Goal: Task Accomplishment & Management: Use online tool/utility

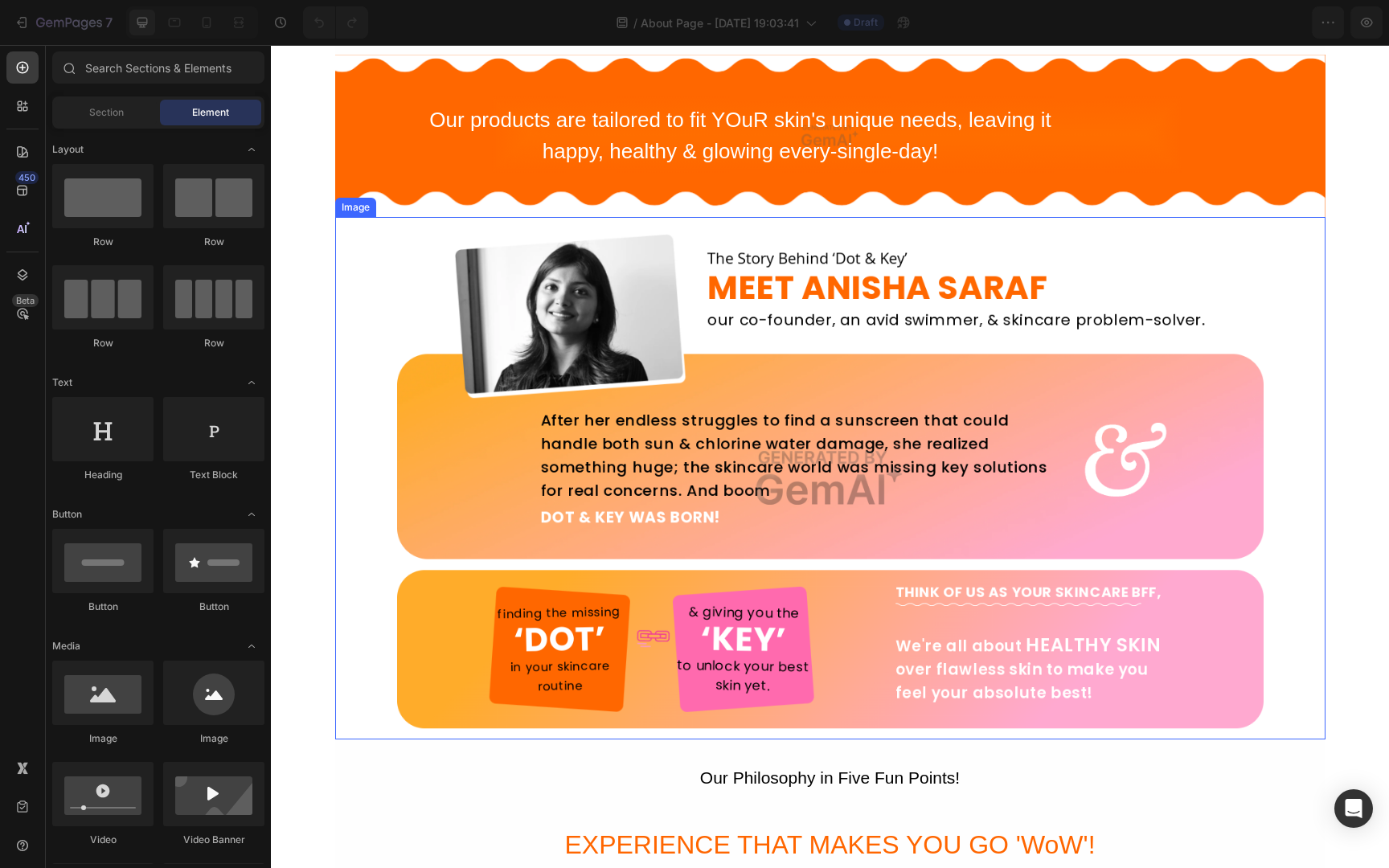
scroll to position [4913, 0]
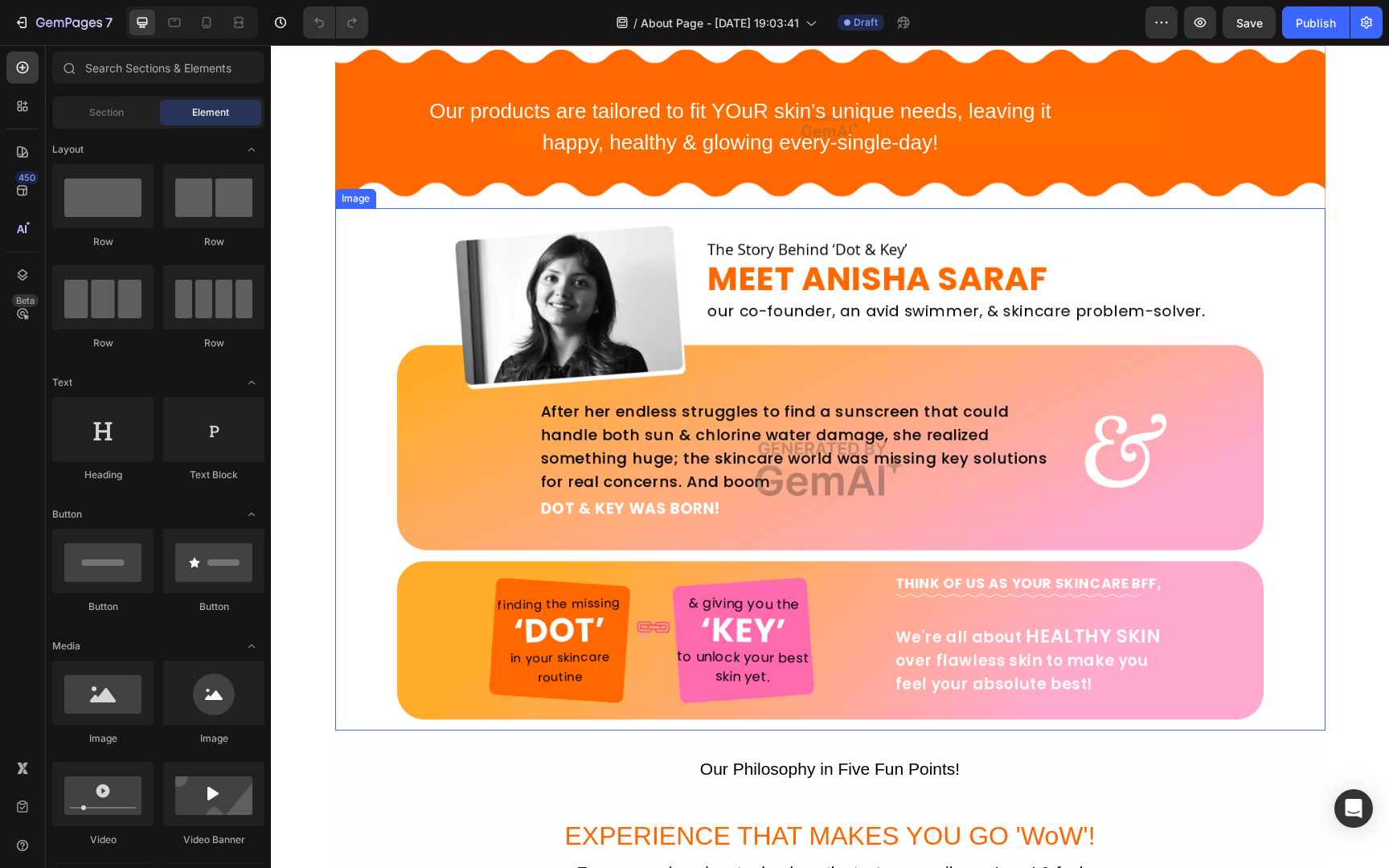
click at [711, 471] on img at bounding box center [830, 468] width 990 height 521
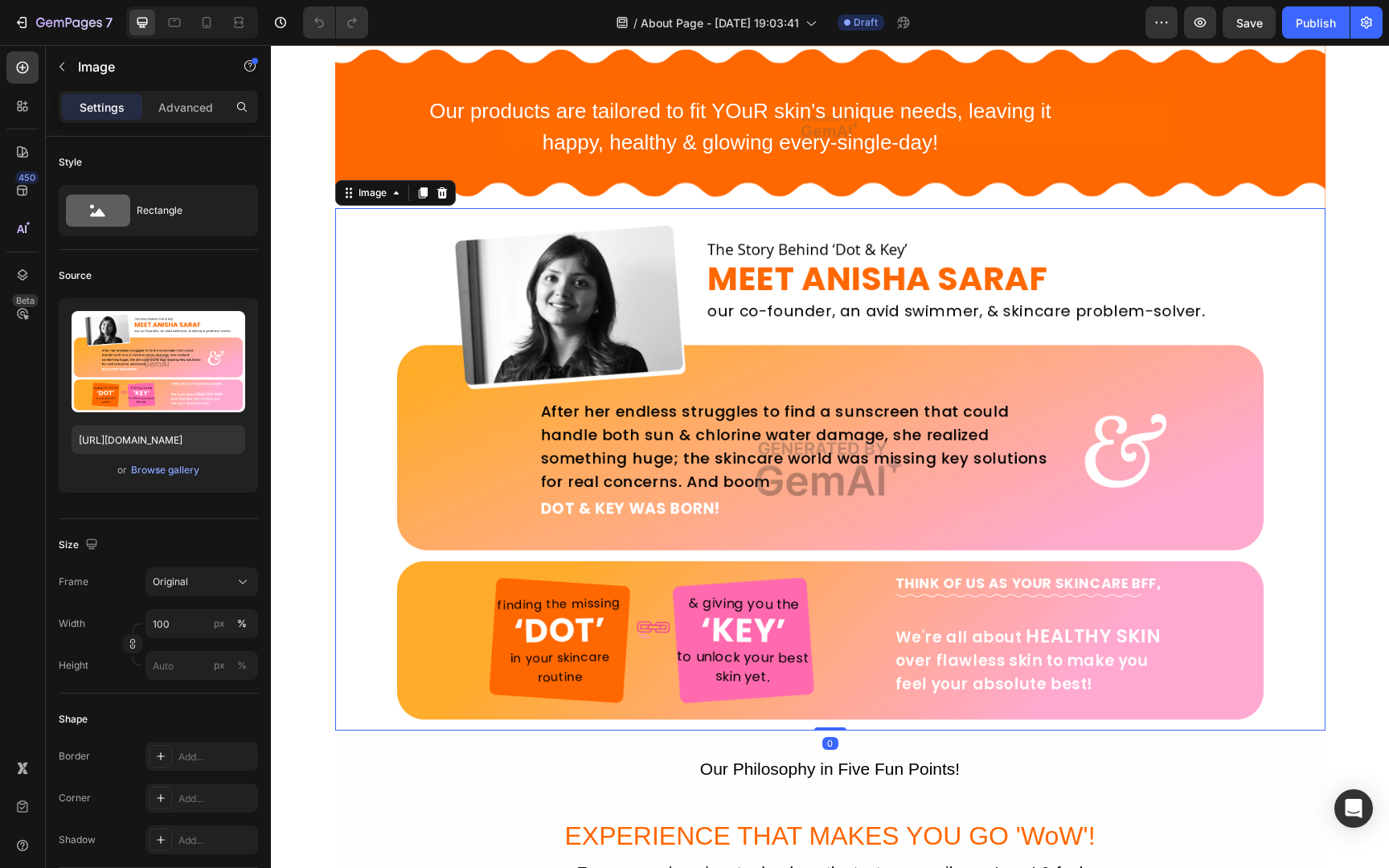
click at [708, 574] on img at bounding box center [830, 468] width 990 height 521
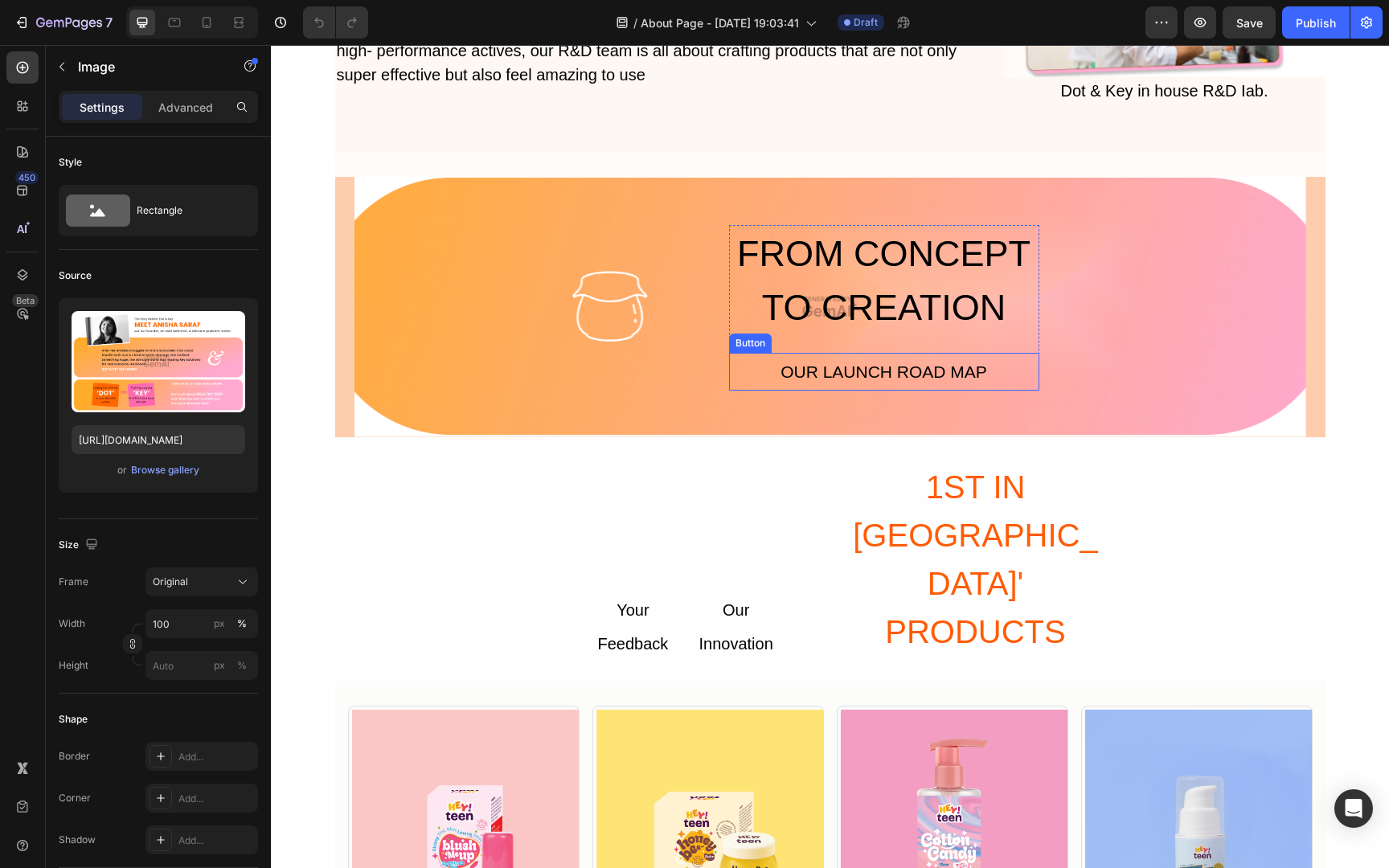
click at [753, 357] on button "OUR LAUNCH ROAD MAP" at bounding box center [883, 372] width 276 height 39
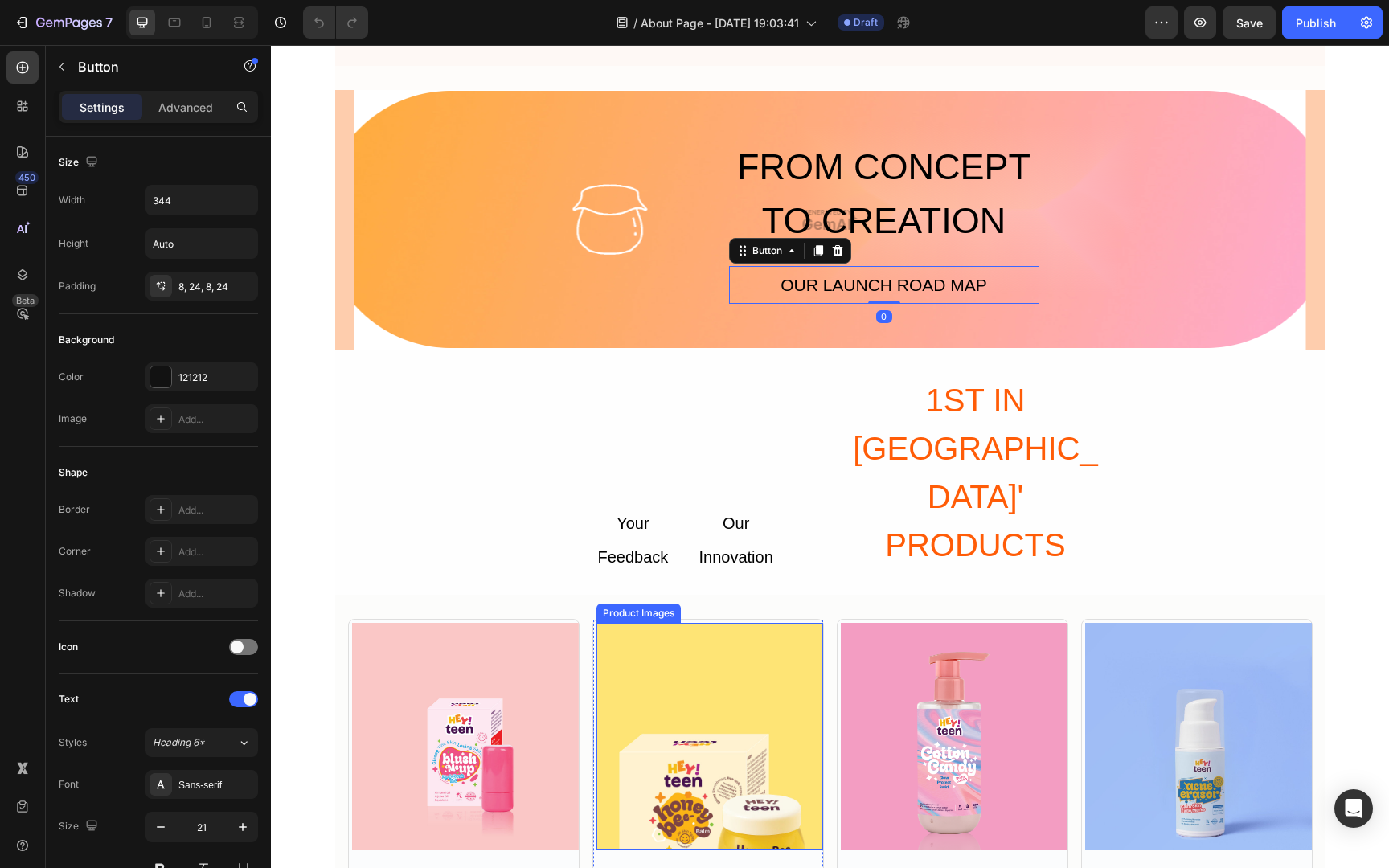
click at [579, 623] on img at bounding box center [465, 736] width 227 height 227
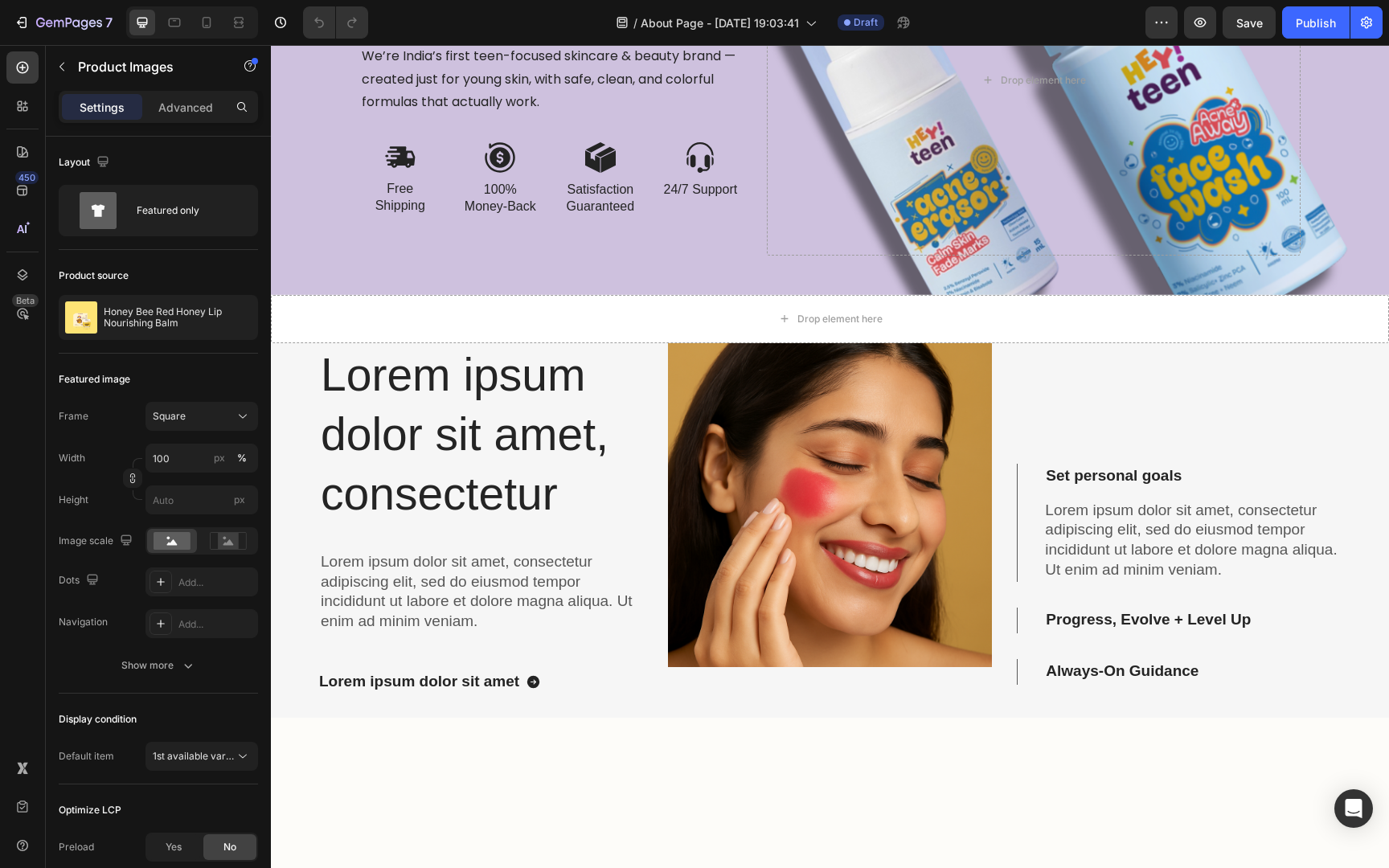
scroll to position [0, 0]
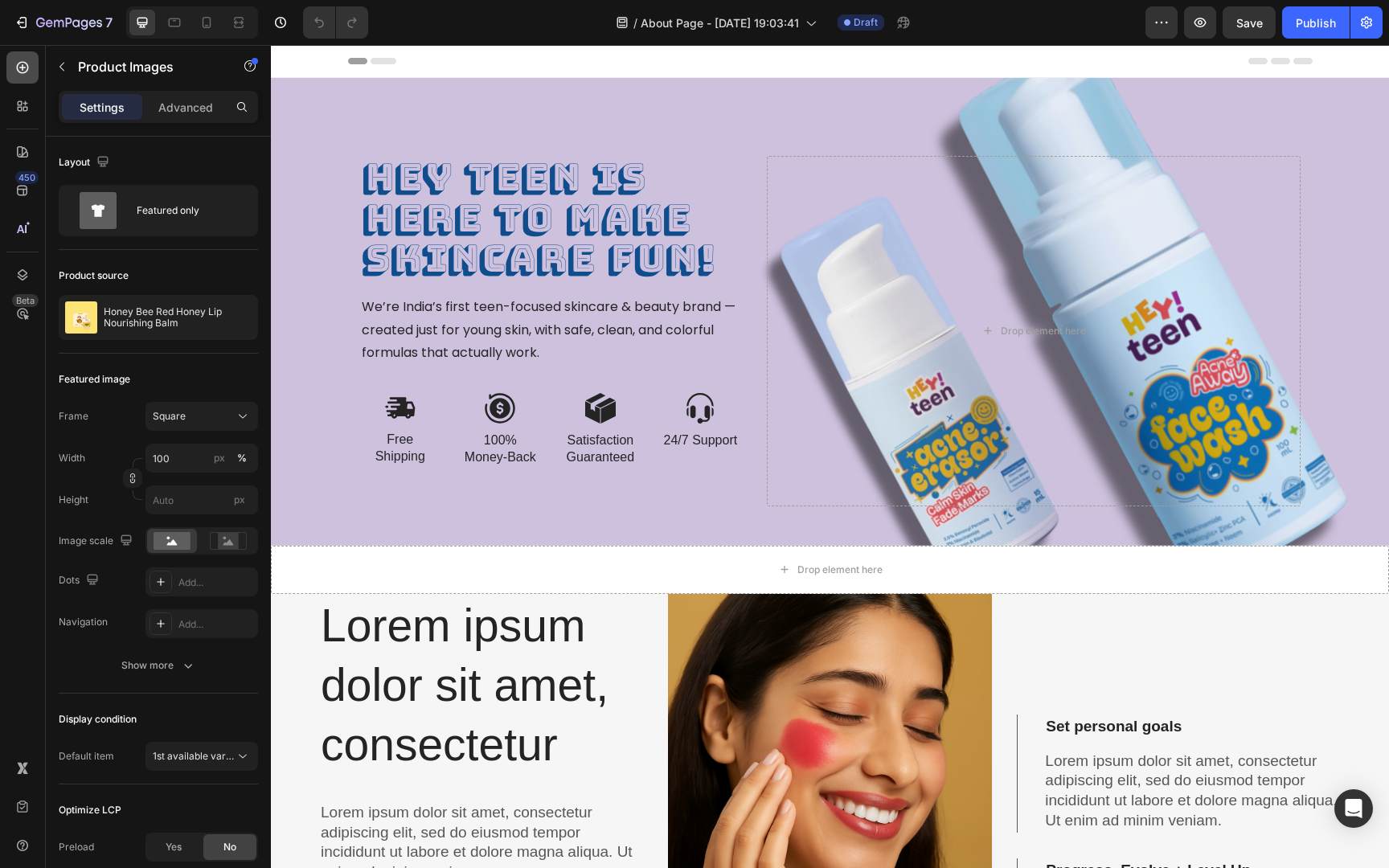
click at [28, 67] on icon at bounding box center [23, 68] width 12 height 12
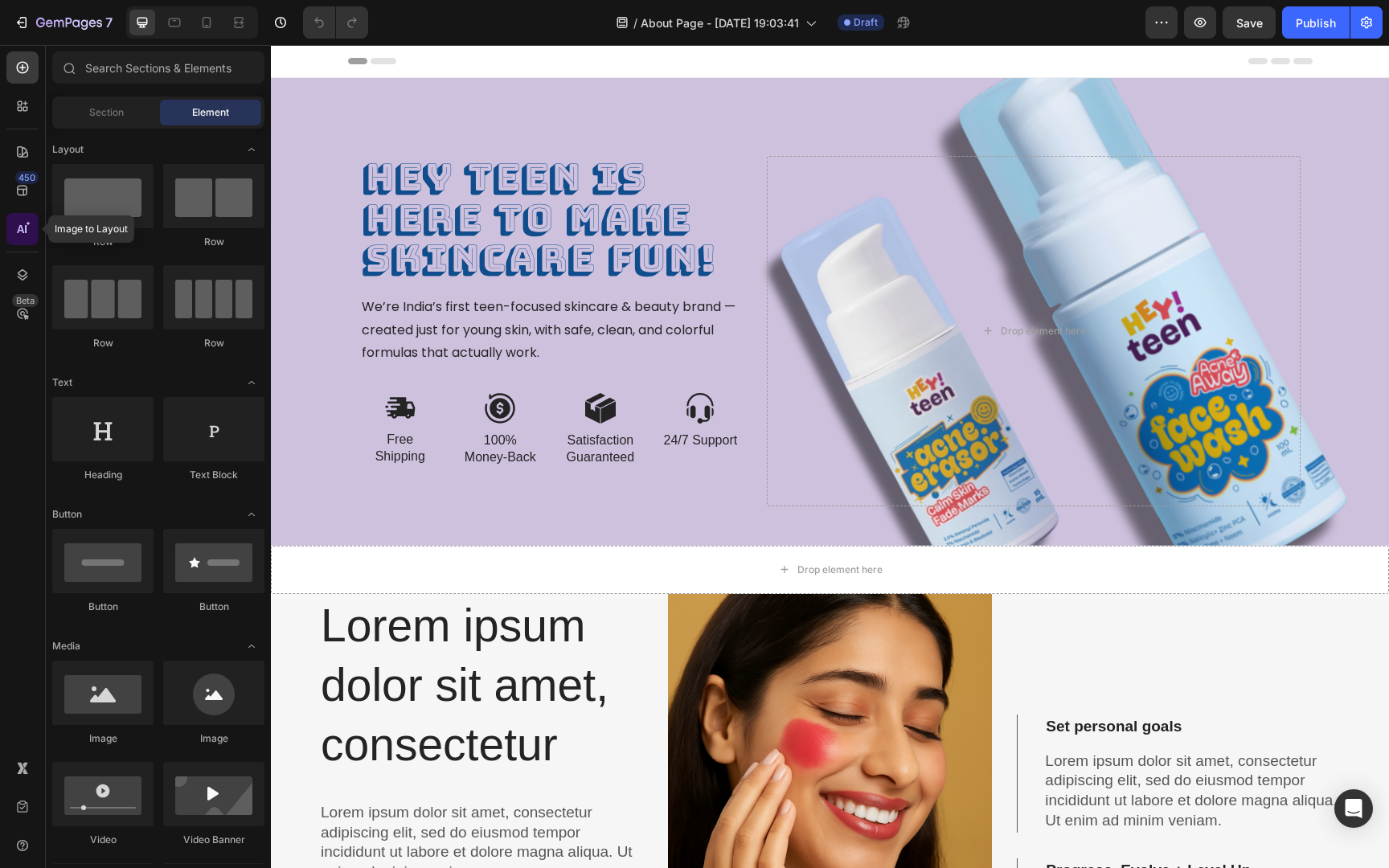
click at [28, 232] on icon at bounding box center [22, 228] width 16 height 16
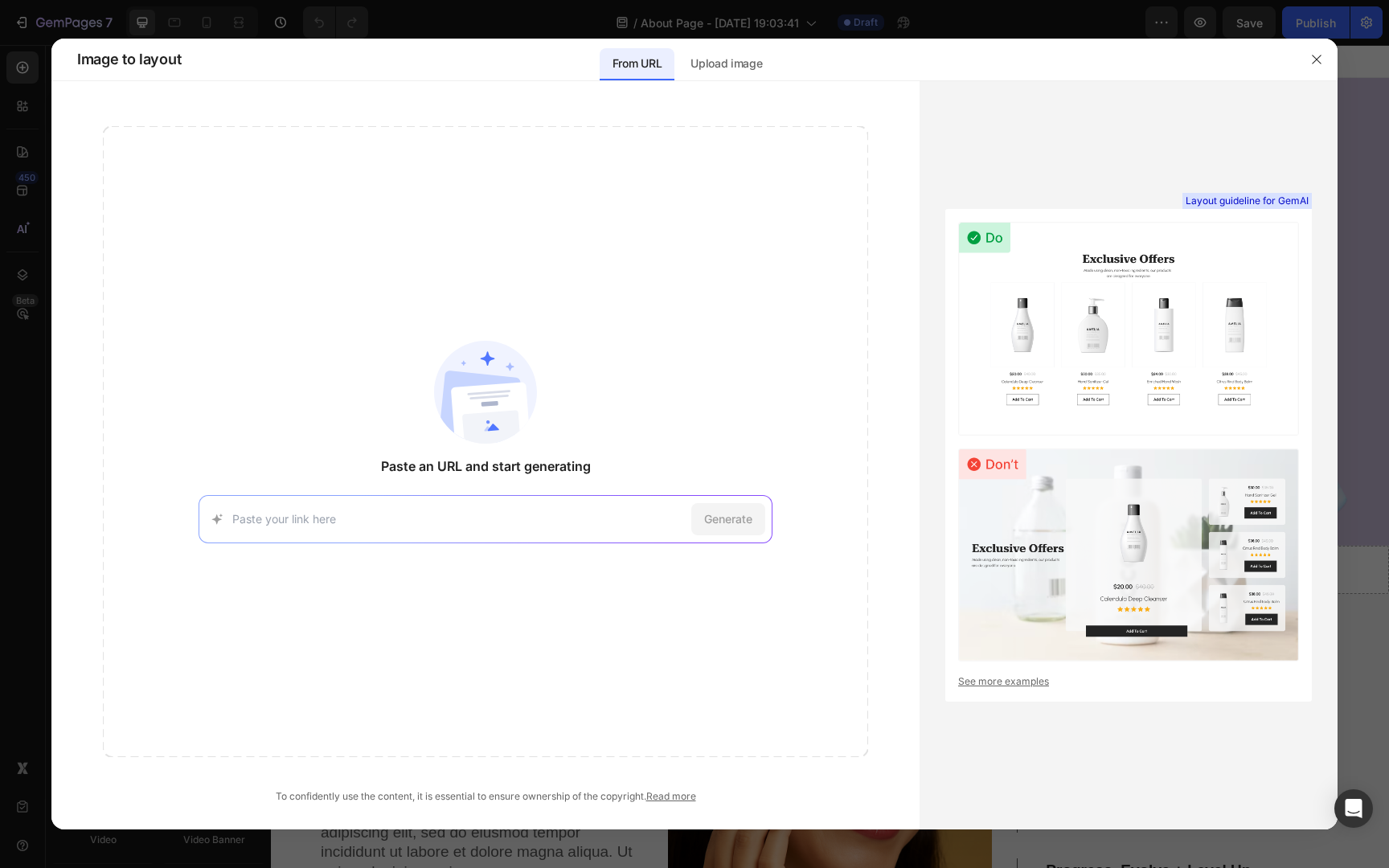
click at [273, 513] on input at bounding box center [459, 519] width 453 height 17
paste input "https://byoma.com/pages/byoma-about-us"
type input "https://byoma.com/pages/byoma-about-us"
click at [719, 514] on span "Generate" at bounding box center [727, 519] width 48 height 17
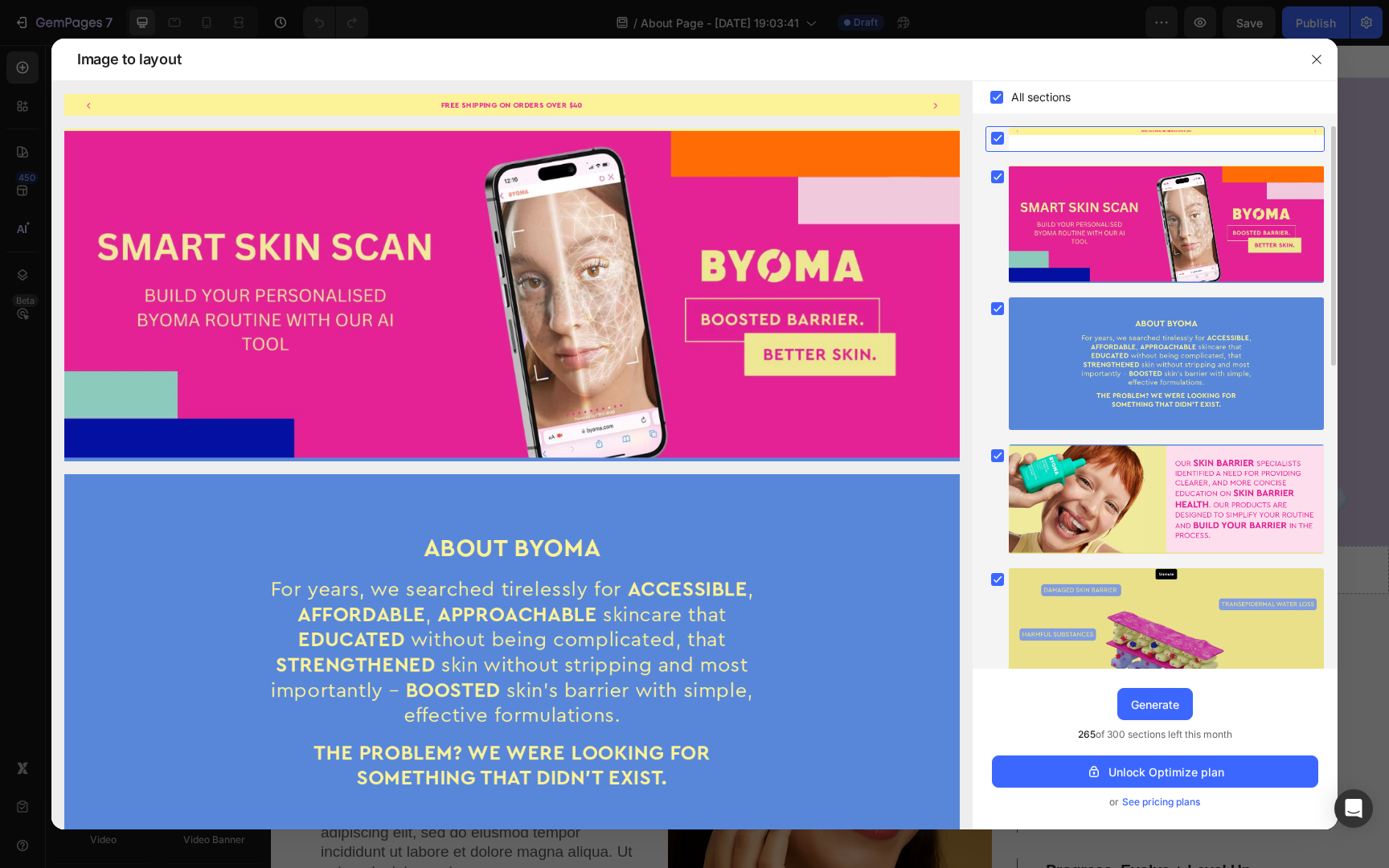
click at [999, 139] on rect at bounding box center [997, 138] width 13 height 13
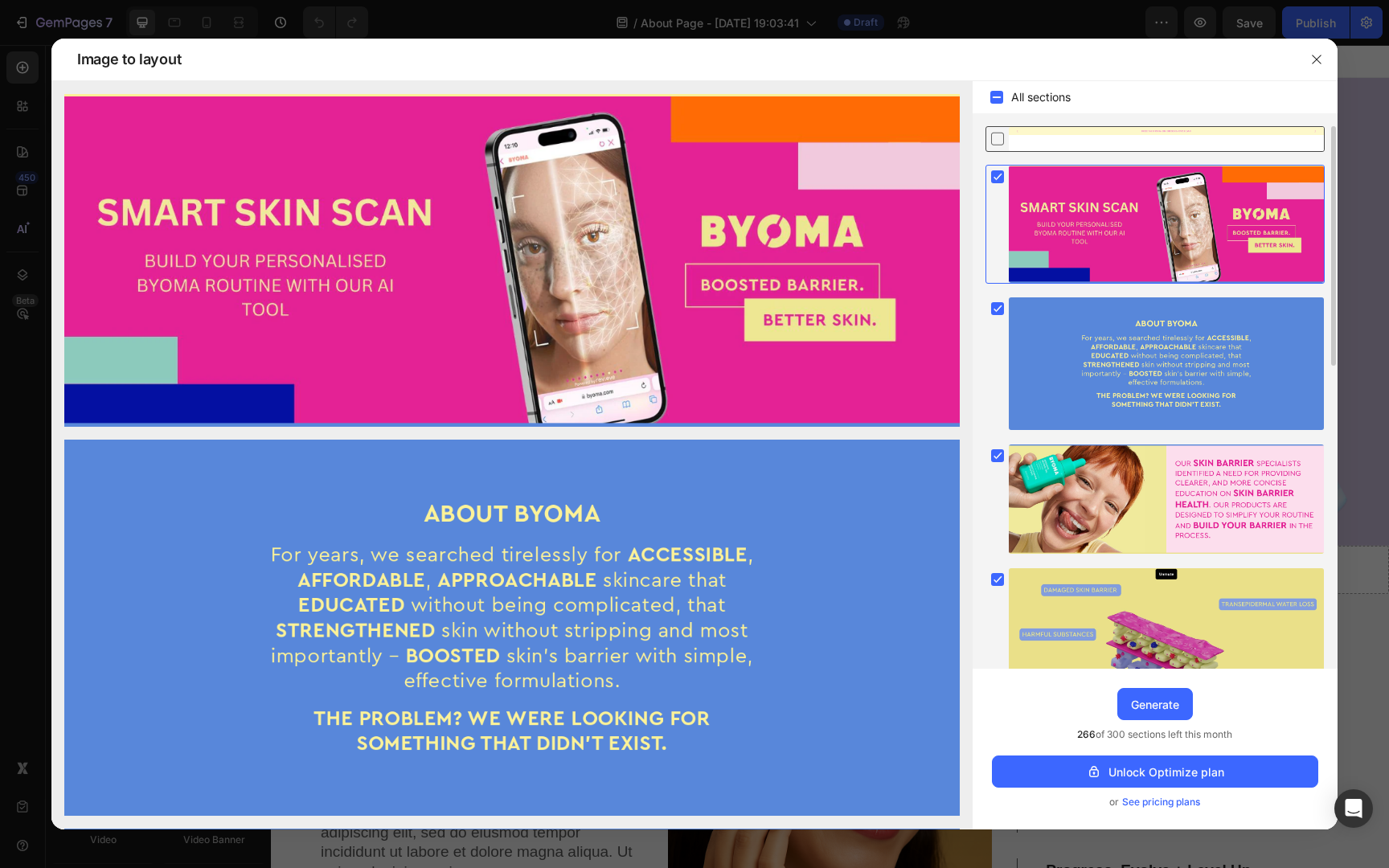
click at [996, 95] on rect at bounding box center [996, 97] width 13 height 13
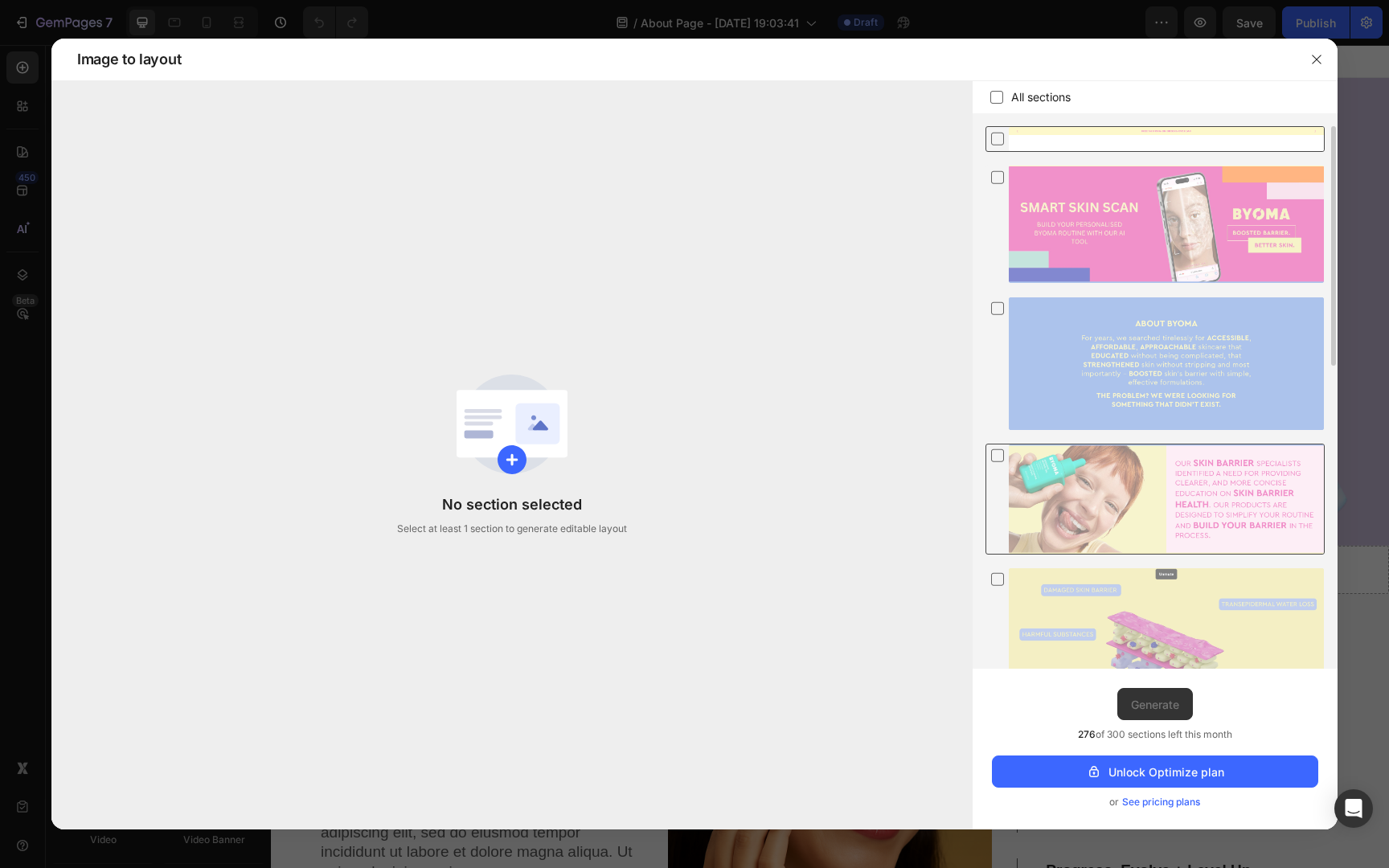
click at [997, 453] on icon at bounding box center [997, 455] width 16 height 17
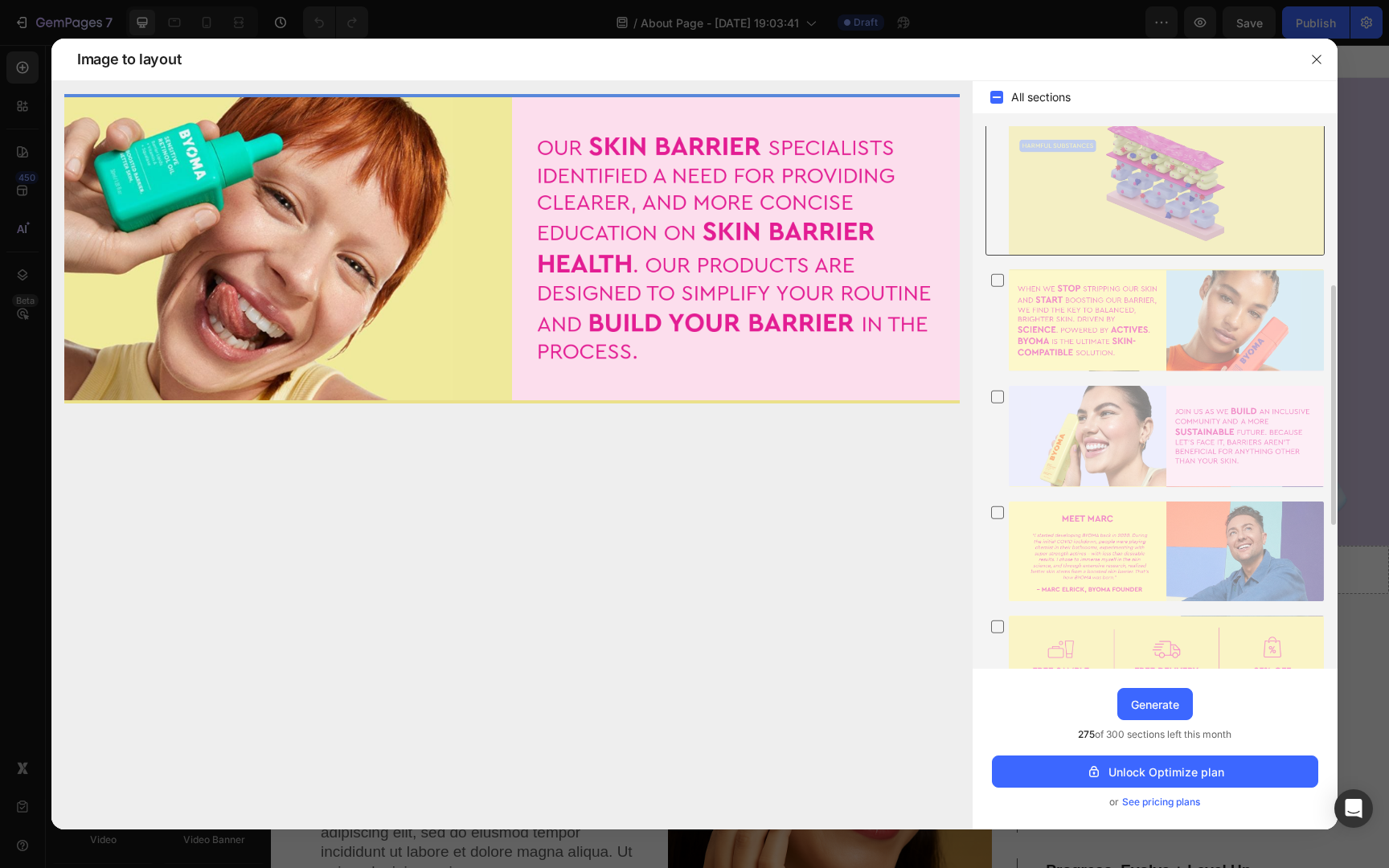
scroll to position [495, 0]
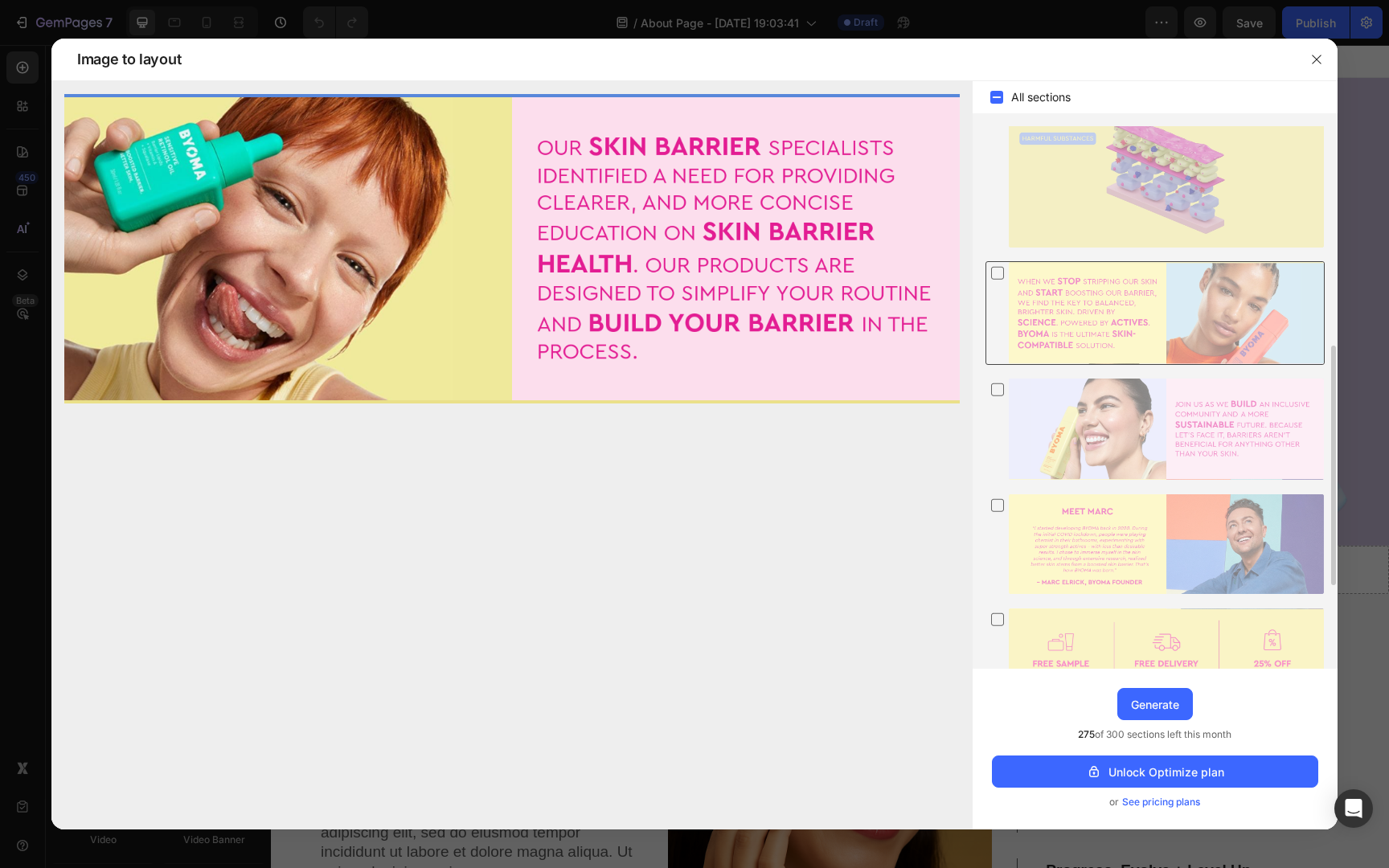
click at [1000, 275] on icon at bounding box center [997, 273] width 16 height 17
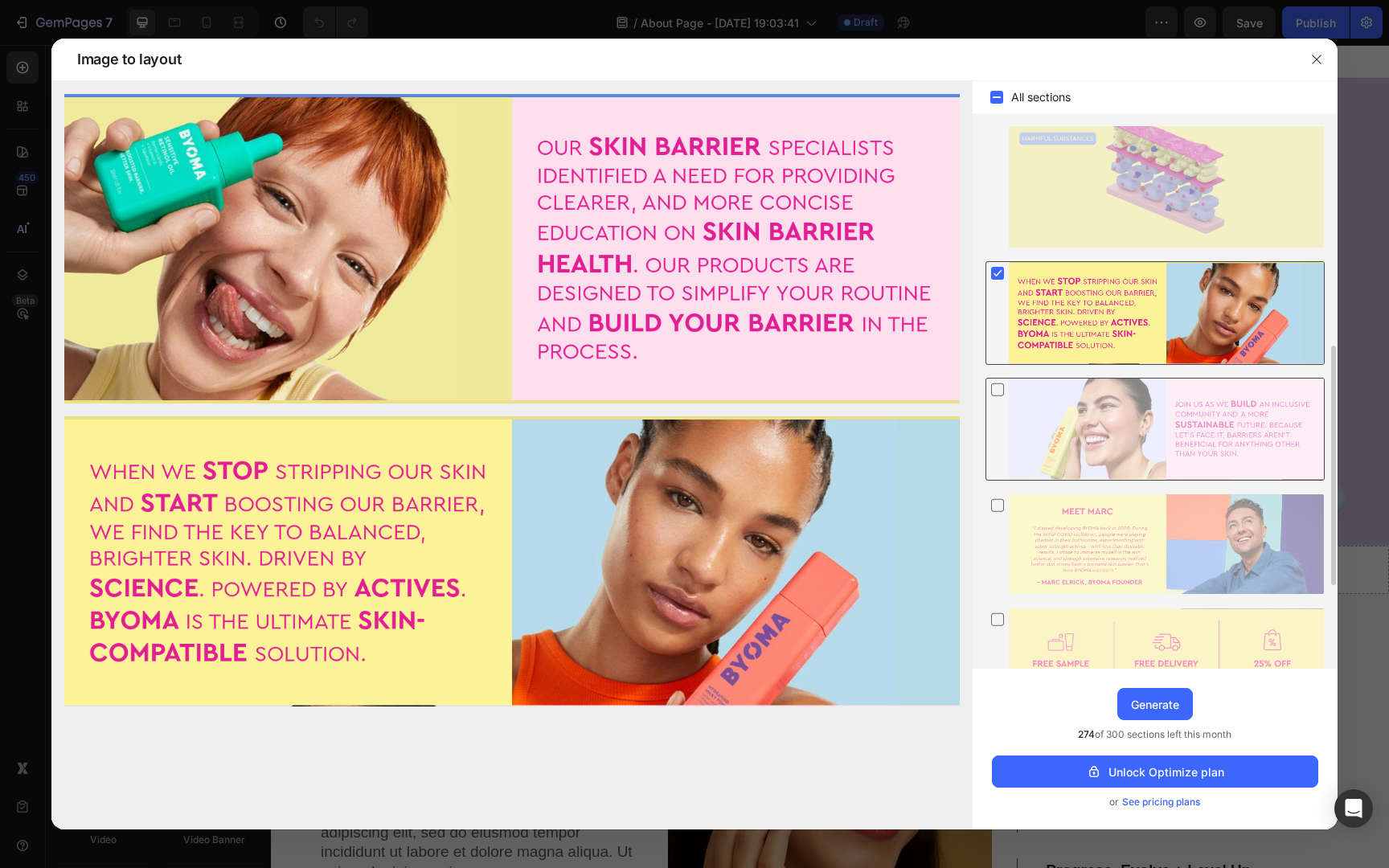
click at [999, 388] on icon at bounding box center [997, 390] width 16 height 17
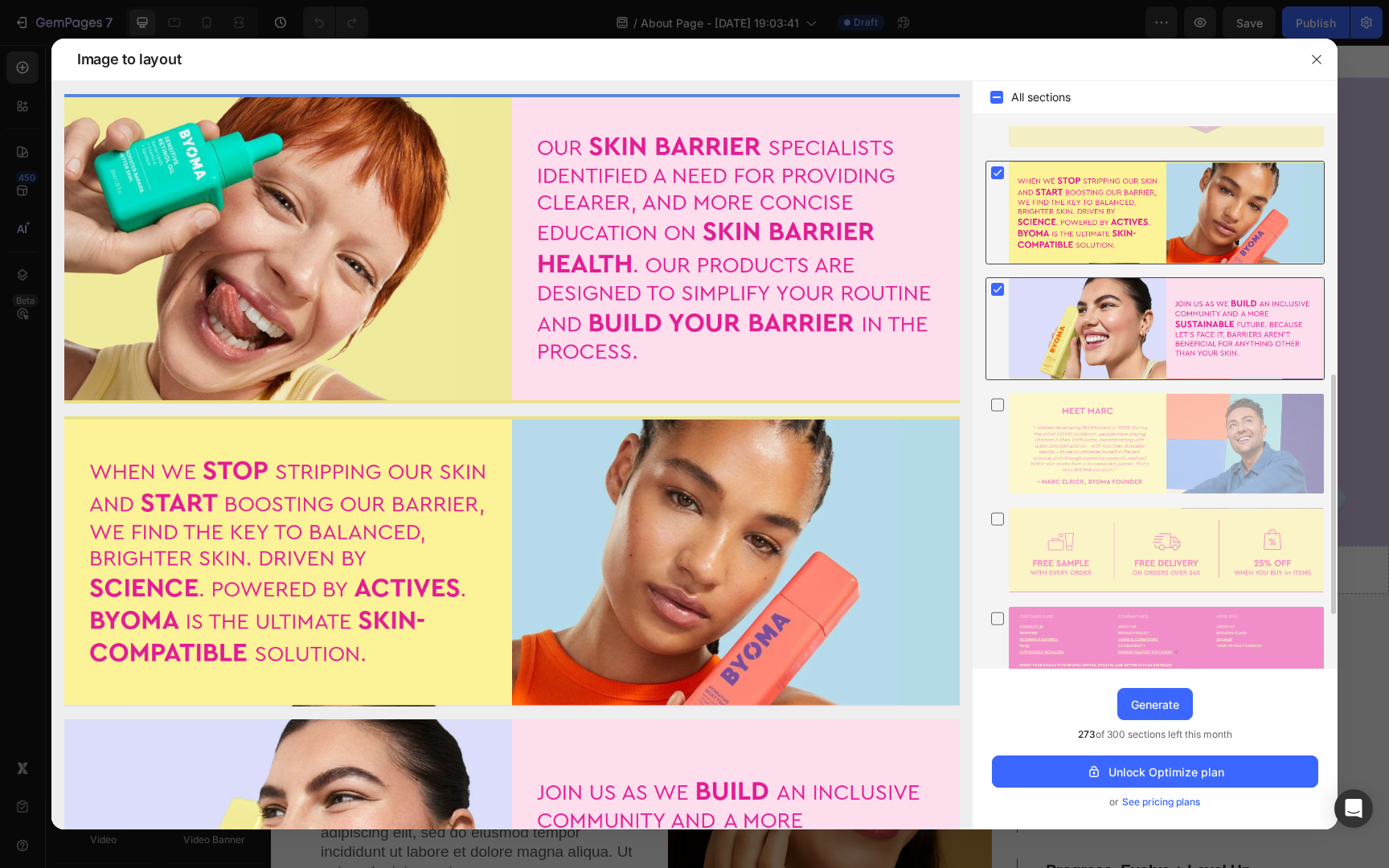
scroll to position [618, 0]
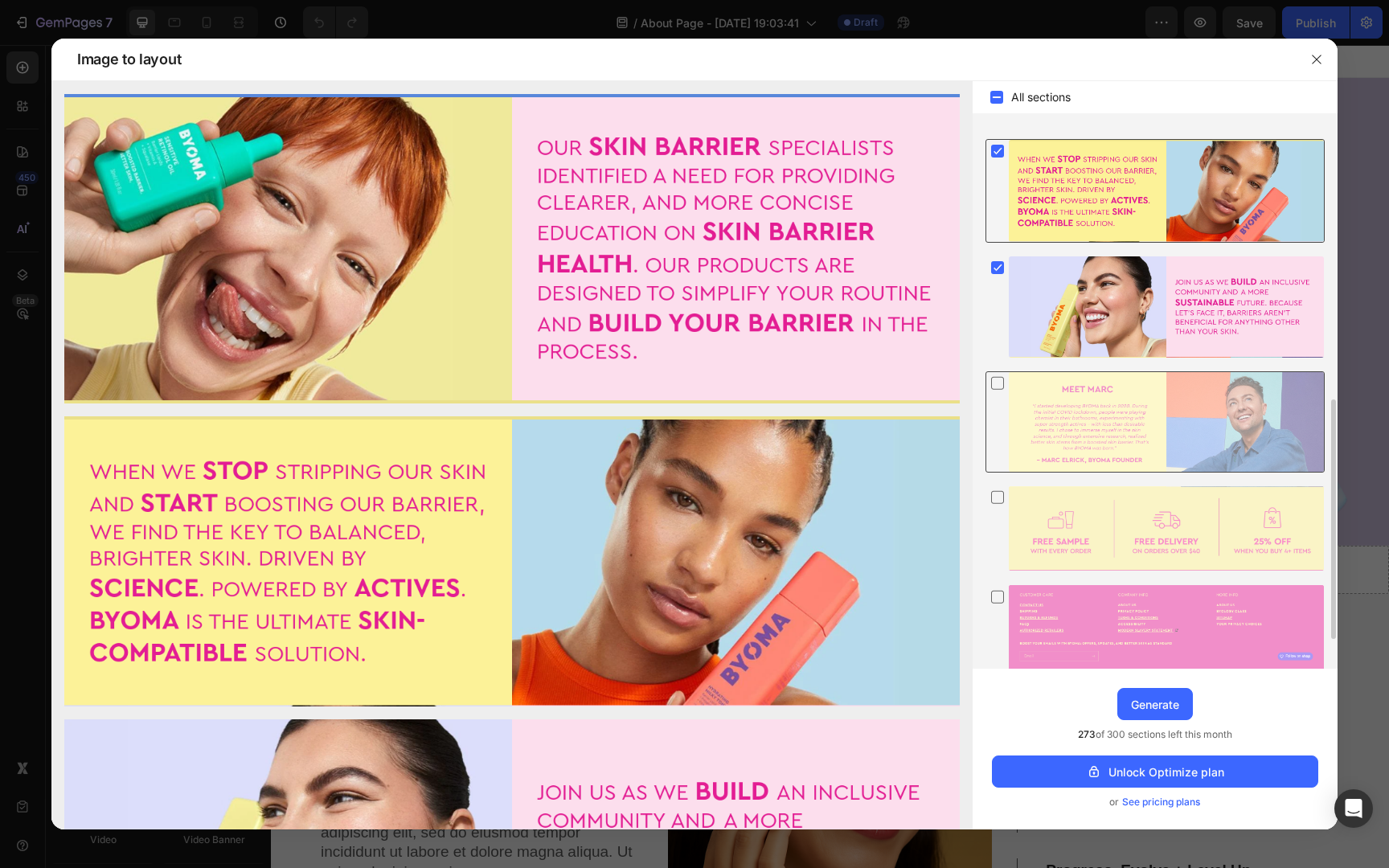
click at [997, 384] on icon at bounding box center [997, 383] width 16 height 17
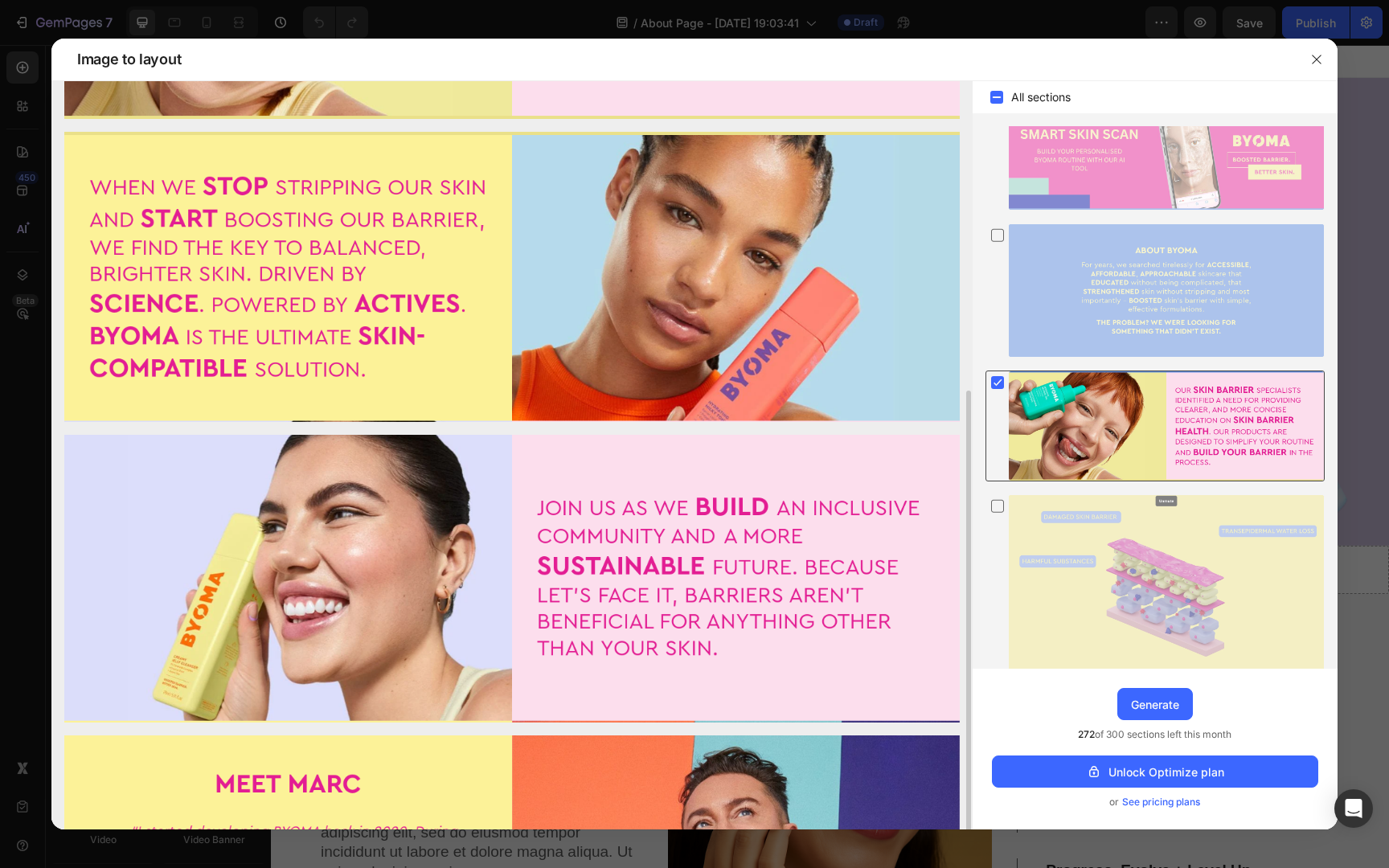
scroll to position [682, 0]
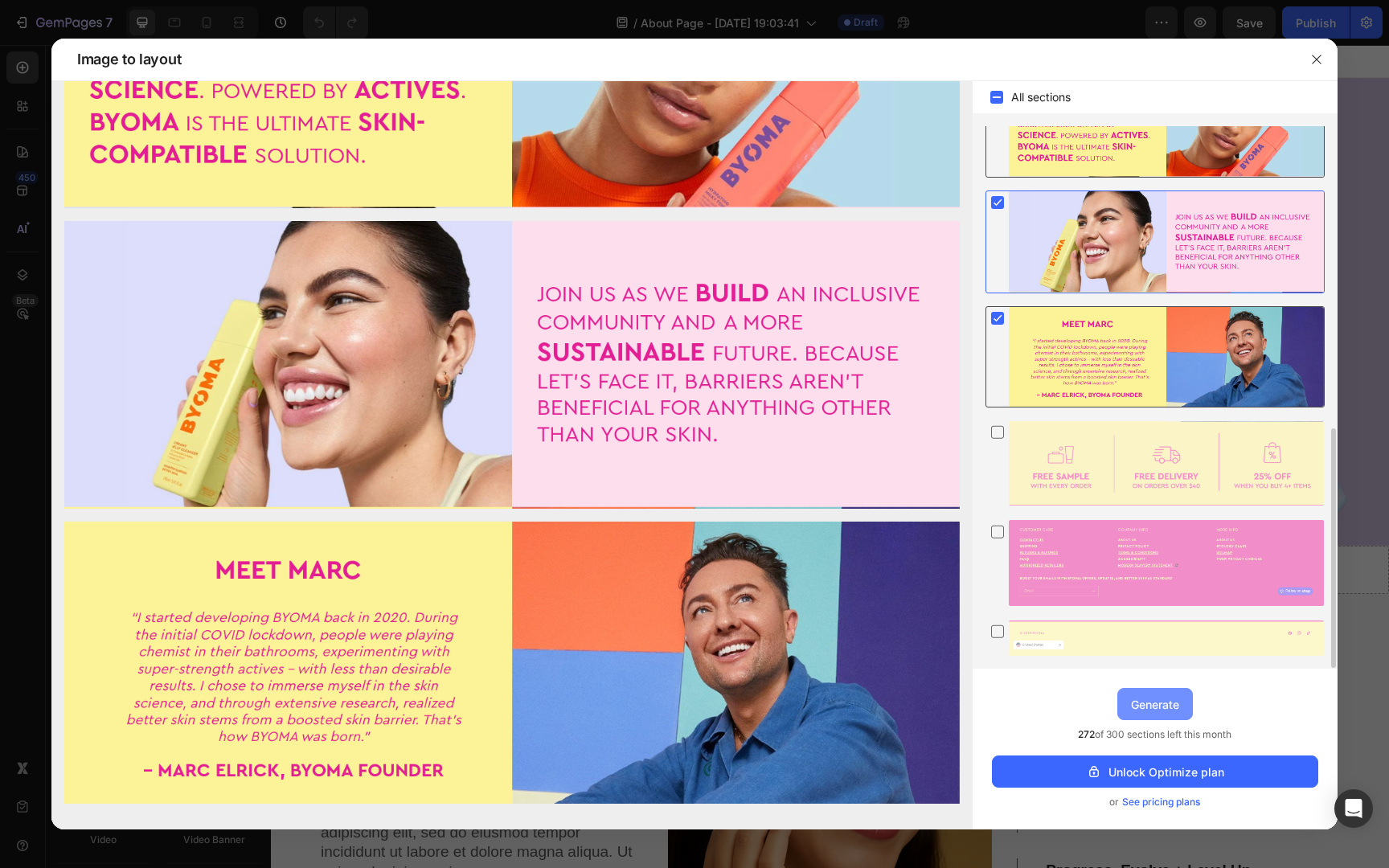
click at [1162, 711] on div "Generate" at bounding box center [1154, 704] width 48 height 17
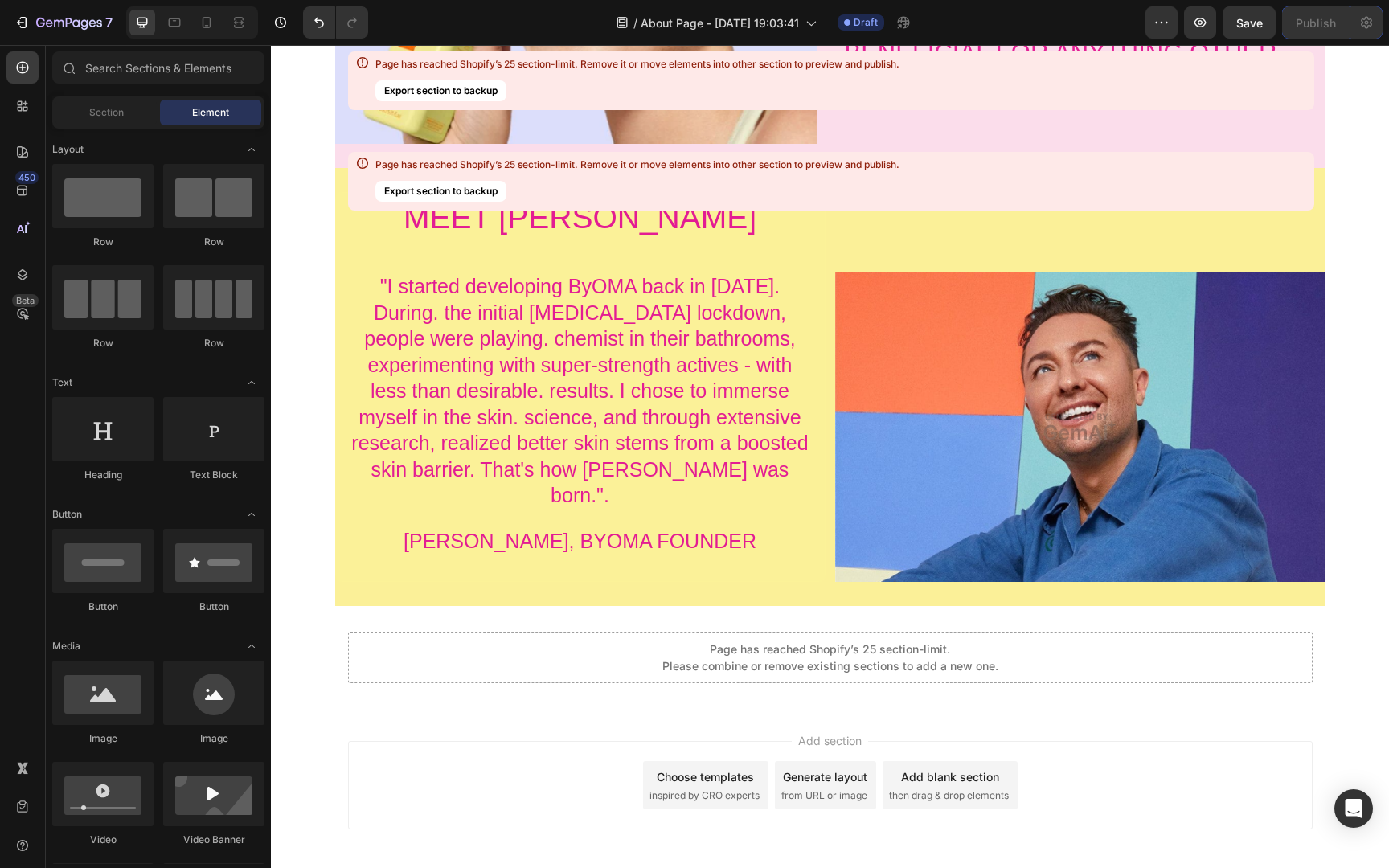
scroll to position [8475, 0]
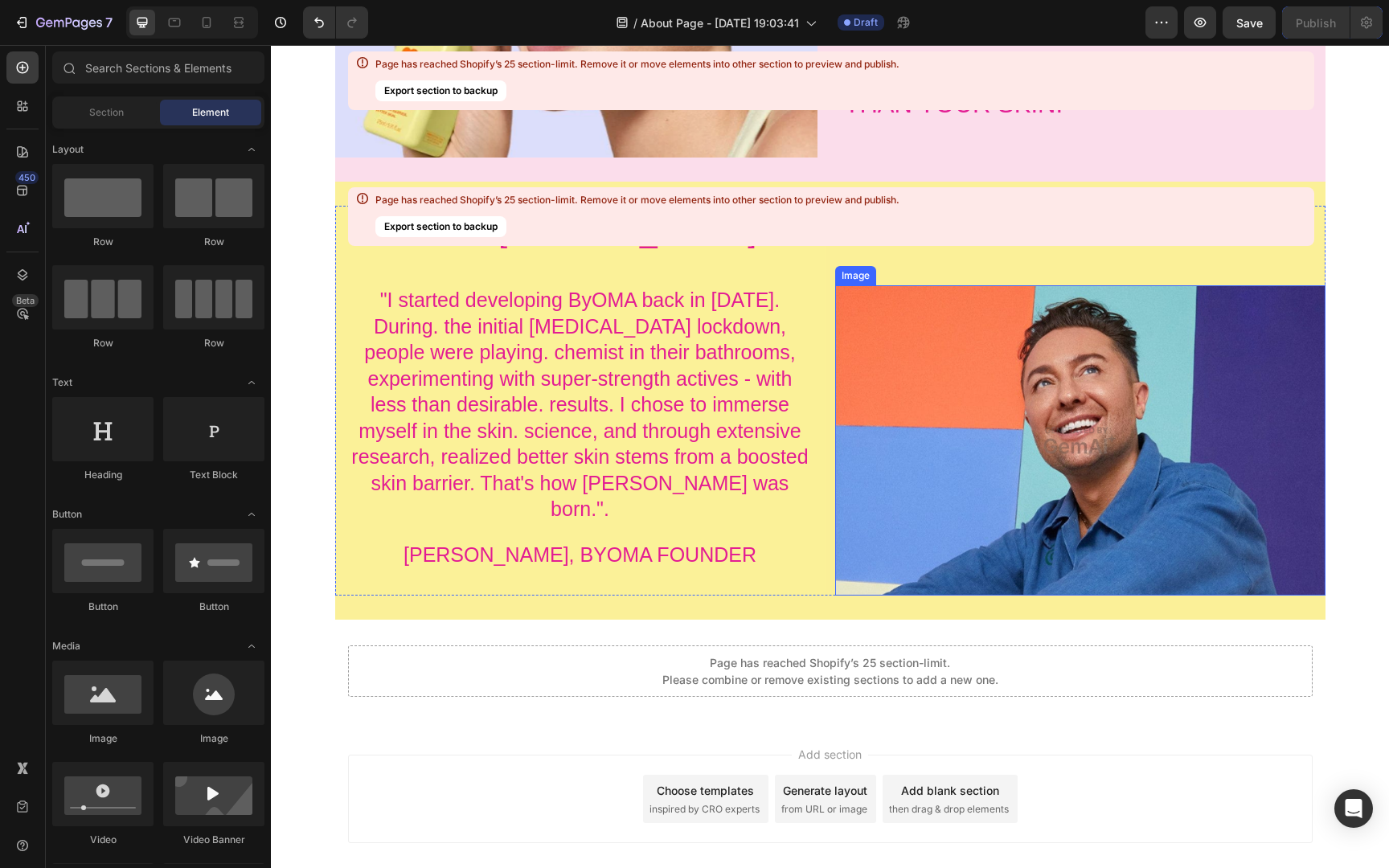
click at [1075, 410] on img at bounding box center [1080, 440] width 490 height 310
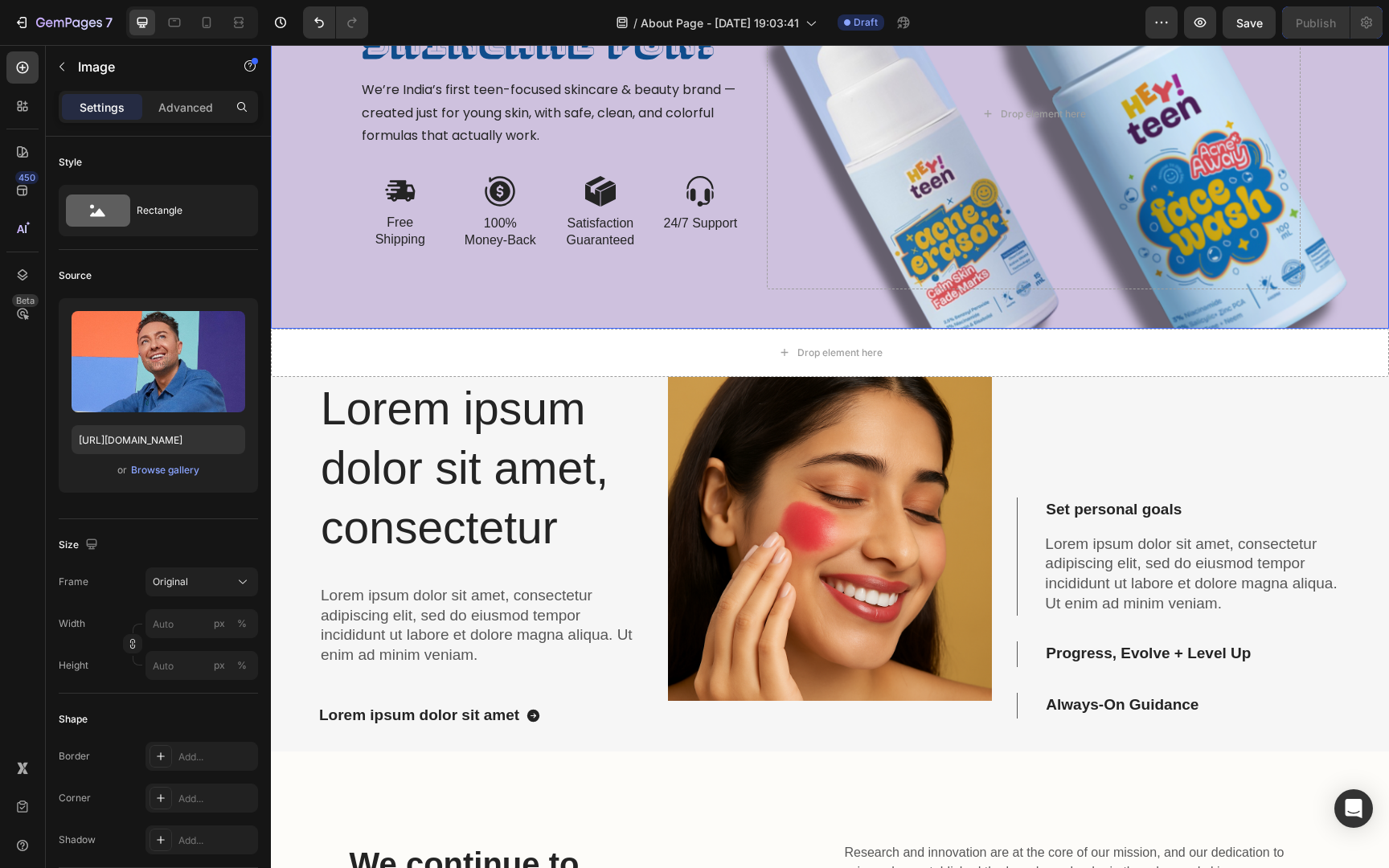
scroll to position [327, 0]
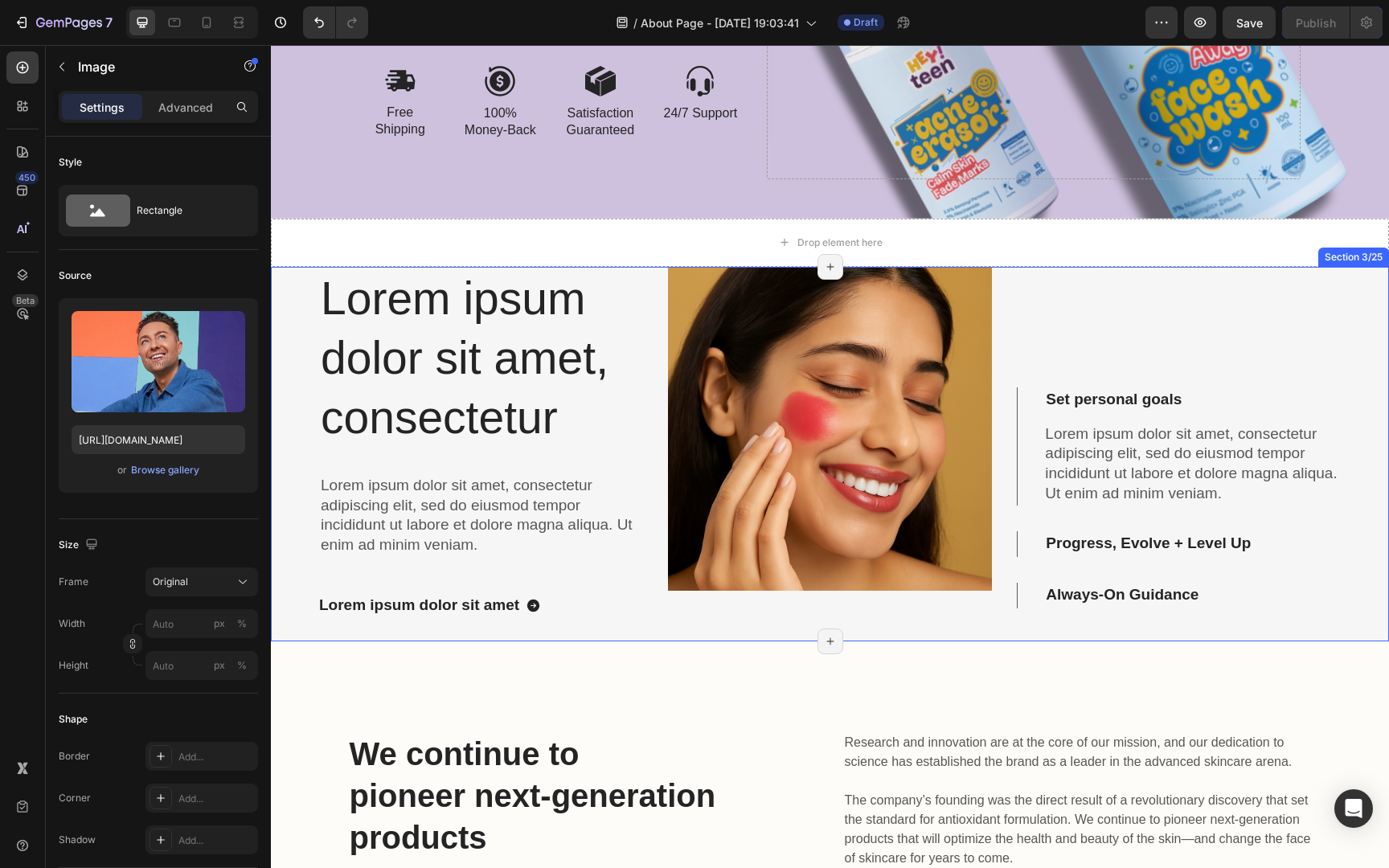
click at [1205, 308] on div "Set personal goals Lorem ipsum dolor sit amet, consectetur adipiscing elit, sed…" at bounding box center [1178, 454] width 325 height 374
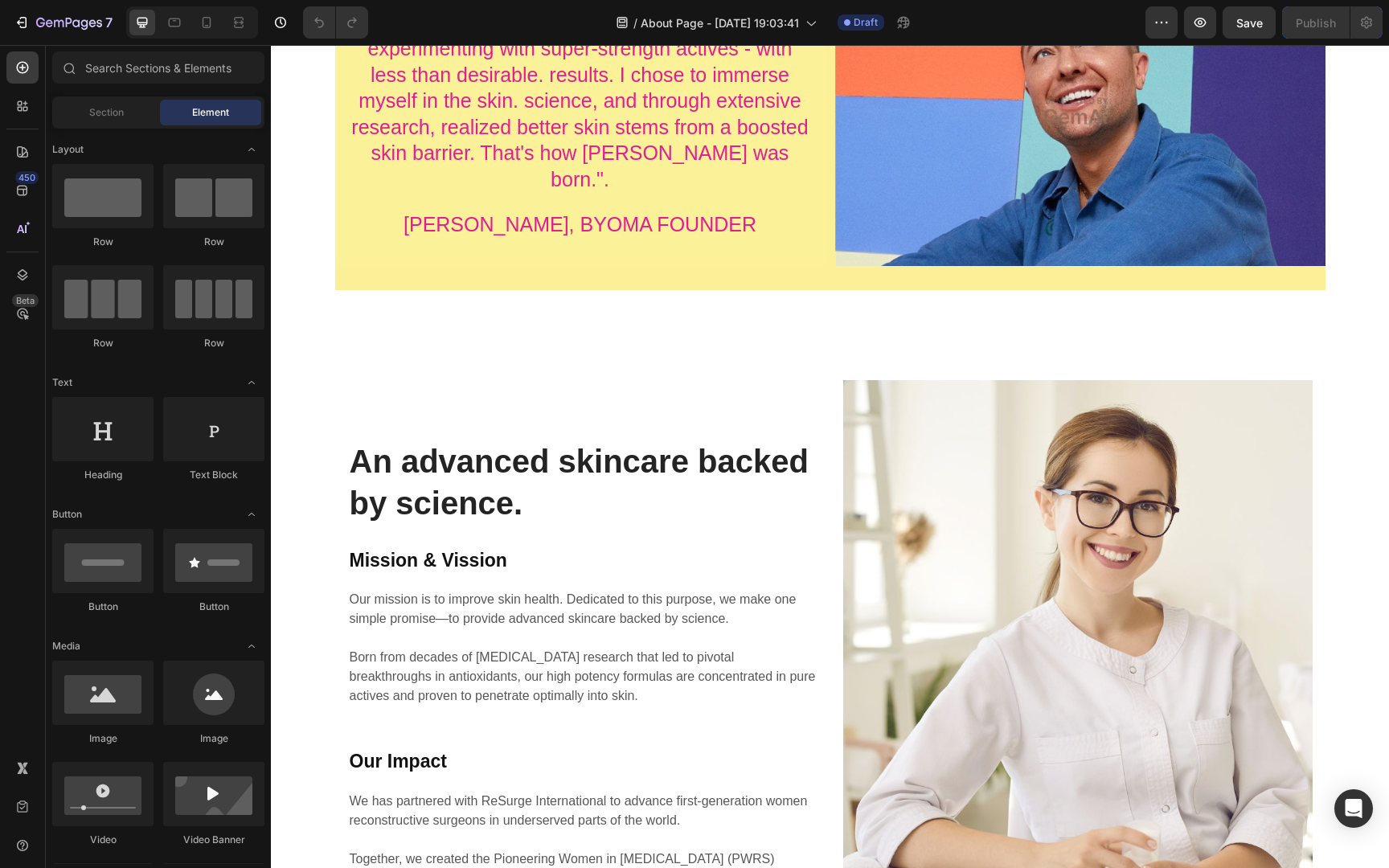
scroll to position [2859, 0]
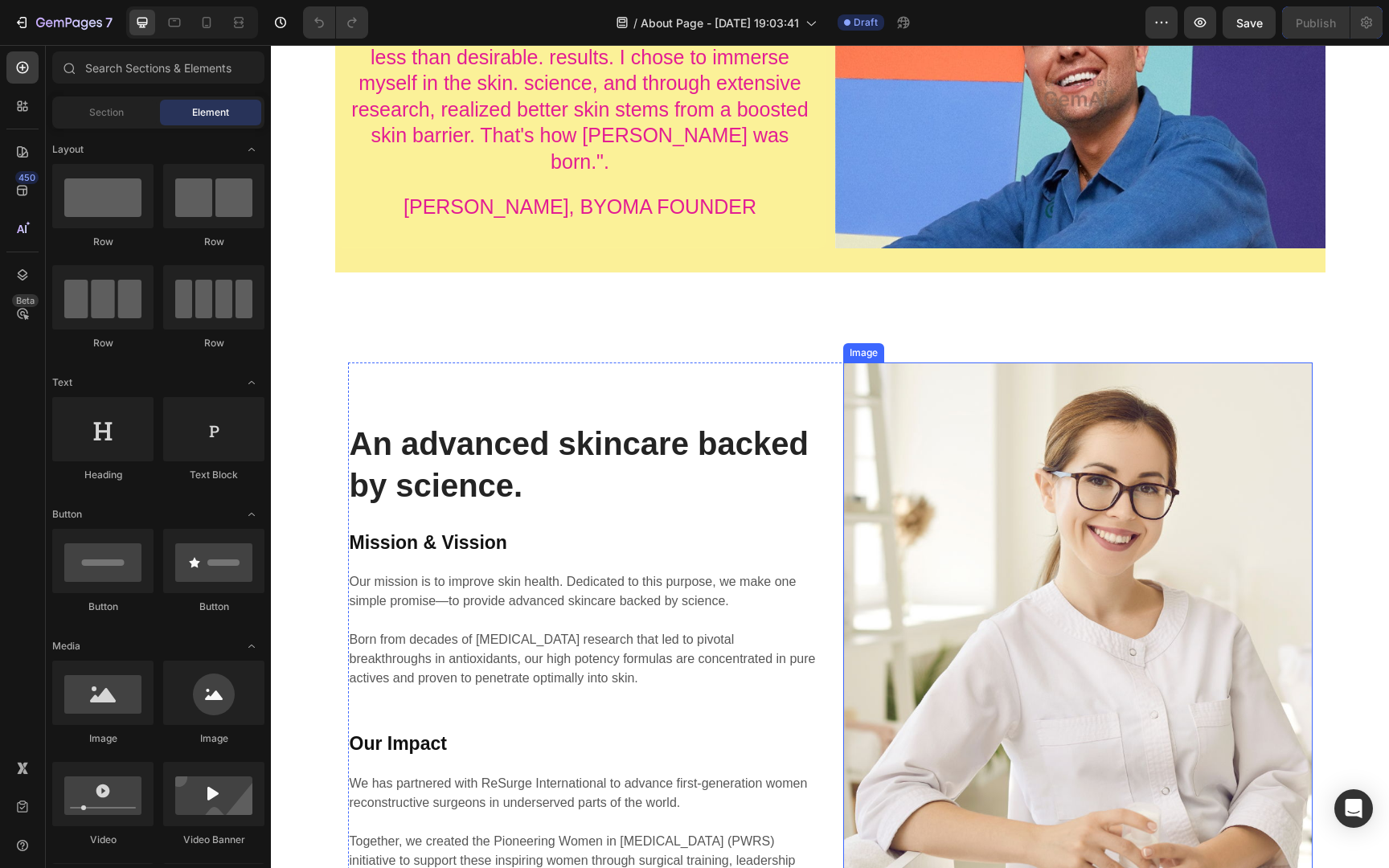
click at [1033, 421] on img at bounding box center [1077, 656] width 469 height 588
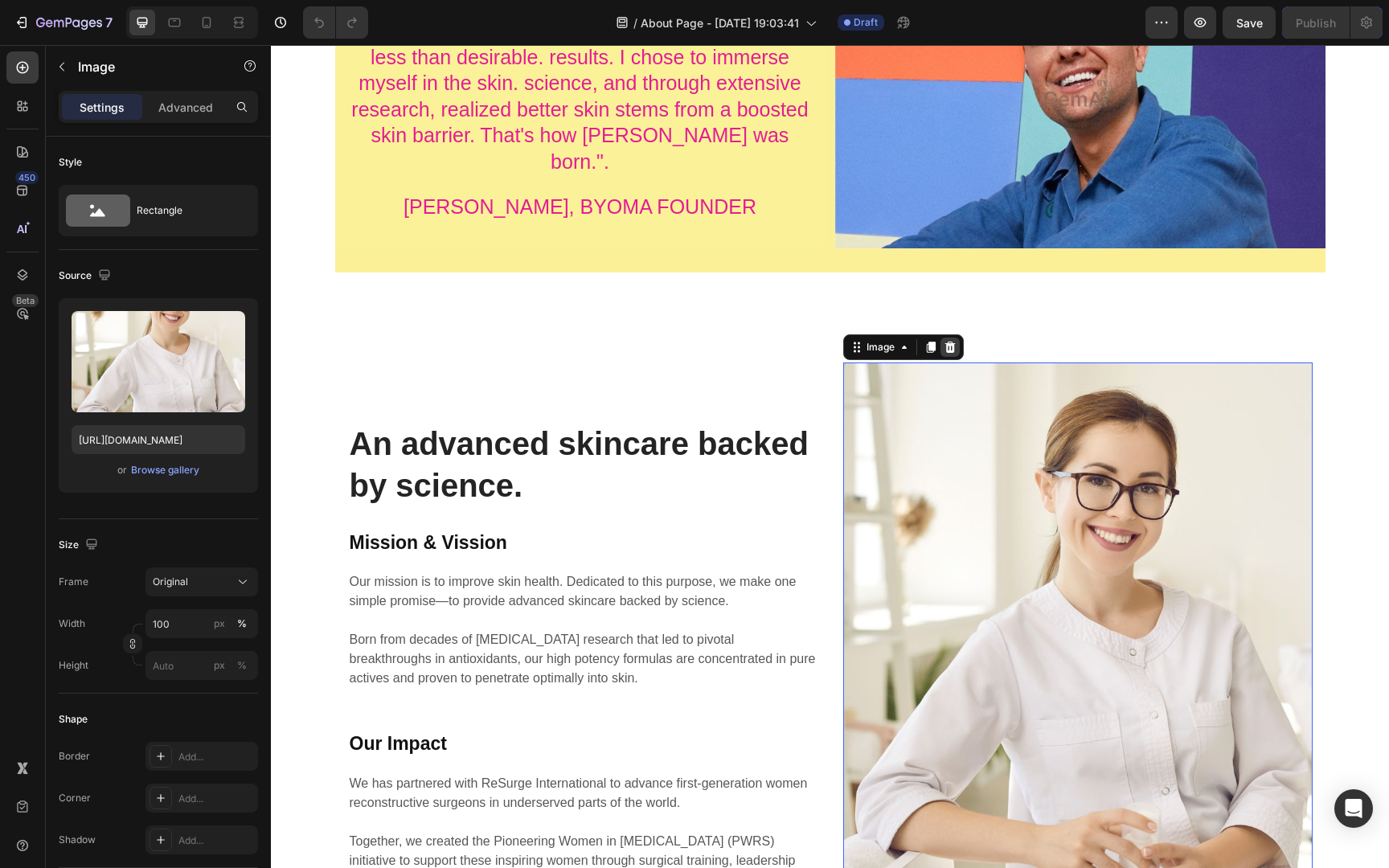
click at [953, 342] on icon at bounding box center [949, 347] width 10 height 11
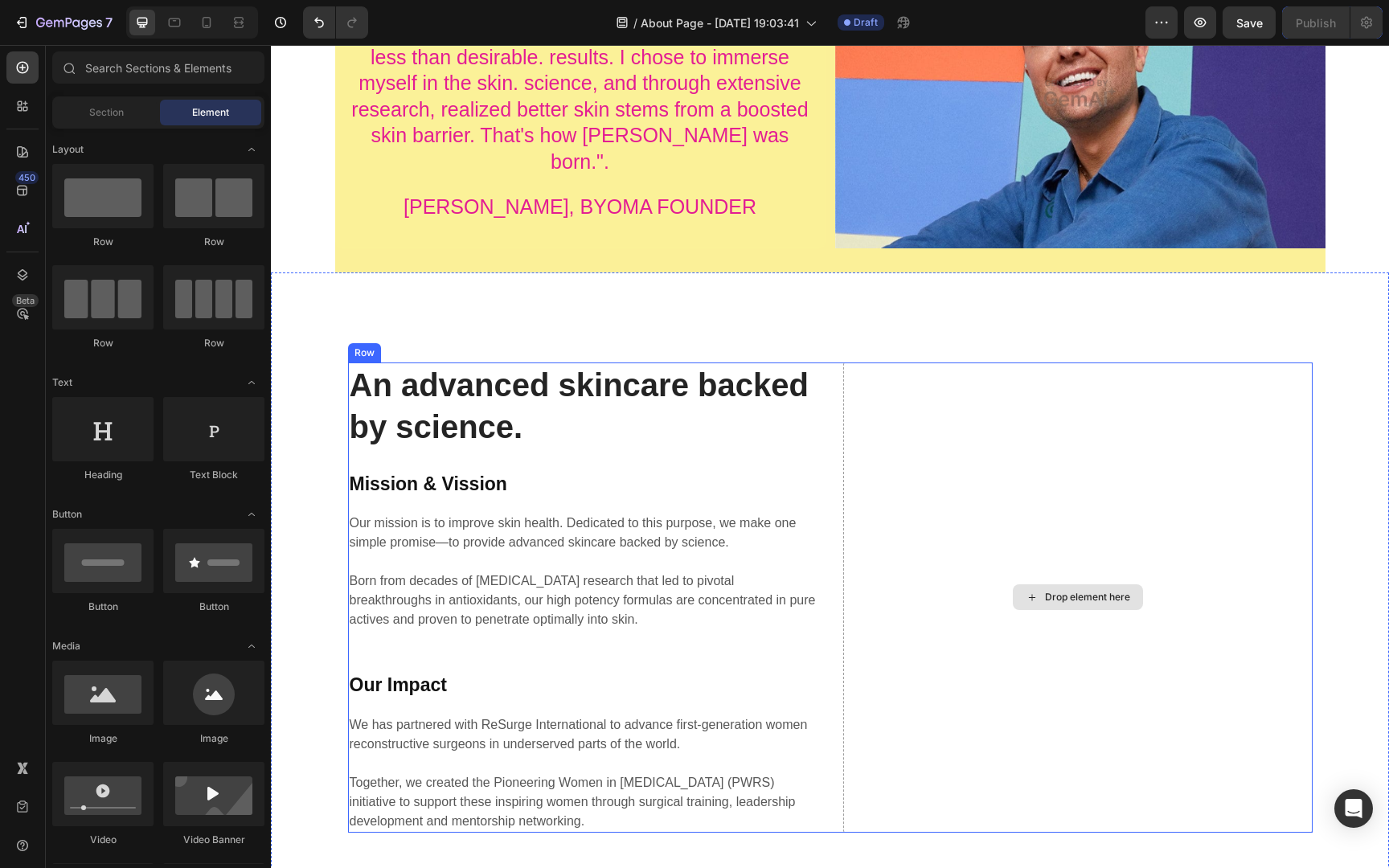
click at [1085, 532] on div "Drop element here" at bounding box center [1077, 598] width 469 height 470
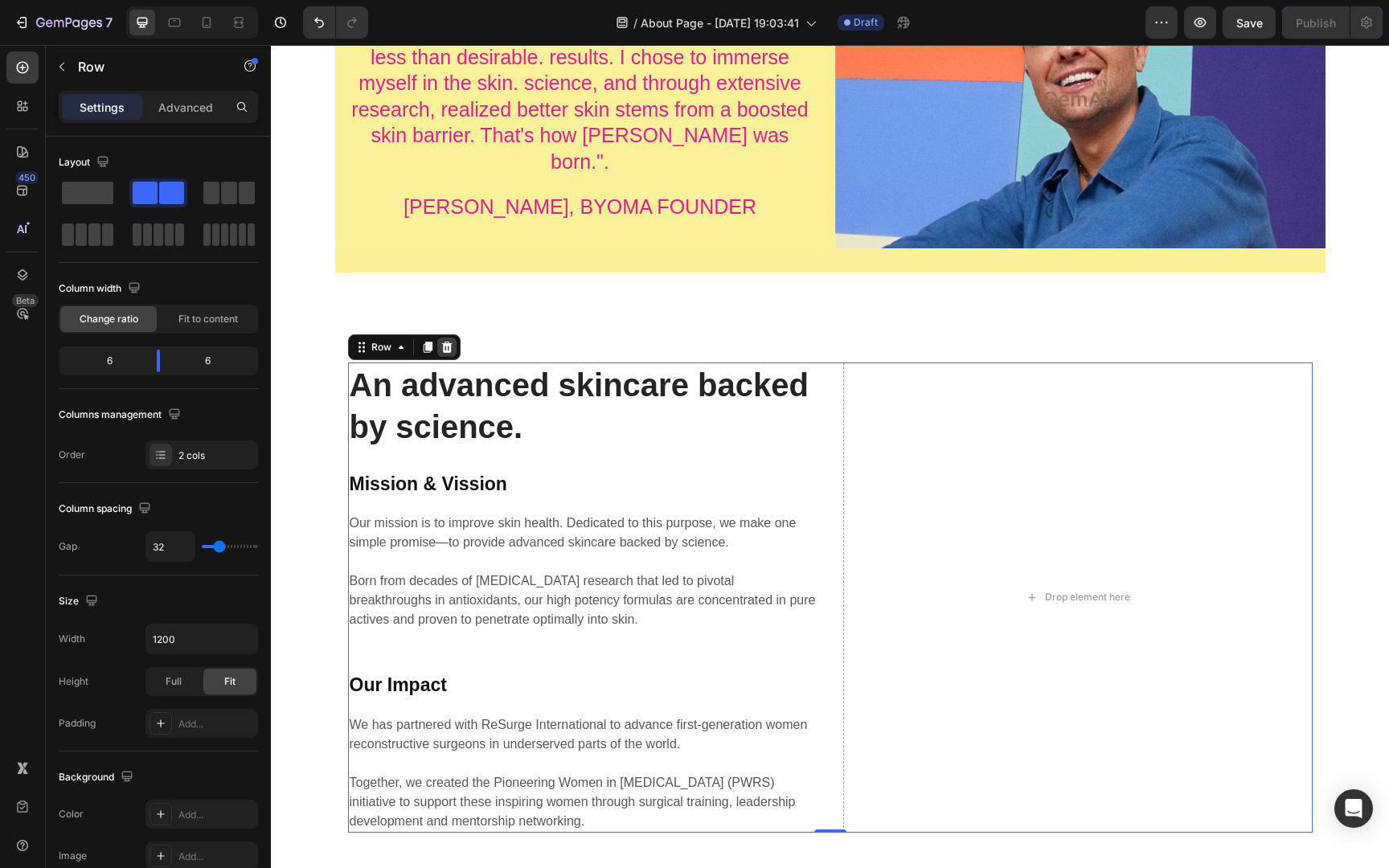
click at [443, 341] on icon at bounding box center [446, 347] width 13 height 13
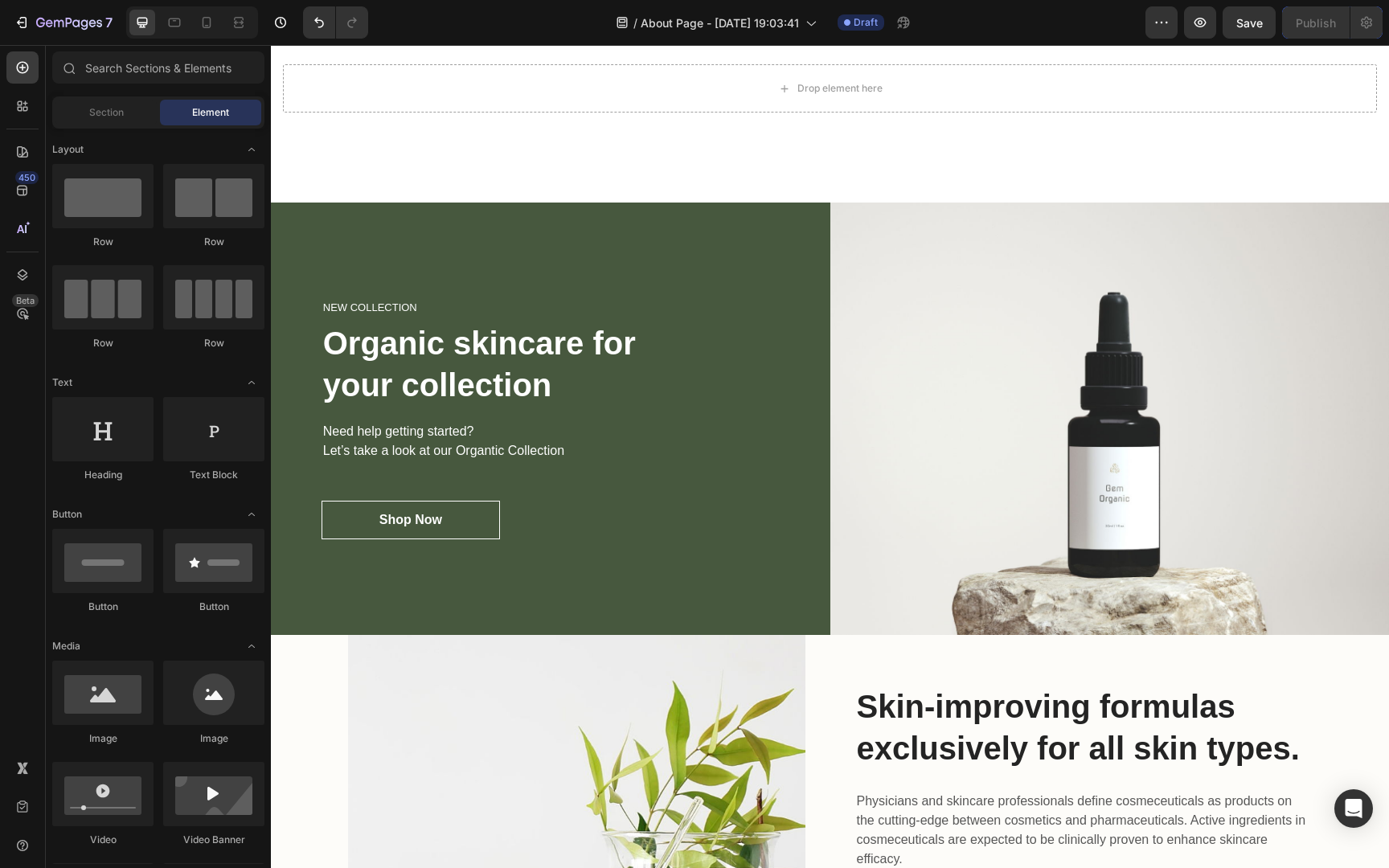
scroll to position [3103, 0]
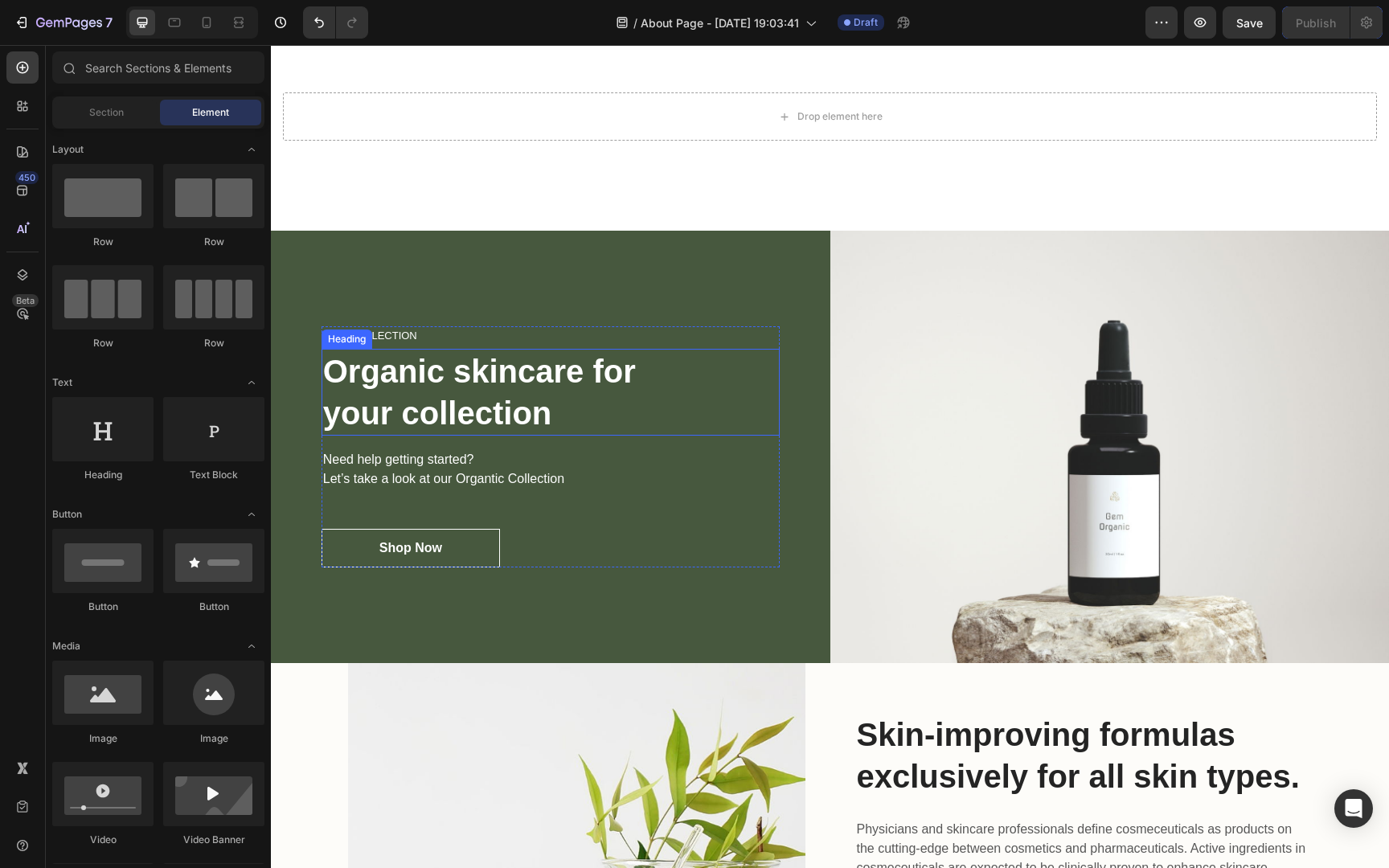
click at [747, 410] on p "Organic skincare for your collection" at bounding box center [551, 392] width 455 height 84
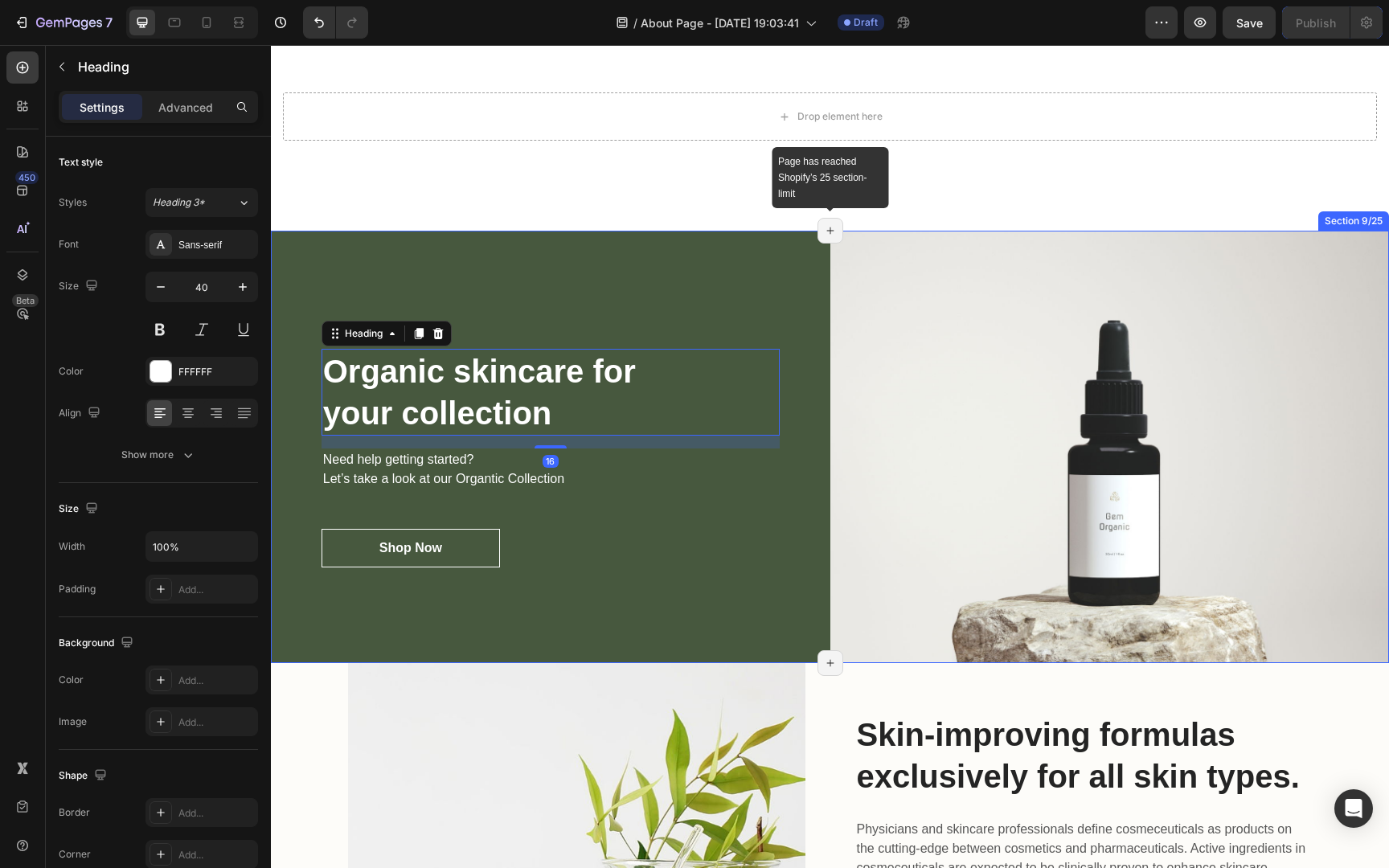
click at [837, 231] on div "Page has reached Shopify’s 25 section-limit" at bounding box center [830, 230] width 26 height 26
click at [1004, 264] on img at bounding box center [1110, 447] width 559 height 432
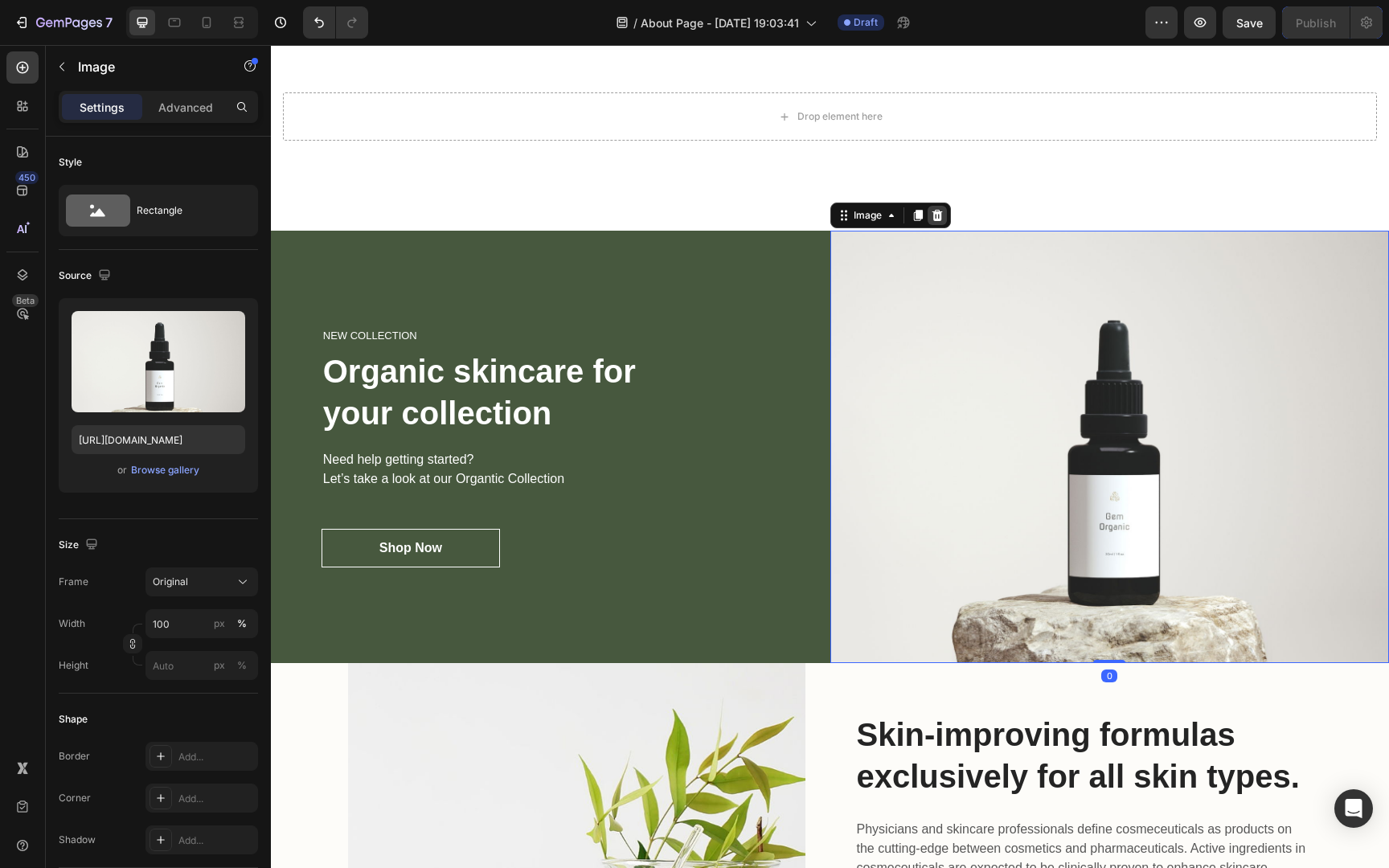
click at [945, 217] on div at bounding box center [936, 215] width 19 height 19
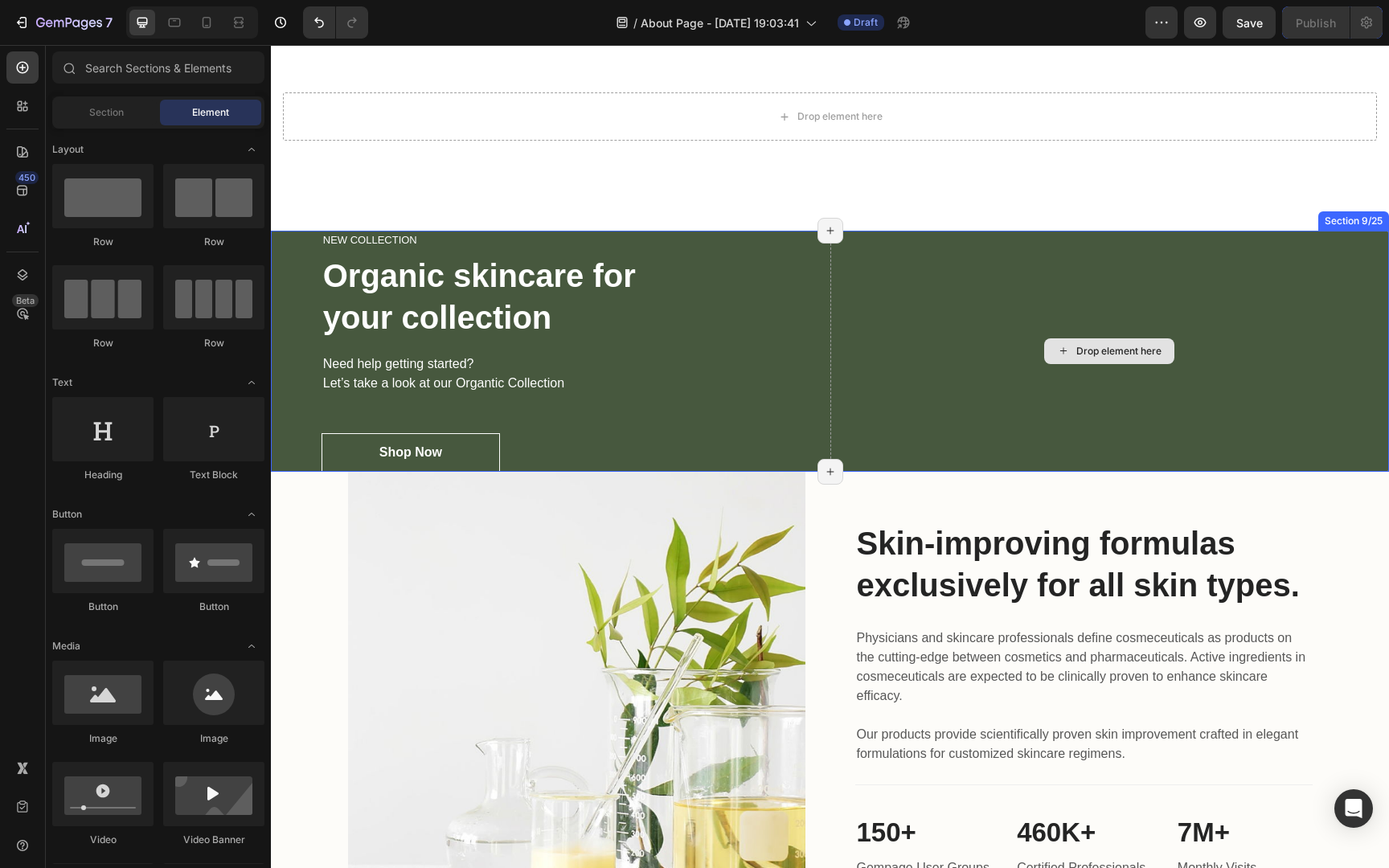
click at [958, 277] on div "Drop element here" at bounding box center [1110, 351] width 559 height 241
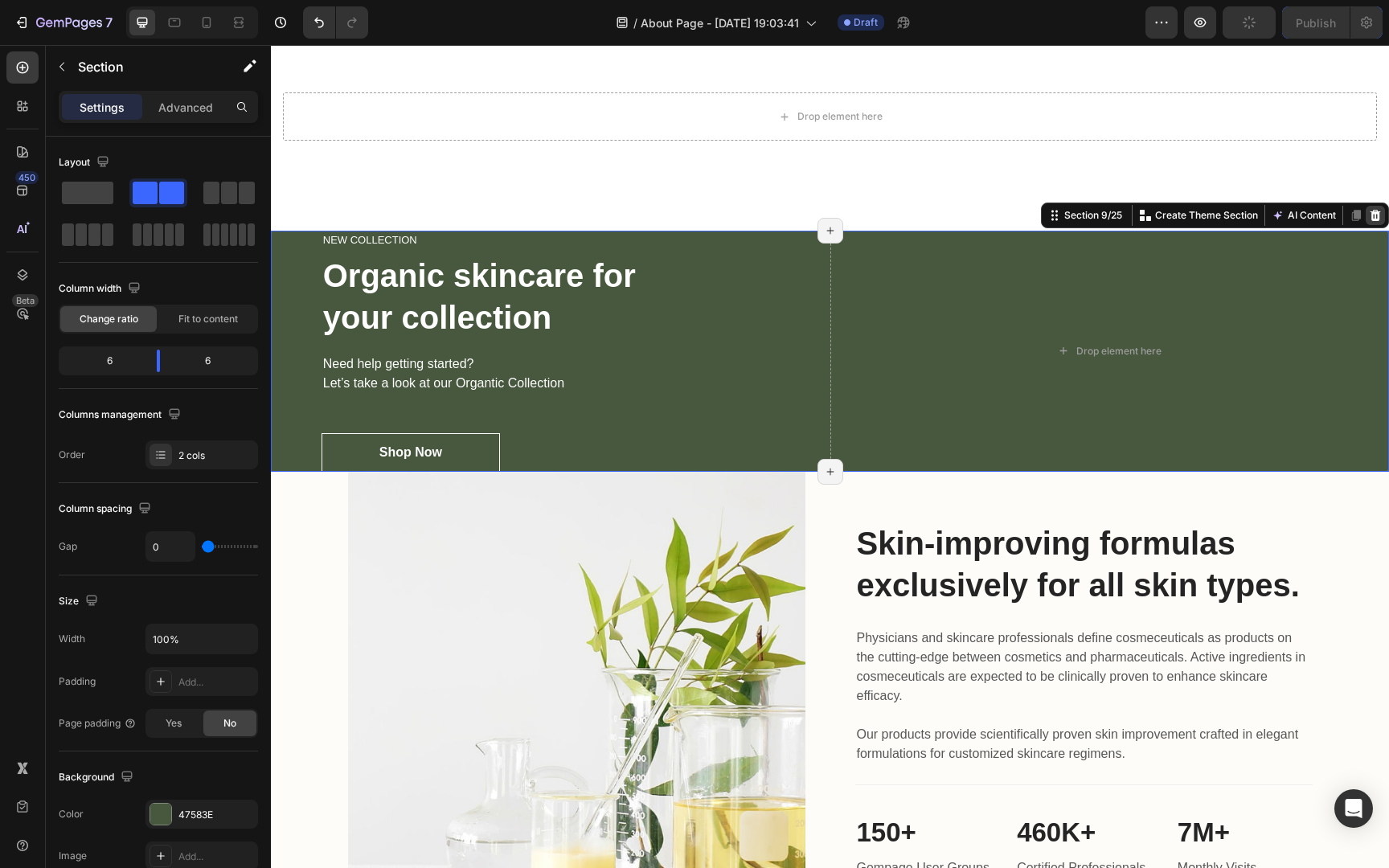
click at [1373, 212] on icon at bounding box center [1376, 215] width 10 height 11
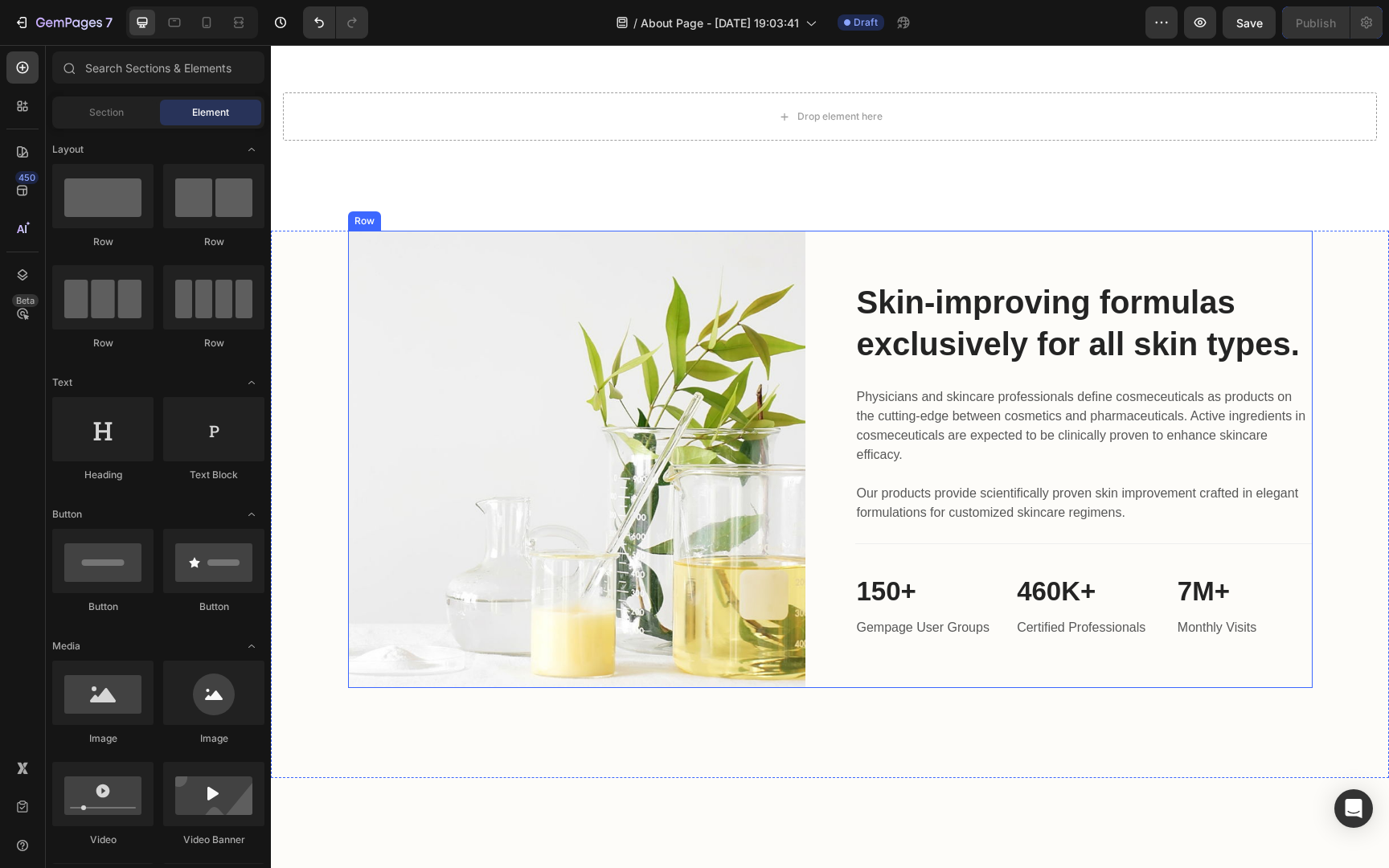
click at [1250, 240] on div "Skin-improving formulas exclusively for all skin types. Heading Physicians and …" at bounding box center [1083, 459] width 458 height 458
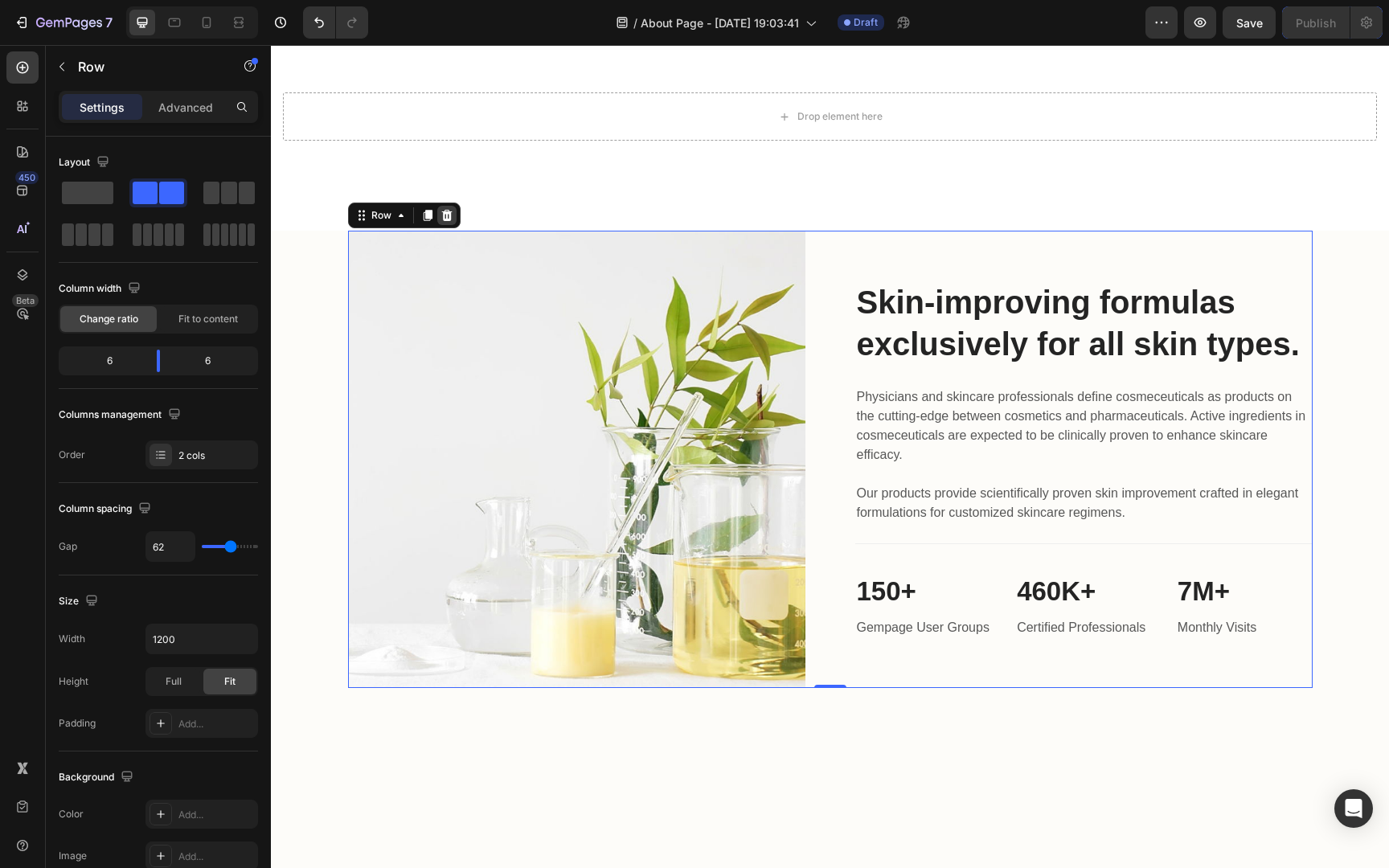
click at [451, 213] on icon at bounding box center [446, 215] width 13 height 13
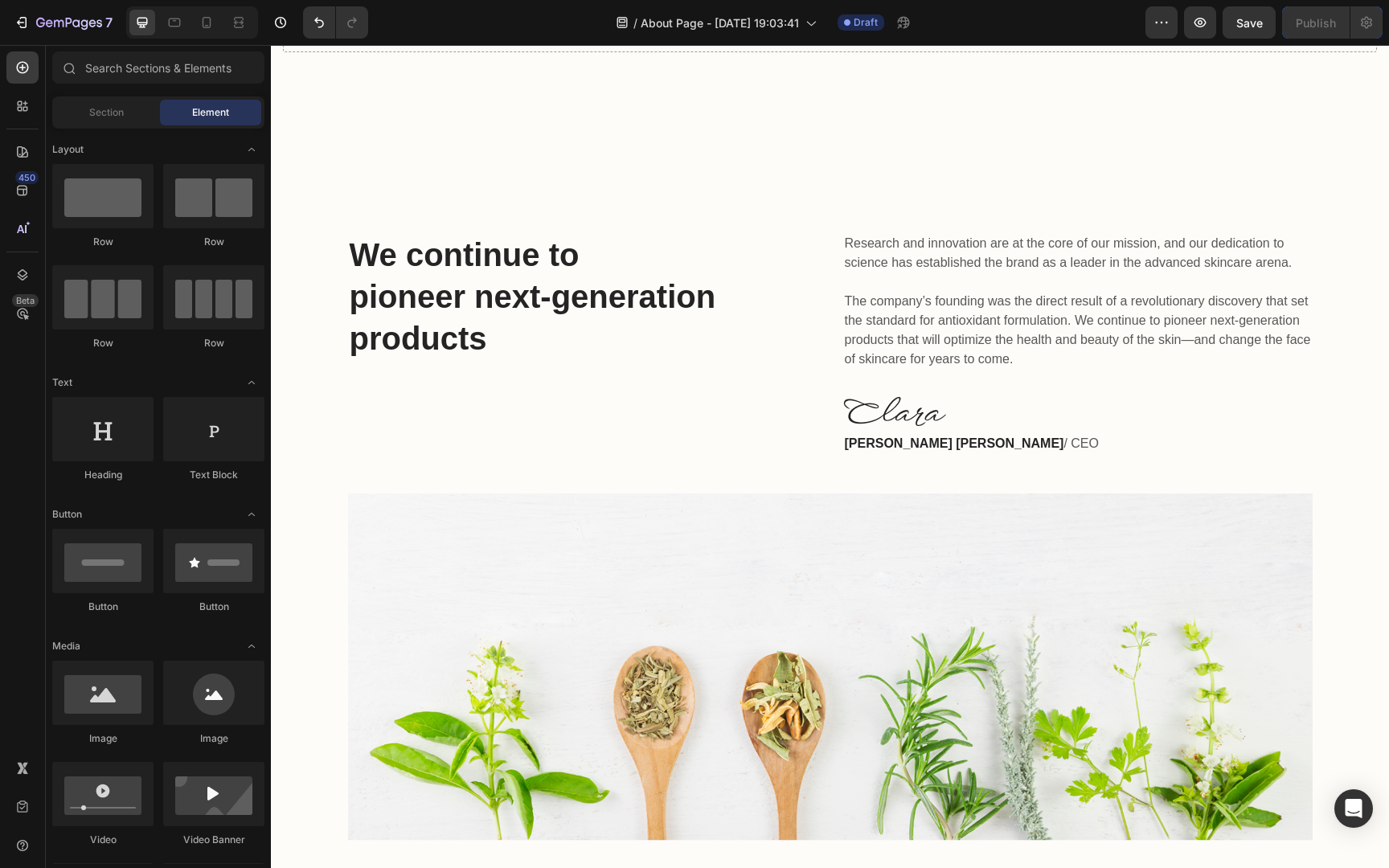
scroll to position [2978, 0]
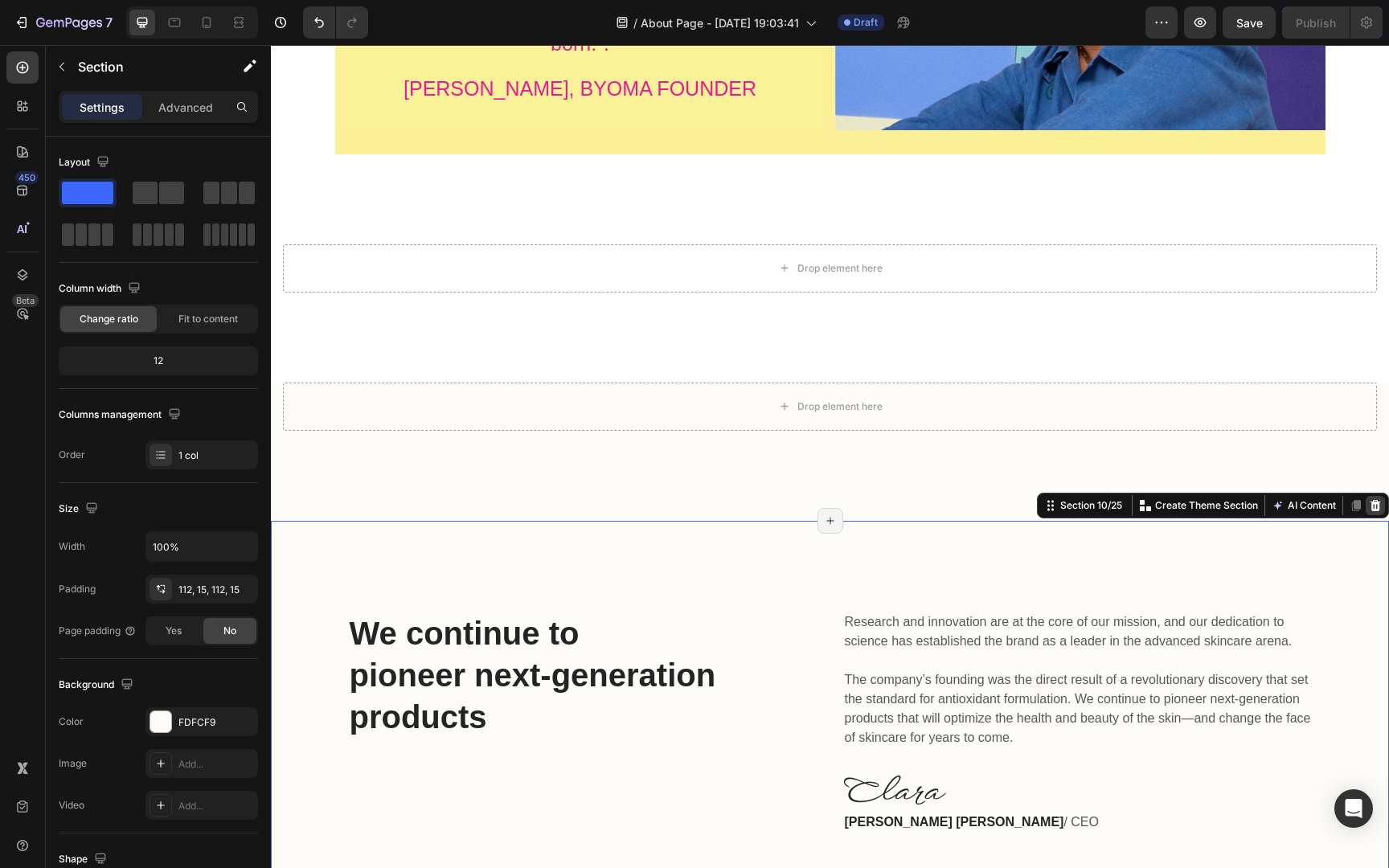
click at [1374, 499] on icon at bounding box center [1376, 505] width 10 height 11
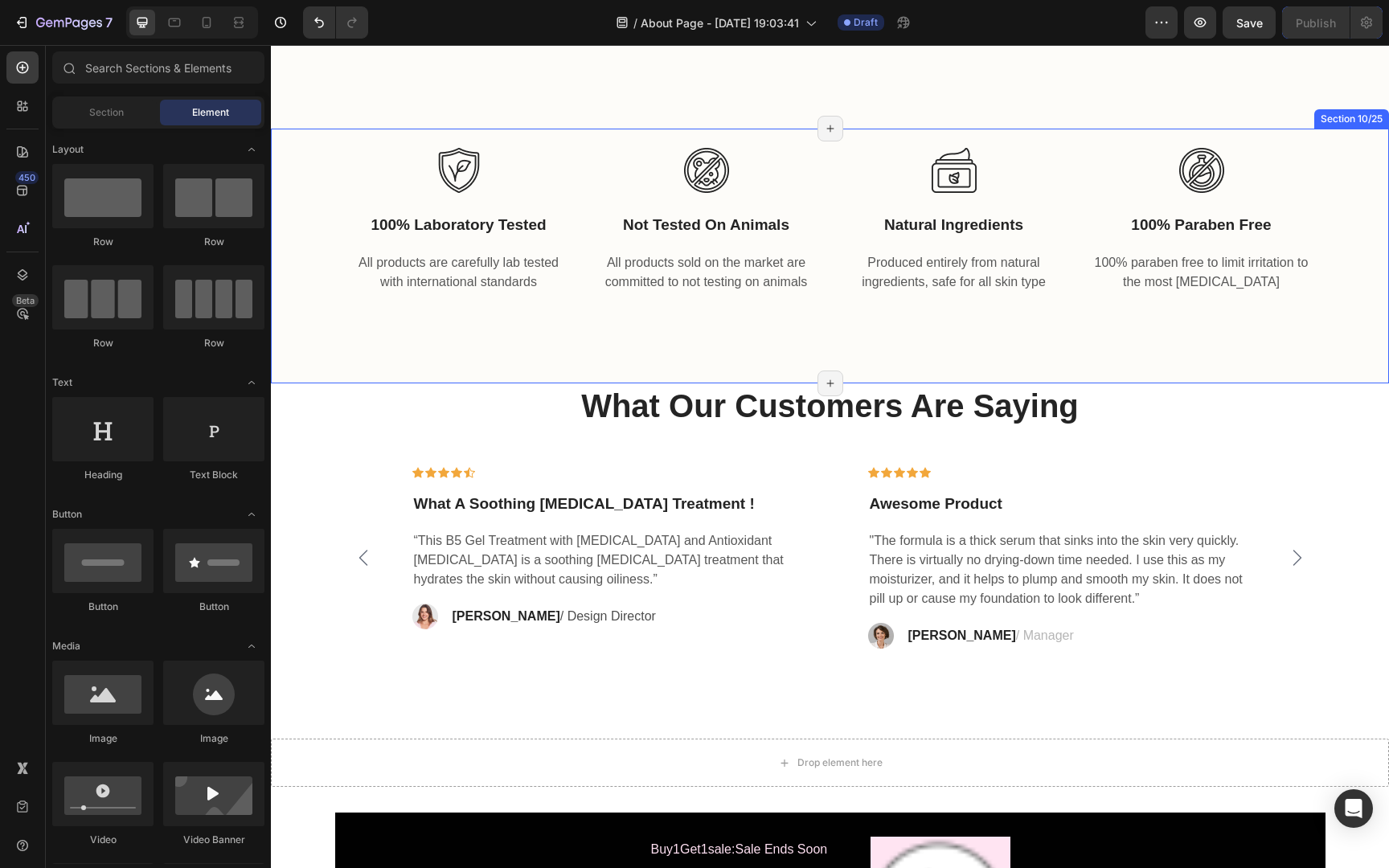
scroll to position [3334, 0]
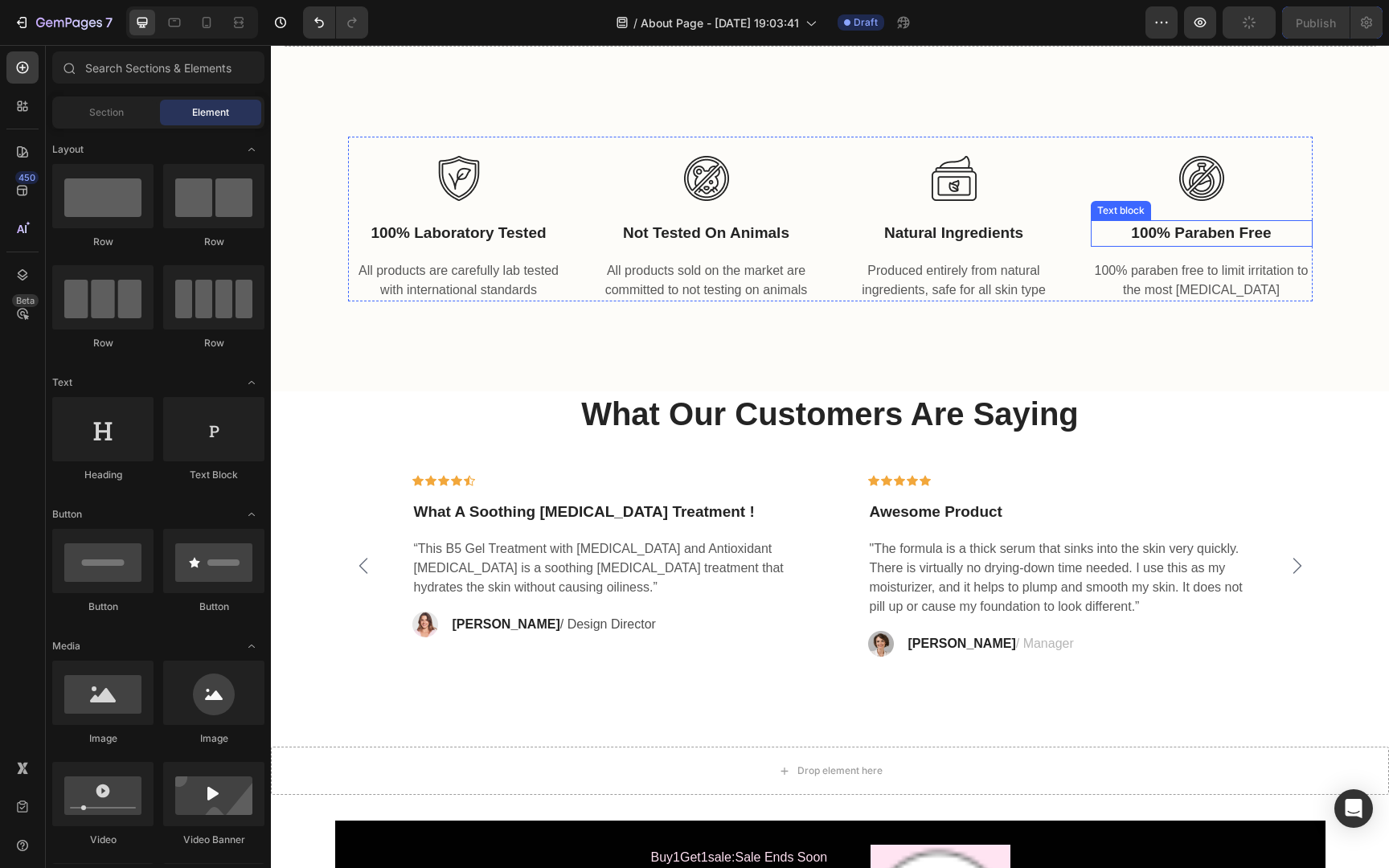
click at [1105, 223] on p "100% paraben free" at bounding box center [1202, 233] width 218 height 24
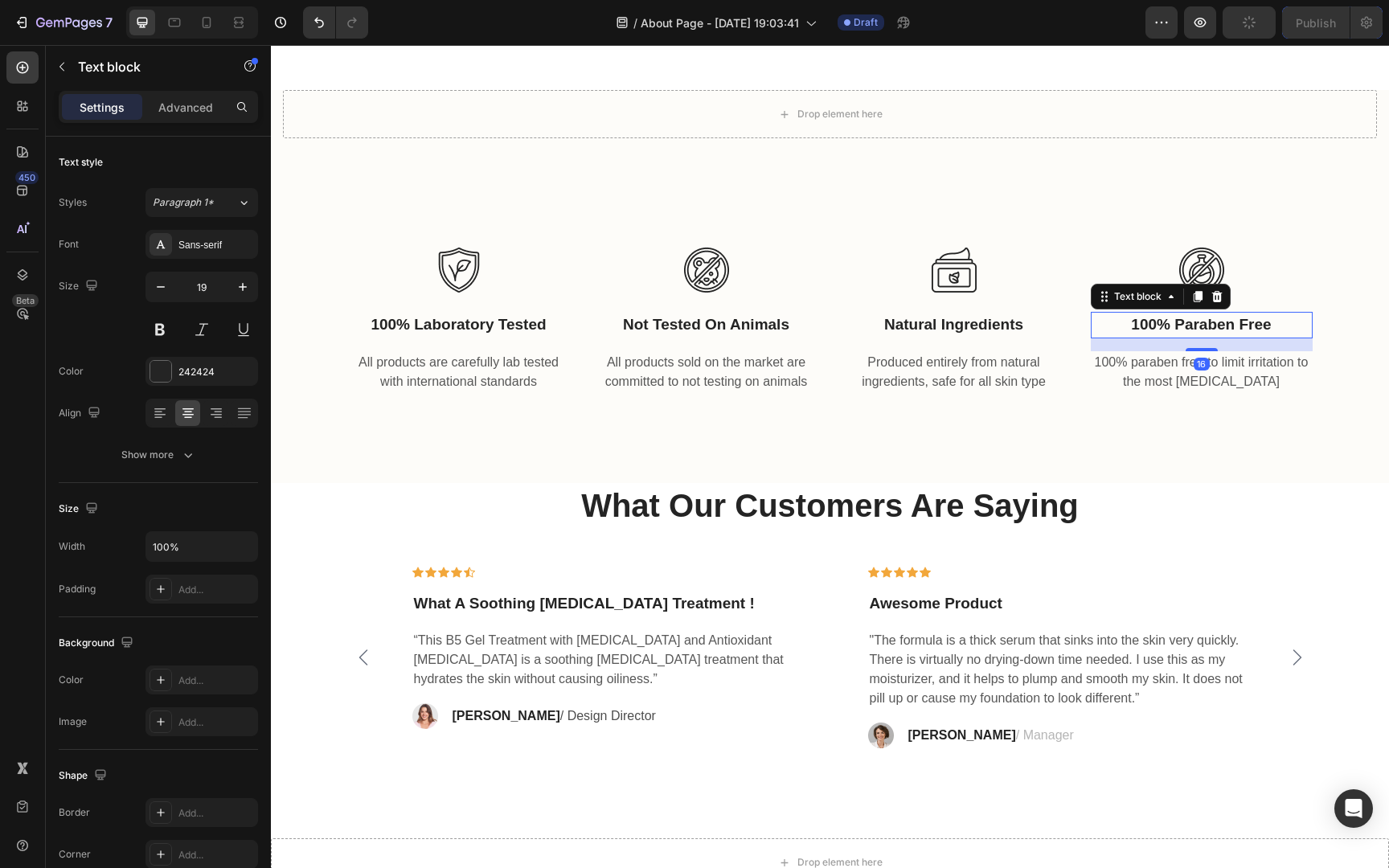
scroll to position [3224, 0]
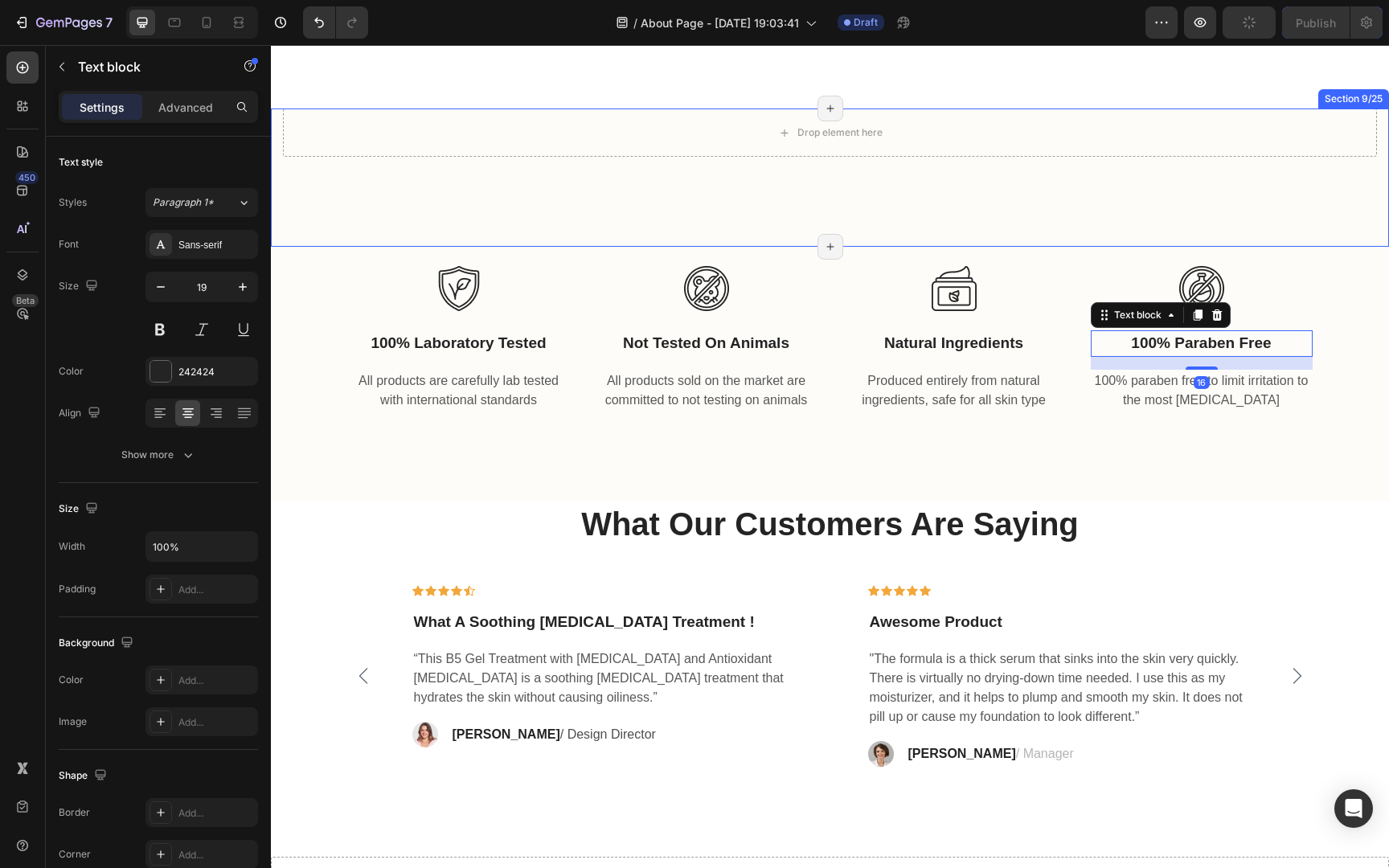
click at [961, 188] on div "Drop element here Section 9/25 Page has reached Shopify’s 25 section-limit Page…" at bounding box center [830, 177] width 1118 height 139
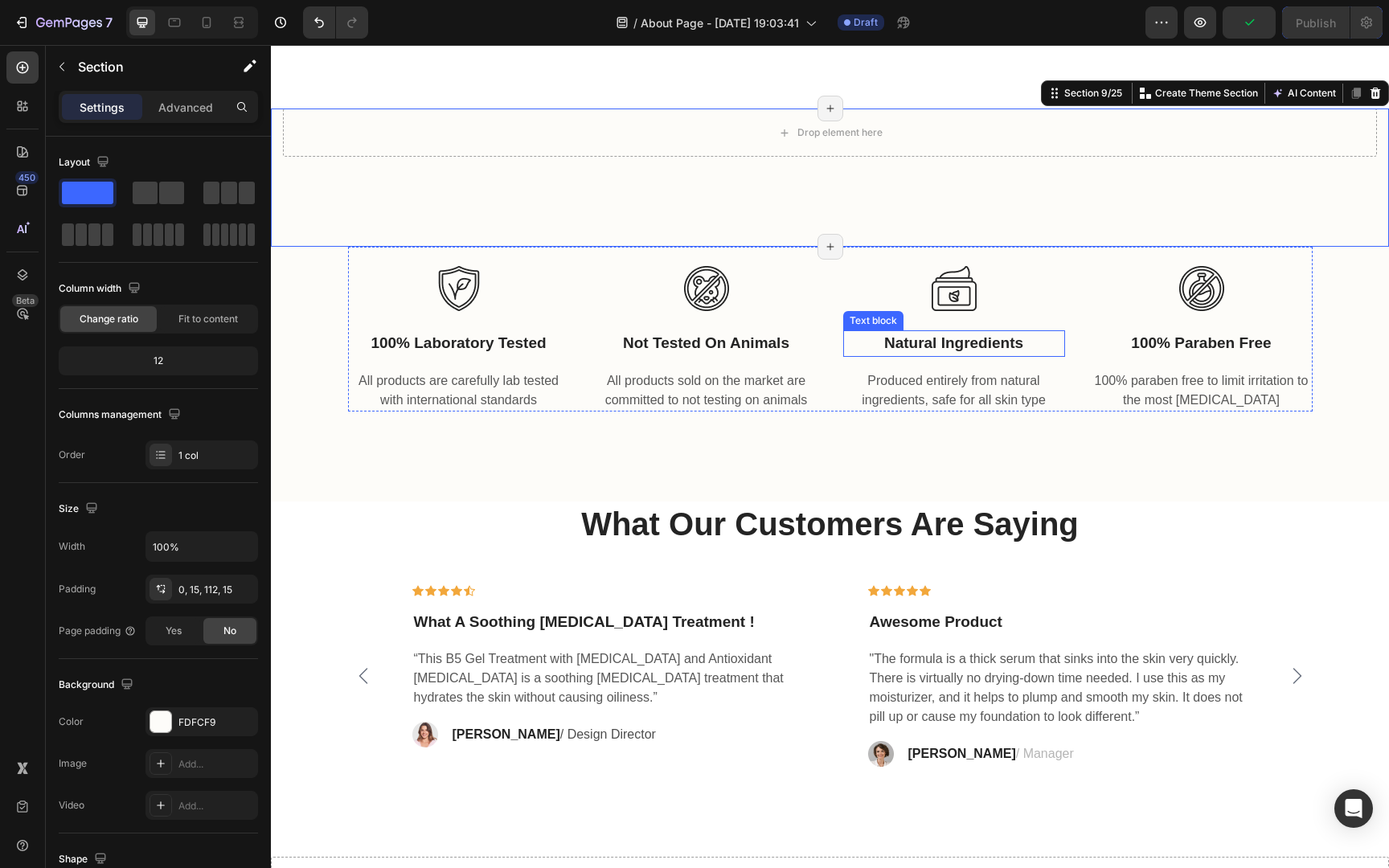
click at [981, 333] on p "natural ingredients" at bounding box center [954, 343] width 218 height 24
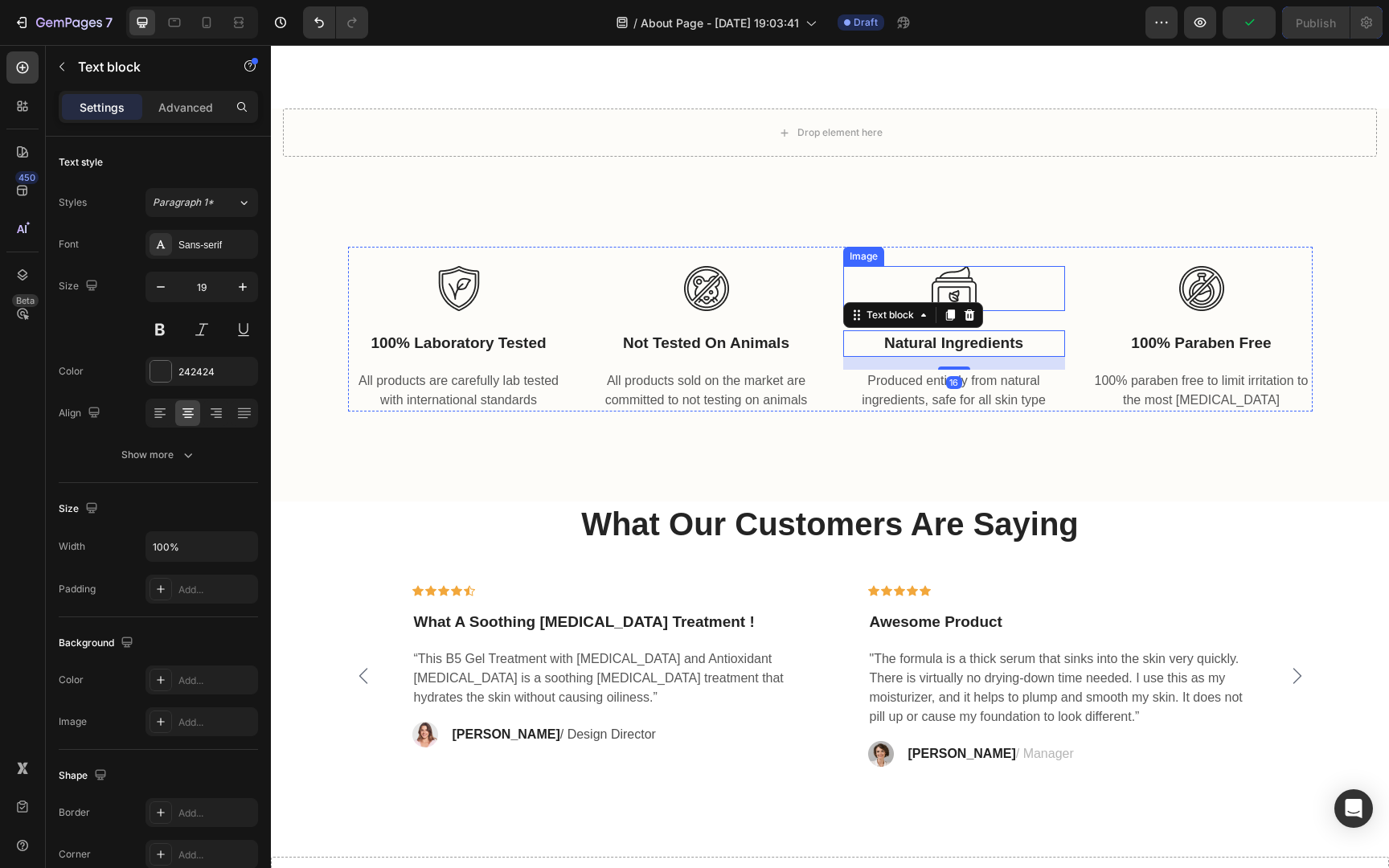
click at [1061, 290] on div at bounding box center [954, 289] width 222 height 45
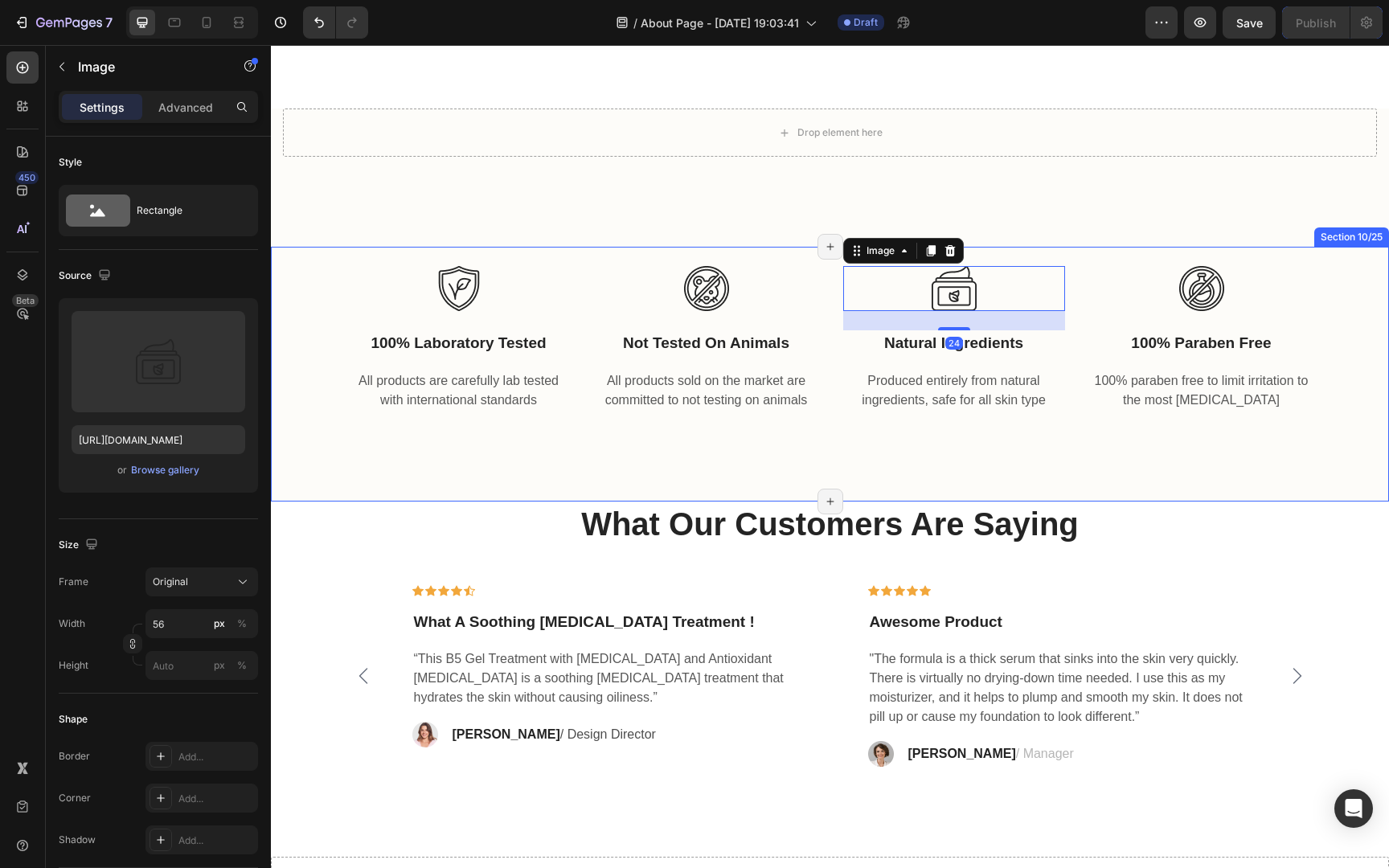
click at [1340, 267] on div "Image 100% laboratory tested Text block All products are carefully lab tested w…" at bounding box center [830, 329] width 1093 height 165
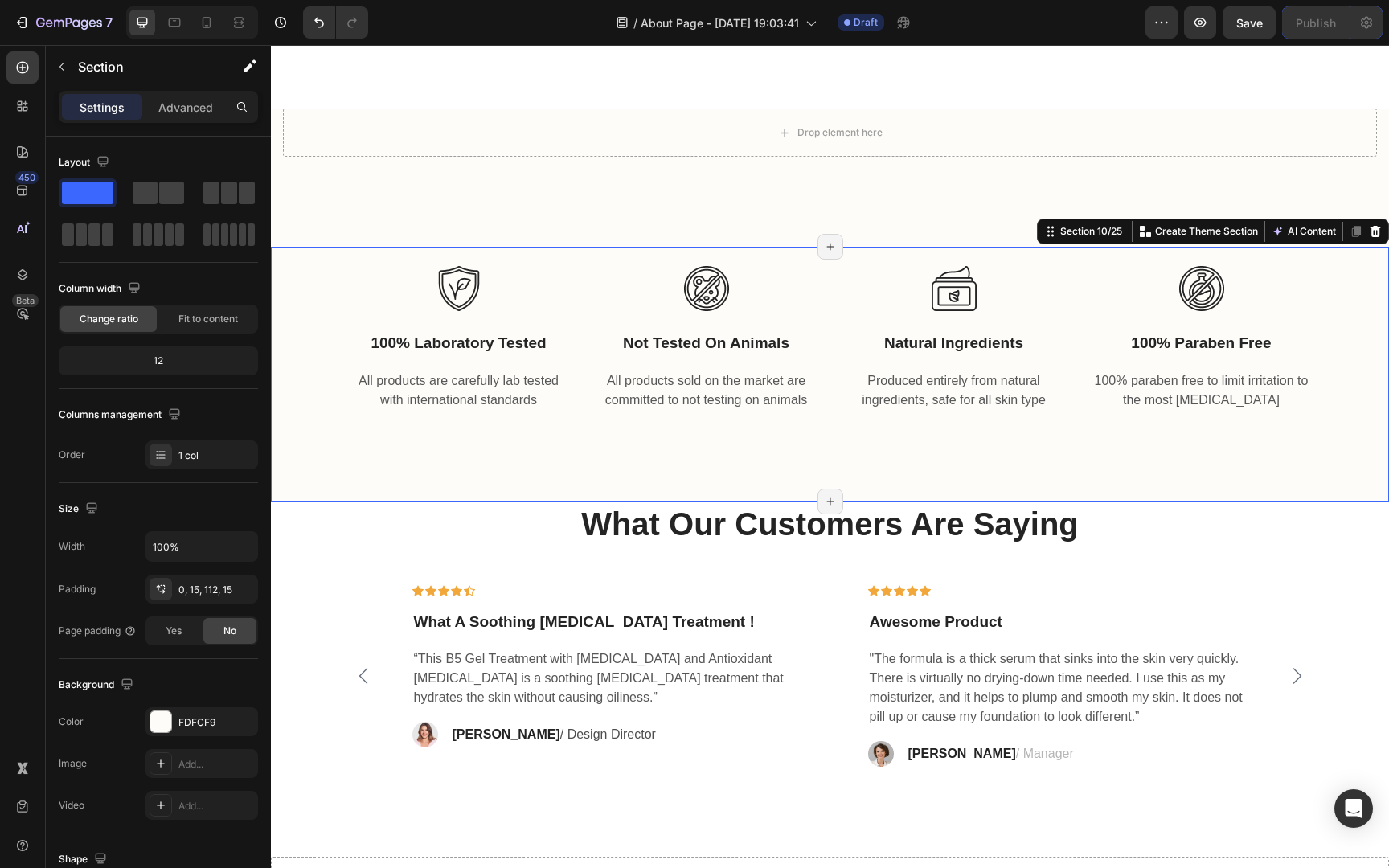
click at [1362, 296] on div "Image 100% laboratory tested Text block All products are carefully lab tested w…" at bounding box center [830, 329] width 1093 height 165
click at [1355, 290] on div "Image 100% laboratory tested Text block All products are carefully lab tested w…" at bounding box center [830, 329] width 1093 height 165
click at [1372, 233] on icon at bounding box center [1376, 231] width 10 height 11
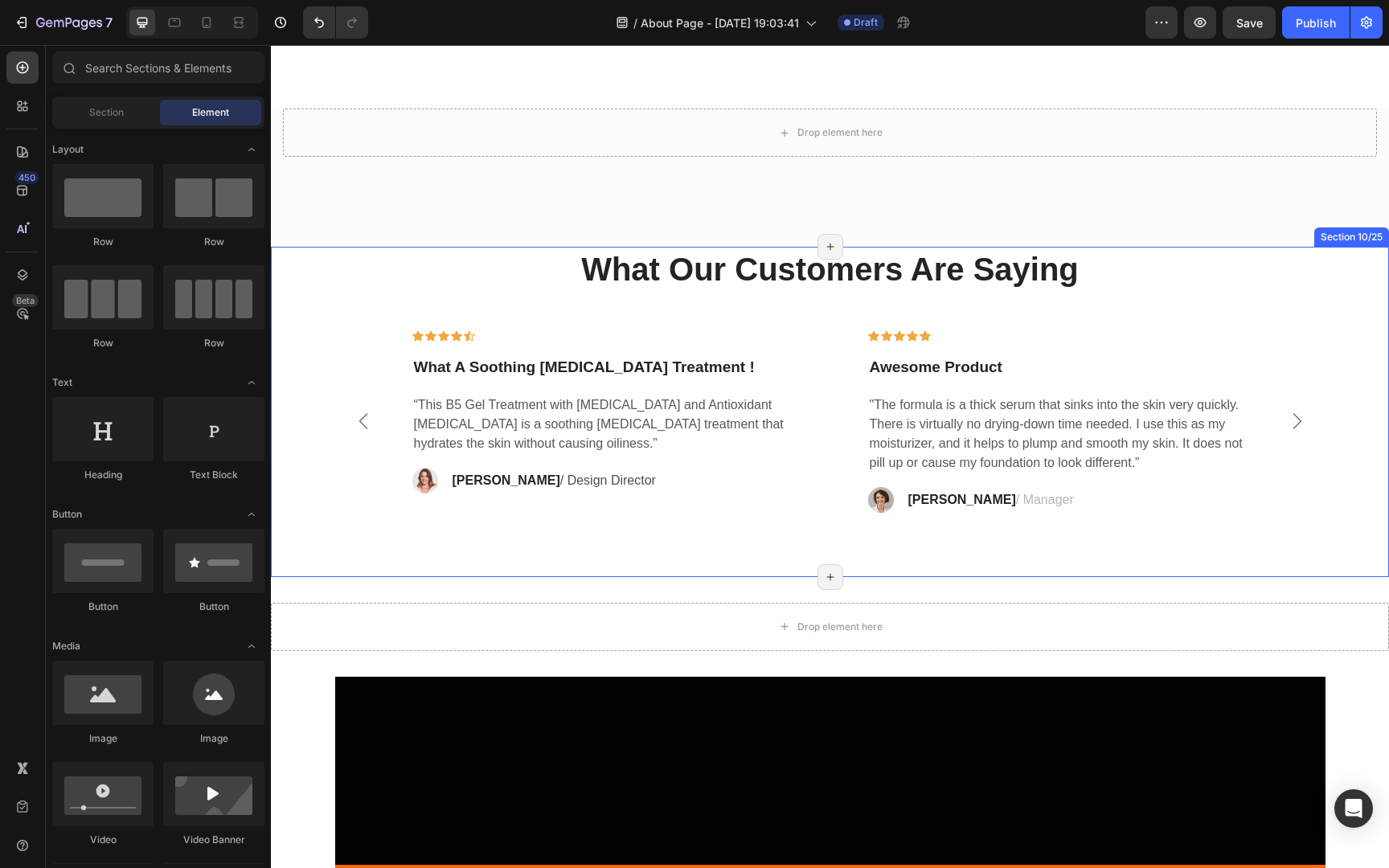
click at [1247, 315] on div "What Our Customers Are Saying Heading Icon Icon Icon Icon Icon Row What A Sooth…" at bounding box center [830, 379] width 1093 height 266
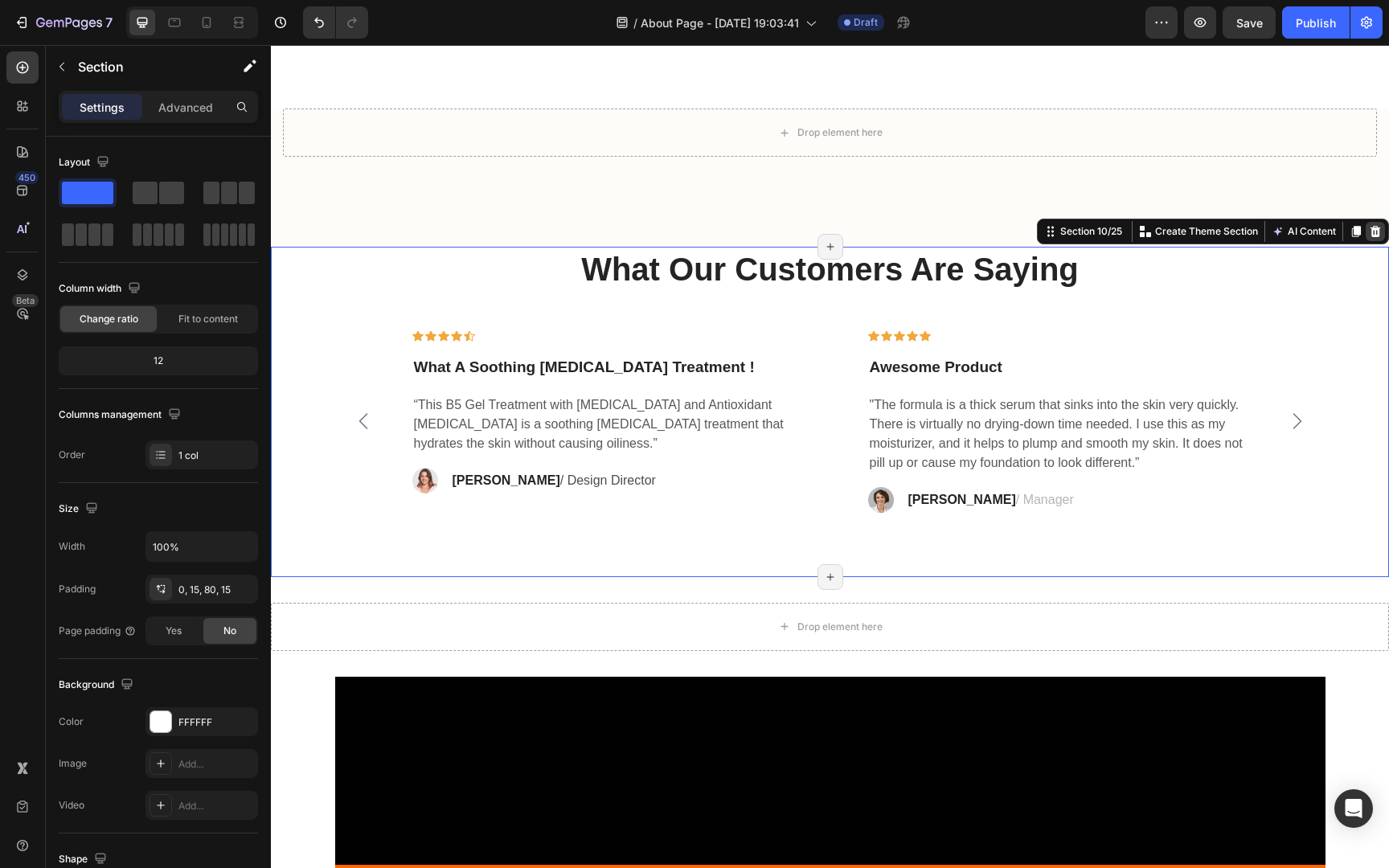
click at [1369, 233] on icon at bounding box center [1375, 231] width 13 height 13
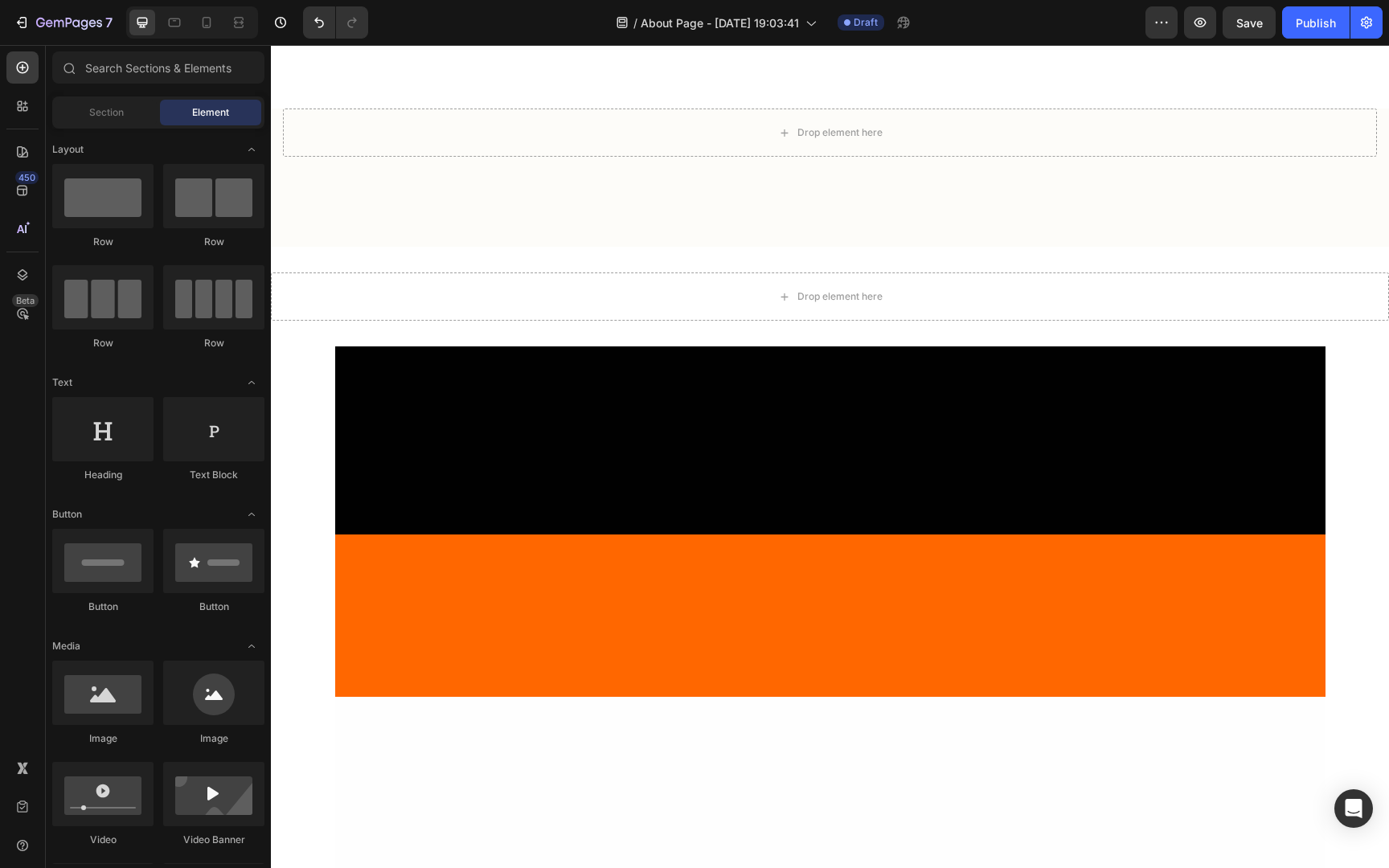
click at [1044, 430] on div at bounding box center [830, 440] width 990 height 140
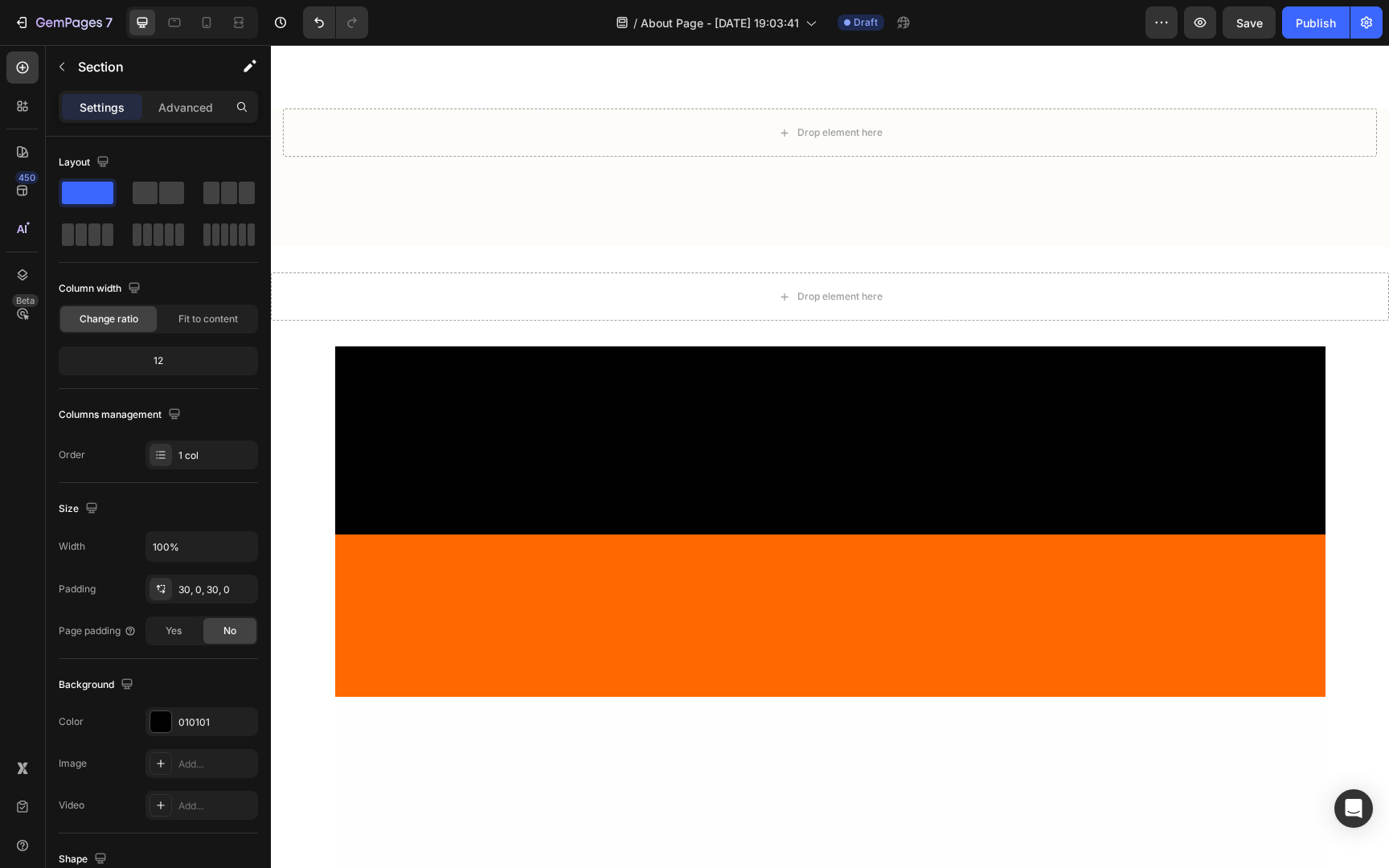
click at [1198, 703] on div at bounding box center [830, 839] width 990 height 285
click at [1180, 620] on div at bounding box center [830, 614] width 990 height 162
click at [1360, 353] on div "Drop element here Section 8/25 Drop element here Section 9/25 Drop element here…" at bounding box center [830, 10] width 1118 height 6314
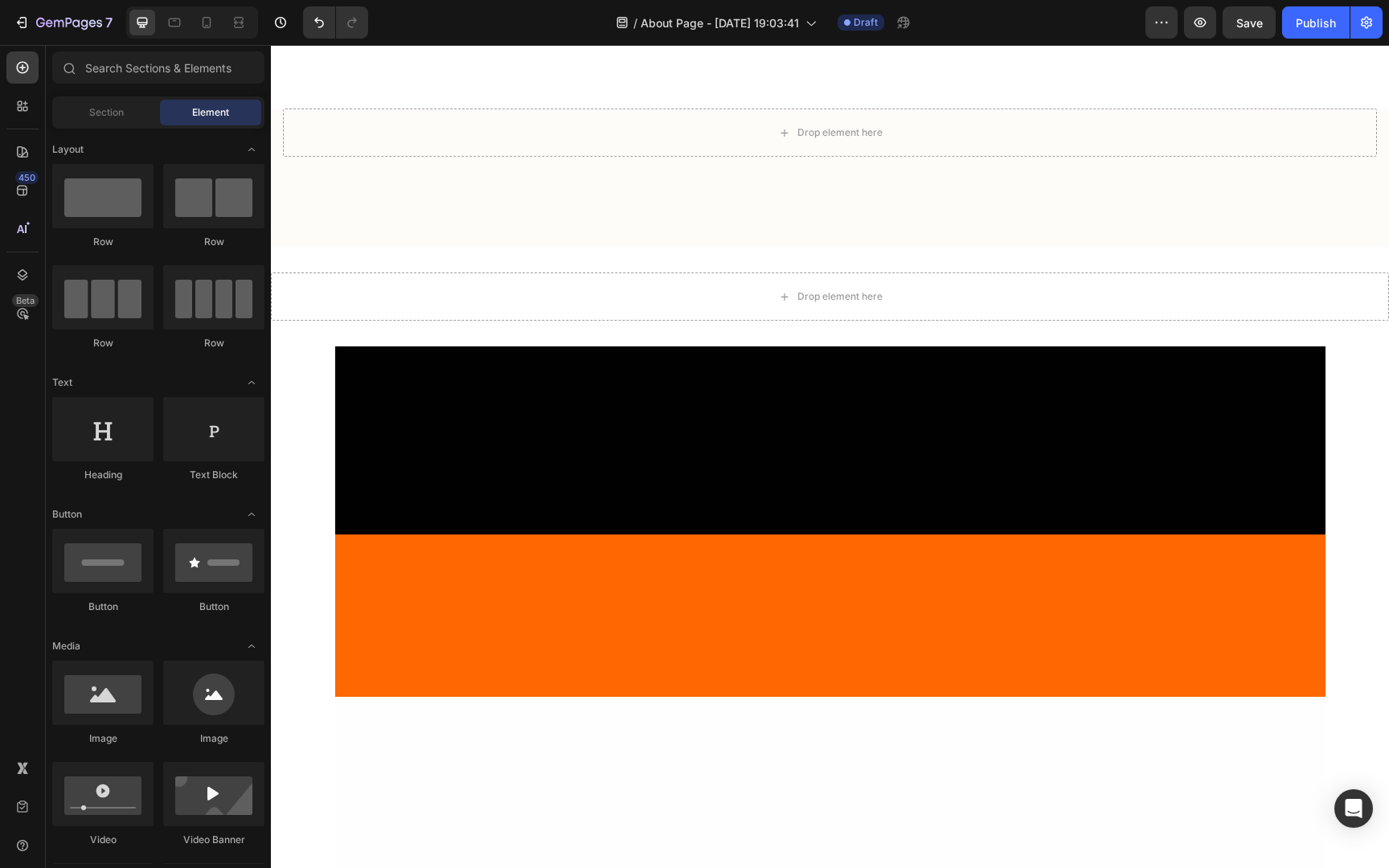
click at [1280, 434] on div at bounding box center [830, 440] width 990 height 140
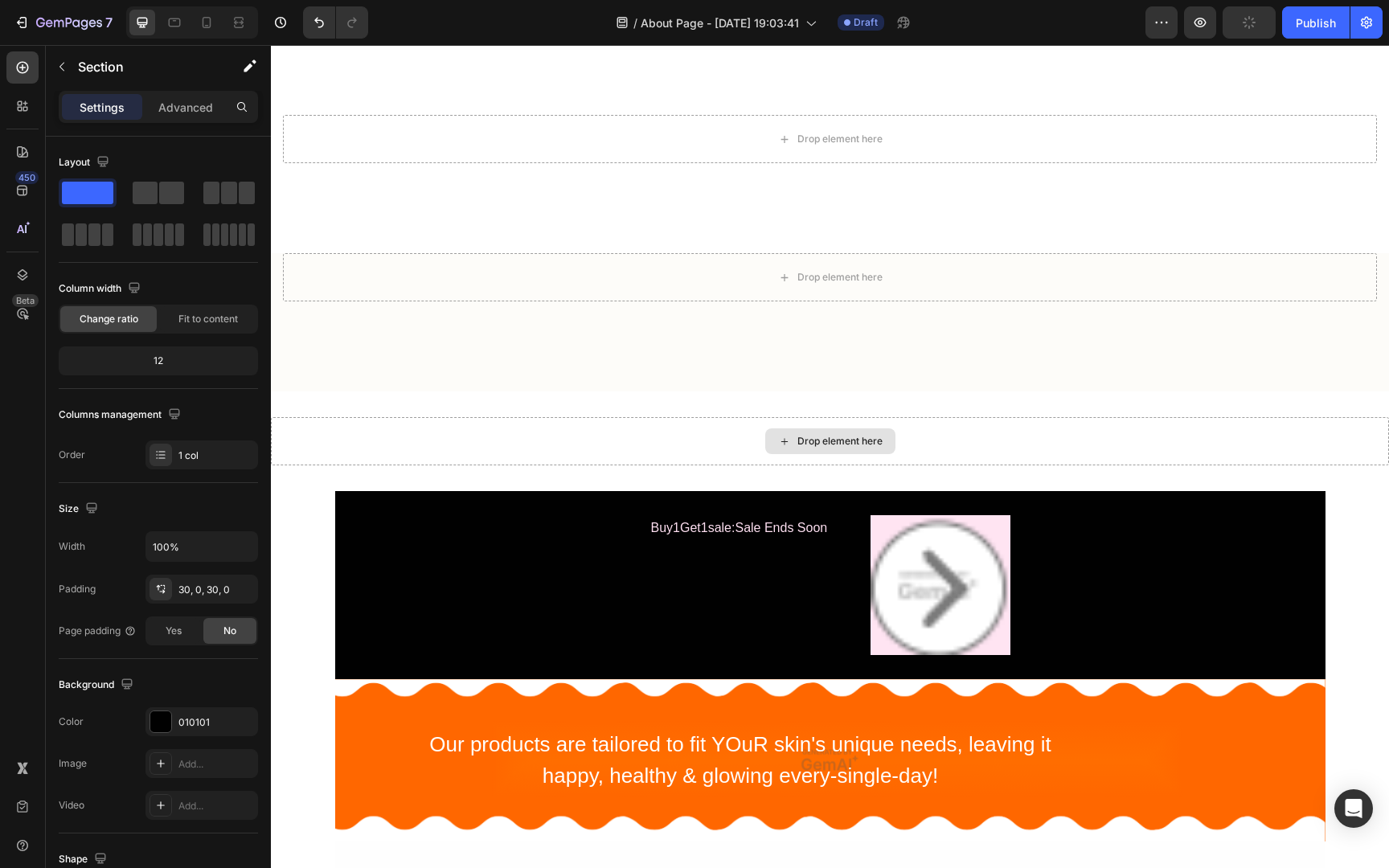
scroll to position [3124, 0]
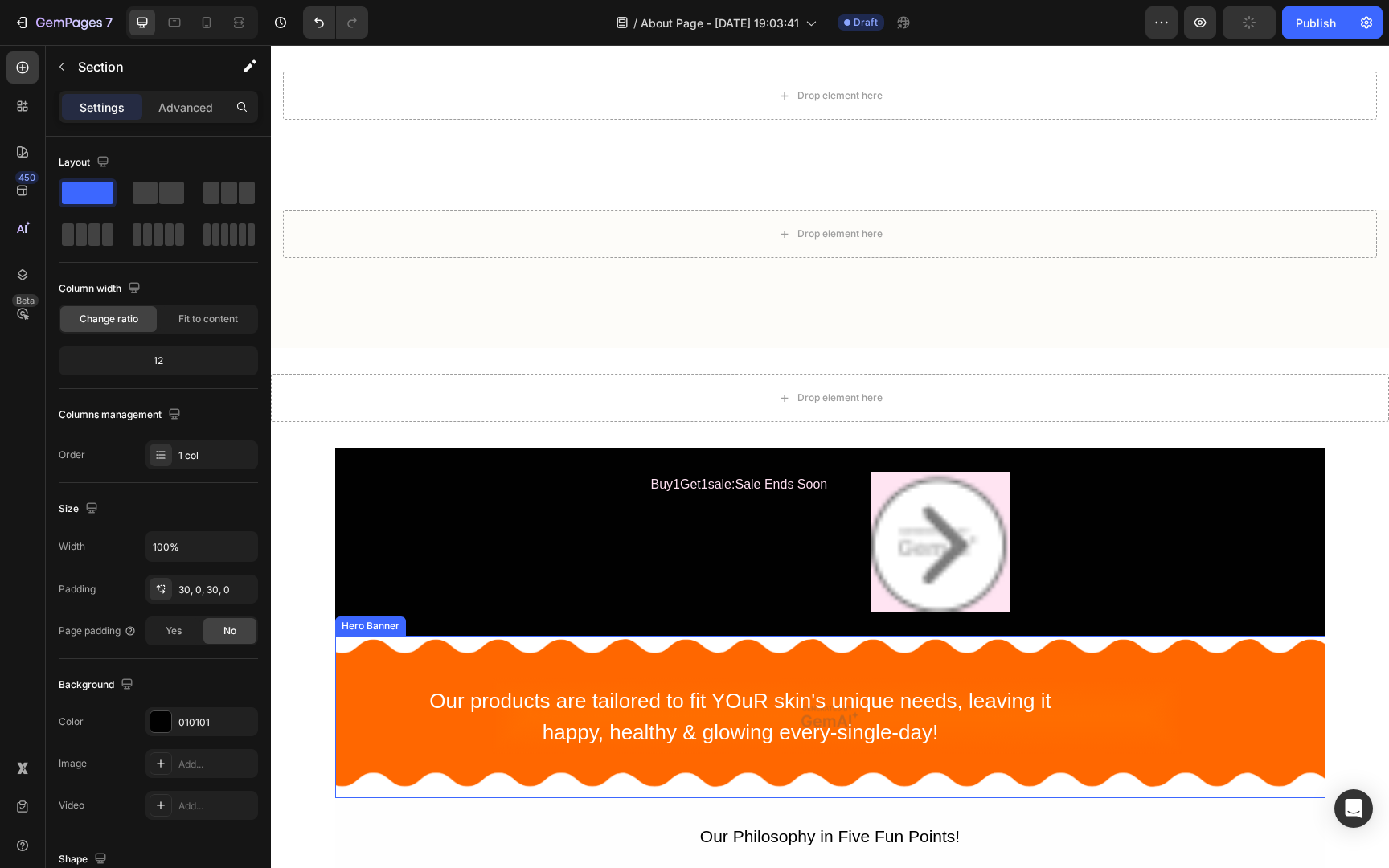
click at [1234, 656] on div "Overlay" at bounding box center [830, 716] width 990 height 162
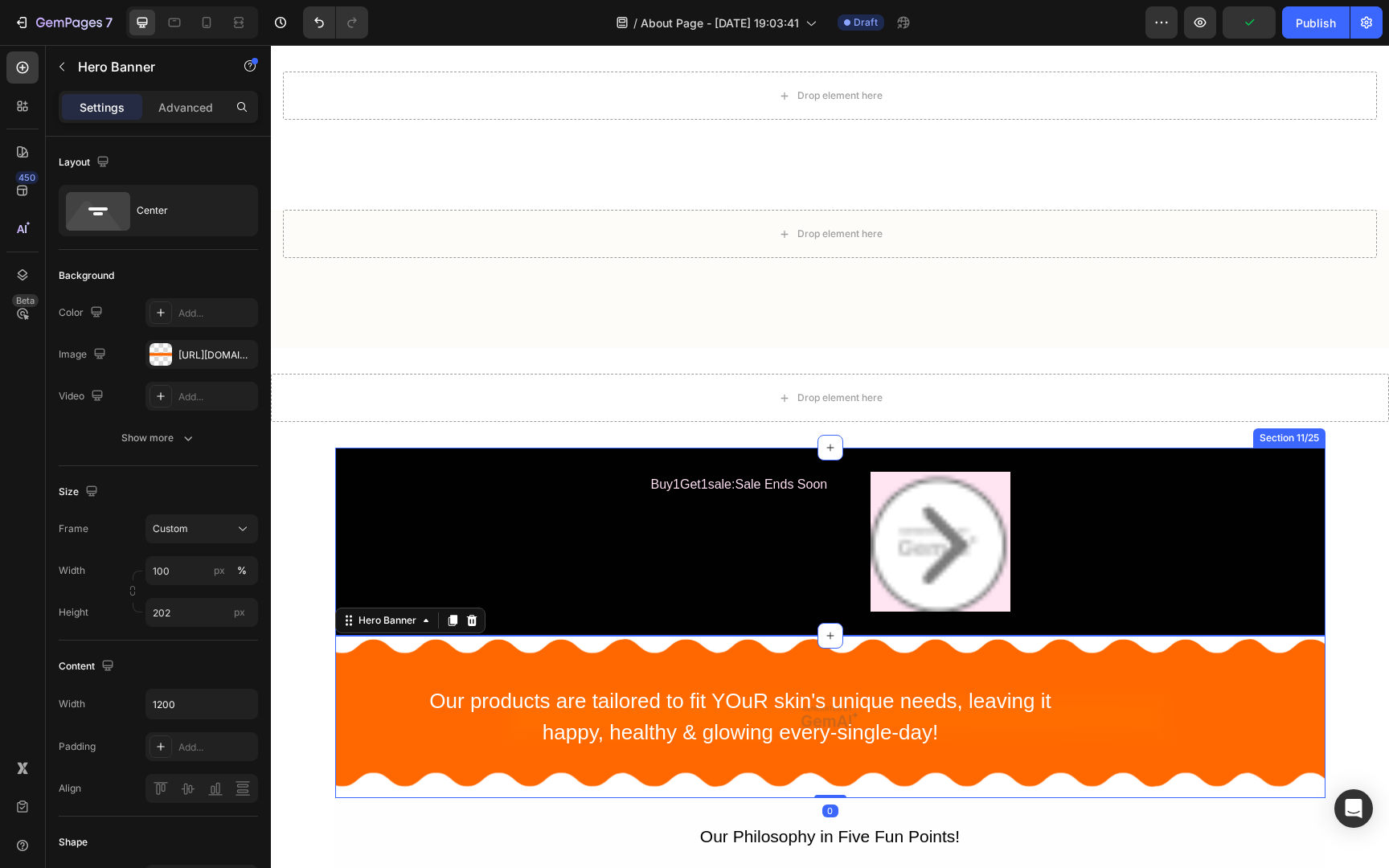
click at [1248, 521] on div "Buy1Get1sale:Sale Ends Soon Text Block Image Row" at bounding box center [830, 541] width 990 height 140
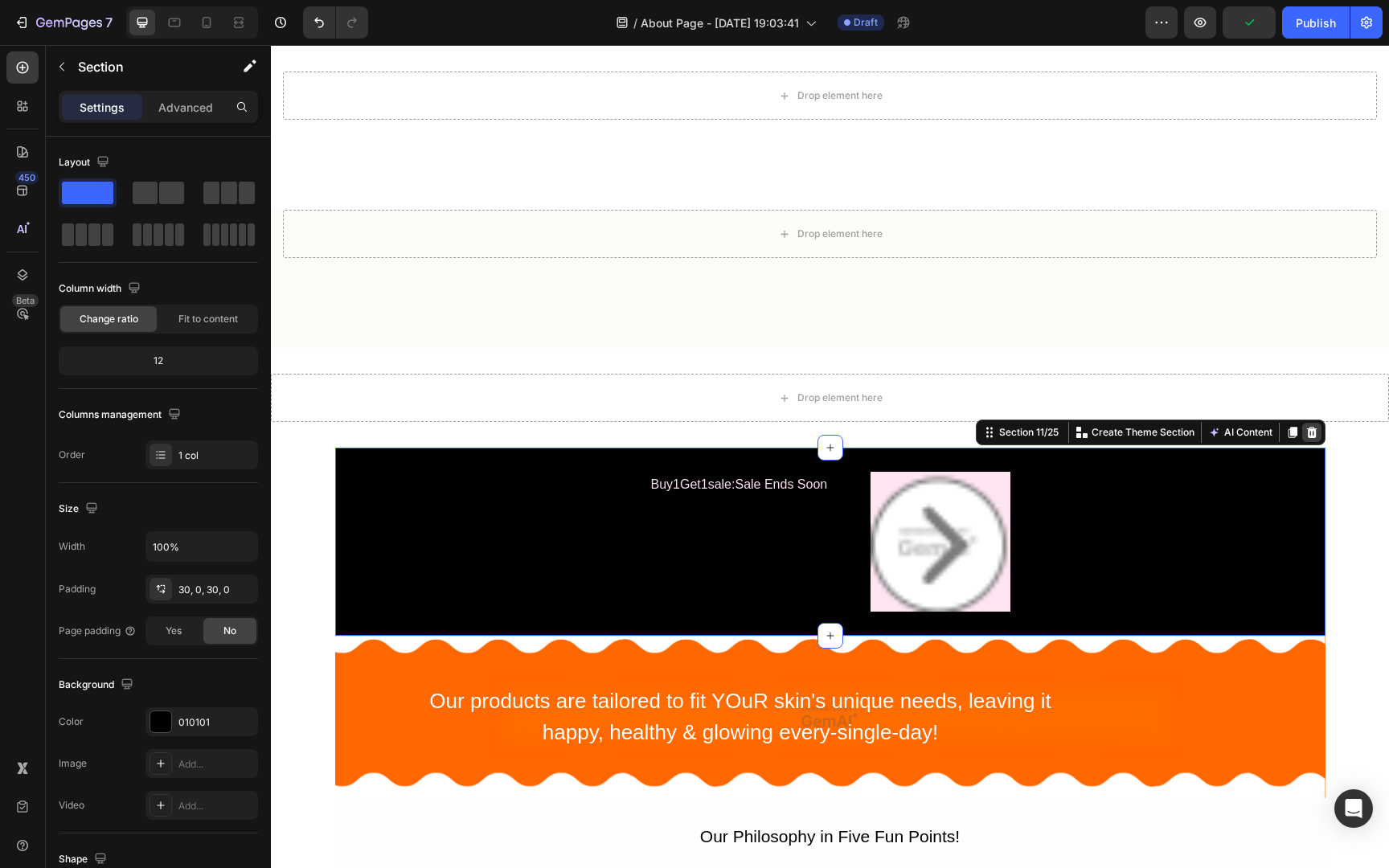
click at [1311, 431] on icon at bounding box center [1311, 431] width 10 height 11
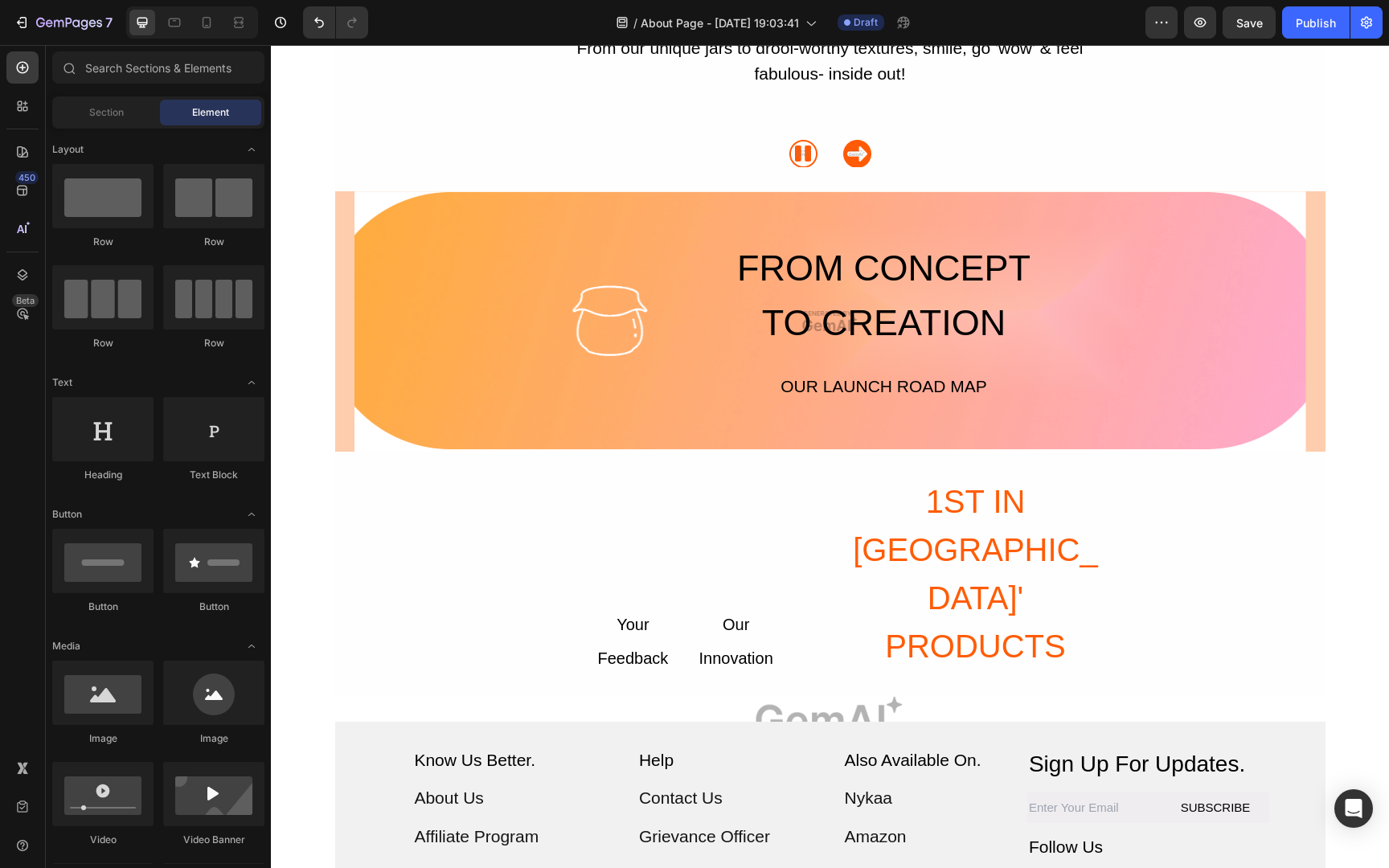
scroll to position [3841, 0]
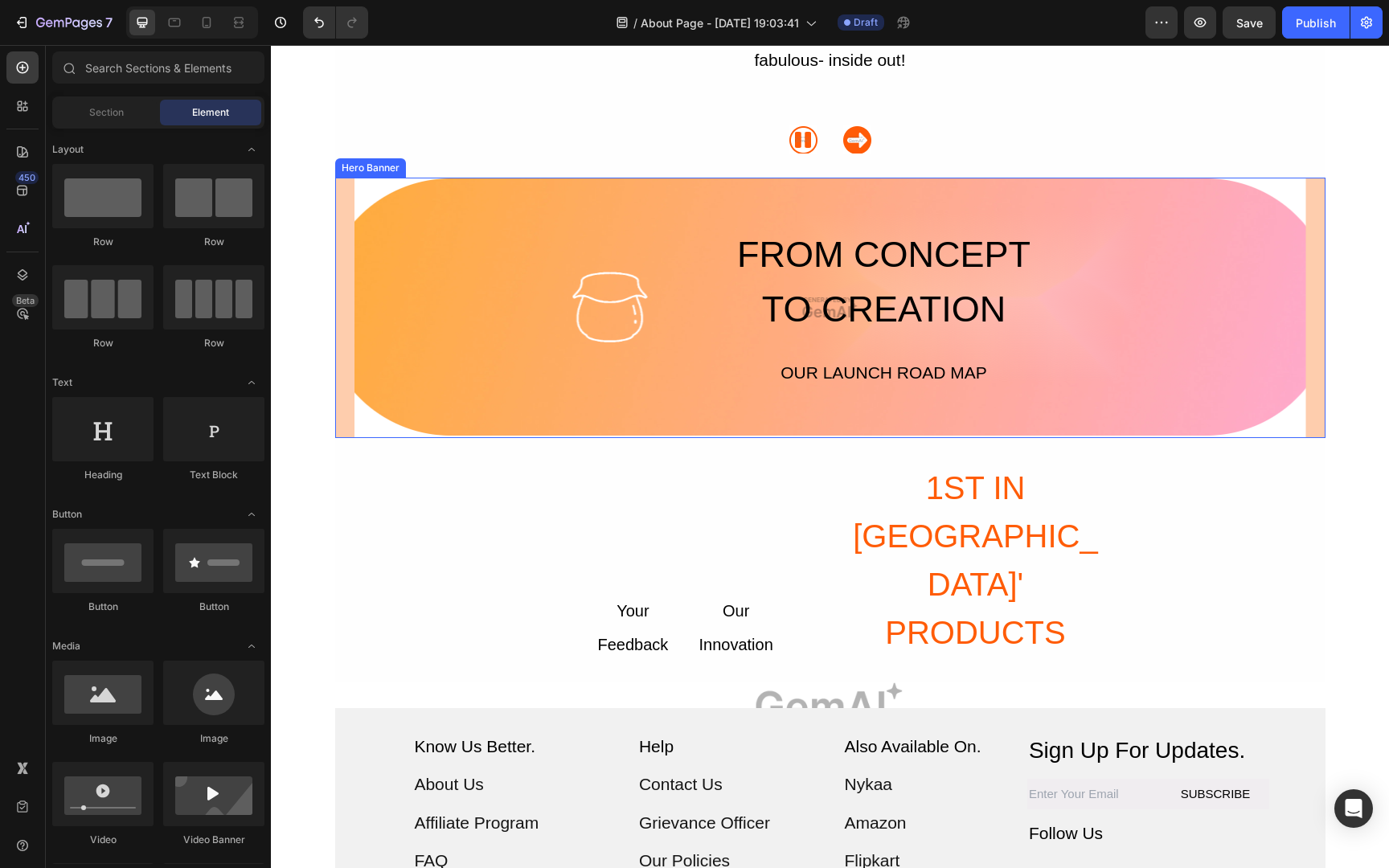
click at [1120, 236] on div "FROM CONCEPT TO CREATION Heading OUR LAUNCH ROAD MAP Button Row" at bounding box center [830, 285] width 951 height 215
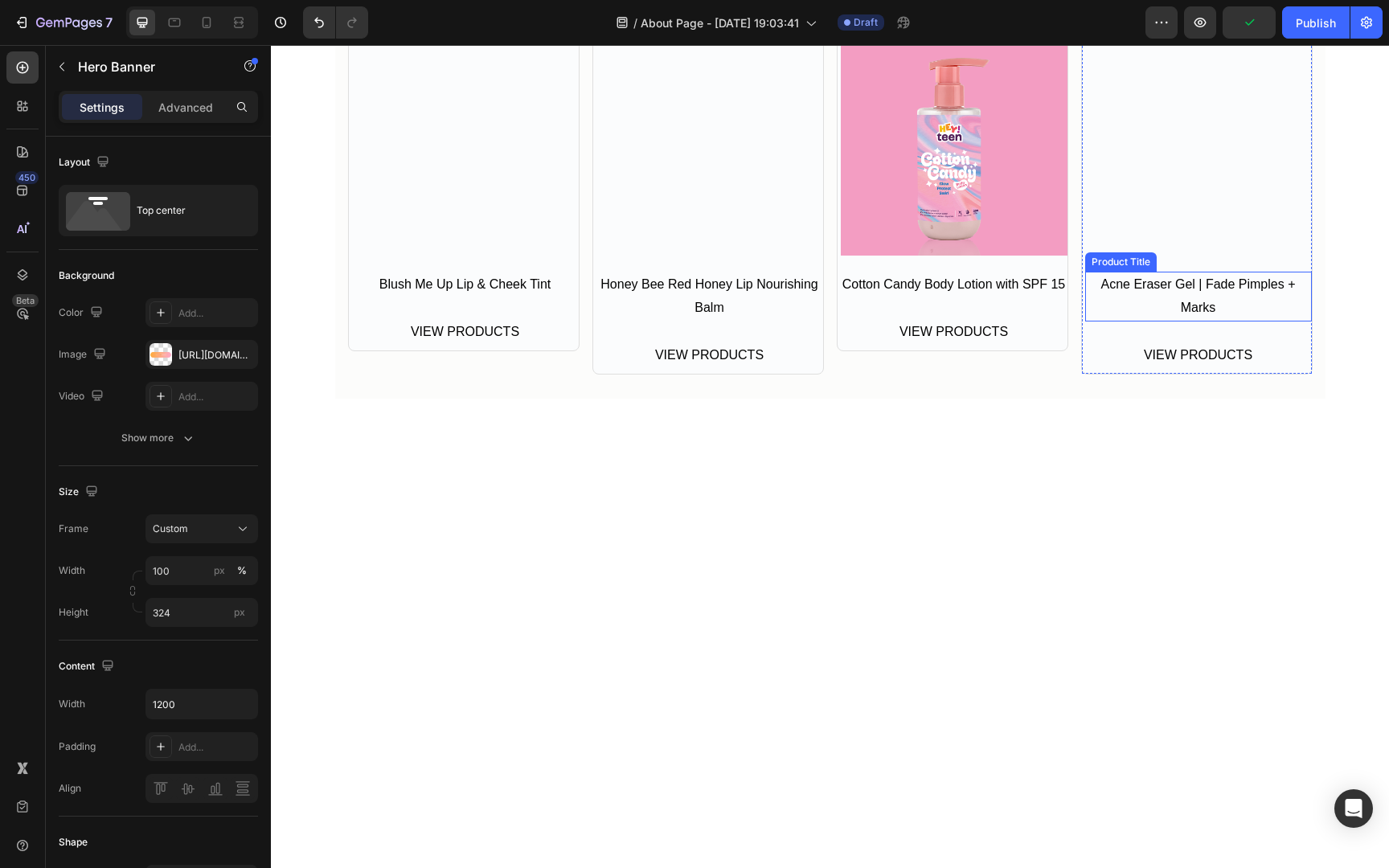
scroll to position [4779, 0]
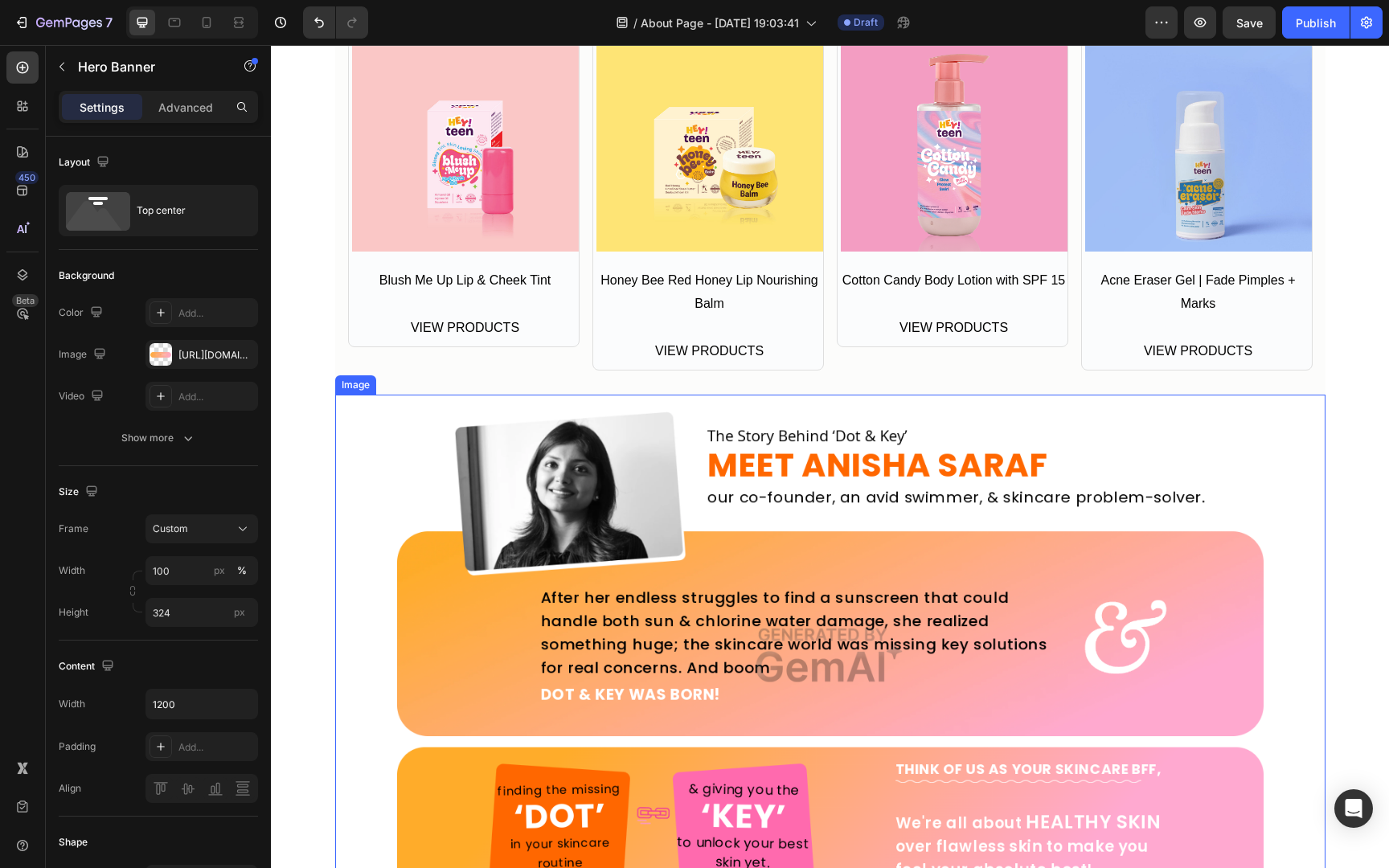
click at [900, 501] on img at bounding box center [830, 655] width 990 height 521
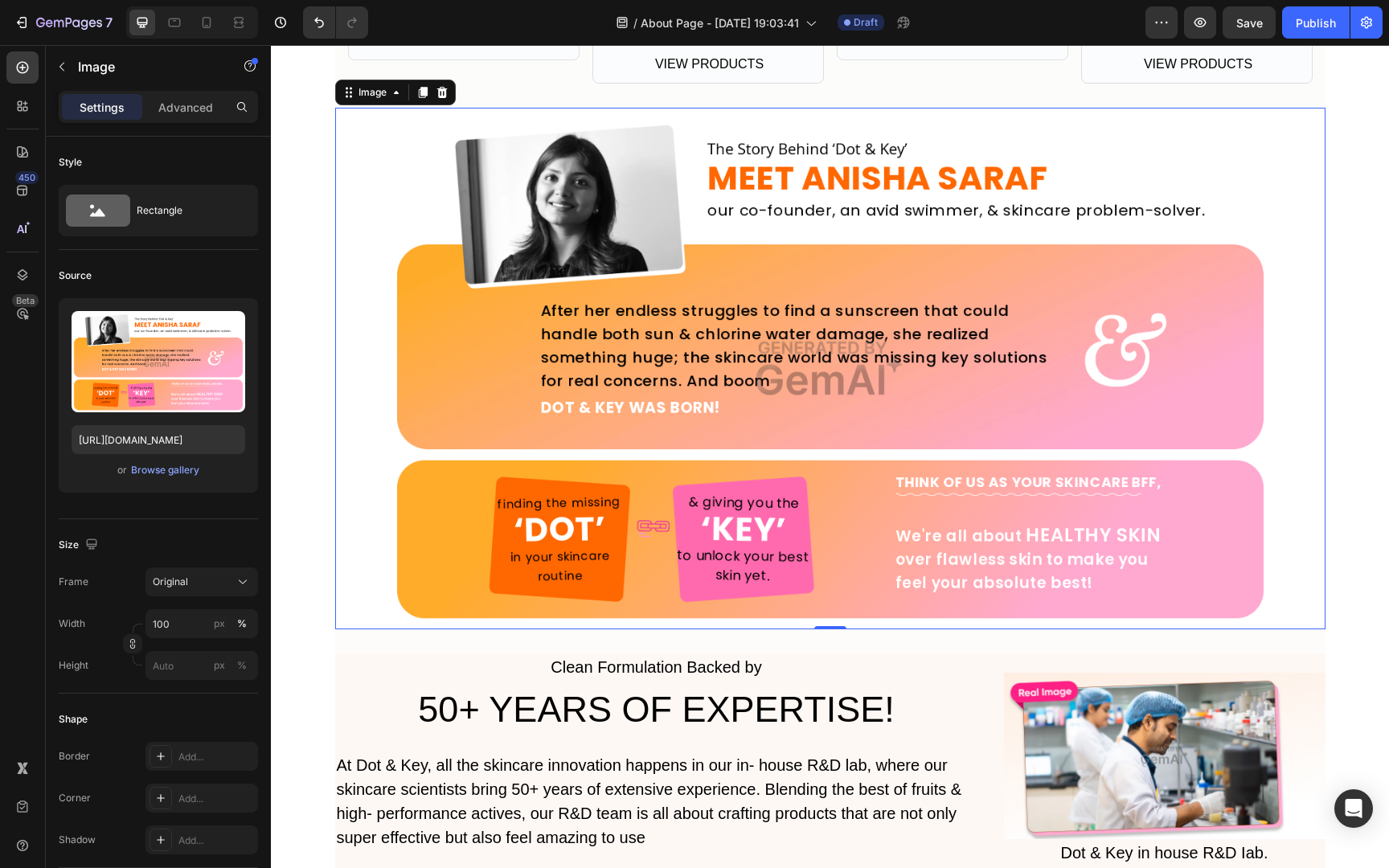
scroll to position [5067, 0]
click at [874, 339] on img at bounding box center [830, 367] width 990 height 521
click at [448, 92] on div at bounding box center [442, 92] width 19 height 19
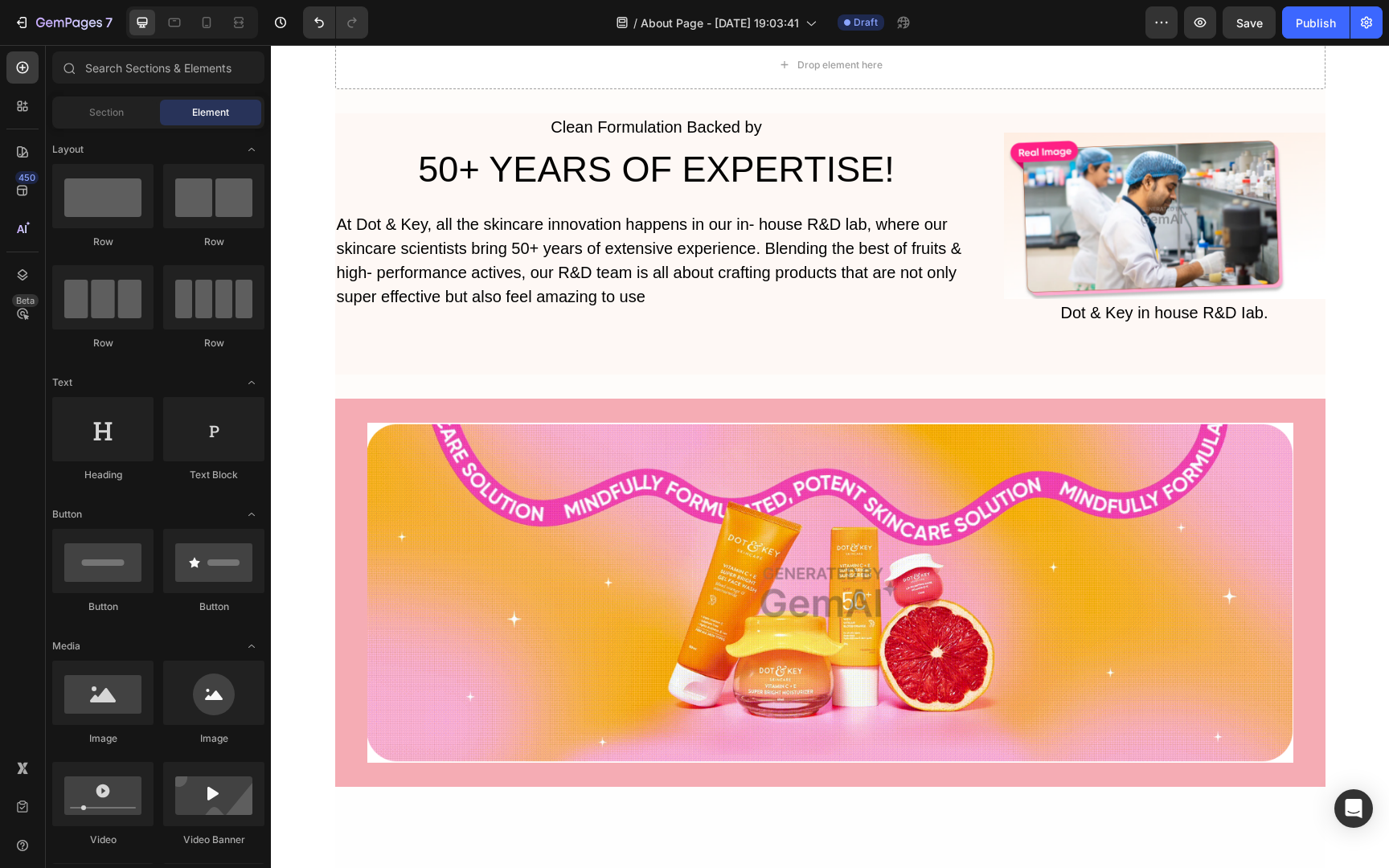
scroll to position [4971, 0]
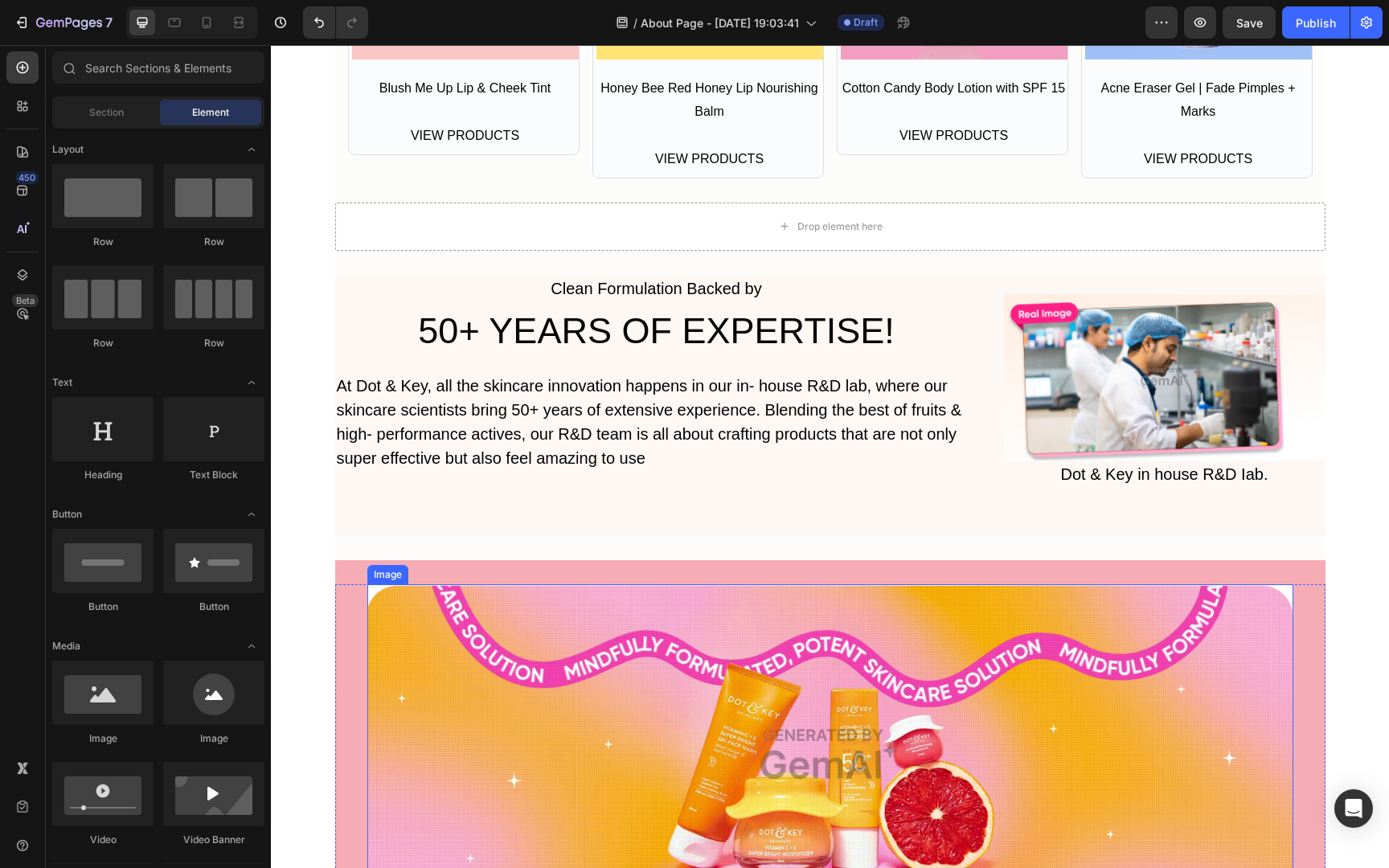
click at [711, 616] on img at bounding box center [830, 755] width 925 height 341
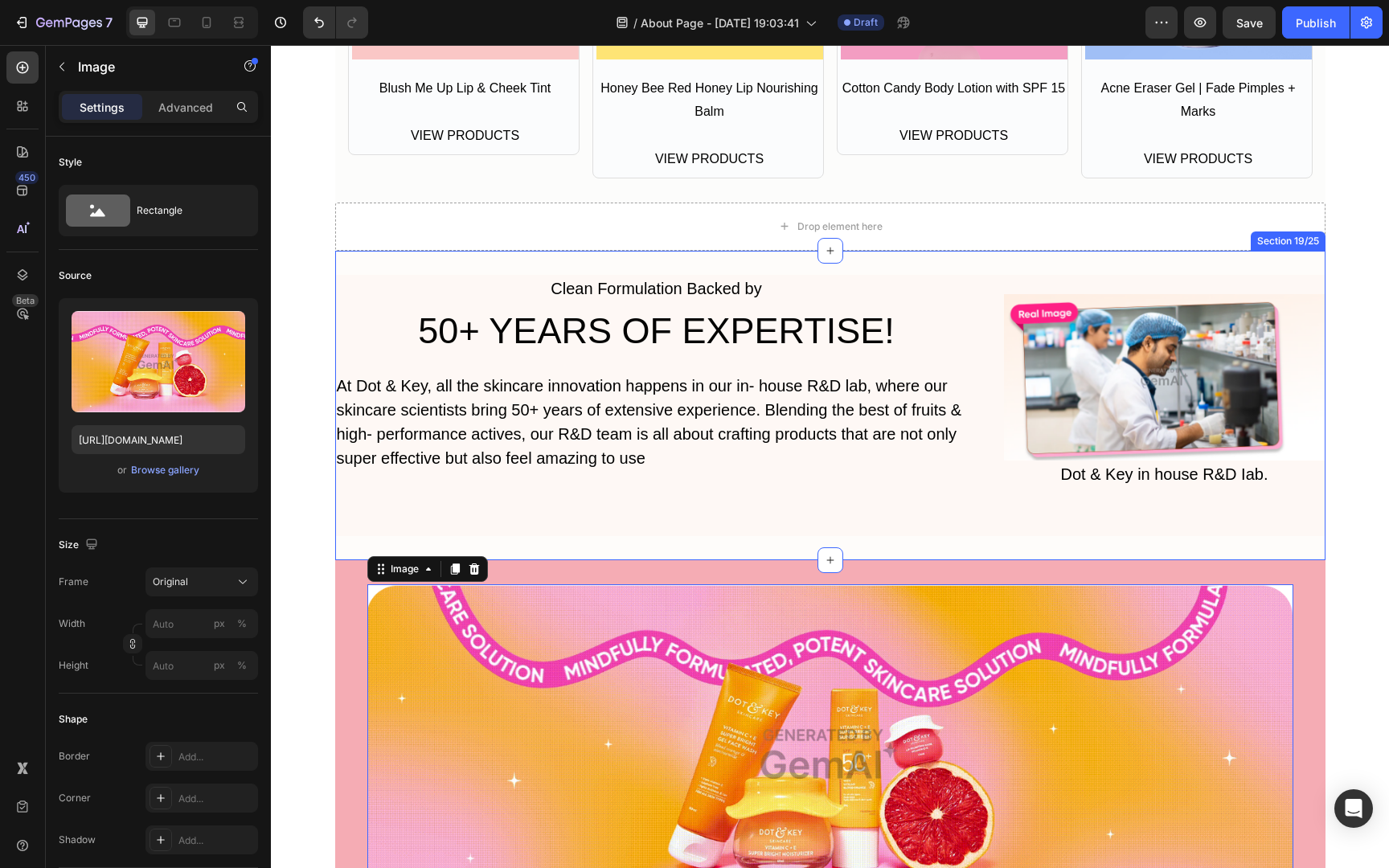
click at [695, 548] on div "Clean Formulation Backed by Text Block 50+ YEARS OF EXPERTISE! Heading At Dot &…" at bounding box center [830, 405] width 990 height 309
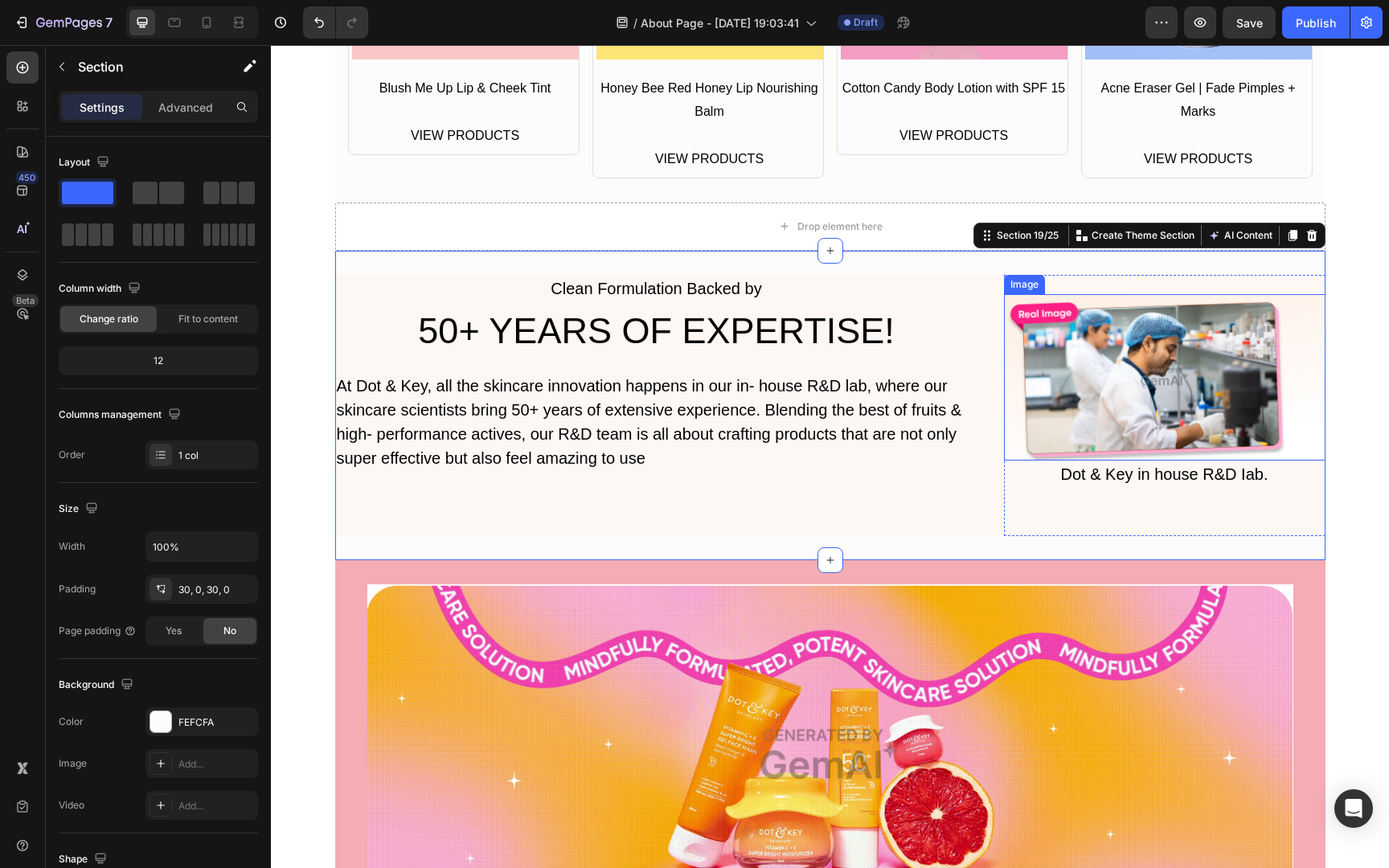
click at [1005, 300] on img at bounding box center [1164, 377] width 322 height 166
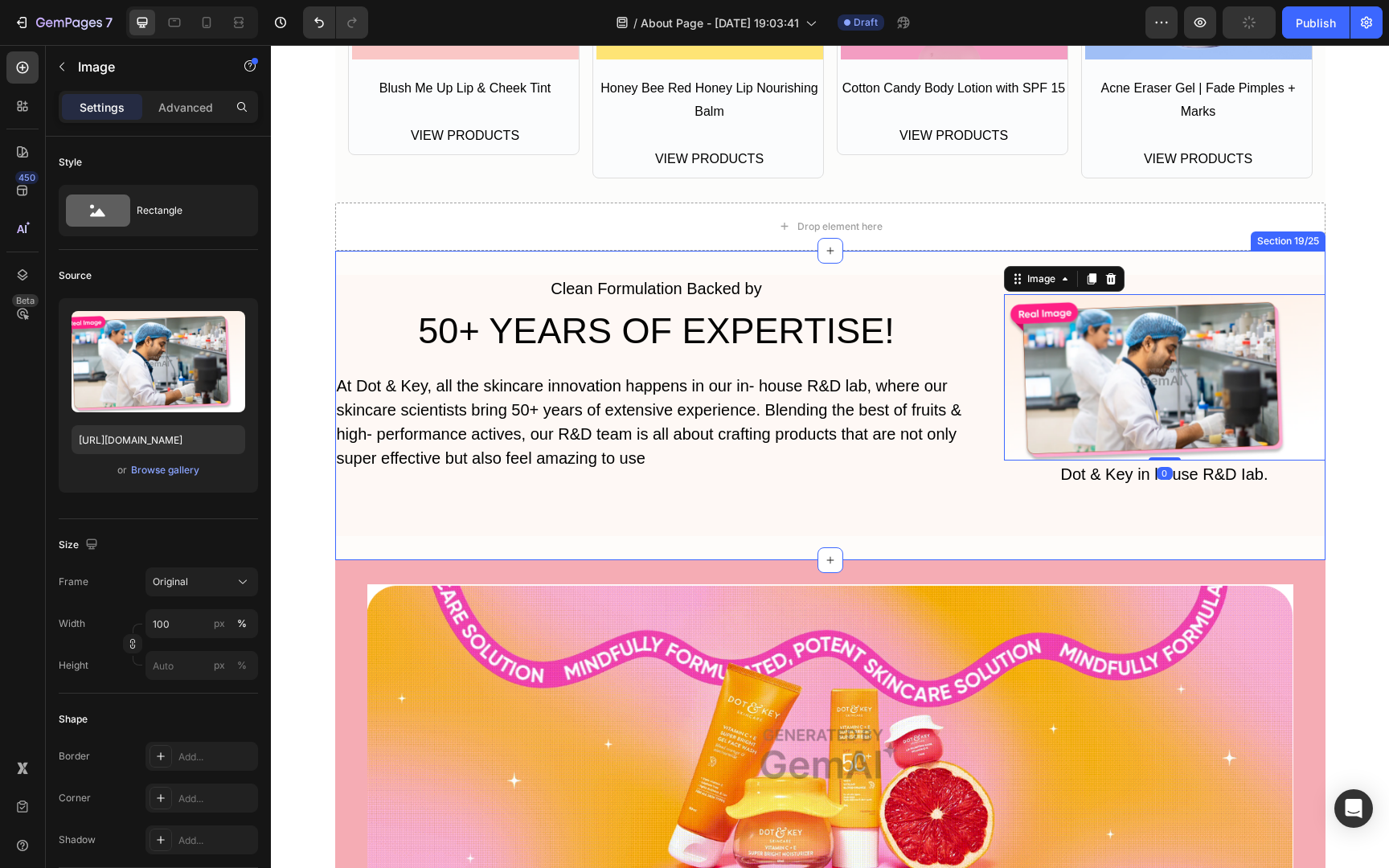
click at [898, 267] on div "Clean Formulation Backed by Text Block 50+ YEARS OF EXPERTISE! Heading At Dot &…" at bounding box center [830, 405] width 990 height 309
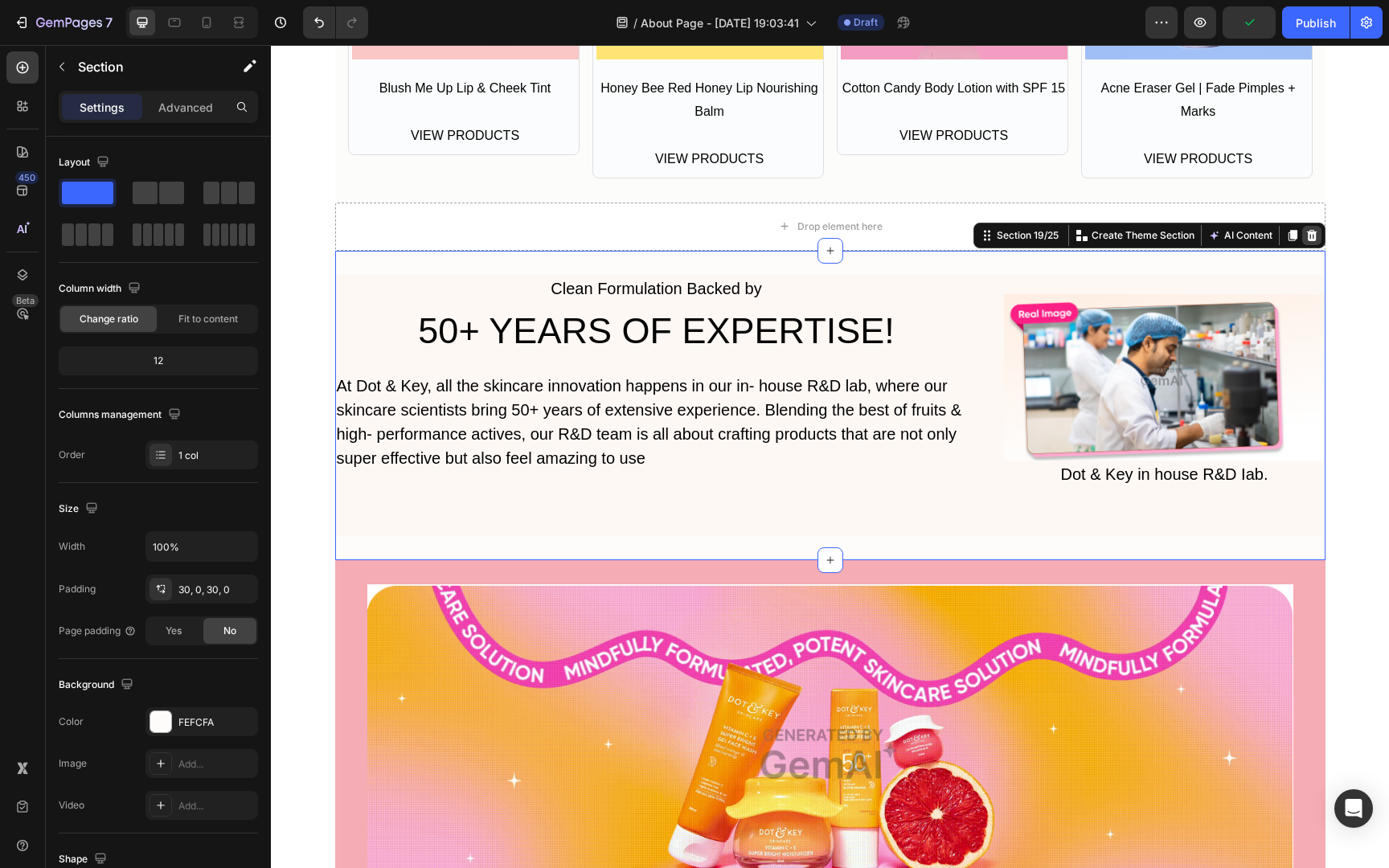
click at [1313, 235] on icon at bounding box center [1311, 235] width 13 height 13
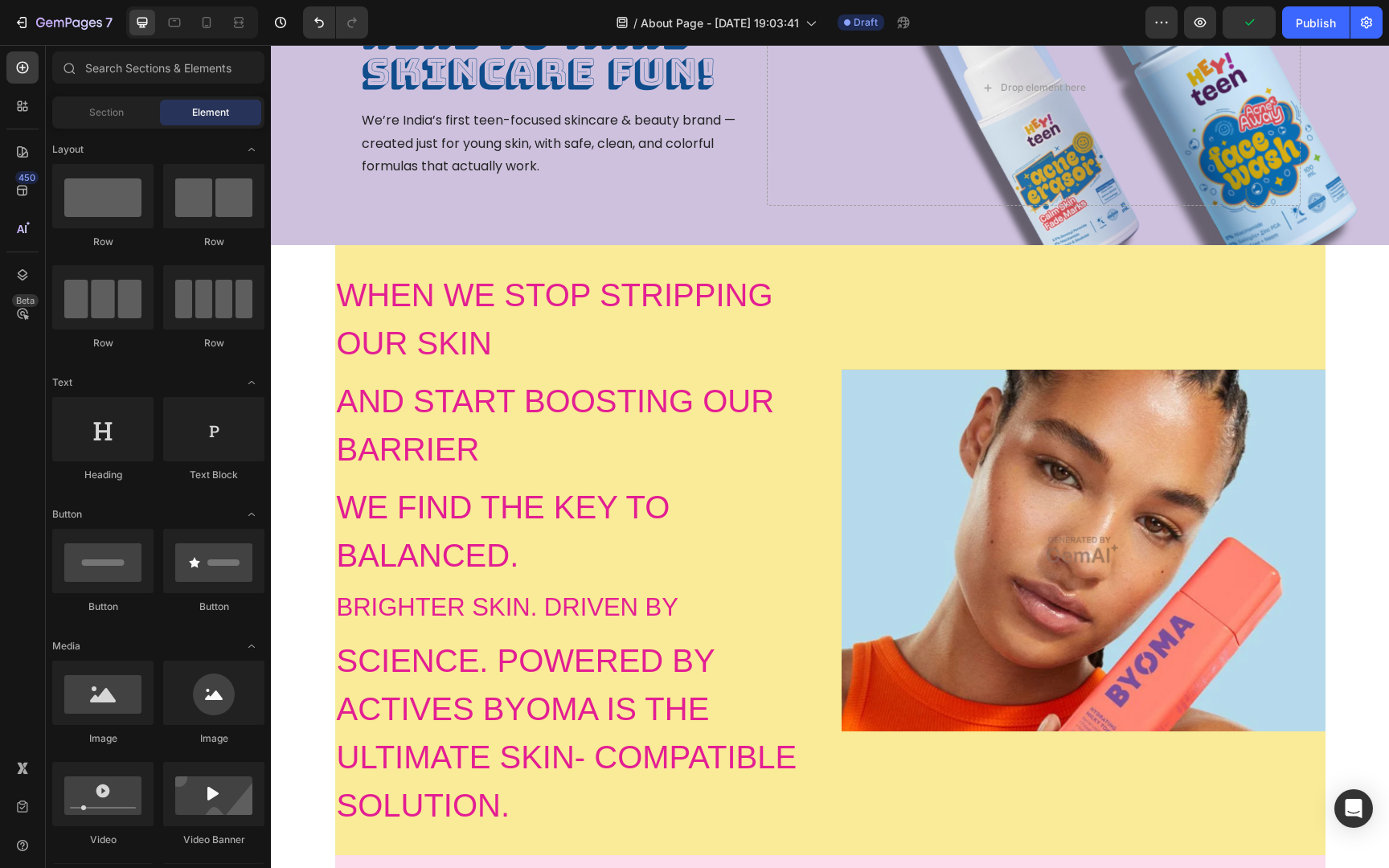
scroll to position [0, 0]
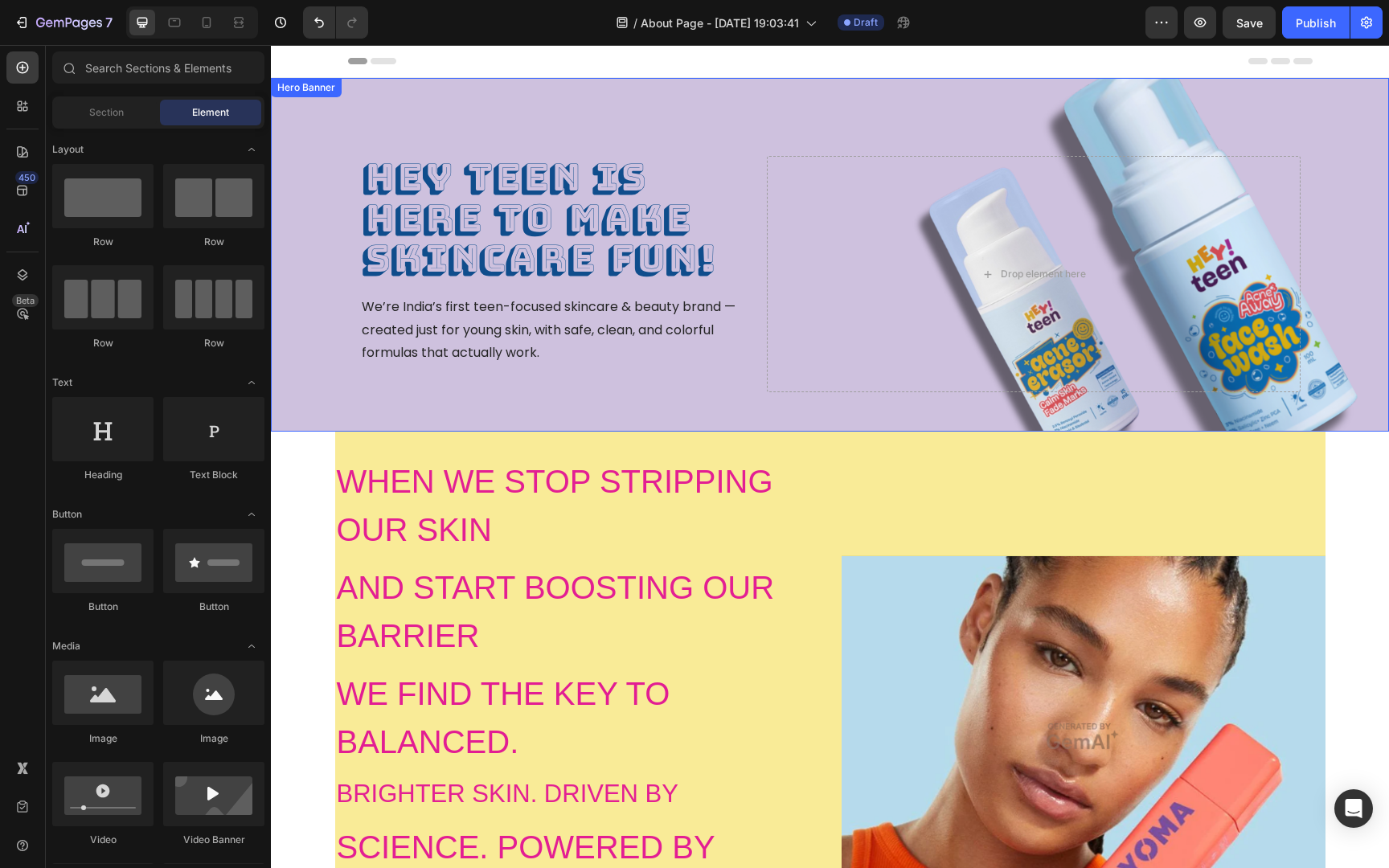
click at [1034, 425] on div "HEY TEEN is here to make skincare fun! Heading We’re India’s first teen-focused…" at bounding box center [830, 254] width 964 height 353
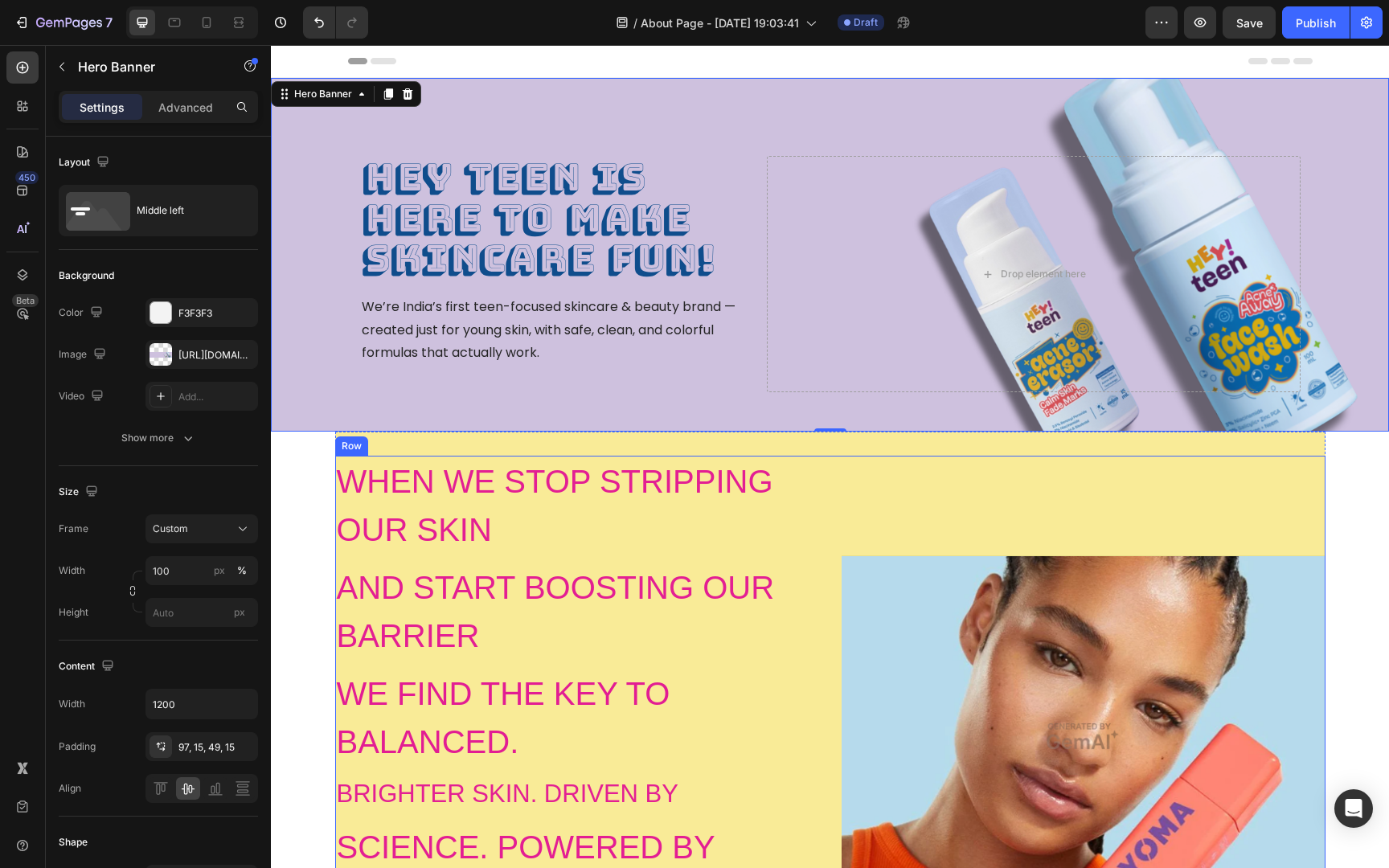
click at [1047, 470] on div "Image" at bounding box center [1083, 736] width 484 height 562
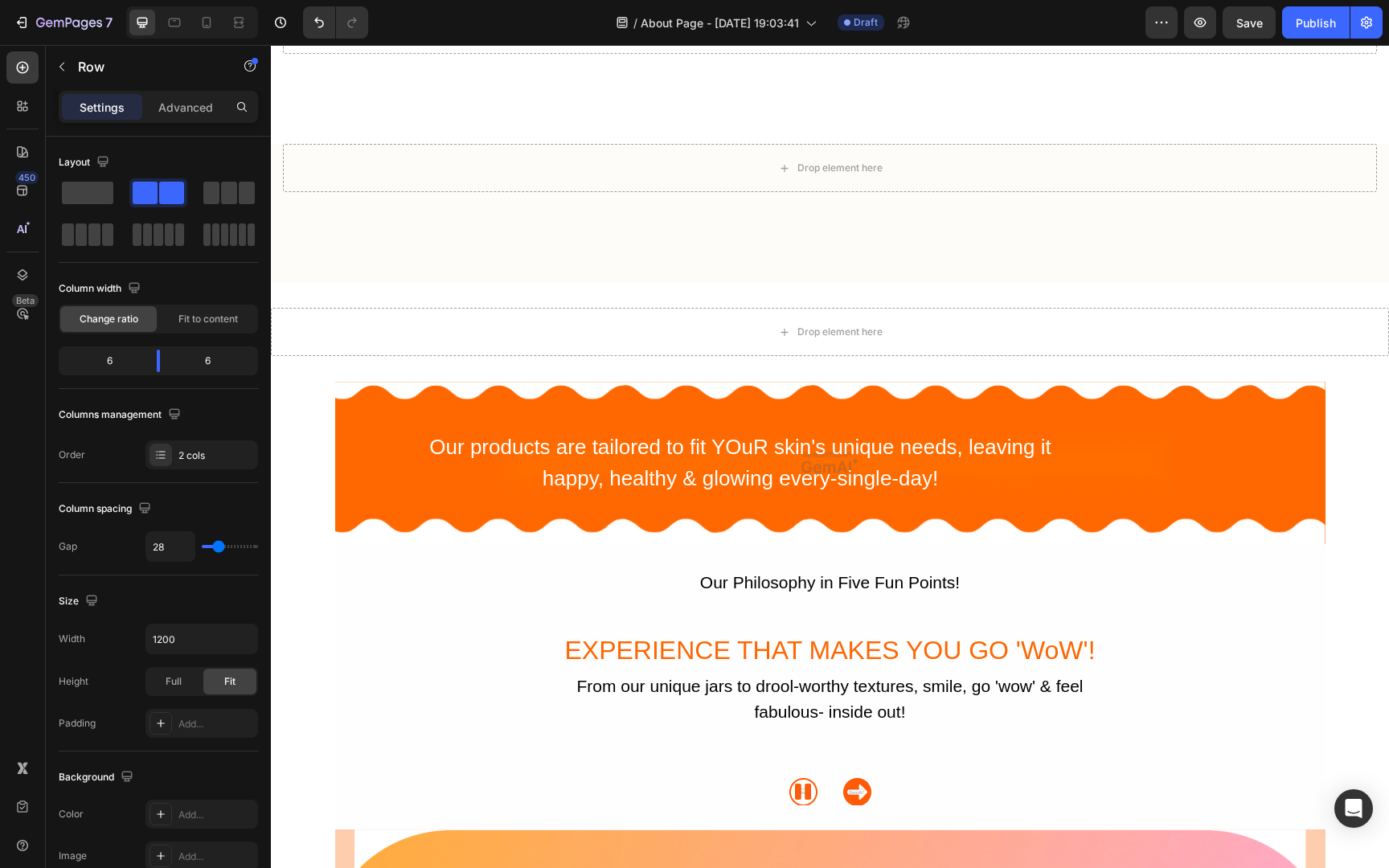
scroll to position [3196, 0]
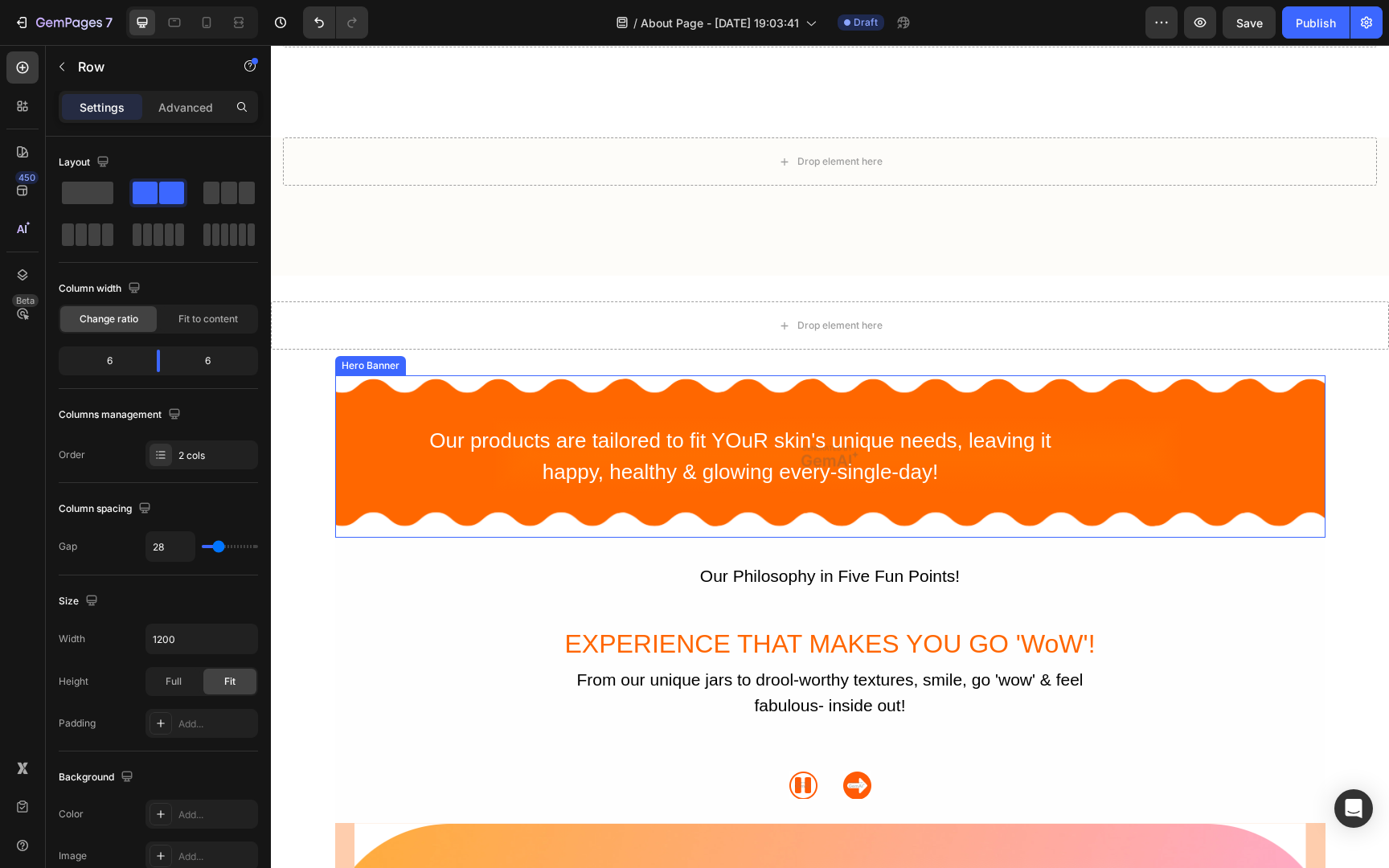
click at [1099, 495] on div "Overlay" at bounding box center [830, 456] width 990 height 162
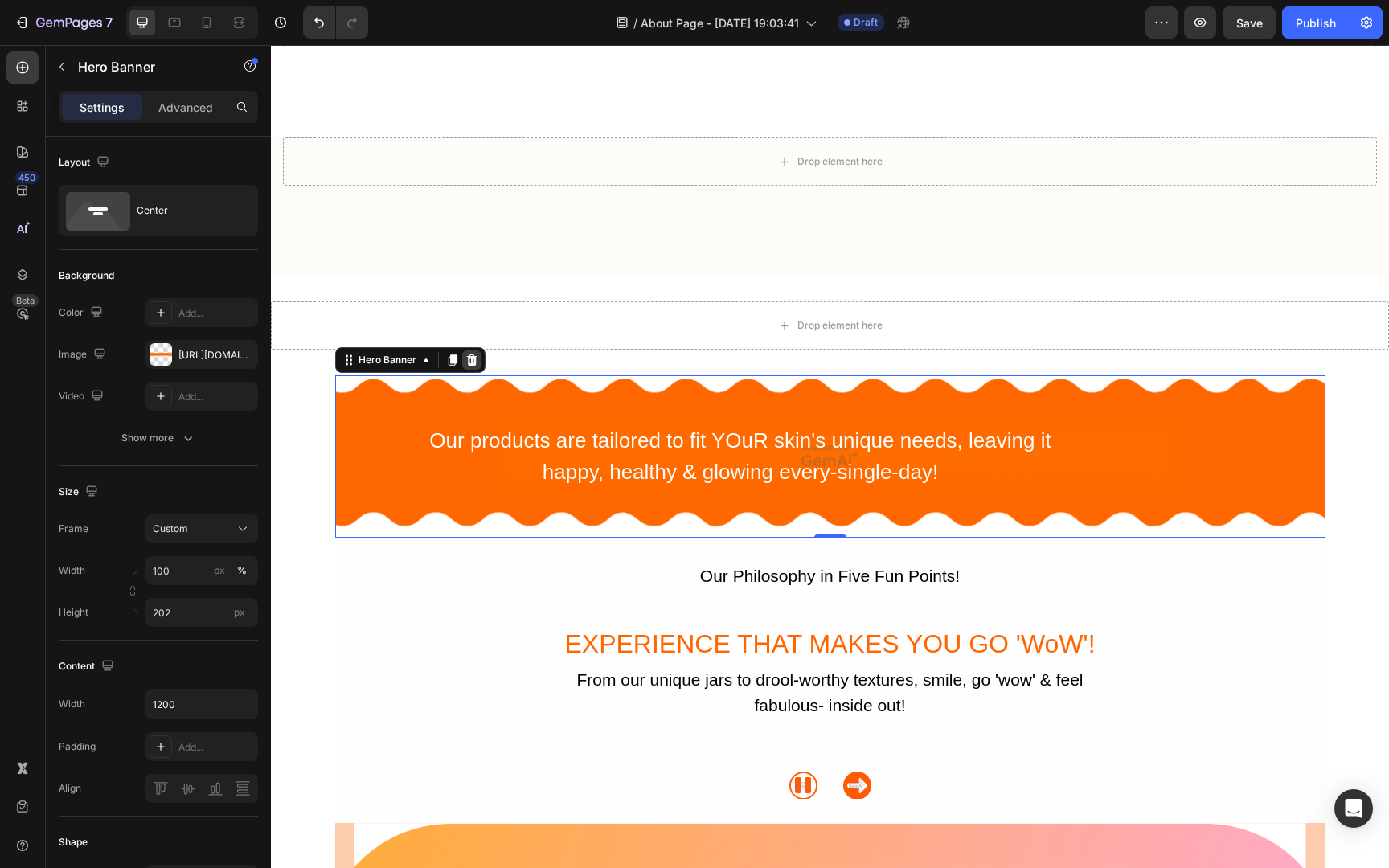
click at [476, 358] on icon at bounding box center [471, 359] width 13 height 13
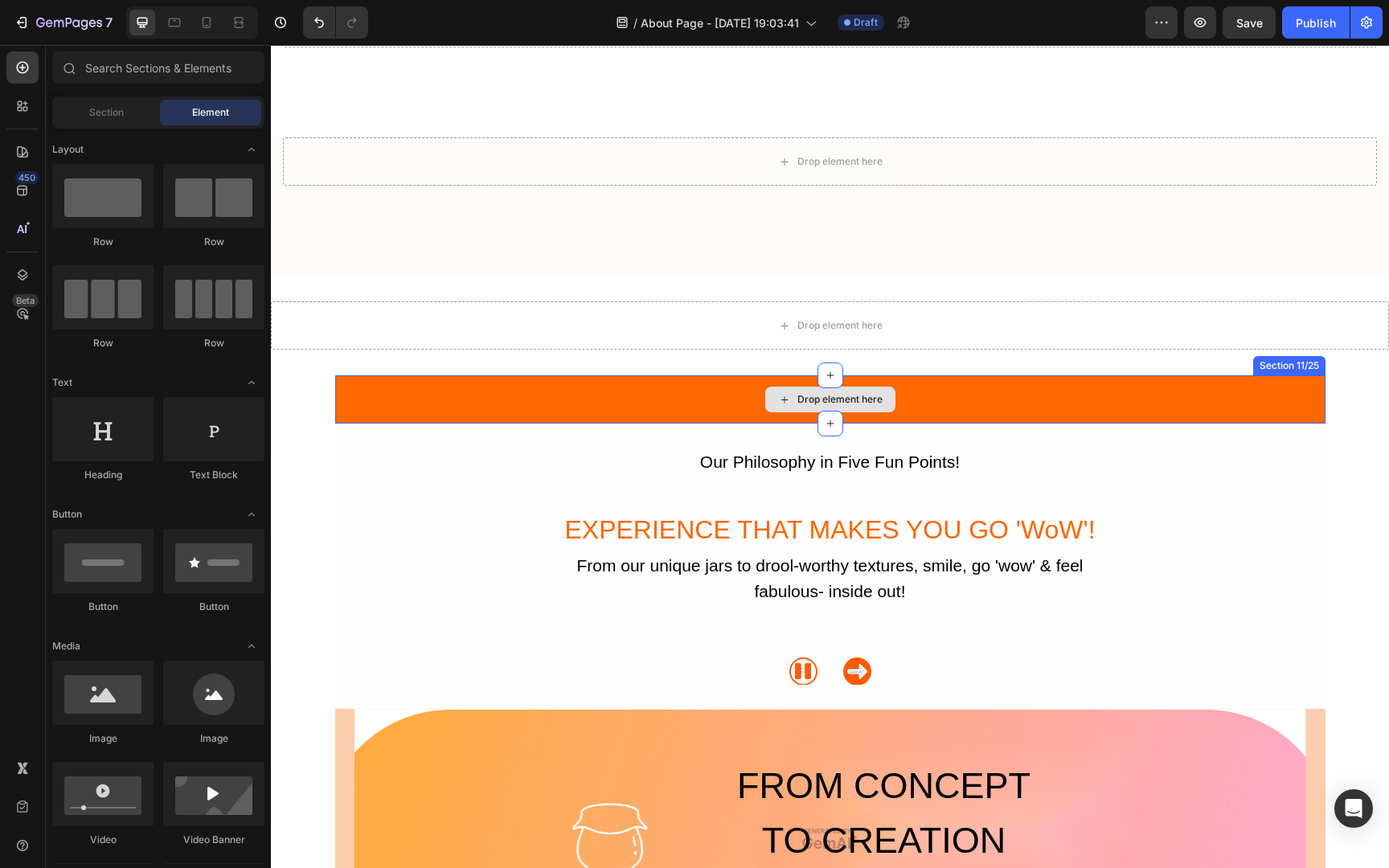
click at [715, 410] on div "Drop element here" at bounding box center [830, 399] width 990 height 48
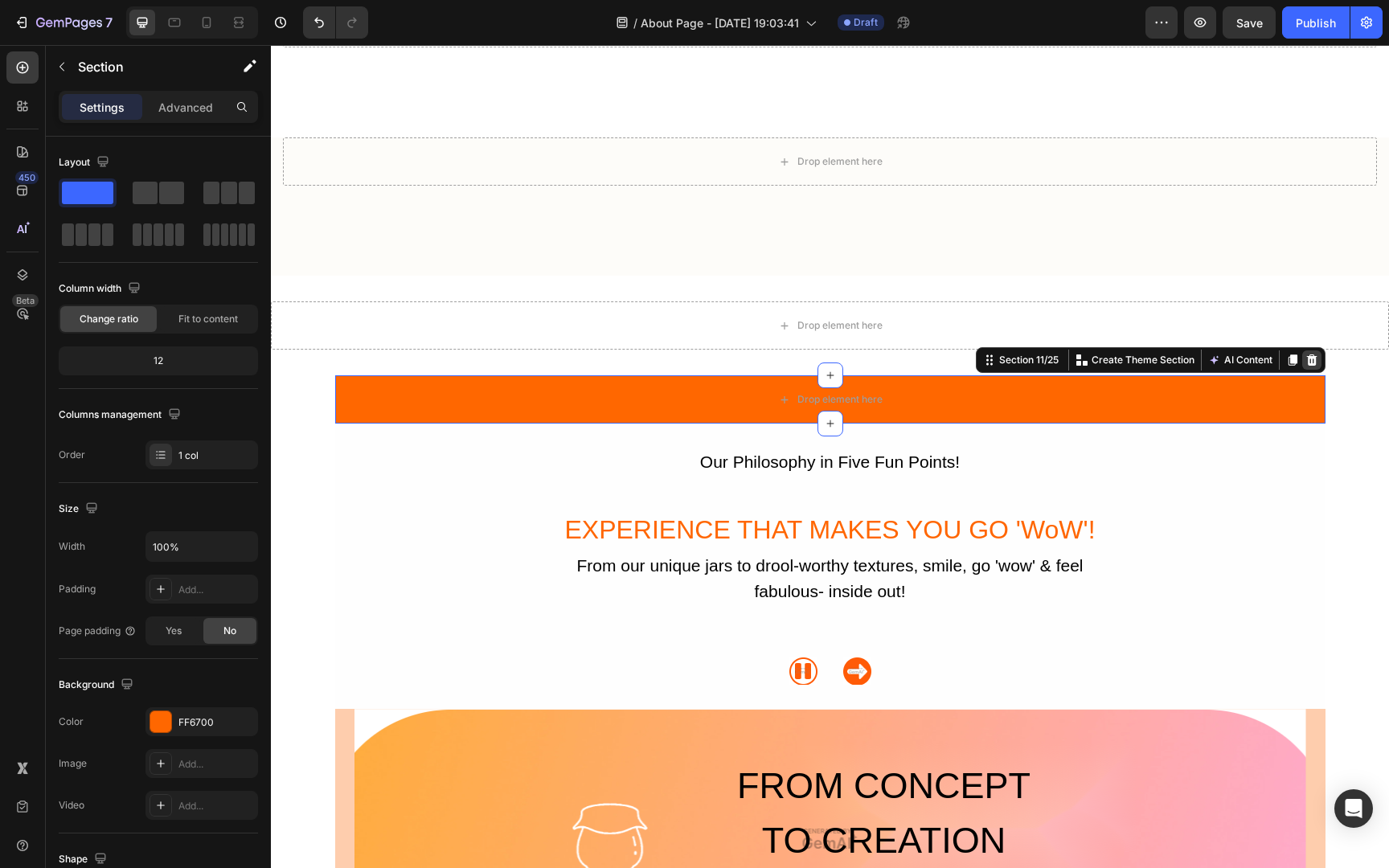
click at [1305, 357] on icon at bounding box center [1311, 359] width 13 height 13
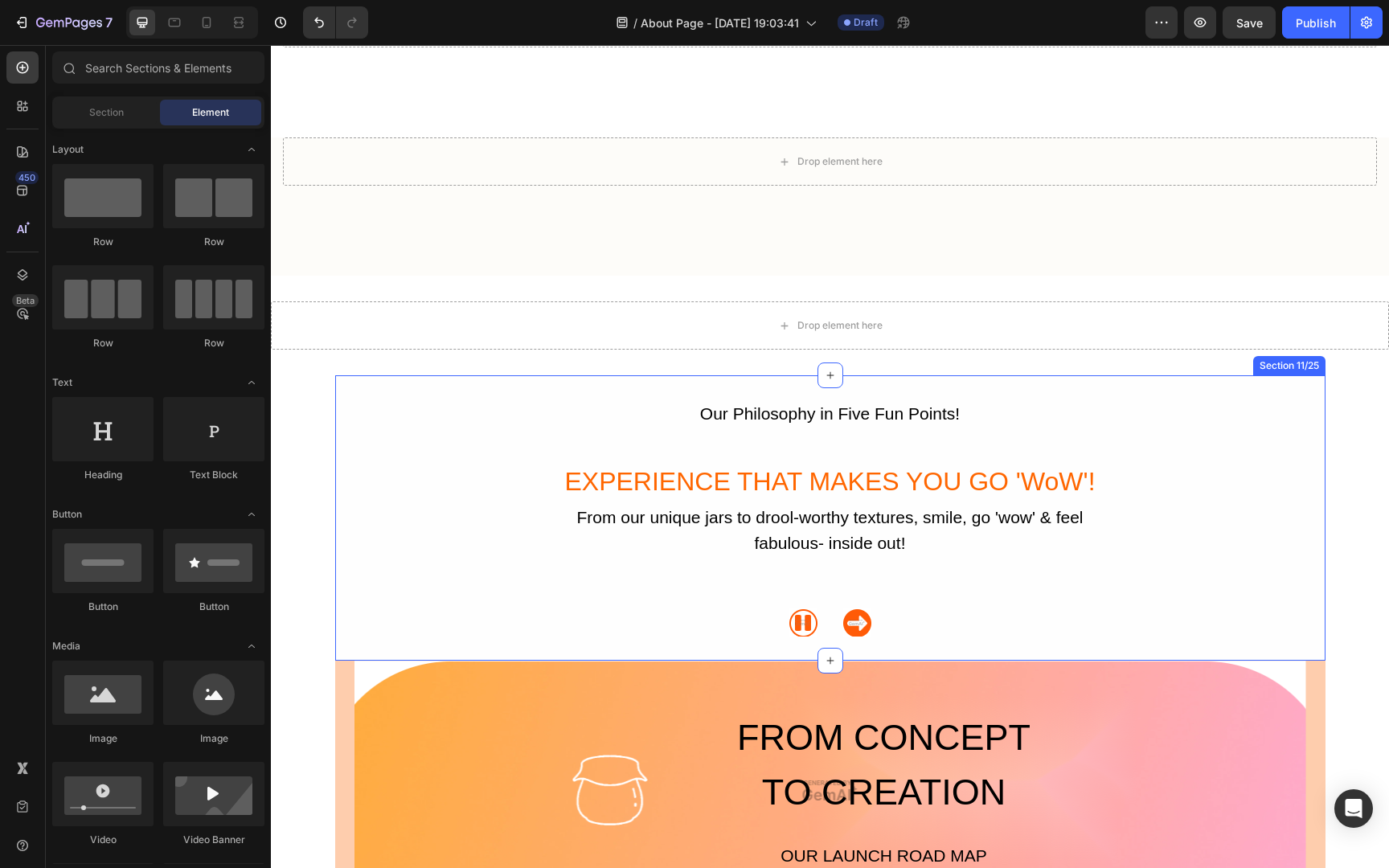
click at [1001, 642] on div "Our Philosophy in Five Fun Points! Text Block EXPERIENCE THAT MAKES YOU GO 'WoW…" at bounding box center [830, 518] width 990 height 285
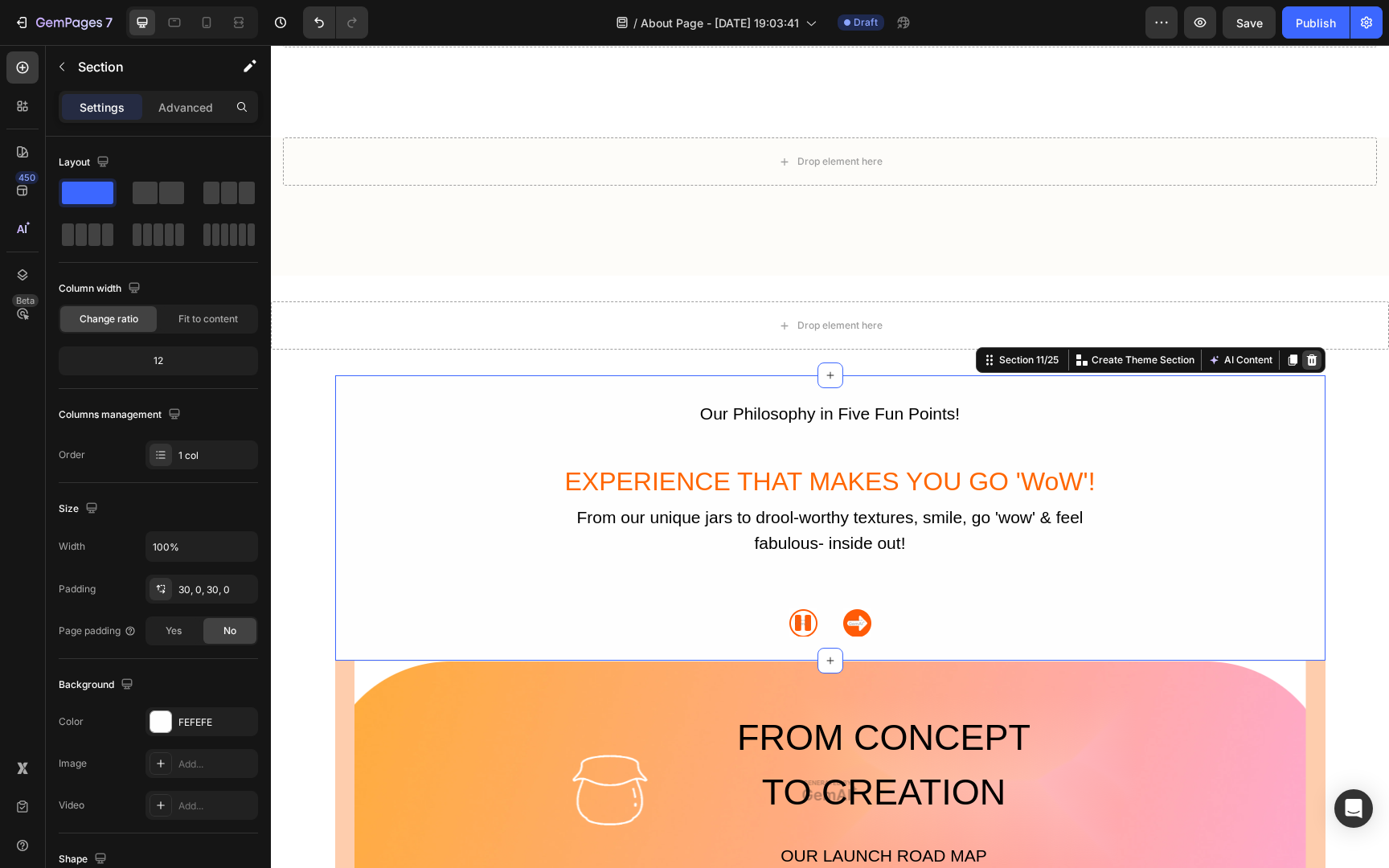
click at [1315, 354] on icon at bounding box center [1311, 359] width 13 height 13
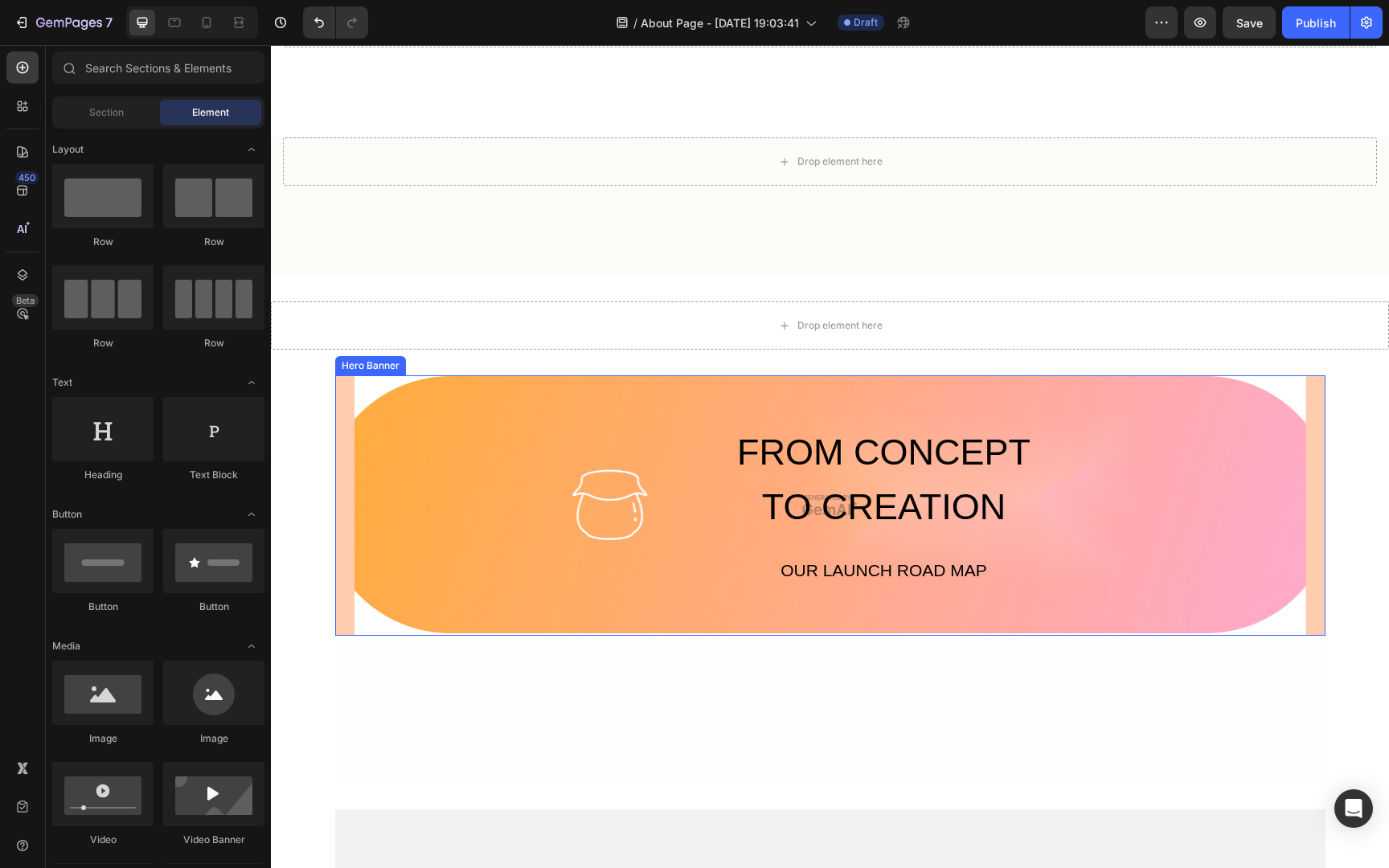
click at [1151, 482] on div "FROM CONCEPT TO CREATION Heading OUR LAUNCH ROAD MAP Button Row" at bounding box center [830, 483] width 951 height 215
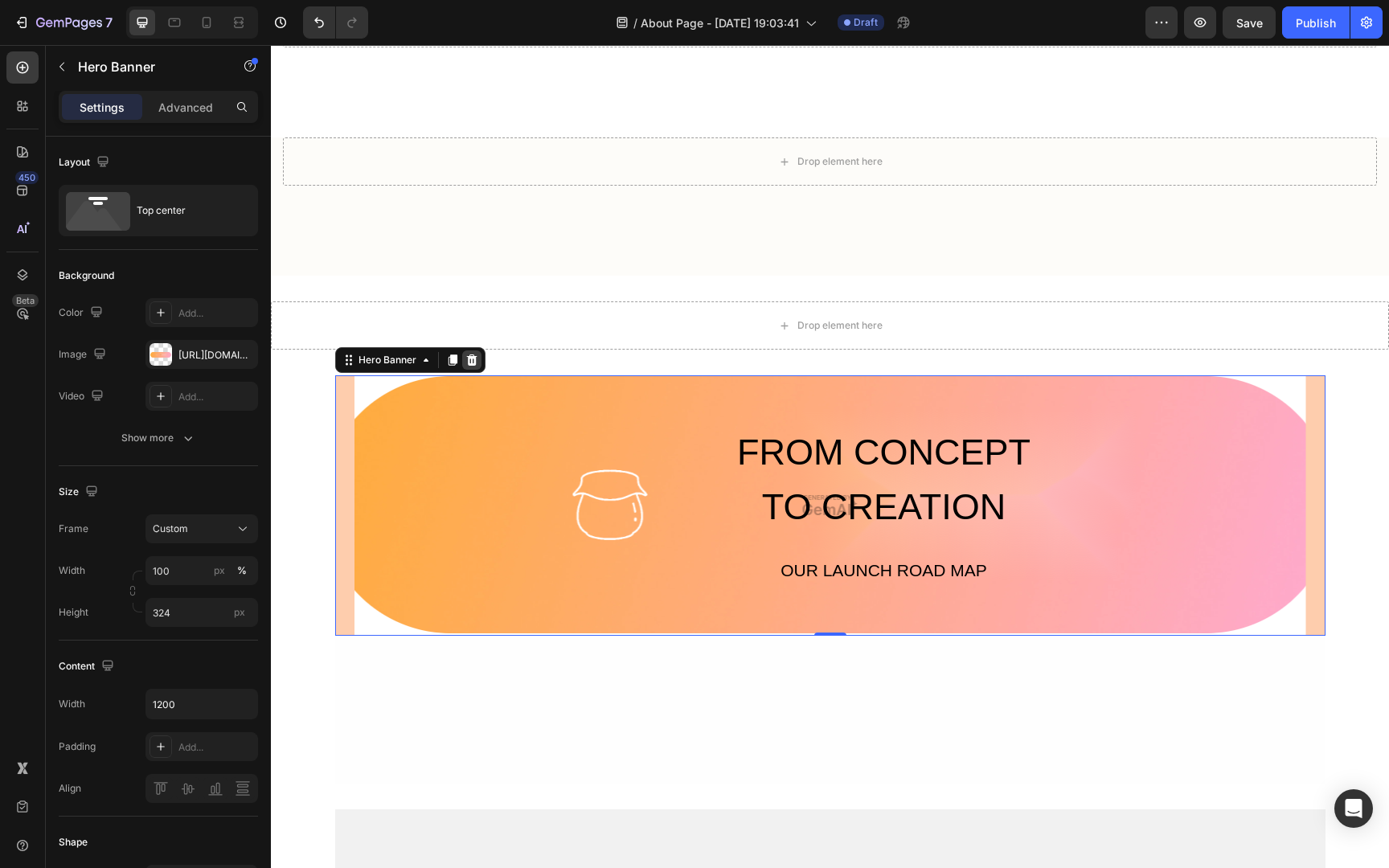
click at [469, 355] on icon at bounding box center [471, 359] width 13 height 13
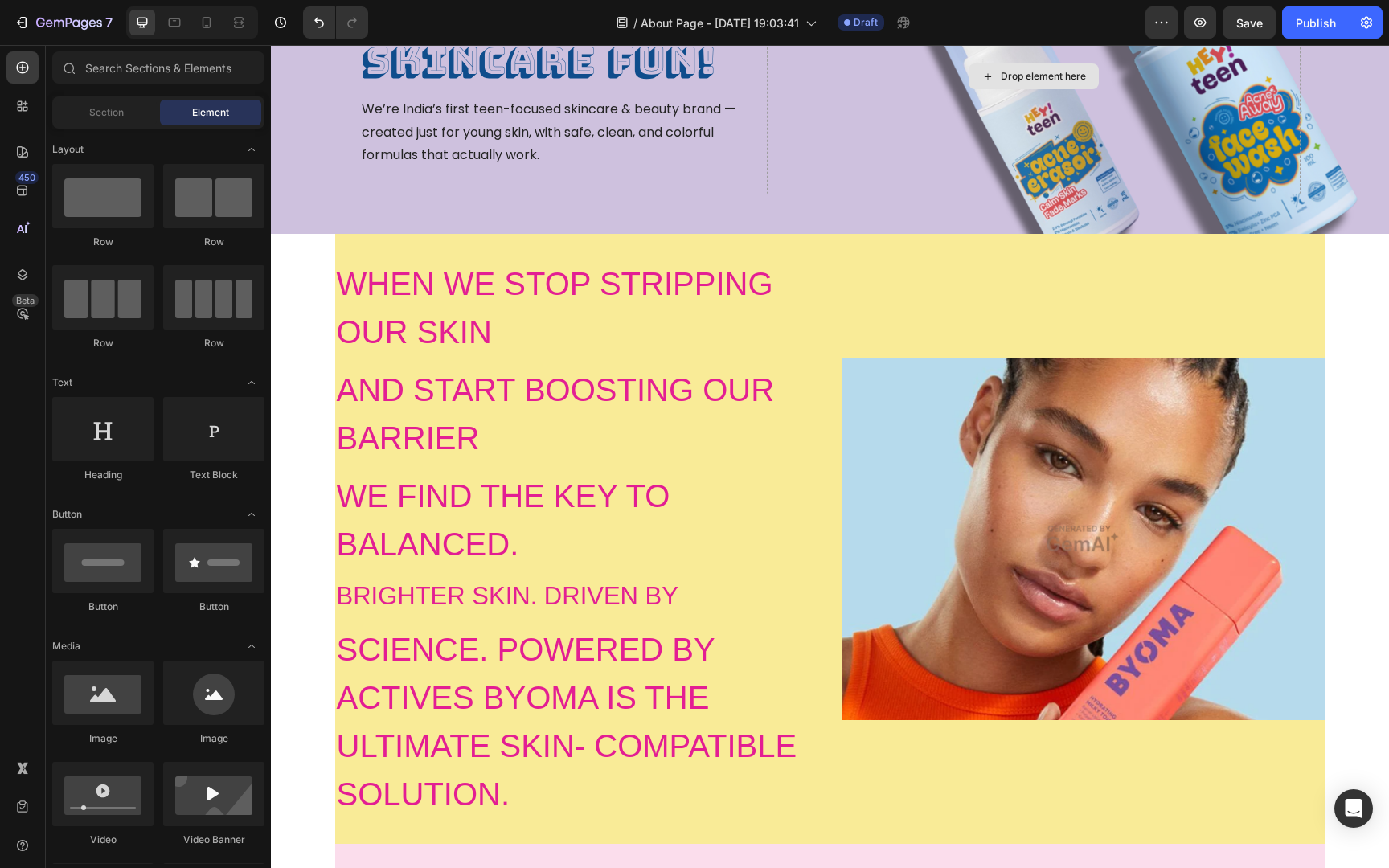
scroll to position [0, 0]
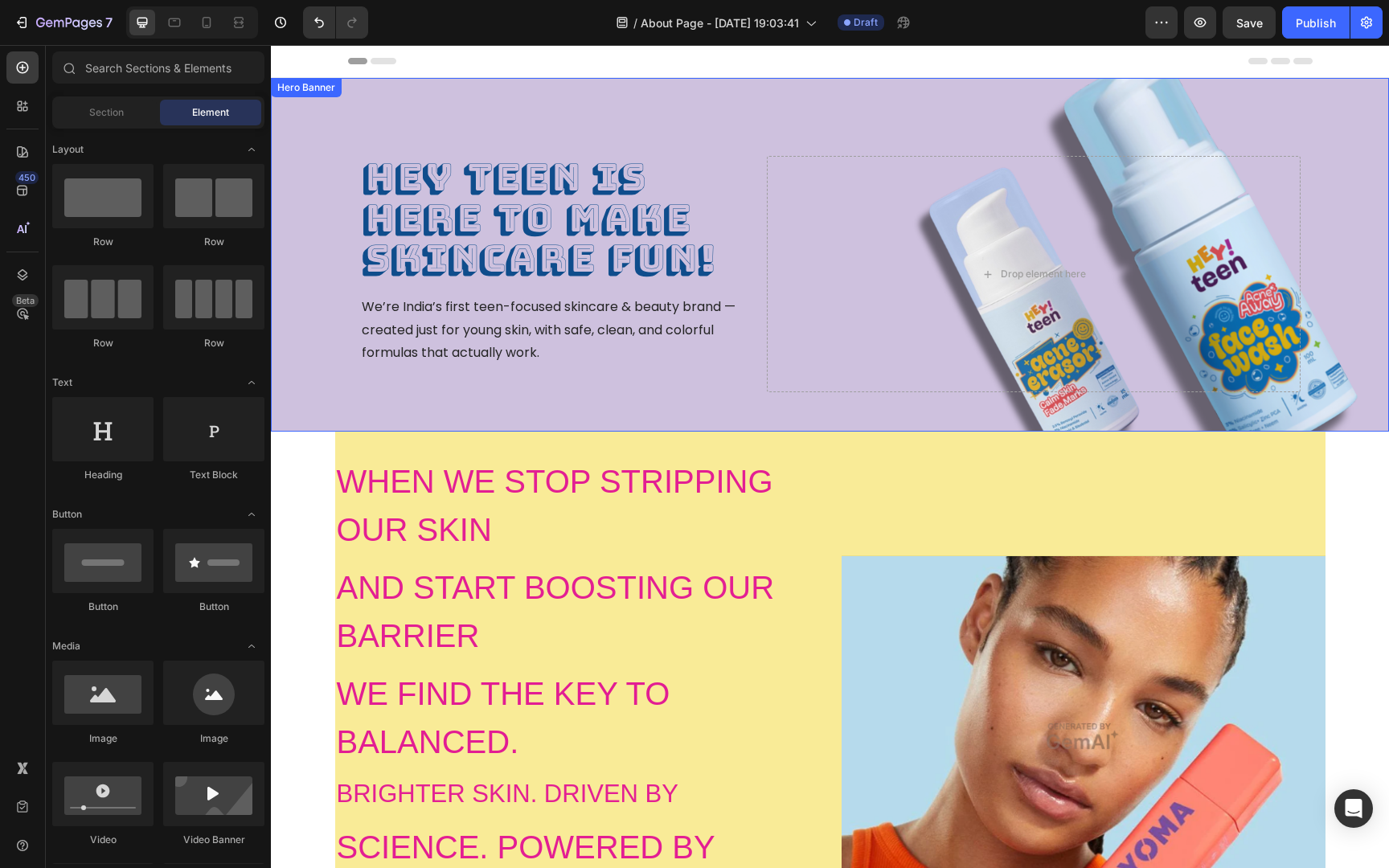
click at [604, 398] on div "HEY TEEN is here to make skincare fun! Heading We’re India’s first teen-focused…" at bounding box center [830, 254] width 964 height 353
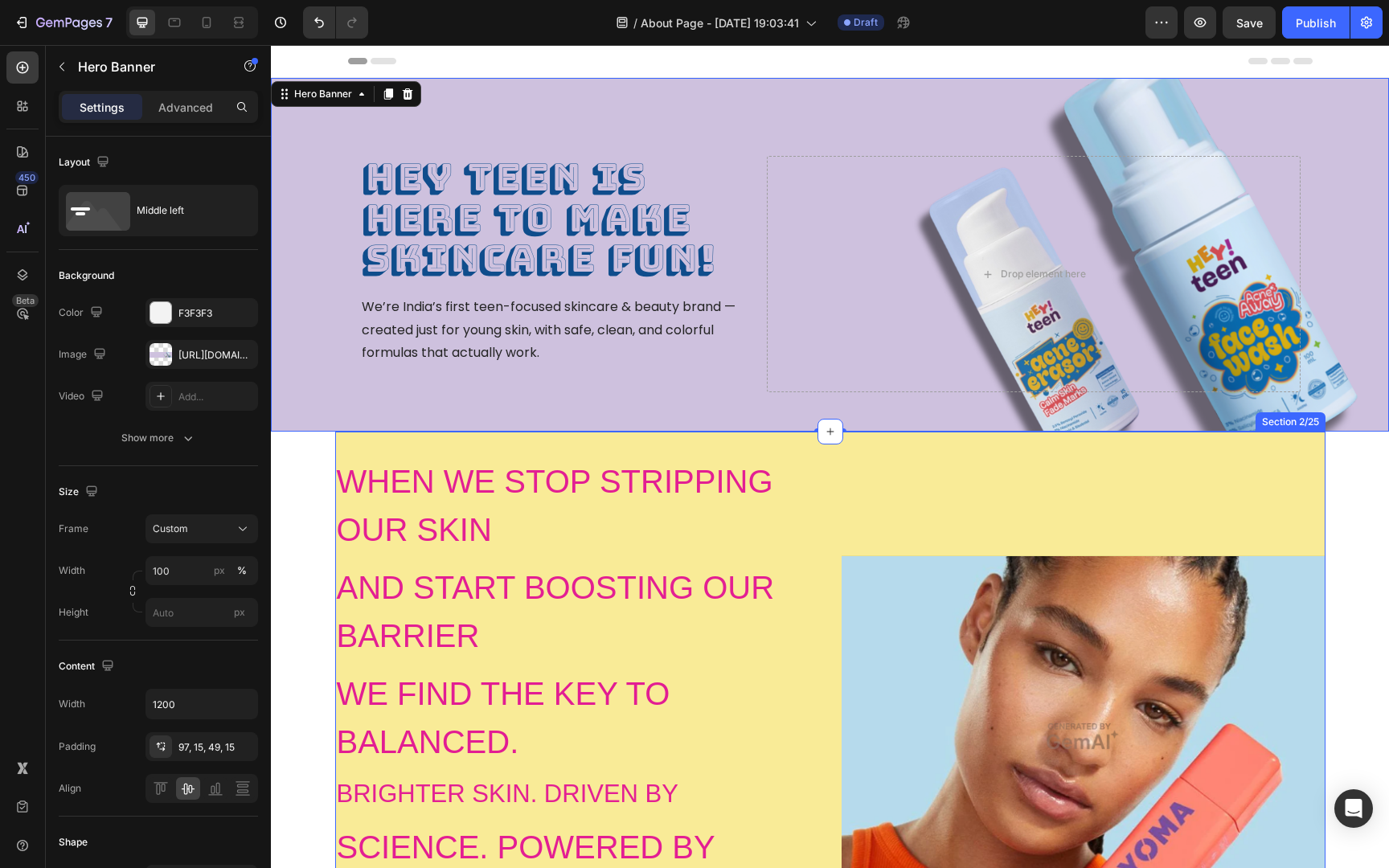
click at [855, 443] on div "WHEN WE STOP STRIPPING OUR SKIN Heading AND START BOOSTING OUR BARRIER Heading …" at bounding box center [830, 736] width 990 height 609
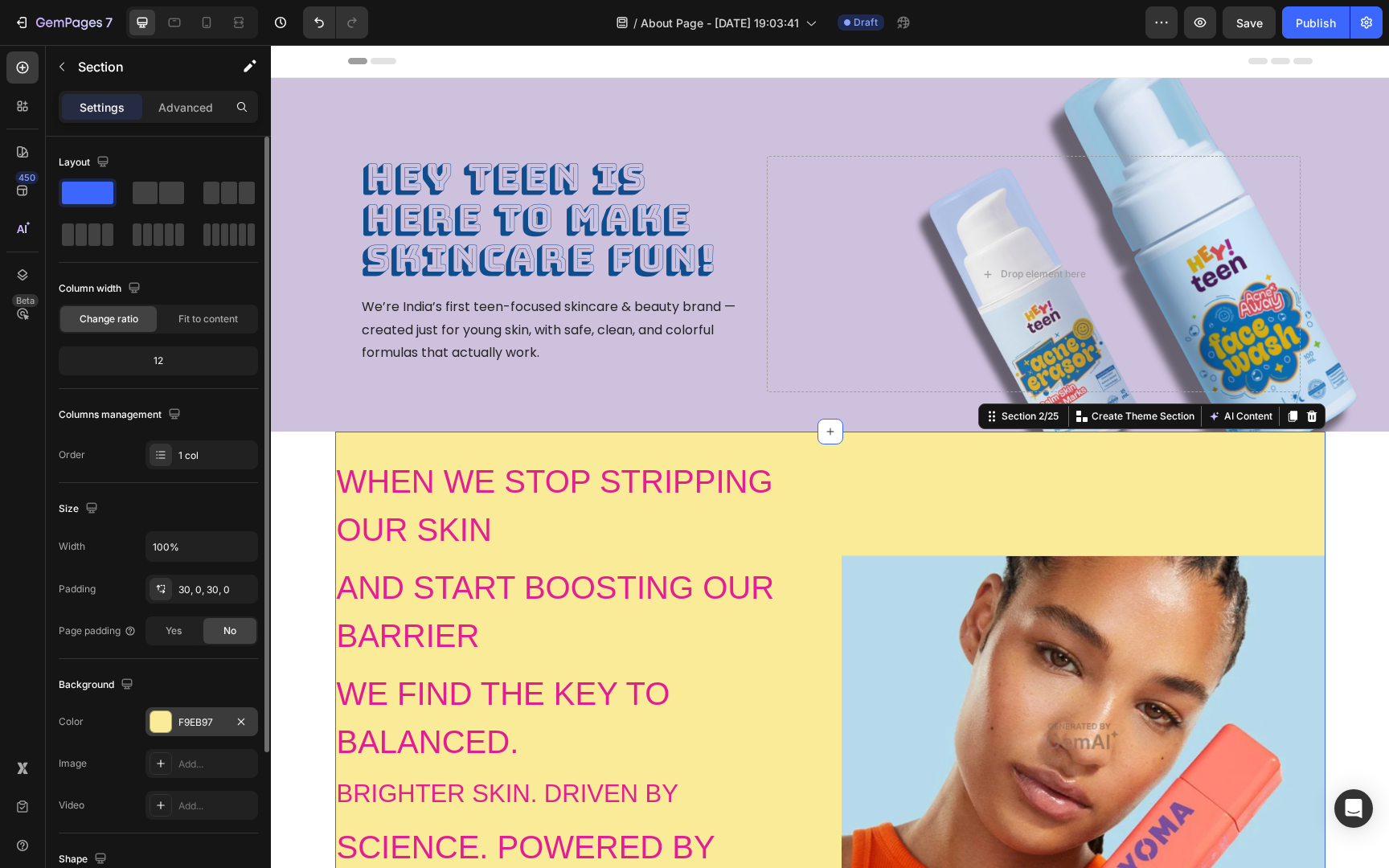
click at [169, 727] on div at bounding box center [160, 721] width 21 height 21
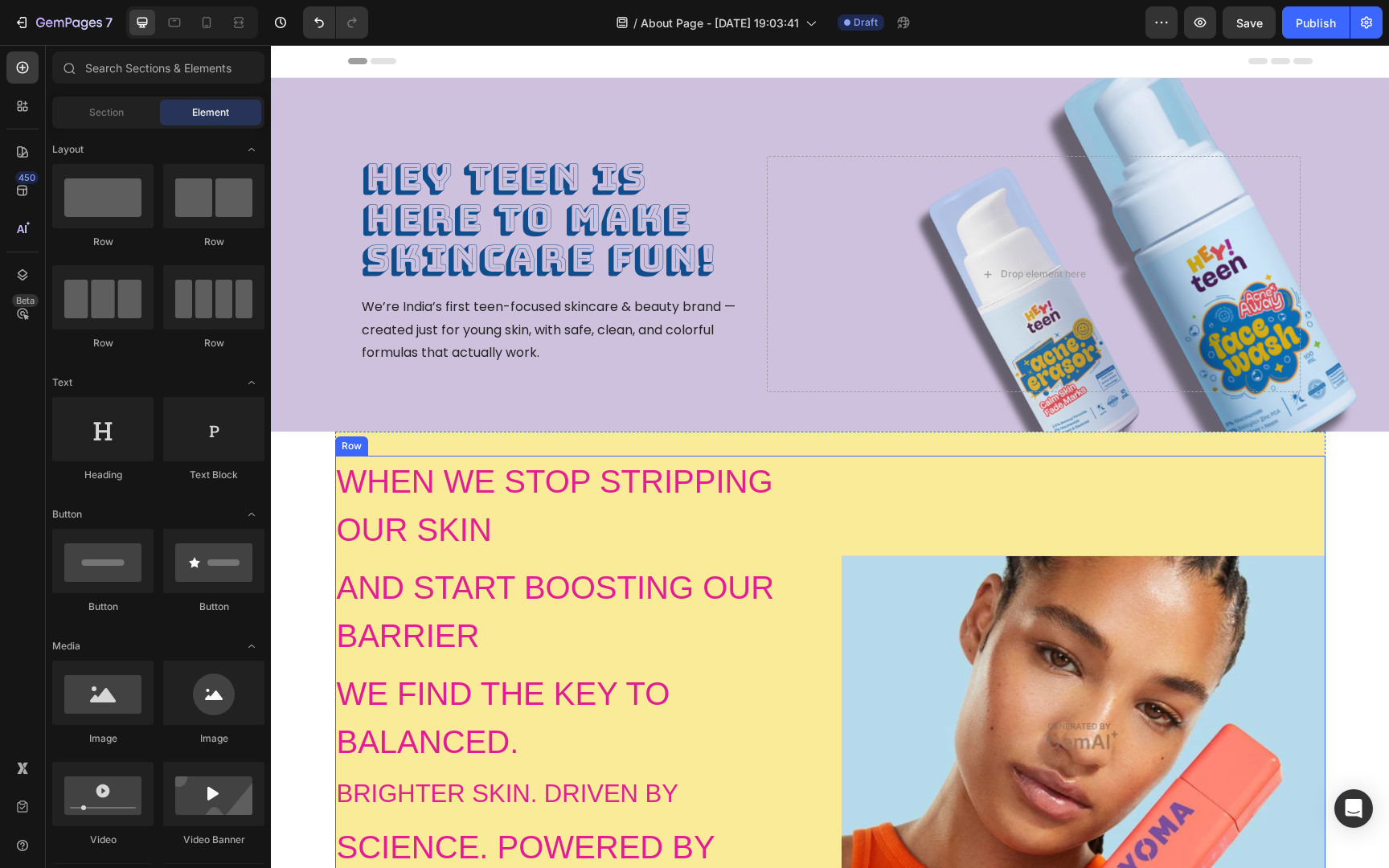
click at [1045, 476] on div "Image" at bounding box center [1083, 736] width 484 height 562
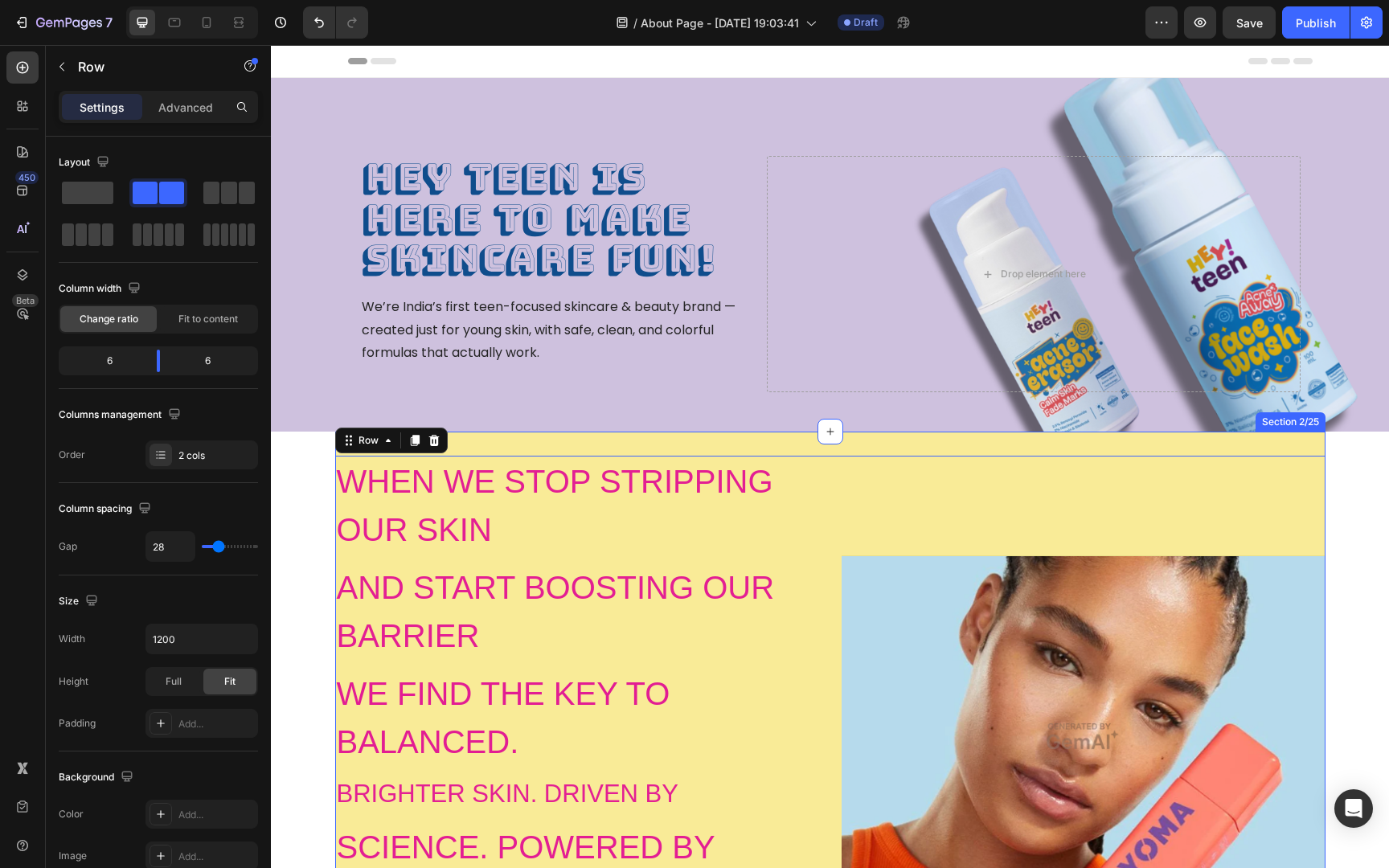
click at [1035, 446] on div "WHEN WE STOP STRIPPING OUR SKIN Heading AND START BOOSTING OUR BARRIER Heading …" at bounding box center [830, 736] width 990 height 609
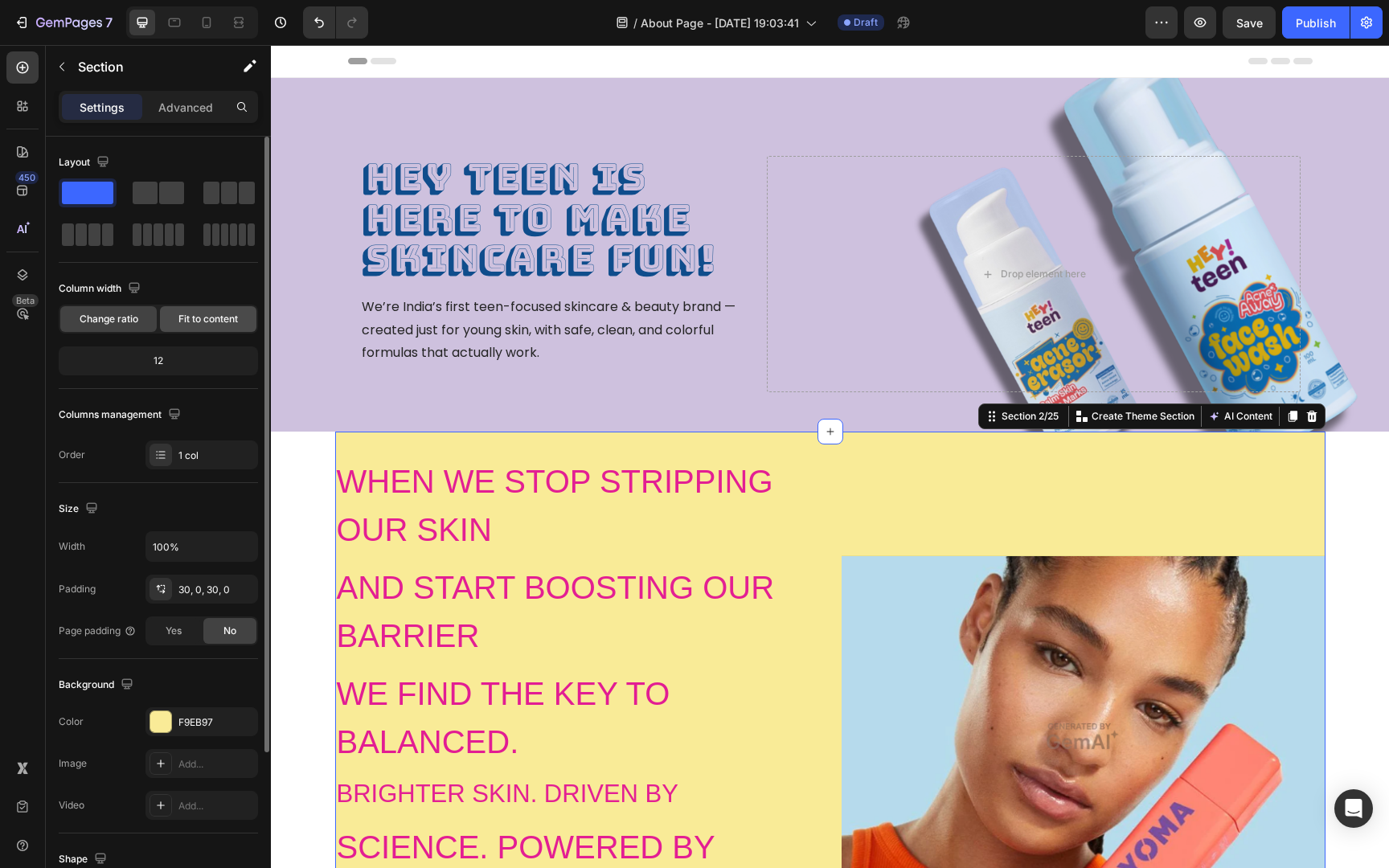
click at [194, 310] on div "Fit to content" at bounding box center [207, 319] width 97 height 26
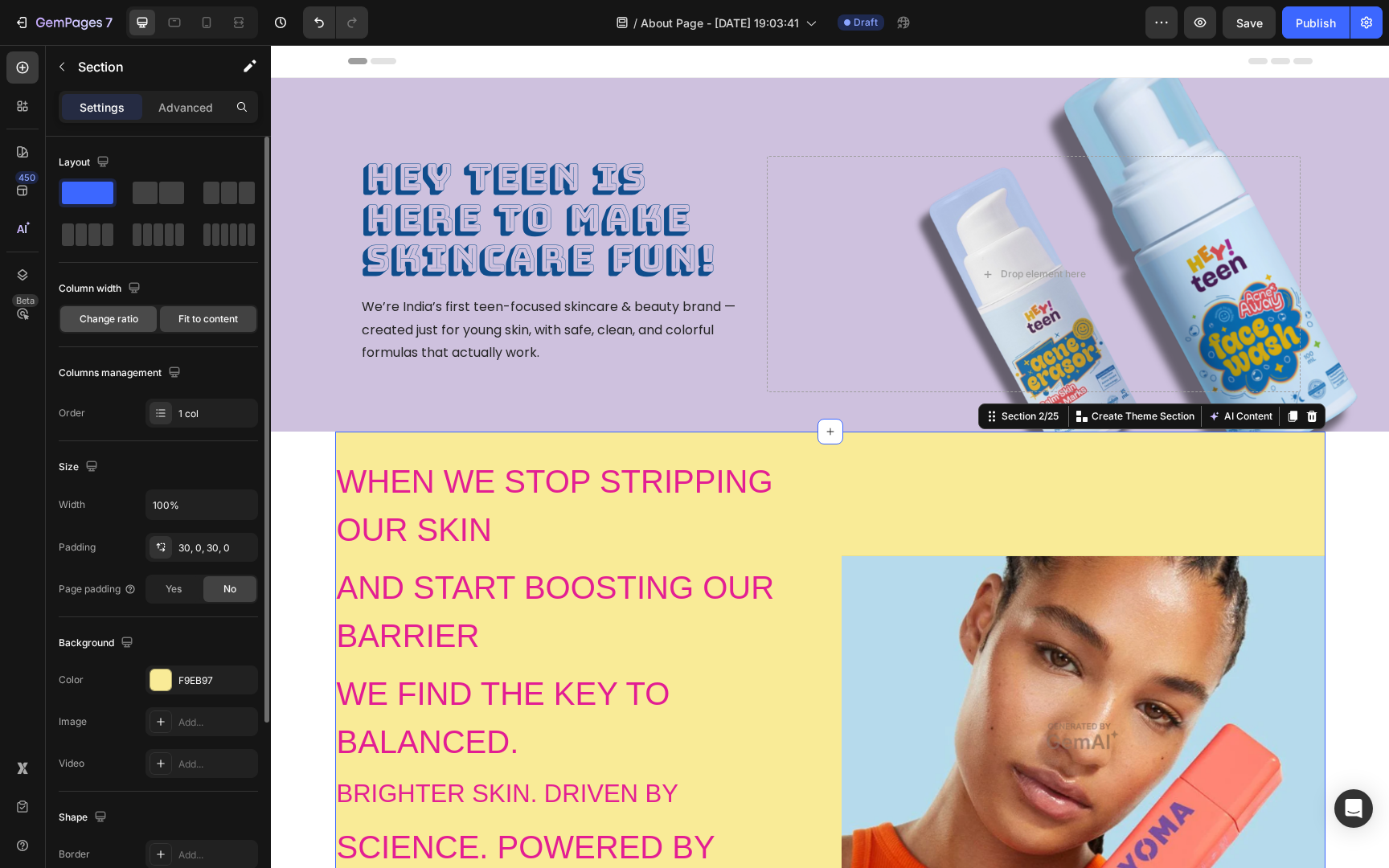
click at [118, 320] on span "Change ratio" at bounding box center [109, 318] width 59 height 14
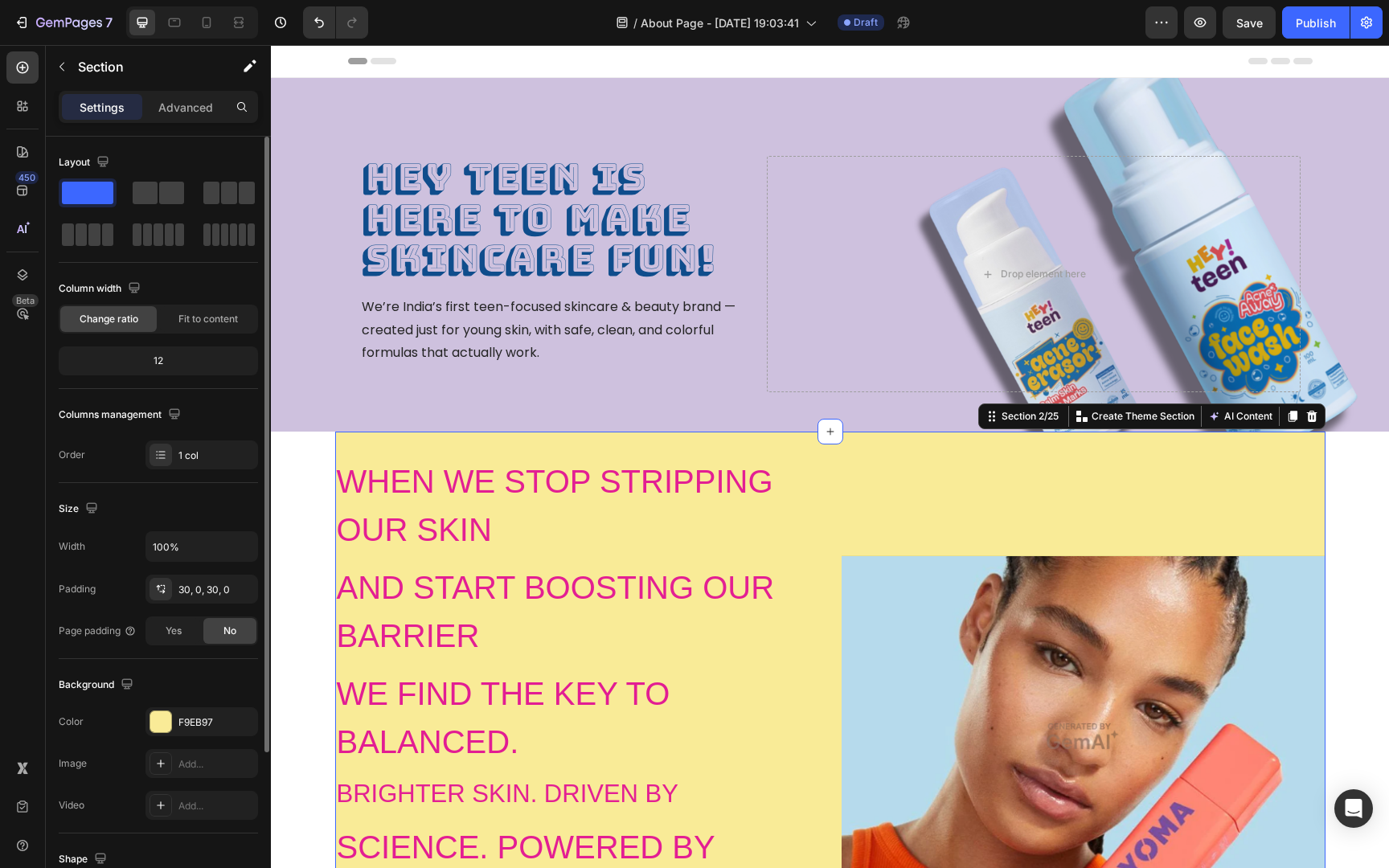
click at [159, 363] on div "12" at bounding box center [159, 360] width 193 height 23
drag, startPoint x: 168, startPoint y: 361, endPoint x: 216, endPoint y: 358, distance: 48.1
click at [216, 358] on div "12" at bounding box center [159, 360] width 193 height 23
click at [175, 415] on icon "button" at bounding box center [174, 413] width 10 height 10
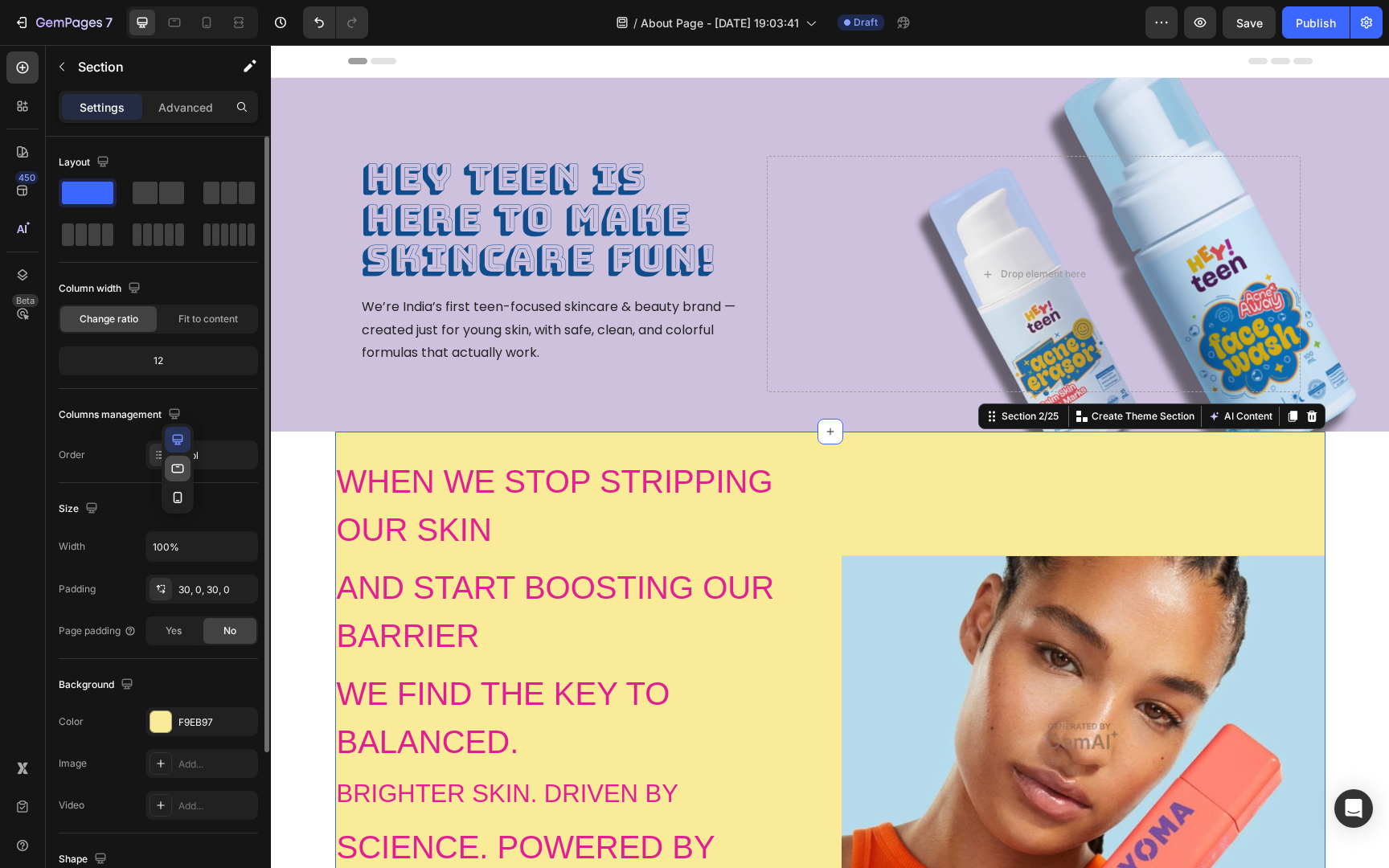
click at [170, 466] on icon "button" at bounding box center [177, 468] width 16 height 16
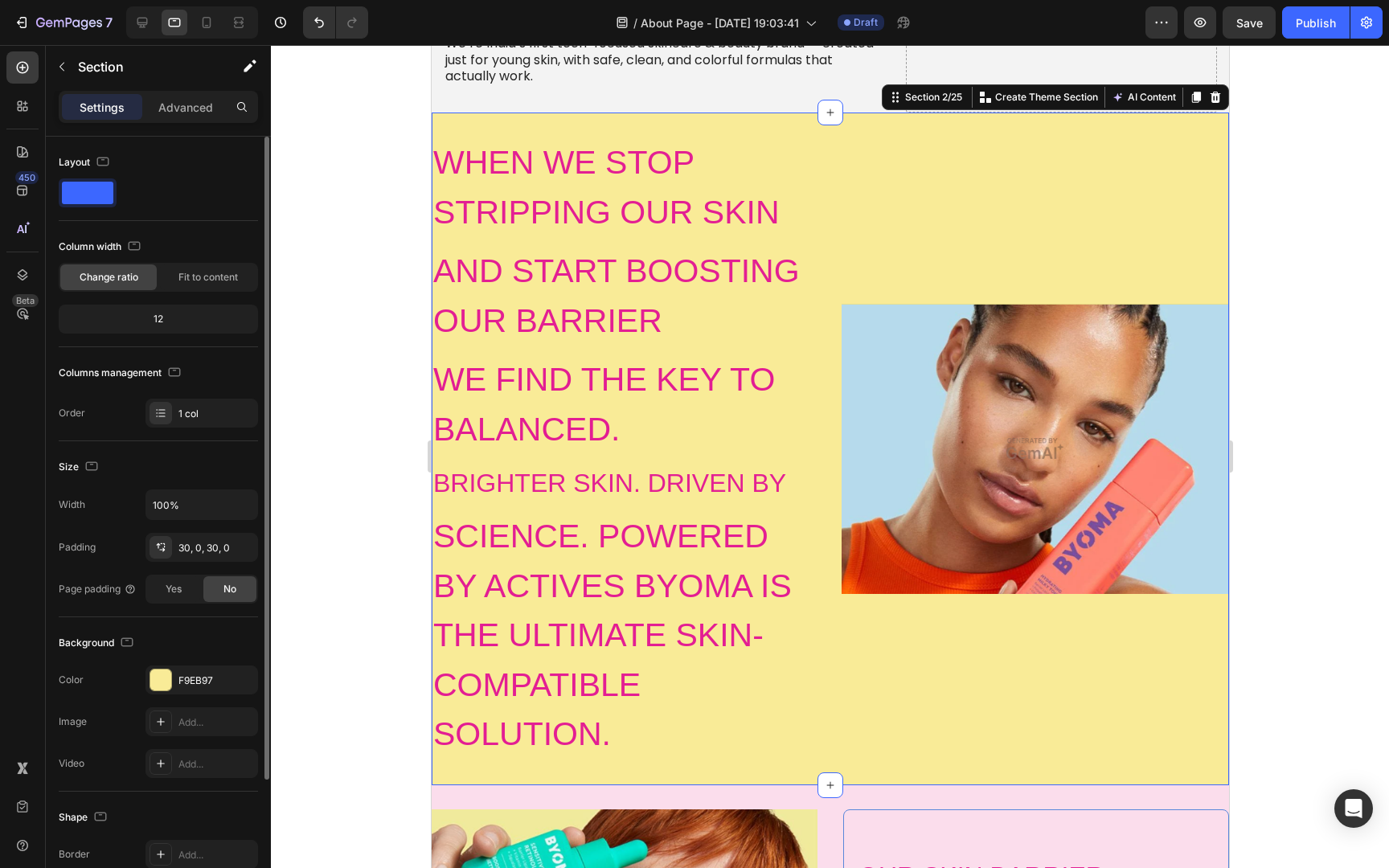
scroll to position [307, 0]
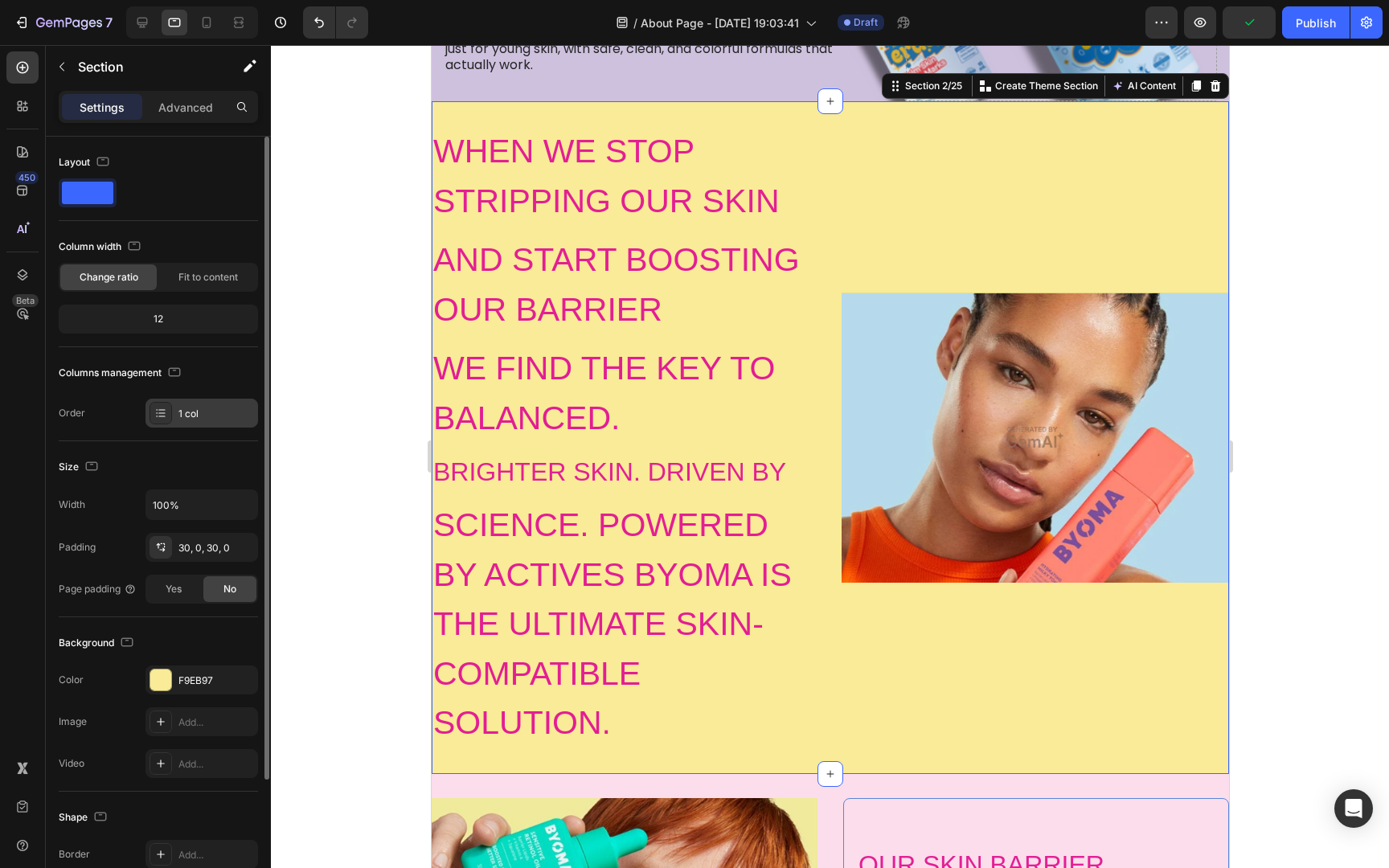
click at [178, 416] on div "1 col" at bounding box center [216, 413] width 76 height 14
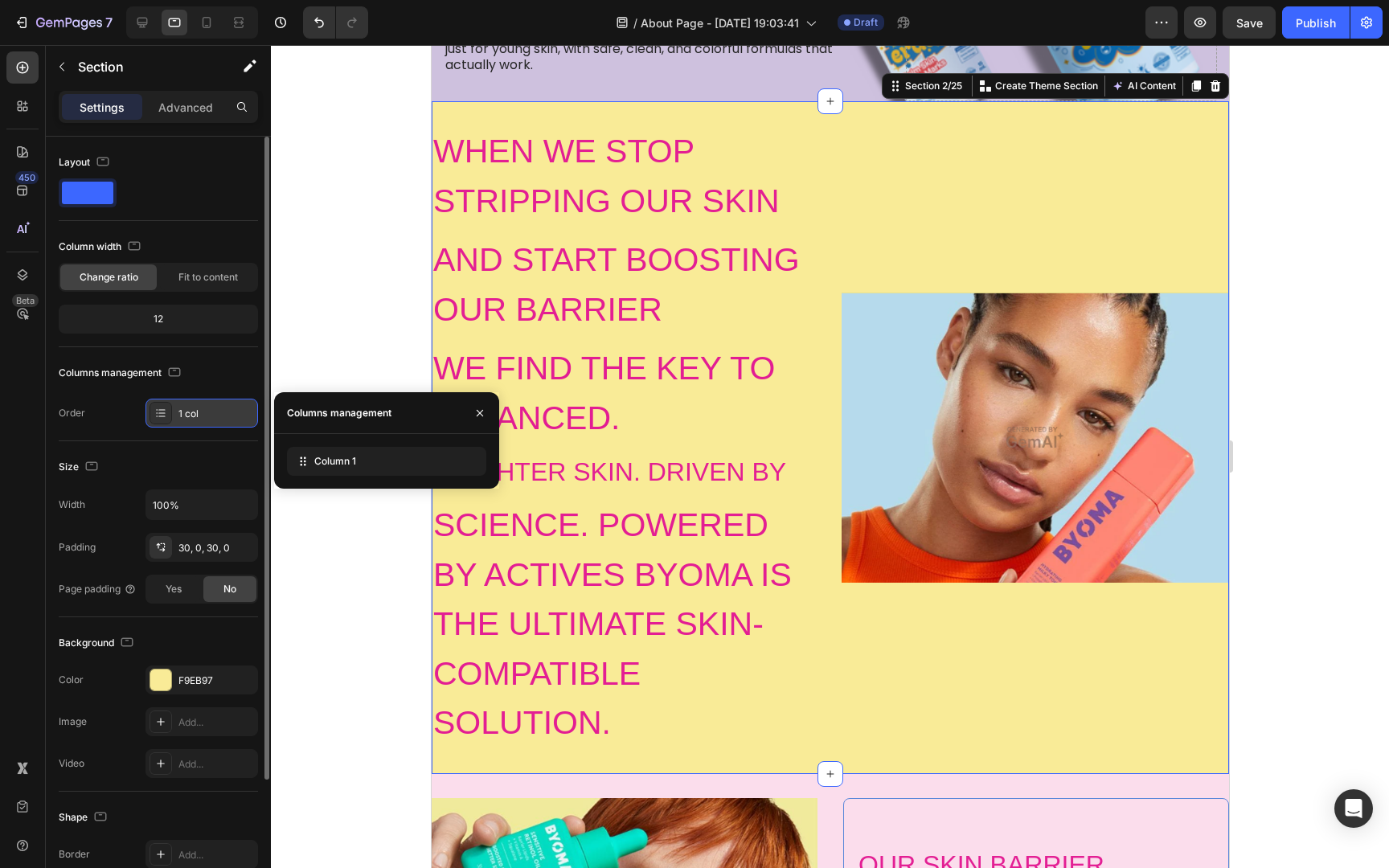
click at [173, 418] on div "1 col" at bounding box center [202, 413] width 113 height 29
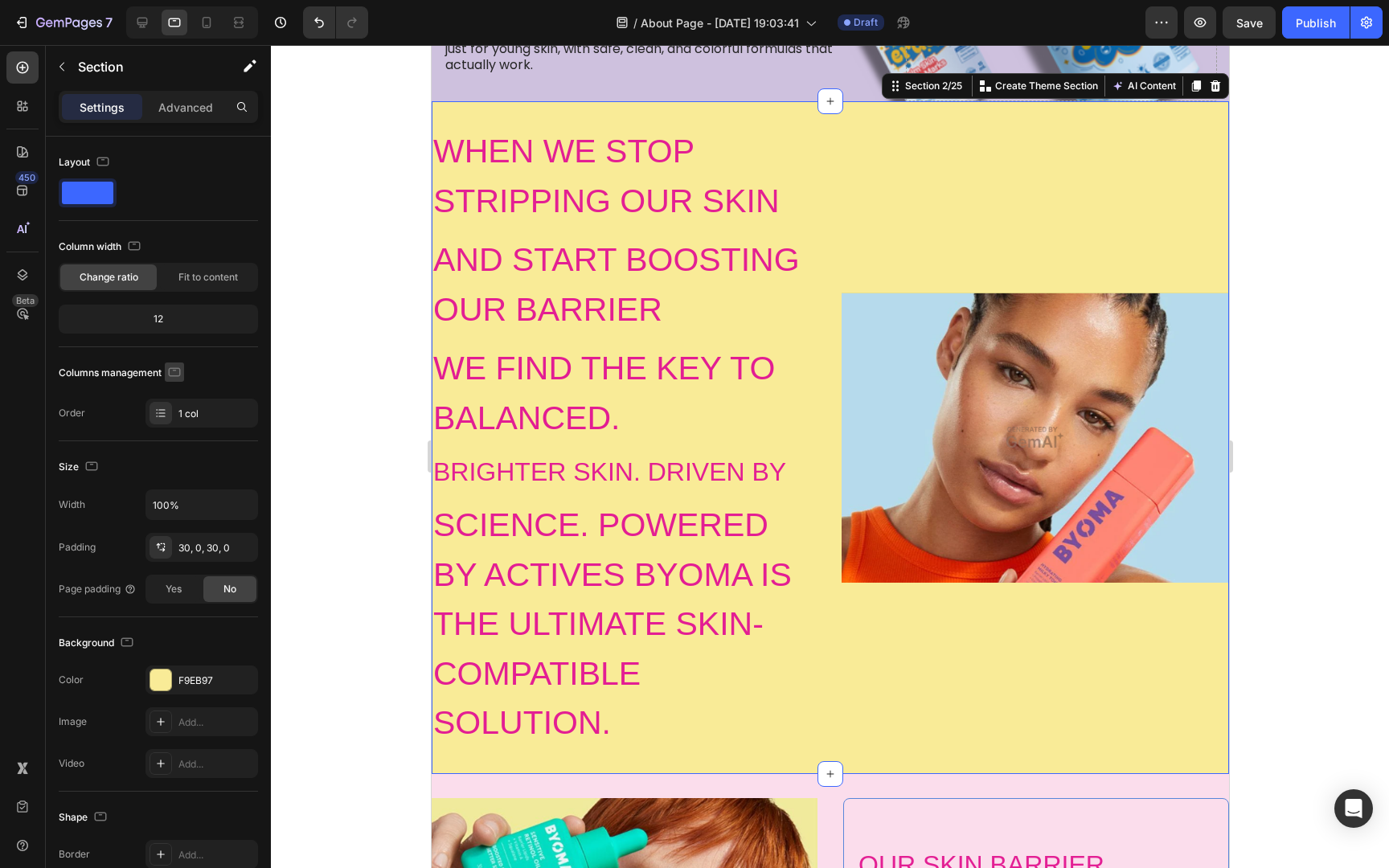
click at [176, 376] on icon "button" at bounding box center [174, 372] width 16 height 16
click at [175, 400] on icon "button" at bounding box center [178, 397] width 10 height 10
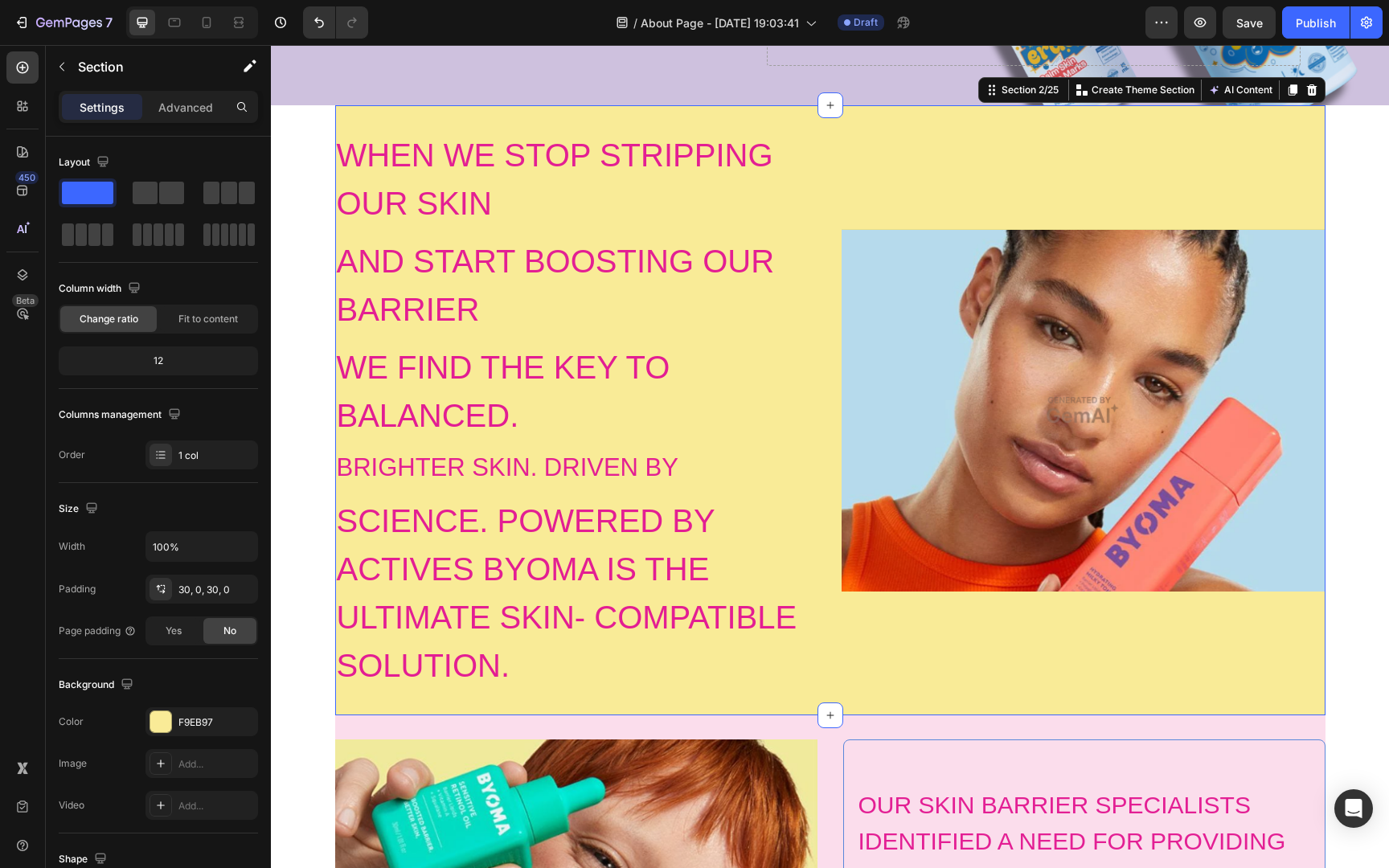
scroll to position [330, 0]
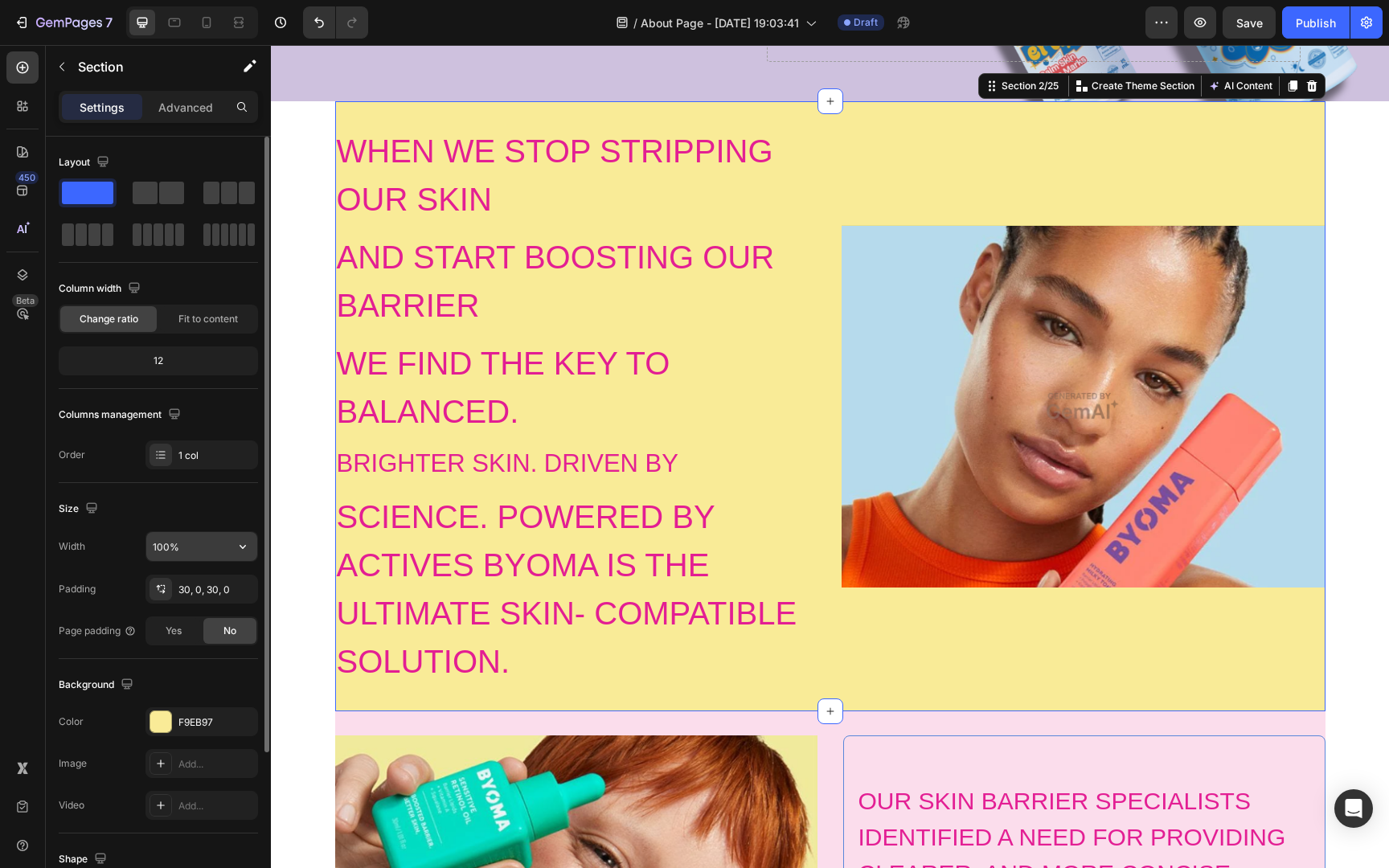
click at [184, 543] on input "100%" at bounding box center [202, 546] width 111 height 29
click at [246, 547] on icon "button" at bounding box center [242, 546] width 16 height 16
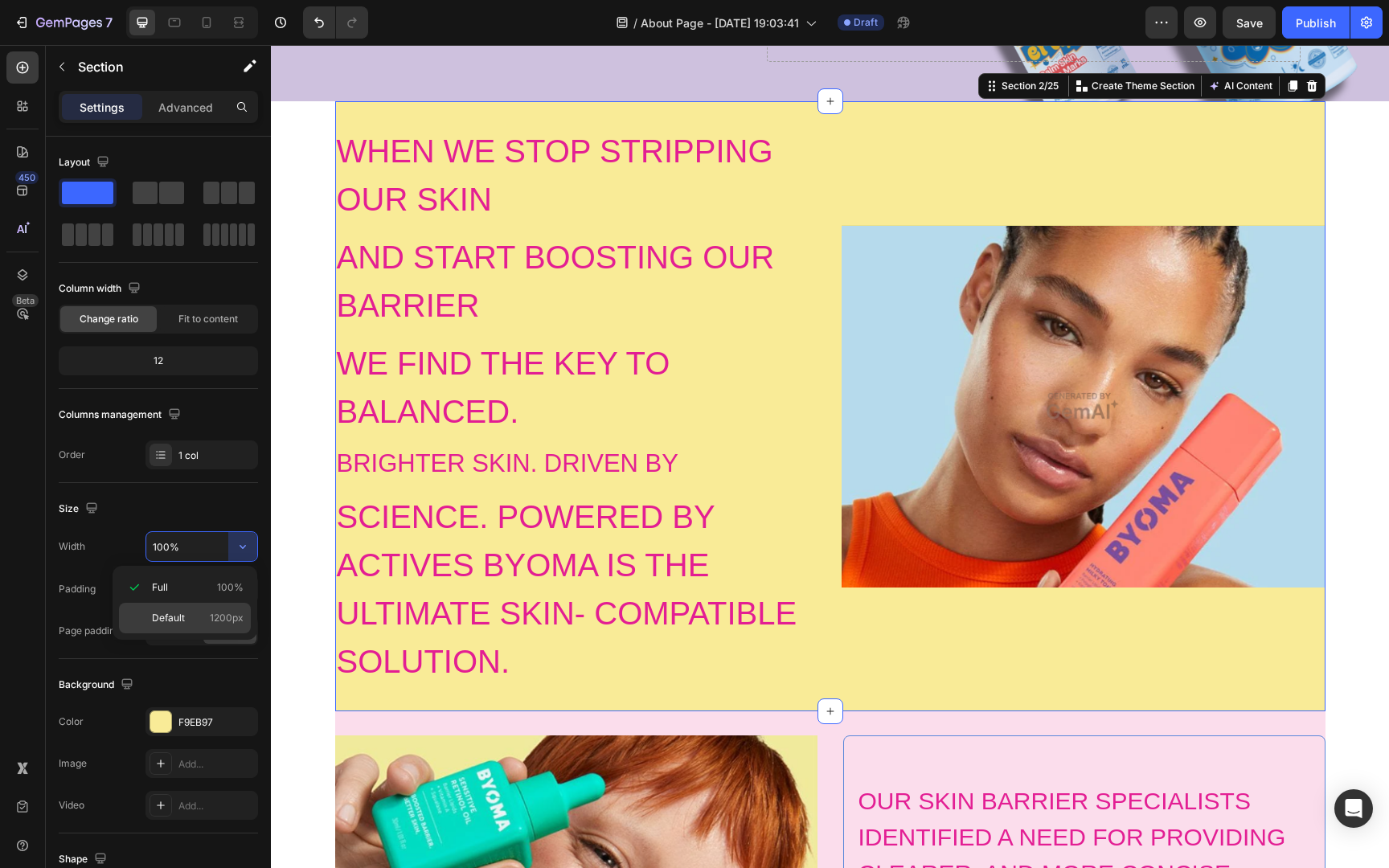
click at [189, 620] on p "Default 1200px" at bounding box center [197, 617] width 92 height 14
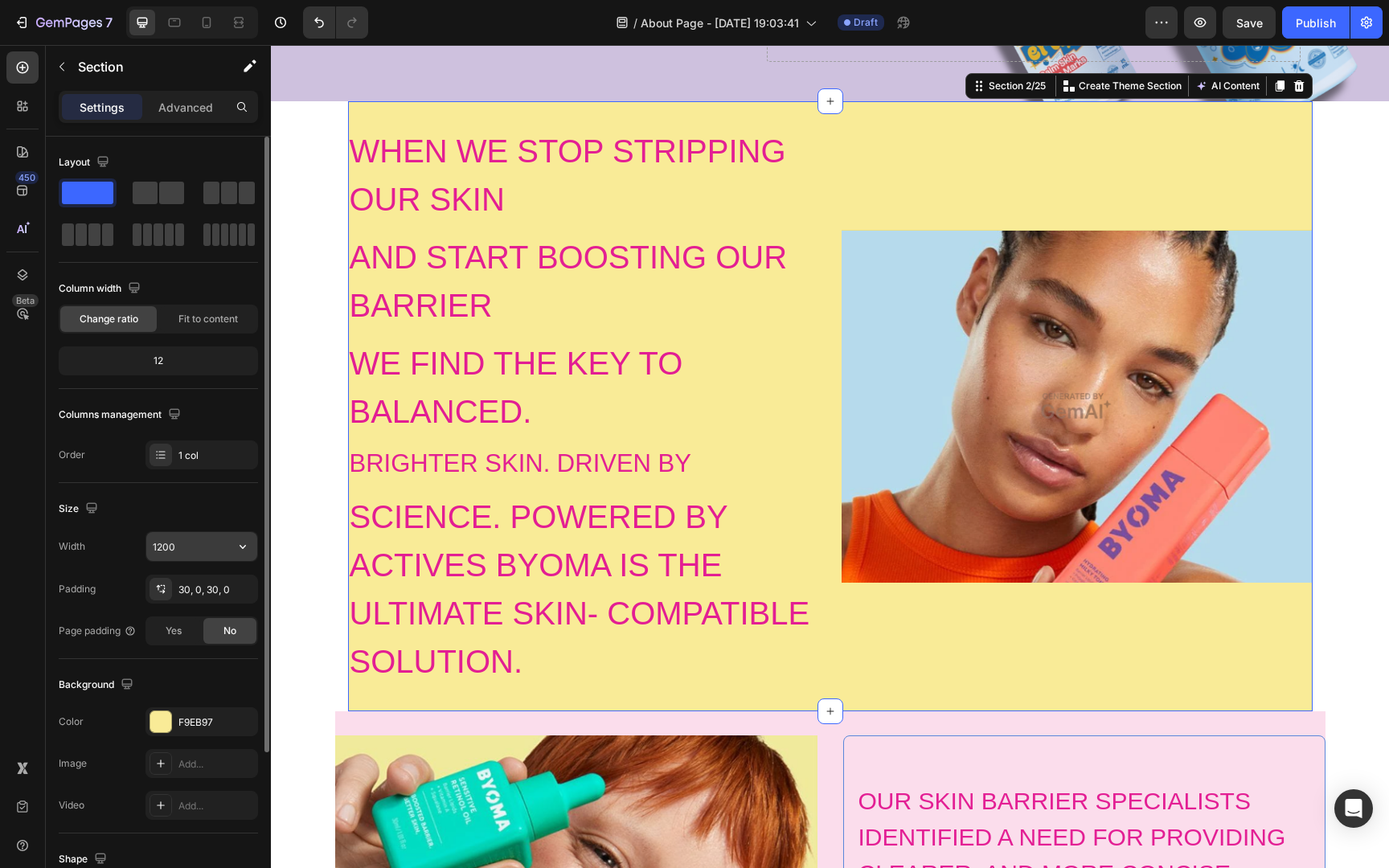
click at [215, 538] on input "1200" at bounding box center [202, 546] width 111 height 29
click at [240, 557] on button "button" at bounding box center [243, 546] width 29 height 29
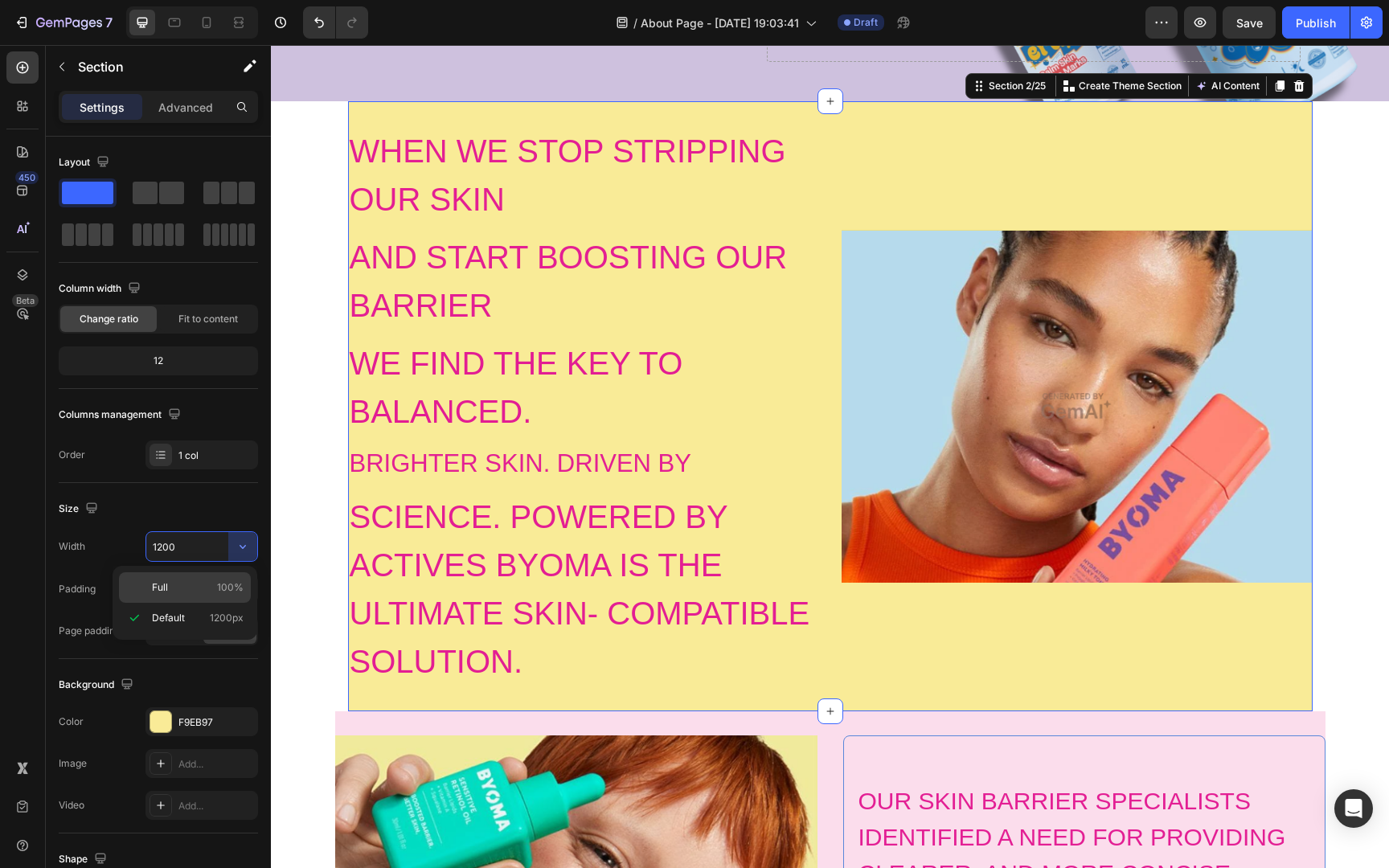
click at [203, 583] on p "Full 100%" at bounding box center [197, 587] width 92 height 14
type input "100%"
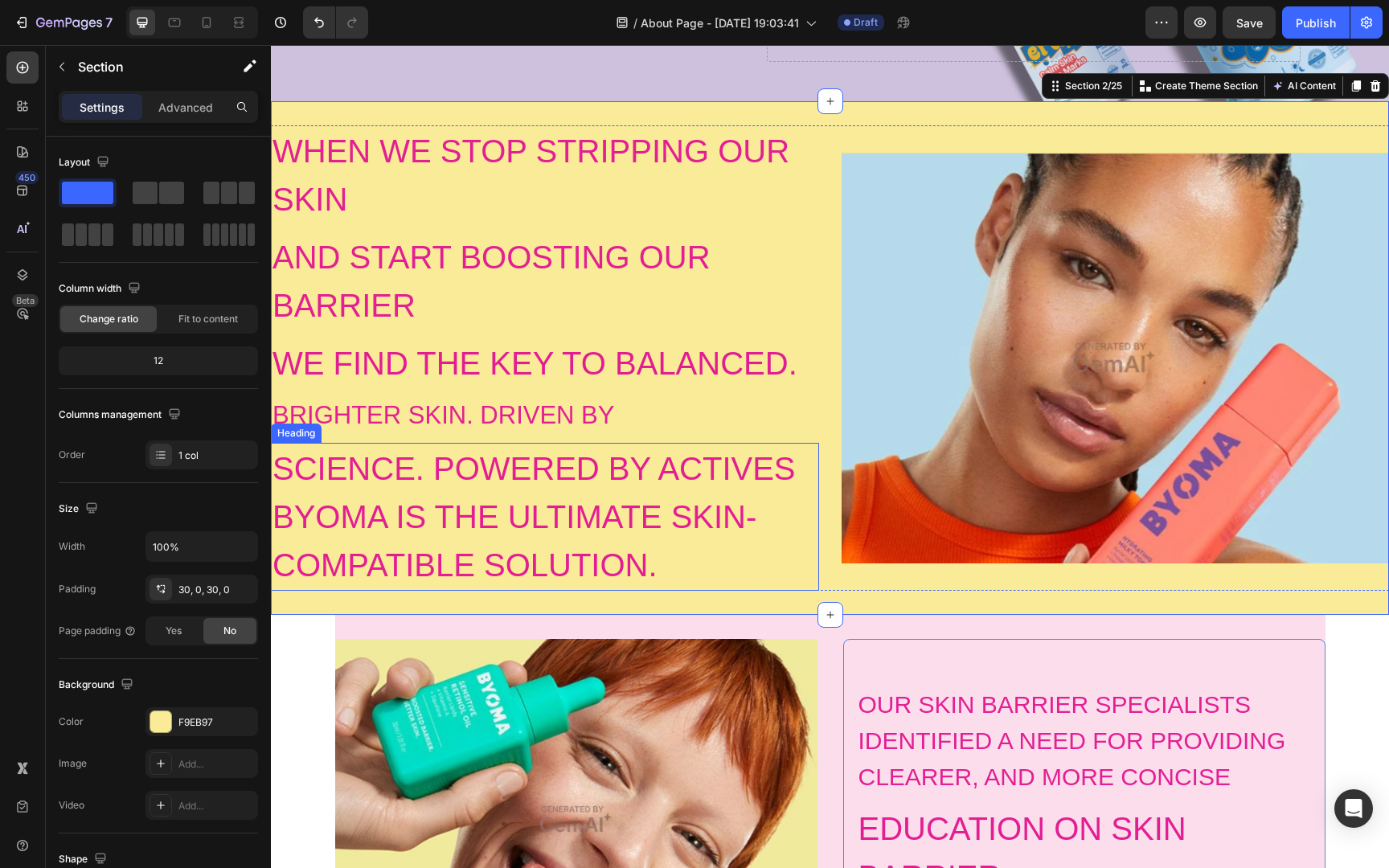
click at [513, 468] on h2 "SCIENCE. POWERED BY ACTIVES BYOMA IS THE ULTIMATE SKIN- COMPATIBLE SOLUTION." at bounding box center [545, 516] width 548 height 148
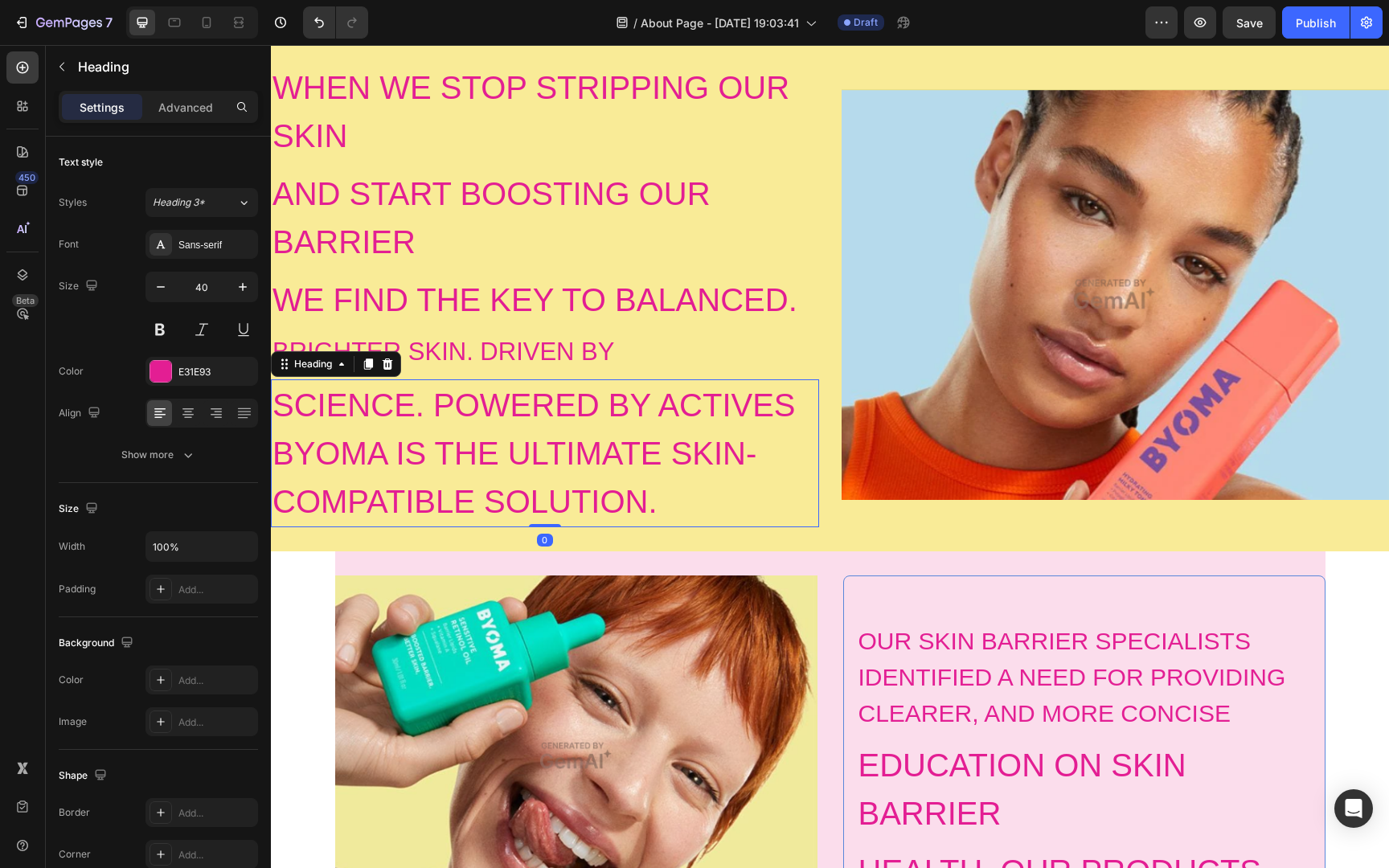
scroll to position [717, 0]
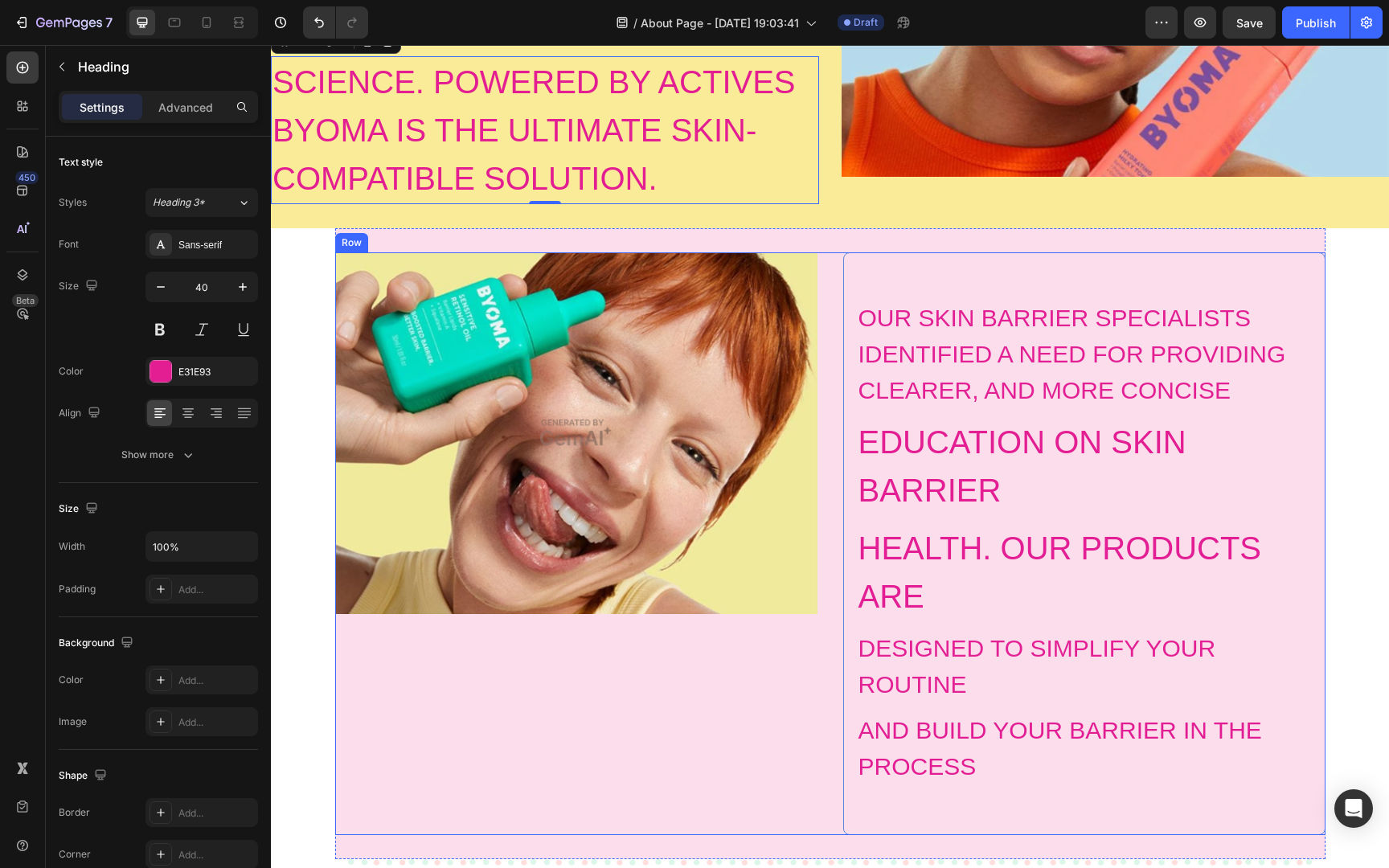
click at [470, 776] on div "Image" at bounding box center [576, 543] width 482 height 583
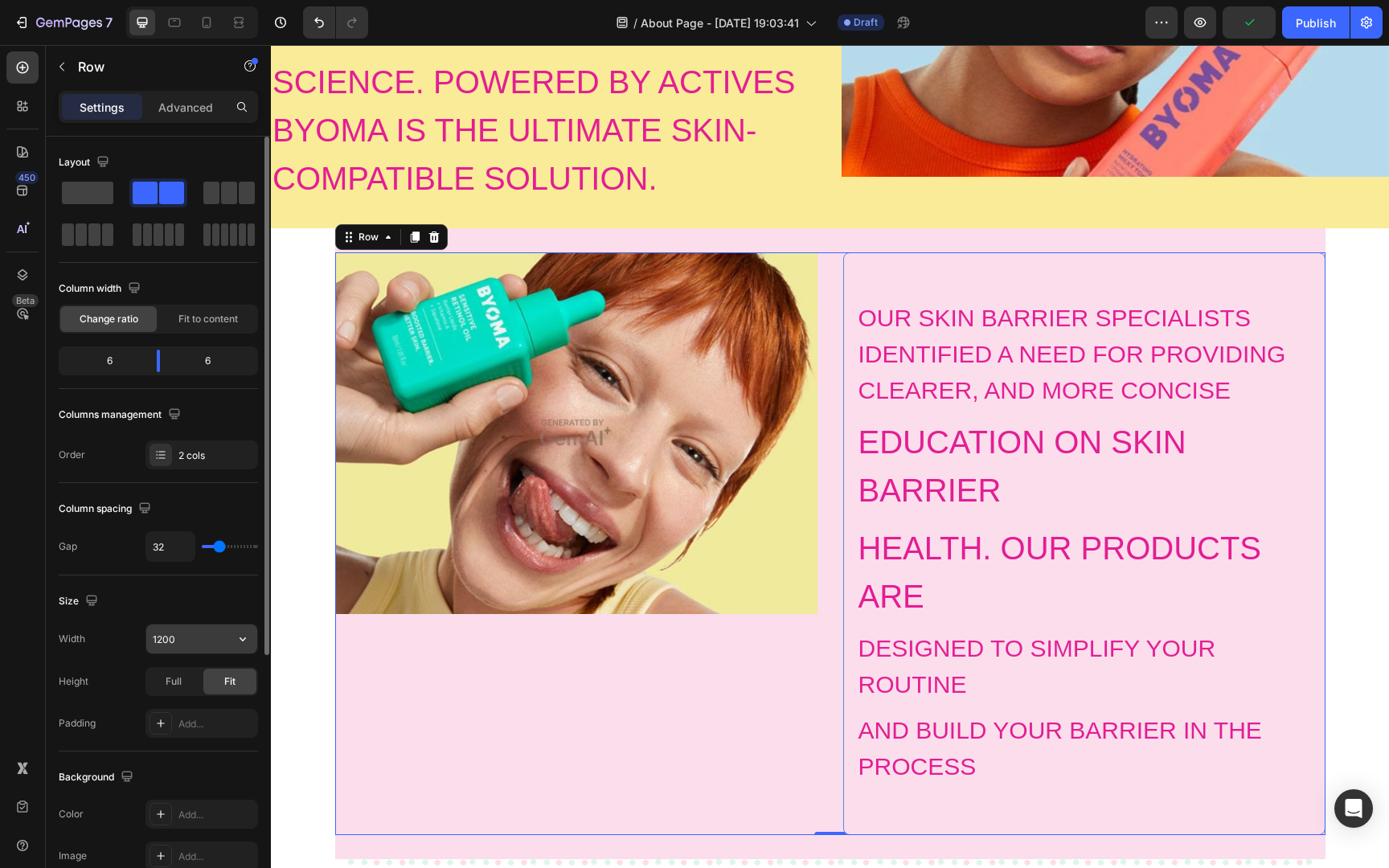
click at [183, 644] on input "1200" at bounding box center [202, 639] width 111 height 29
click at [238, 647] on button "button" at bounding box center [243, 639] width 29 height 29
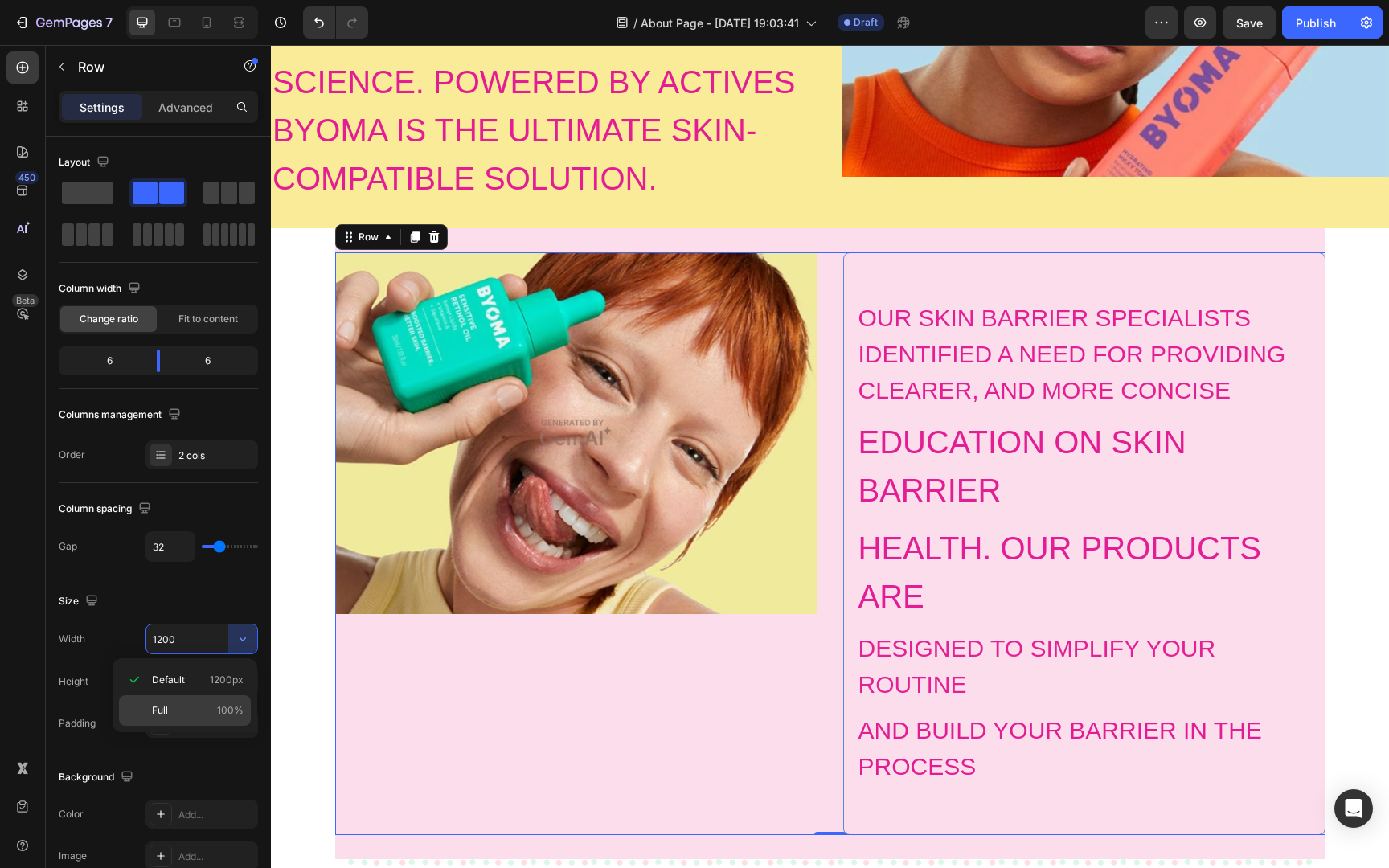
click at [183, 709] on p "Full 100%" at bounding box center [197, 709] width 92 height 14
type input "100%"
click at [425, 684] on div "Image" at bounding box center [576, 543] width 482 height 583
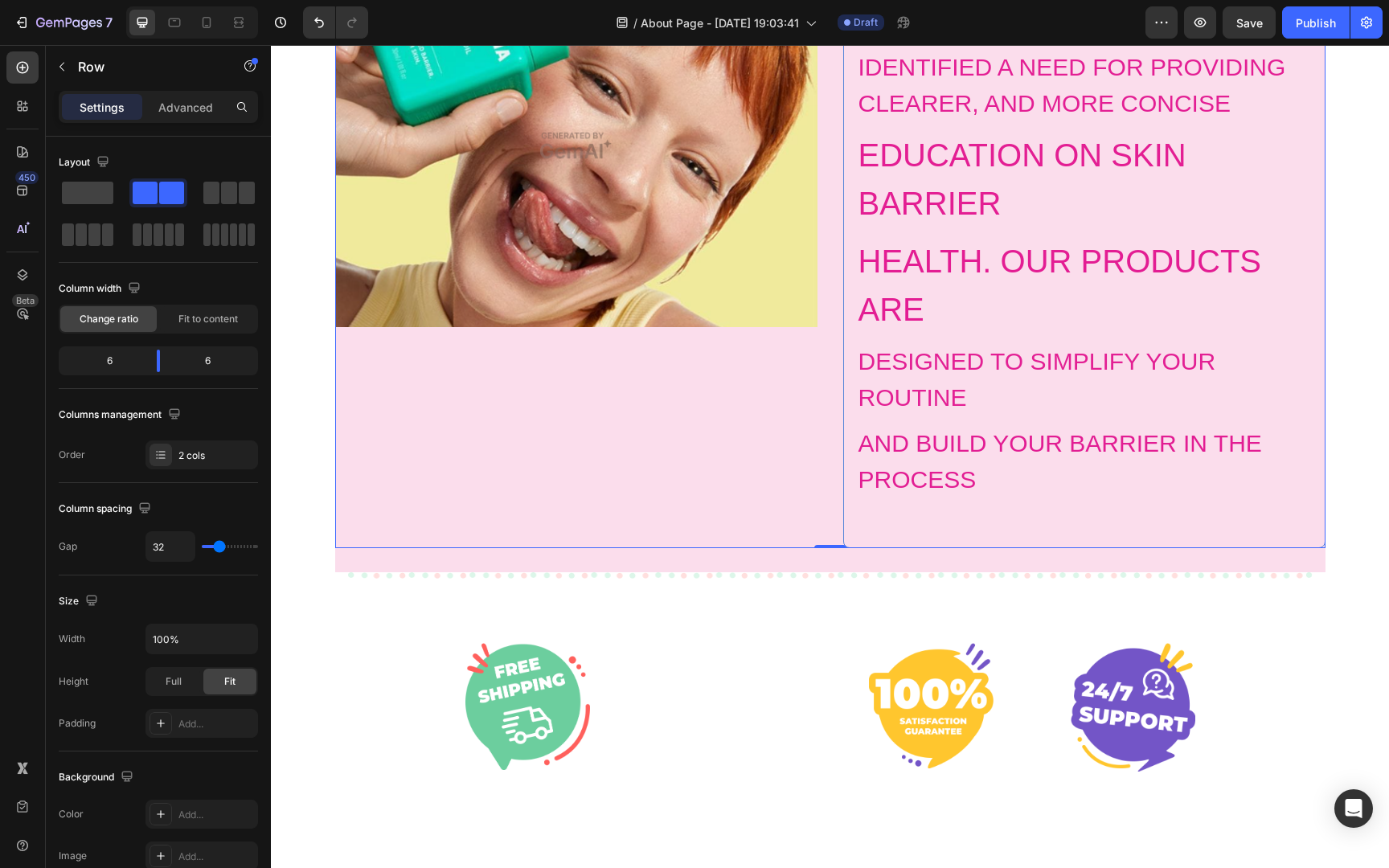
scroll to position [1073, 0]
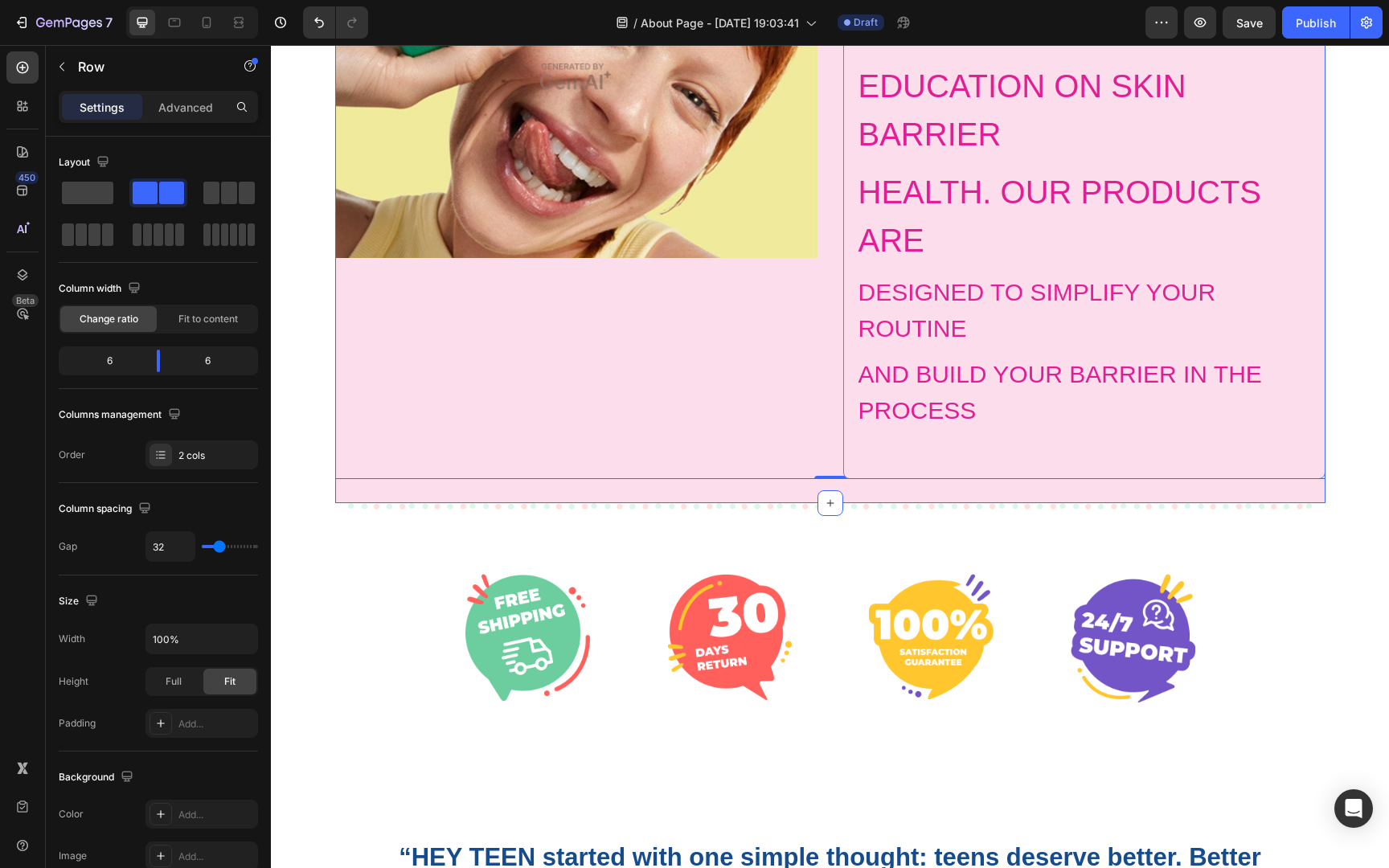
click at [452, 492] on div "Image OUR SKIN BARRIER SPECIALISTS IDENTIFIED A NEED FOR PROVIDING CLEARER, AND…" at bounding box center [830, 187] width 990 height 630
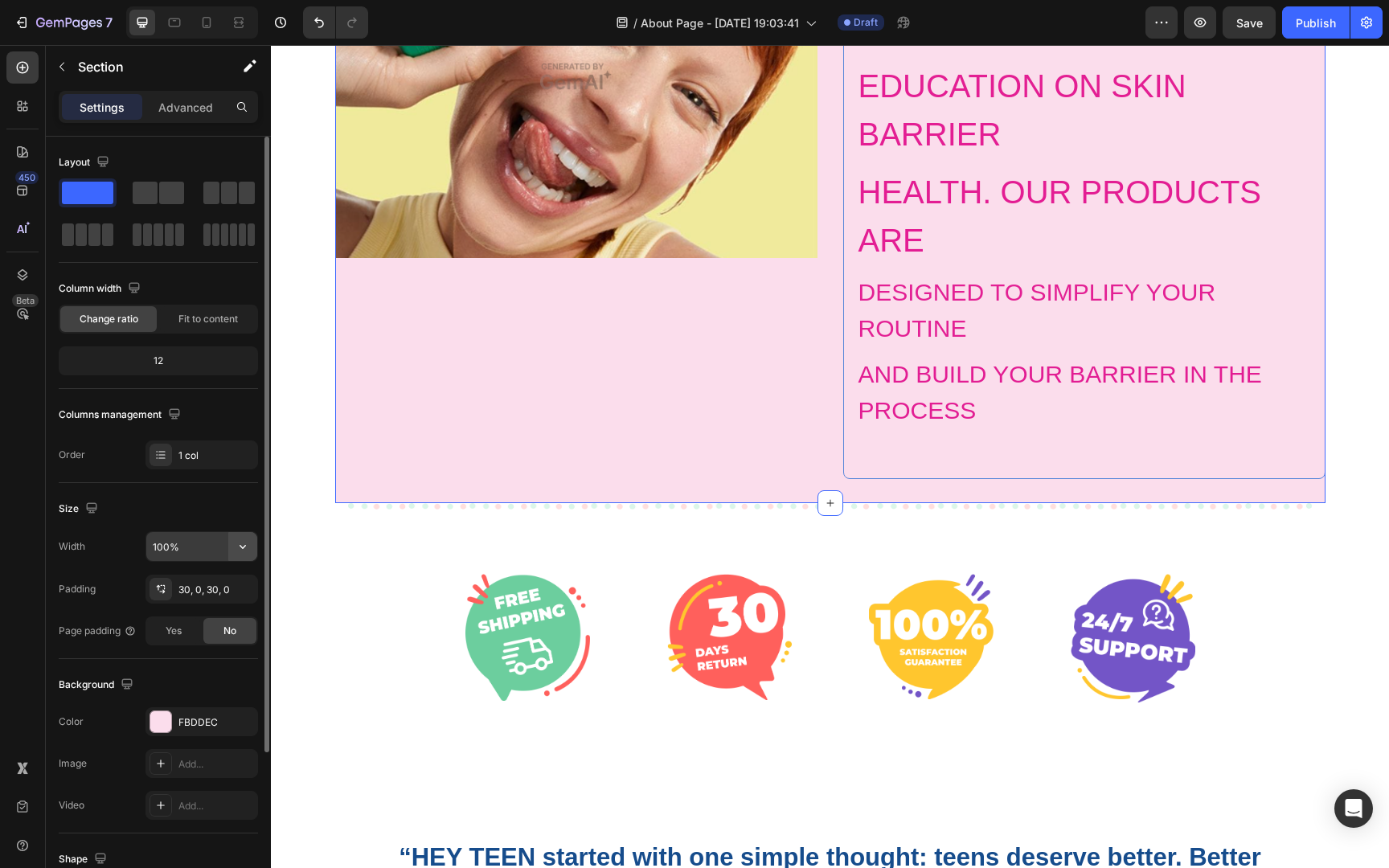
click at [231, 545] on button "button" at bounding box center [243, 546] width 29 height 29
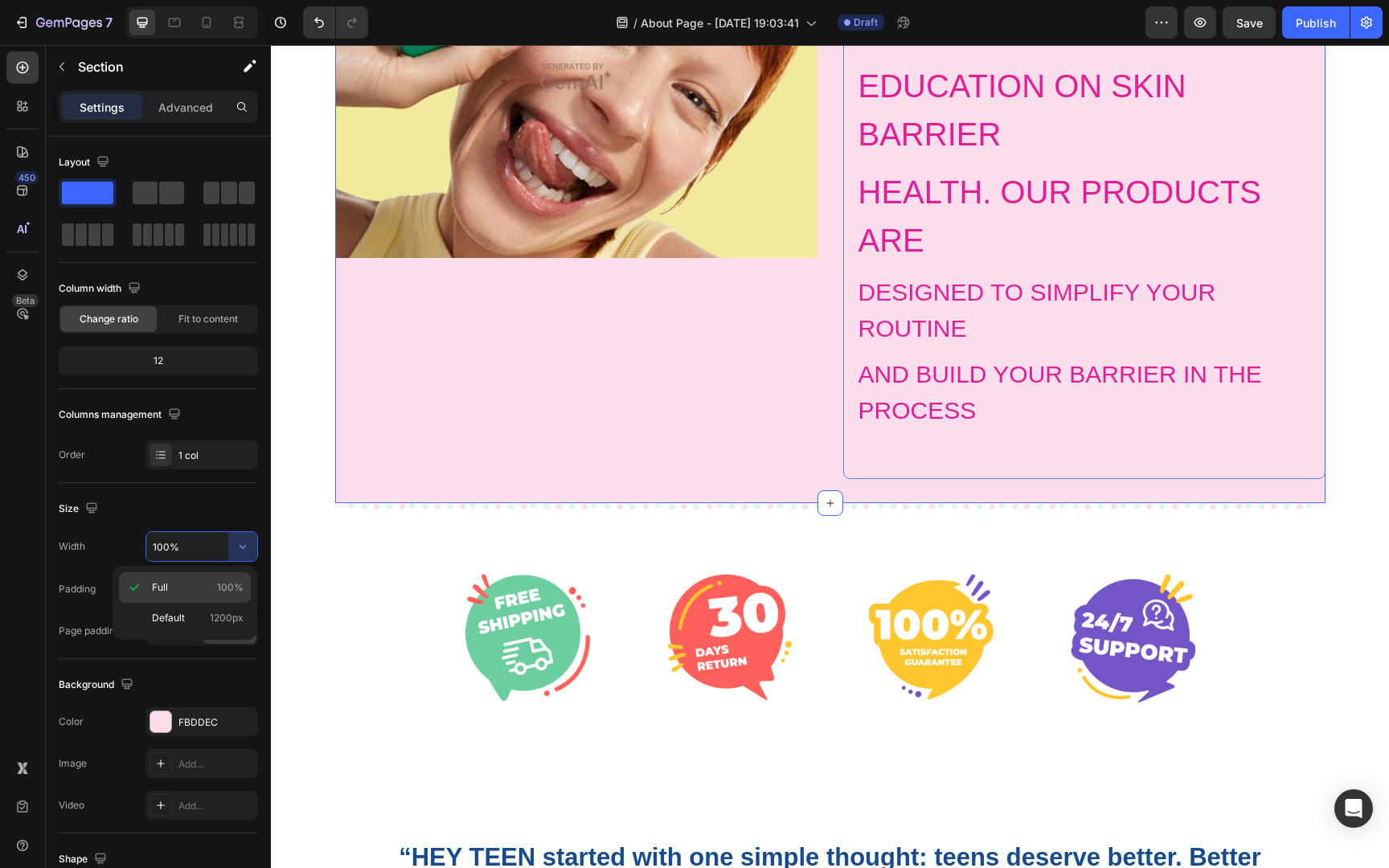
click at [200, 603] on div "Full 100%" at bounding box center [185, 618] width 132 height 30
click at [501, 490] on div "Image OUR SKIN BARRIER SPECIALISTS IDENTIFIED A NEED FOR PROVIDING CLEARER, AND…" at bounding box center [830, 187] width 990 height 630
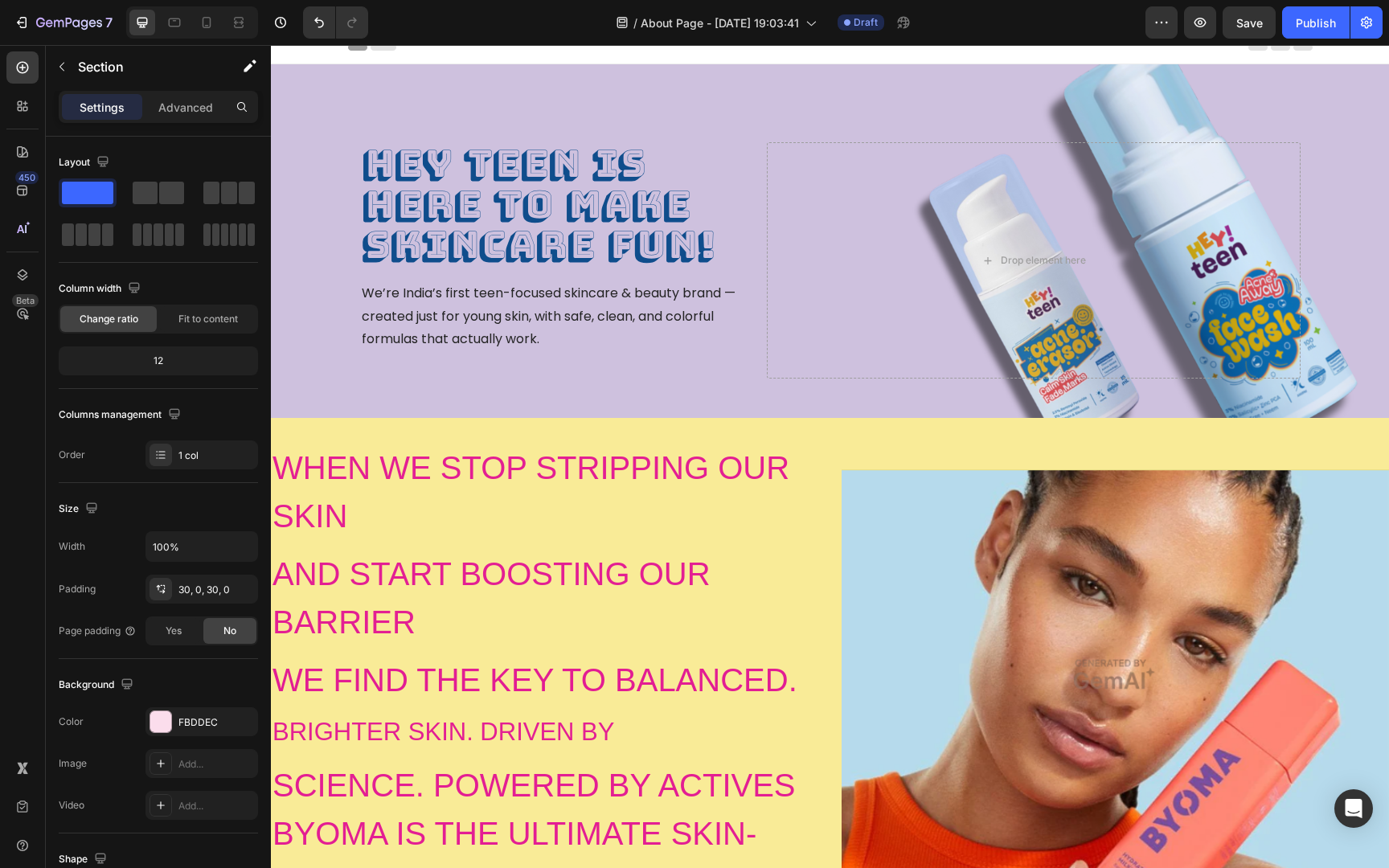
scroll to position [0, 0]
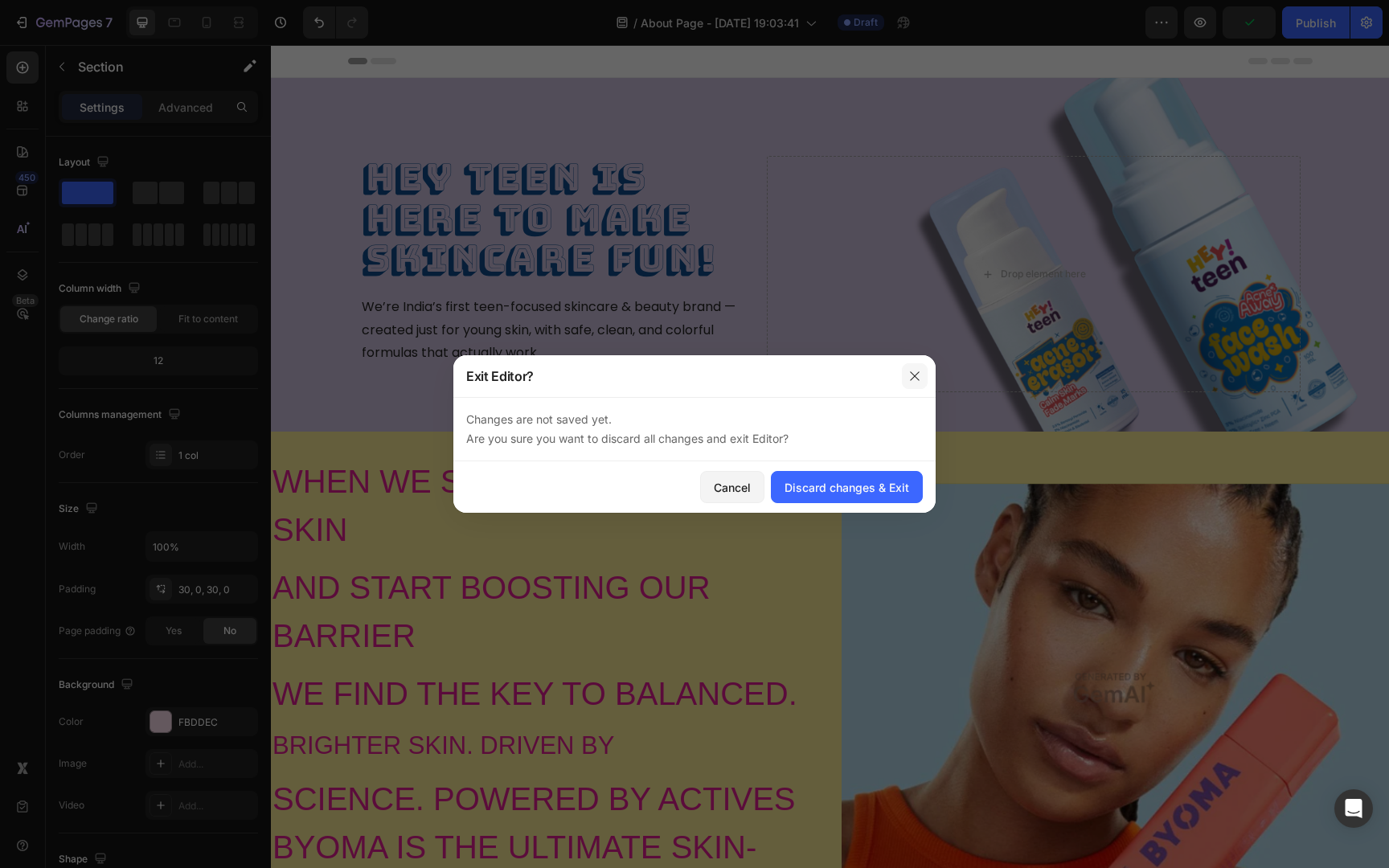
click at [919, 374] on icon "button" at bounding box center [914, 375] width 13 height 13
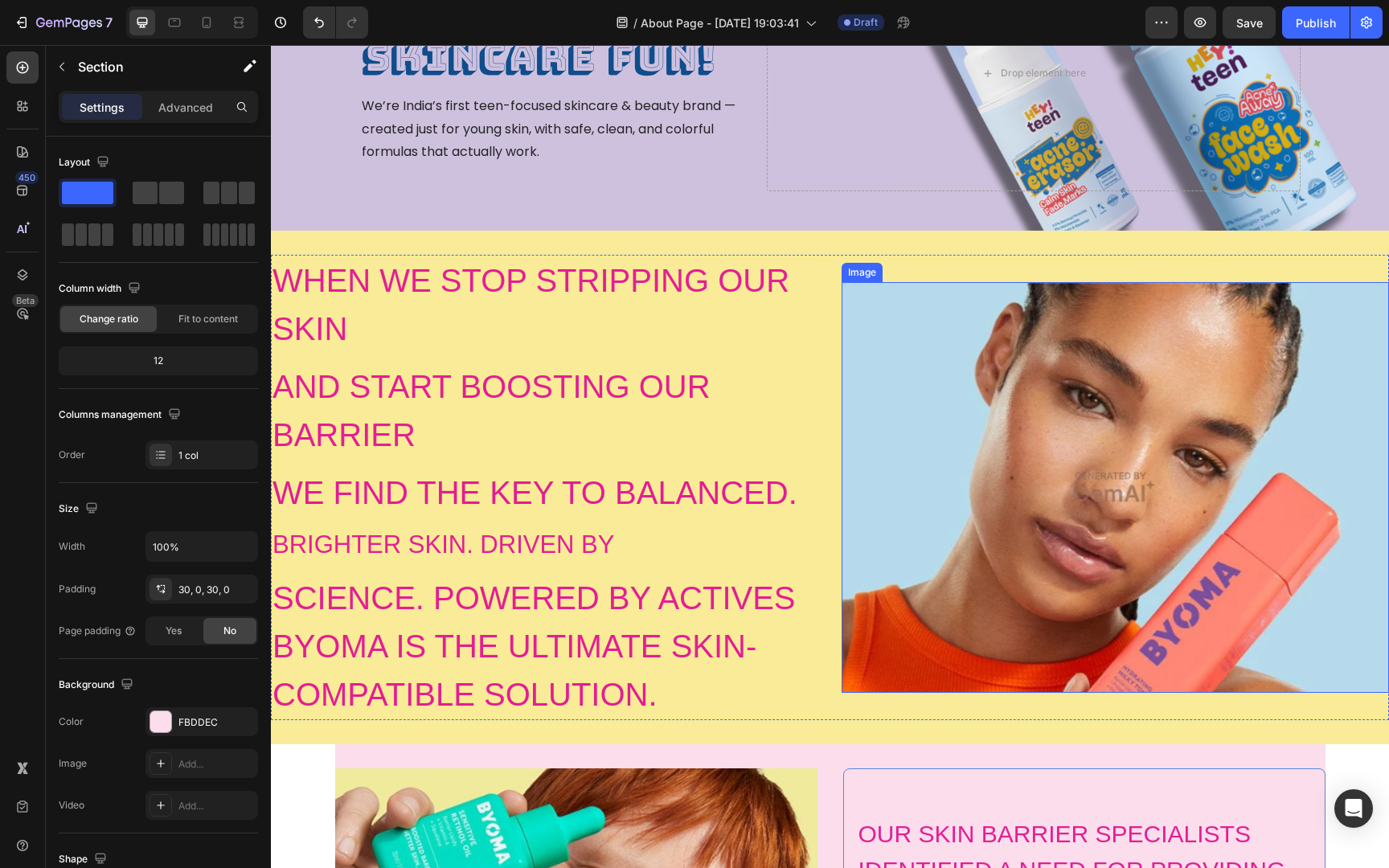
scroll to position [260, 0]
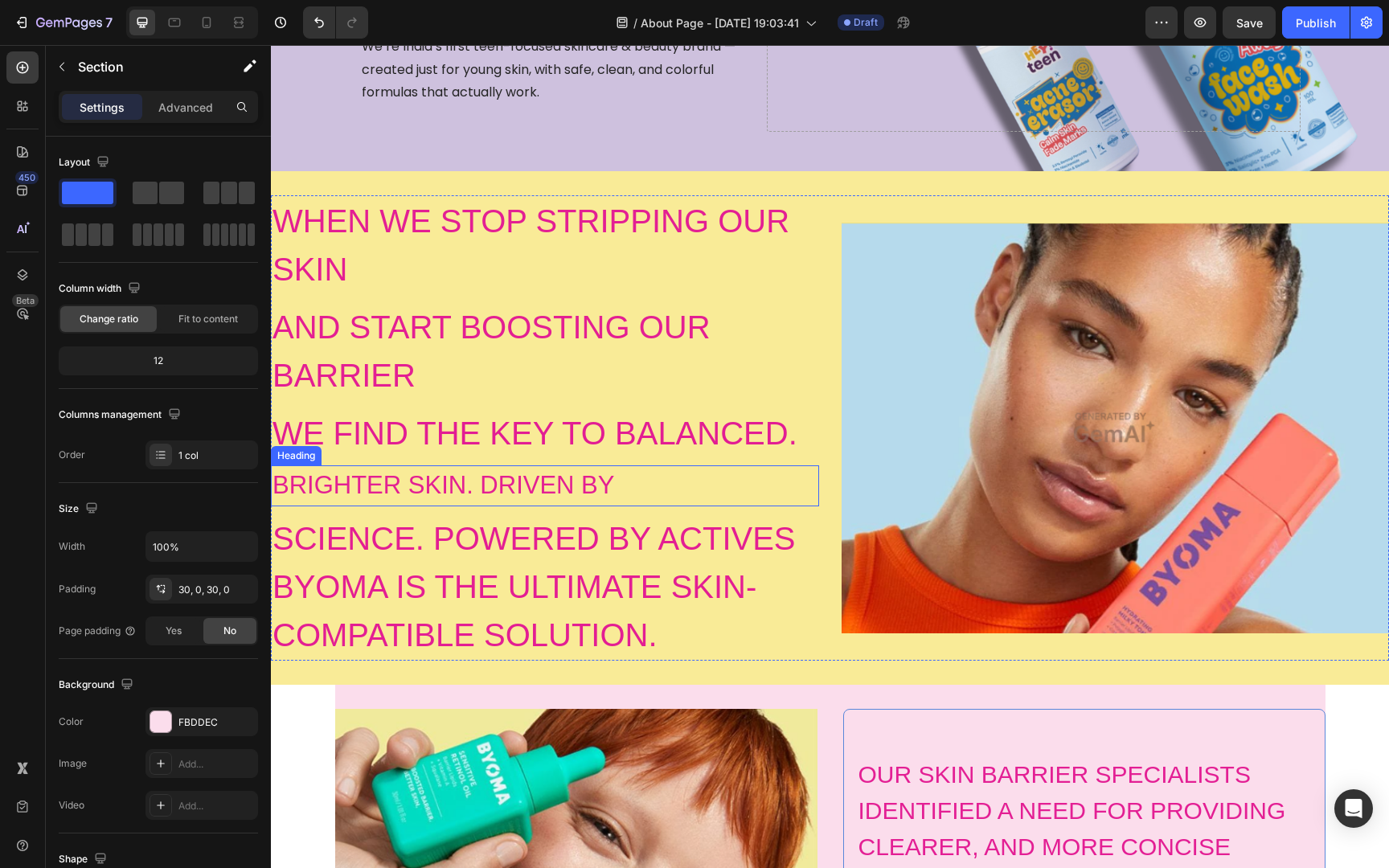
click at [614, 479] on h2 "BRIGHTER SKIN. DRIVEN BY" at bounding box center [545, 485] width 548 height 41
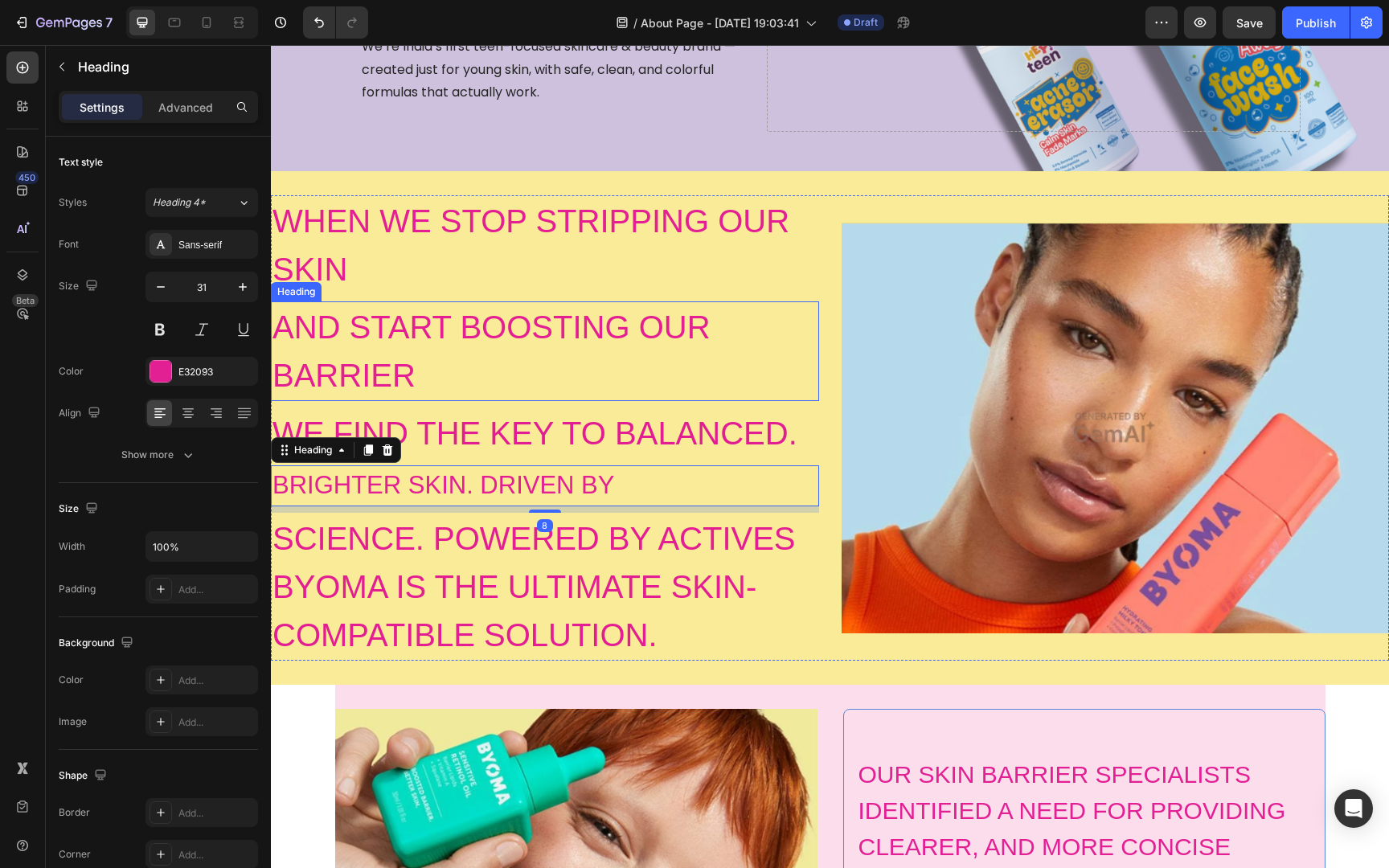
click at [621, 390] on h2 "AND START BOOSTING OUR BARRIER" at bounding box center [545, 351] width 548 height 100
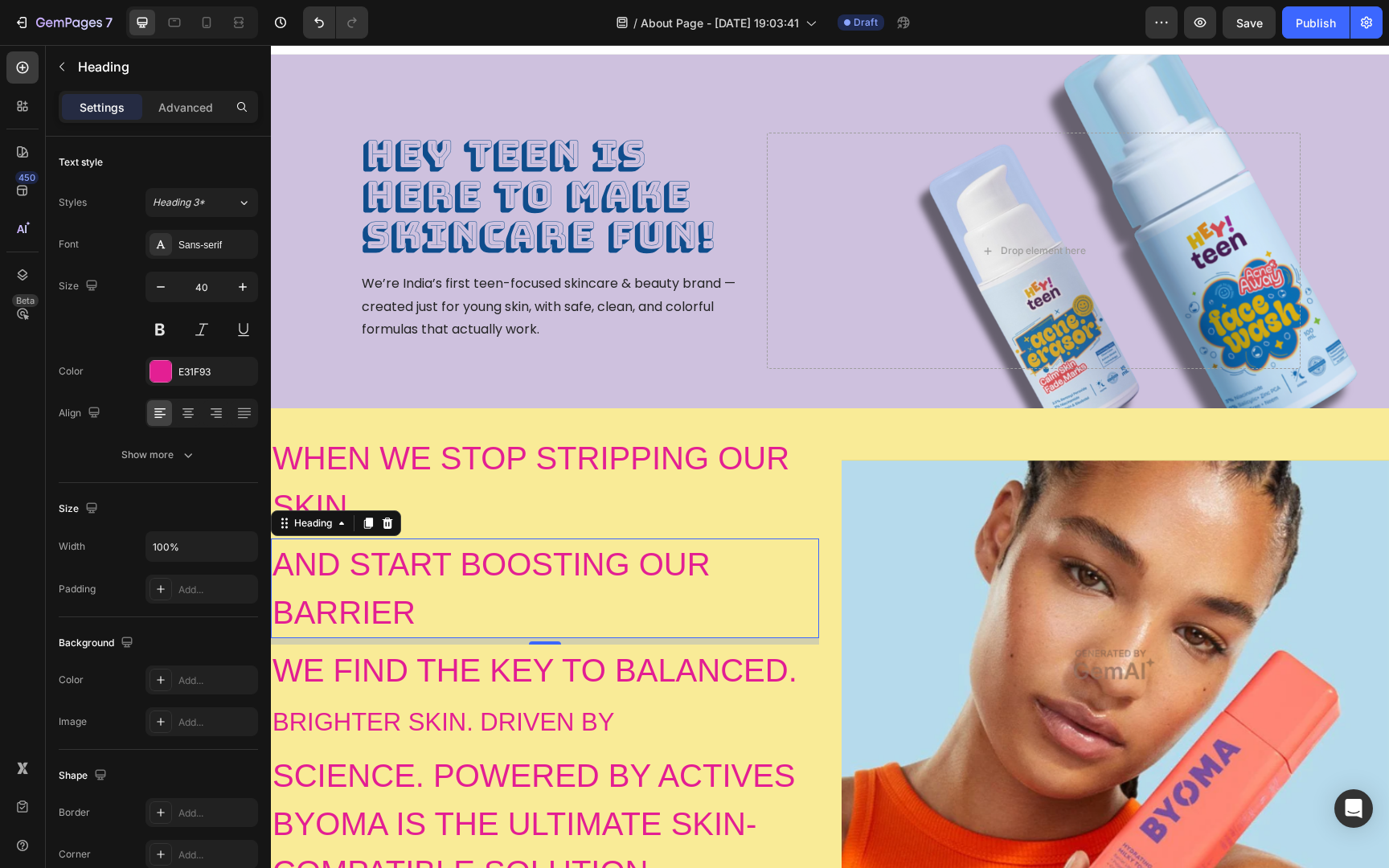
scroll to position [0, 0]
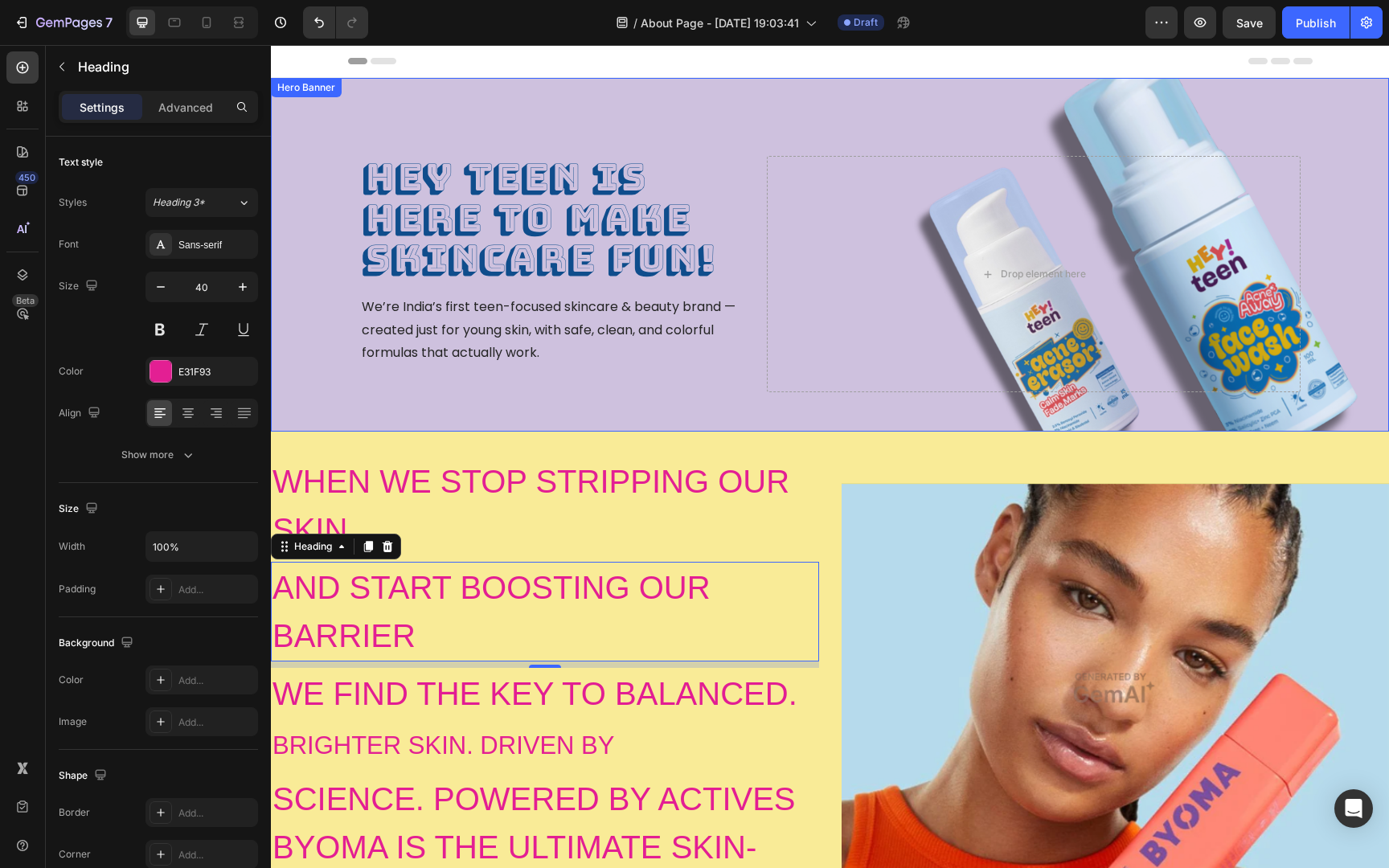
click at [725, 112] on div "HEY TEEN is here to make skincare fun! Heading We’re India’s first teen-focused…" at bounding box center [830, 254] width 964 height 353
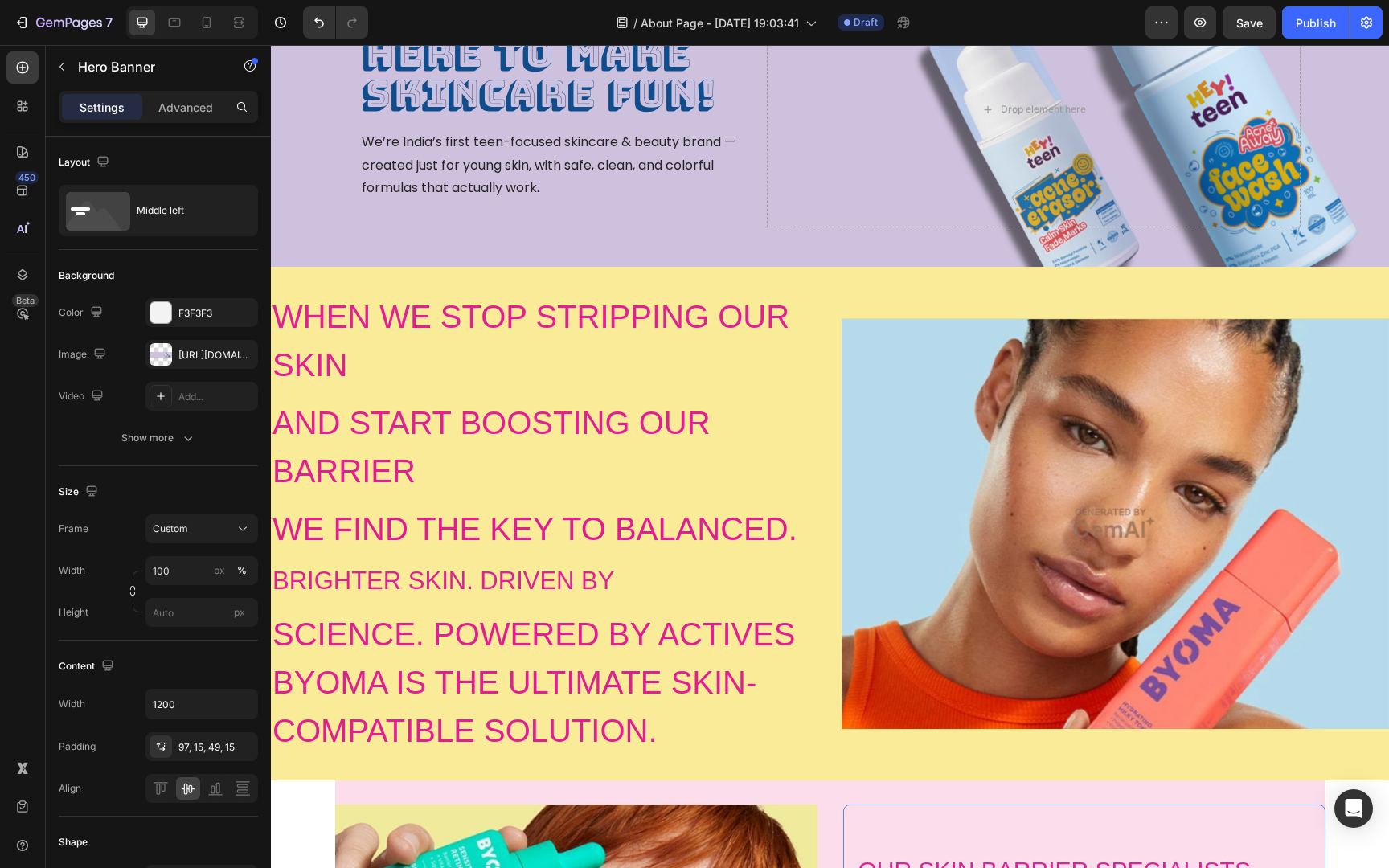
scroll to position [71, 0]
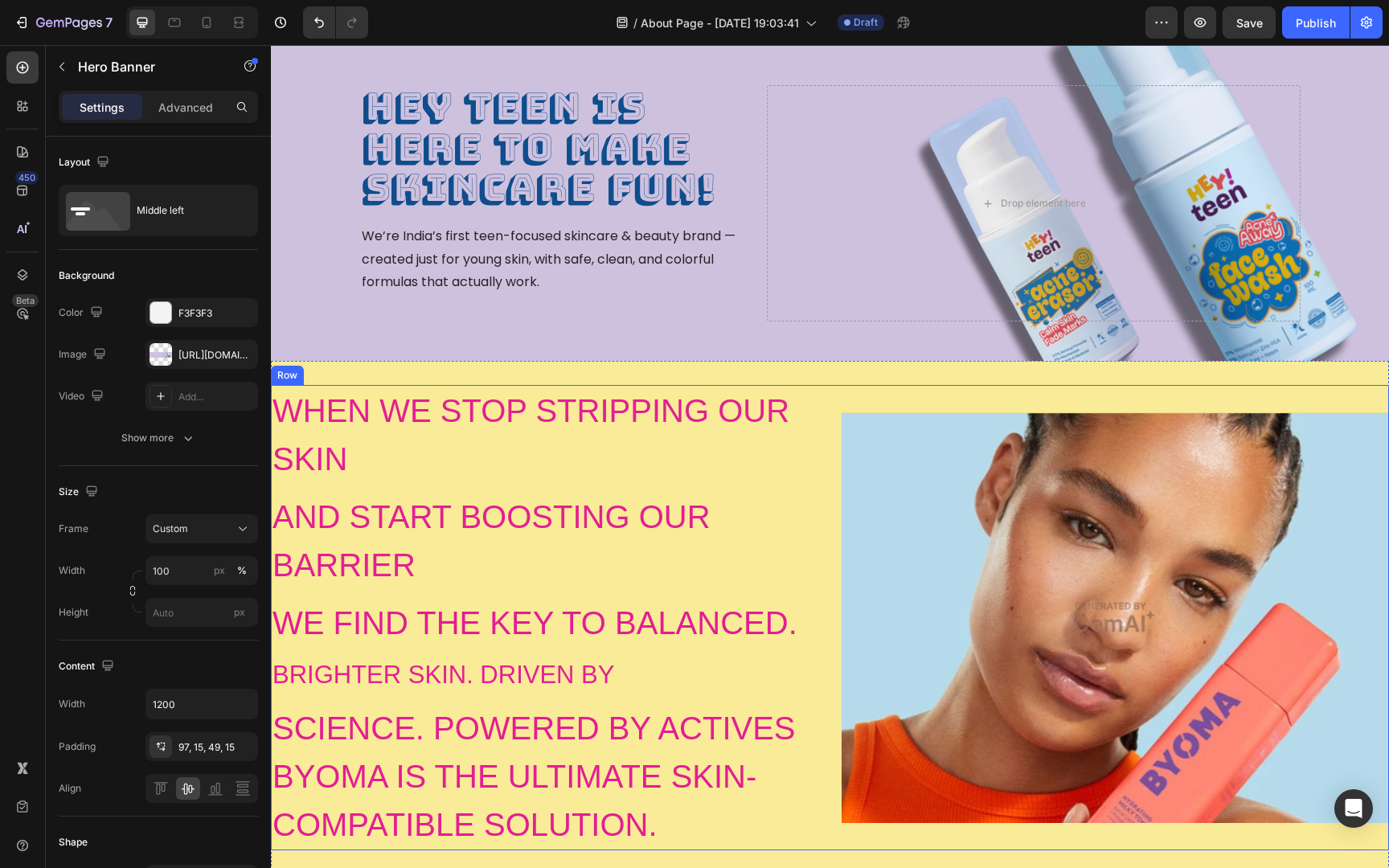
click at [960, 390] on div "Image" at bounding box center [1115, 617] width 548 height 465
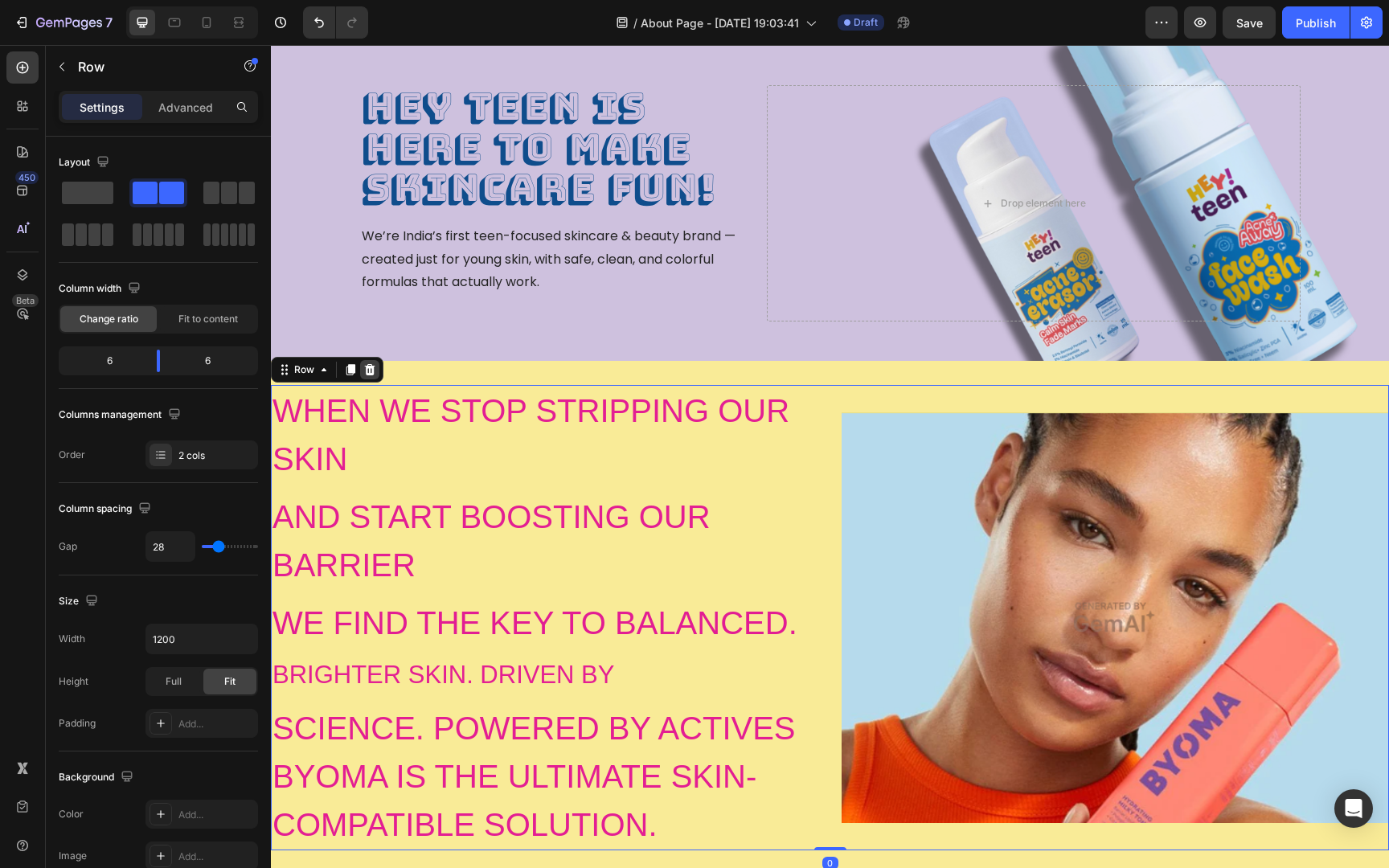
click at [370, 364] on icon at bounding box center [370, 369] width 10 height 11
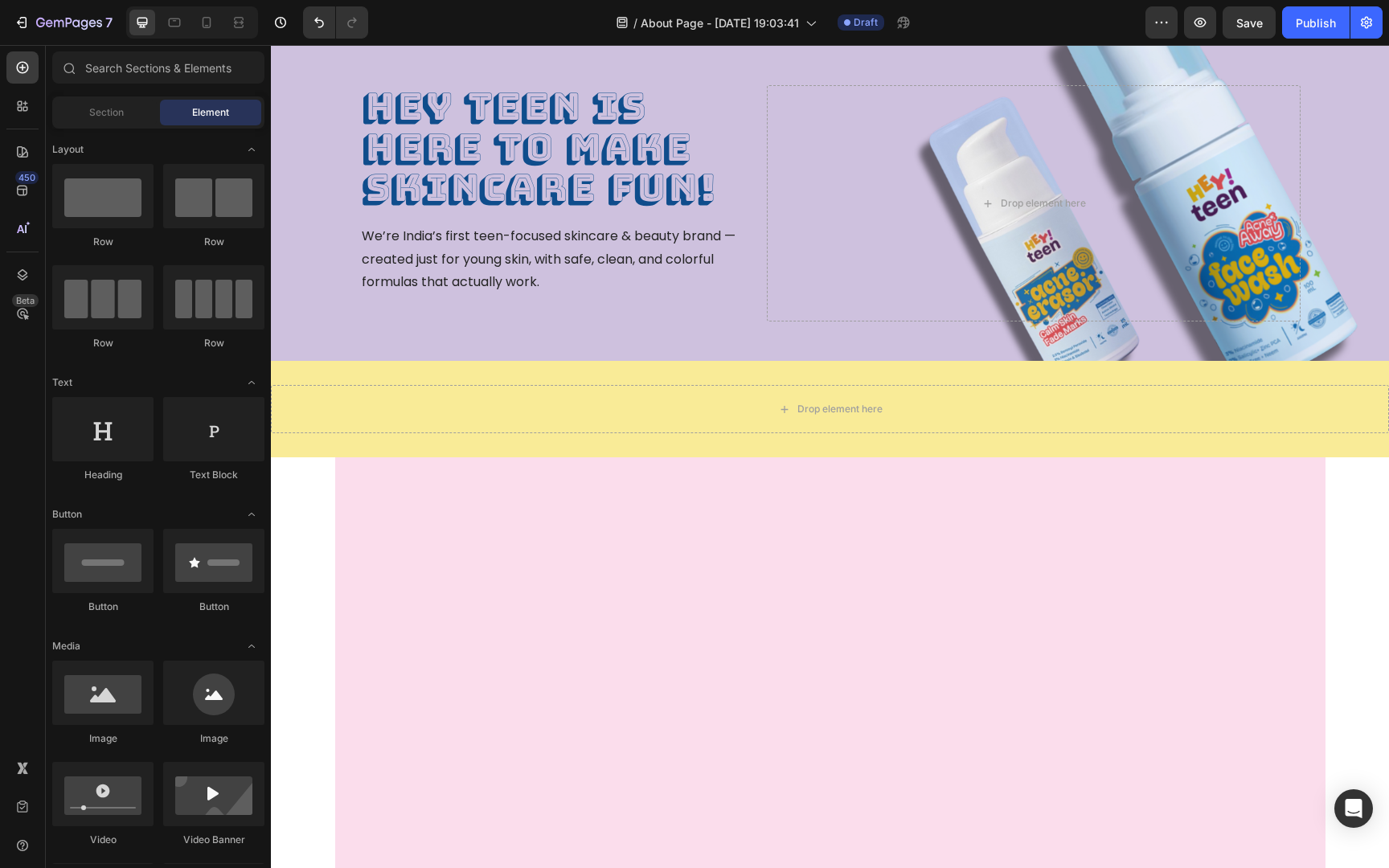
click at [563, 600] on div at bounding box center [830, 772] width 990 height 583
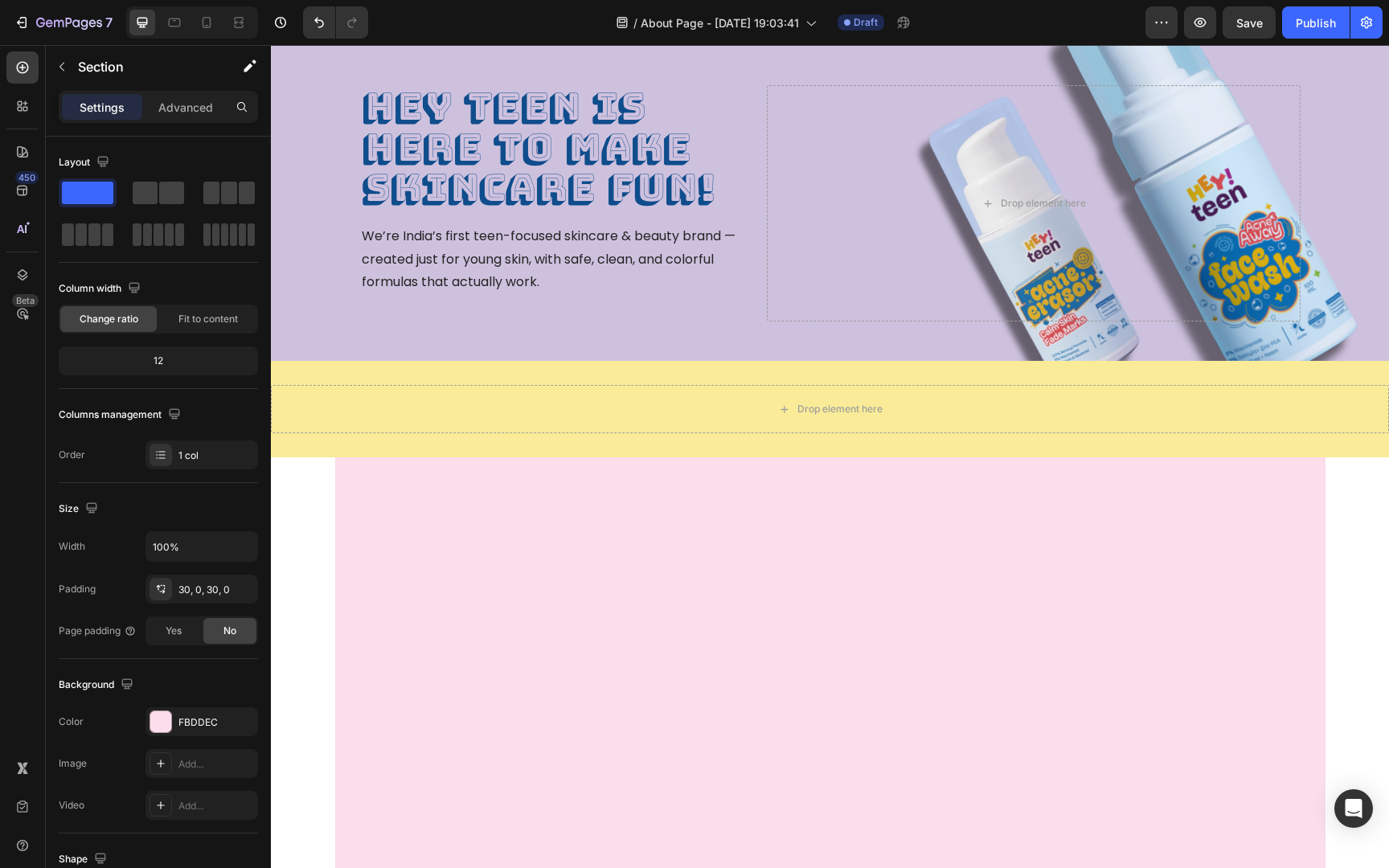
click at [579, 531] on div at bounding box center [830, 772] width 990 height 583
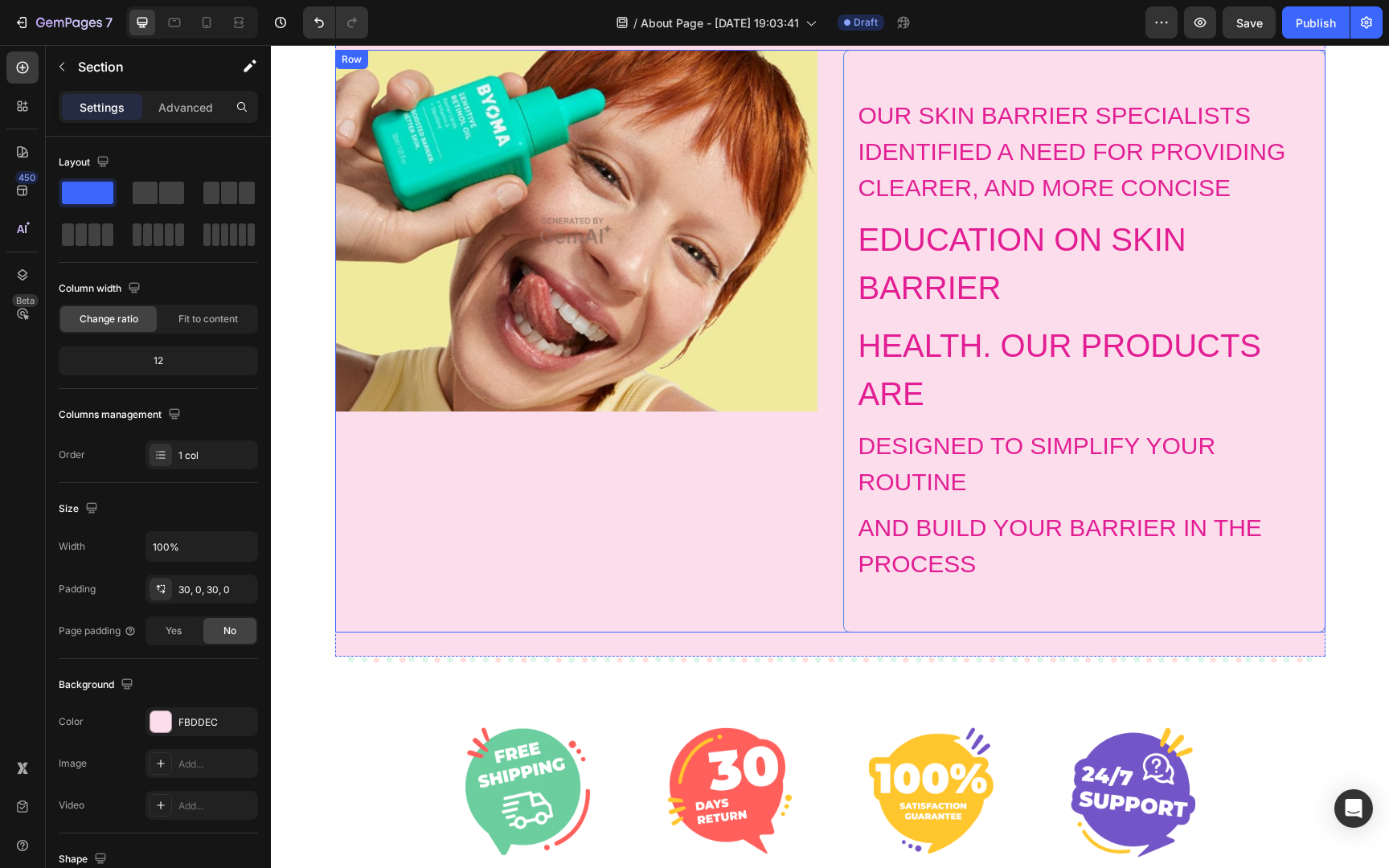
click at [490, 598] on div "Image" at bounding box center [576, 341] width 482 height 583
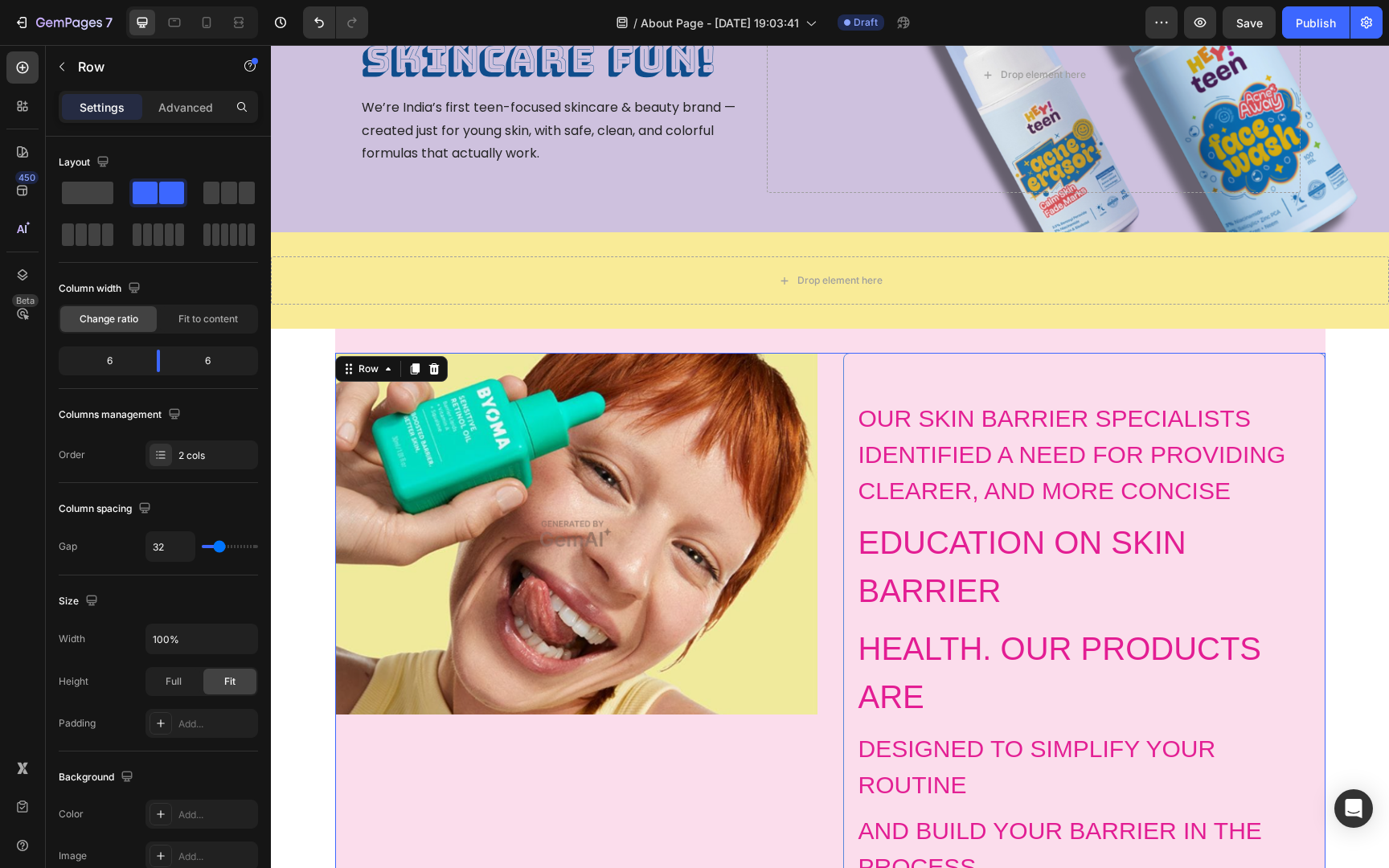
scroll to position [82, 0]
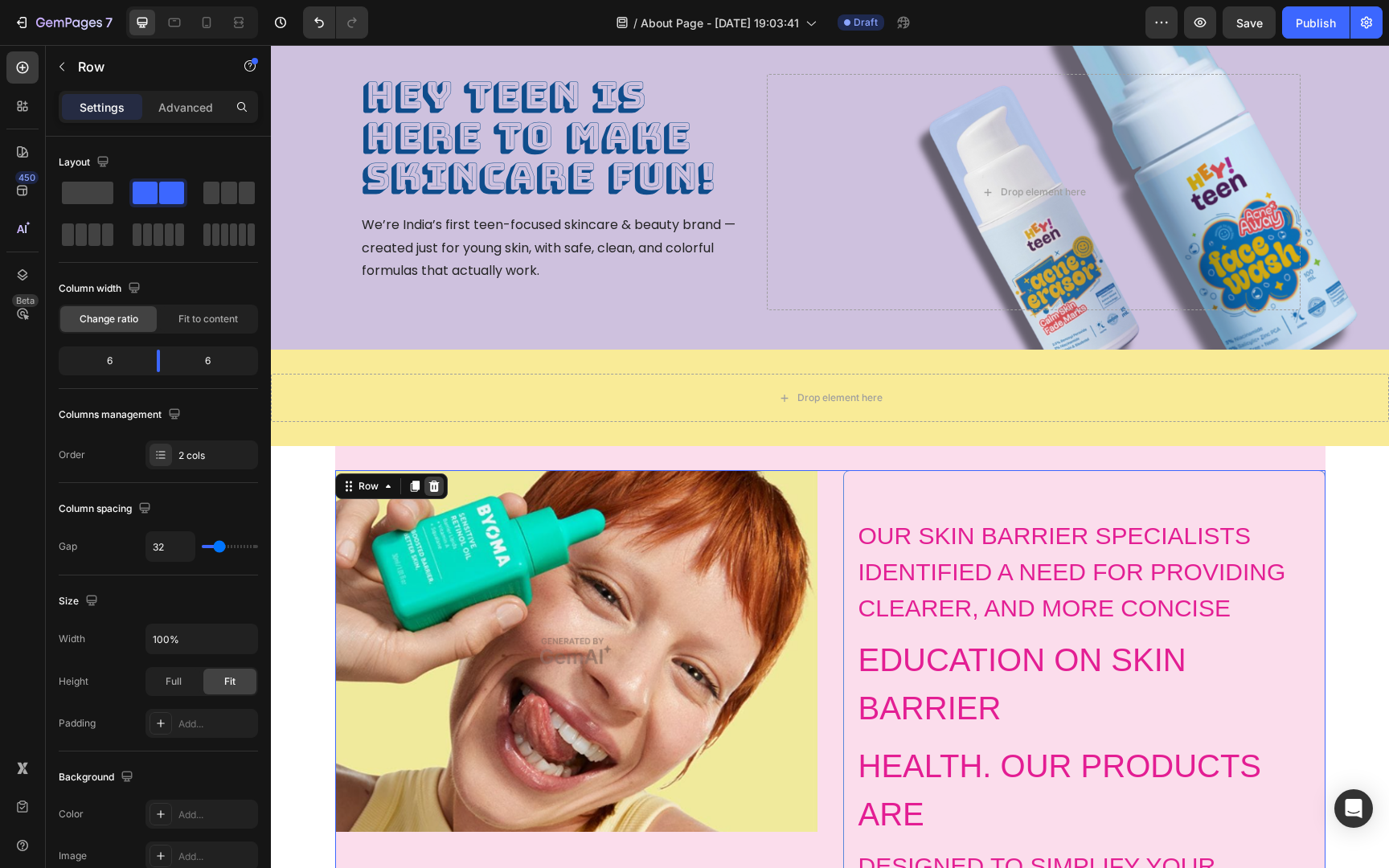
click at [428, 486] on icon at bounding box center [433, 485] width 13 height 13
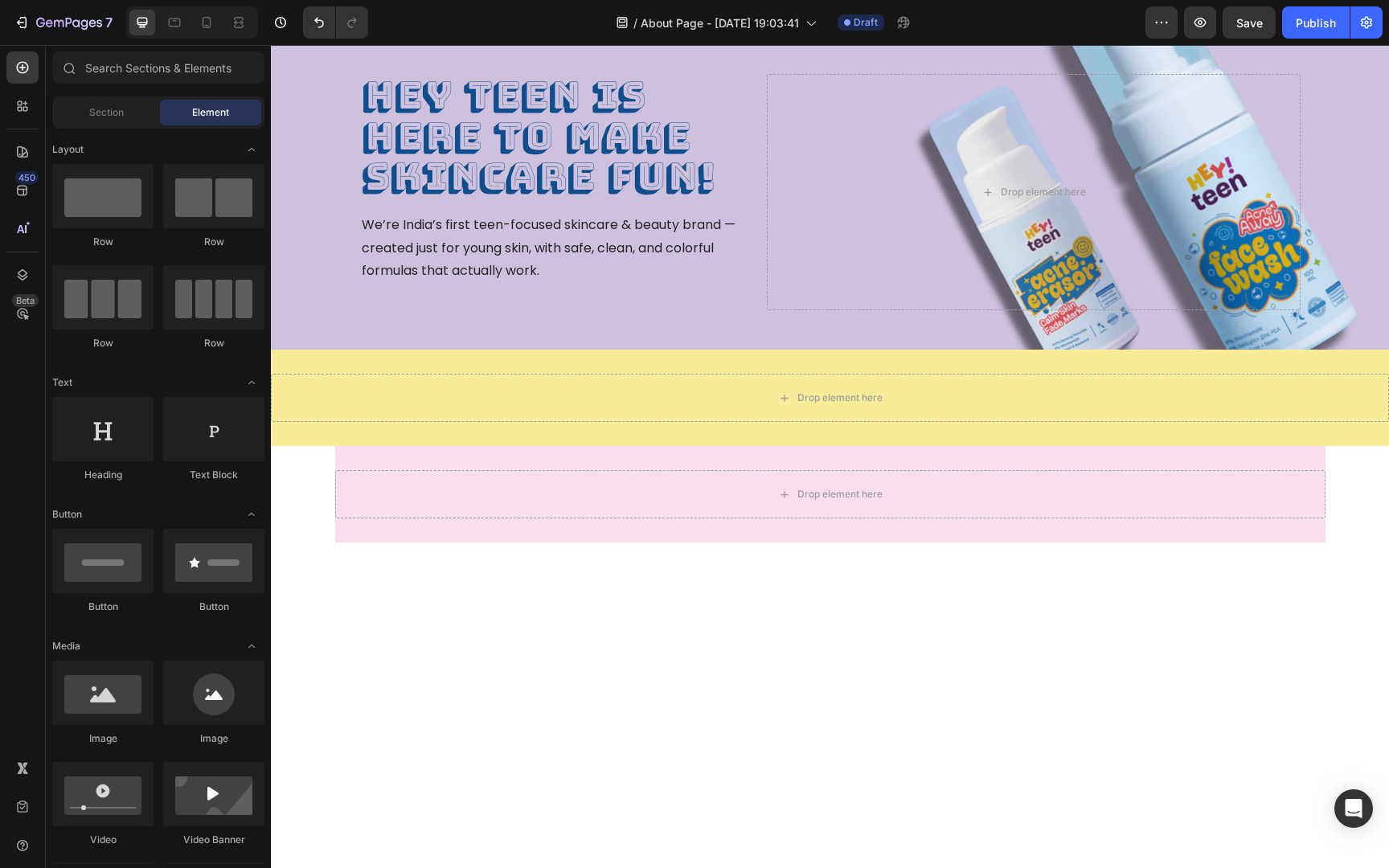
click at [580, 605] on div at bounding box center [830, 677] width 1093 height 271
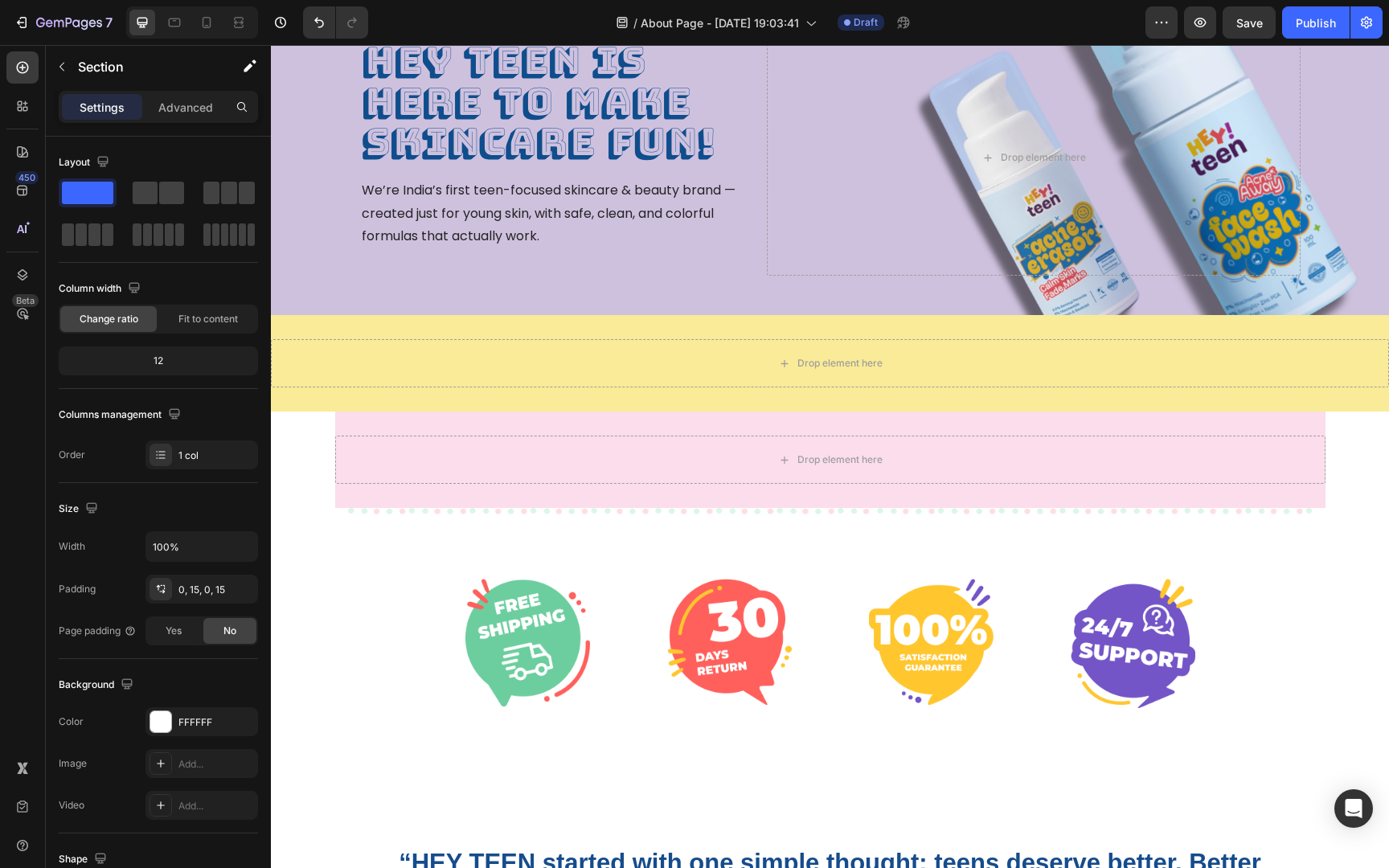
scroll to position [0, 0]
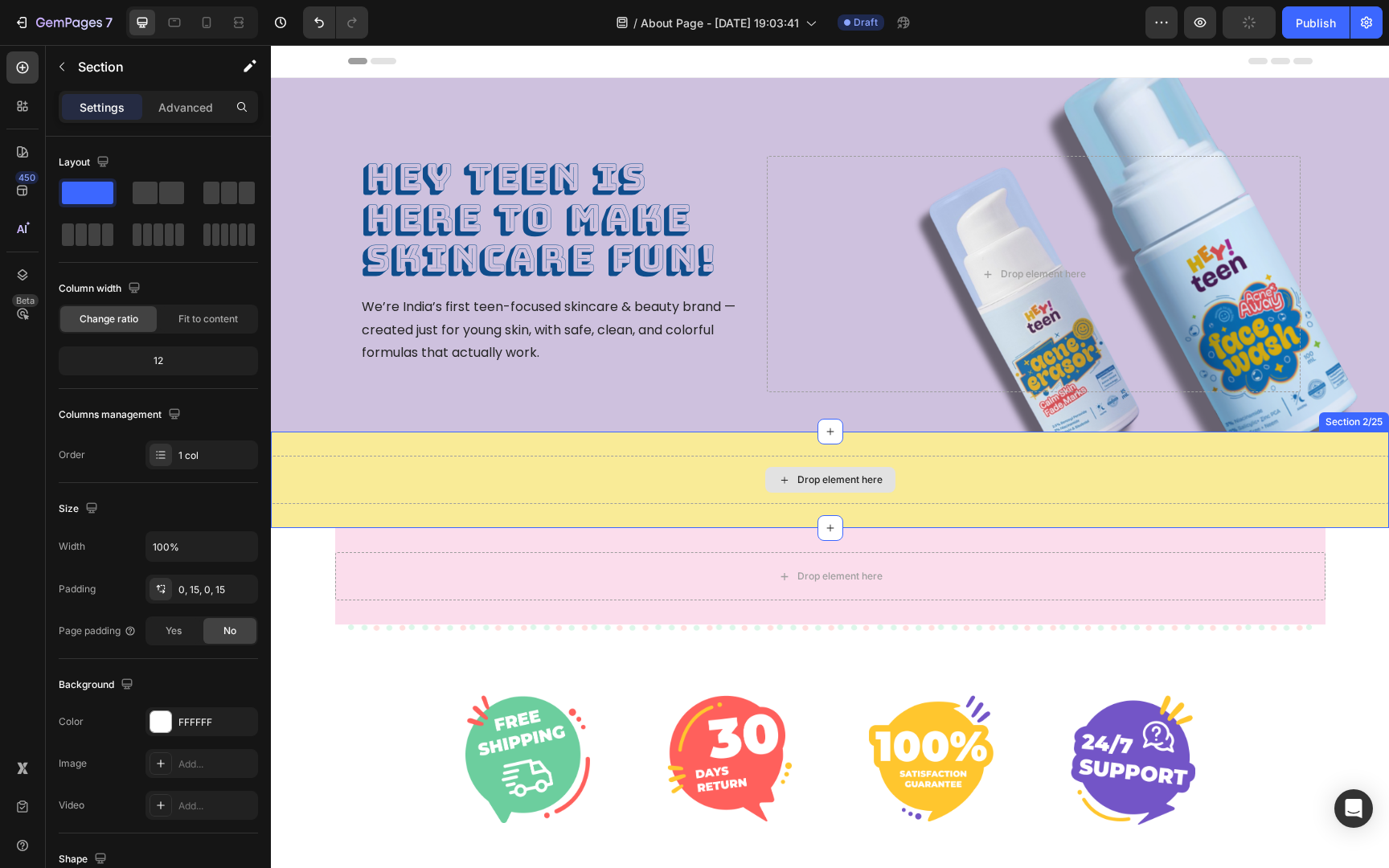
click at [1167, 470] on div "Drop element here" at bounding box center [830, 479] width 1118 height 48
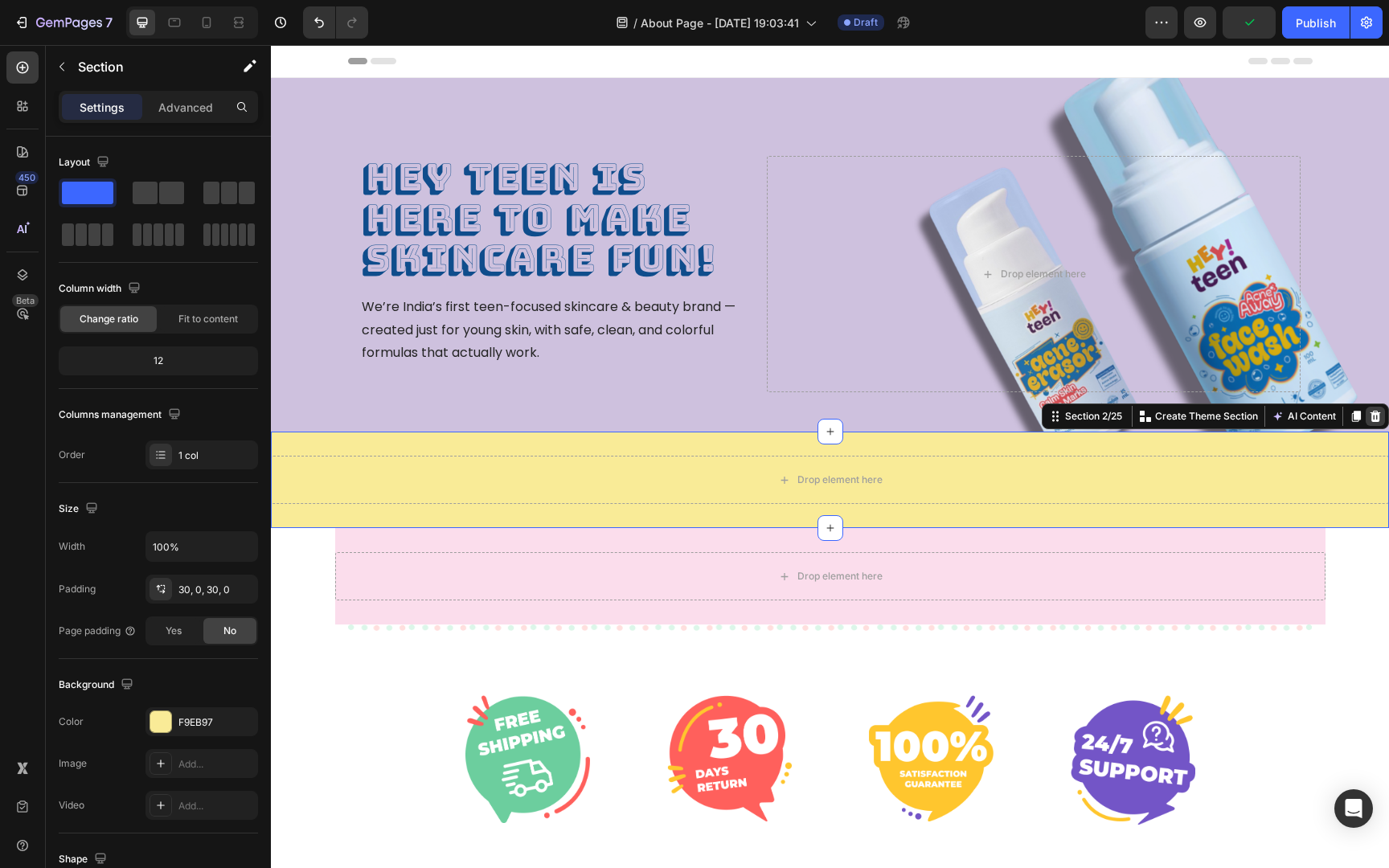
click at [1380, 420] on icon at bounding box center [1375, 416] width 13 height 13
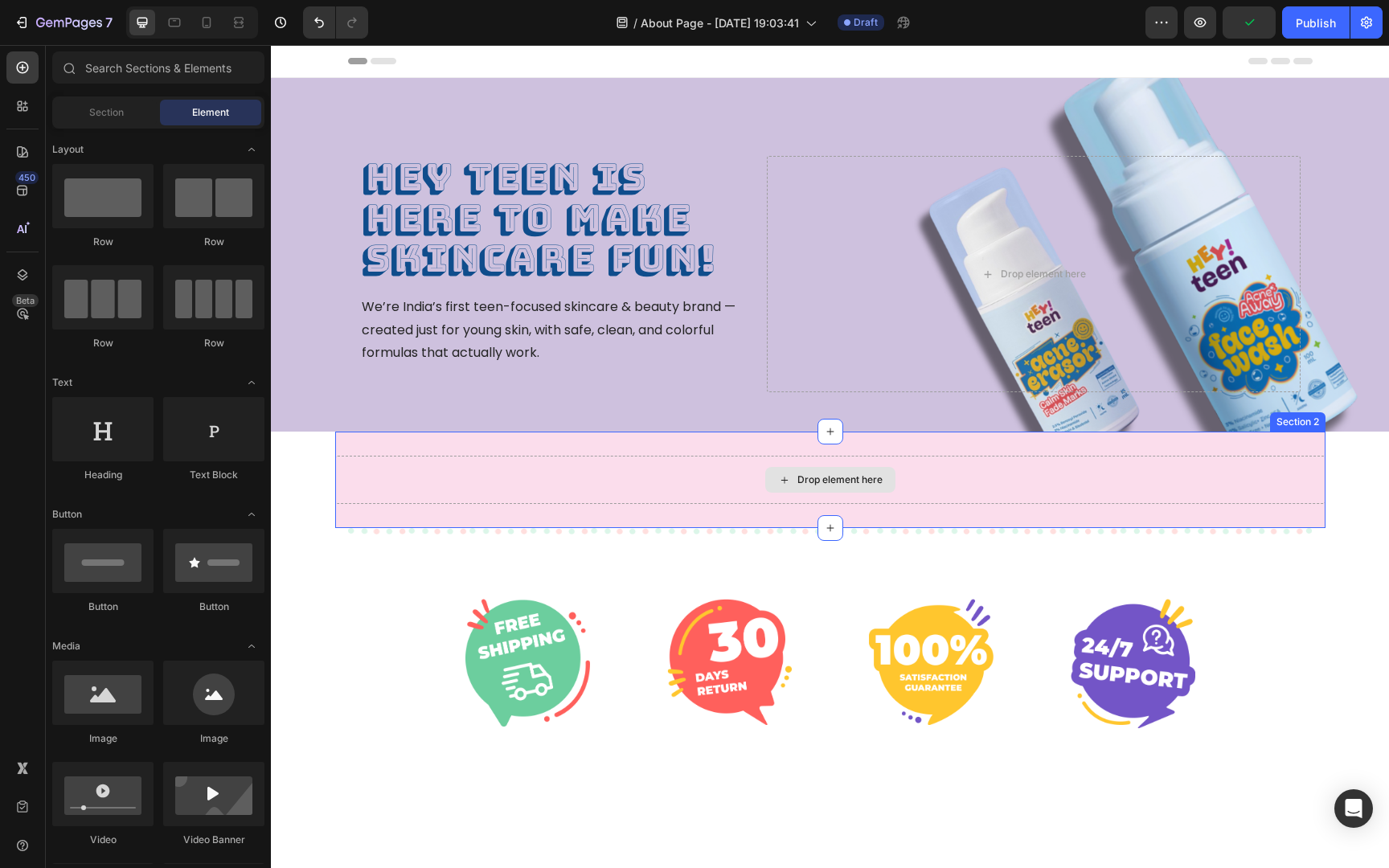
click at [1279, 464] on div "Drop element here" at bounding box center [830, 479] width 990 height 48
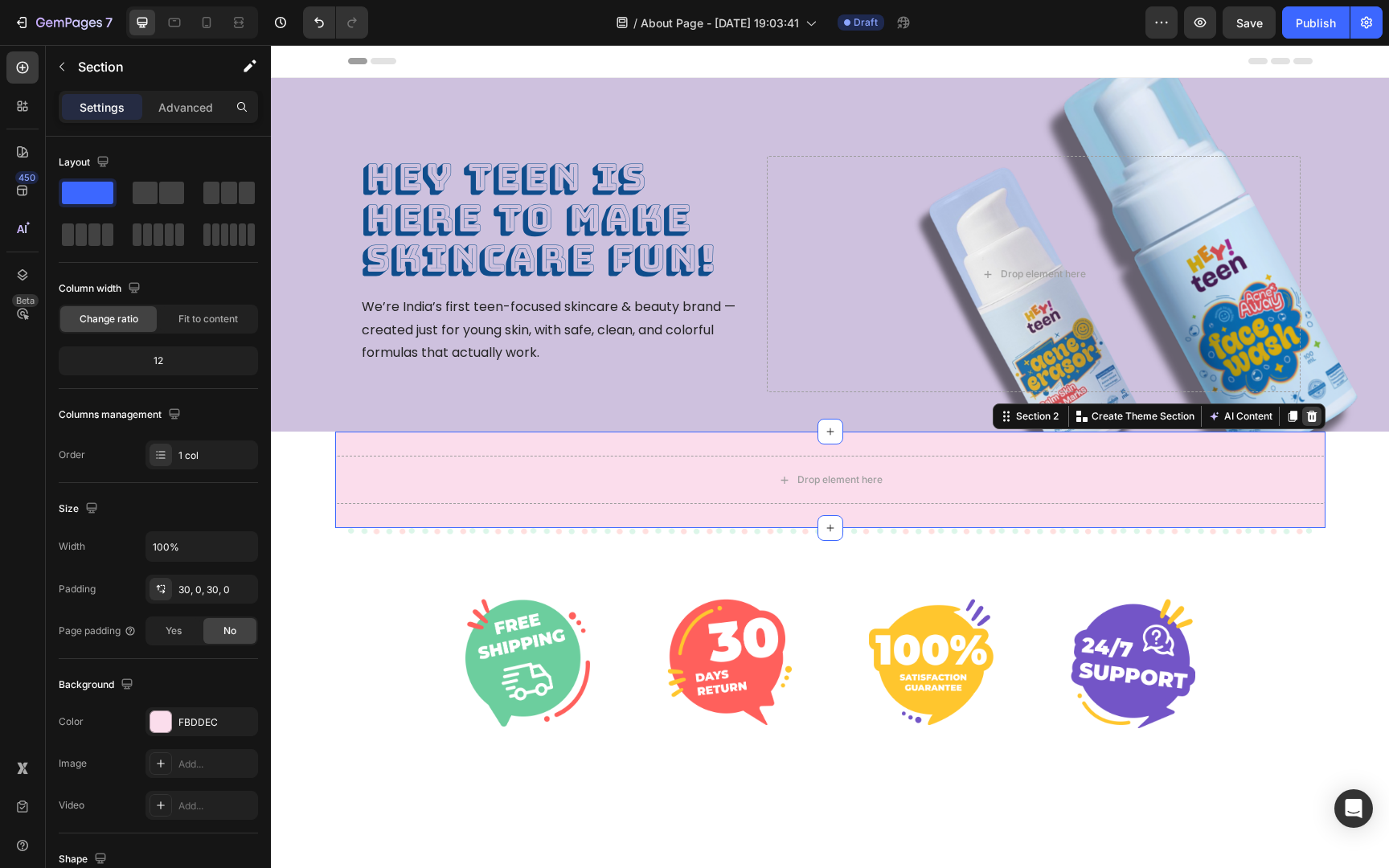
click at [1306, 421] on icon at bounding box center [1311, 416] width 13 height 13
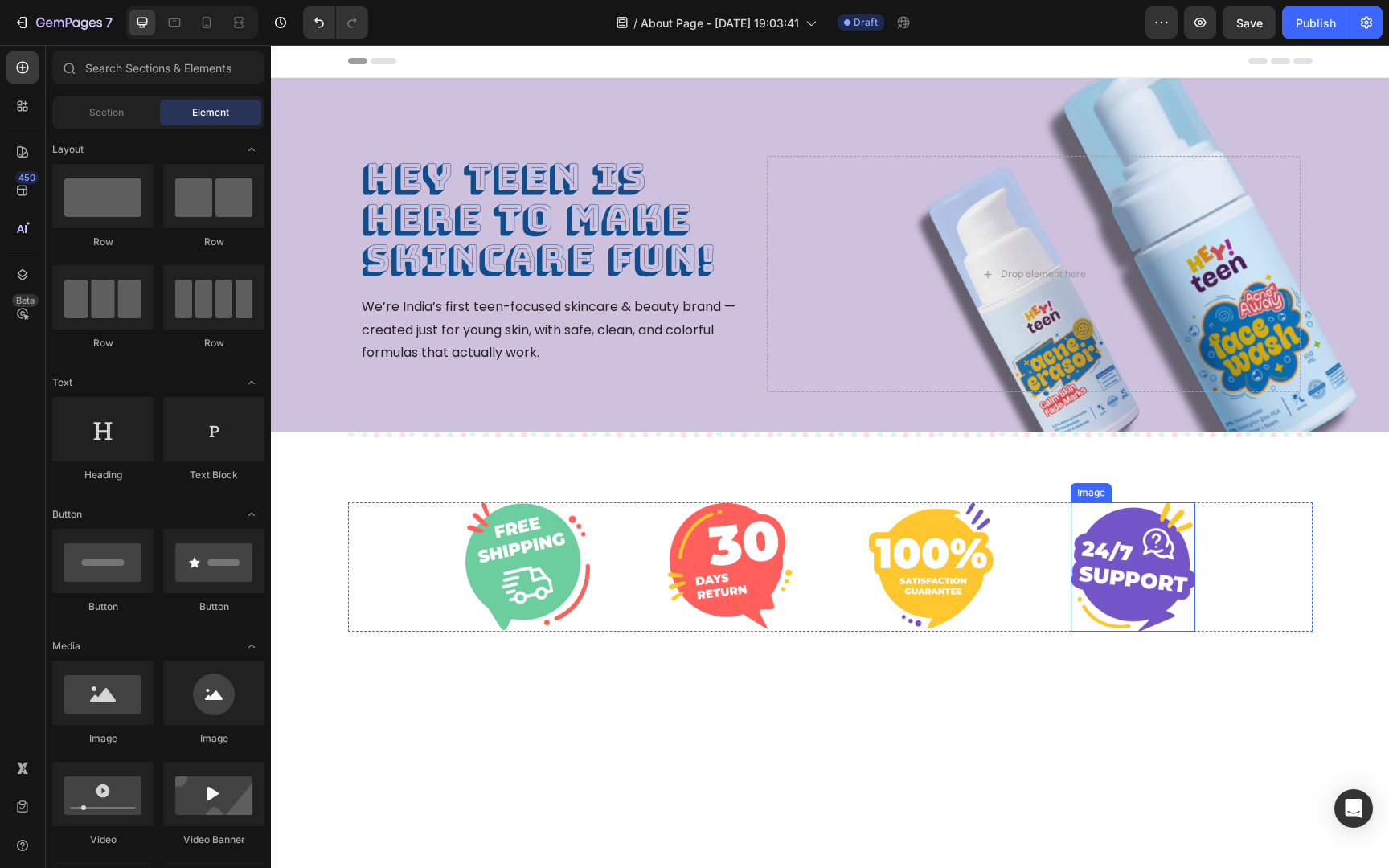
click at [1086, 627] on img at bounding box center [1133, 567] width 124 height 129
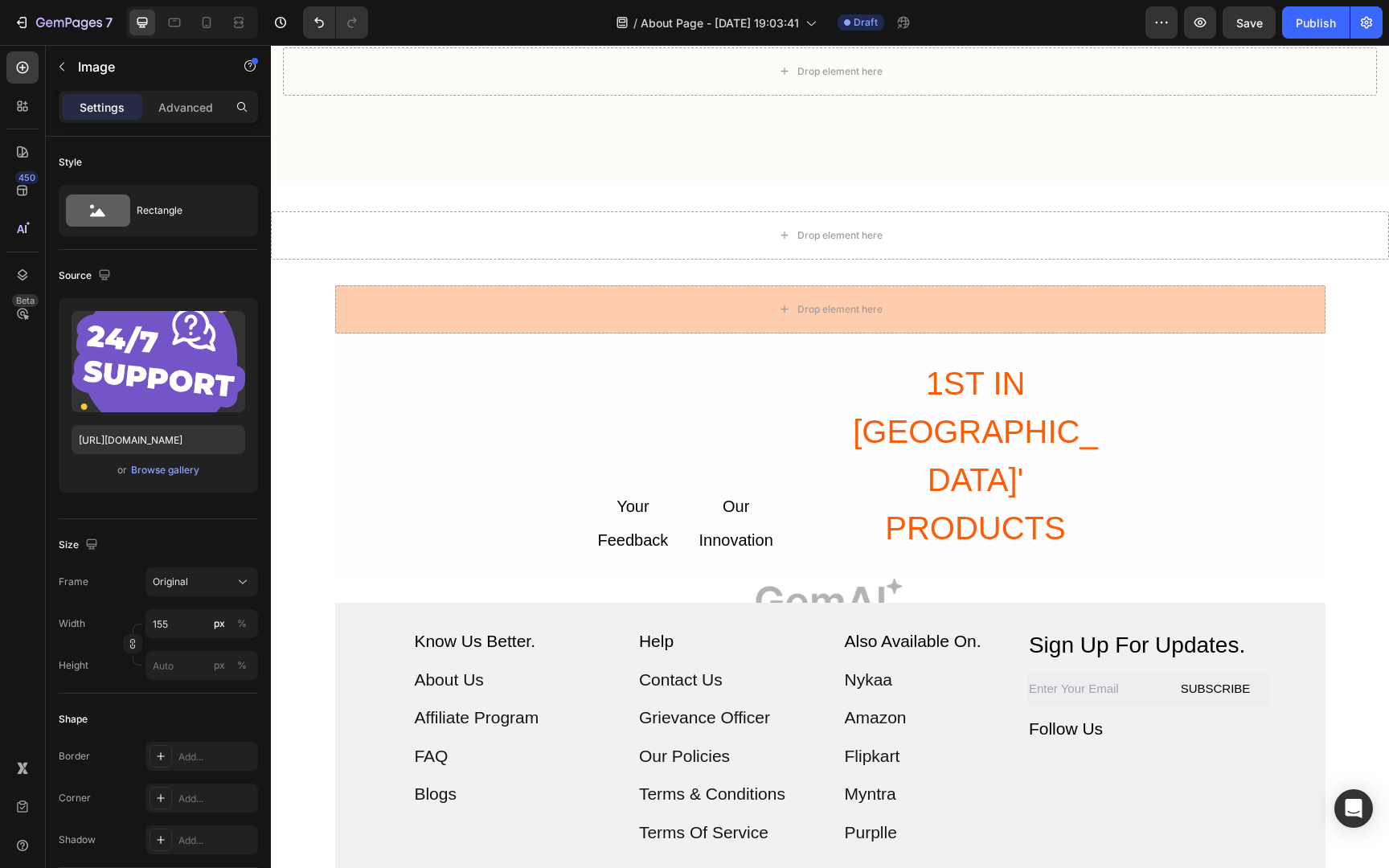
scroll to position [2031, 0]
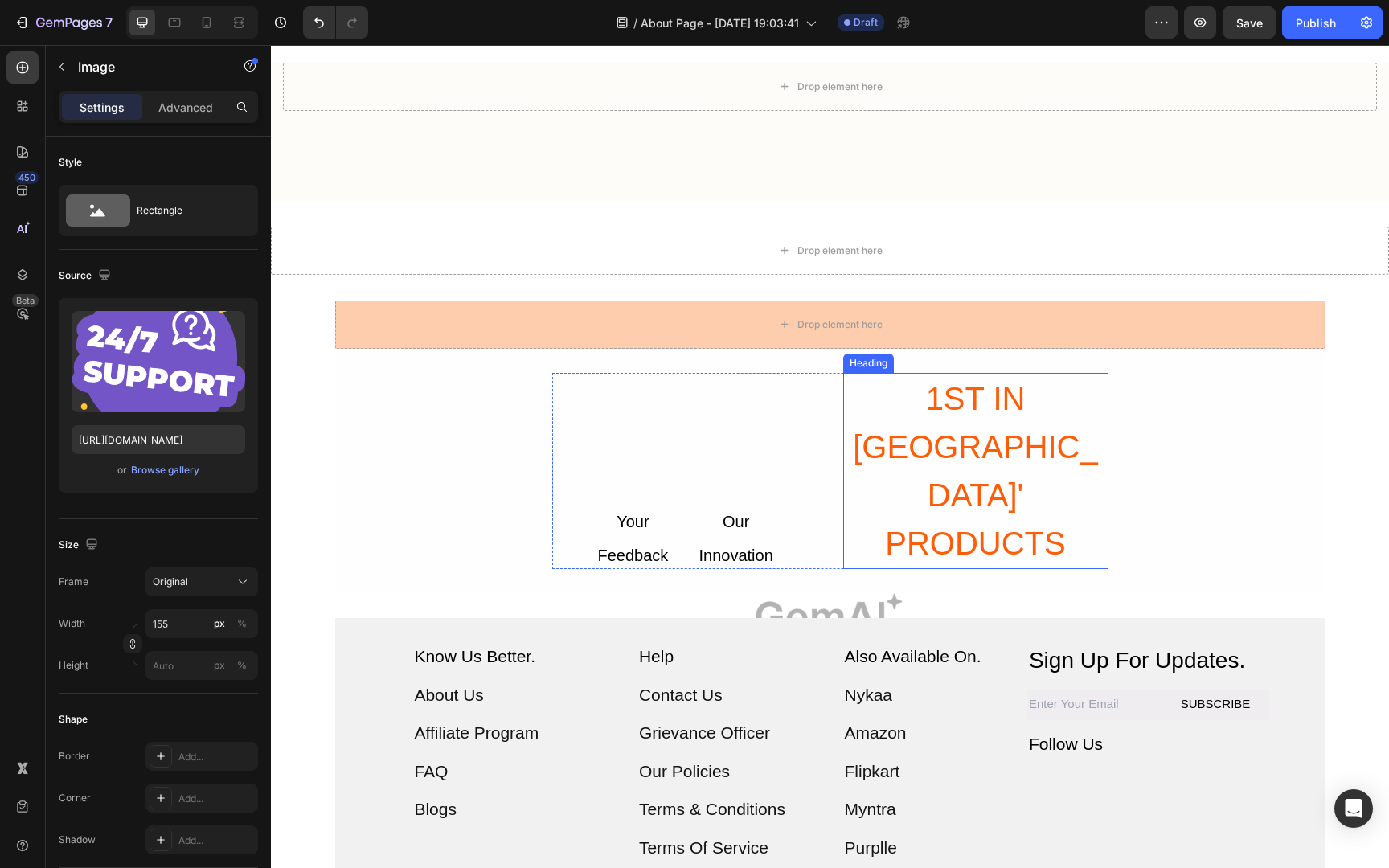
click at [943, 458] on h2 "1ST IN INDIA' PRODUCTS" at bounding box center [976, 471] width 265 height 196
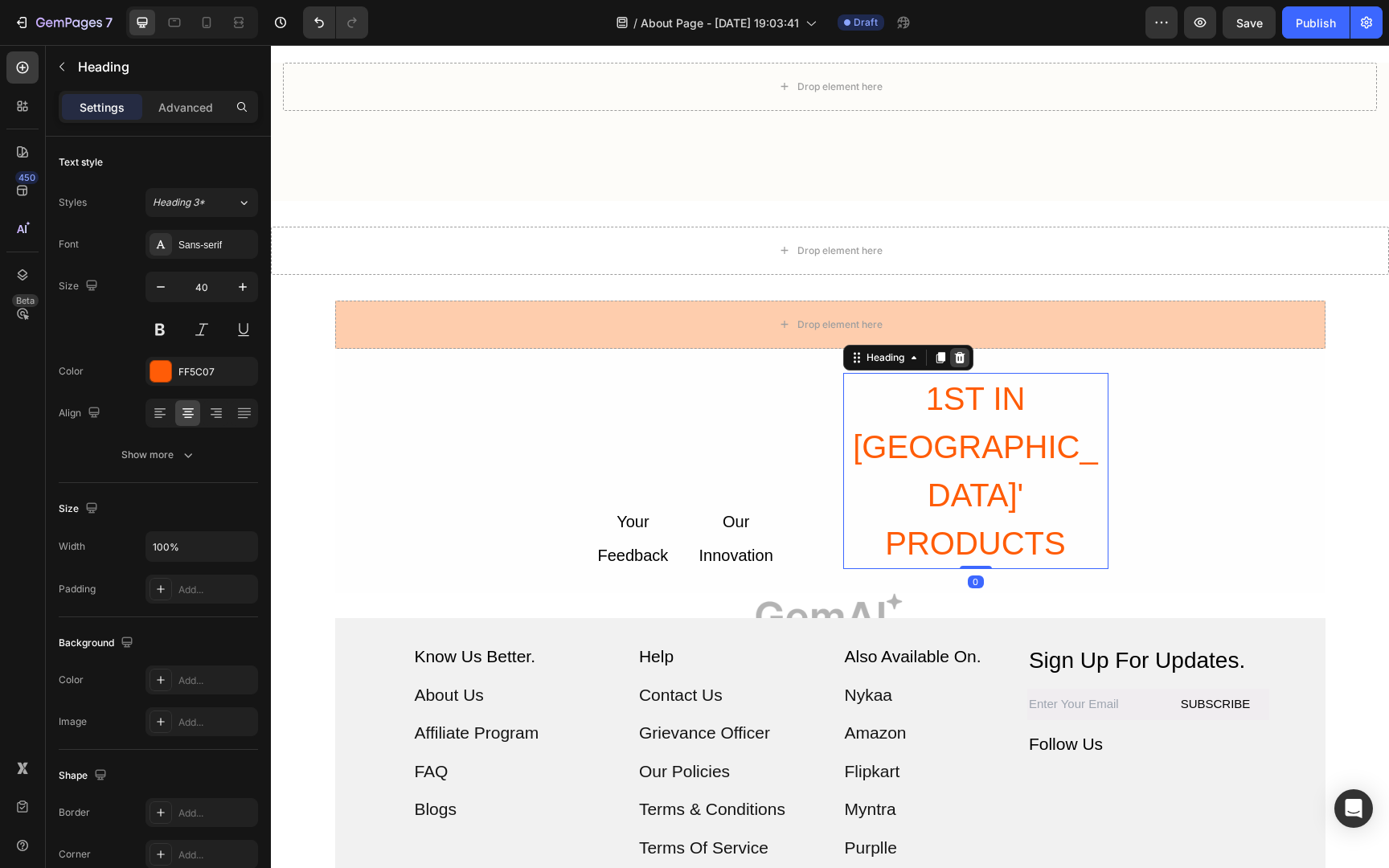
click at [965, 360] on icon at bounding box center [959, 357] width 13 height 13
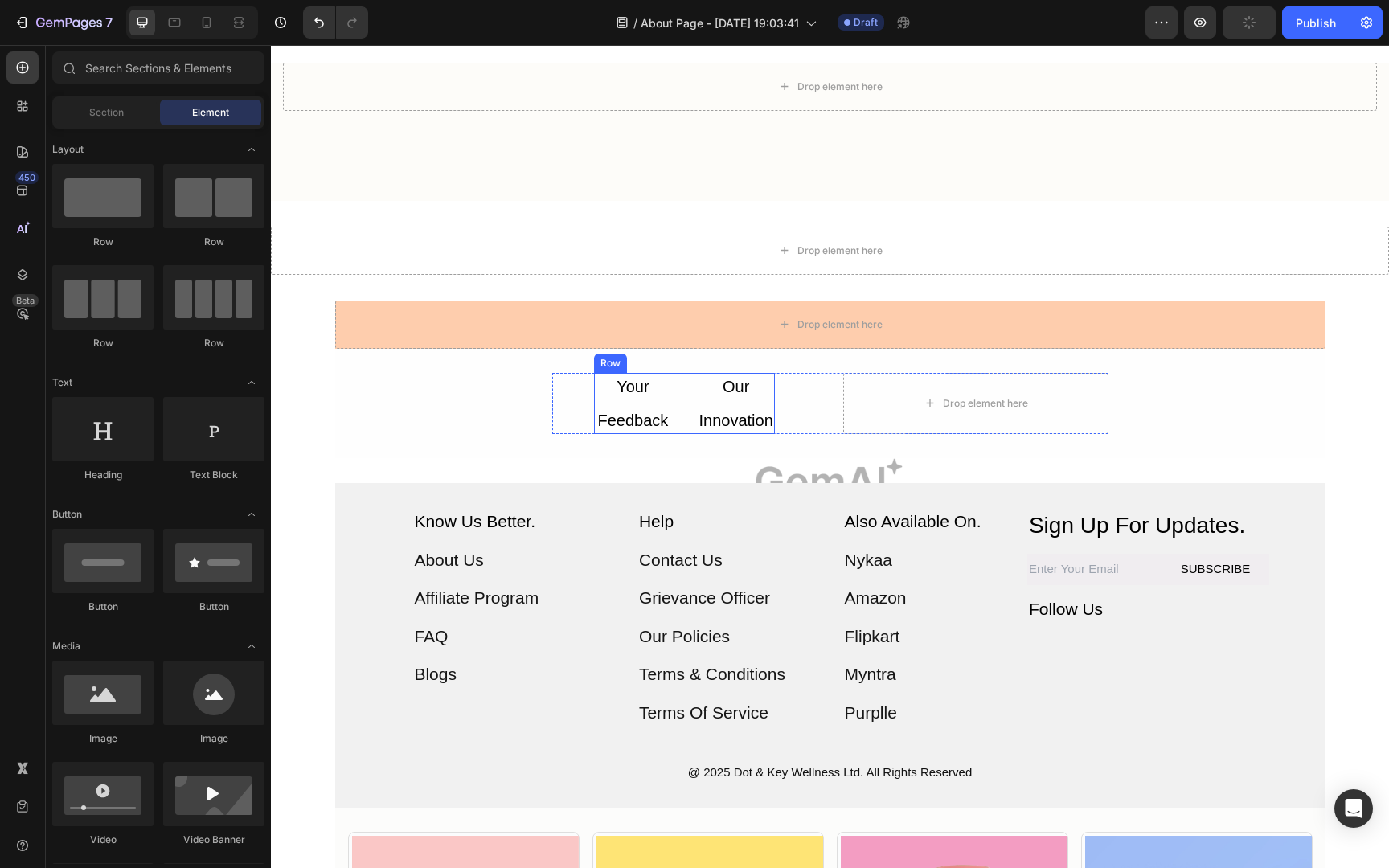
click at [731, 403] on div "Our Text Block Innovation Text Block" at bounding box center [736, 403] width 77 height 61
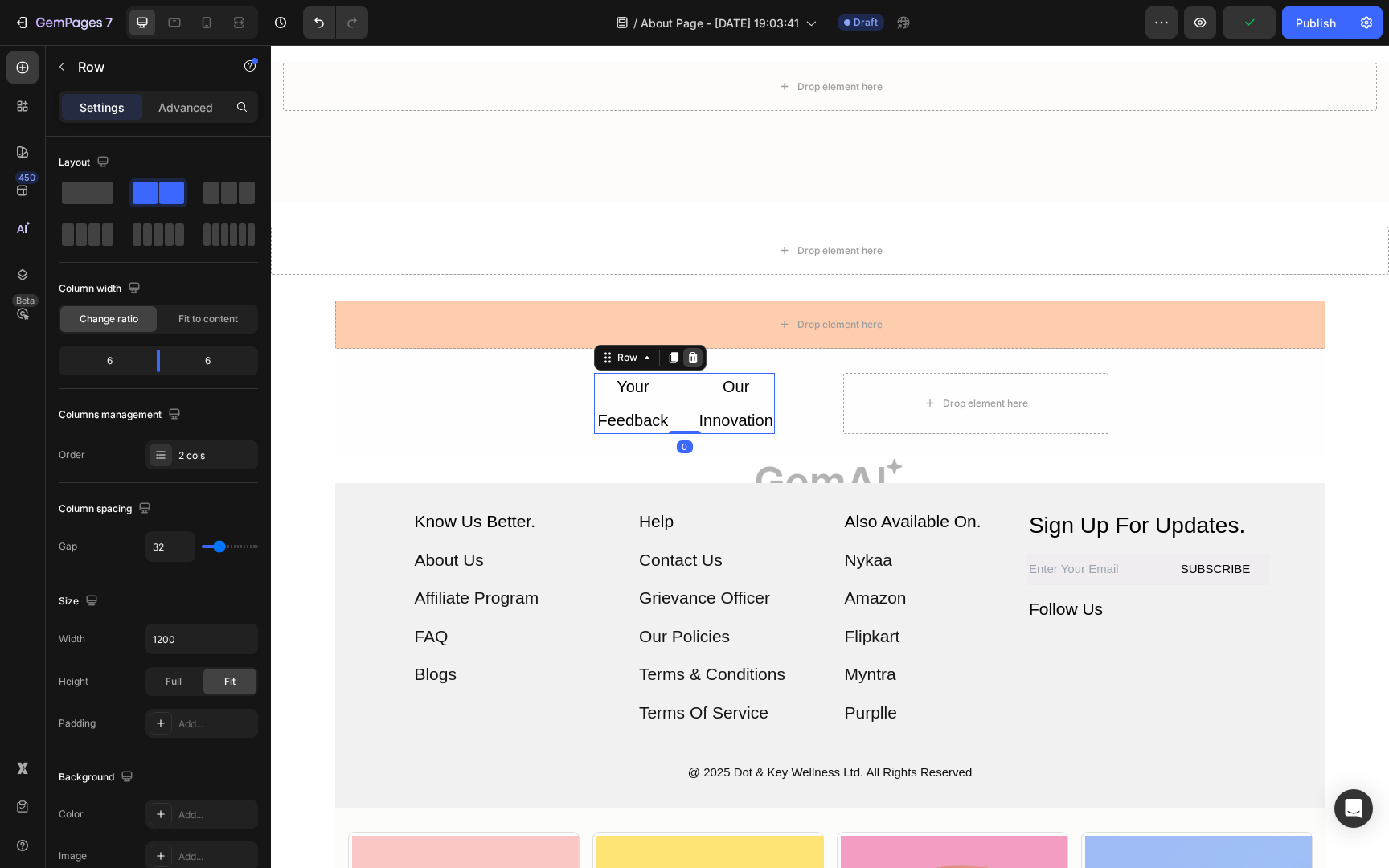
click at [689, 359] on icon at bounding box center [693, 357] width 10 height 11
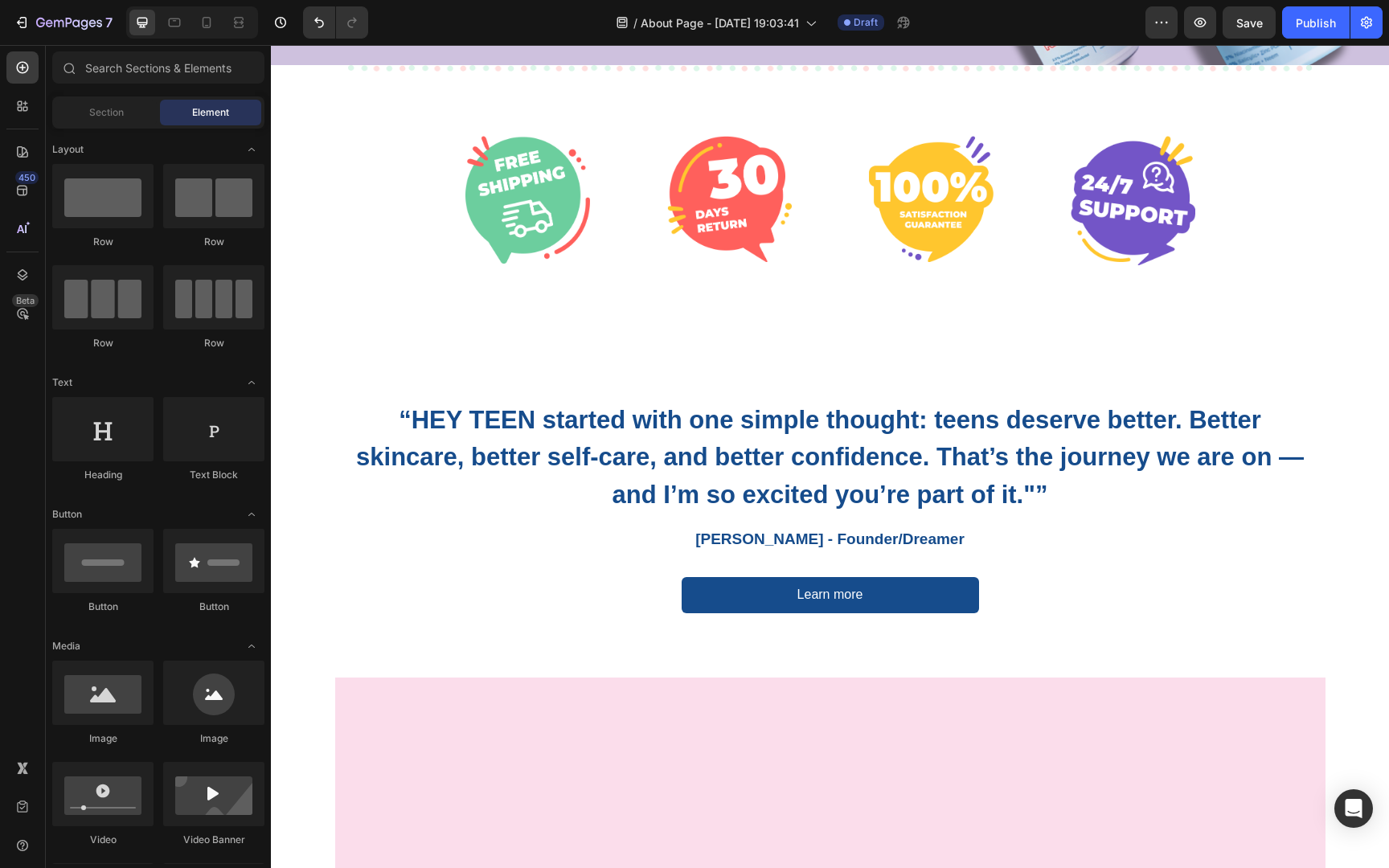
scroll to position [47, 0]
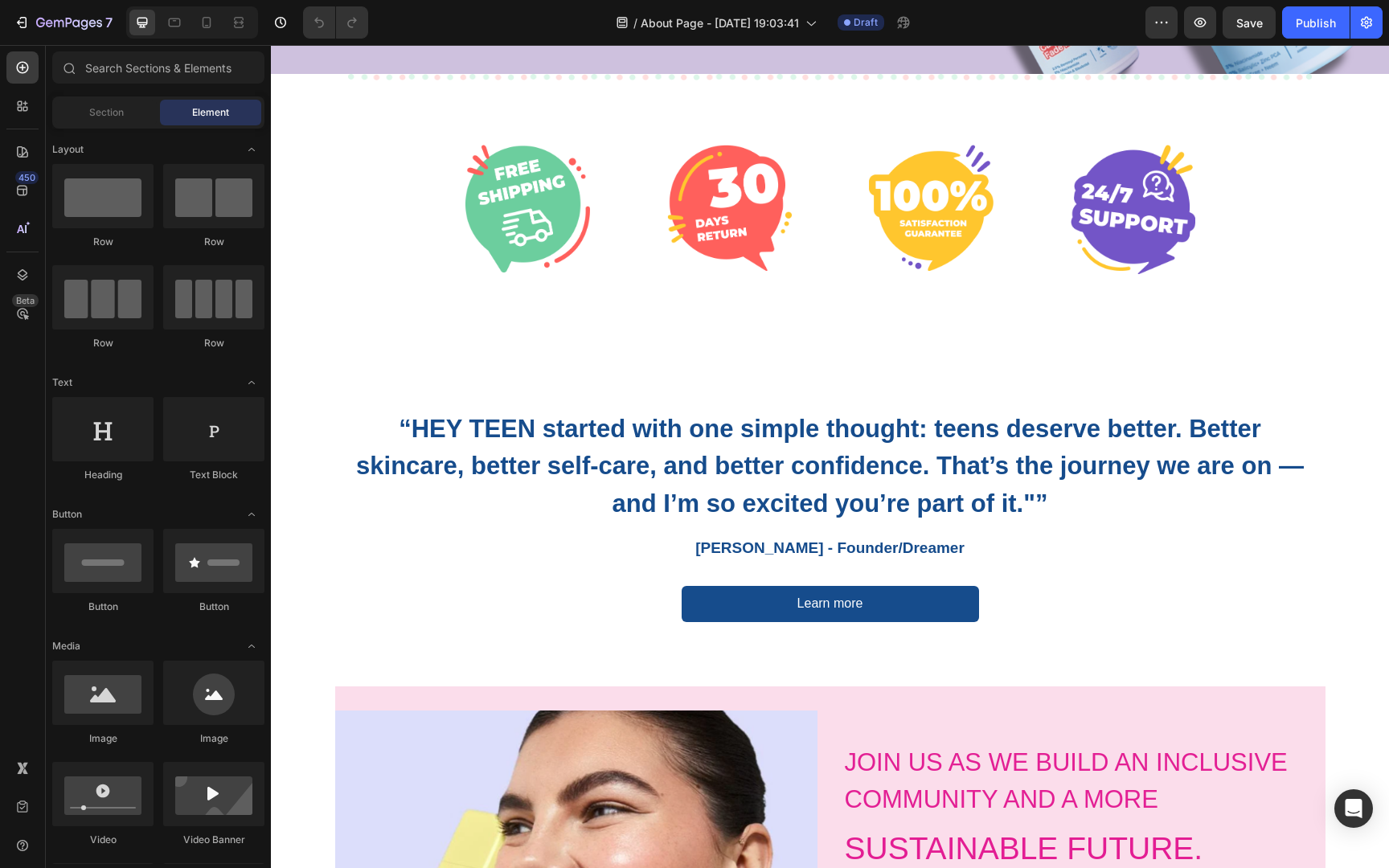
scroll to position [233, 0]
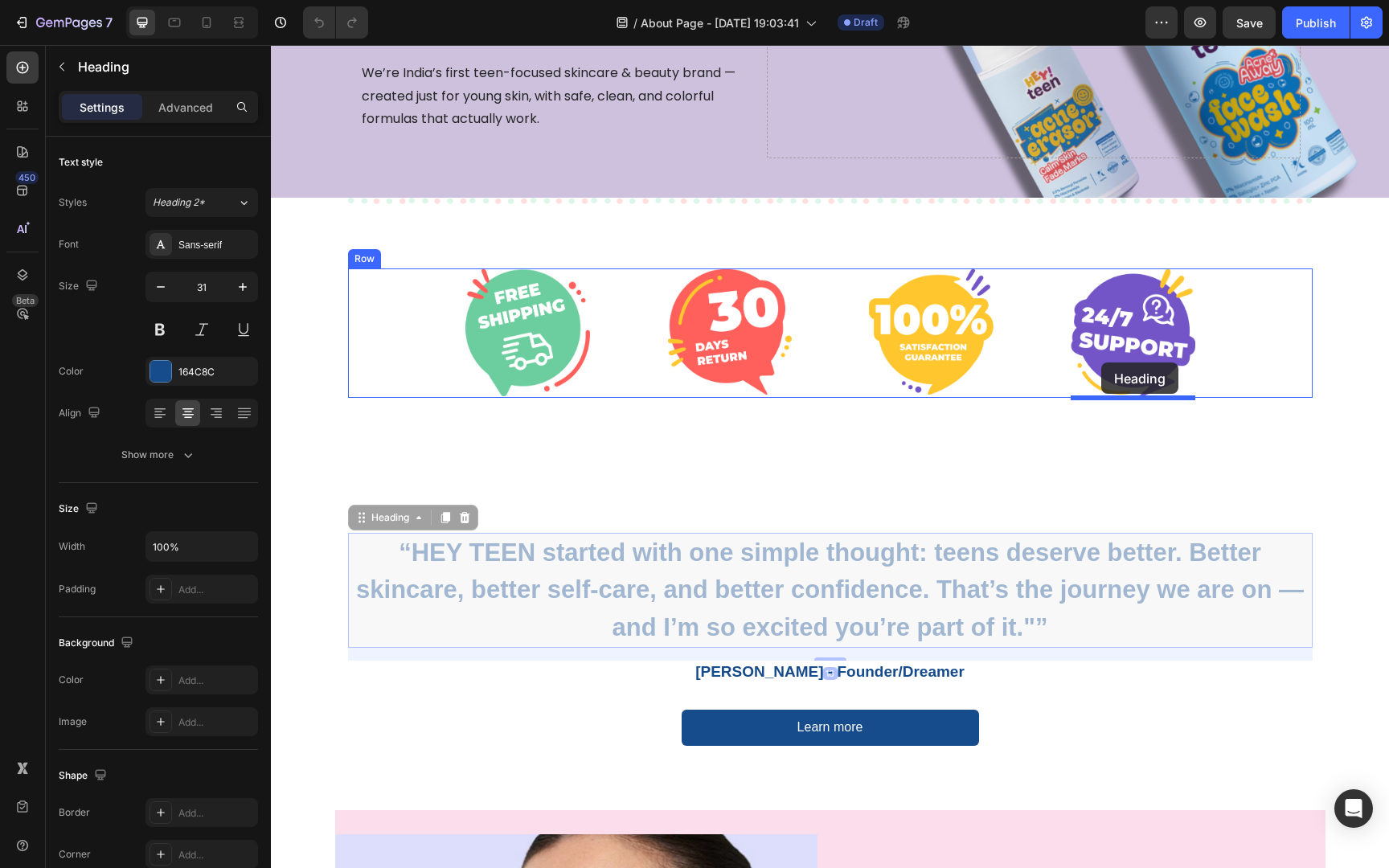
drag, startPoint x: 1104, startPoint y: 633, endPoint x: 1103, endPoint y: 361, distance: 272.0
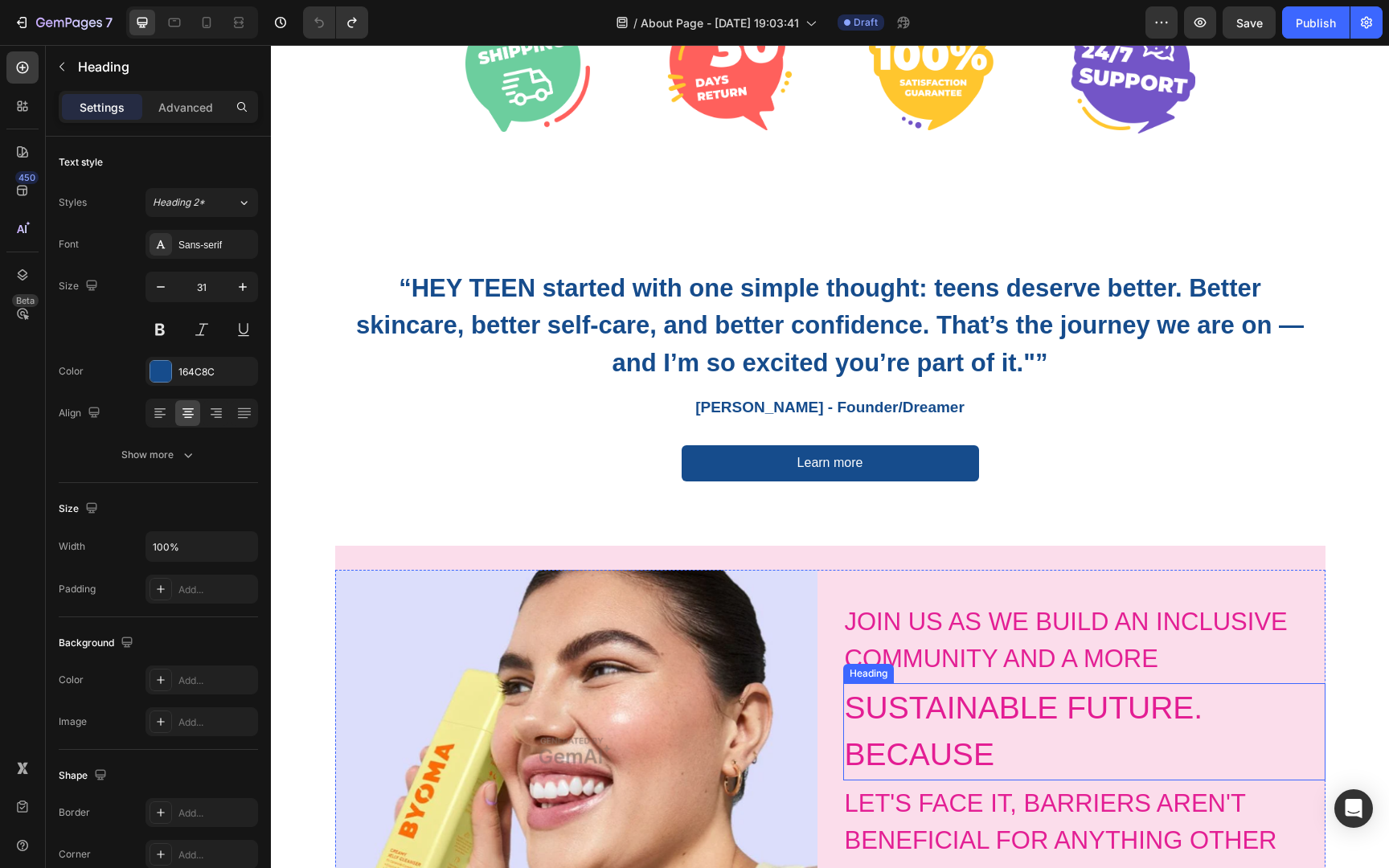
scroll to position [495, 0]
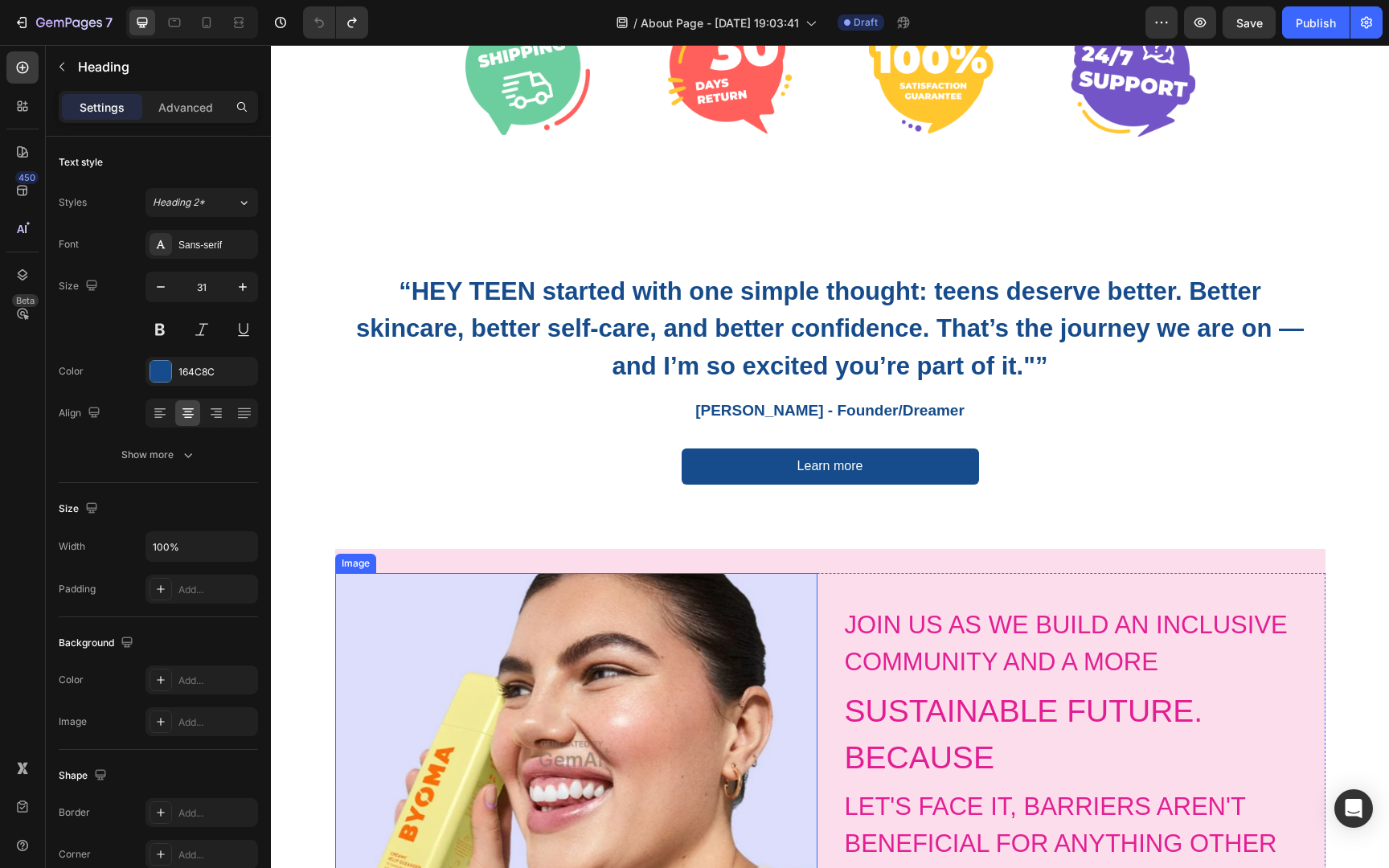
click at [737, 678] on img at bounding box center [576, 753] width 482 height 362
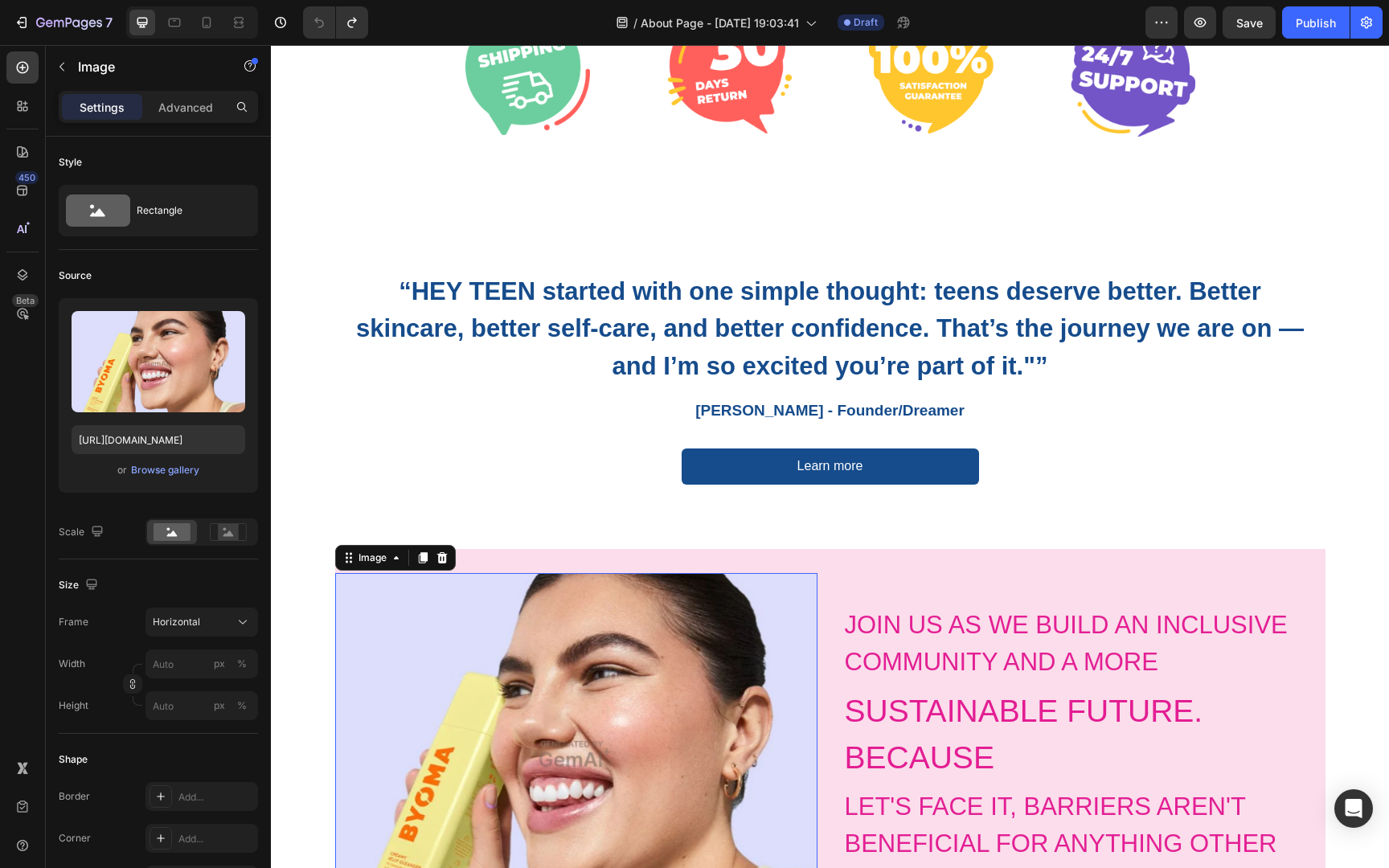
click at [737, 678] on img at bounding box center [576, 753] width 482 height 362
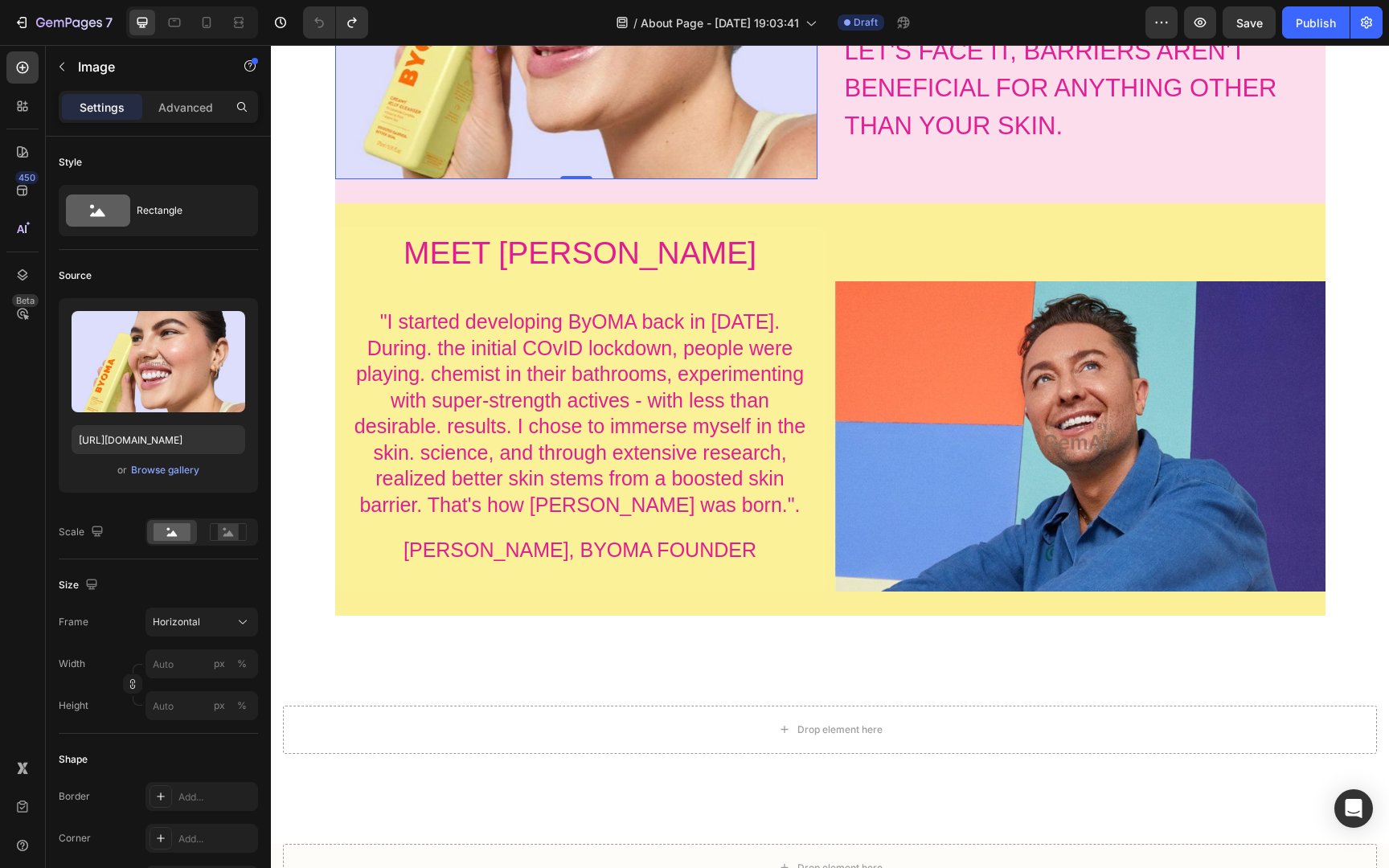
scroll to position [1298, 0]
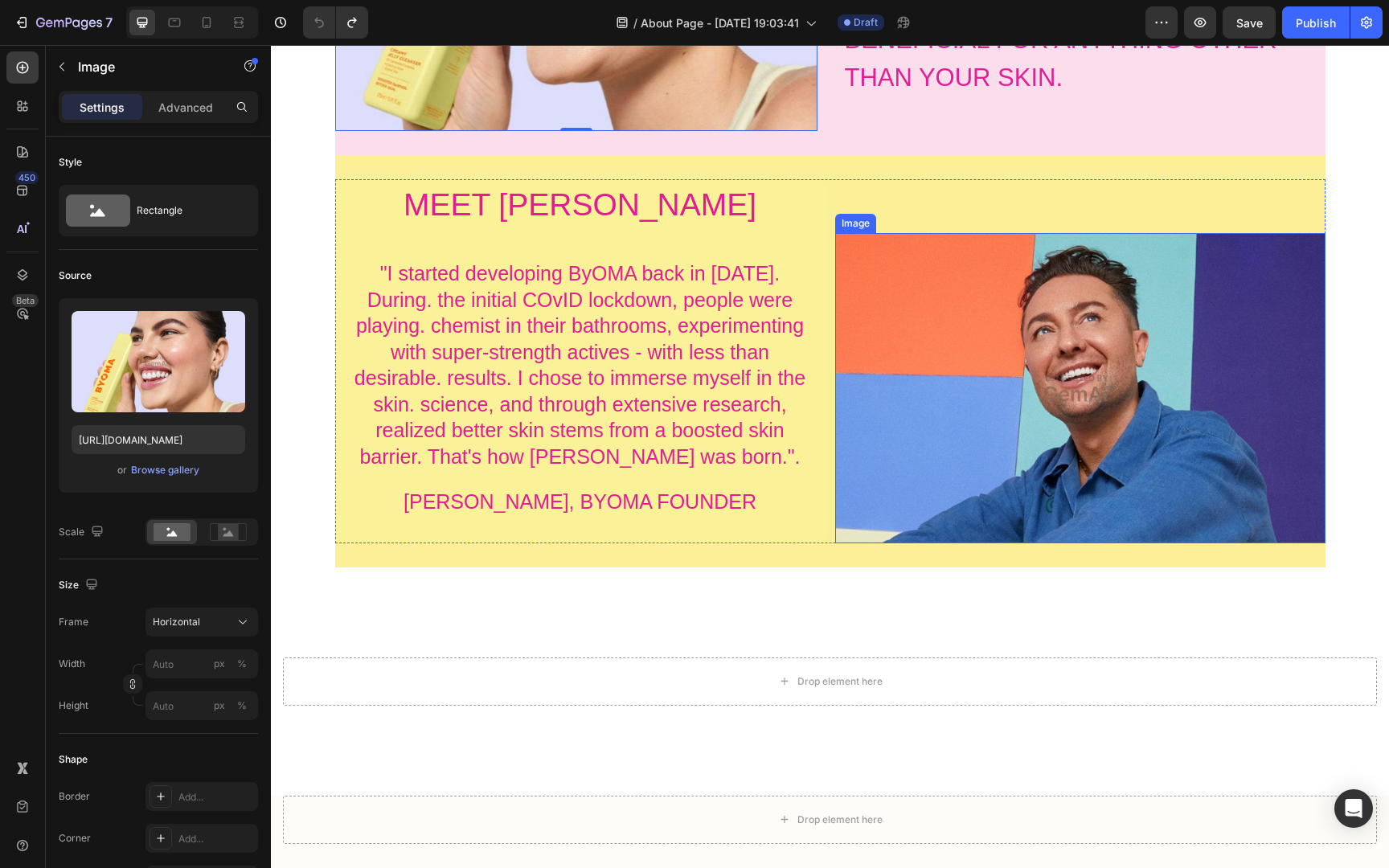
click at [924, 344] on img at bounding box center [1080, 388] width 490 height 310
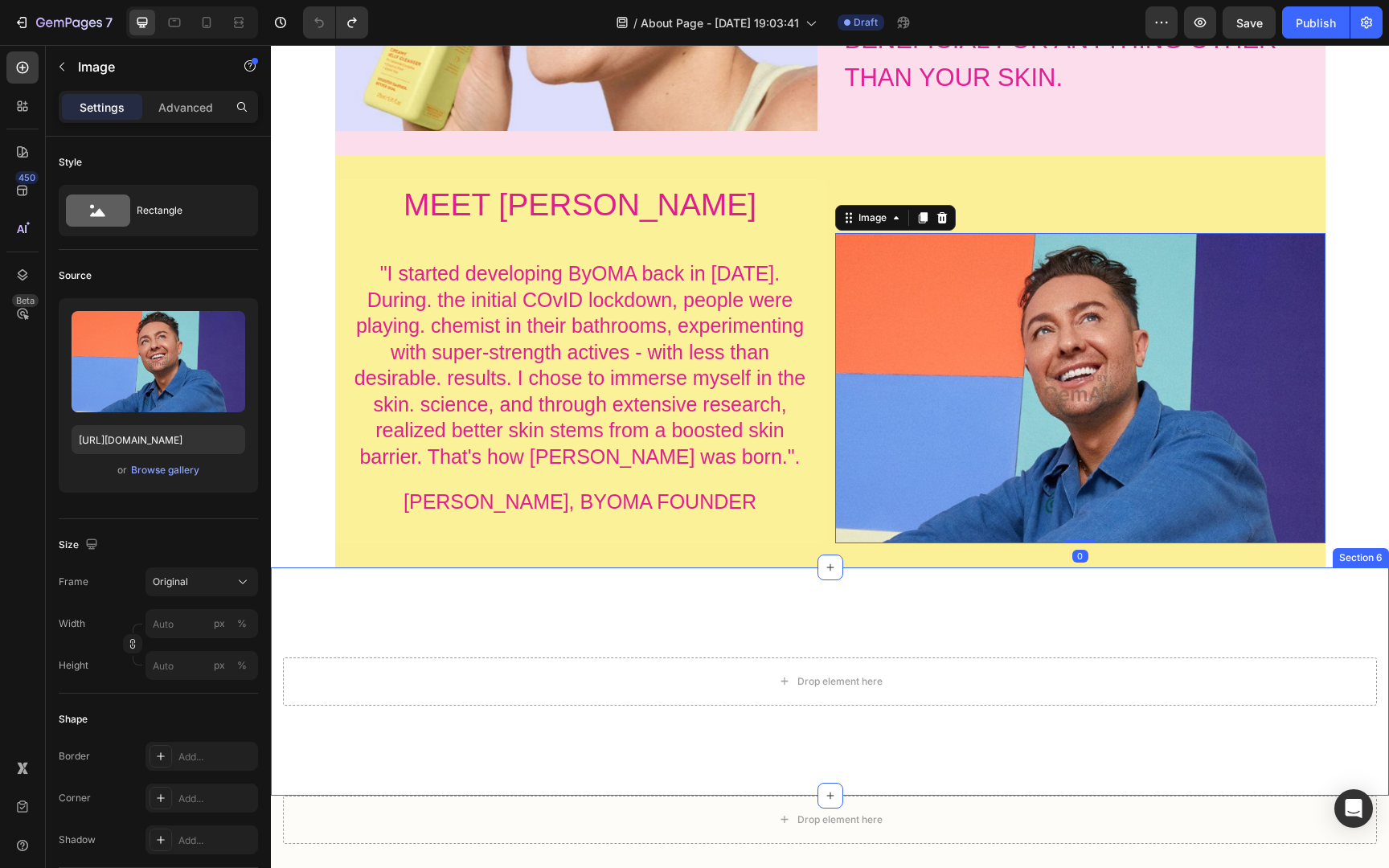
click at [938, 617] on div "Drop element here Section 6" at bounding box center [830, 682] width 1118 height 228
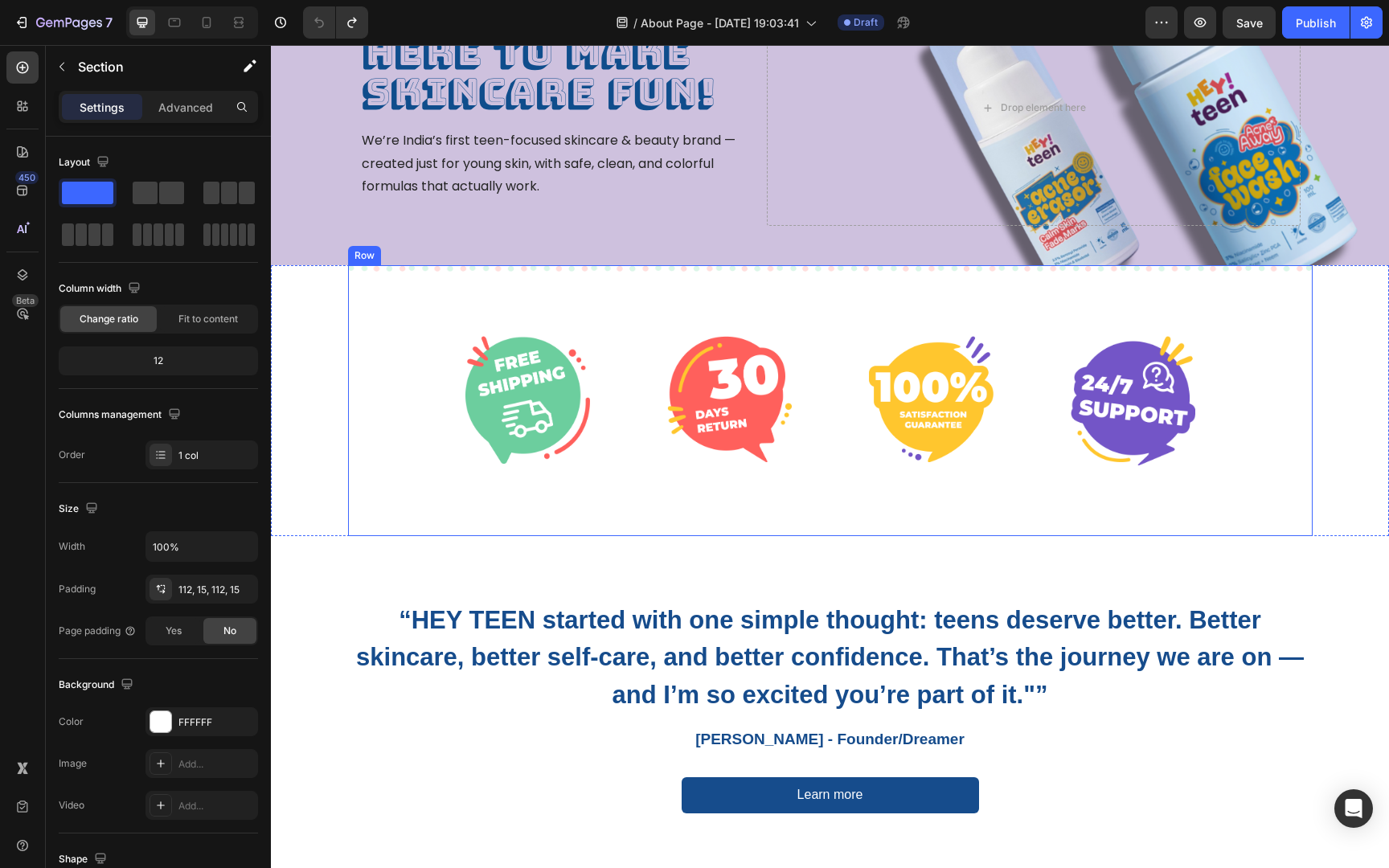
scroll to position [197, 0]
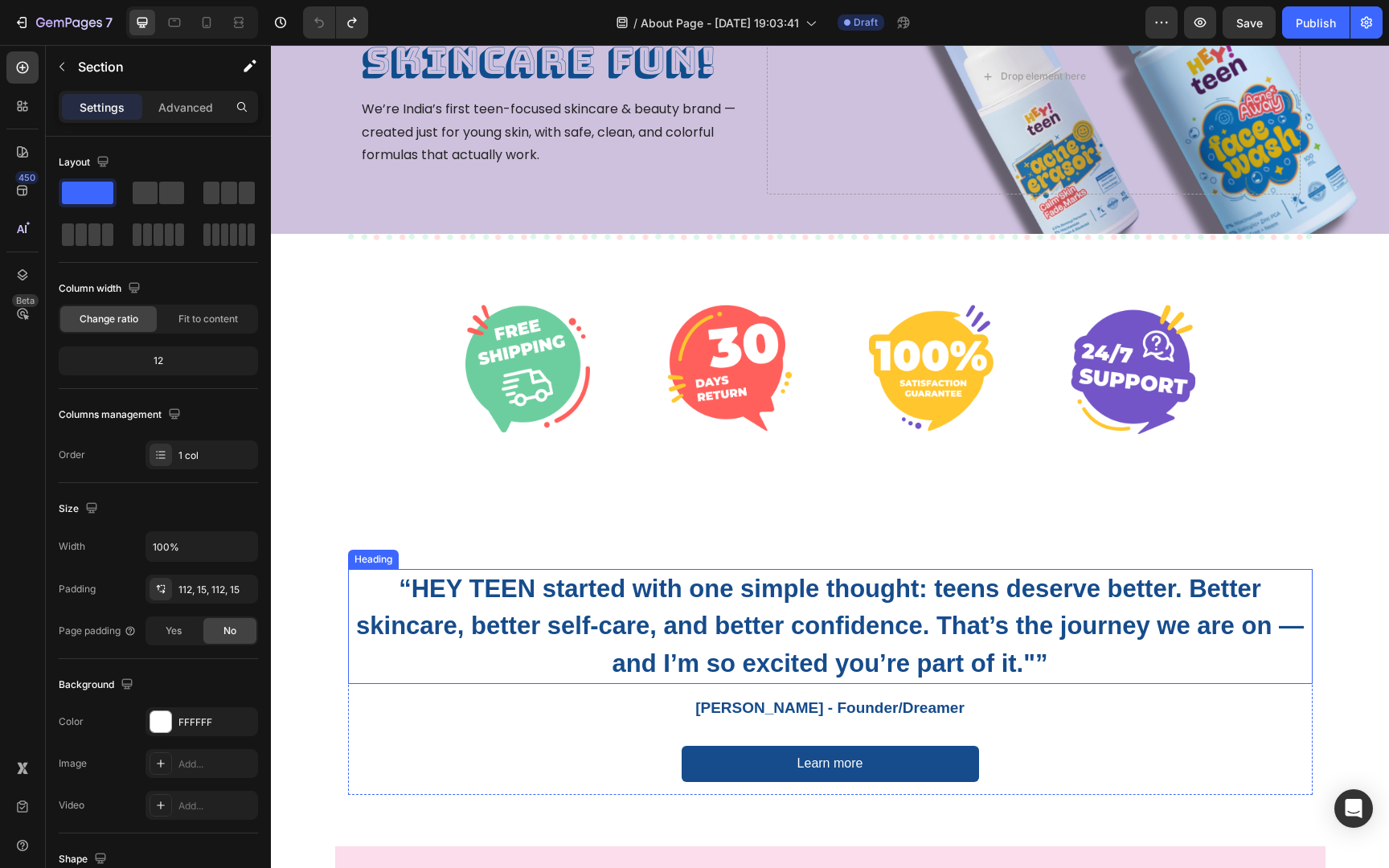
click at [911, 642] on h2 "“HEY TEEN started with one simple thought: teens deserve better. Better skincar…" at bounding box center [830, 627] width 964 height 116
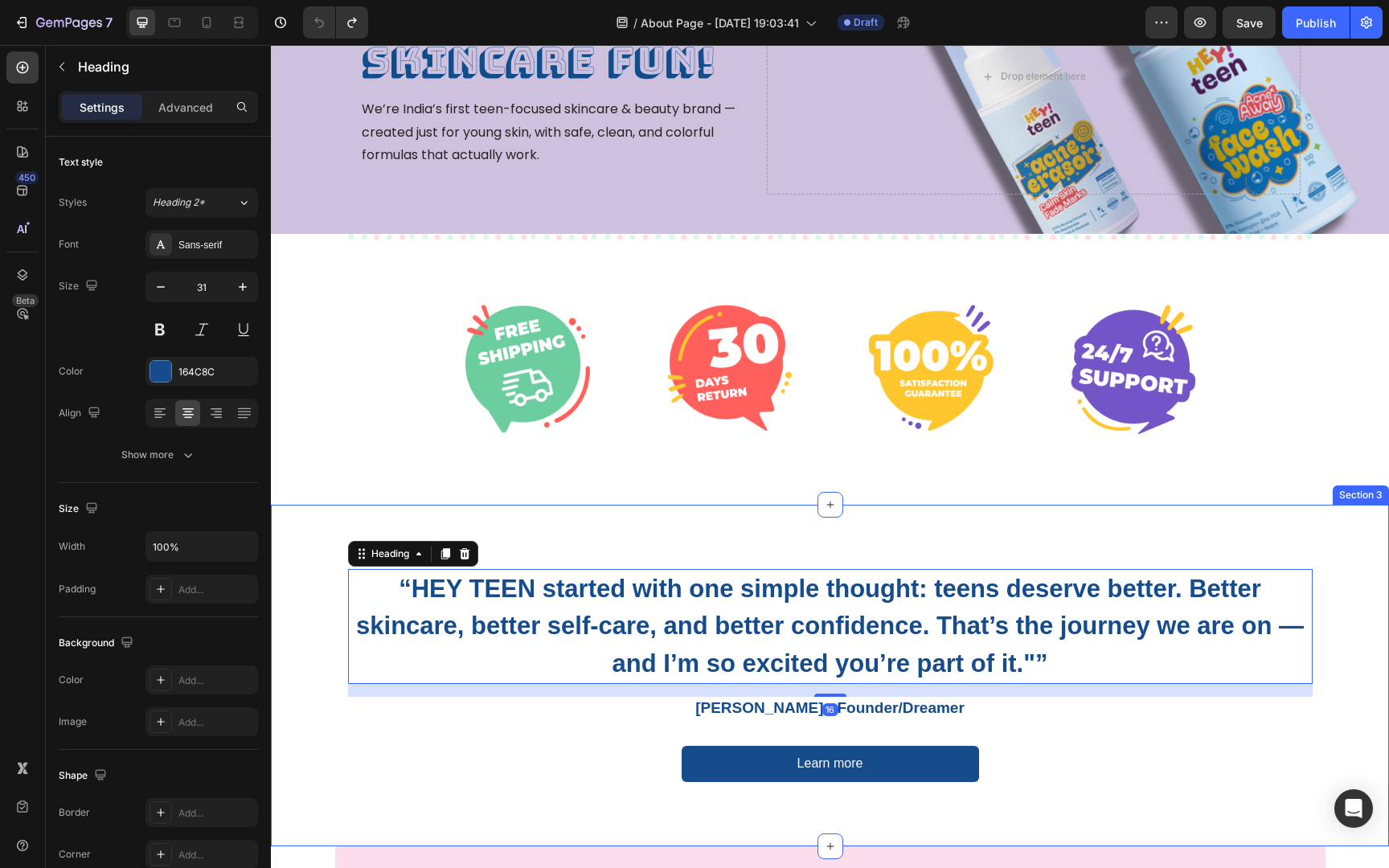
click at [1074, 519] on div "“HEY TEEN started with one simple thought: teens deserve better. Better skincar…" at bounding box center [830, 675] width 1118 height 342
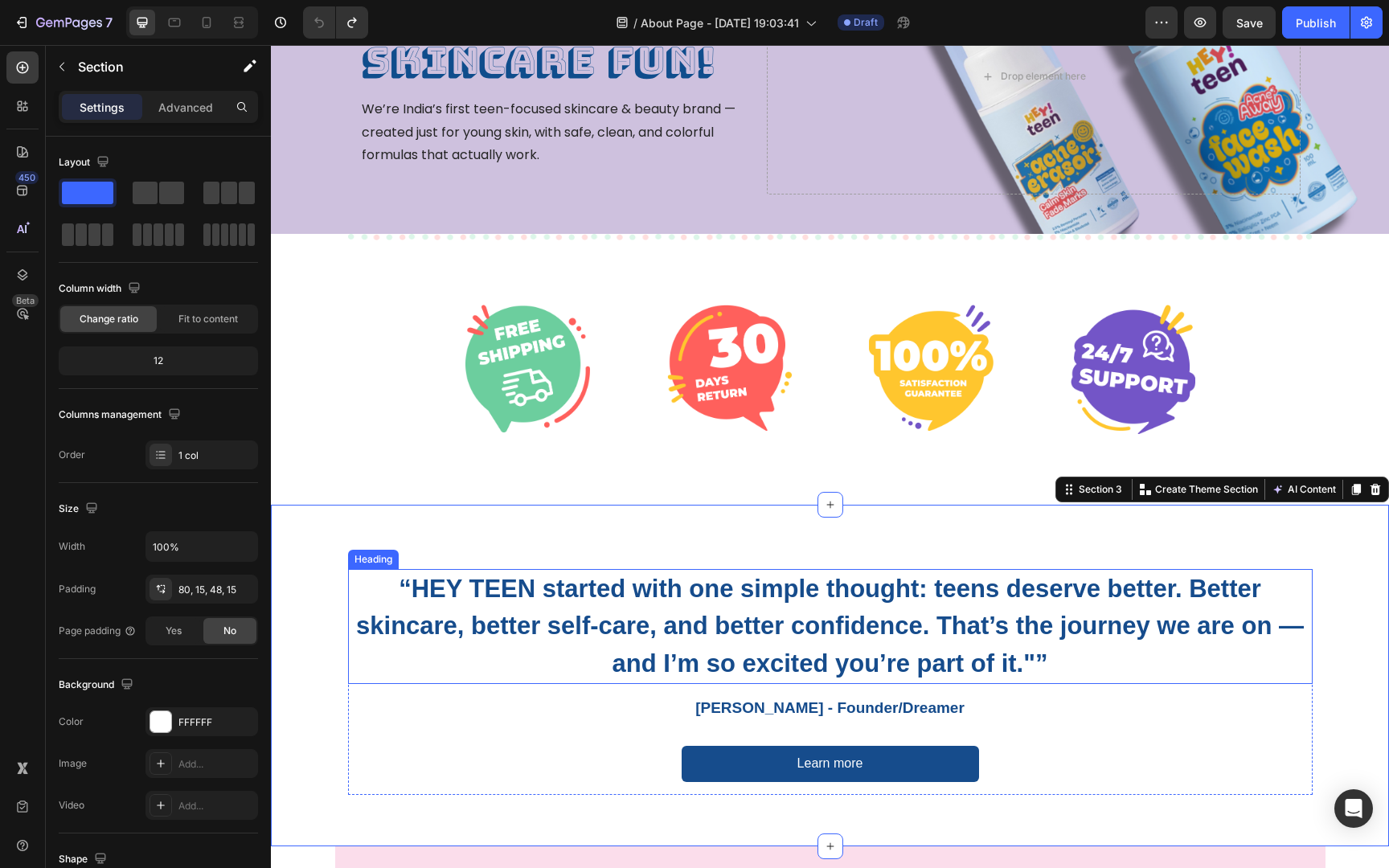
click at [1045, 593] on h2 "“HEY TEEN started with one simple thought: teens deserve better. Better skincar…" at bounding box center [830, 627] width 964 height 116
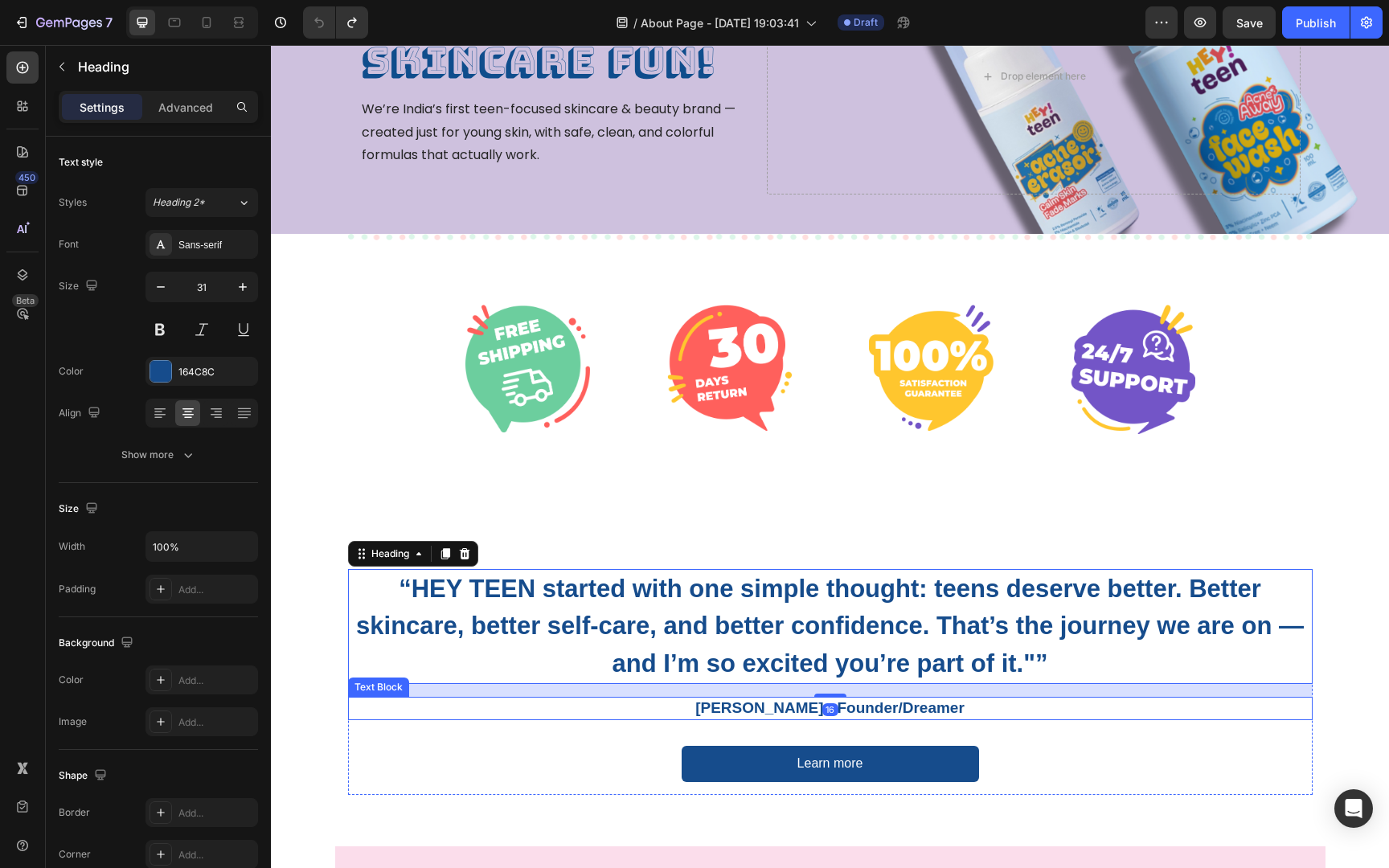
click at [902, 714] on p "[PERSON_NAME] - Founder/Dreamer" at bounding box center [830, 709] width 962 height 20
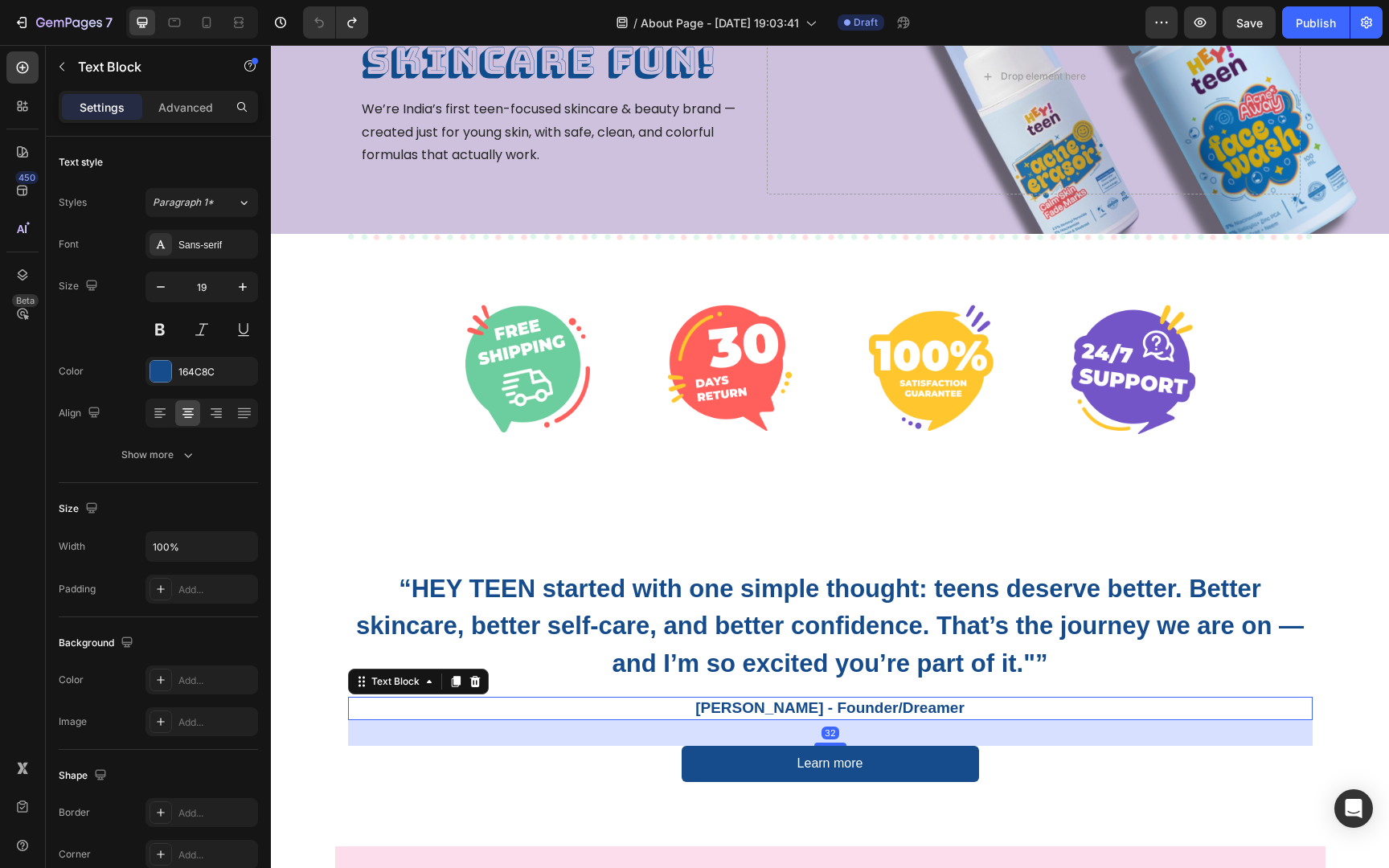
click at [902, 714] on p "[PERSON_NAME] - Founder/Dreamer" at bounding box center [830, 709] width 962 height 20
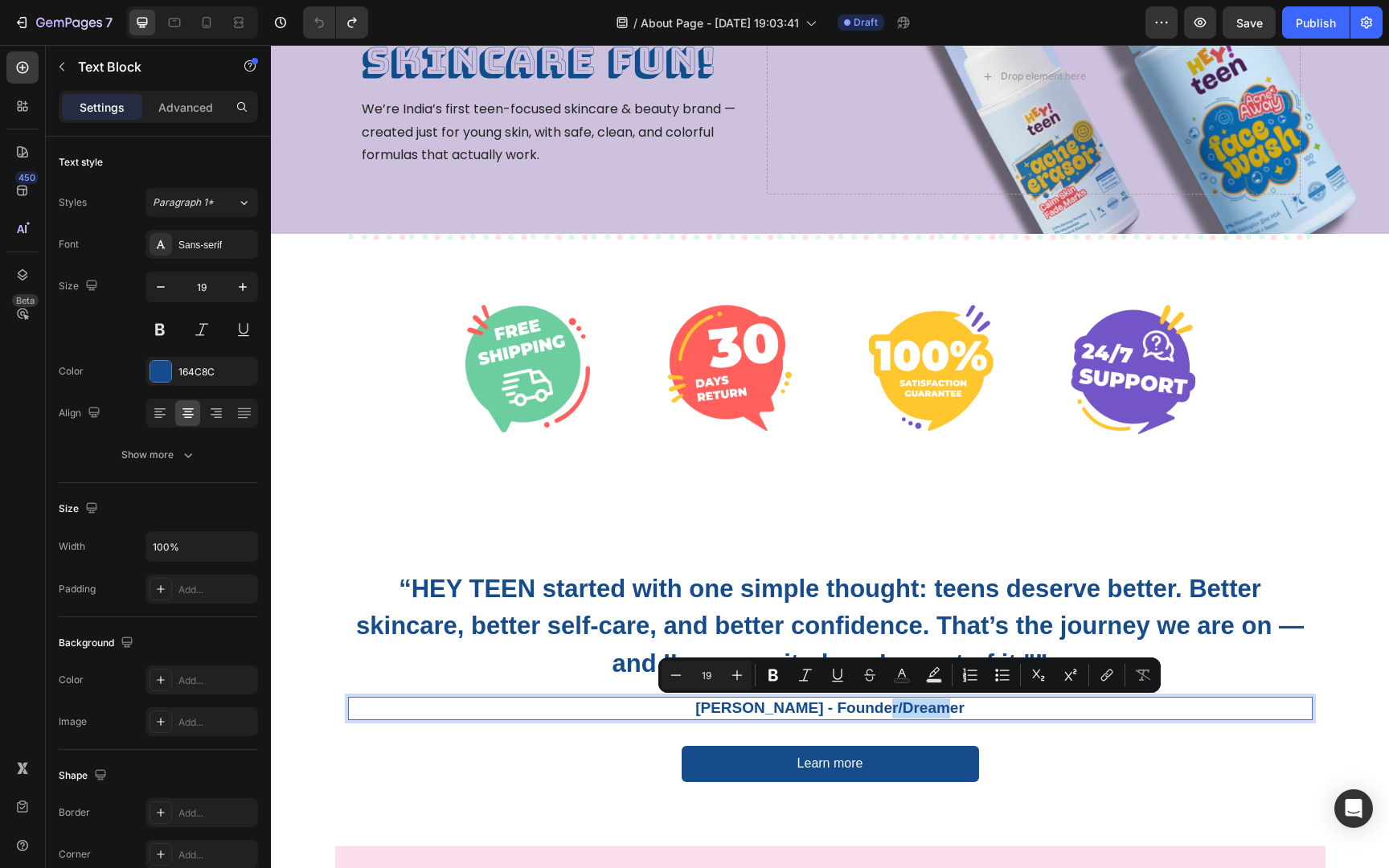
click at [902, 706] on p "[PERSON_NAME] - Founder/Dreamer" at bounding box center [830, 709] width 962 height 20
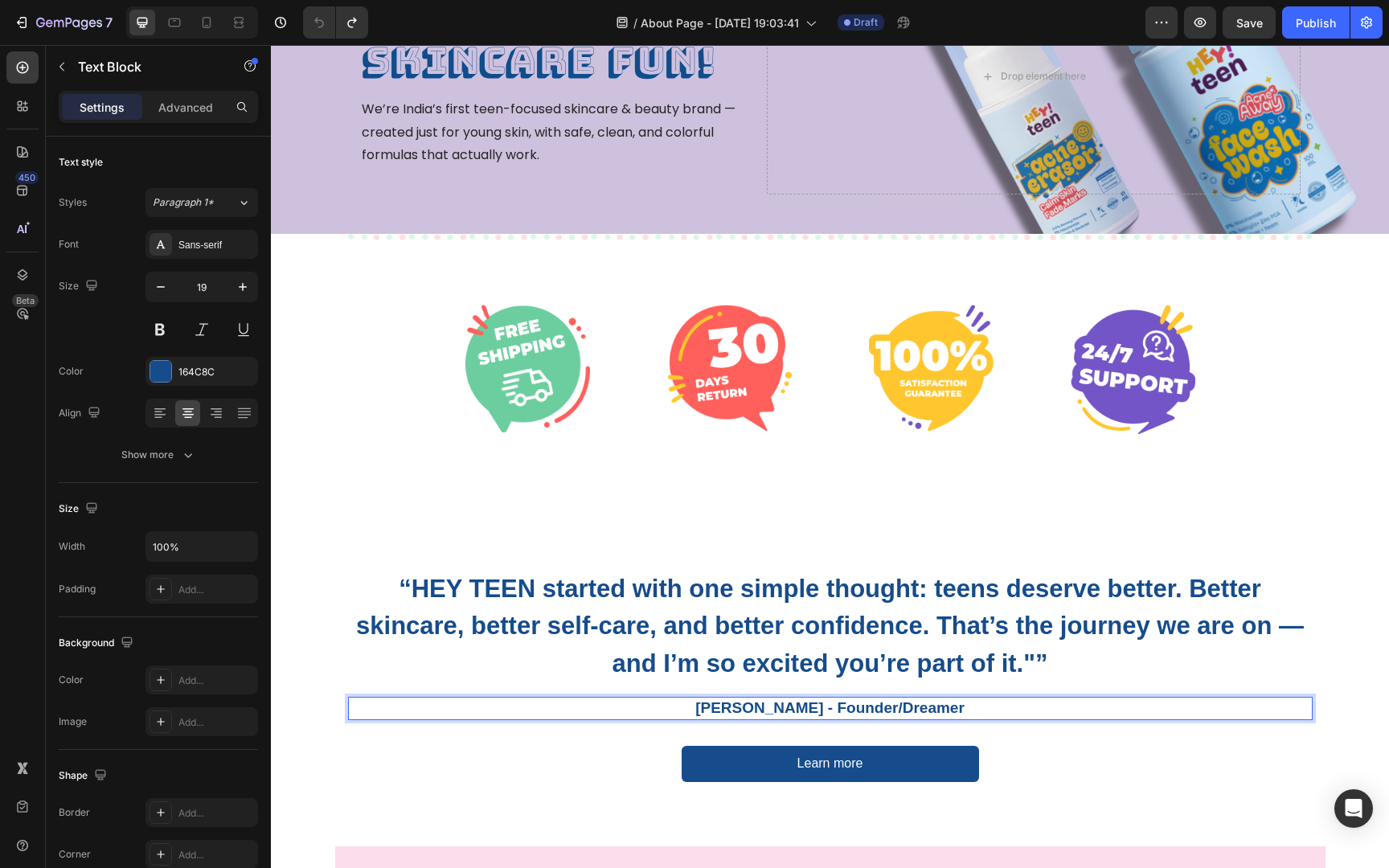
click at [902, 706] on p "[PERSON_NAME] - Founder/Dreamer" at bounding box center [830, 709] width 962 height 20
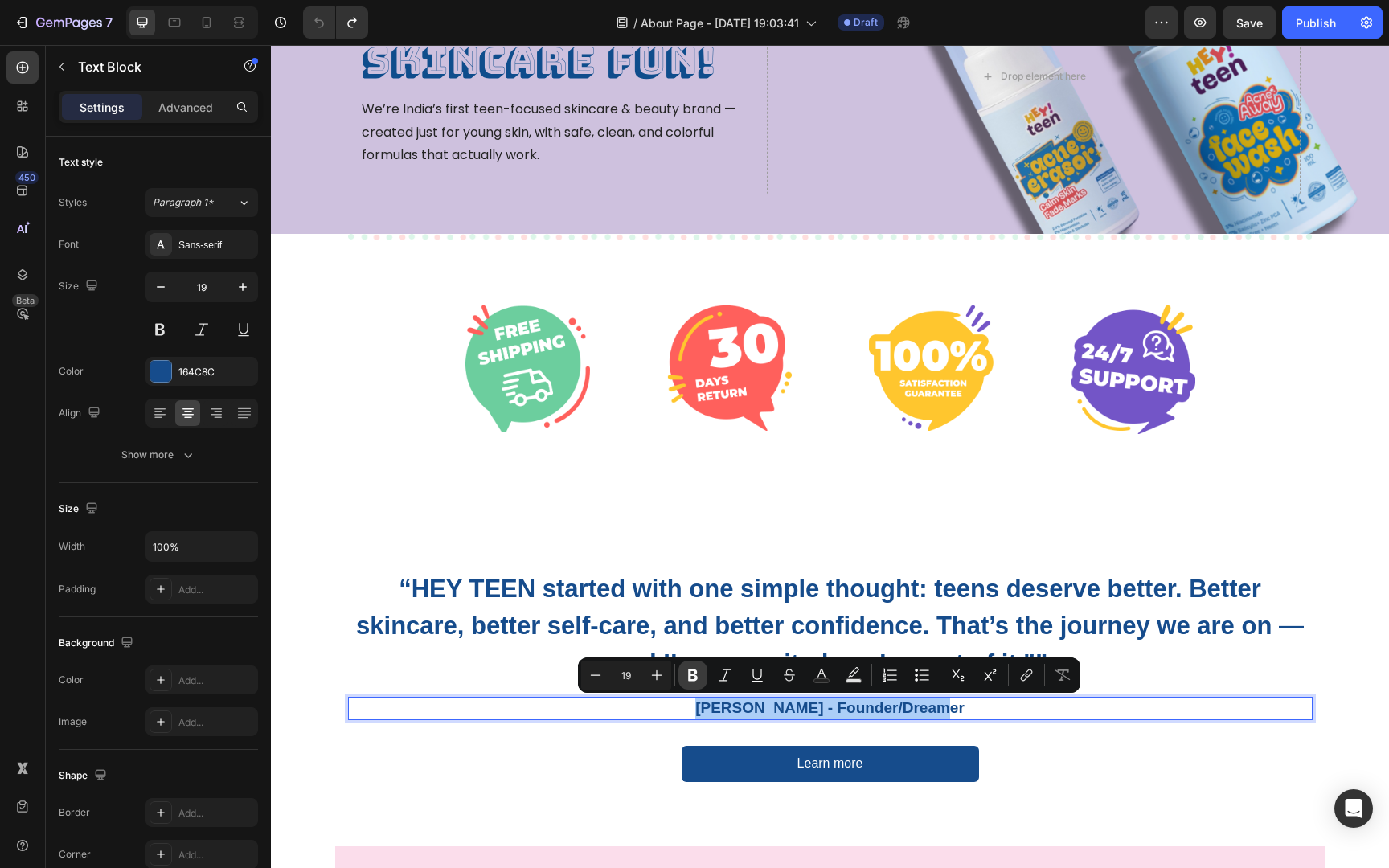
click at [694, 672] on icon "Editor contextual toolbar" at bounding box center [692, 675] width 9 height 12
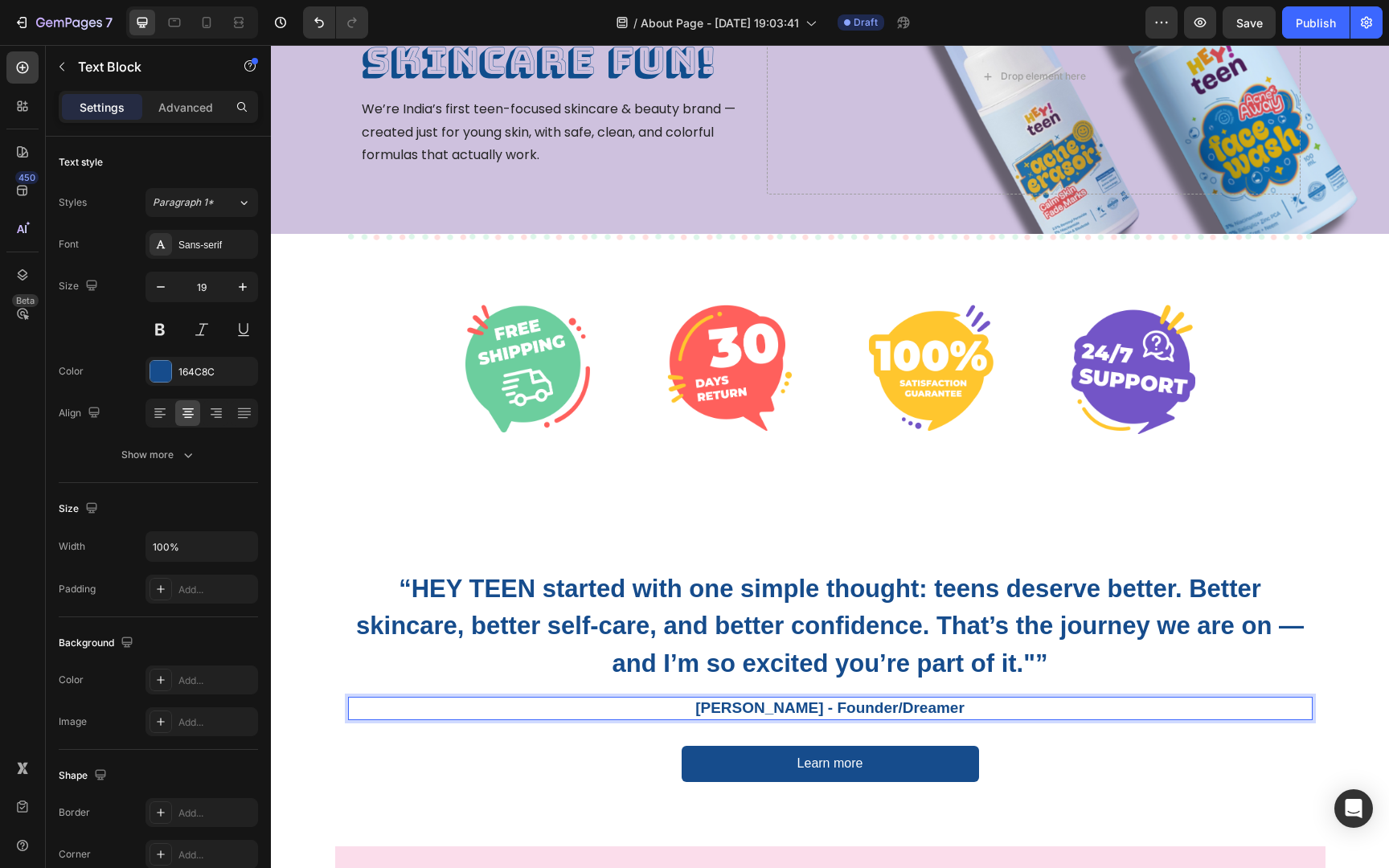
click at [744, 704] on strong "[PERSON_NAME] - Founder/Dreamer" at bounding box center [830, 708] width 270 height 17
click at [810, 552] on div "“HEY TEEN started with one simple thought: teens deserve better. Better skincar…" at bounding box center [830, 675] width 1118 height 342
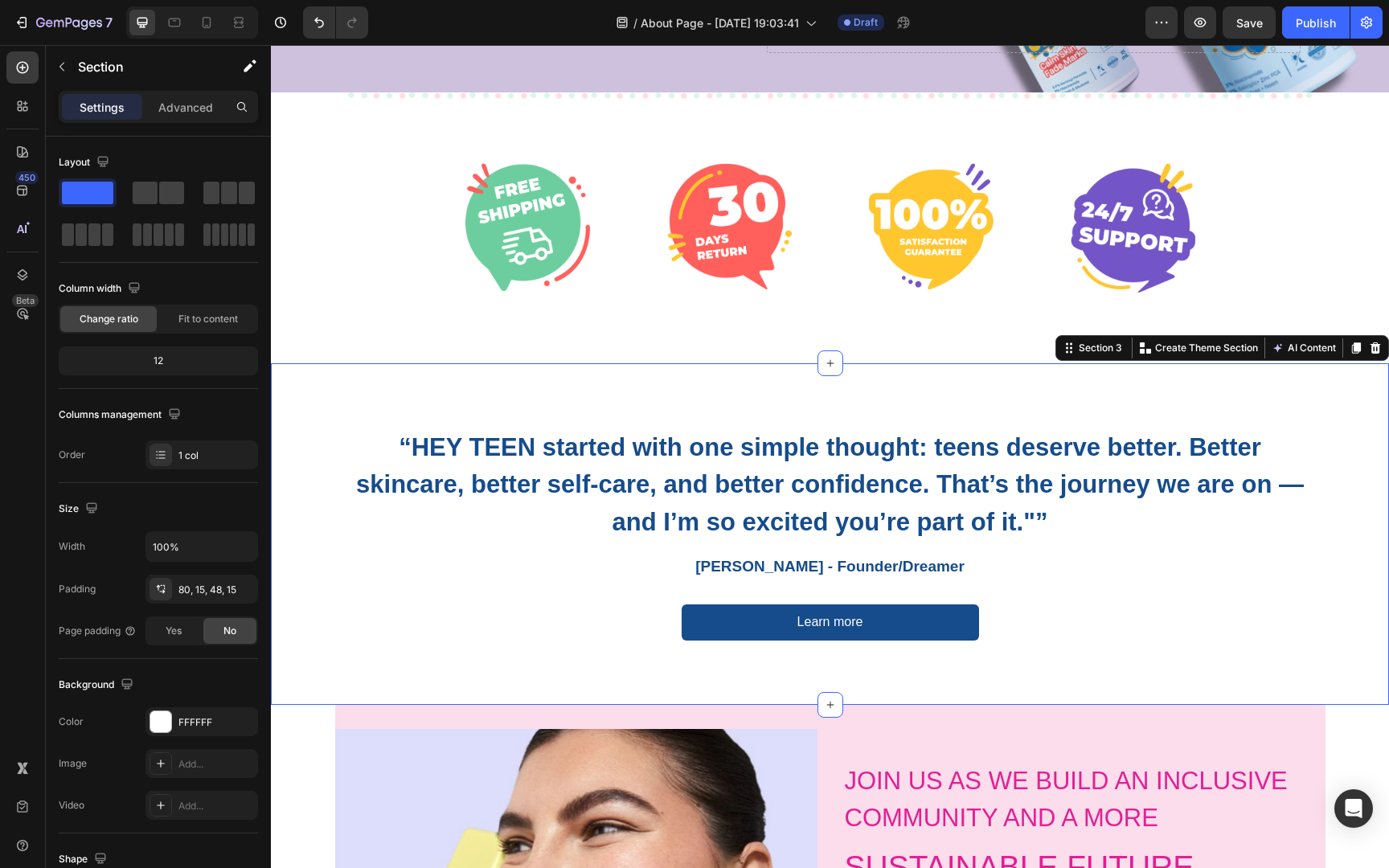
scroll to position [346, 0]
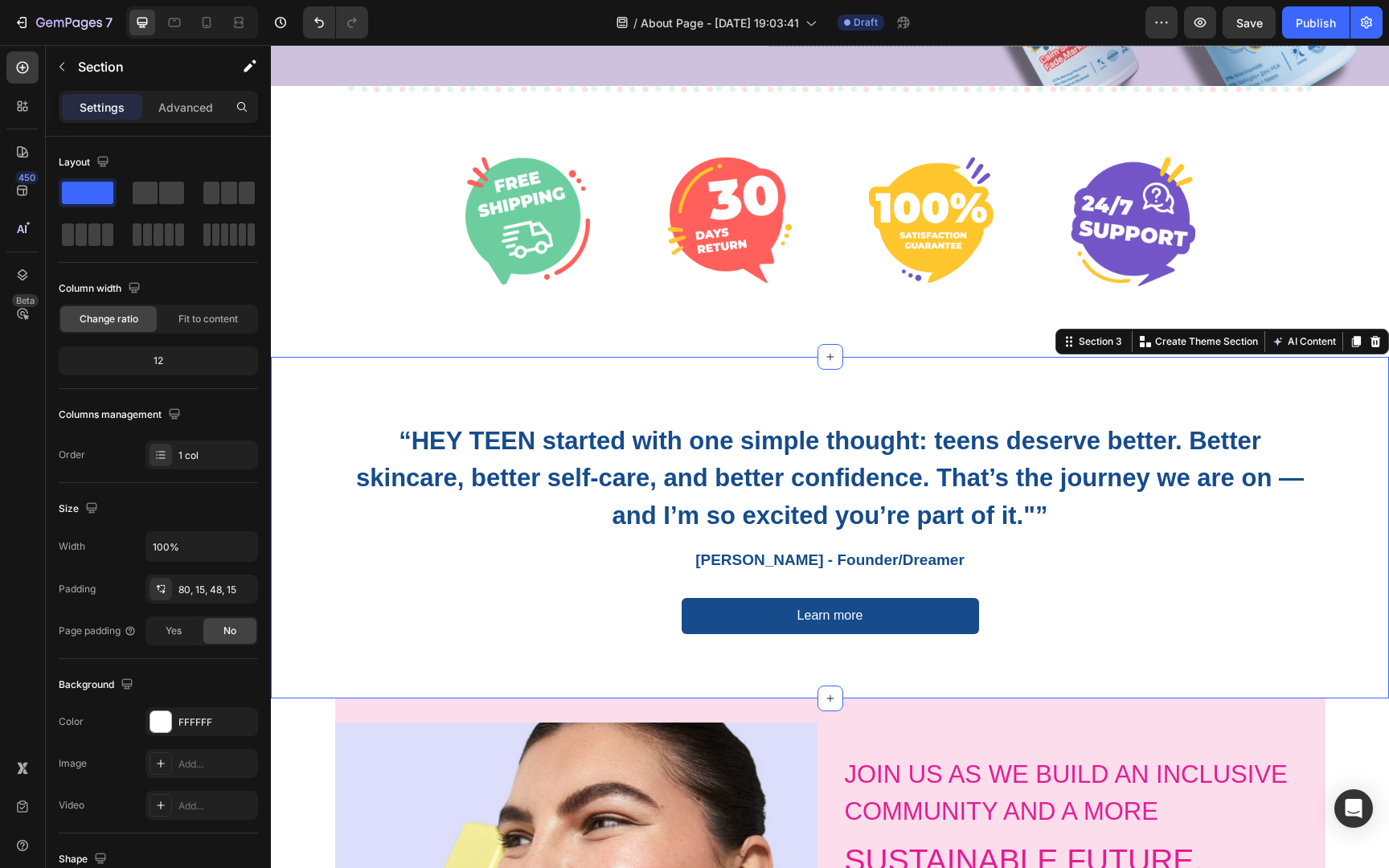
click at [888, 391] on div "“HEY TEEN started with one simple thought: teens deserve better. Better skincar…" at bounding box center [830, 527] width 1118 height 342
click at [1388, 420] on div "“HEY TEEN started with one simple thought: teens deserve better. Better skincar…" at bounding box center [830, 527] width 1118 height 342
click at [1261, 122] on div "Image Image Image Image Row Row" at bounding box center [830, 221] width 964 height 271
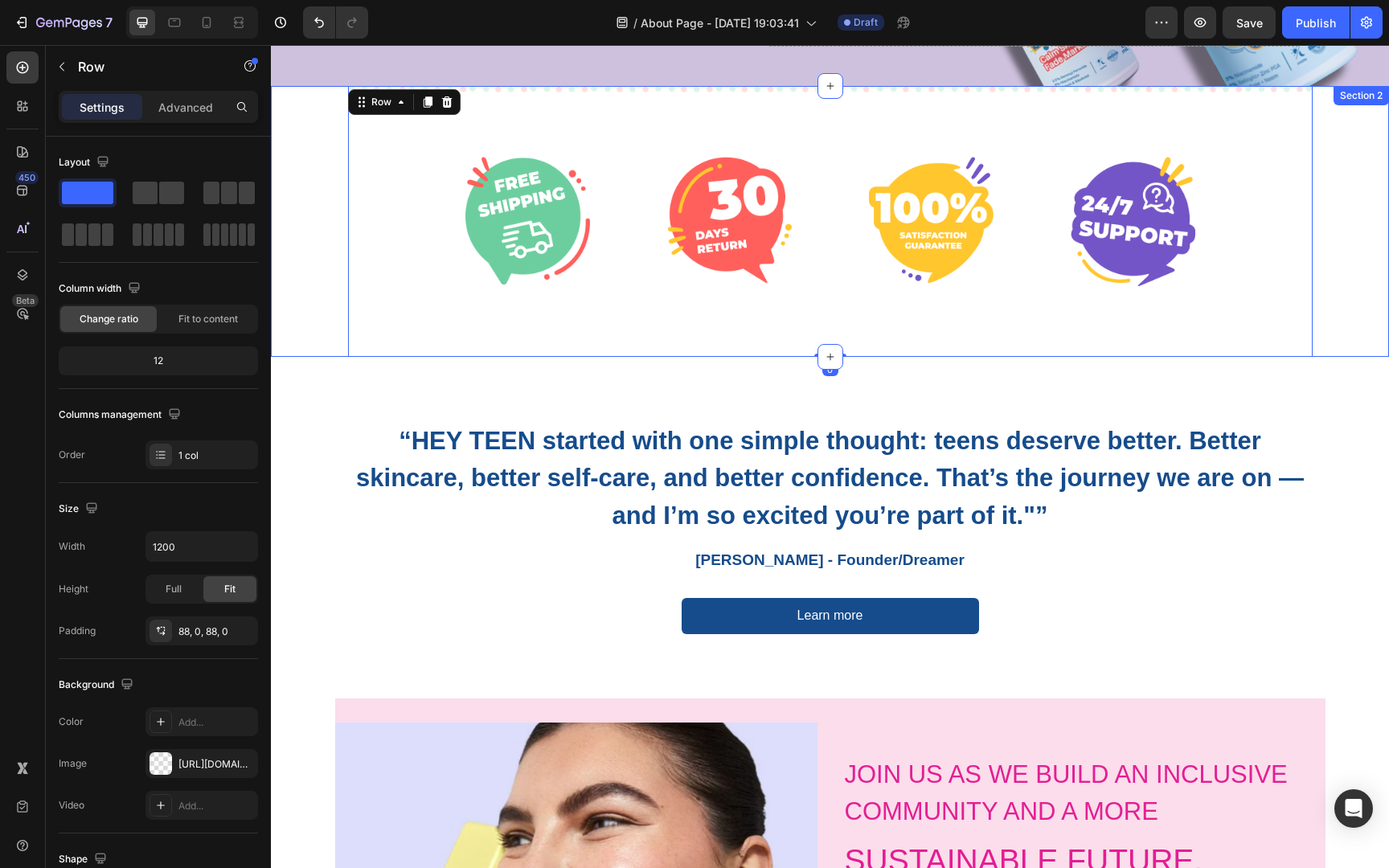
click at [1354, 181] on div "Image Image Image Image Row Row 0" at bounding box center [830, 221] width 1093 height 271
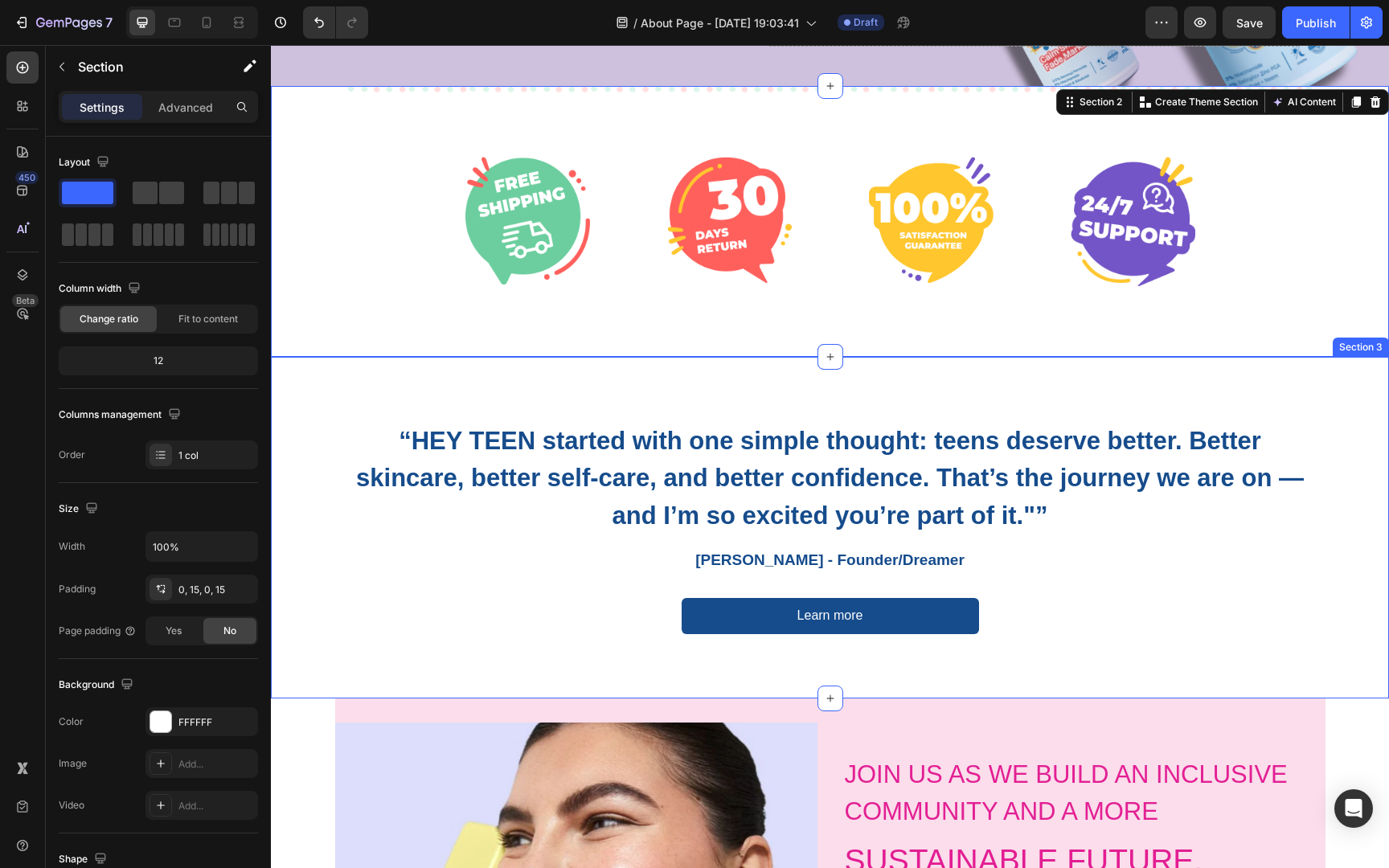
click at [1265, 395] on div "“HEY TEEN started with one simple thought: teens deserve better. Better skincar…" at bounding box center [830, 527] width 1118 height 342
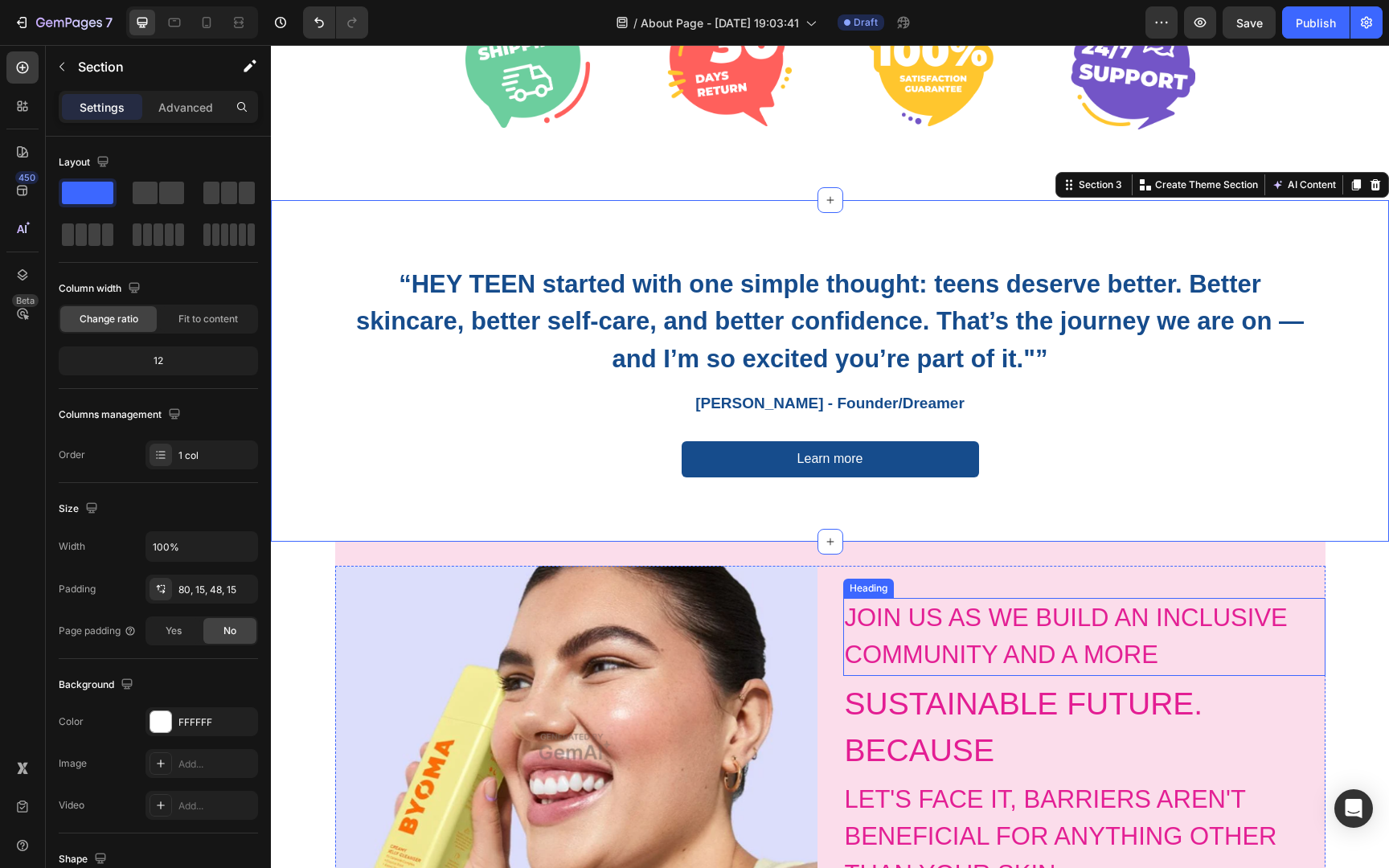
scroll to position [475, 0]
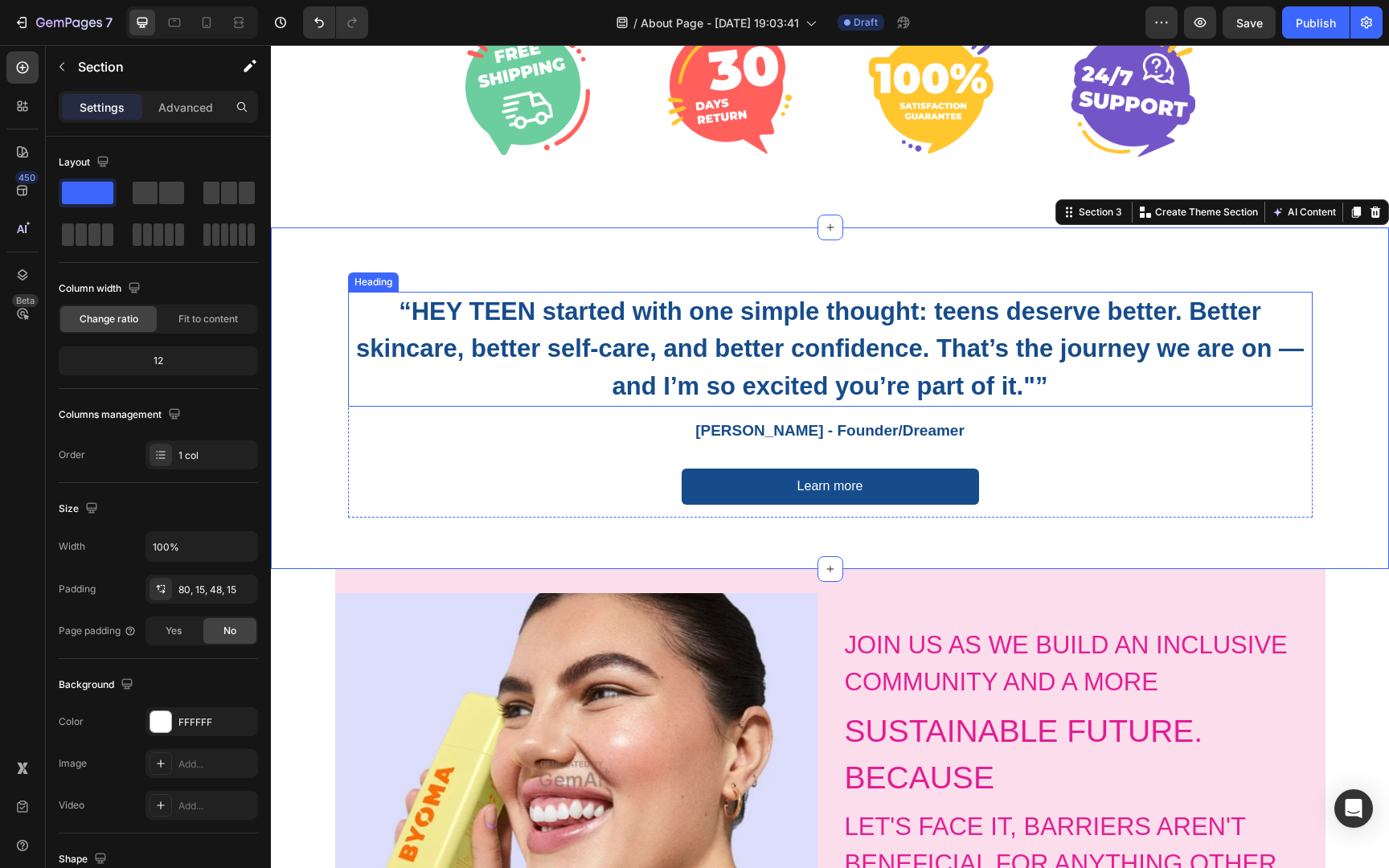
click at [957, 388] on h2 "“HEY TEEN started with one simple thought: teens deserve better. Better skincar…" at bounding box center [830, 349] width 964 height 116
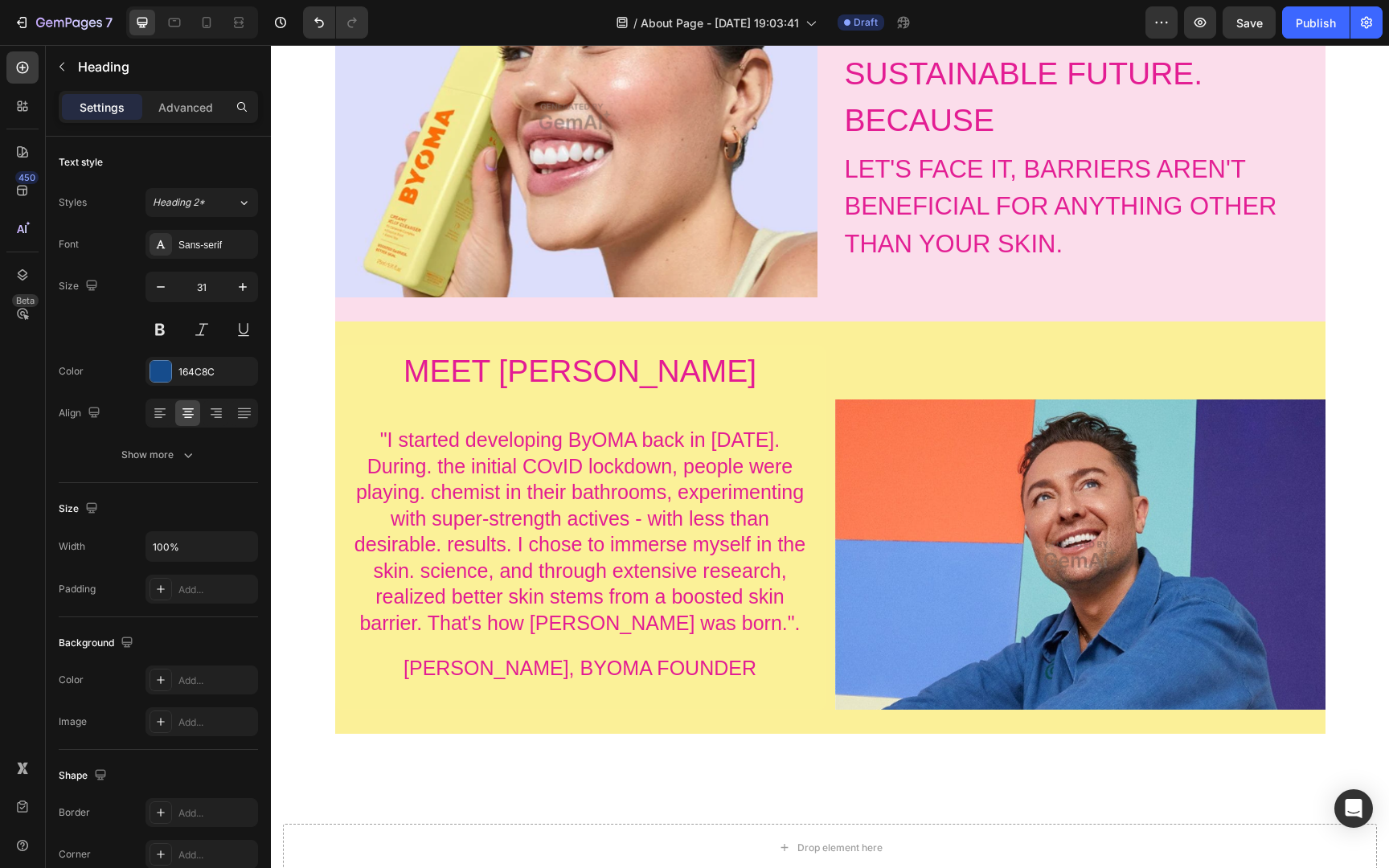
scroll to position [1106, 0]
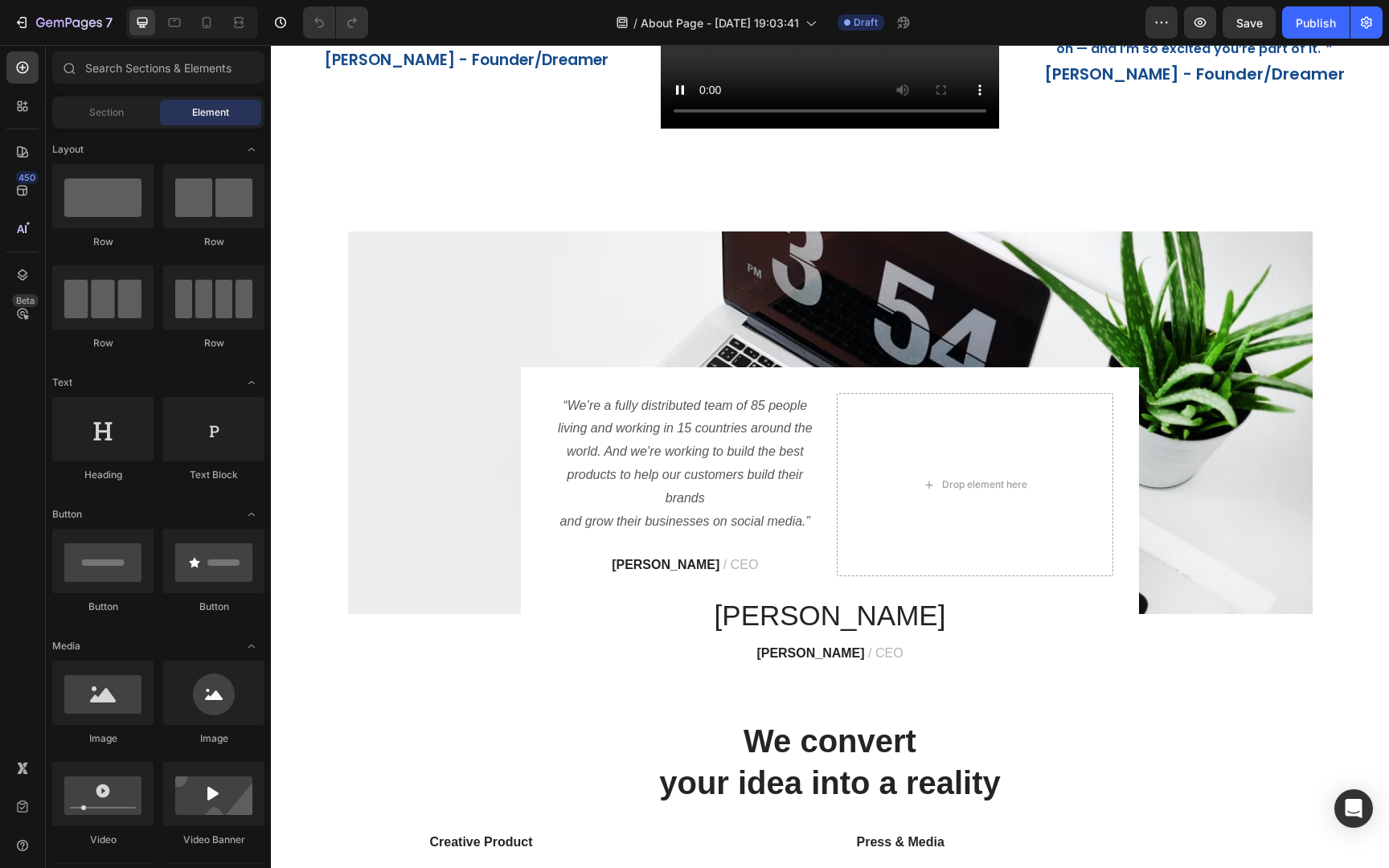
scroll to position [546, 0]
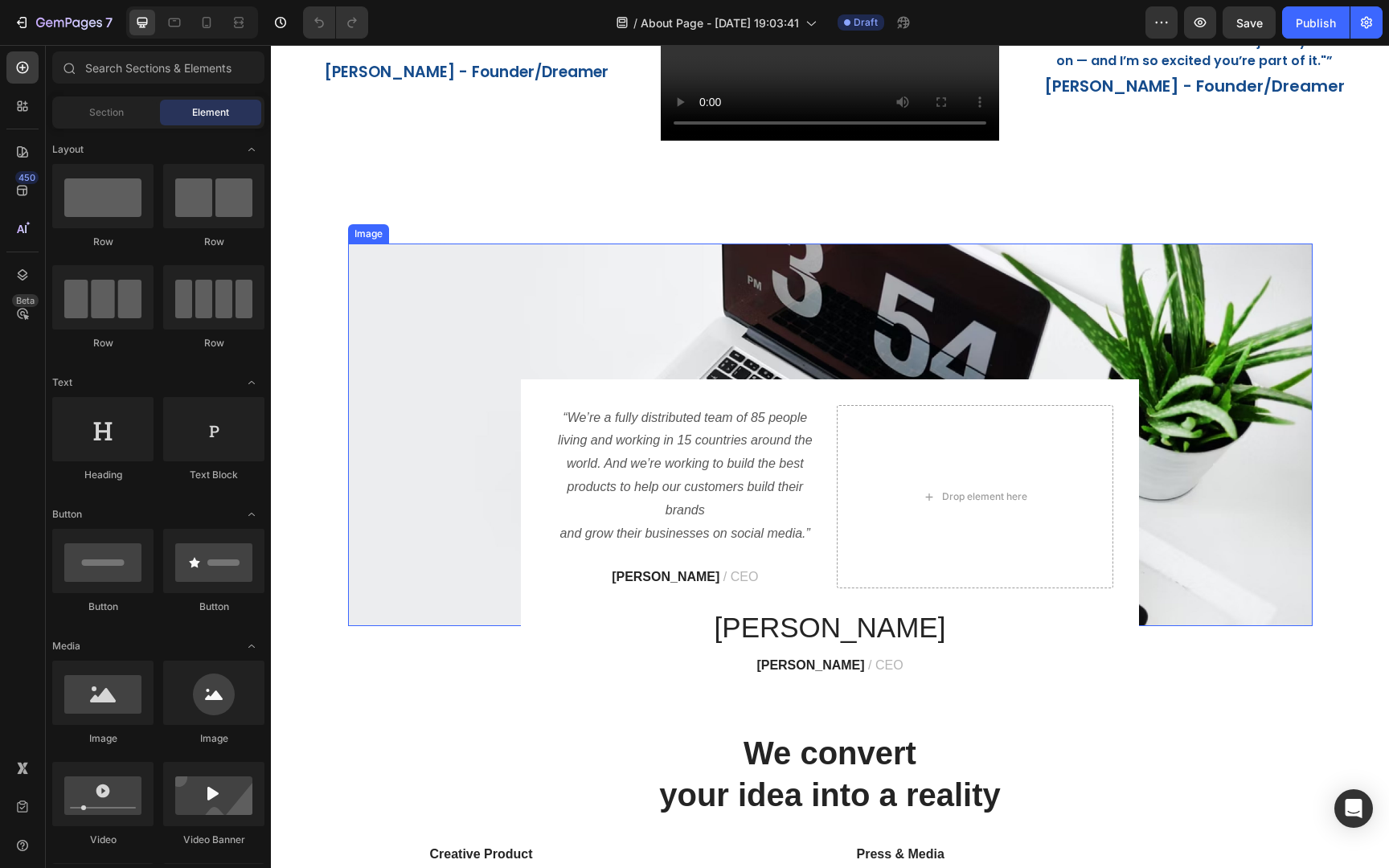
click at [613, 302] on img at bounding box center [830, 435] width 964 height 383
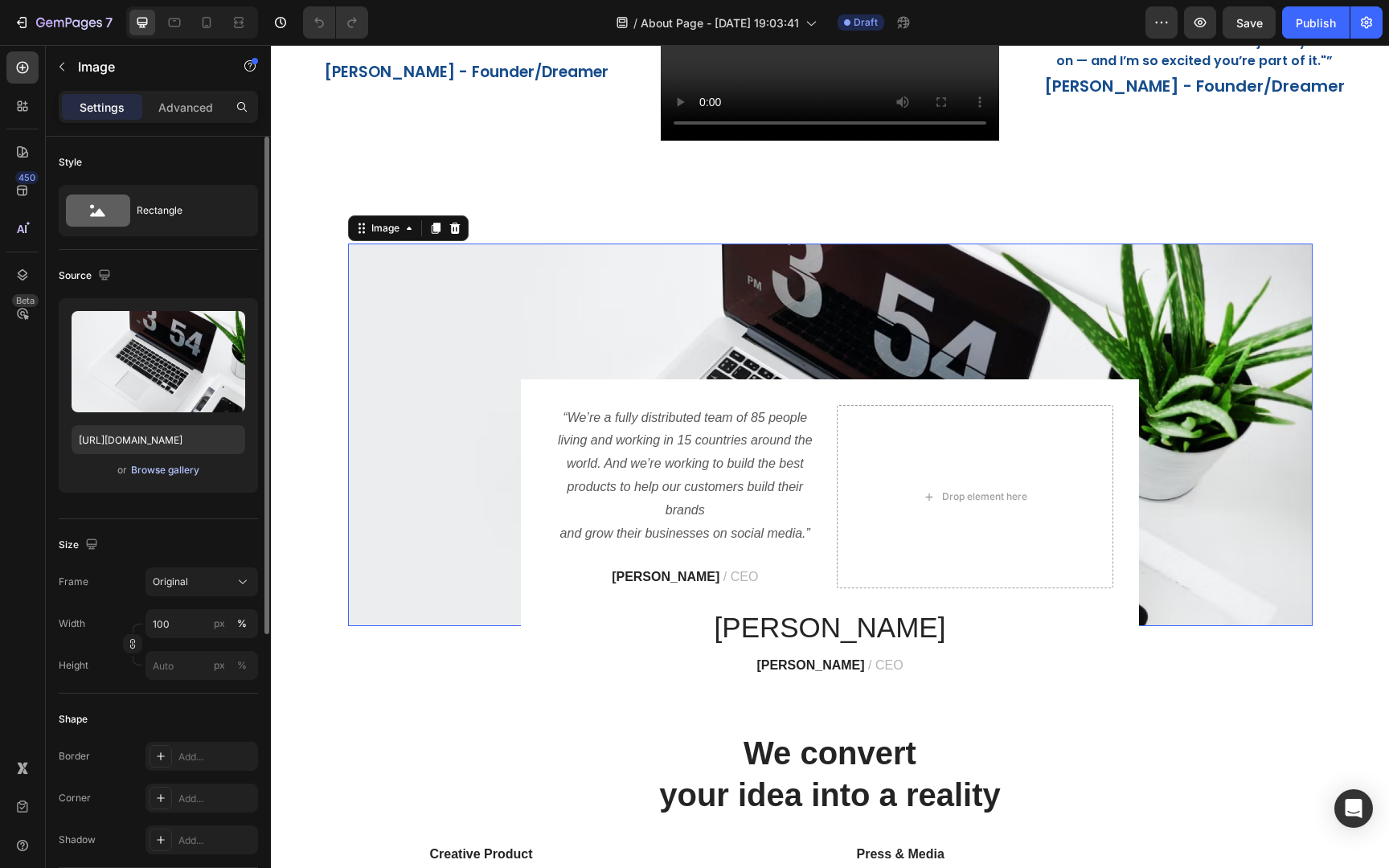
click at [170, 471] on div "Browse gallery" at bounding box center [165, 469] width 68 height 14
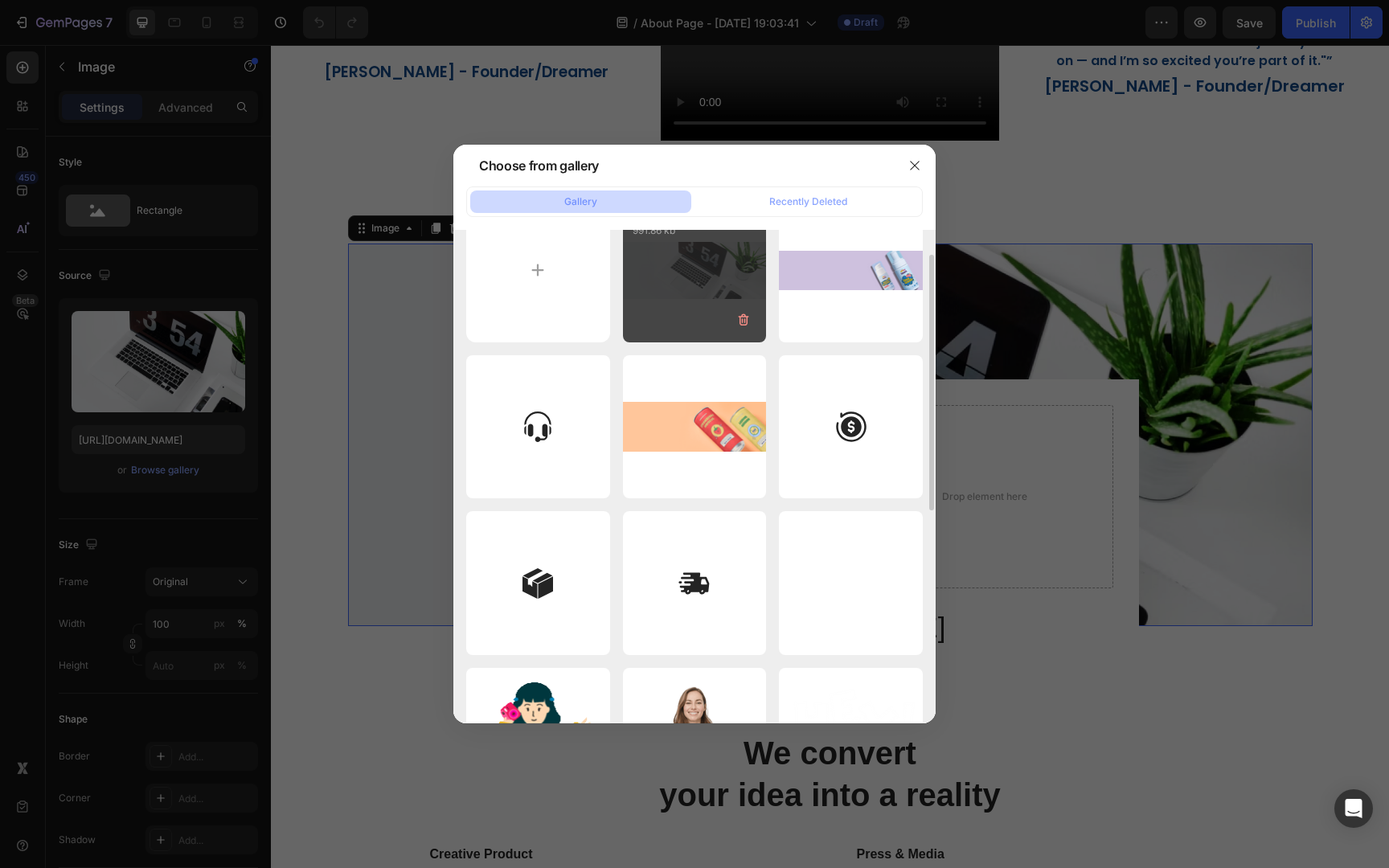
scroll to position [33, 0]
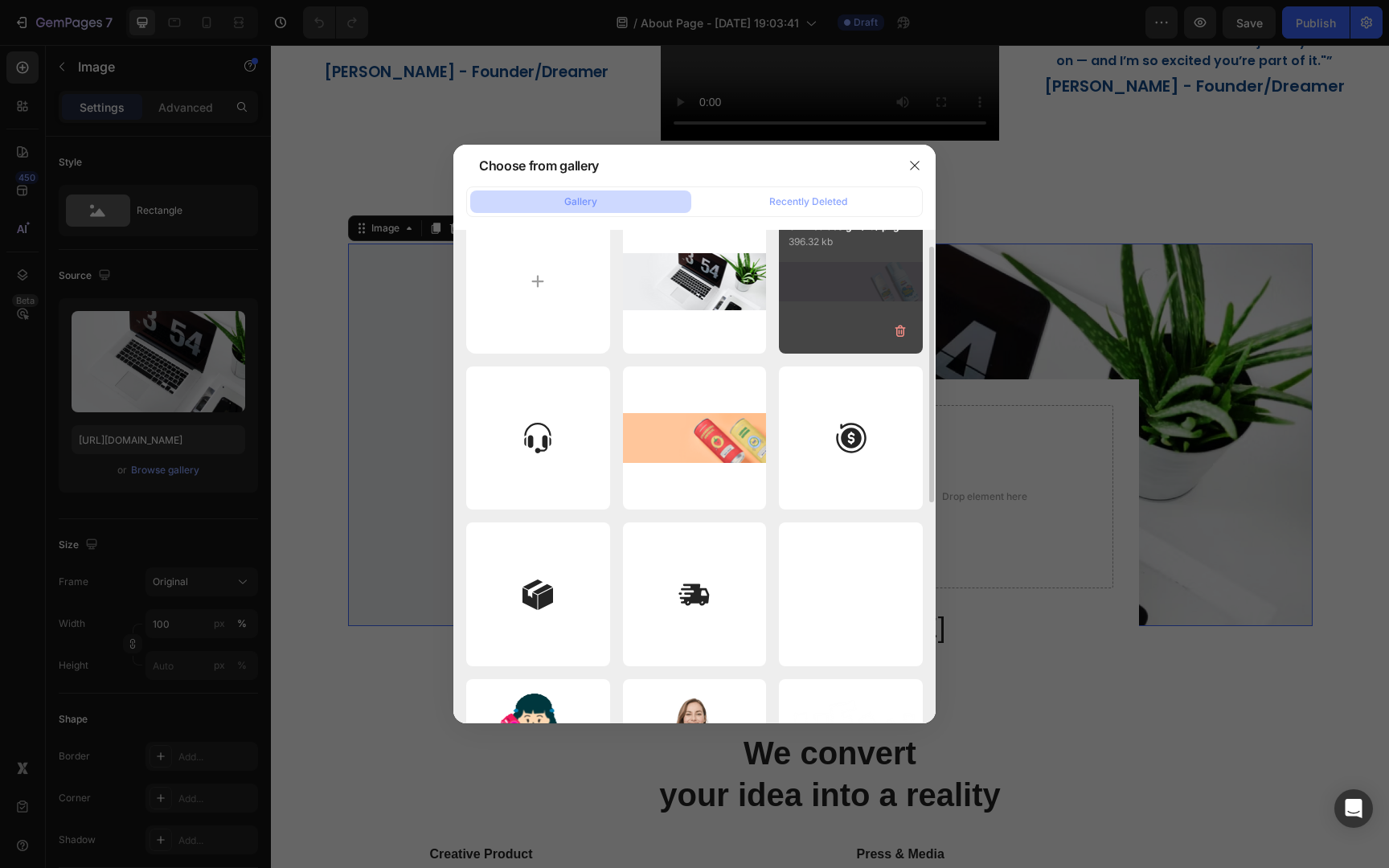
click at [833, 305] on div "Untitled design (78).png 396.32 kb" at bounding box center [850, 281] width 144 height 144
type input "[URL][DOMAIN_NAME]"
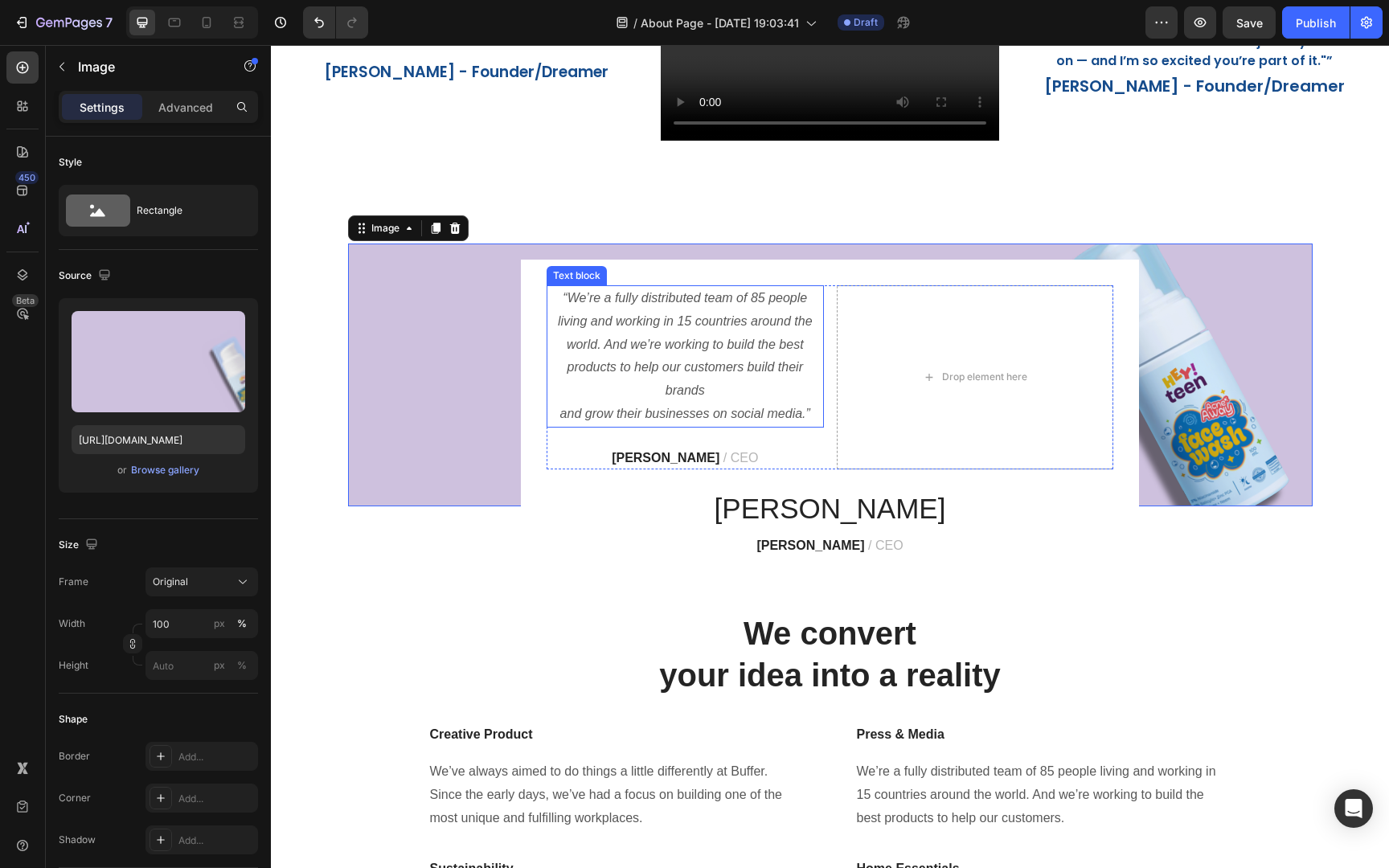
click at [752, 346] on p "“We’re a fully distributed team of 85 people living and working in 15 countries…" at bounding box center [685, 357] width 274 height 139
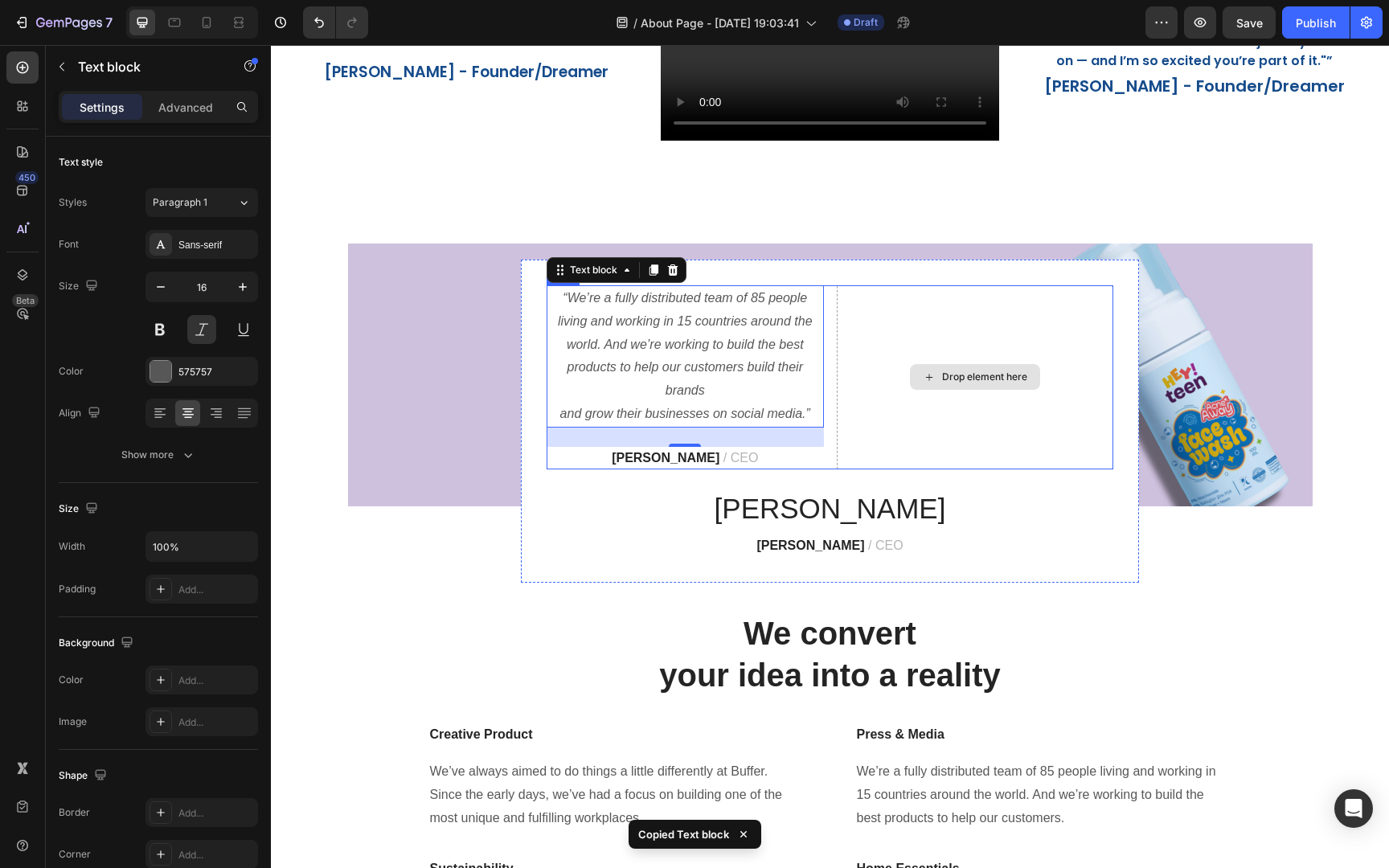
click at [947, 326] on div "Drop element here" at bounding box center [975, 377] width 277 height 184
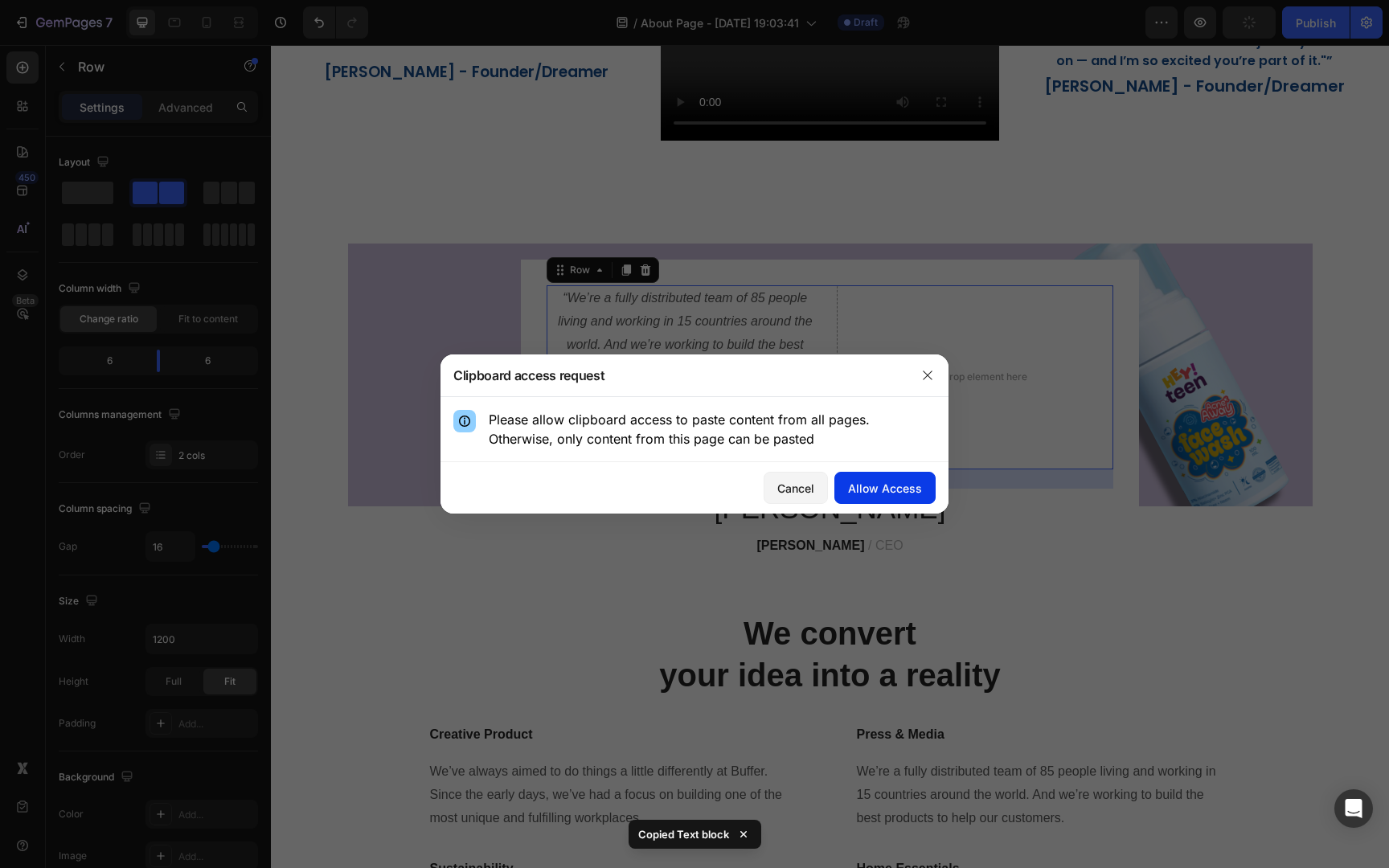
click at [898, 487] on div "Allow Access" at bounding box center [885, 488] width 74 height 17
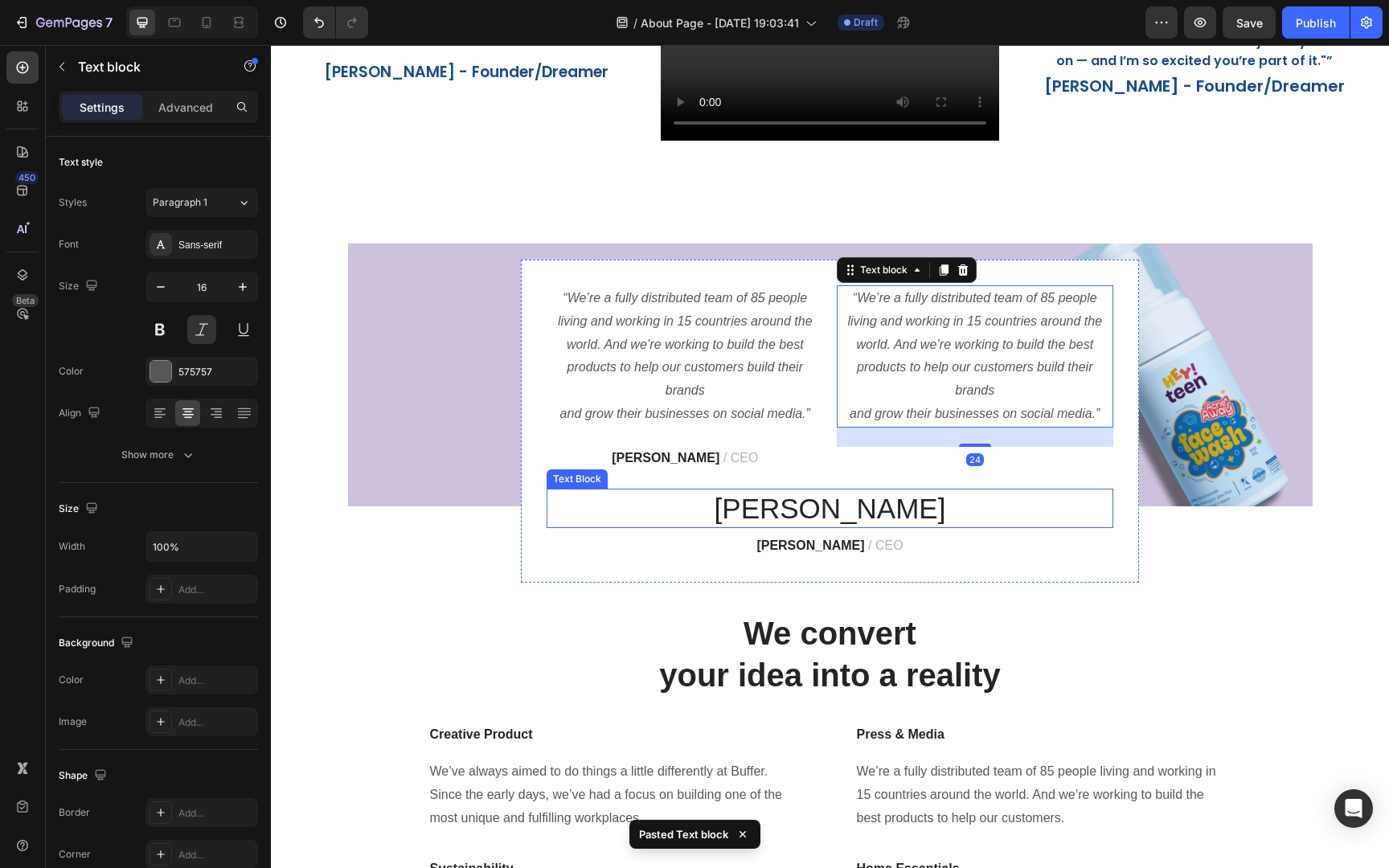
click at [993, 521] on p "James" at bounding box center [830, 509] width 563 height 37
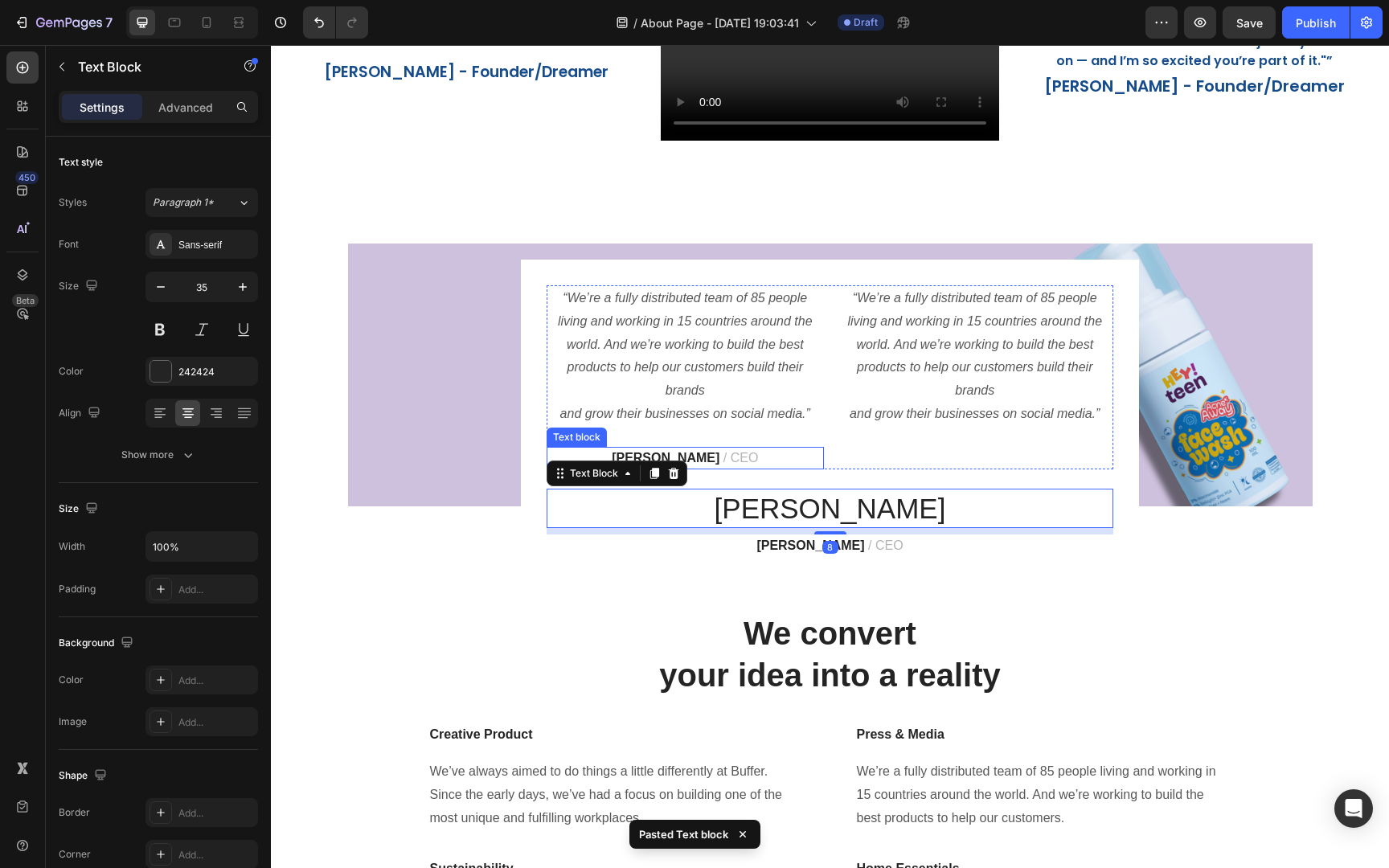
click at [723, 455] on span "/ CEO" at bounding box center [741, 458] width 35 height 13
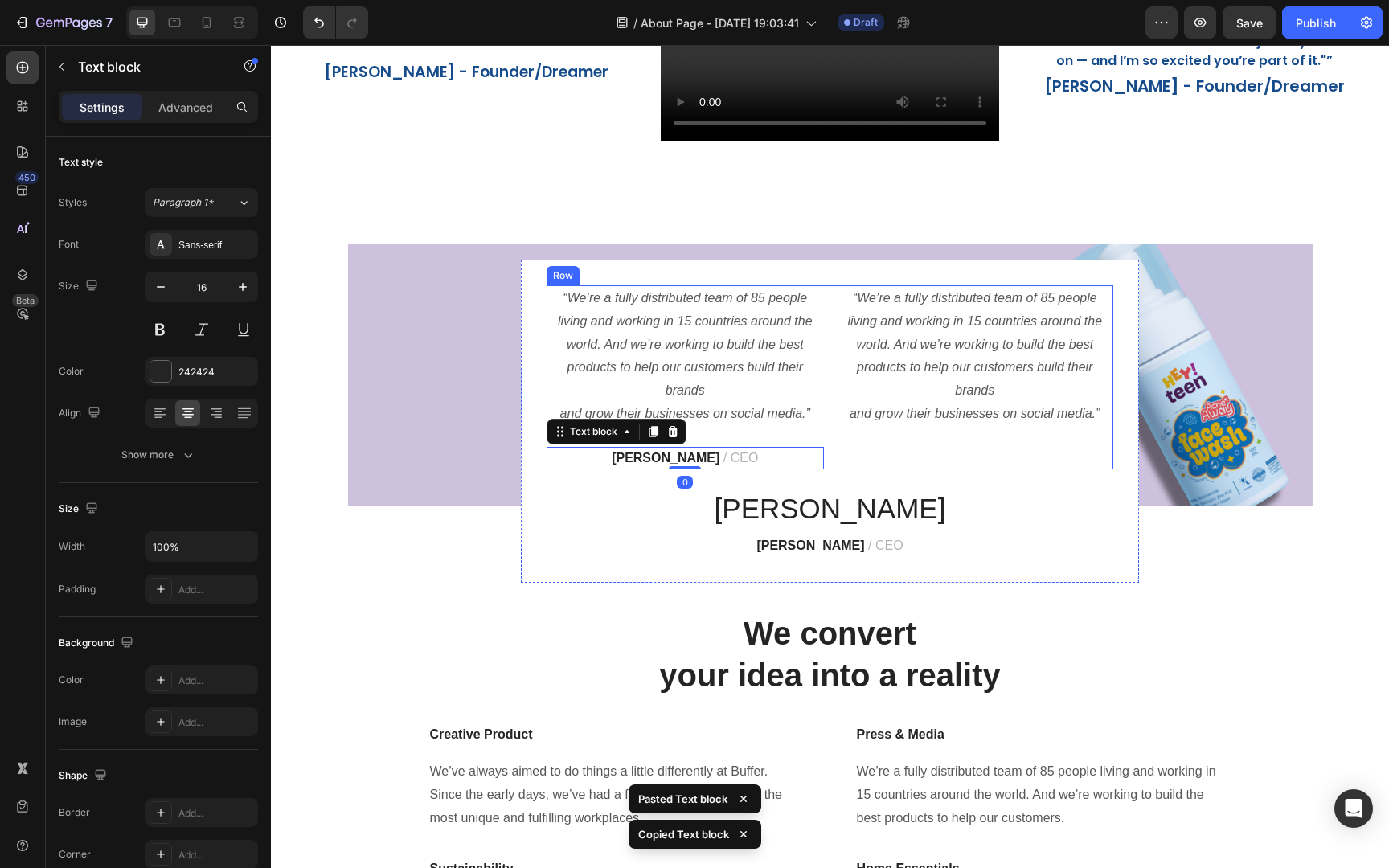
click at [960, 454] on div "“We’re a fully distributed team of 85 people living and working in 15 countries…" at bounding box center [975, 377] width 277 height 184
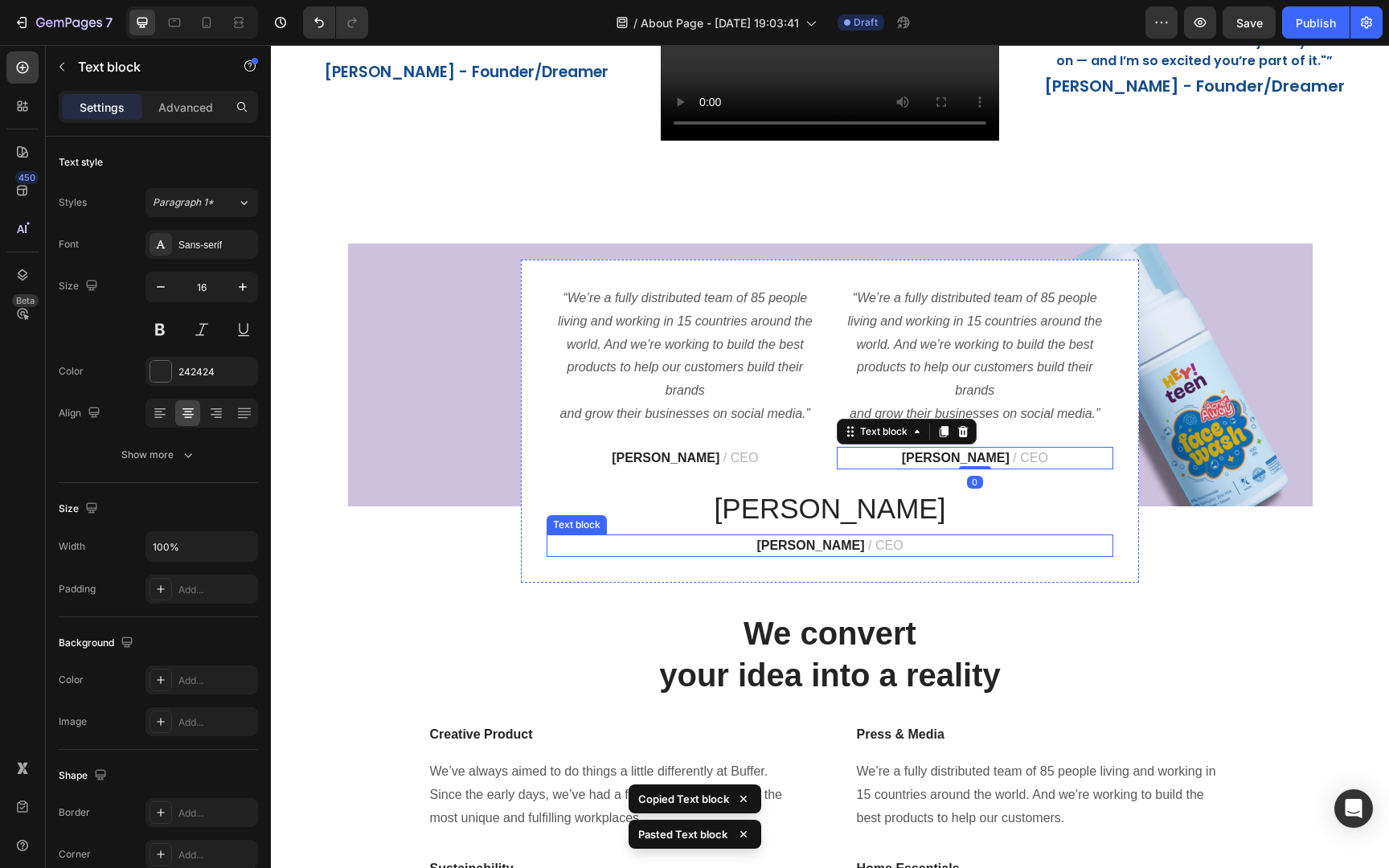
click at [999, 549] on p "James Frank / CEO" at bounding box center [830, 545] width 563 height 19
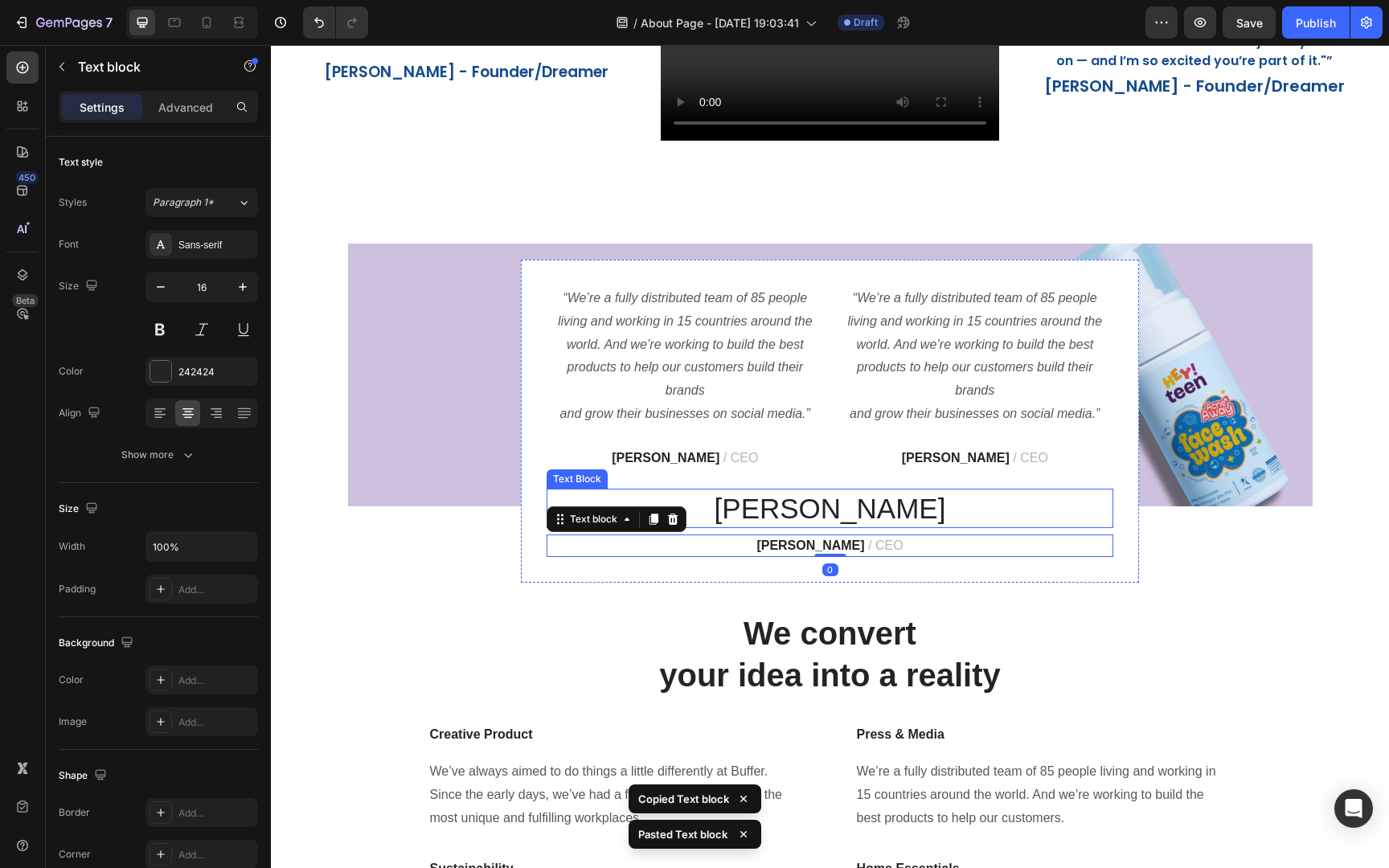
click at [841, 505] on p "James" at bounding box center [830, 509] width 563 height 37
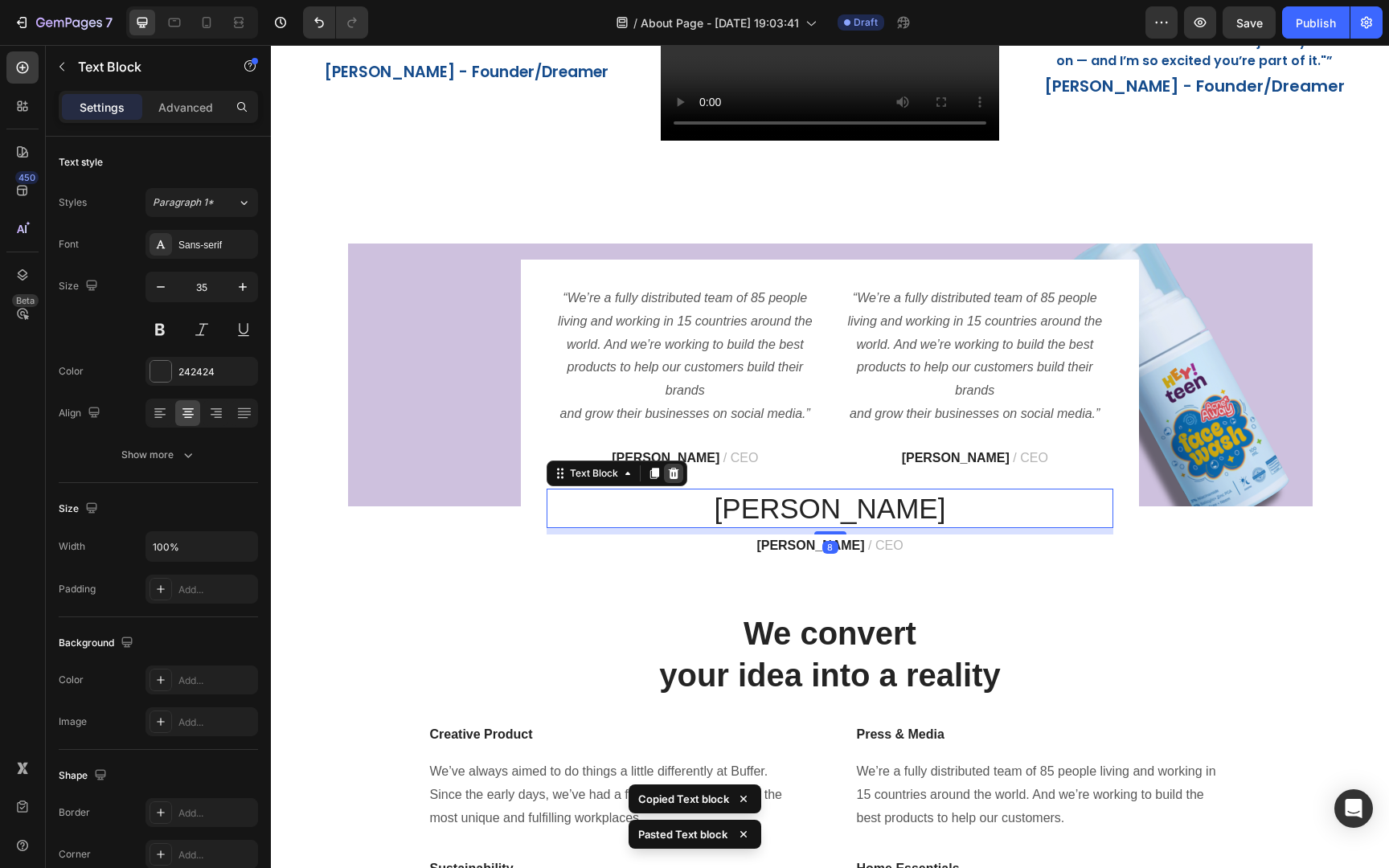
click at [676, 473] on icon at bounding box center [674, 473] width 10 height 11
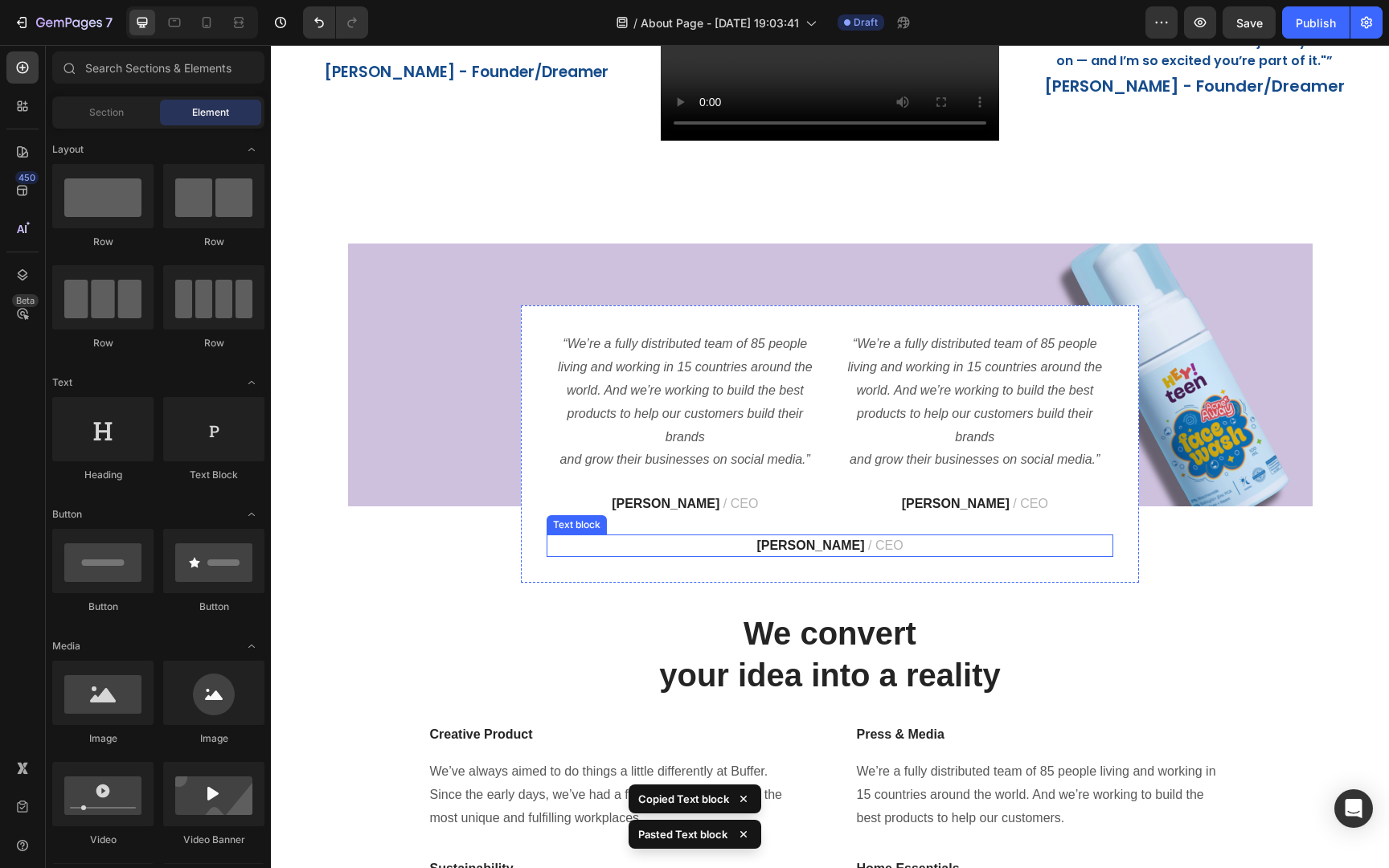
click at [868, 551] on span "/ CEO" at bounding box center [886, 545] width 35 height 13
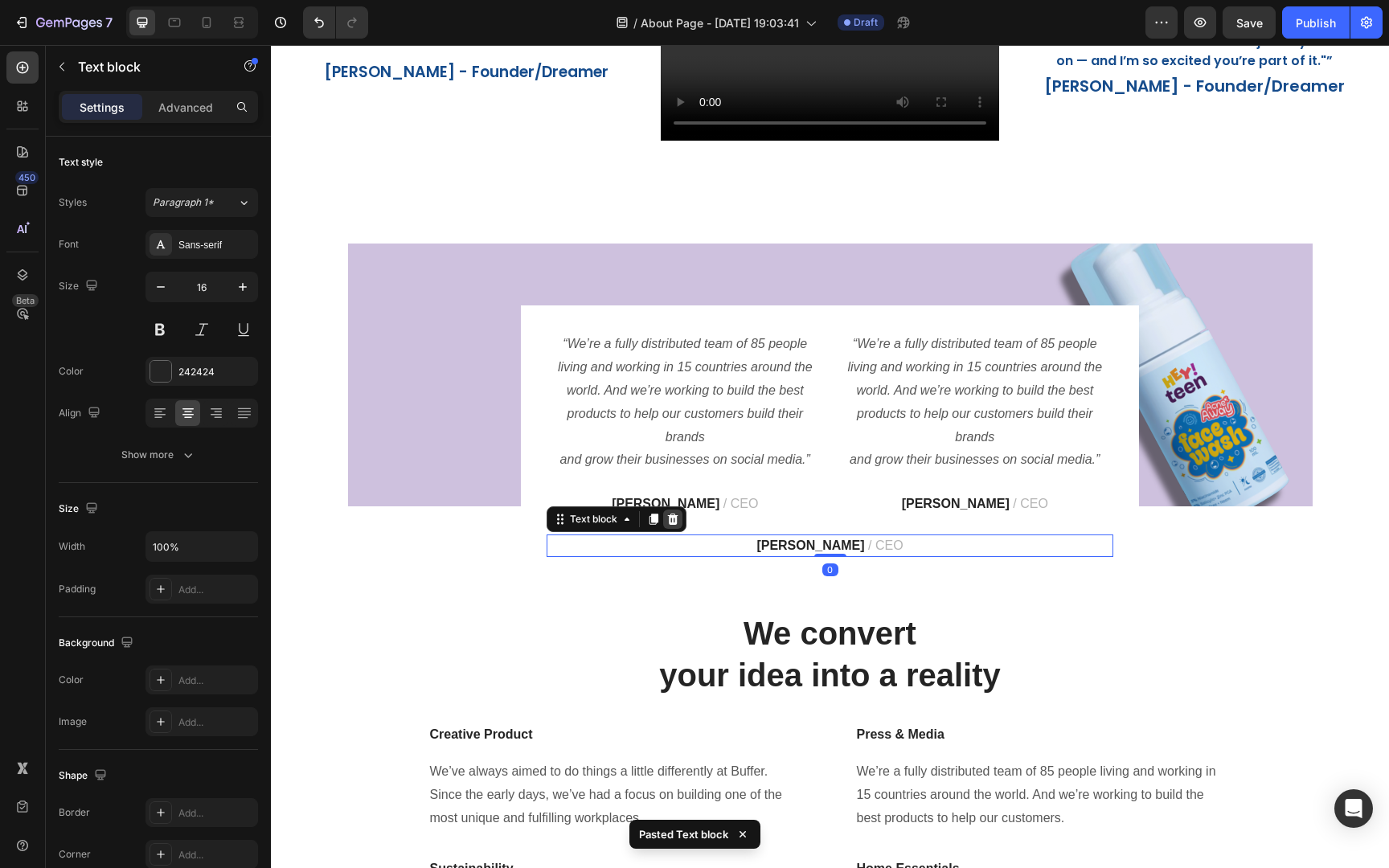
click at [679, 524] on div at bounding box center [673, 519] width 19 height 19
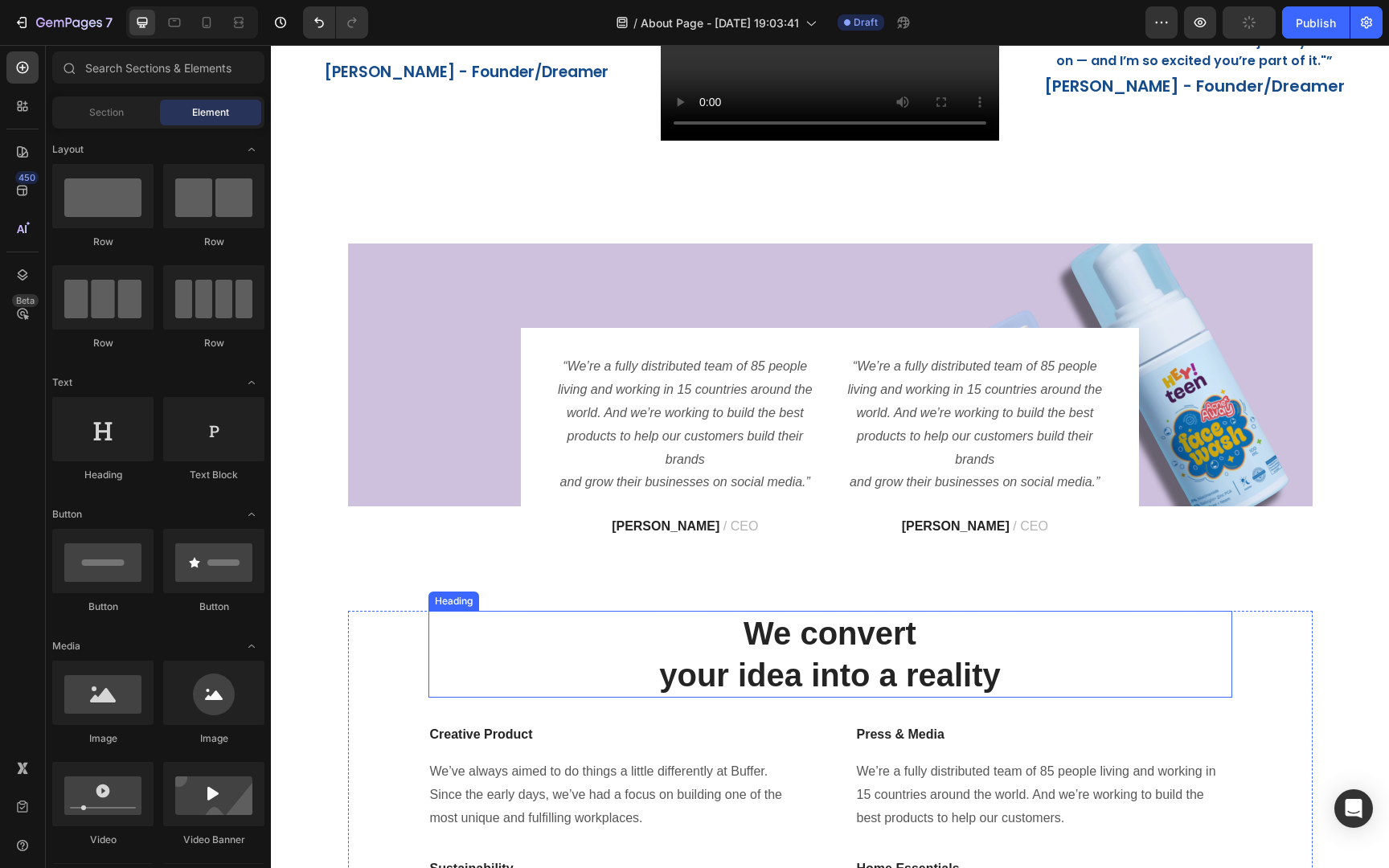
click at [1160, 612] on p "We convert your idea into a reality" at bounding box center [830, 654] width 800 height 84
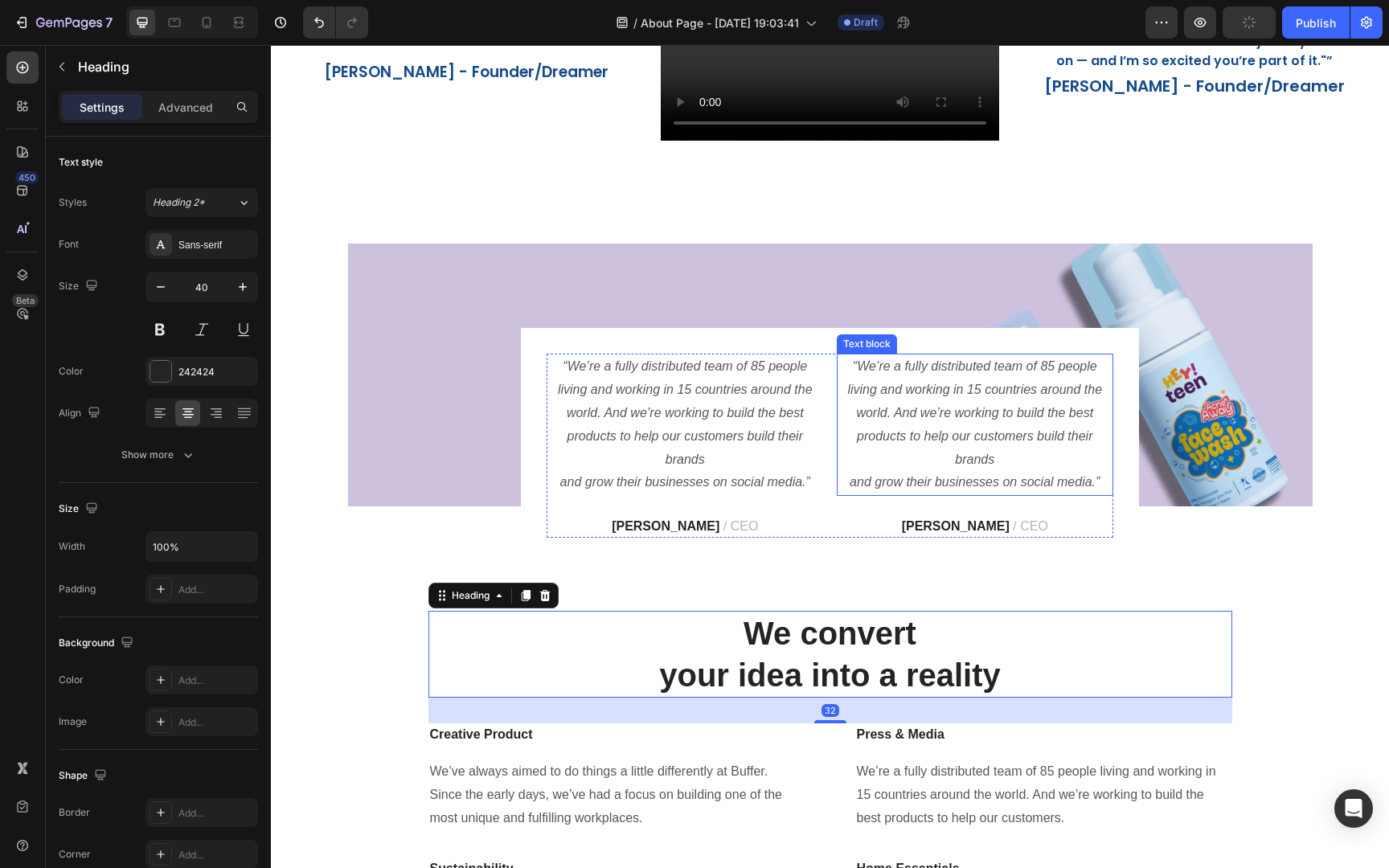
click at [1016, 443] on p "“We’re a fully distributed team of 85 people living and working in 15 countries…" at bounding box center [975, 425] width 274 height 139
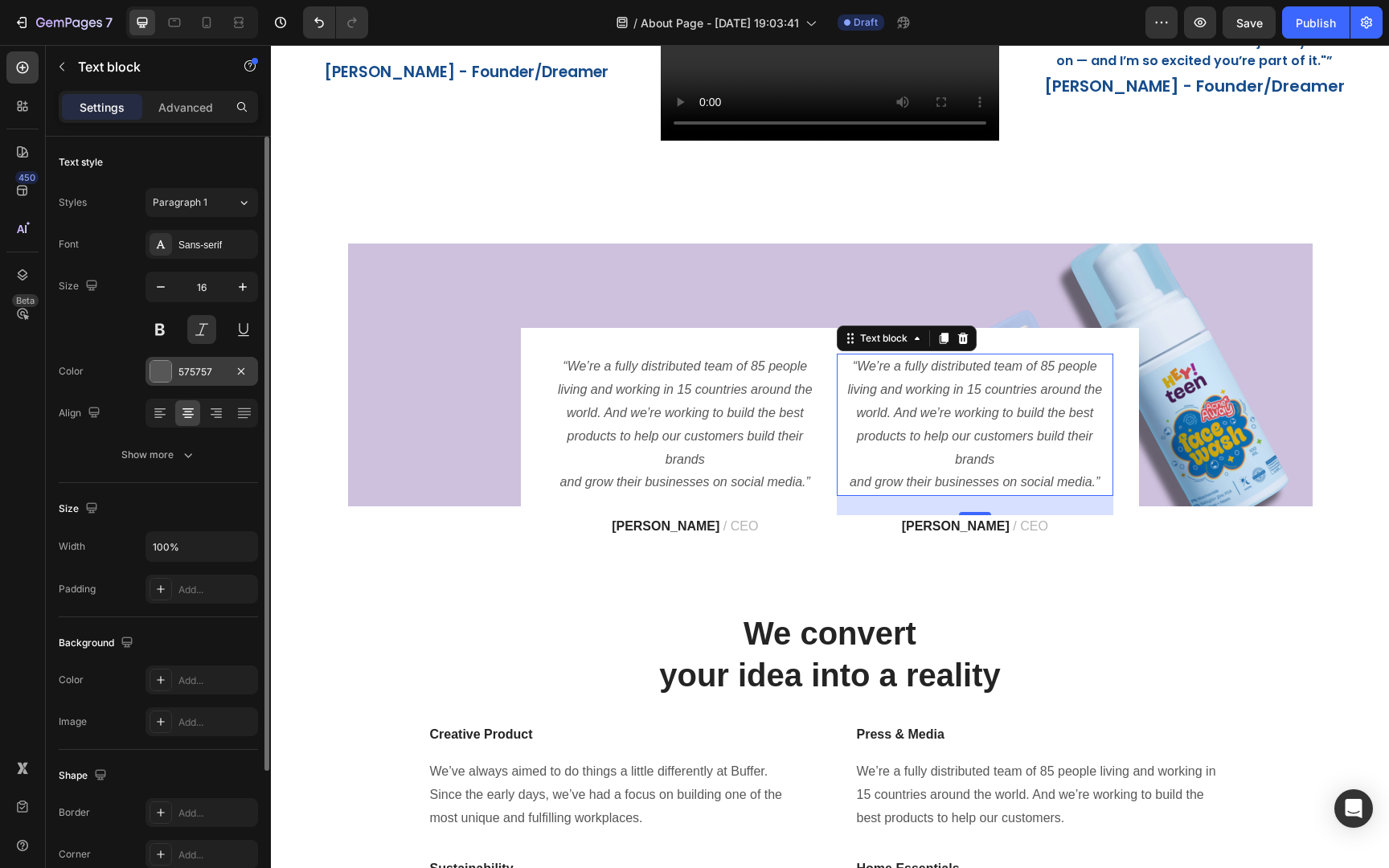
click at [186, 374] on div "575757" at bounding box center [202, 371] width 47 height 14
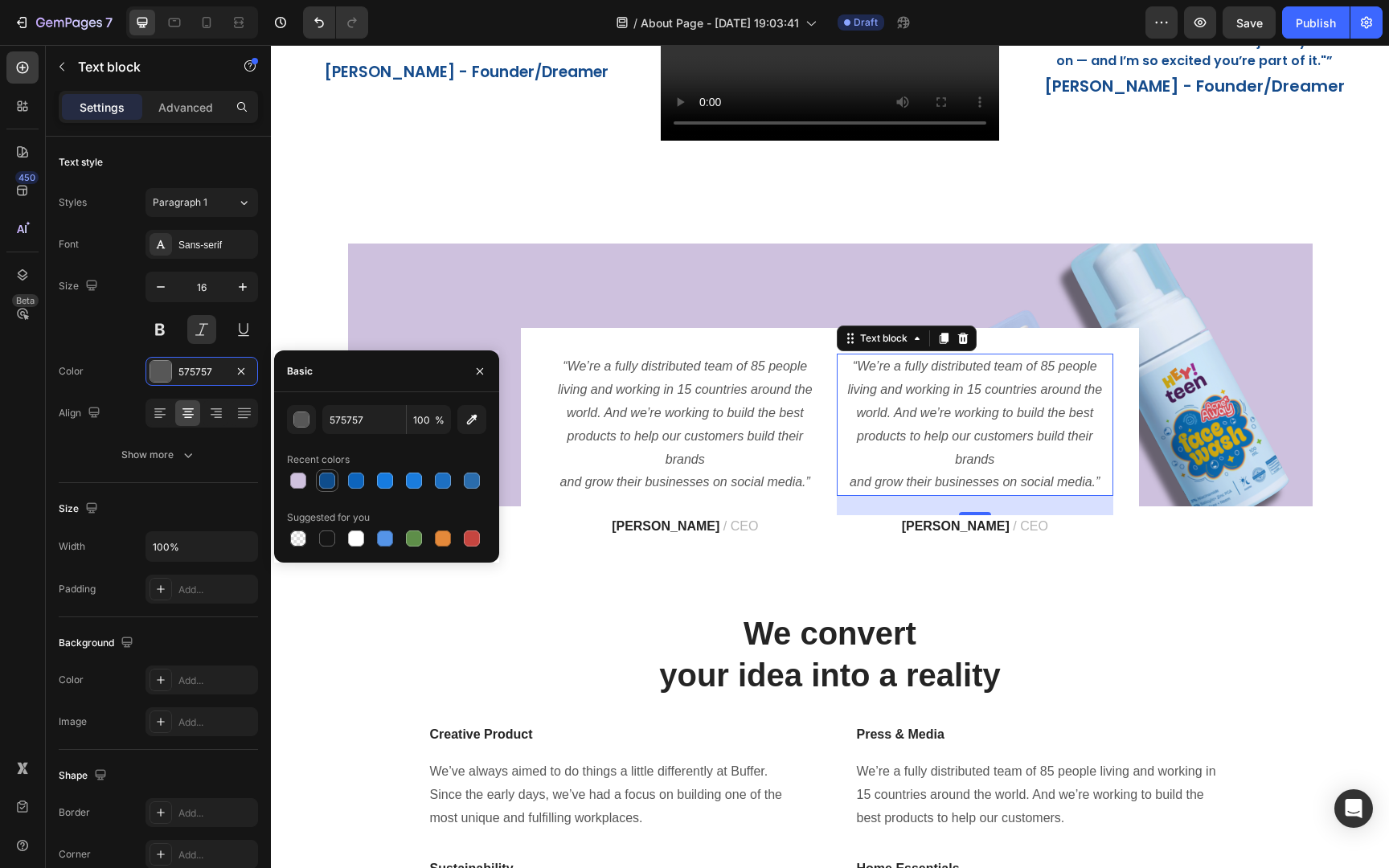
click at [330, 483] on div at bounding box center [327, 480] width 16 height 16
click at [305, 478] on div at bounding box center [297, 480] width 16 height 16
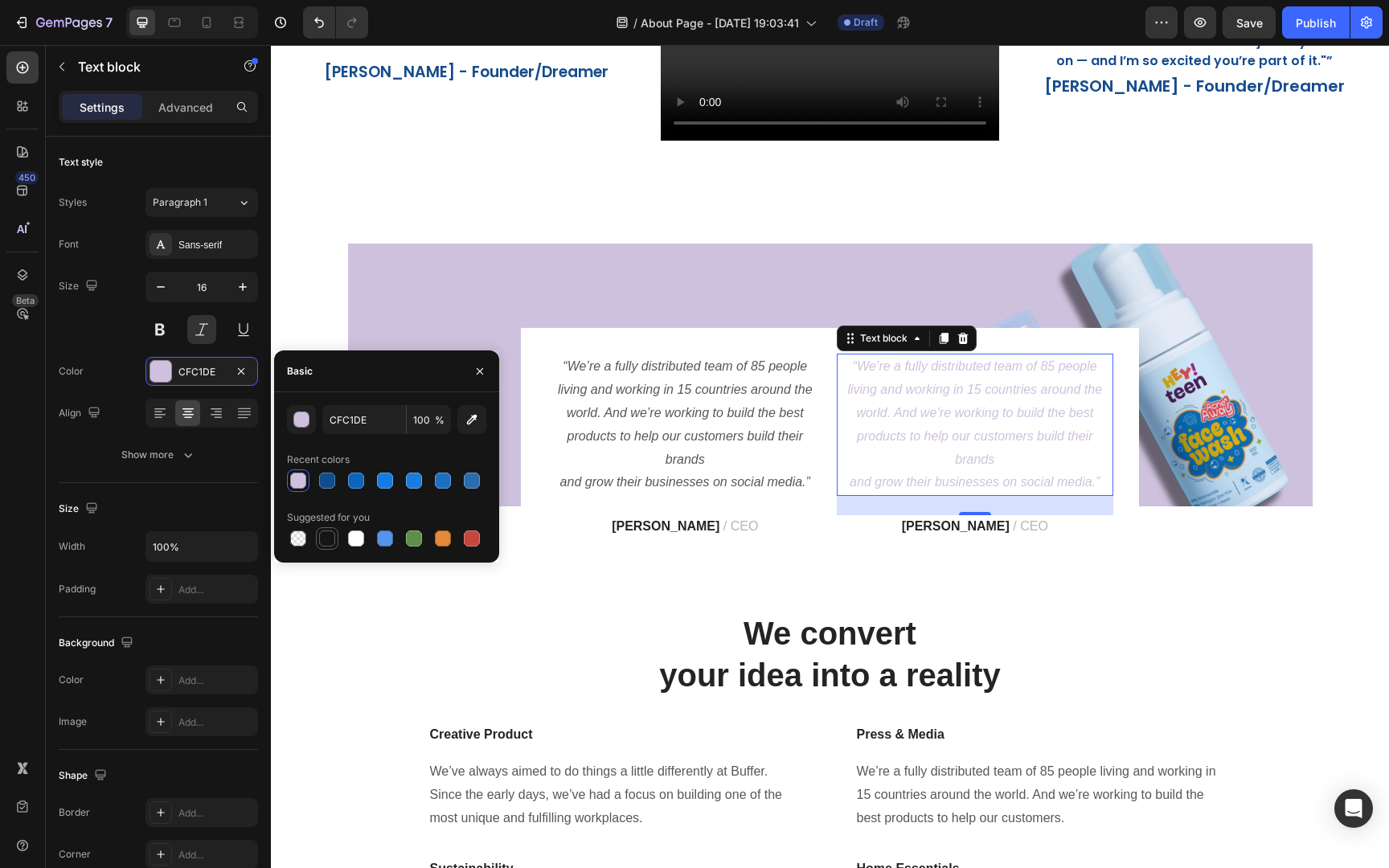
click at [325, 535] on div at bounding box center [327, 538] width 16 height 16
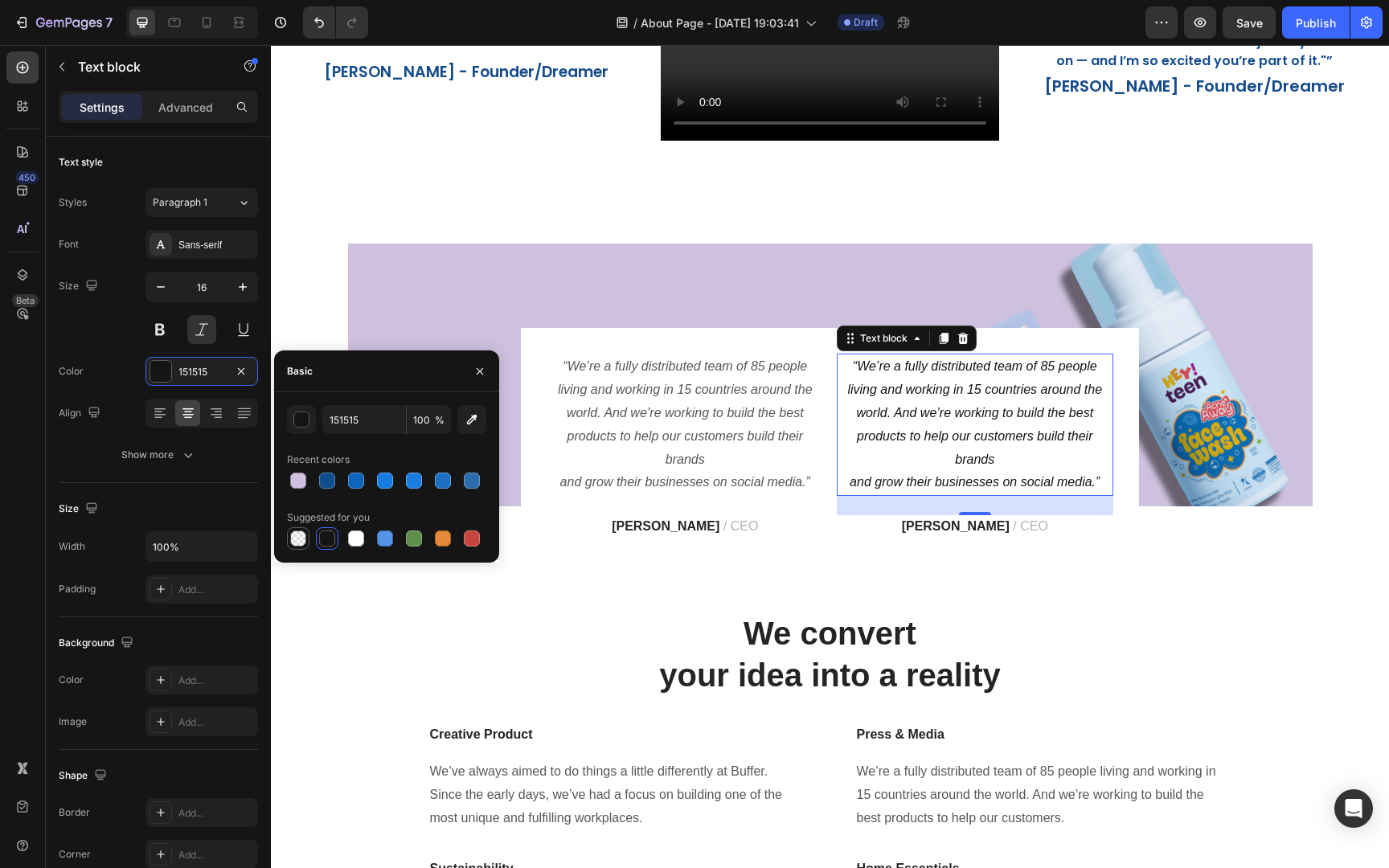
click at [301, 535] on div at bounding box center [297, 538] width 16 height 16
type input "000000"
type input "0"
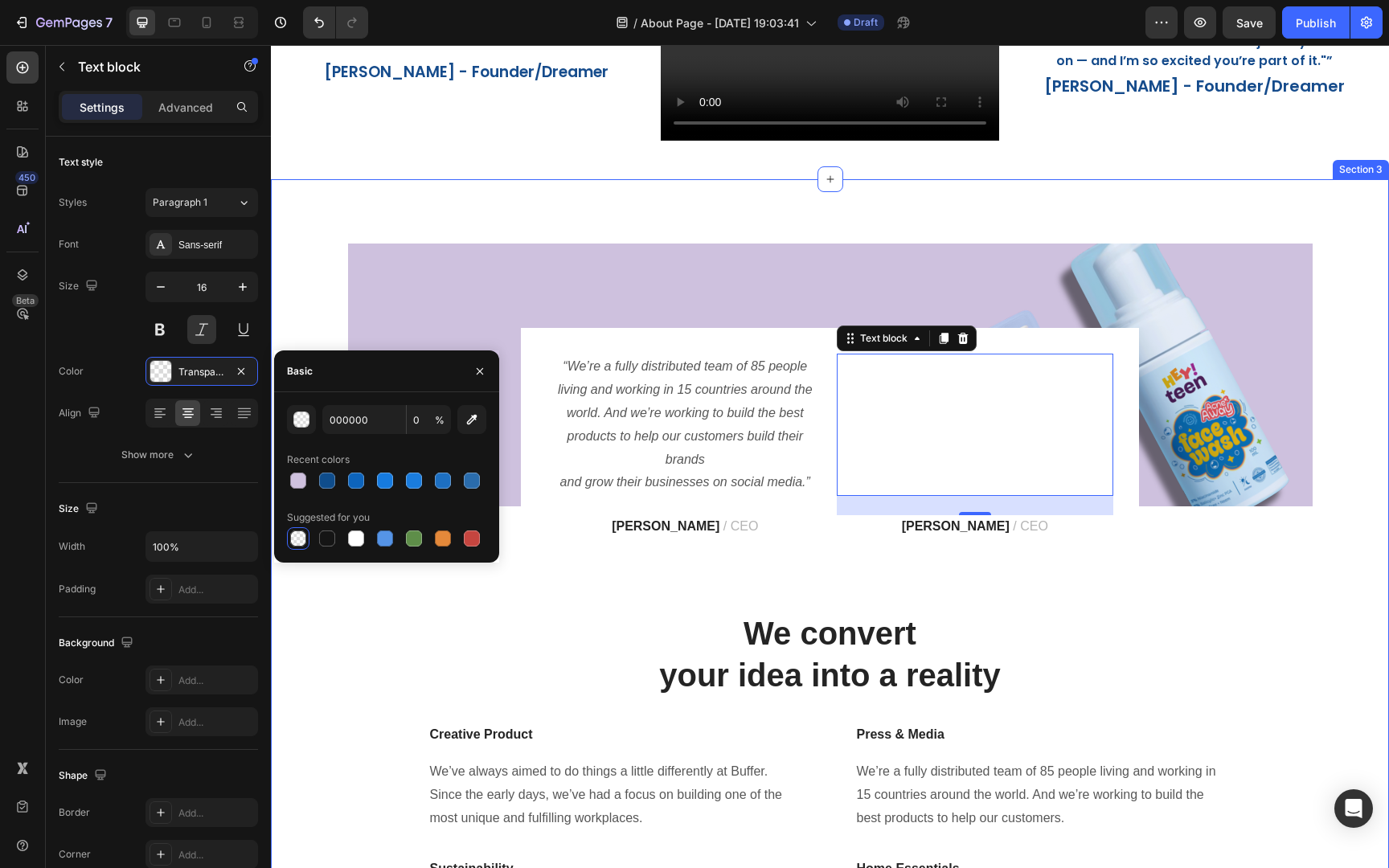
click at [542, 605] on div "Image “We’re a fully distributed team of 85 people living and working in 15 cou…" at bounding box center [830, 615] width 1093 height 745
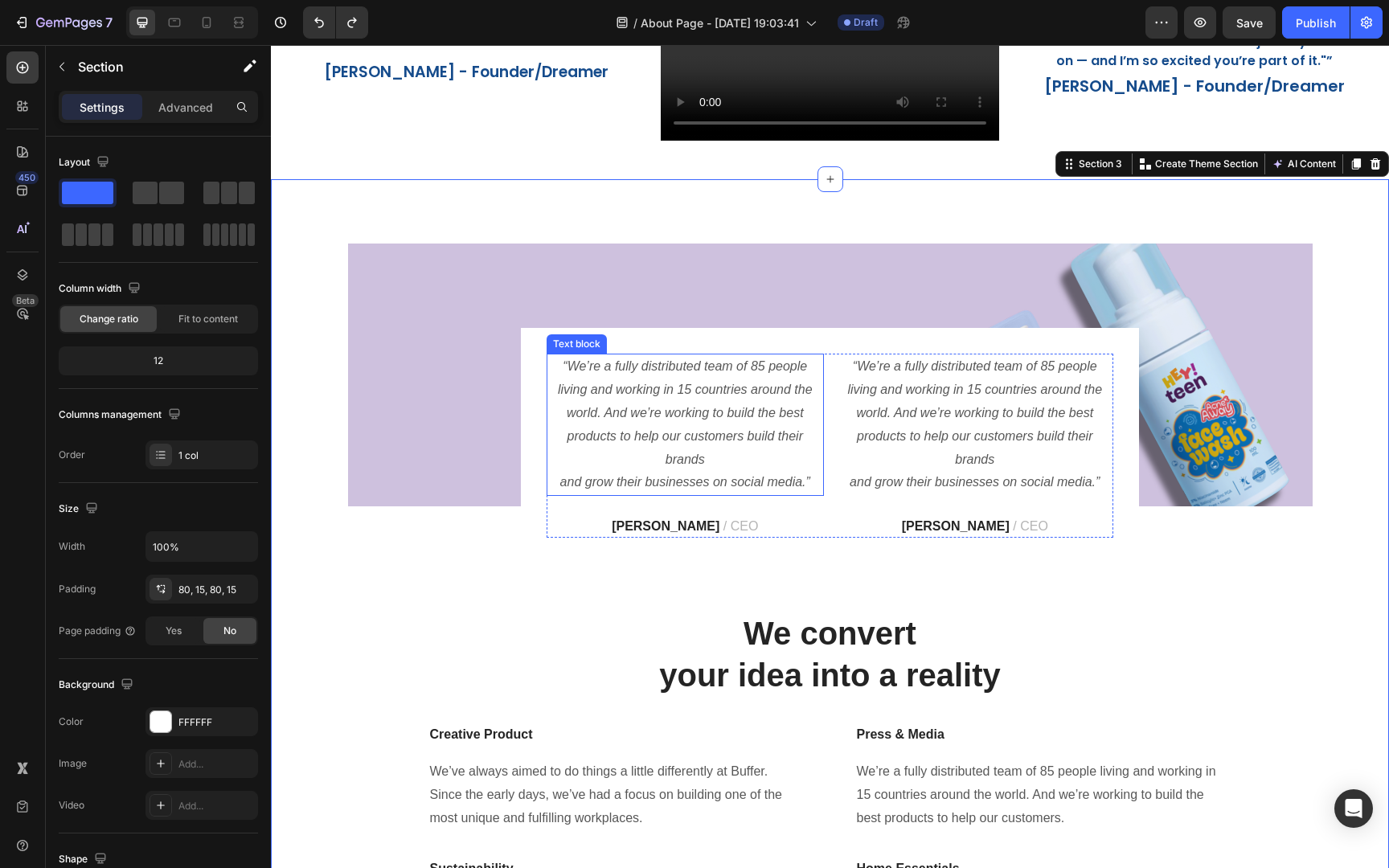
click at [722, 448] on p "“We’re a fully distributed team of 85 people living and working in 15 countries…" at bounding box center [685, 425] width 274 height 139
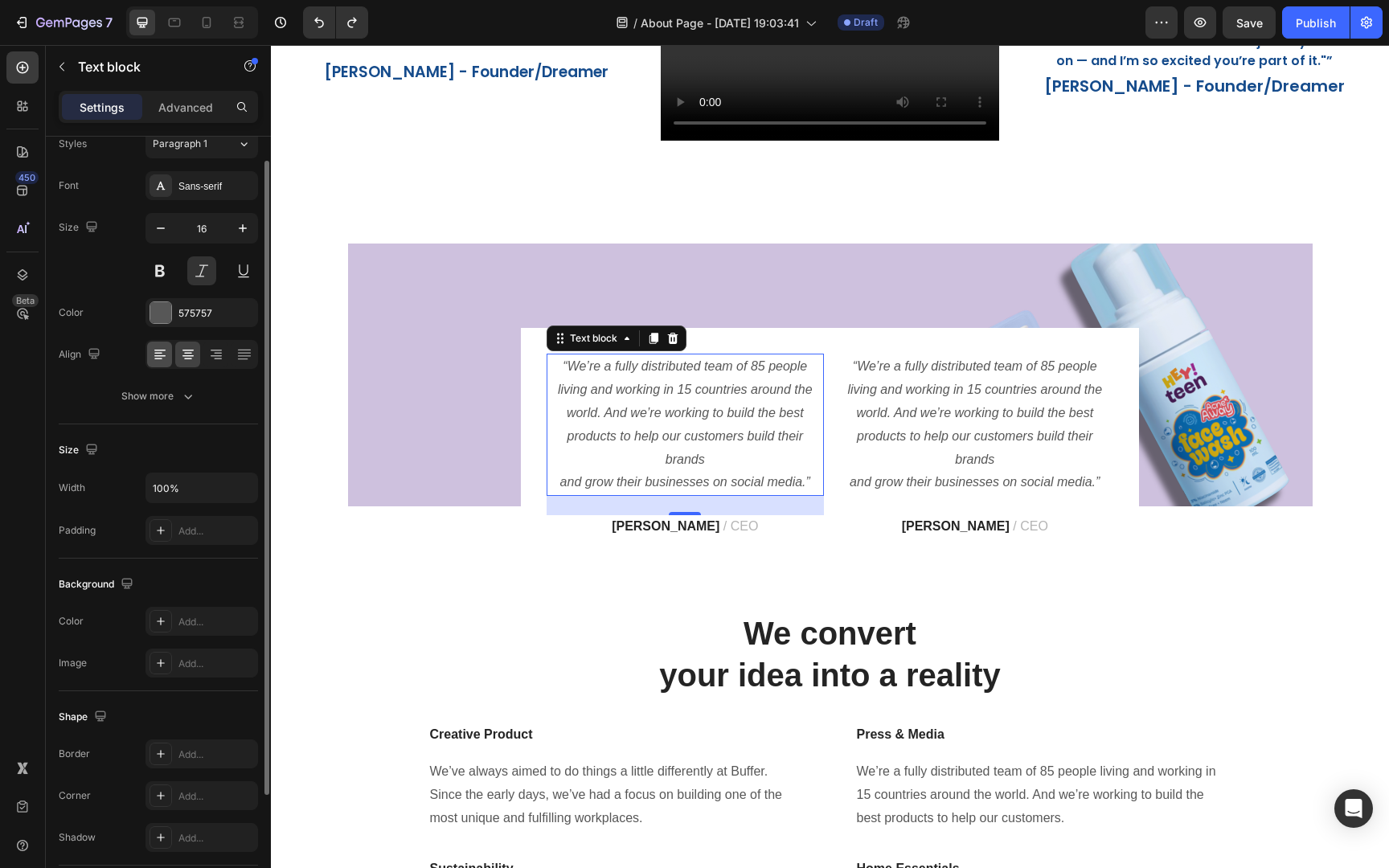
scroll to position [0, 0]
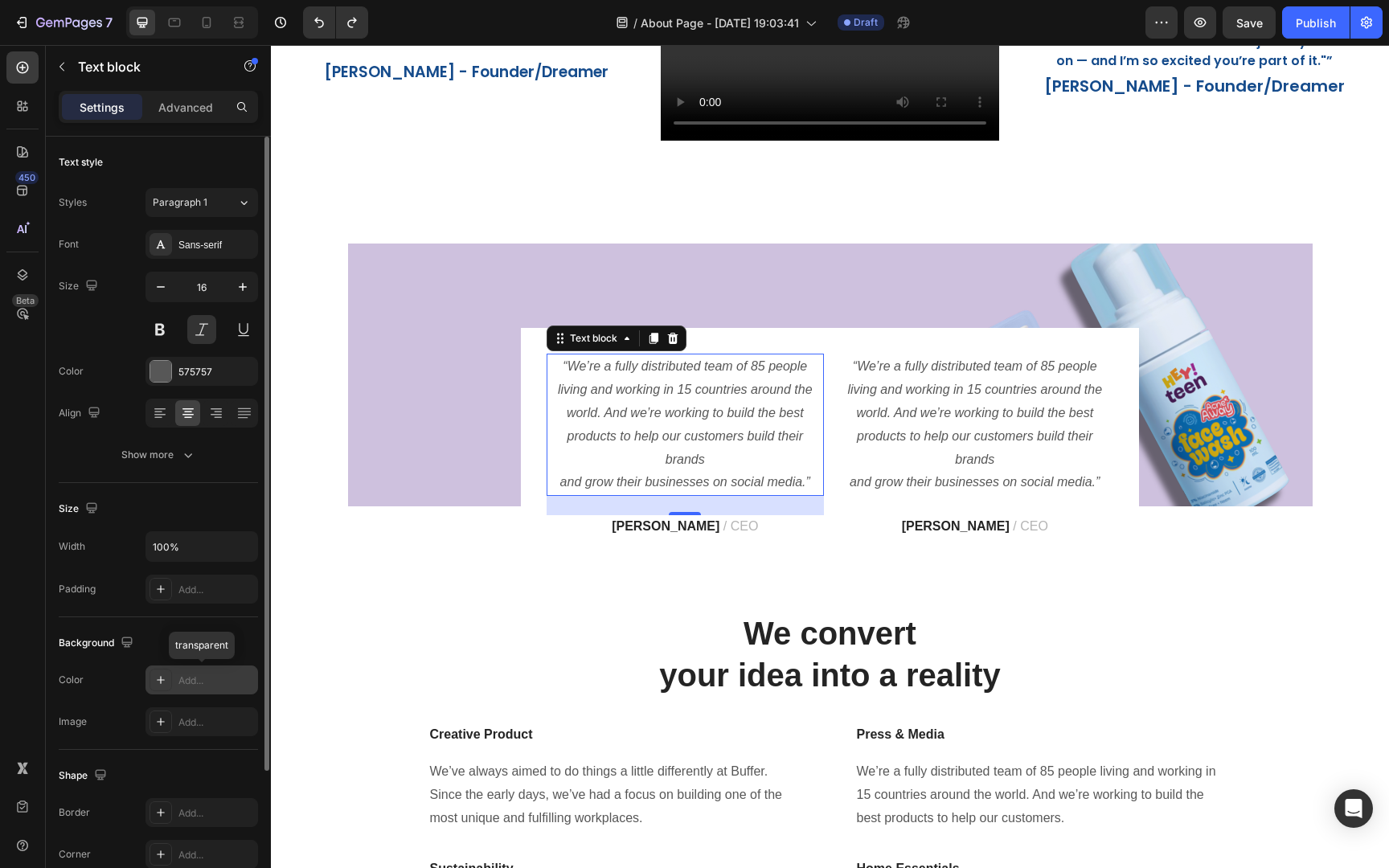
click at [188, 684] on div "Add..." at bounding box center [216, 680] width 76 height 14
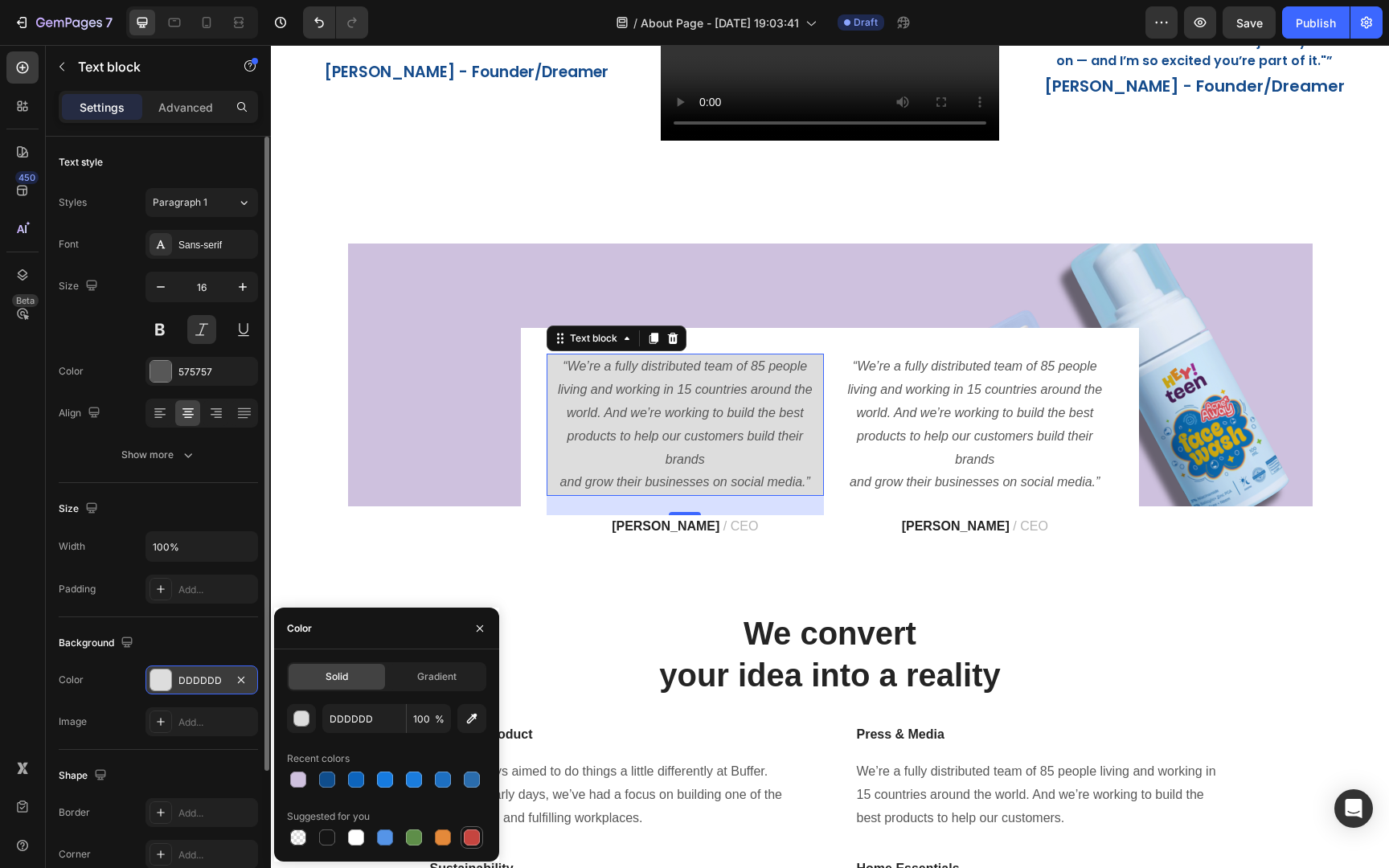
click at [474, 835] on div at bounding box center [471, 837] width 16 height 16
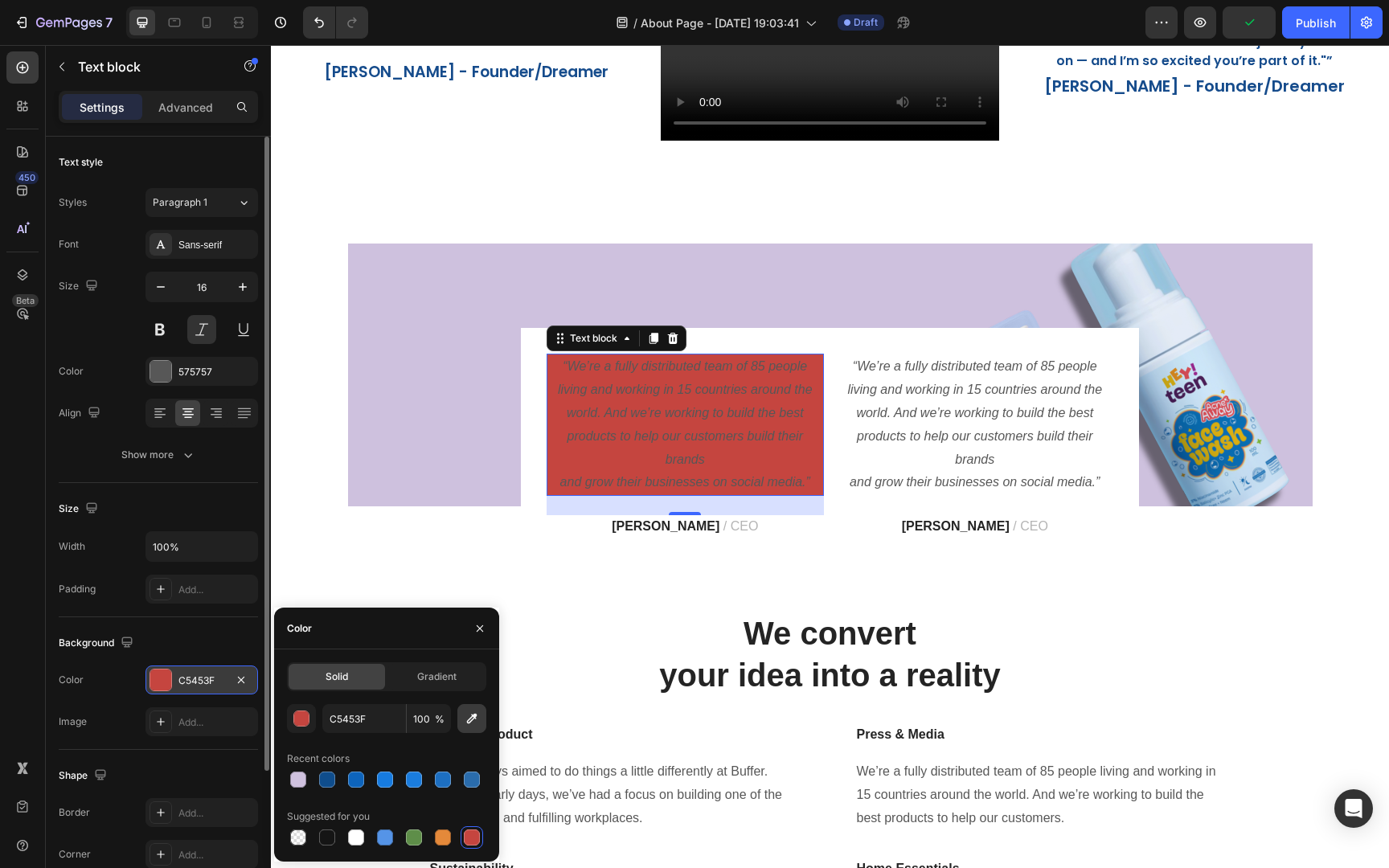
click at [464, 722] on icon "button" at bounding box center [471, 718] width 16 height 16
type input "D0C0DE"
click at [472, 724] on icon "button" at bounding box center [471, 718] width 16 height 16
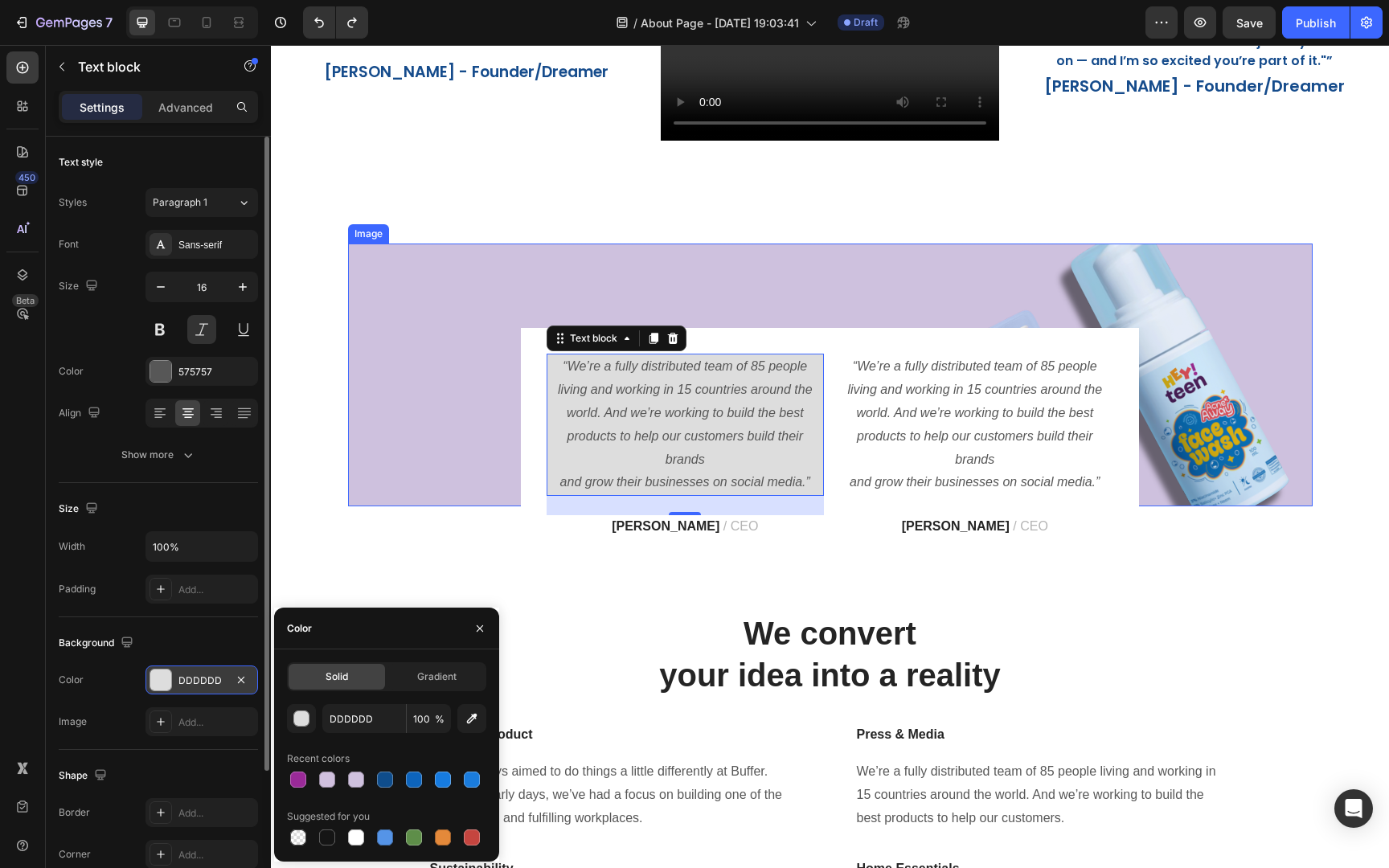
type input "000000"
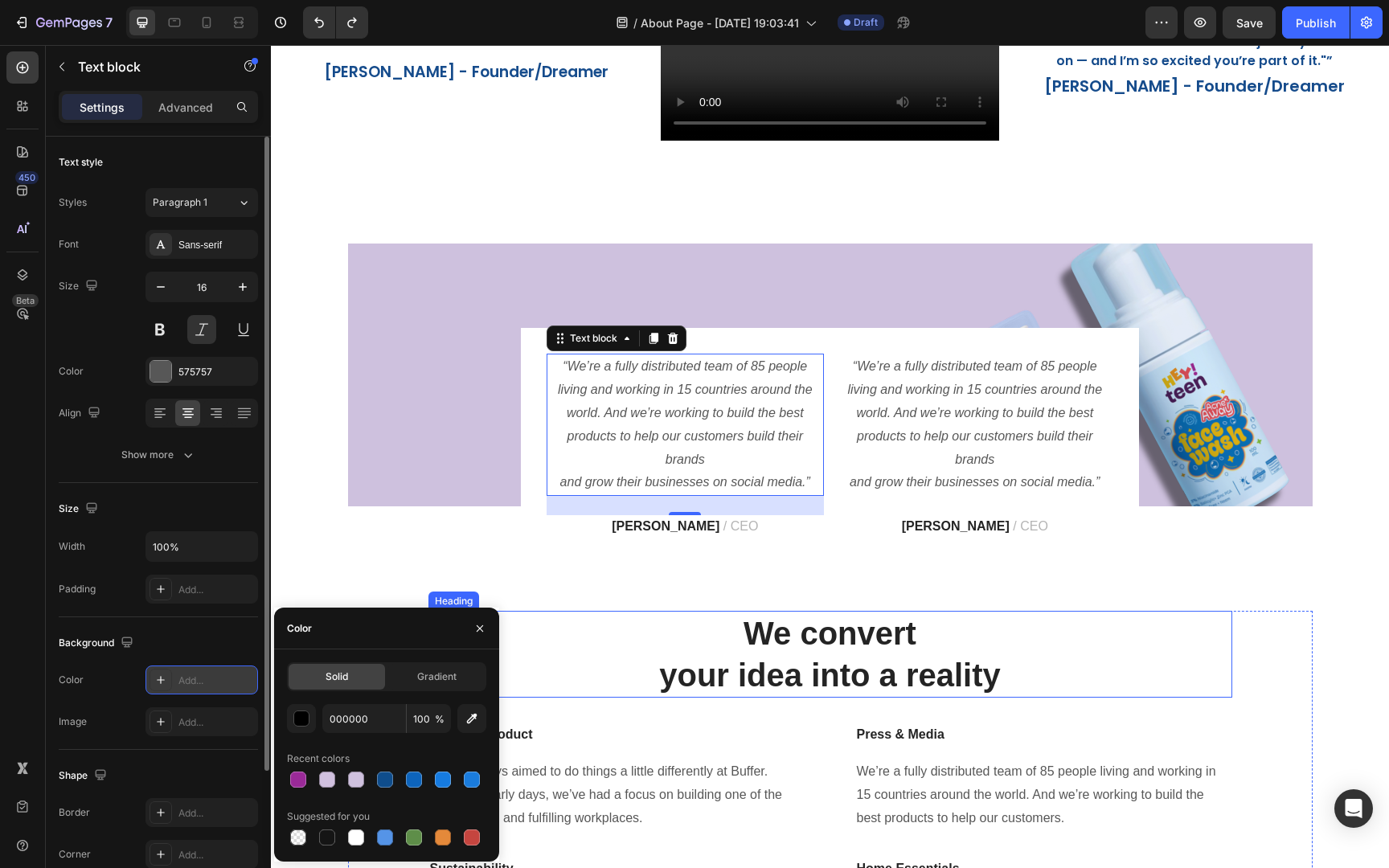
click at [1224, 640] on p "We convert your idea into a reality" at bounding box center [830, 654] width 800 height 84
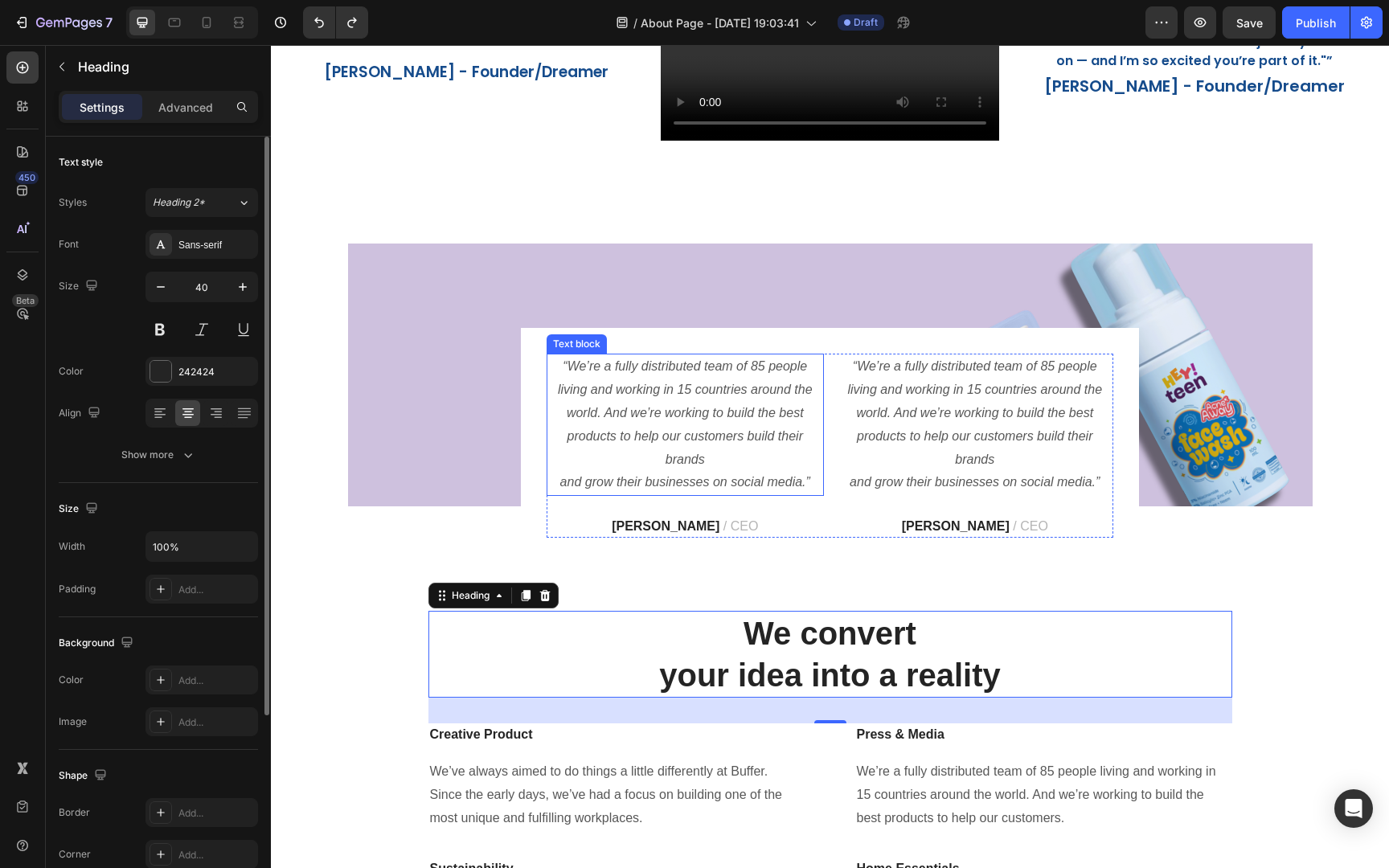
click at [773, 458] on p "“We’re a fully distributed team of 85 people living and working in 15 countries…" at bounding box center [685, 425] width 274 height 139
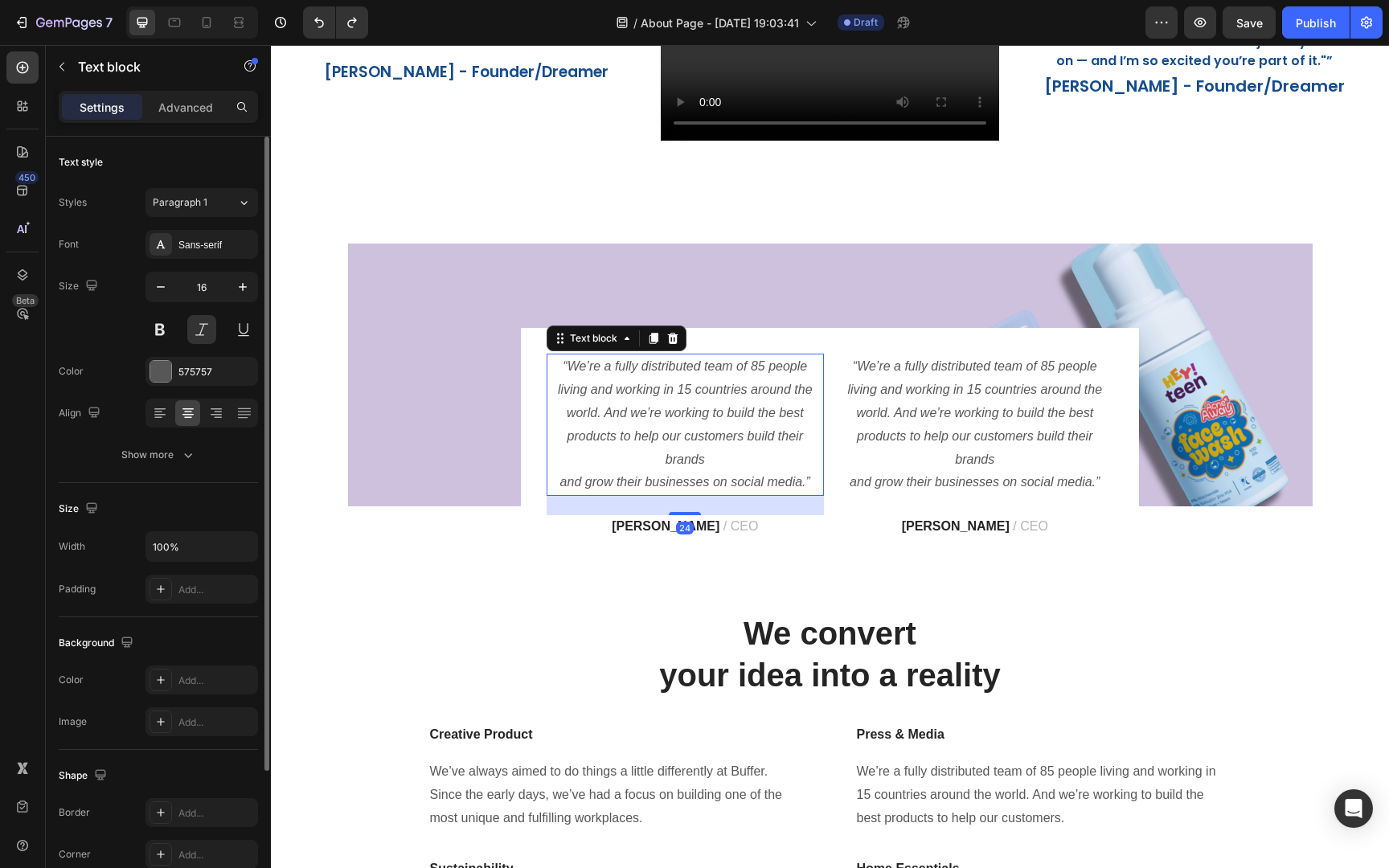
click at [773, 458] on p "“We’re a fully distributed team of 85 people living and working in 15 countries…" at bounding box center [685, 425] width 274 height 139
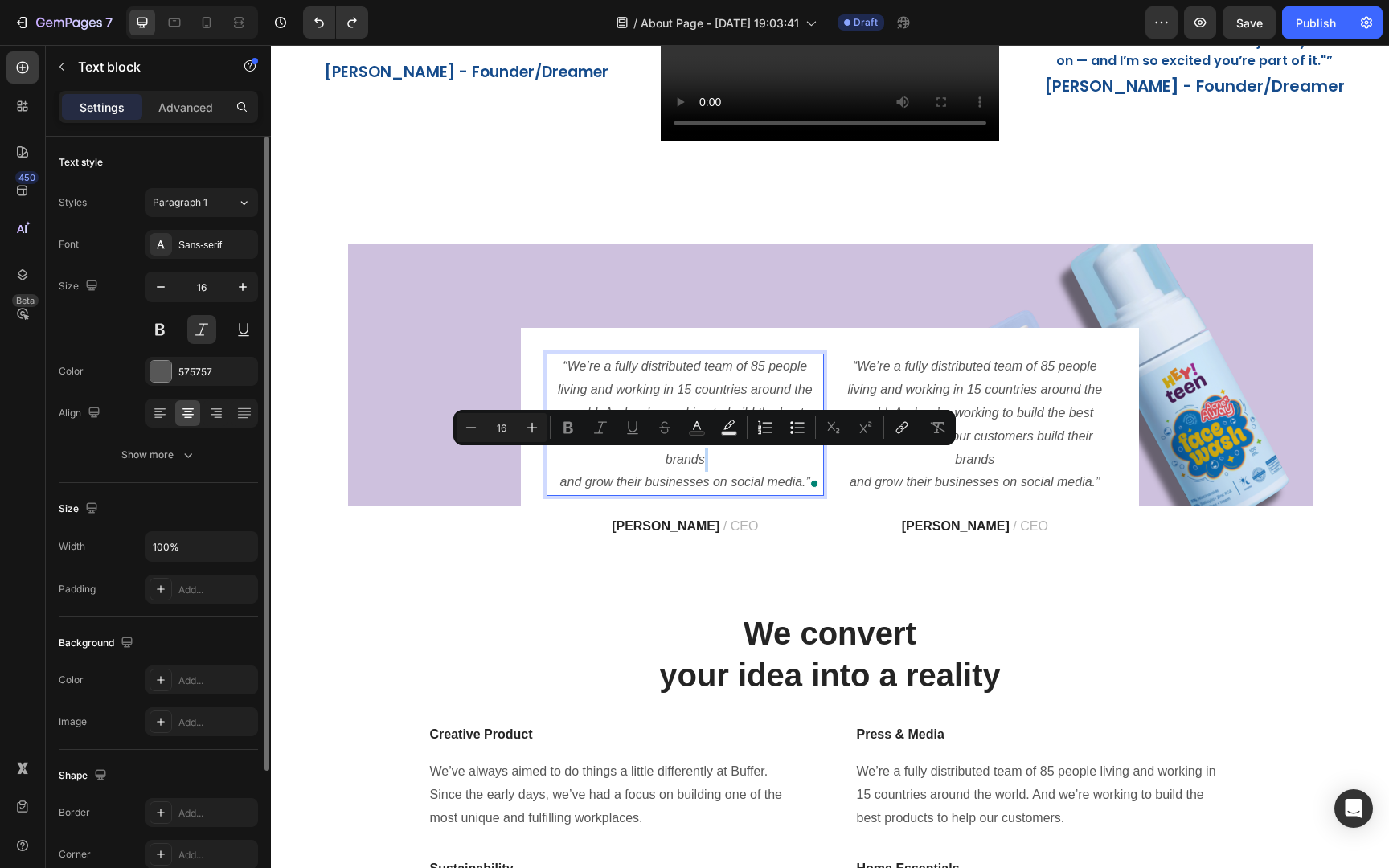
click at [563, 481] on p "“We’re a fully distributed team of 85 people living and working in 15 countries…" at bounding box center [685, 425] width 274 height 139
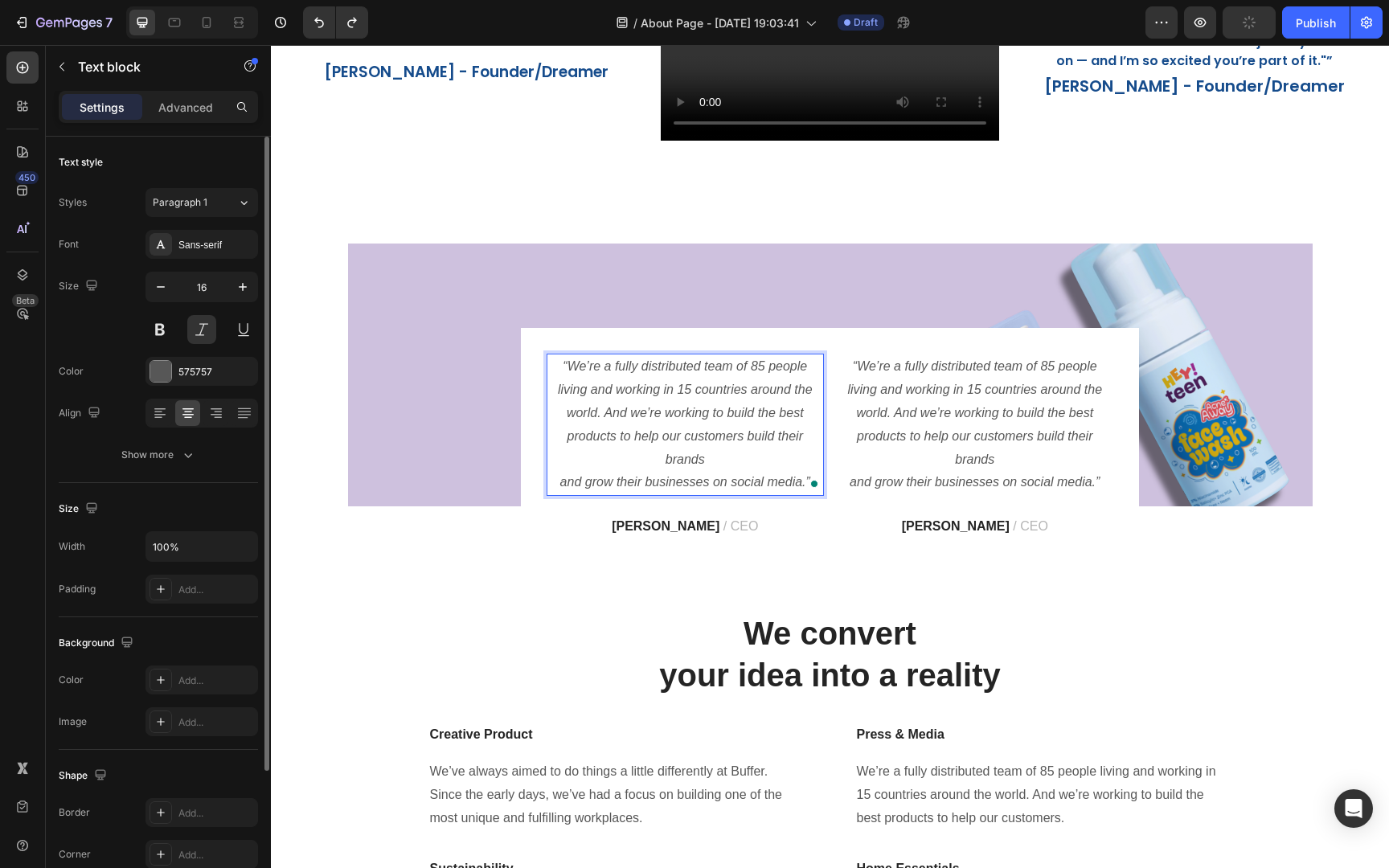
click at [558, 482] on p "“We’re a fully distributed team of 85 people living and working in 15 countries…" at bounding box center [685, 425] width 274 height 139
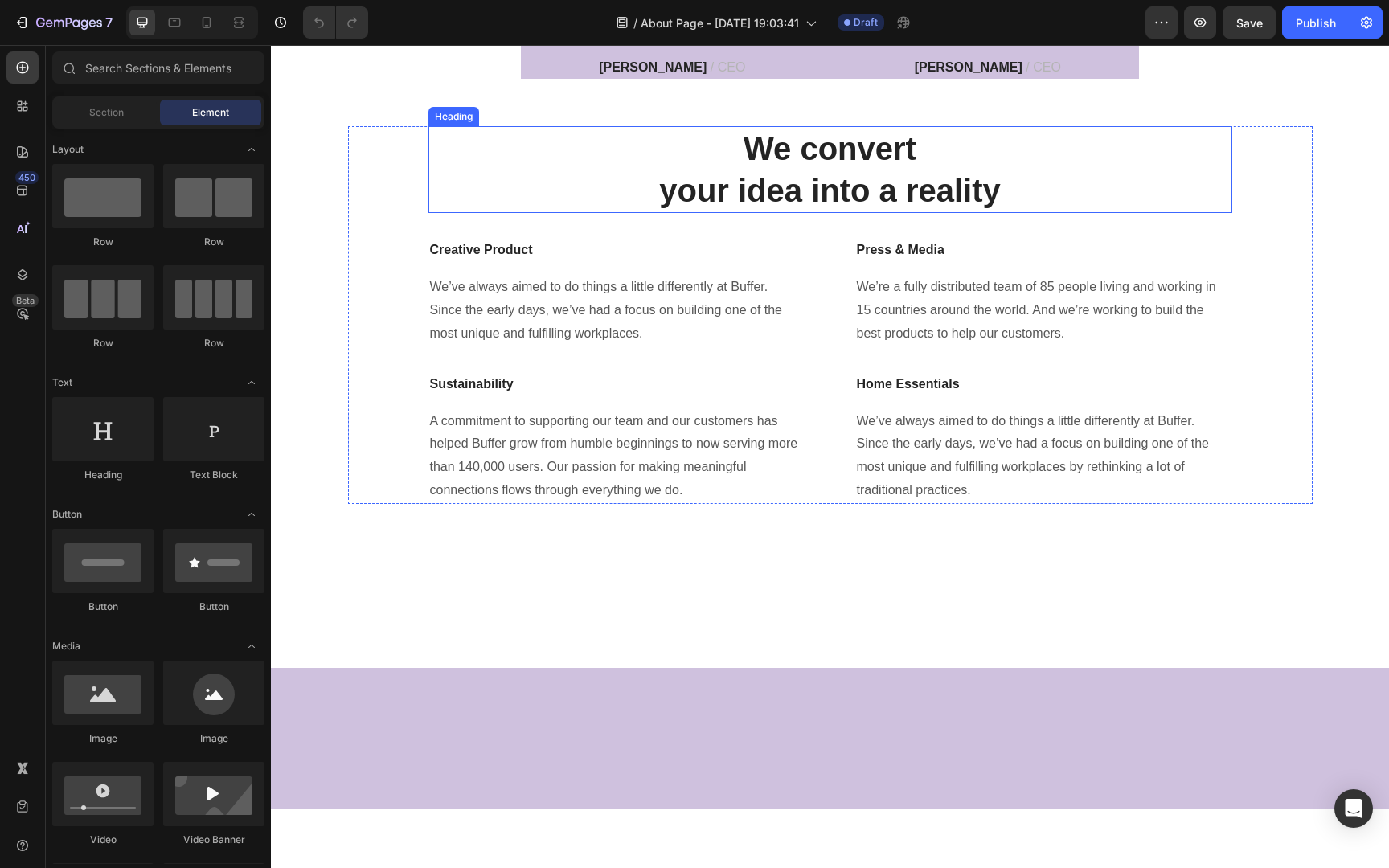
scroll to position [448, 0]
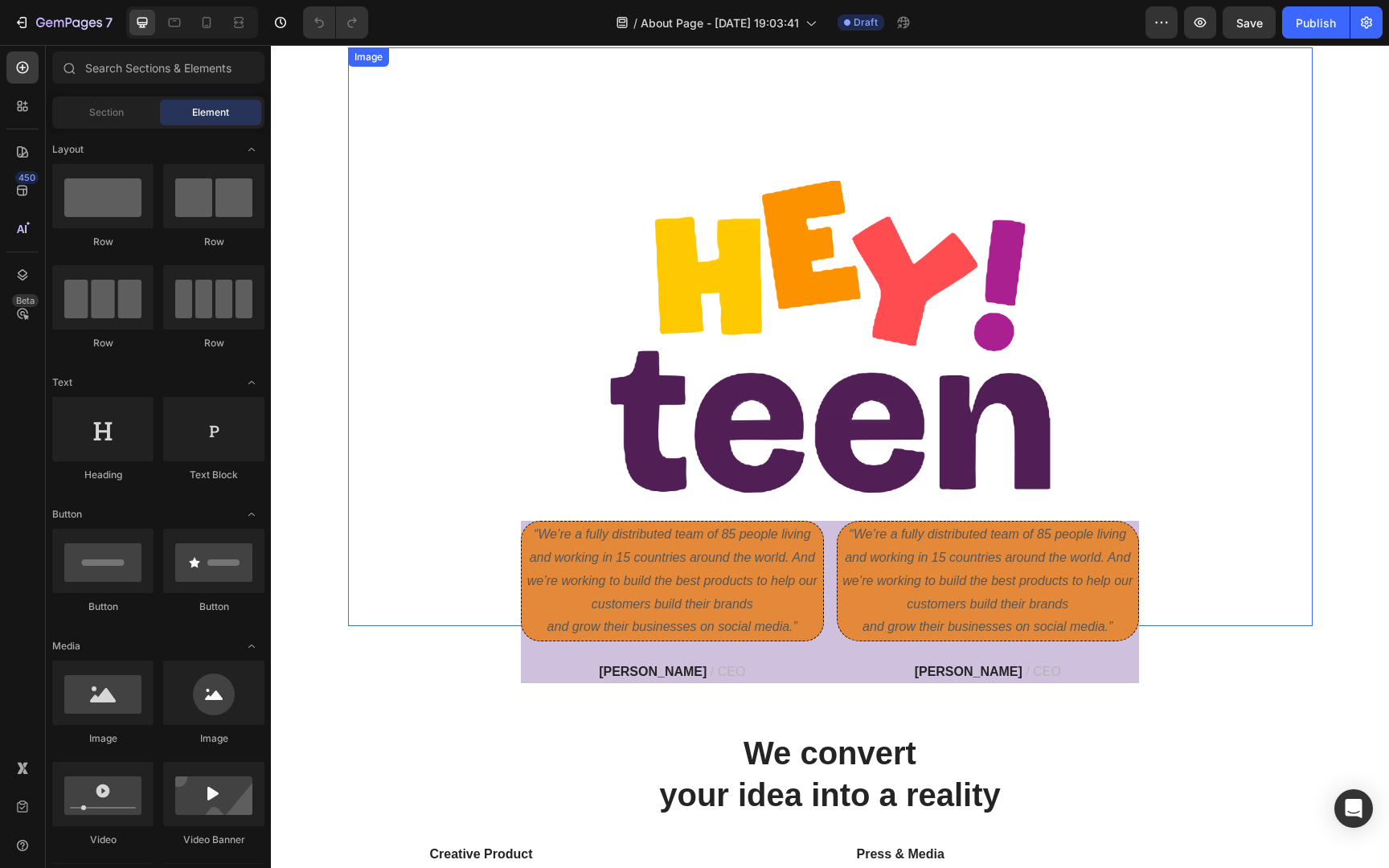
click at [826, 330] on img at bounding box center [830, 336] width 579 height 578
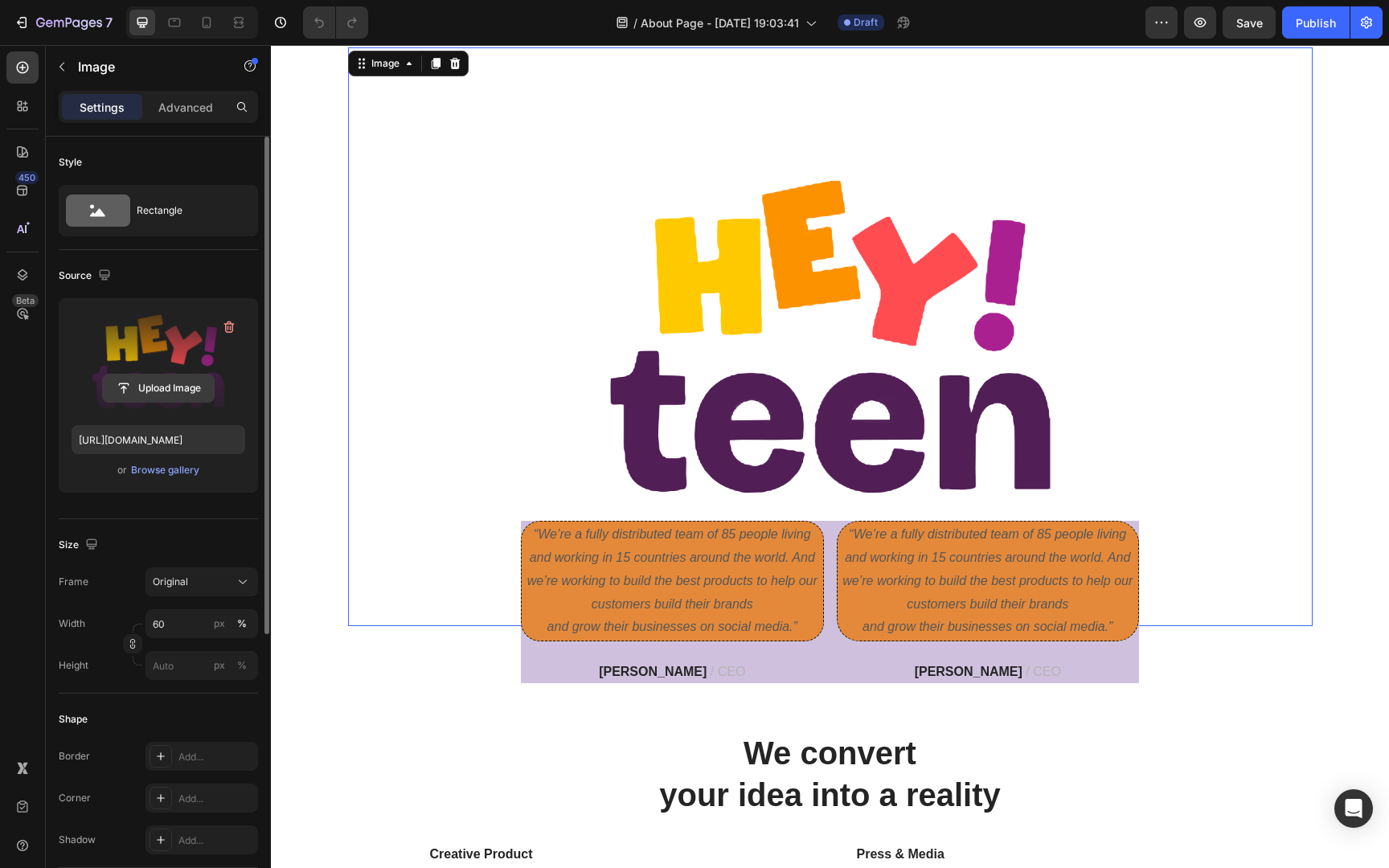
click at [177, 384] on input "file" at bounding box center [158, 388] width 111 height 28
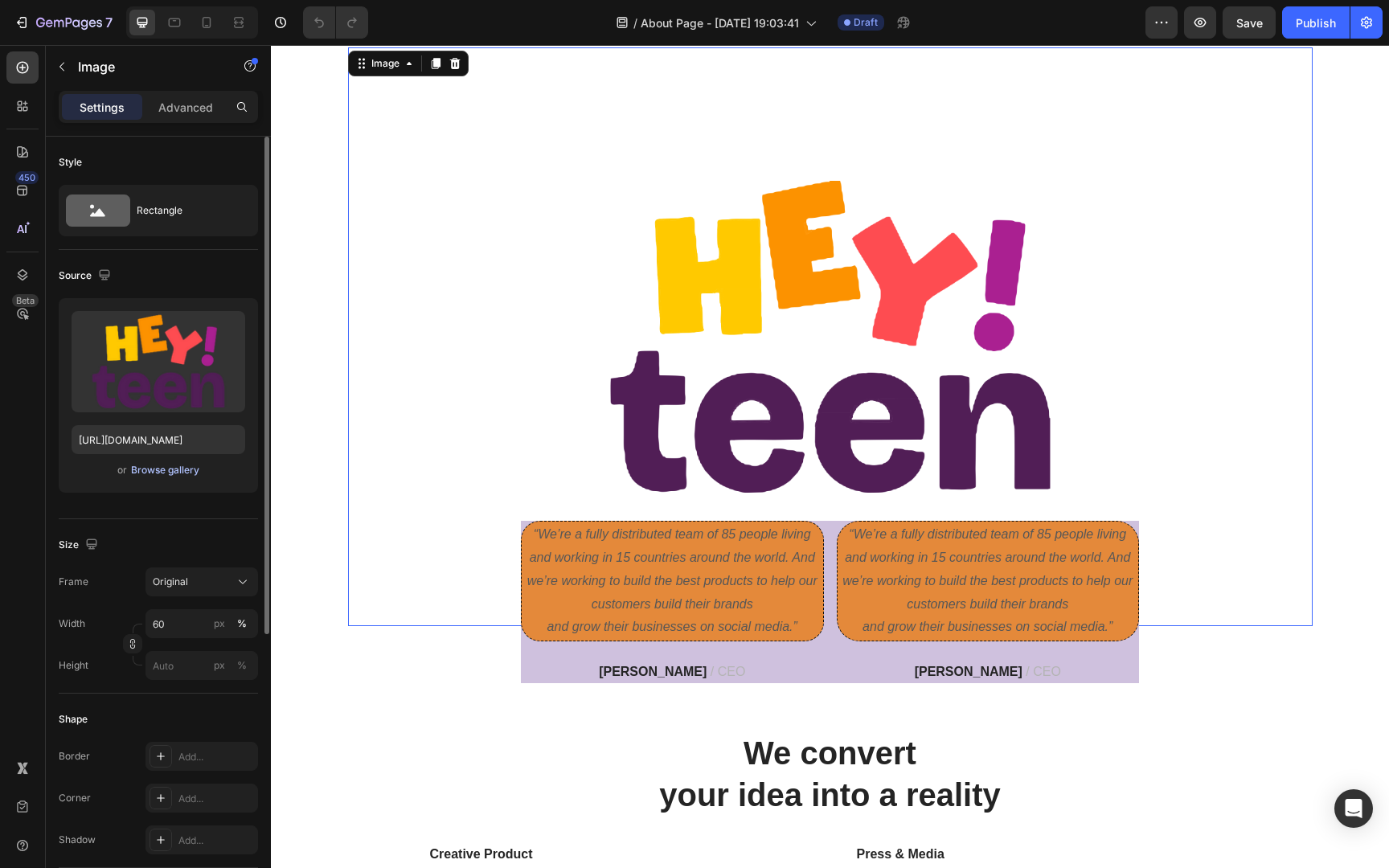
click at [183, 469] on div "Browse gallery" at bounding box center [165, 469] width 68 height 14
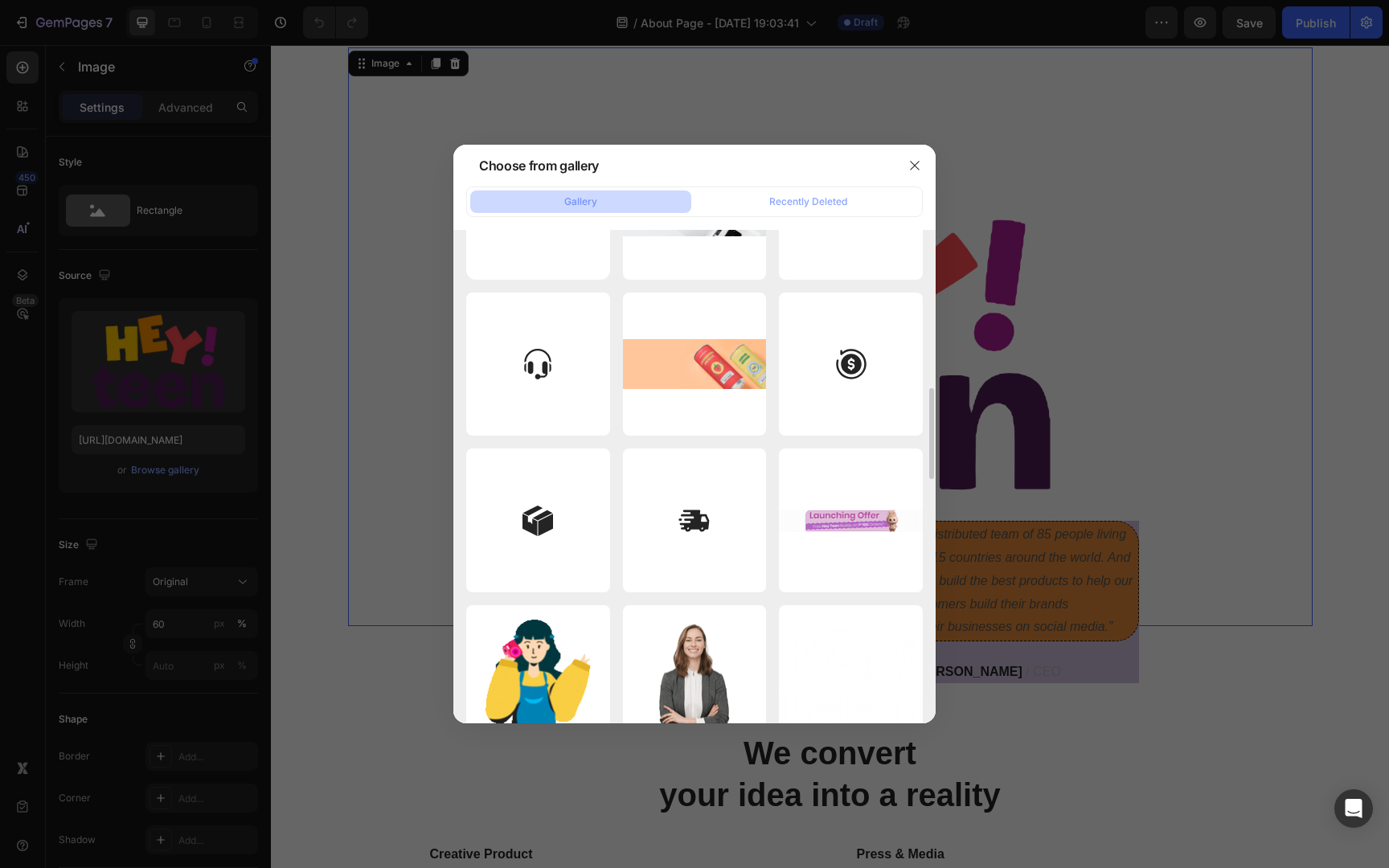
scroll to position [0, 0]
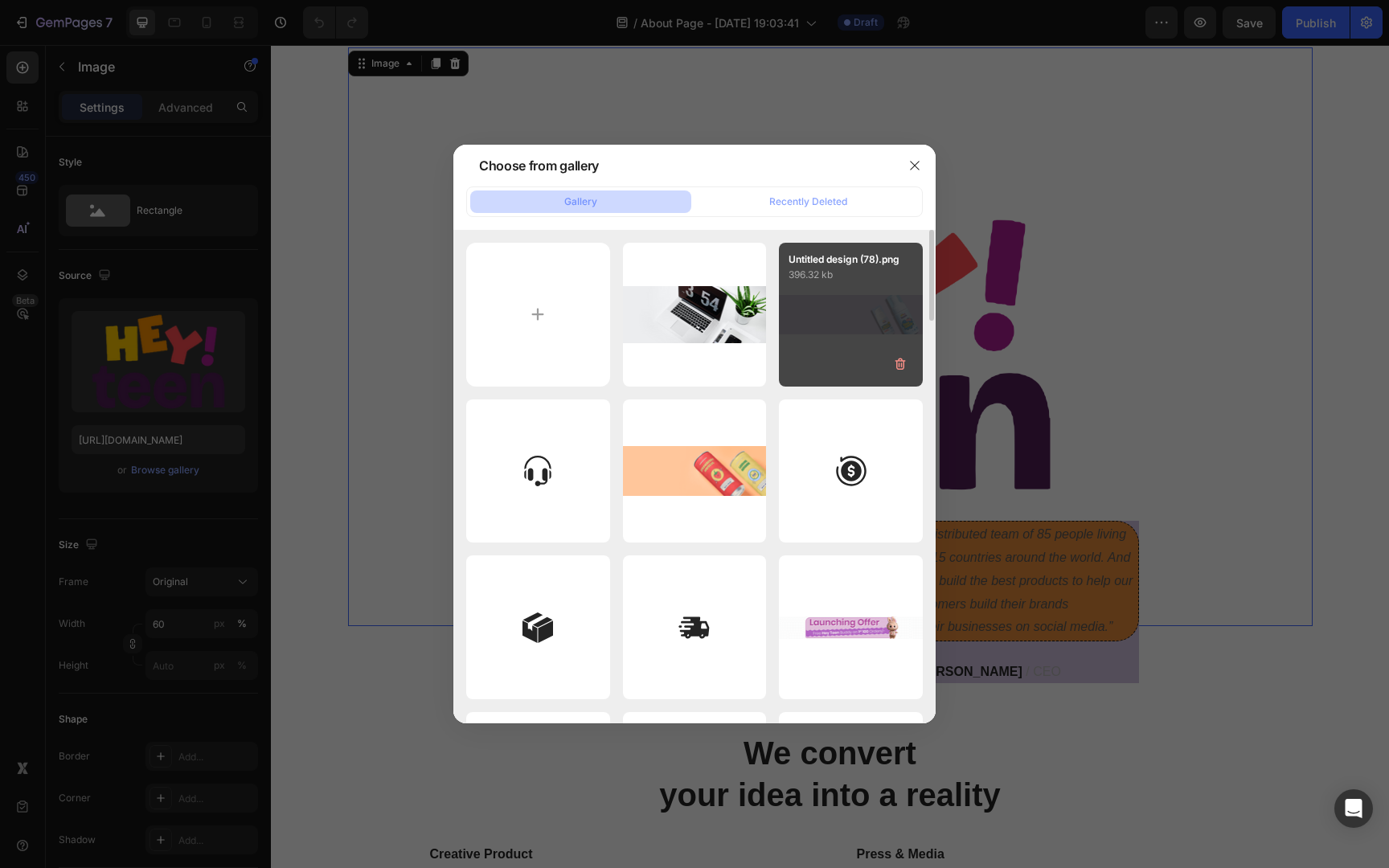
click at [841, 301] on div "Untitled design (78).png 396.32 kb" at bounding box center [850, 314] width 144 height 144
type input "[URL][DOMAIN_NAME]"
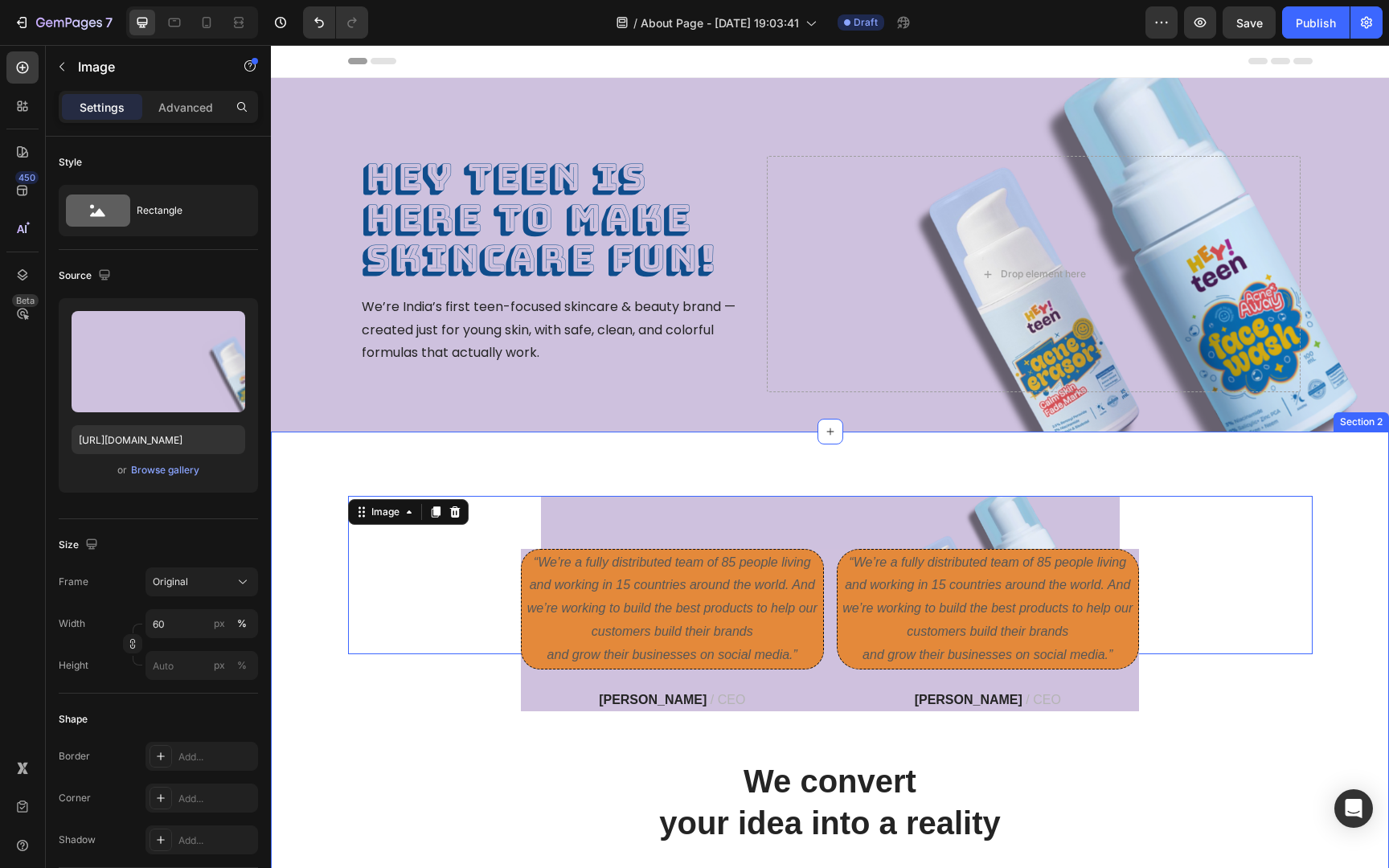
click at [1158, 704] on div "Image 0 “We’re a fully distributed team of 85 people living and working in 15 c…" at bounding box center [830, 815] width 1093 height 640
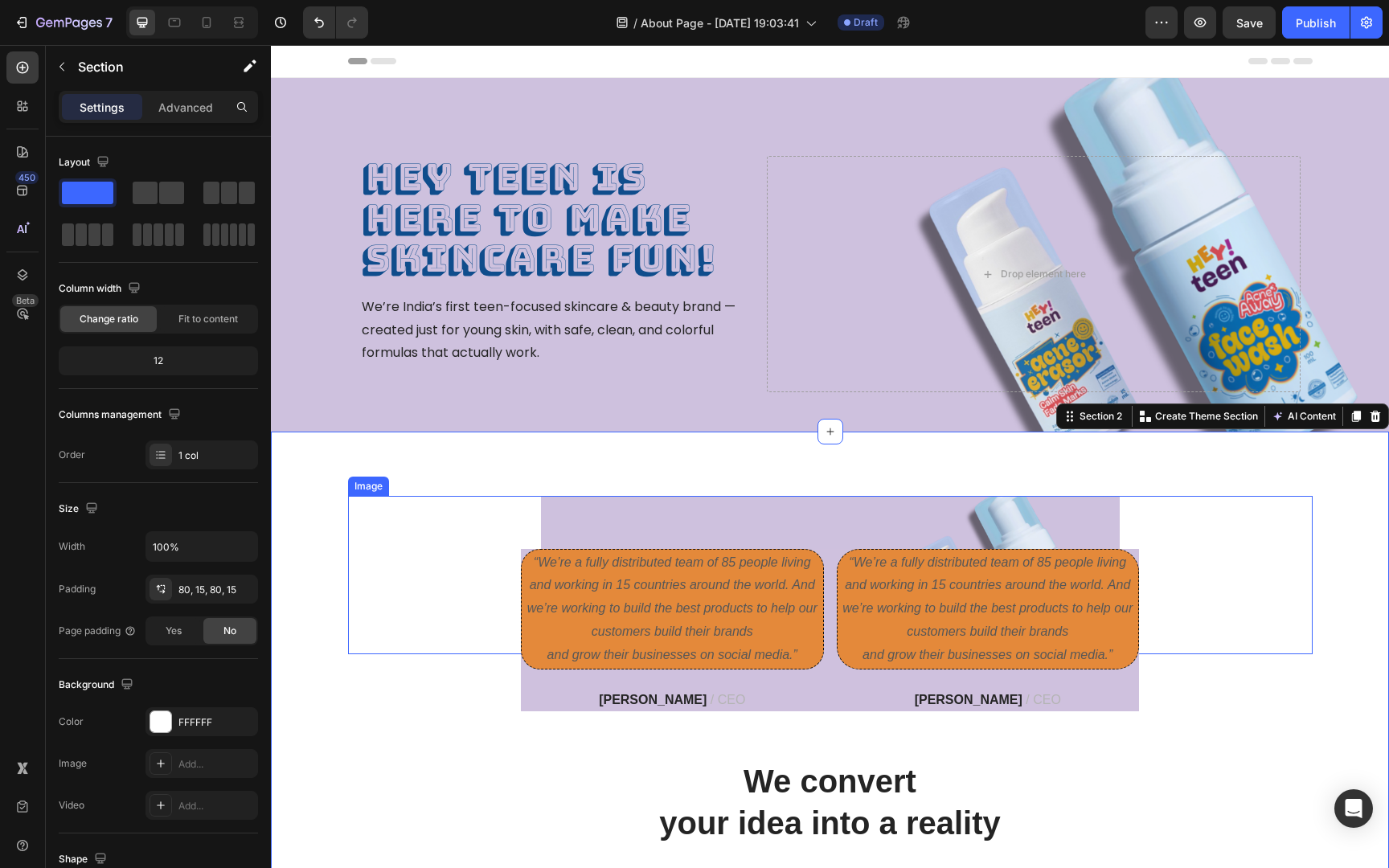
click at [1045, 517] on img at bounding box center [830, 574] width 579 height 158
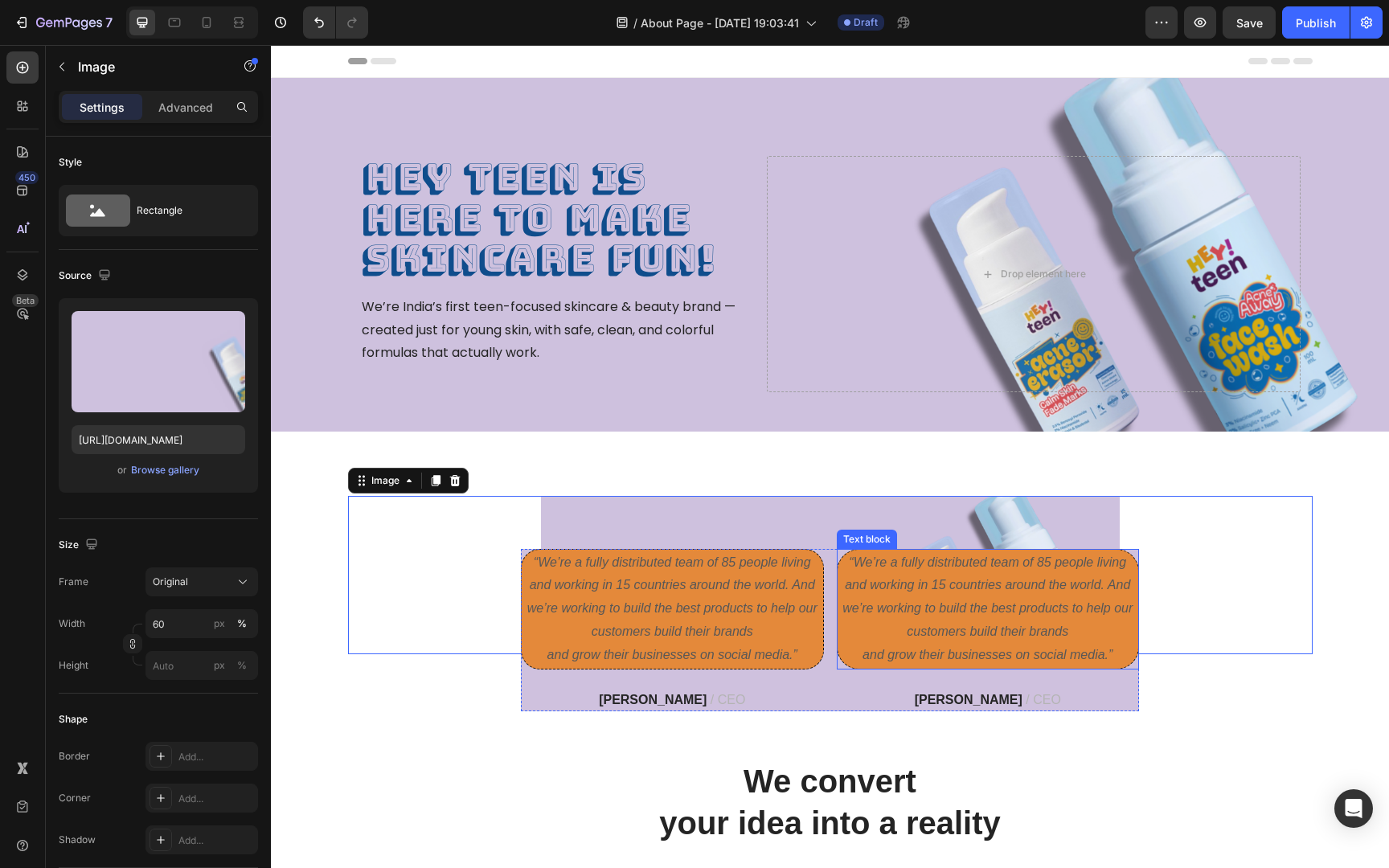
click at [1040, 613] on p "“We’re a fully distributed team of 85 people living and working in 15 countries…" at bounding box center [988, 609] width 298 height 116
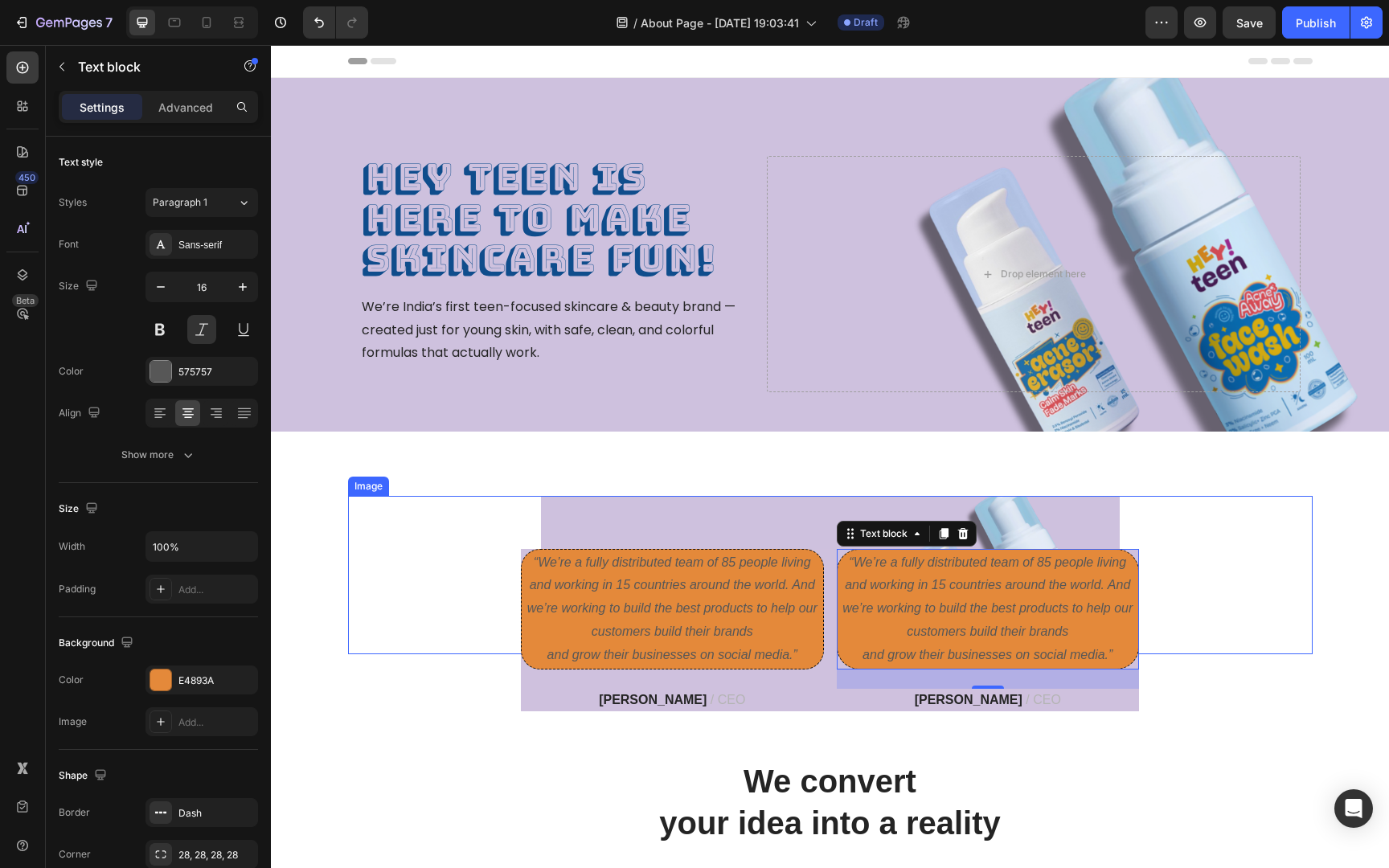
click at [1006, 518] on img at bounding box center [830, 574] width 579 height 158
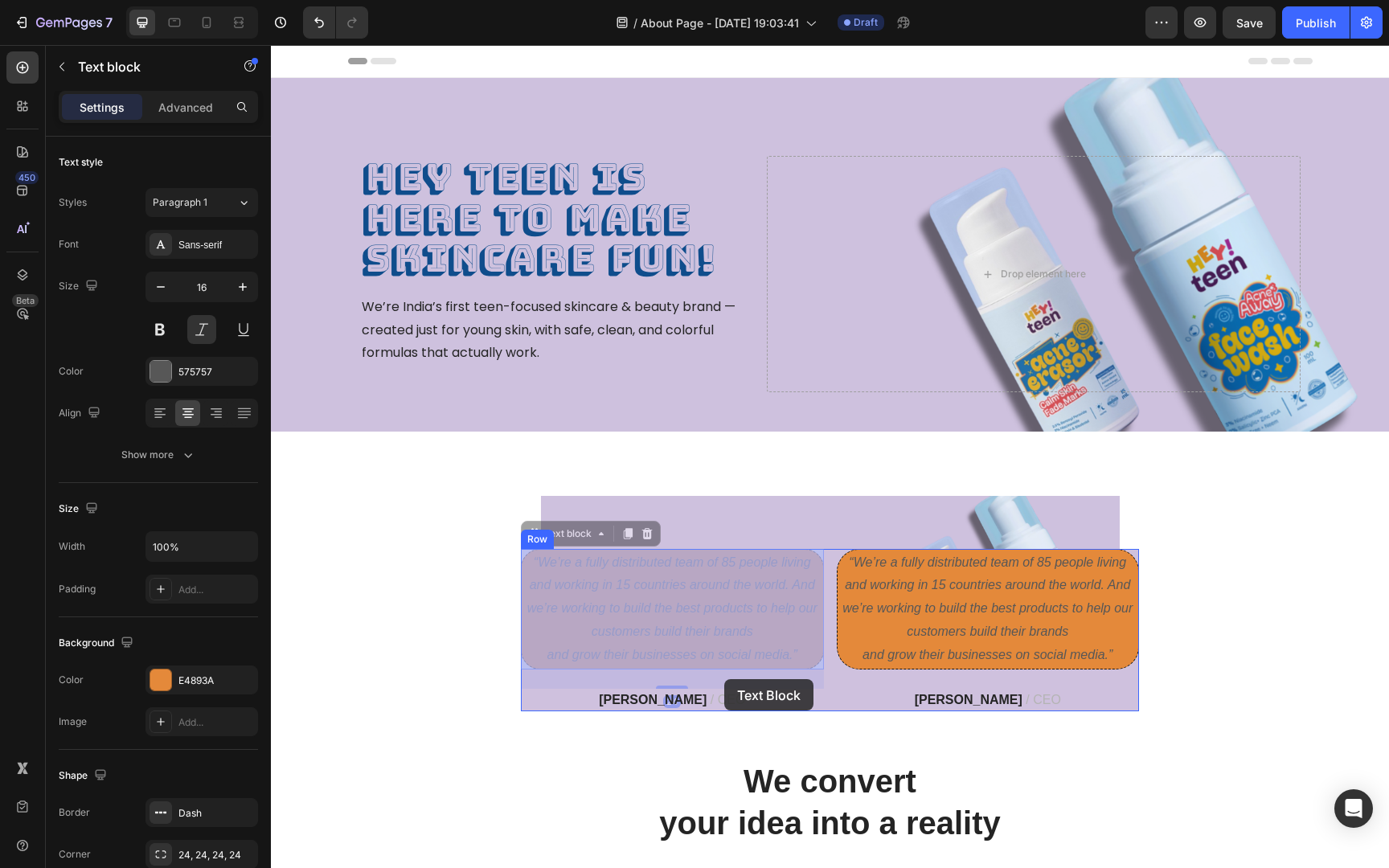
drag, startPoint x: 724, startPoint y: 630, endPoint x: 724, endPoint y: 679, distance: 49.0
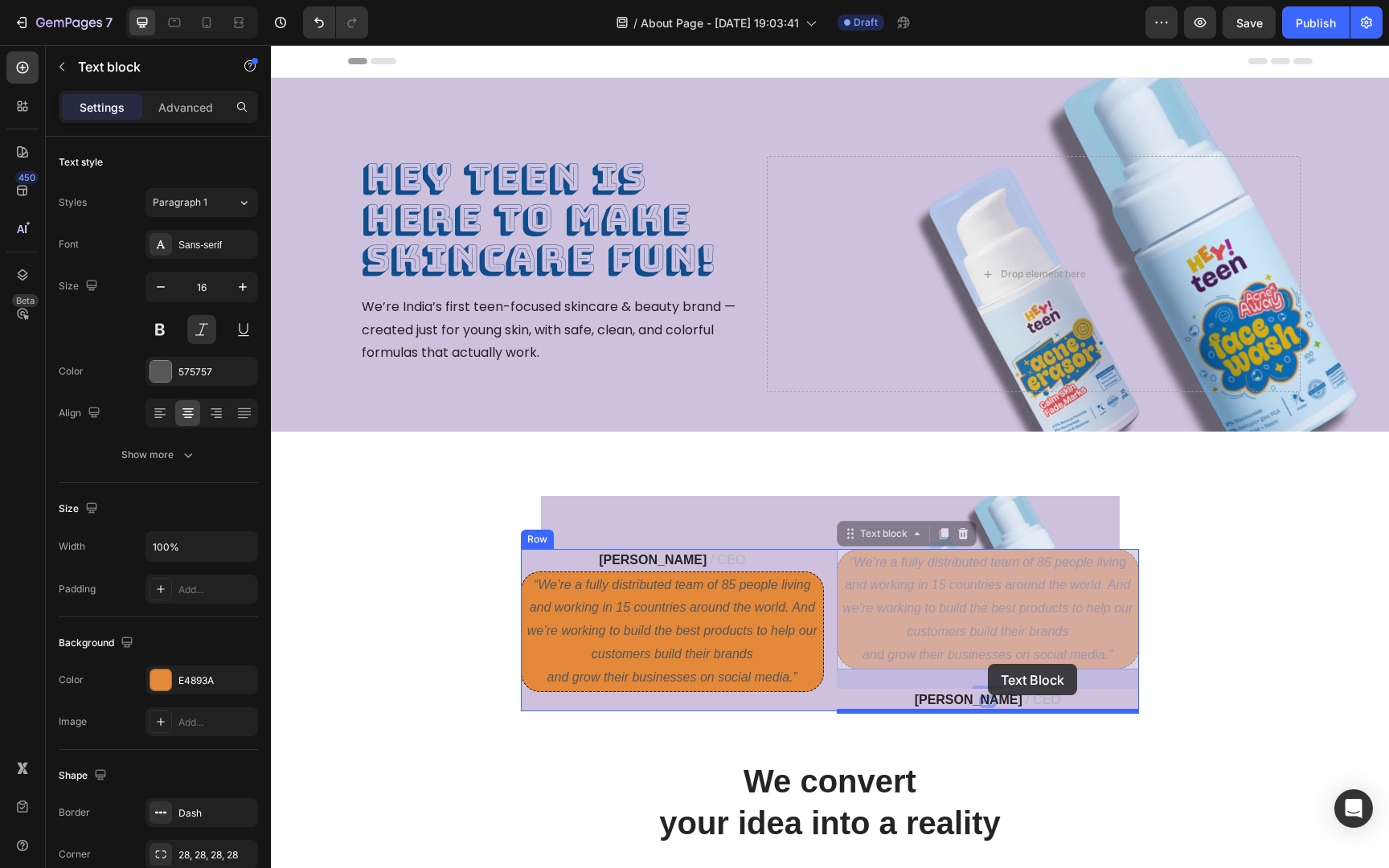
drag, startPoint x: 980, startPoint y: 611, endPoint x: 990, endPoint y: 677, distance: 66.8
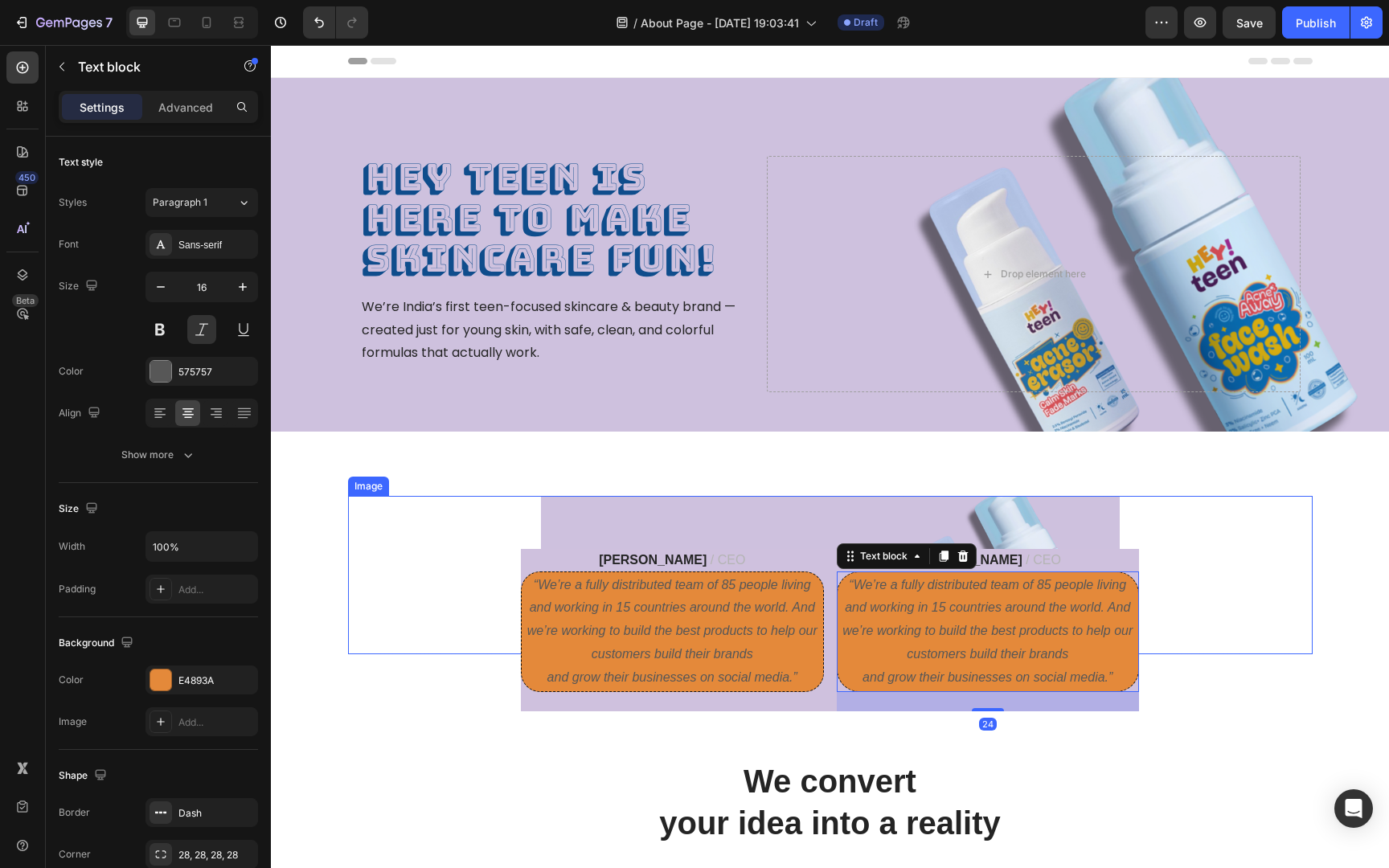
click at [1236, 620] on div at bounding box center [830, 574] width 964 height 158
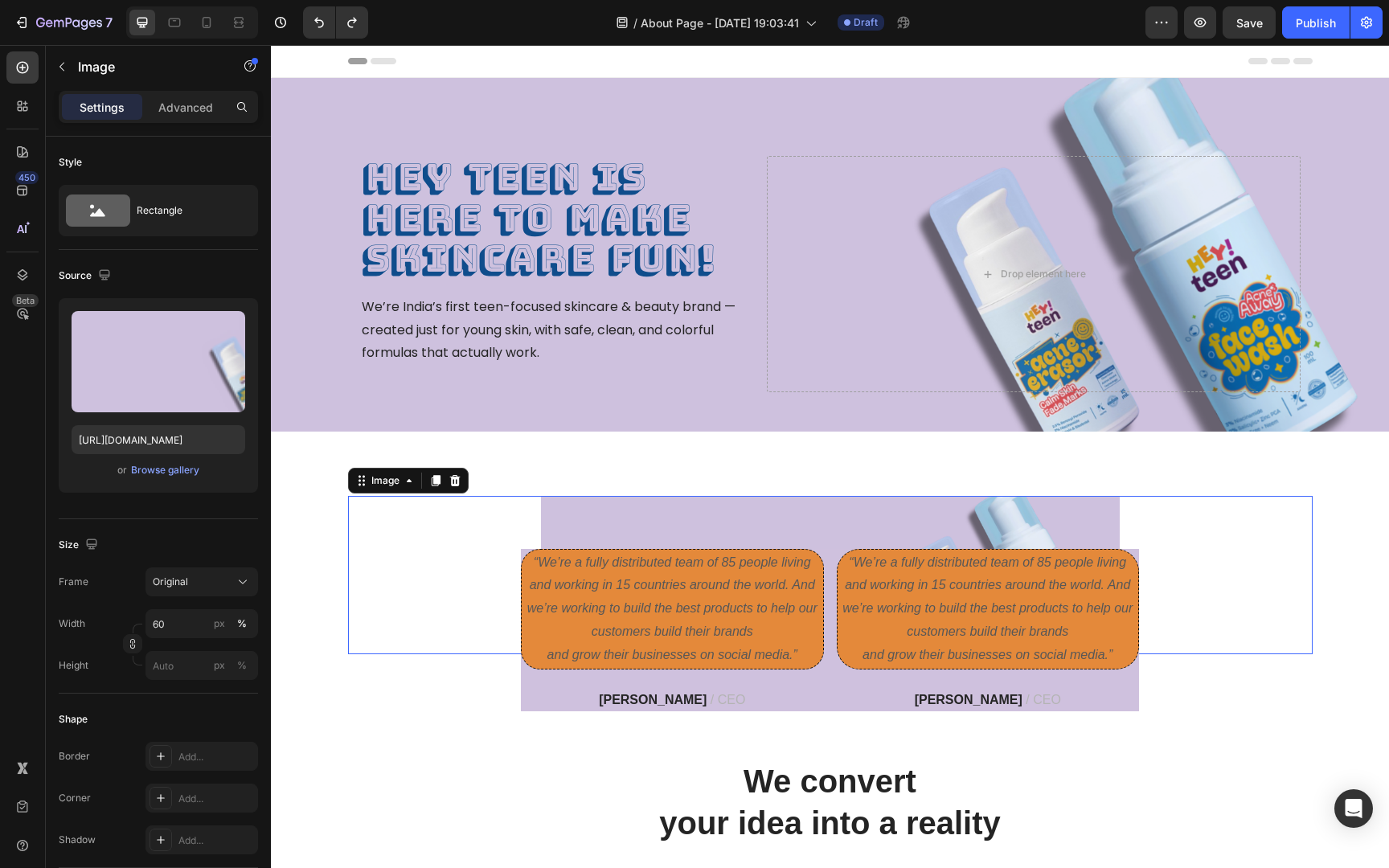
type input "https://cdn.shopify.com/s/files/1/0685/0691/0915/files/gempages_580916967938982…"
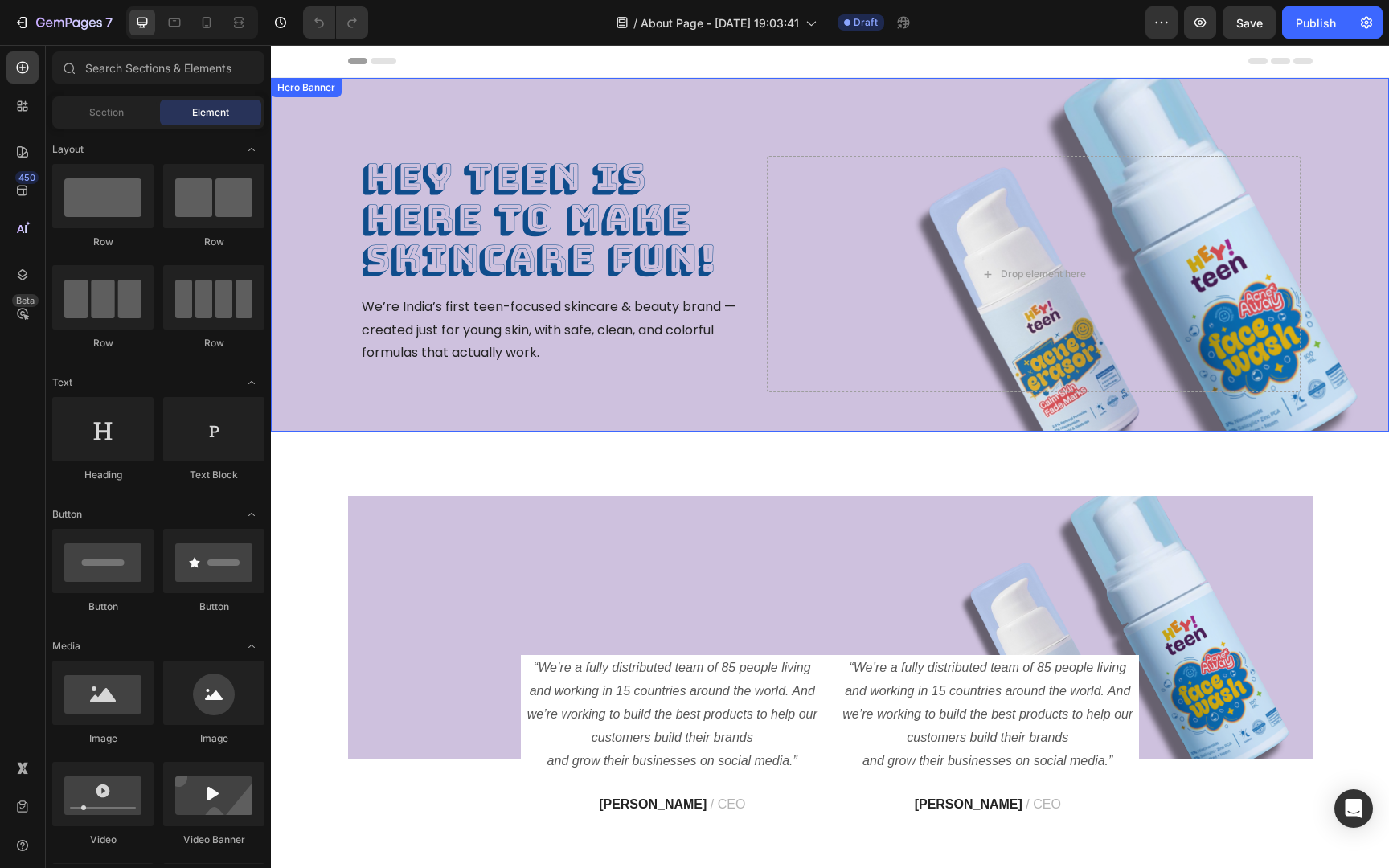
click at [592, 420] on div "HEY TEEN is here to make skincare fun! Heading We’re India’s first teen-focused…" at bounding box center [830, 254] width 964 height 353
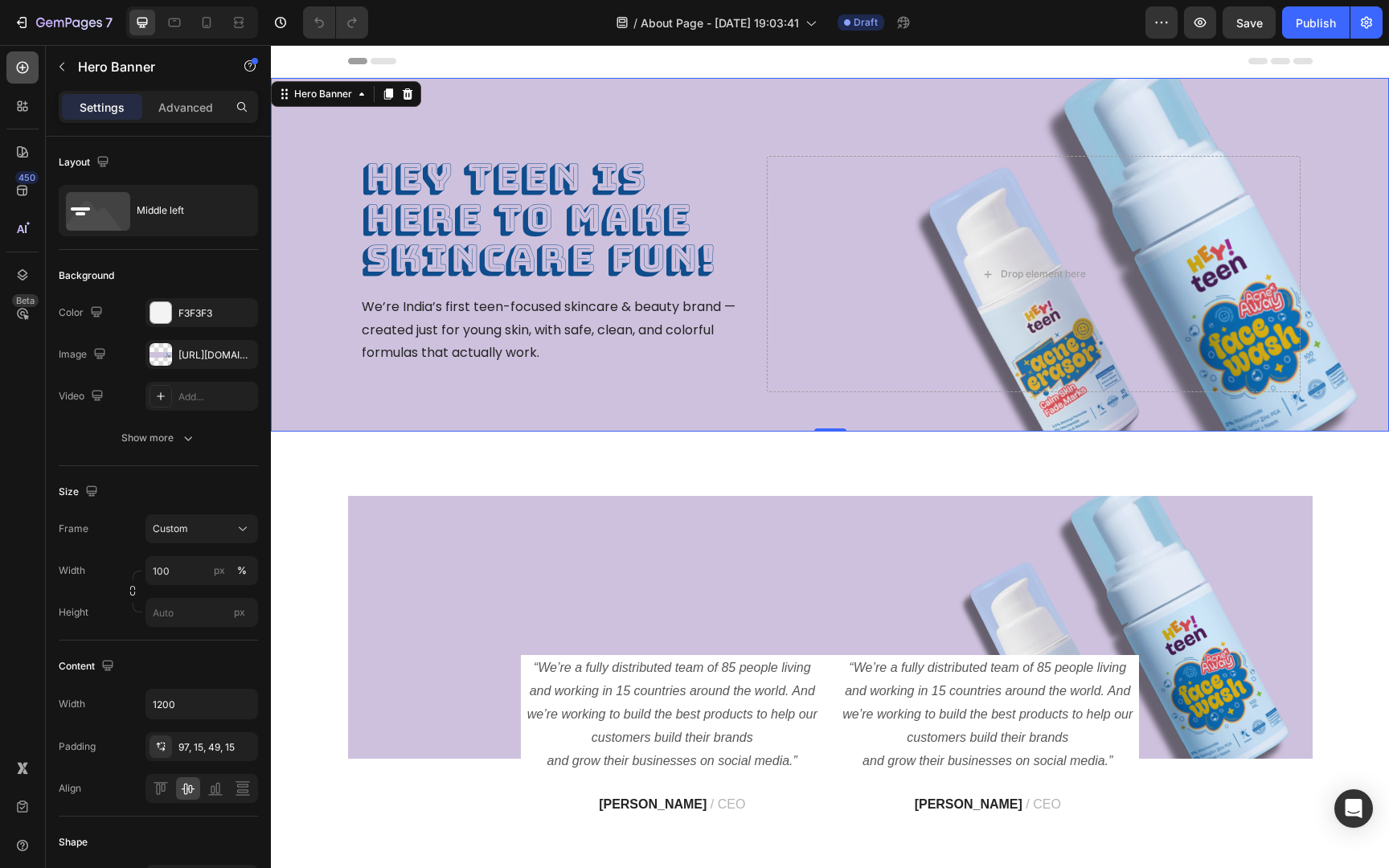
click at [23, 70] on icon at bounding box center [23, 68] width 12 height 12
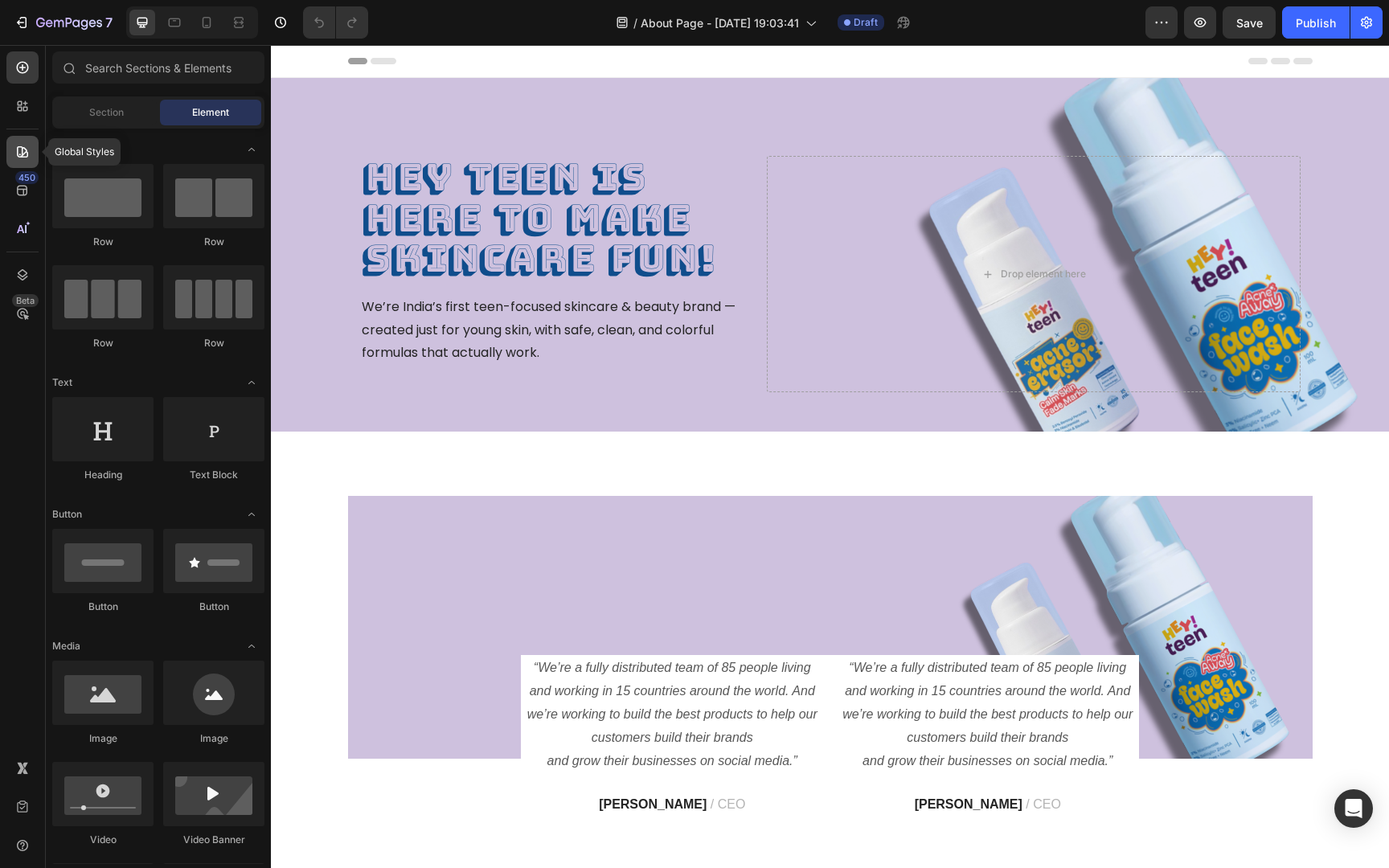
click at [22, 148] on icon at bounding box center [22, 151] width 11 height 11
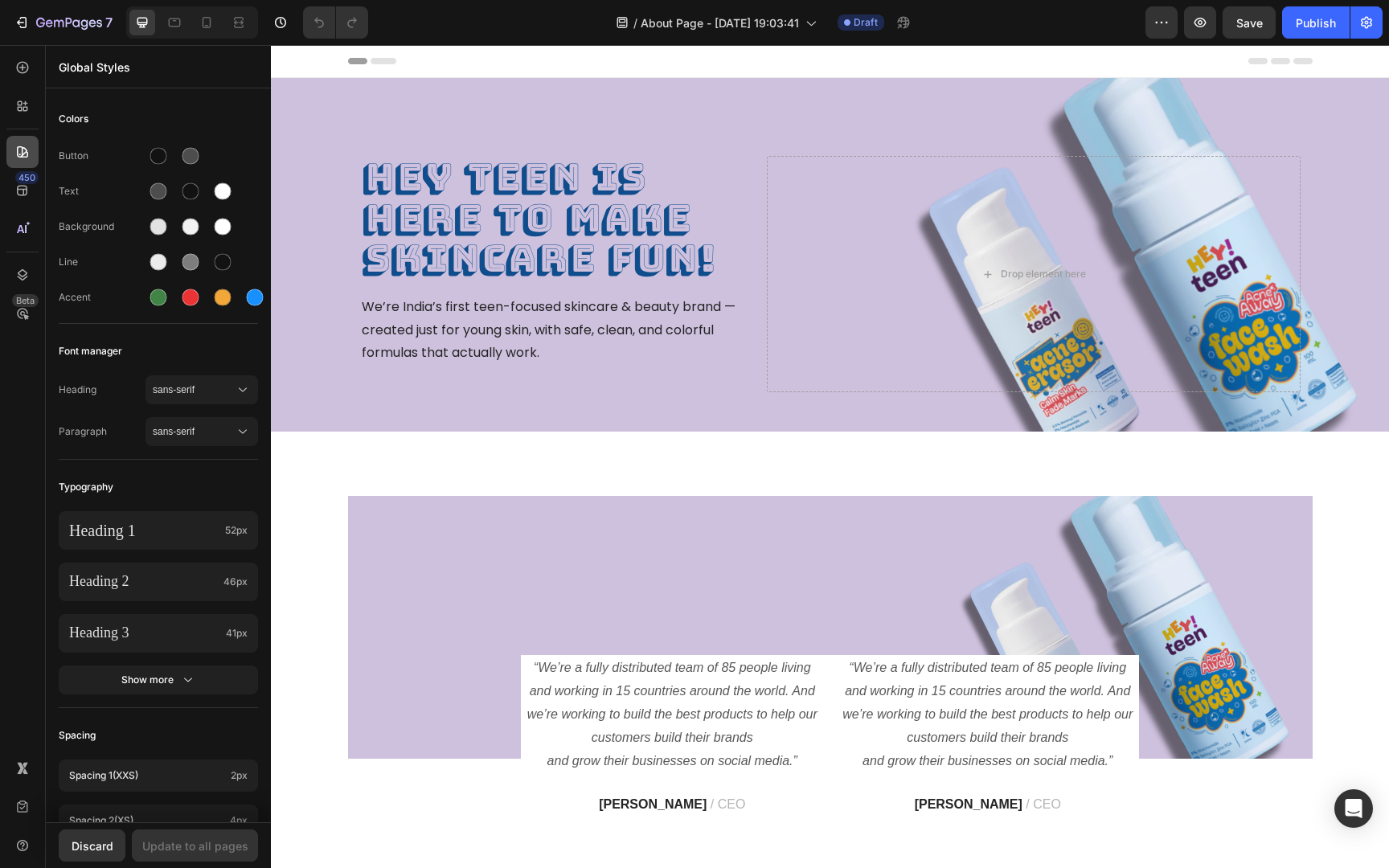
click at [22, 148] on icon at bounding box center [22, 151] width 11 height 11
click at [20, 112] on icon at bounding box center [22, 106] width 16 height 16
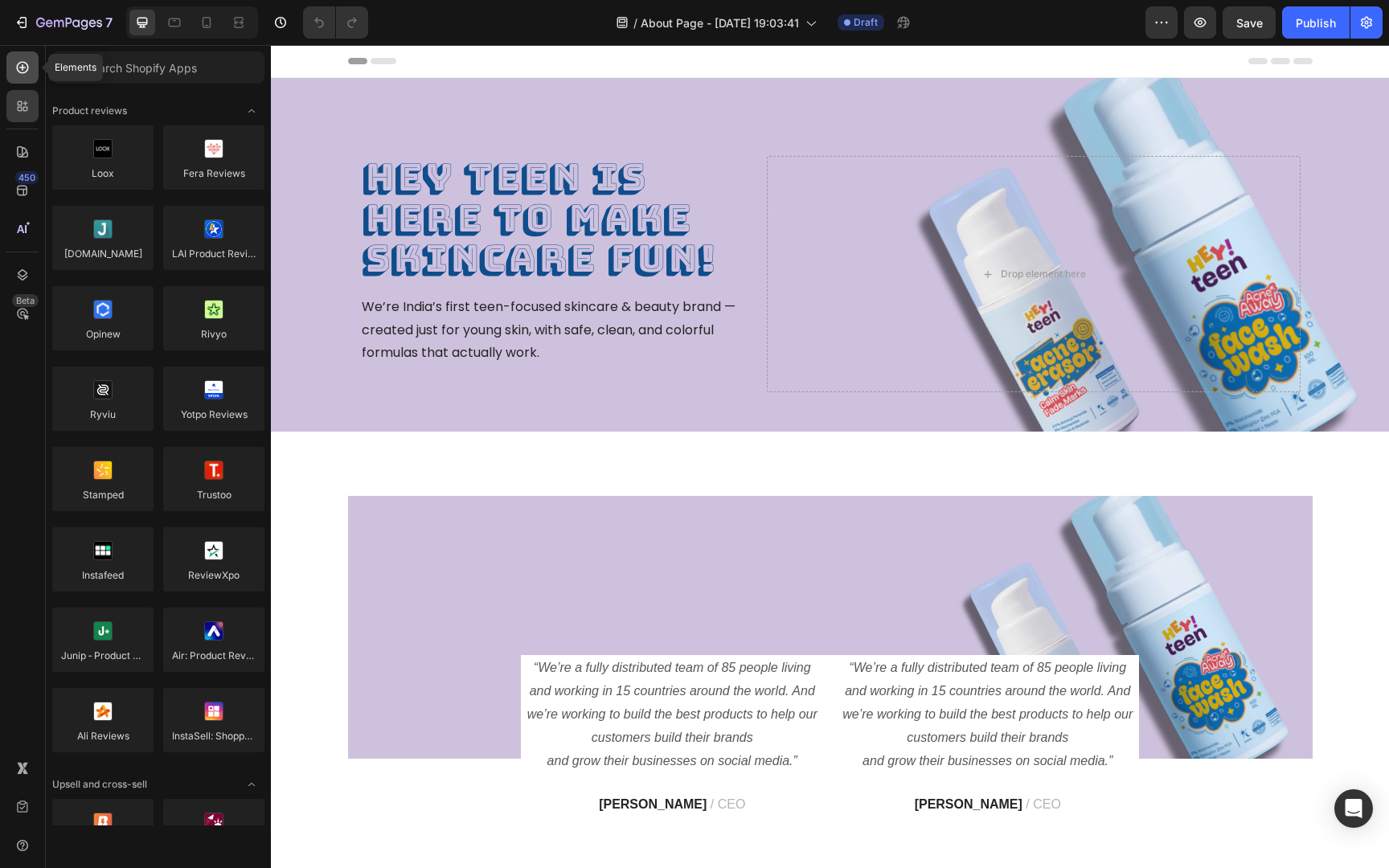
click at [20, 76] on div at bounding box center [23, 67] width 32 height 32
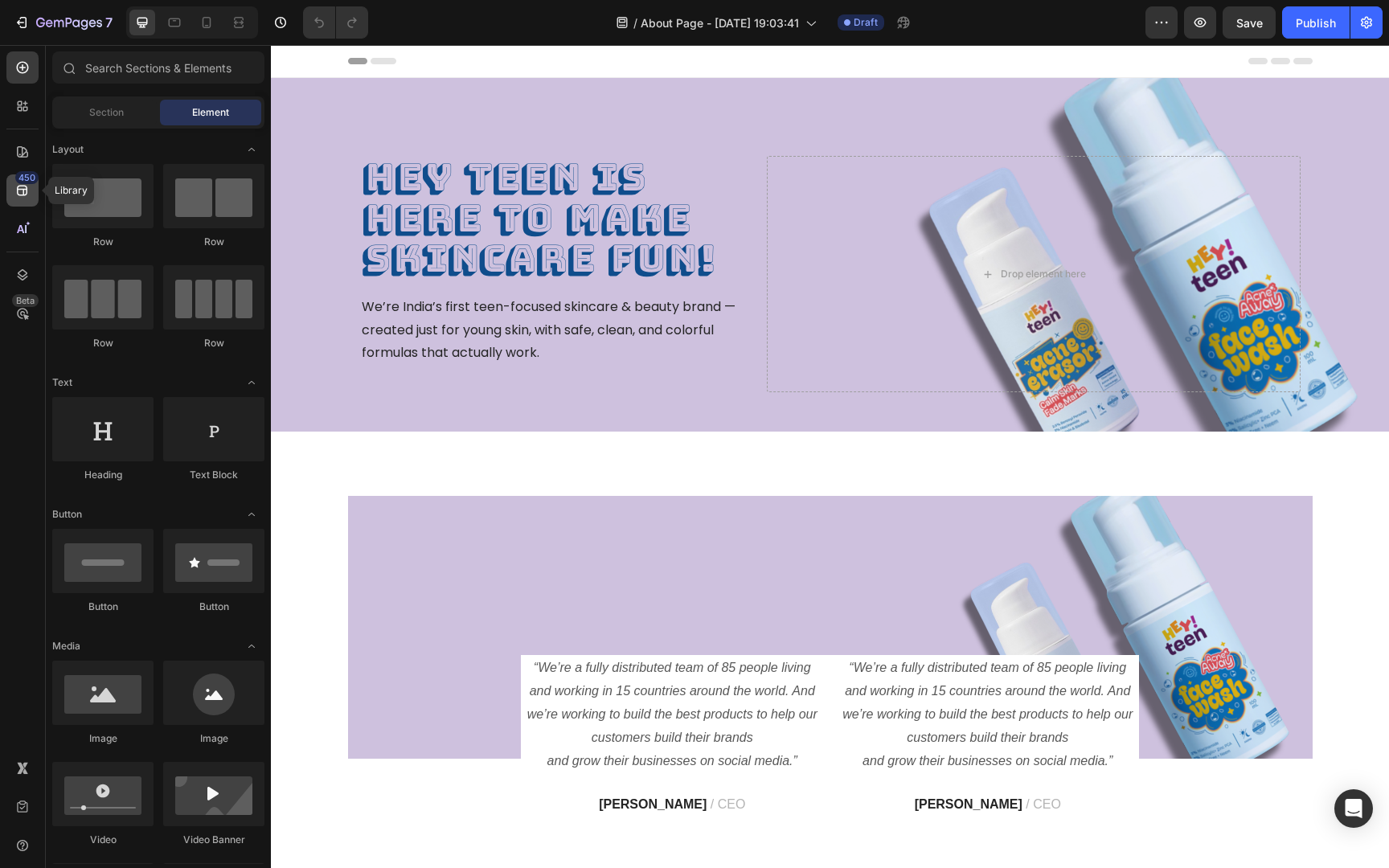
click at [20, 192] on icon at bounding box center [22, 190] width 16 height 16
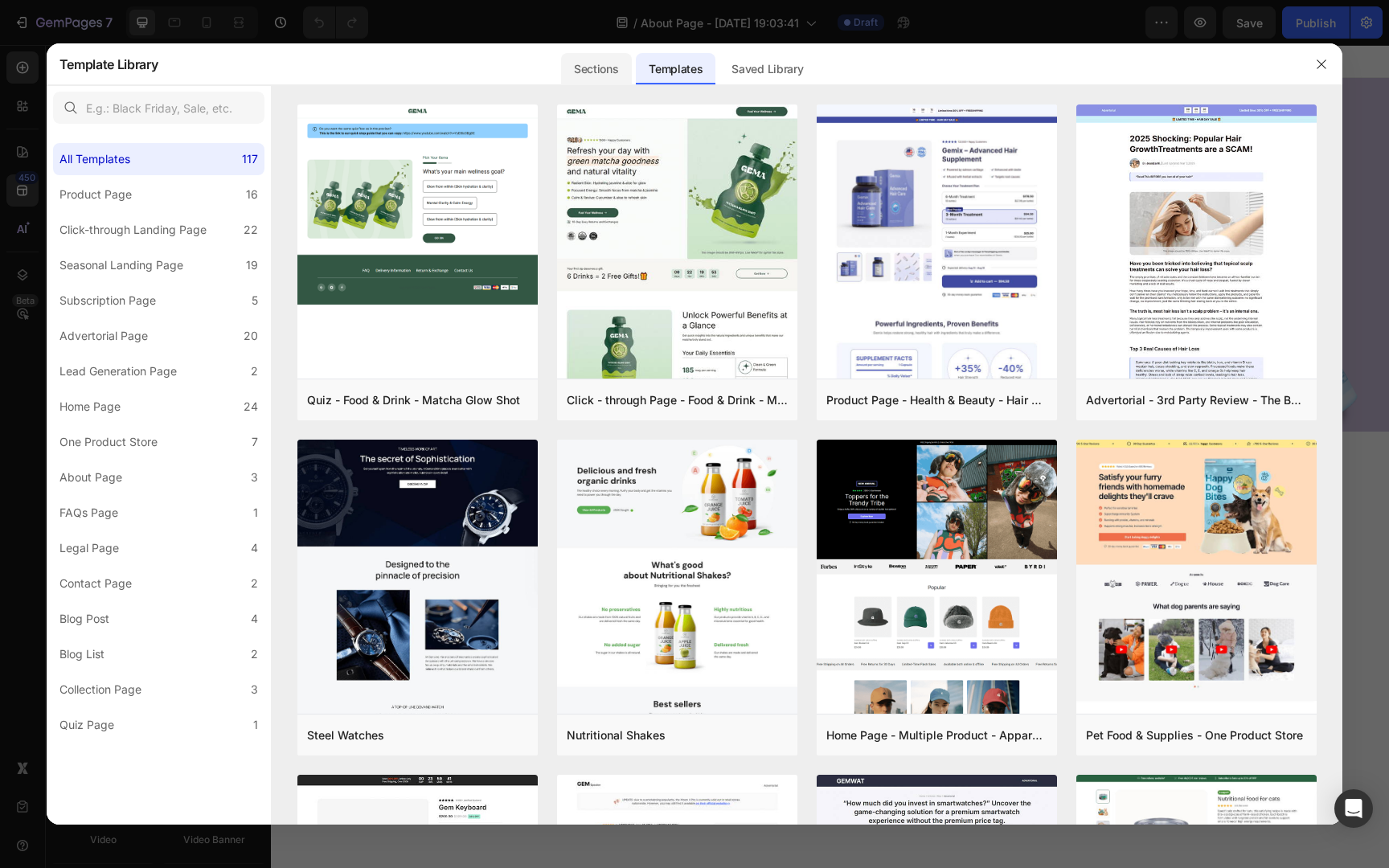
click at [607, 70] on div "Sections" at bounding box center [595, 69] width 70 height 32
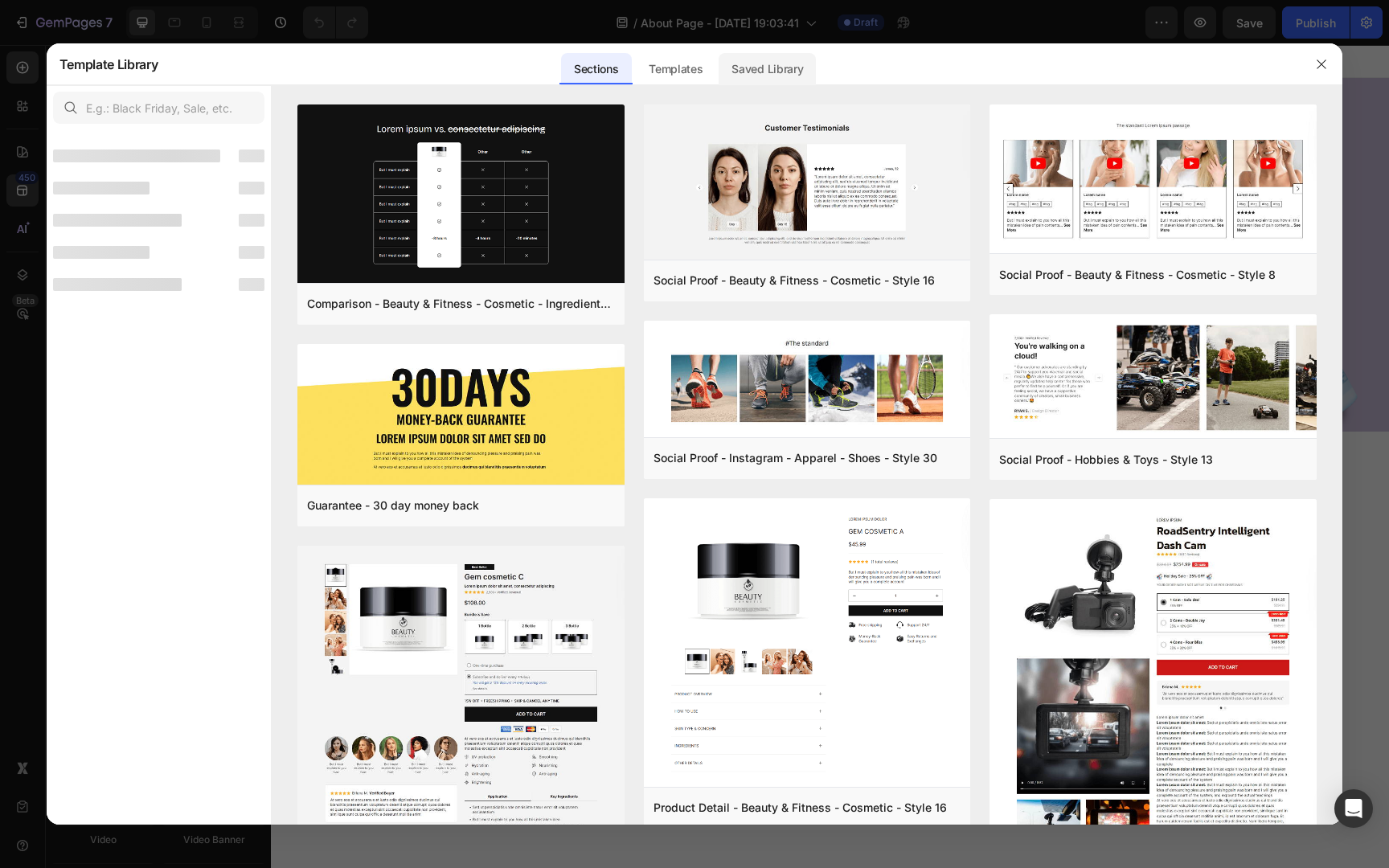
click at [736, 67] on div "Saved Library" at bounding box center [768, 69] width 97 height 32
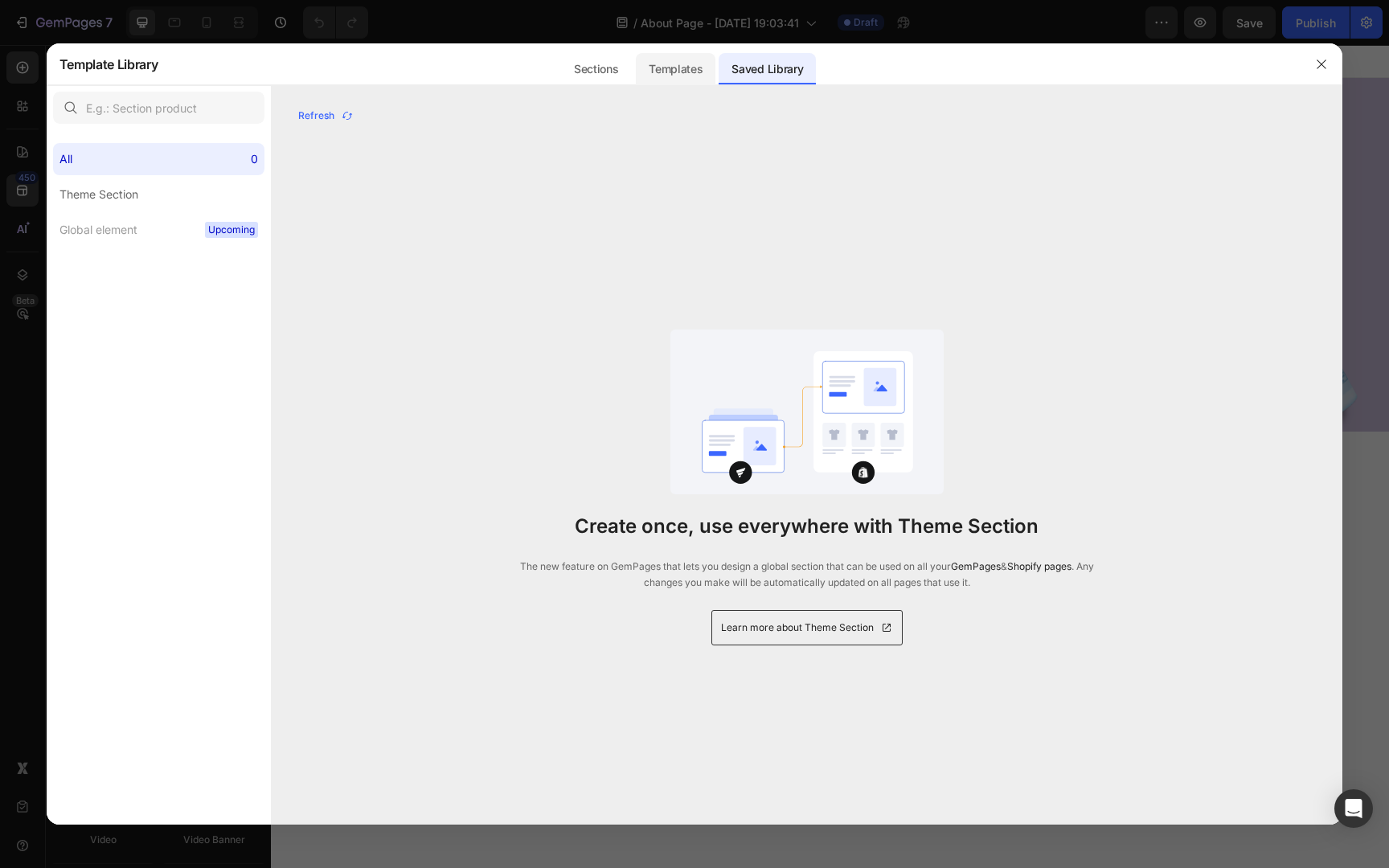
click at [679, 66] on div "Templates" at bounding box center [675, 69] width 80 height 32
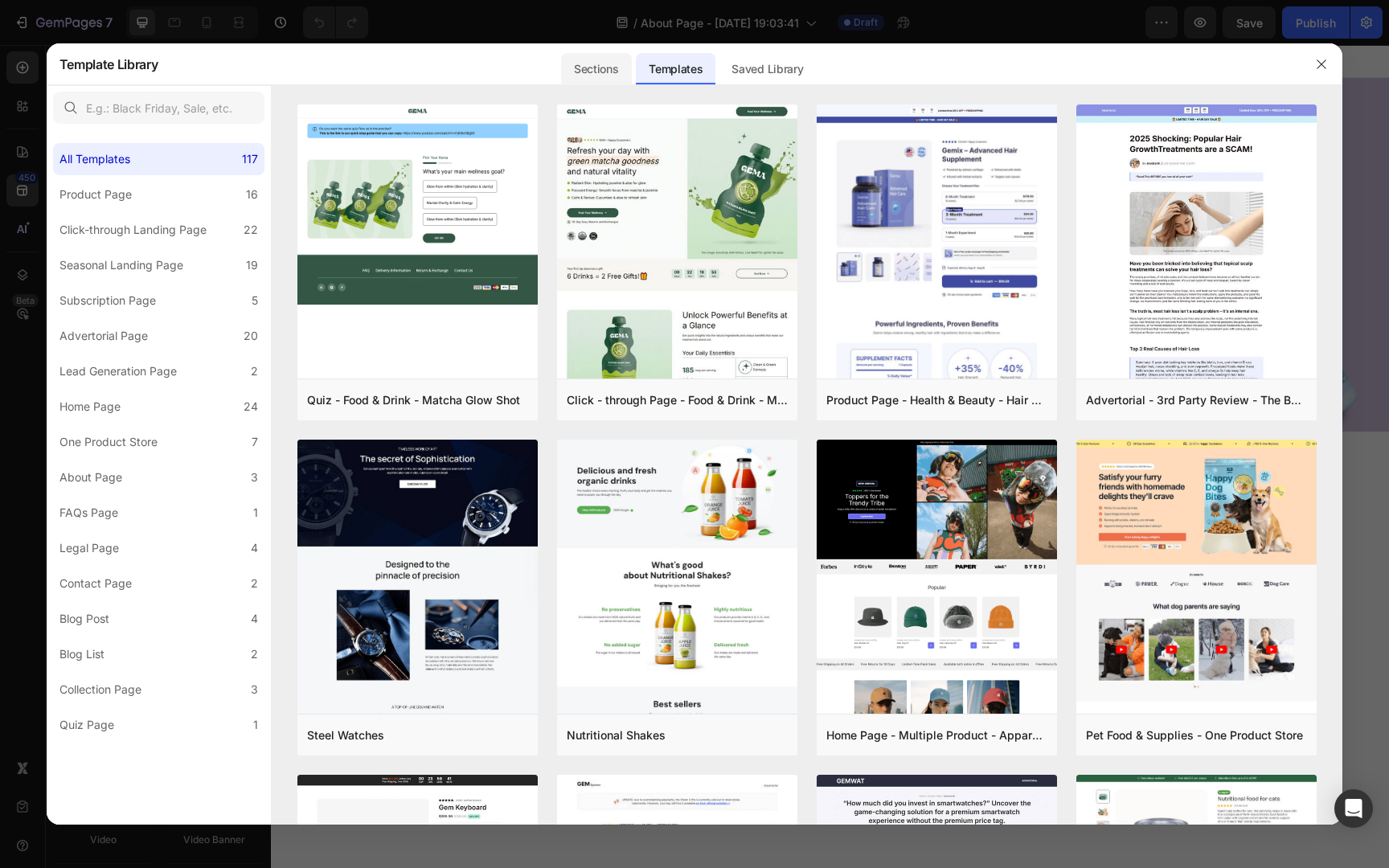
click at [601, 60] on div "Sections" at bounding box center [595, 69] width 70 height 32
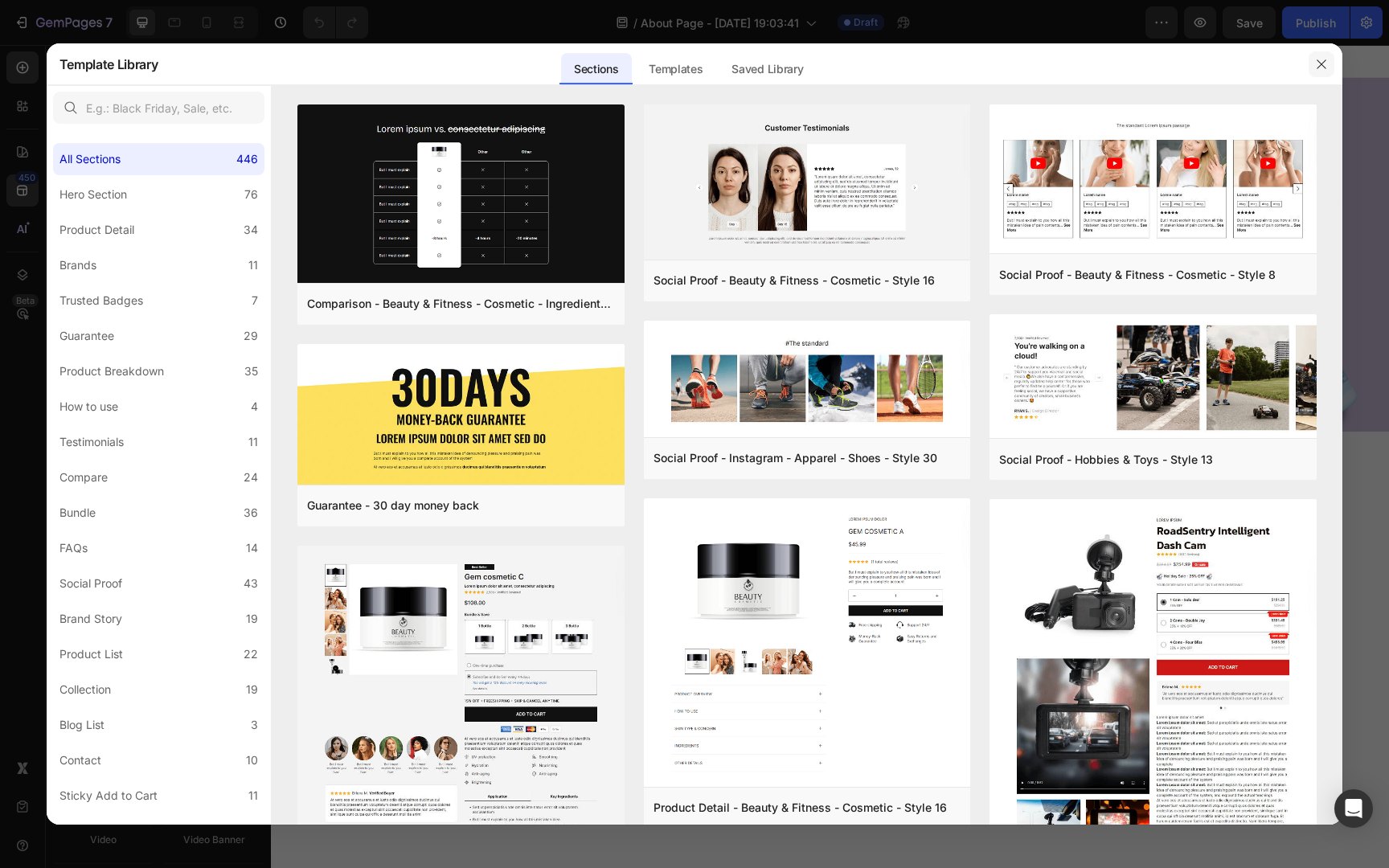
click at [1325, 58] on icon "button" at bounding box center [1321, 64] width 13 height 13
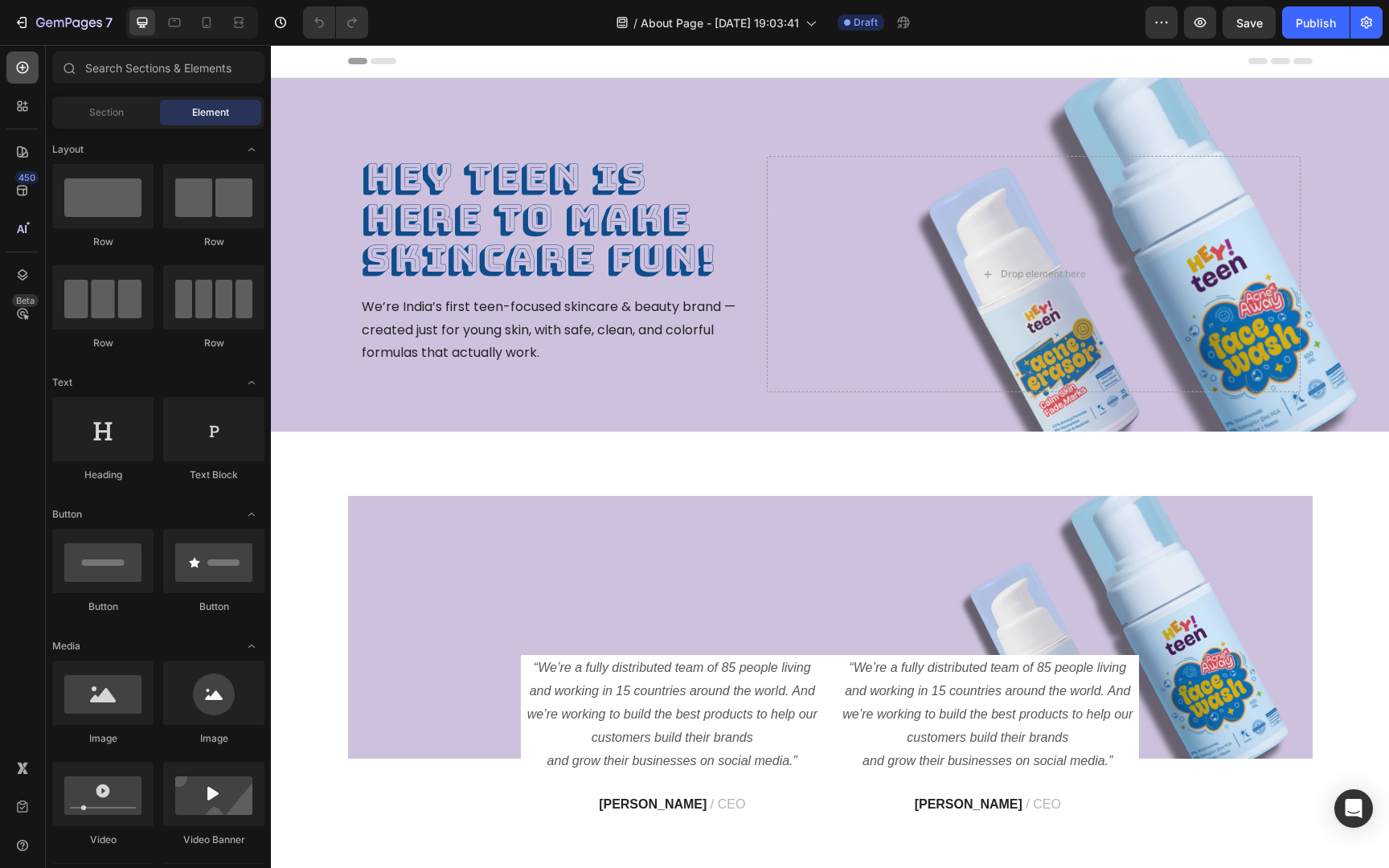
click at [27, 65] on icon at bounding box center [23, 68] width 12 height 12
click at [24, 186] on icon at bounding box center [22, 190] width 16 height 16
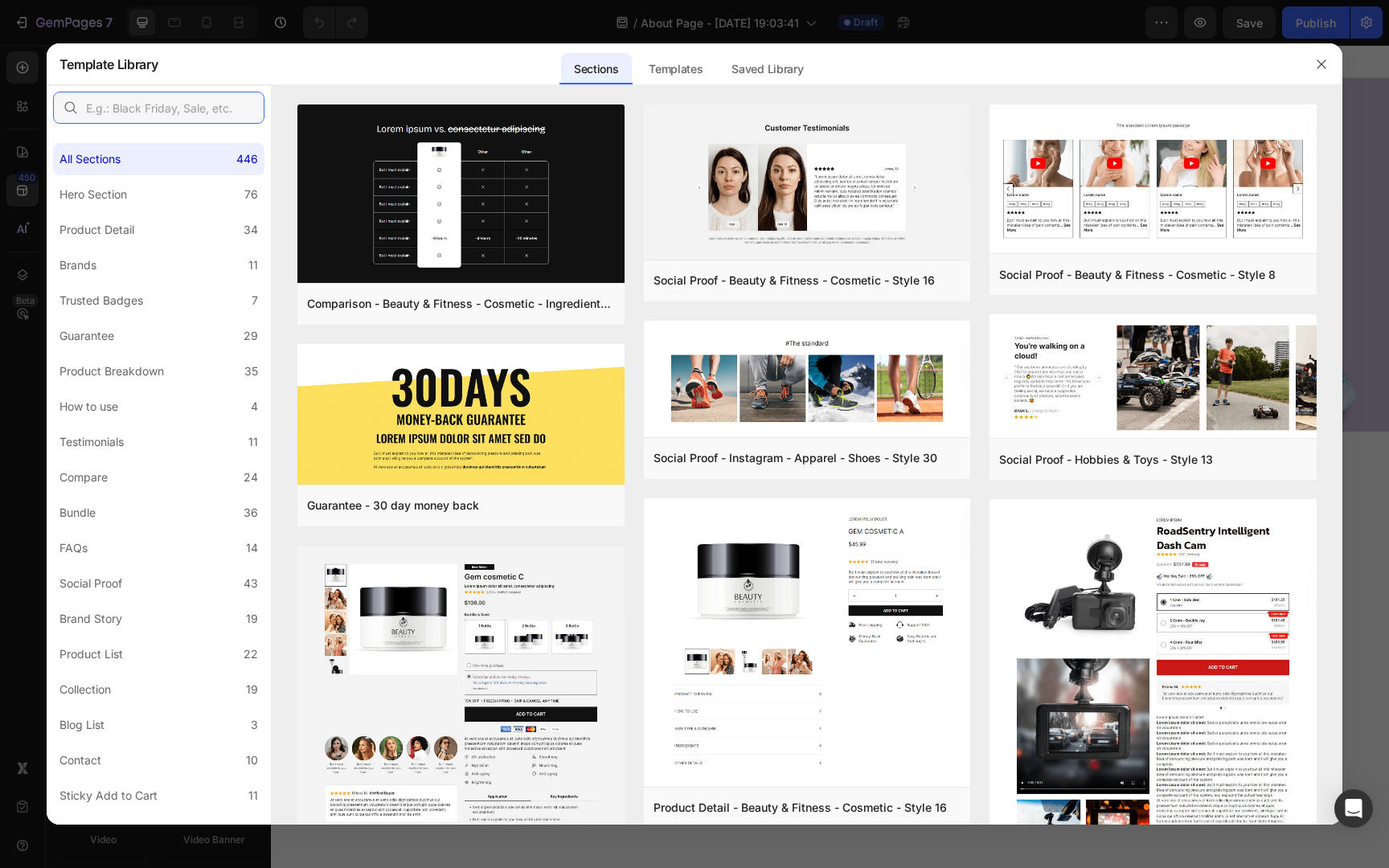
click at [144, 100] on input "text" at bounding box center [159, 107] width 212 height 32
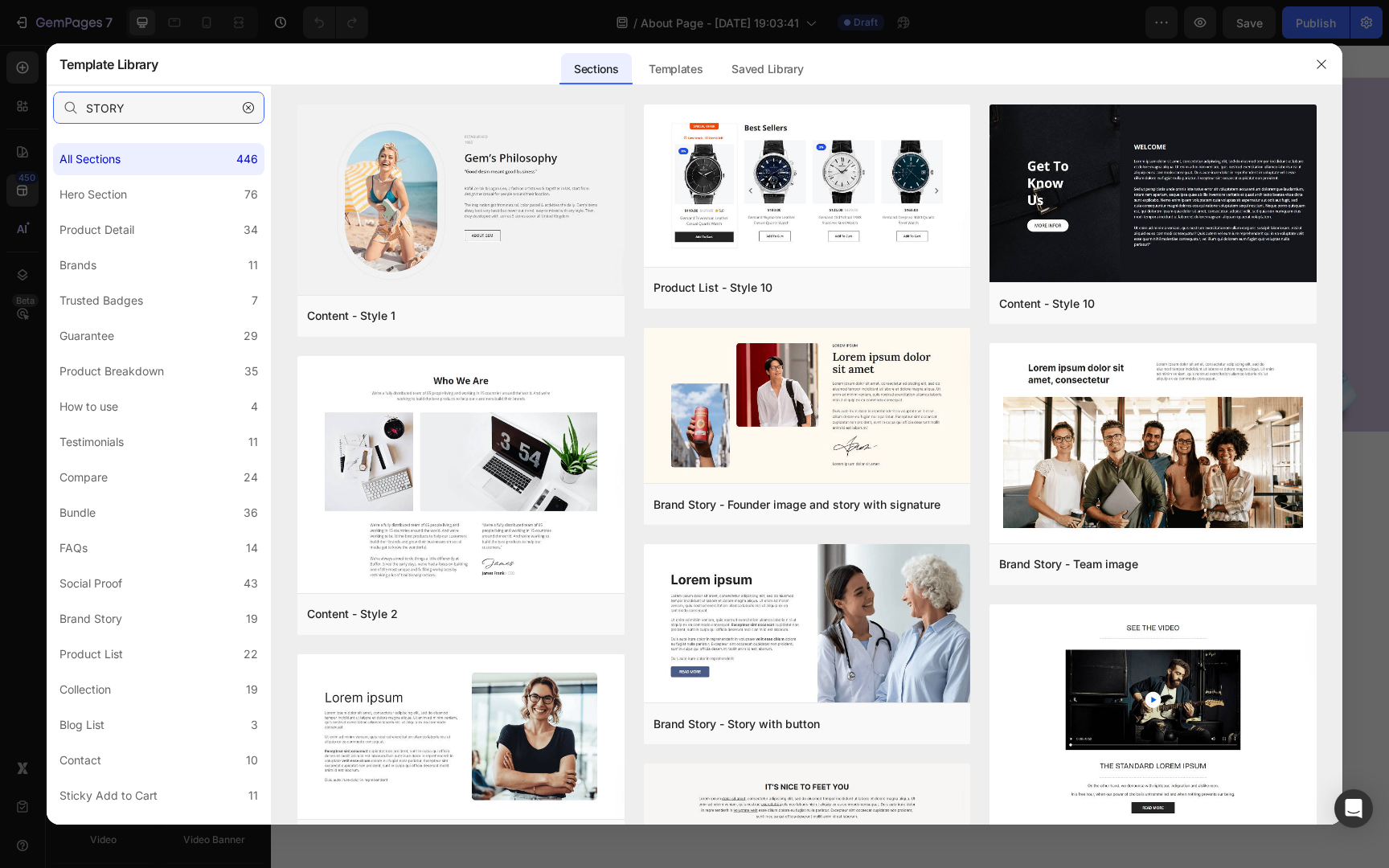
type input "STORY"
click at [248, 111] on icon "button" at bounding box center [248, 107] width 11 height 11
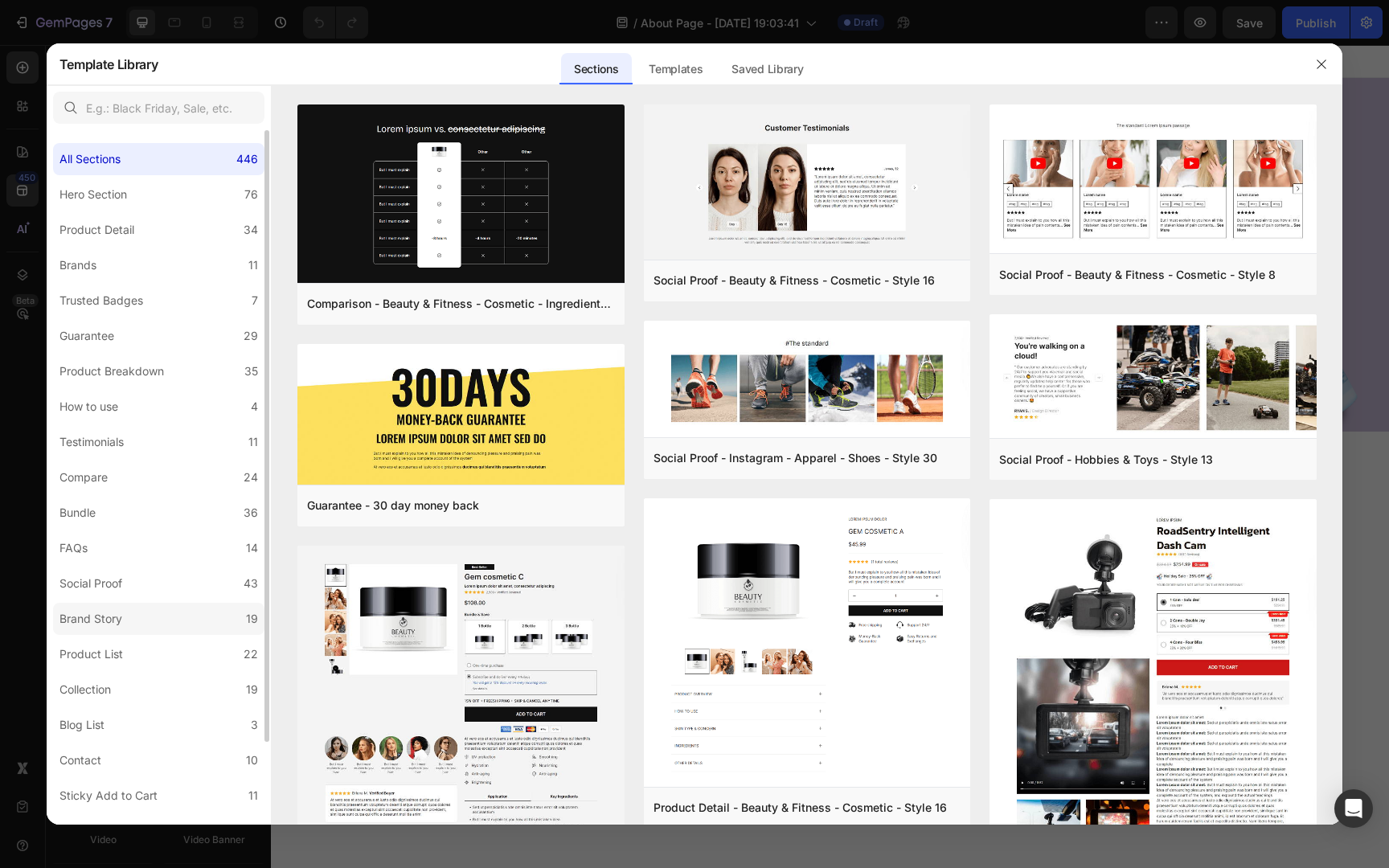
click at [131, 619] on label "Brand Story 19" at bounding box center [159, 619] width 212 height 32
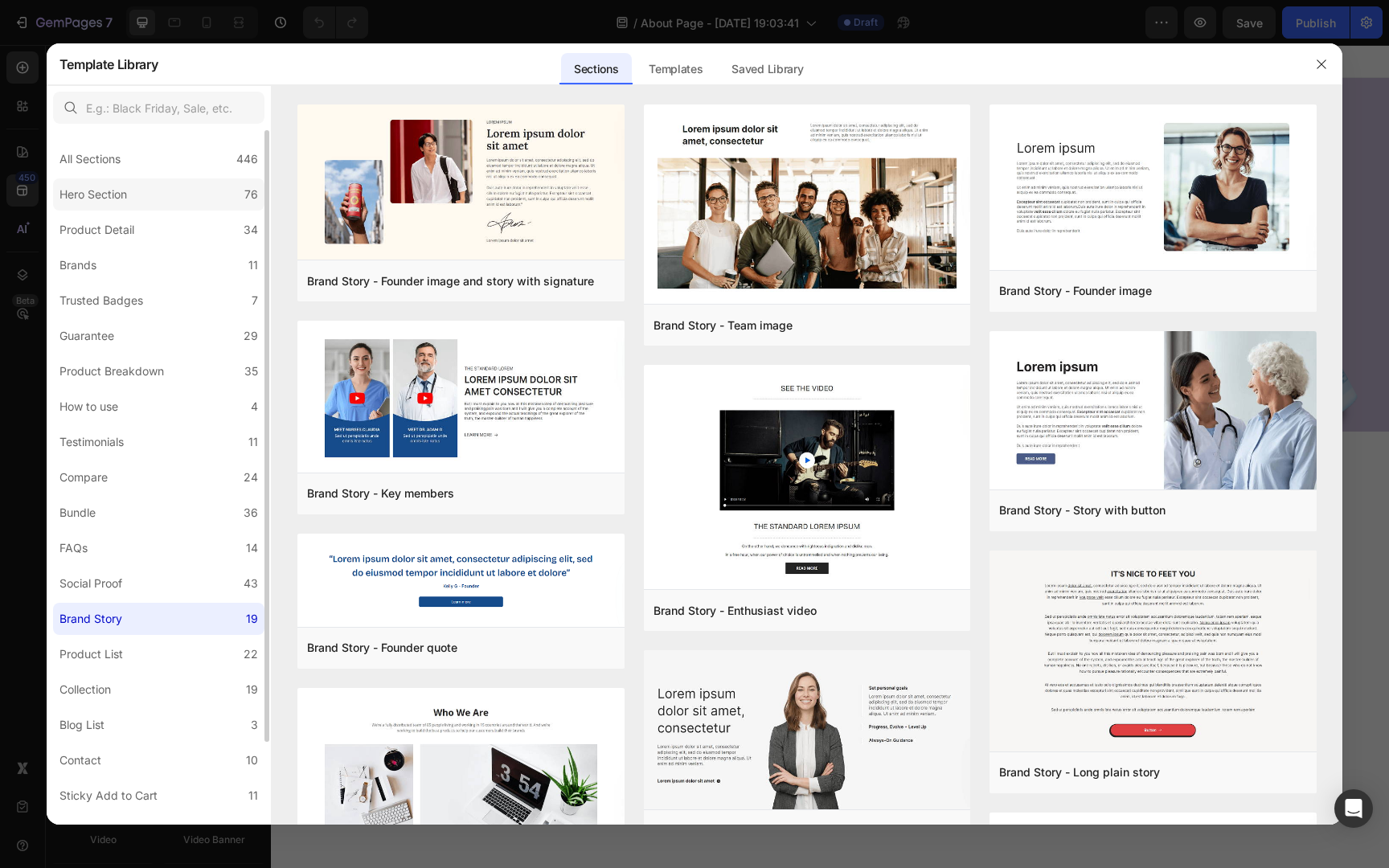
click at [100, 189] on div "Hero Section" at bounding box center [93, 194] width 67 height 19
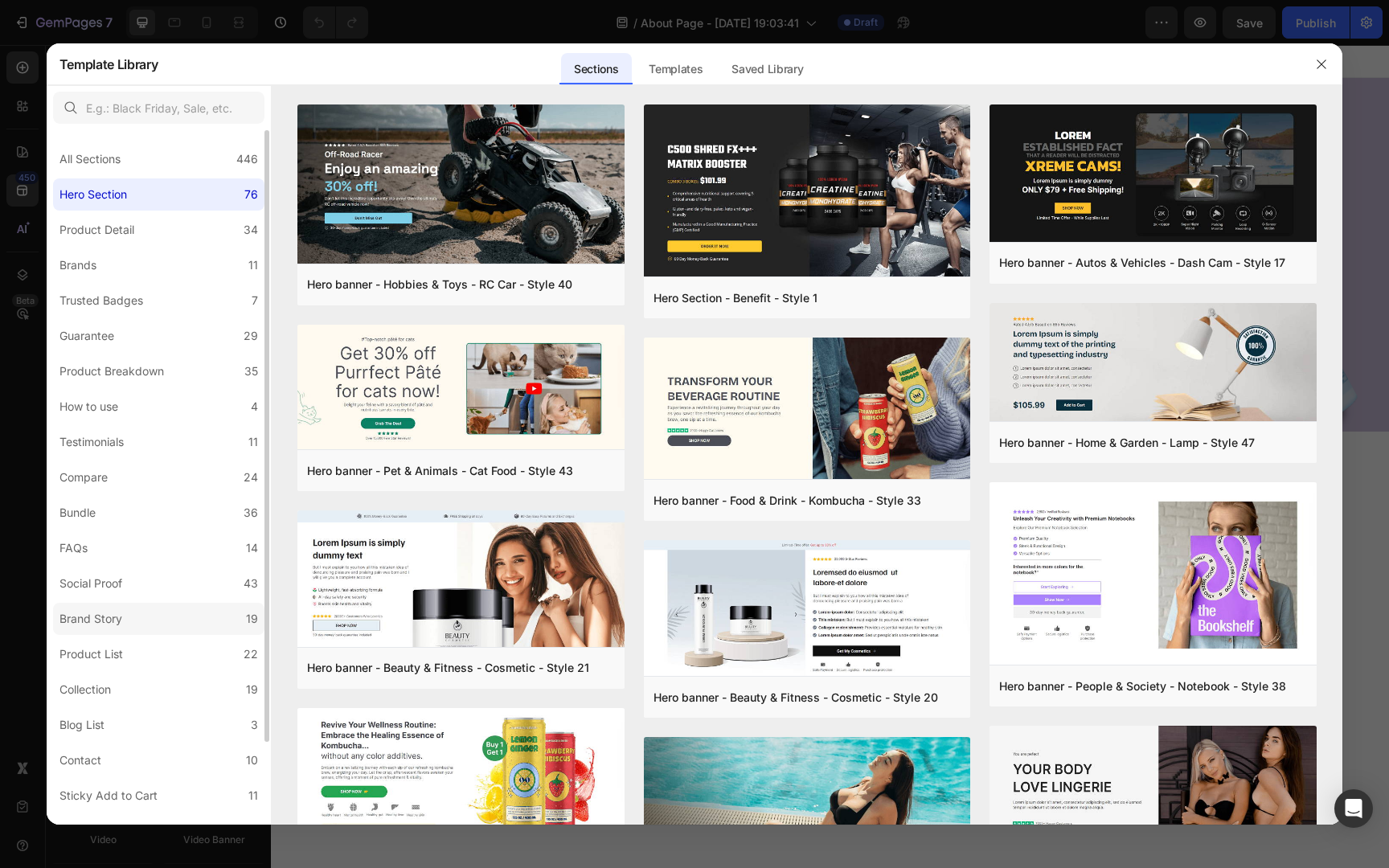
click at [125, 622] on div "Brand Story" at bounding box center [94, 618] width 69 height 19
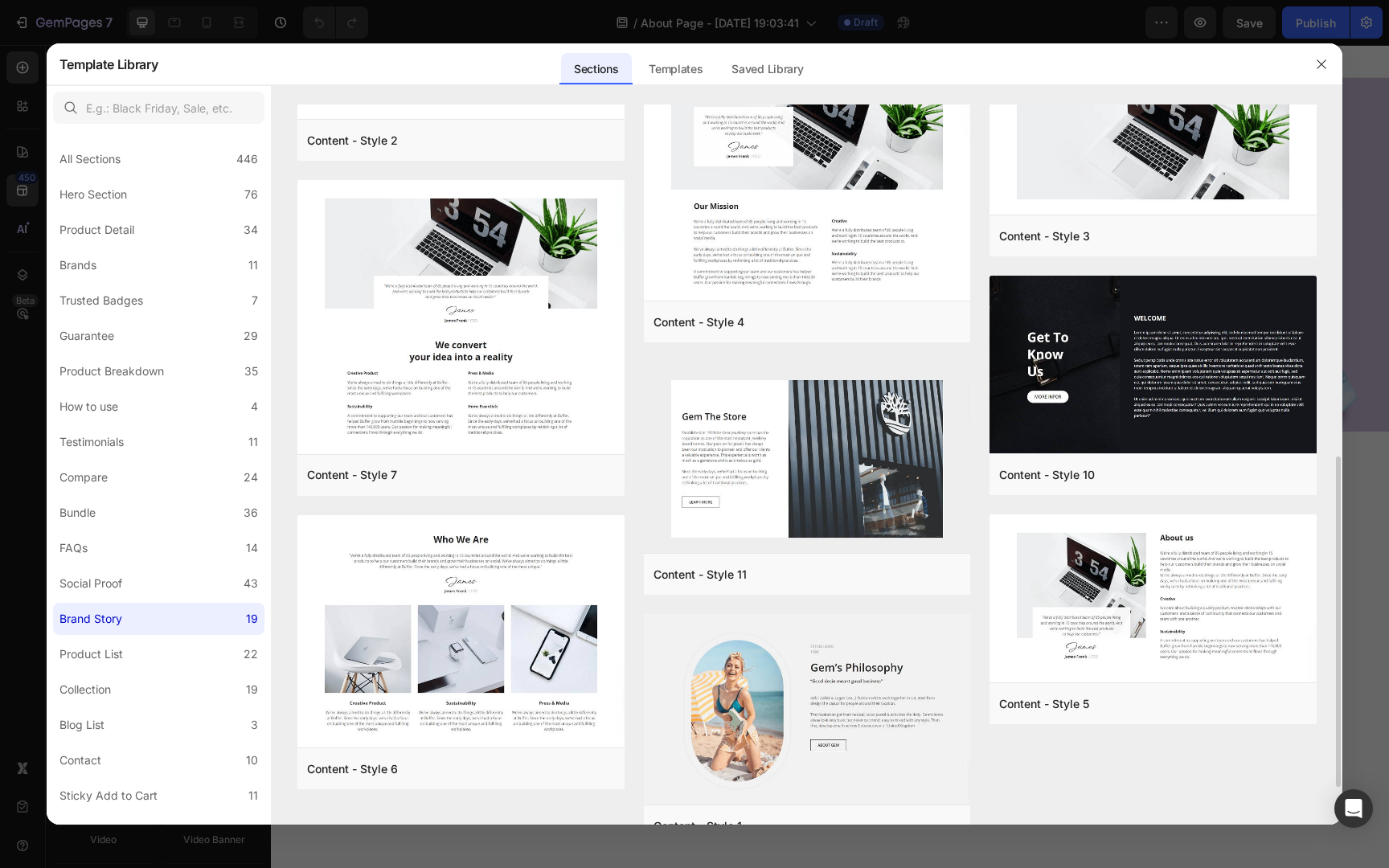
scroll to position [790, 0]
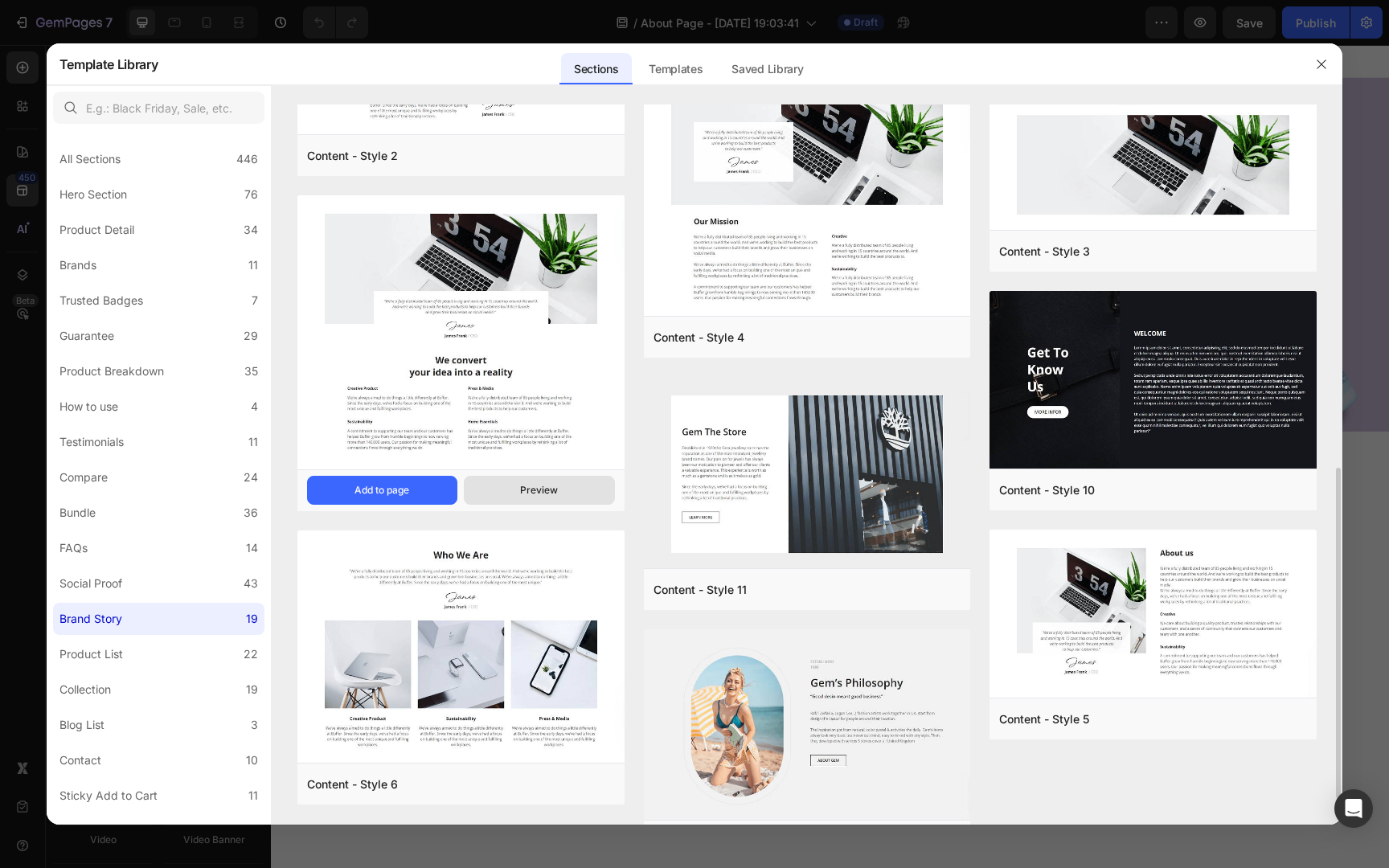
click at [524, 484] on div "Preview" at bounding box center [538, 489] width 38 height 14
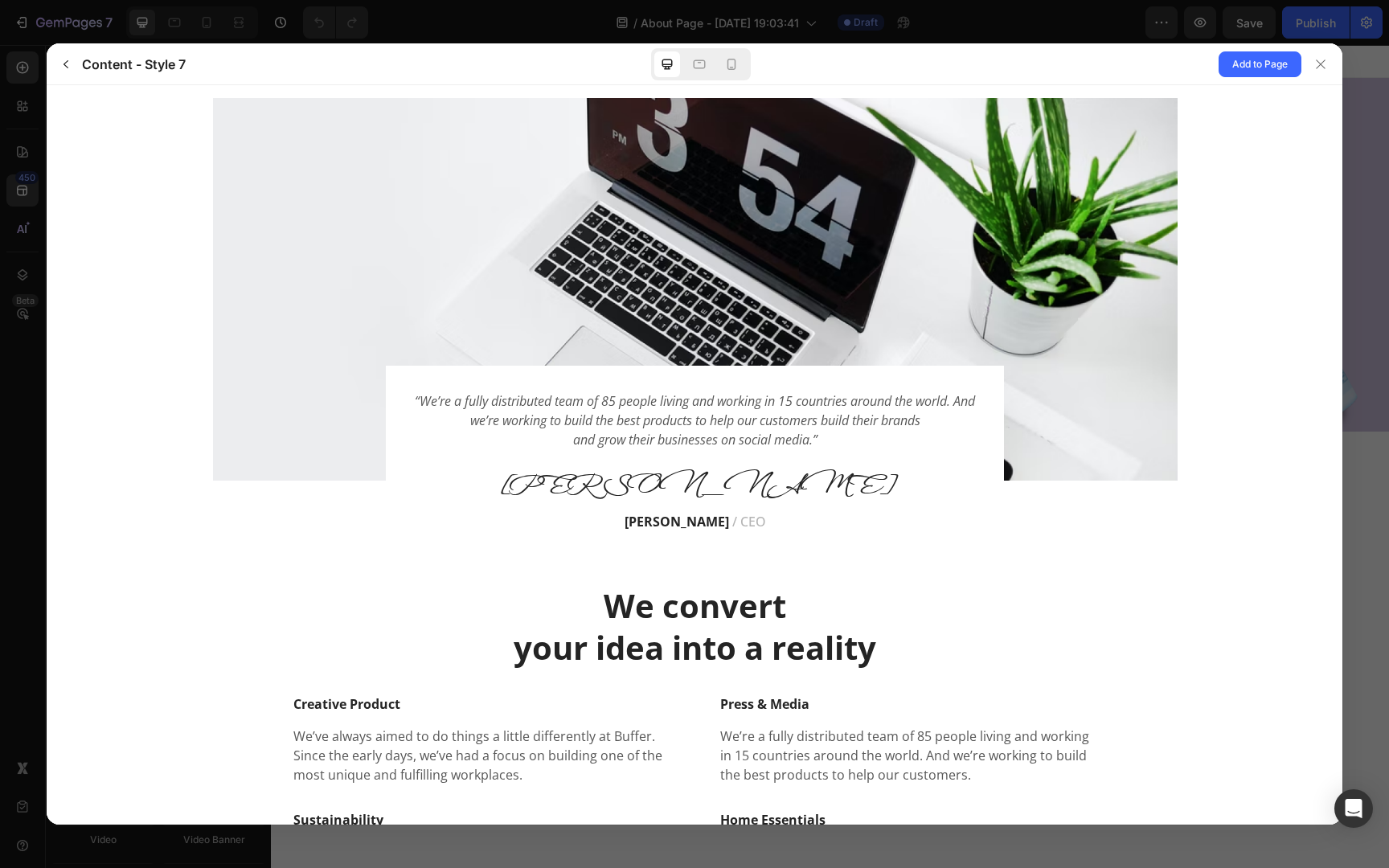
scroll to position [0, 0]
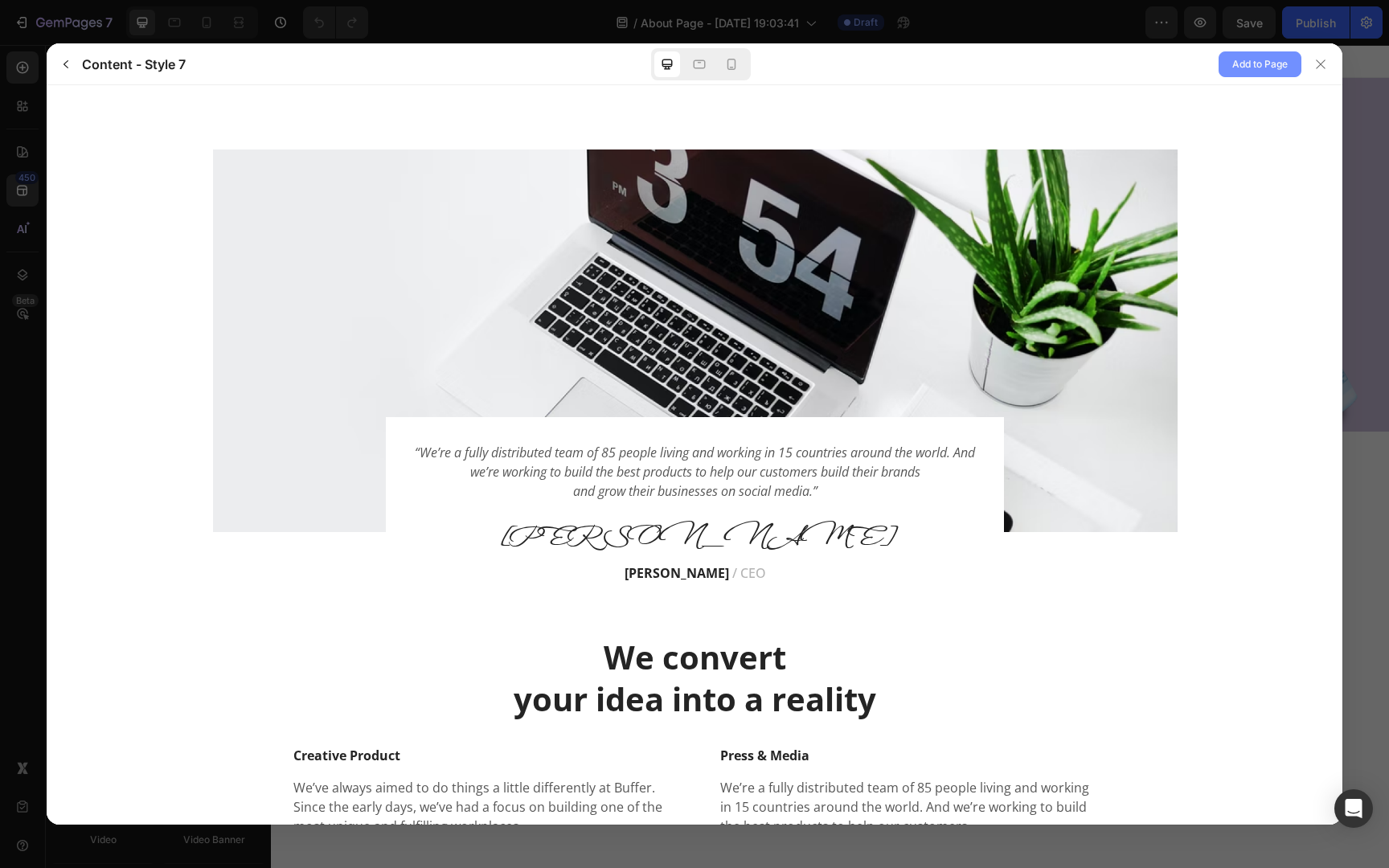
click at [1250, 67] on span "Add to Page" at bounding box center [1260, 64] width 55 height 19
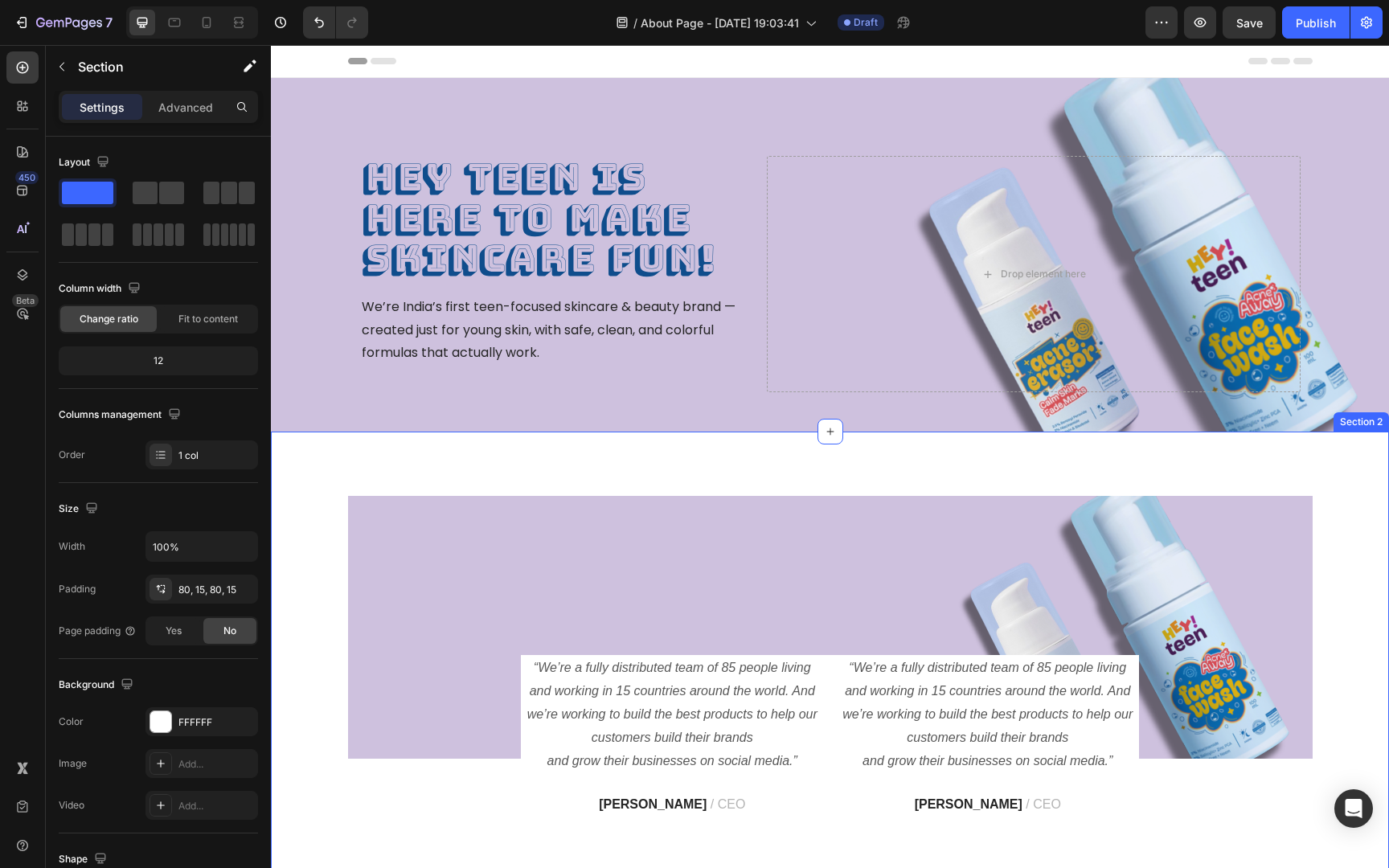
click at [1341, 539] on div "Image “We’re a fully distributed team of 85 people living and working in 15 cou…" at bounding box center [830, 867] width 1093 height 745
click at [1374, 416] on icon at bounding box center [1376, 416] width 10 height 11
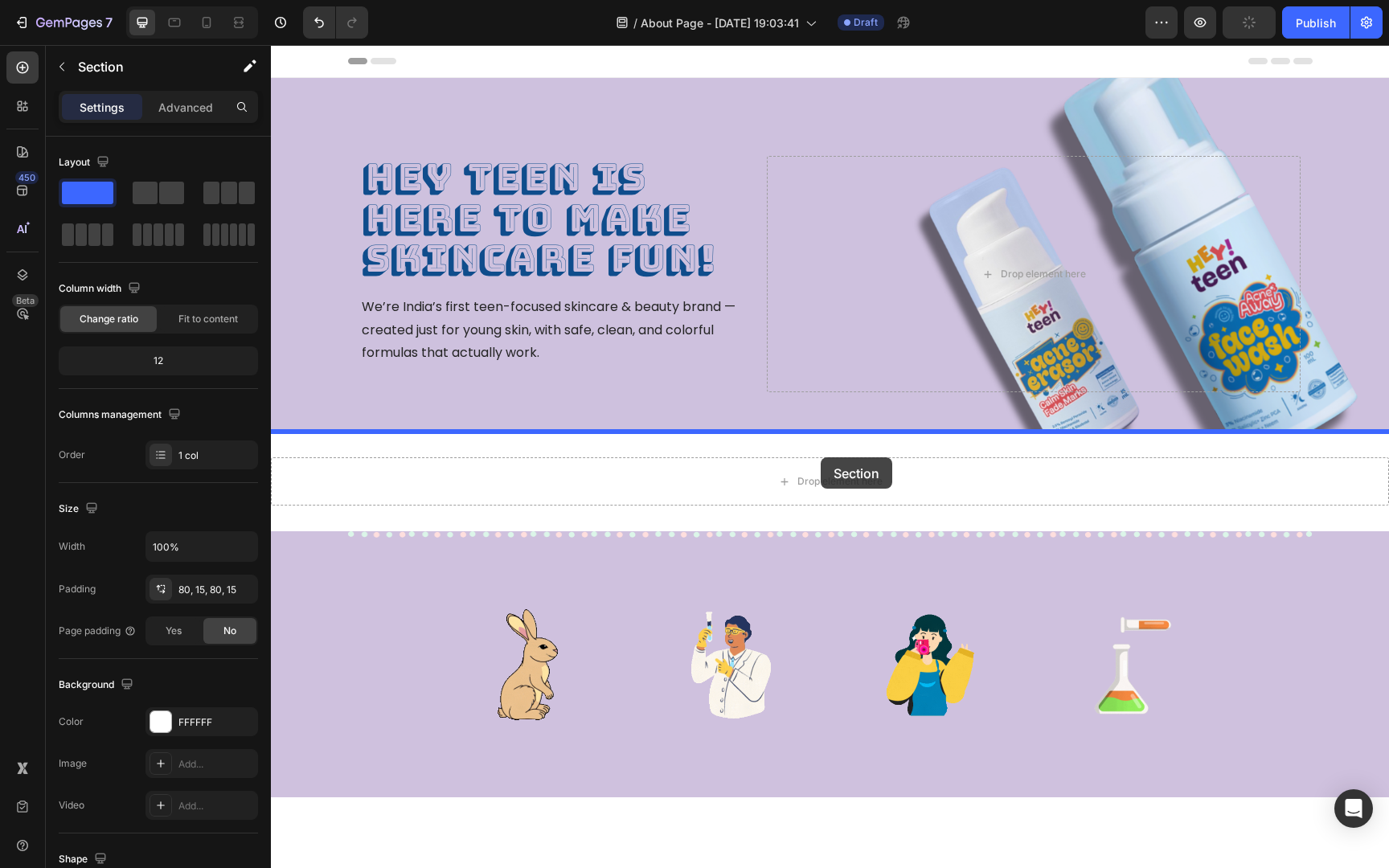
drag, startPoint x: 870, startPoint y: 249, endPoint x: 820, endPoint y: 458, distance: 214.9
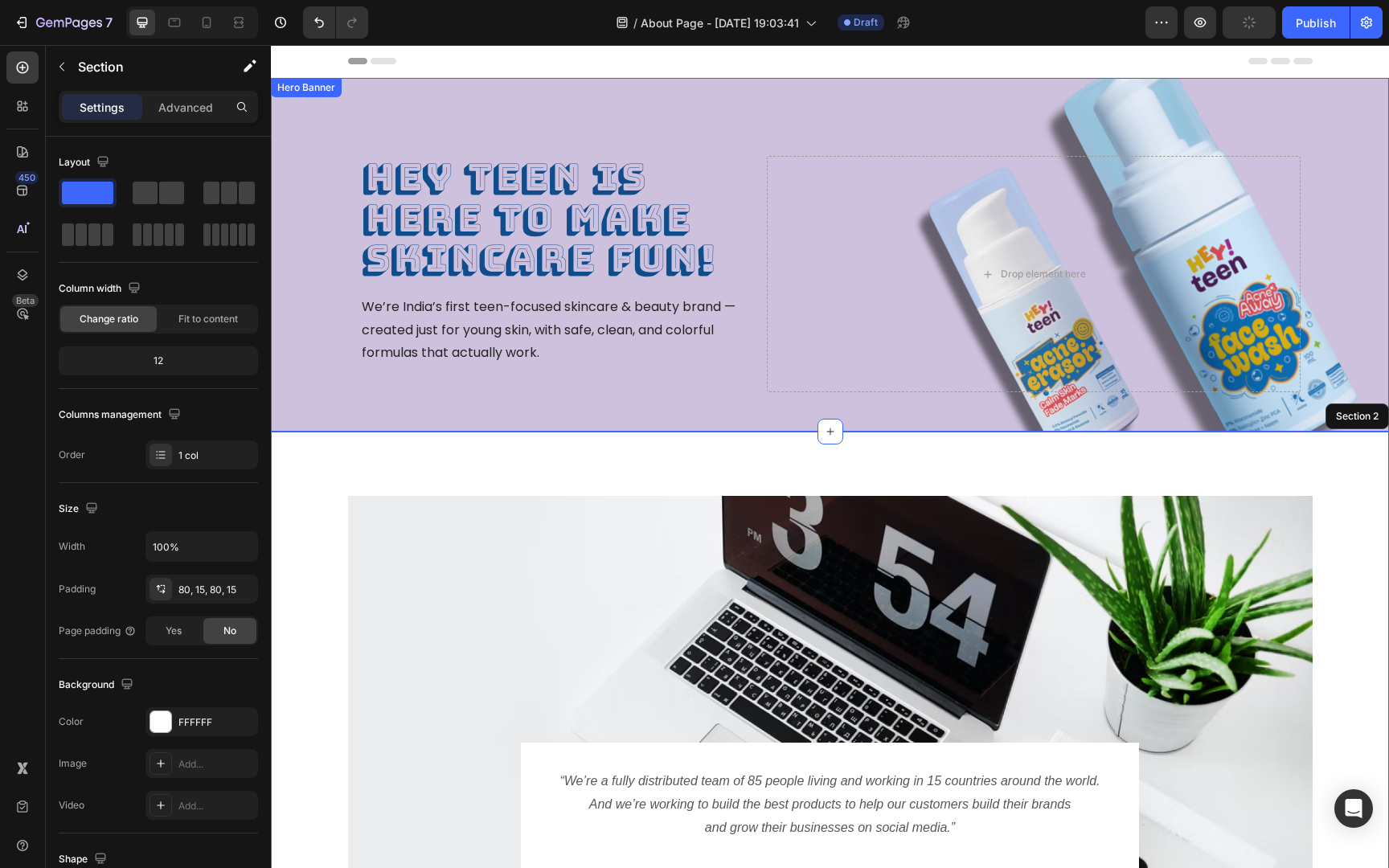
click at [1006, 81] on div "HEY TEEN is here to make skincare fun! Heading We’re India’s first teen-focused…" at bounding box center [830, 254] width 964 height 353
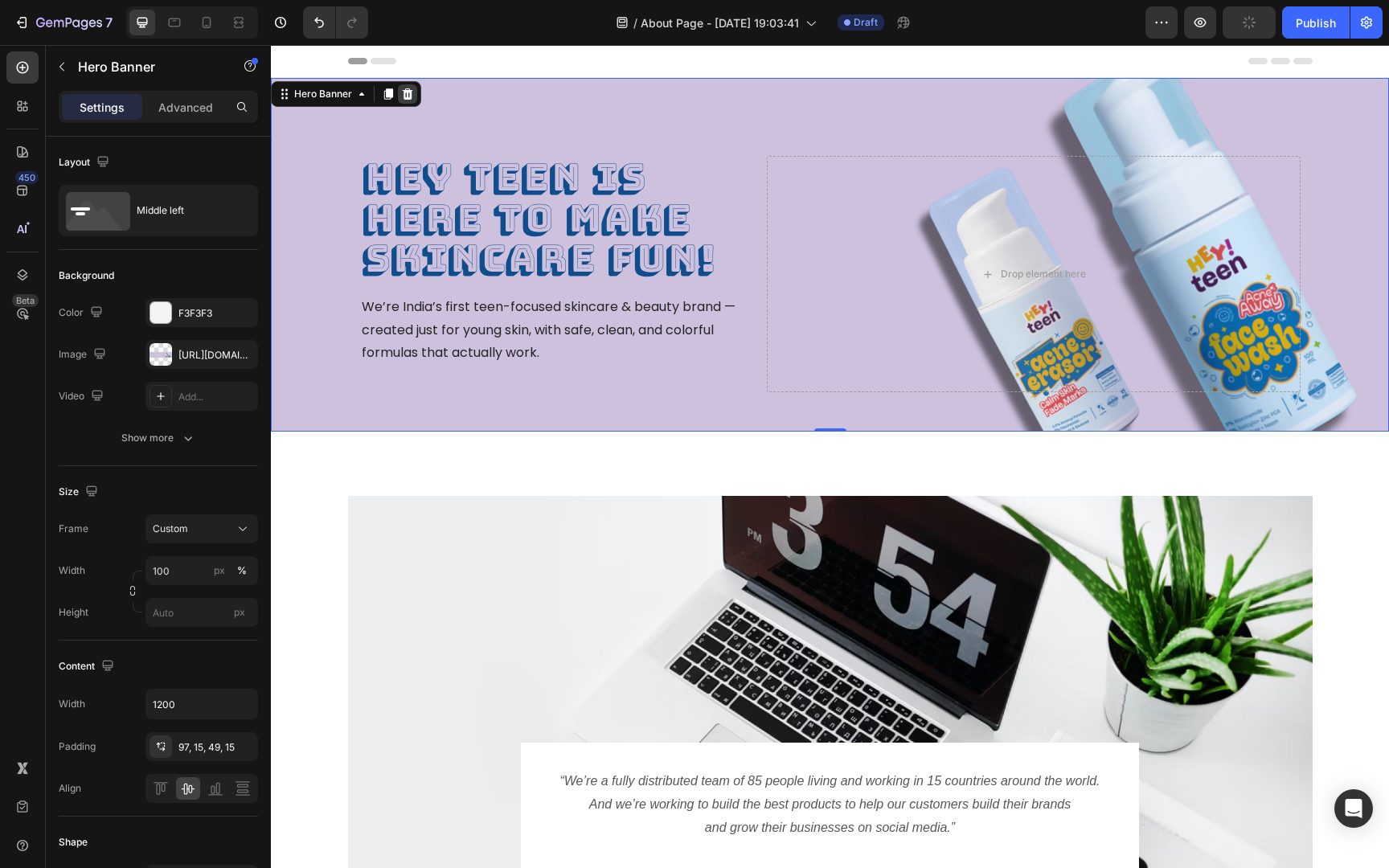
click at [405, 90] on icon at bounding box center [407, 93] width 10 height 11
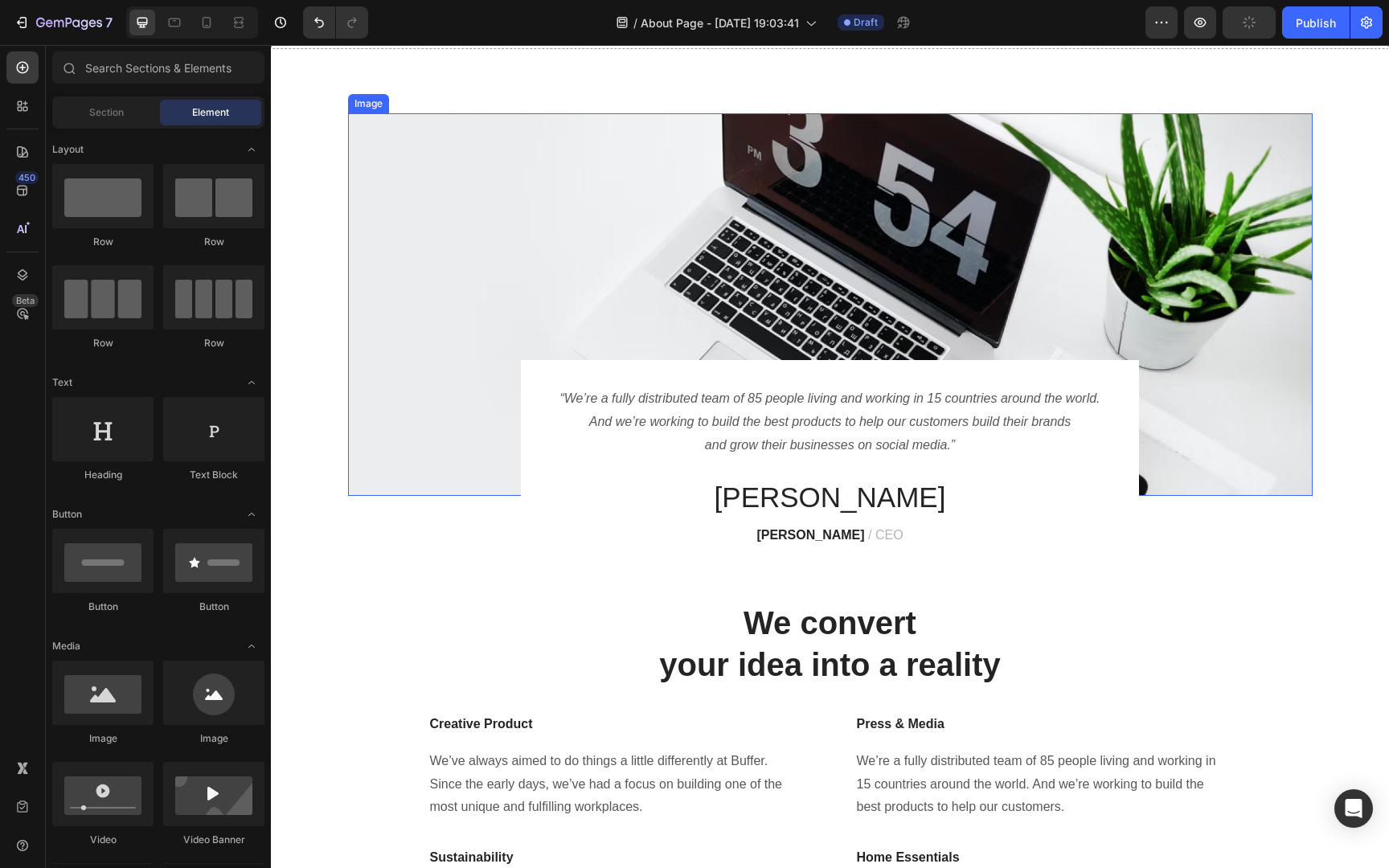
scroll to position [87, 0]
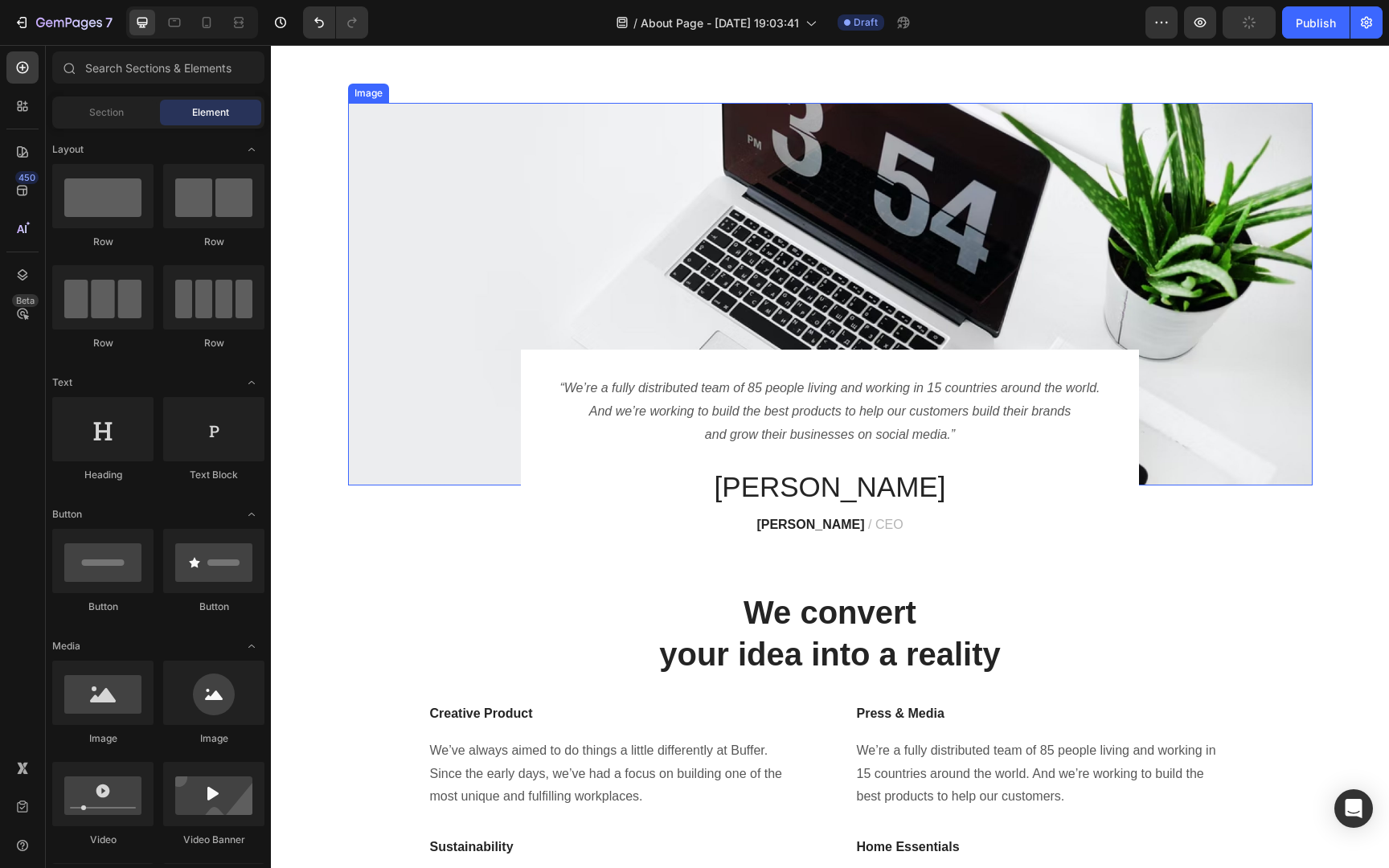
click at [780, 254] on img at bounding box center [830, 294] width 964 height 383
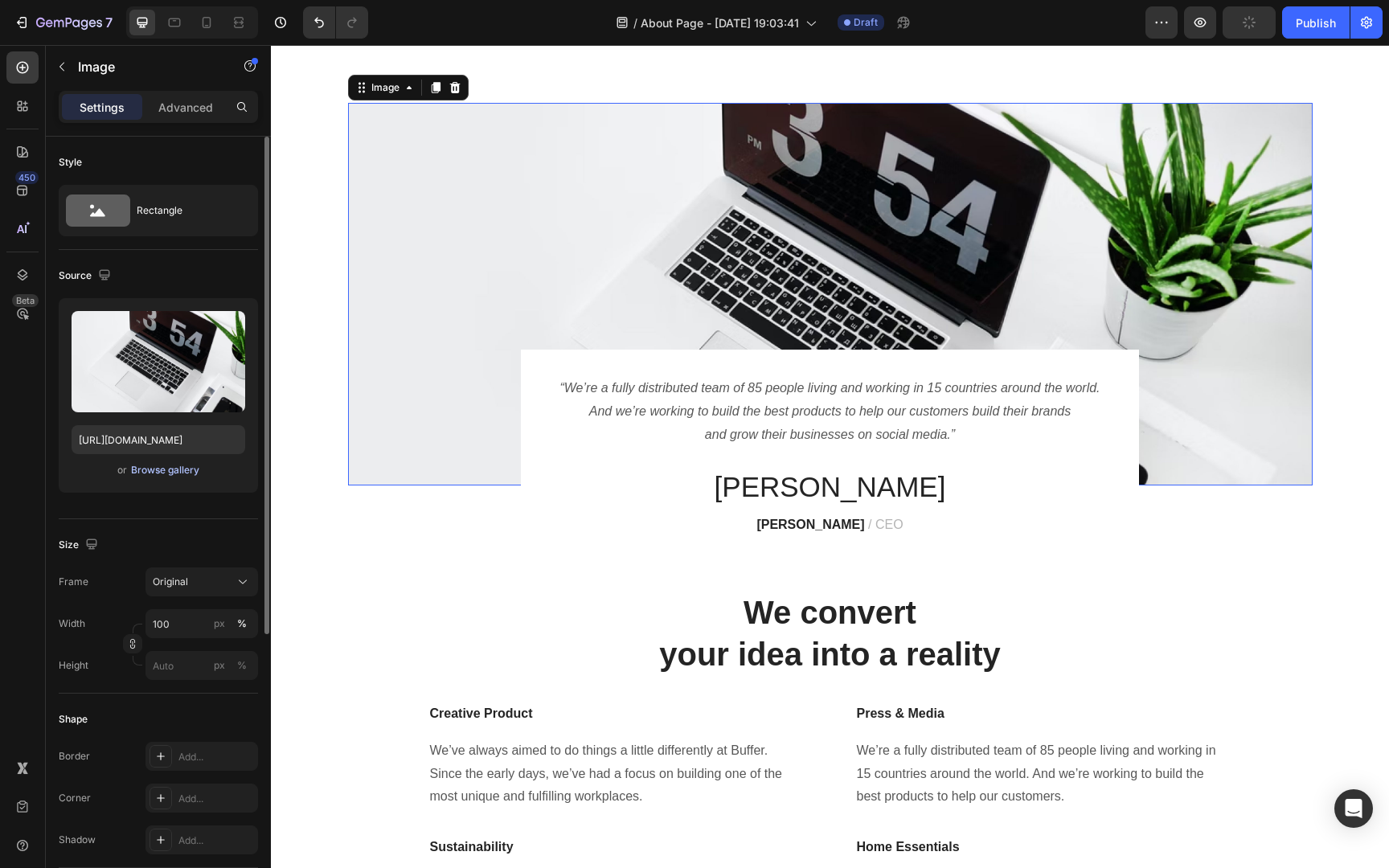
click at [169, 471] on div "Browse gallery" at bounding box center [165, 469] width 68 height 14
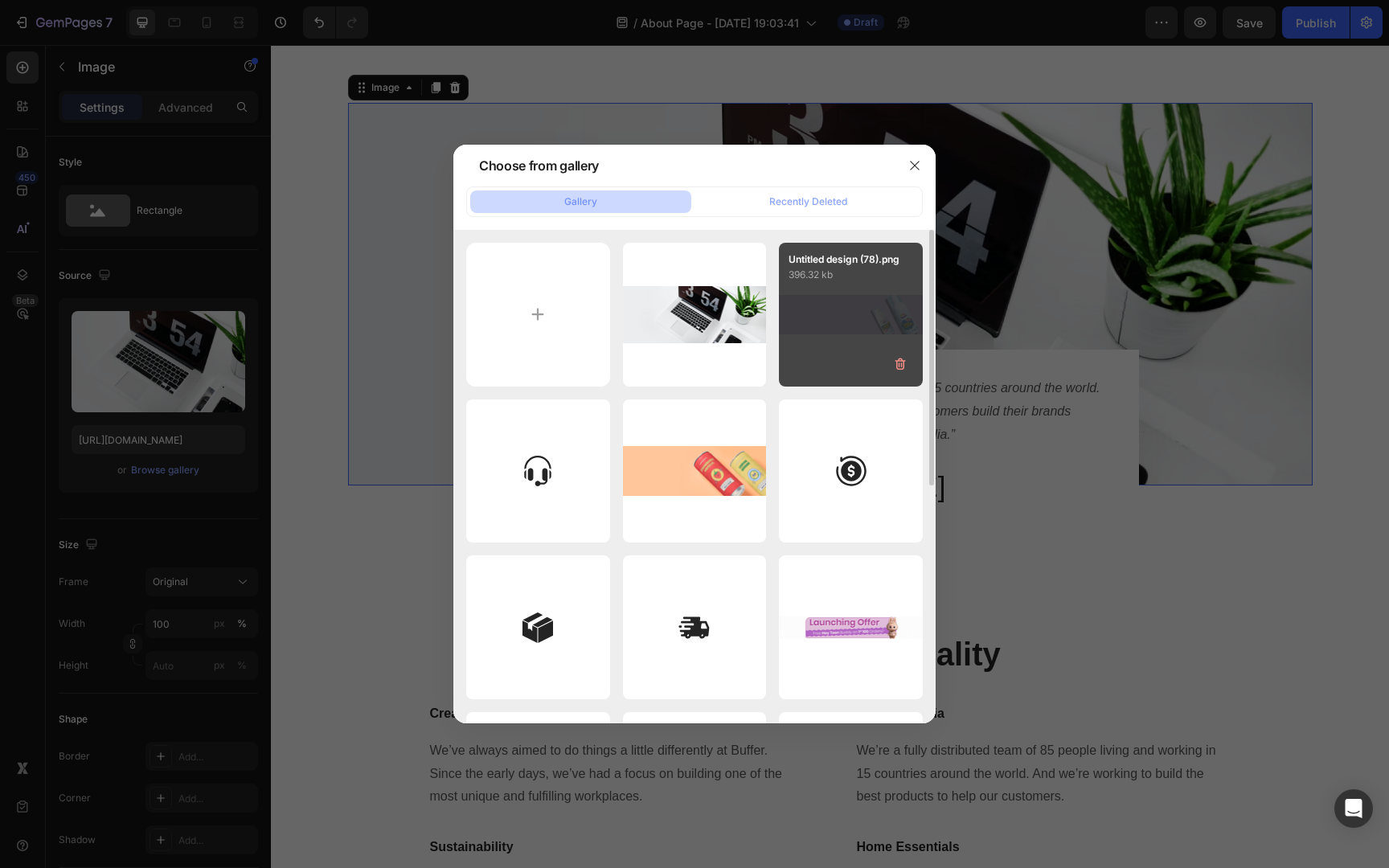
click at [857, 325] on div "Untitled design (78).png 396.32 kb" at bounding box center [850, 314] width 144 height 144
type input "https://cdn.shopify.com/s/files/1/0685/0691/0915/files/gempages_580916967938982…"
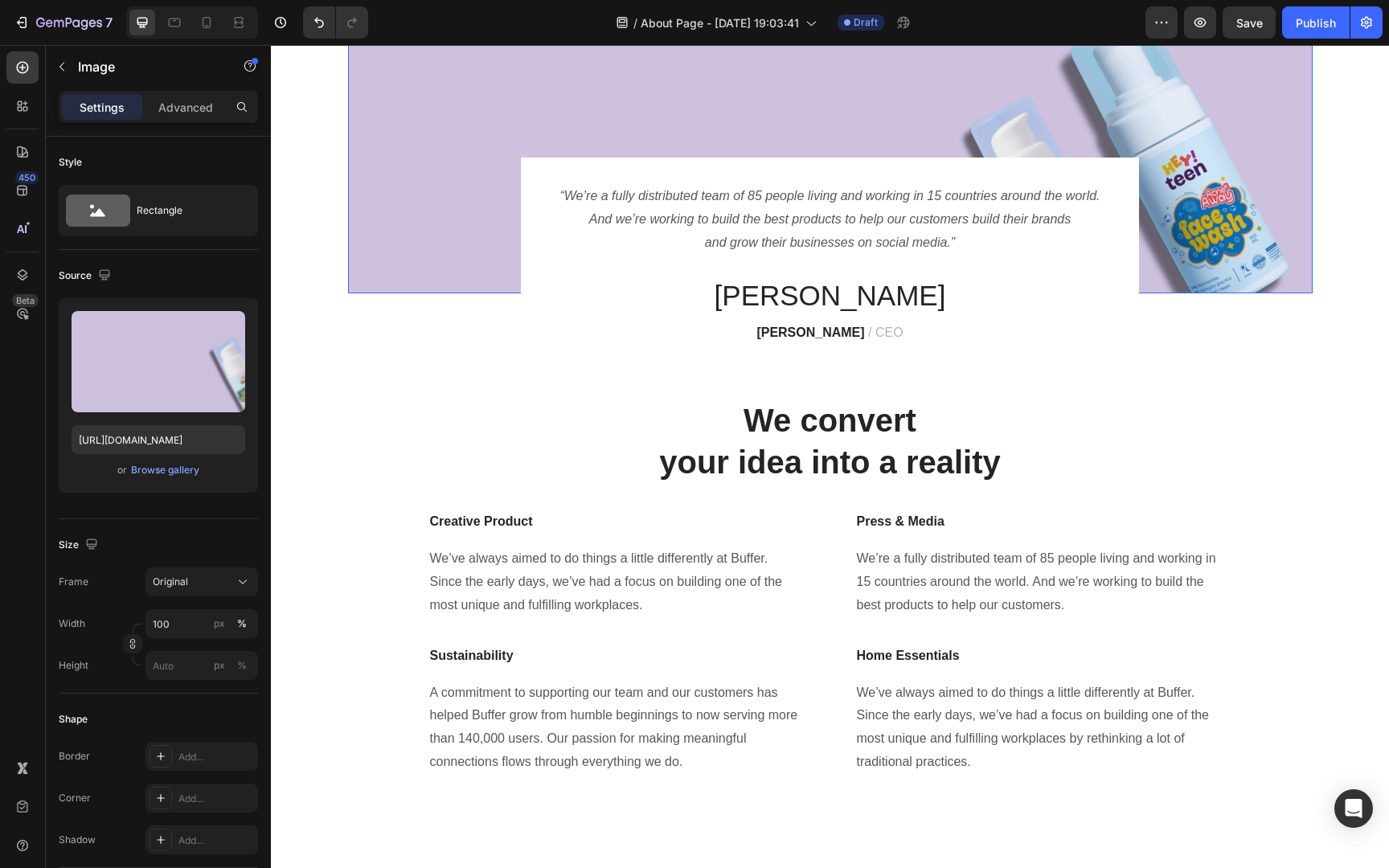
scroll to position [0, 0]
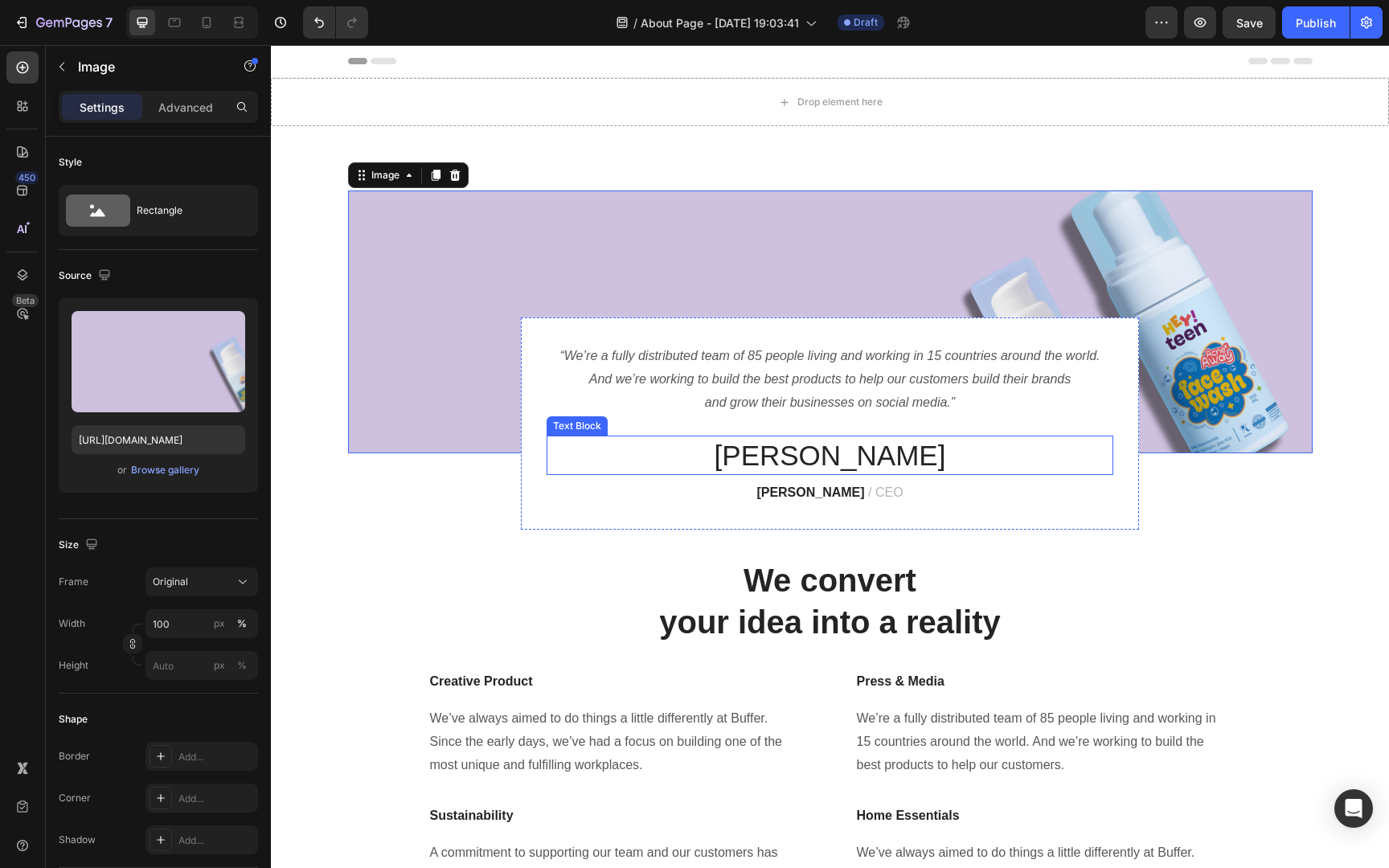
click at [857, 454] on p "James" at bounding box center [830, 456] width 563 height 37
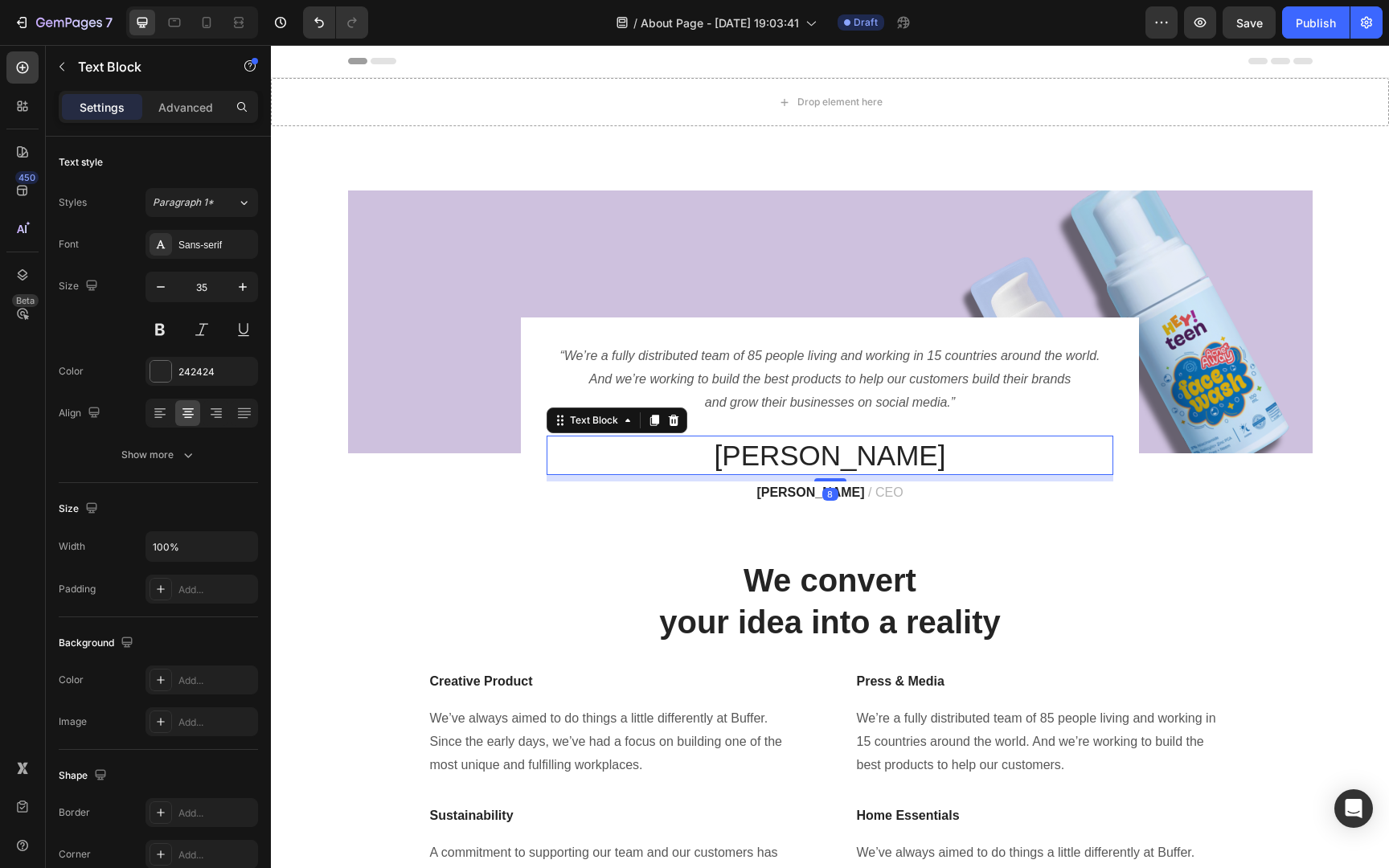
click at [857, 454] on p "James" at bounding box center [830, 456] width 563 height 37
click at [1032, 393] on p "“We’re a fully distributed team of 85 people living and working in 15 countries…" at bounding box center [830, 379] width 563 height 69
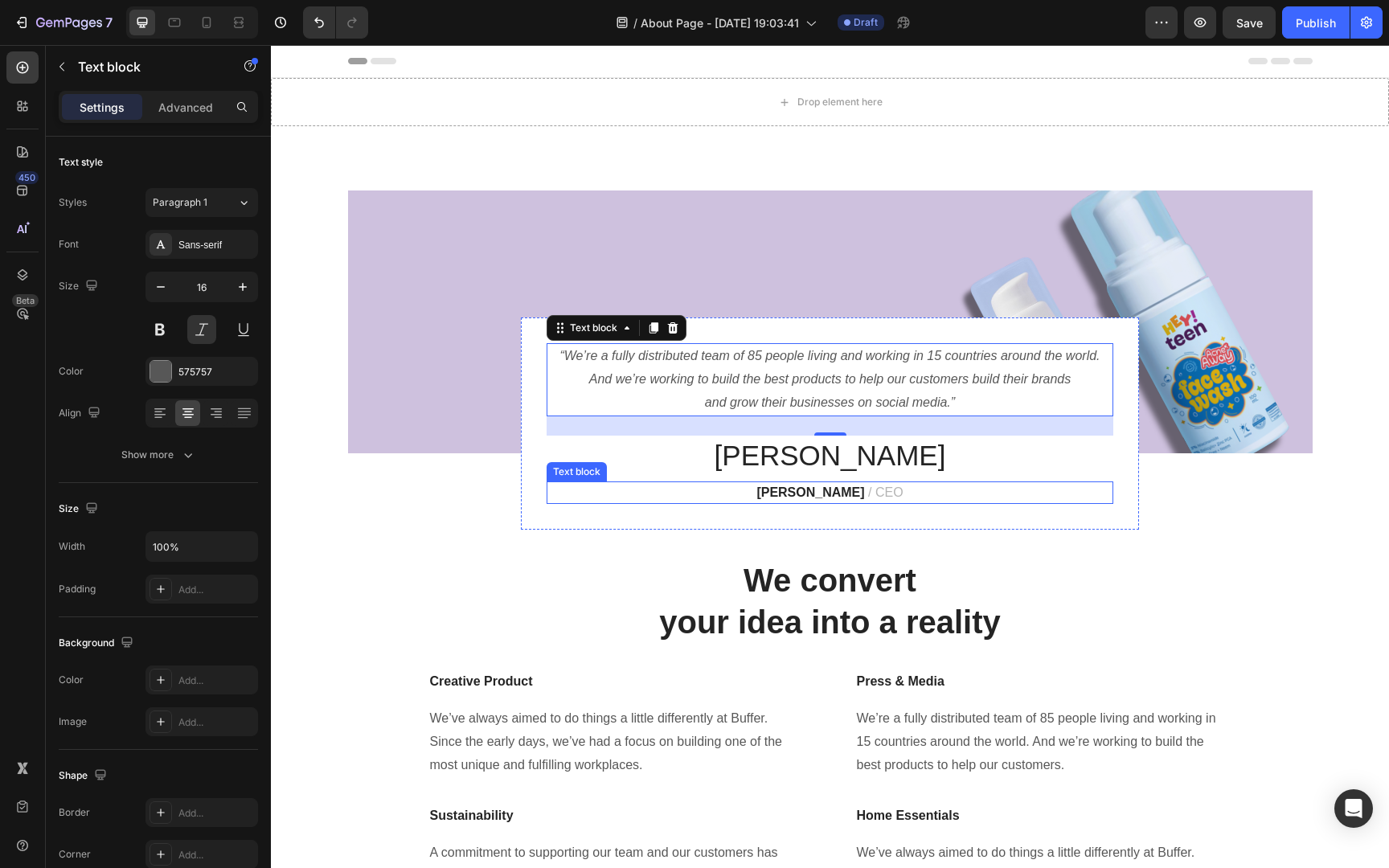
click at [941, 496] on p "James Frank / CEO" at bounding box center [830, 492] width 563 height 19
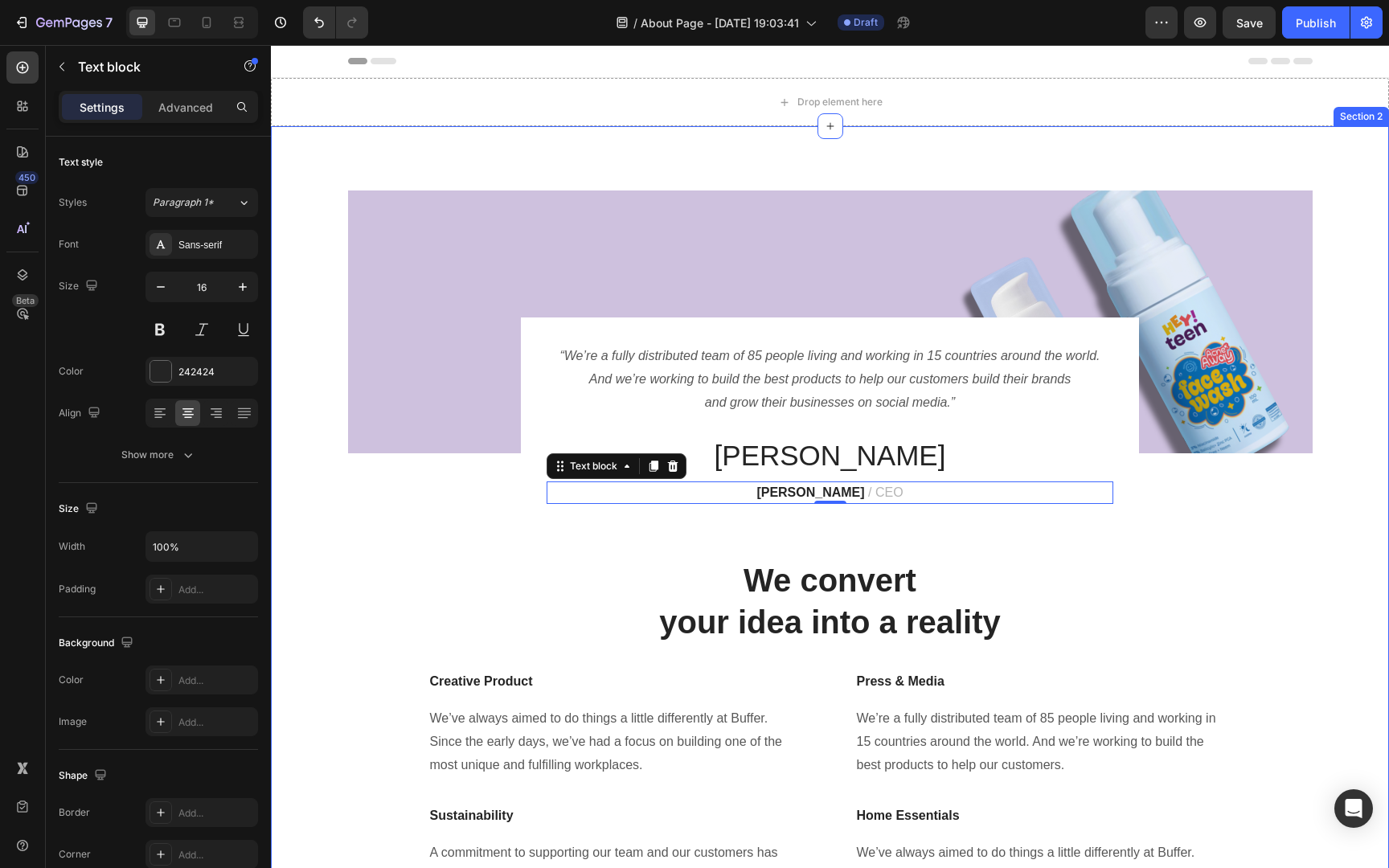
click at [1003, 154] on div "Image “We’re a fully distributed team of 85 people living and working in 15 cou…" at bounding box center [830, 569] width 1118 height 886
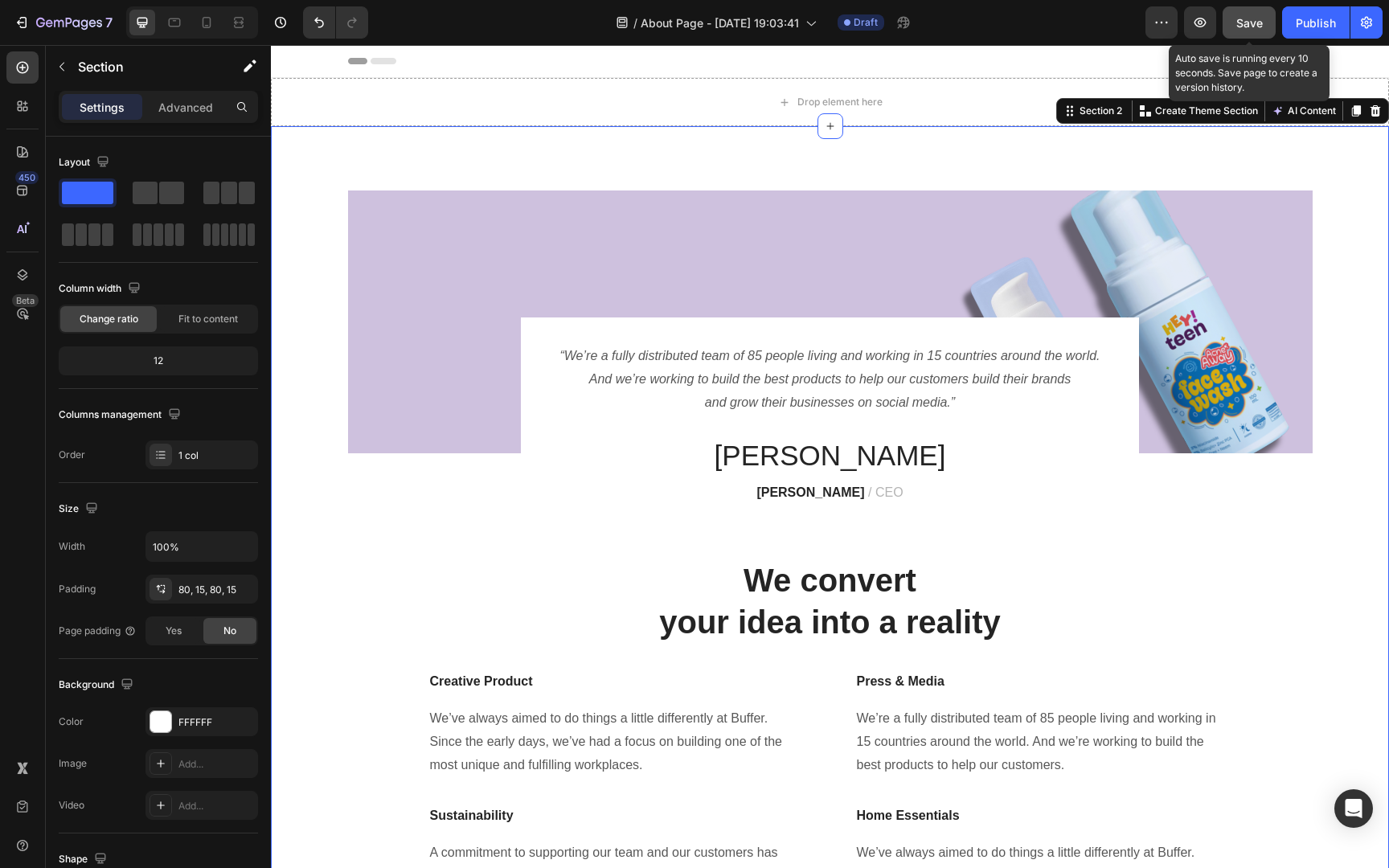
click at [1250, 22] on span "Save" at bounding box center [1250, 23] width 27 height 13
click at [1261, 28] on span "Save" at bounding box center [1250, 23] width 27 height 13
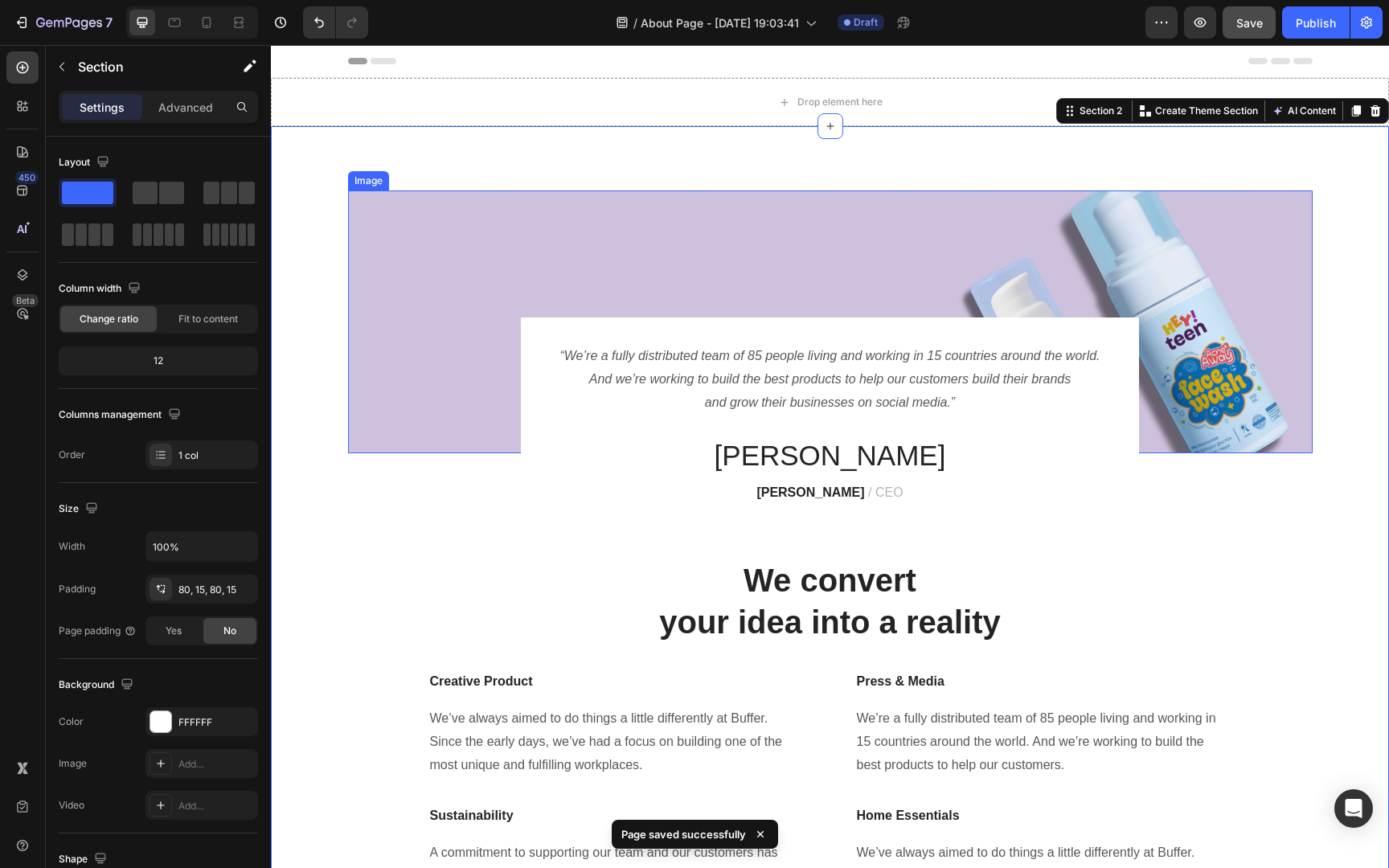
click at [1013, 275] on img at bounding box center [830, 322] width 964 height 263
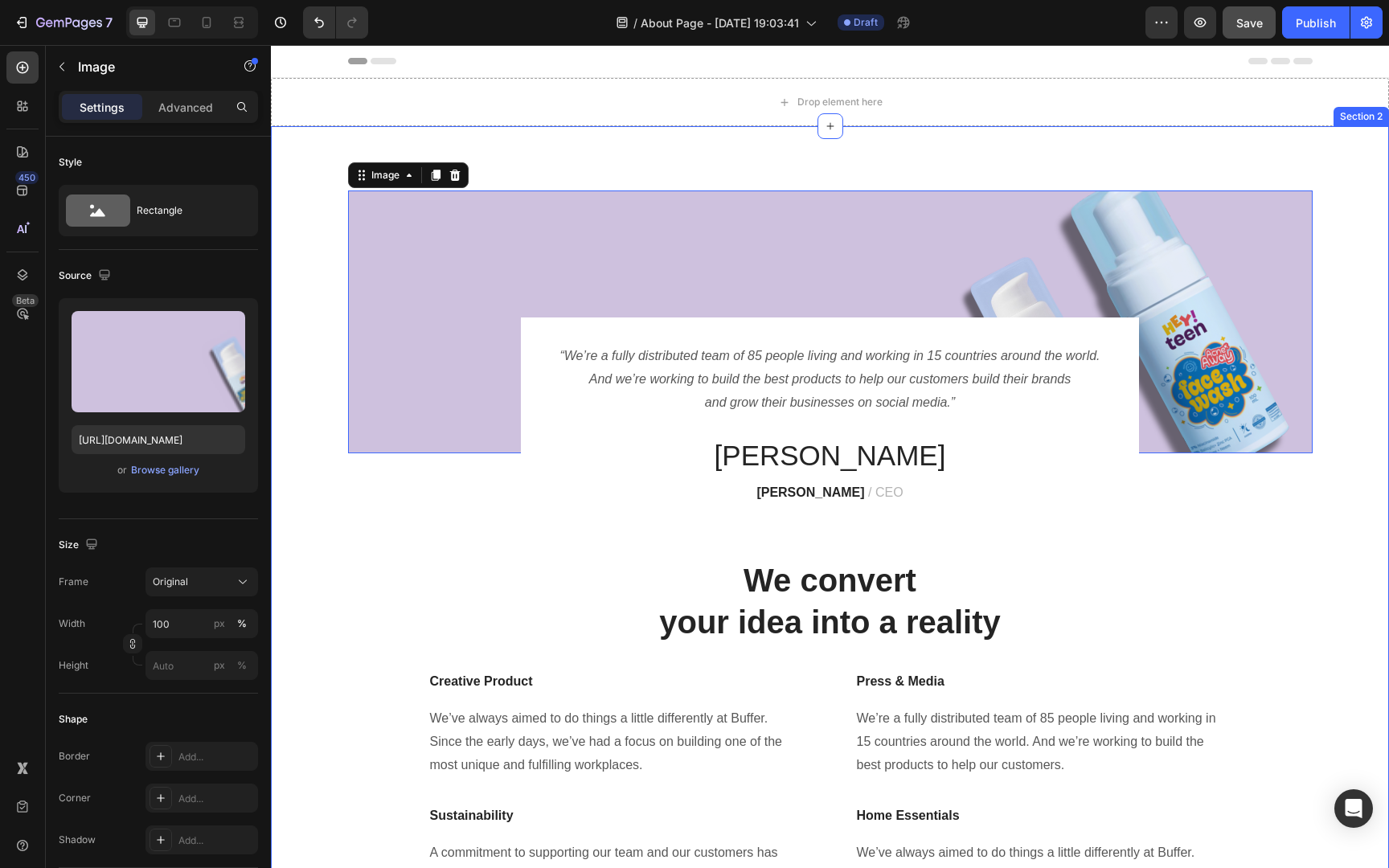
click at [1167, 533] on div "Image 0 “We’re a fully distributed team of 85 people living and working in 15 c…" at bounding box center [830, 569] width 1093 height 757
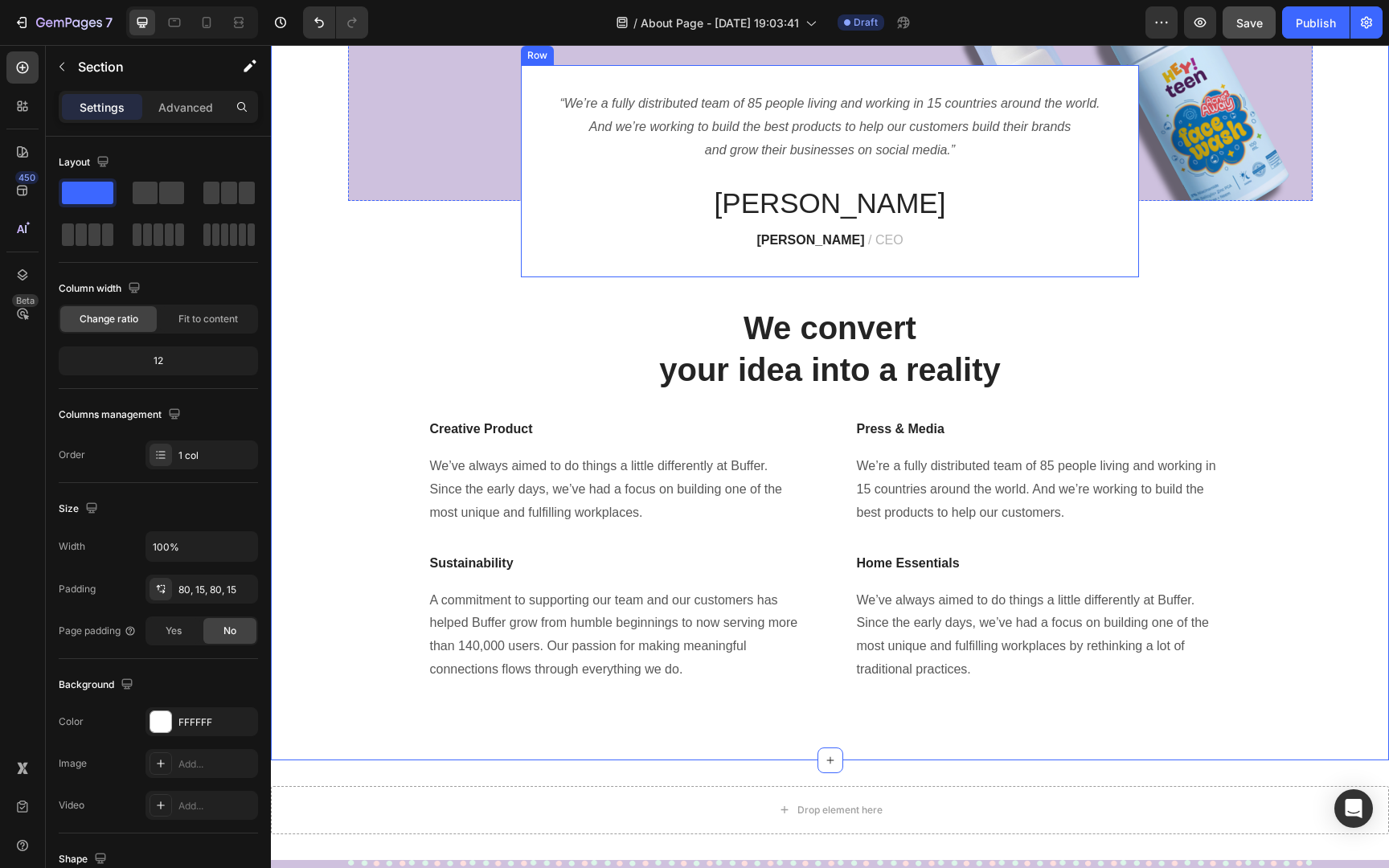
scroll to position [278, 0]
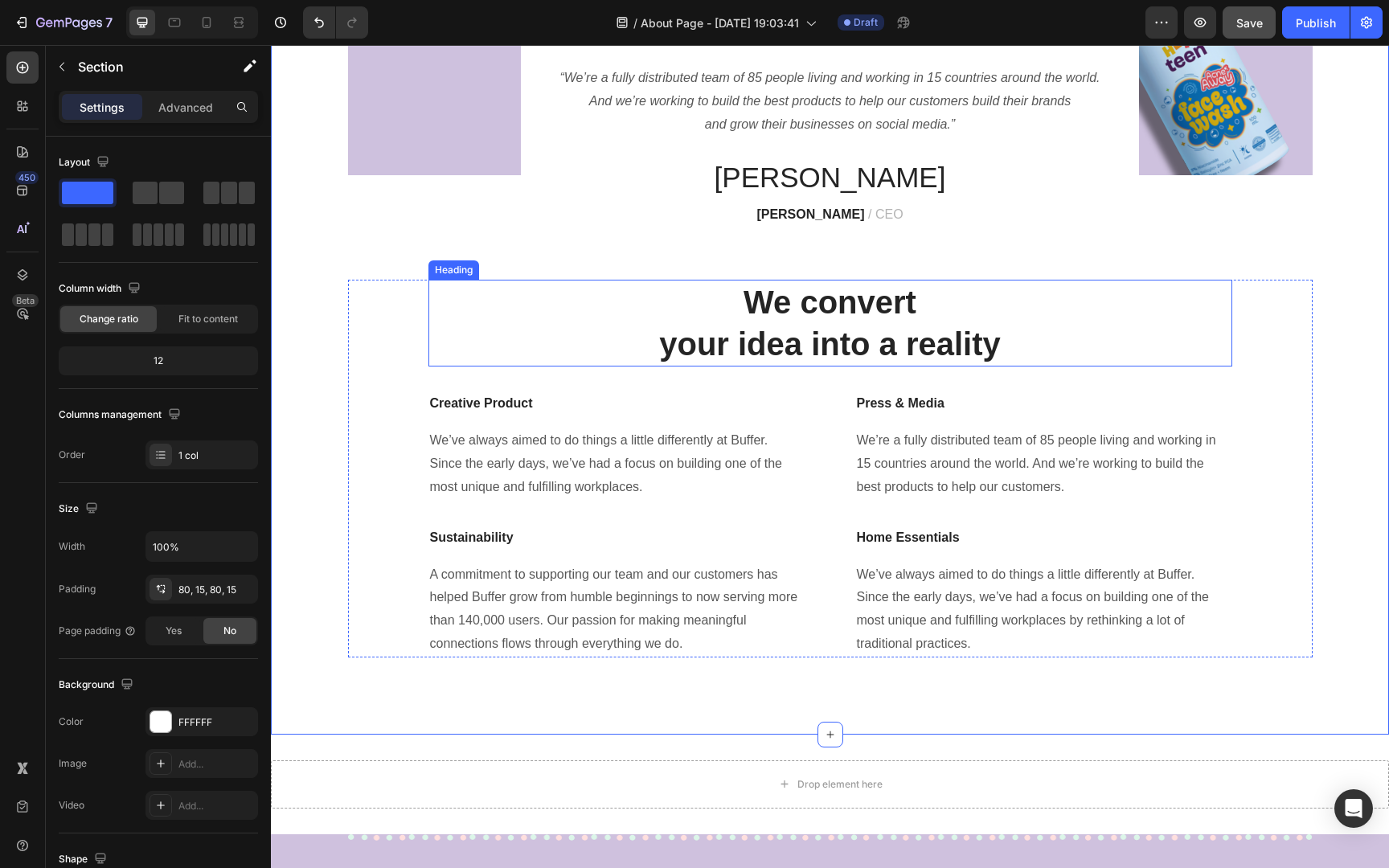
click at [861, 316] on p "We convert your idea into a reality" at bounding box center [830, 323] width 800 height 84
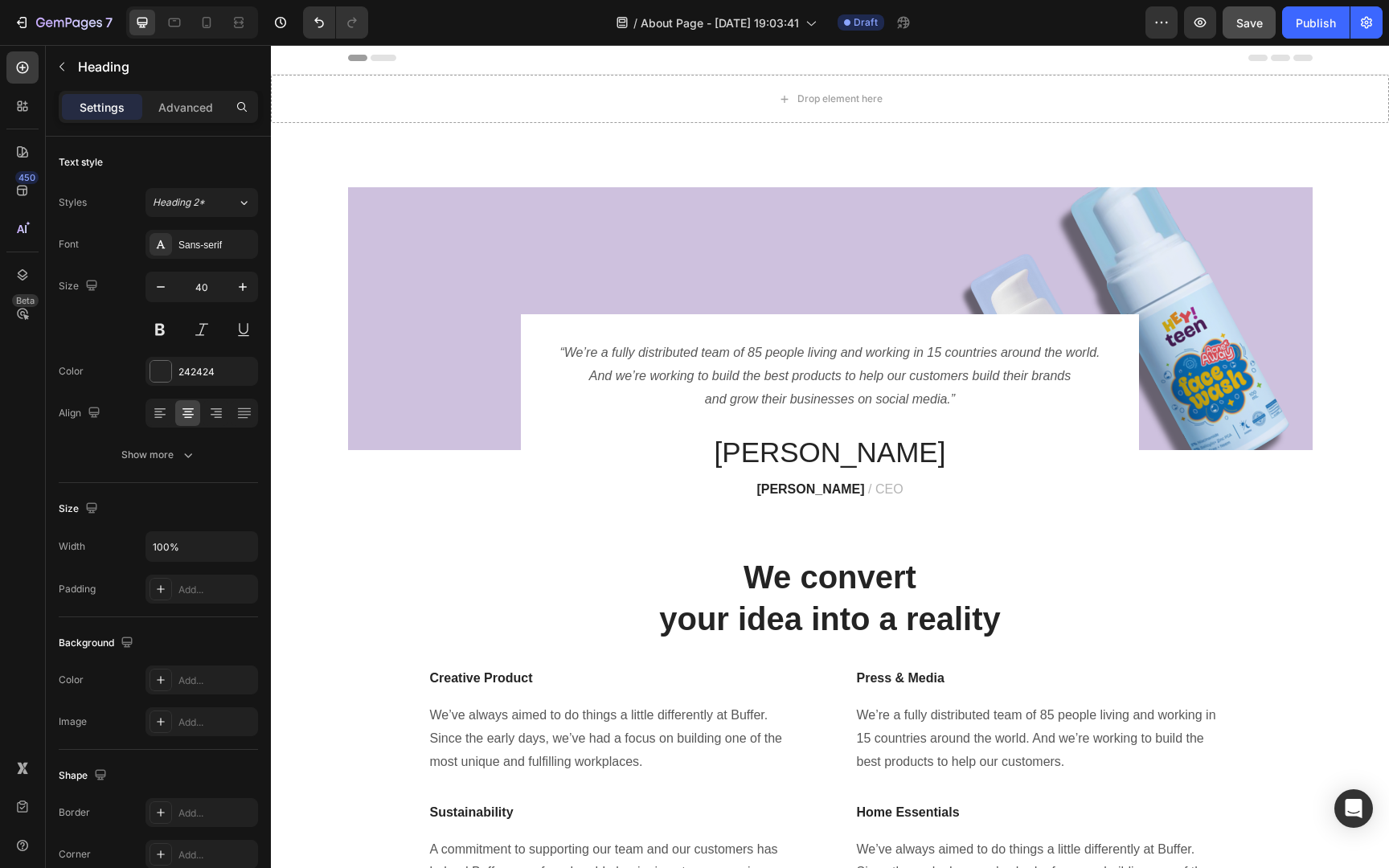
scroll to position [0, 0]
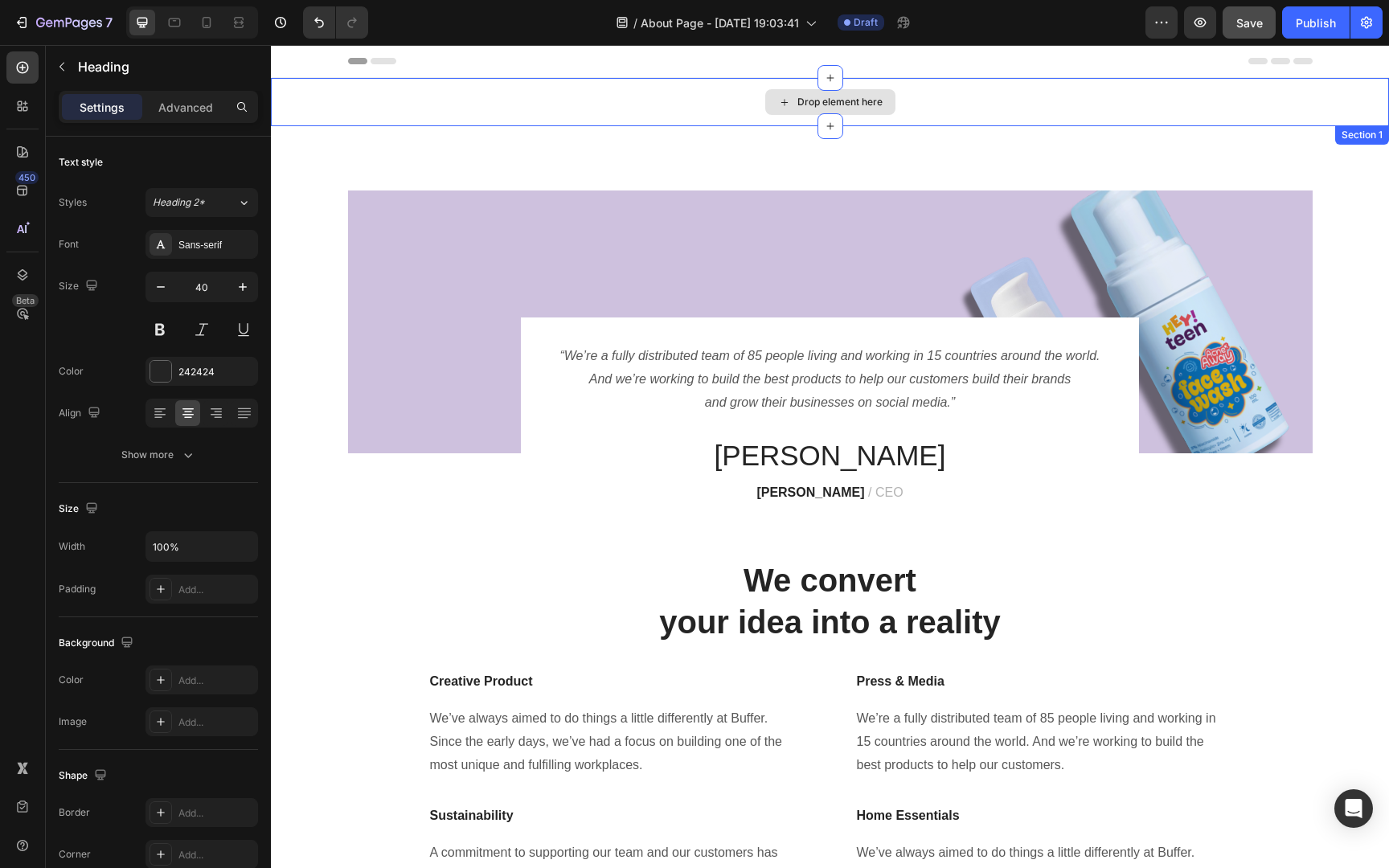
click at [936, 110] on div "Drop element here" at bounding box center [830, 102] width 1118 height 48
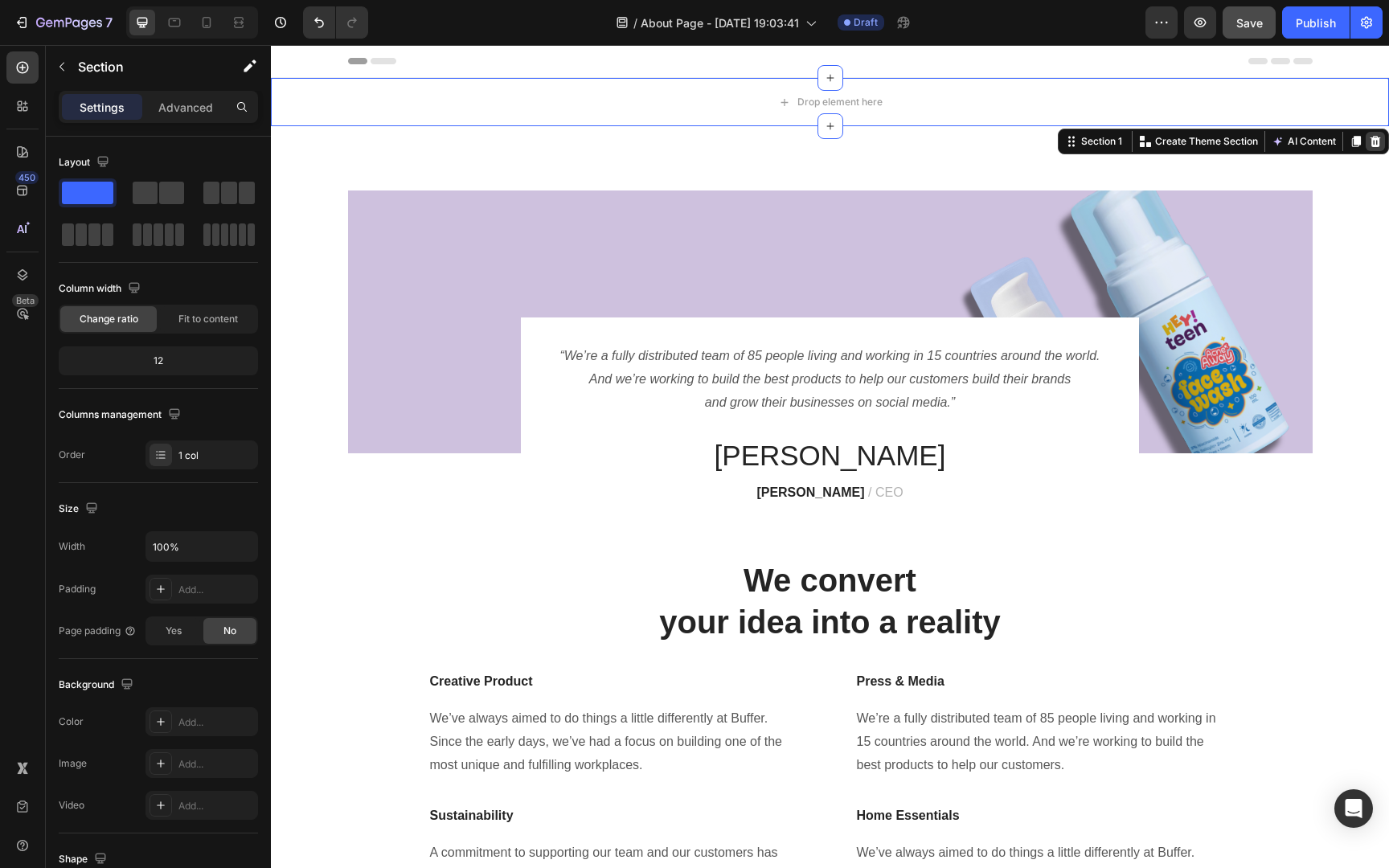
click at [1375, 139] on icon at bounding box center [1376, 141] width 10 height 11
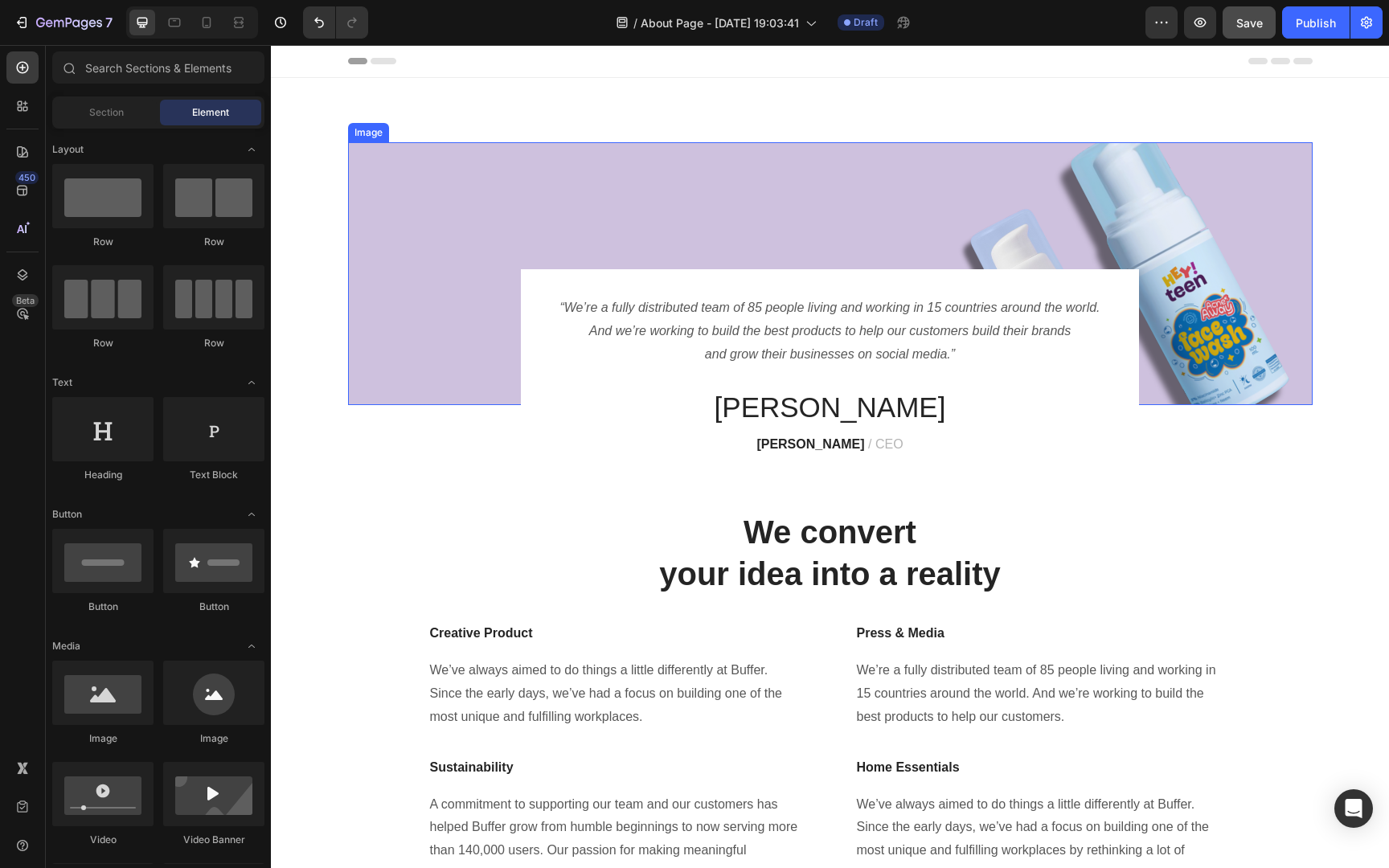
click at [1082, 159] on img at bounding box center [830, 273] width 964 height 263
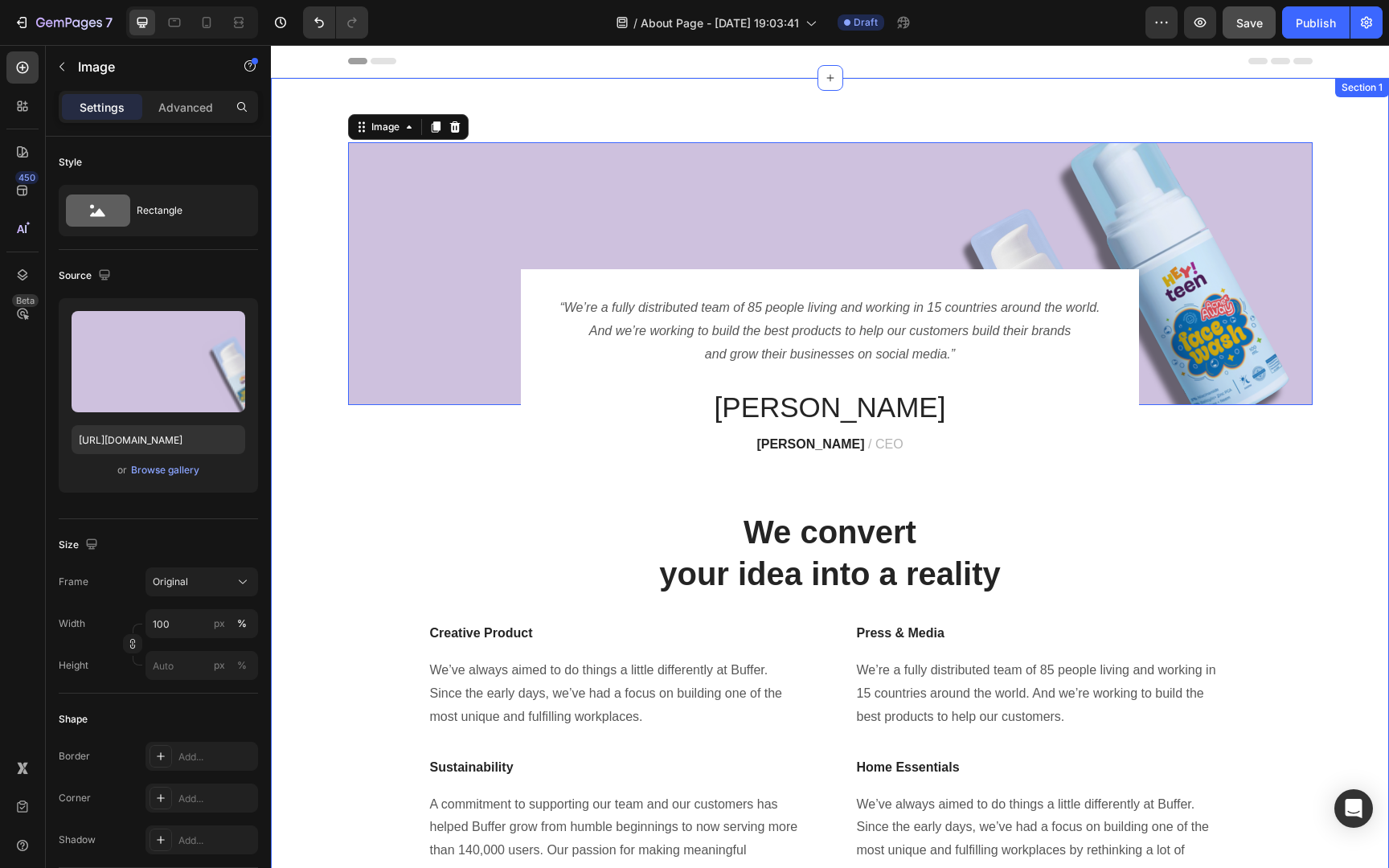
click at [1388, 314] on div "Image 0 “We’re a fully distributed team of 85 people living and working in 15 c…" at bounding box center [830, 521] width 1118 height 886
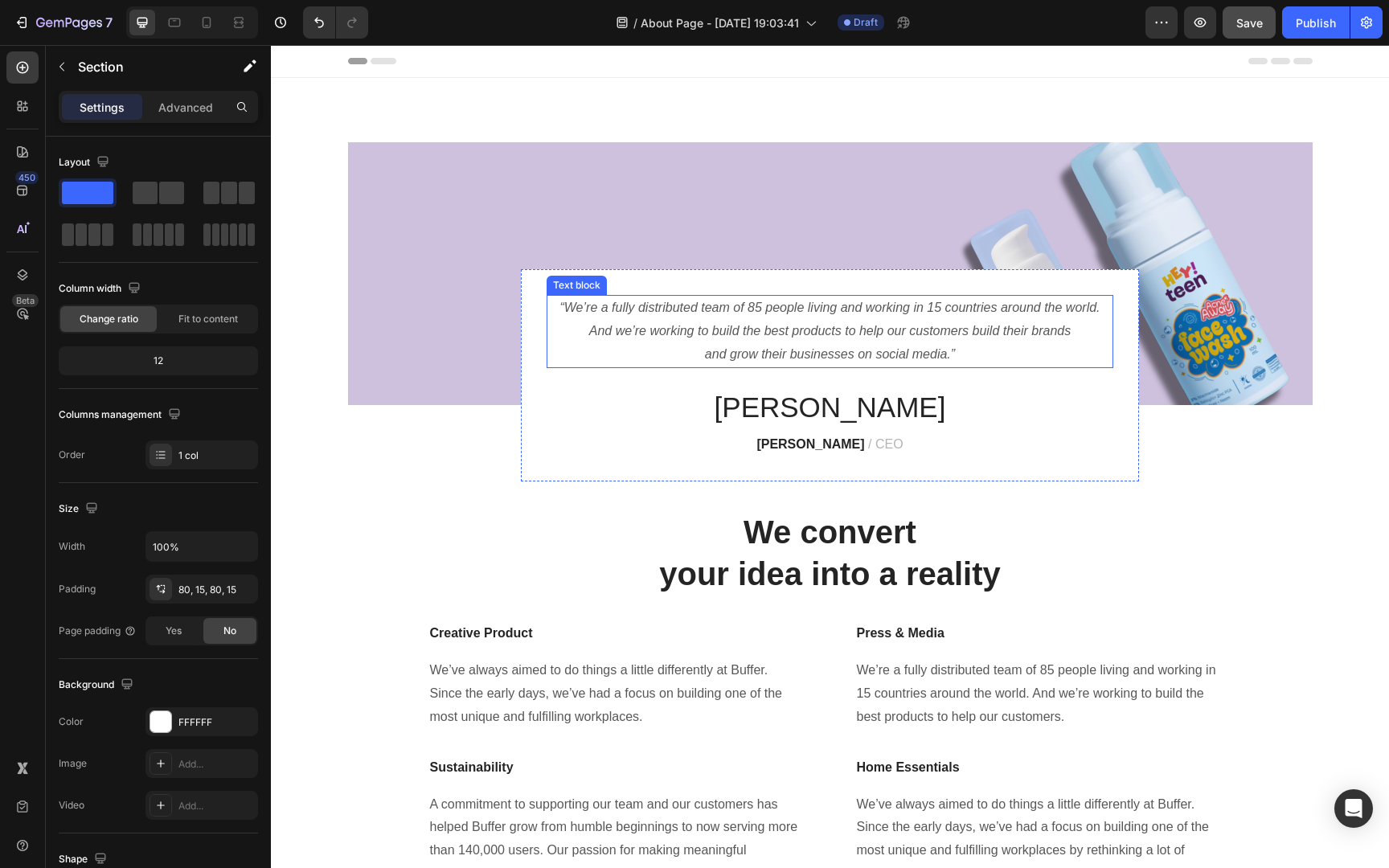
click at [746, 314] on p "“We’re a fully distributed team of 85 people living and working in 15 countries…" at bounding box center [830, 331] width 563 height 69
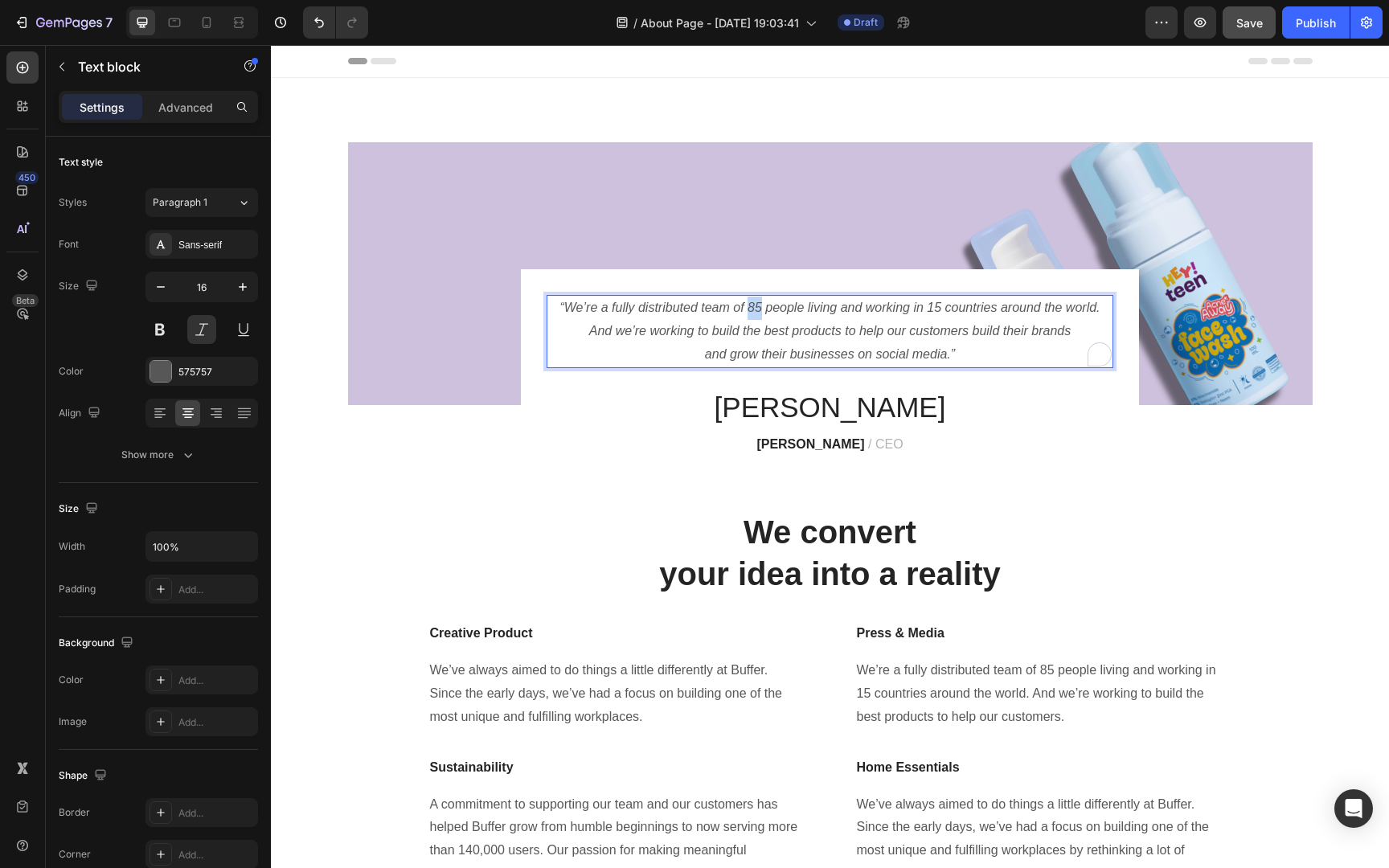
click at [746, 314] on p "“We’re a fully distributed team of 85 people living and working in 15 countries…" at bounding box center [830, 331] width 563 height 69
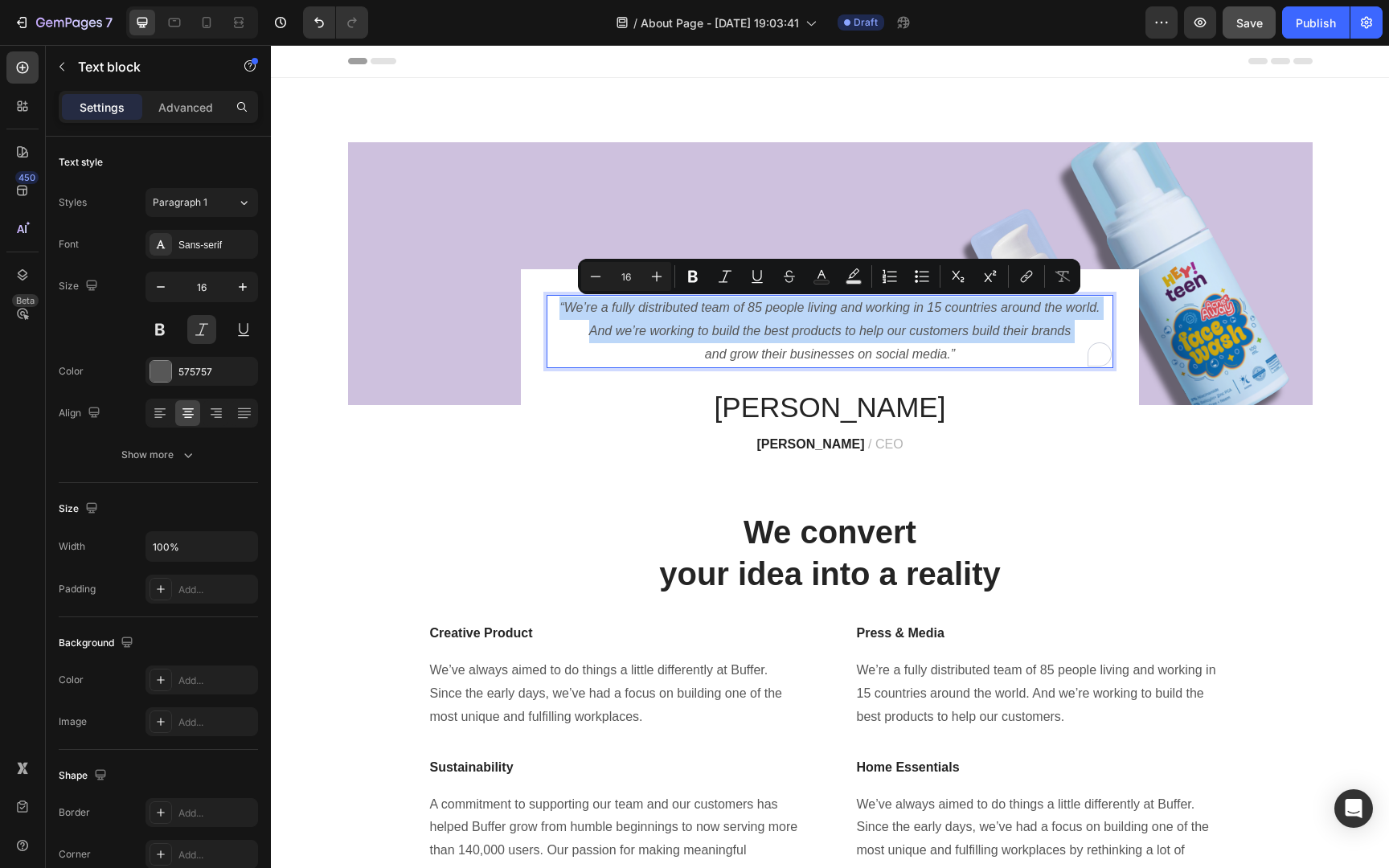
click at [956, 355] on p "“We’re a fully distributed team of 85 people living and working in 15 countries…" at bounding box center [830, 331] width 563 height 69
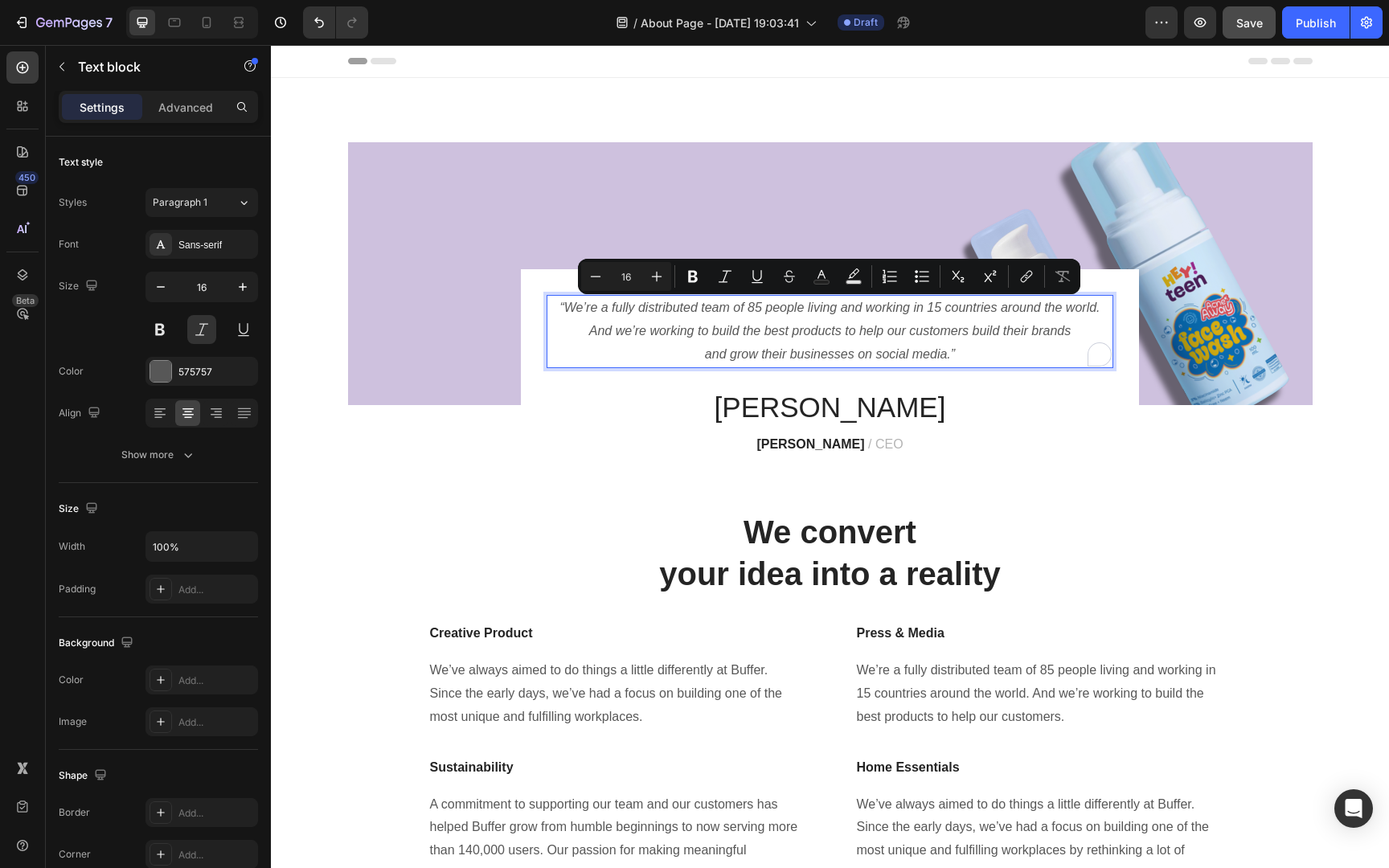
click at [956, 355] on p "“We’re a fully distributed team of 85 people living and working in 15 countries…" at bounding box center [830, 331] width 563 height 69
drag, startPoint x: 956, startPoint y: 355, endPoint x: 697, endPoint y: 287, distance: 267.8
click at [697, 287] on div "“We’re a fully distributed team of 85 people living and working in 15 countries…" at bounding box center [830, 375] width 618 height 212
drag, startPoint x: 426, startPoint y: 242, endPoint x: 696, endPoint y: 286, distance: 273.6
click at [696, 286] on button "Bold" at bounding box center [693, 276] width 29 height 29
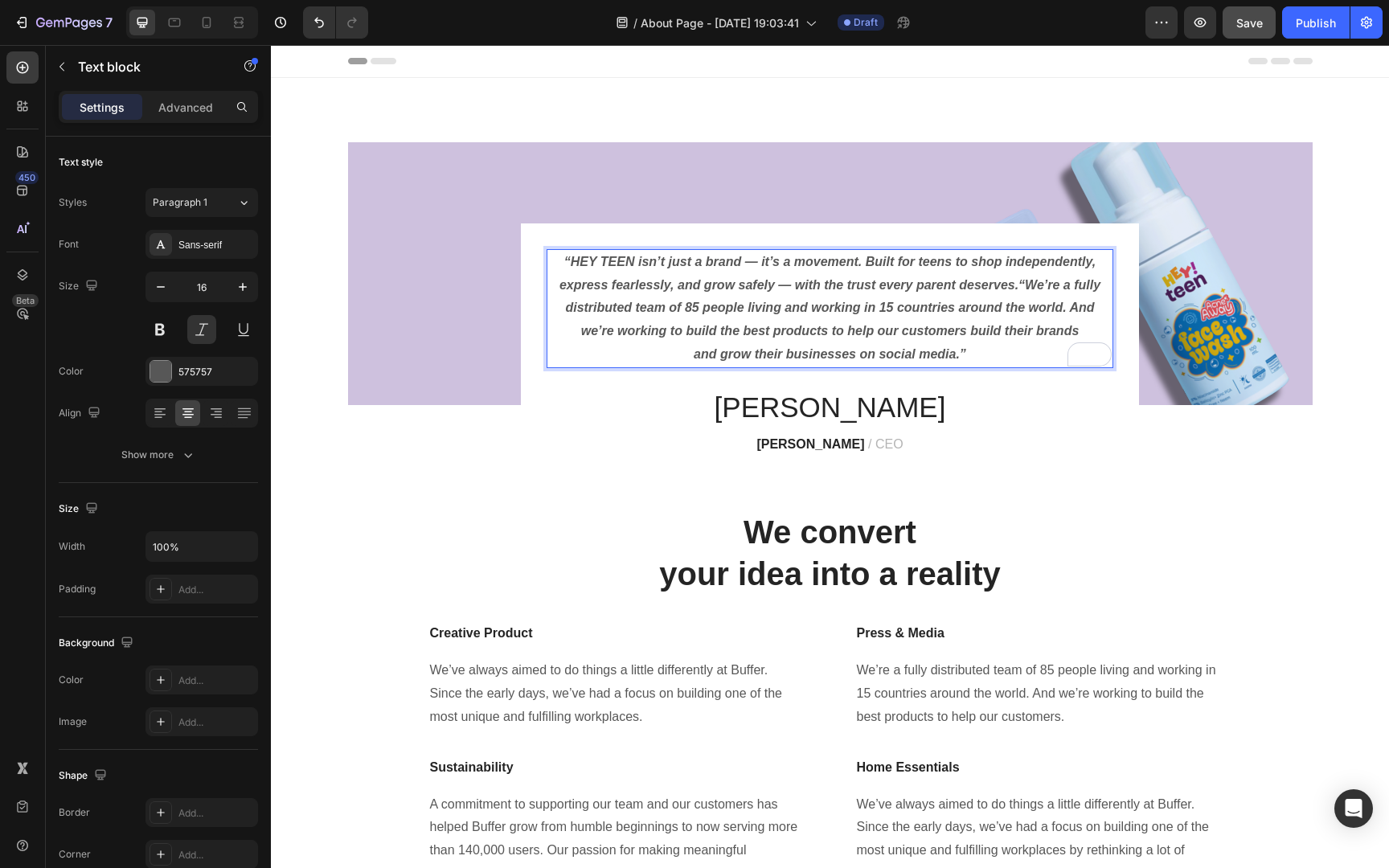
click at [1018, 298] on p "“HEY TEEN isn’t just a brand — it’s a movement. Built for teens to shop indepen…" at bounding box center [830, 309] width 563 height 116
drag, startPoint x: 1019, startPoint y: 285, endPoint x: 1060, endPoint y: 379, distance: 102.6
click at [1060, 379] on div "“HEY TEEN isn’t just a brand — it’s a movement. Built for teens to shop indepen…" at bounding box center [830, 353] width 567 height 207
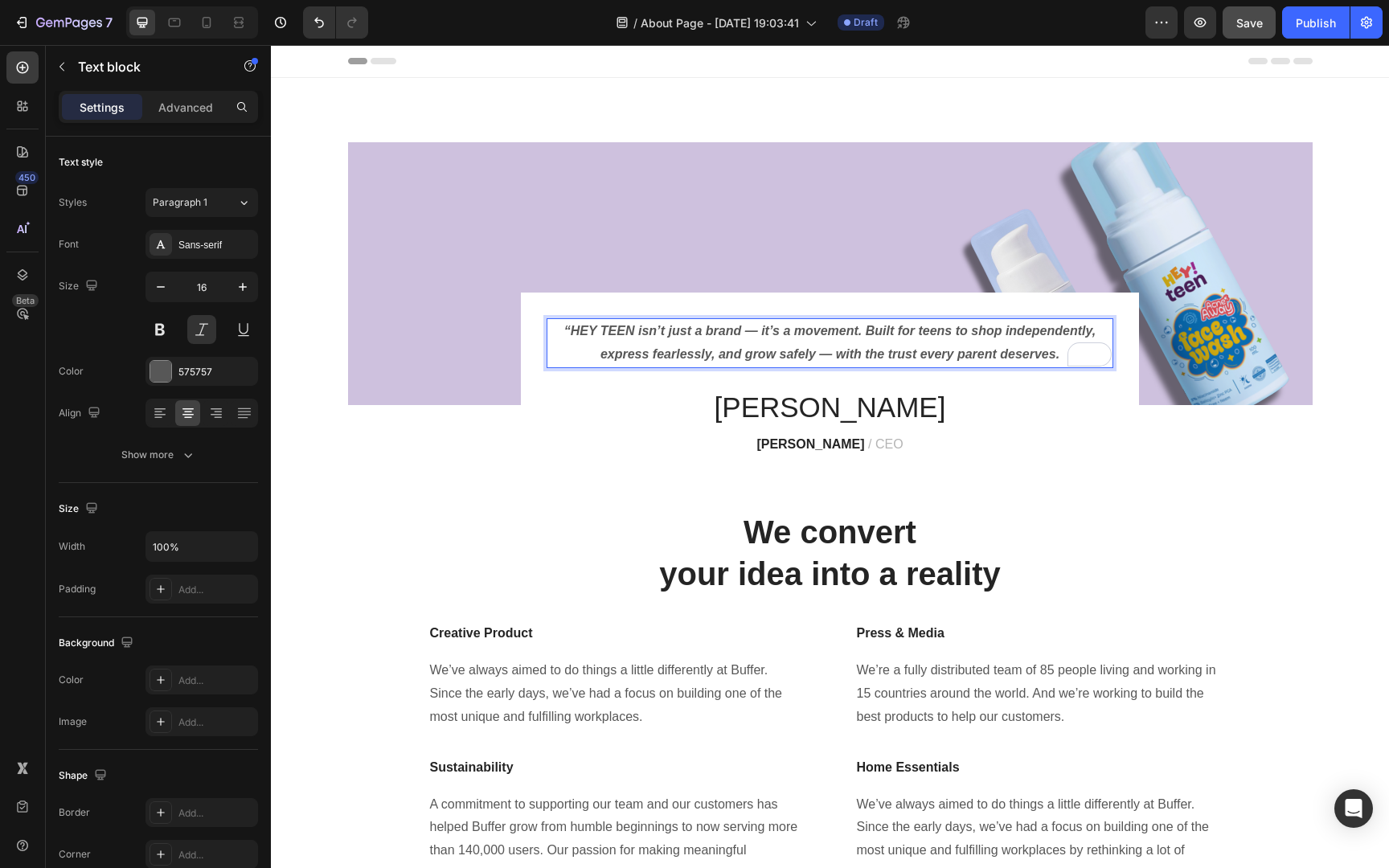
click at [783, 332] on strong "“HEY TEEN isn’t just a brand — it’s a movement. Built for teens to shop indepen…" at bounding box center [830, 342] width 532 height 37
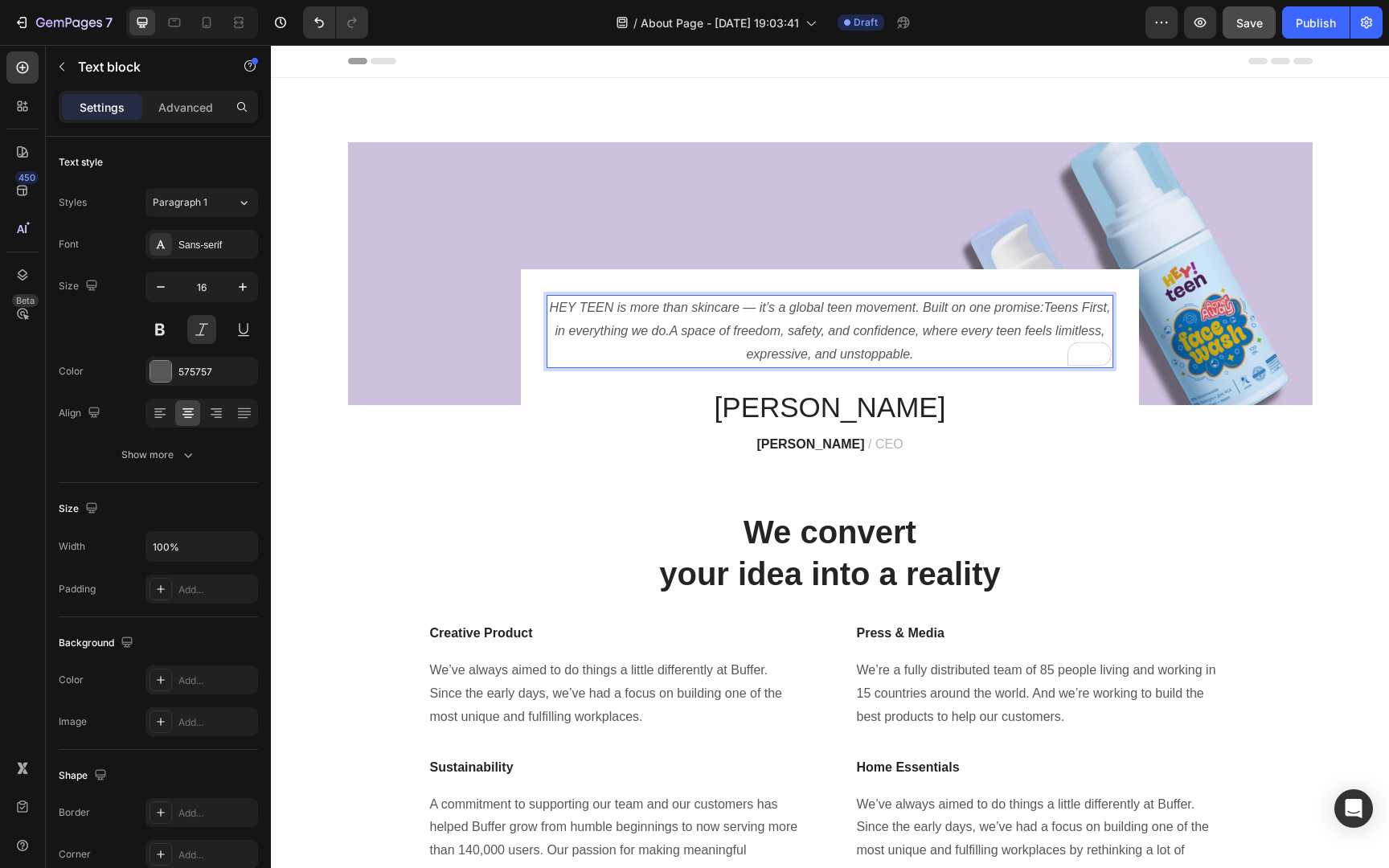
click at [769, 308] on p "HEY TEEN is more than skincare — it’s a global teen movement. Built on one prom…" at bounding box center [830, 331] width 563 height 69
click at [894, 343] on p "HEY TEEN is more than skincare, it’s a global teen movement. Built on one promi…" at bounding box center [830, 331] width 563 height 69
click at [739, 359] on span "skincare" at bounding box center [721, 356] width 50 height 20
click at [891, 365] on p "HEY TEEN is more than skincare; it’s a global teen movement. Built on one promi…" at bounding box center [830, 331] width 563 height 69
click at [1037, 308] on p "HEY TEEN is more than skincare; it’s a global teen movement. Built on one promi…" at bounding box center [830, 331] width 563 height 69
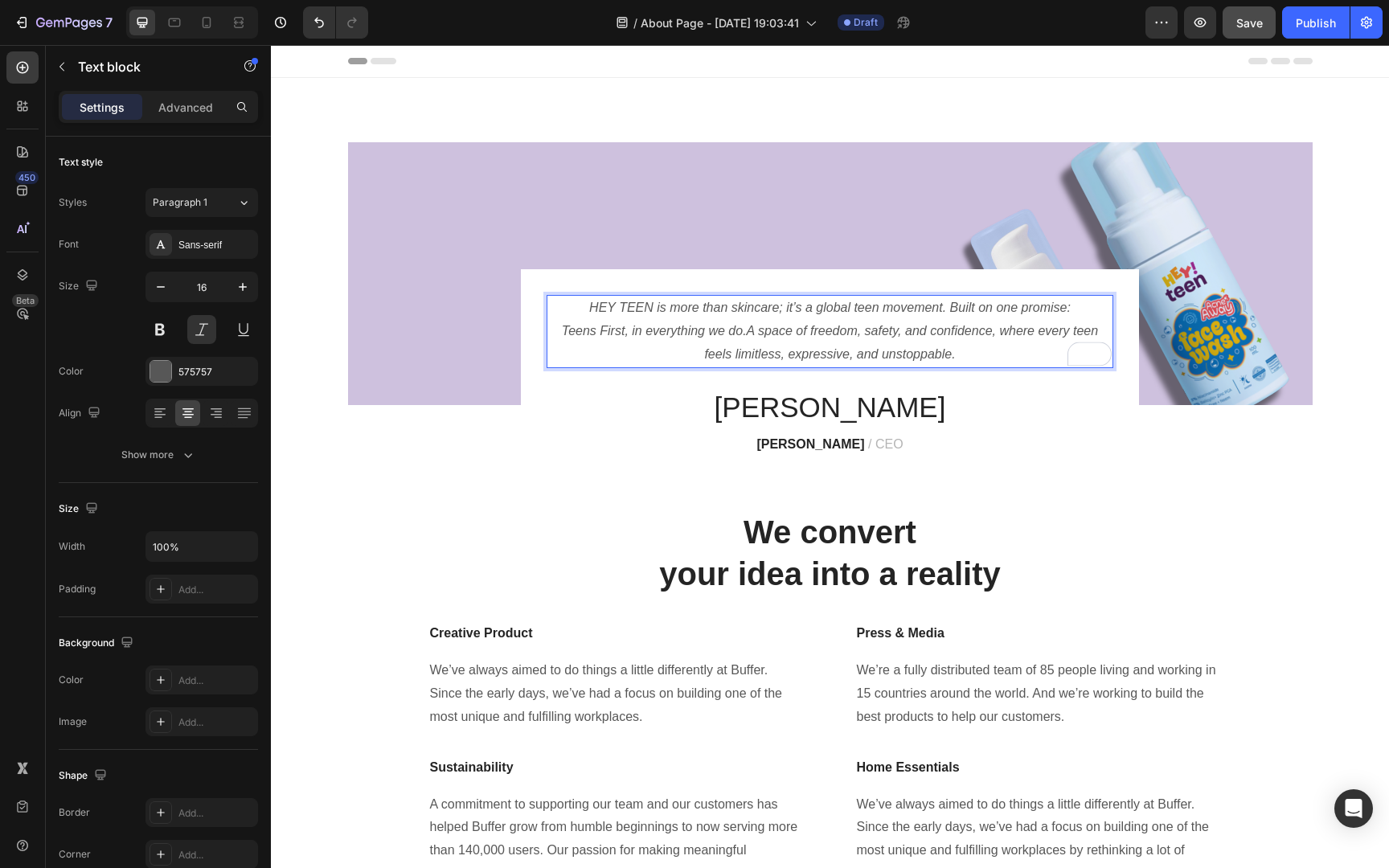
click at [747, 329] on p "Teens First, in everything we do. A space of freedom, safety, and confidence, w…" at bounding box center [830, 343] width 563 height 47
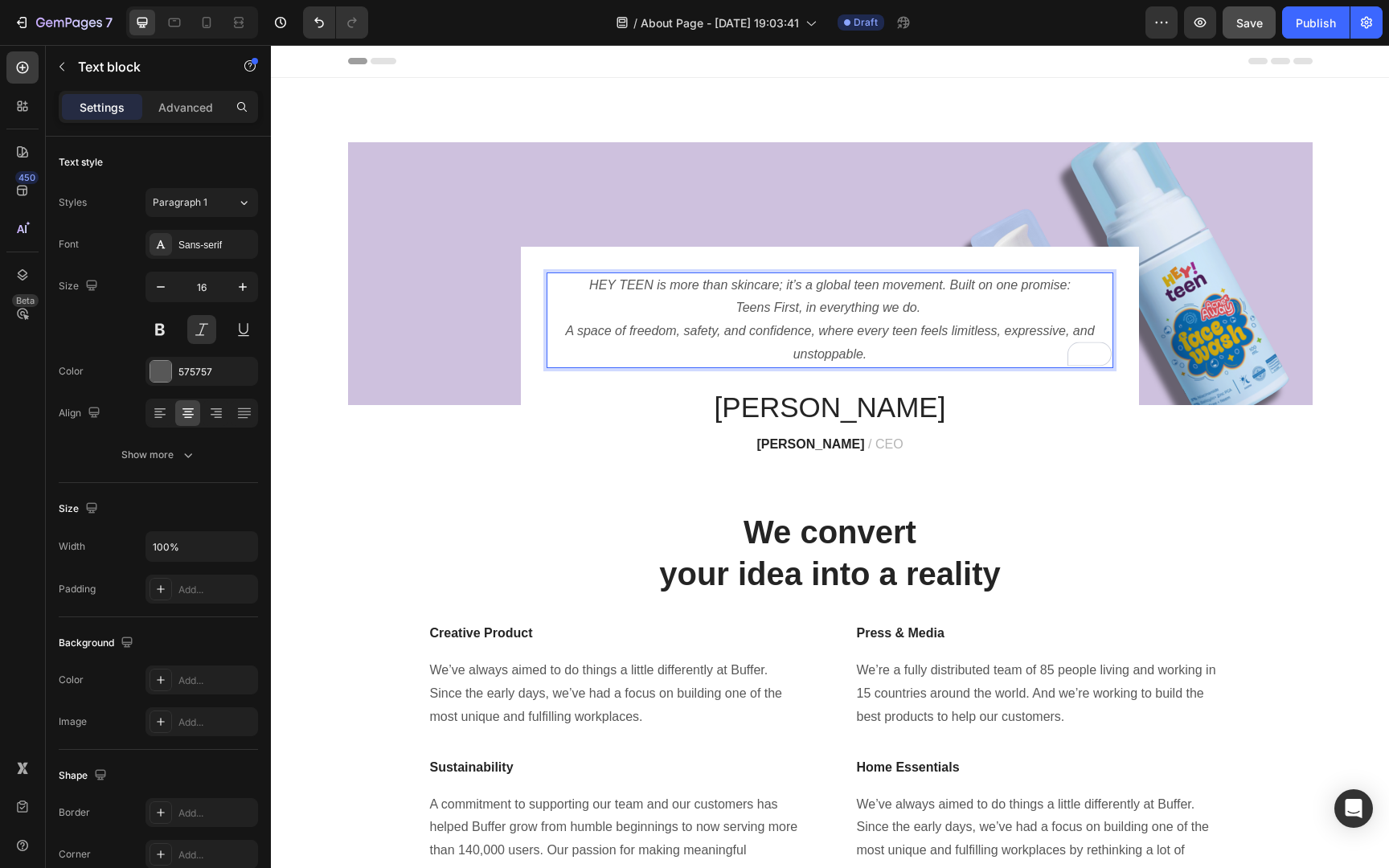
click at [830, 308] on icon "Teens First, in everything we do." at bounding box center [828, 307] width 185 height 13
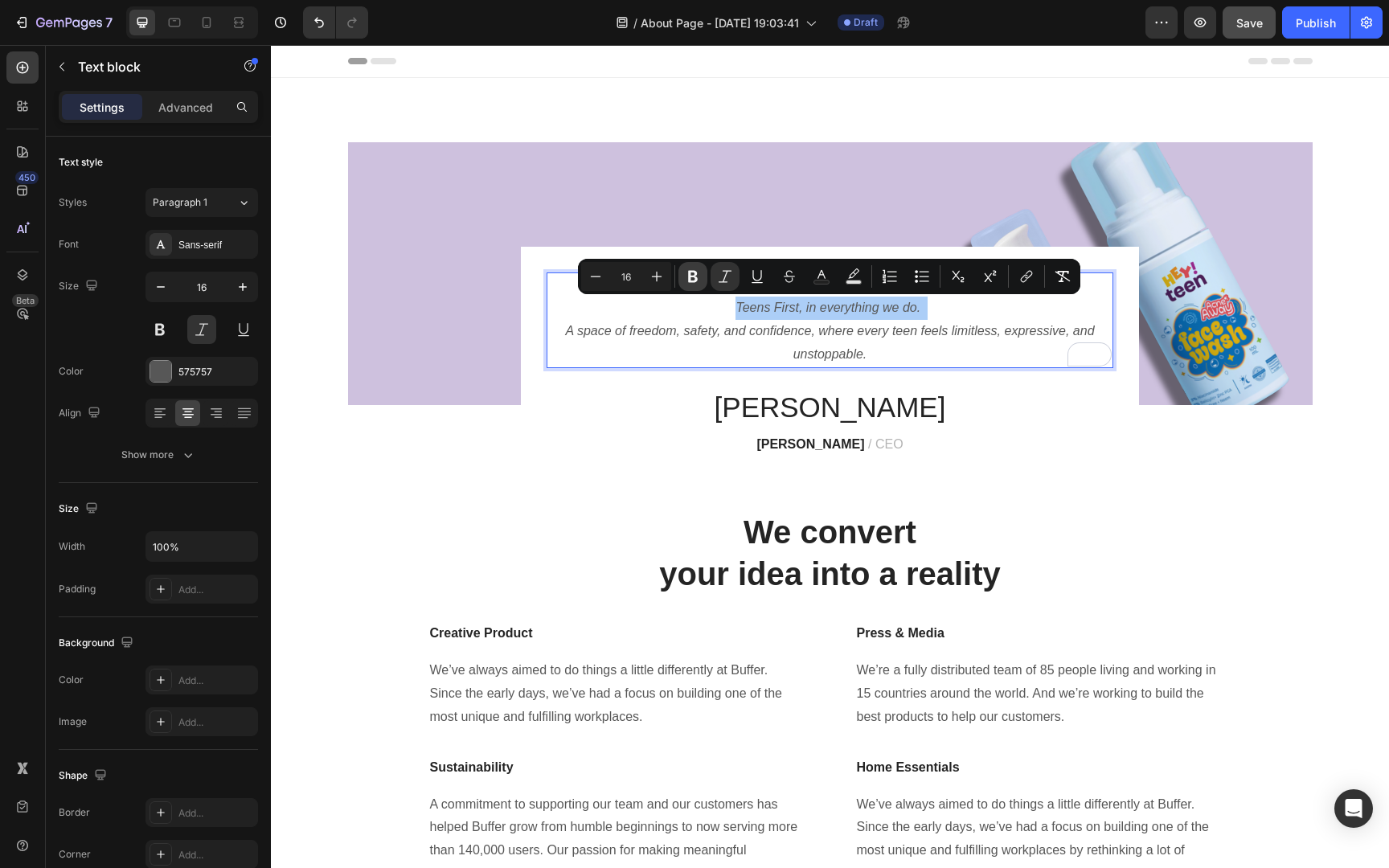
click at [691, 275] on icon "Editor contextual toolbar" at bounding box center [692, 276] width 16 height 16
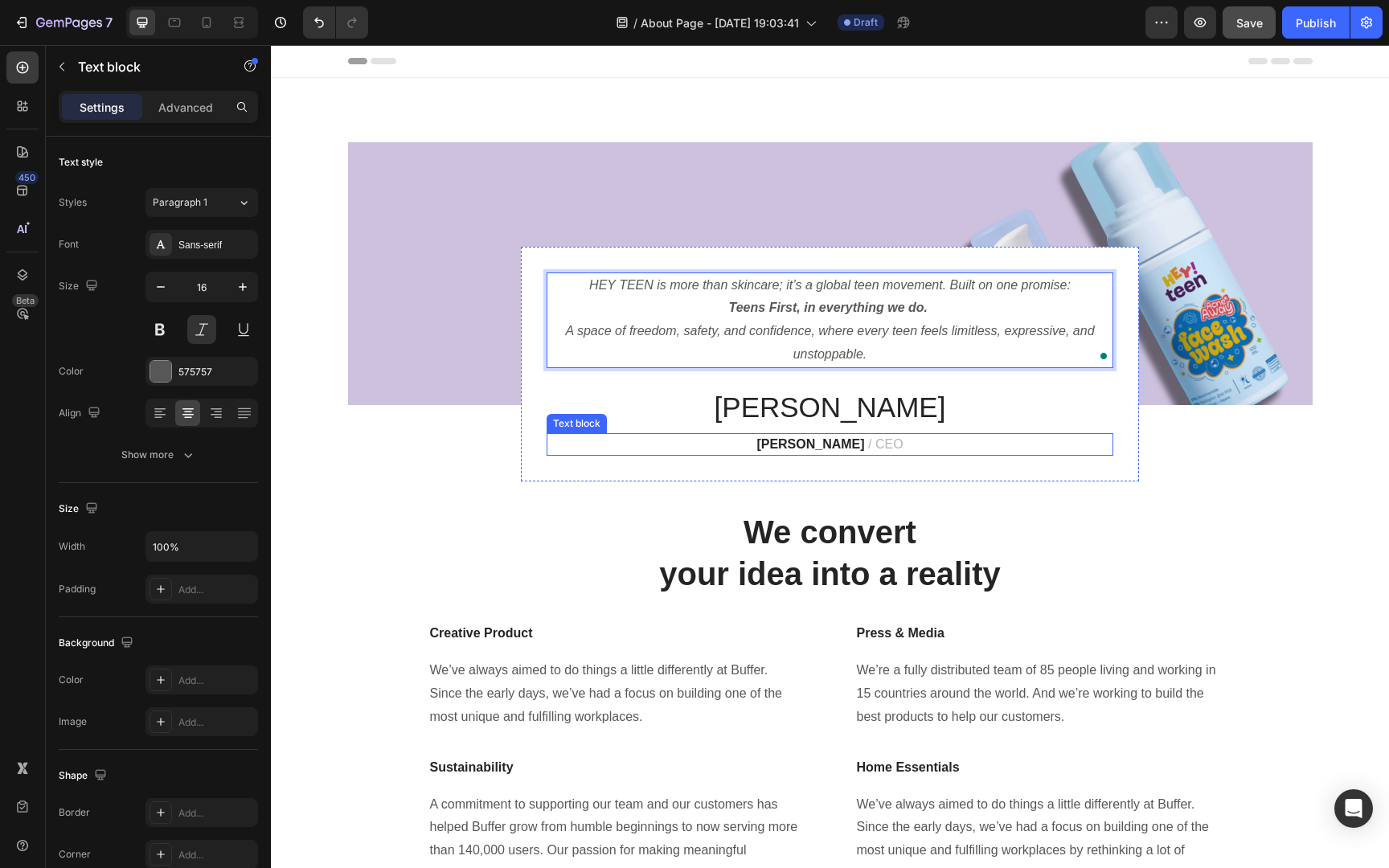
click at [737, 453] on p "James Frank / CEO" at bounding box center [830, 444] width 563 height 19
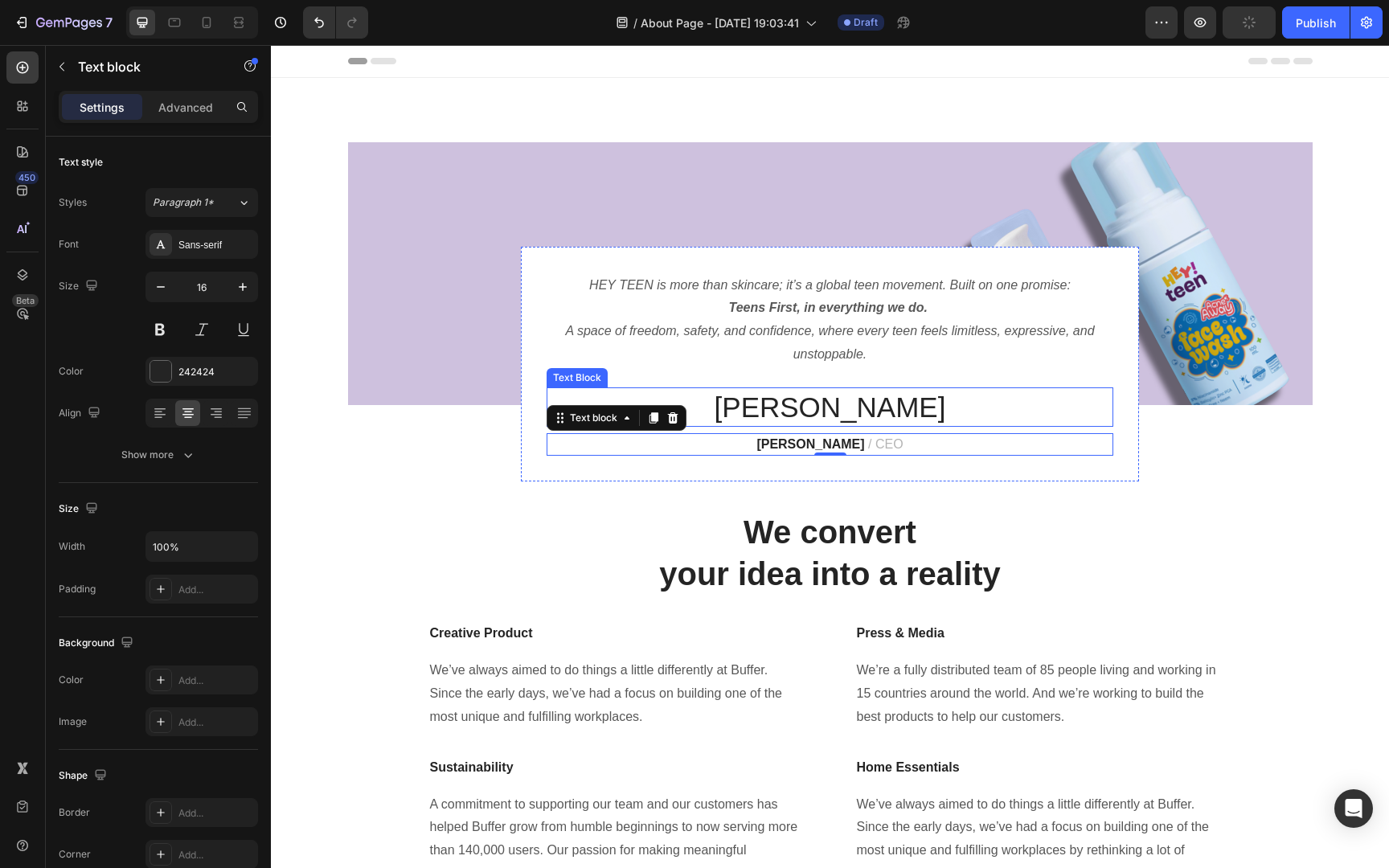
click at [856, 414] on p "James" at bounding box center [830, 407] width 563 height 37
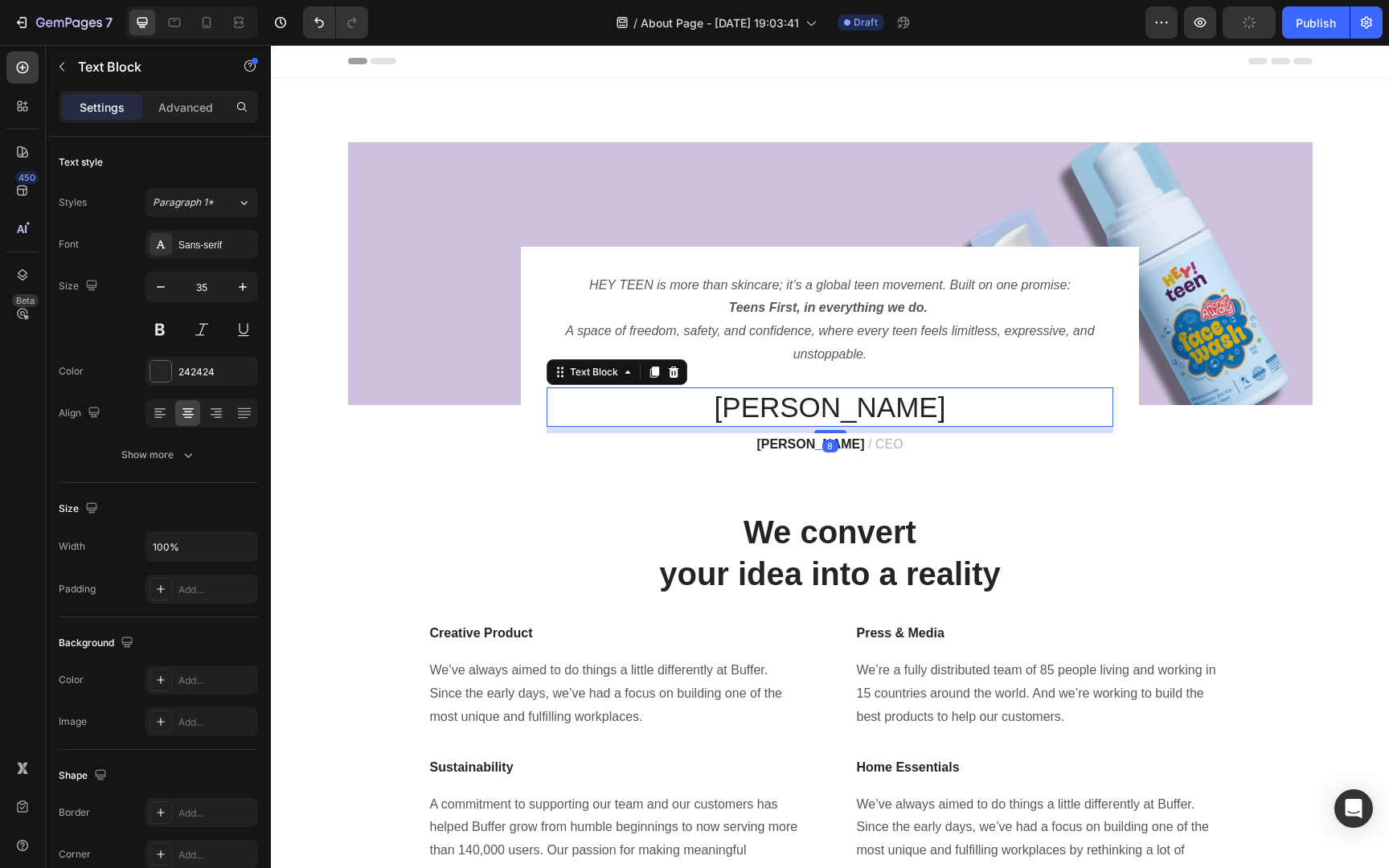
click at [856, 414] on p "James" at bounding box center [830, 407] width 563 height 37
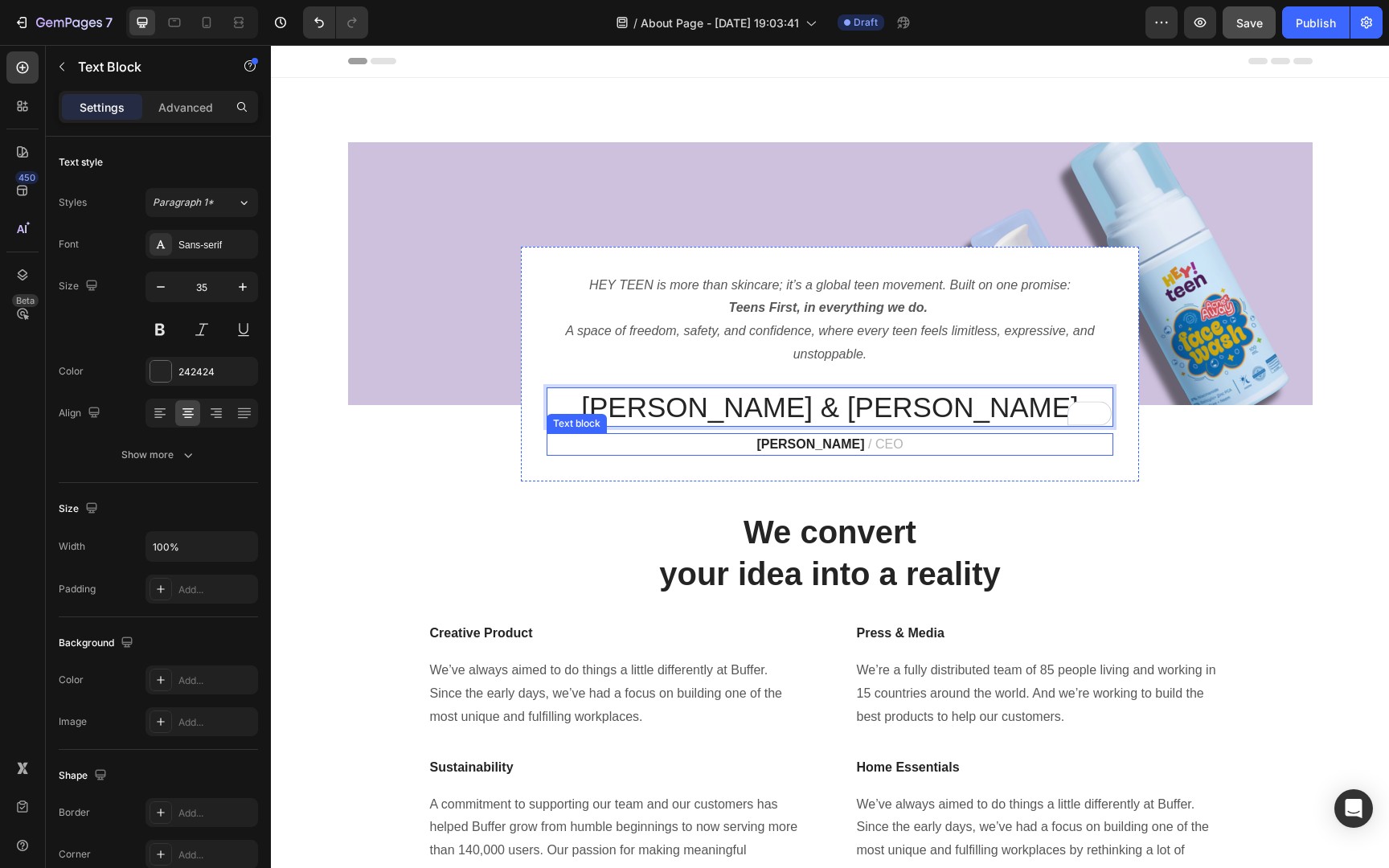
click at [840, 446] on strong "James Frank" at bounding box center [810, 444] width 107 height 13
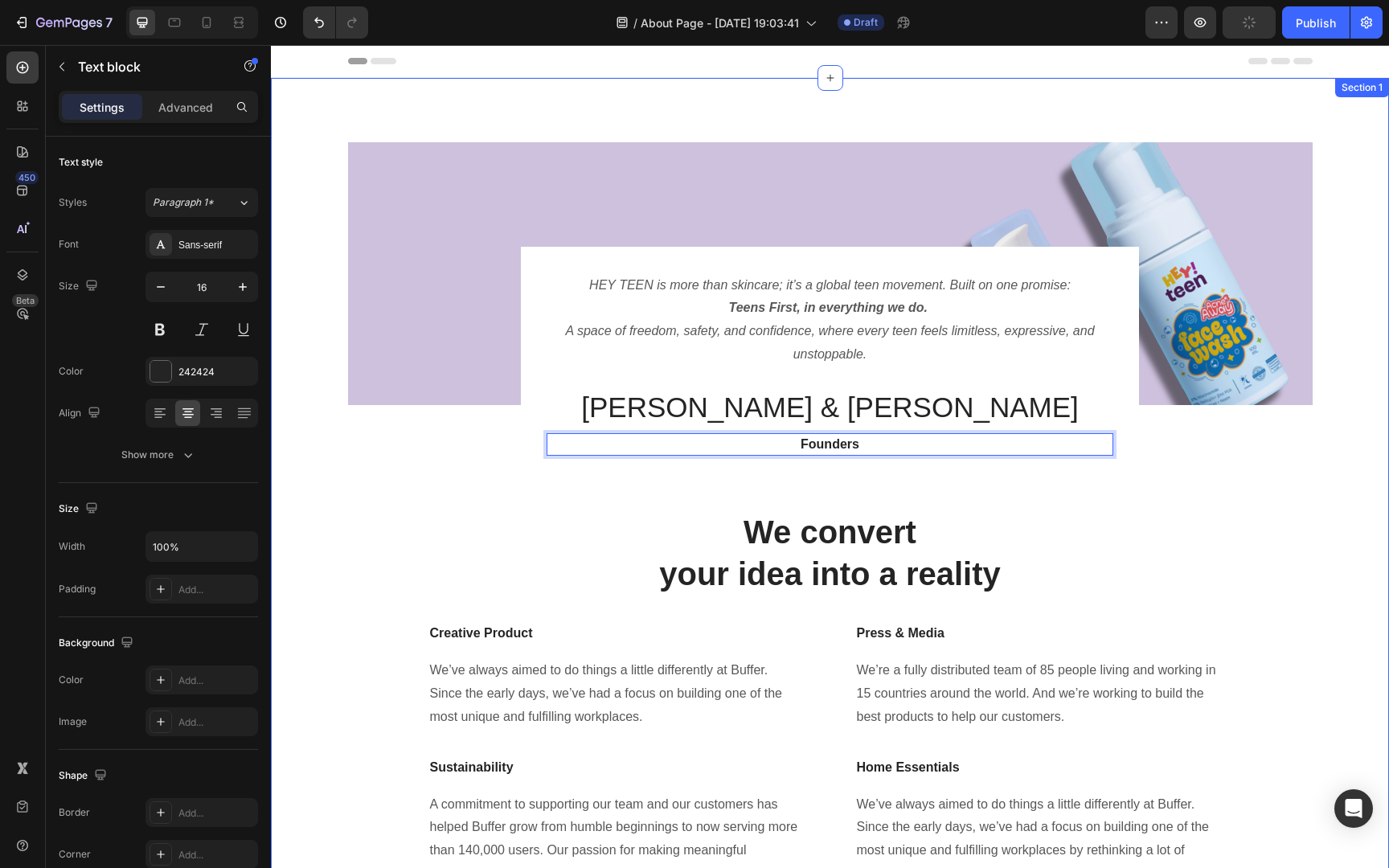
click at [1099, 505] on div "Image HEY TEEN is more than skincare; it’s a global teen movement. Built on one…" at bounding box center [830, 520] width 1093 height 757
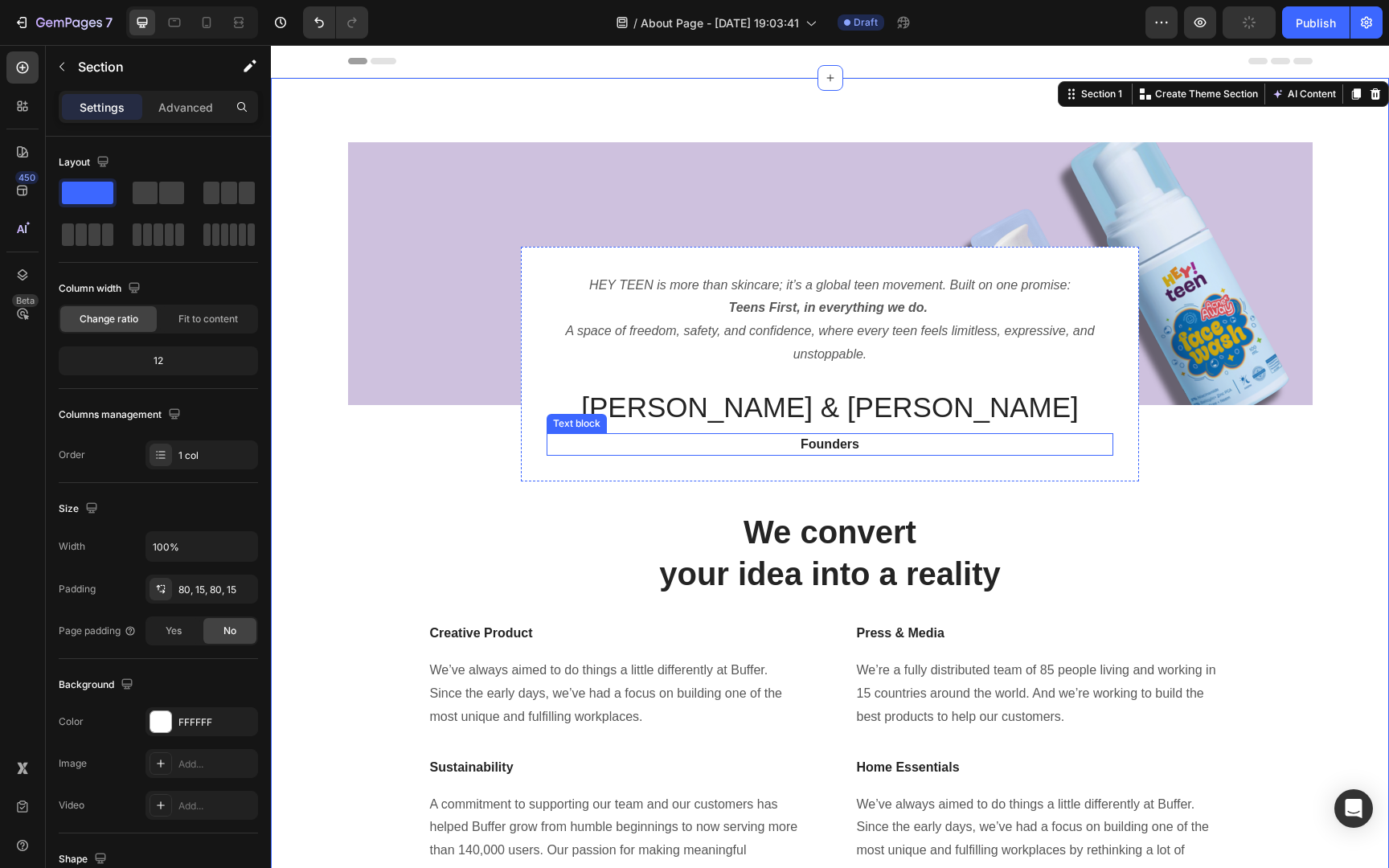
click at [896, 447] on p "Founders" at bounding box center [830, 444] width 563 height 19
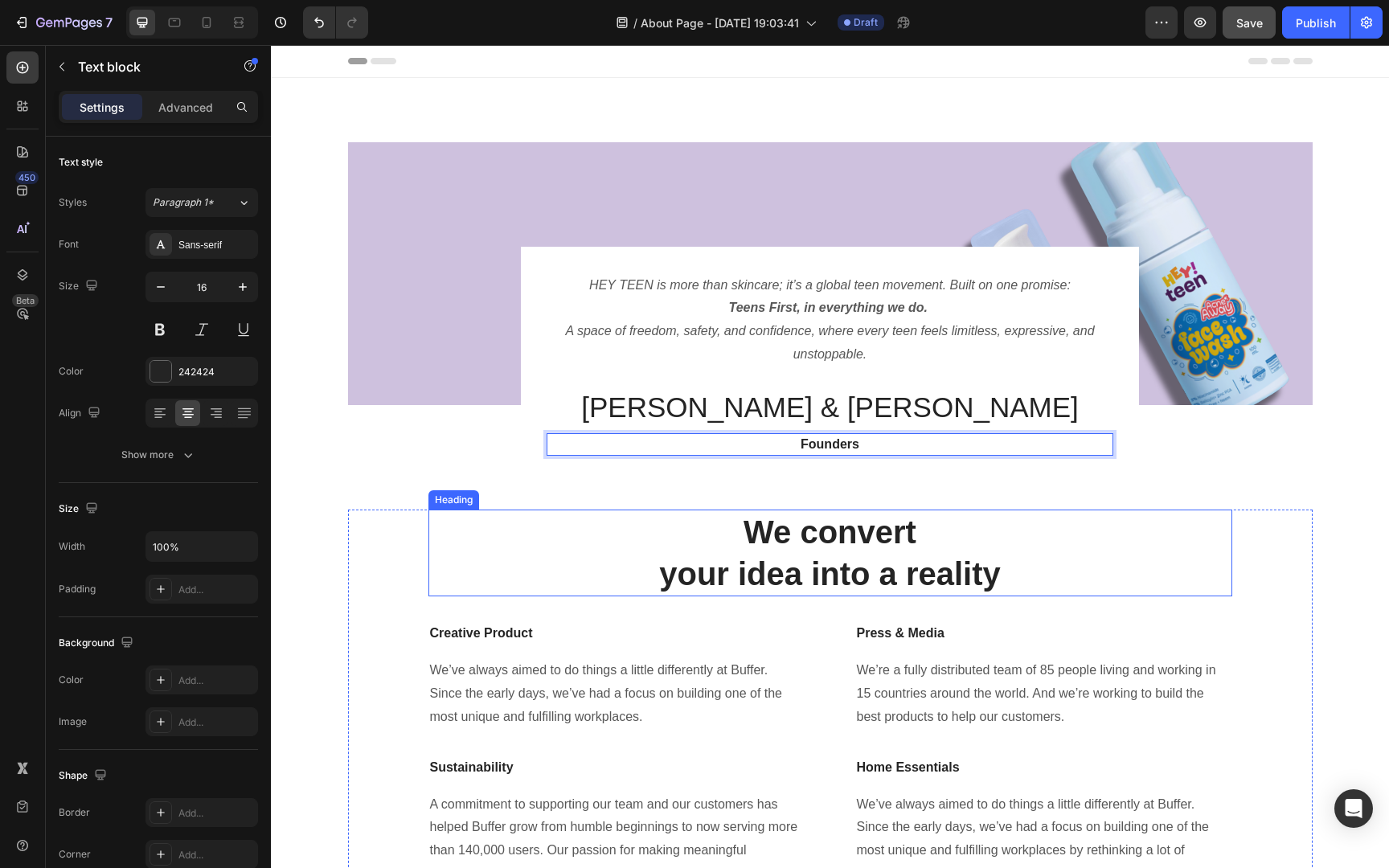
click at [1177, 512] on p "We convert your idea into a reality" at bounding box center [830, 553] width 800 height 84
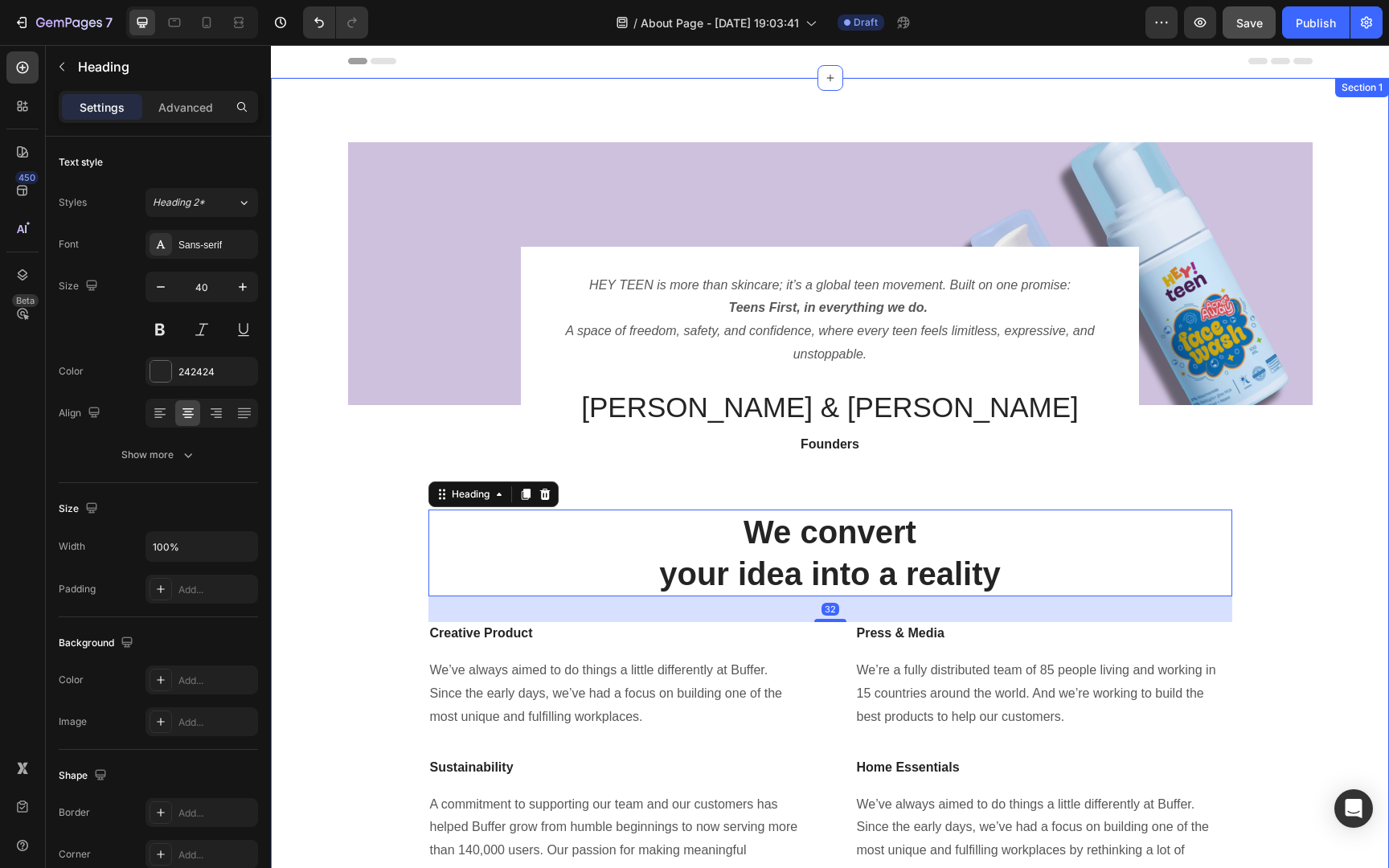
click at [1381, 577] on div "Image HEY TEEN is more than skincare; it’s a global teen movement. Built on one…" at bounding box center [830, 521] width 1118 height 886
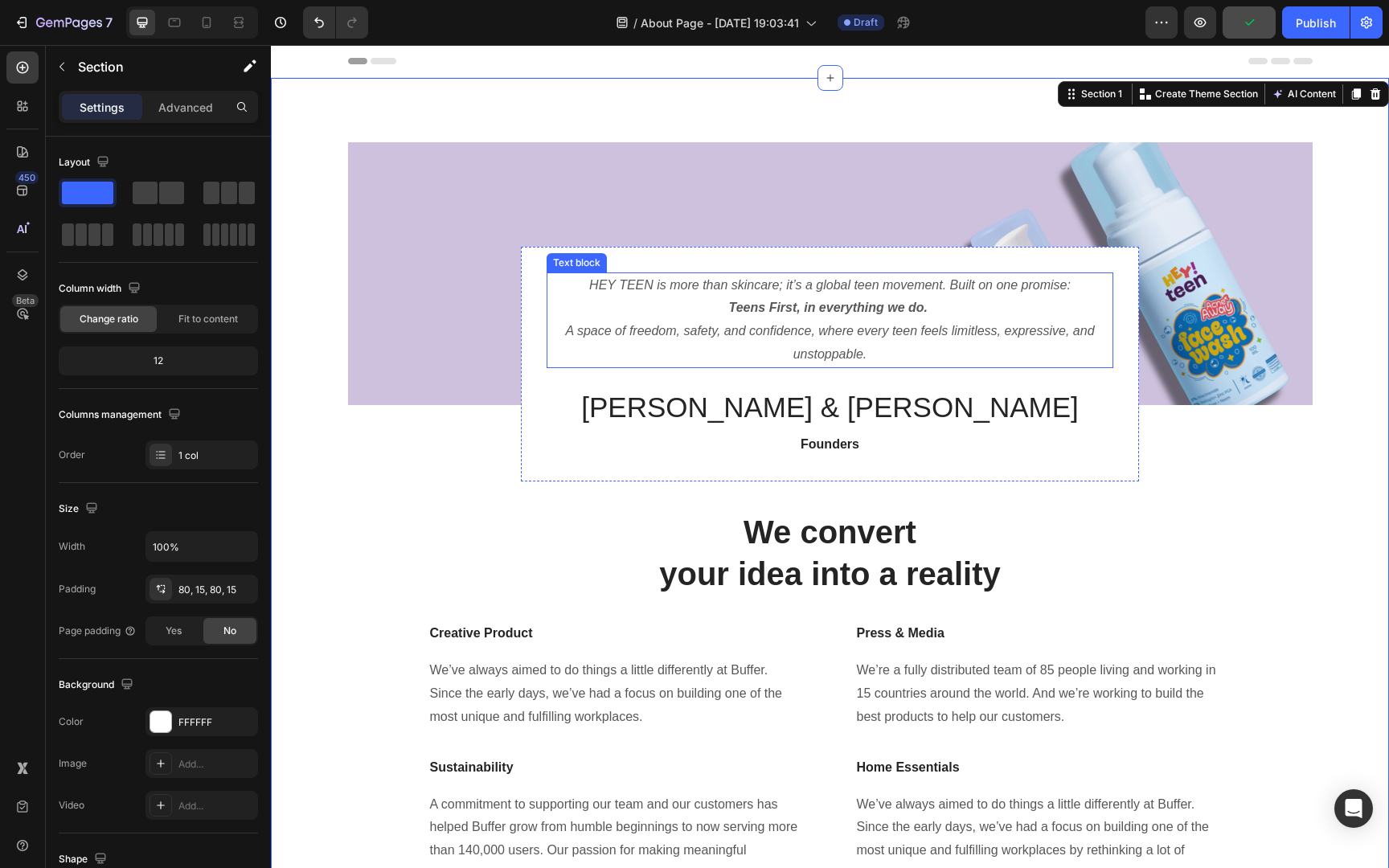
click at [908, 312] on strong "Teens First, in everything we do." at bounding box center [828, 307] width 198 height 13
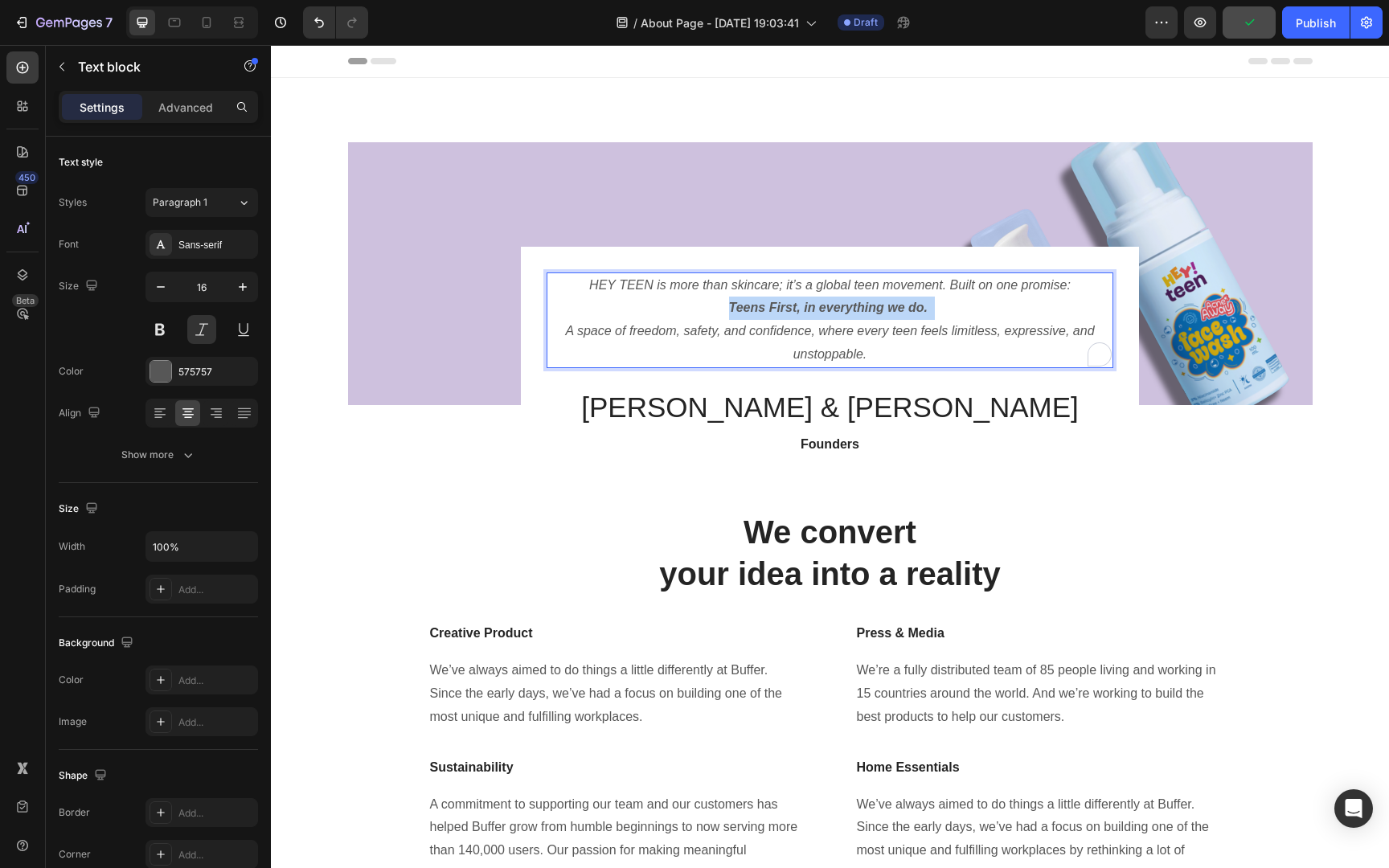
click at [908, 312] on strong "Teens First, in everything we do." at bounding box center [828, 307] width 198 height 13
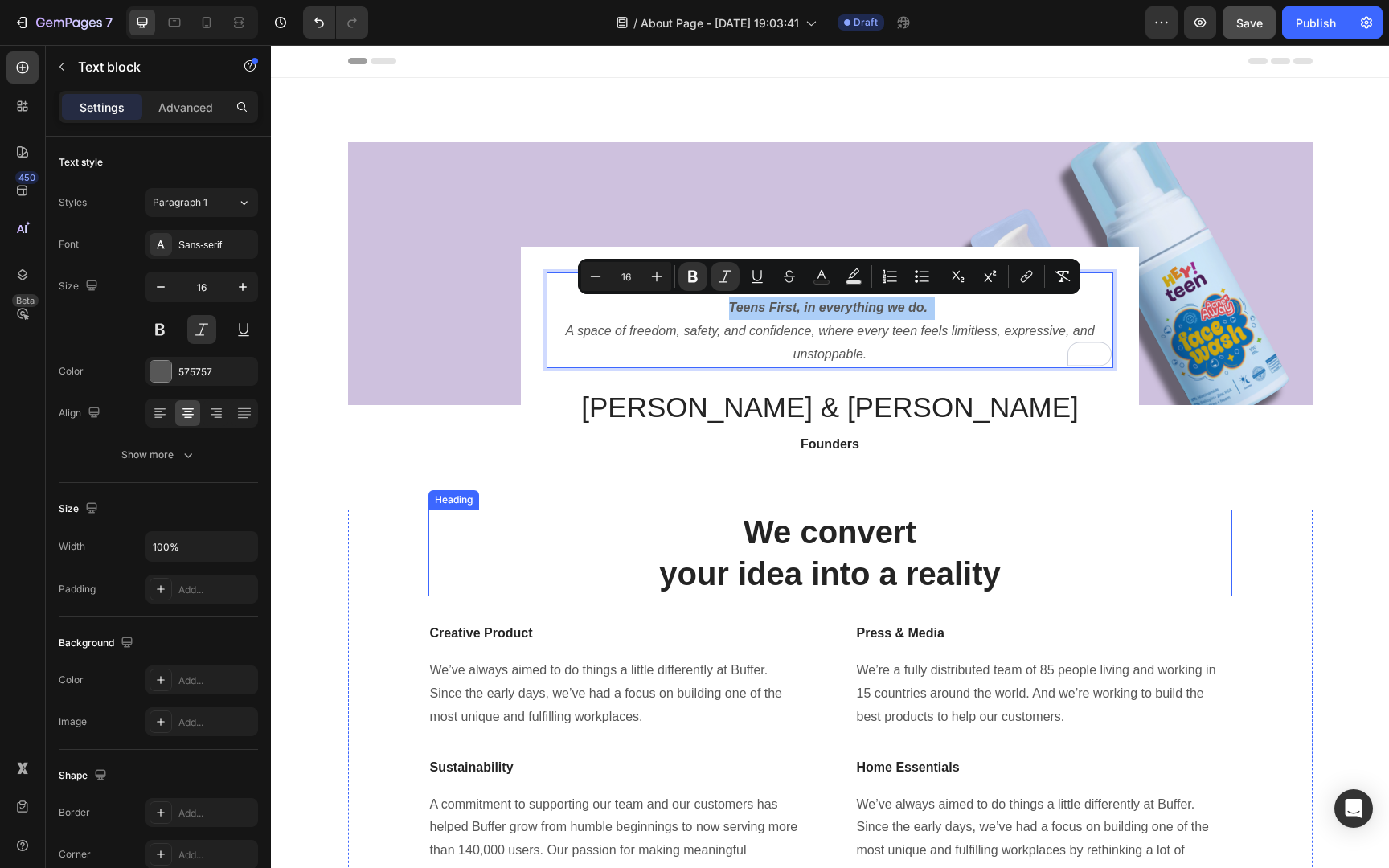
click at [802, 526] on p "We convert your idea into a reality" at bounding box center [830, 553] width 800 height 84
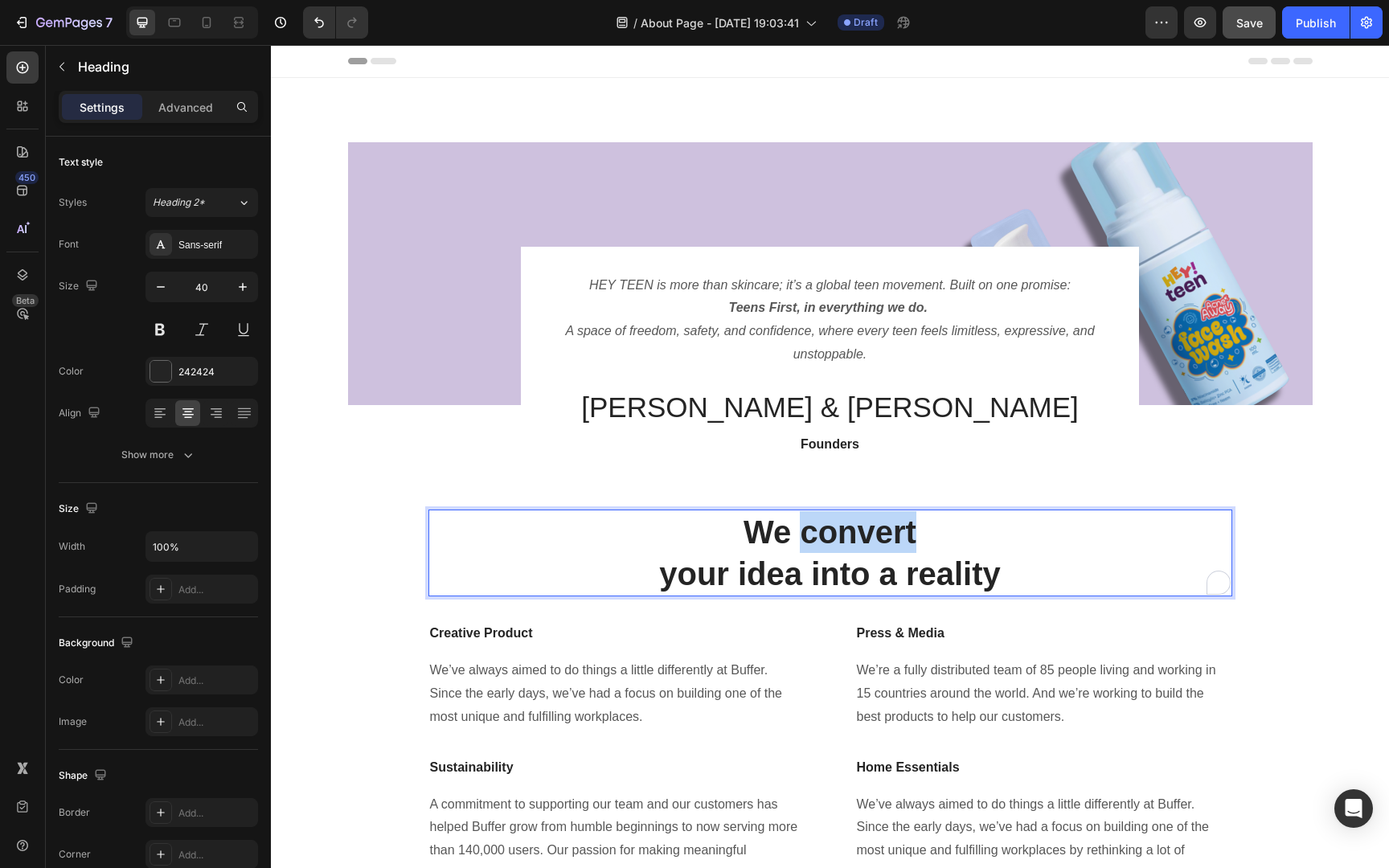
click at [802, 526] on p "We convert your idea into a reality" at bounding box center [830, 553] width 800 height 84
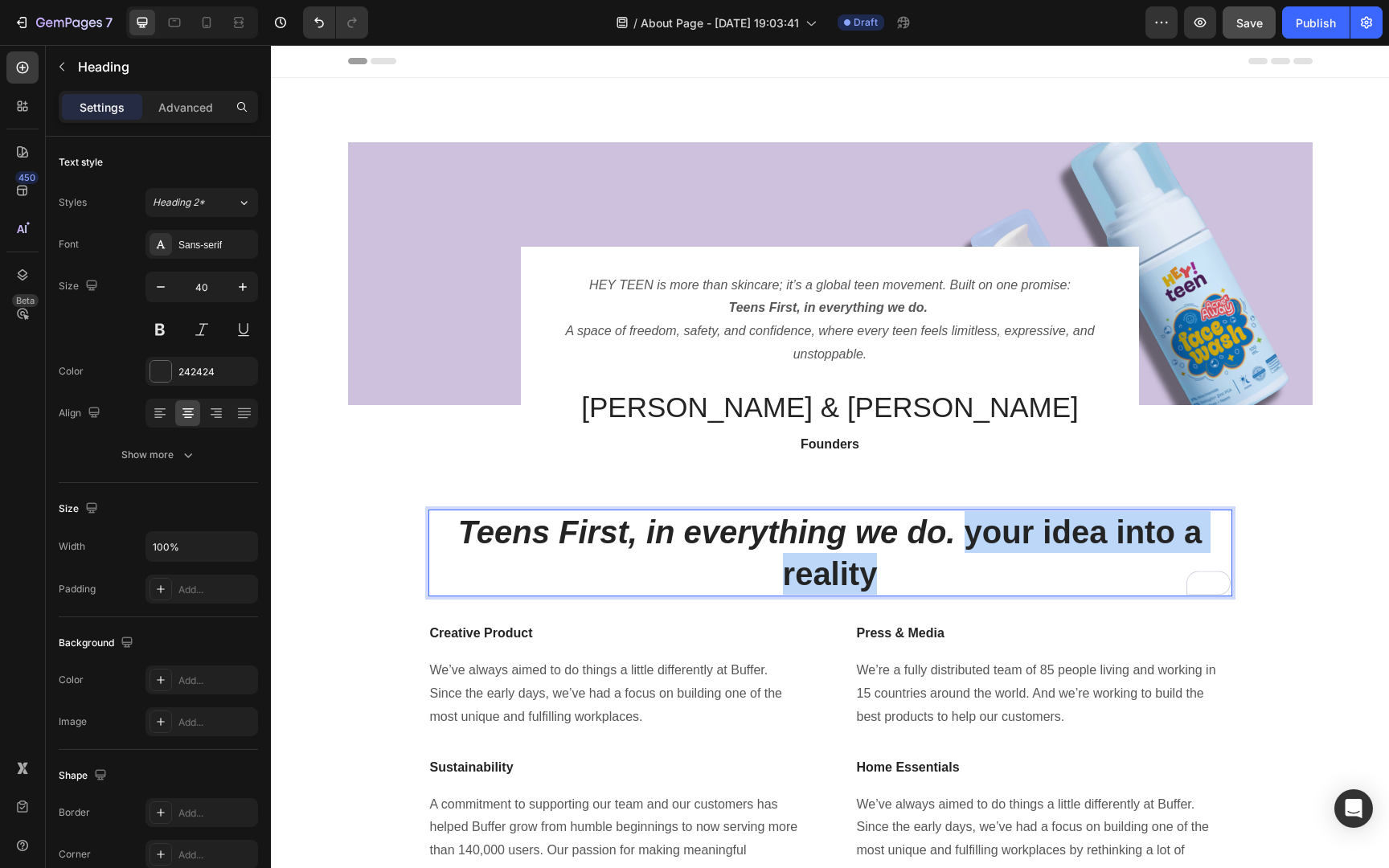
drag, startPoint x: 962, startPoint y: 530, endPoint x: 1019, endPoint y: 588, distance: 81.3
click at [1019, 588] on p "Teens First, in everything we do. your idea into a reality" at bounding box center [830, 553] width 800 height 84
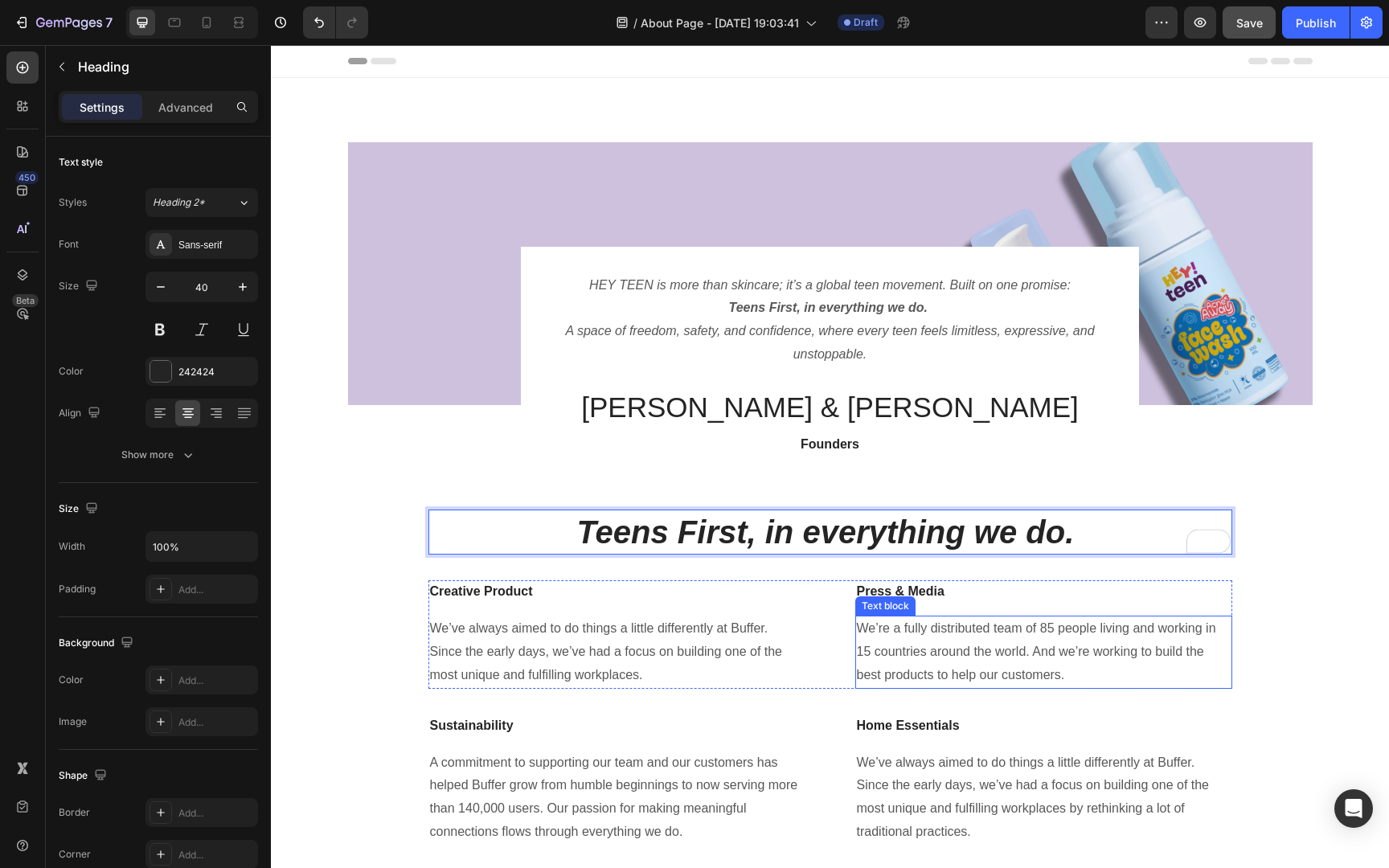
click at [1219, 656] on p "We’re a fully distributed team of 85 people living and working in 15 countries …" at bounding box center [1043, 651] width 374 height 69
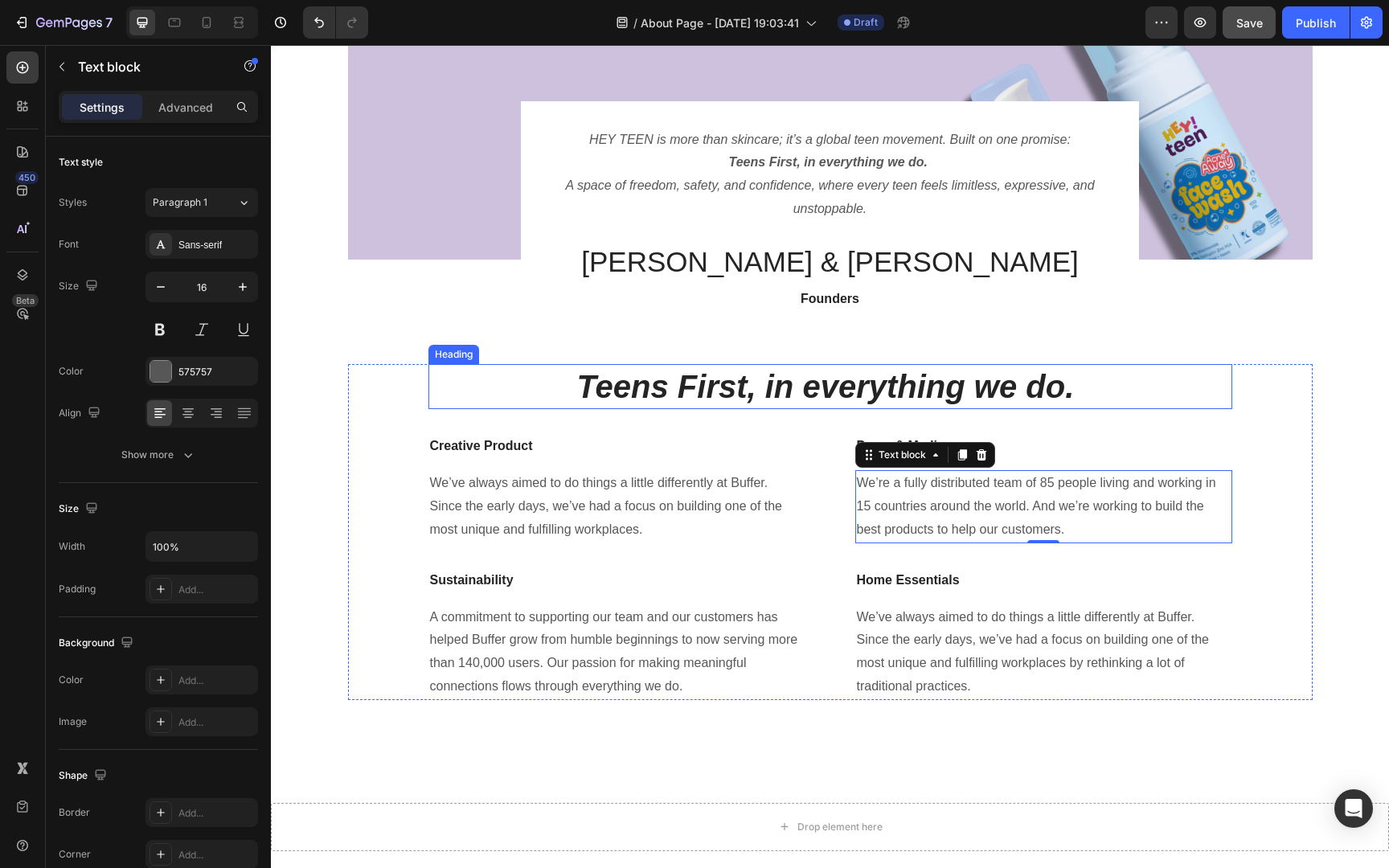
scroll to position [161, 0]
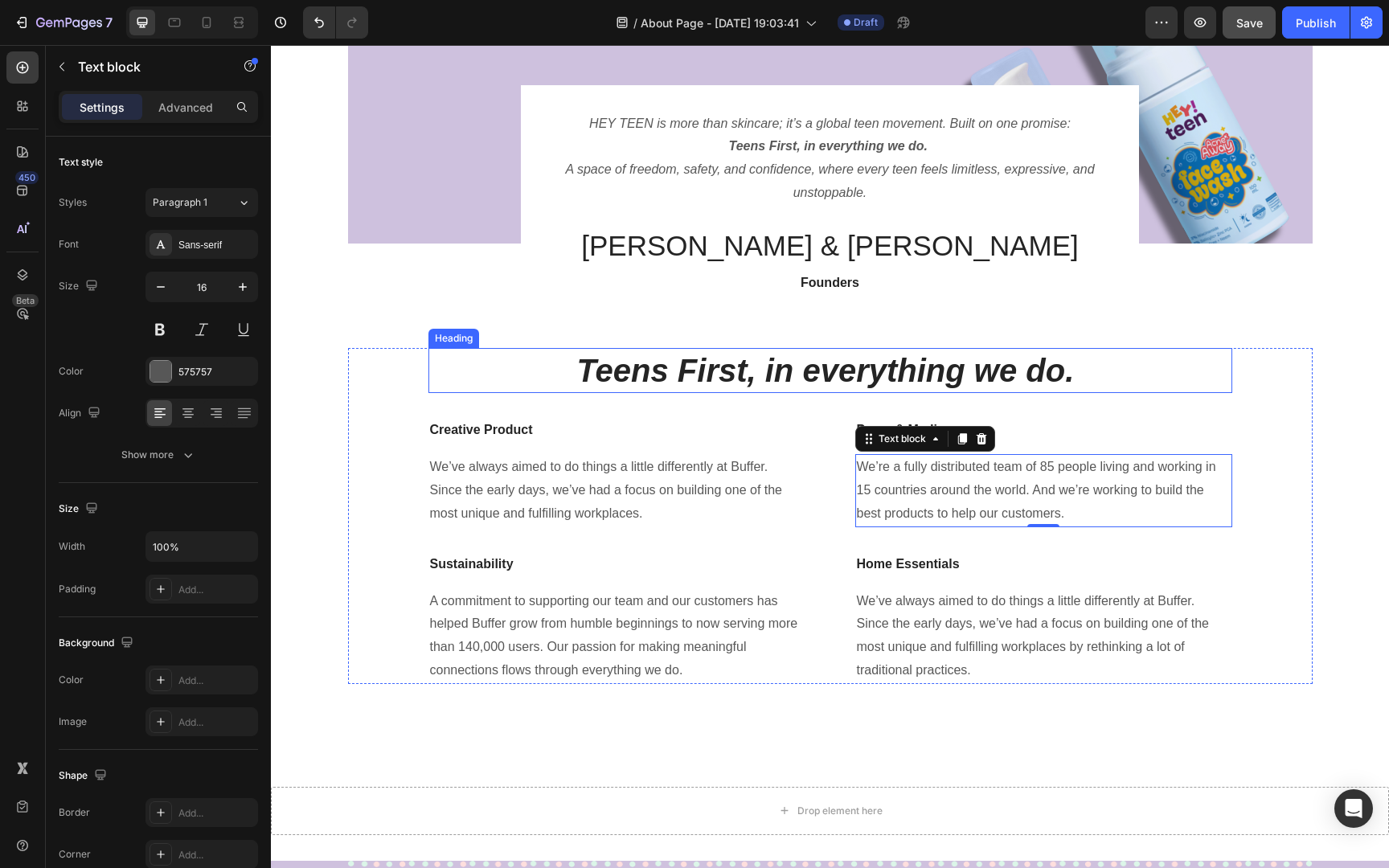
click at [779, 380] on strong "Teens First, in everything we do." at bounding box center [826, 370] width 497 height 35
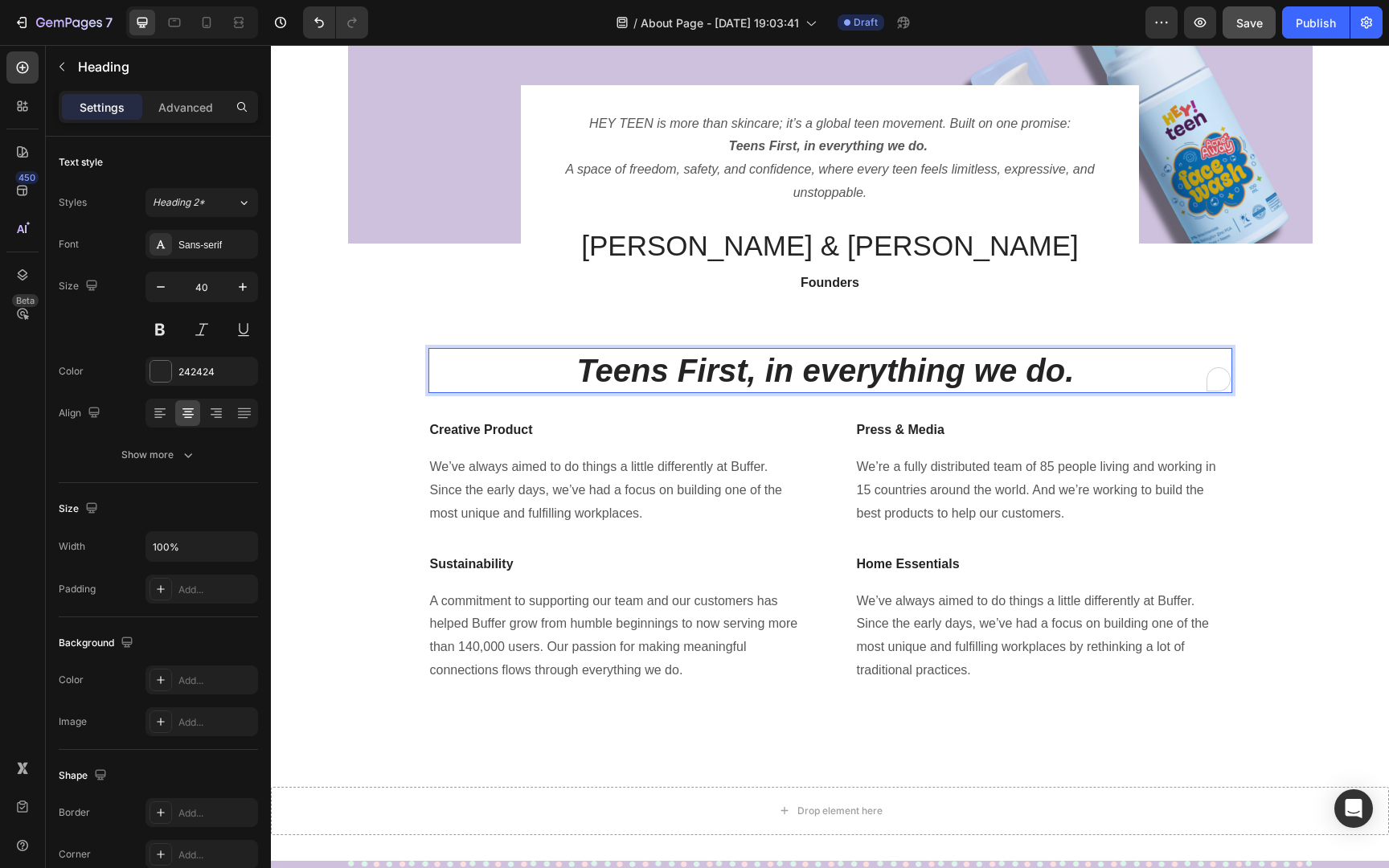
click at [779, 380] on strong "Teens First, in everything we do." at bounding box center [826, 370] width 497 height 35
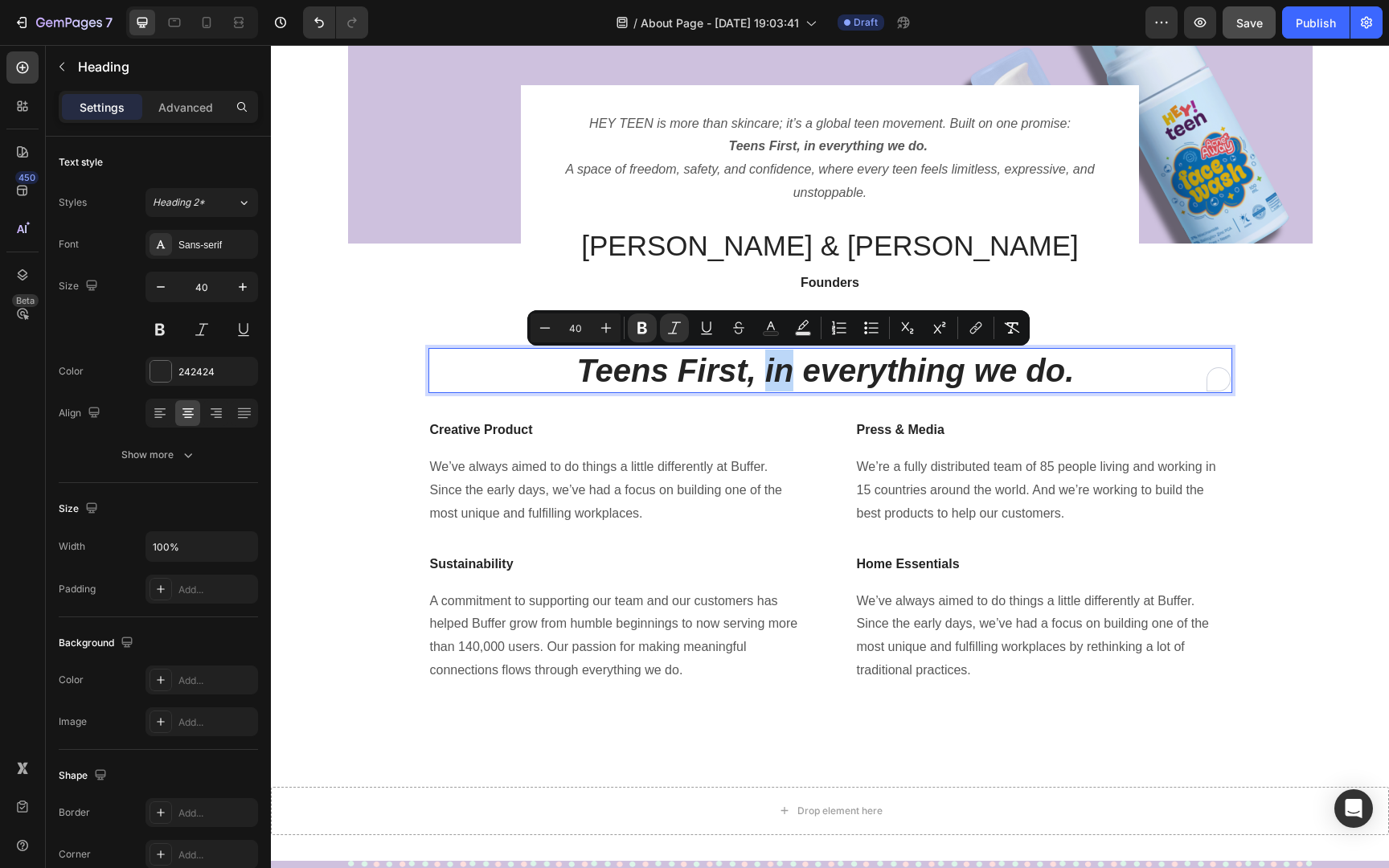
click at [755, 370] on strong "Teens First, in everything we do." at bounding box center [826, 370] width 497 height 35
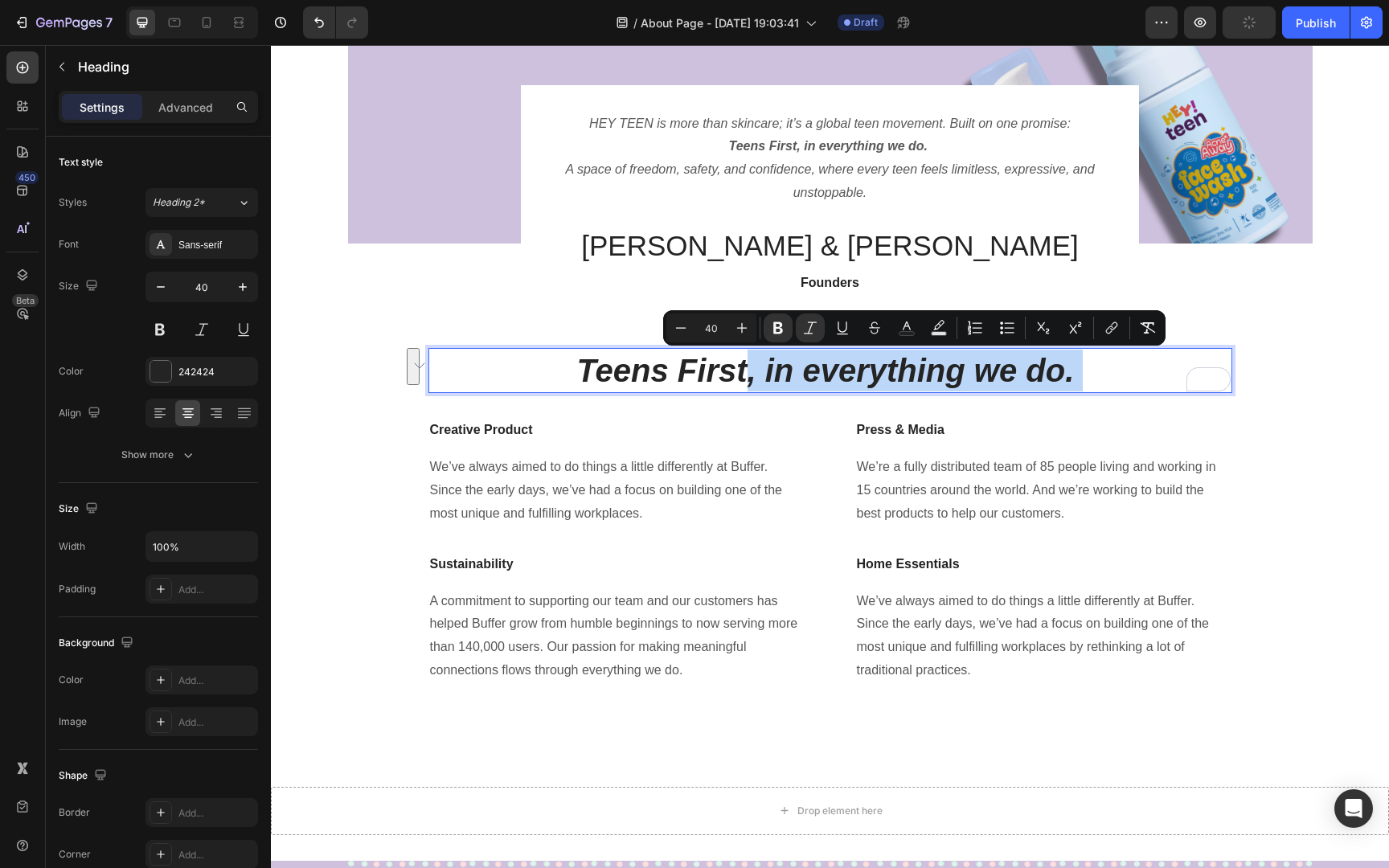
drag, startPoint x: 1091, startPoint y: 372, endPoint x: 744, endPoint y: 380, distance: 347.1
click at [744, 380] on p "Teens First, in everything we do." at bounding box center [830, 370] width 800 height 42
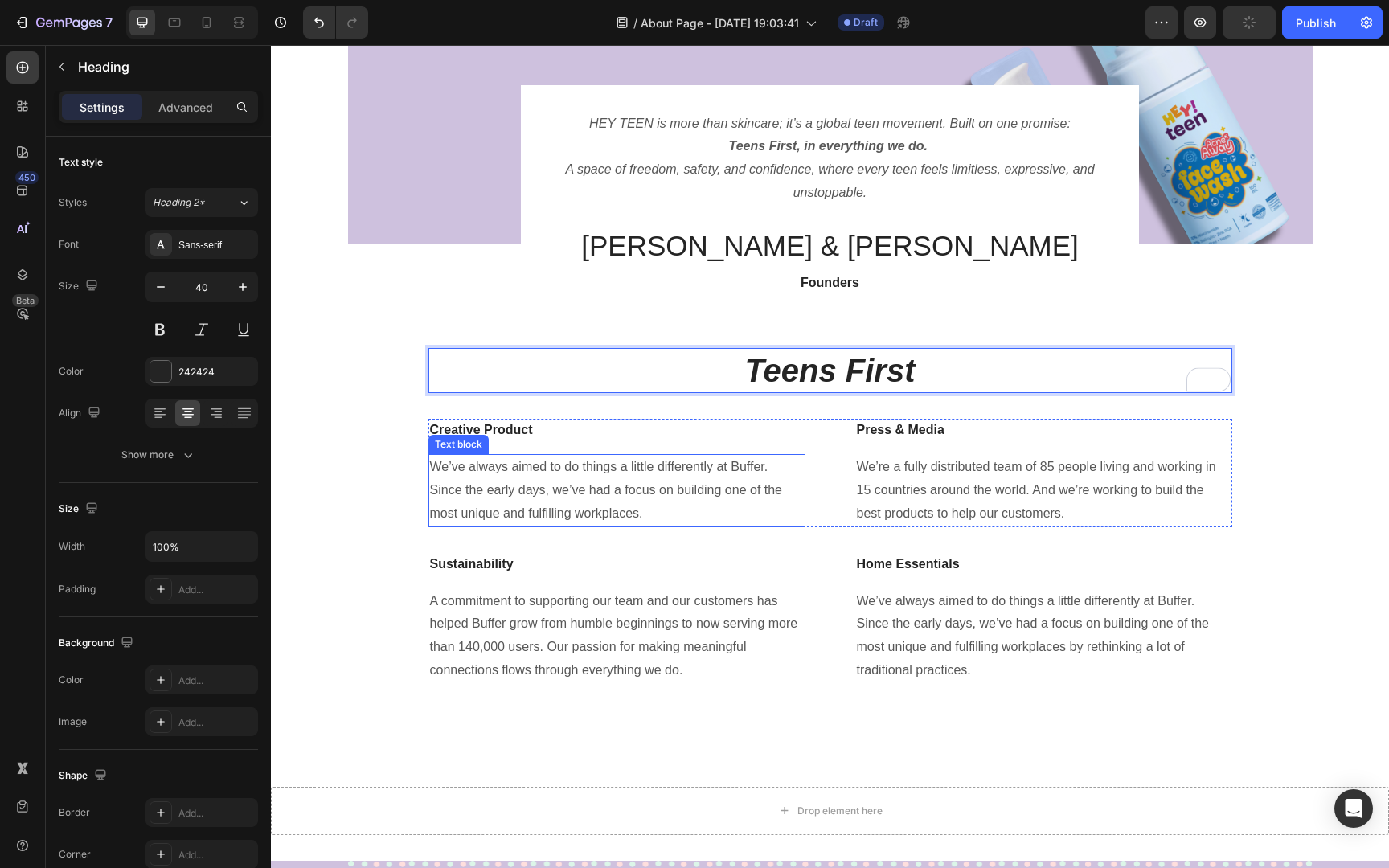
click at [774, 487] on p "We’ve always aimed to do things a little differently at Buffer. Since the early…" at bounding box center [616, 490] width 374 height 69
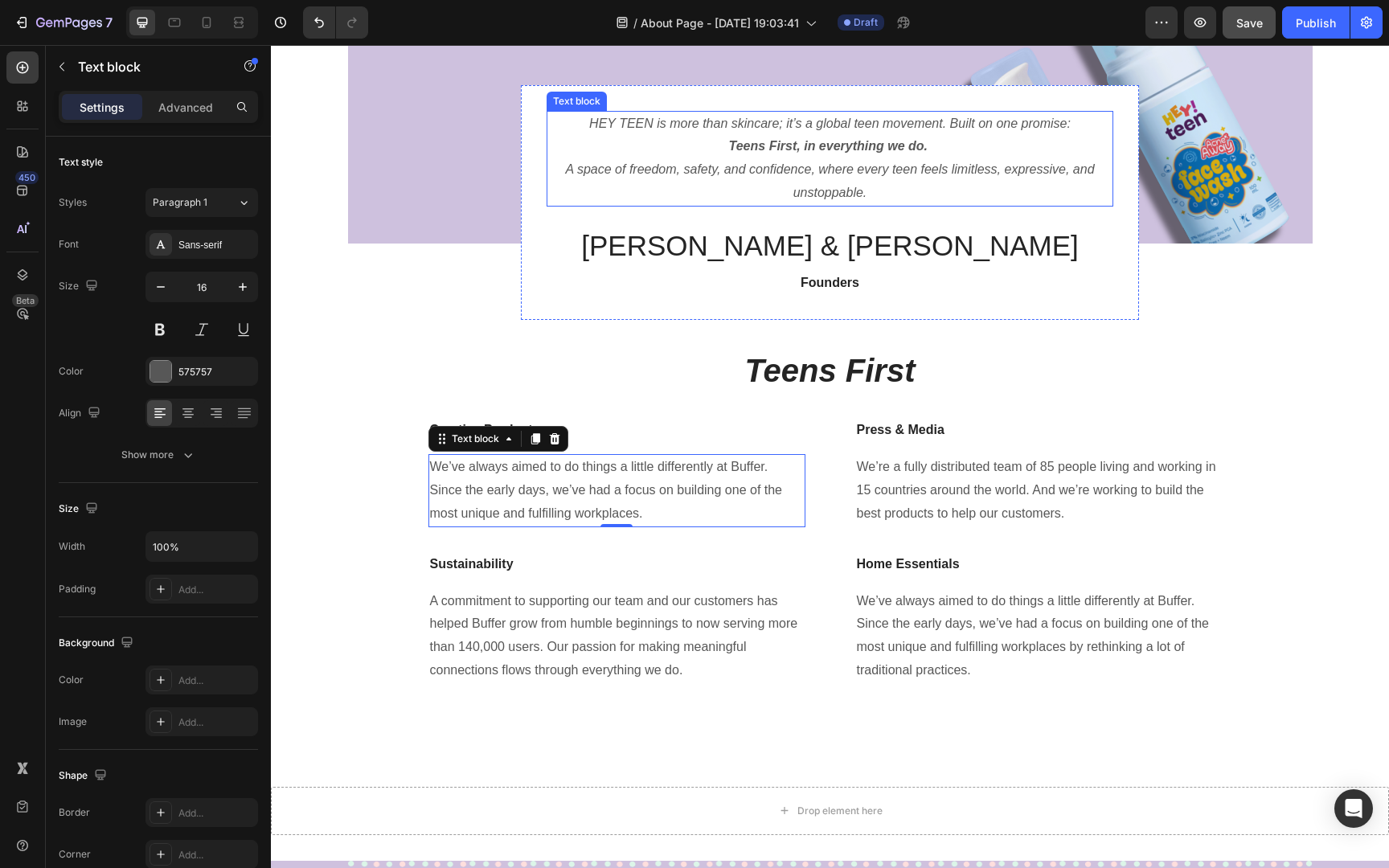
click at [841, 150] on strong "Teens First, in everything we do." at bounding box center [828, 146] width 198 height 13
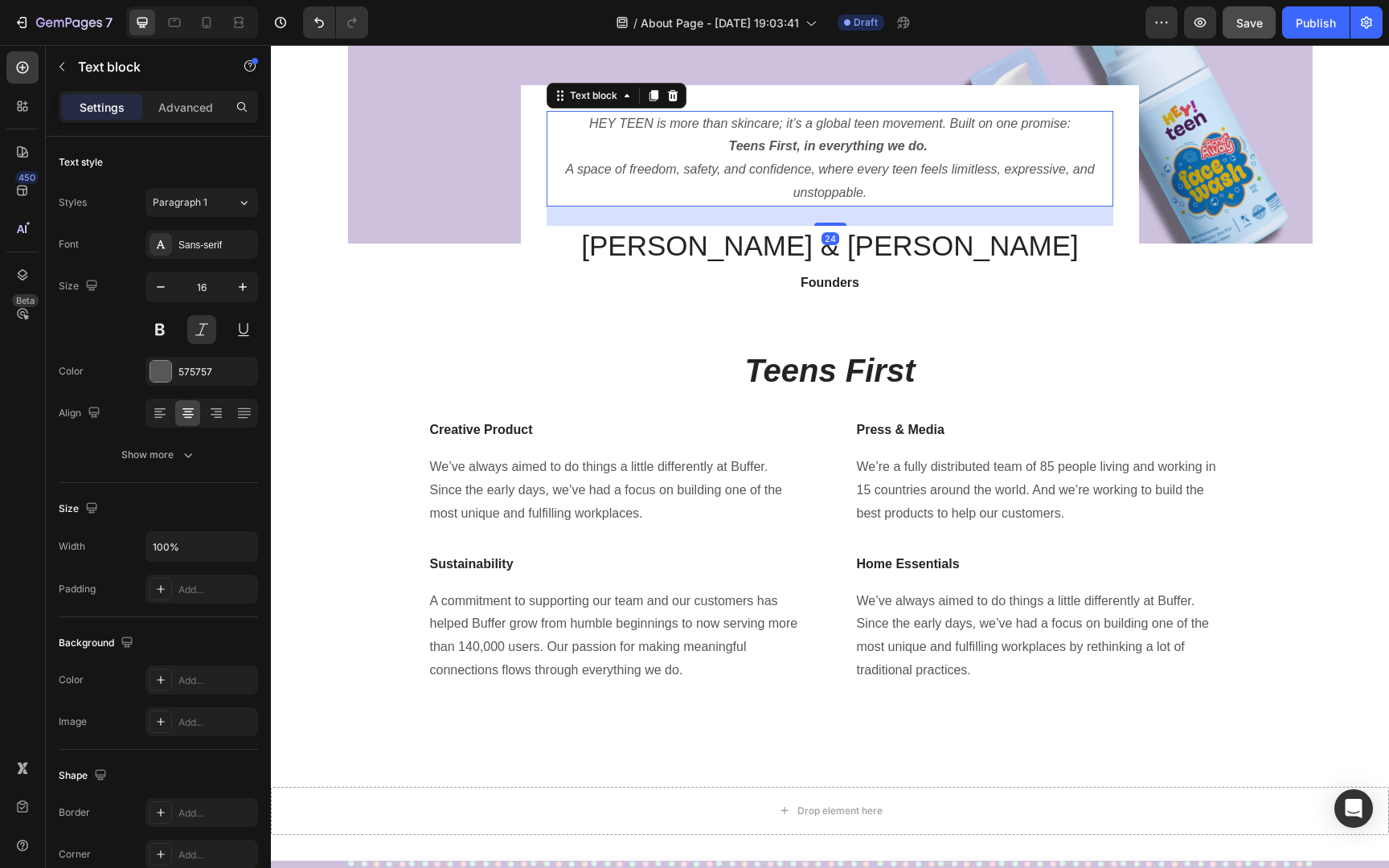
click at [841, 150] on strong "Teens First, in everything we do." at bounding box center [828, 146] width 198 height 13
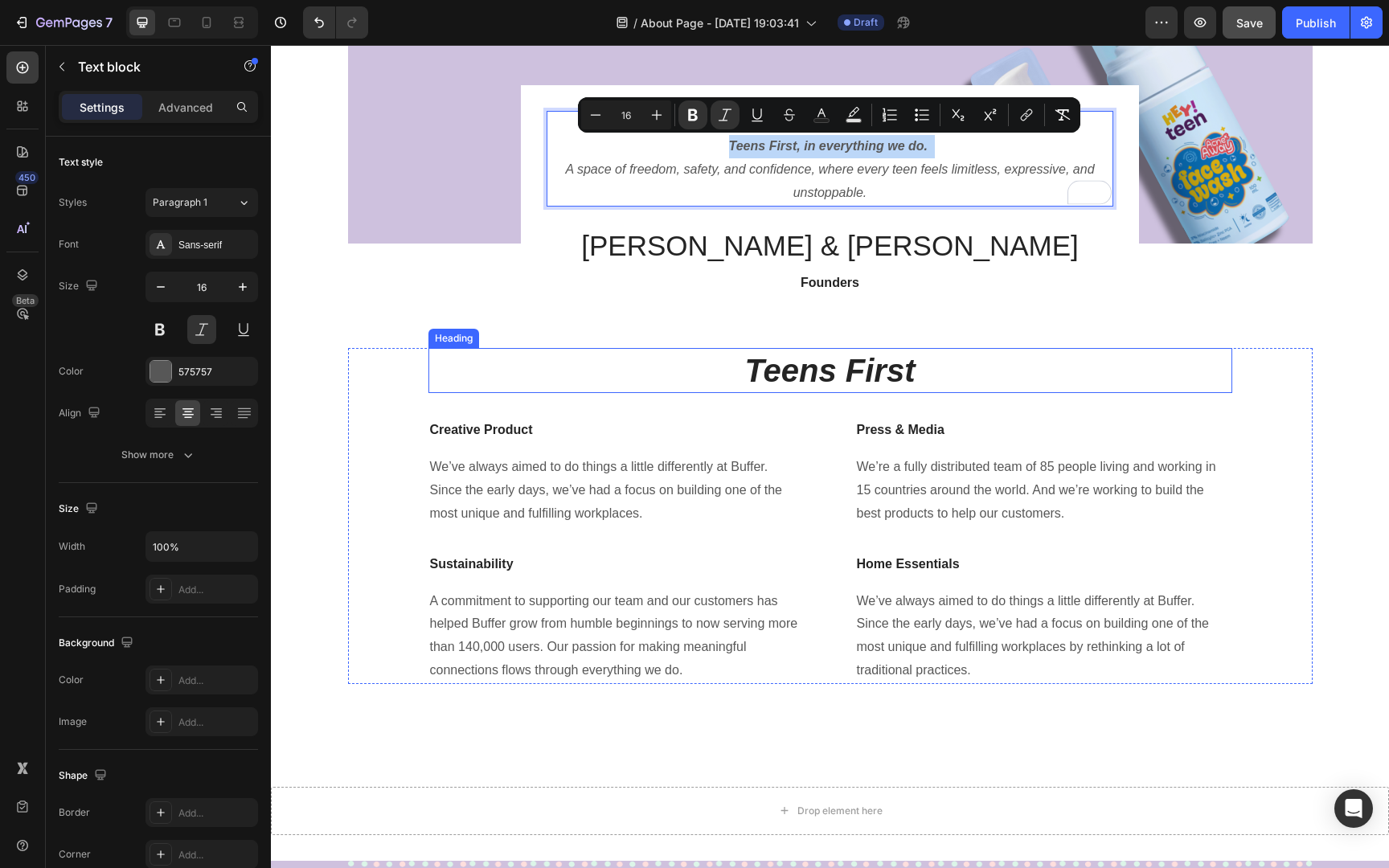
click at [885, 375] on strong "Teens First" at bounding box center [830, 370] width 170 height 35
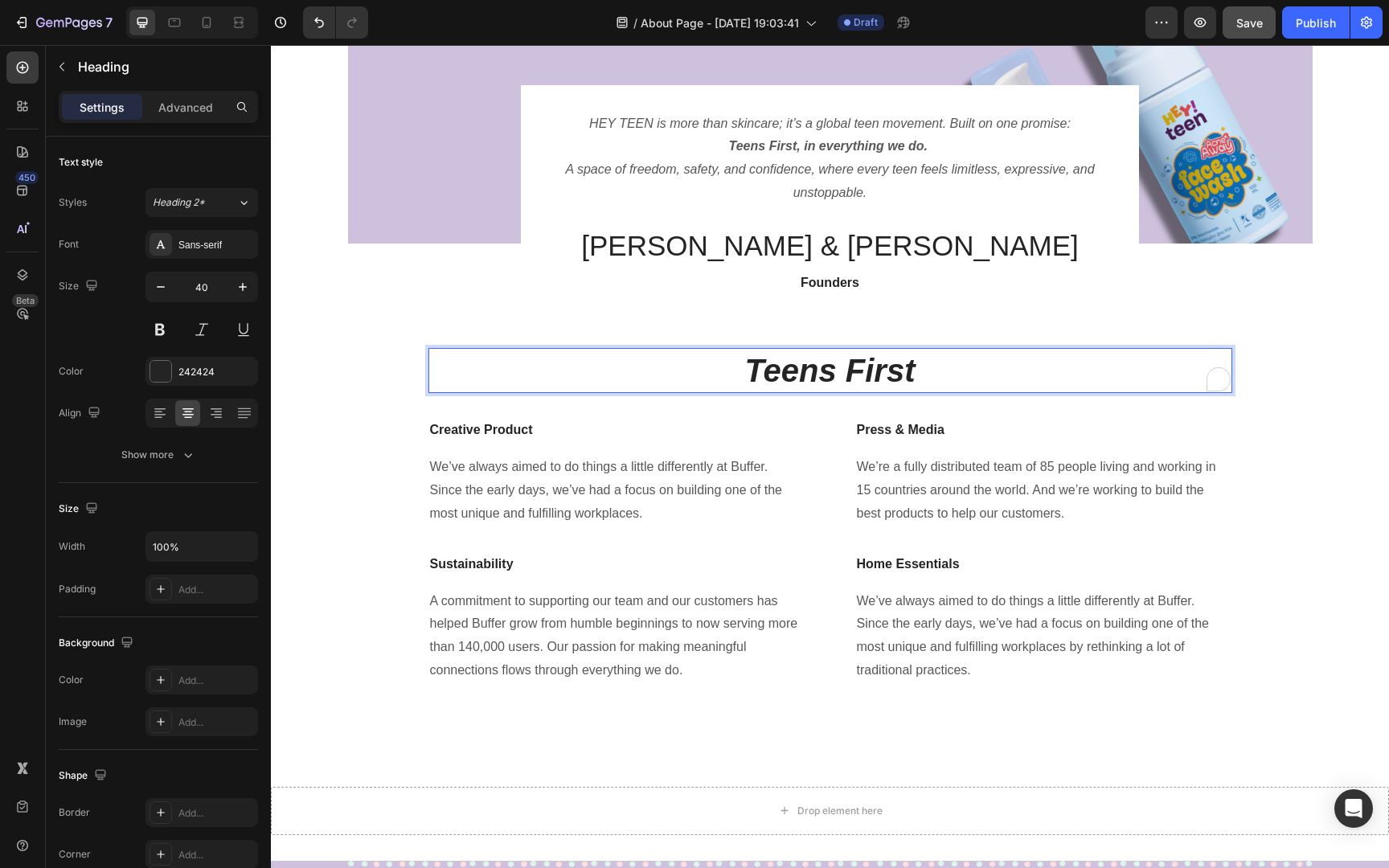
click at [948, 361] on p "Teens First" at bounding box center [830, 370] width 800 height 42
click at [943, 451] on div "Press & Media Text block We’re a fully distributed team of 85 people living and…" at bounding box center [1043, 473] width 377 height 107
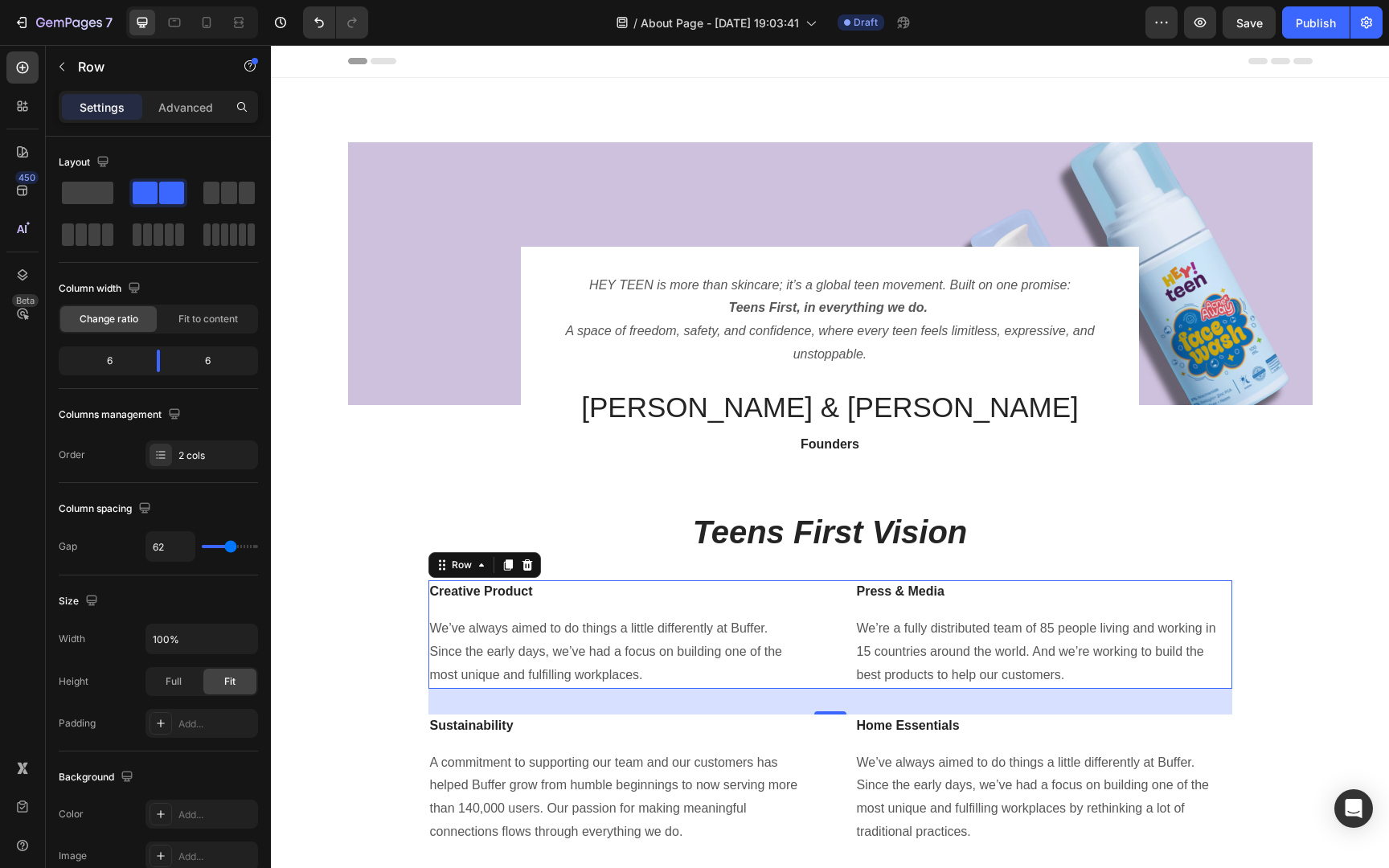
scroll to position [161, 0]
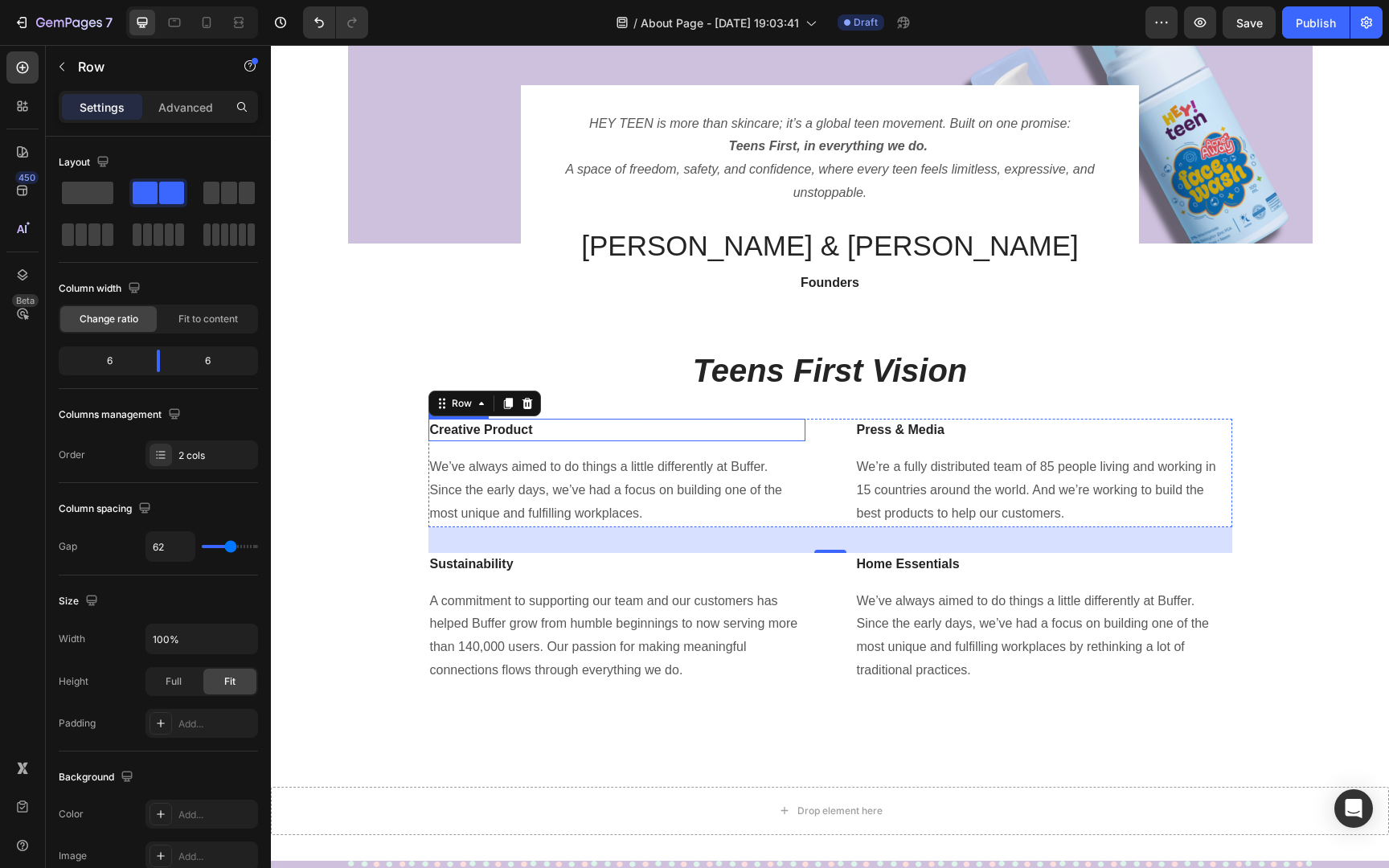
click at [500, 429] on p "Creative Product" at bounding box center [616, 430] width 374 height 19
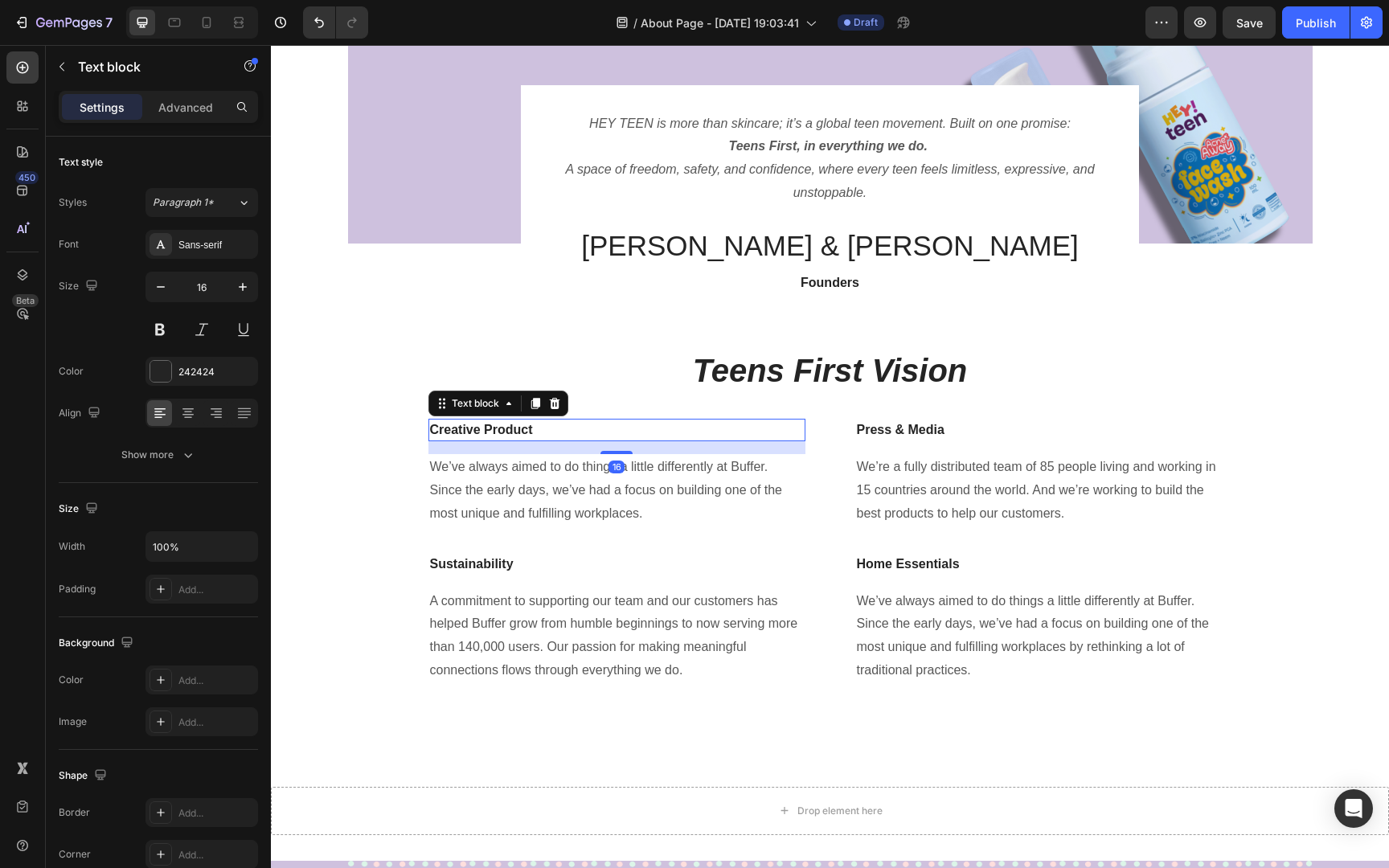
click at [500, 429] on p "Creative Product" at bounding box center [616, 430] width 374 height 19
click at [508, 469] on p "We’ve always aimed to do things a little differently at Buffer. Since the early…" at bounding box center [616, 490] width 374 height 69
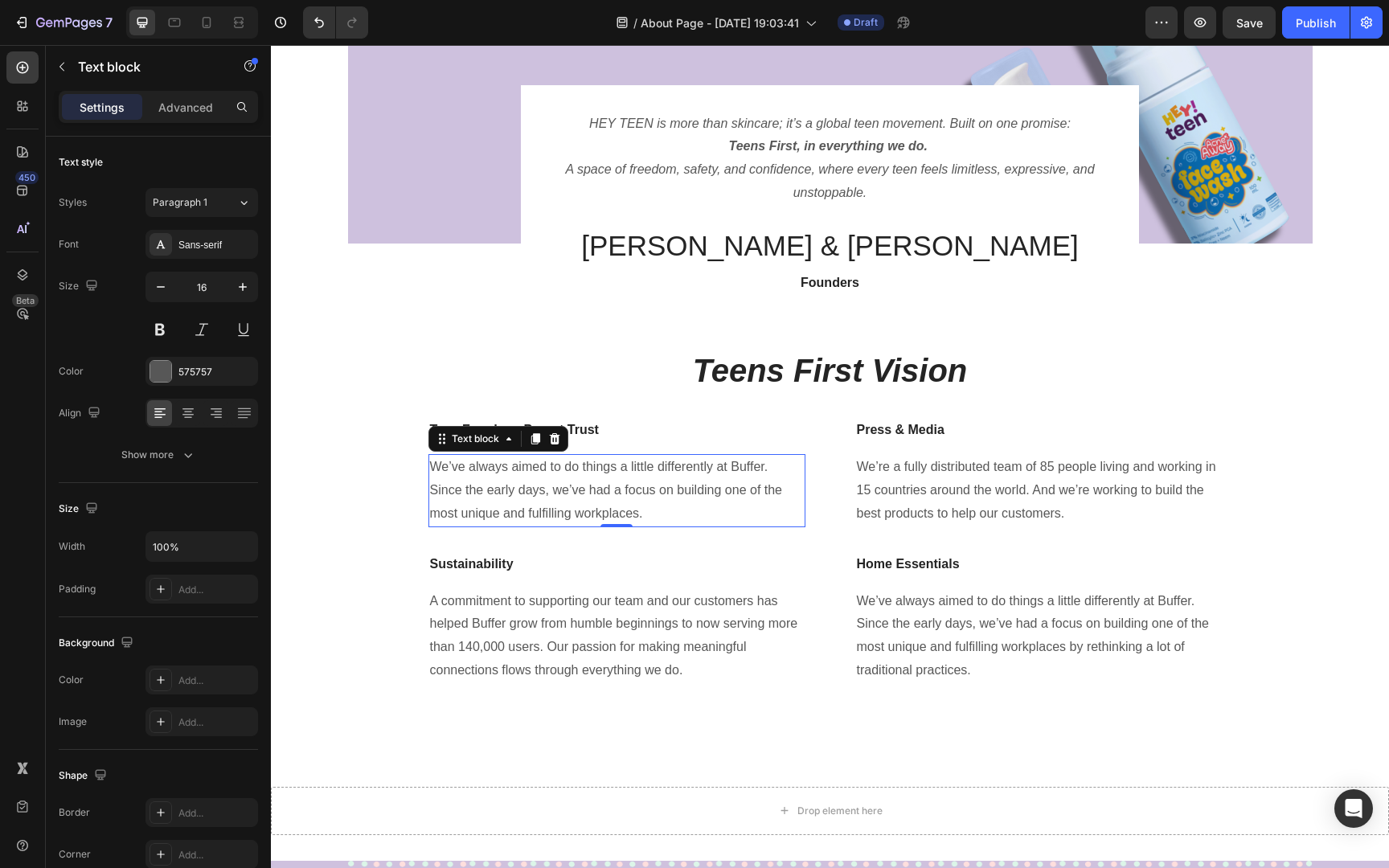
click at [604, 476] on p "We’ve always aimed to do things a little differently at Buffer. Since the early…" at bounding box center [616, 490] width 374 height 69
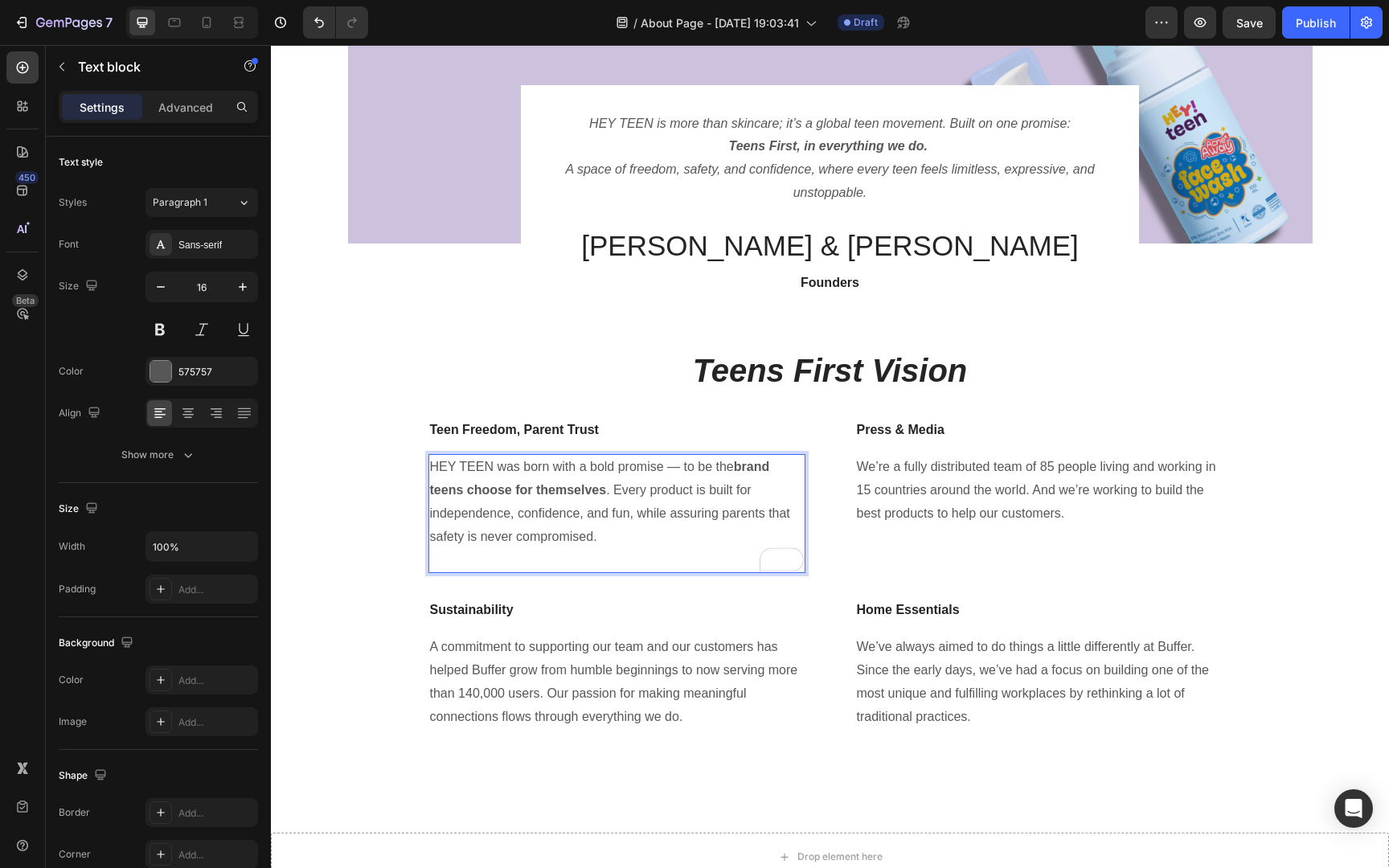
click at [635, 565] on p "Rich Text Editor. Editing area: main" at bounding box center [616, 560] width 374 height 24
click at [700, 471] on p "HEY TEEN was born with a bold promise — to be the brand teens choose for themse…" at bounding box center [616, 502] width 374 height 92
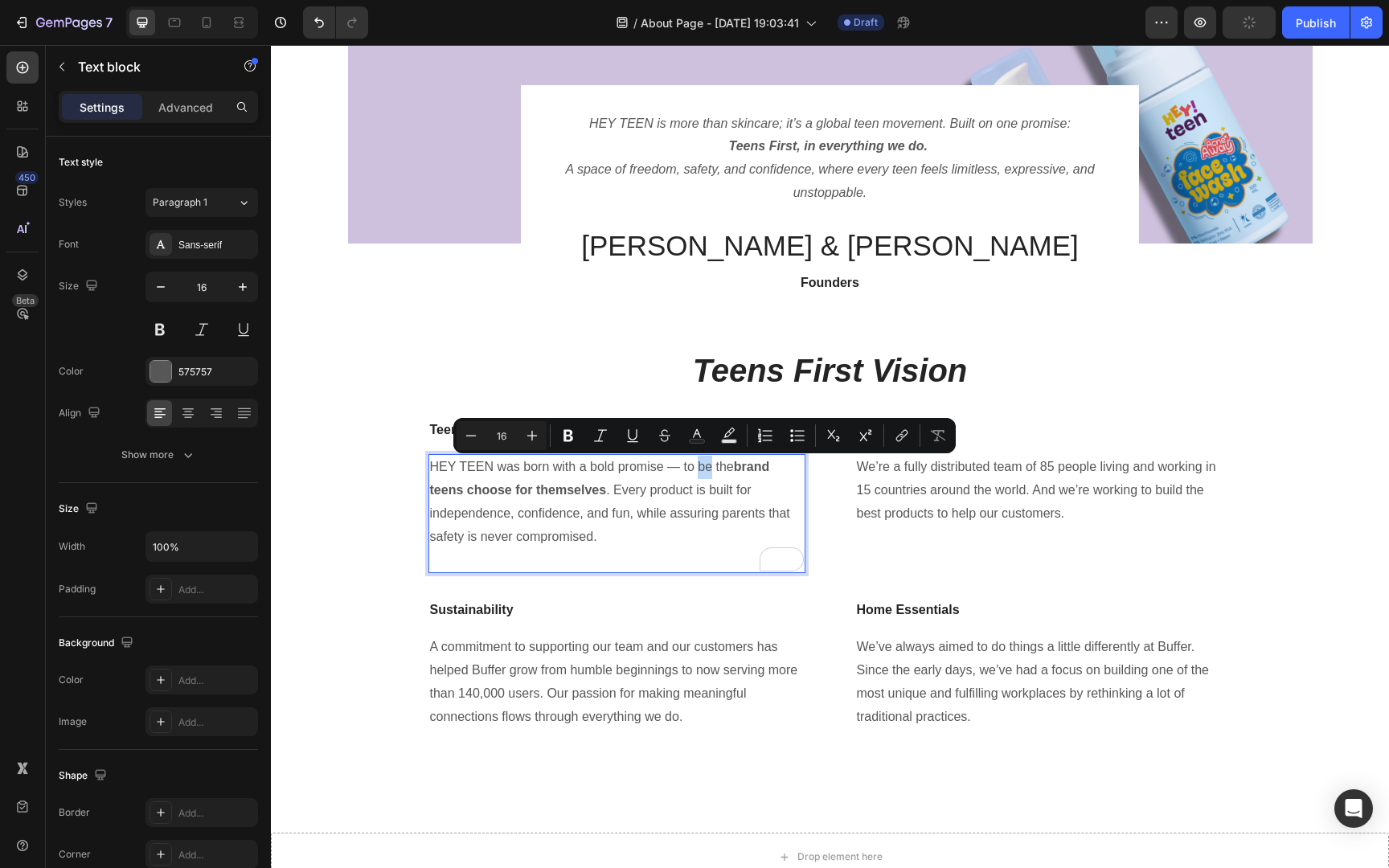
click at [682, 471] on p "HEY TEEN was born with a bold promise — to be the brand teens choose for themse…" at bounding box center [616, 502] width 374 height 92
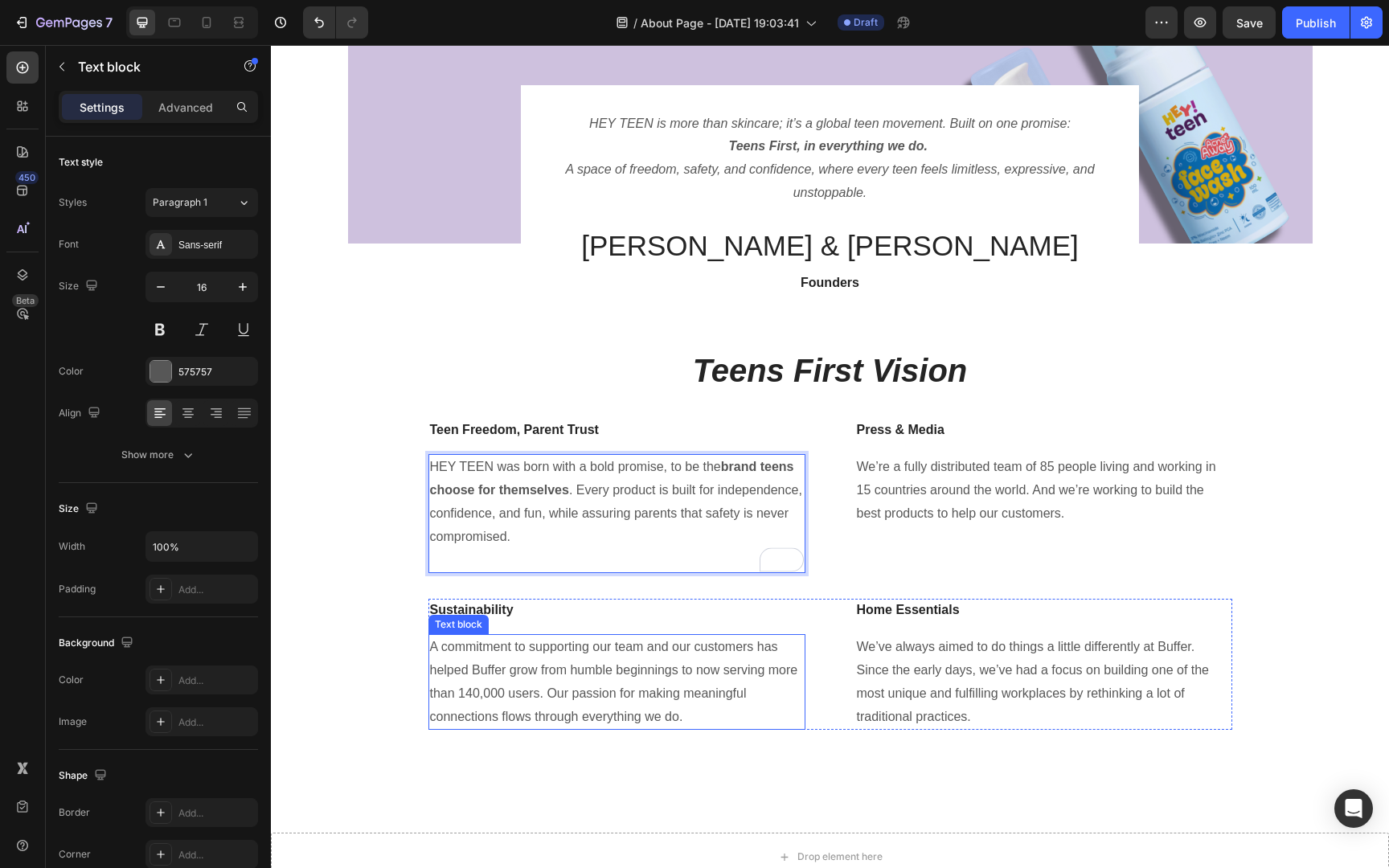
click at [679, 693] on p "A commitment to supporting our team and our customers has helped Buffer grow fr…" at bounding box center [616, 682] width 374 height 92
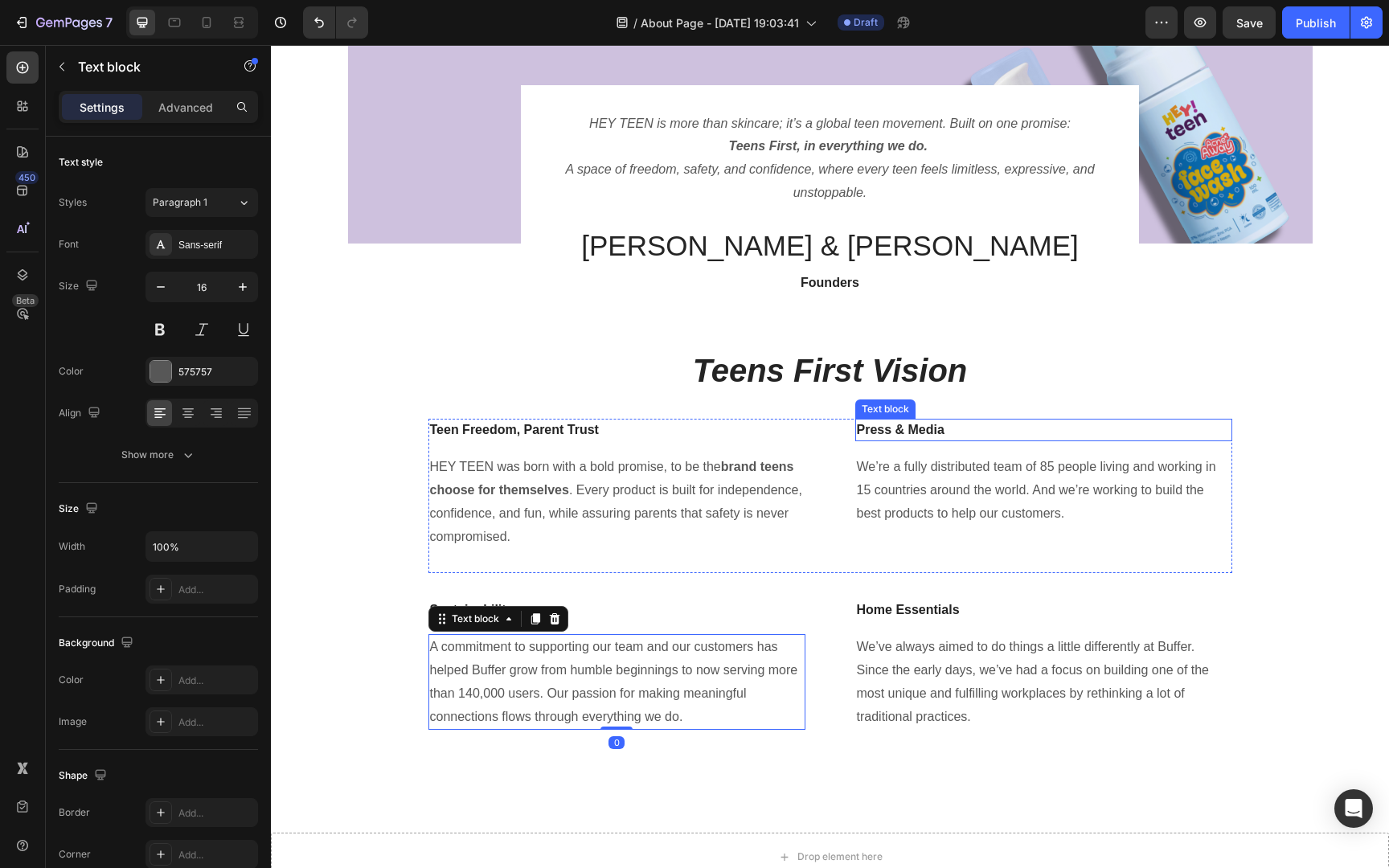
click at [926, 422] on p "Press & Media" at bounding box center [1043, 430] width 374 height 19
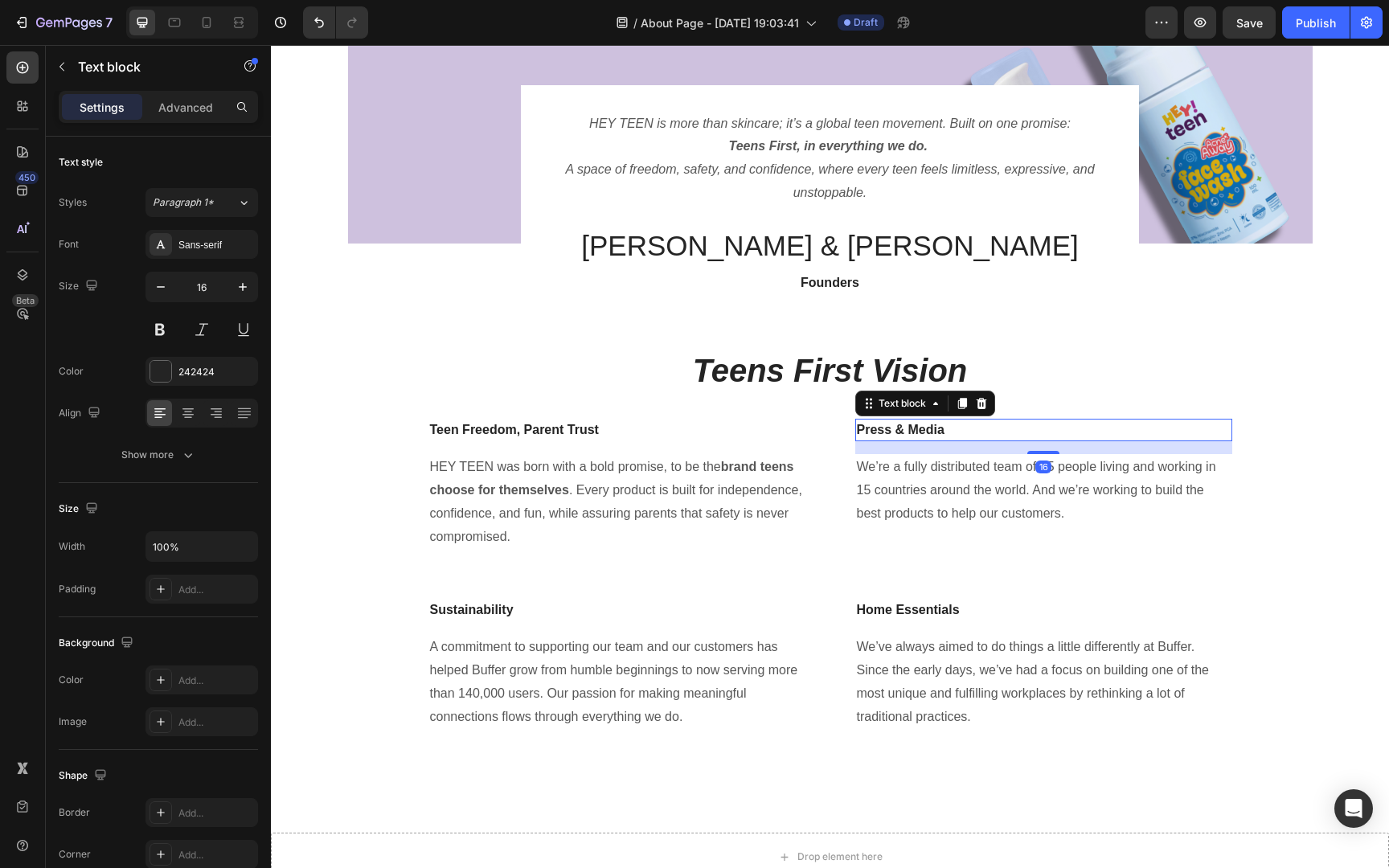
click at [926, 422] on p "Press & Media" at bounding box center [1043, 430] width 374 height 19
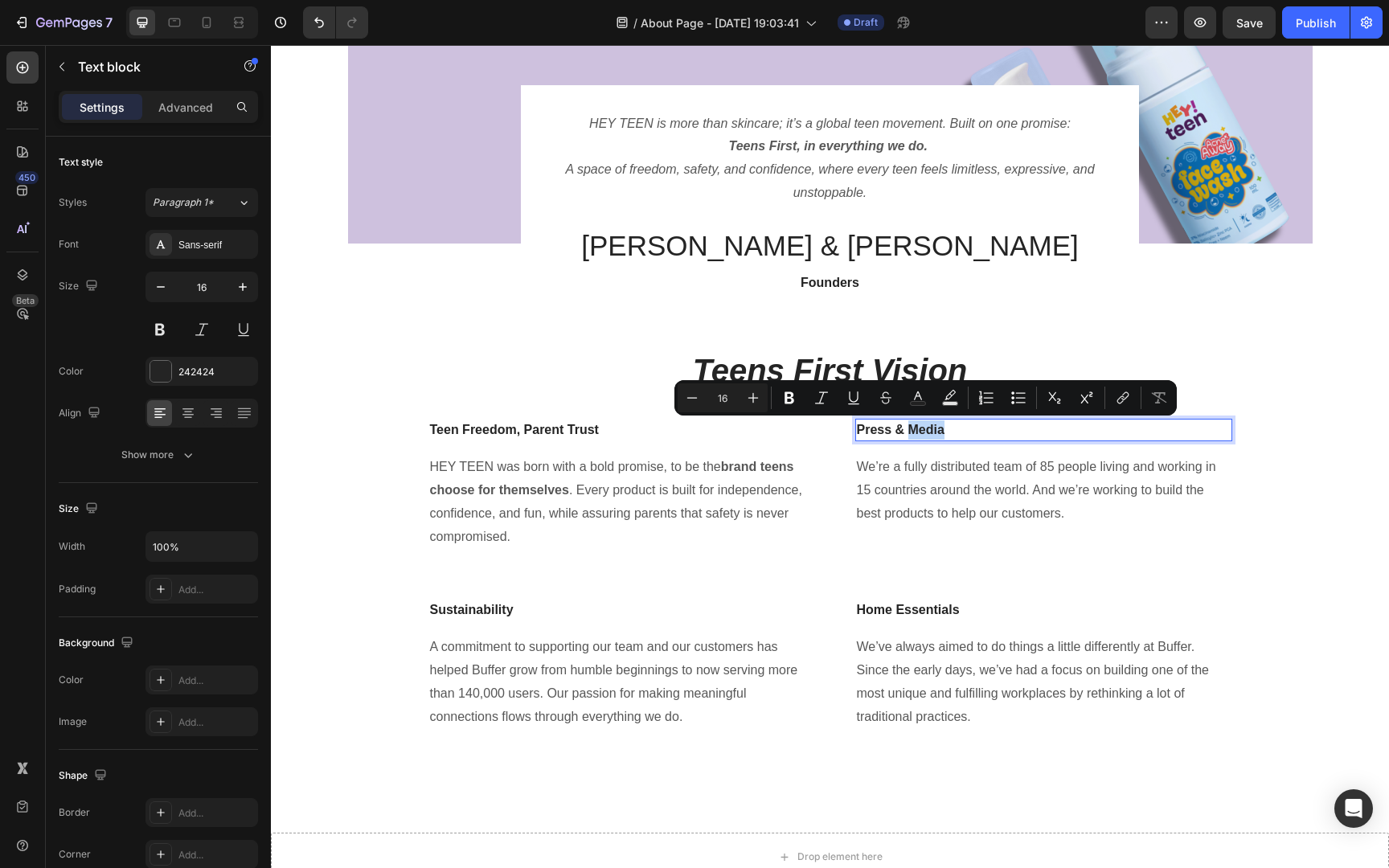
click at [911, 428] on p "Press & Media" at bounding box center [1043, 430] width 374 height 19
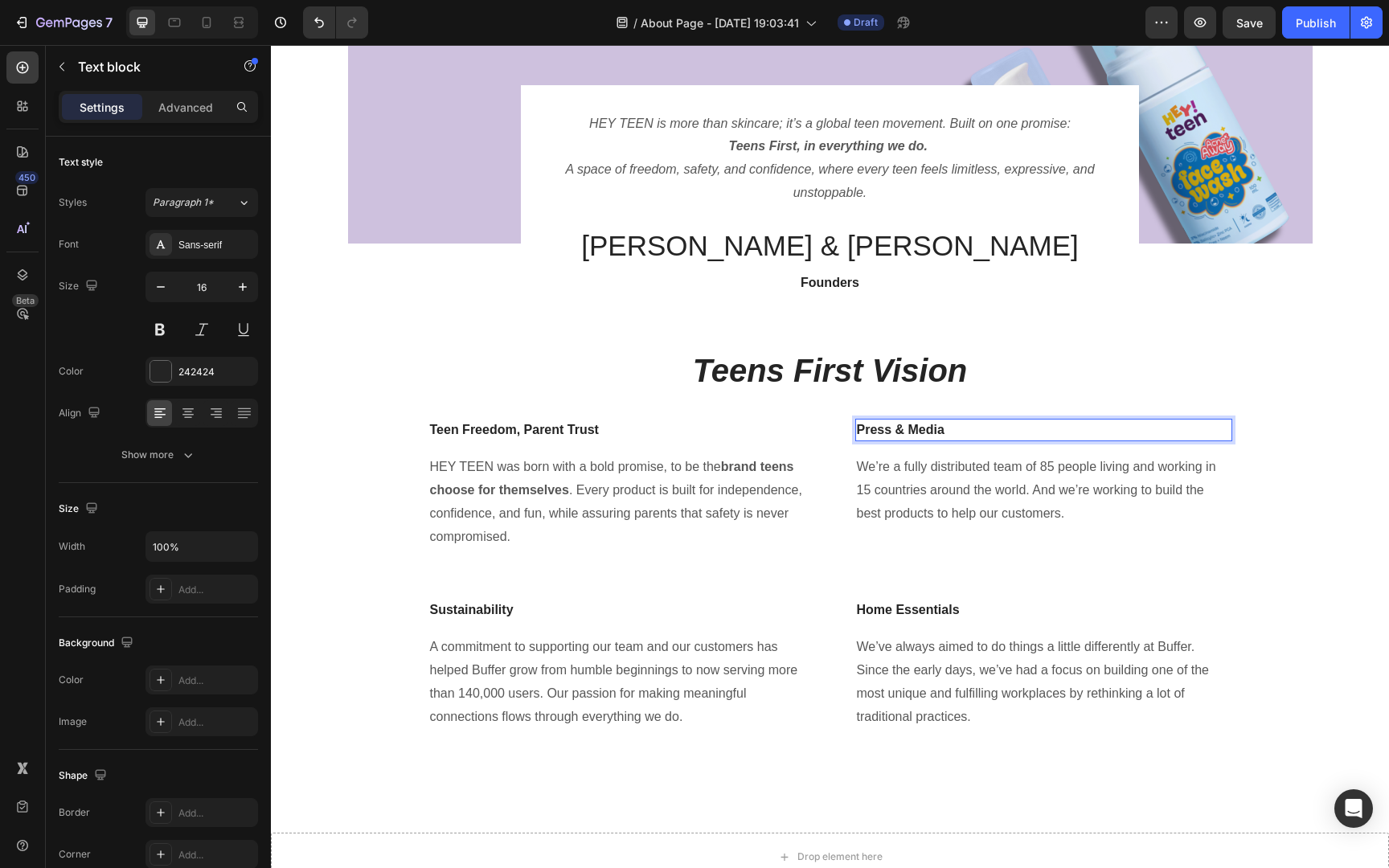
click at [911, 428] on p "Press & Media" at bounding box center [1043, 430] width 374 height 19
click at [929, 493] on p "We’re a fully distributed team of 85 people living and working in 15 countries …" at bounding box center [1043, 490] width 374 height 69
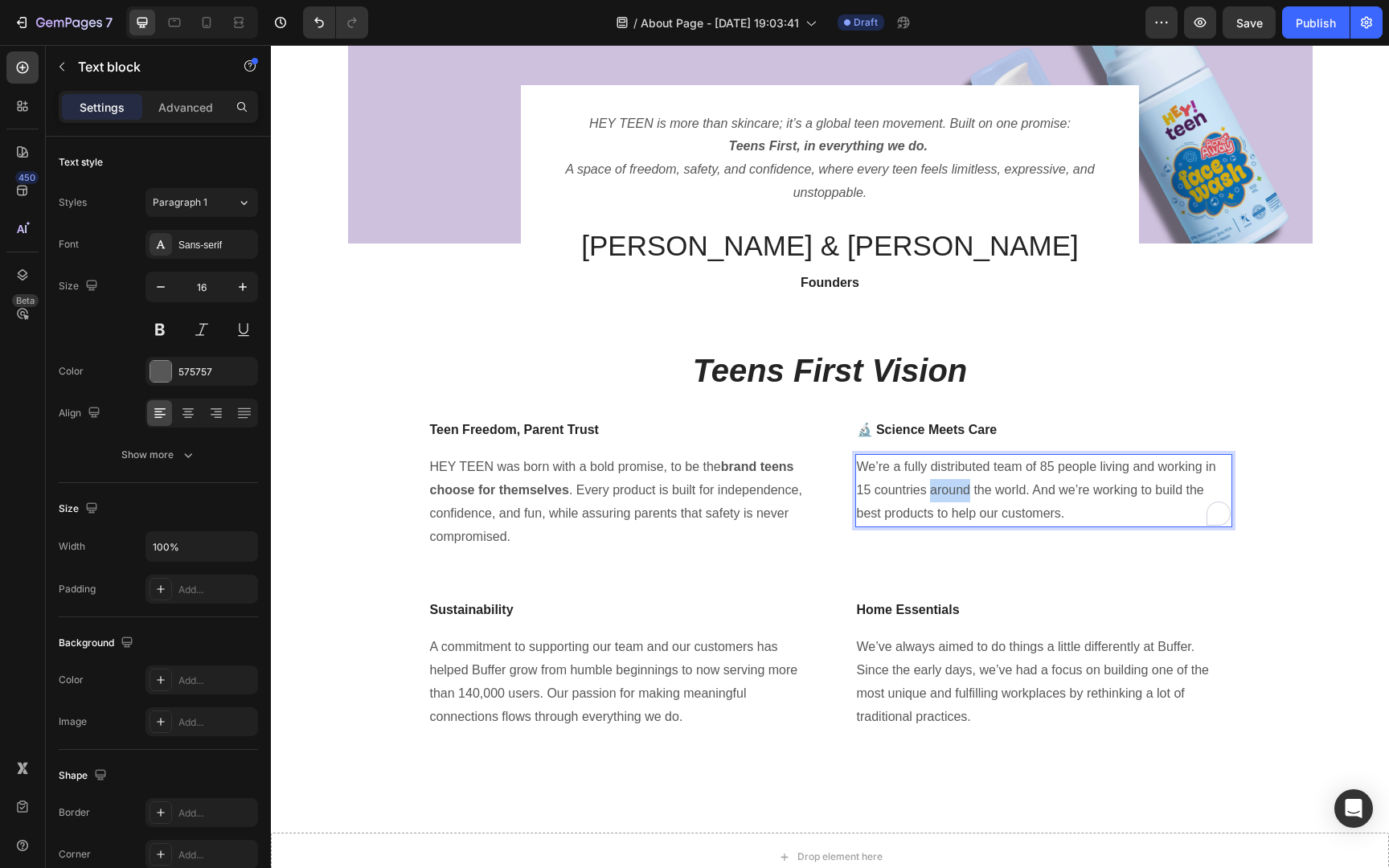
click at [929, 493] on p "We’re a fully distributed team of 85 people living and working in 15 countries …" at bounding box center [1043, 490] width 374 height 69
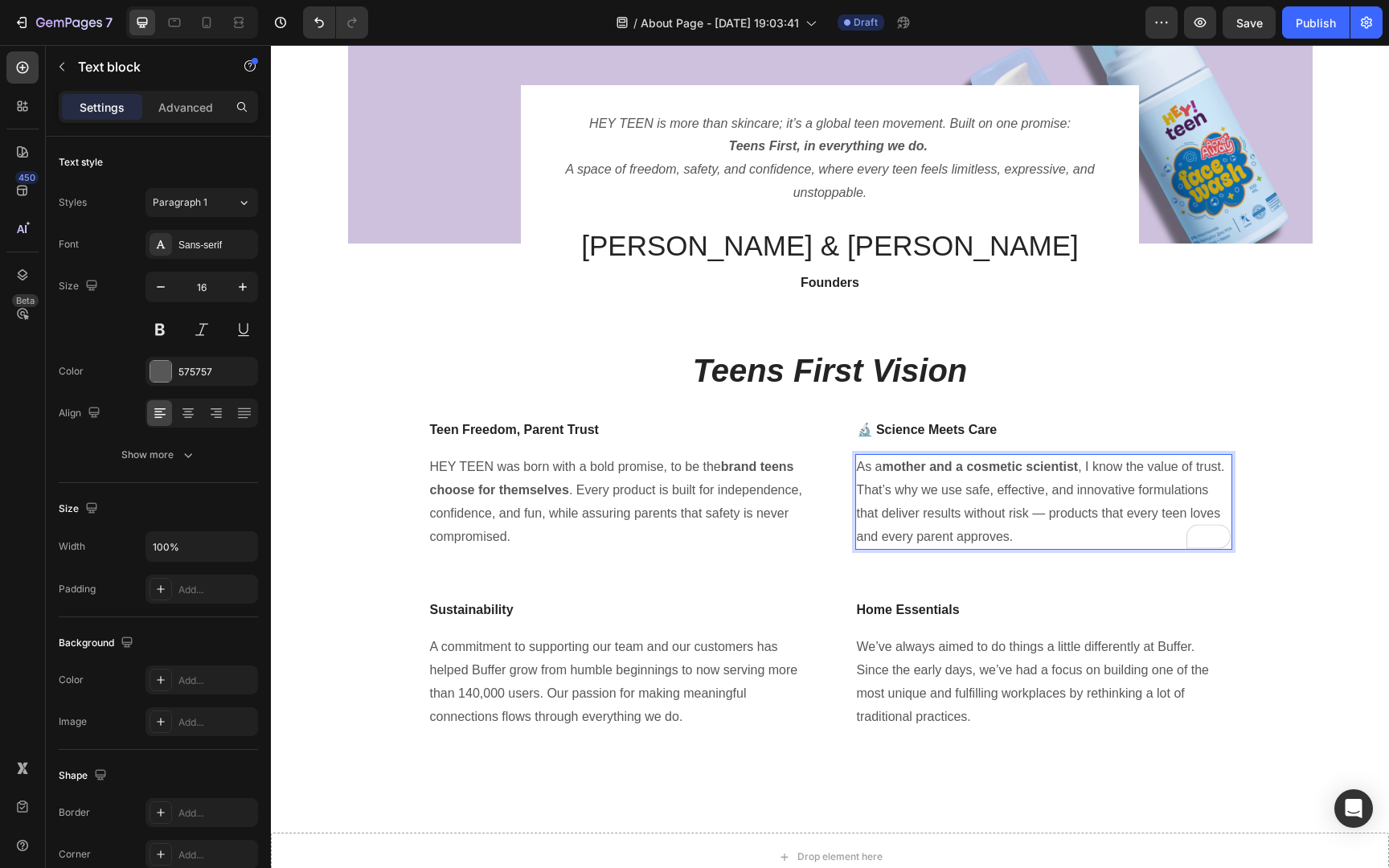
click at [1045, 517] on p "As a mother and a cosmetic scientist , I know the value of trust. That’s why we…" at bounding box center [1043, 502] width 374 height 92
click at [569, 640] on p "A commitment to supporting our team and our customers has helped Buffer grow fr…" at bounding box center [616, 682] width 374 height 92
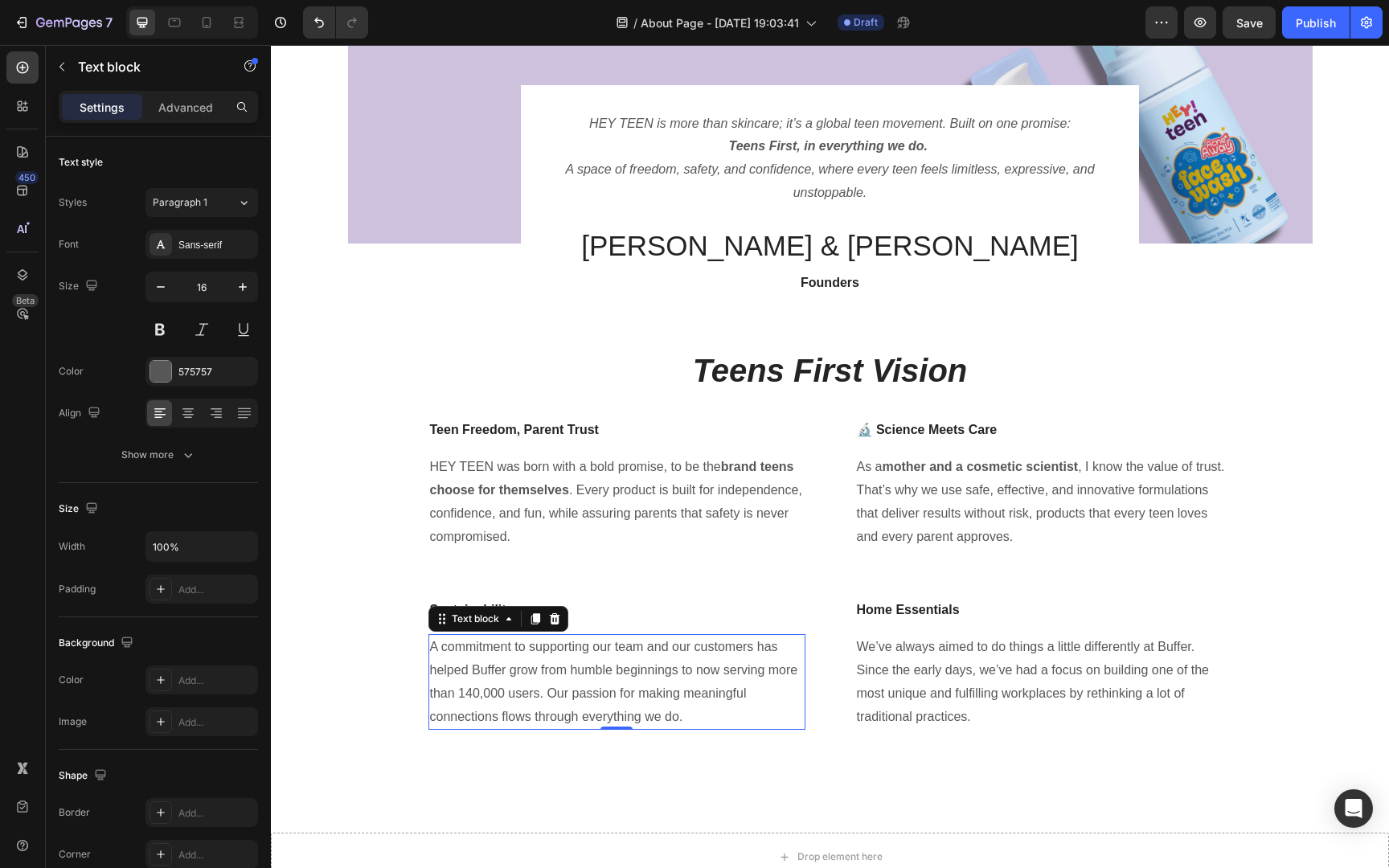
click at [555, 671] on p "A commitment to supporting our team and our customers has helped Buffer grow fr…" at bounding box center [616, 682] width 374 height 92
click at [514, 611] on p "Sustainability" at bounding box center [616, 609] width 374 height 19
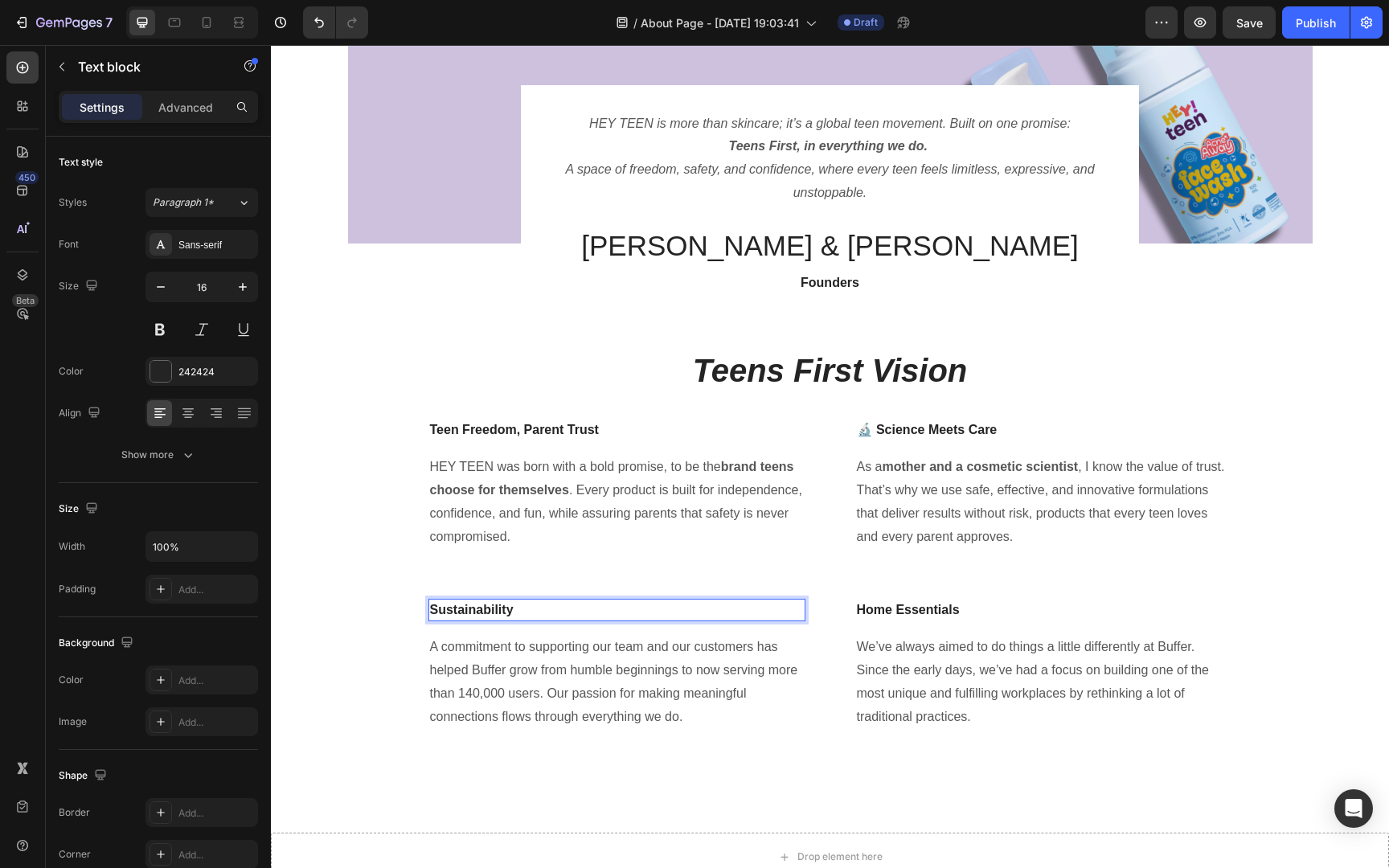
click at [514, 611] on p "Sustainability" at bounding box center [616, 609] width 374 height 19
click at [503, 663] on p "A commitment to supporting our team and our customers has helped Buffer grow fr…" at bounding box center [616, 682] width 374 height 92
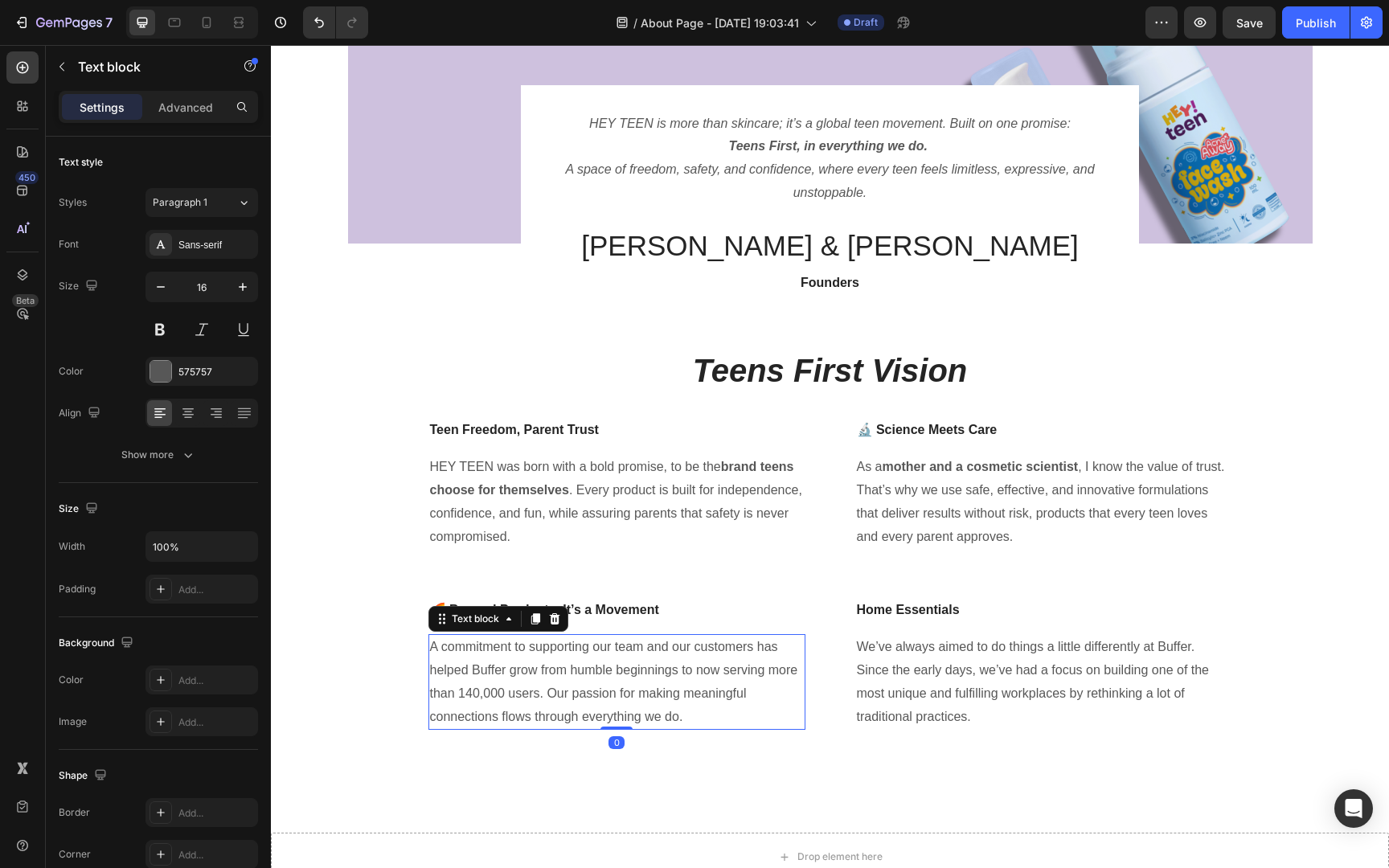
click at [503, 663] on p "A commitment to supporting our team and our customers has helped Buffer grow fr…" at bounding box center [616, 682] width 374 height 92
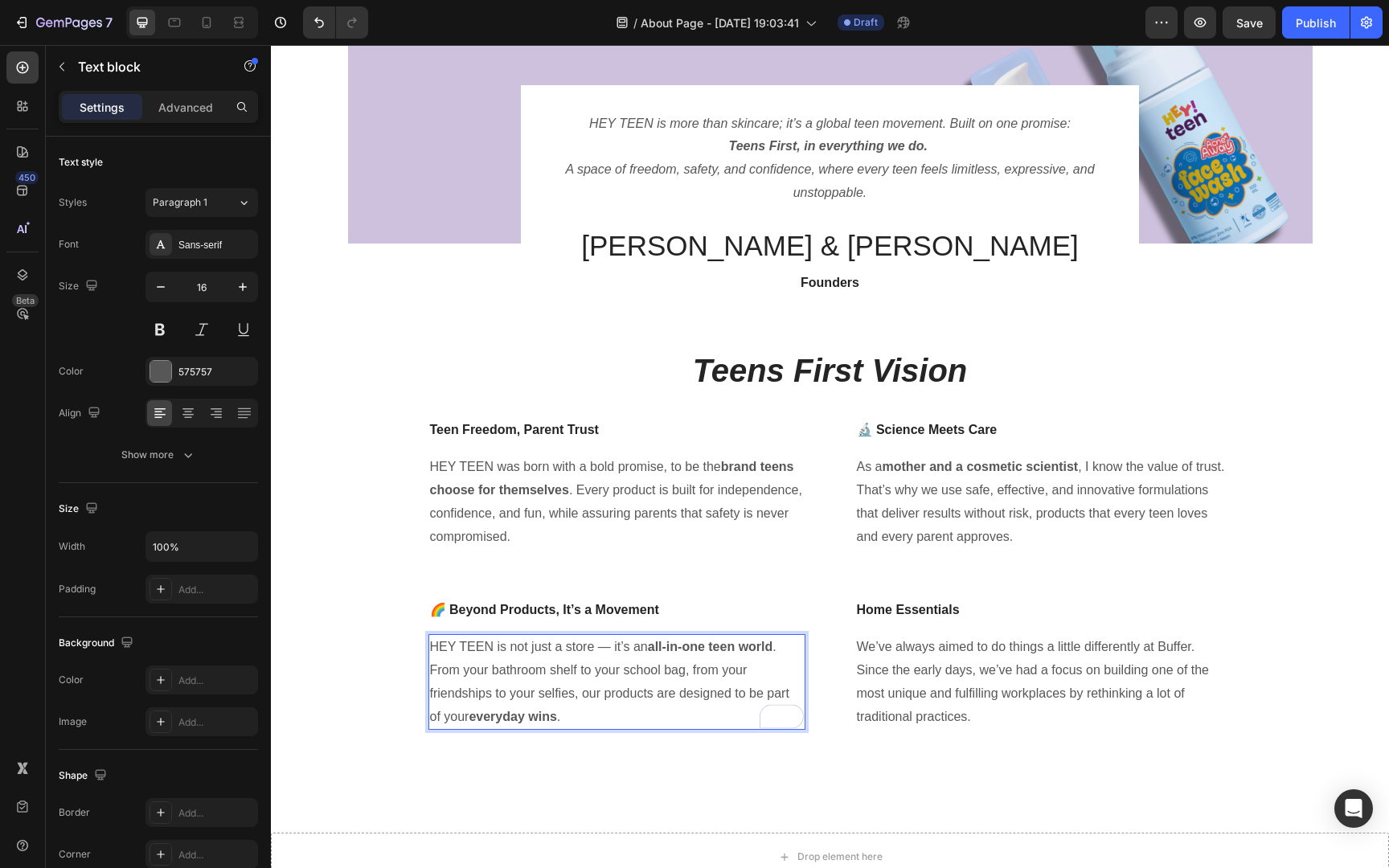
click at [607, 648] on p "HEY TEEN is not just a store — it’s an all-in-one teen world . From your bathro…" at bounding box center [616, 682] width 374 height 92
click at [639, 749] on div "Image HEY TEEN is more than skincare; it’s a global teen movement. Built on one…" at bounding box center [830, 361] width 1118 height 890
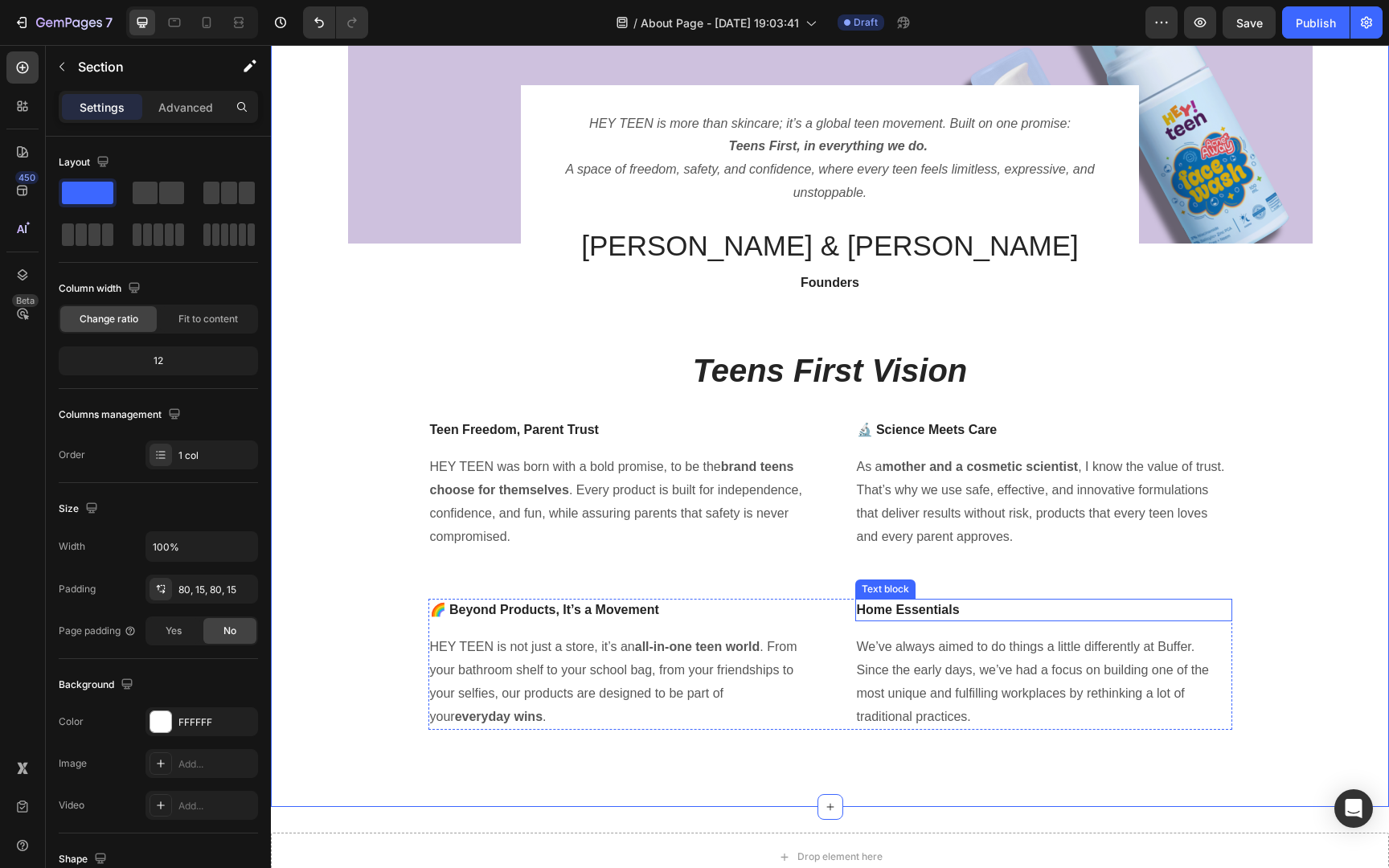
click at [962, 617] on p "Home Essentials" at bounding box center [1043, 609] width 374 height 19
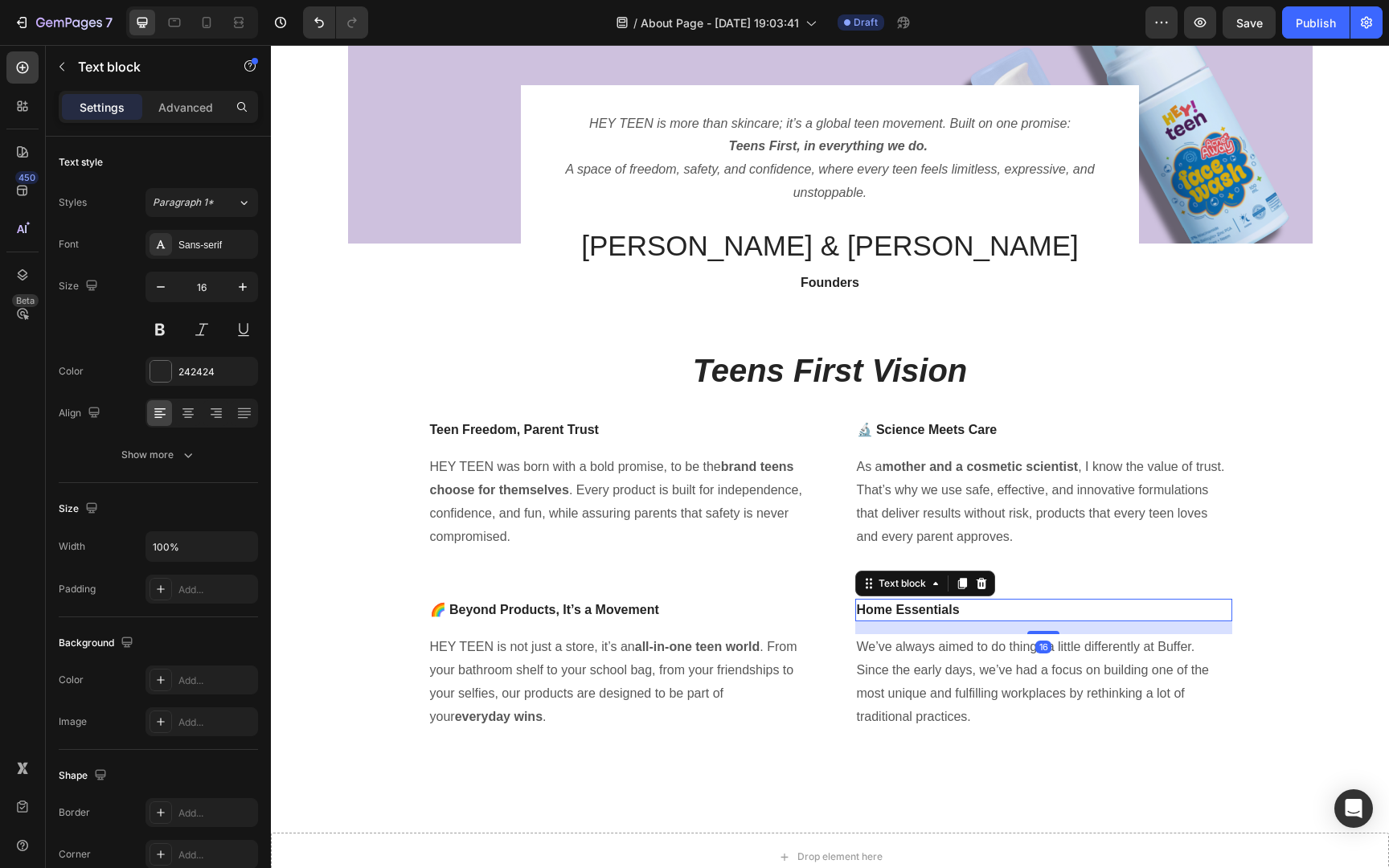
click at [962, 617] on p "Home Essentials" at bounding box center [1043, 609] width 374 height 19
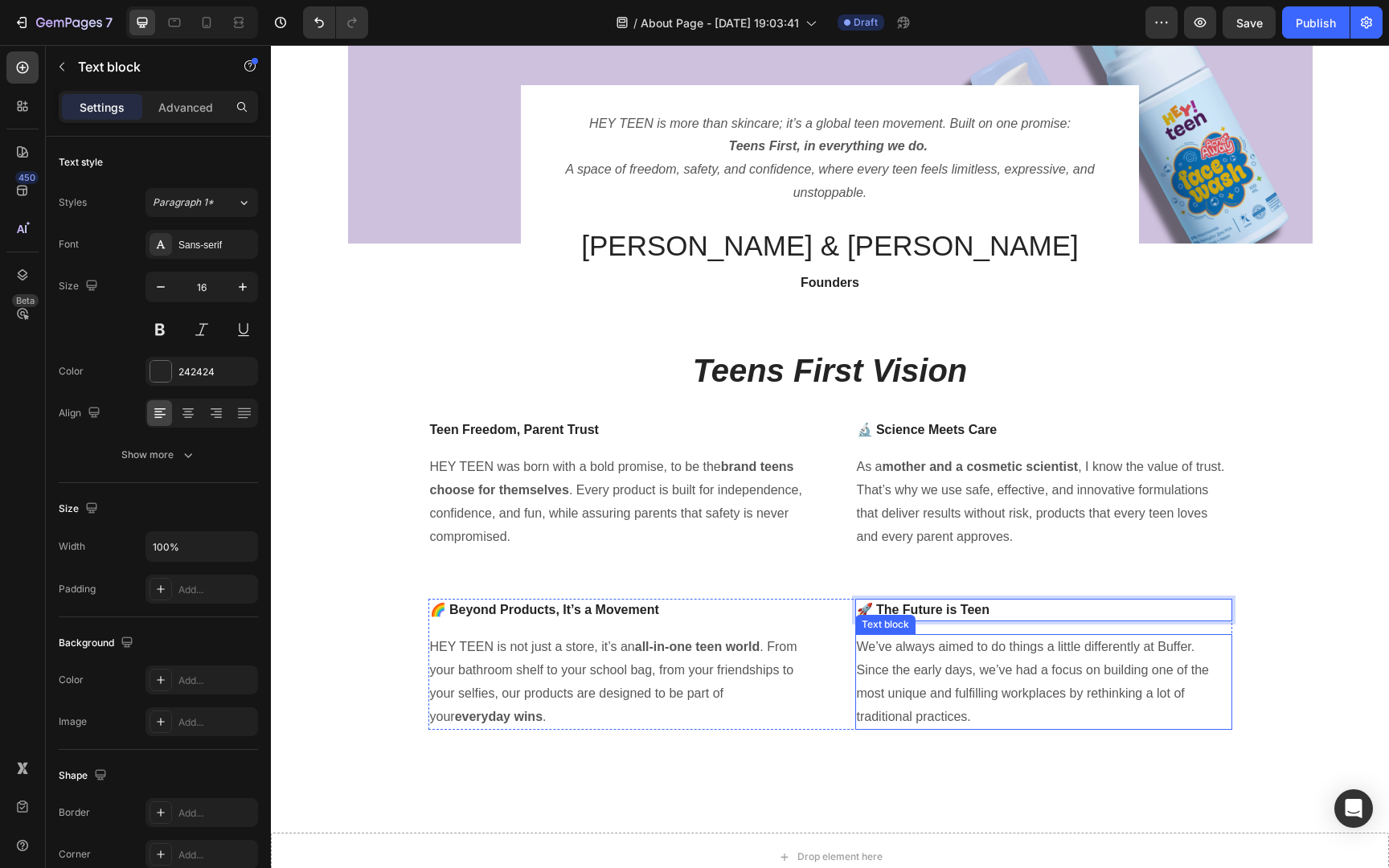
click at [988, 648] on p "We’ve always aimed to do things a little differently at Buffer. Since the early…" at bounding box center [1043, 682] width 374 height 92
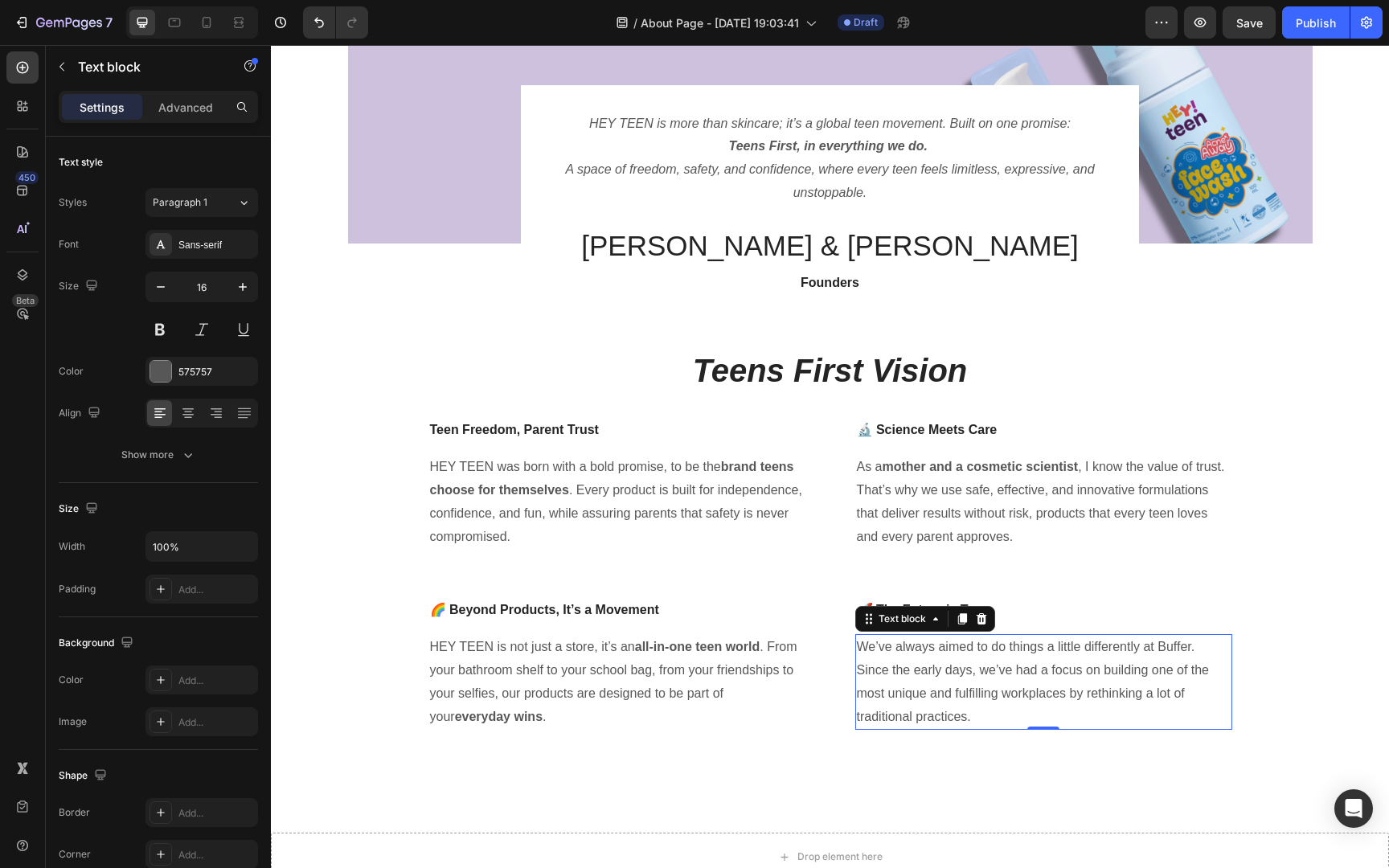
click at [988, 648] on p "We’ve always aimed to do things a little differently at Buffer. Since the early…" at bounding box center [1043, 682] width 374 height 92
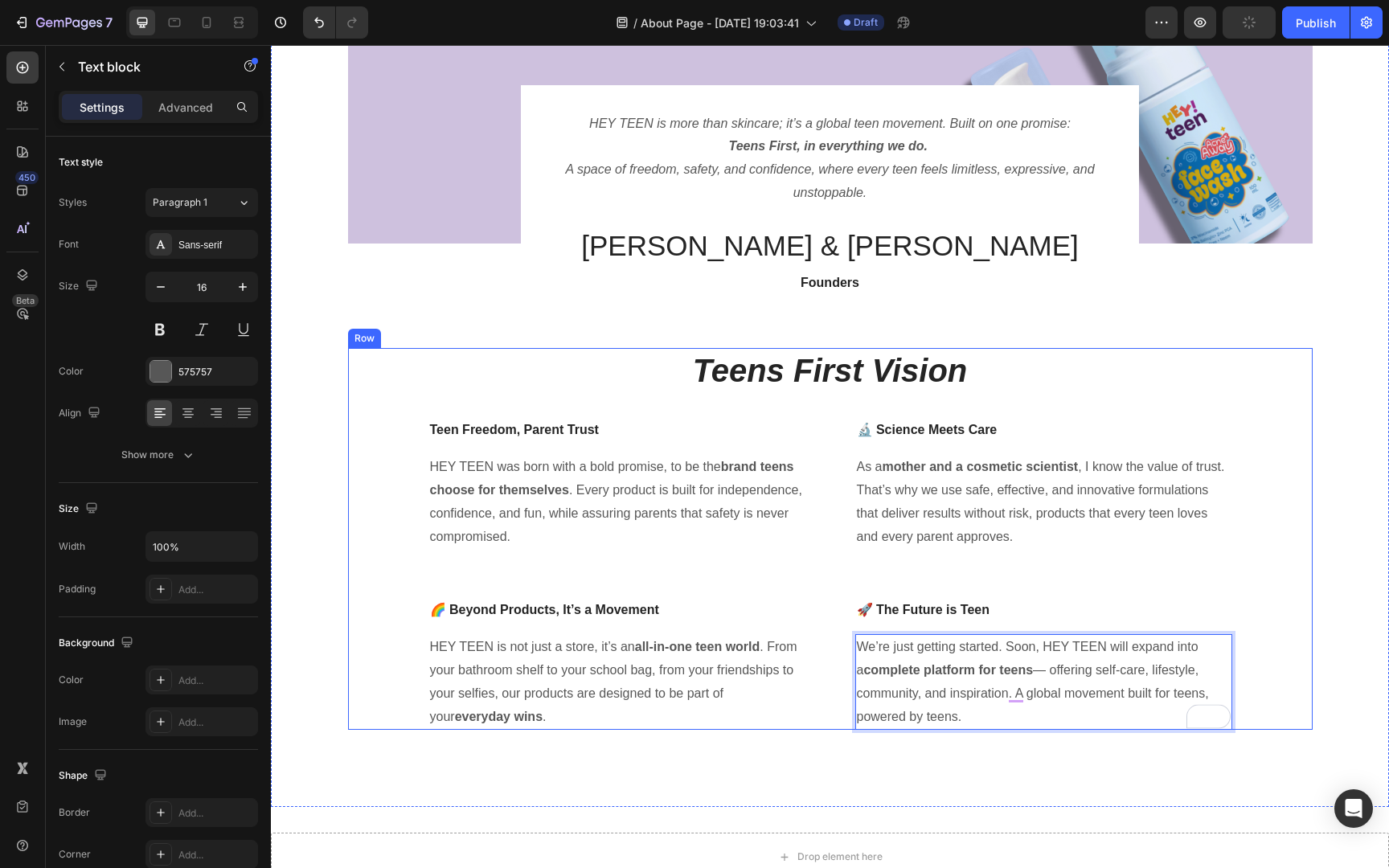
click at [1297, 578] on div "⁠⁠⁠⁠⁠⁠⁠ Teens First Vision Heading Teen Freedom, Parent Trust Text block HEY TE…" at bounding box center [830, 538] width 964 height 382
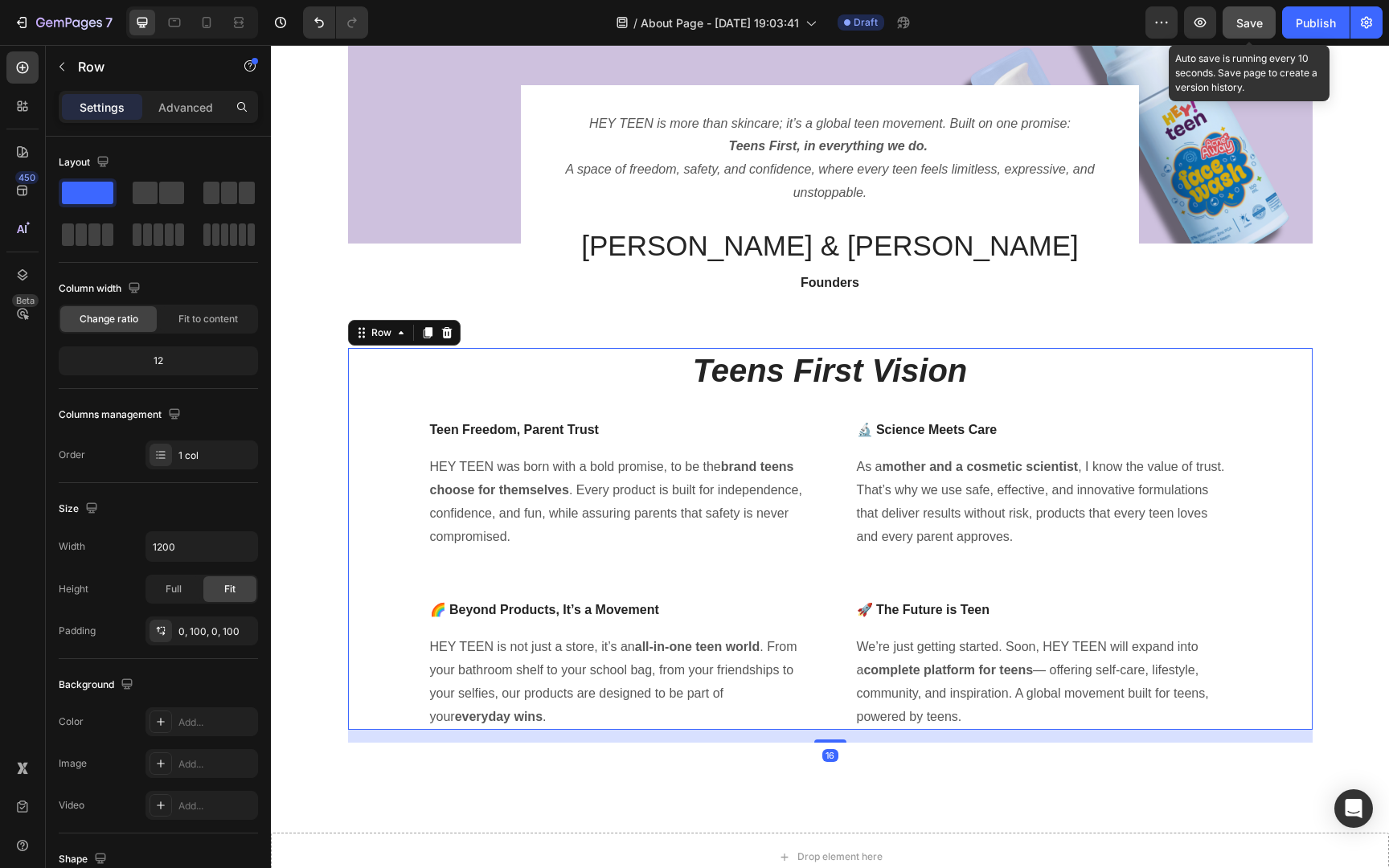
click at [1255, 17] on span "Save" at bounding box center [1250, 23] width 27 height 13
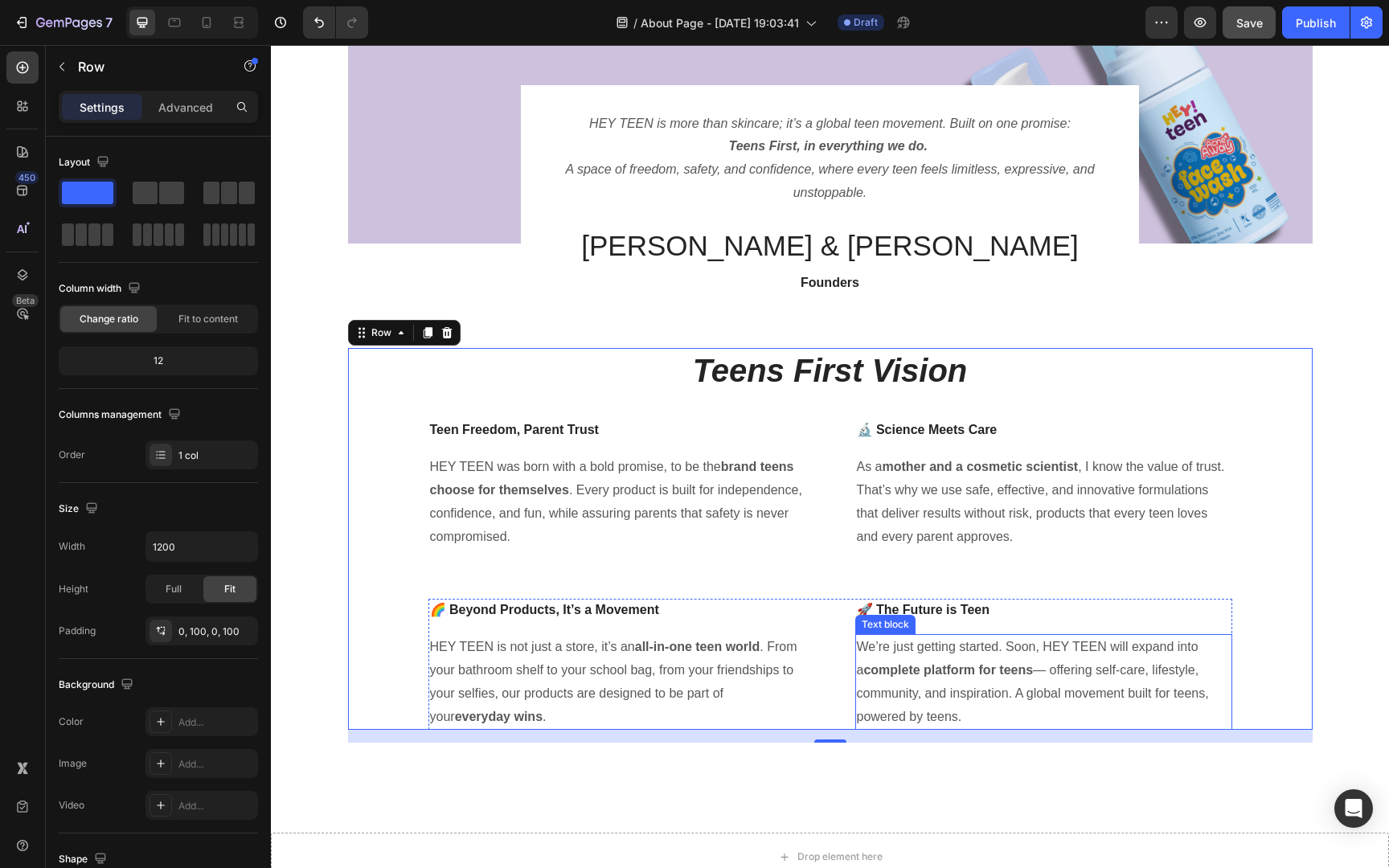
click at [1098, 694] on p "We’re just getting started. Soon, HEY TEEN will expand into a complete platform…" at bounding box center [1043, 682] width 374 height 92
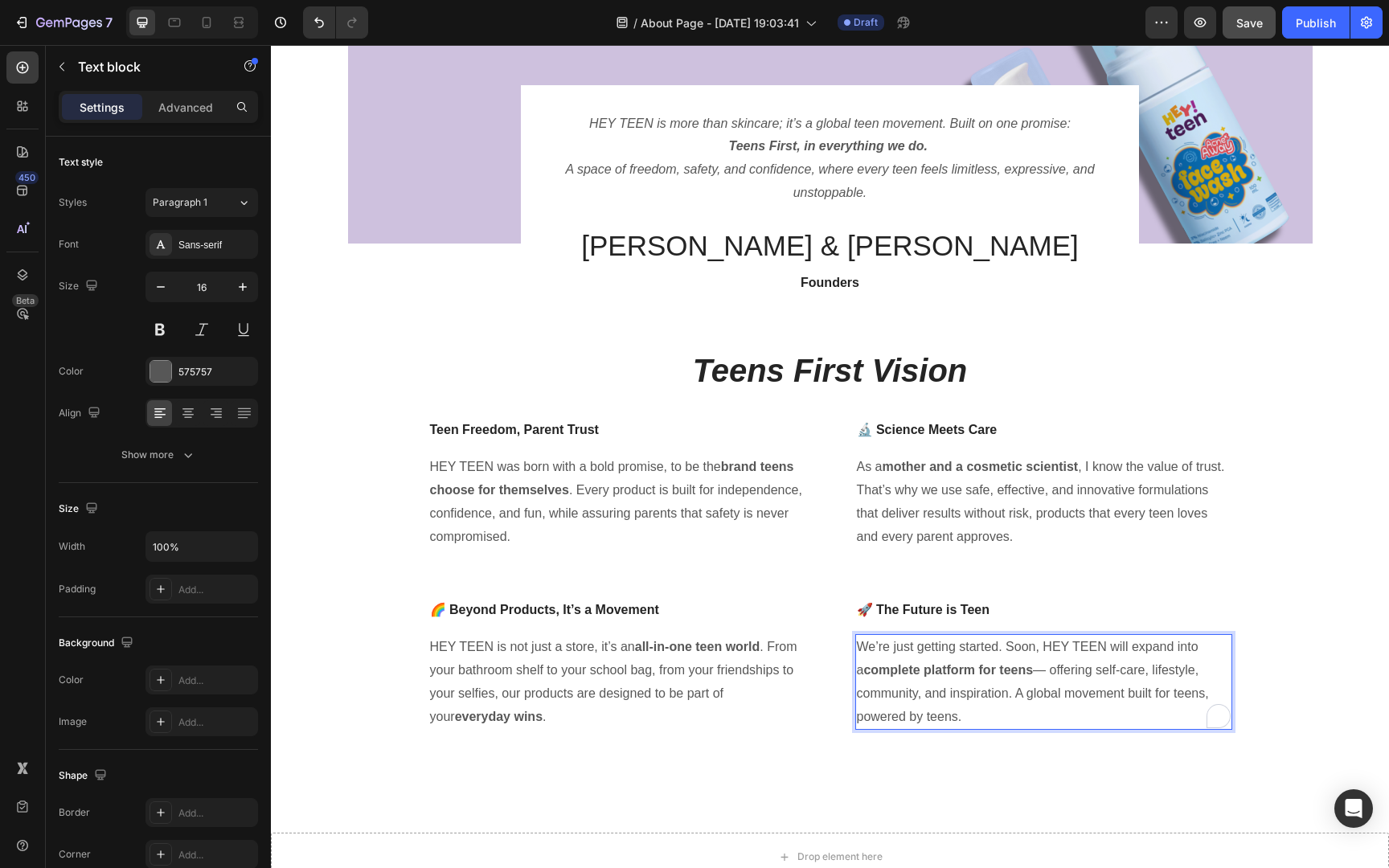
click at [1044, 668] on p "We’re just getting started. Soon, HEY TEEN will expand into a complete platform…" at bounding box center [1043, 682] width 374 height 92
click at [1333, 635] on div "Image HEY TEEN is more than skincare; it’s a global teen movement. Built on one…" at bounding box center [830, 361] width 1093 height 761
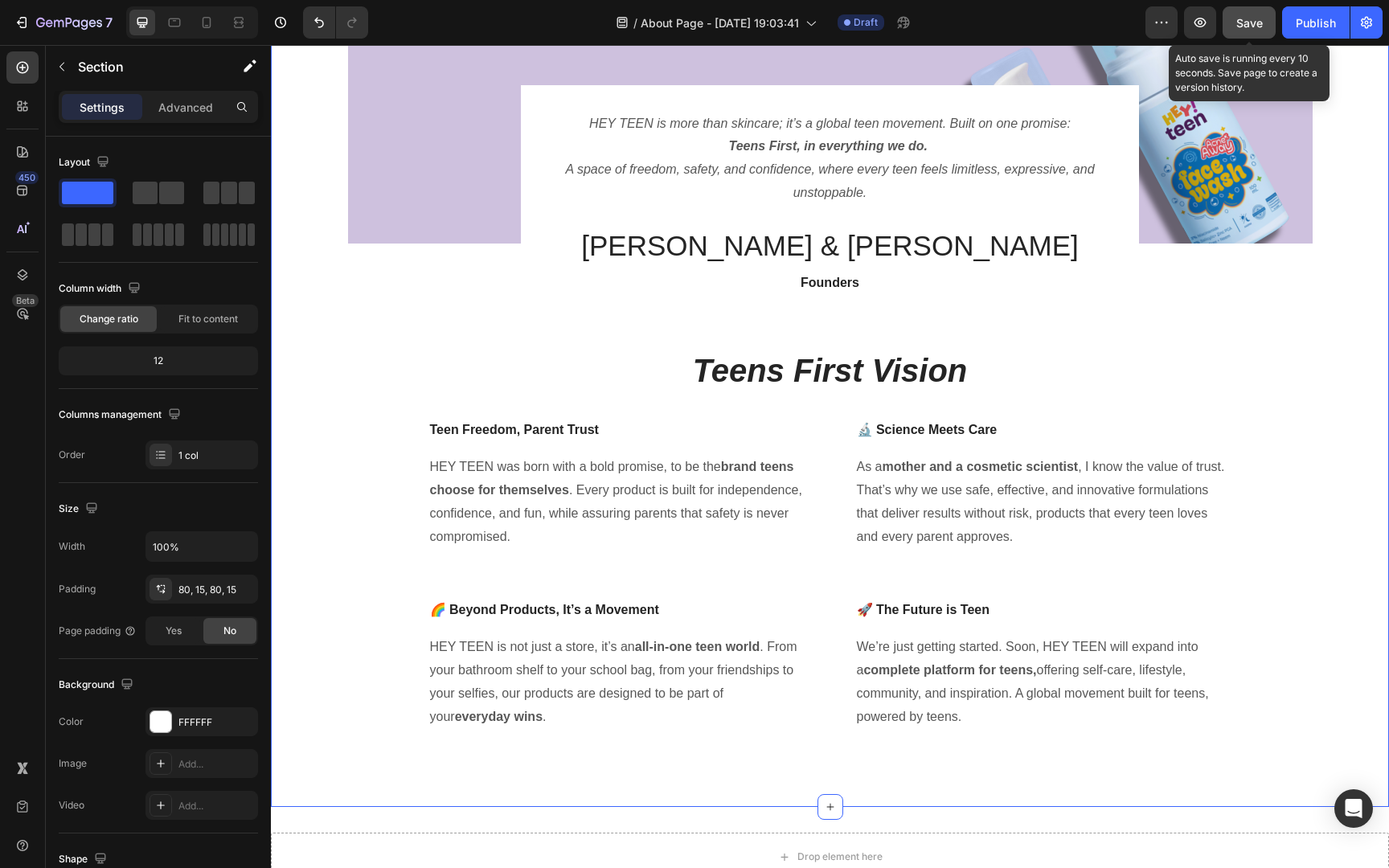
click at [1255, 16] on span "Save" at bounding box center [1250, 23] width 27 height 13
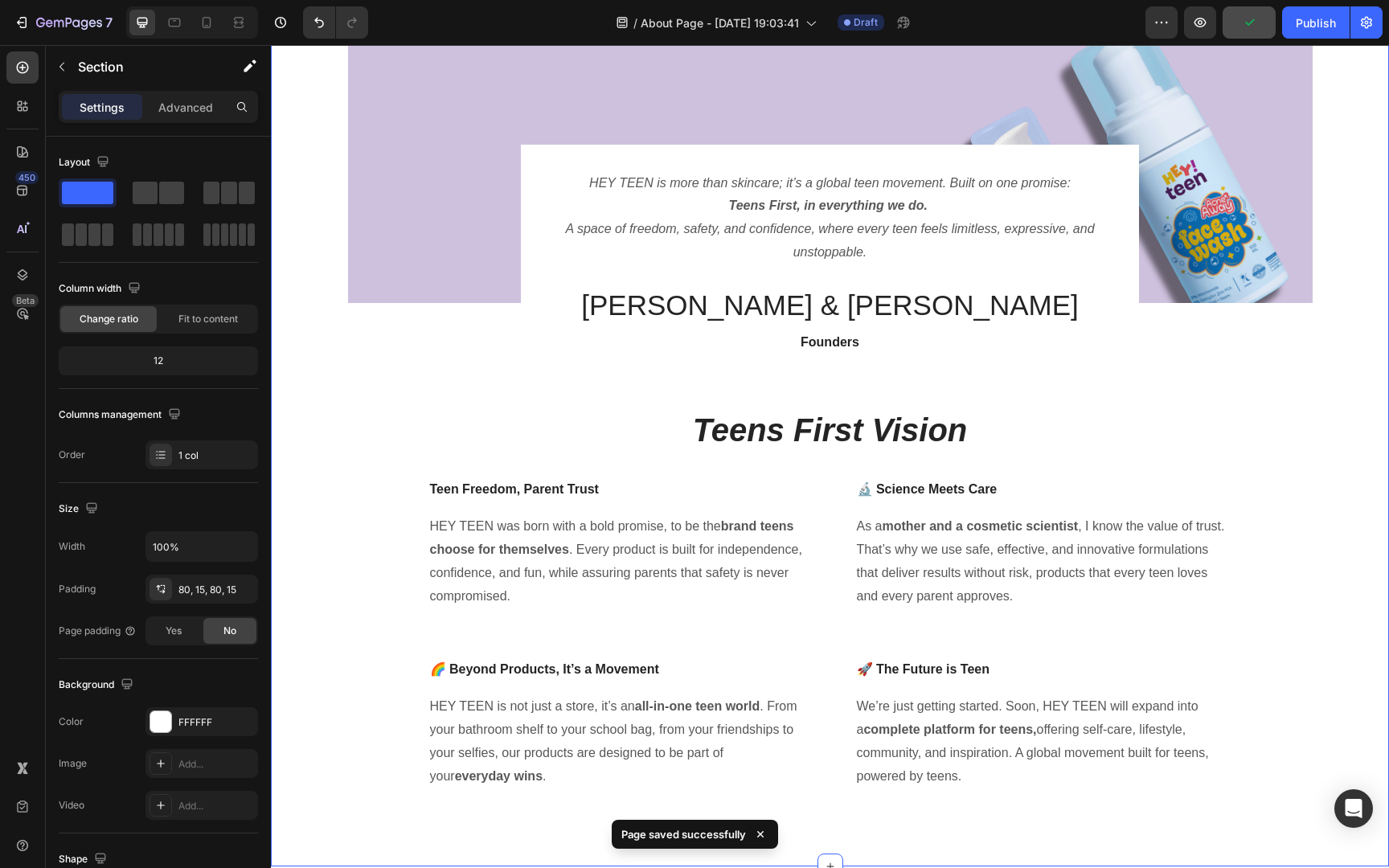
scroll to position [113, 0]
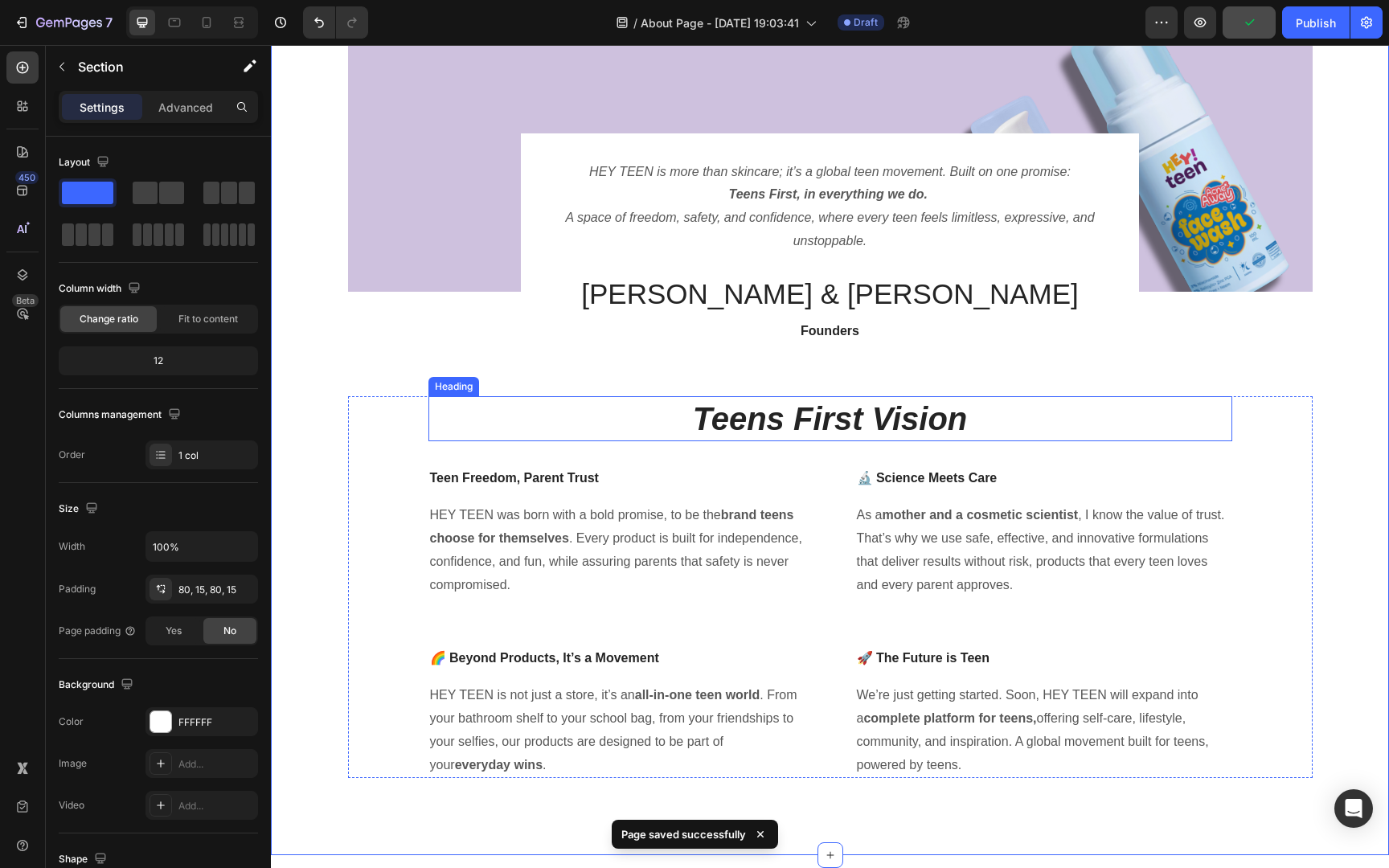
click at [1133, 407] on p "⁠⁠⁠⁠⁠⁠⁠ Teens First Vision" at bounding box center [830, 419] width 800 height 42
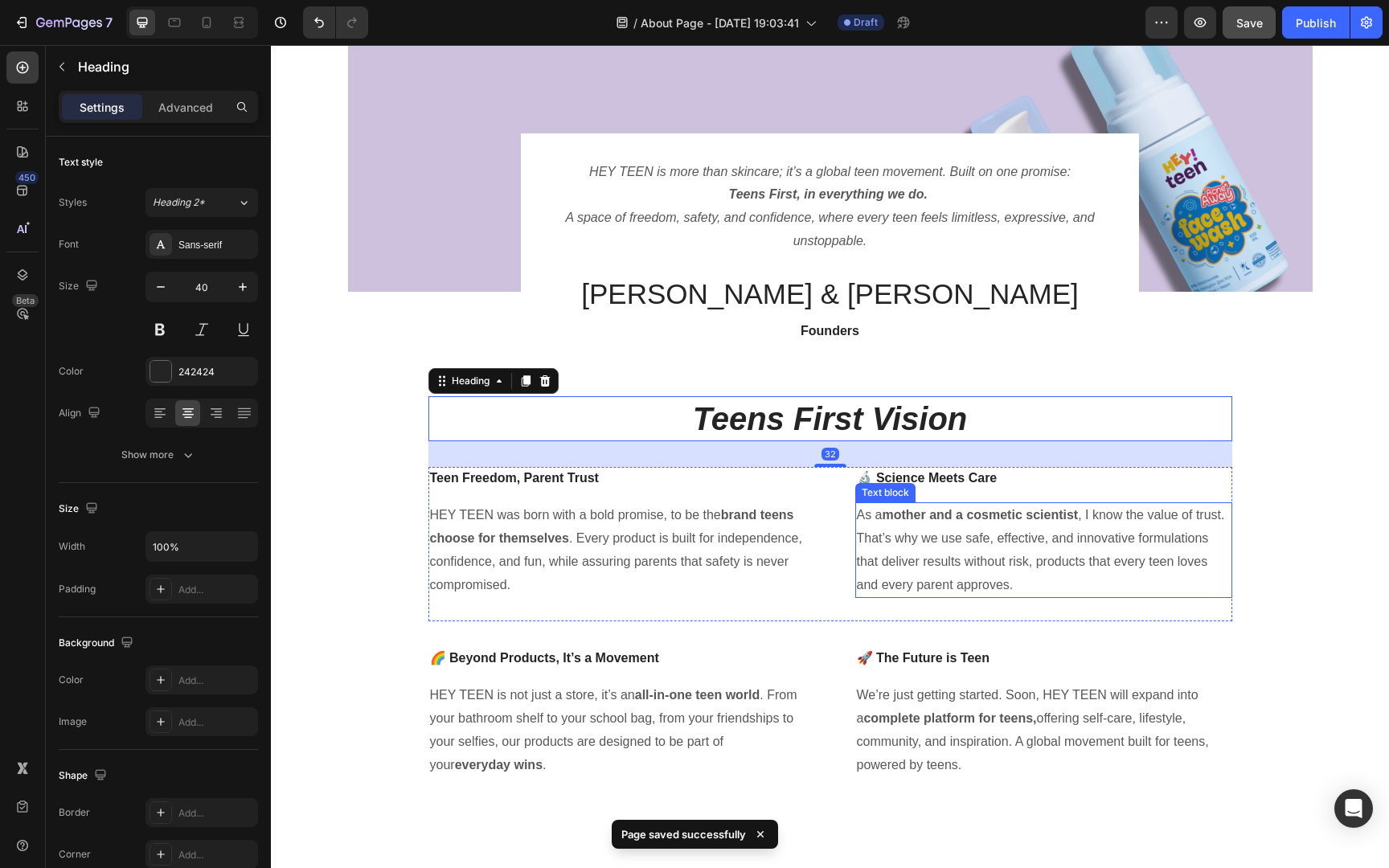
click at [1176, 577] on p "As a mother and a cosmetic scientist , I know the value of trust. That’s why we…" at bounding box center [1043, 550] width 374 height 92
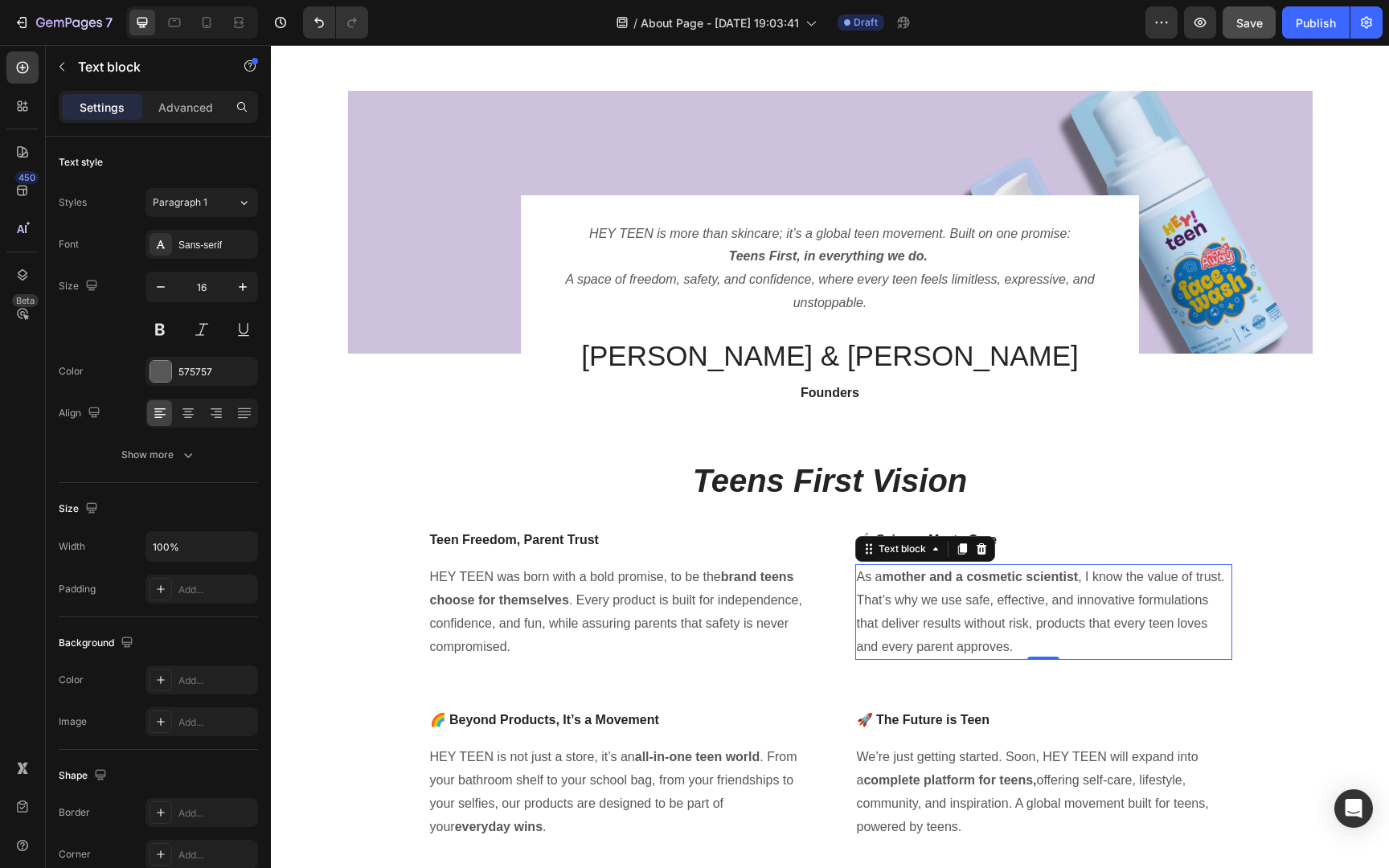
scroll to position [0, 0]
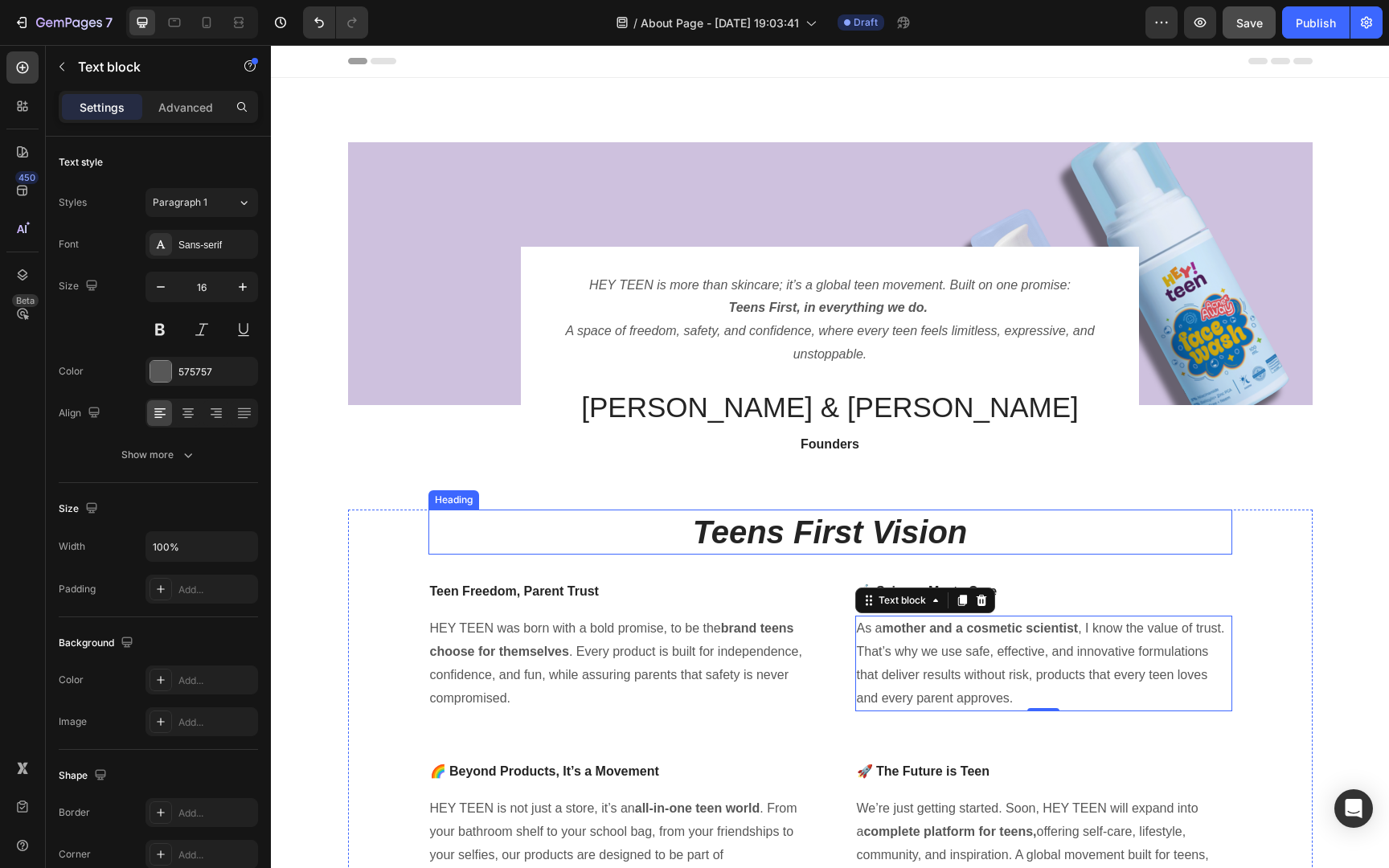
click at [973, 533] on p "⁠⁠⁠⁠⁠⁠⁠ Teens First Vision" at bounding box center [830, 532] width 800 height 42
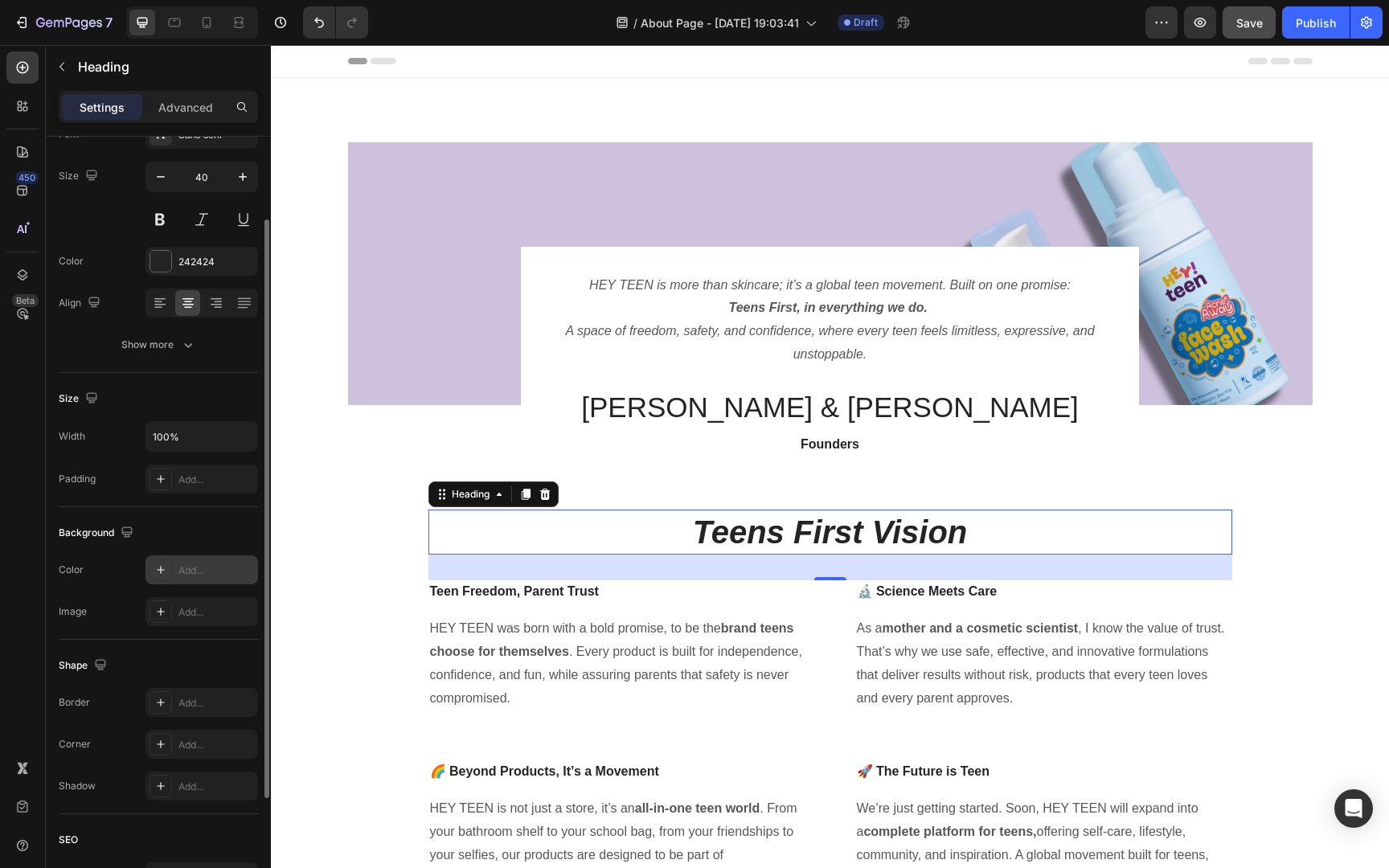
scroll to position [108, 0]
click at [155, 610] on icon at bounding box center [160, 613] width 13 height 13
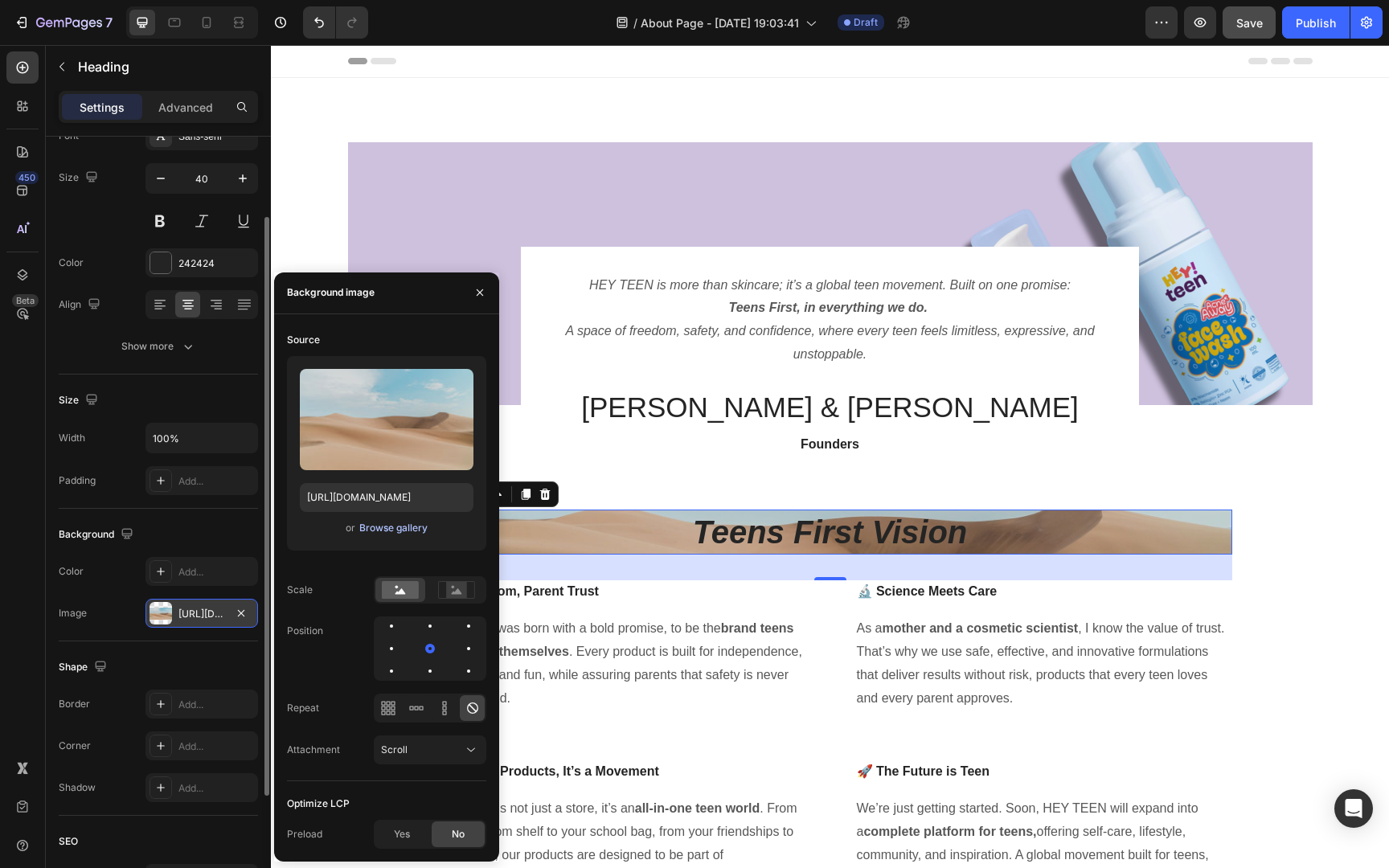
click at [374, 525] on div "Browse gallery" at bounding box center [393, 527] width 68 height 14
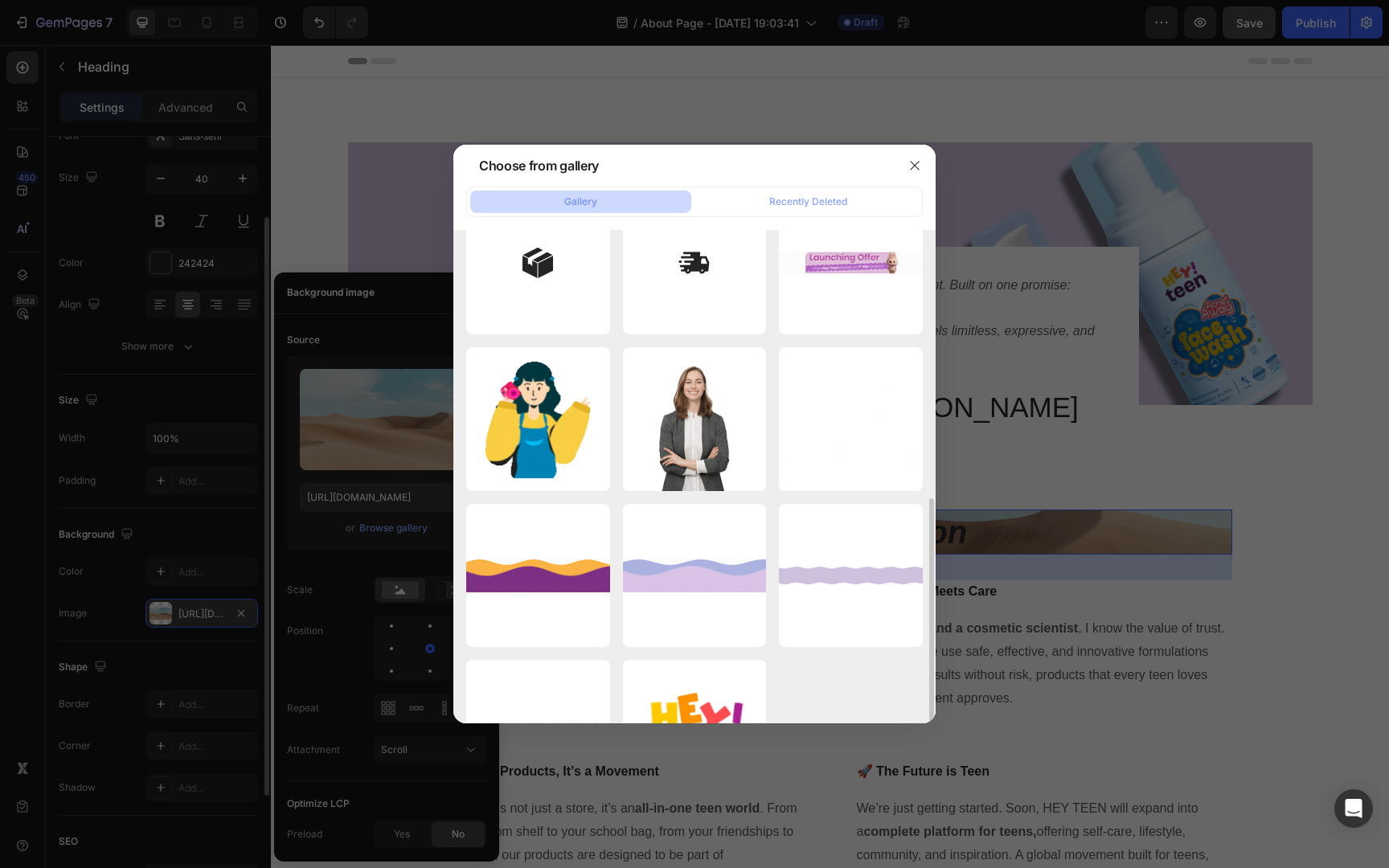
scroll to position [458, 0]
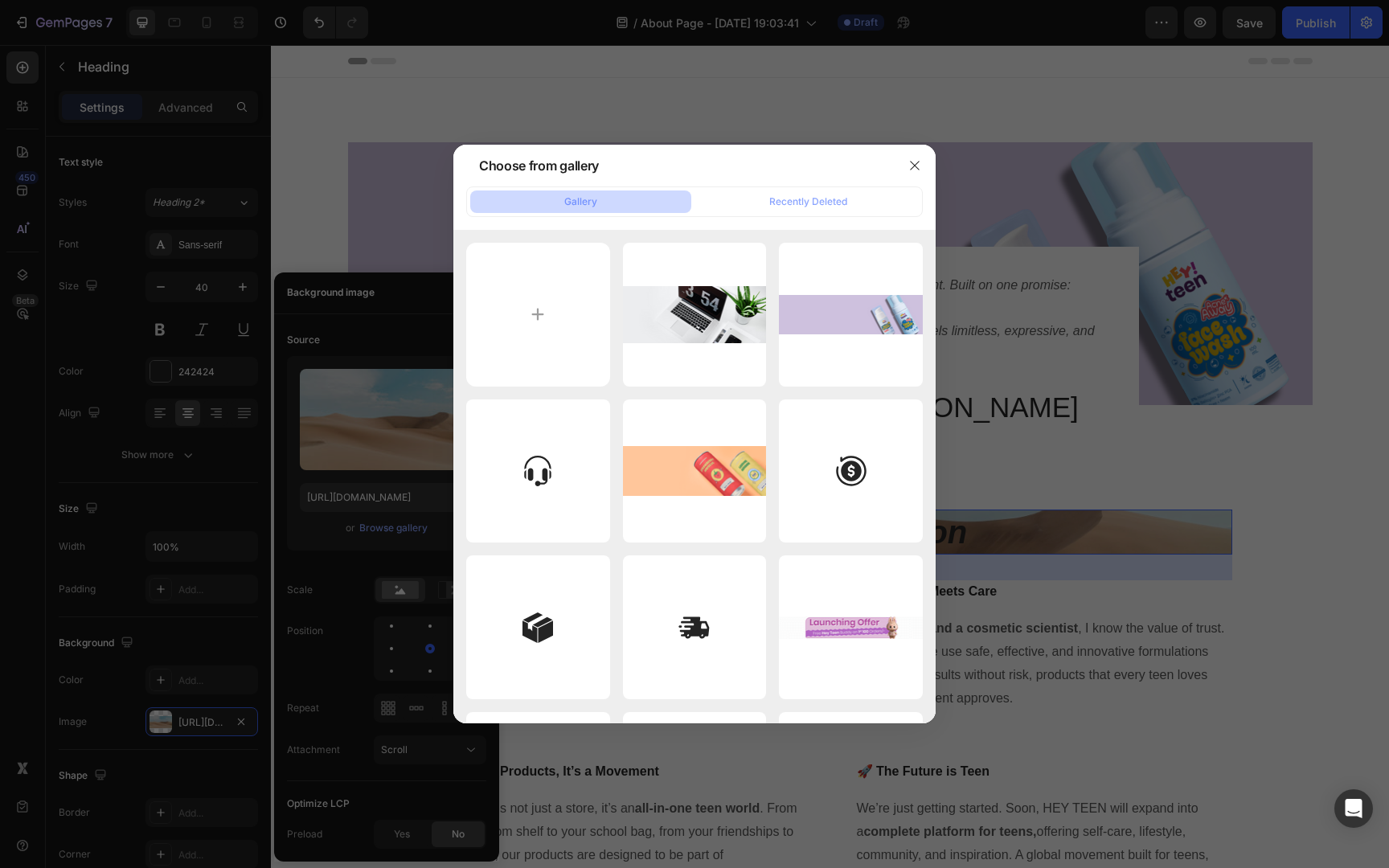
scroll to position [458, 0]
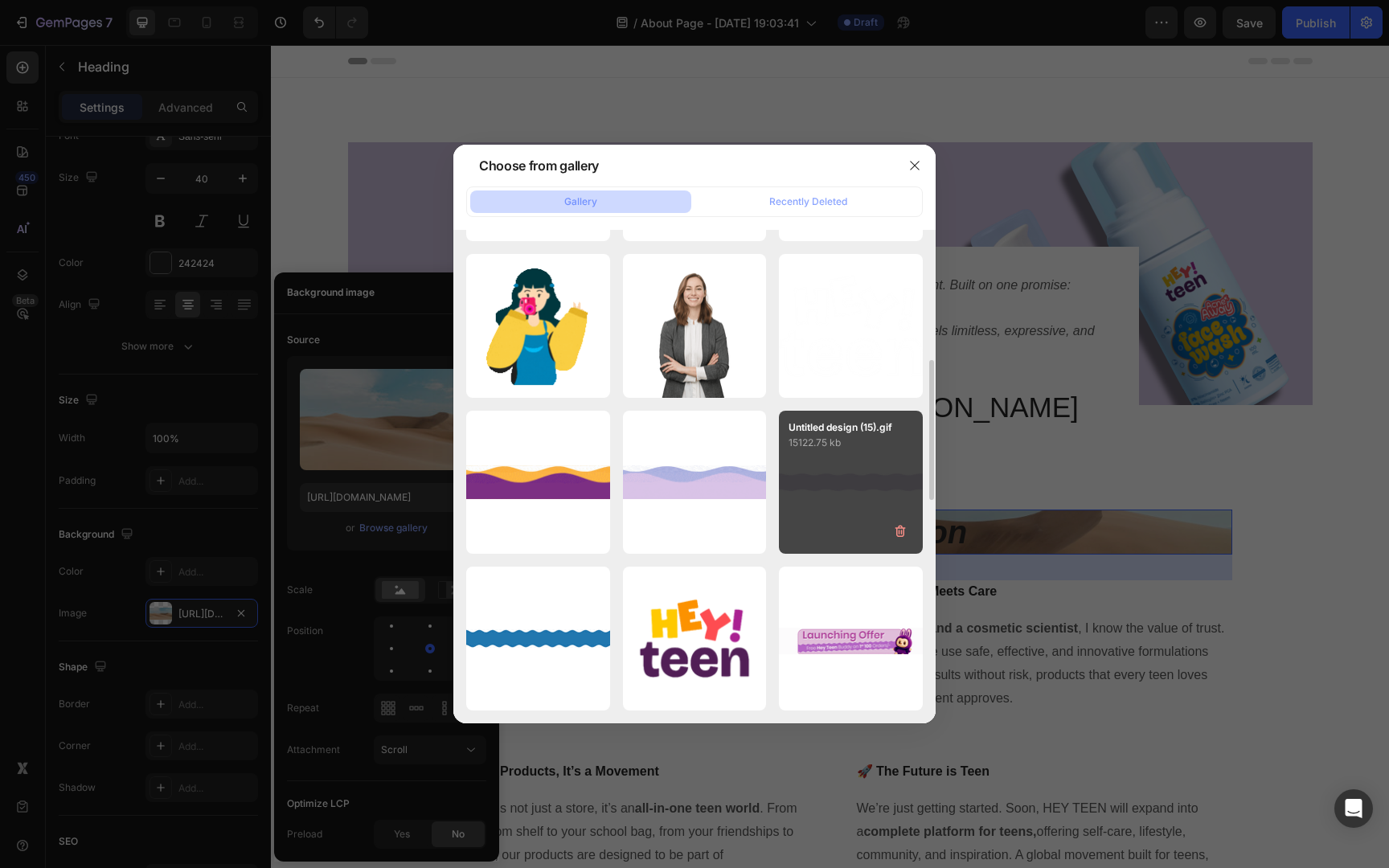
click at [805, 490] on div "Untitled design (15).gif 15122.75 kb" at bounding box center [850, 482] width 144 height 144
type input "[URL][DOMAIN_NAME]"
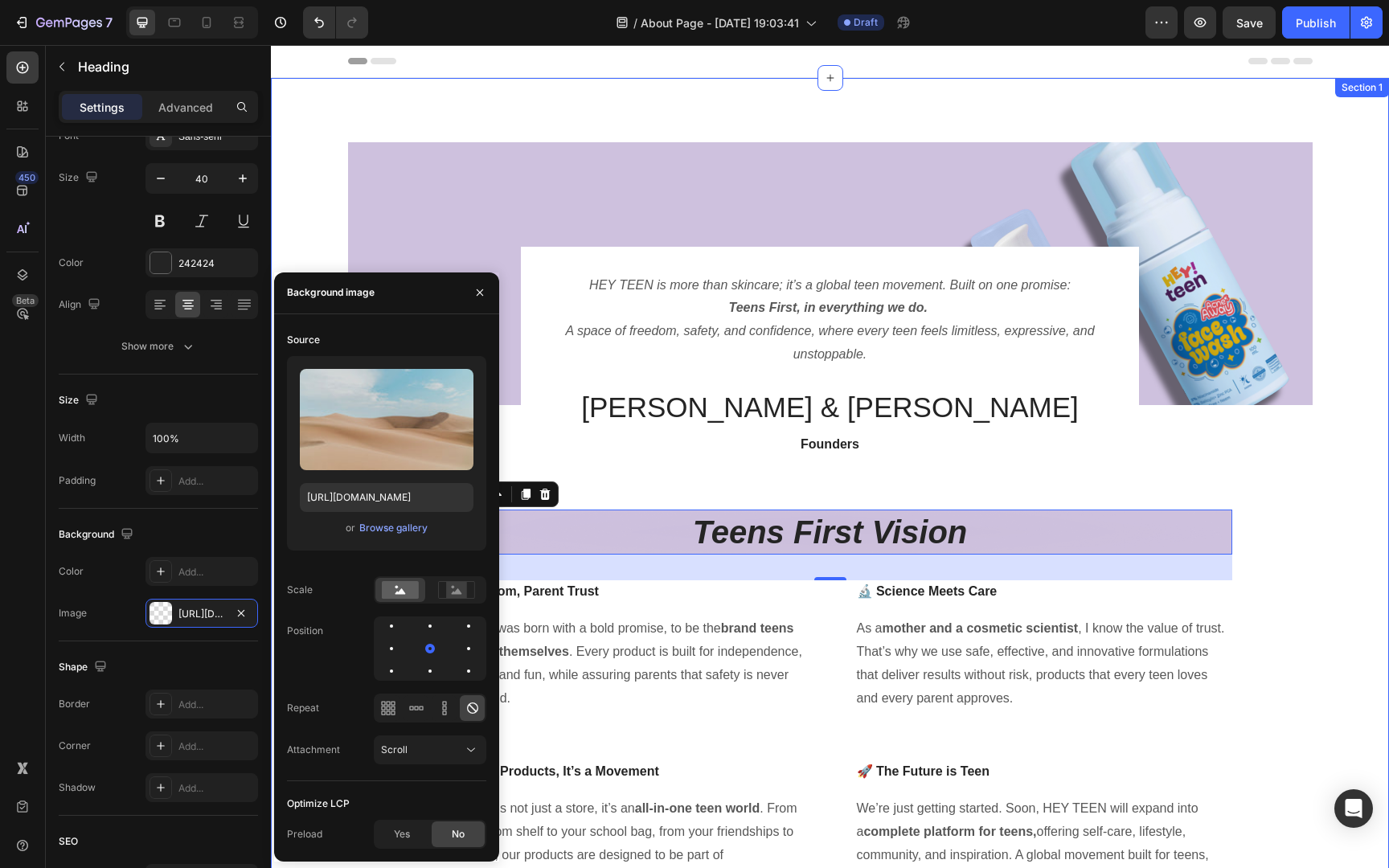
click at [1358, 635] on div "Image HEY TEEN is more than skincare; it’s a global teen movement. Built on one…" at bounding box center [830, 522] width 1093 height 761
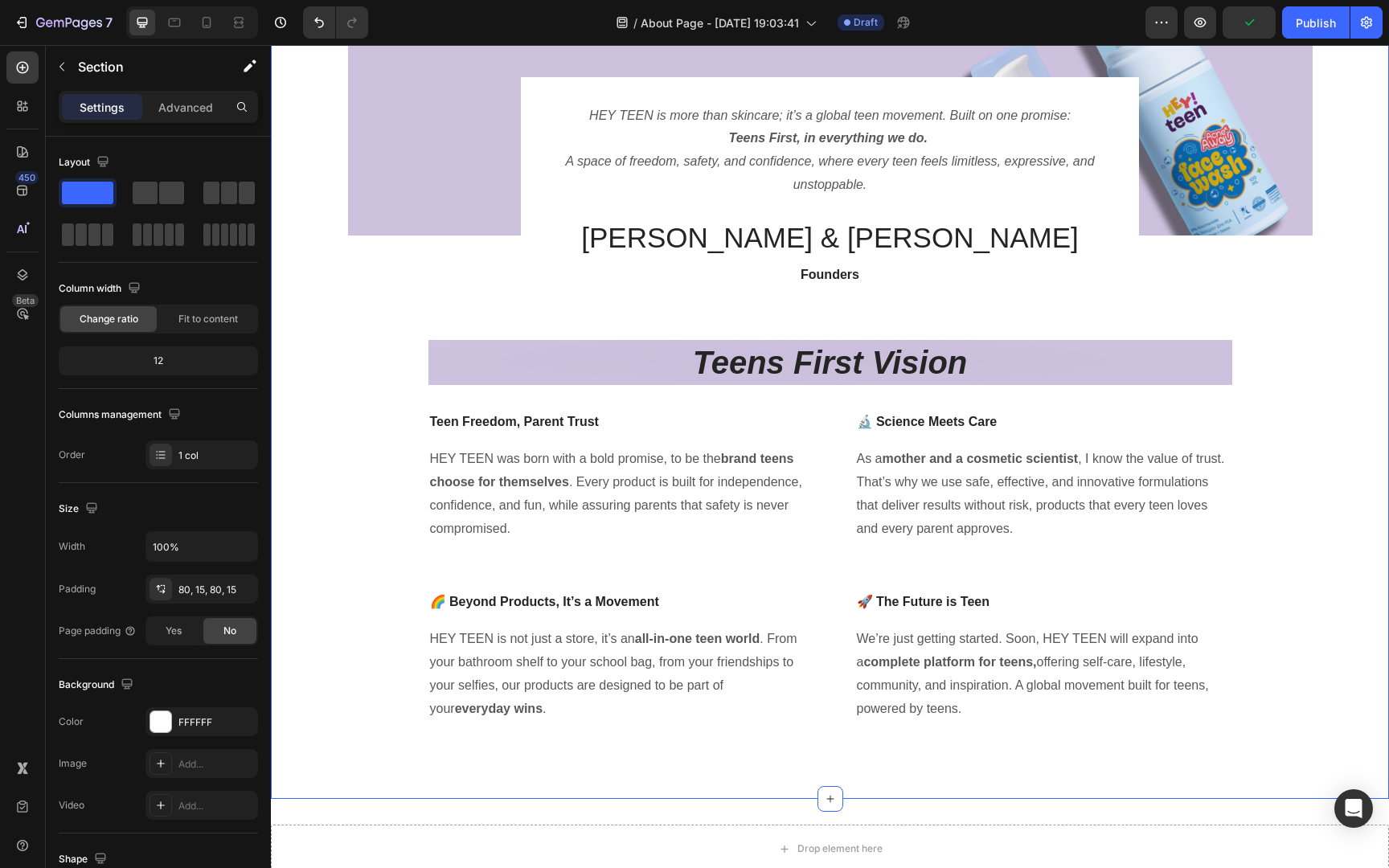
scroll to position [143, 0]
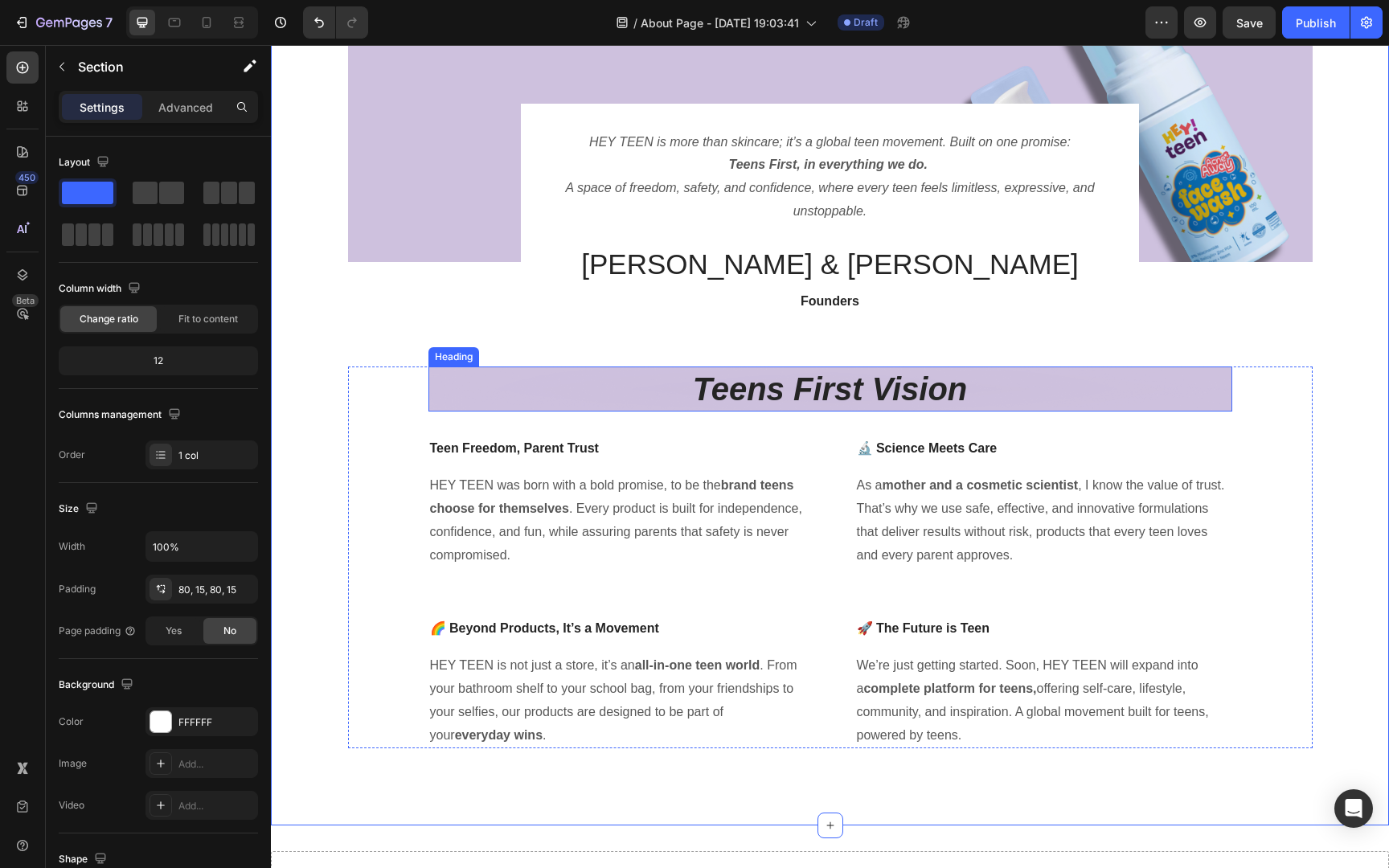
click at [1183, 392] on p "⁠⁠⁠⁠⁠⁠⁠ Teens First Vision" at bounding box center [830, 389] width 800 height 42
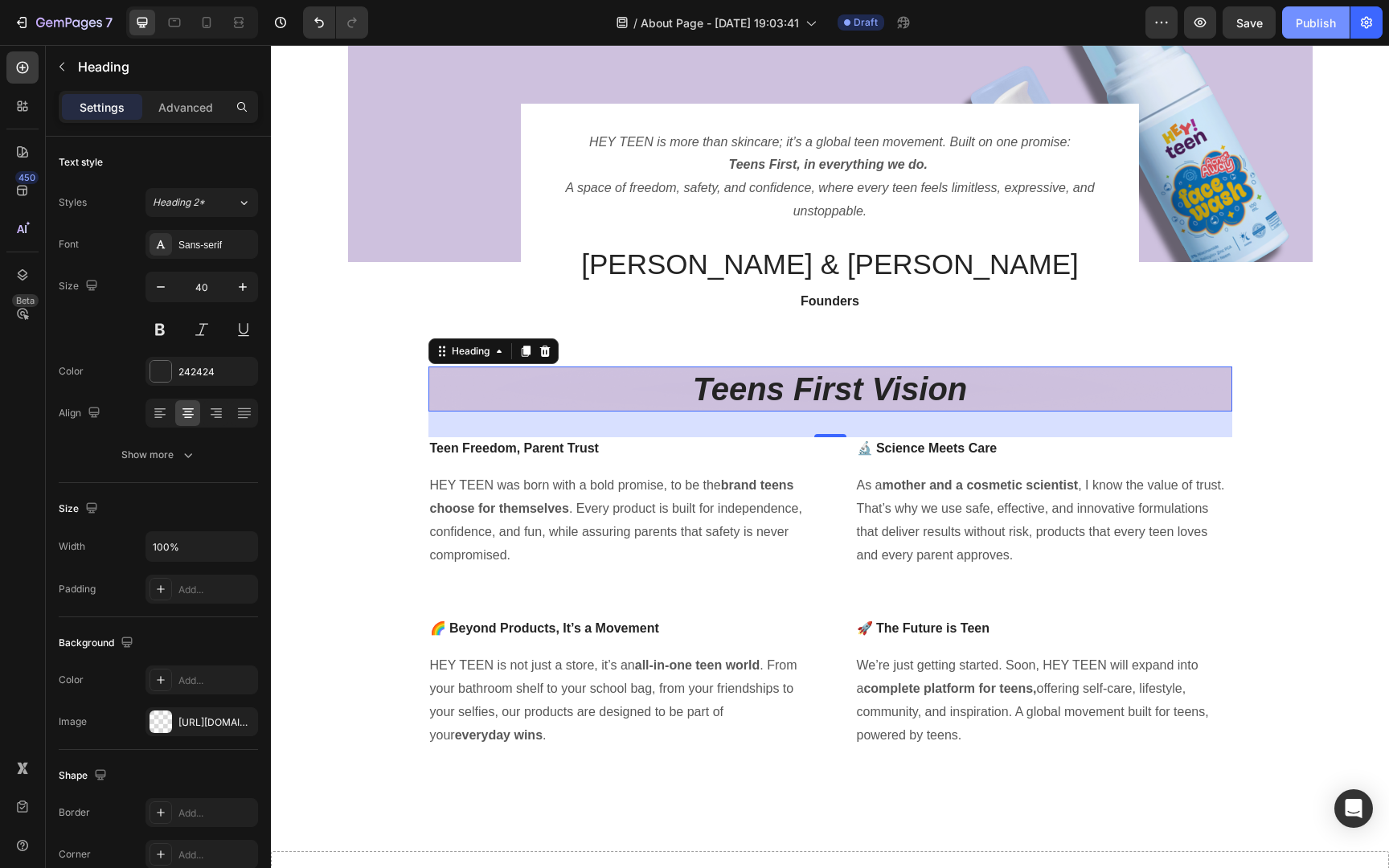
click at [1322, 25] on div "Publish" at bounding box center [1316, 23] width 40 height 17
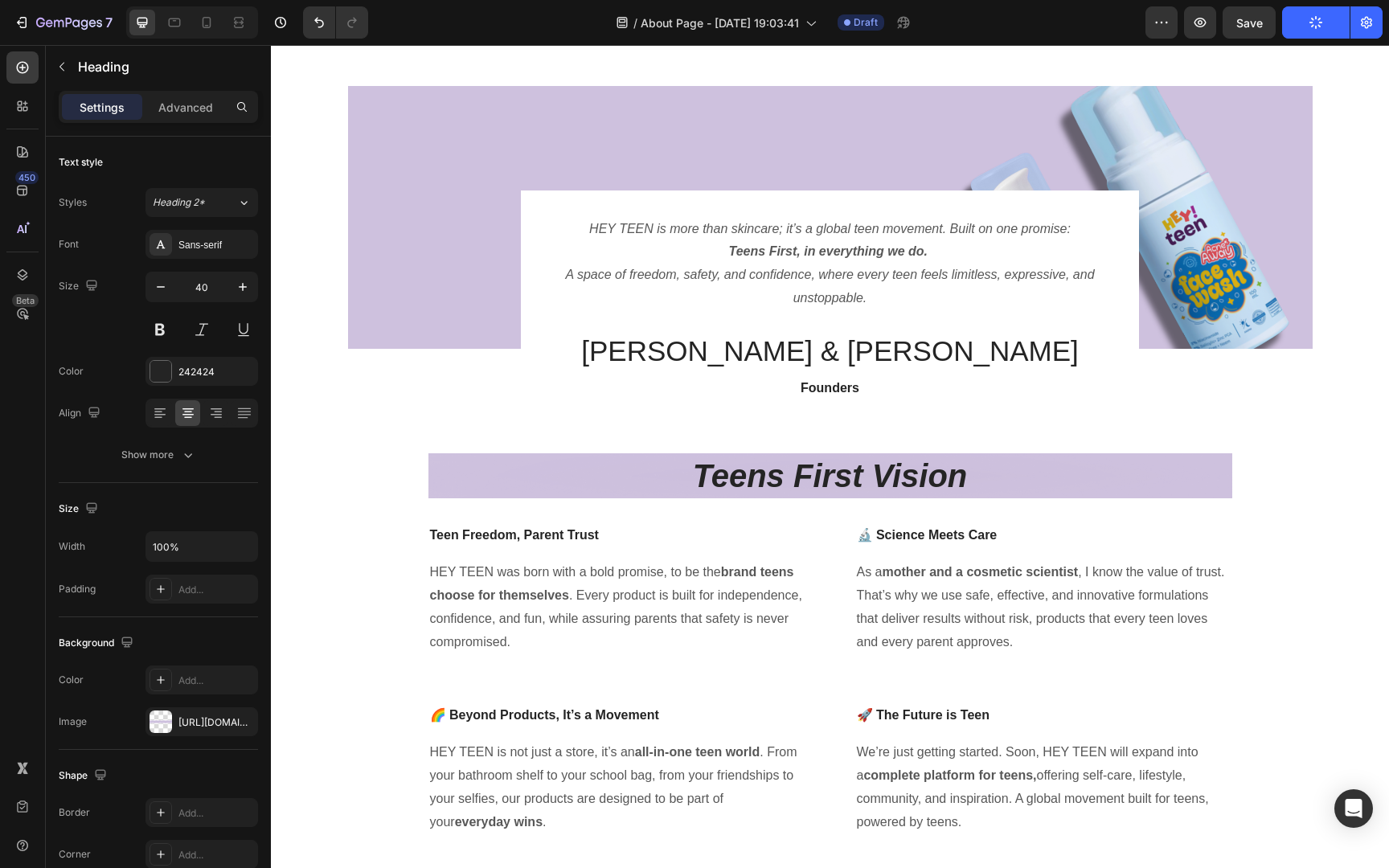
scroll to position [0, 0]
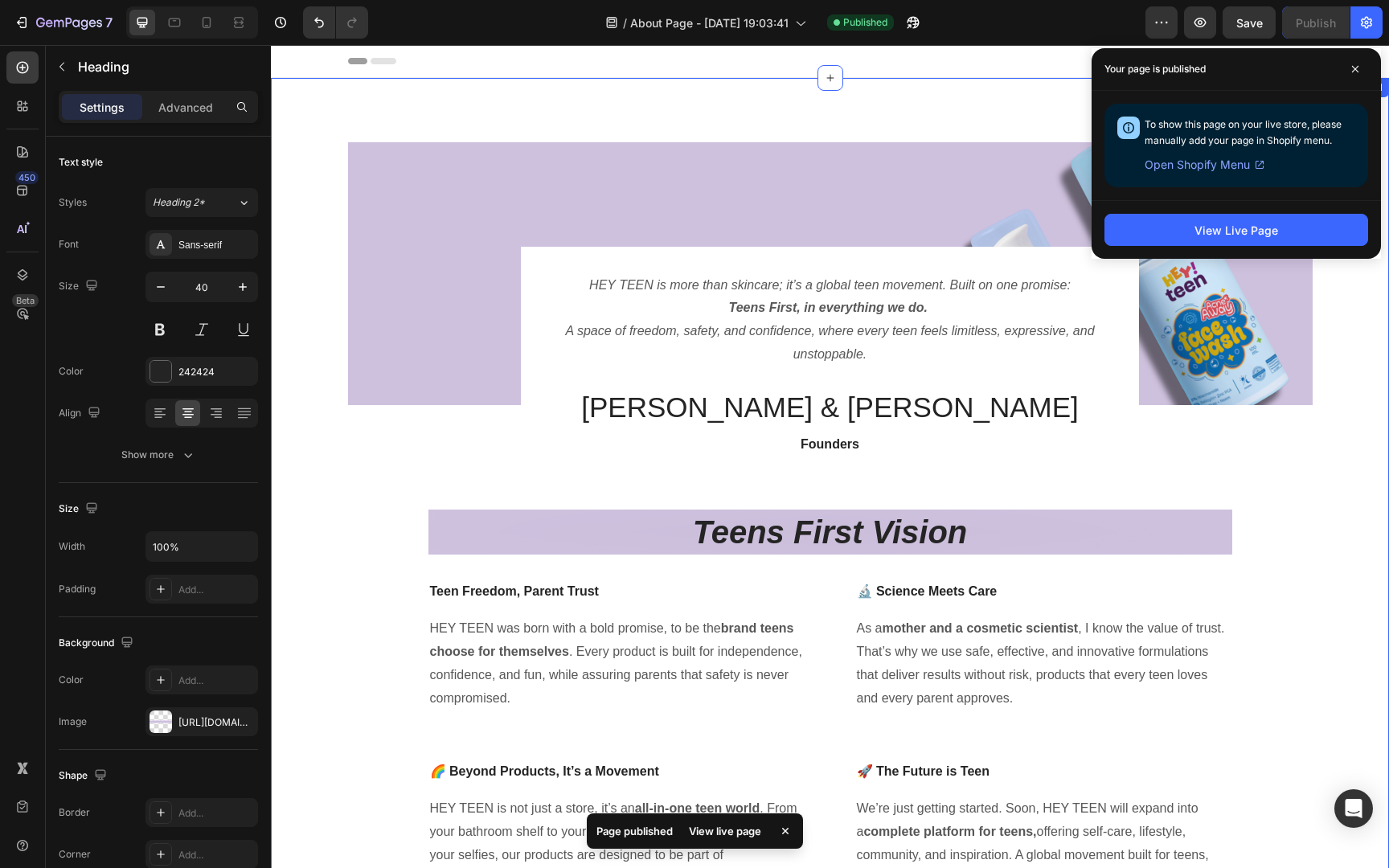
click at [1353, 302] on div "Image HEY TEEN is more than skincare; it’s a global teen movement. Built on one…" at bounding box center [830, 522] width 1093 height 761
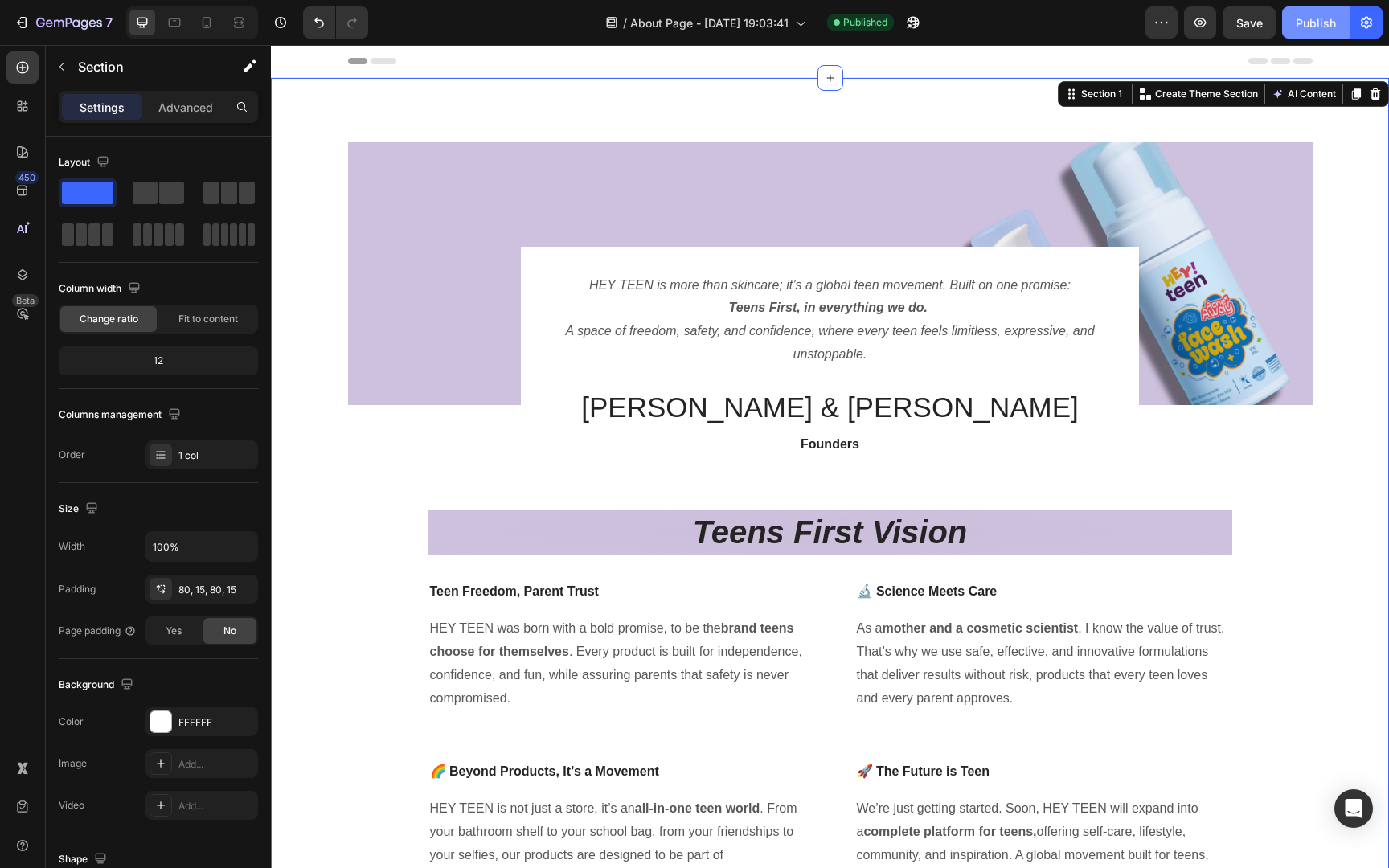
click at [1308, 14] on div "Publish" at bounding box center [1316, 23] width 40 height 17
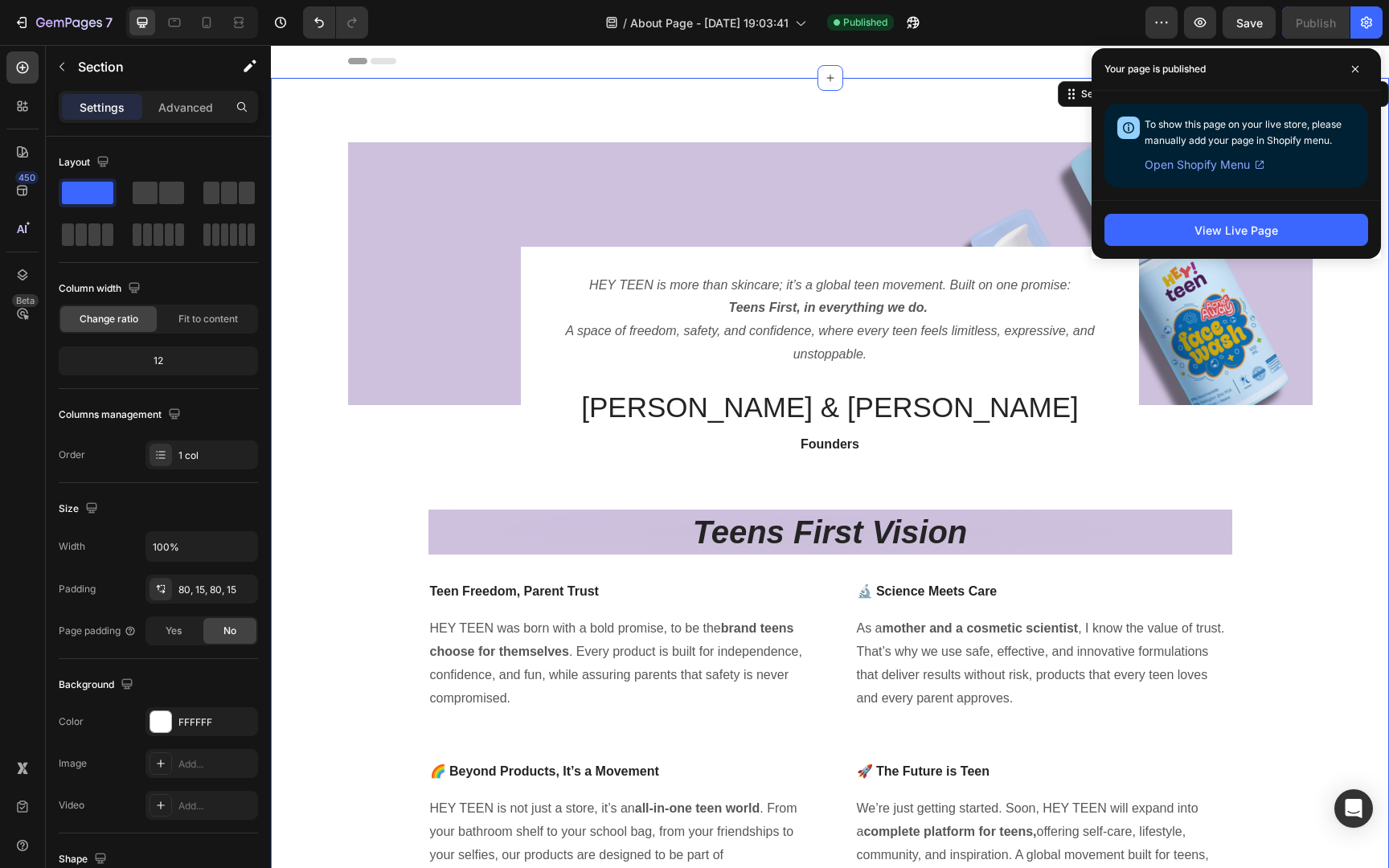
click at [1183, 166] on span "Open Shopify Menu" at bounding box center [1197, 165] width 105 height 19
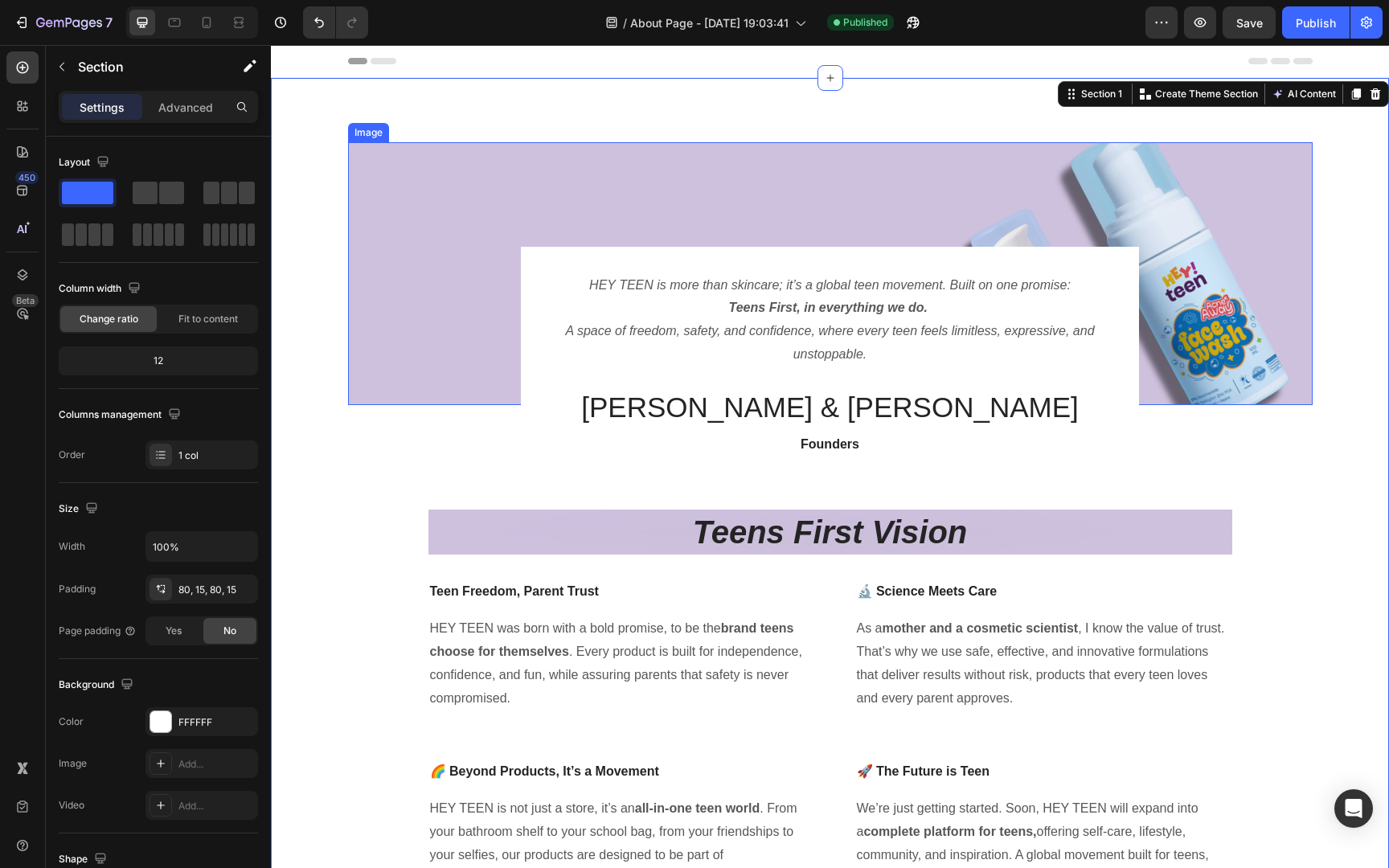
click at [562, 191] on img at bounding box center [830, 273] width 964 height 263
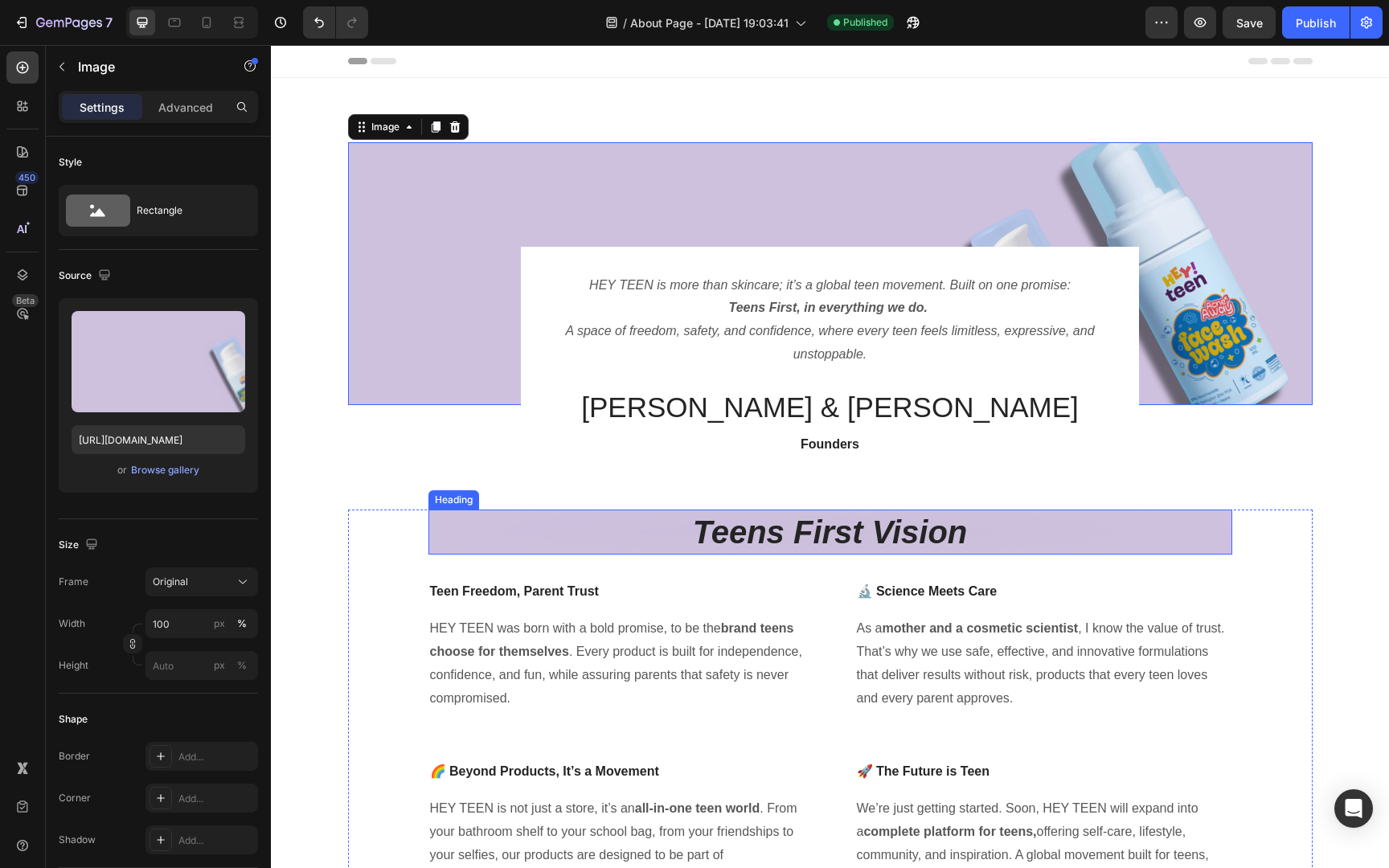
click at [698, 540] on strong "Teens First Vision" at bounding box center [830, 531] width 275 height 35
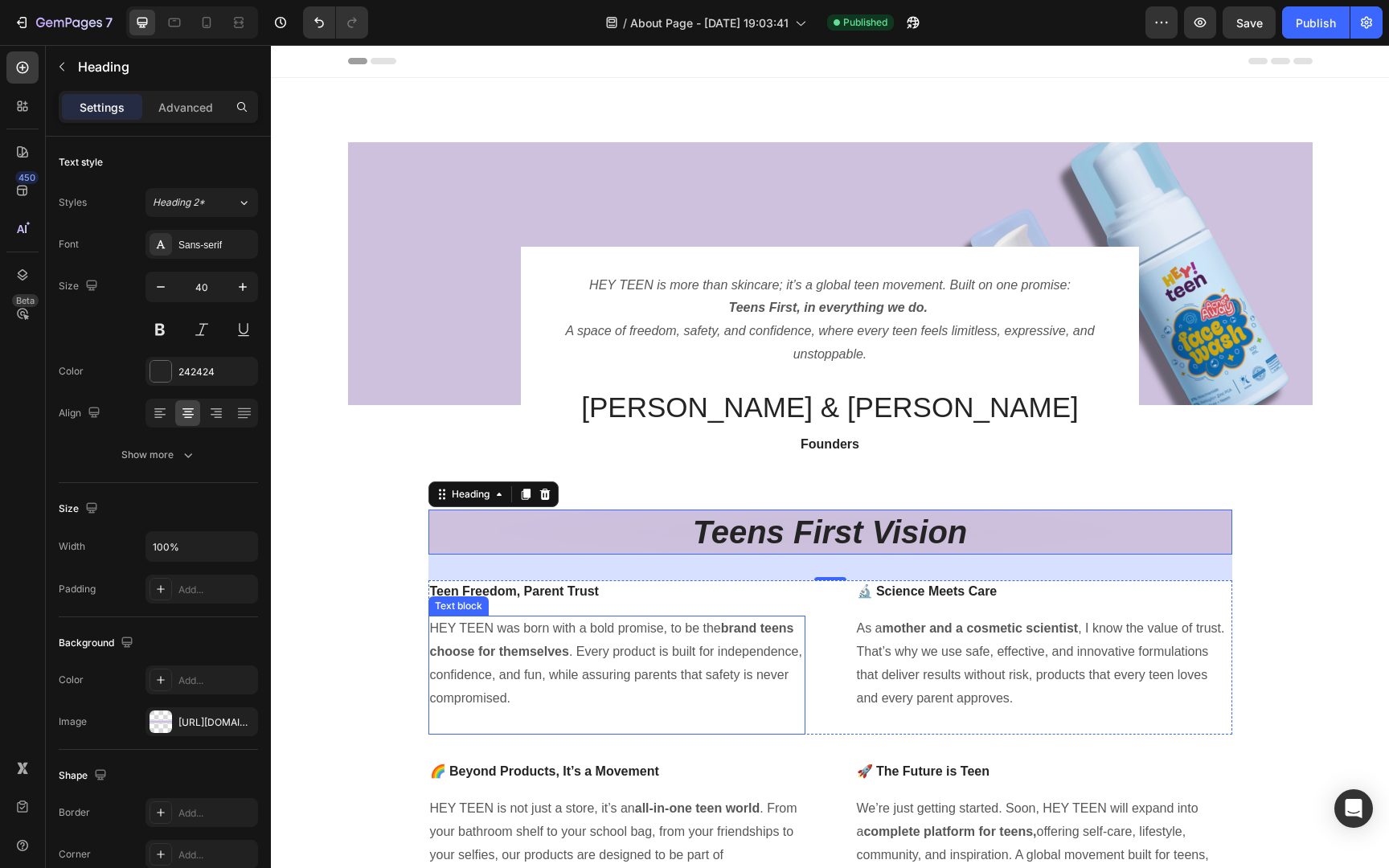
click at [741, 704] on p "HEY TEEN was born with a bold promise, to be the brand teens choose for themsel…" at bounding box center [616, 663] width 374 height 92
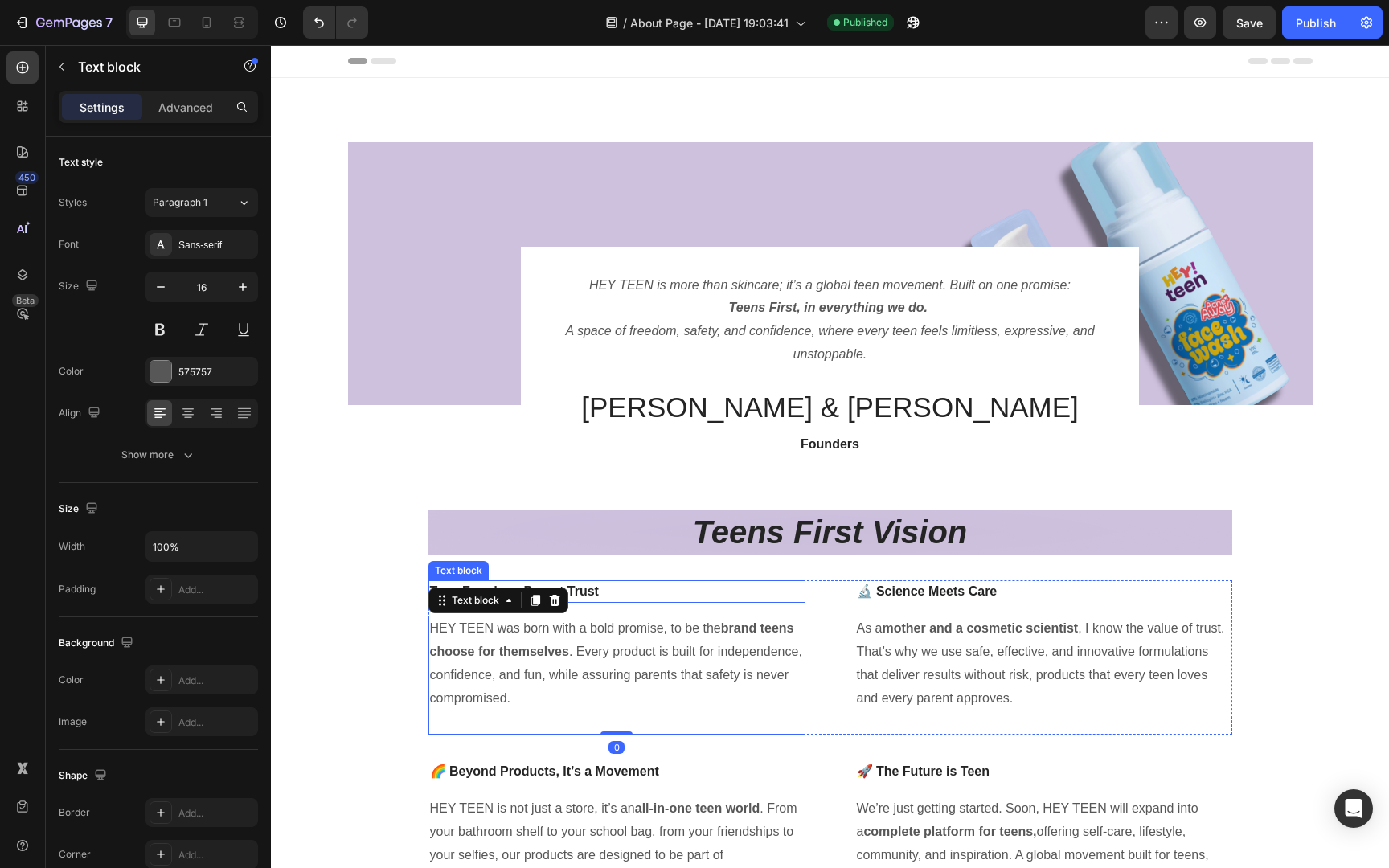
click at [789, 583] on p "Teen Freedom, Parent Trust" at bounding box center [616, 591] width 374 height 19
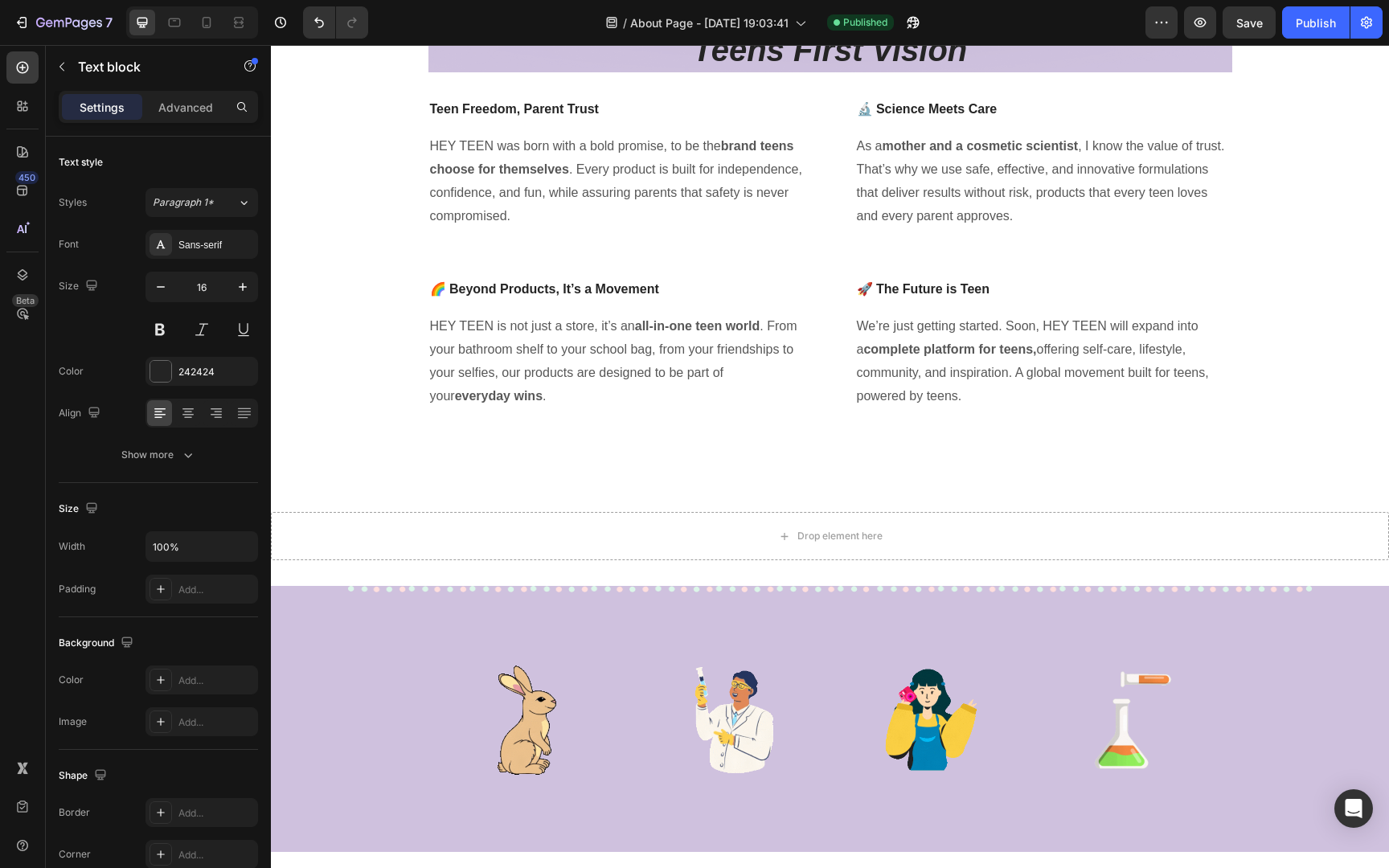
scroll to position [389, 0]
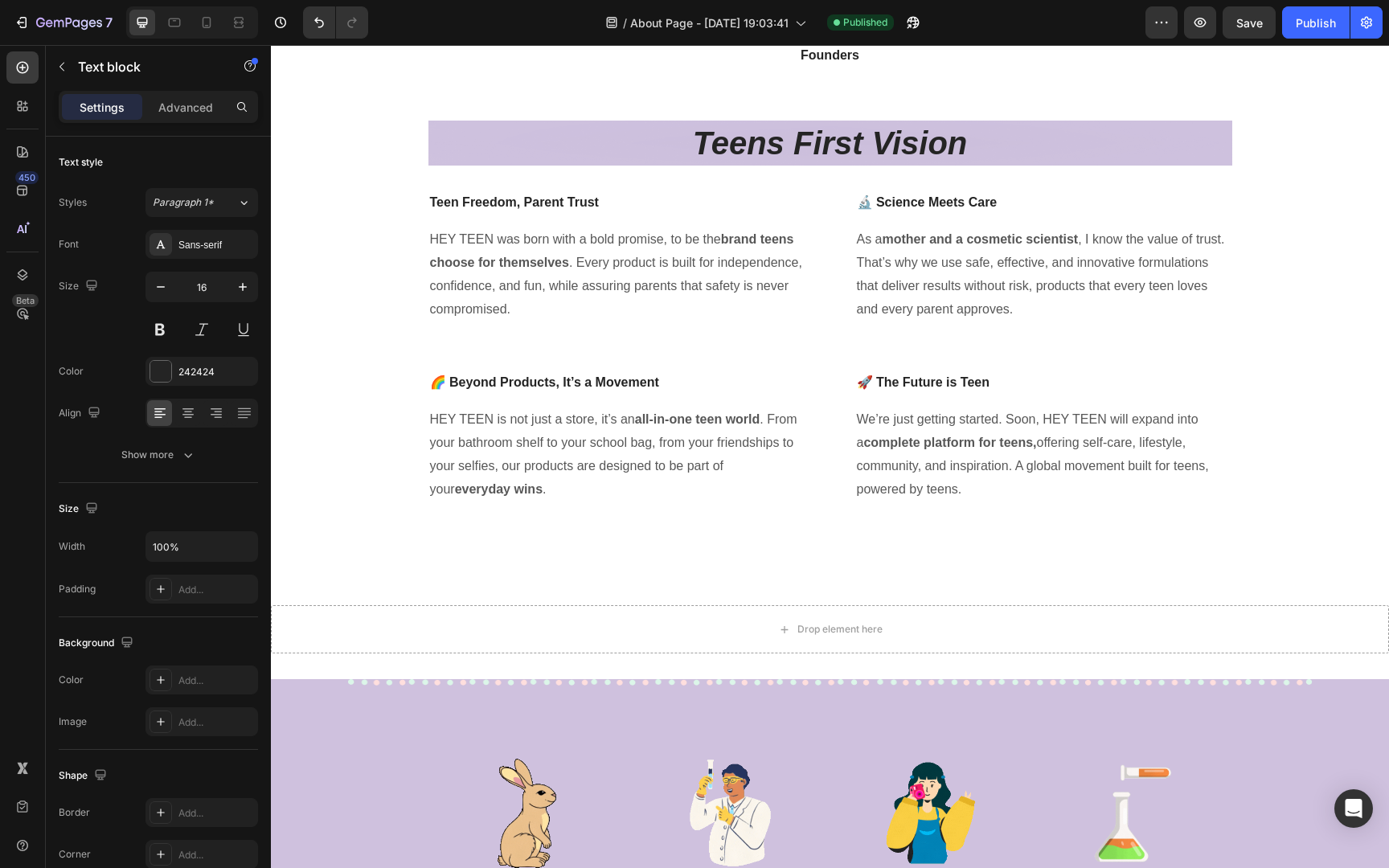
click at [727, 199] on p "Teen Freedom, Parent Trust" at bounding box center [616, 202] width 374 height 19
click at [691, 275] on p "HEY TEEN was born with a bold promise, to be the brand teens choose for themsel…" at bounding box center [616, 275] width 374 height 92
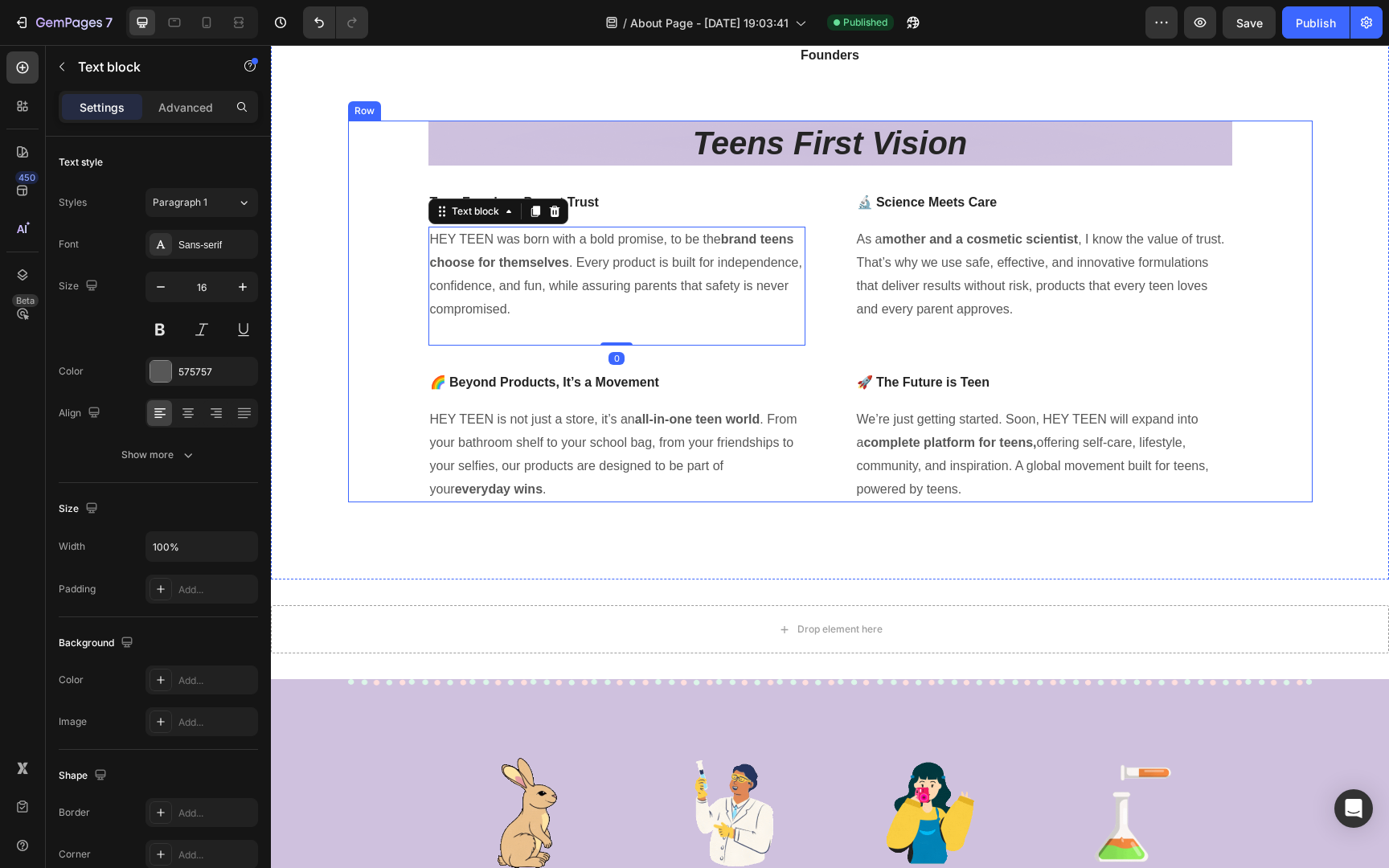
click at [678, 186] on div "Teens First Vision Heading Teen Freedom, Parent Trust Text block HEY TEEN was b…" at bounding box center [830, 311] width 804 height 382
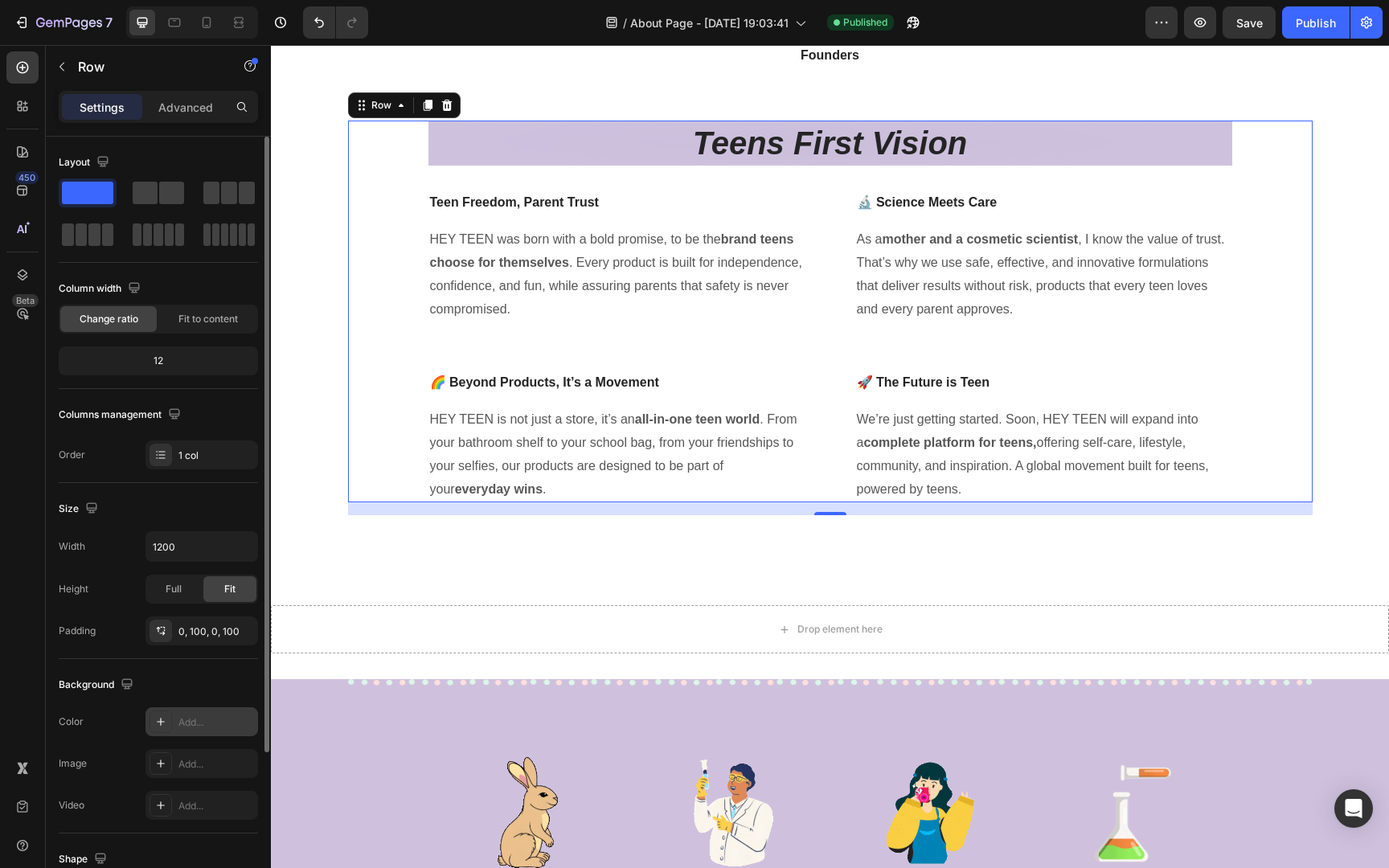
click at [195, 729] on div "Add..." at bounding box center [202, 721] width 113 height 29
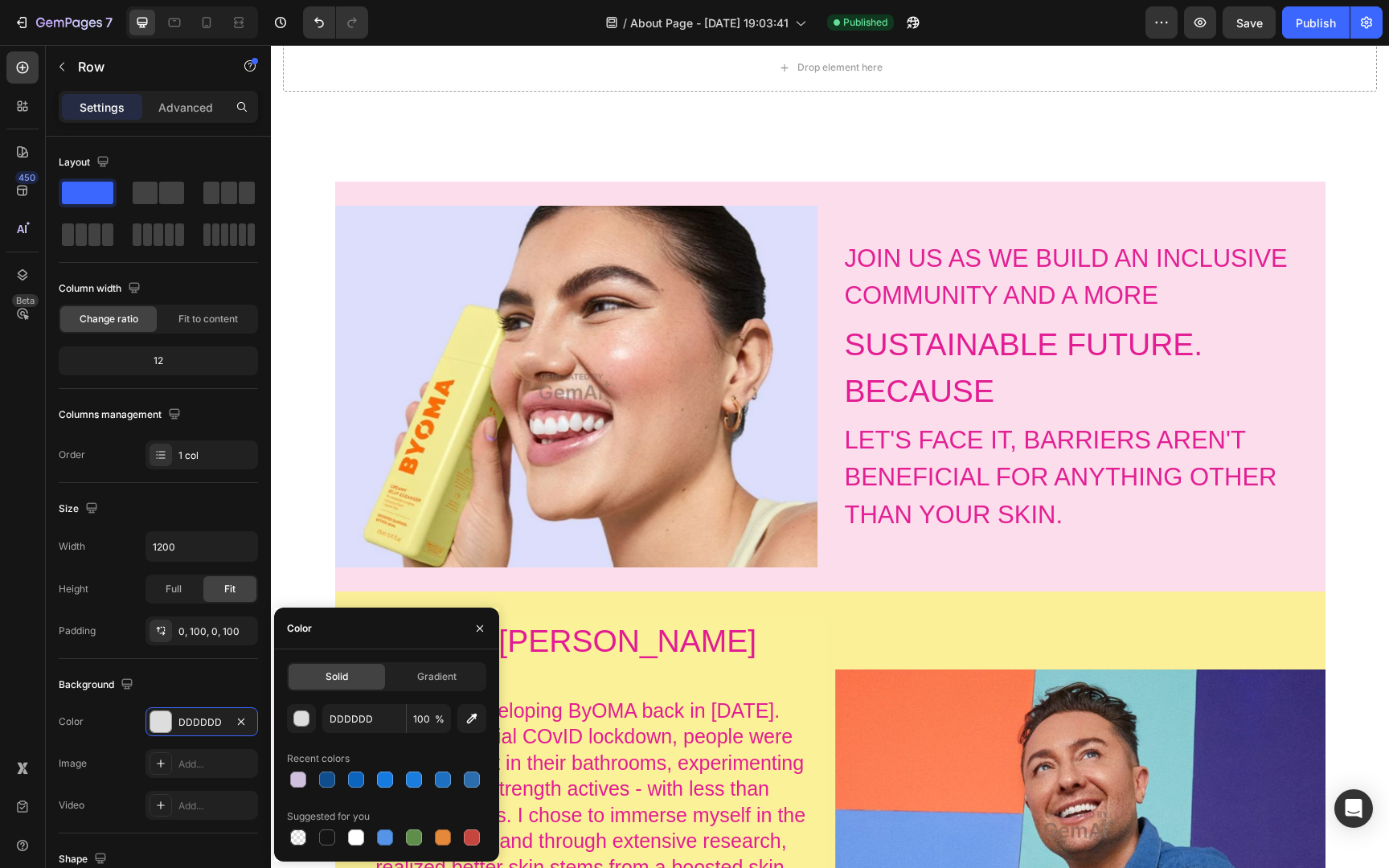
scroll to position [1430, 0]
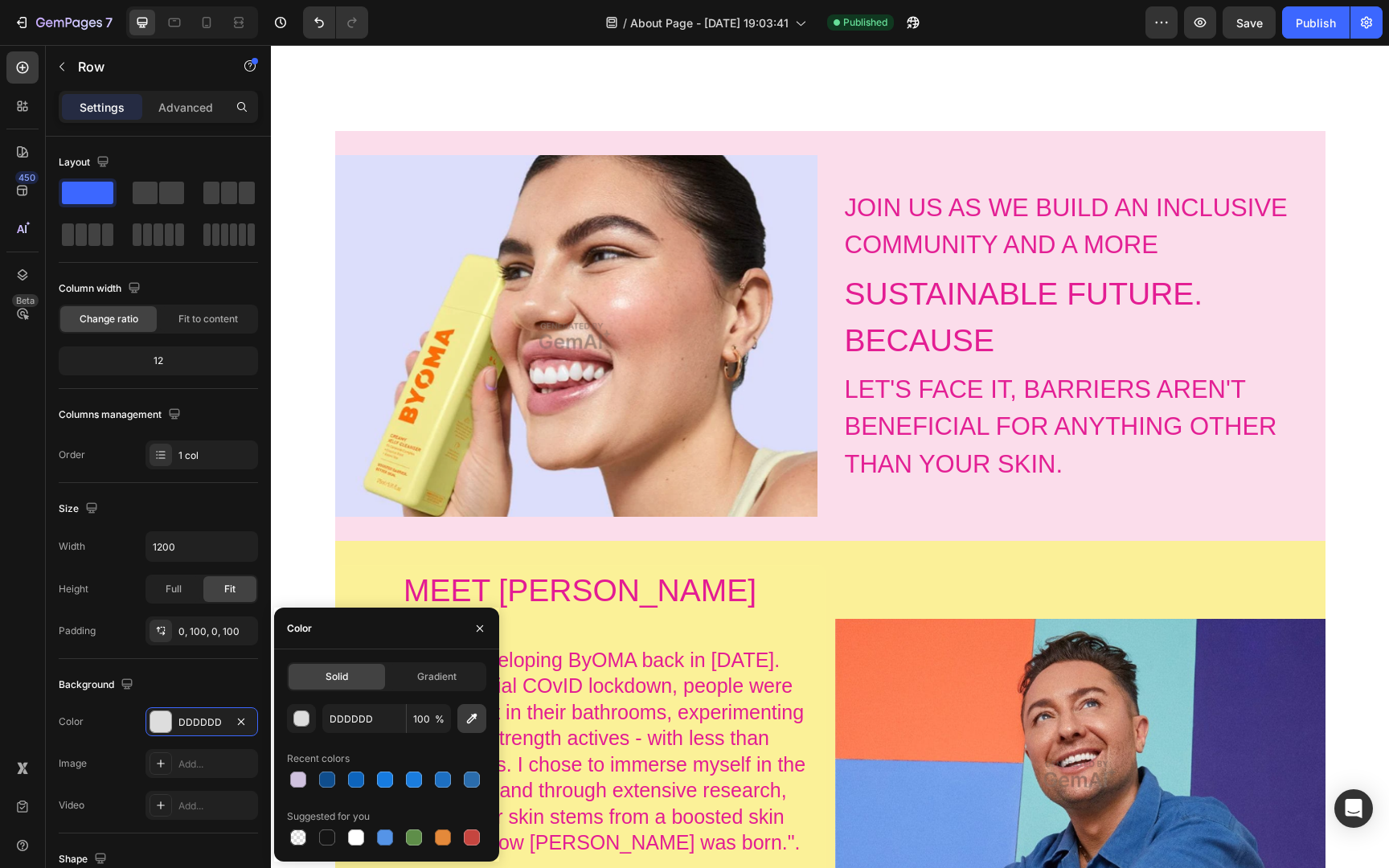
click at [476, 720] on icon "button" at bounding box center [471, 718] width 16 height 16
type input "FBF198"
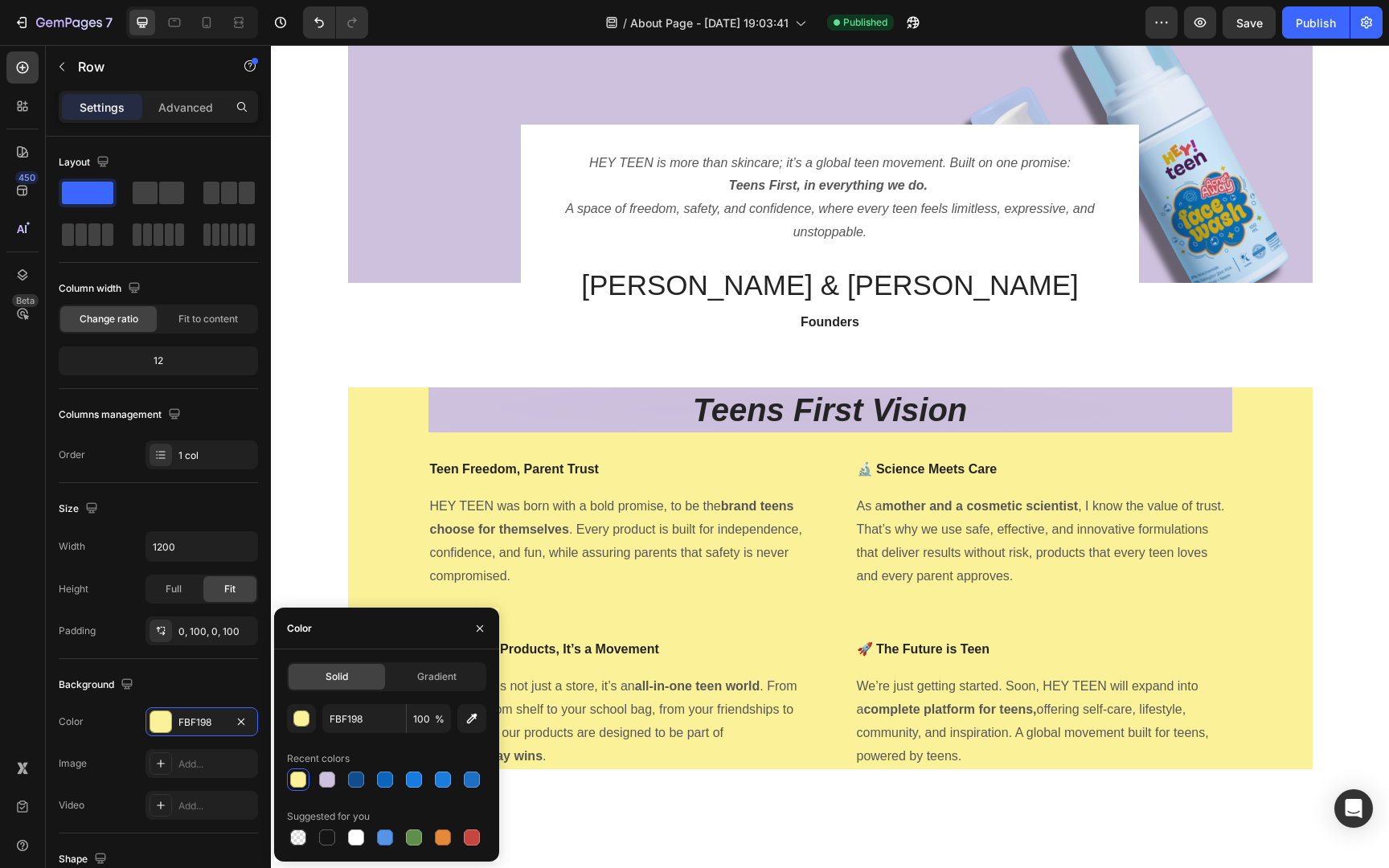
scroll to position [170, 0]
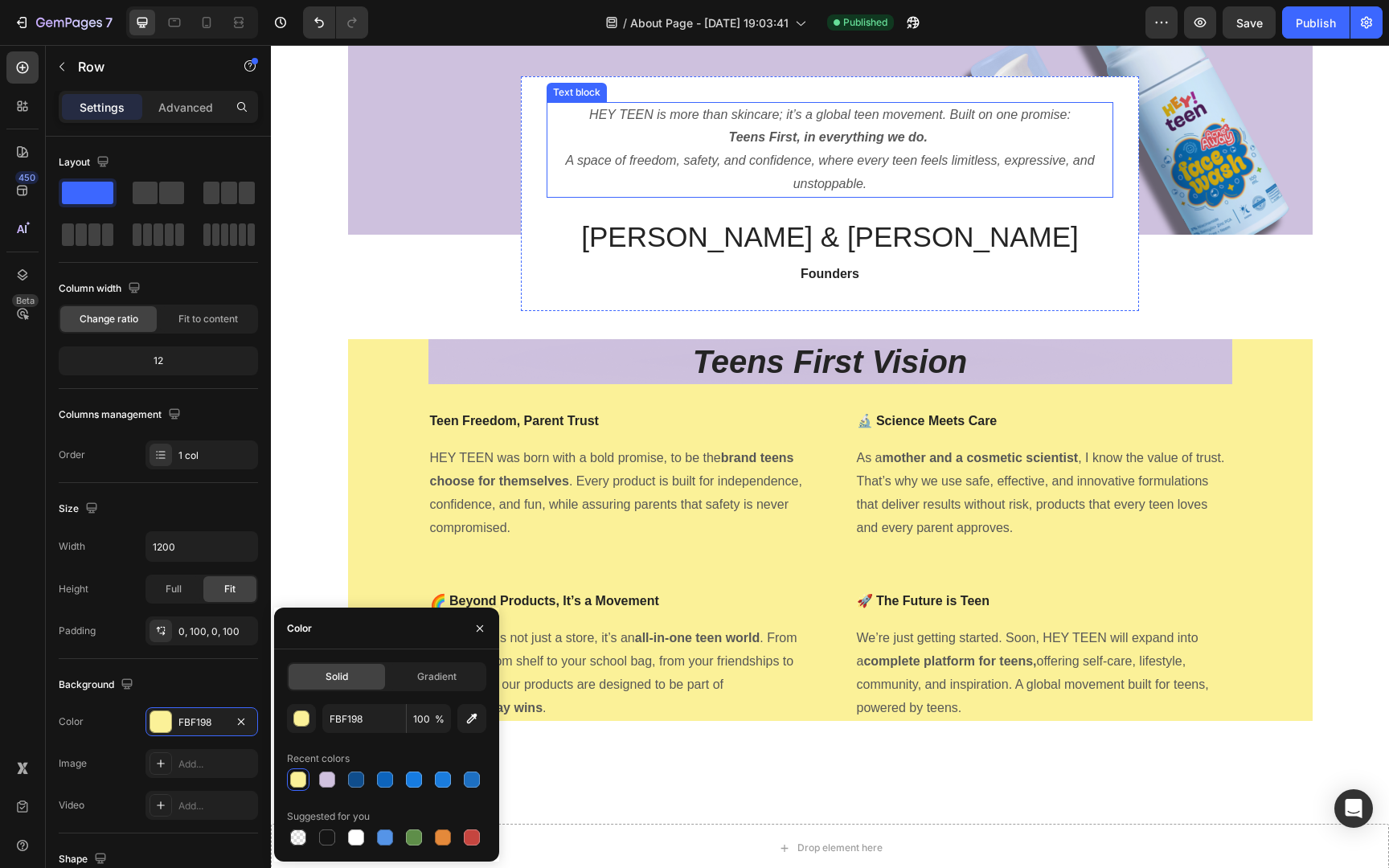
click at [874, 173] on p "A space of freedom, safety, and confidence, where every teen feels limitless, e…" at bounding box center [830, 173] width 563 height 47
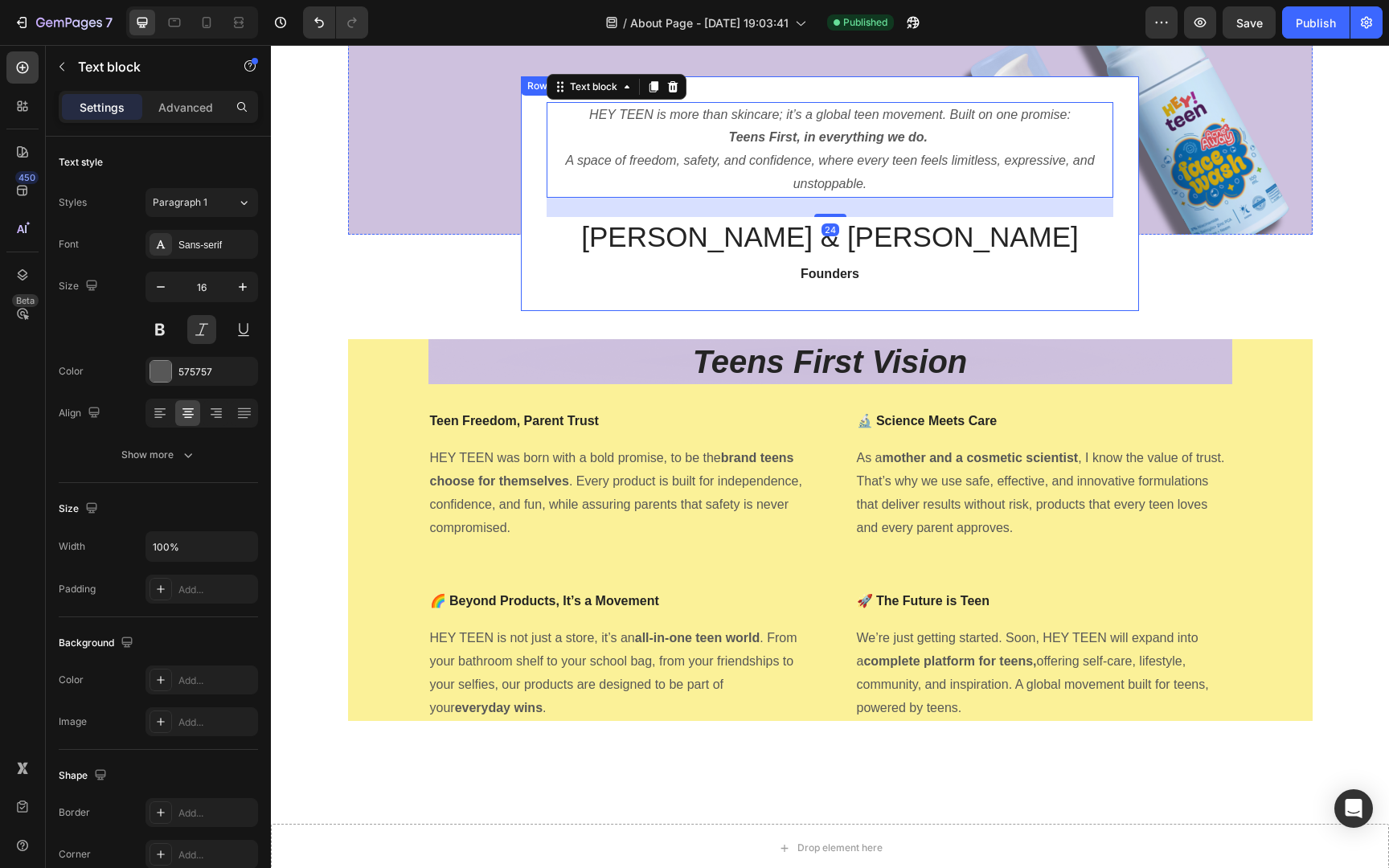
click at [1119, 262] on div "HEY TEEN is more than skincare; it’s a global teen movement. Built on one promi…" at bounding box center [830, 194] width 618 height 235
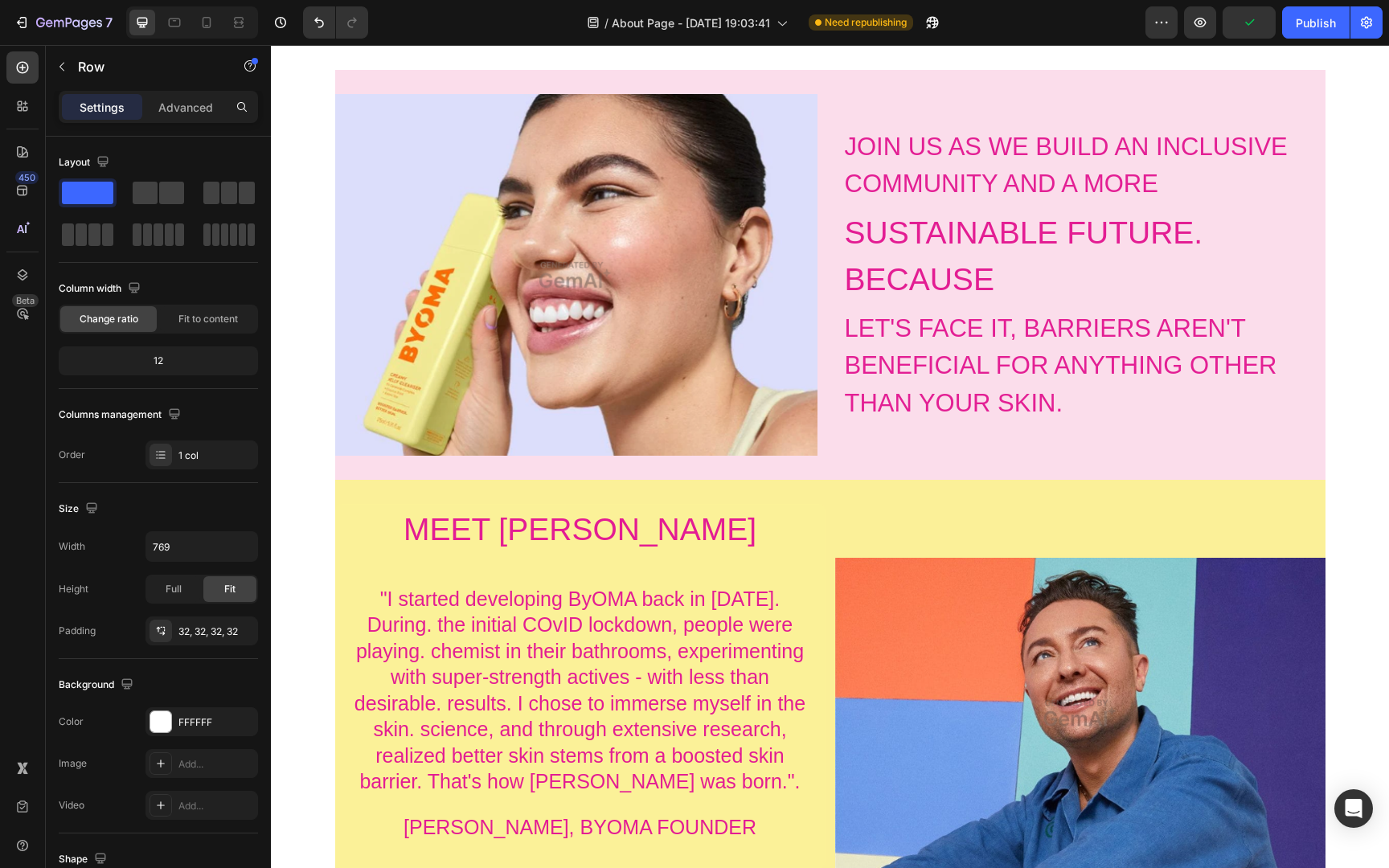
scroll to position [1505, 0]
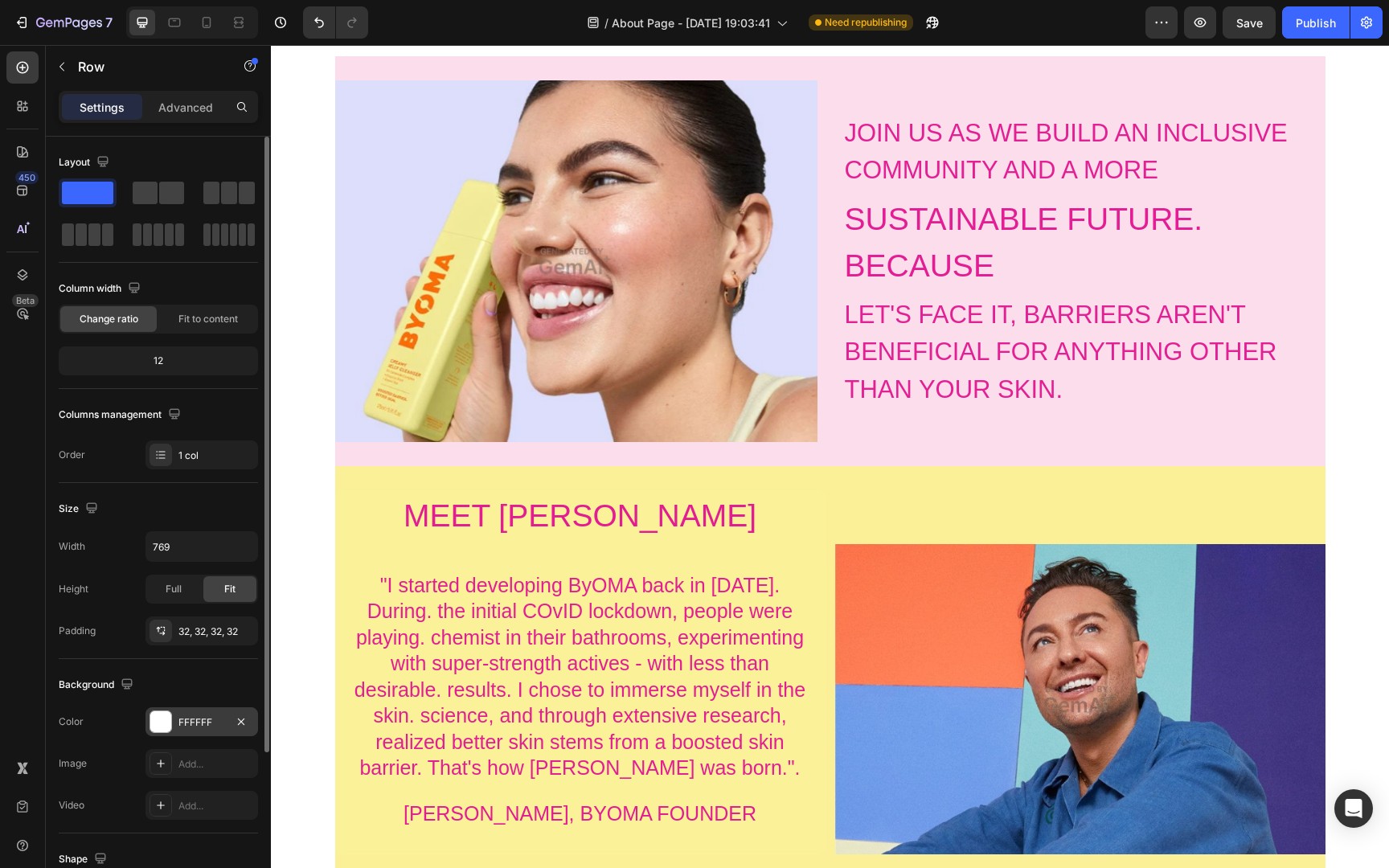
click at [186, 719] on div "FFFFFF" at bounding box center [202, 722] width 47 height 14
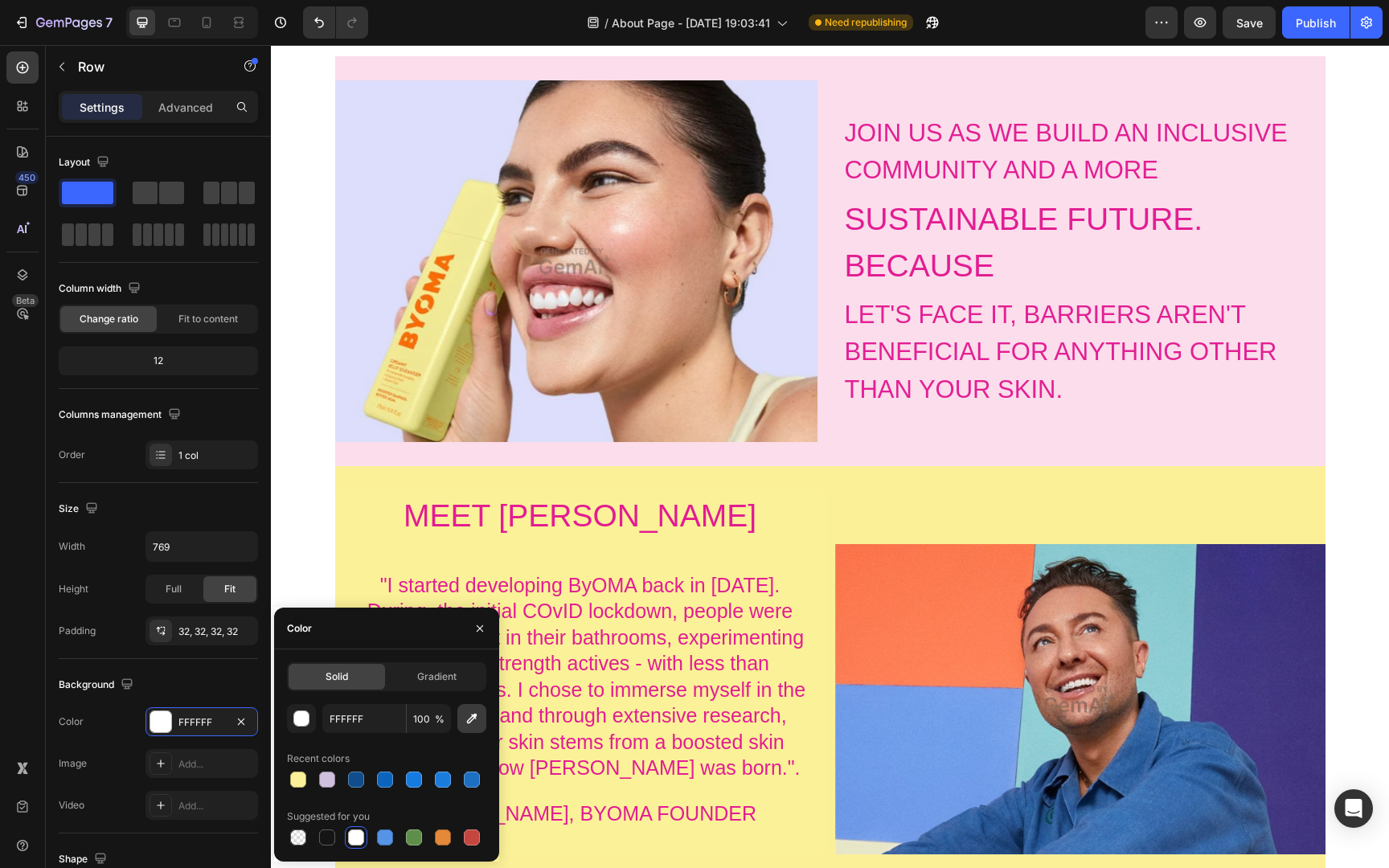
click at [467, 722] on icon "button" at bounding box center [472, 719] width 10 height 10
type input "FBDDEB"
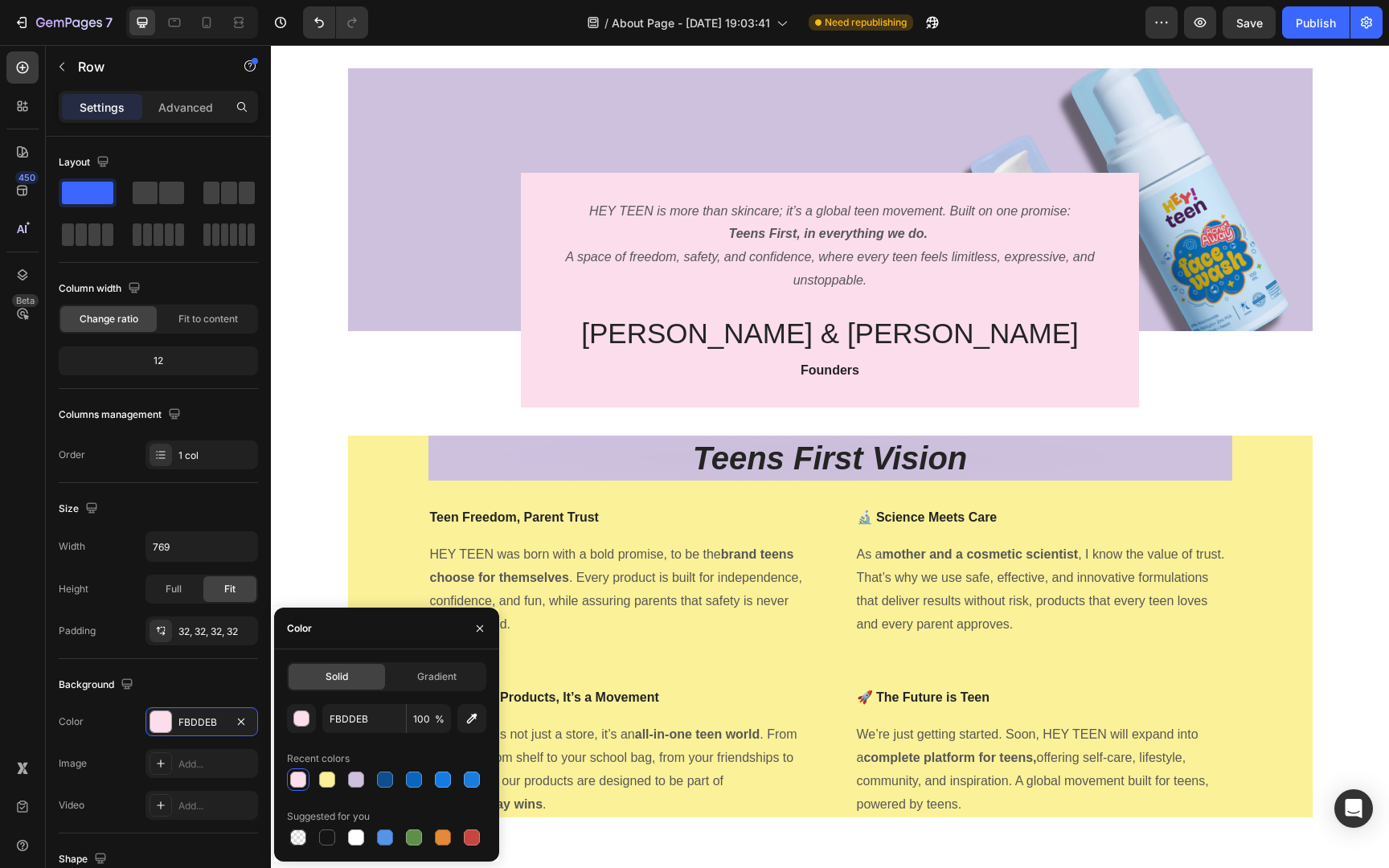
scroll to position [97, 0]
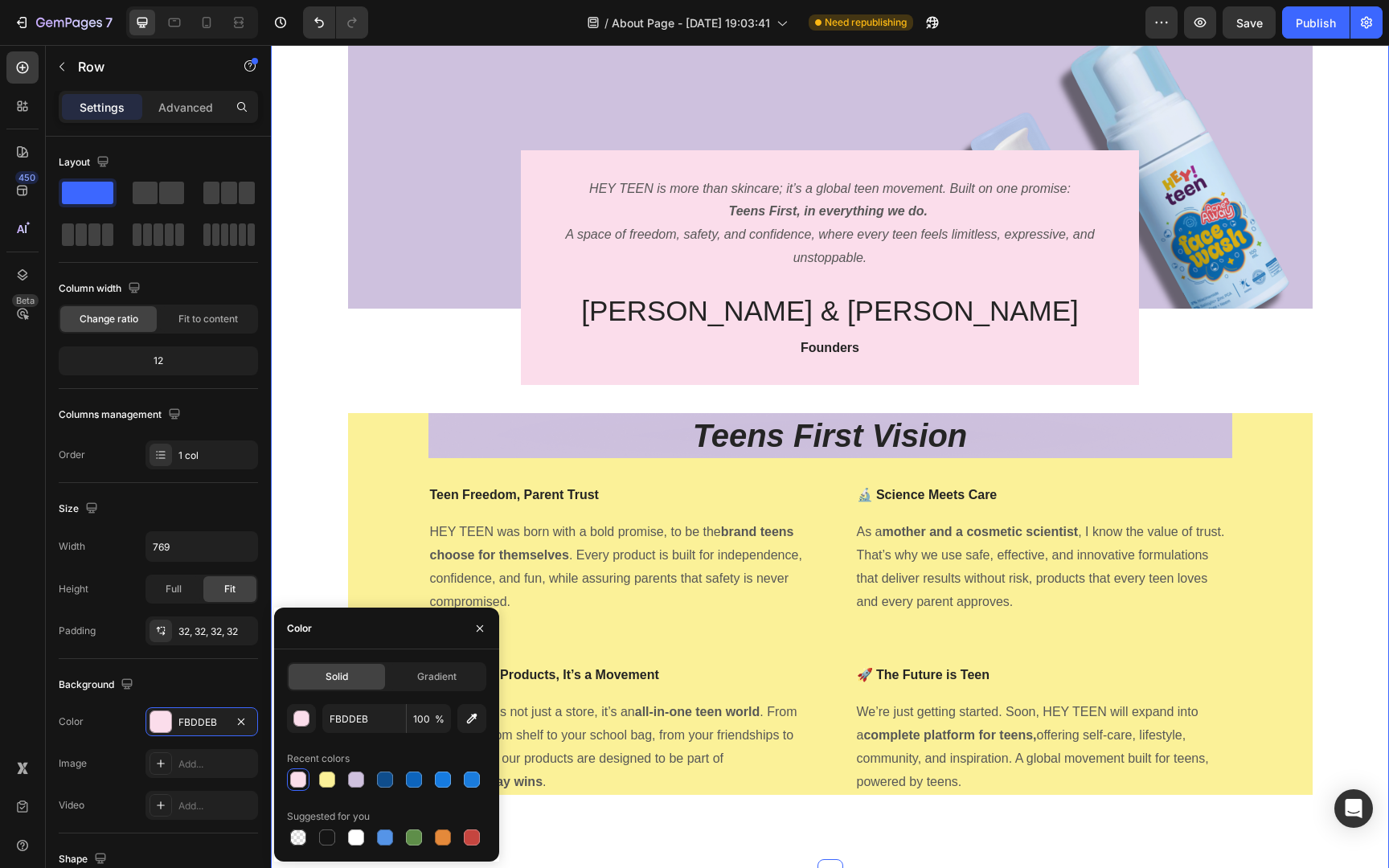
click at [323, 463] on div "Image HEY TEEN is more than skincare; it’s a global teen movement. Built on one…" at bounding box center [830, 426] width 1093 height 761
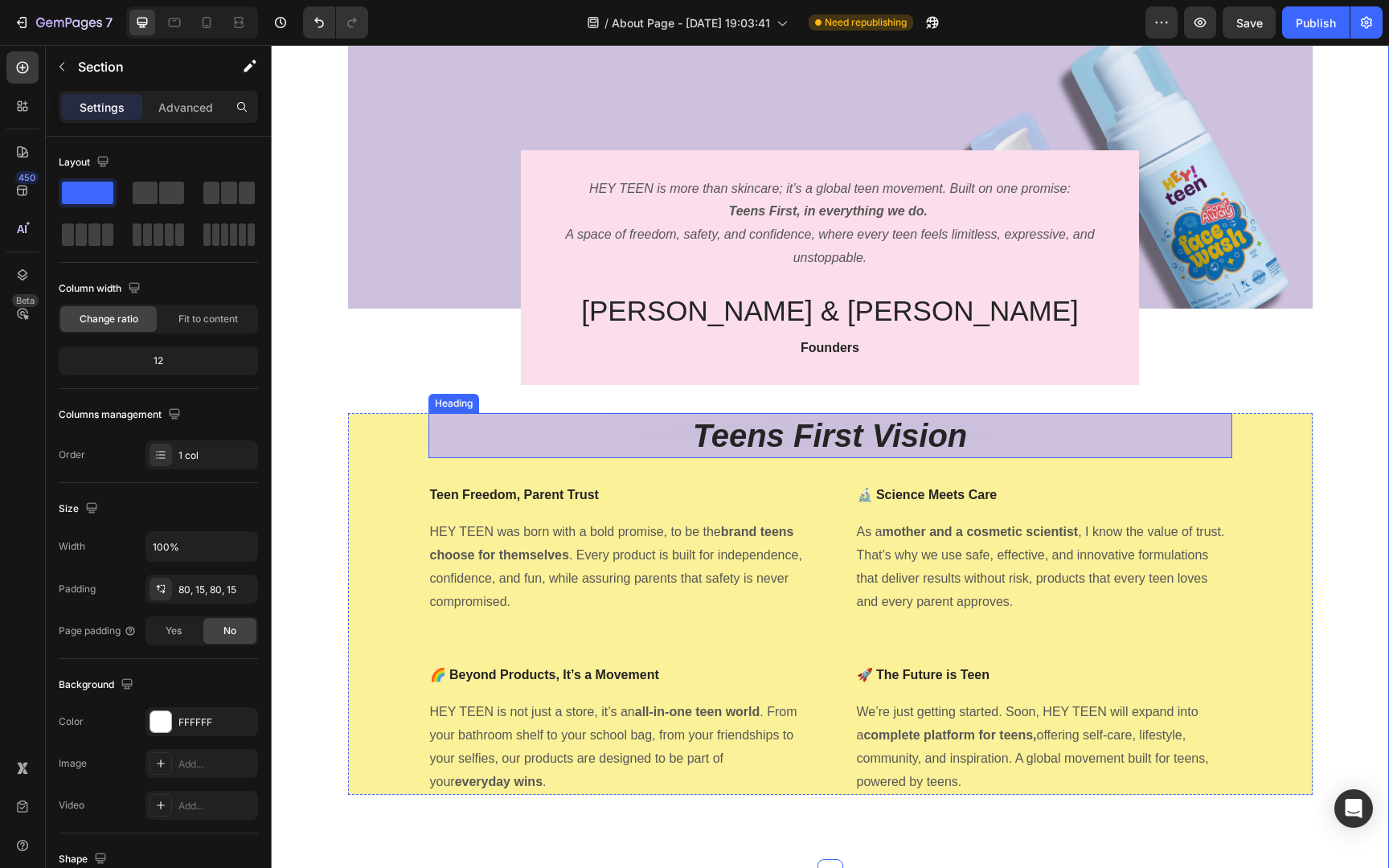
click at [661, 442] on h2 "Teens First Vision" at bounding box center [830, 436] width 804 height 45
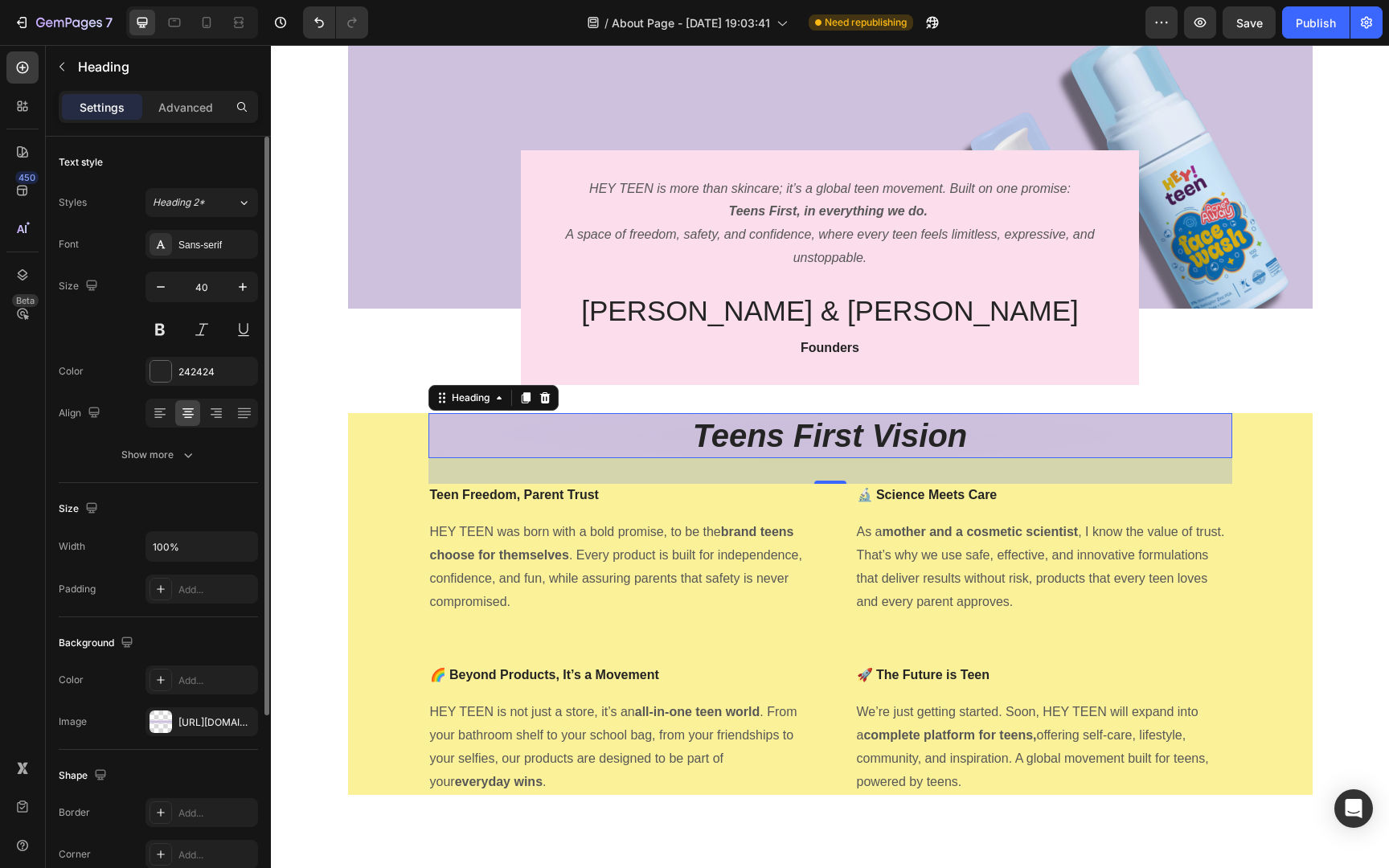
click at [194, 736] on div "Background The changes might be hidden by the video. Color Add... Image https:/…" at bounding box center [158, 683] width 199 height 133
click at [243, 719] on icon "button" at bounding box center [241, 721] width 7 height 7
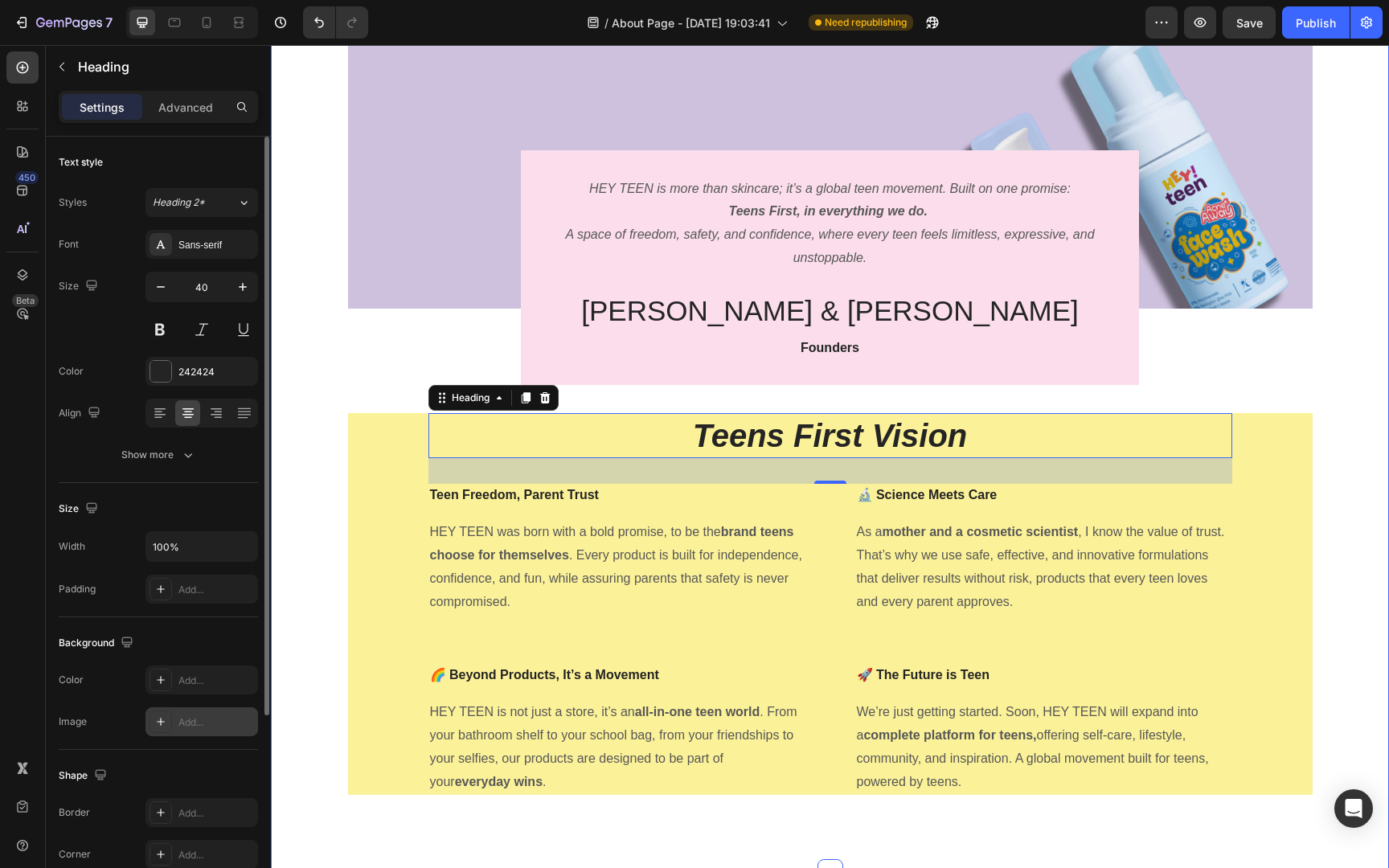
click at [506, 317] on div "Image HEY TEEN is more than skincare; it’s a global teen movement. Built on one…" at bounding box center [830, 426] width 1093 height 761
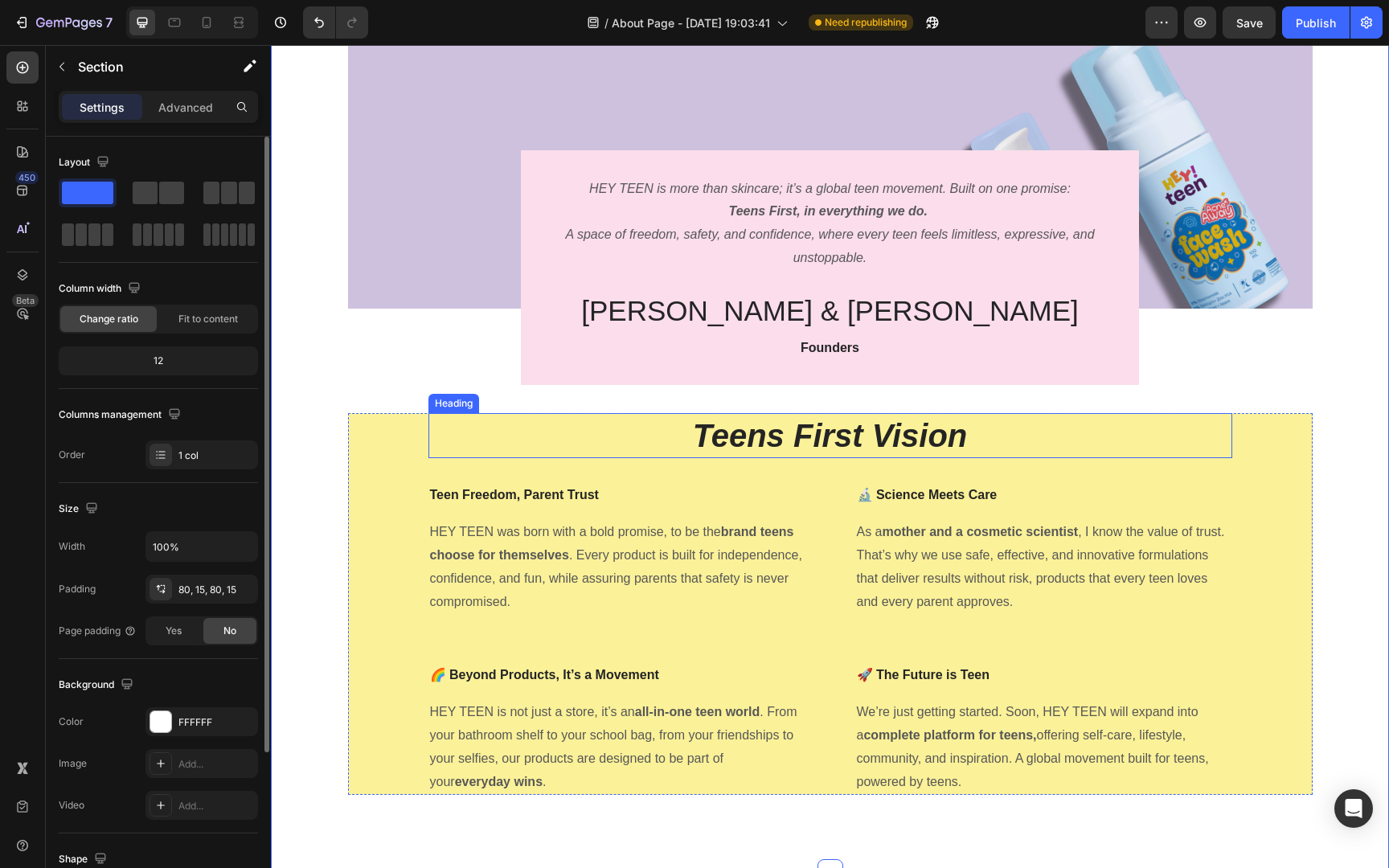
click at [757, 421] on strong "Teens First Vision" at bounding box center [830, 436] width 275 height 35
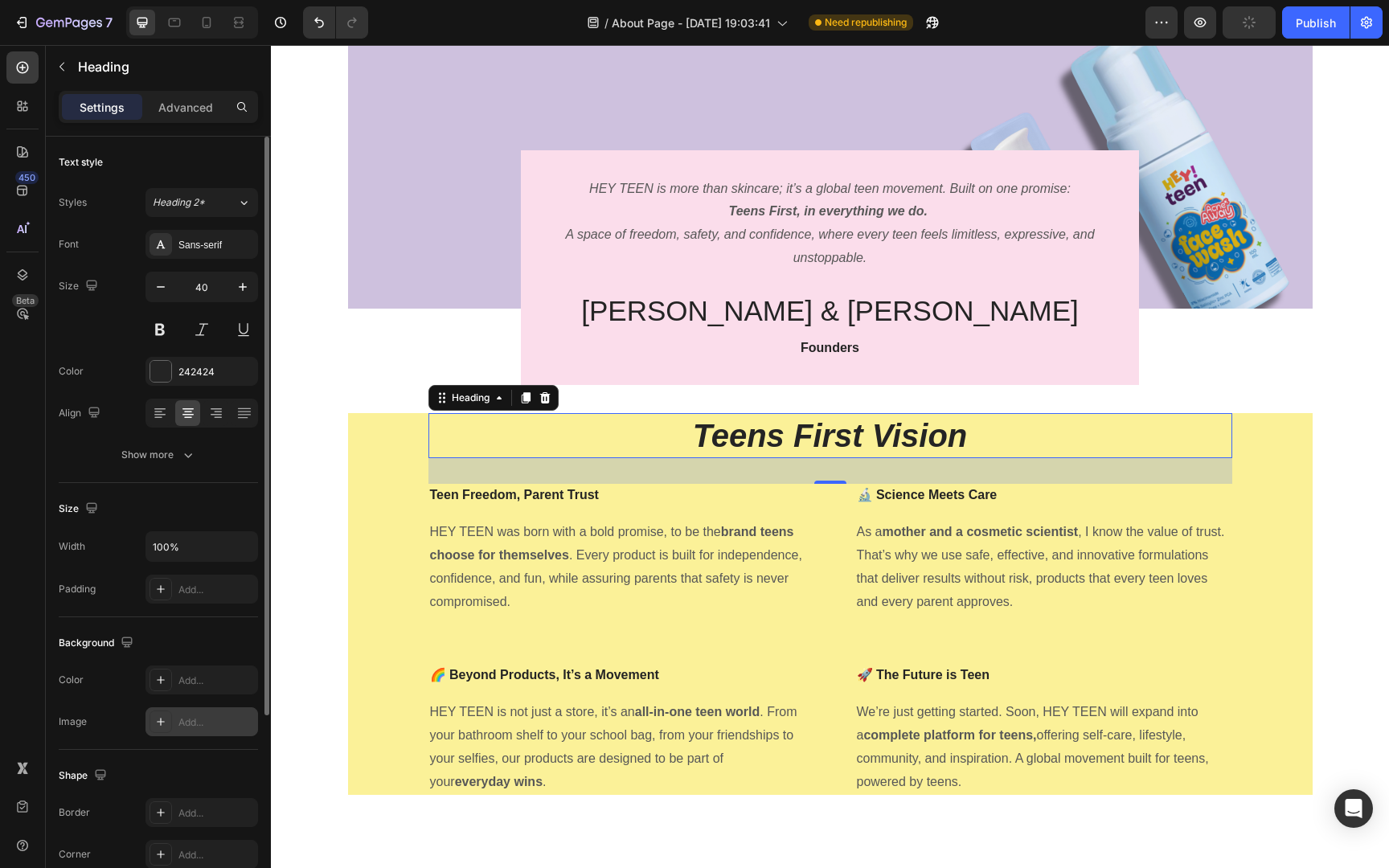
click at [193, 715] on div "Add..." at bounding box center [216, 722] width 76 height 14
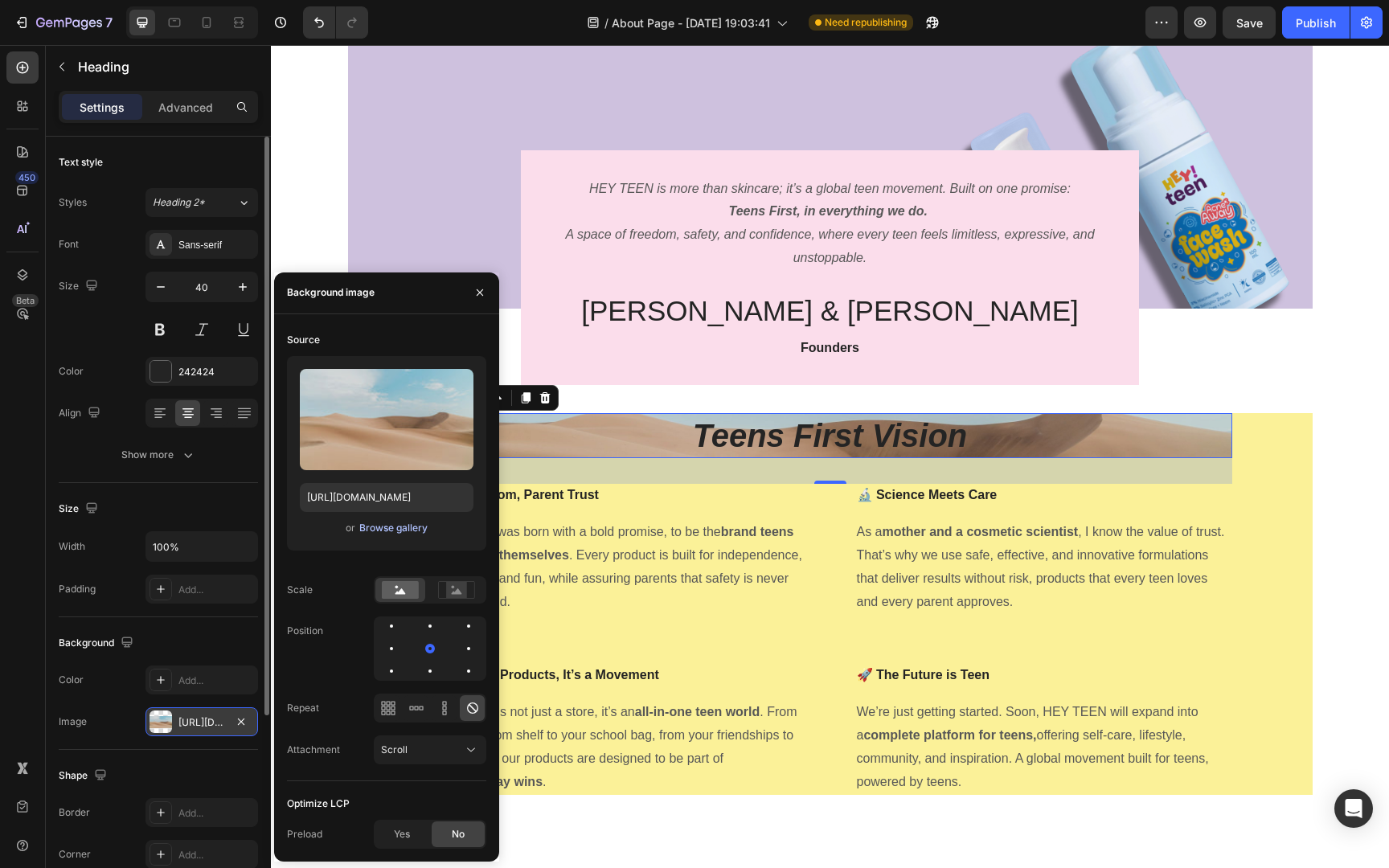
click at [396, 521] on div "Browse gallery" at bounding box center [393, 527] width 68 height 14
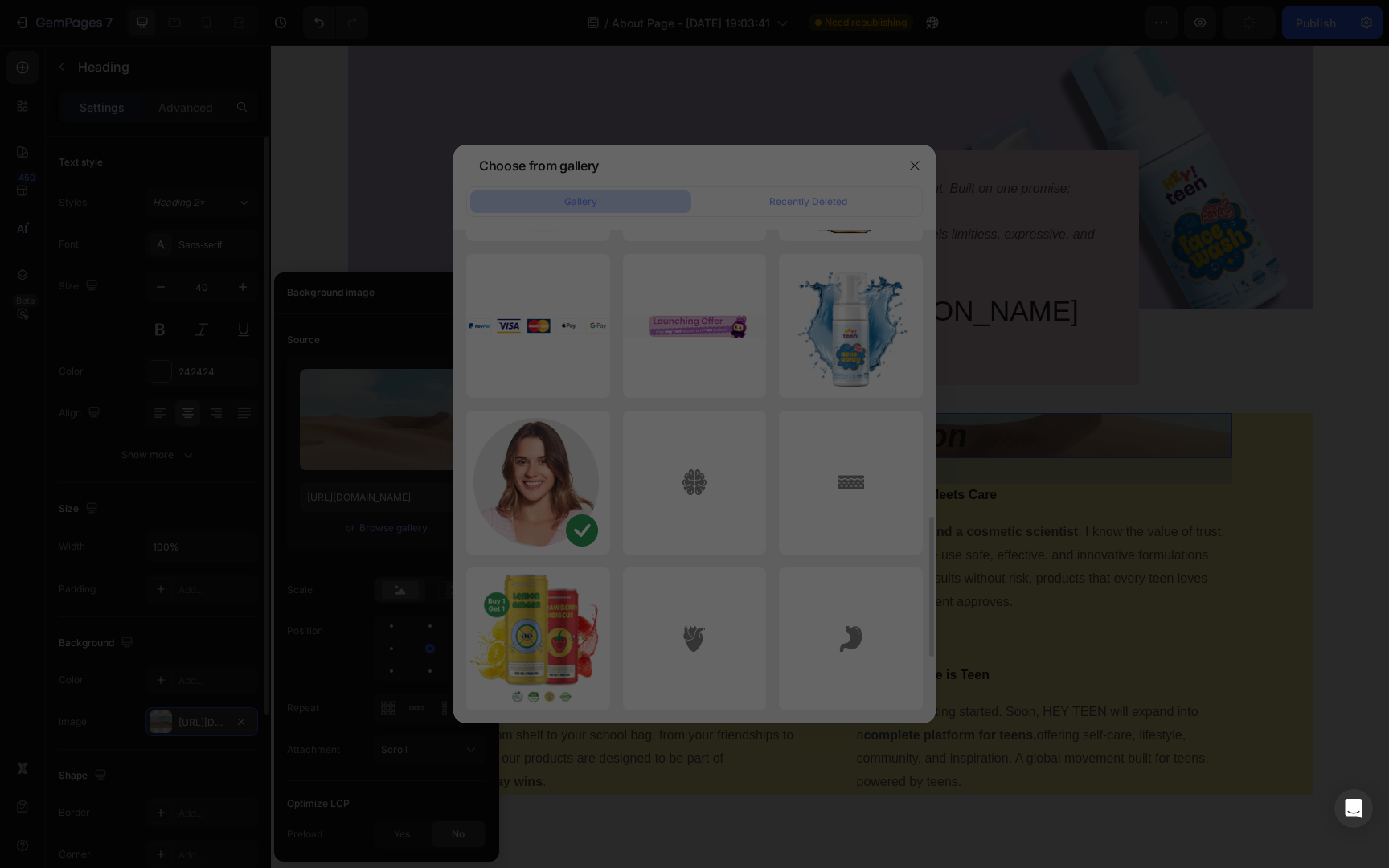
scroll to position [1188, 0]
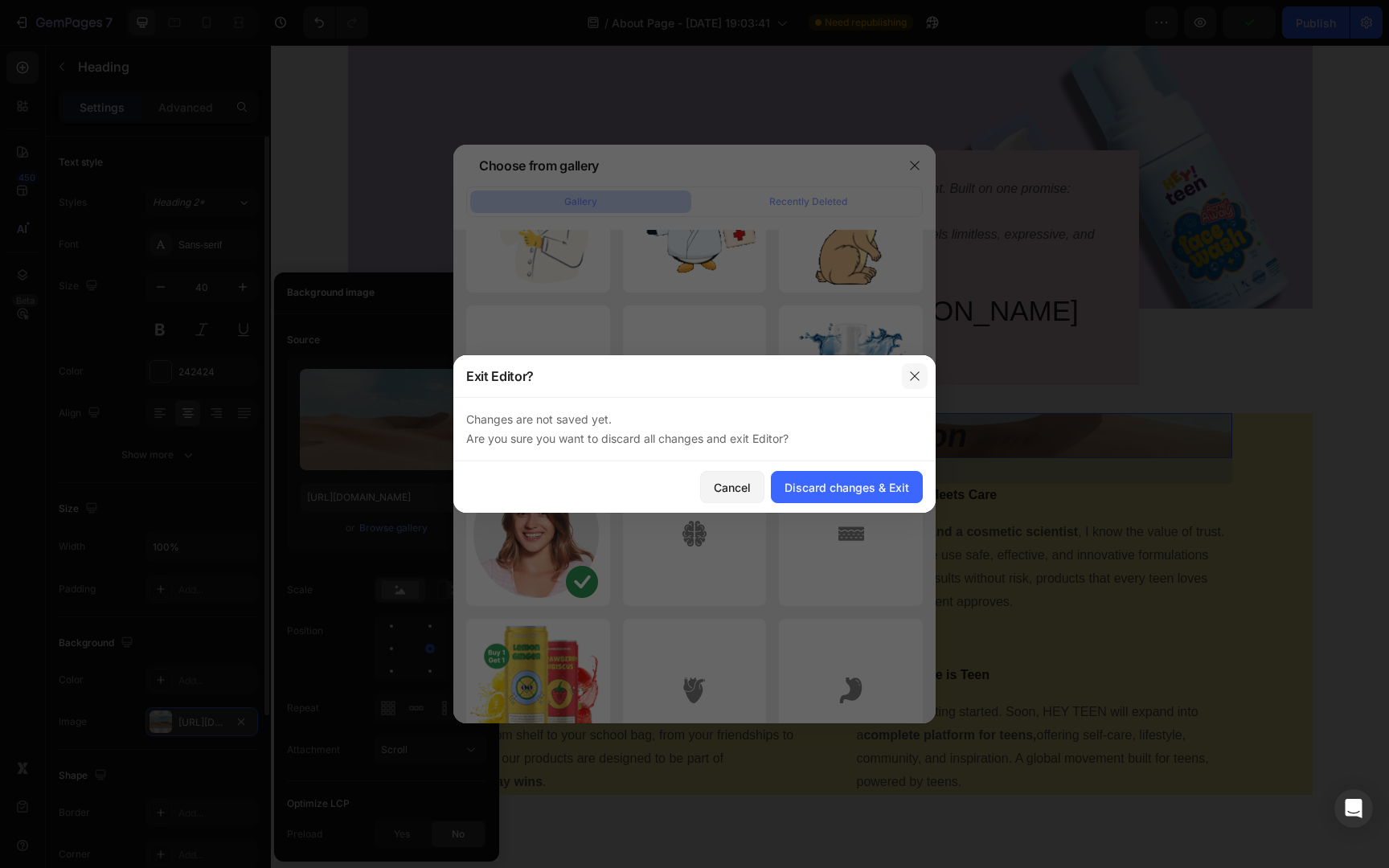
click at [917, 379] on icon "button" at bounding box center [914, 375] width 9 height 9
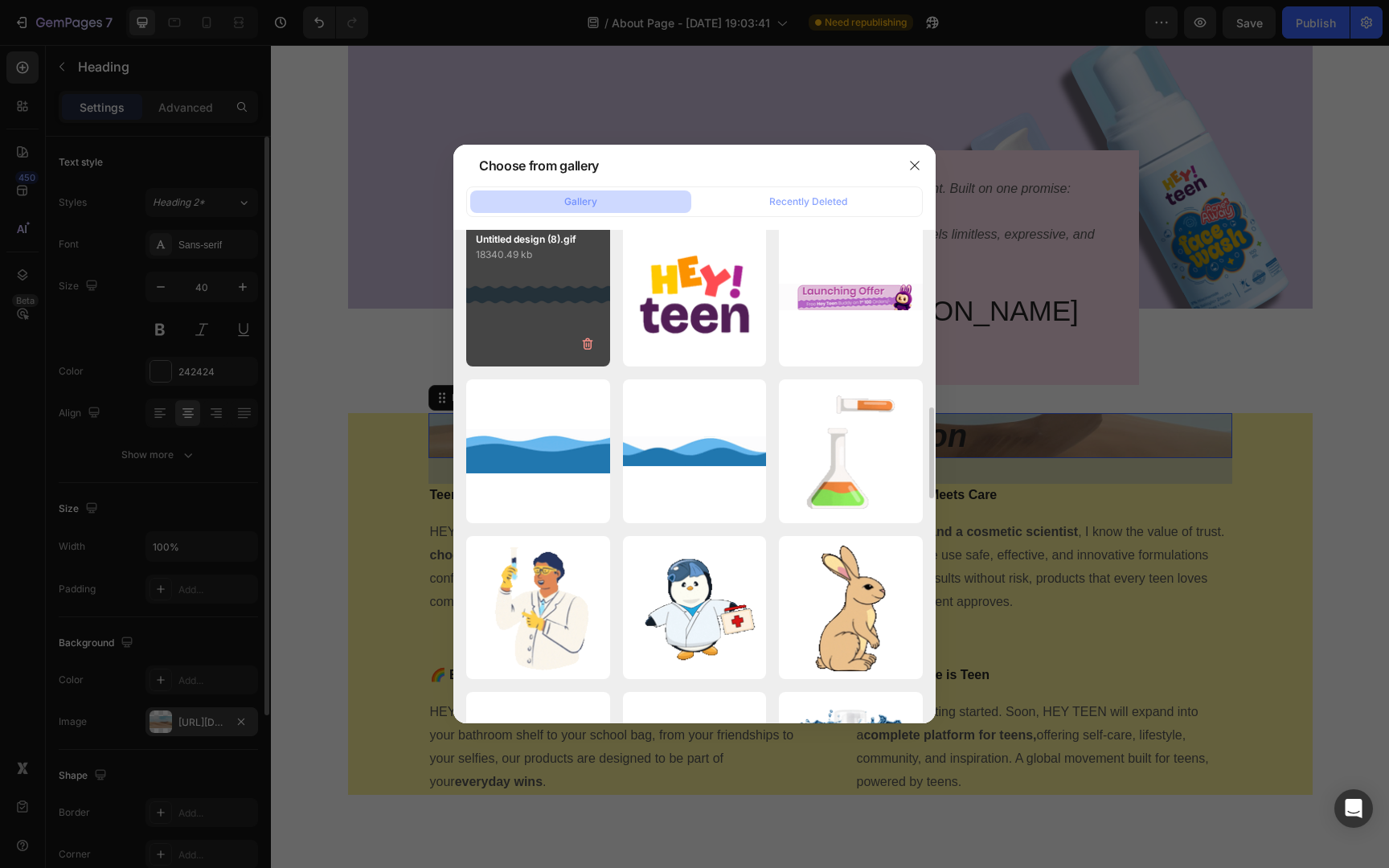
scroll to position [794, 0]
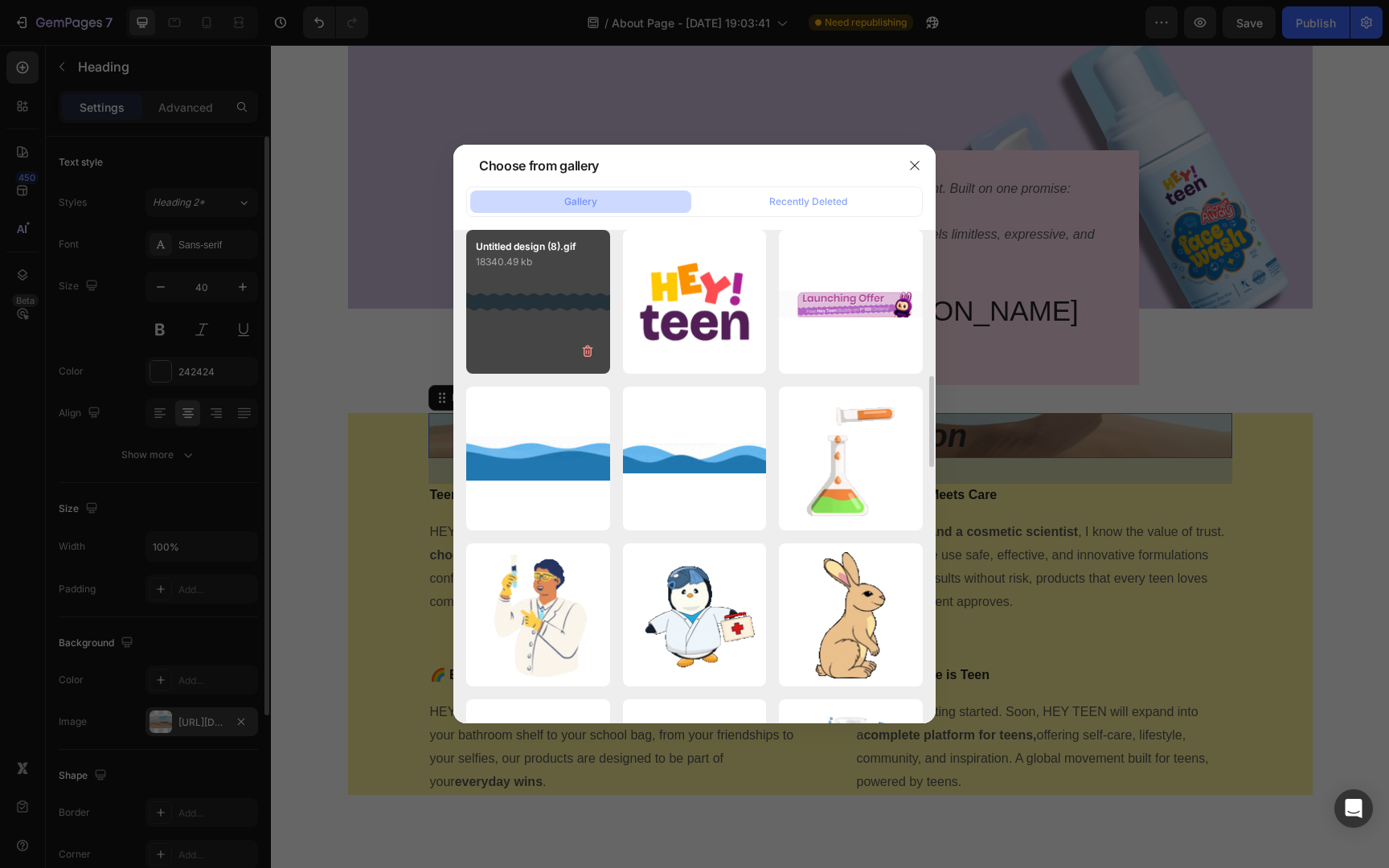
click at [544, 315] on div "Untitled design (8).gif 18340.49 kb" at bounding box center [537, 301] width 144 height 144
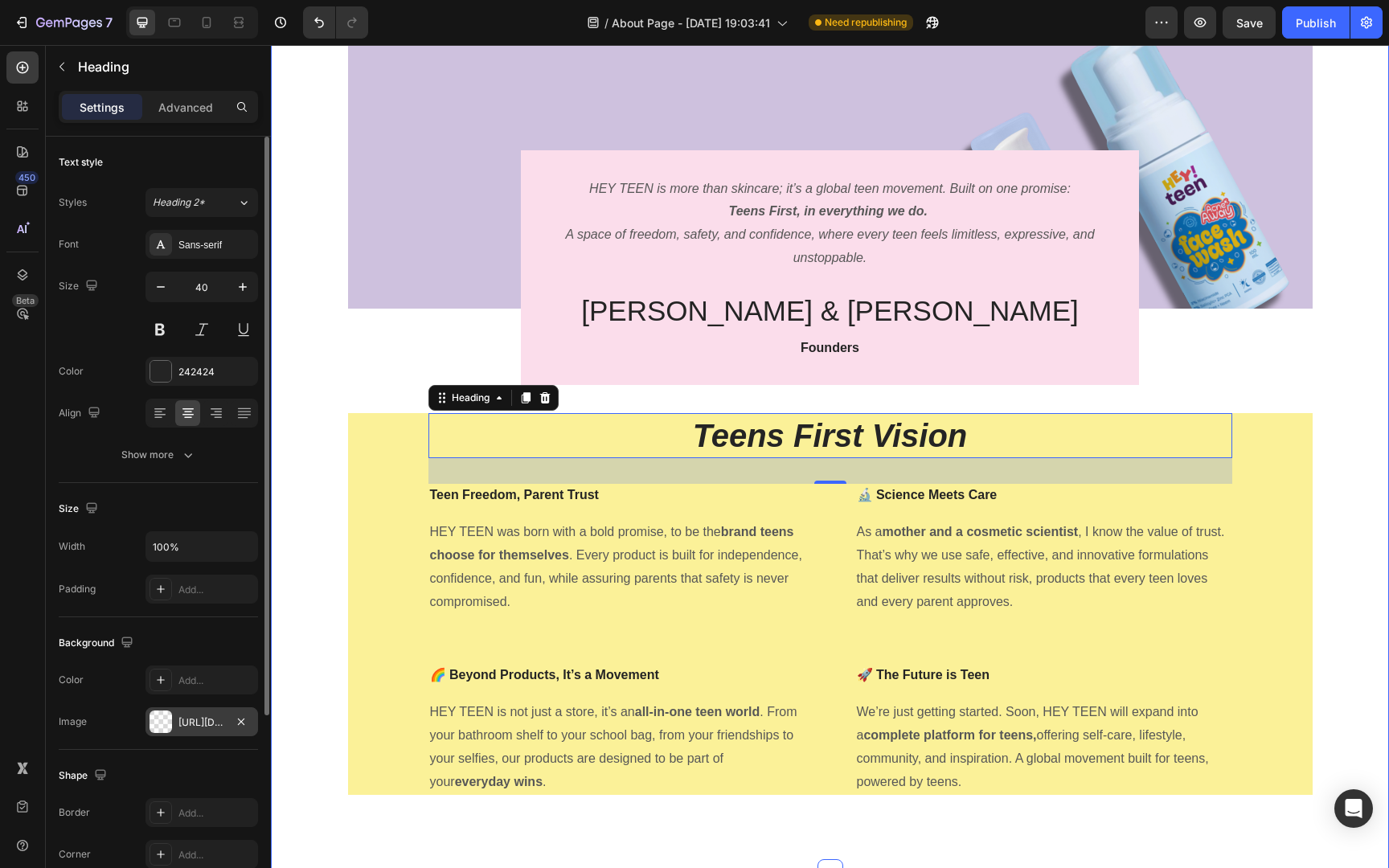
click at [1350, 420] on div "Image HEY TEEN is more than skincare; it’s a global teen movement. Built on one…" at bounding box center [830, 426] width 1093 height 761
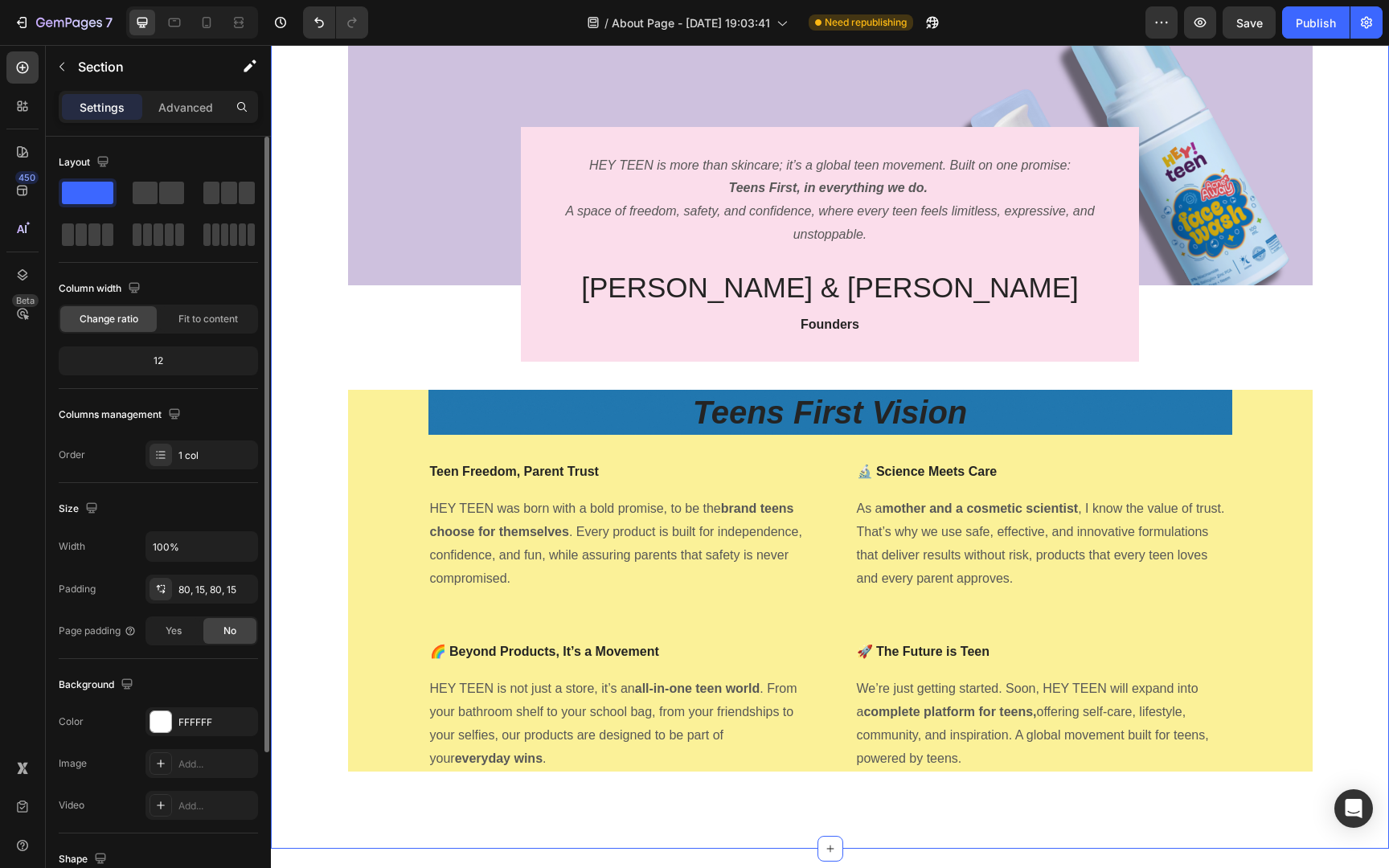
scroll to position [0, 0]
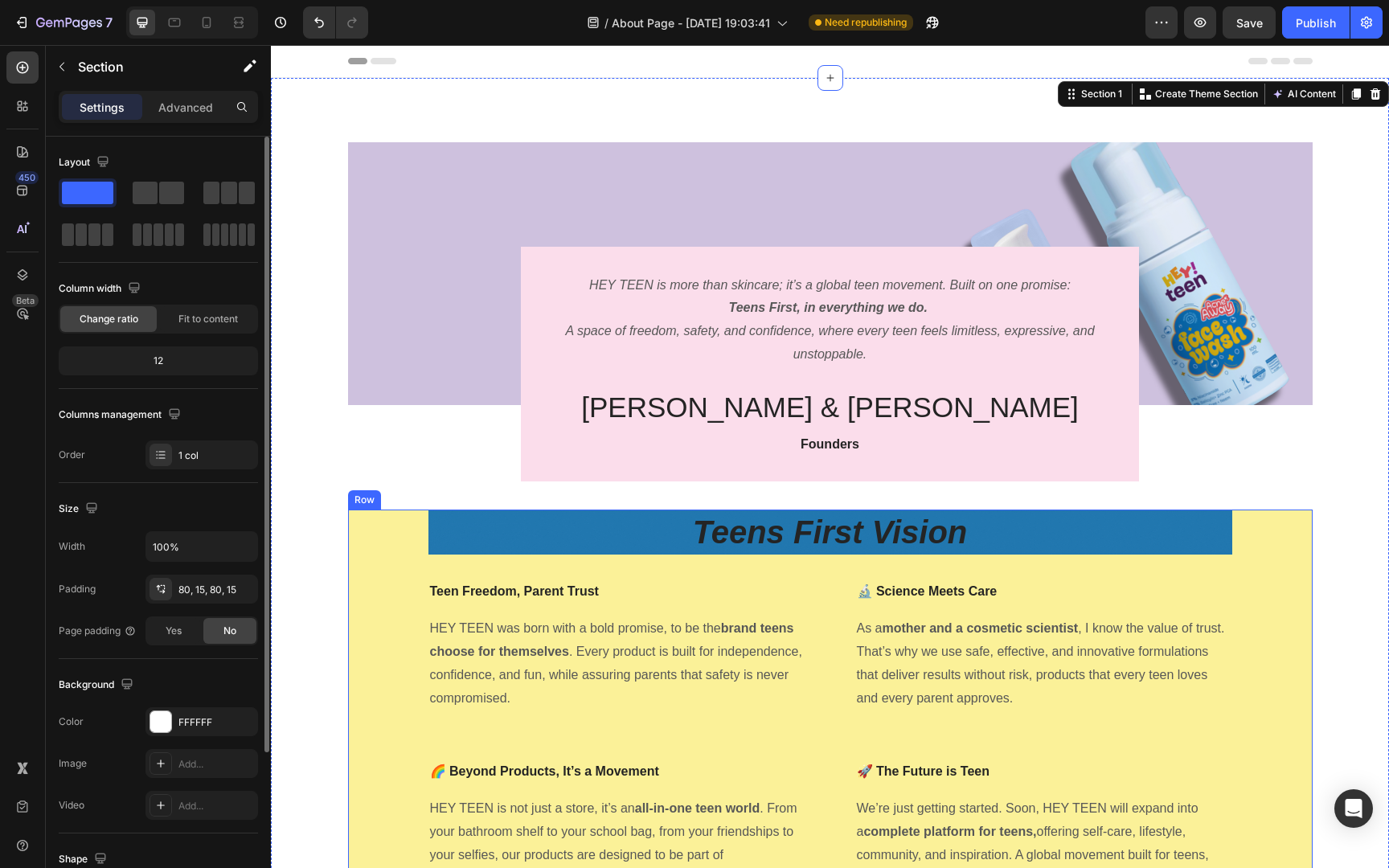
click at [1271, 624] on div "Teens First Vision Heading Teen Freedom, Parent Trust Text block HEY TEEN was b…" at bounding box center [830, 700] width 964 height 382
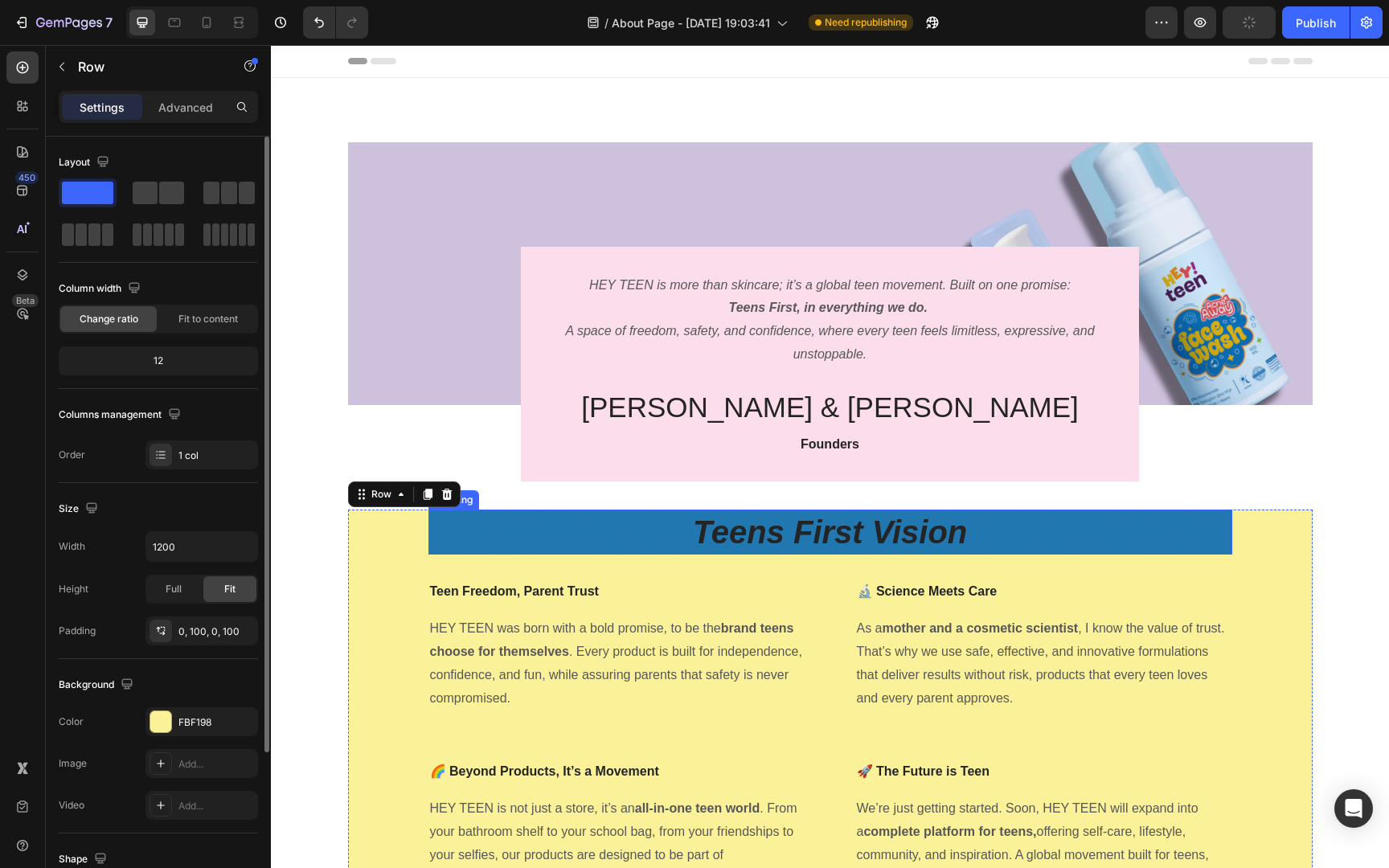
click at [1155, 538] on h2 "Teens First Vision" at bounding box center [830, 532] width 804 height 45
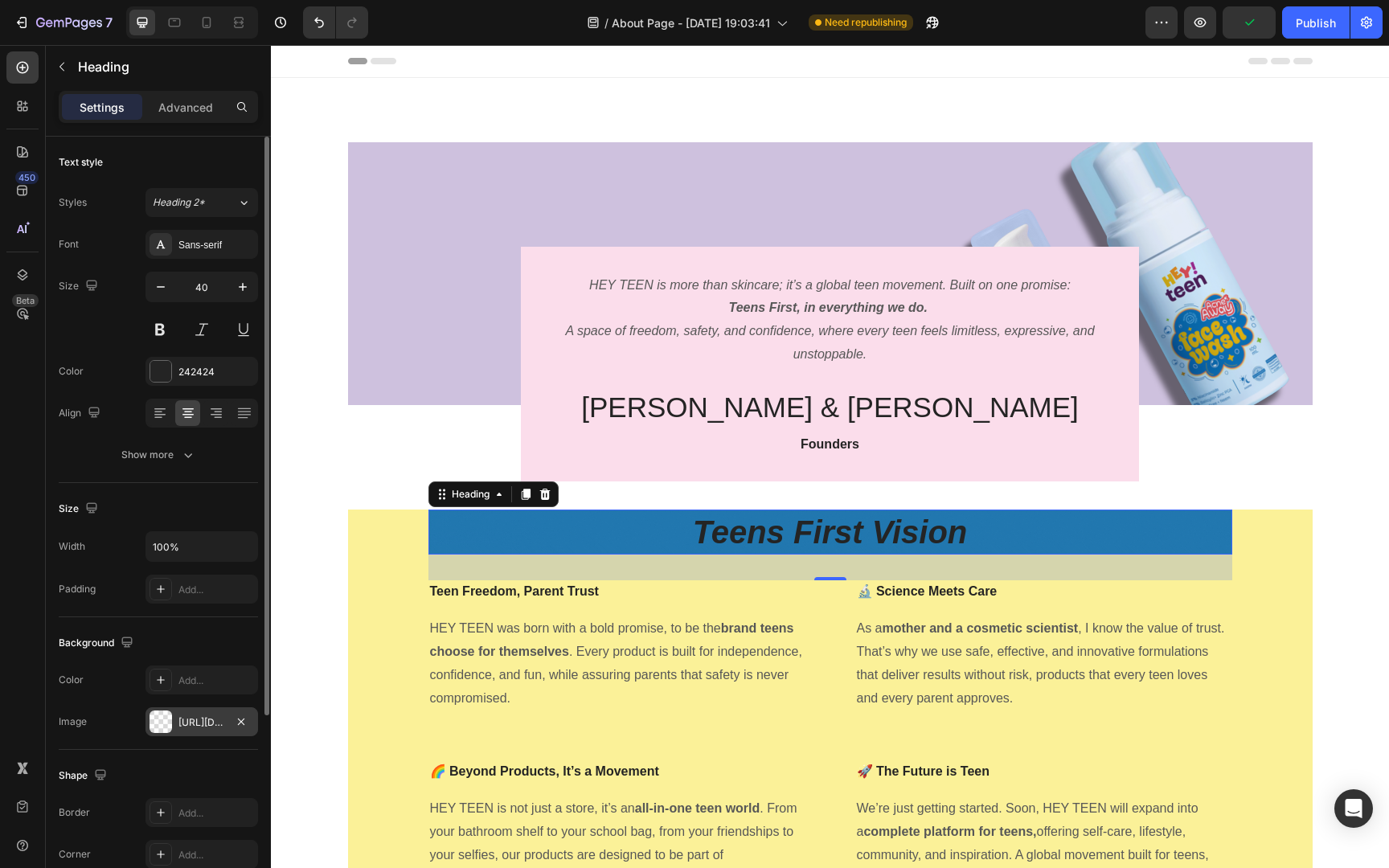
click at [197, 718] on div "https://cdn.shopify.com/s/files/1/0685/0691/0915/files/gempages_580916967938982…" at bounding box center [202, 722] width 47 height 14
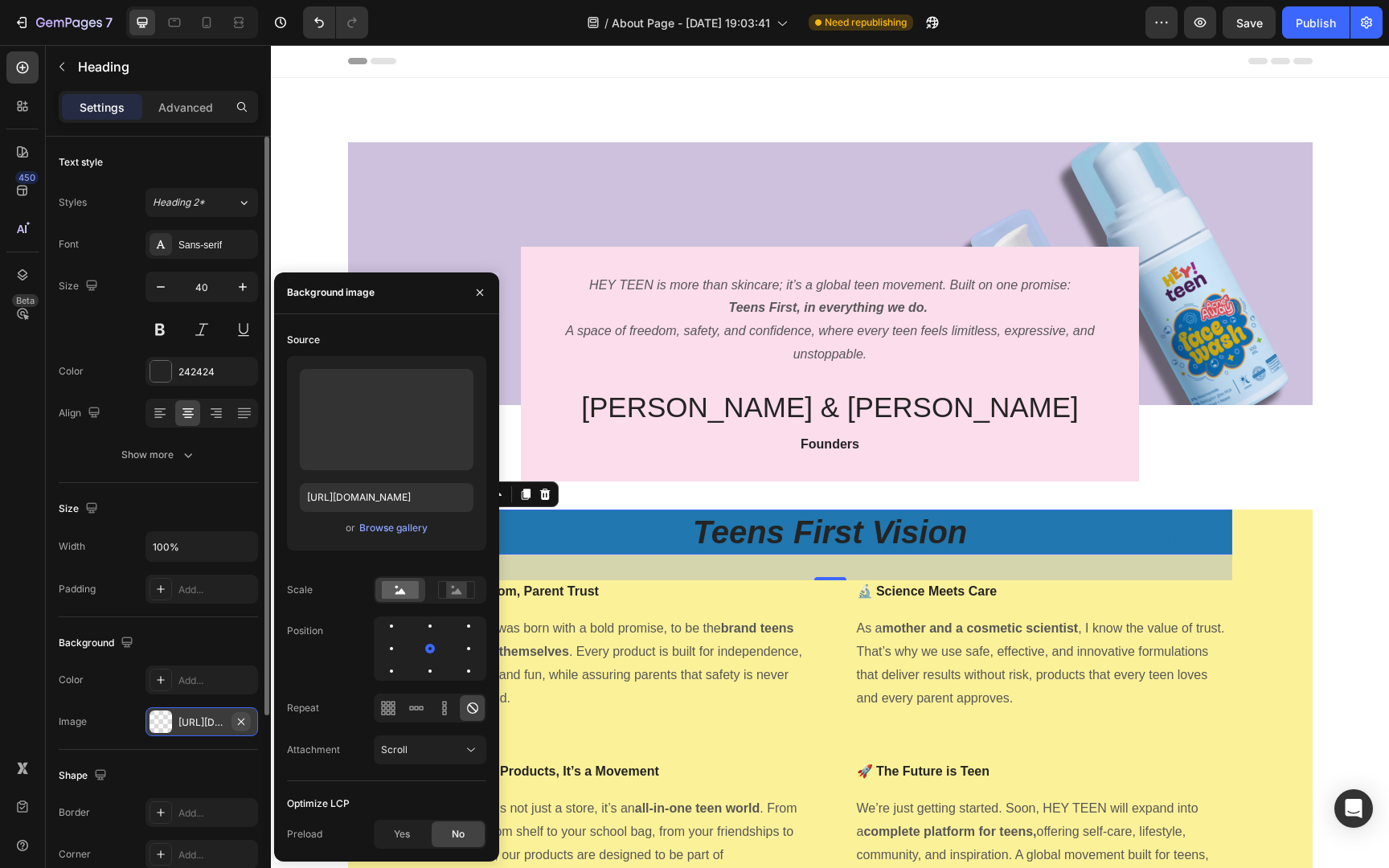
click at [239, 722] on icon "button" at bounding box center [240, 721] width 13 height 13
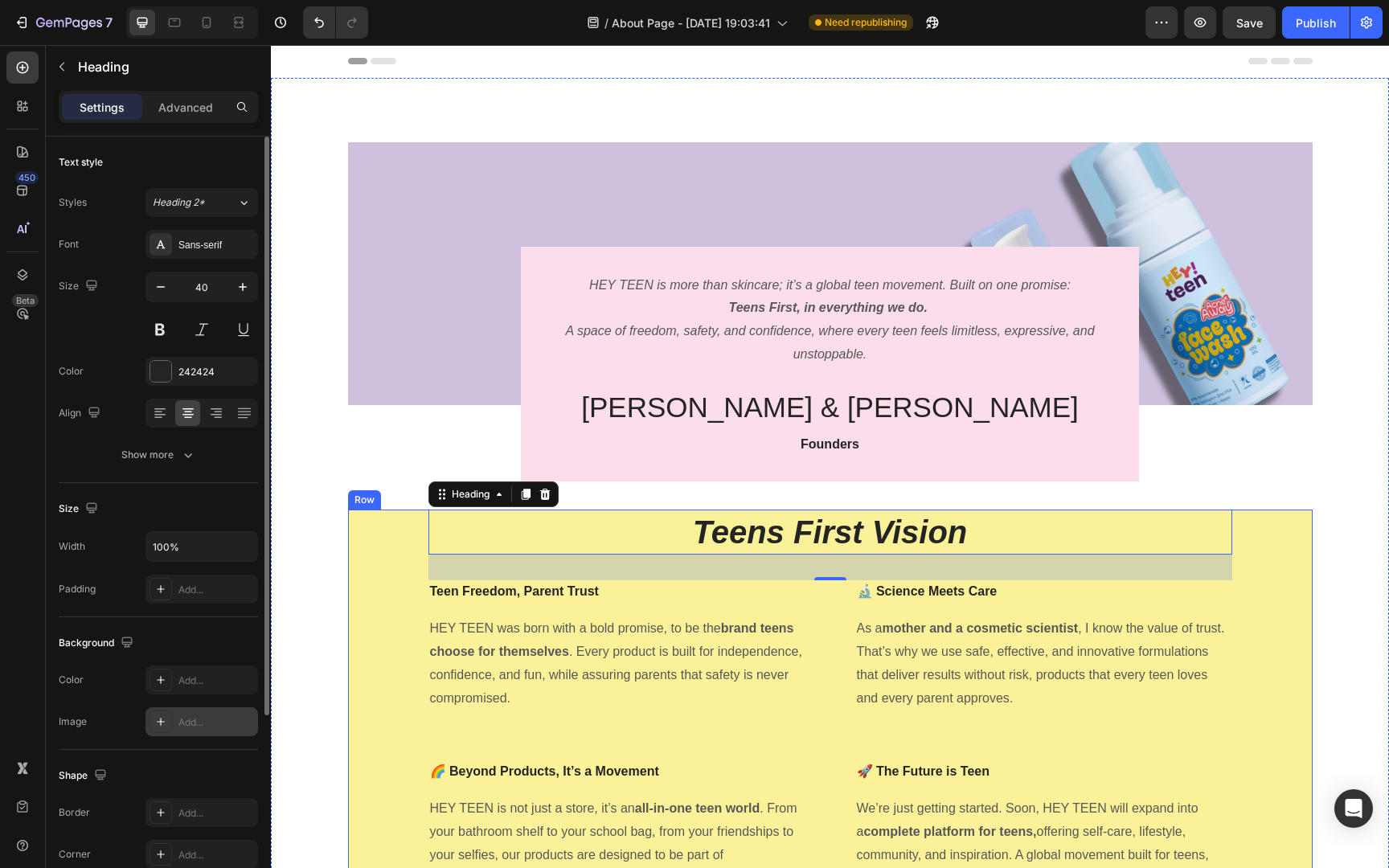
click at [391, 620] on div "Teens First Vision Heading 32 Teen Freedom, Parent Trust Text block HEY TEEN wa…" at bounding box center [830, 700] width 964 height 382
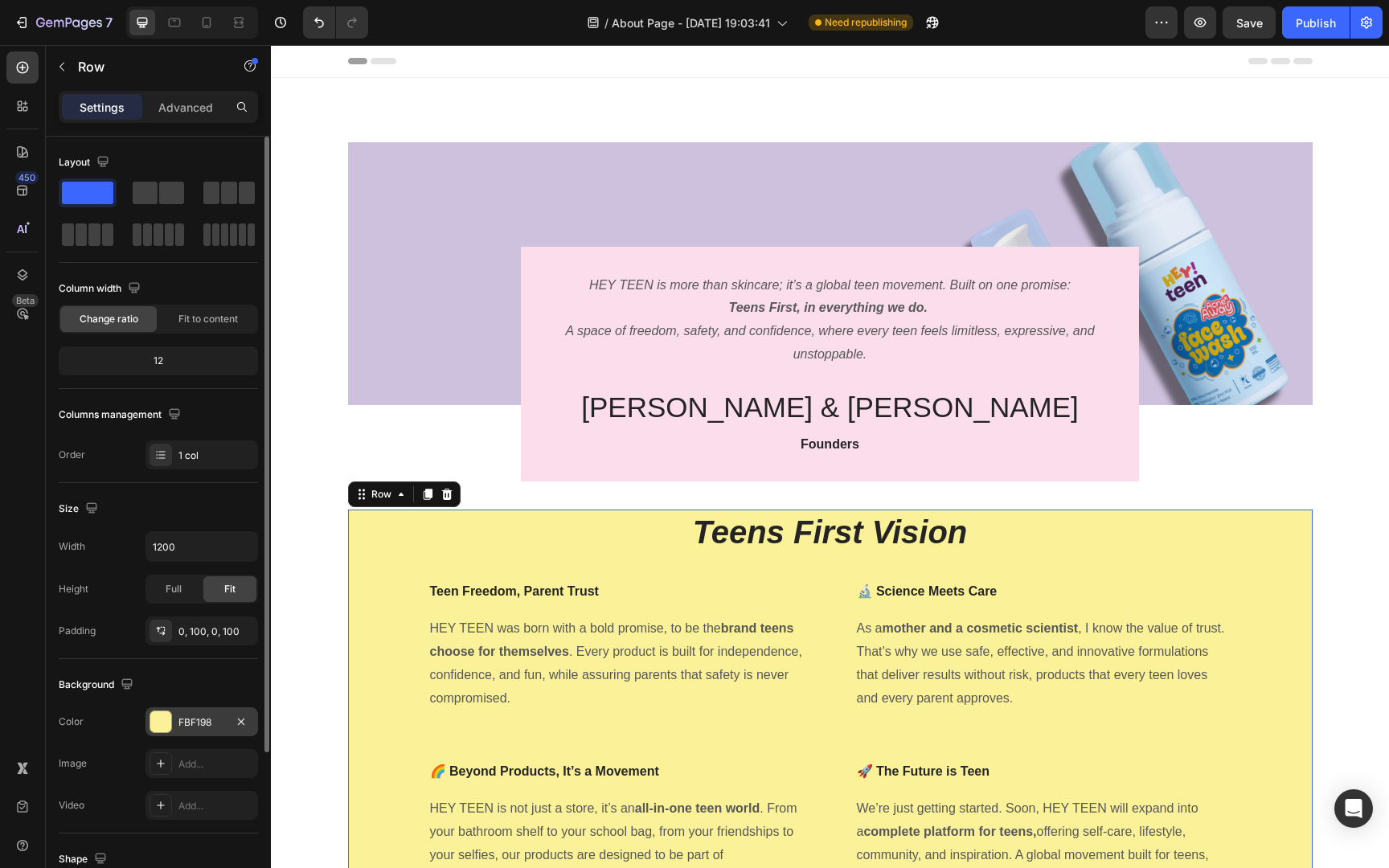
click at [188, 725] on div "FBF198" at bounding box center [202, 722] width 47 height 14
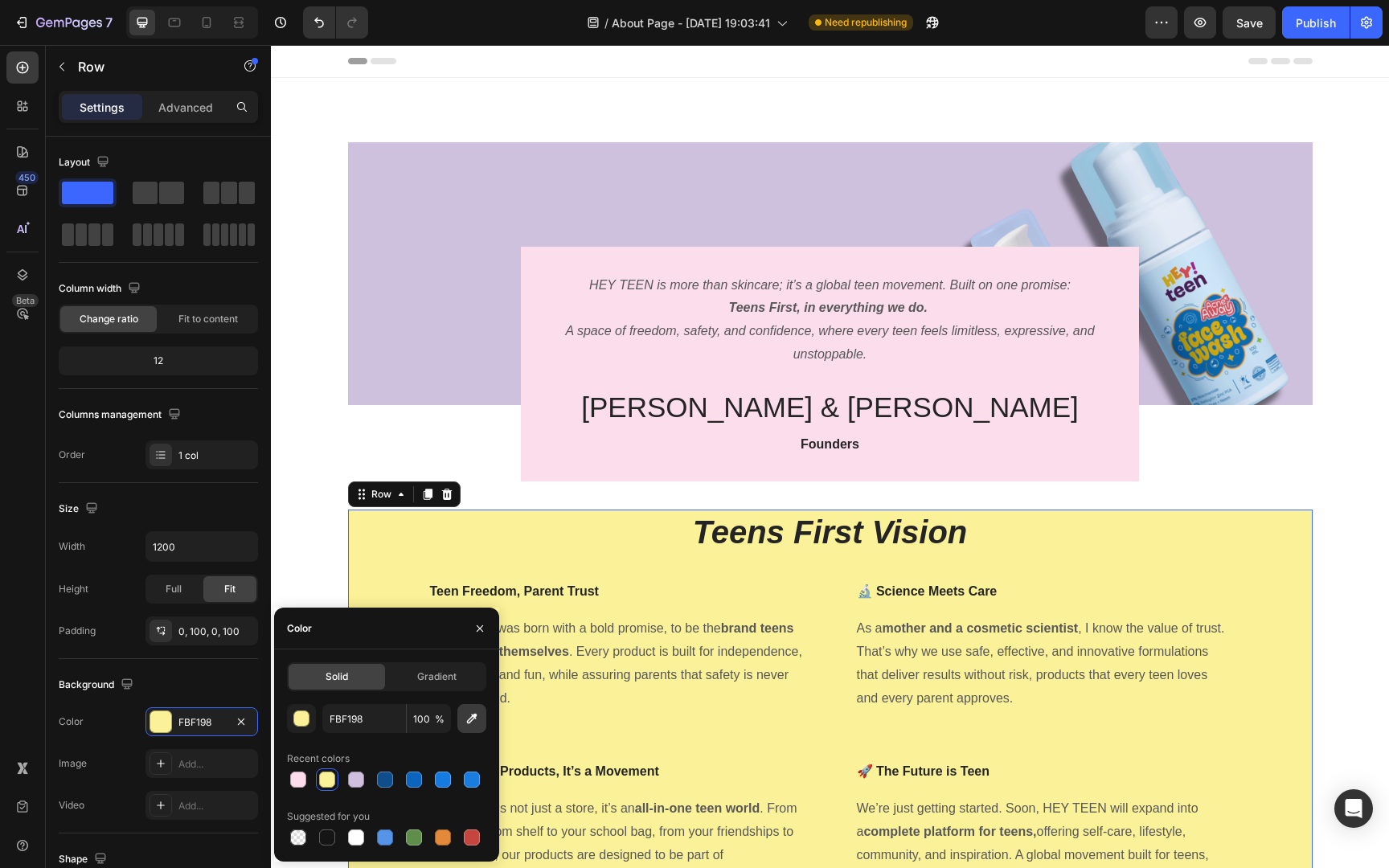
click at [474, 721] on icon "button" at bounding box center [471, 718] width 16 height 16
type input "D0C0DE"
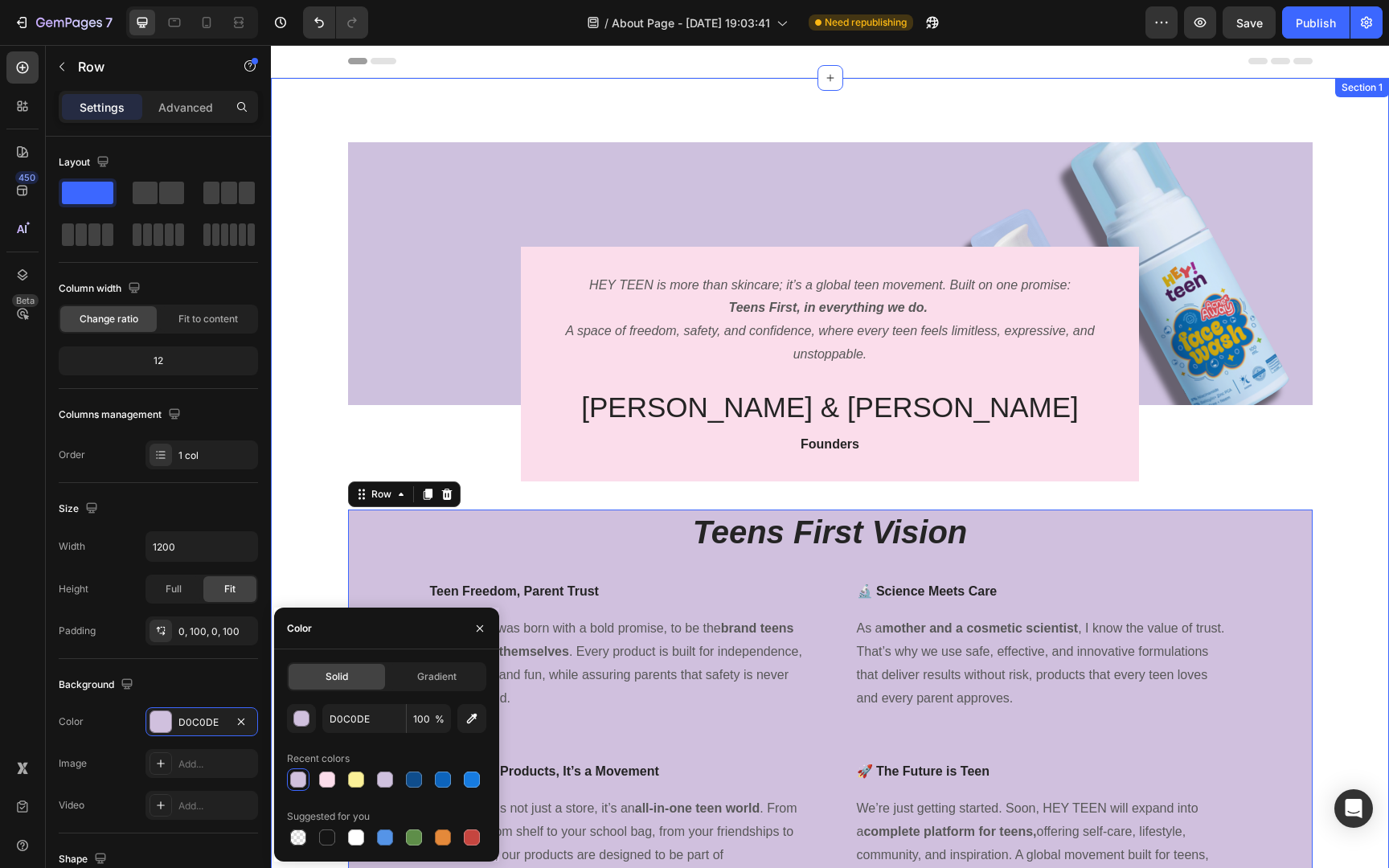
click at [1320, 500] on div "Image HEY TEEN is more than skincare; it’s a global teen movement. Built on one…" at bounding box center [830, 522] width 1093 height 761
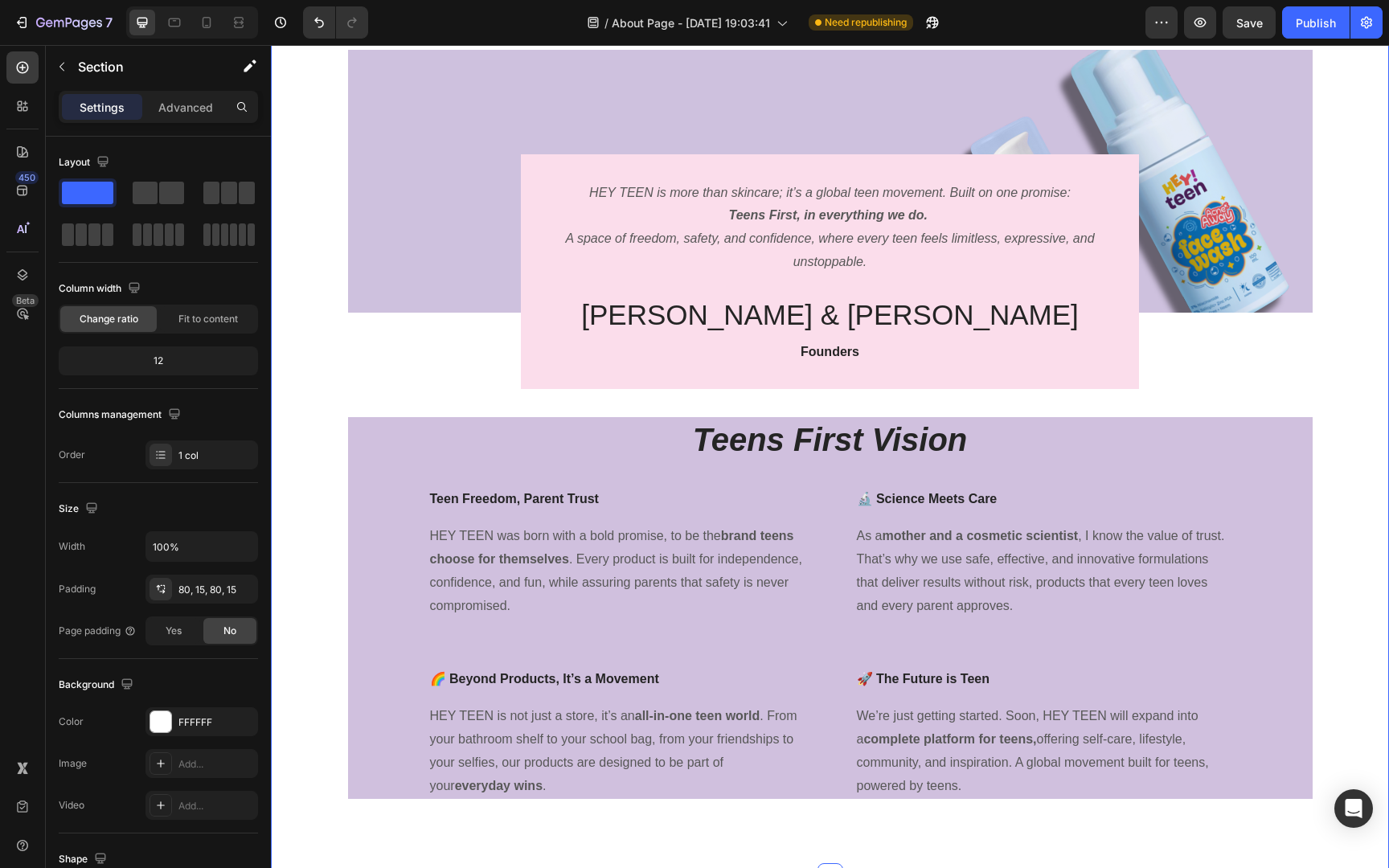
scroll to position [109, 0]
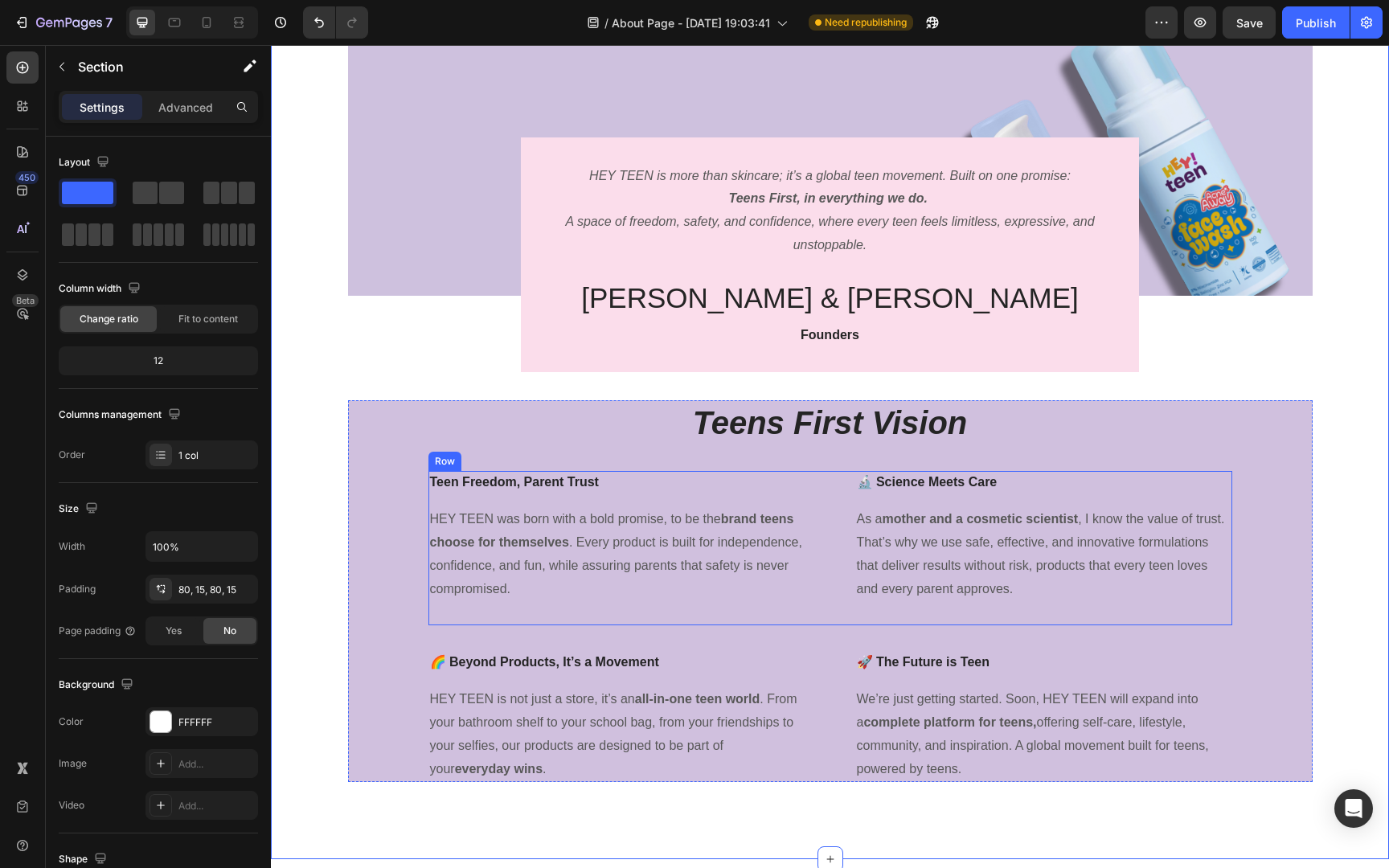
click at [922, 505] on div "🔬 Science Meets Care Text block As a mother and a cosmetic scientist , I know t…" at bounding box center [1043, 548] width 377 height 154
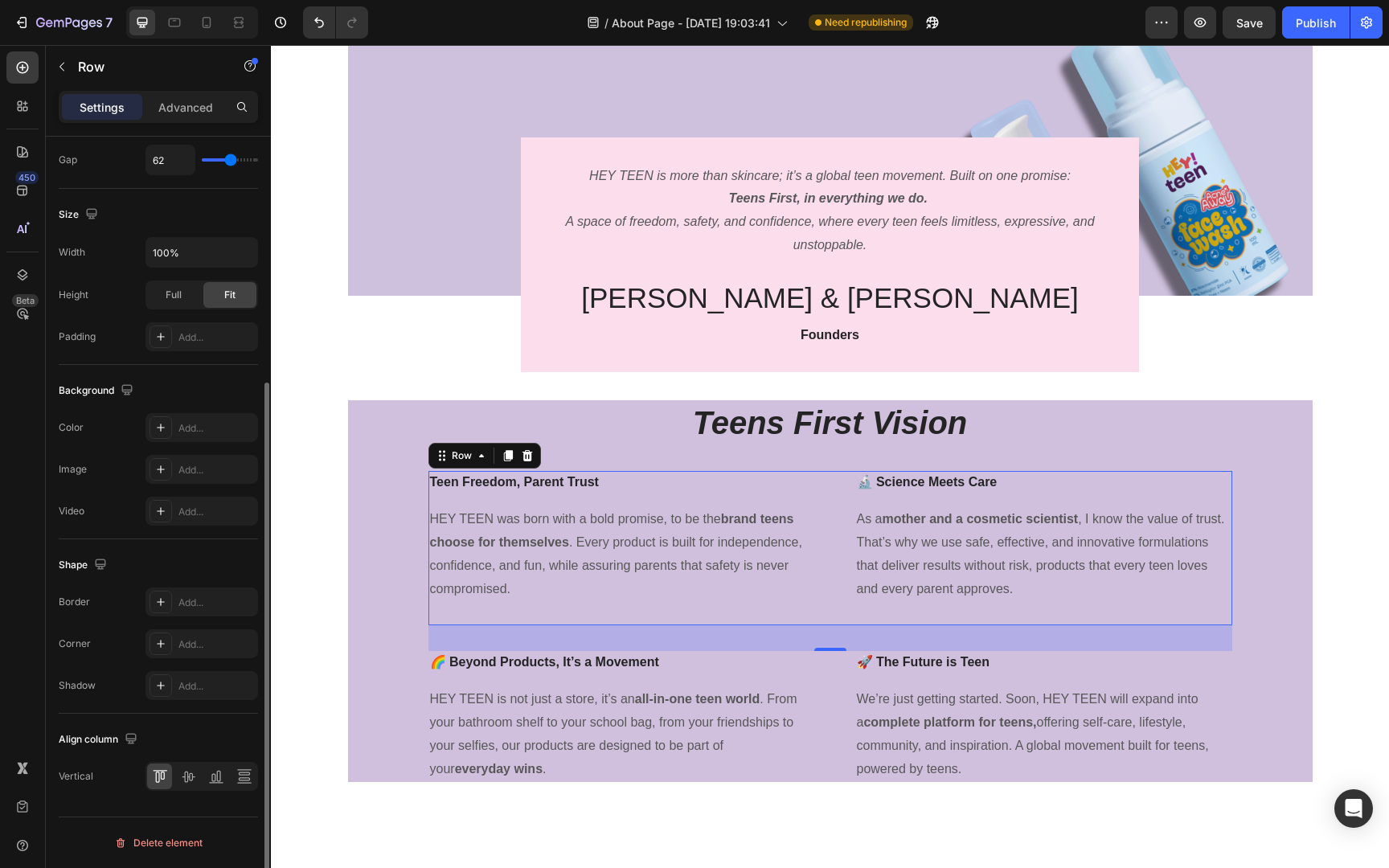
scroll to position [379, 0]
click at [197, 426] on div "Add..." at bounding box center [202, 435] width 113 height 29
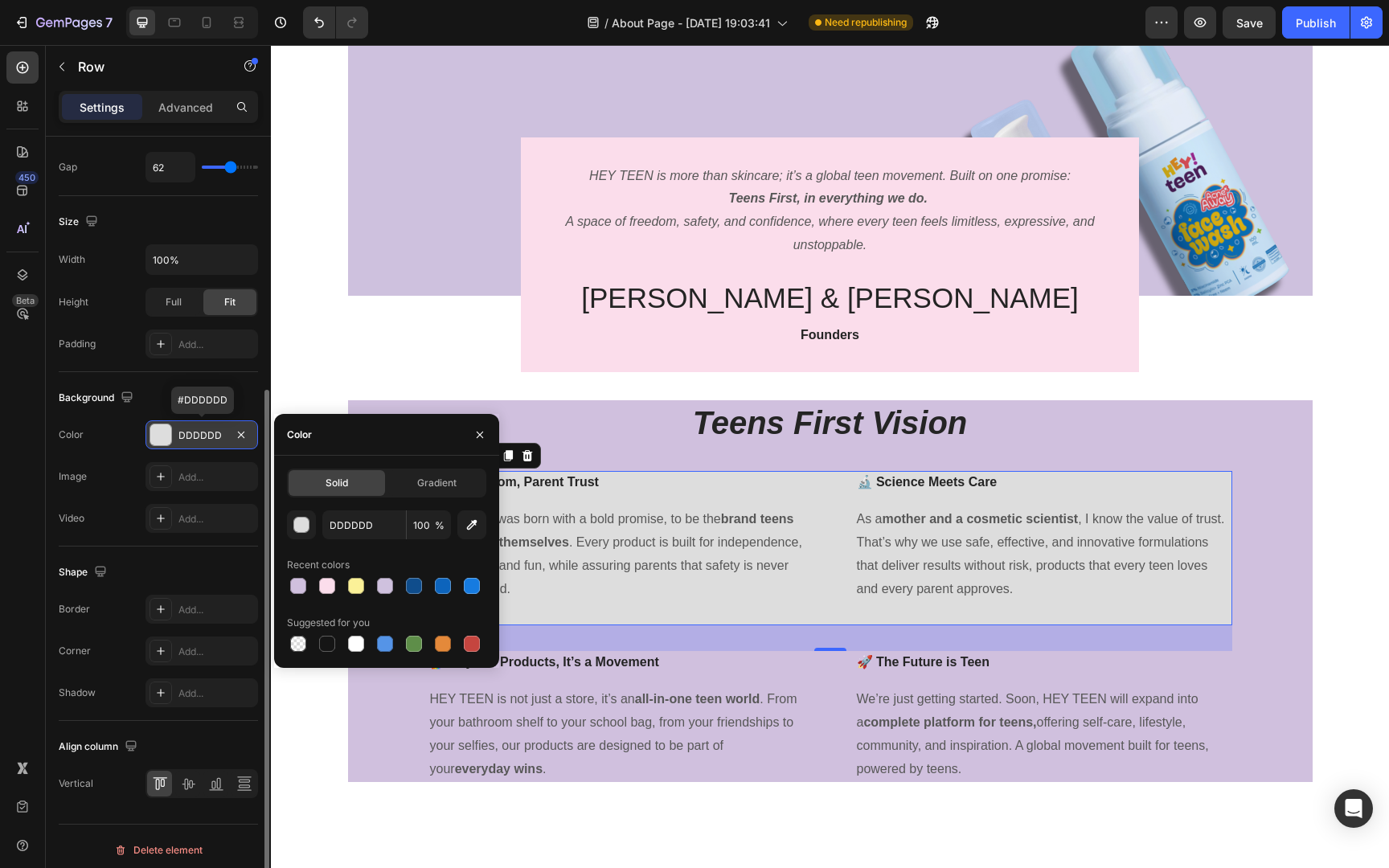
click at [197, 426] on div "DDDDDD" at bounding box center [202, 435] width 113 height 29
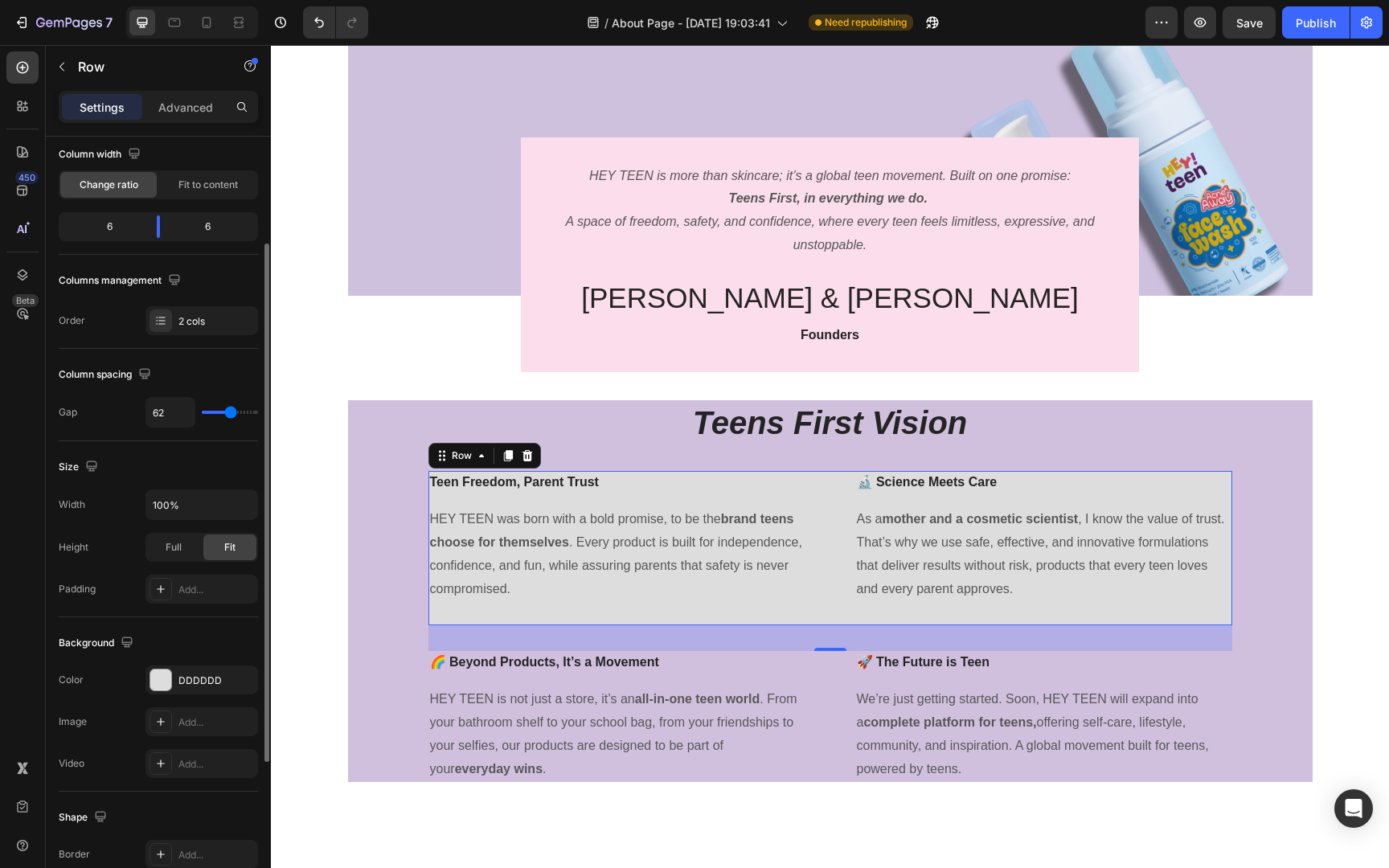
scroll to position [132, 0]
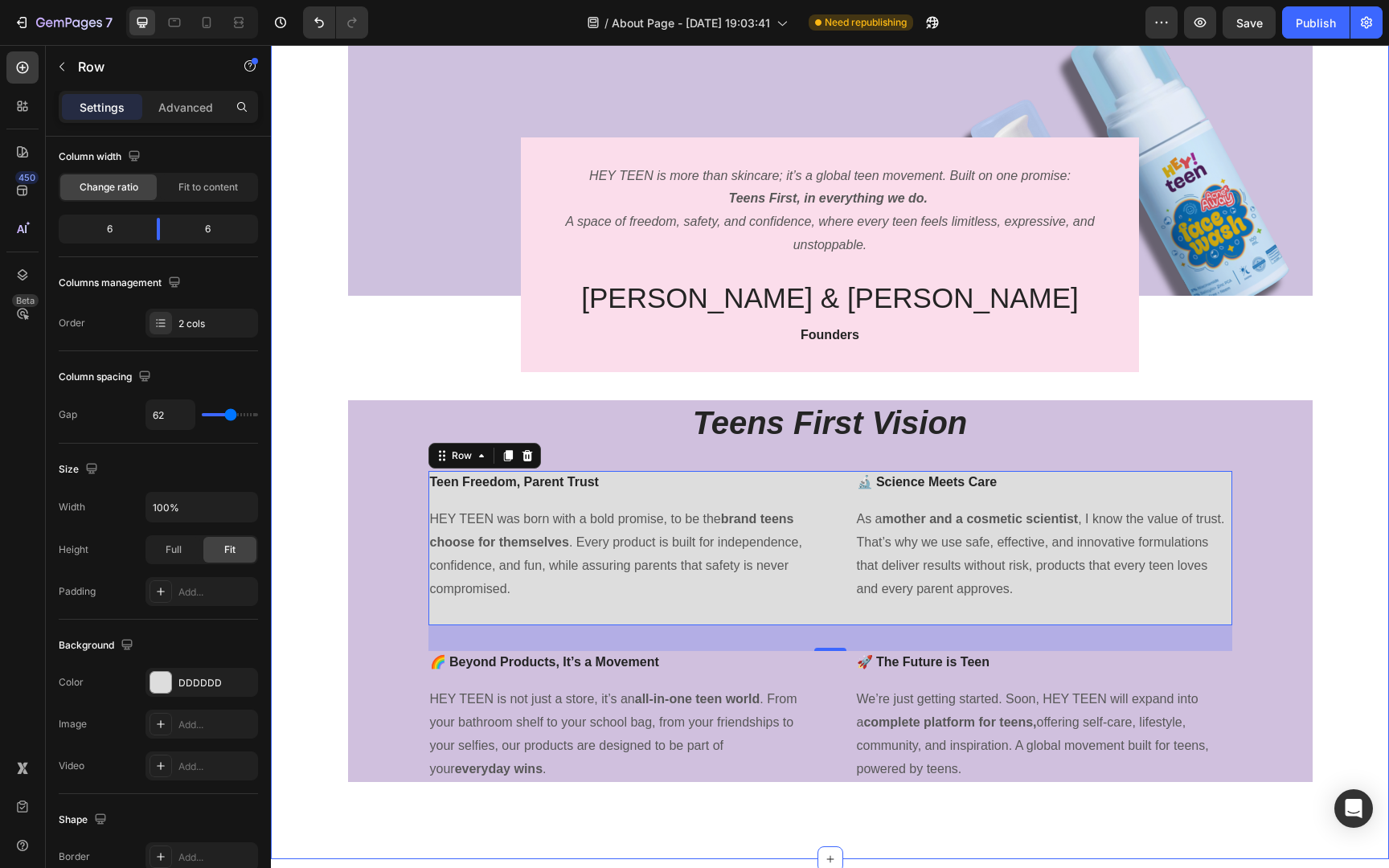
click at [1324, 505] on div "Image HEY TEEN is more than skincare; it’s a global teen movement. Built on one…" at bounding box center [830, 413] width 1093 height 761
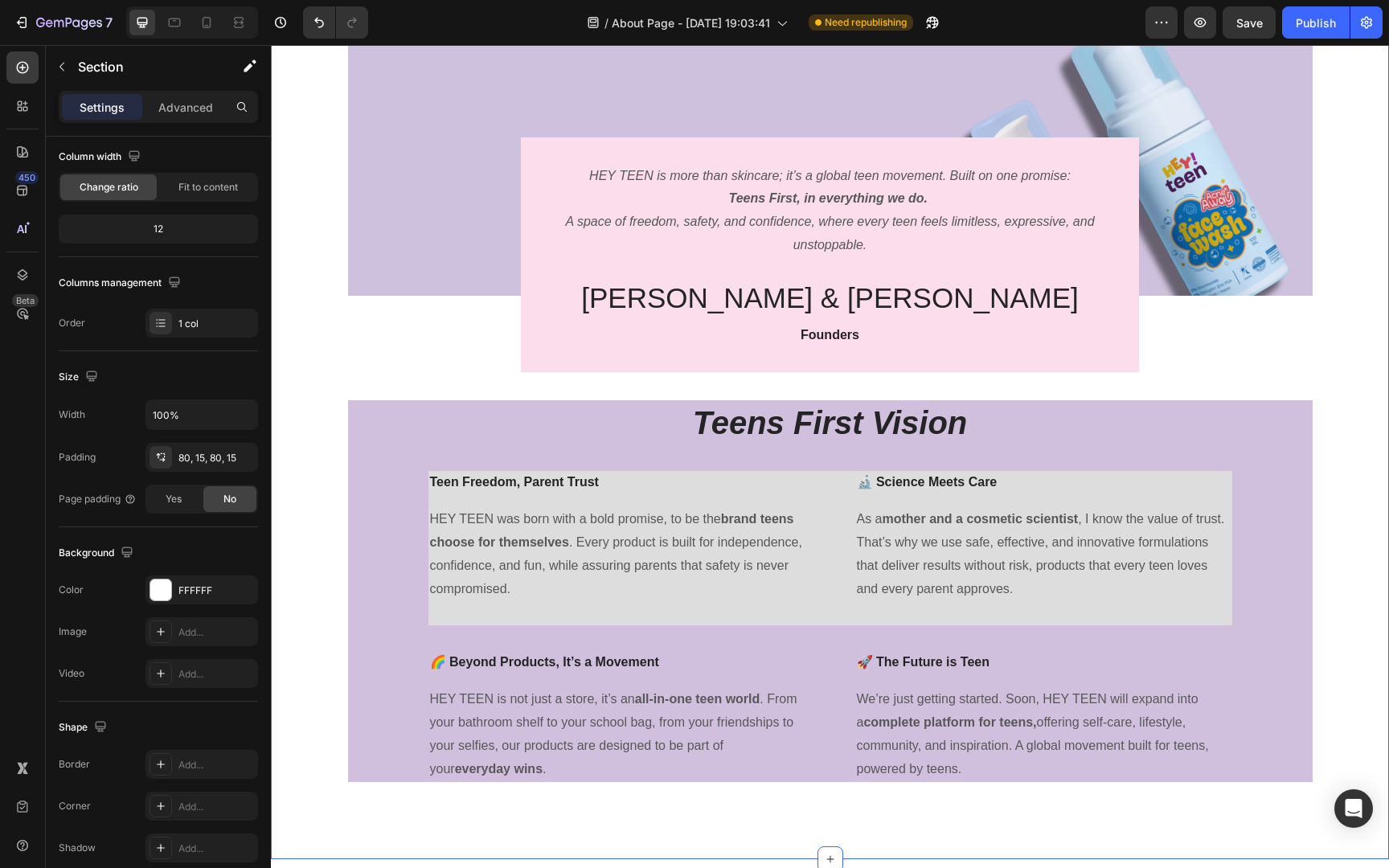
scroll to position [0, 0]
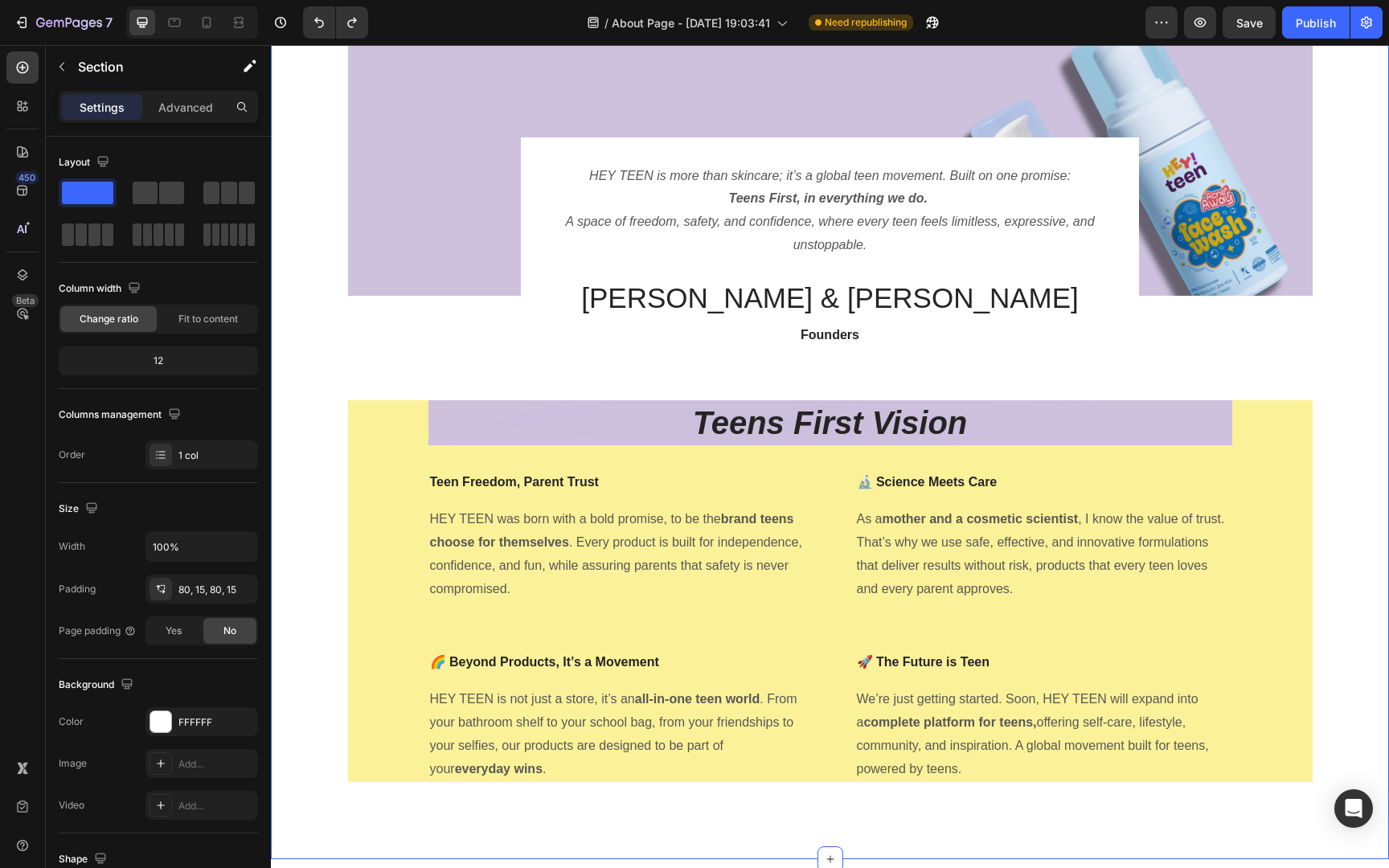
click at [1324, 505] on div "Image HEY TEEN is more than skincare; it’s a global teen movement. Built on one…" at bounding box center [830, 413] width 1093 height 761
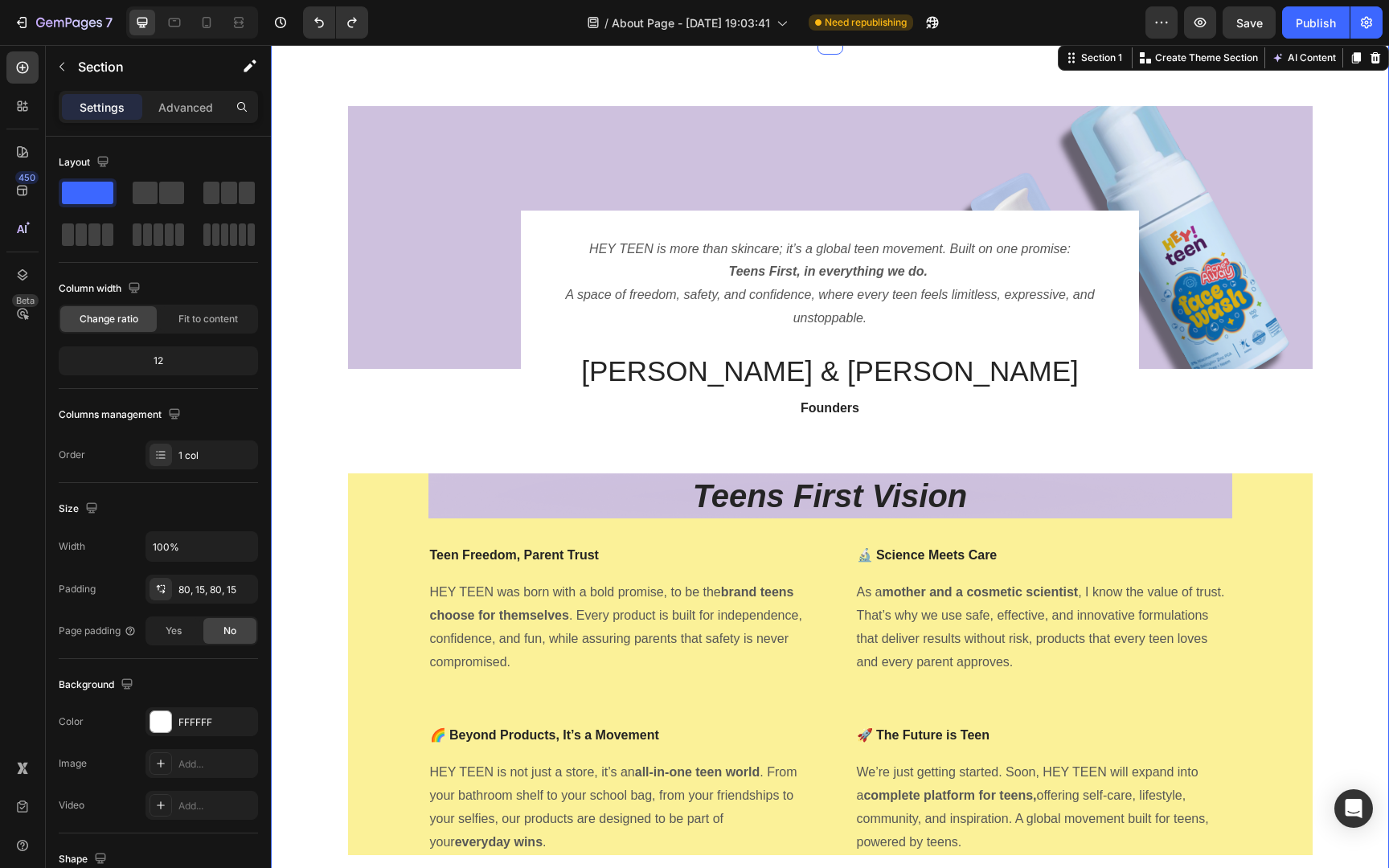
scroll to position [35, 0]
click at [1056, 497] on h2 "Teens First Vision" at bounding box center [830, 497] width 804 height 45
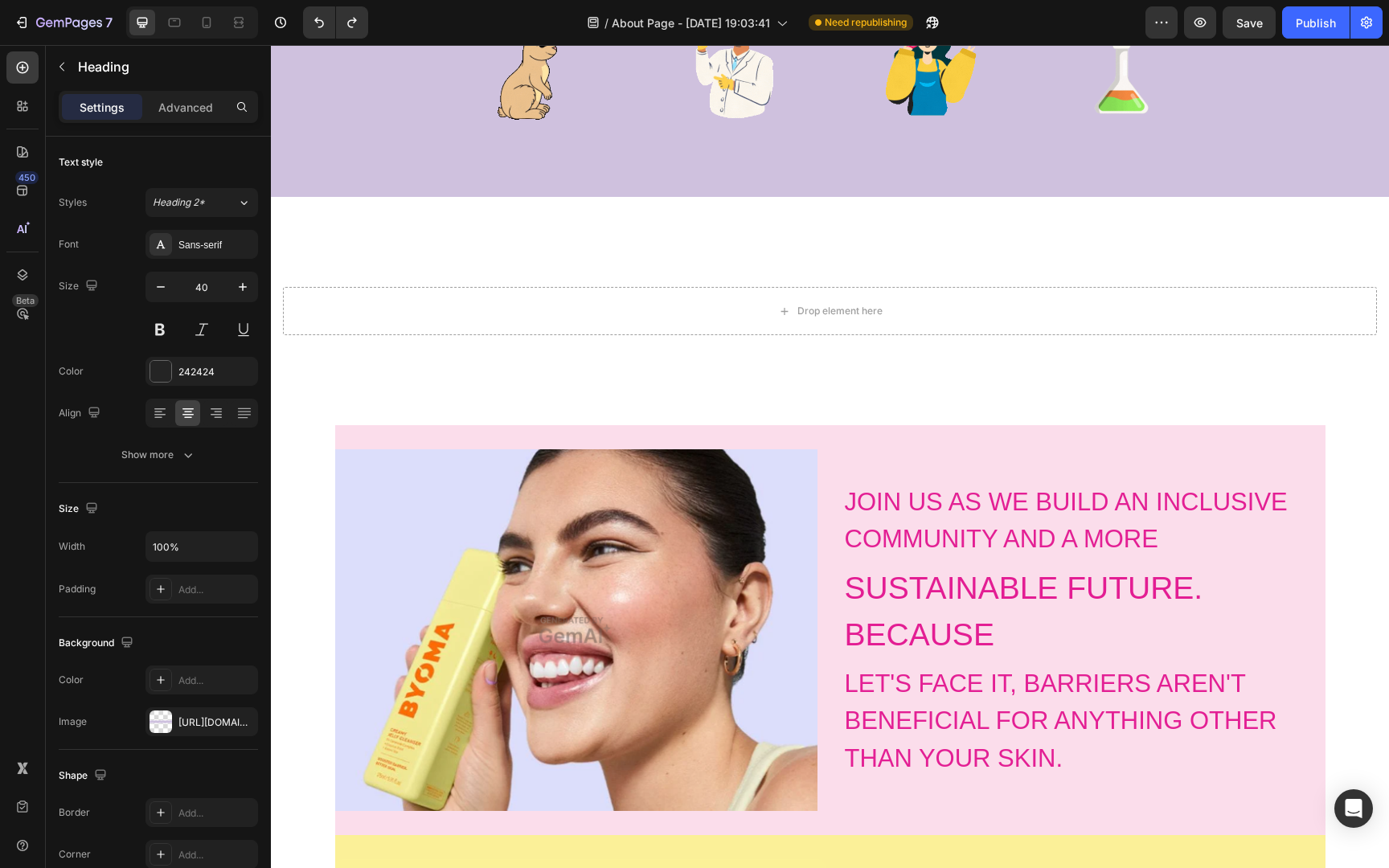
scroll to position [1142, 0]
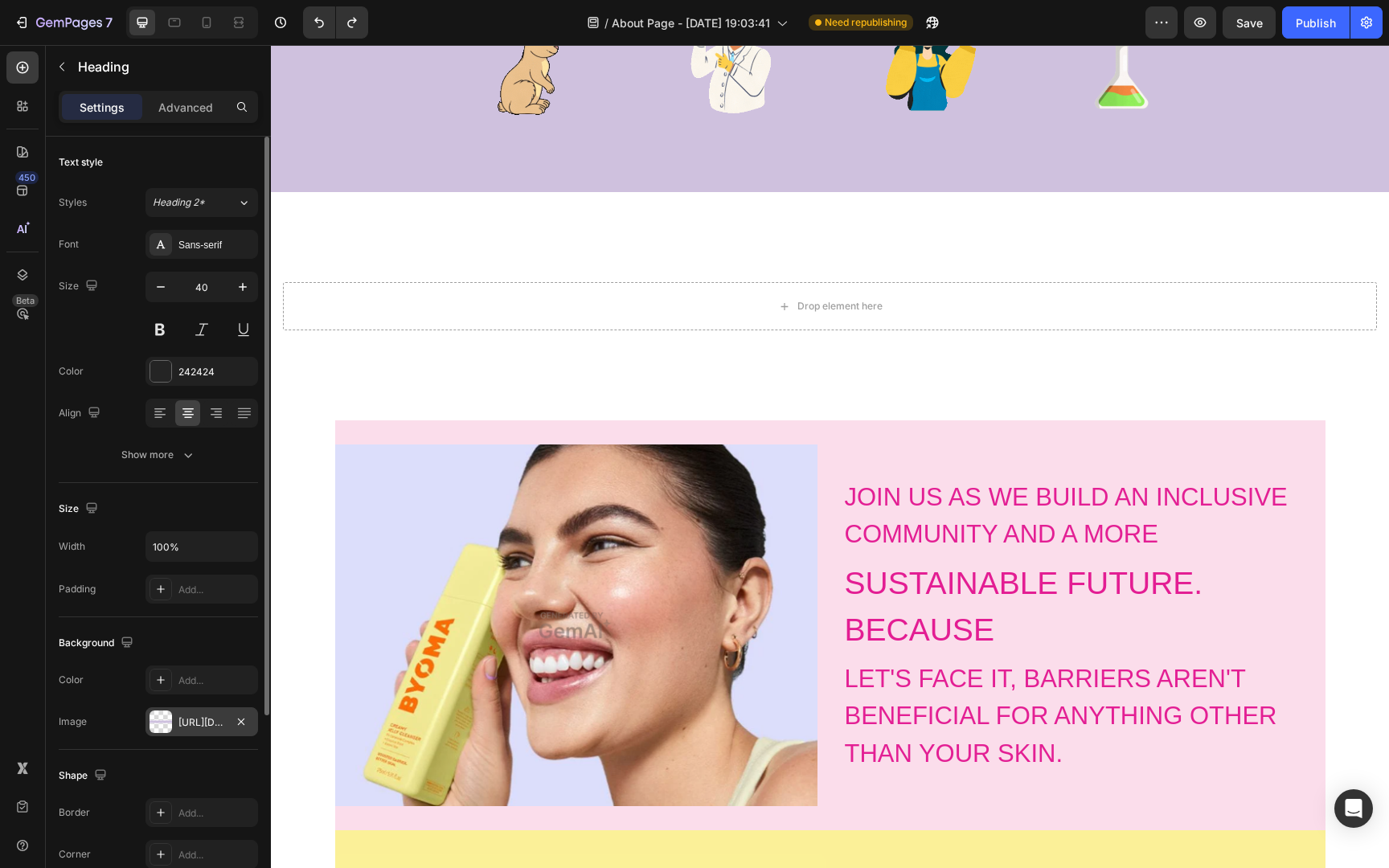
click at [192, 719] on div "https://cdn.shopify.com/s/files/1/0685/0691/0915/files/gempages_580916967938982…" at bounding box center [202, 722] width 47 height 14
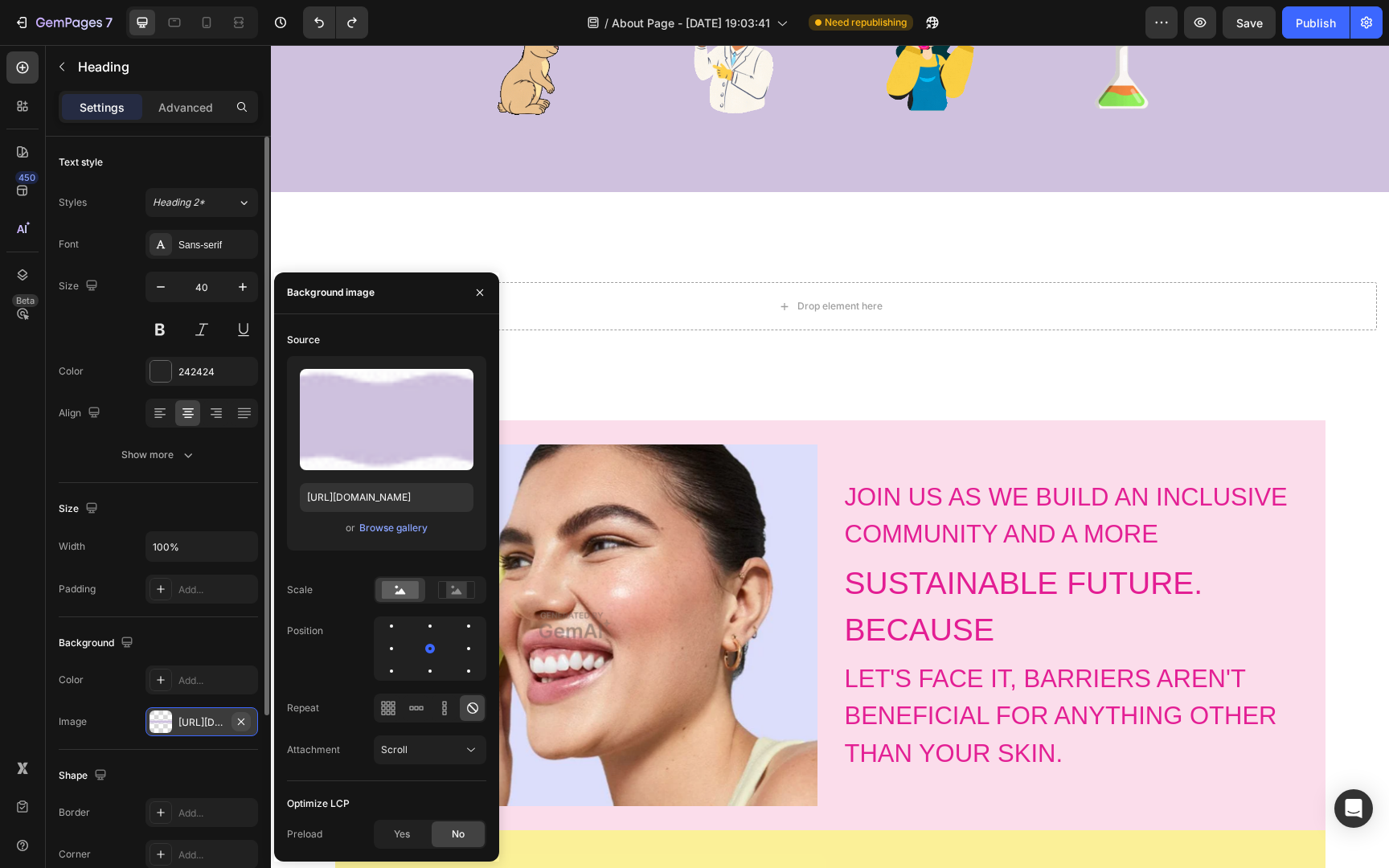
click at [246, 725] on icon "button" at bounding box center [240, 721] width 13 height 13
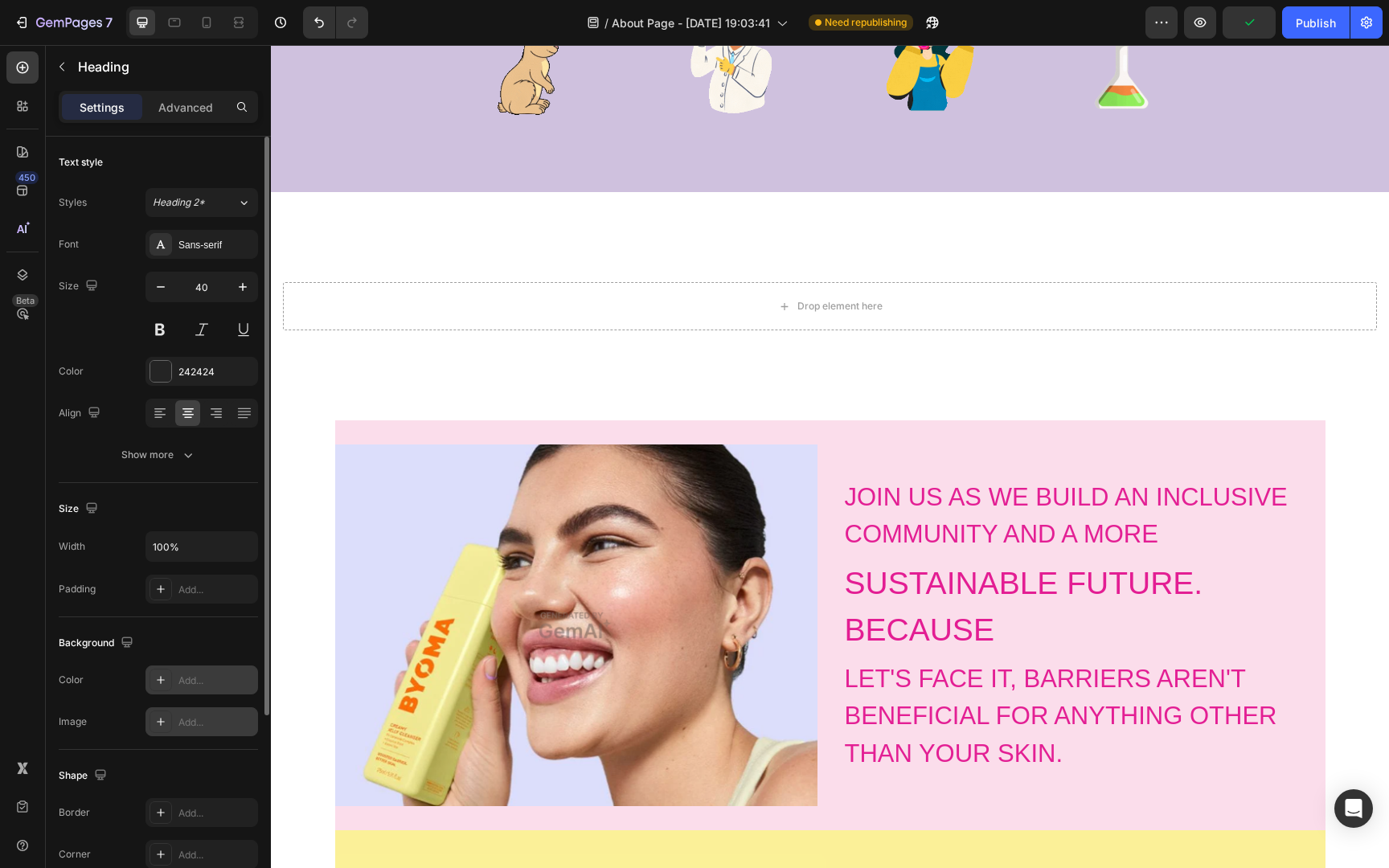
click at [164, 682] on icon at bounding box center [160, 679] width 13 height 13
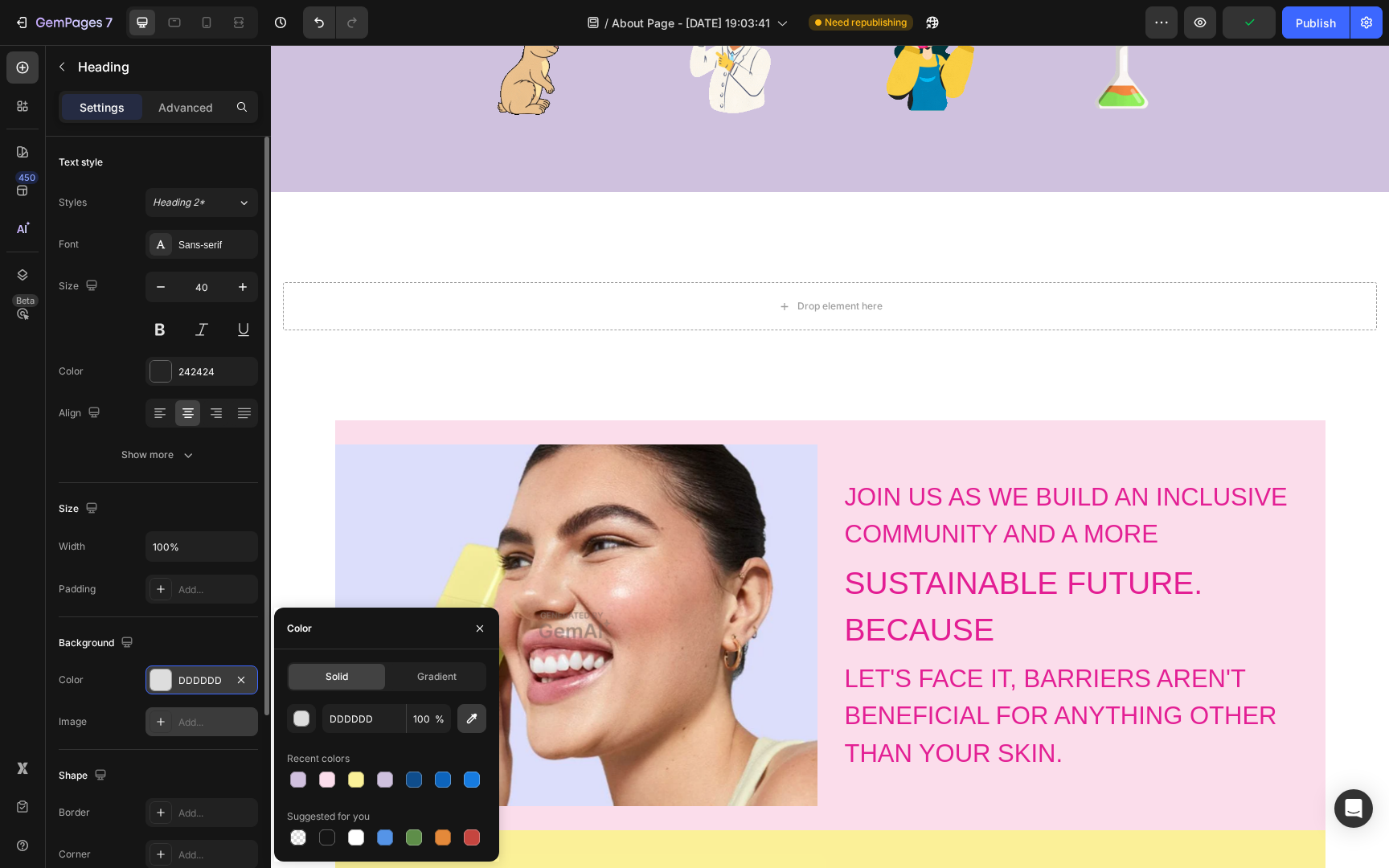
click at [473, 723] on icon "button" at bounding box center [471, 718] width 16 height 16
type input "FBDDEB"
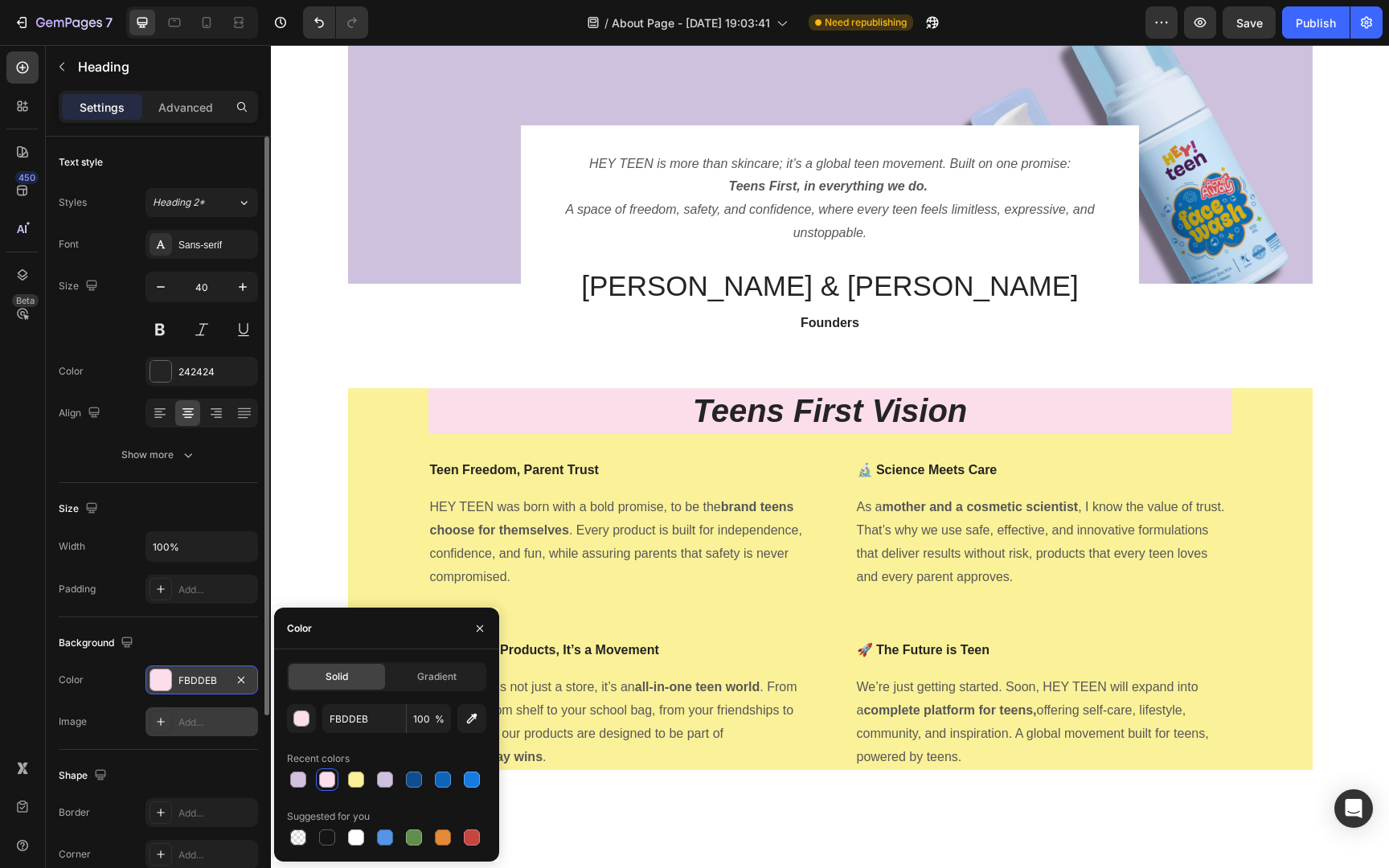
scroll to position [122, 0]
click at [1251, 451] on div "Teens First Vision Heading Teen Freedom, Parent Trust Text block HEY TEEN was b…" at bounding box center [830, 578] width 964 height 382
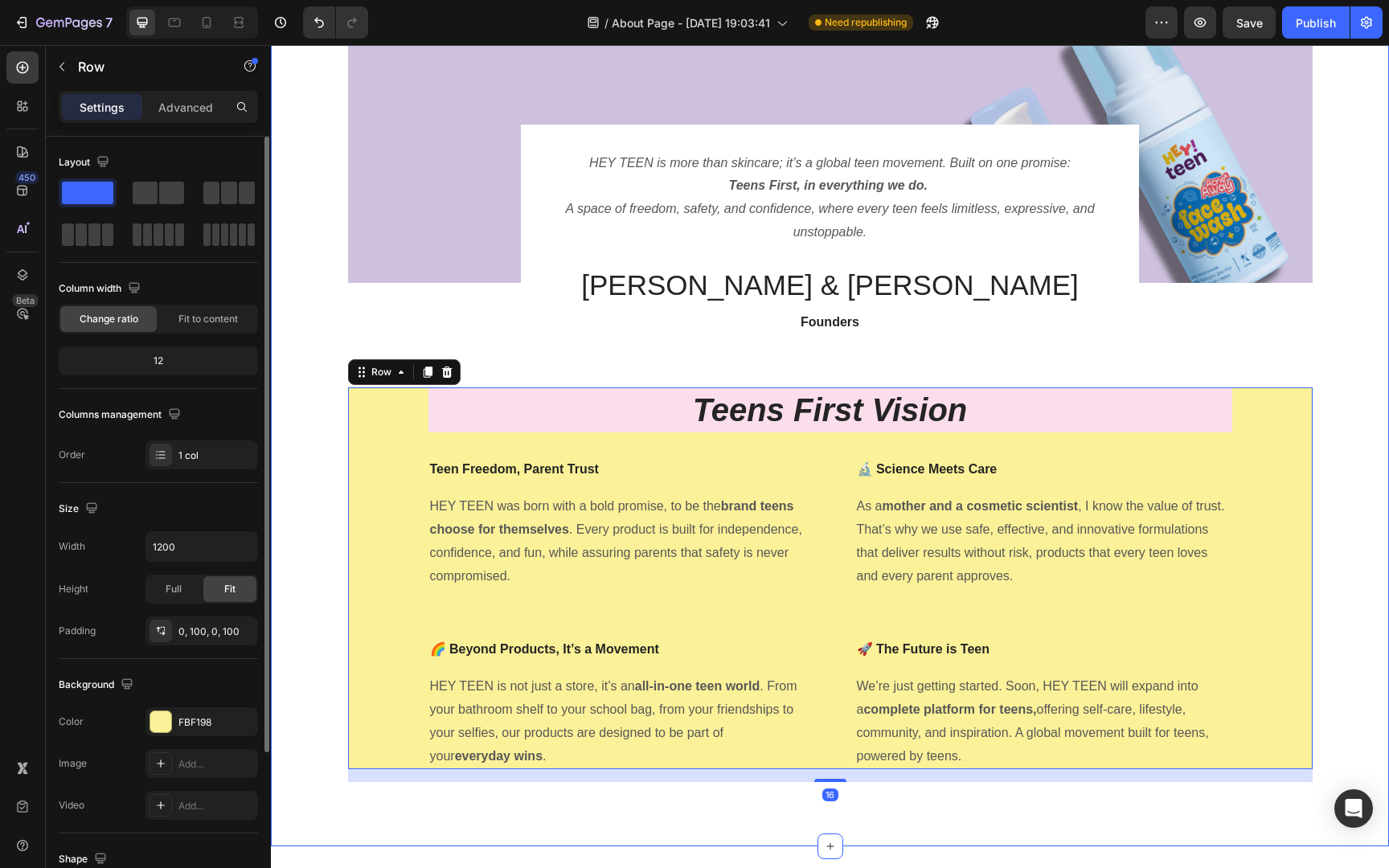
click at [1359, 552] on div "Image HEY TEEN is more than skincare; it’s a global teen movement. Built on one…" at bounding box center [830, 400] width 1093 height 761
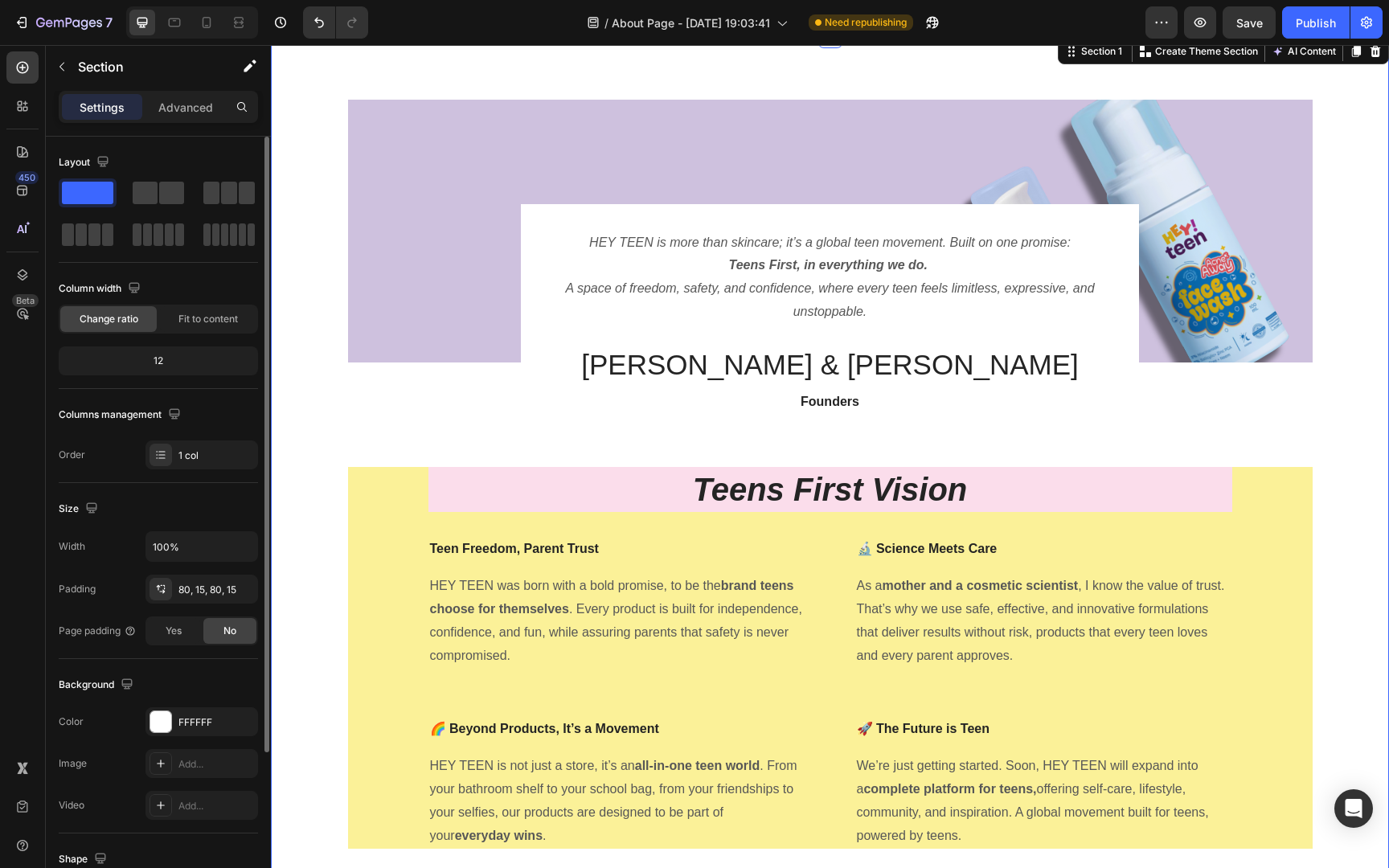
scroll to position [44, 0]
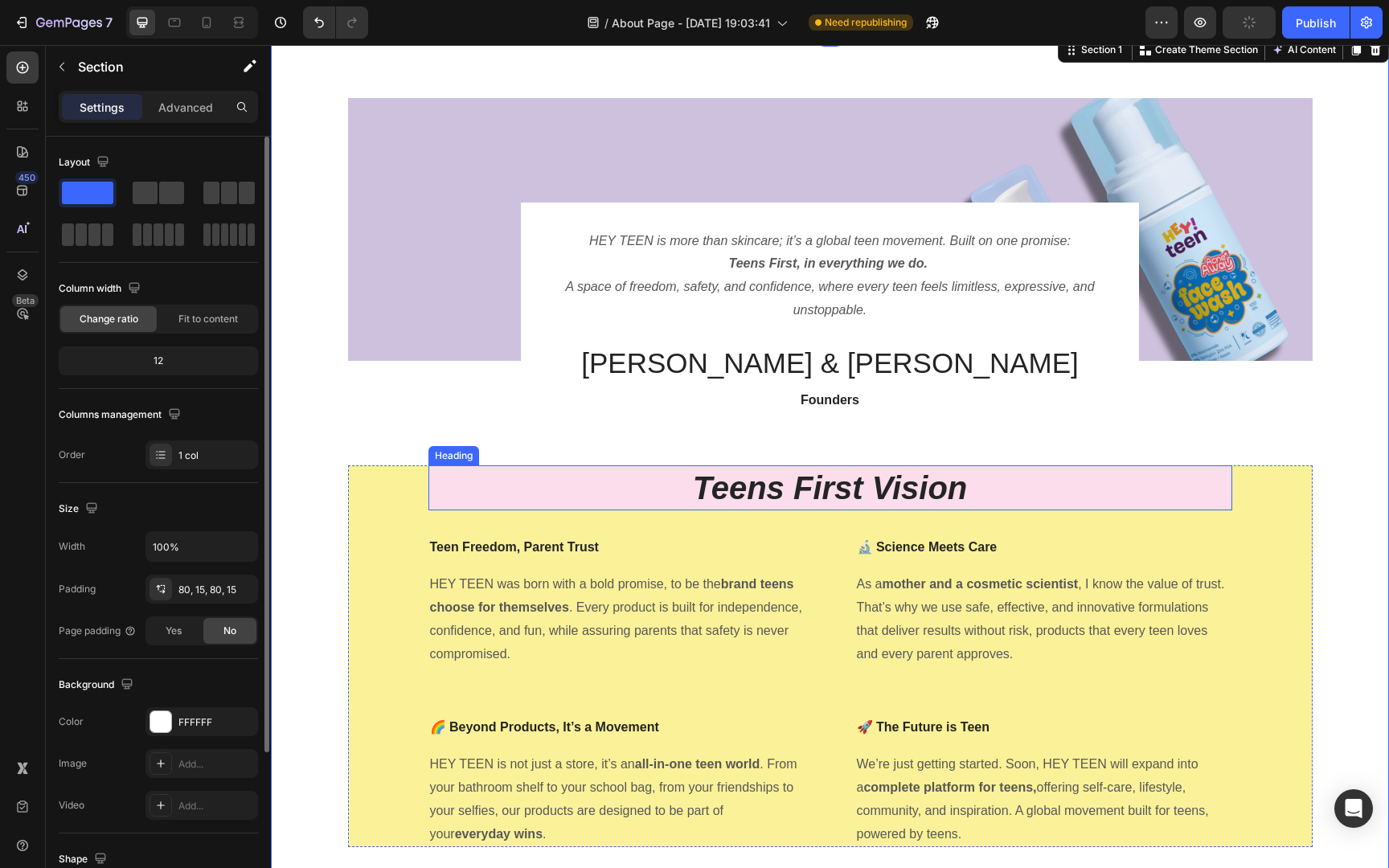
click at [1165, 498] on h2 "Teens First Vision" at bounding box center [830, 488] width 804 height 45
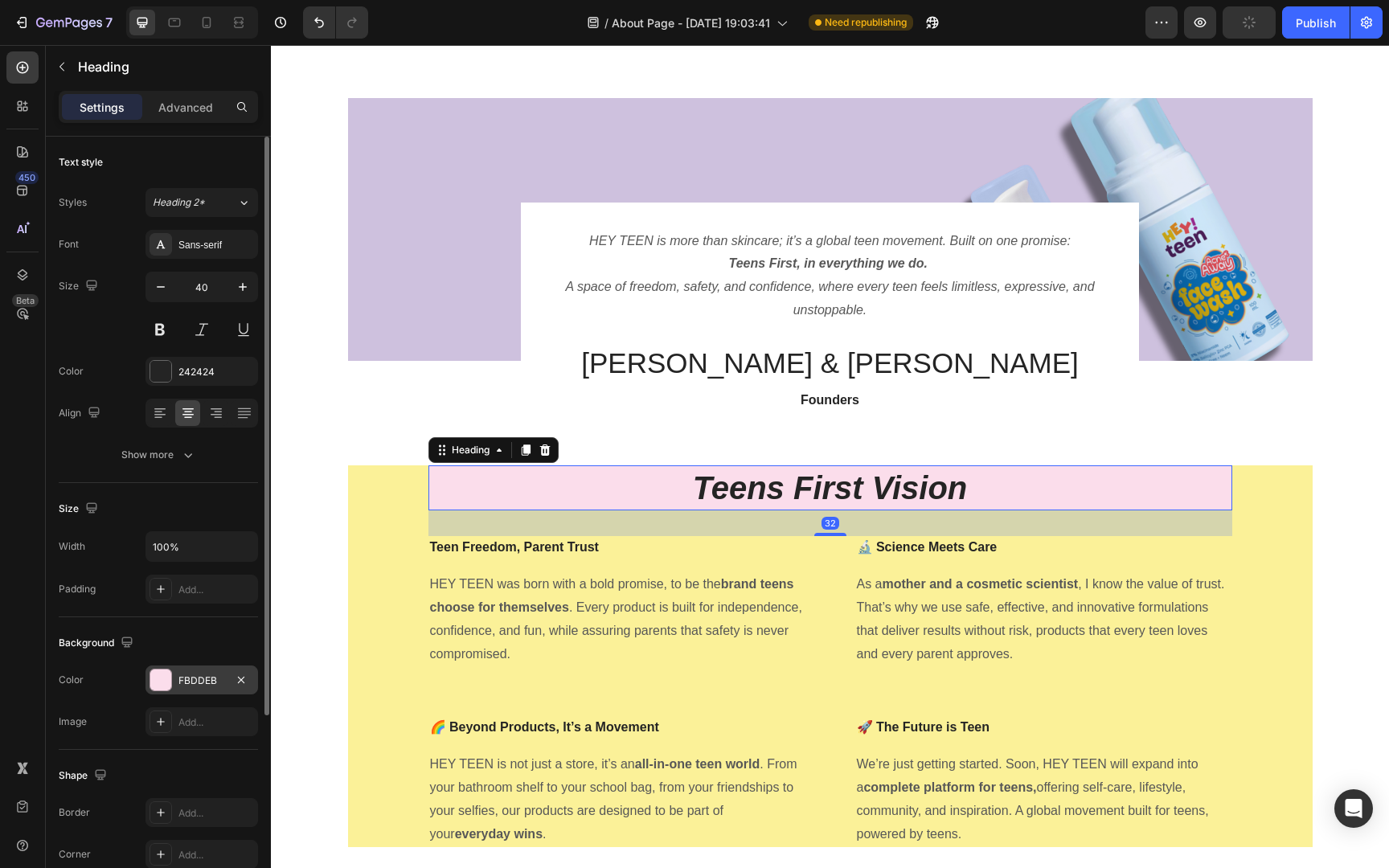
click at [182, 682] on div "FBDDEB" at bounding box center [202, 680] width 47 height 14
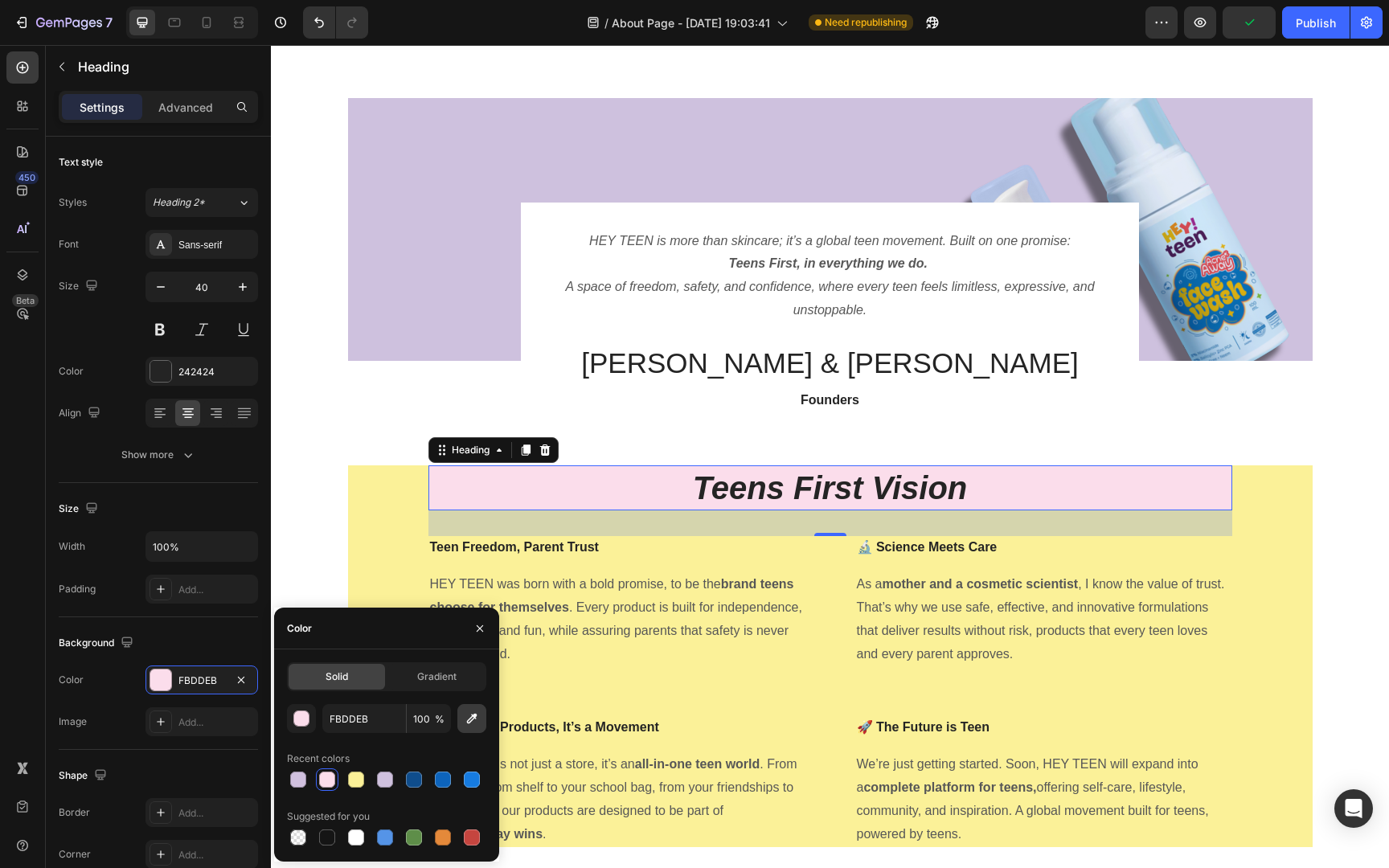
click at [479, 711] on icon "button" at bounding box center [471, 718] width 16 height 16
type input "D0C0DE"
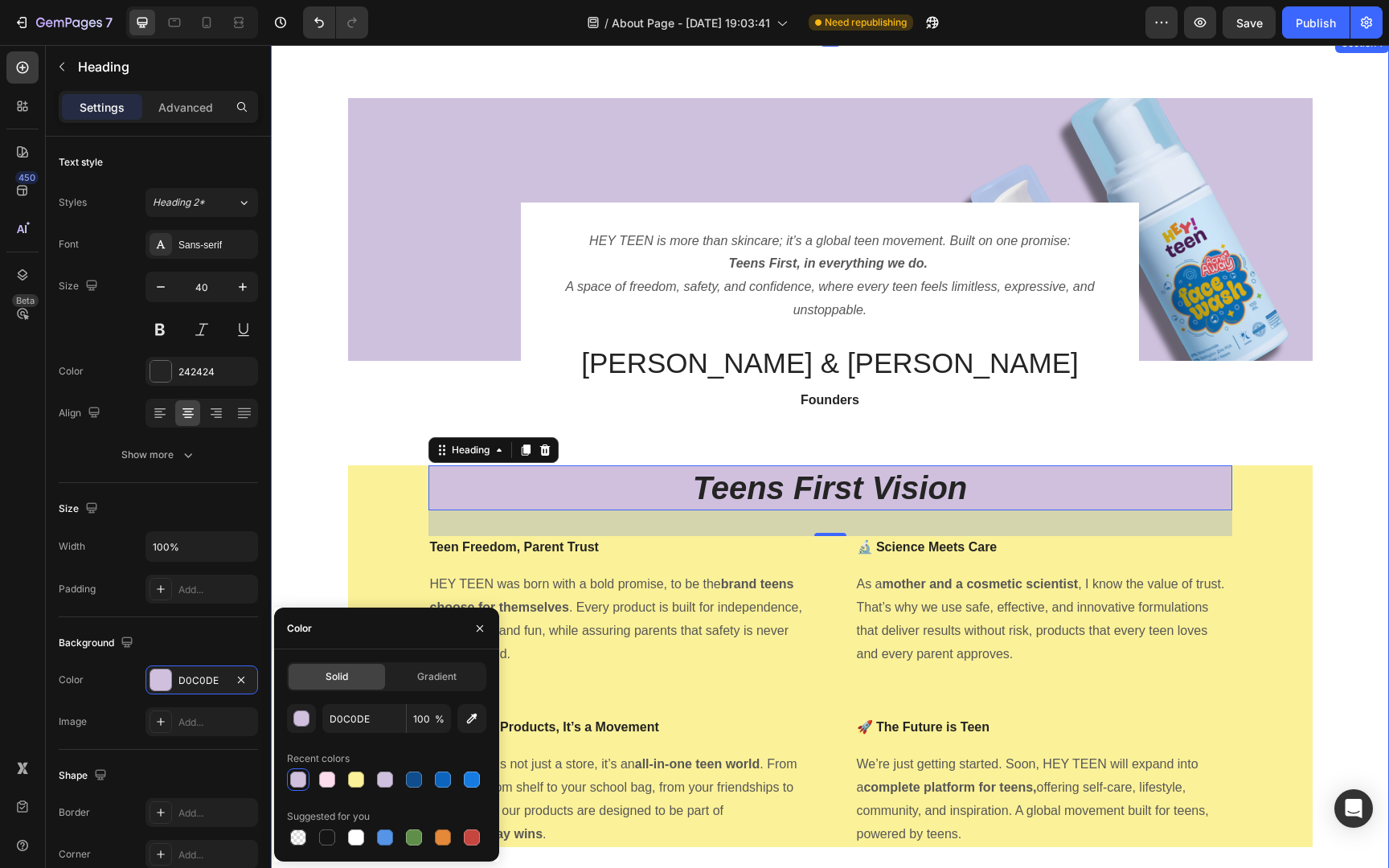
click at [1373, 560] on div "Image HEY TEEN is more than skincare; it’s a global teen movement. Built on one…" at bounding box center [830, 478] width 1093 height 761
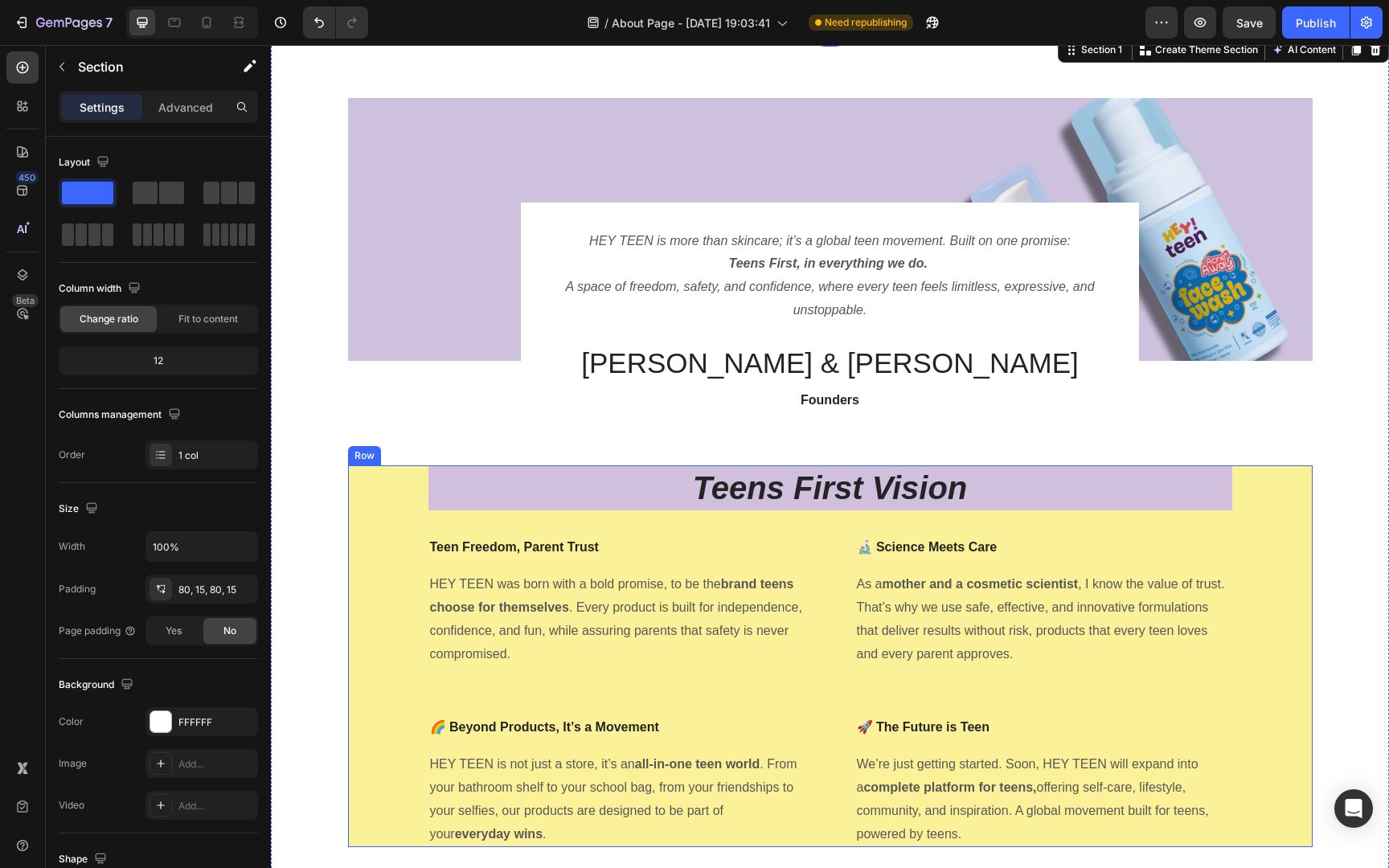
click at [1275, 587] on div "Teens First Vision Heading Teen Freedom, Parent Trust Text block HEY TEEN was b…" at bounding box center [830, 656] width 964 height 382
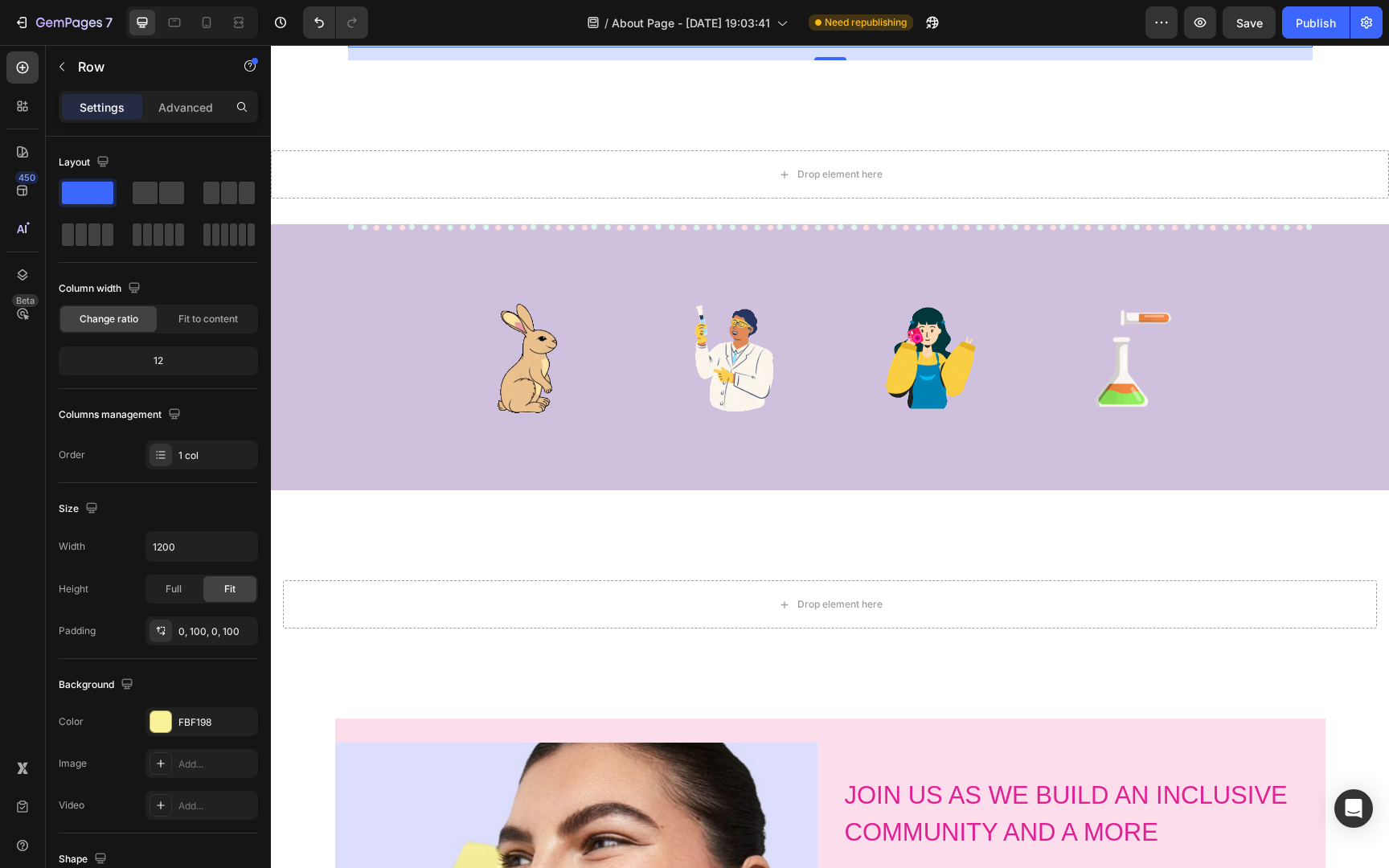
scroll to position [871, 0]
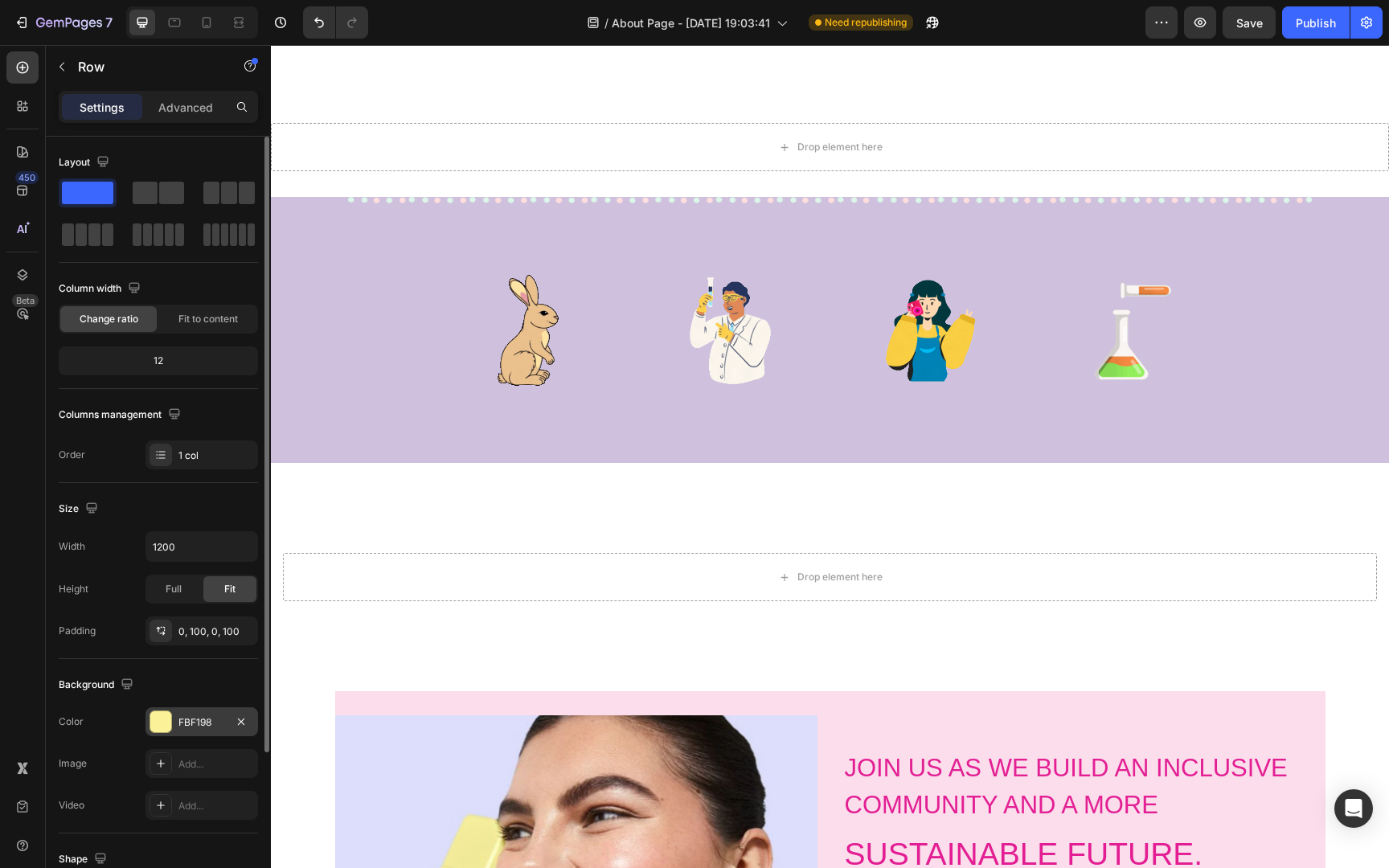
click at [204, 719] on div "FBF198" at bounding box center [202, 722] width 47 height 14
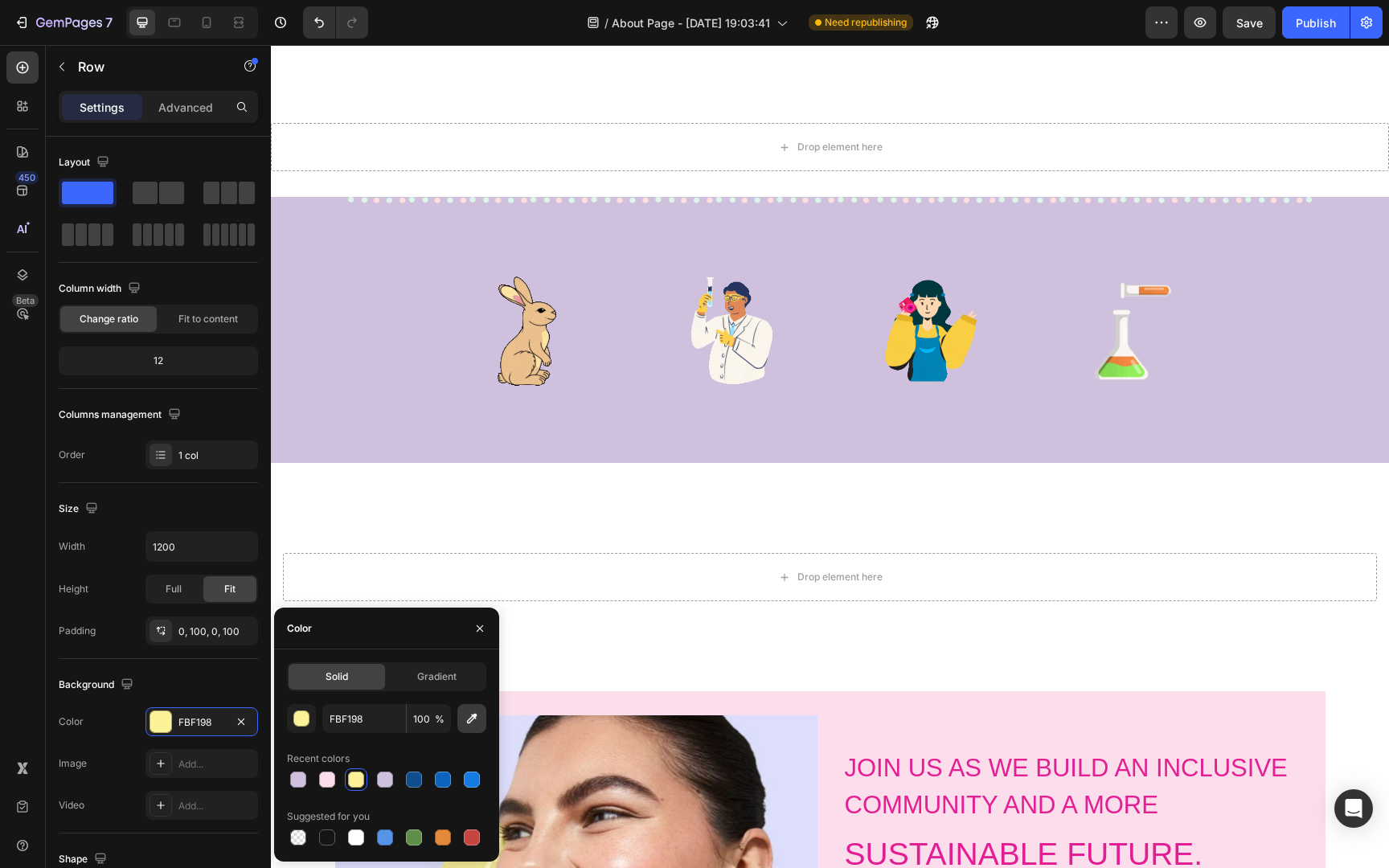
click at [465, 716] on icon "button" at bounding box center [471, 718] width 16 height 16
type input "FBDDEB"
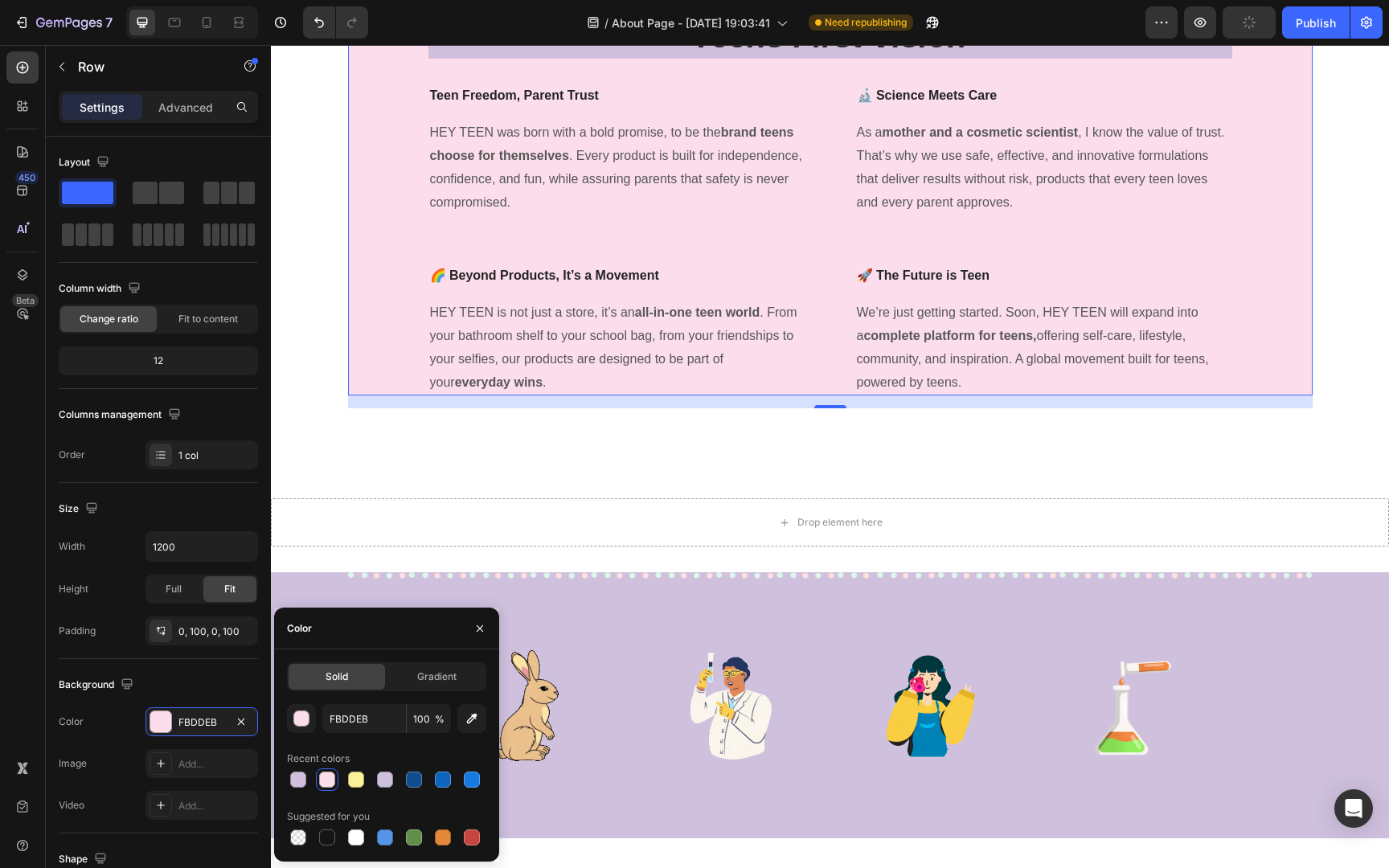
scroll to position [0, 0]
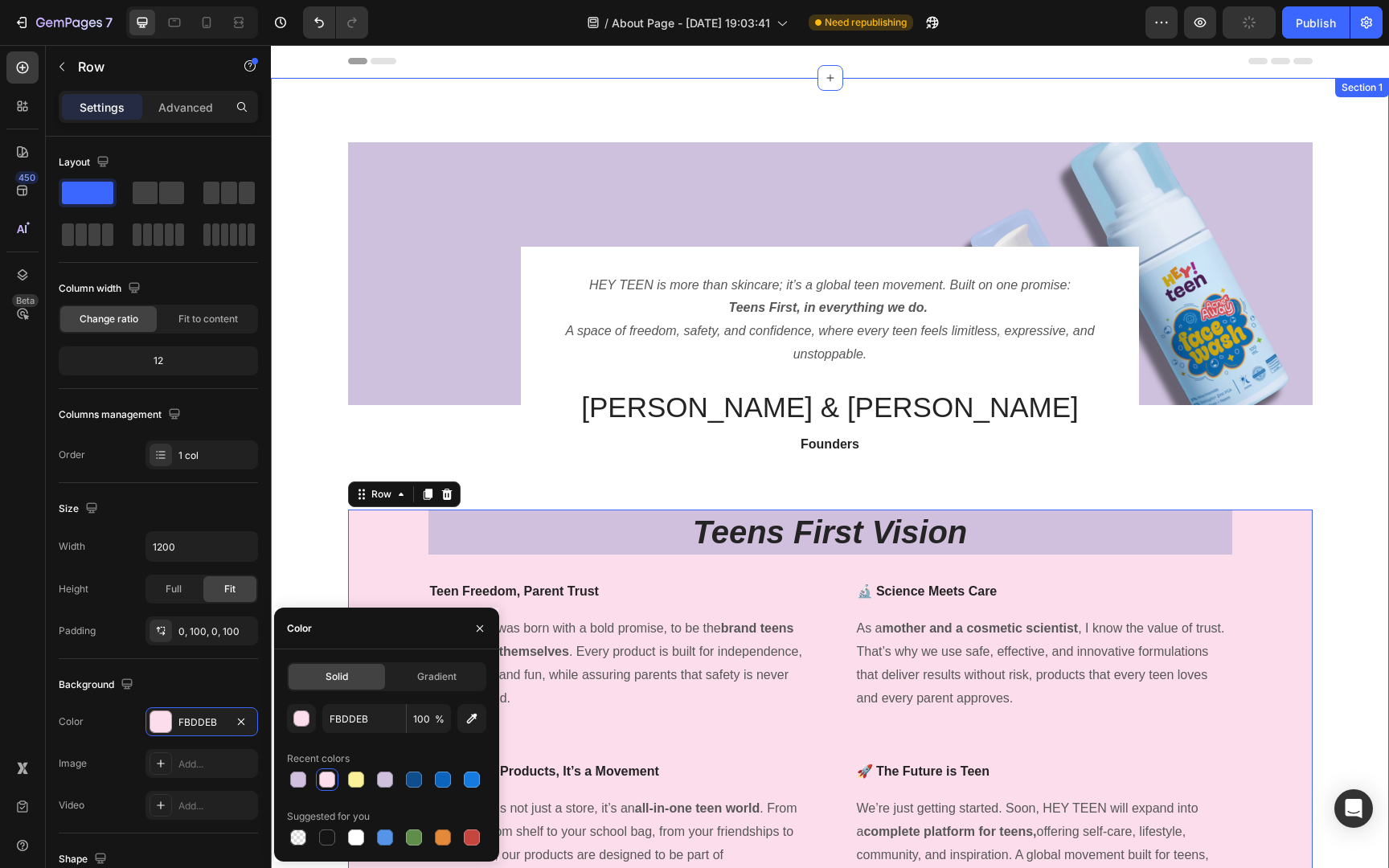
click at [1321, 524] on div "Image HEY TEEN is more than skincare; it’s a global teen movement. Built on one…" at bounding box center [830, 522] width 1093 height 761
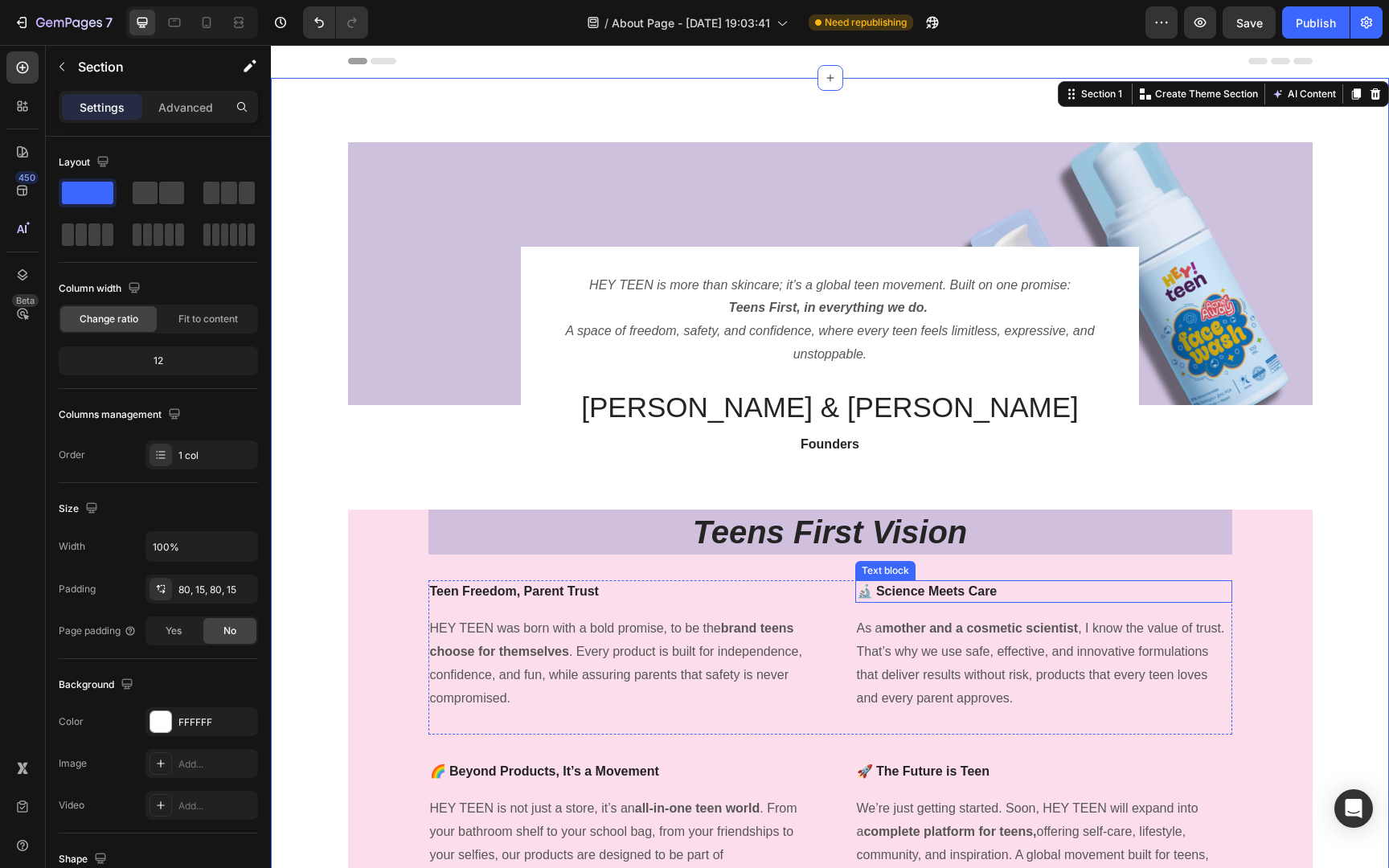
click at [1197, 588] on p "🔬 Science Meets Care" at bounding box center [1043, 591] width 374 height 19
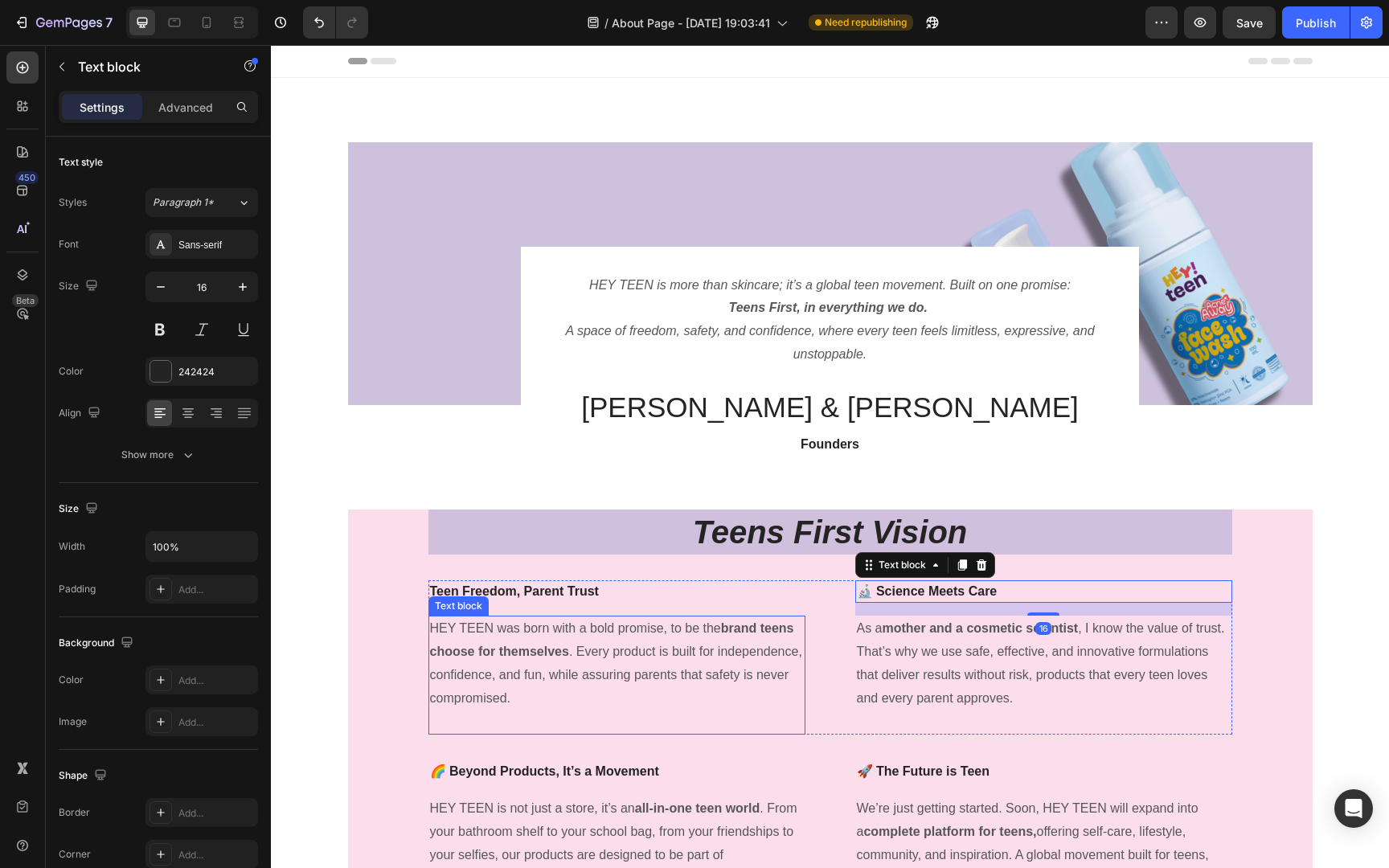
click at [535, 680] on p "HEY TEEN was born with a bold promise, to be the brand teens choose for themsel…" at bounding box center [616, 663] width 374 height 92
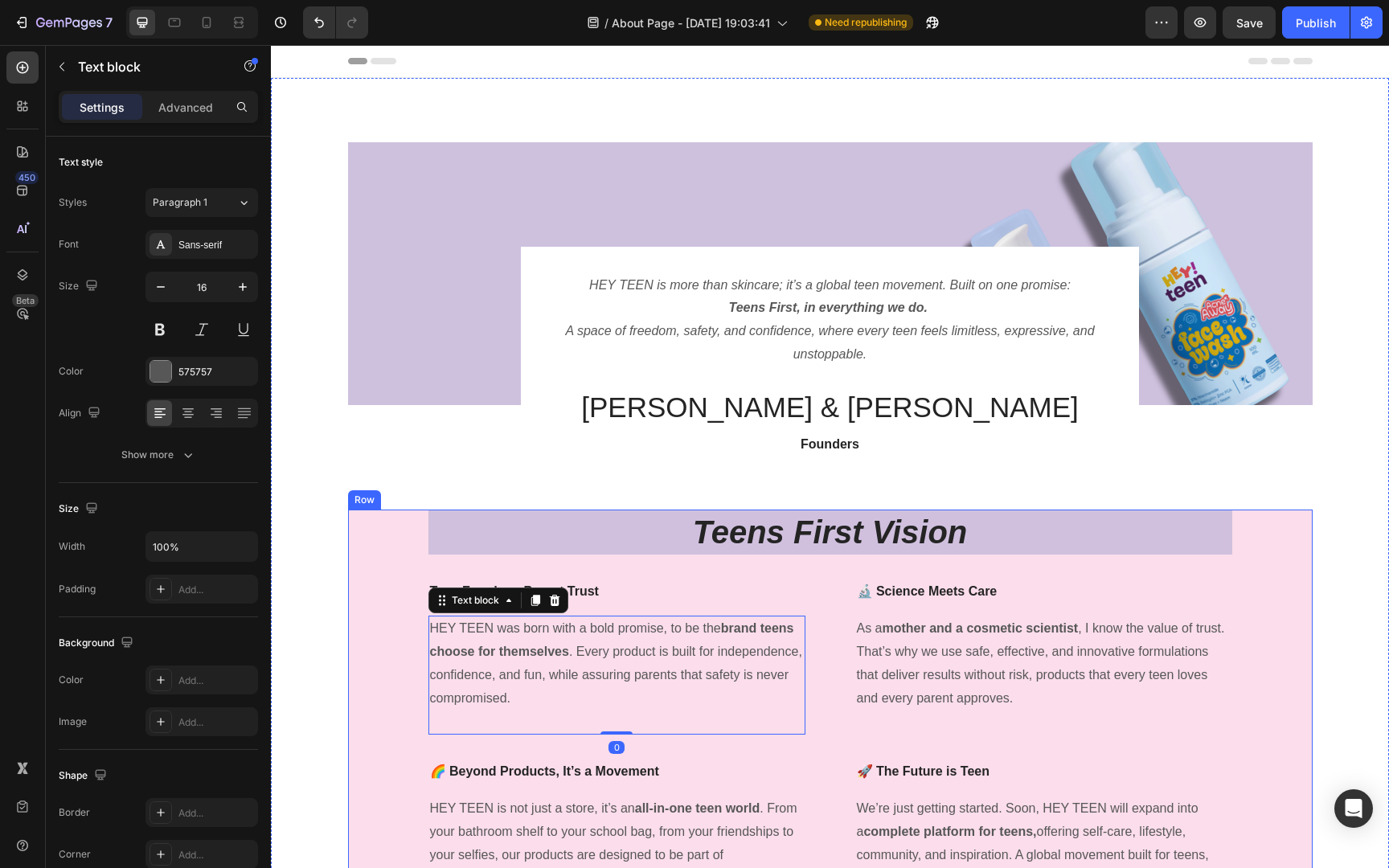
click at [406, 557] on div "Teens First Vision Heading Teen Freedom, Parent Trust Text block HEY TEEN was b…" at bounding box center [830, 700] width 964 height 382
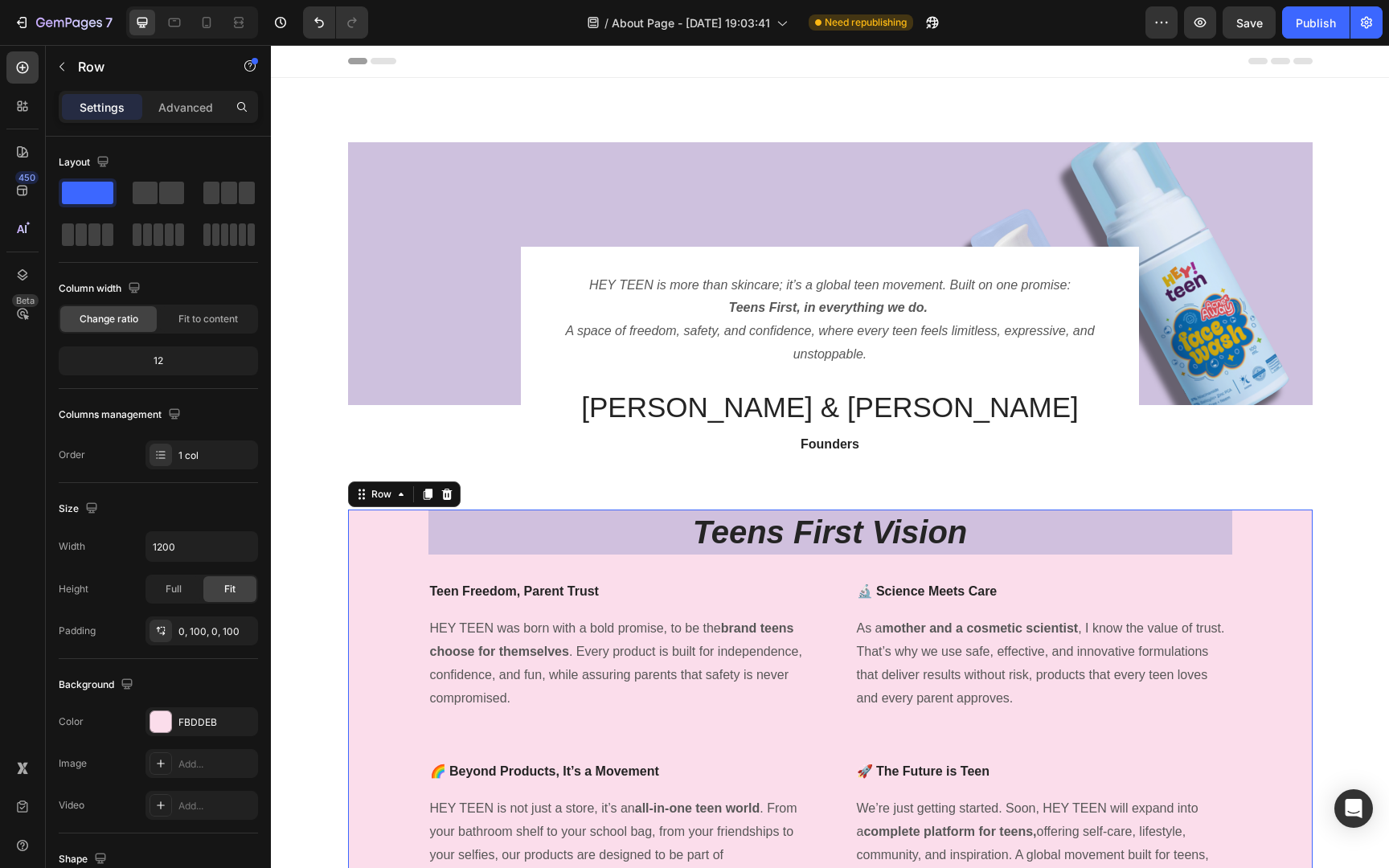
scroll to position [20, 0]
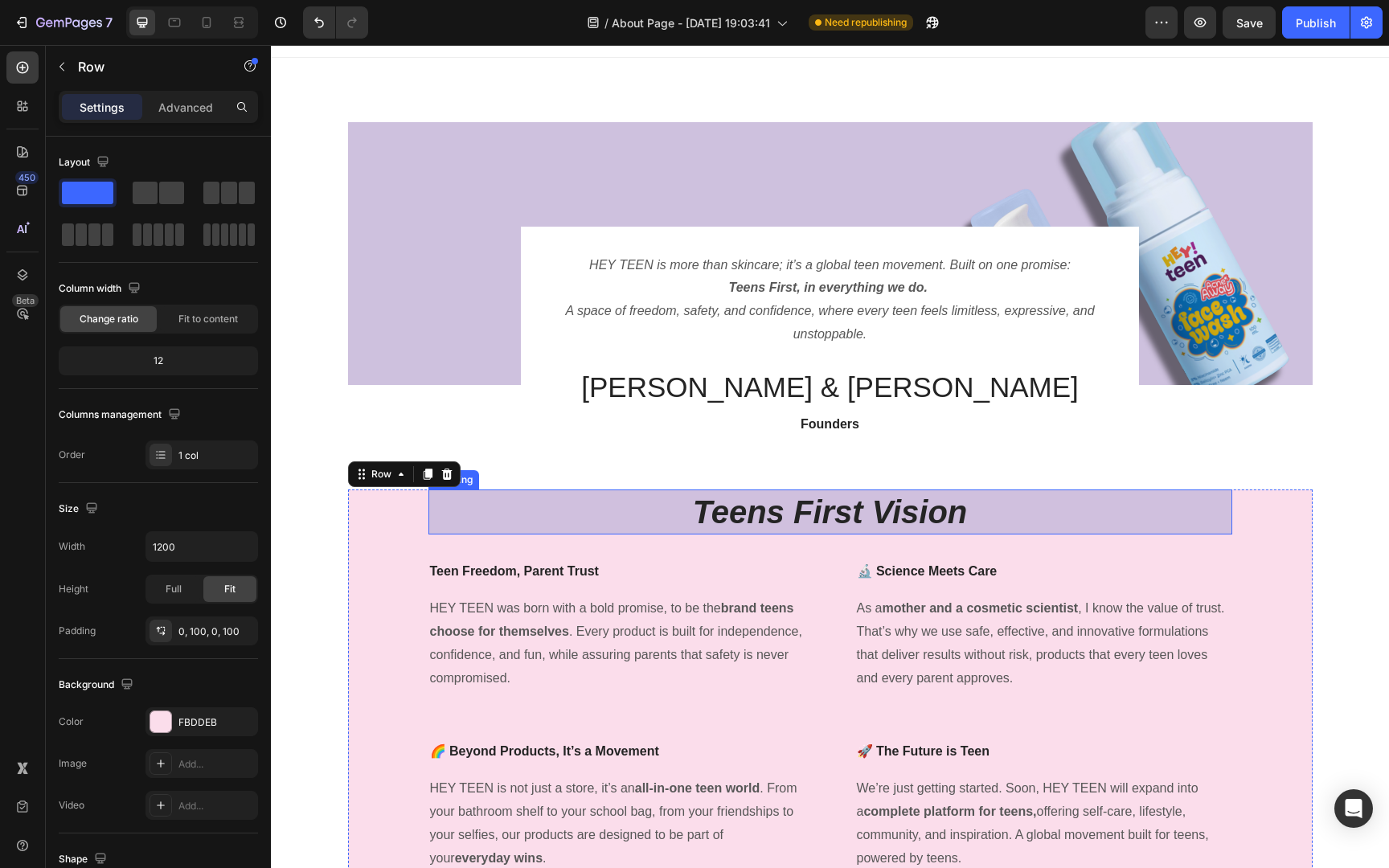
click at [578, 526] on h2 "Teens First Vision" at bounding box center [830, 512] width 804 height 45
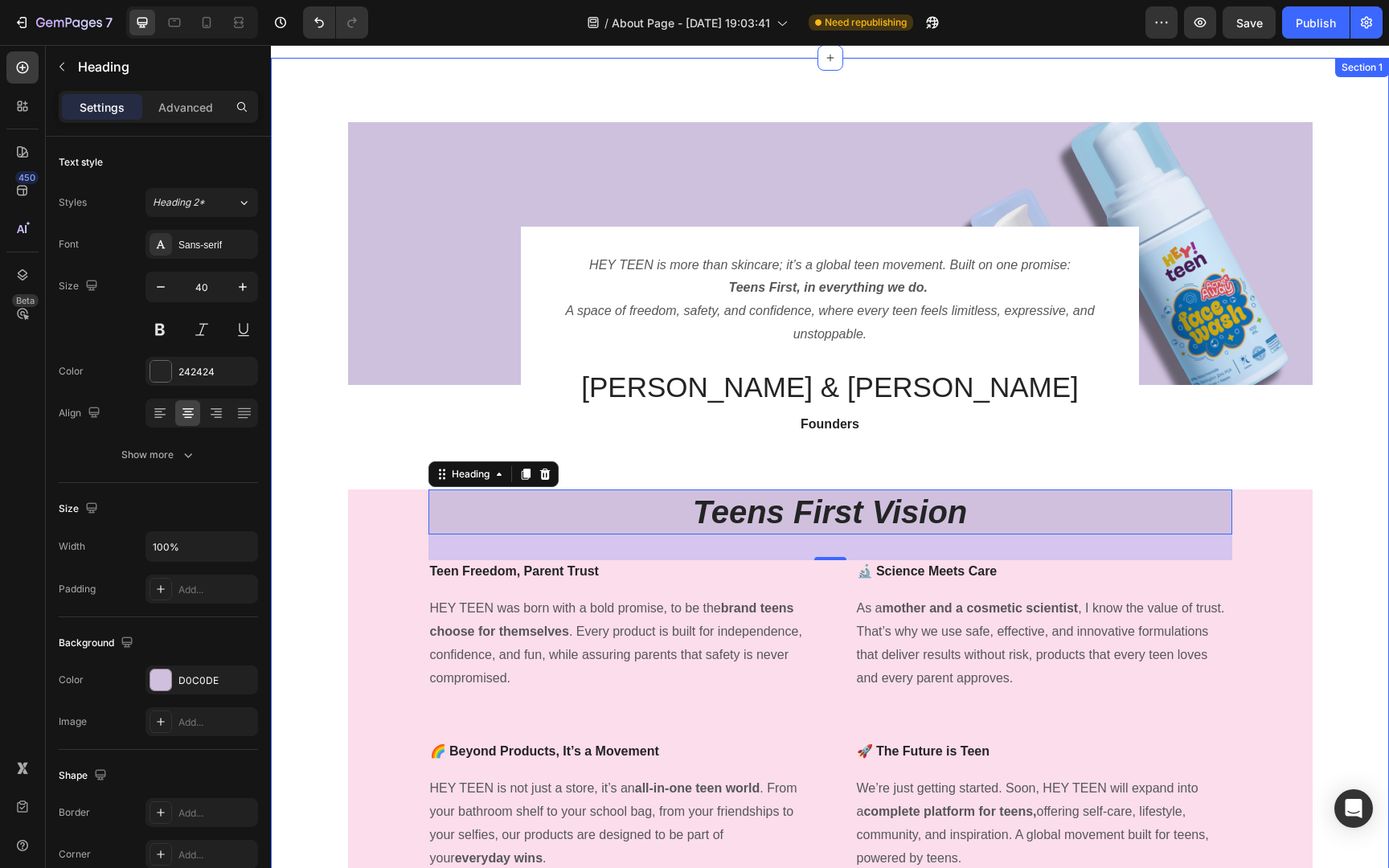
click at [1340, 369] on div "Image HEY TEEN is more than skincare; it’s a global teen movement. Built on one…" at bounding box center [830, 502] width 1093 height 761
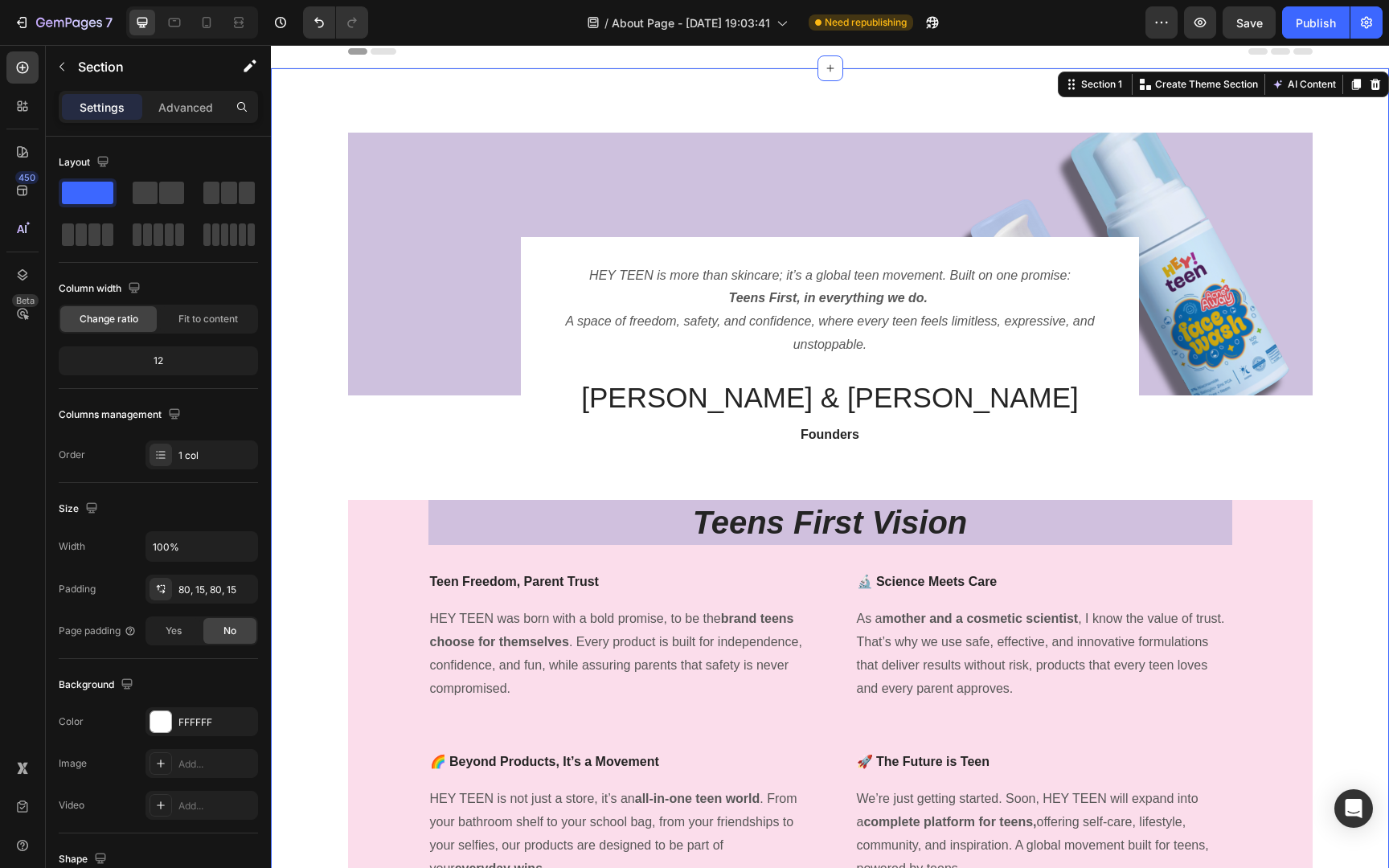
scroll to position [0, 0]
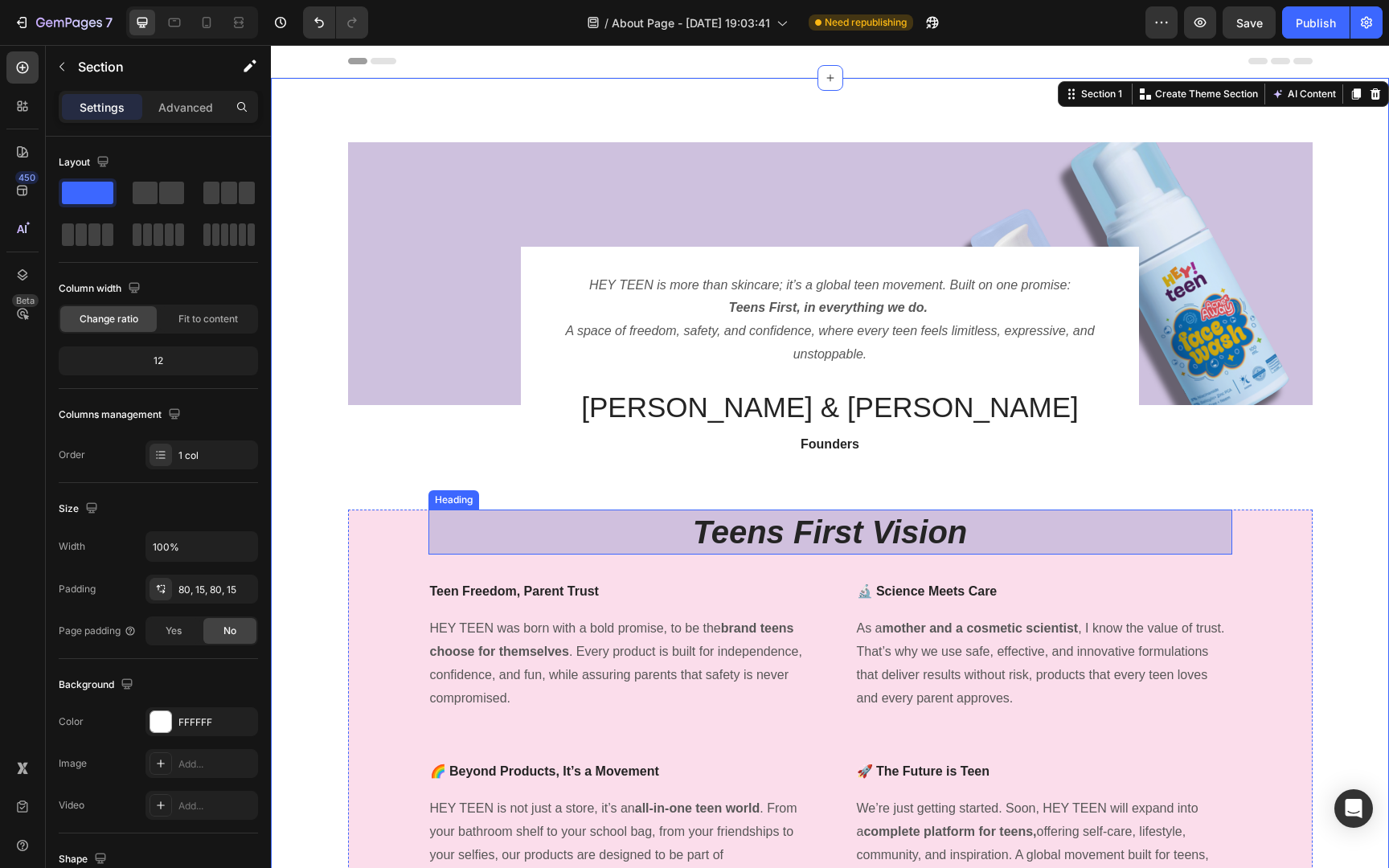
click at [1070, 539] on h2 "Teens First Vision" at bounding box center [830, 532] width 804 height 45
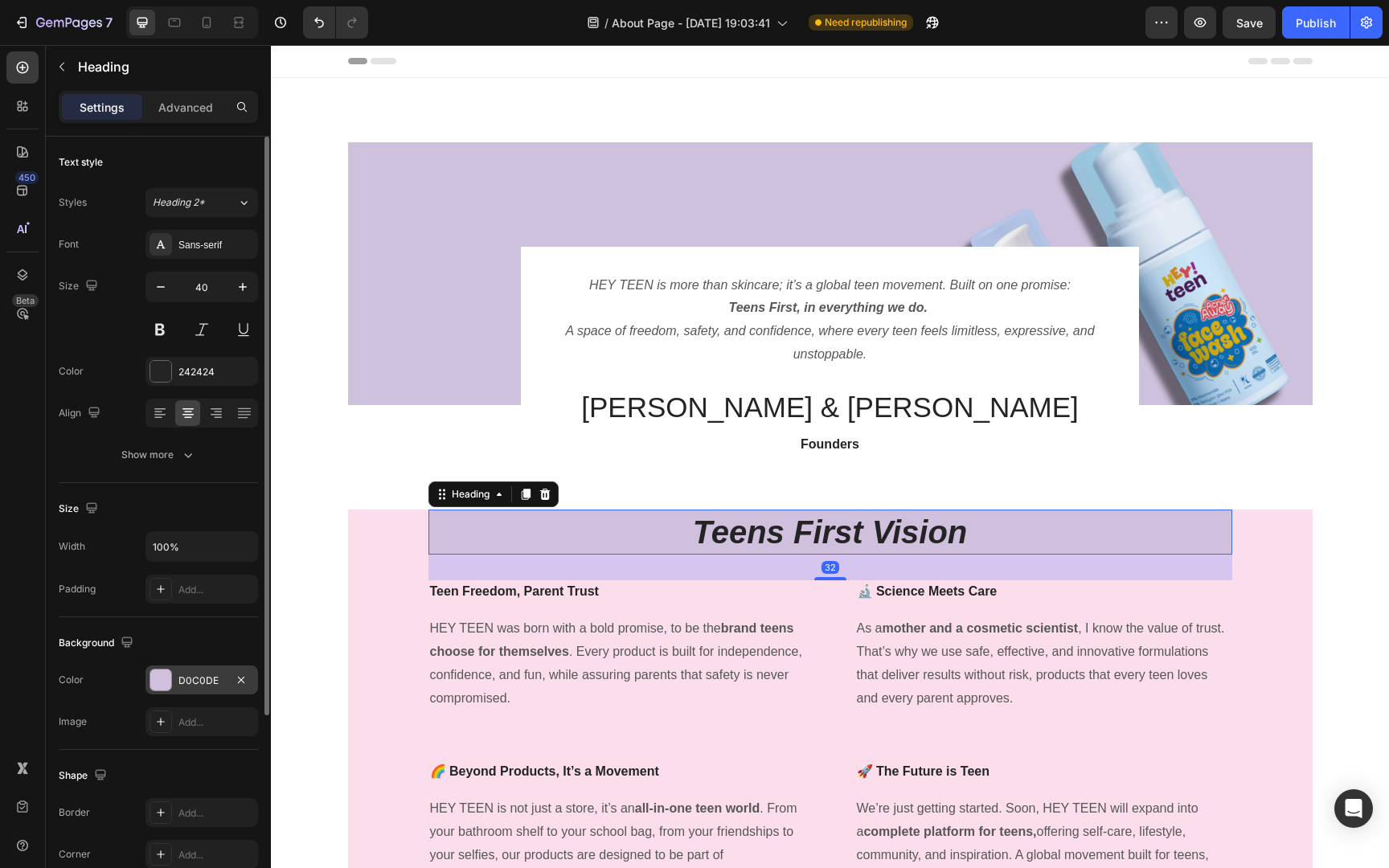
click at [207, 680] on div "D0C0DE" at bounding box center [202, 680] width 47 height 14
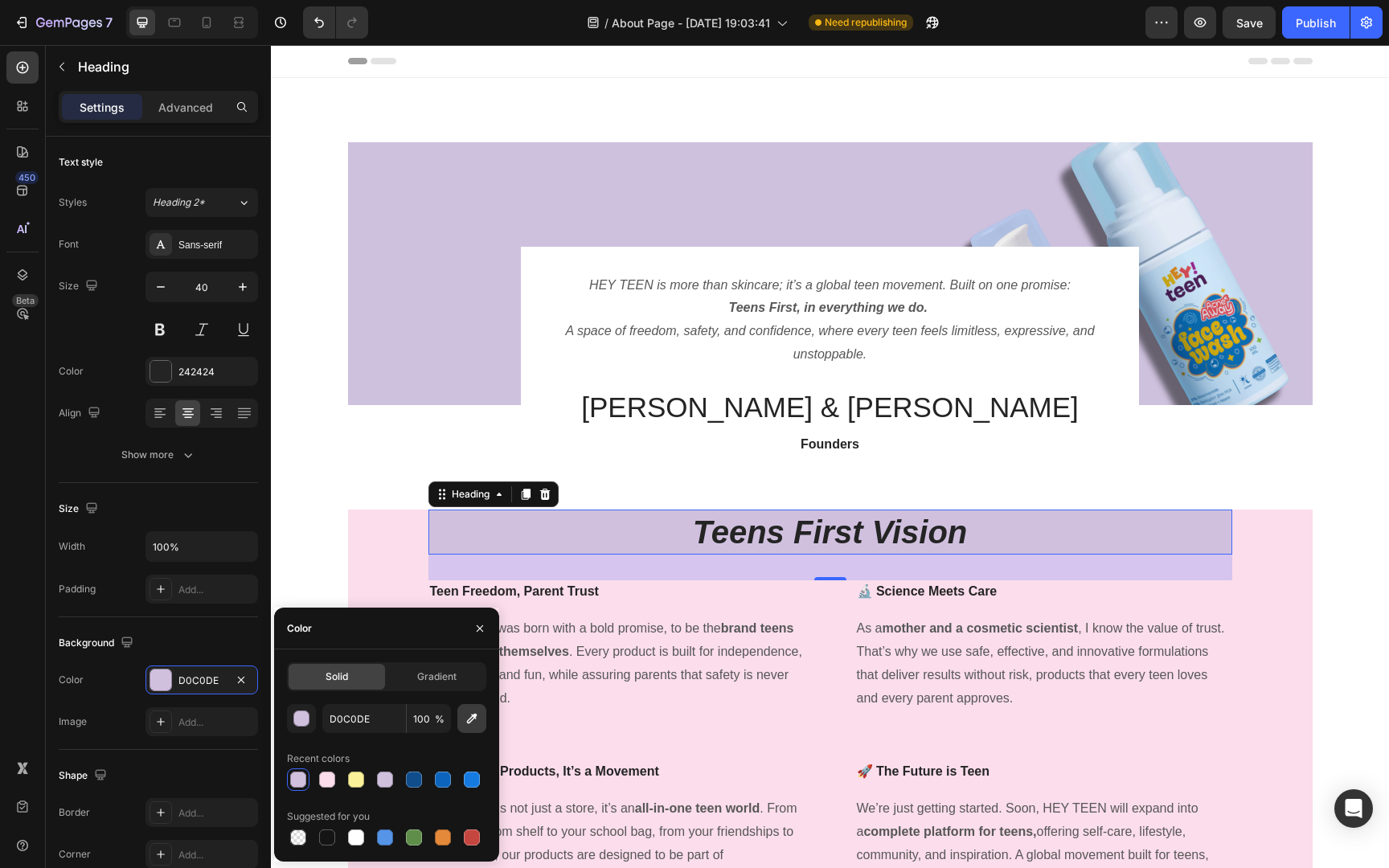
click at [469, 719] on icon "button" at bounding box center [472, 719] width 10 height 10
type input "FFFFFF"
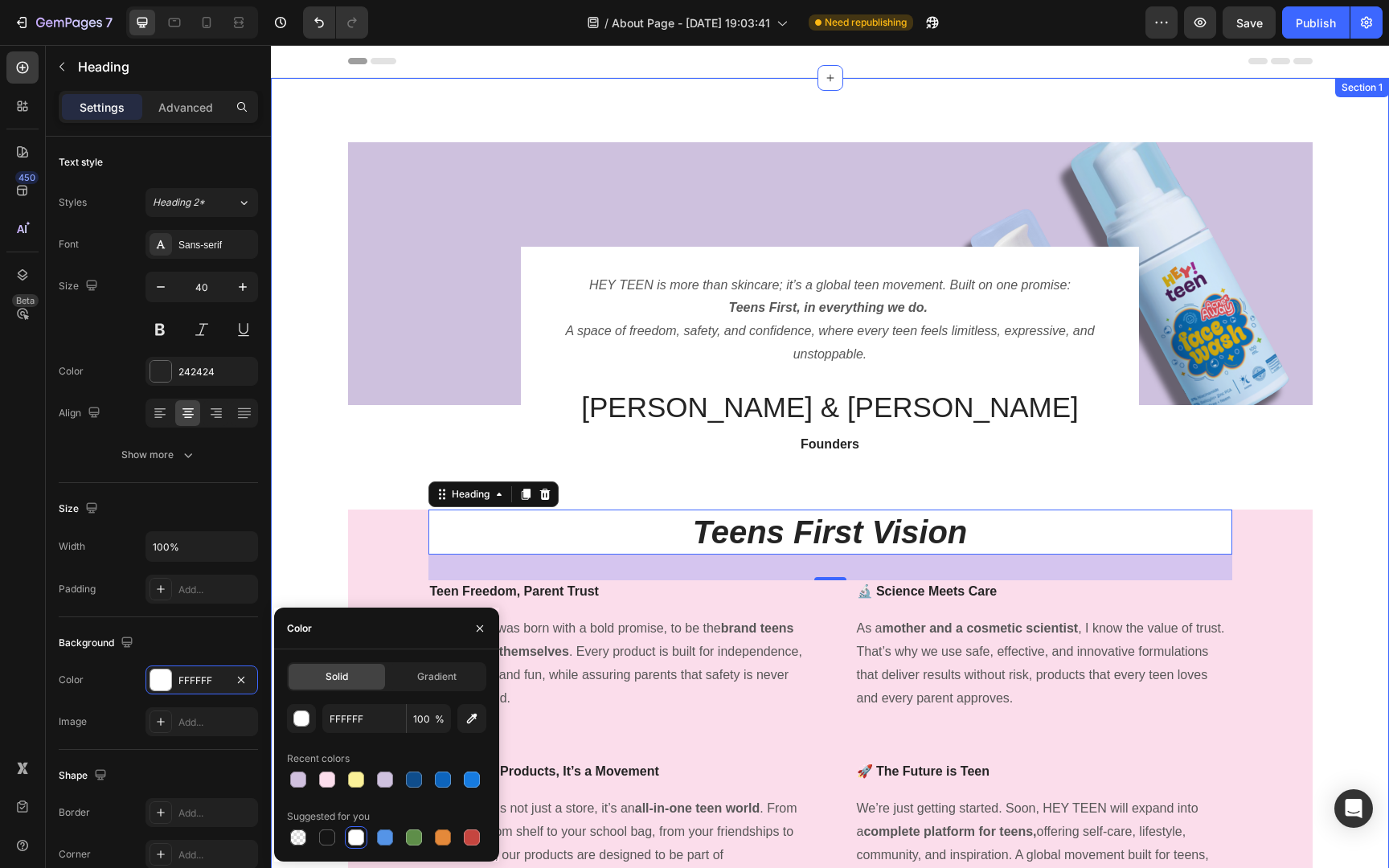
click at [1311, 495] on div "Image HEY TEEN is more than skincare; it’s a global teen movement. Built on one…" at bounding box center [830, 522] width 1093 height 761
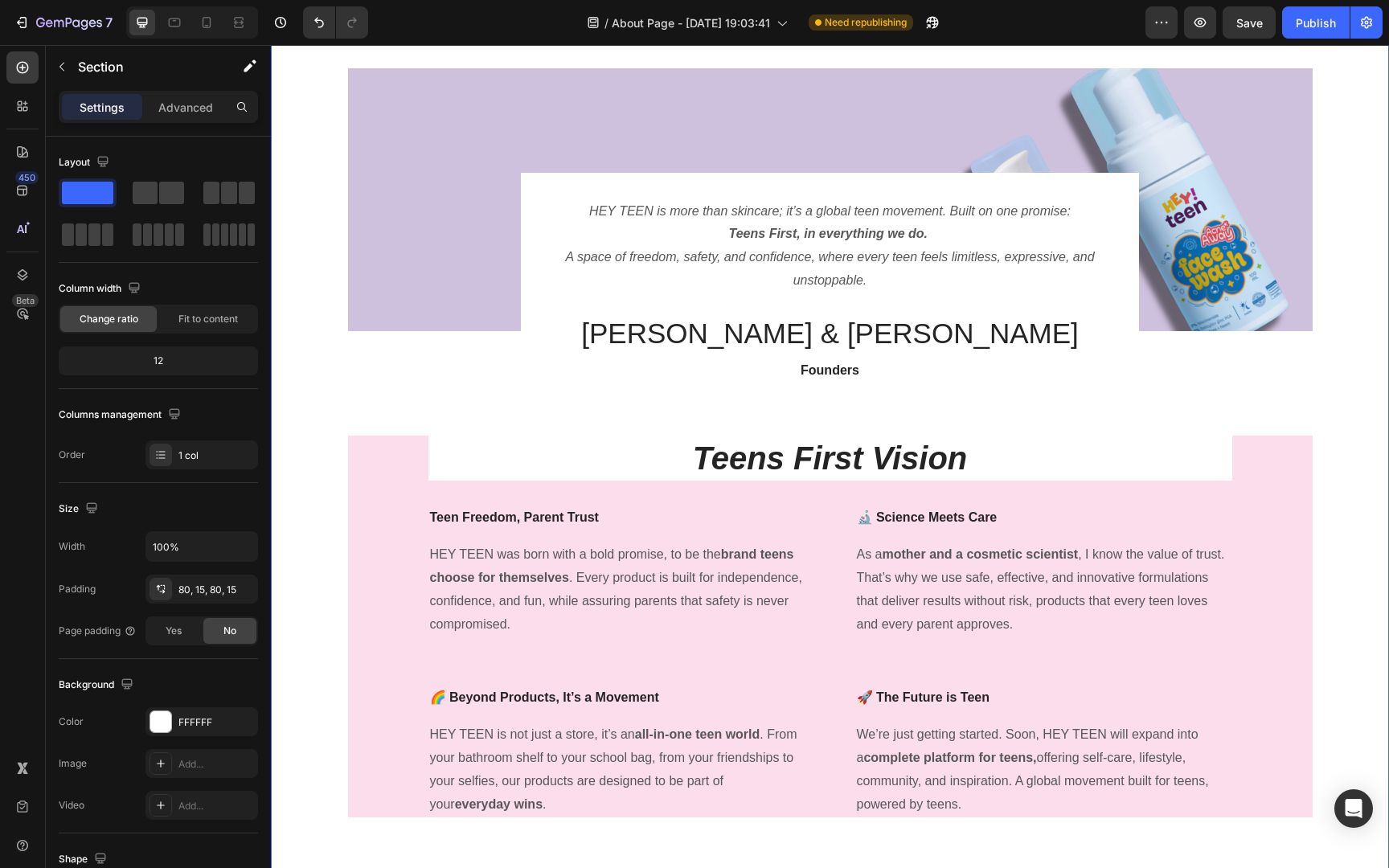
scroll to position [86, 0]
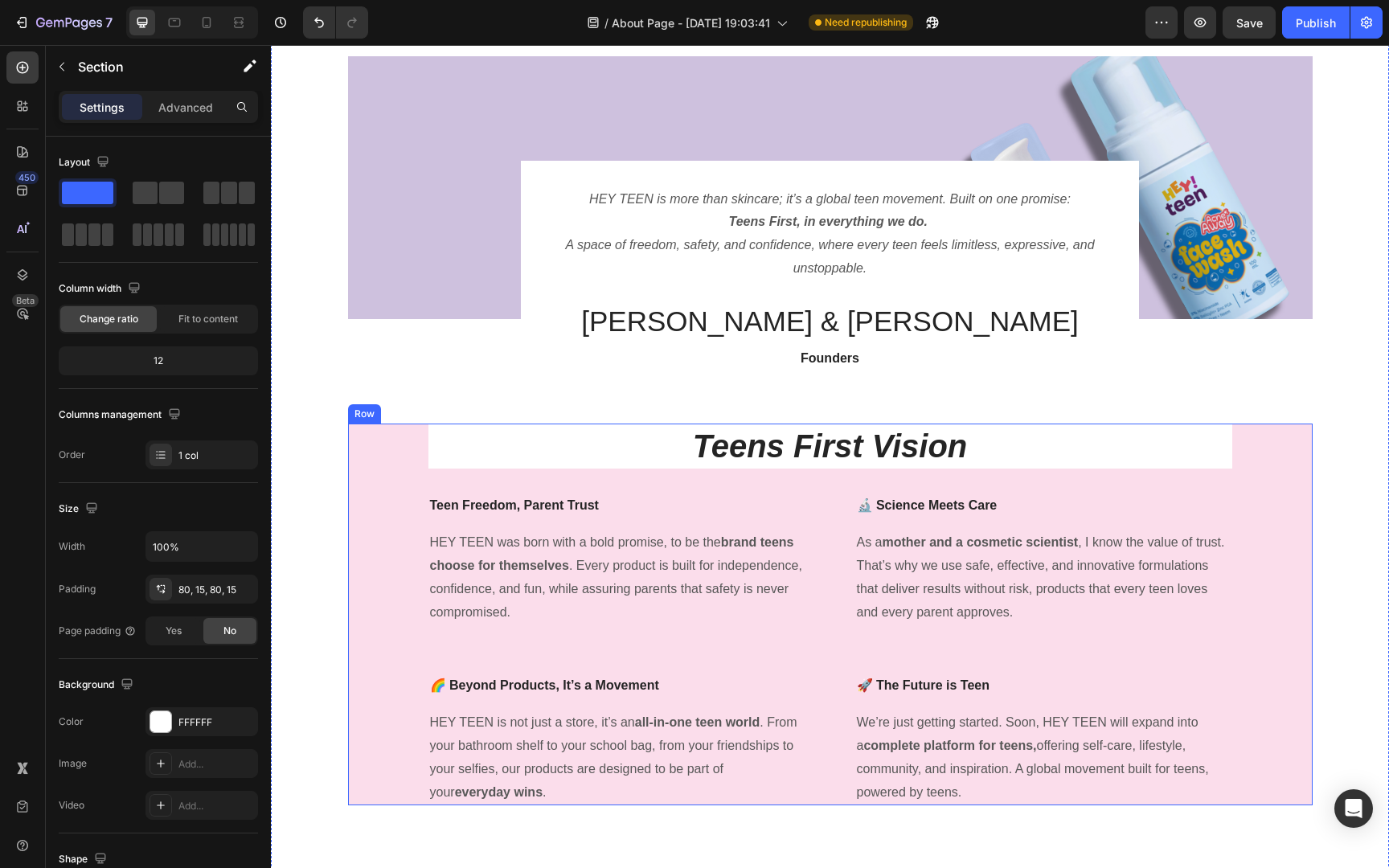
click at [1243, 683] on div "Teens First Vision Heading Teen Freedom, Parent Trust Text block HEY TEEN was b…" at bounding box center [830, 614] width 964 height 382
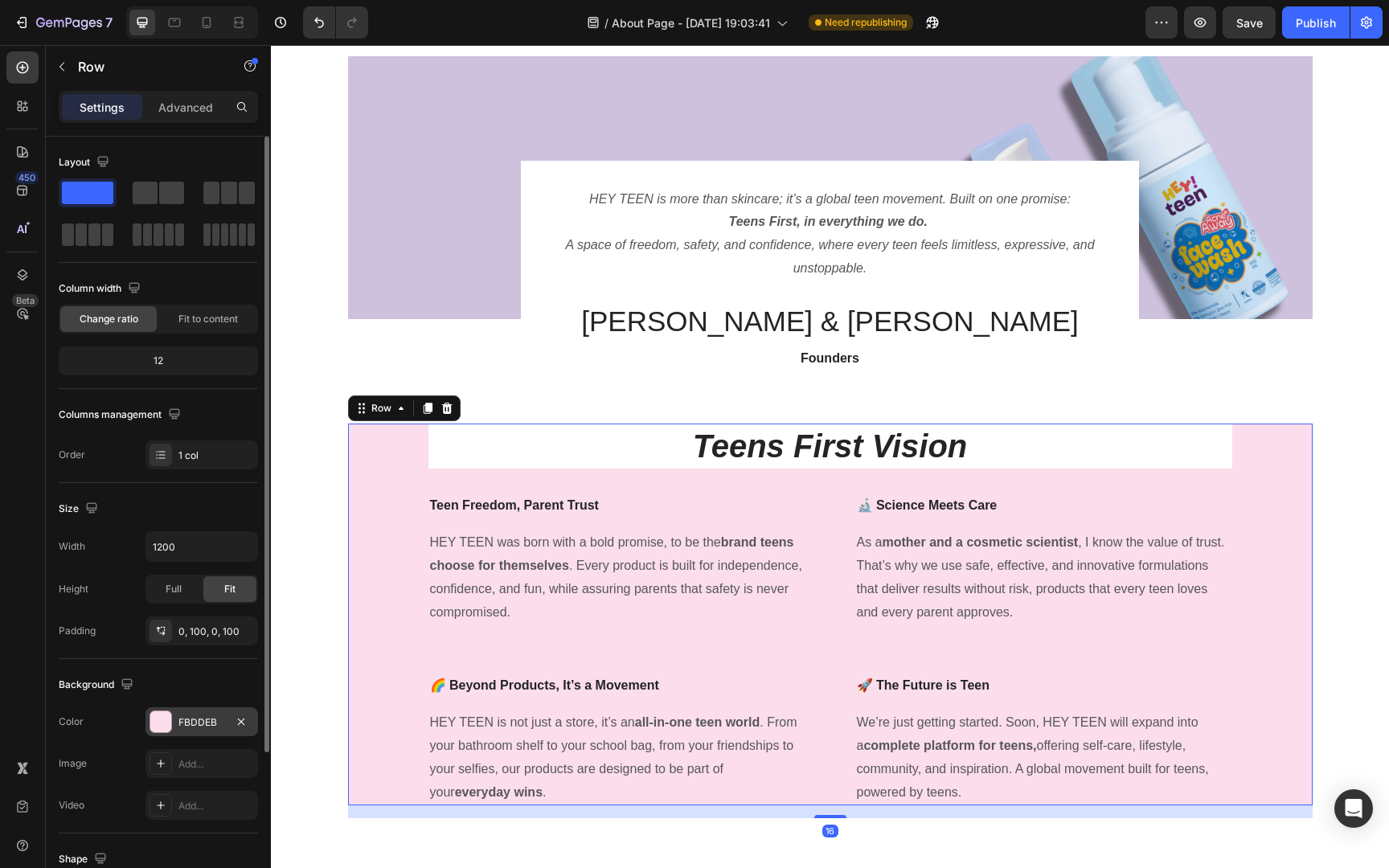
click at [197, 730] on div "FBDDEB" at bounding box center [202, 721] width 113 height 29
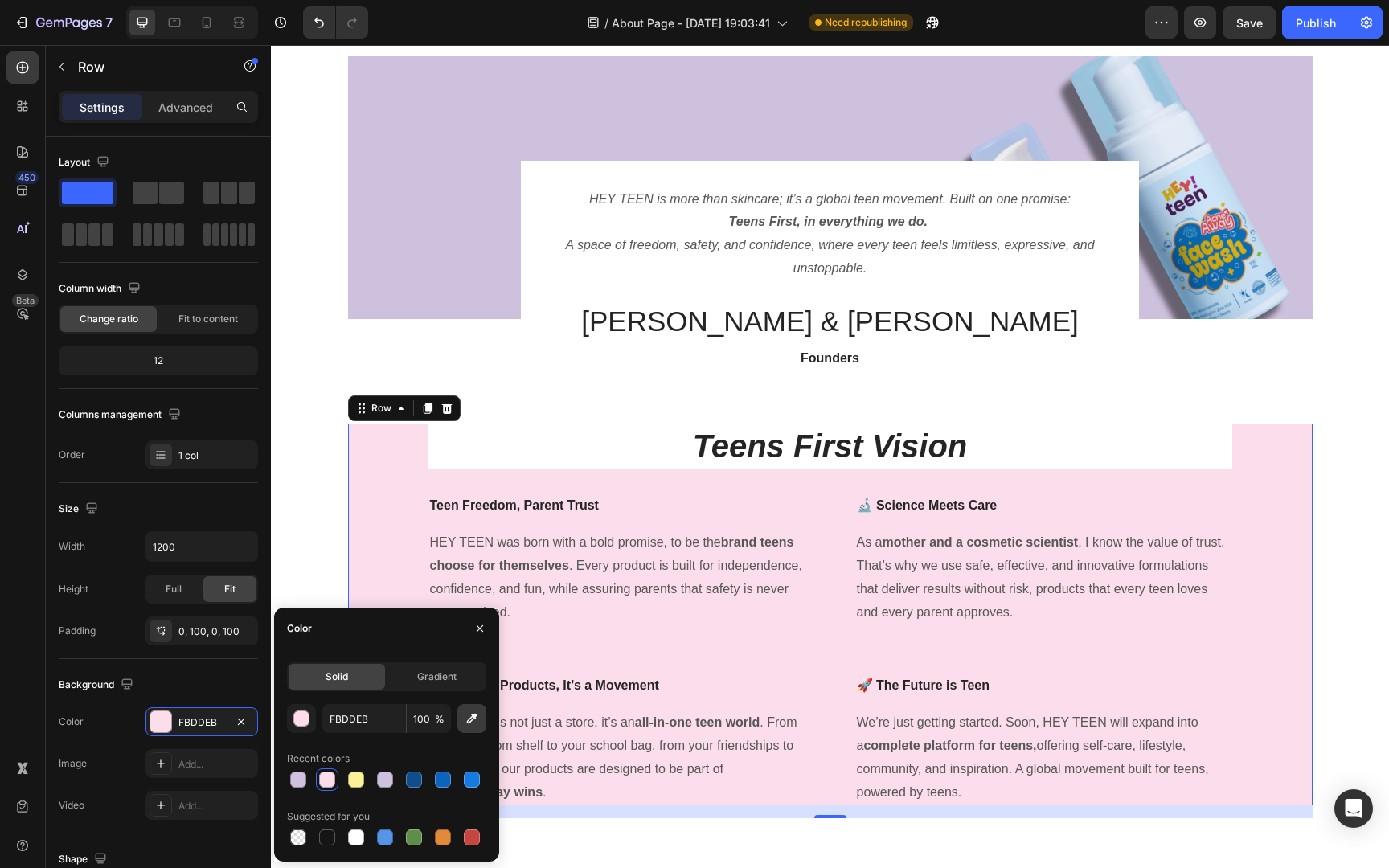
click at [470, 723] on icon "button" at bounding box center [471, 718] width 16 height 16
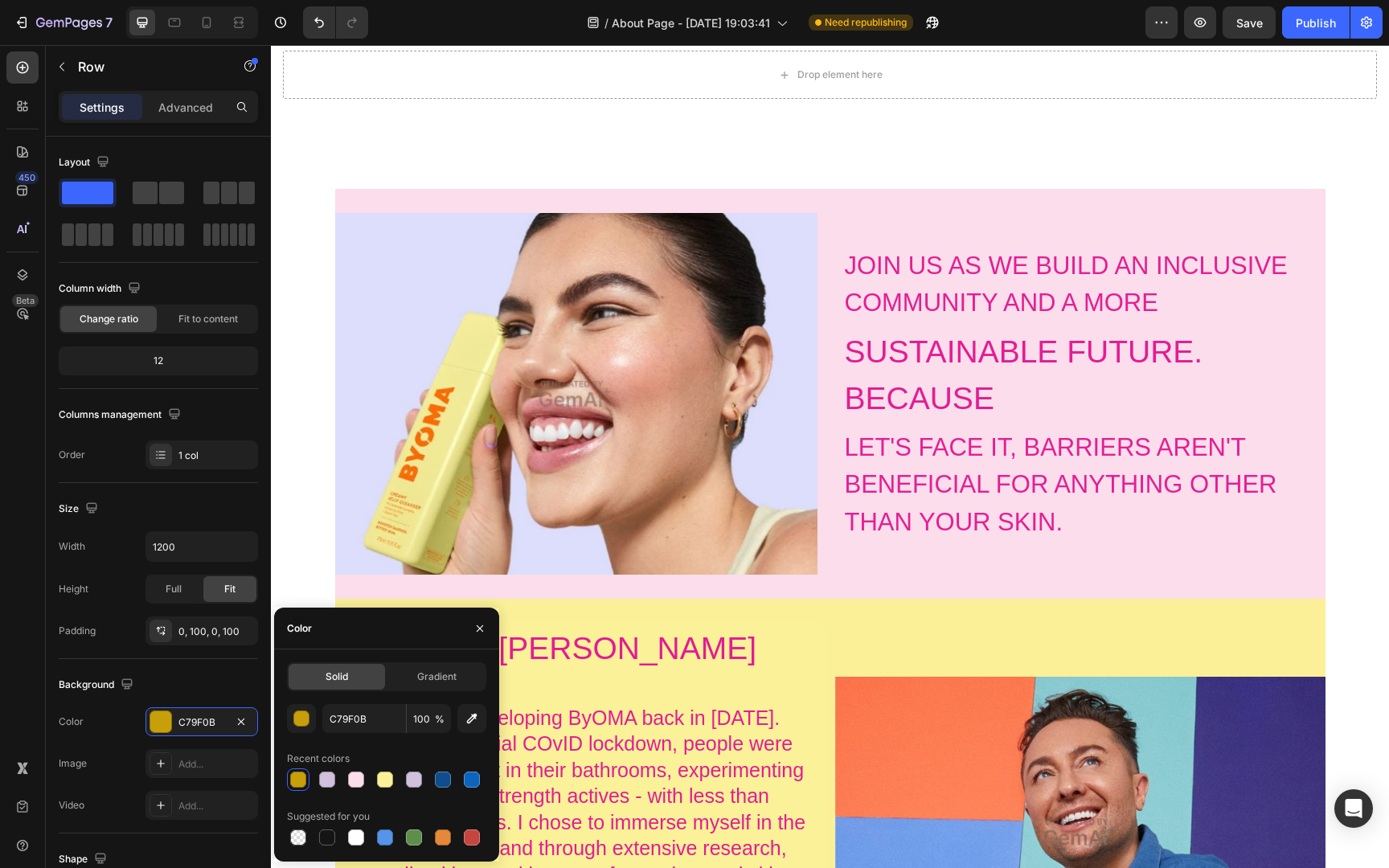
scroll to position [1462, 0]
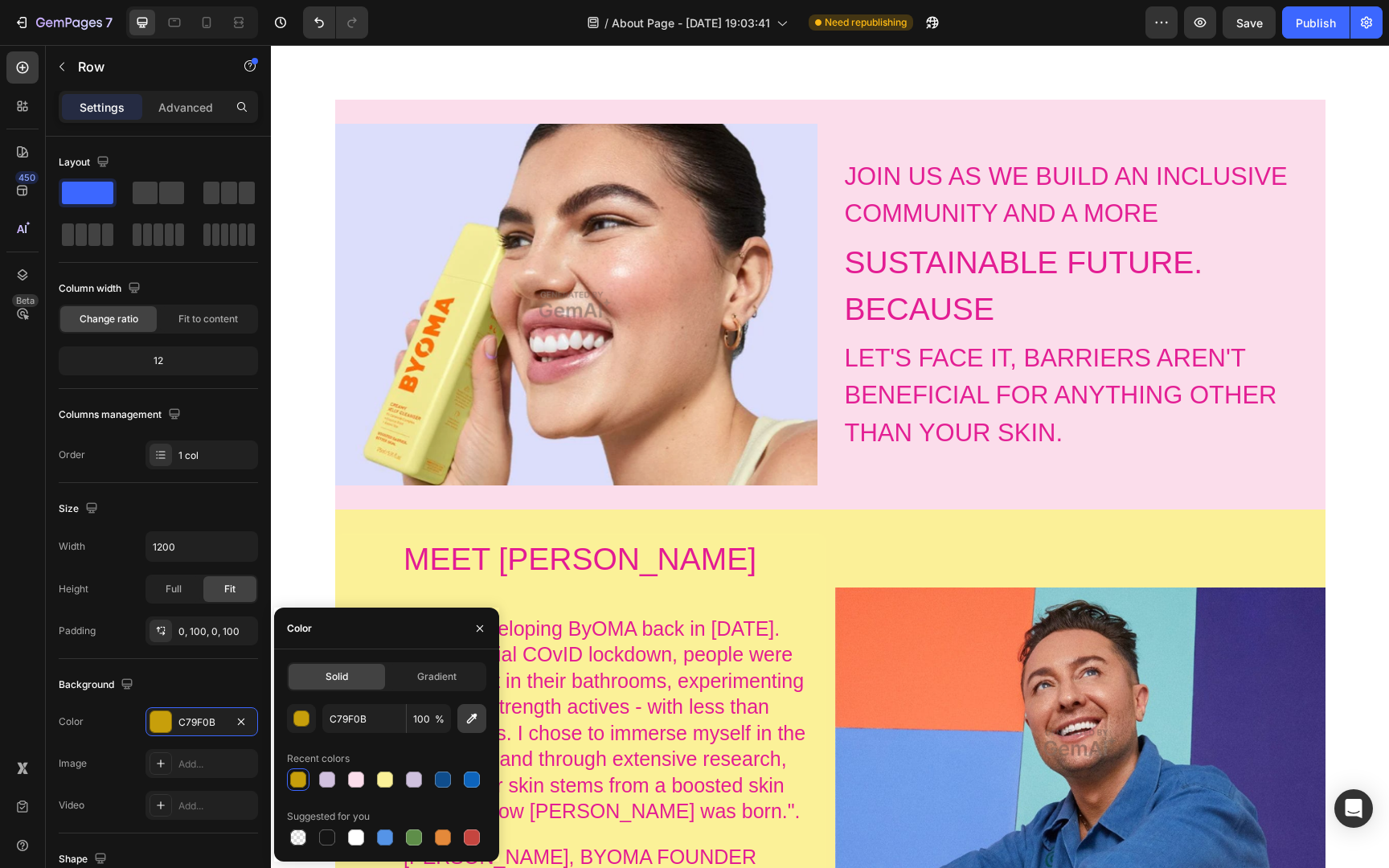
click at [472, 719] on icon "button" at bounding box center [472, 719] width 10 height 10
type input "FBF098"
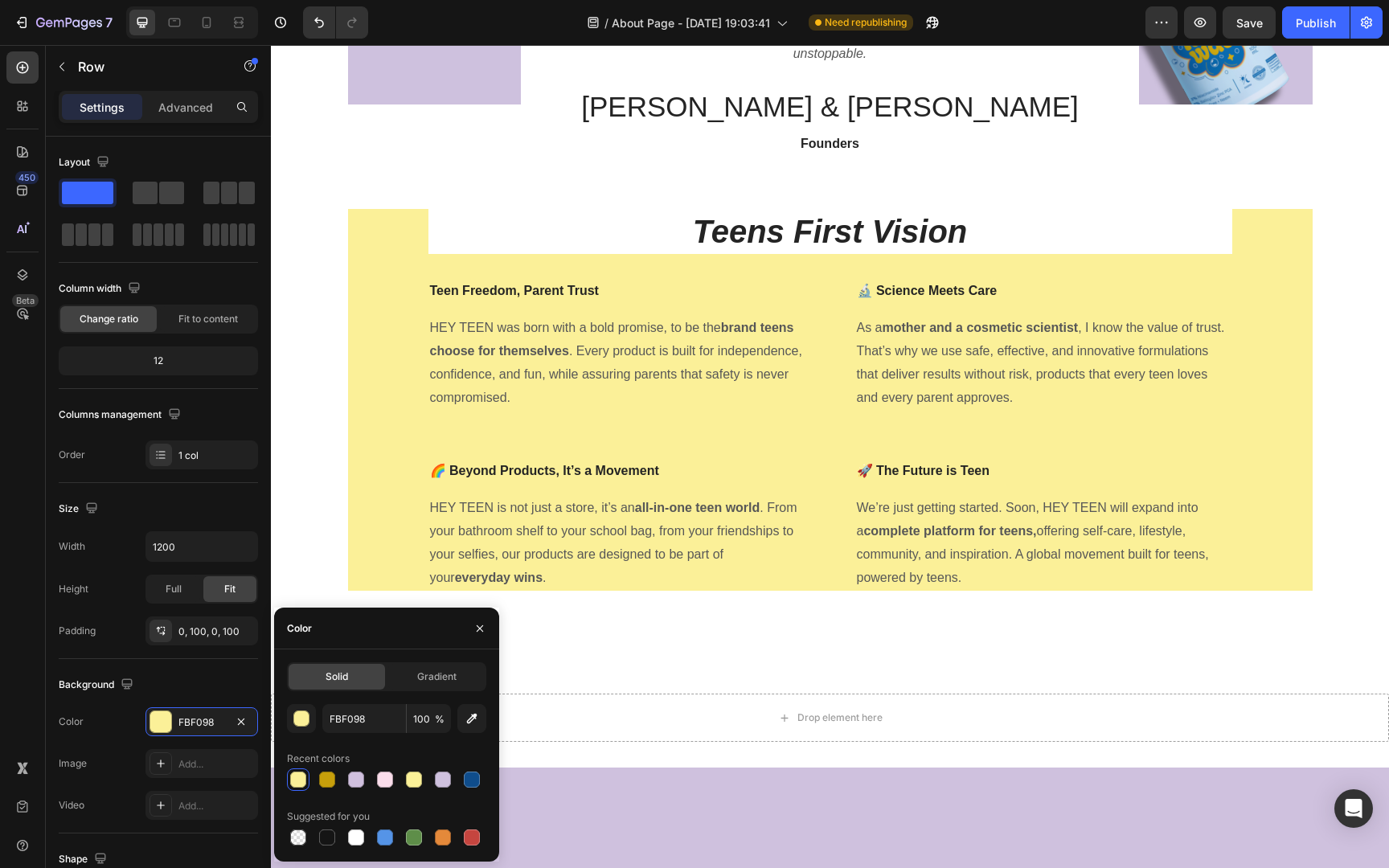
scroll to position [198, 0]
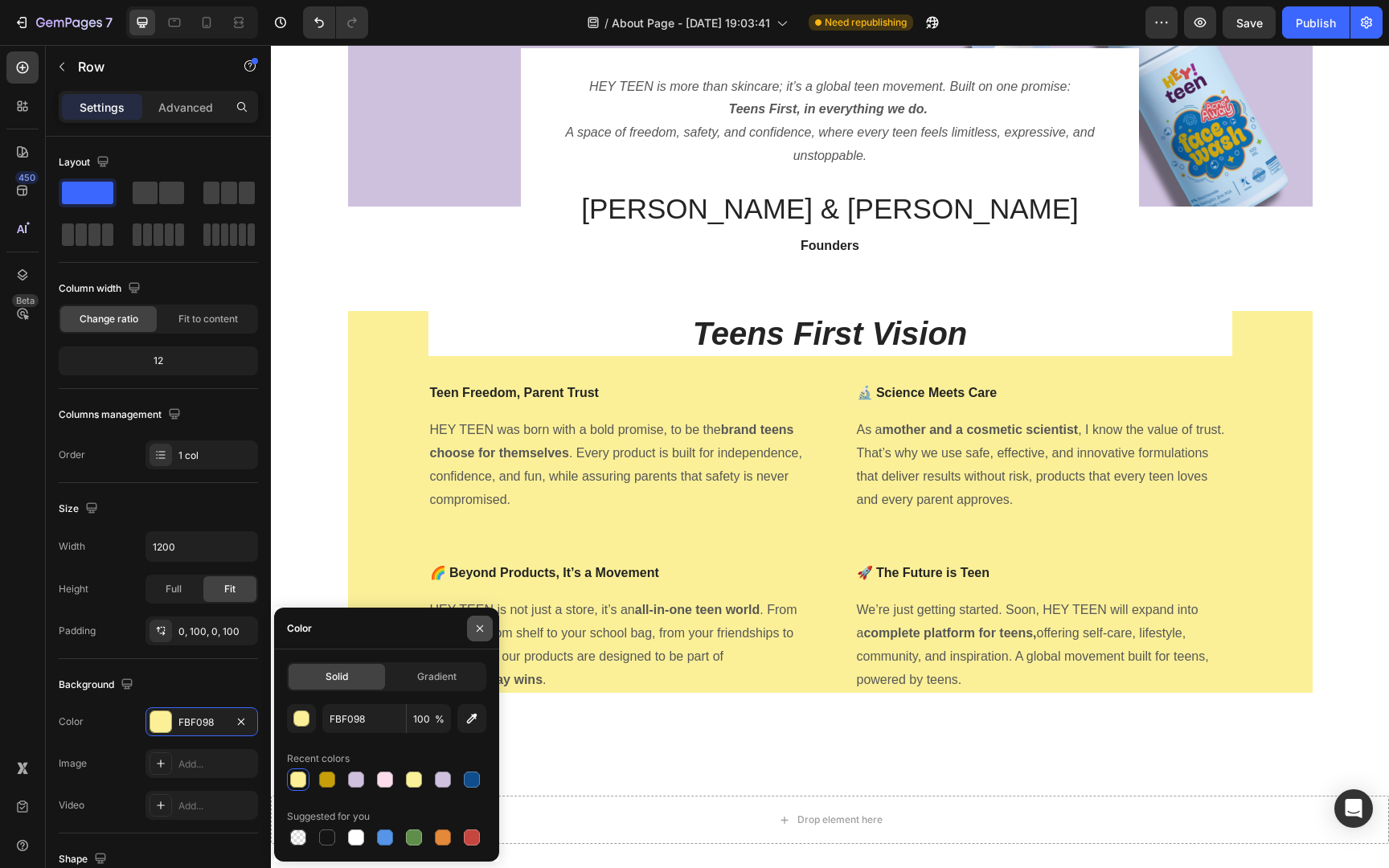
click at [481, 627] on icon "button" at bounding box center [480, 628] width 13 height 13
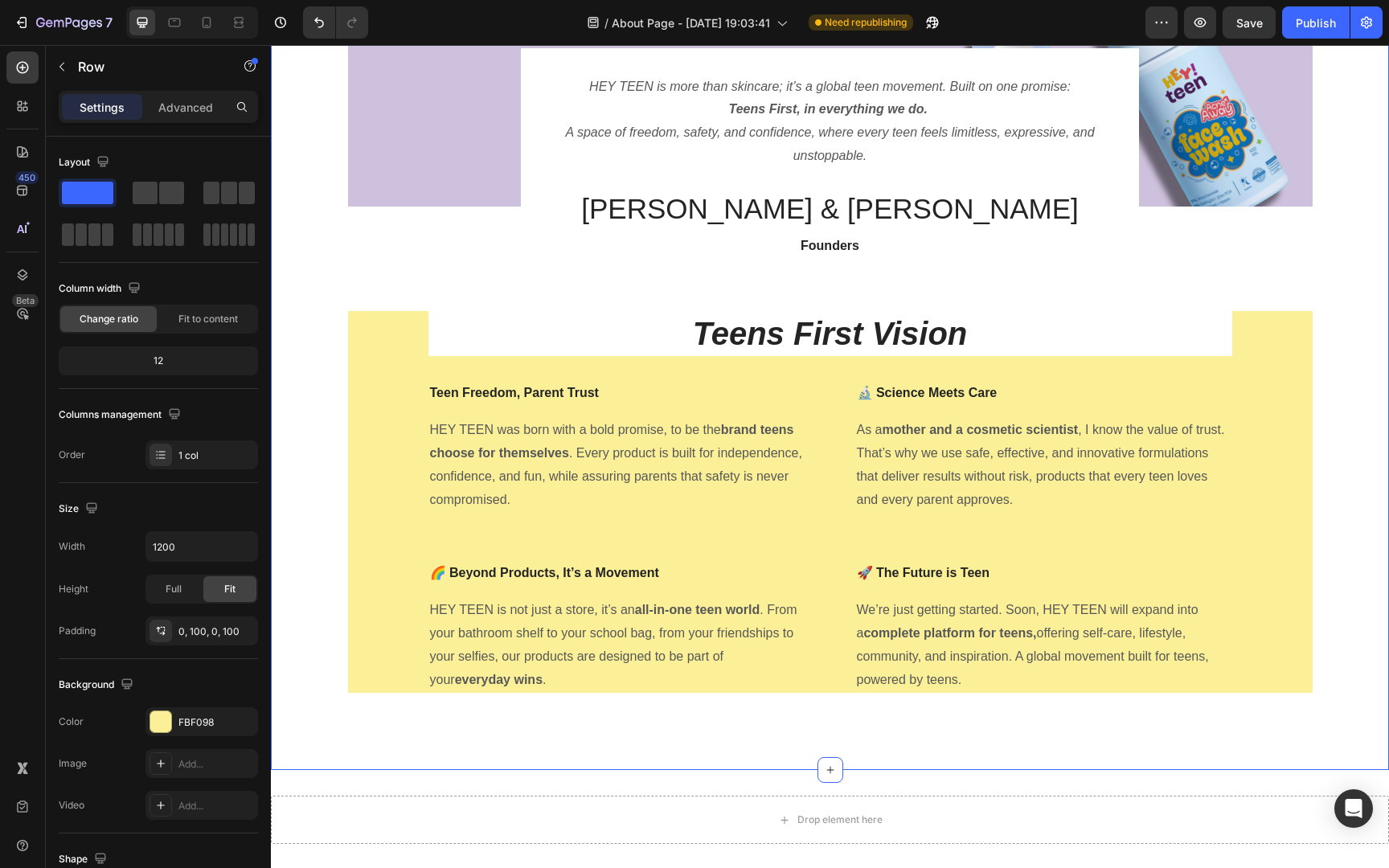
click at [1354, 450] on div "Image HEY TEEN is more than skincare; it’s a global teen movement. Built on one…" at bounding box center [830, 324] width 1093 height 761
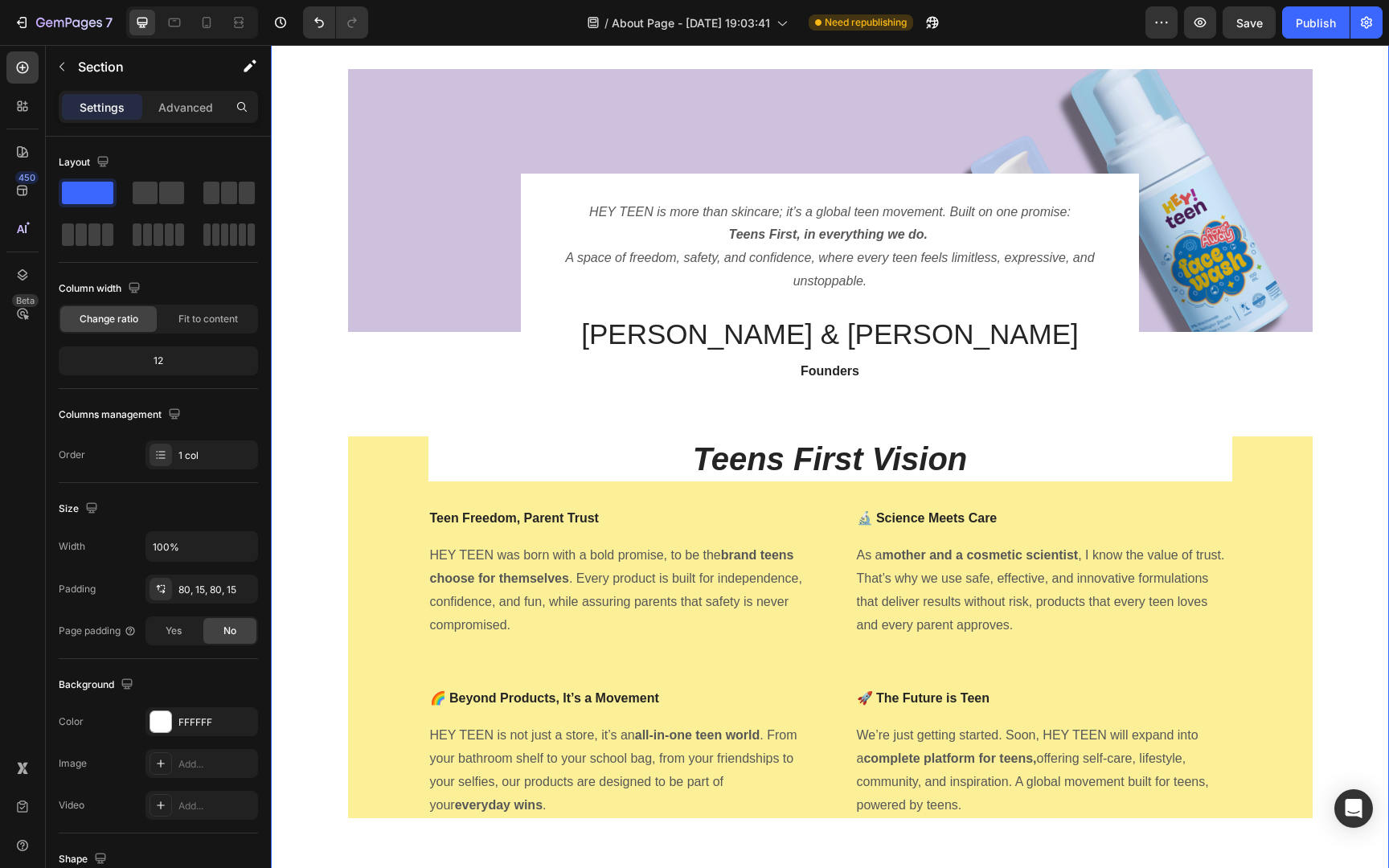
scroll to position [34, 0]
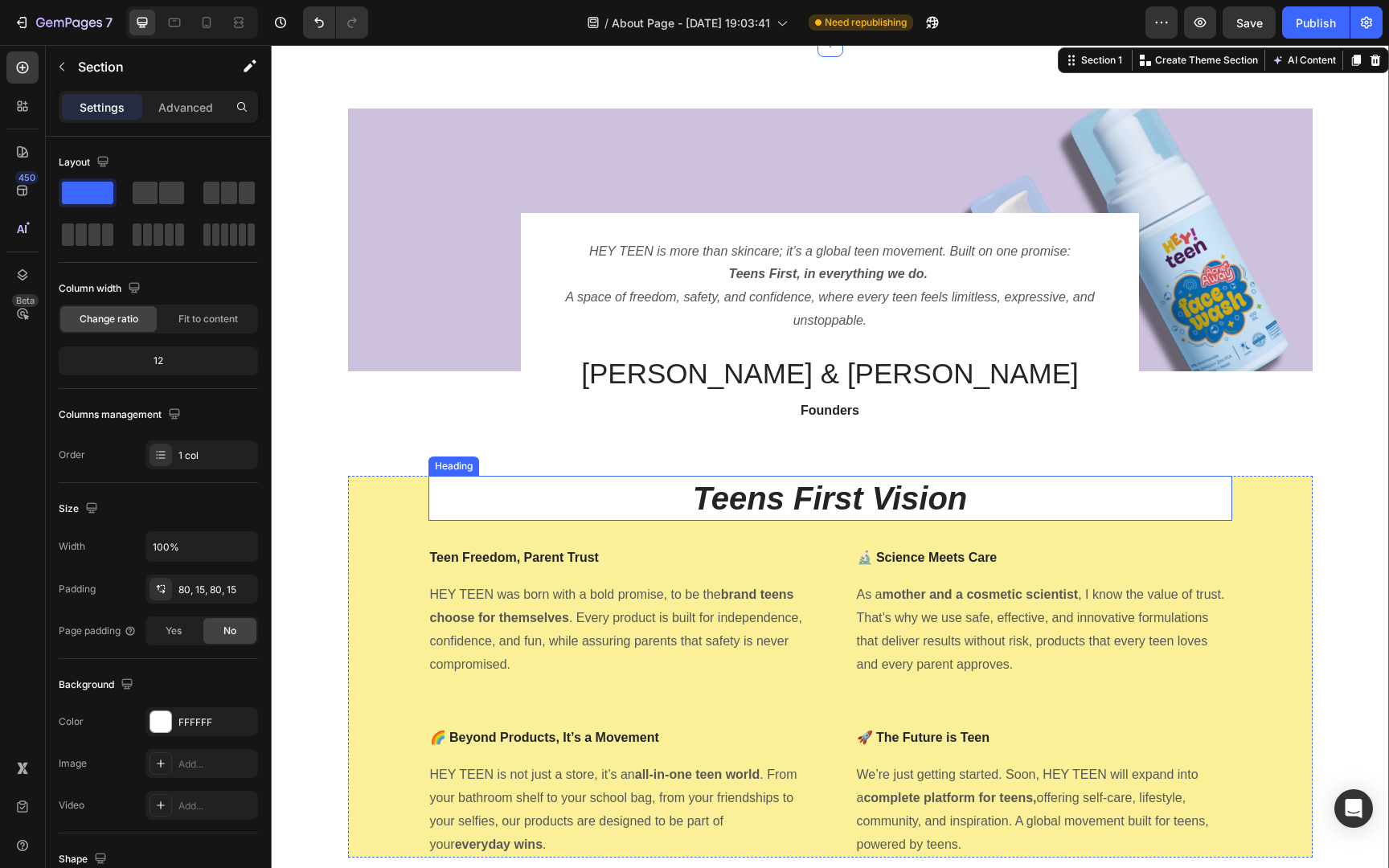
click at [868, 498] on strong "Teens First Vision" at bounding box center [830, 498] width 275 height 35
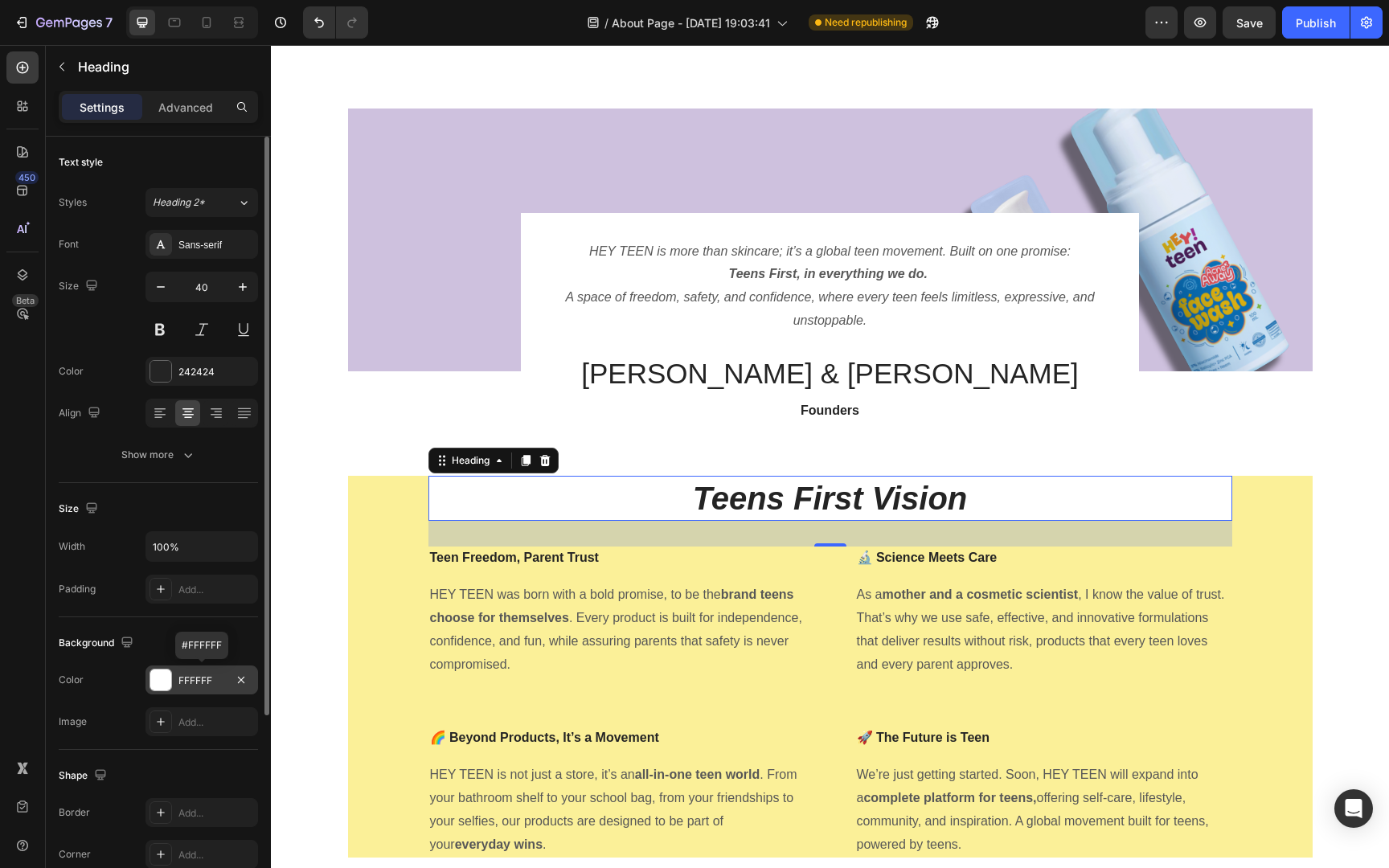
click at [191, 674] on div "FFFFFF" at bounding box center [202, 680] width 47 height 14
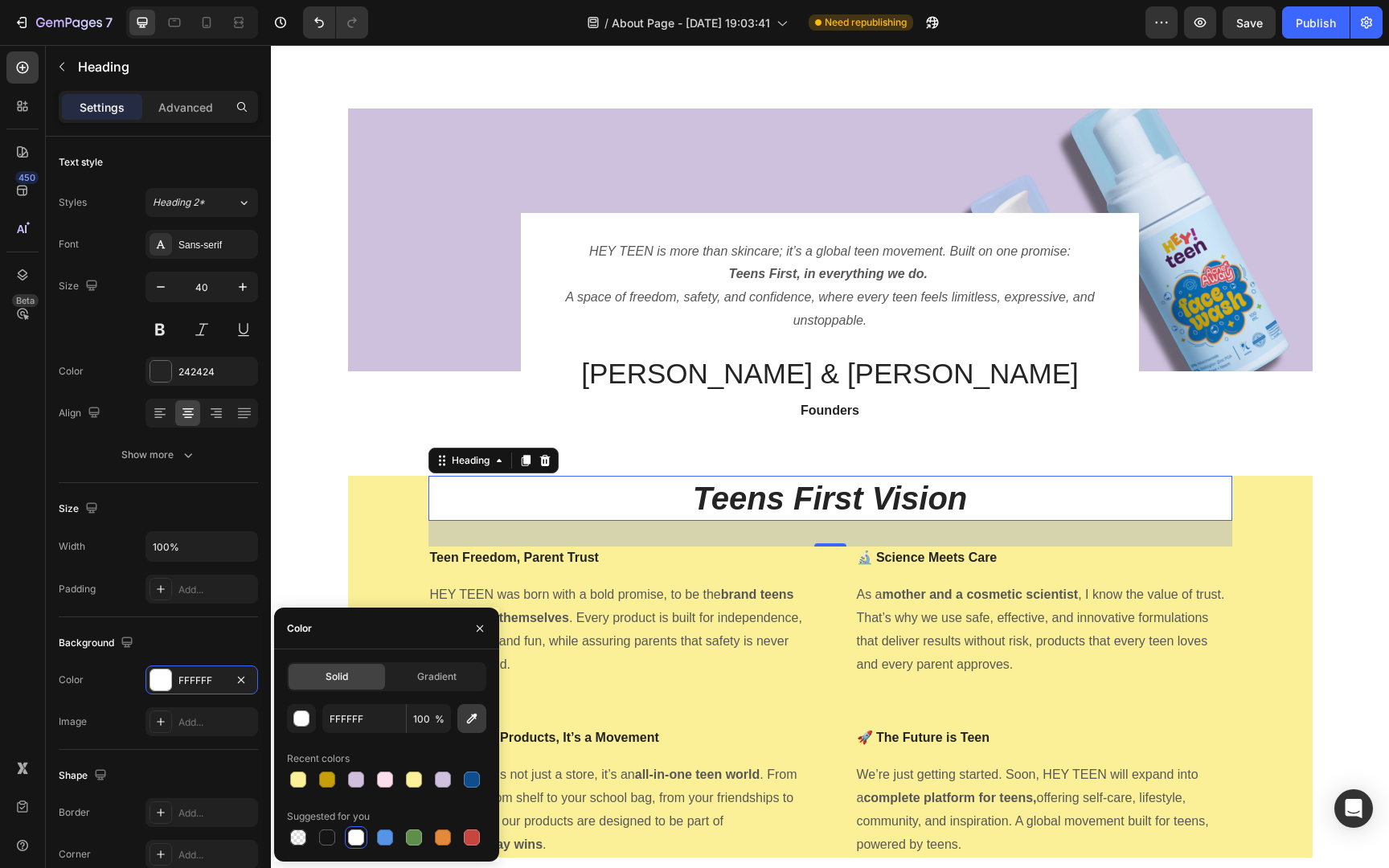
click at [475, 716] on icon "button" at bounding box center [472, 719] width 10 height 10
type input "D0C0DE"
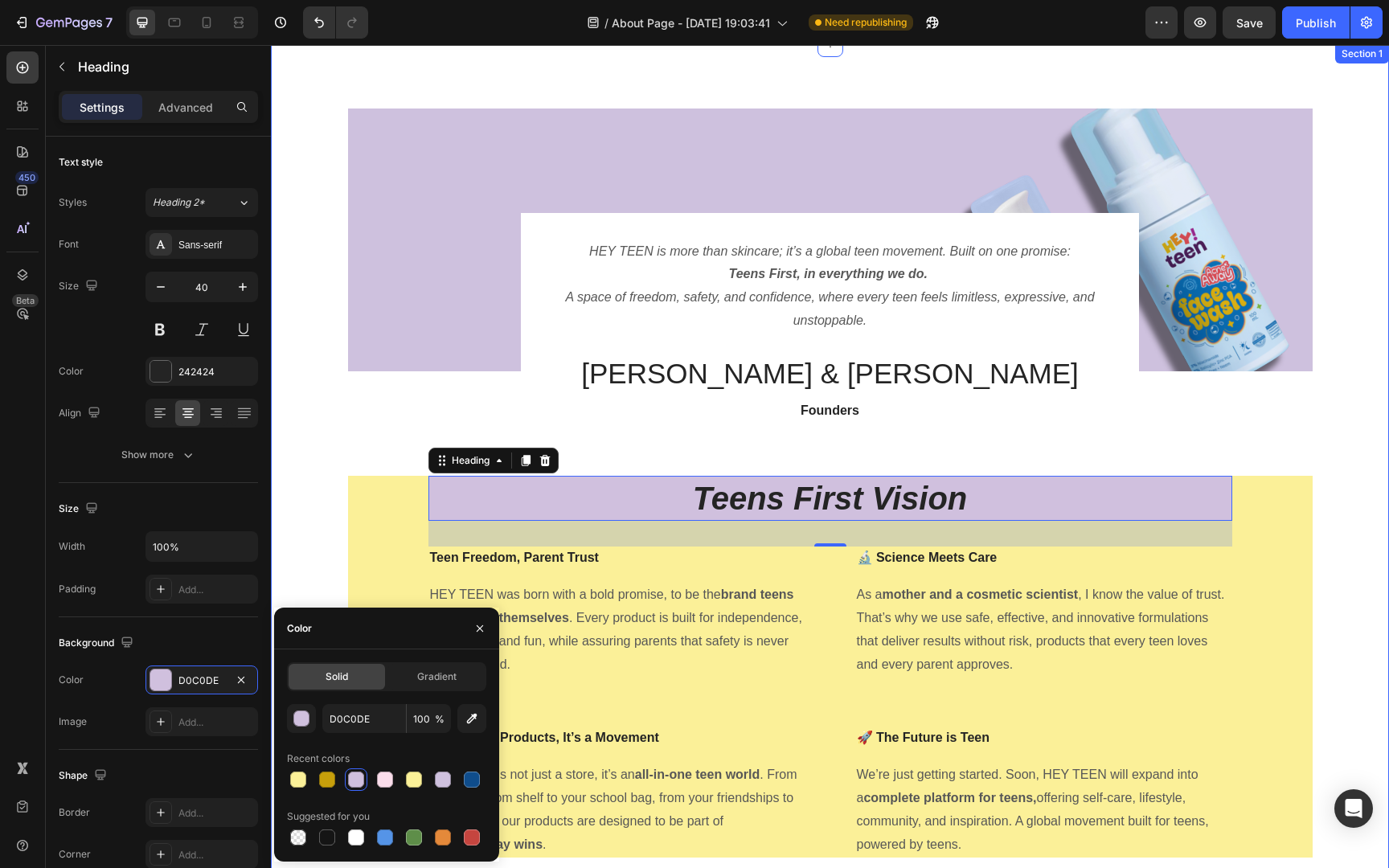
click at [1362, 495] on div "Image HEY TEEN is more than skincare; it’s a global teen movement. Built on one…" at bounding box center [830, 489] width 1093 height 761
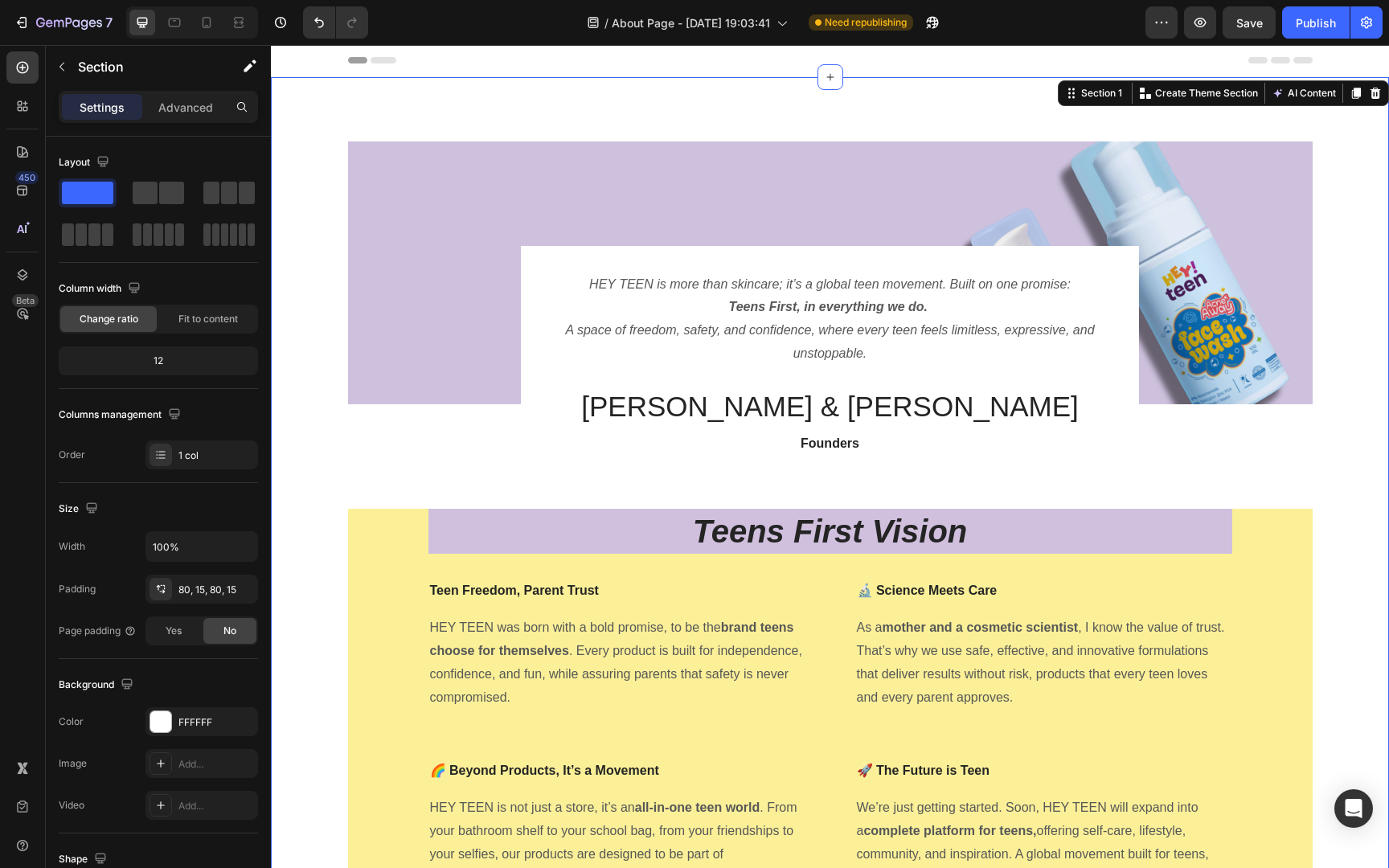
scroll to position [0, 0]
click at [1292, 602] on div "Teens First Vision Heading Teen Freedom, Parent Trust Text block HEY TEEN was b…" at bounding box center [830, 700] width 964 height 382
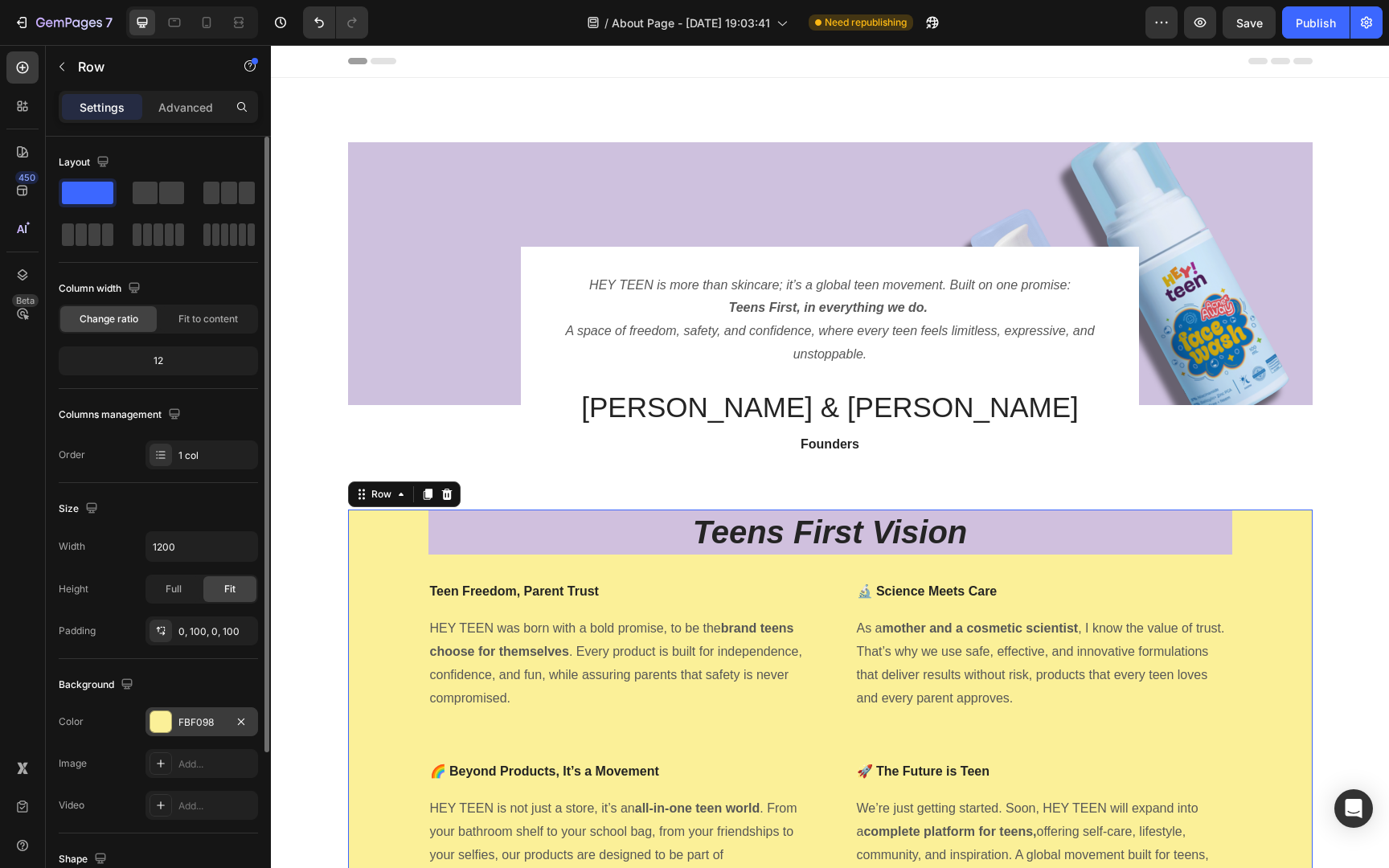
click at [200, 713] on div "FBF098" at bounding box center [202, 721] width 113 height 29
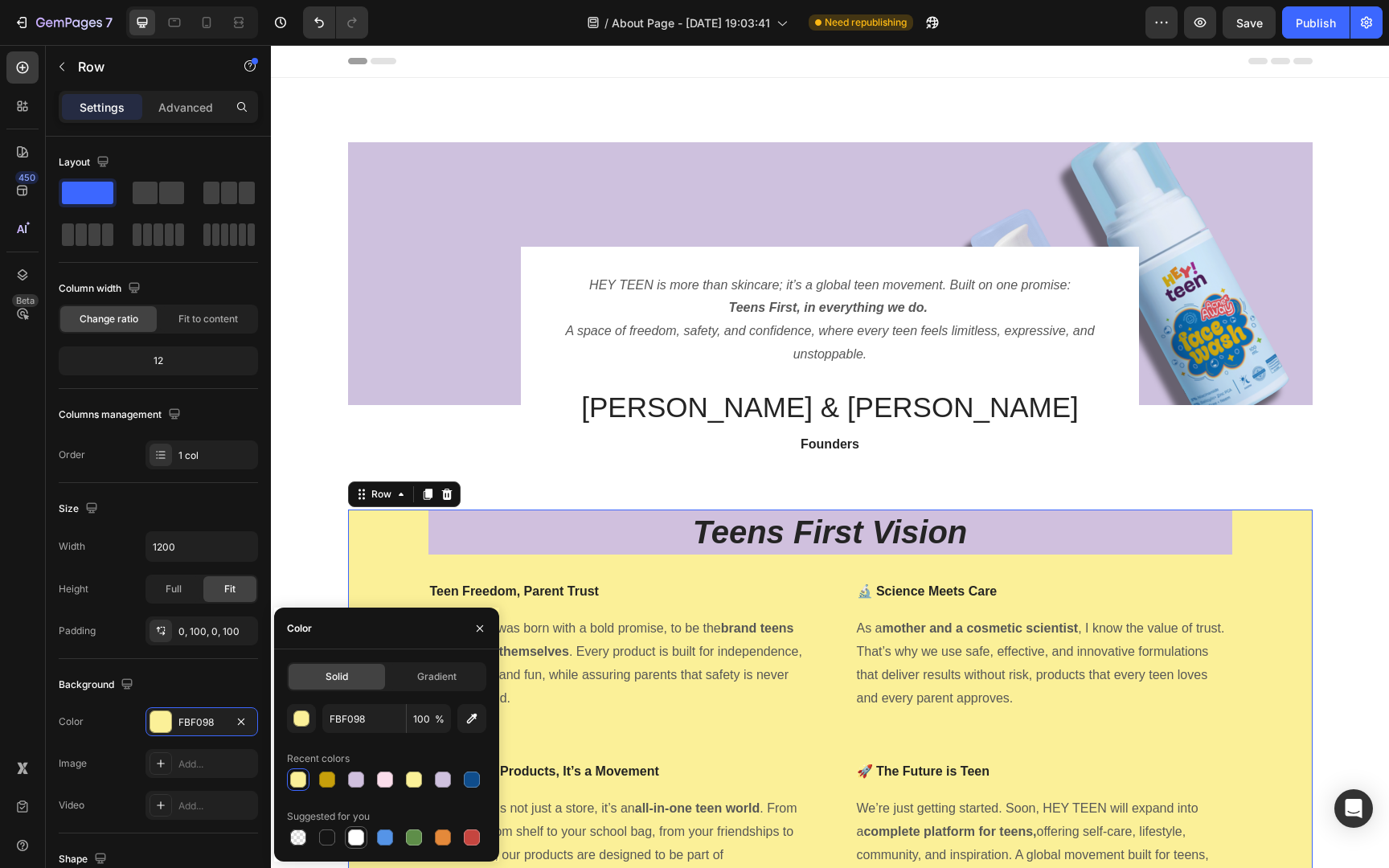
click at [364, 835] on div at bounding box center [355, 837] width 19 height 19
type input "FFFFFF"
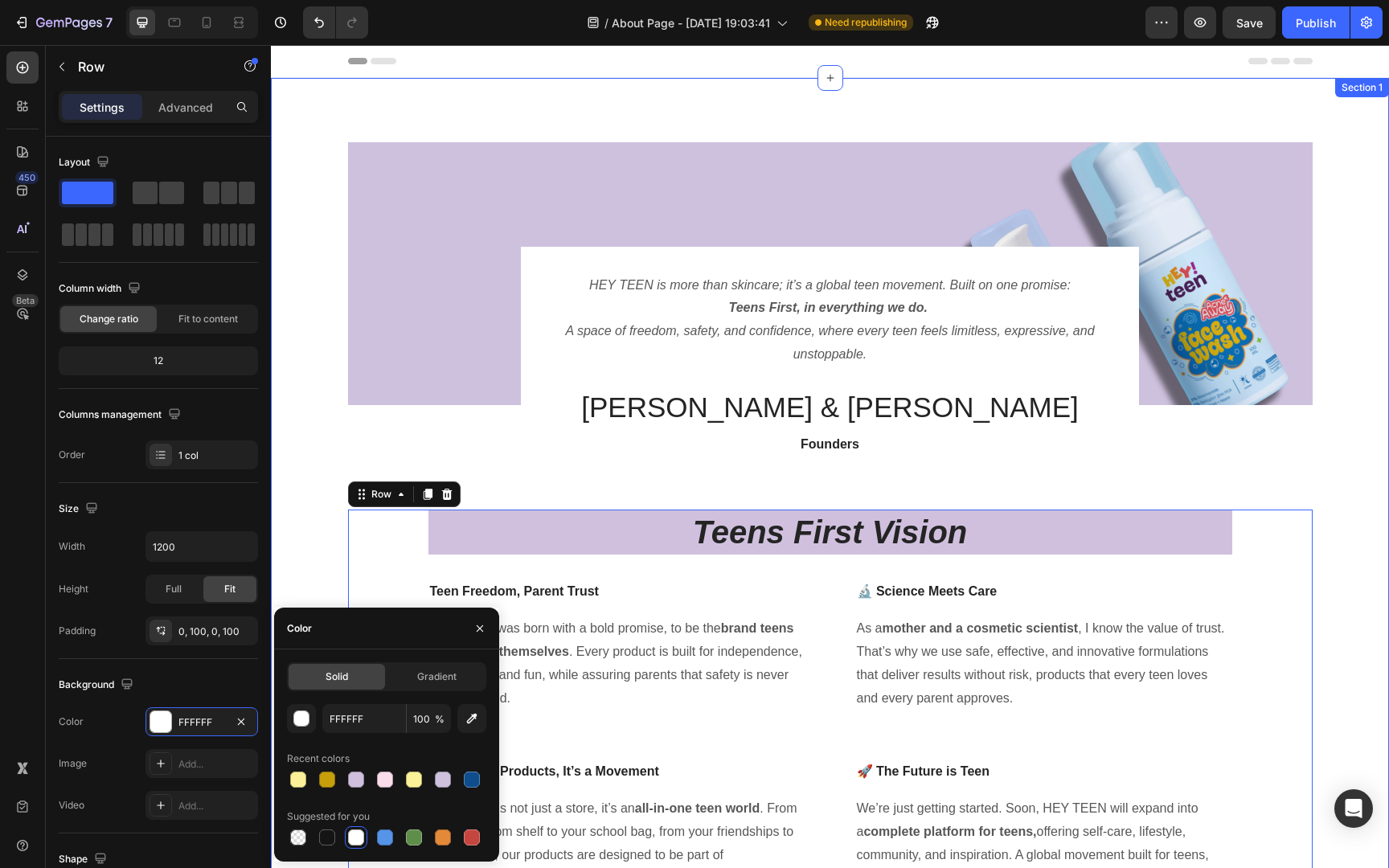
click at [1357, 452] on div "Image HEY TEEN is more than skincare; it’s a global teen movement. Built on one…" at bounding box center [830, 522] width 1093 height 761
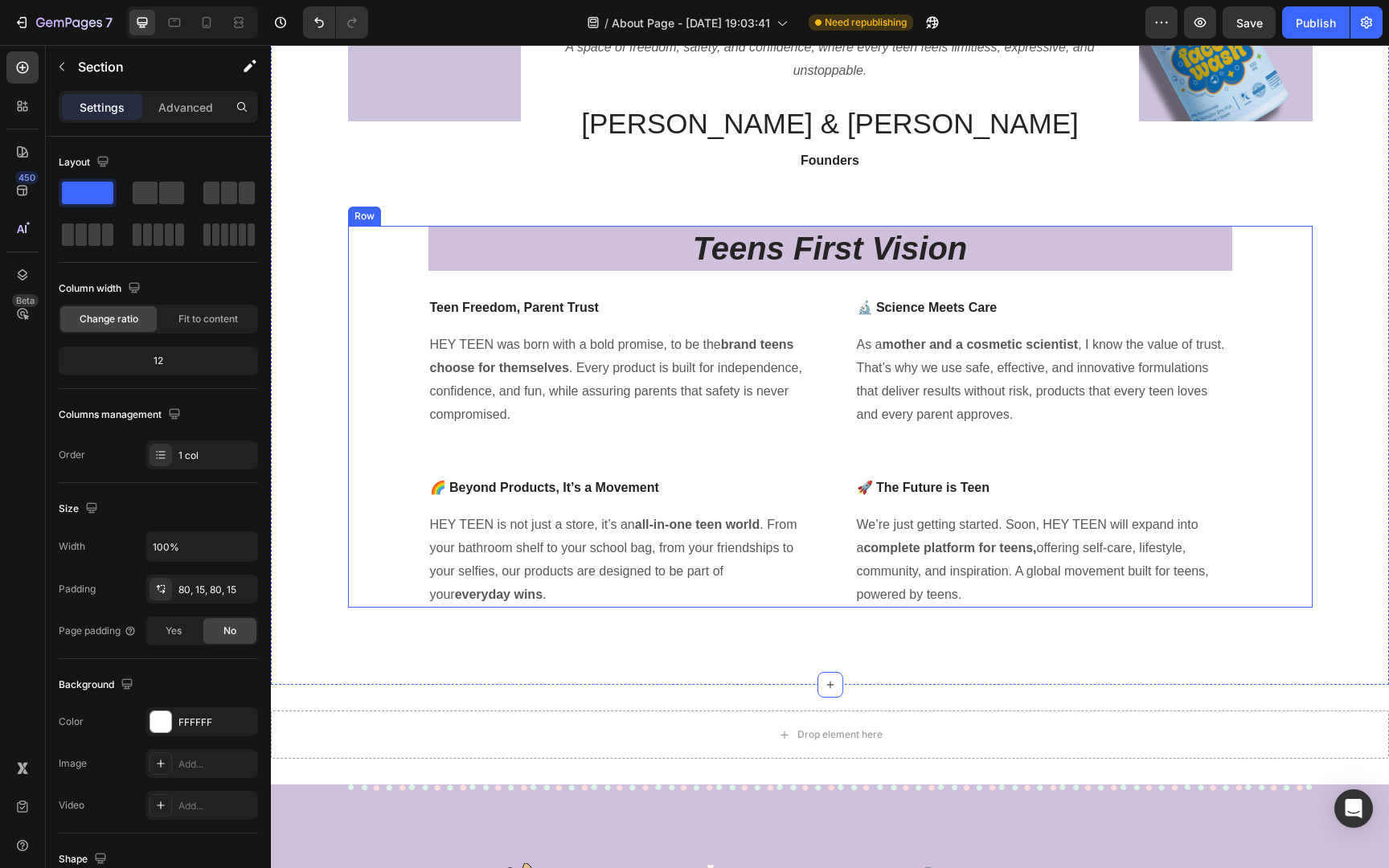
scroll to position [257, 0]
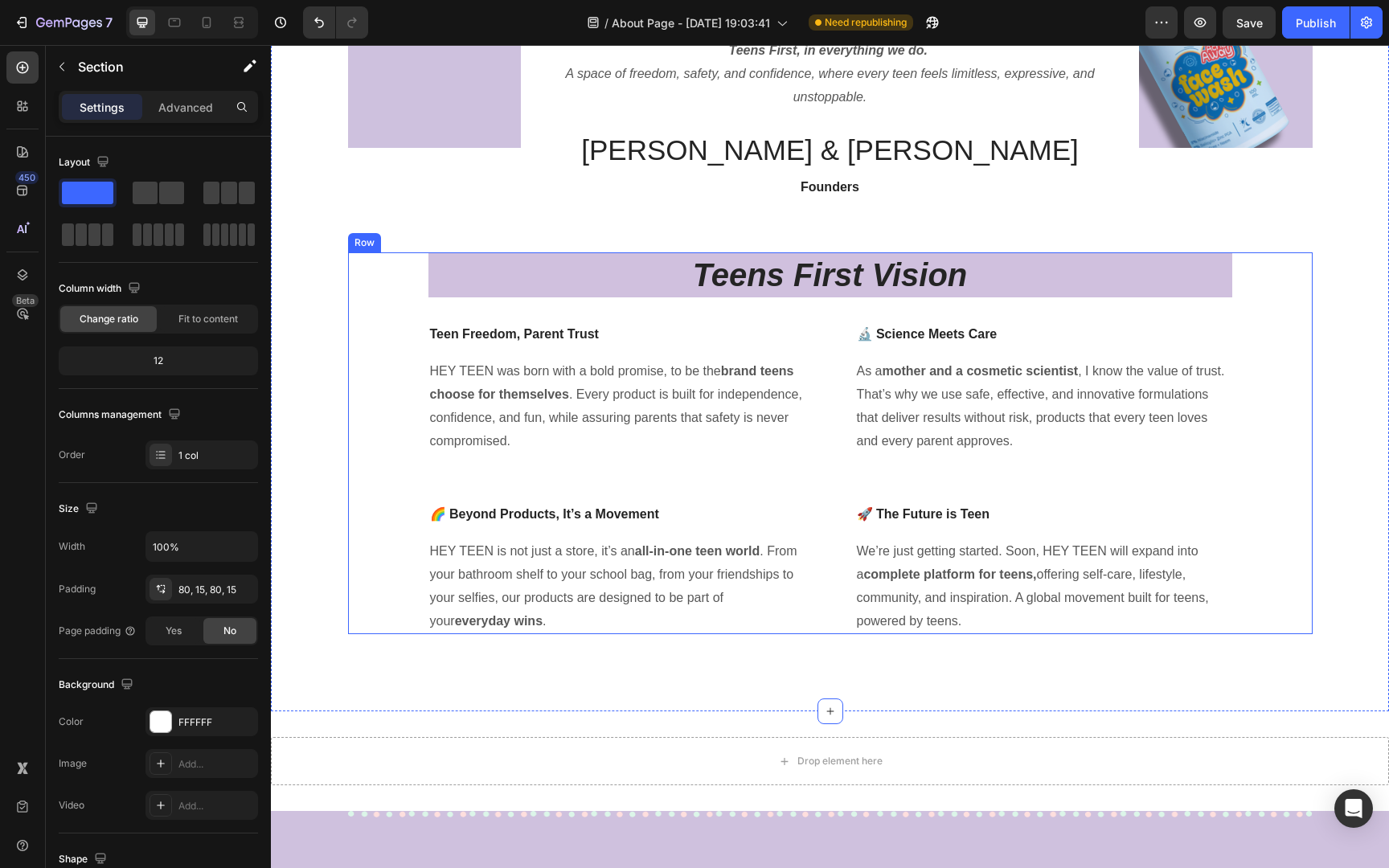
click at [1165, 300] on div "Teens First Vision Heading Teen Freedom, Parent Trust Text block HEY TEEN was b…" at bounding box center [830, 442] width 804 height 382
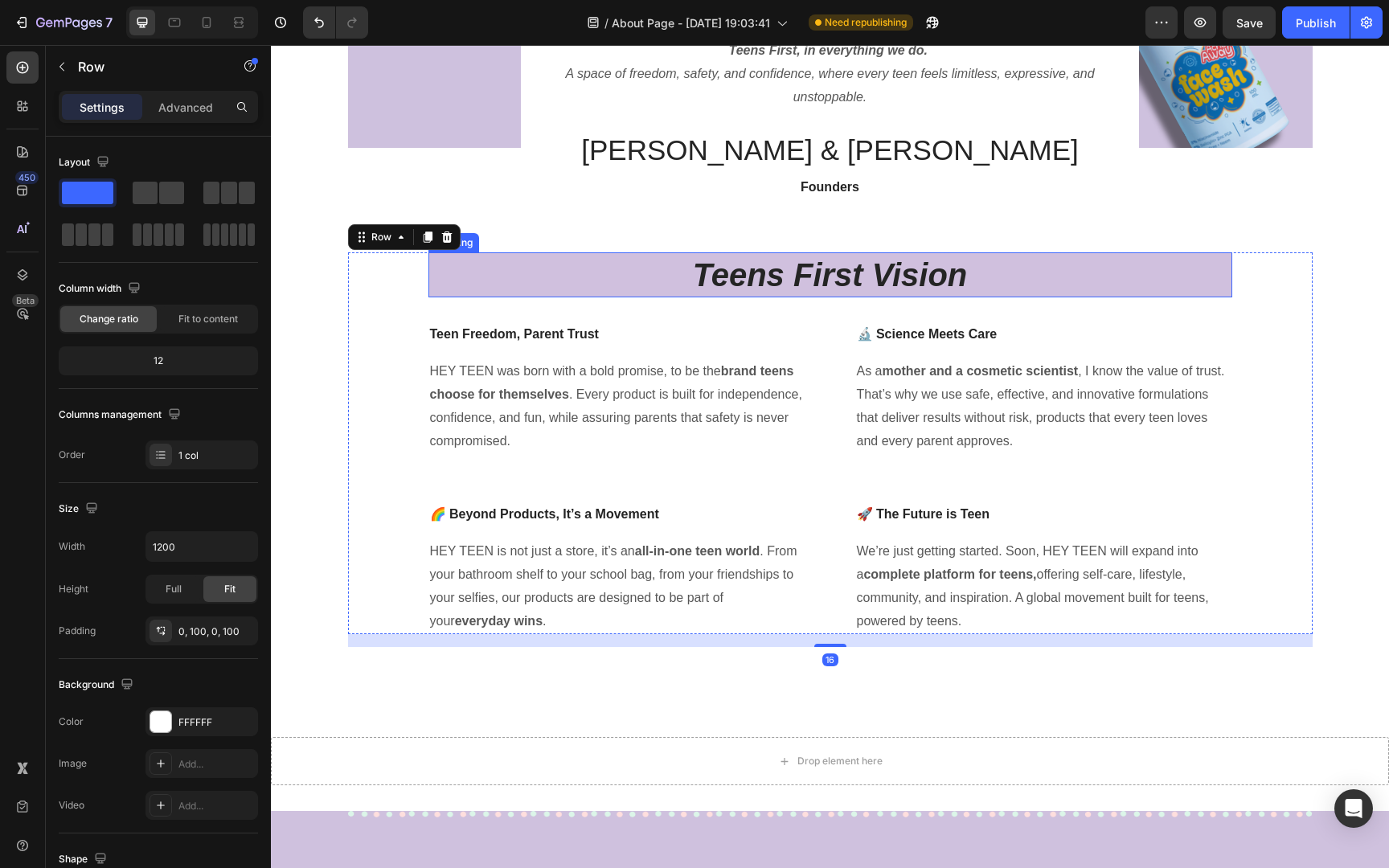
click at [1161, 280] on h2 "Teens First Vision" at bounding box center [830, 275] width 804 height 45
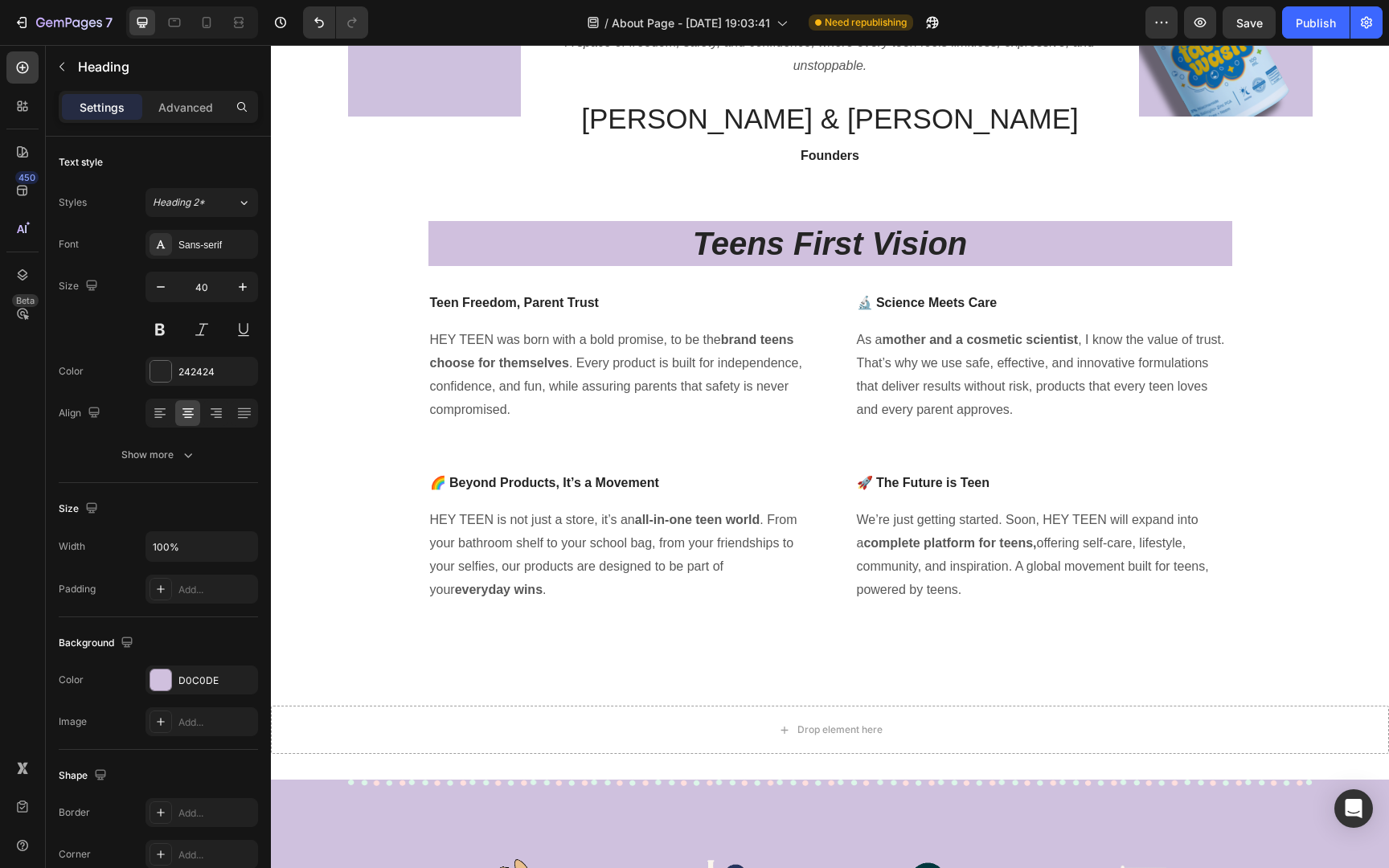
scroll to position [234, 0]
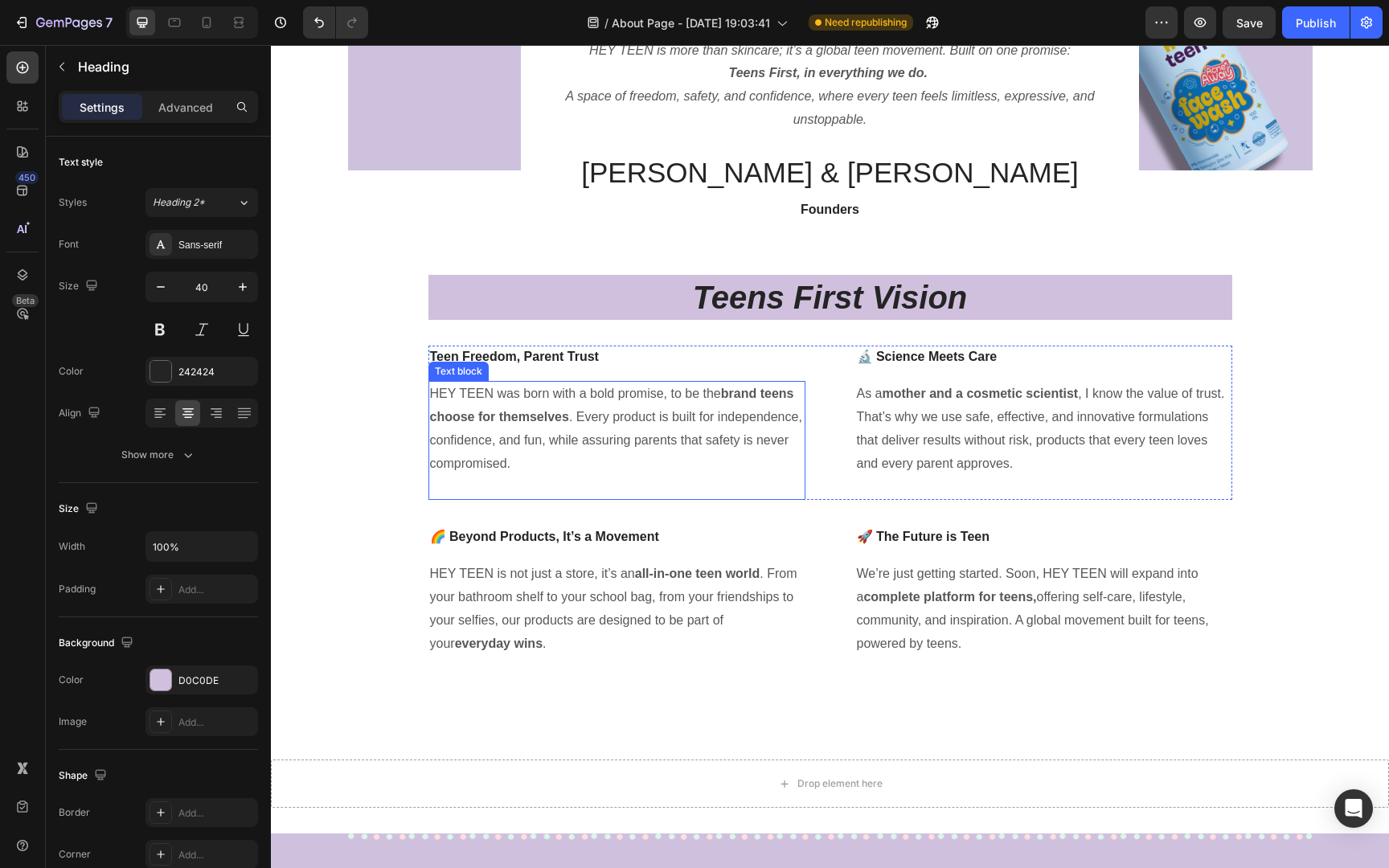
click at [663, 398] on p "HEY TEEN was born with a bold promise, to be the brand teens choose for themsel…" at bounding box center [616, 429] width 374 height 92
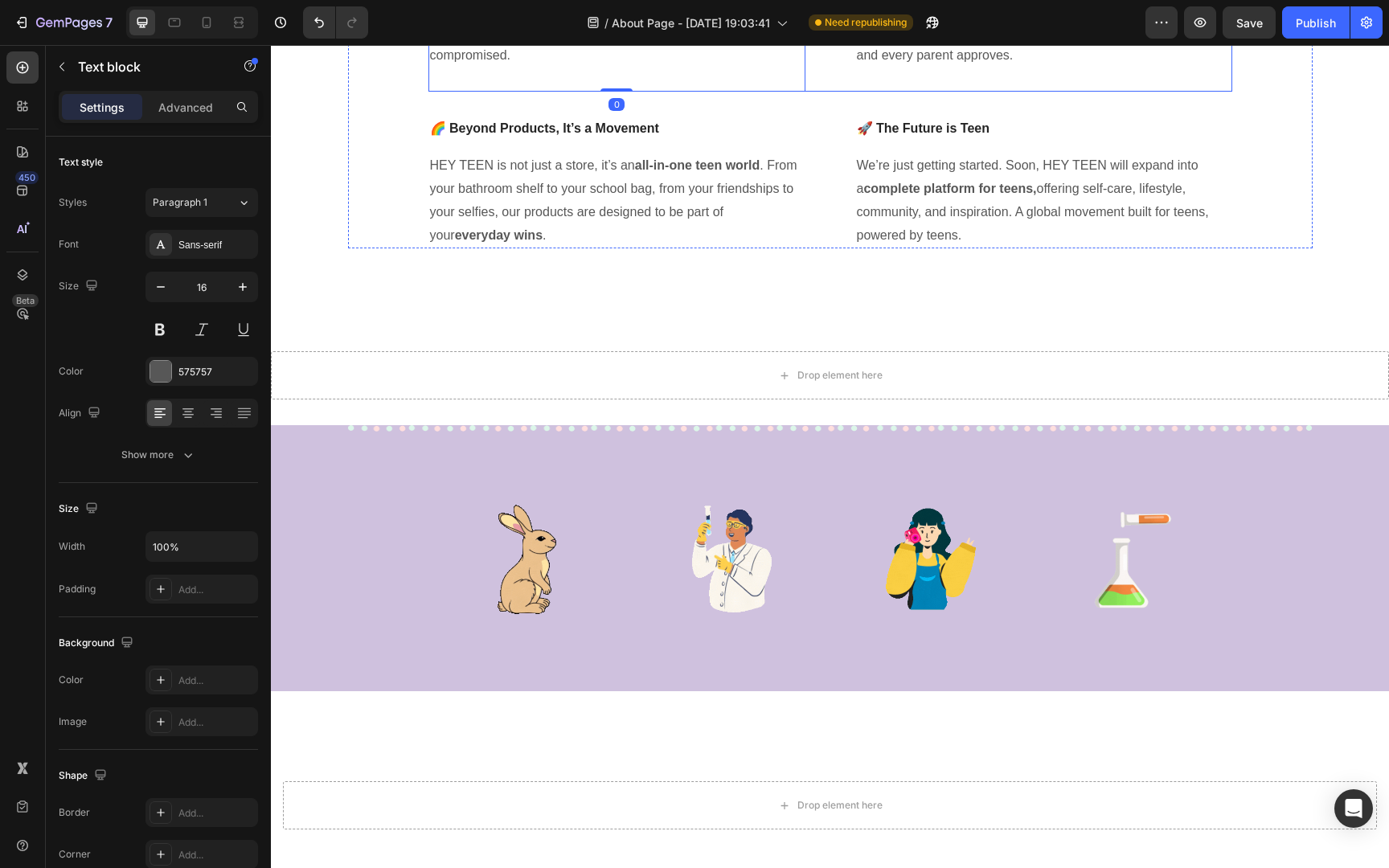
scroll to position [645, 0]
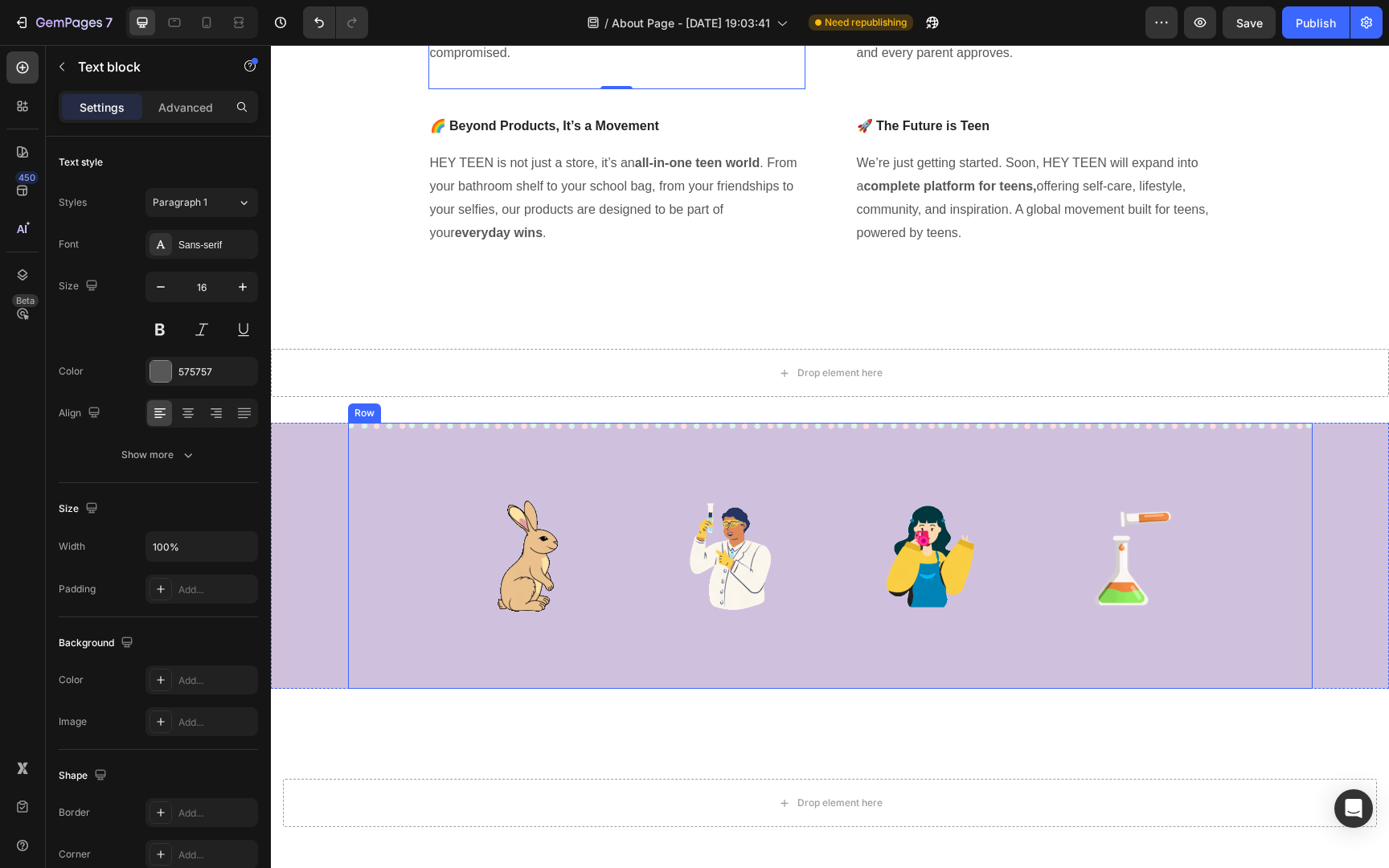
click at [860, 467] on div "Image Image Image Image Row Row" at bounding box center [830, 555] width 964 height 266
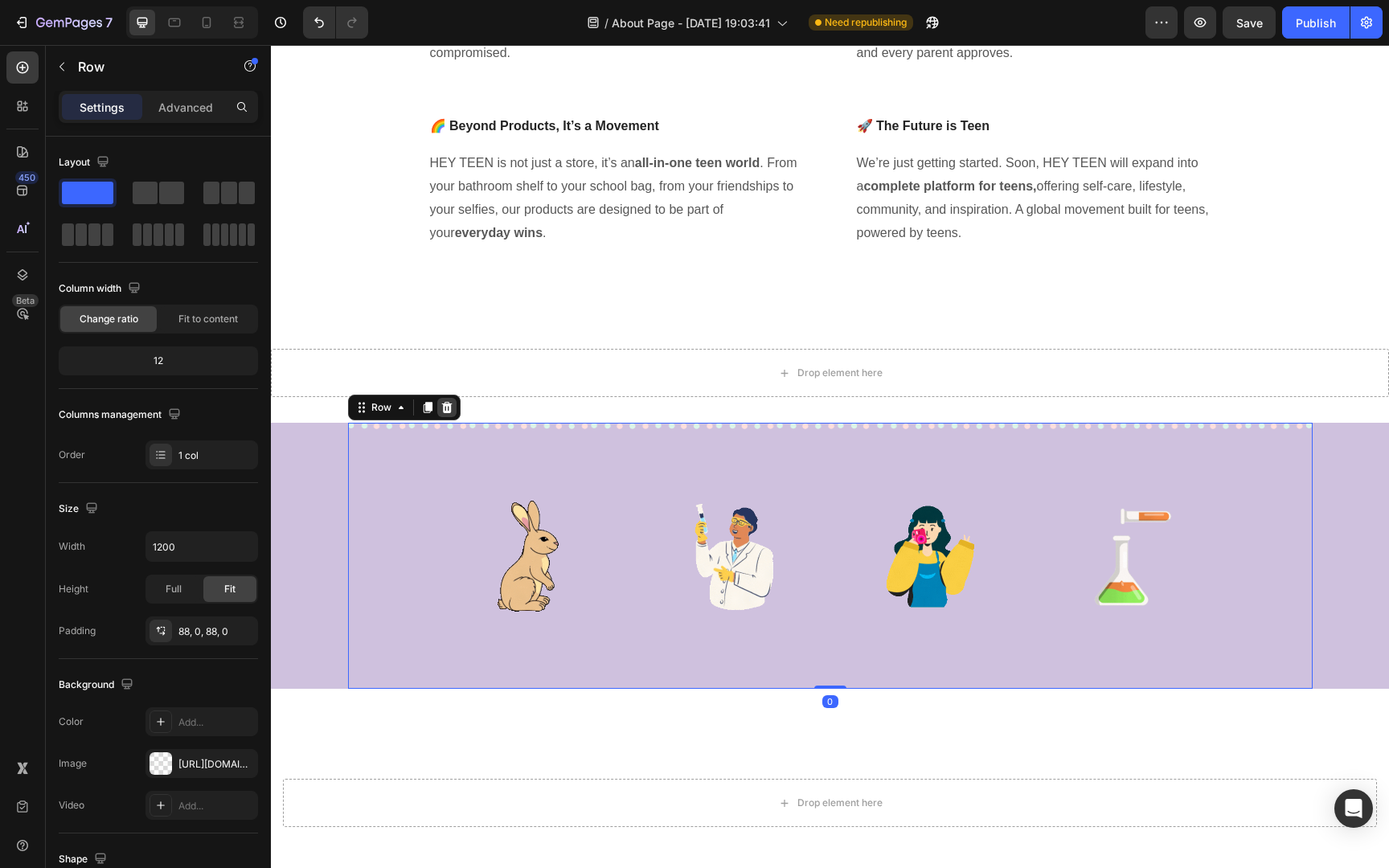
click at [452, 401] on icon at bounding box center [446, 407] width 13 height 13
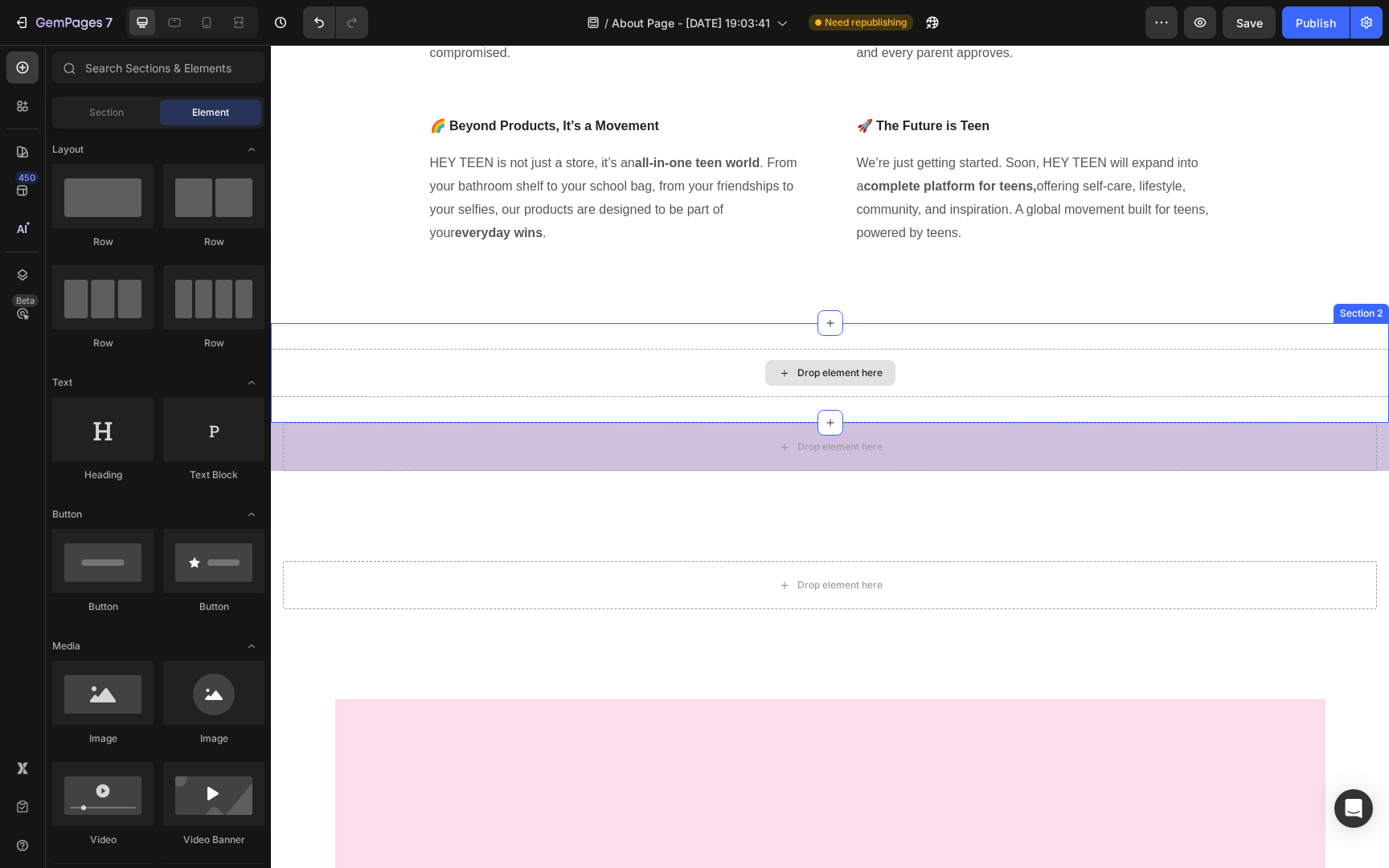
click at [1098, 353] on div "Drop element here" at bounding box center [830, 372] width 1118 height 48
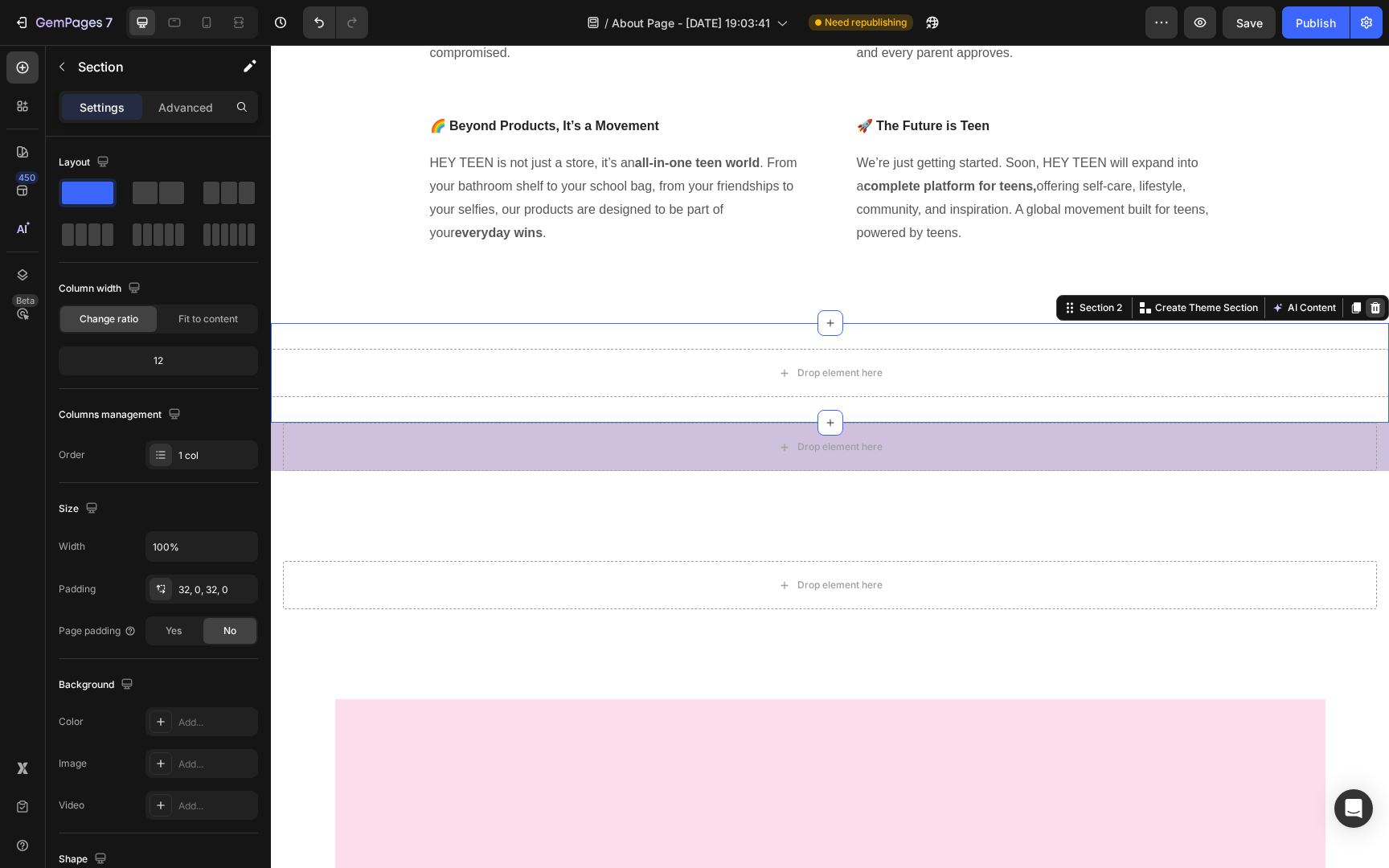
click at [1376, 305] on icon at bounding box center [1376, 307] width 10 height 11
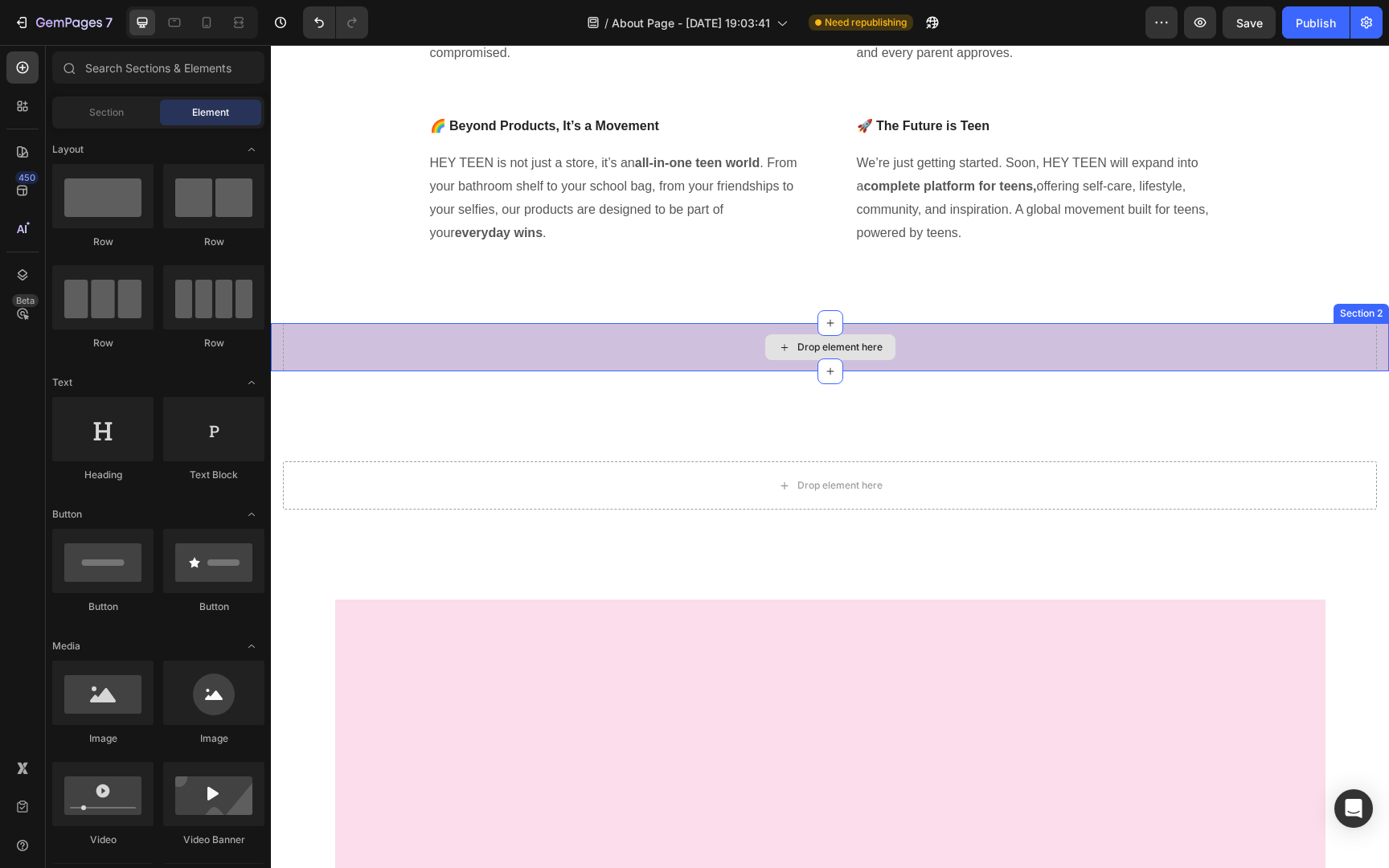
click at [1086, 351] on div "Drop element here" at bounding box center [830, 347] width 1093 height 48
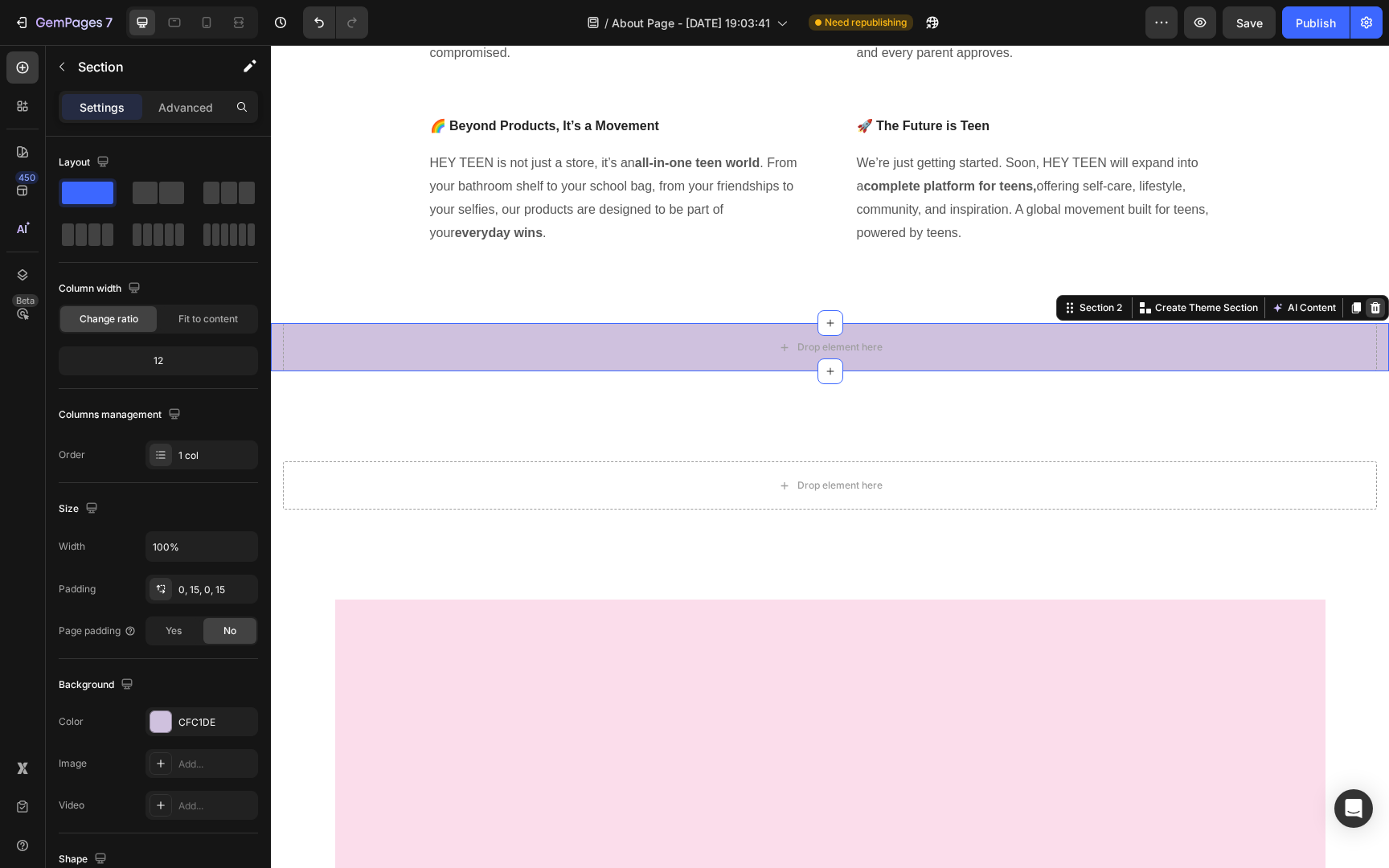
click at [1372, 308] on icon at bounding box center [1376, 307] width 10 height 11
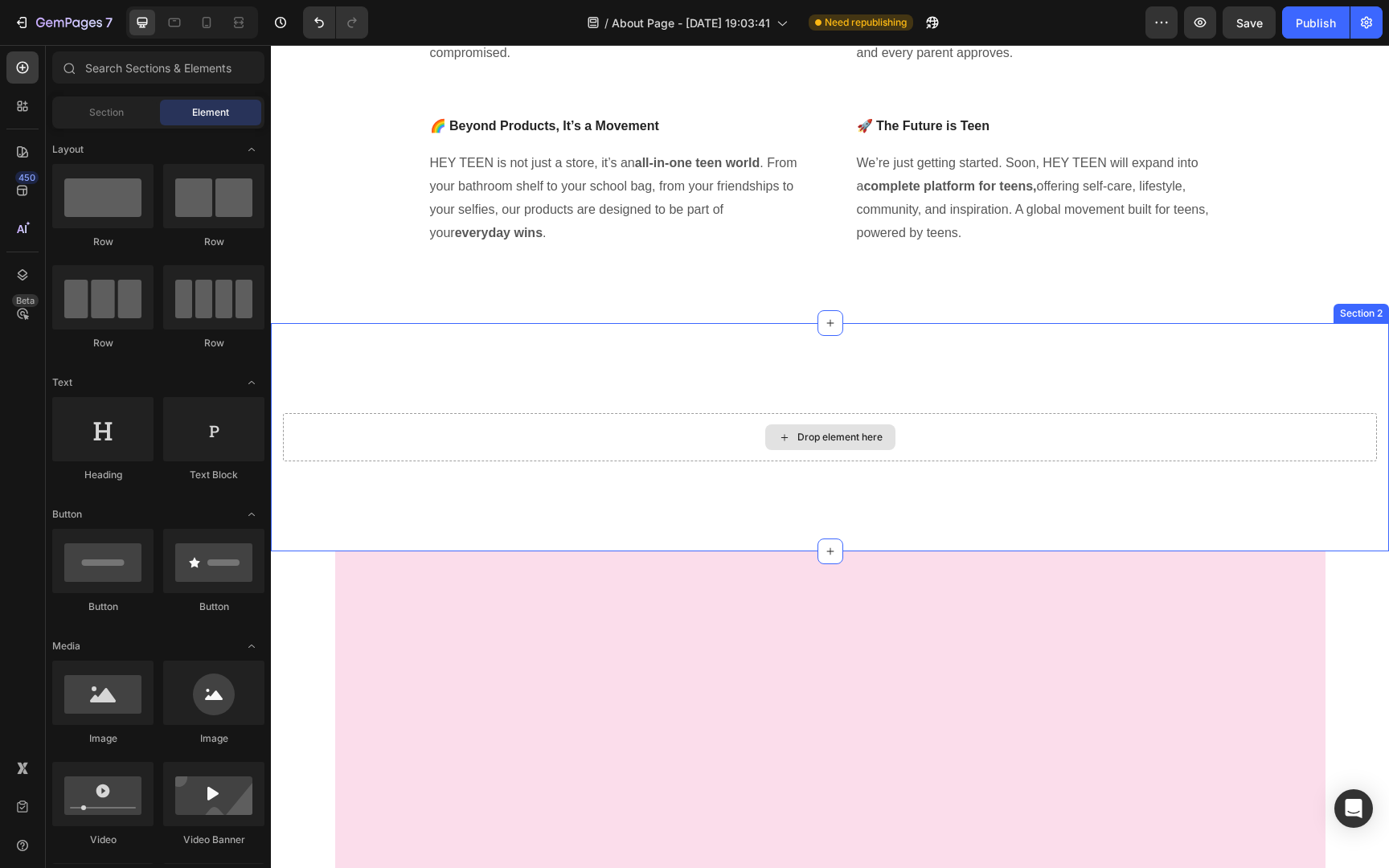
click at [1050, 419] on div "Drop element here" at bounding box center [830, 437] width 1093 height 48
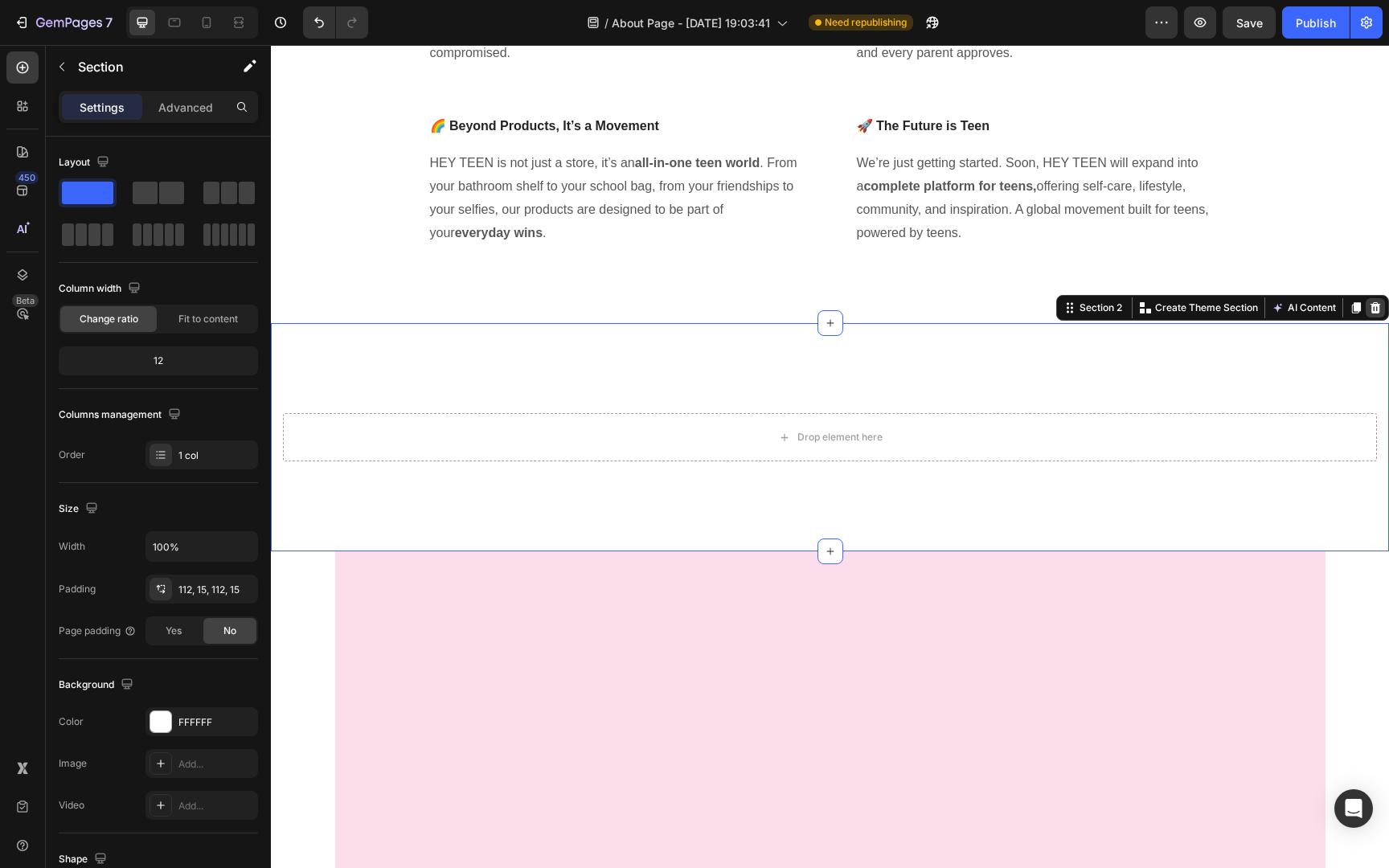
click at [1377, 311] on icon at bounding box center [1376, 307] width 10 height 11
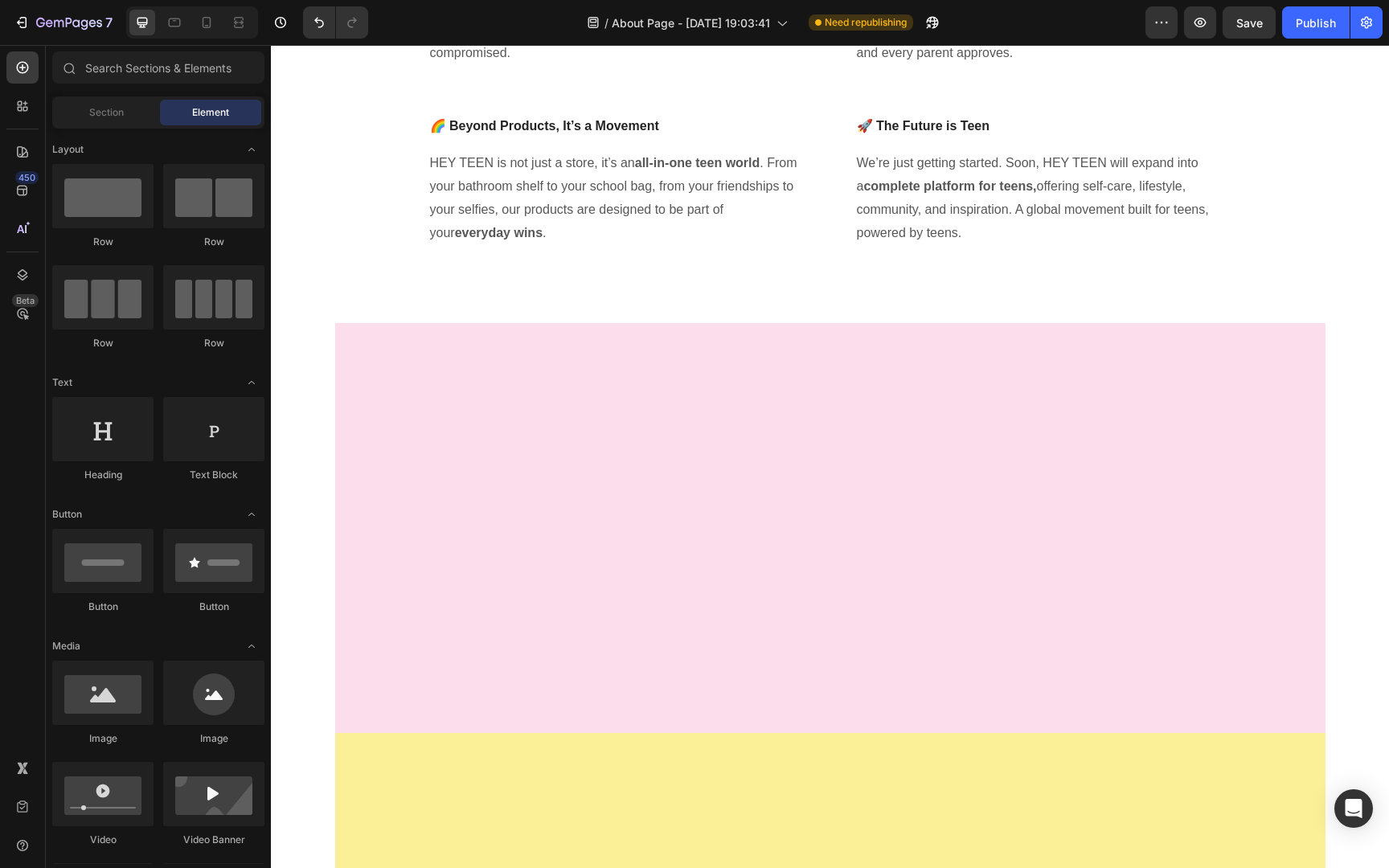
click at [807, 582] on div at bounding box center [830, 527] width 990 height 362
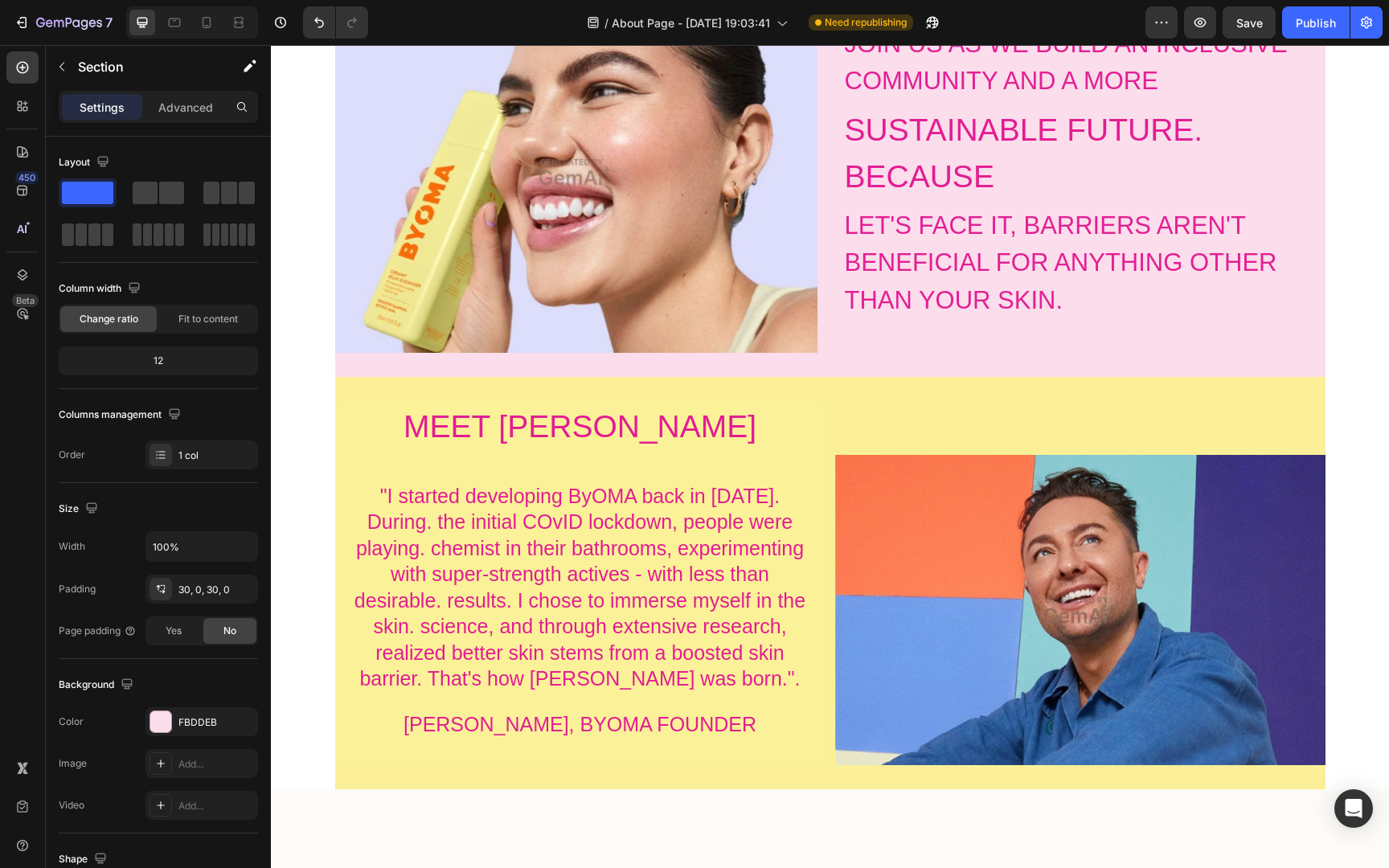
scroll to position [1401, 0]
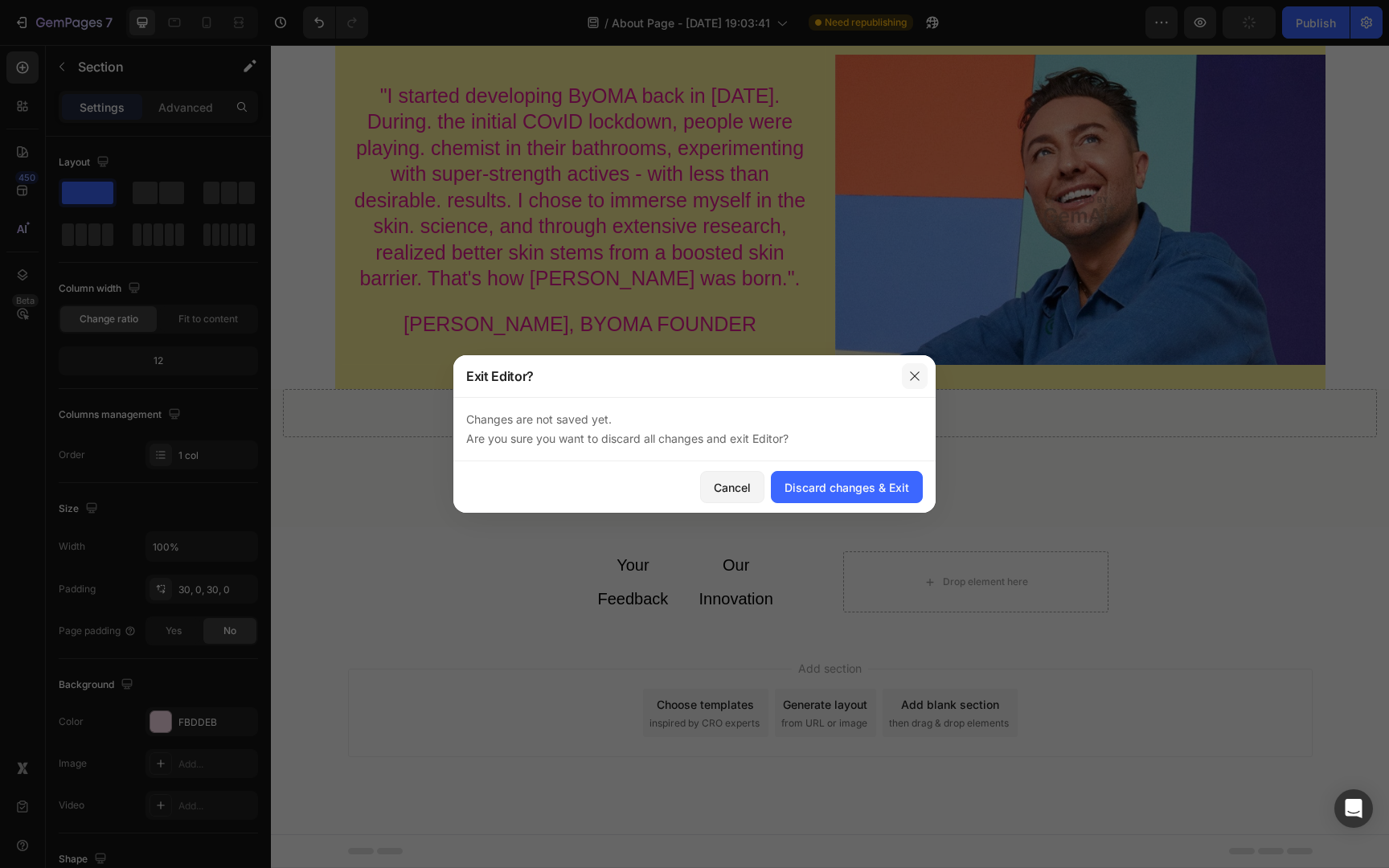
click at [910, 379] on icon "button" at bounding box center [914, 375] width 9 height 9
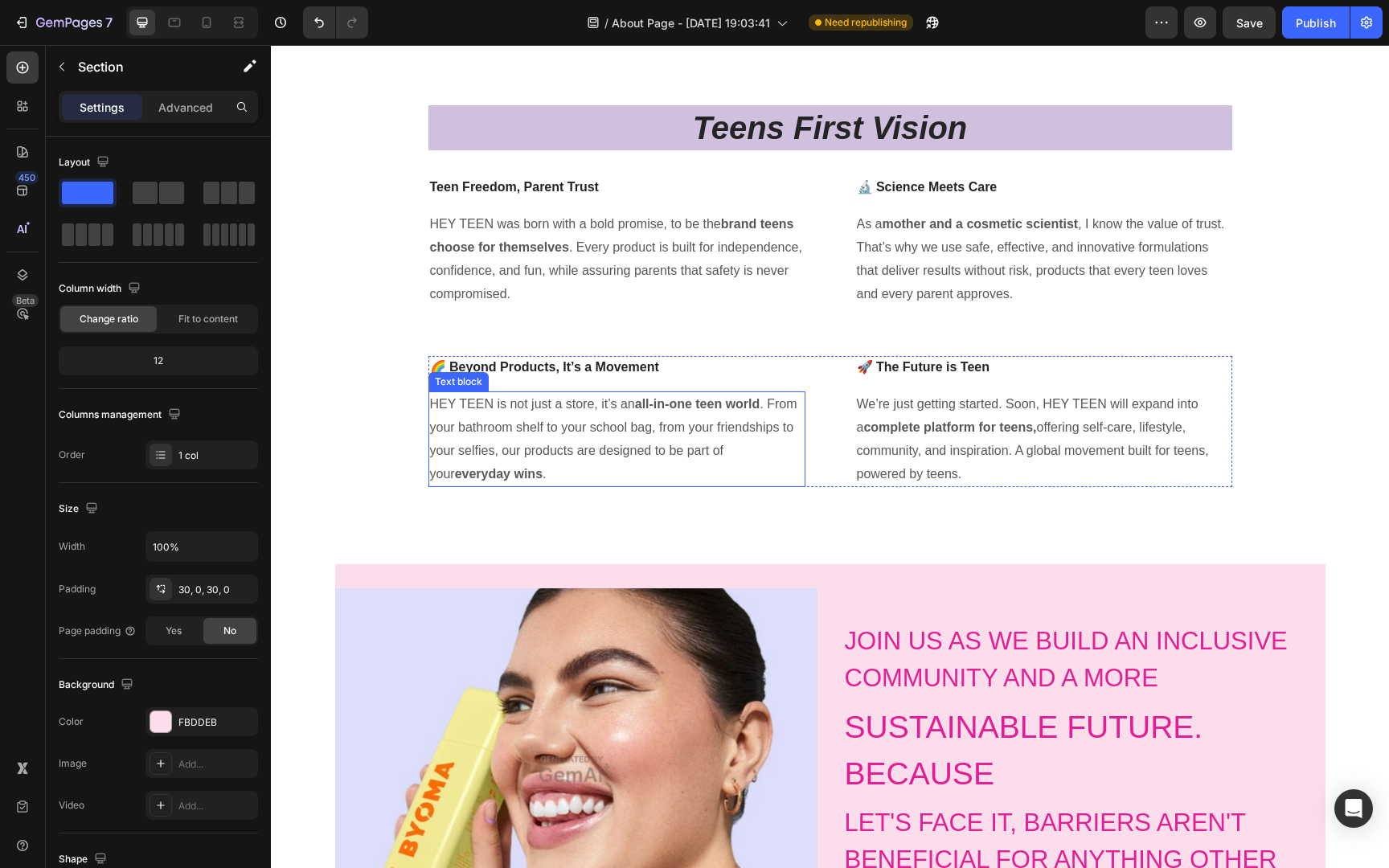
scroll to position [406, 0]
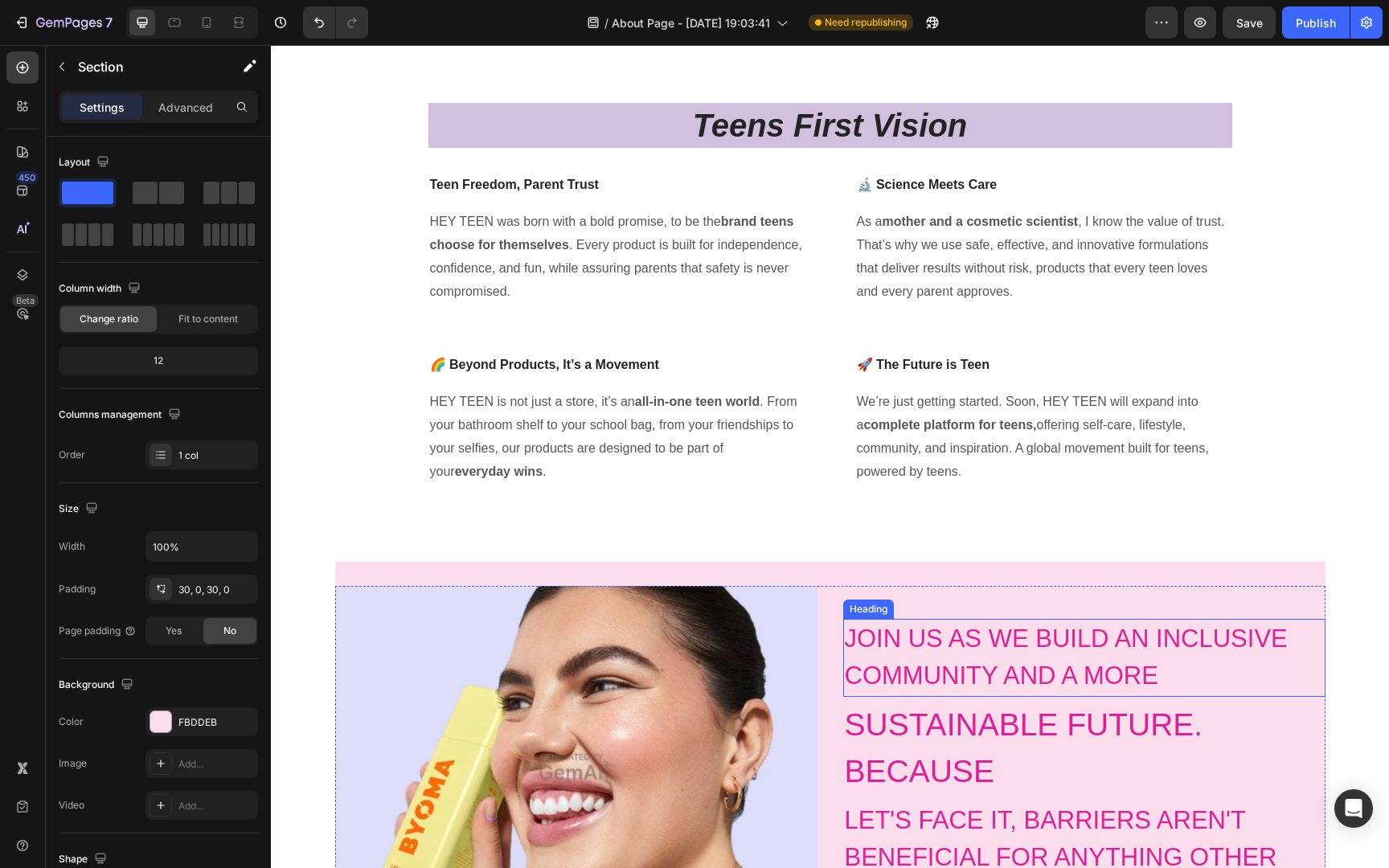
click at [944, 681] on h2 "JOIN US AS WE BUILD AN INCLUSIVE COMMUNITY AND A MORE" at bounding box center [1084, 657] width 482 height 78
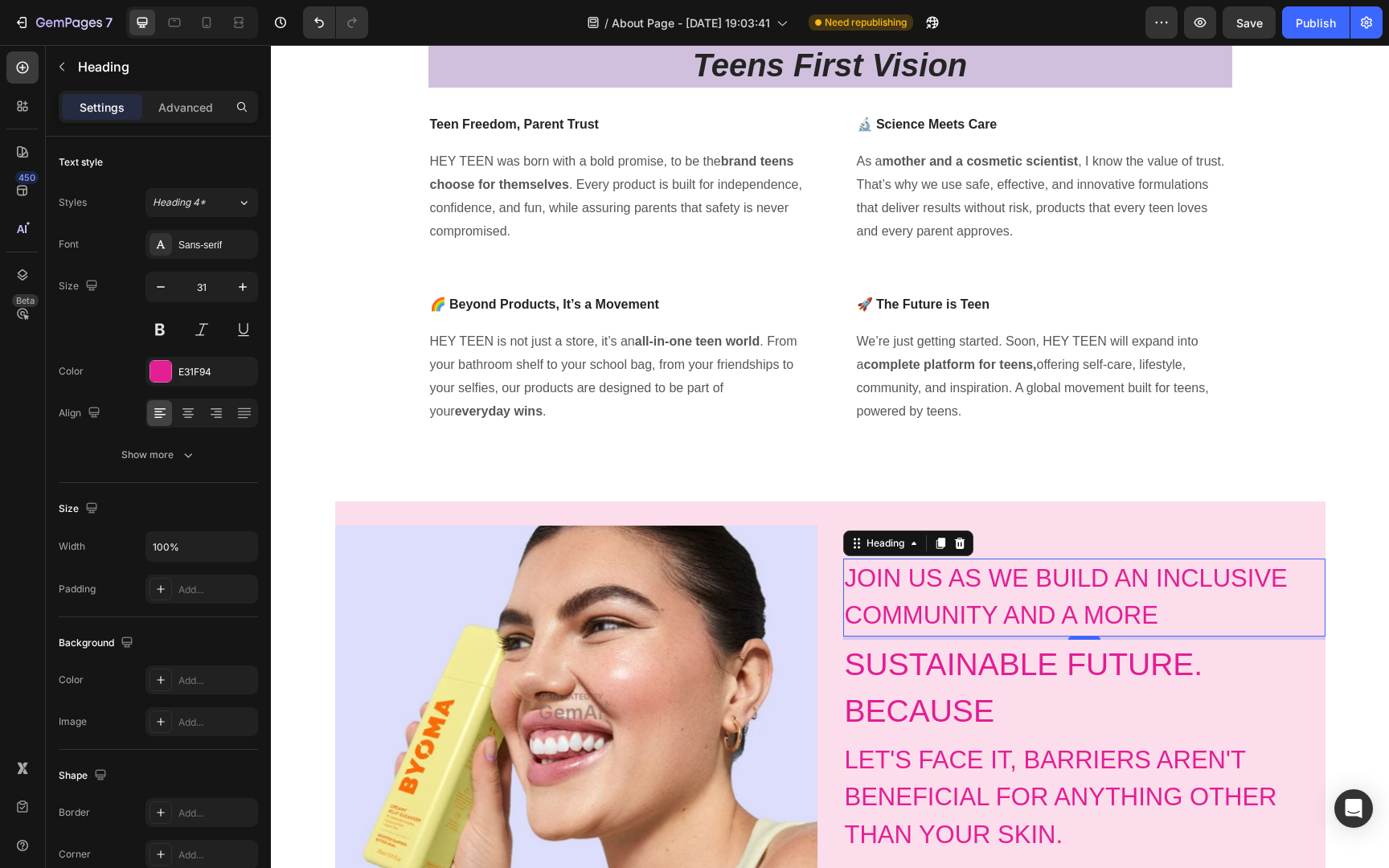
scroll to position [466, 0]
click at [557, 132] on p "Teen Freedom, Parent Trust" at bounding box center [616, 125] width 374 height 19
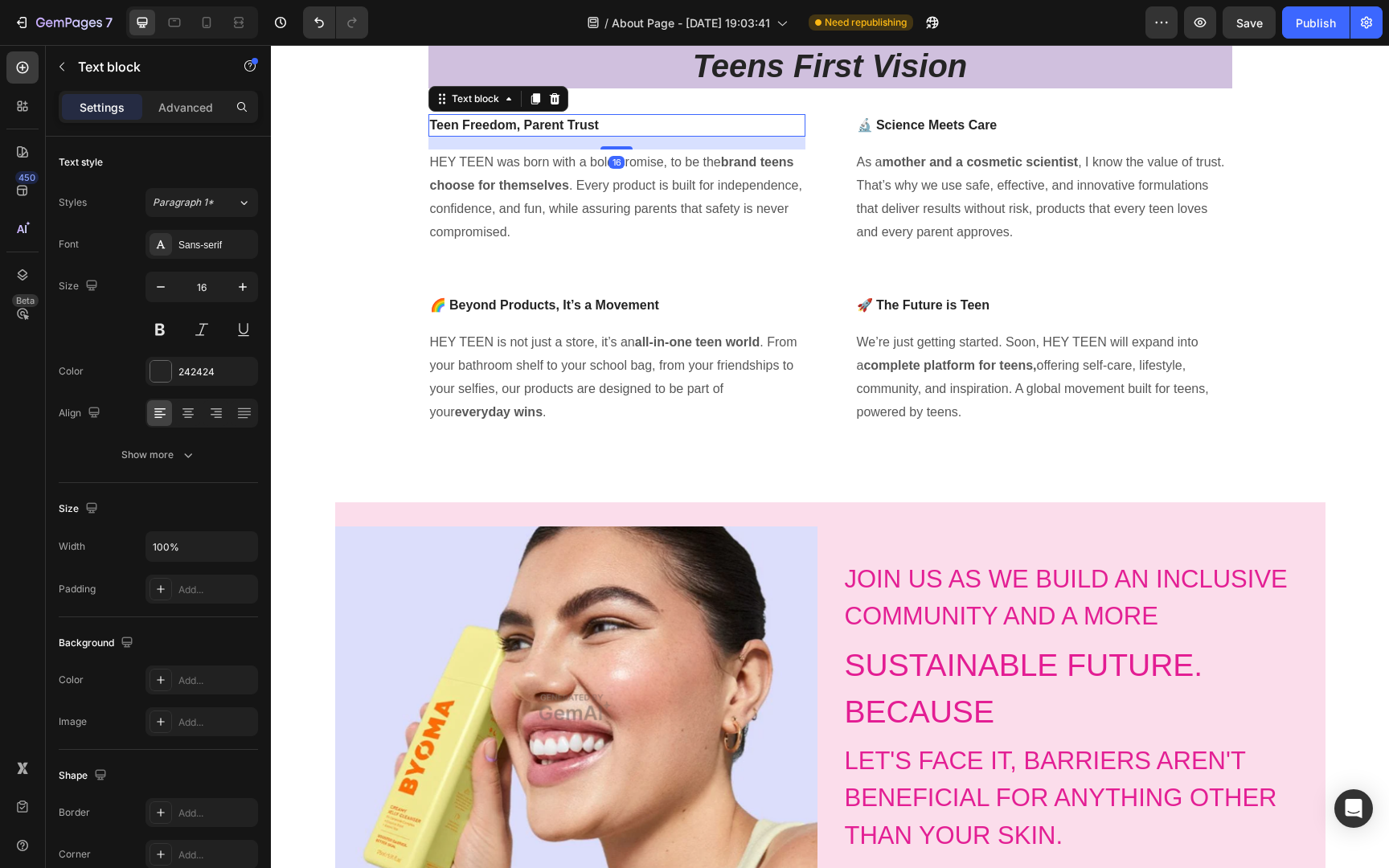
click at [557, 132] on p "Teen Freedom, Parent Trust" at bounding box center [616, 125] width 374 height 19
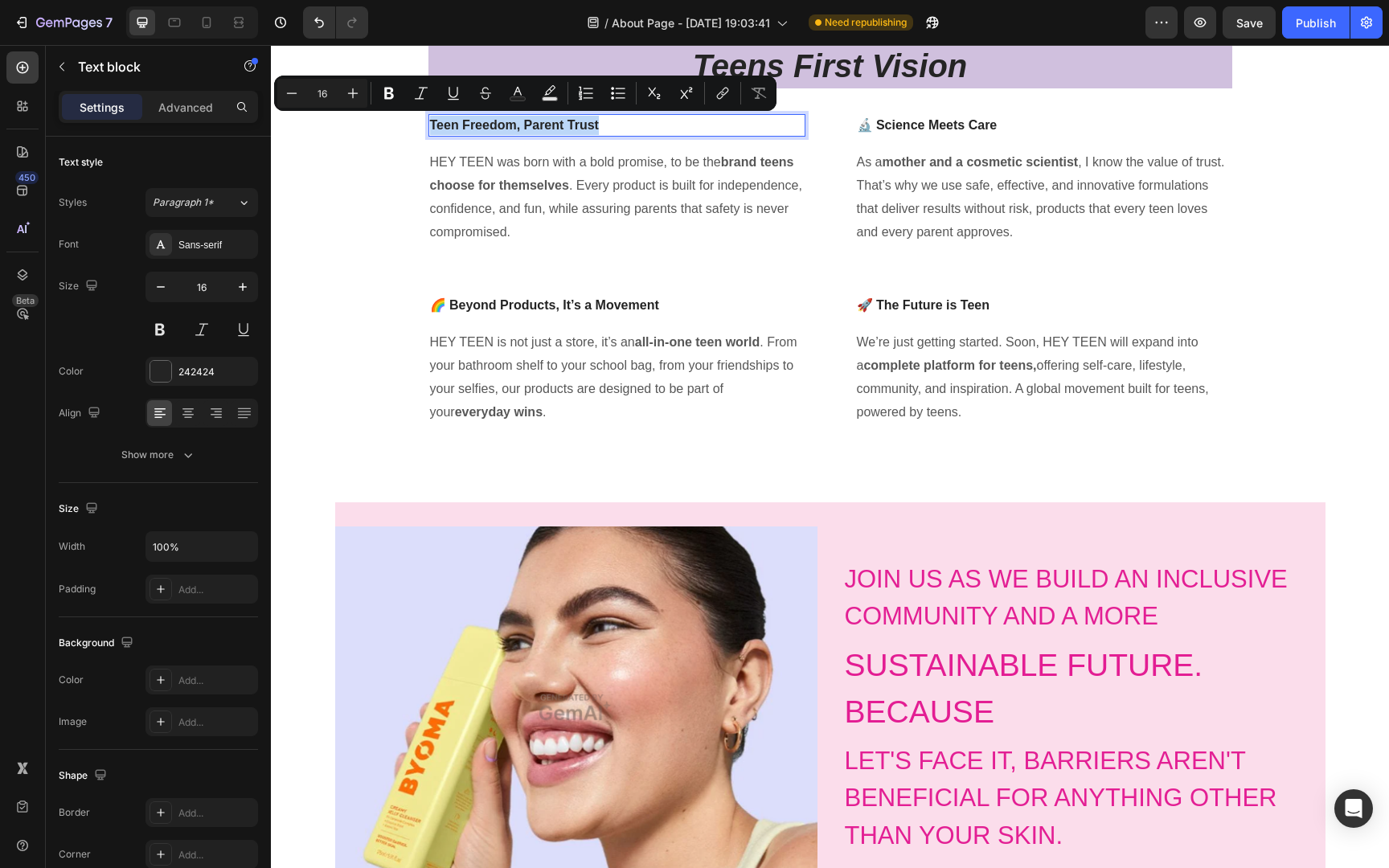
copy p "Teen Freedom, Parent Trust"
click at [981, 593] on h2 "JOIN US AS WE BUILD AN INCLUSIVE COMMUNITY AND A MORE" at bounding box center [1084, 598] width 482 height 78
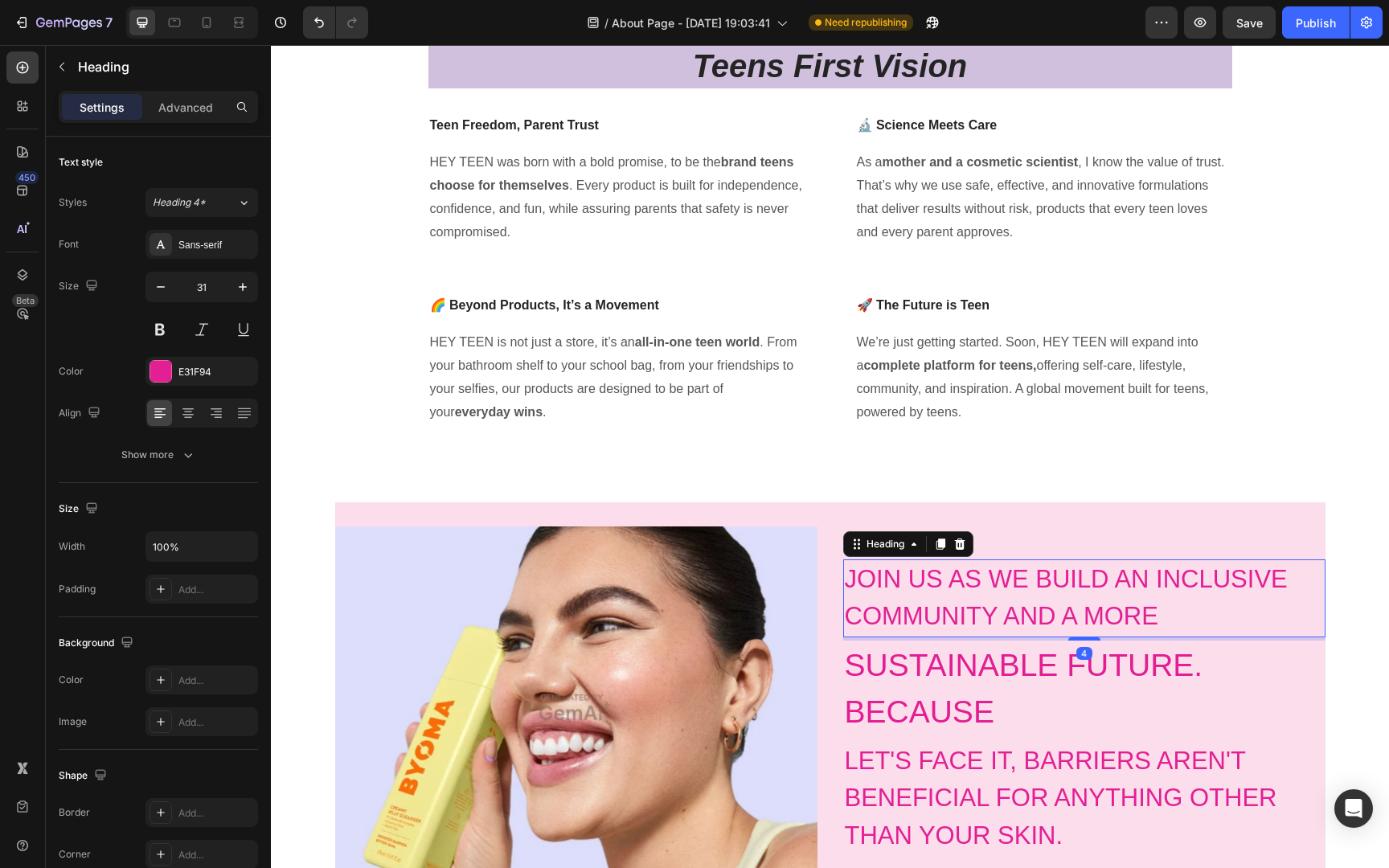
click at [981, 593] on h2 "JOIN US AS WE BUILD AN INCLUSIVE COMMUNITY AND A MORE" at bounding box center [1084, 598] width 482 height 78
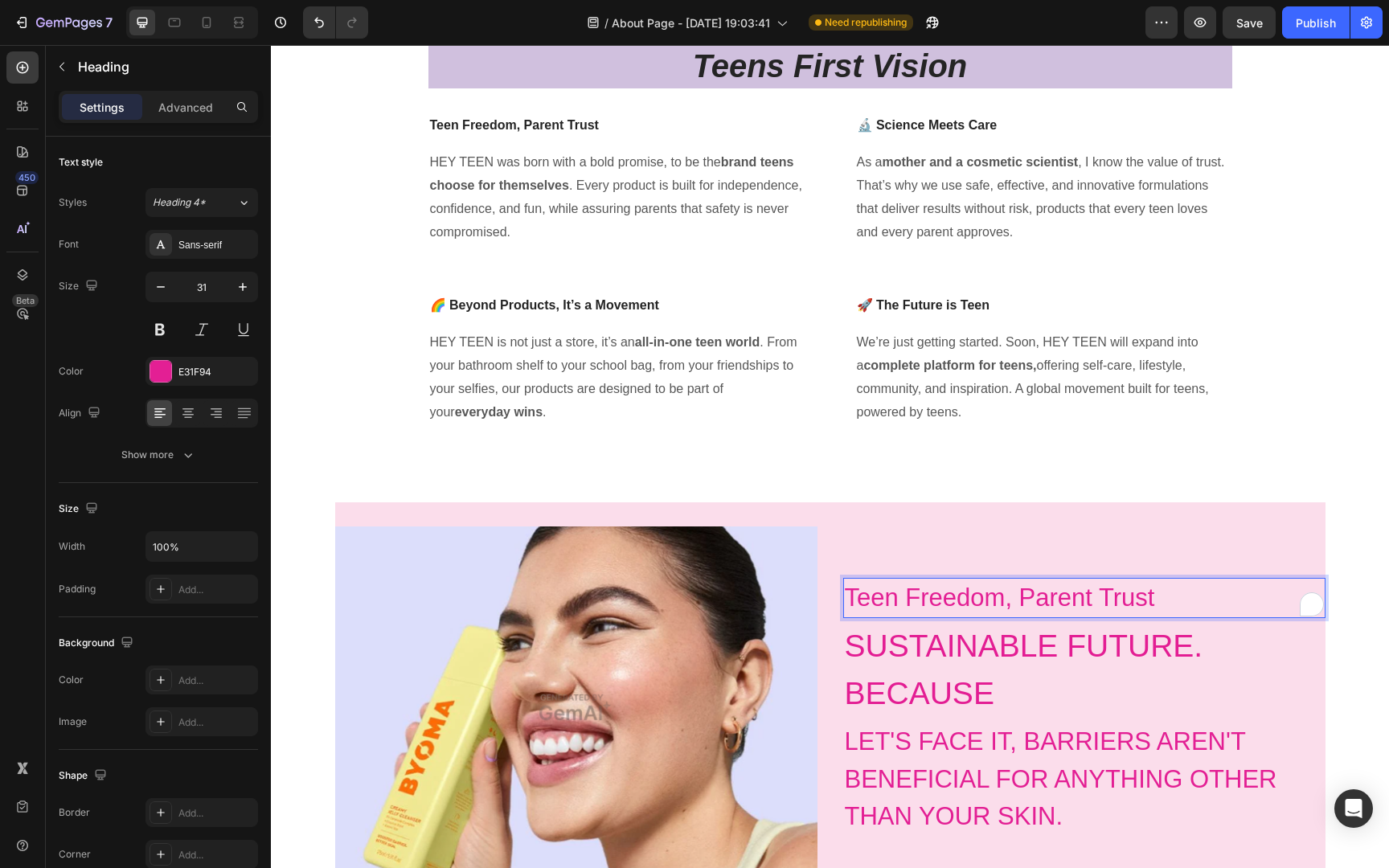
scroll to position [485, 0]
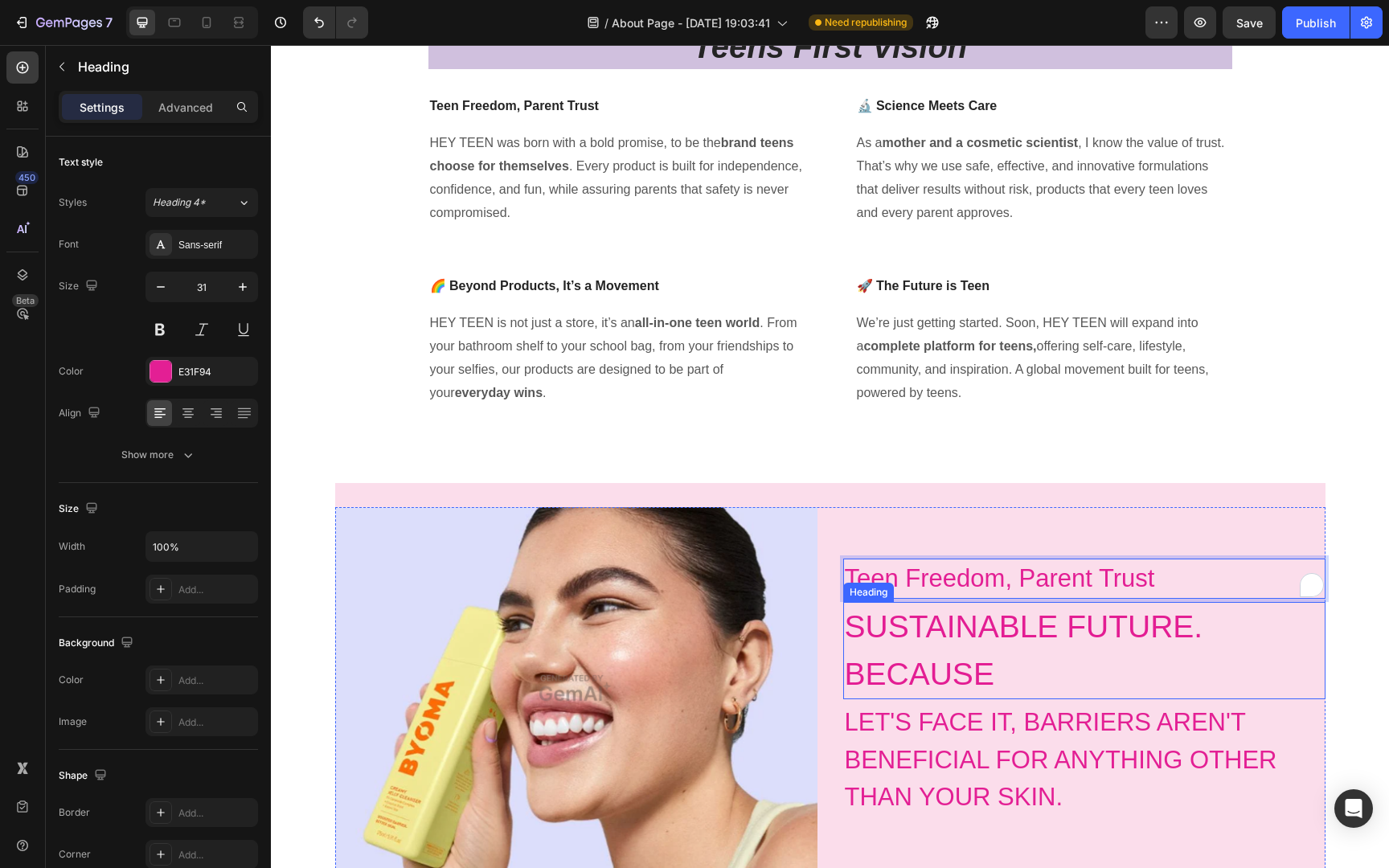
click at [980, 662] on h2 "SUSTAINABLE FUTURE. BECAUSE" at bounding box center [1084, 651] width 482 height 97
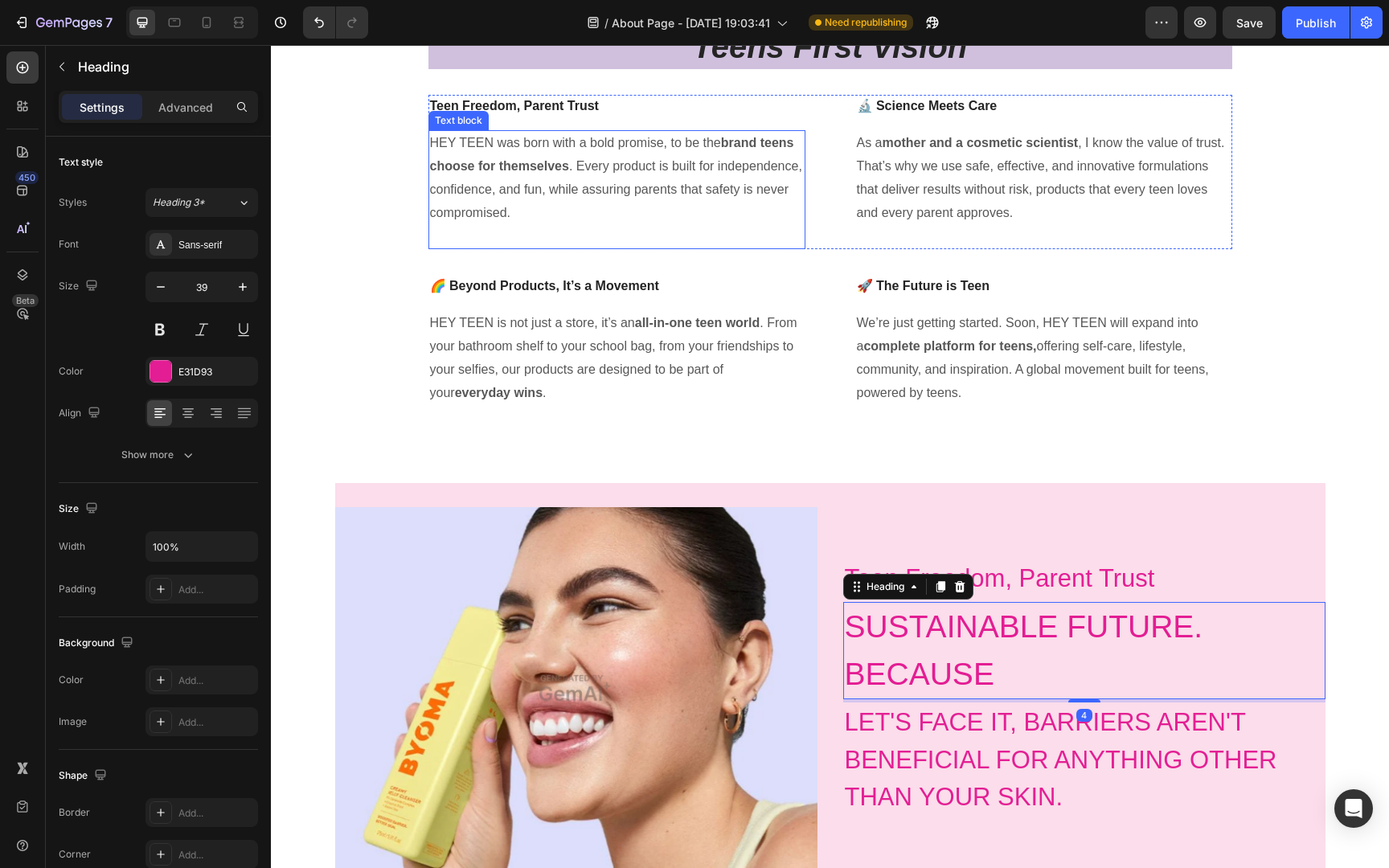
click at [668, 171] on p "HEY TEEN was born with a bold promise, to be the brand teens choose for themsel…" at bounding box center [616, 178] width 374 height 92
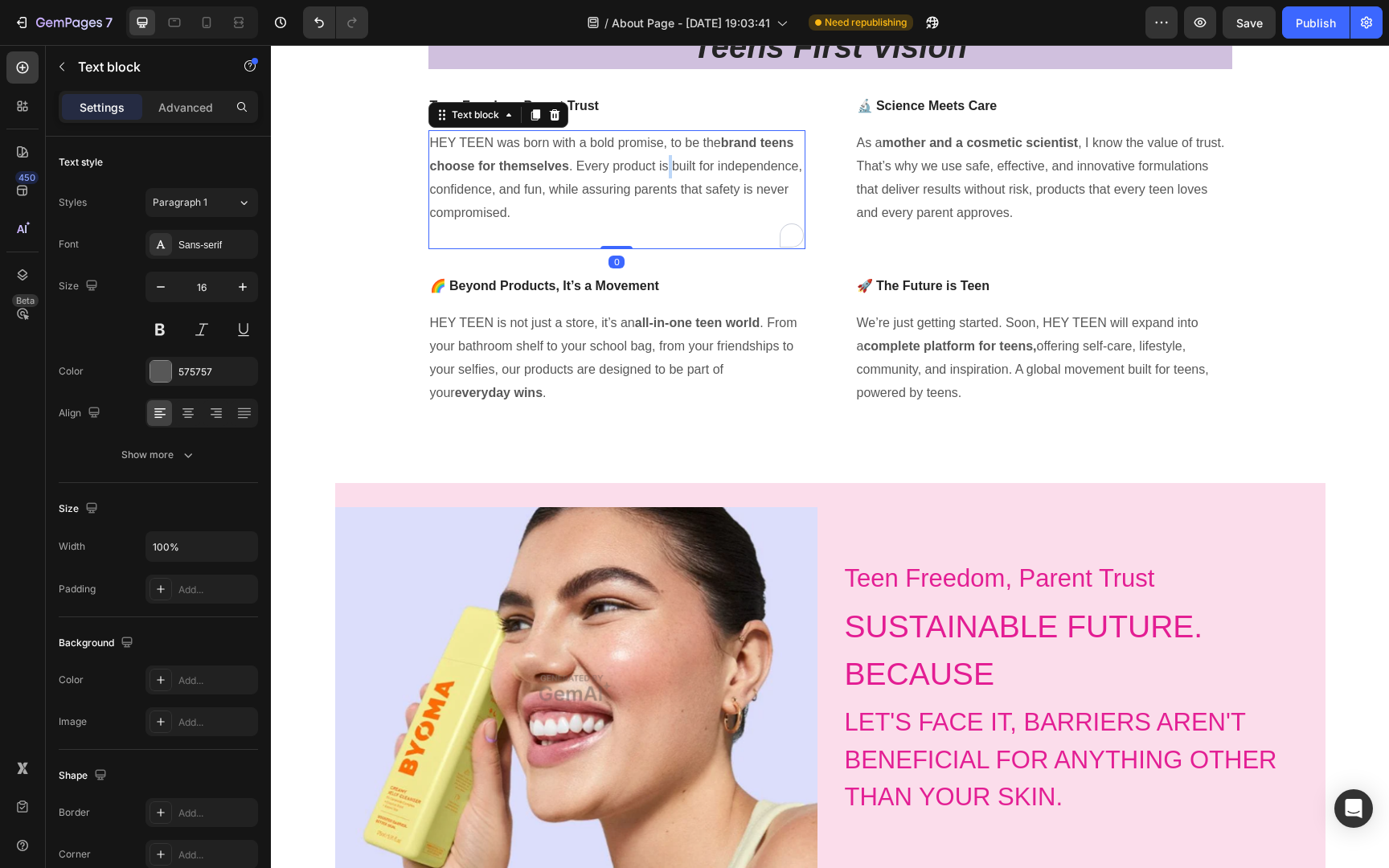
click at [668, 171] on p "HEY TEEN was born with a bold promise, to be the brand teens choose for themsel…" at bounding box center [616, 178] width 374 height 92
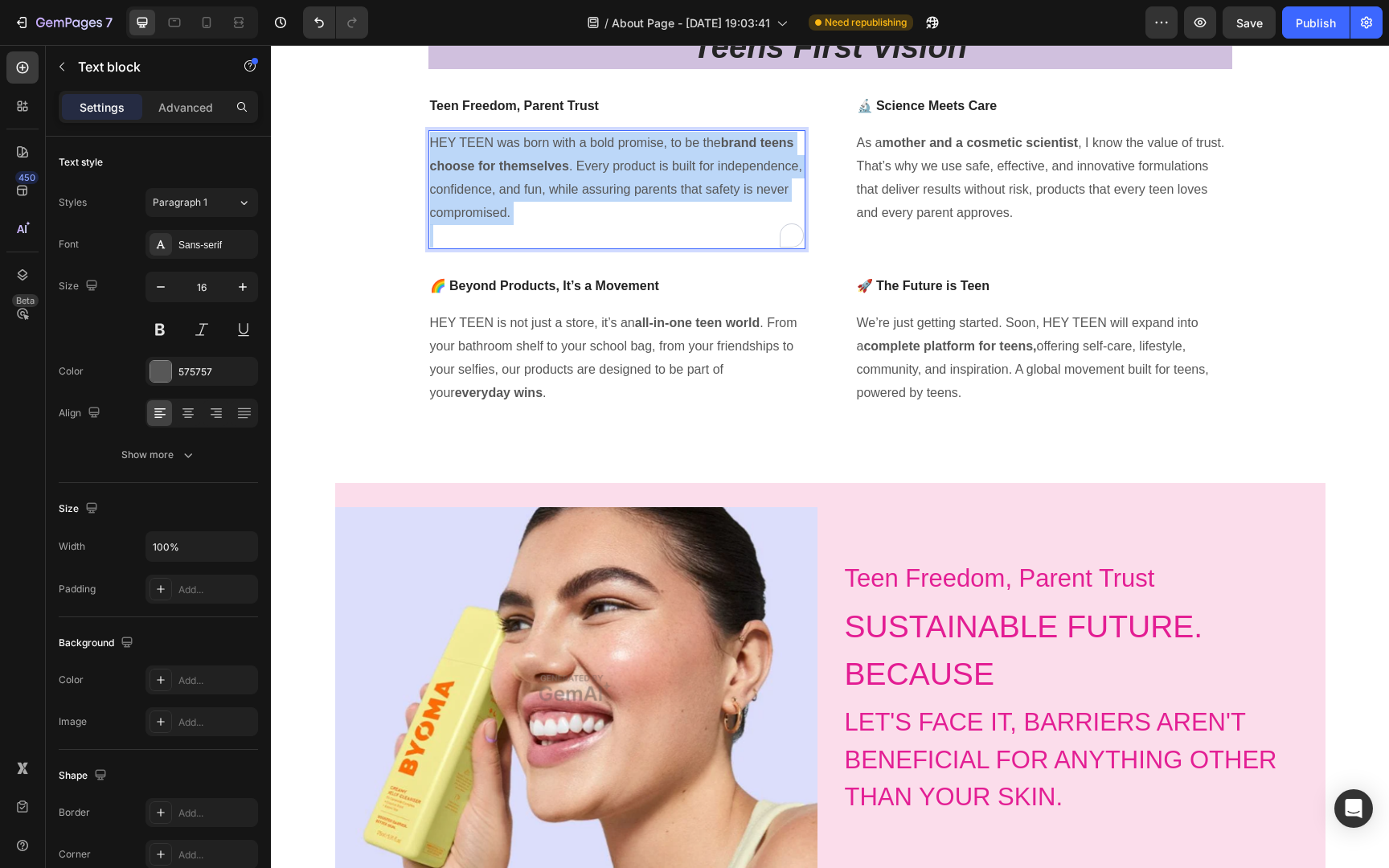
click at [668, 171] on p "HEY TEEN was born with a bold promise, to be the brand teens choose for themsel…" at bounding box center [616, 178] width 374 height 92
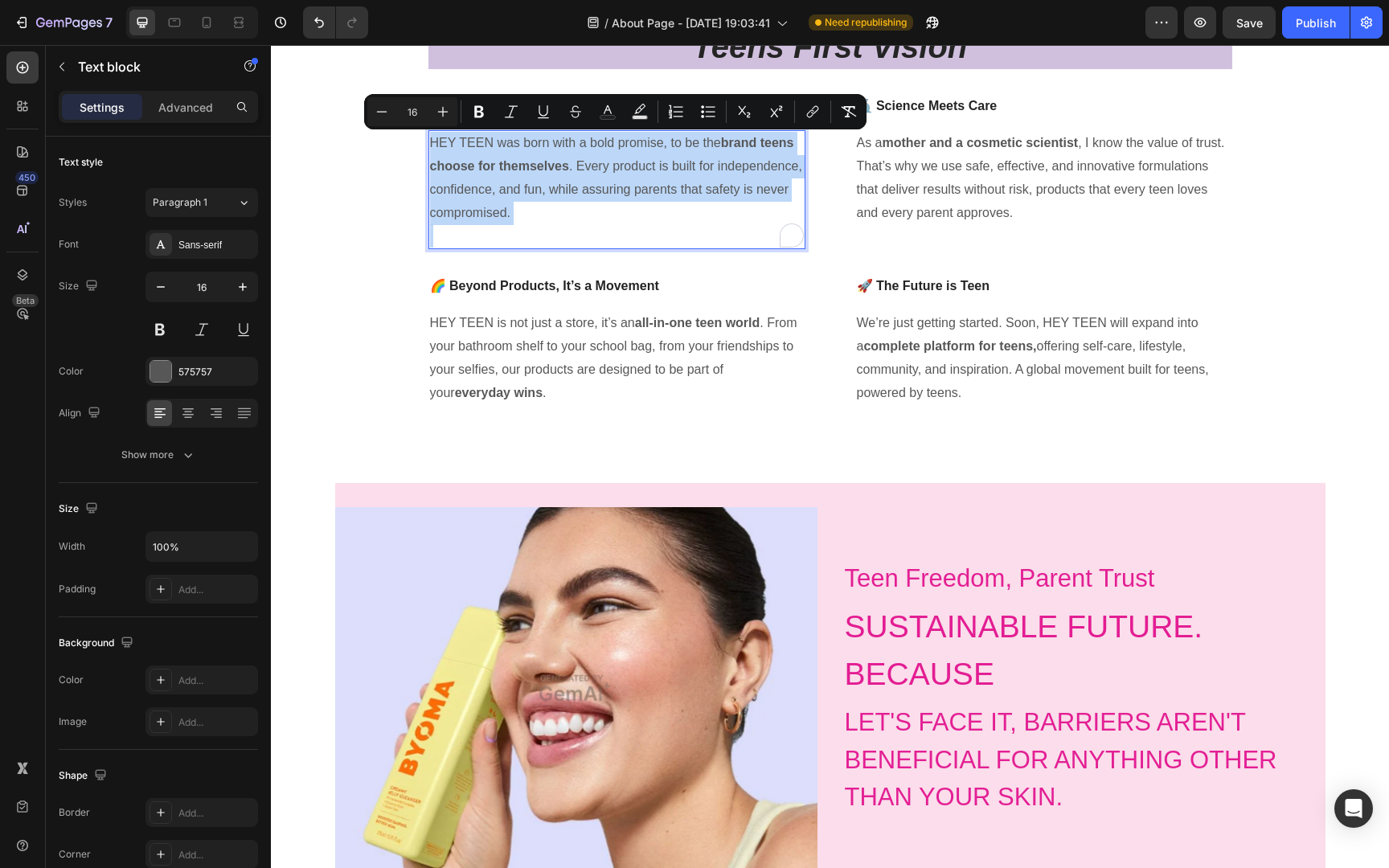
copy p "HEY TEEN was born with a bold promise, to be the brand teens choose for themsel…"
click at [890, 724] on h2 "LET'S FACE IT, BARRIERS AREN'T BENEFICIAL FOR ANYTHING OTHER THAN YOUR SKIN." at bounding box center [1084, 760] width 482 height 116
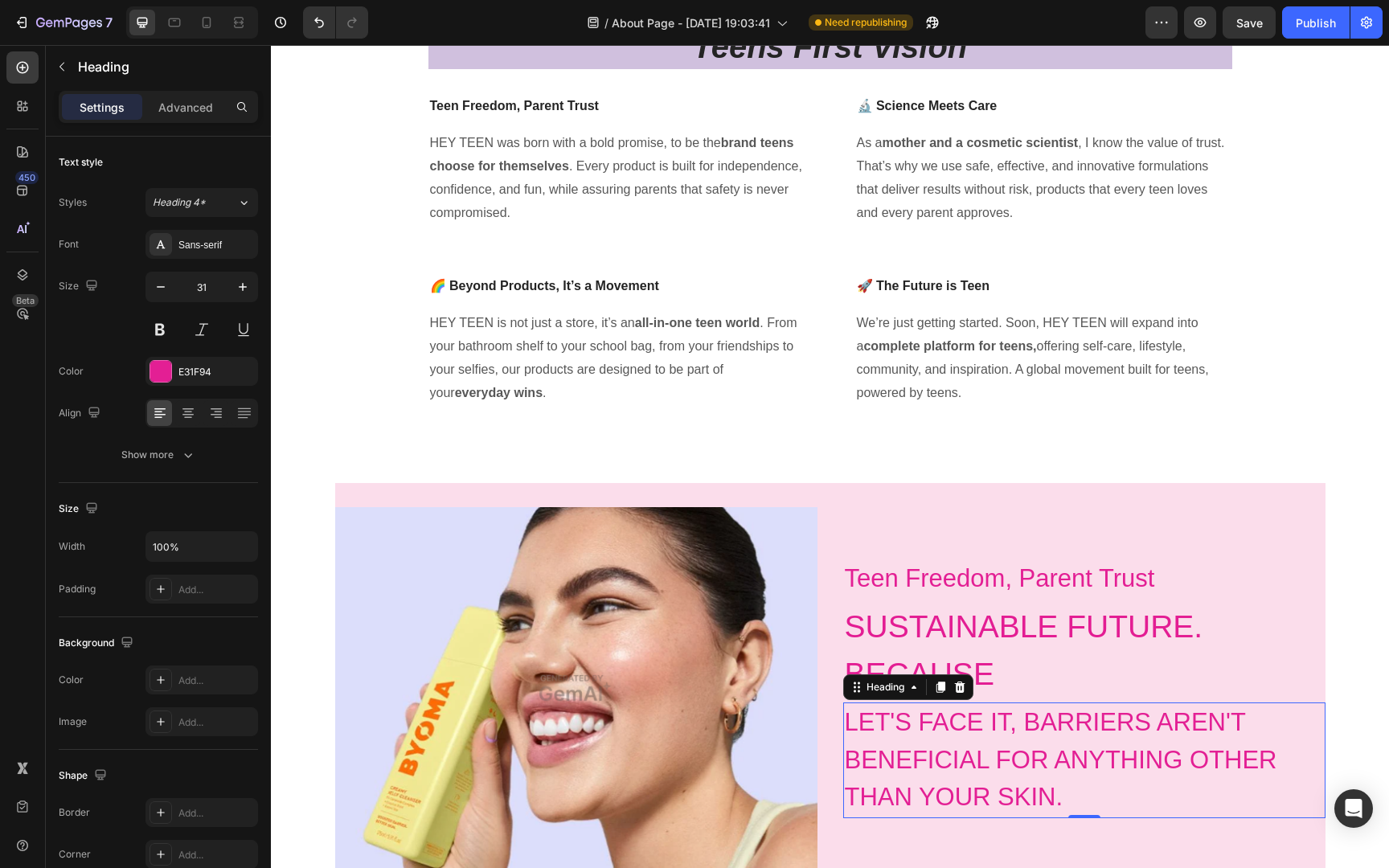
click at [890, 724] on h2 "LET'S FACE IT, BARRIERS AREN'T BENEFICIAL FOR ANYTHING OTHER THAN YOUR SKIN." at bounding box center [1084, 760] width 482 height 116
click at [890, 724] on p "LET'S FACE IT, BARRIERS AREN'T BENEFICIAL FOR ANYTHING OTHER THAN YOUR SKIN." at bounding box center [1084, 760] width 479 height 112
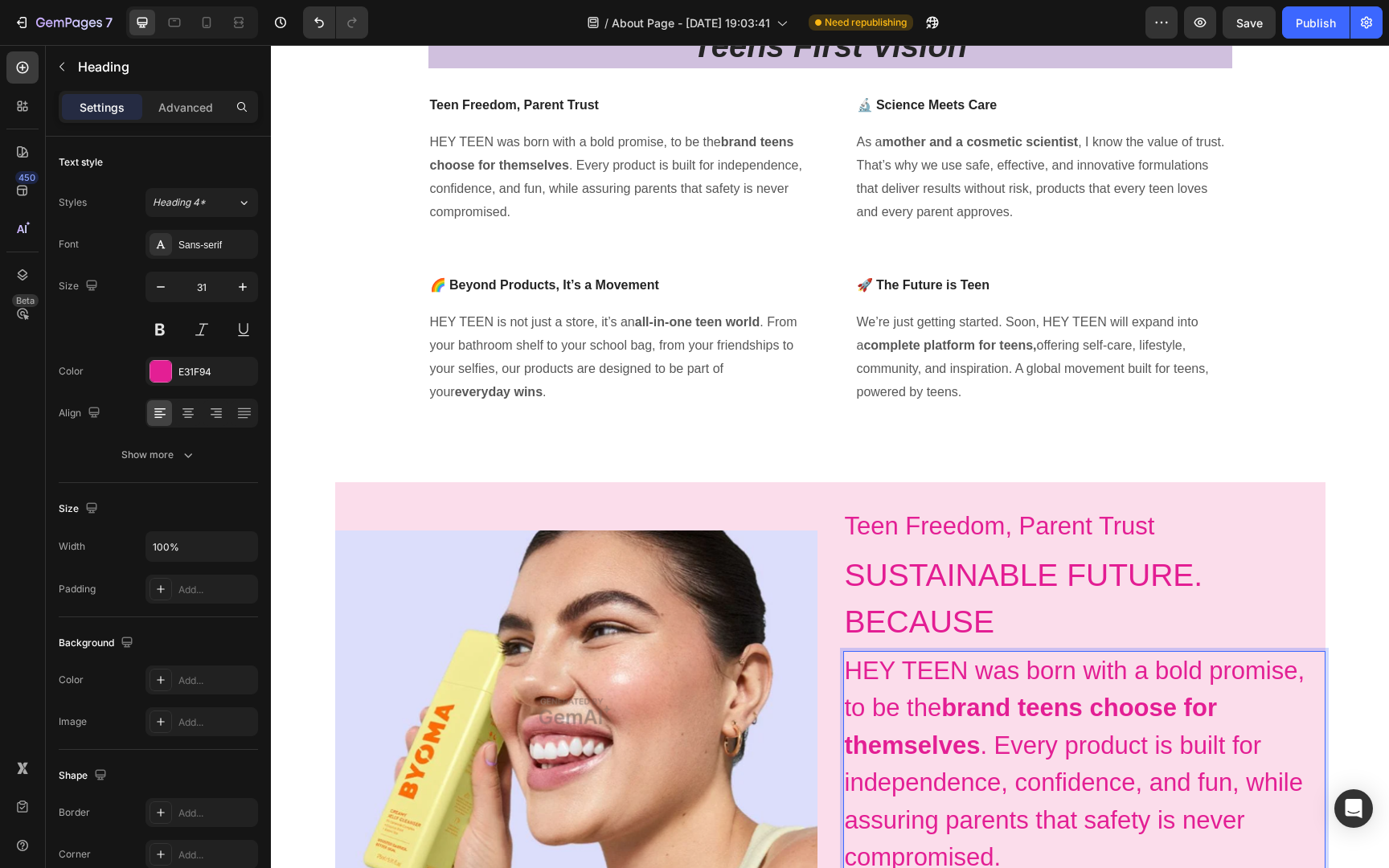
scroll to position [548, 0]
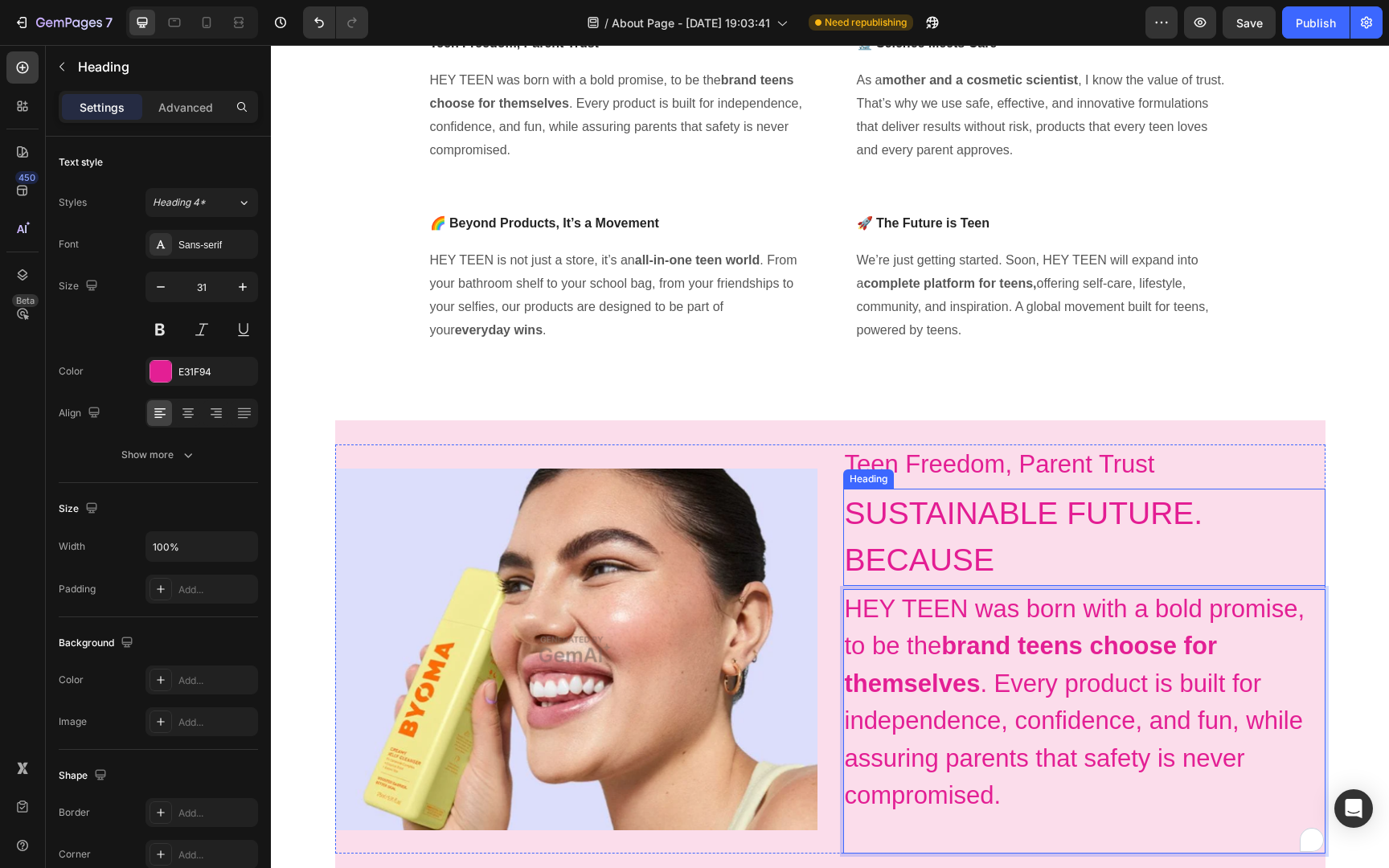
click at [967, 532] on h2 "SUSTAINABLE FUTURE. BECAUSE" at bounding box center [1084, 537] width 482 height 97
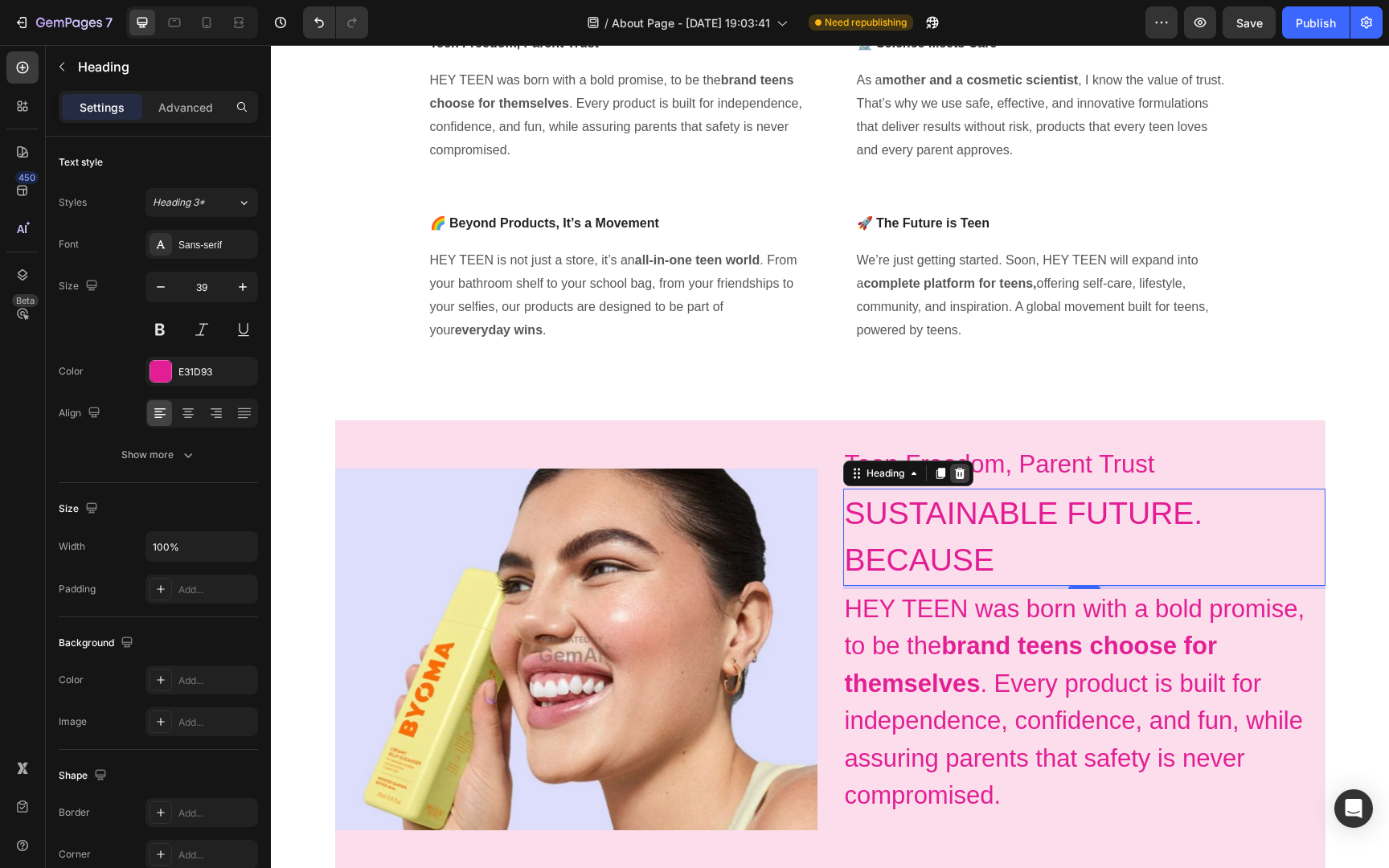
click at [962, 468] on icon at bounding box center [959, 473] width 10 height 11
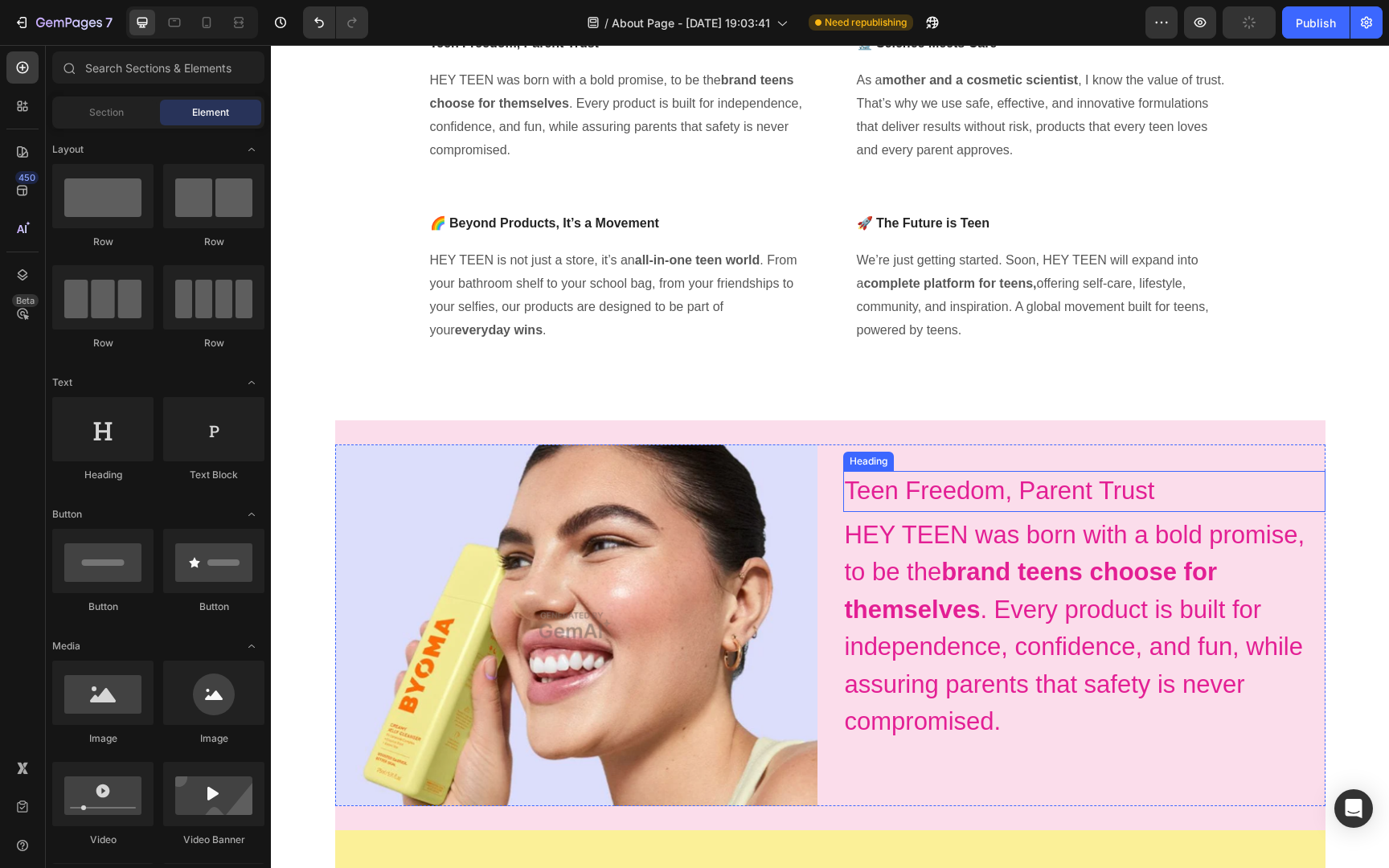
click at [1095, 489] on p "Teen Freedom, Parent Trust" at bounding box center [1084, 491] width 479 height 38
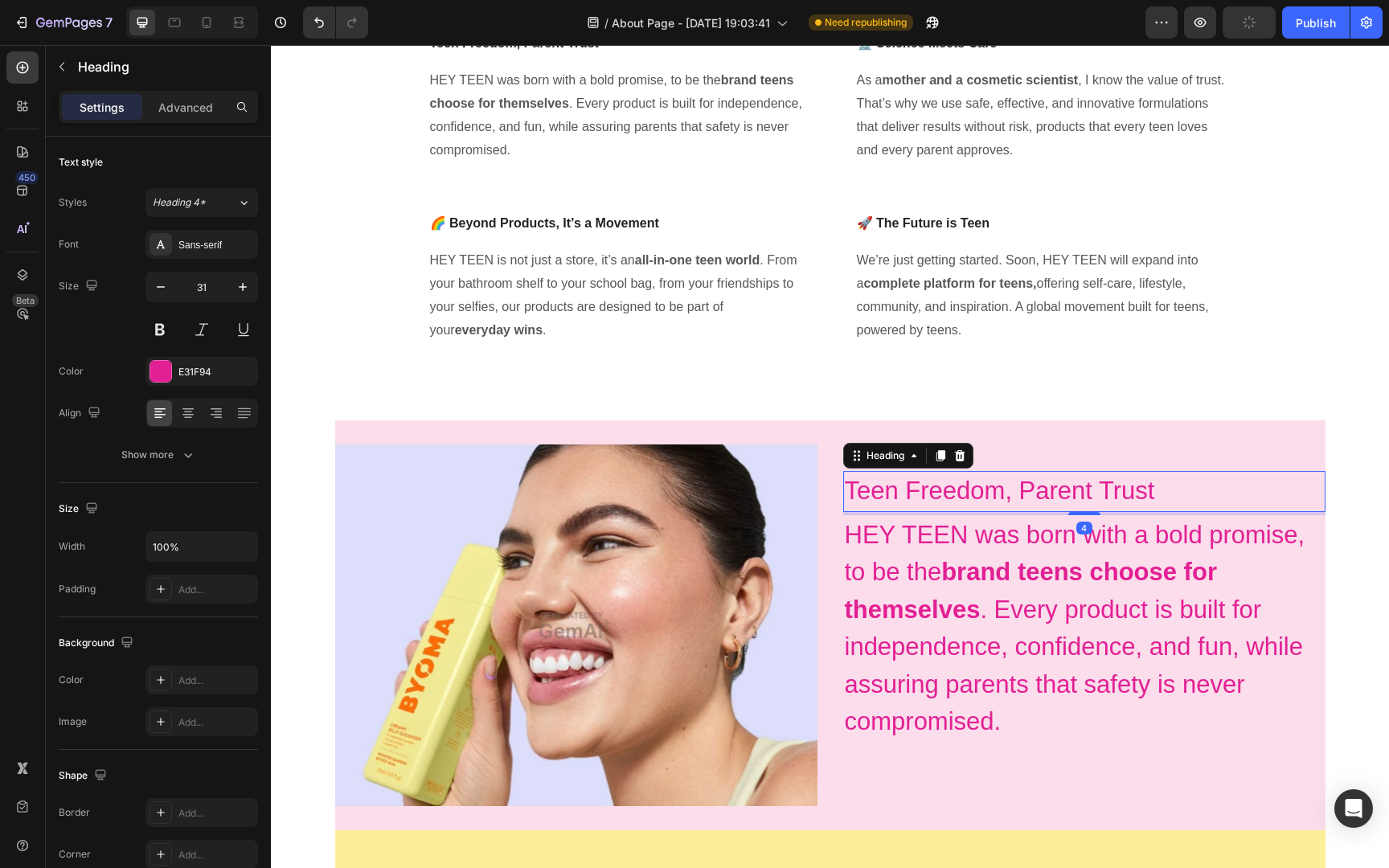
click at [1095, 489] on p "Teen Freedom, Parent Trust" at bounding box center [1084, 491] width 479 height 38
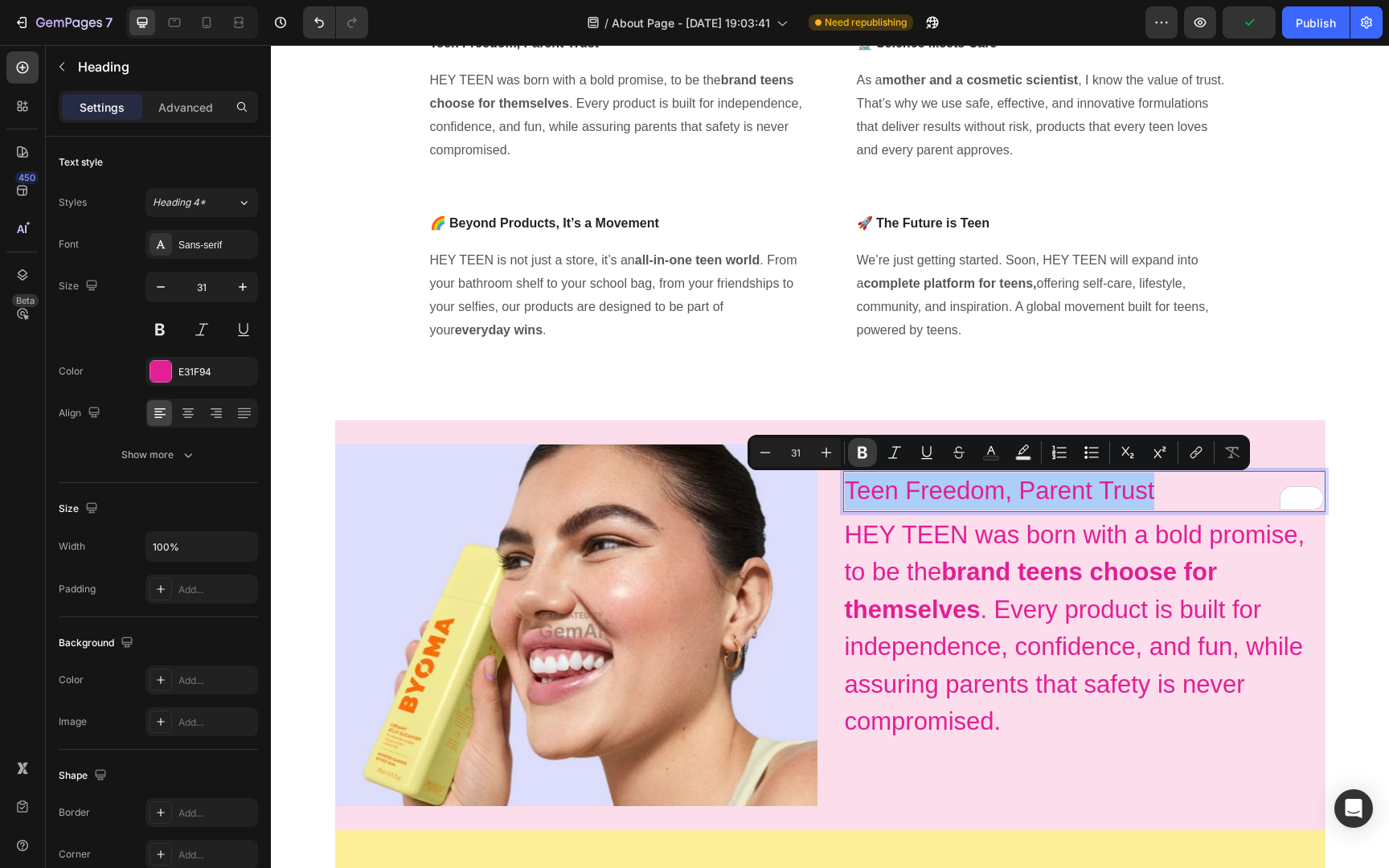
click at [866, 451] on icon "Editor contextual toolbar" at bounding box center [862, 452] width 16 height 16
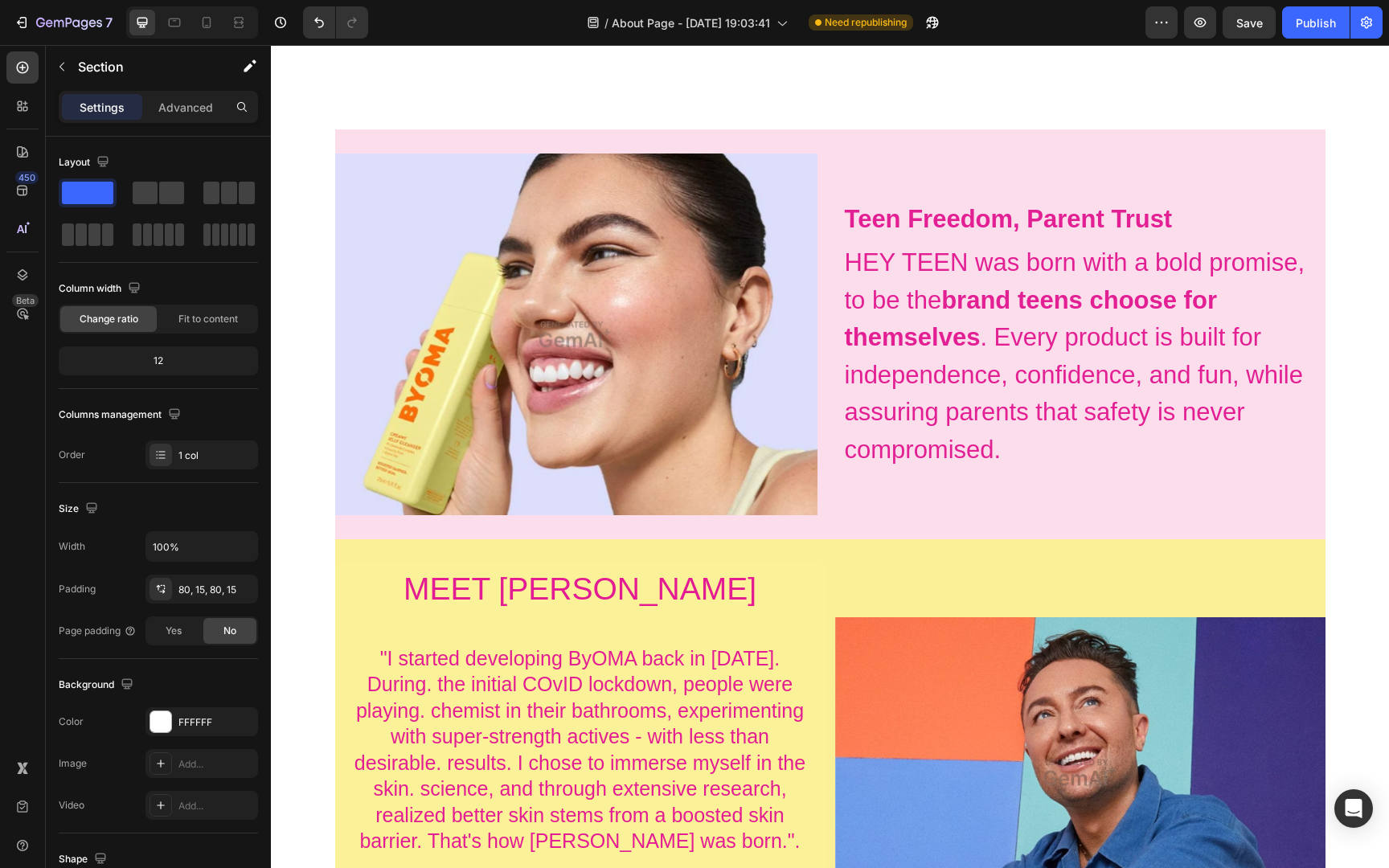
scroll to position [834, 0]
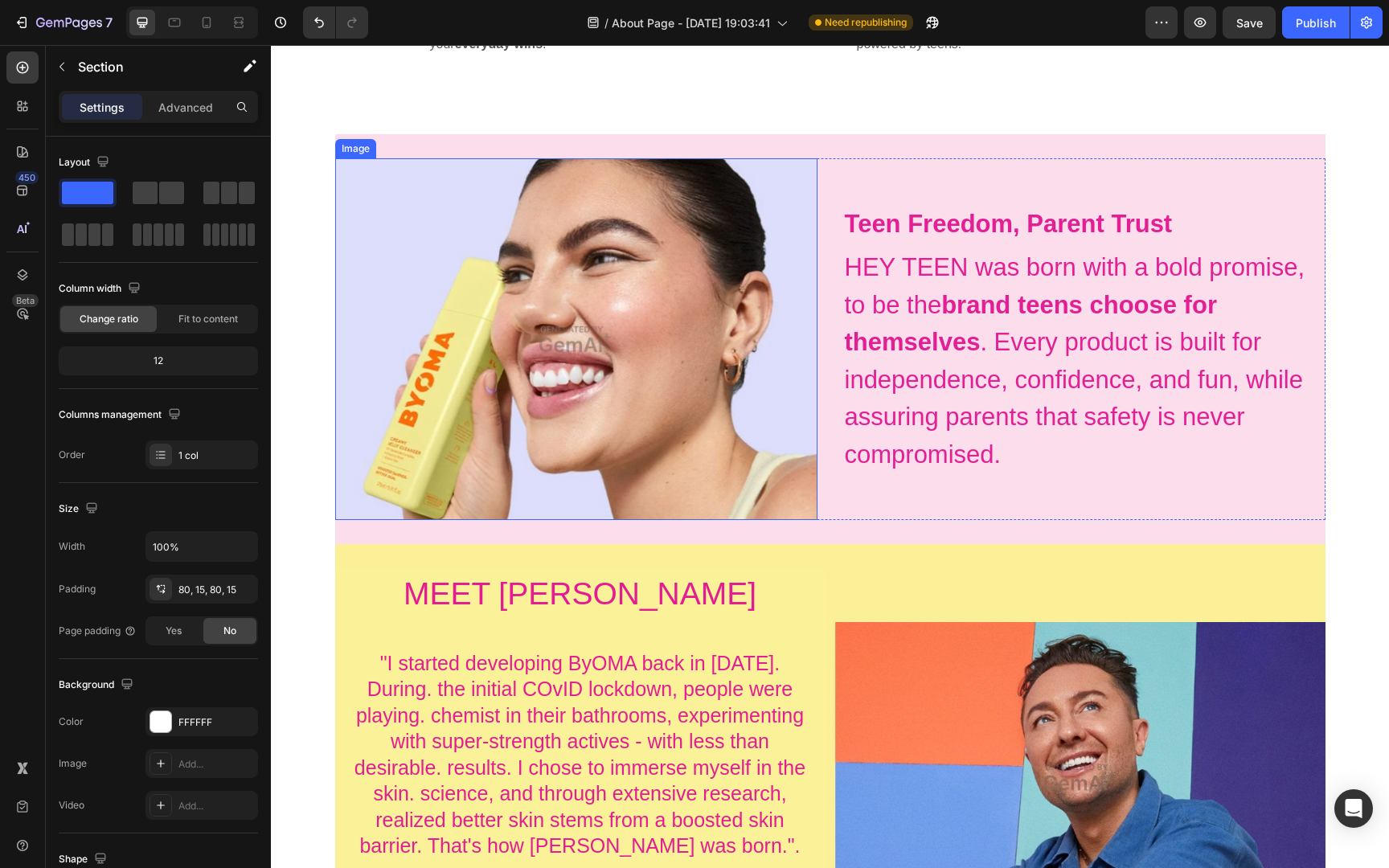
click at [667, 327] on img at bounding box center [576, 339] width 482 height 362
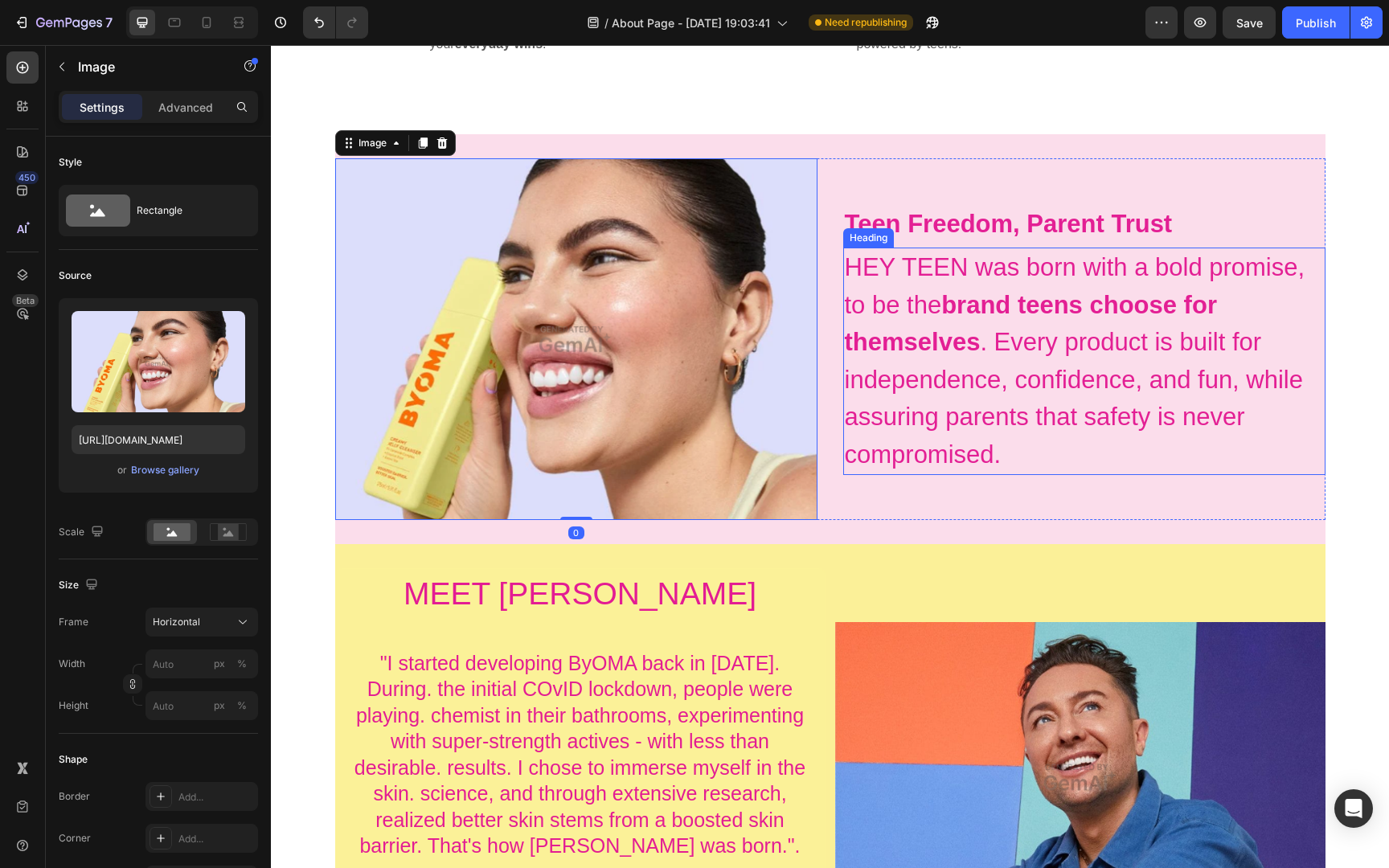
click at [1059, 355] on h2 "HEY TEEN was born with a bold promise, to be the brand teens choose for themsel…" at bounding box center [1084, 361] width 482 height 227
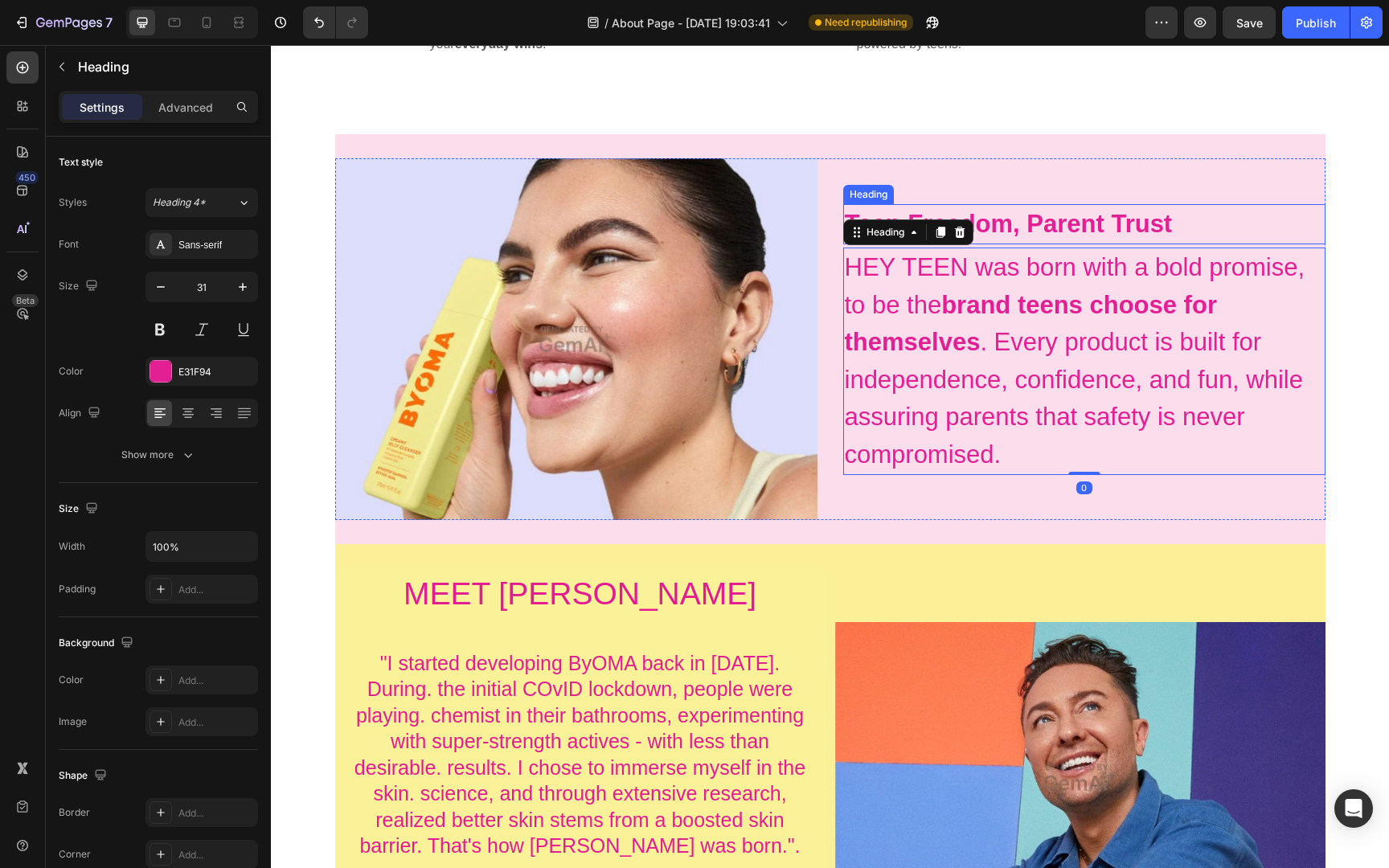
click at [1027, 207] on h2 "Teen Freedom, Parent Trust" at bounding box center [1084, 224] width 482 height 41
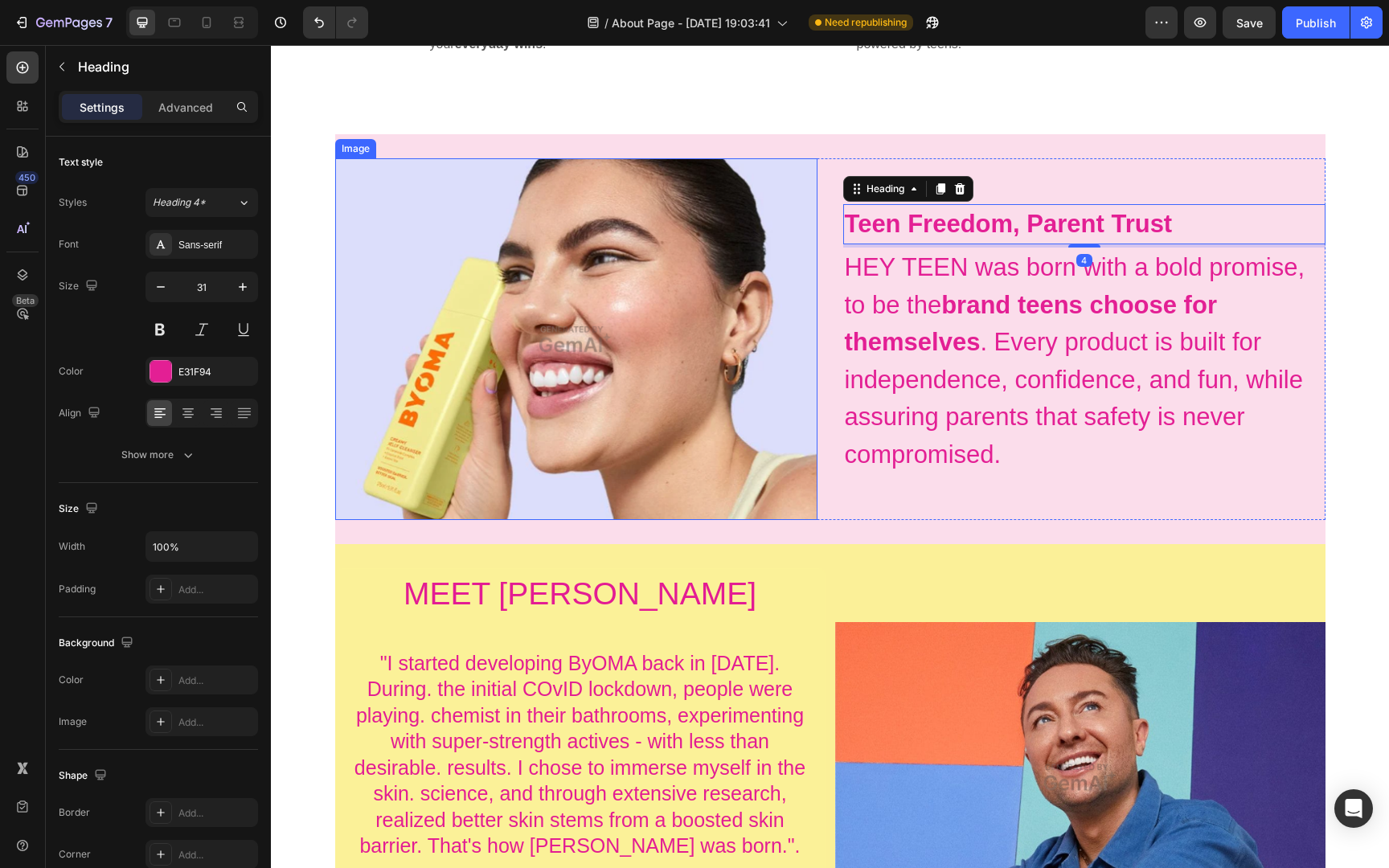
click at [690, 380] on img at bounding box center [576, 339] width 482 height 362
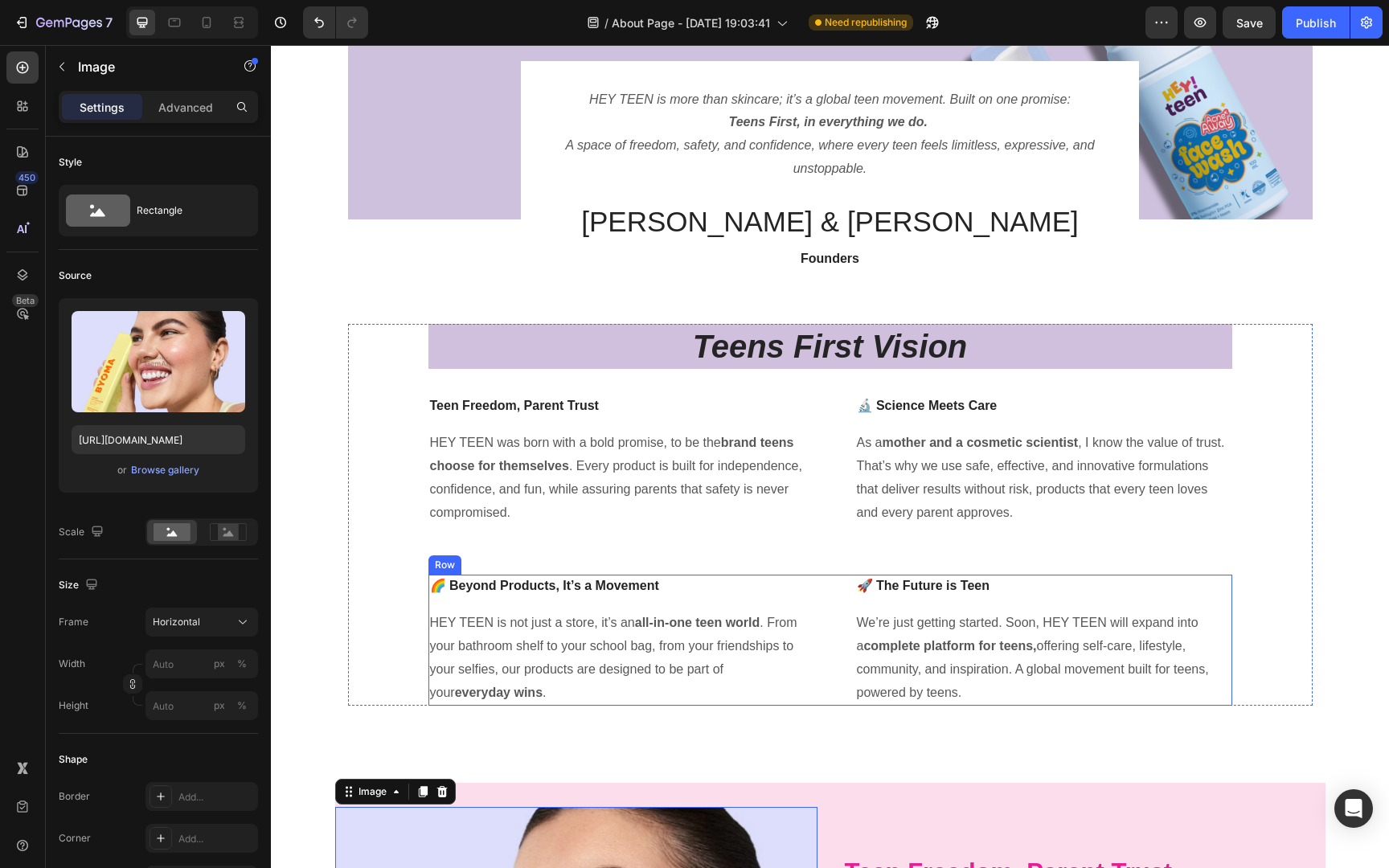
scroll to position [204, 0]
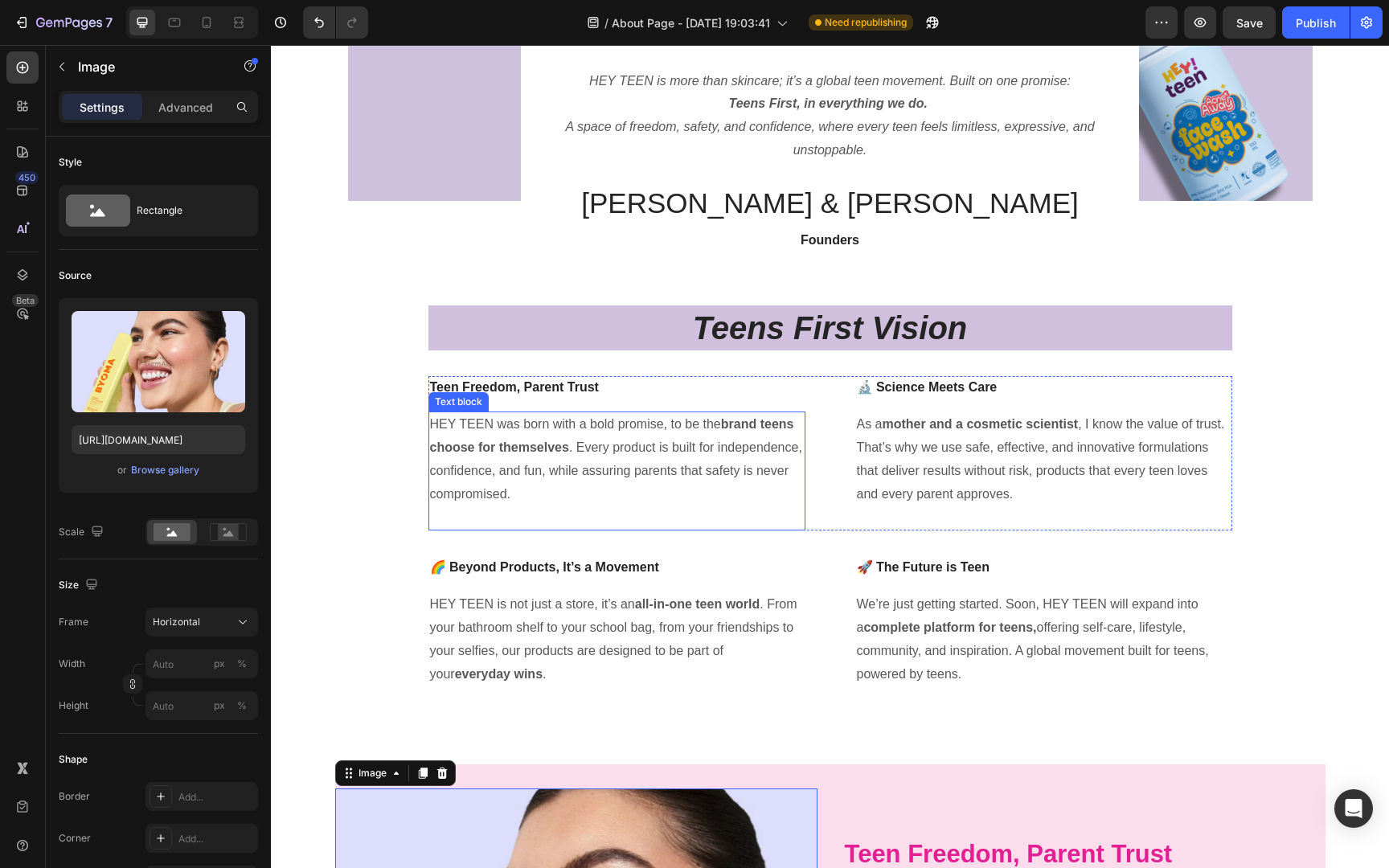
click at [654, 411] on div "HEY TEEN was born with a bold promise, to be the brand teens choose for themsel…" at bounding box center [616, 471] width 377 height 119
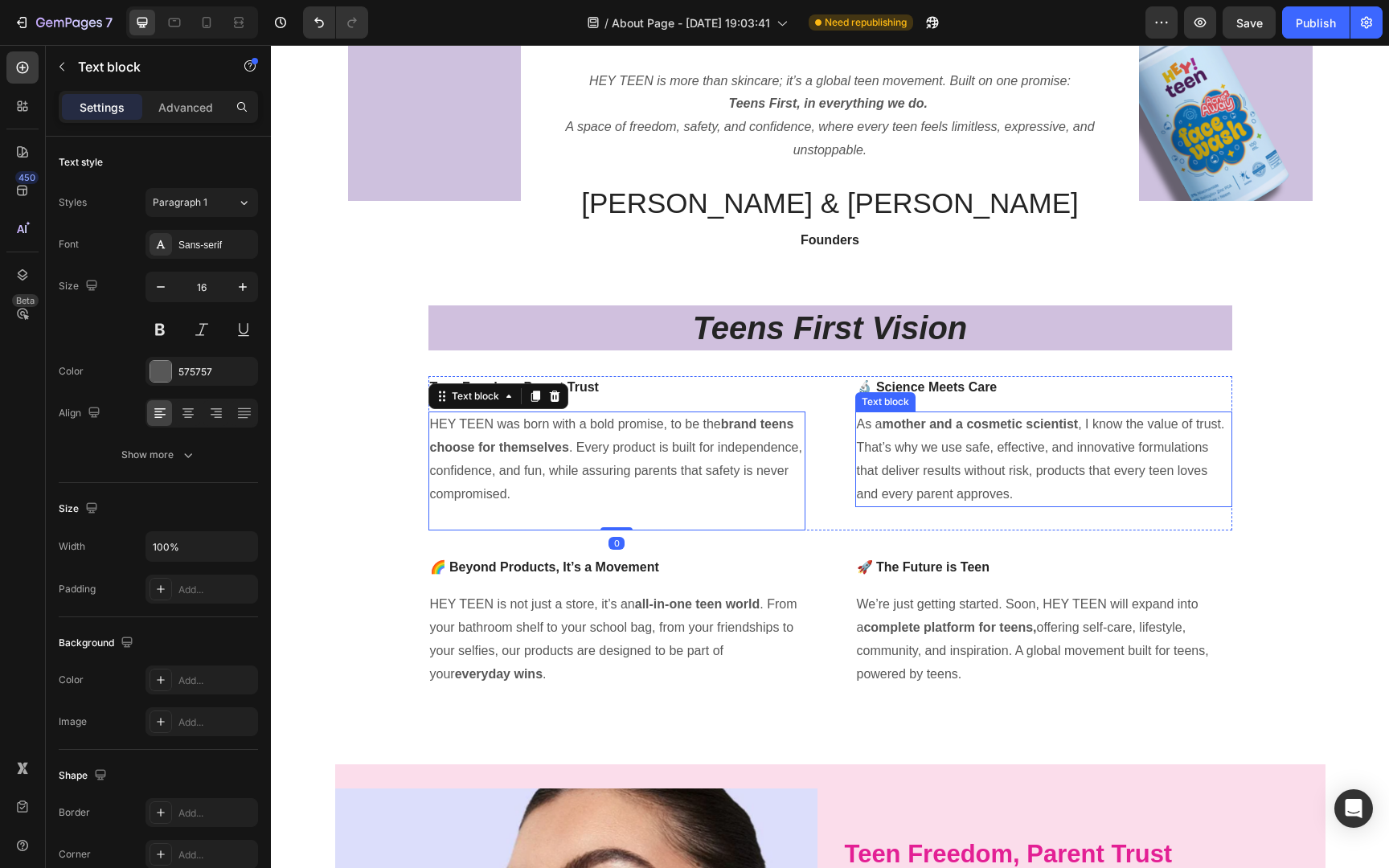
click at [880, 410] on div "🔬 Science Meets Care Text block As a mother and a cosmetic scientist , I know t…" at bounding box center [1043, 453] width 377 height 154
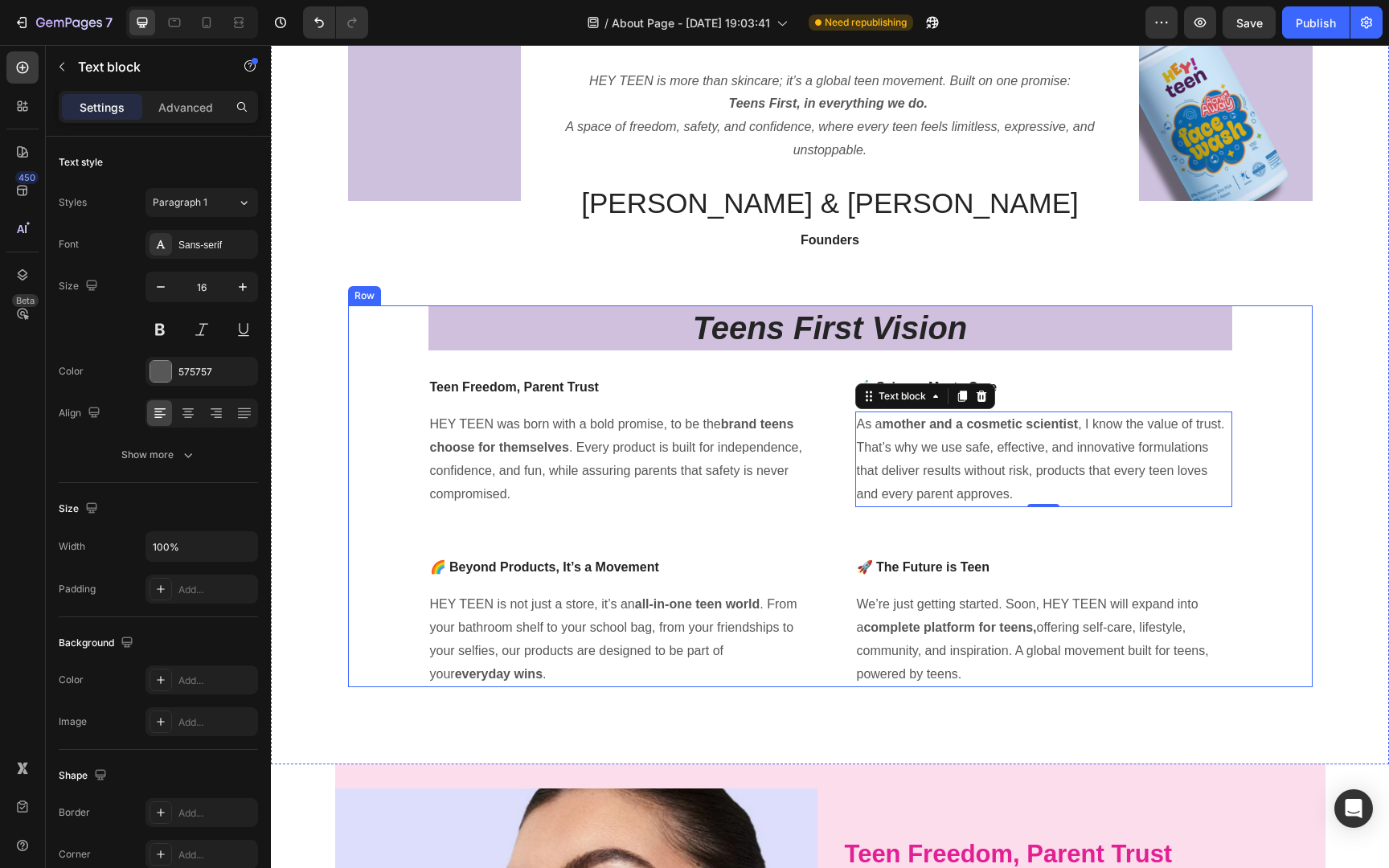
click at [929, 365] on div "Teens First Vision Heading Teen Freedom, Parent Trust Text block HEY TEEN was b…" at bounding box center [830, 496] width 804 height 382
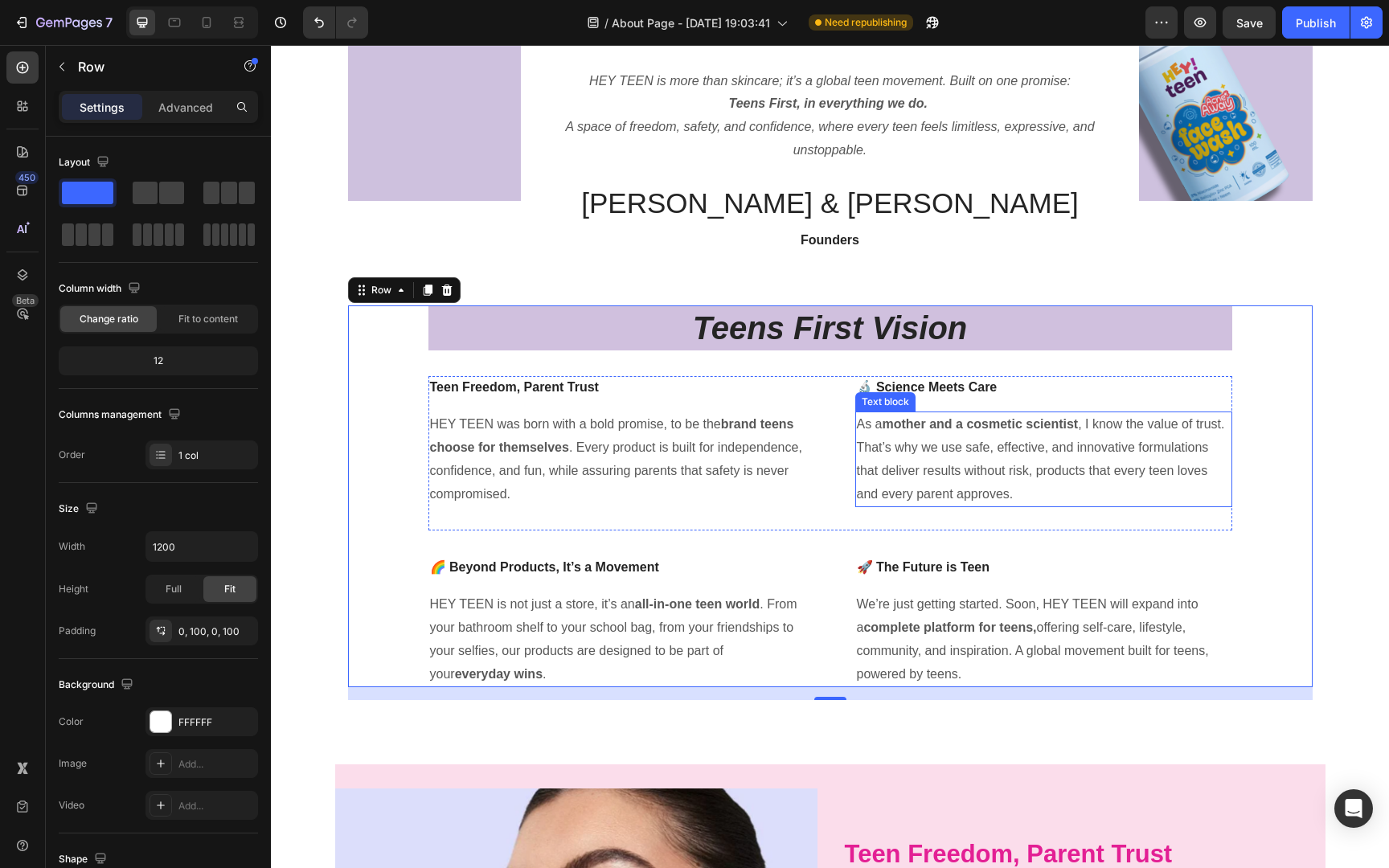
click at [997, 504] on p "As a mother and a cosmetic scientist , I know the value of trust. That’s why we…" at bounding box center [1043, 459] width 374 height 92
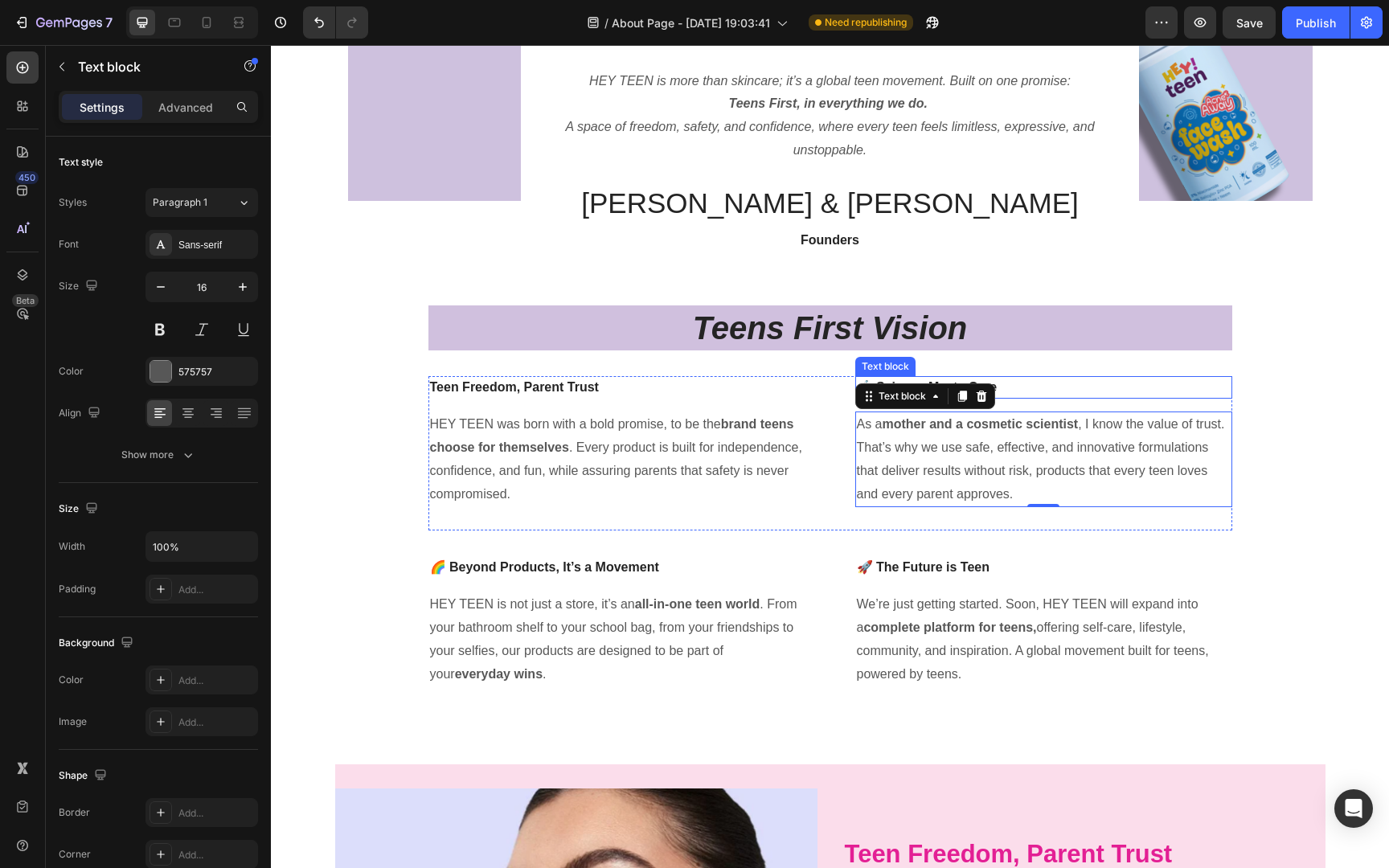
click at [1033, 397] on div "🔬 Science Meets Care" at bounding box center [1043, 387] width 377 height 23
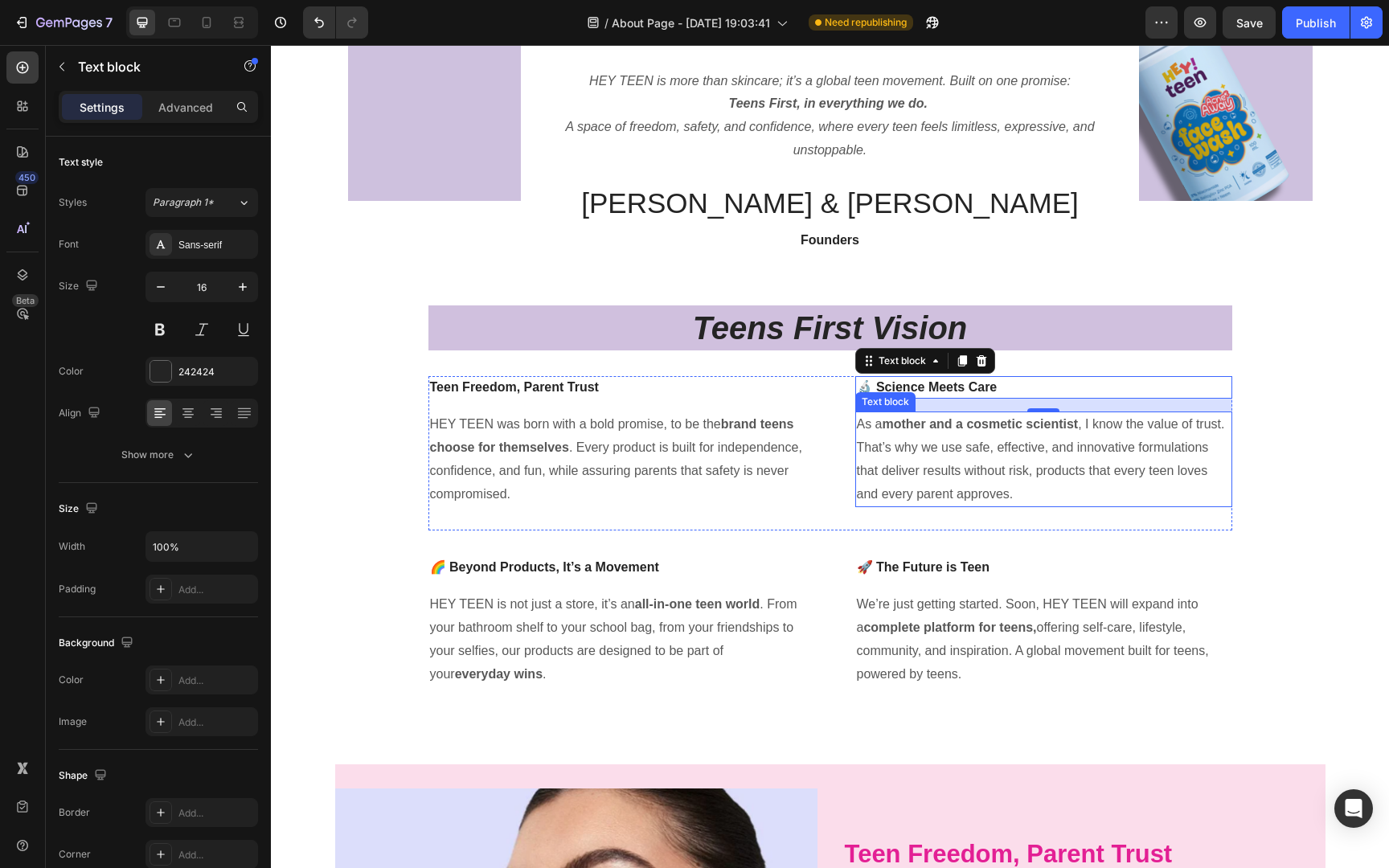
click at [1107, 495] on p "As a mother and a cosmetic scientist , I know the value of trust. That’s why we…" at bounding box center [1043, 459] width 374 height 92
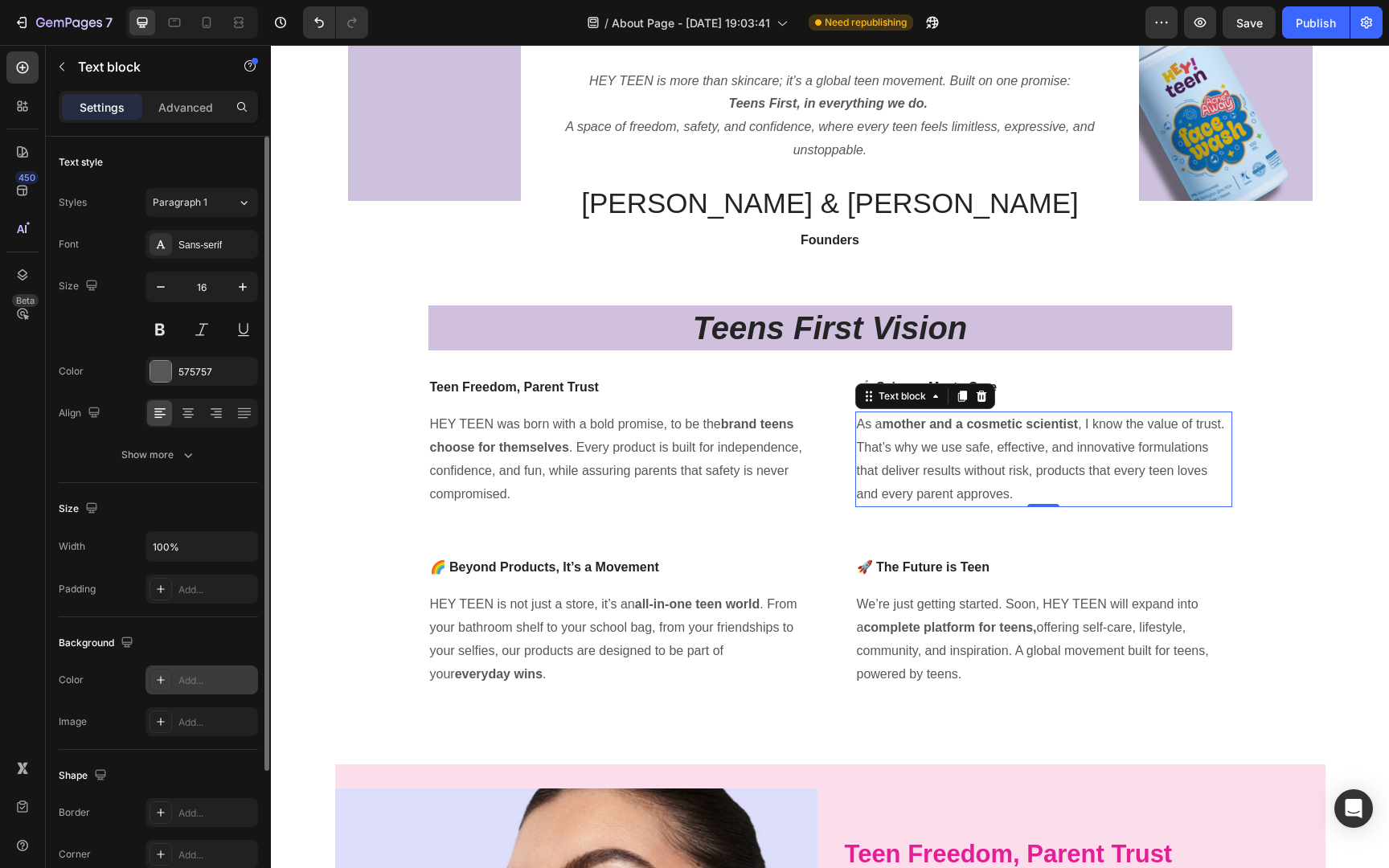
click at [207, 674] on div "Add..." at bounding box center [216, 680] width 76 height 14
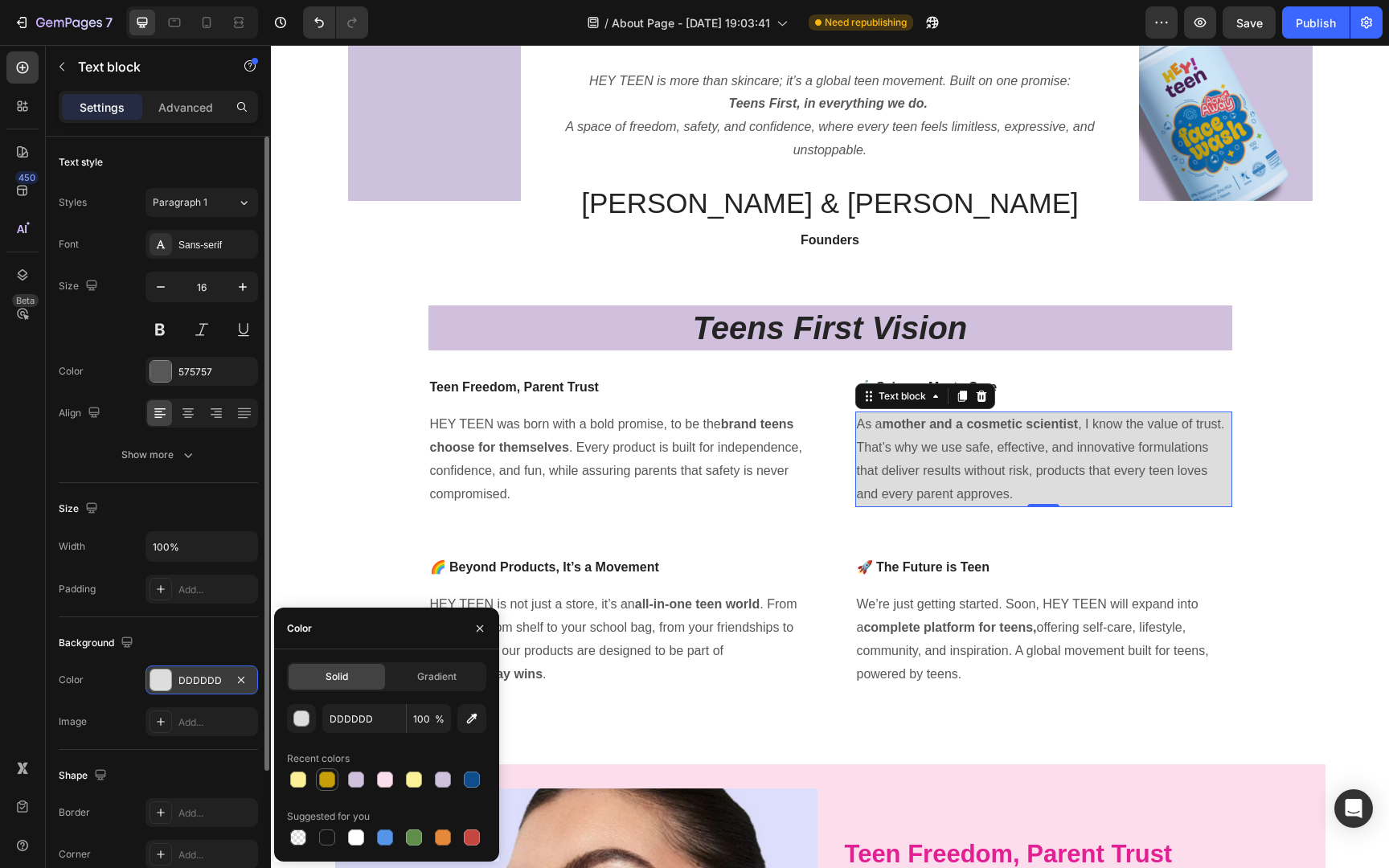
click at [320, 773] on div at bounding box center [327, 779] width 16 height 16
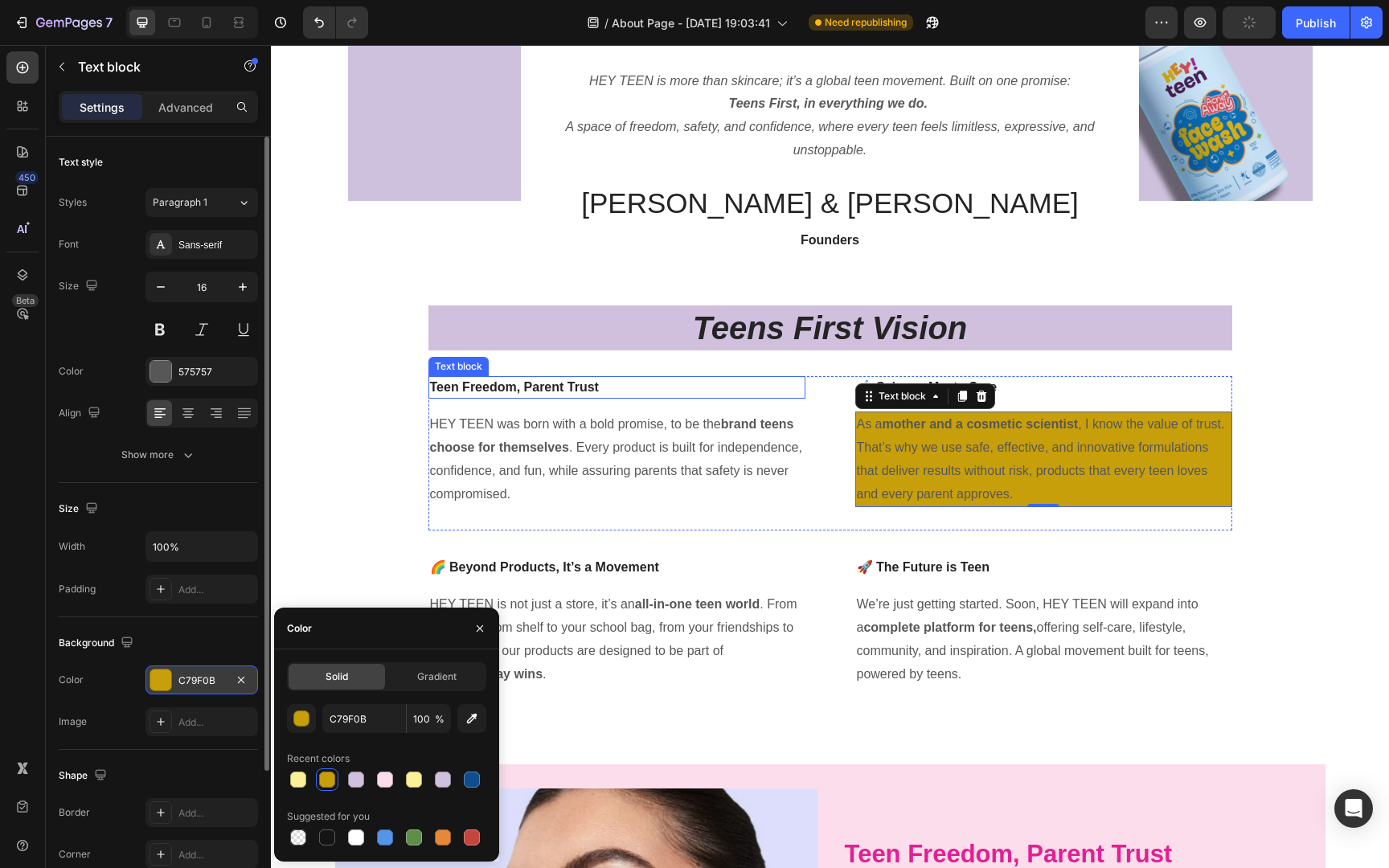
type input "DDDDDD"
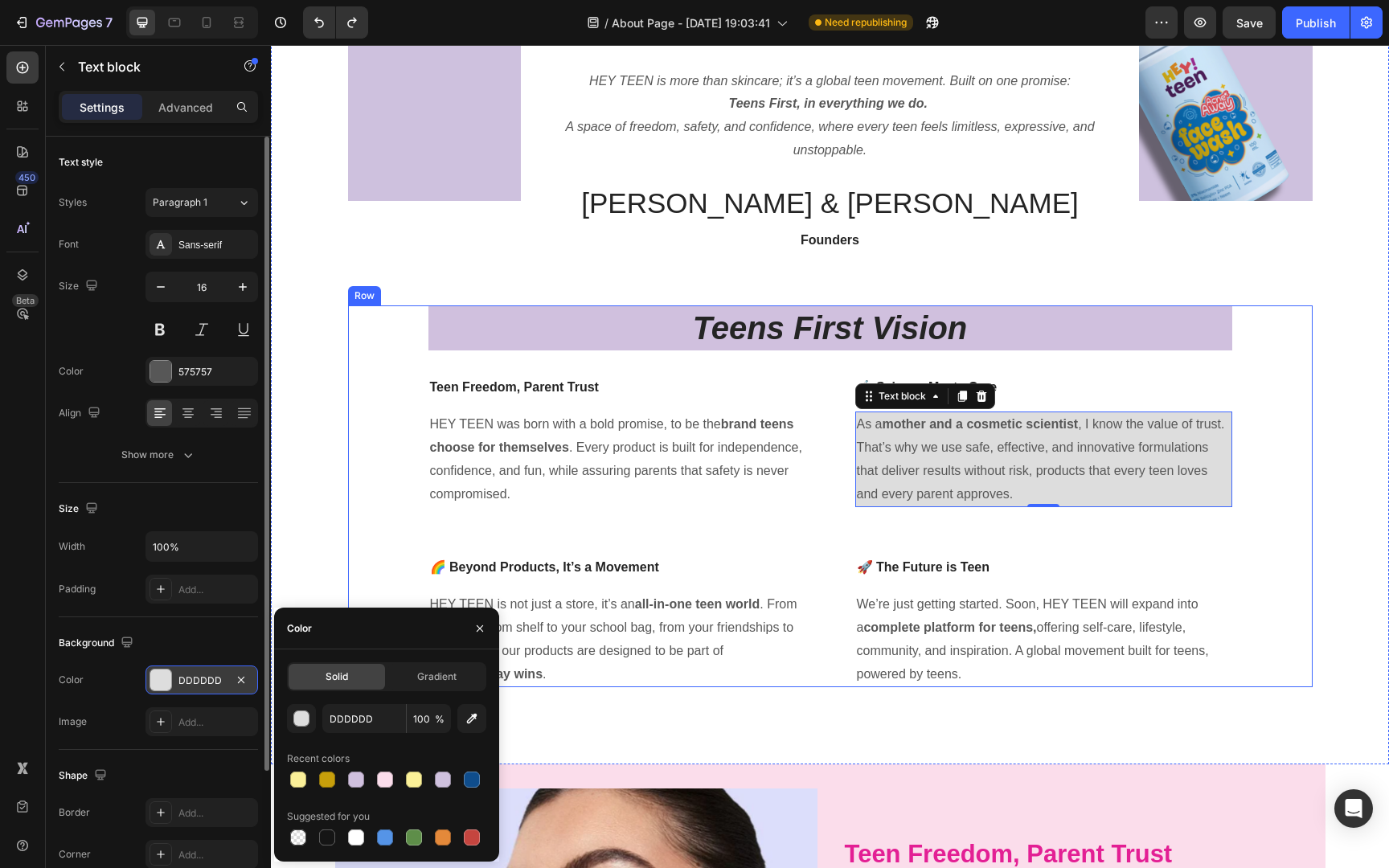
click at [1260, 335] on div "Teens First Vision Heading Teen Freedom, Parent Trust Text block HEY TEEN was b…" at bounding box center [830, 496] width 964 height 382
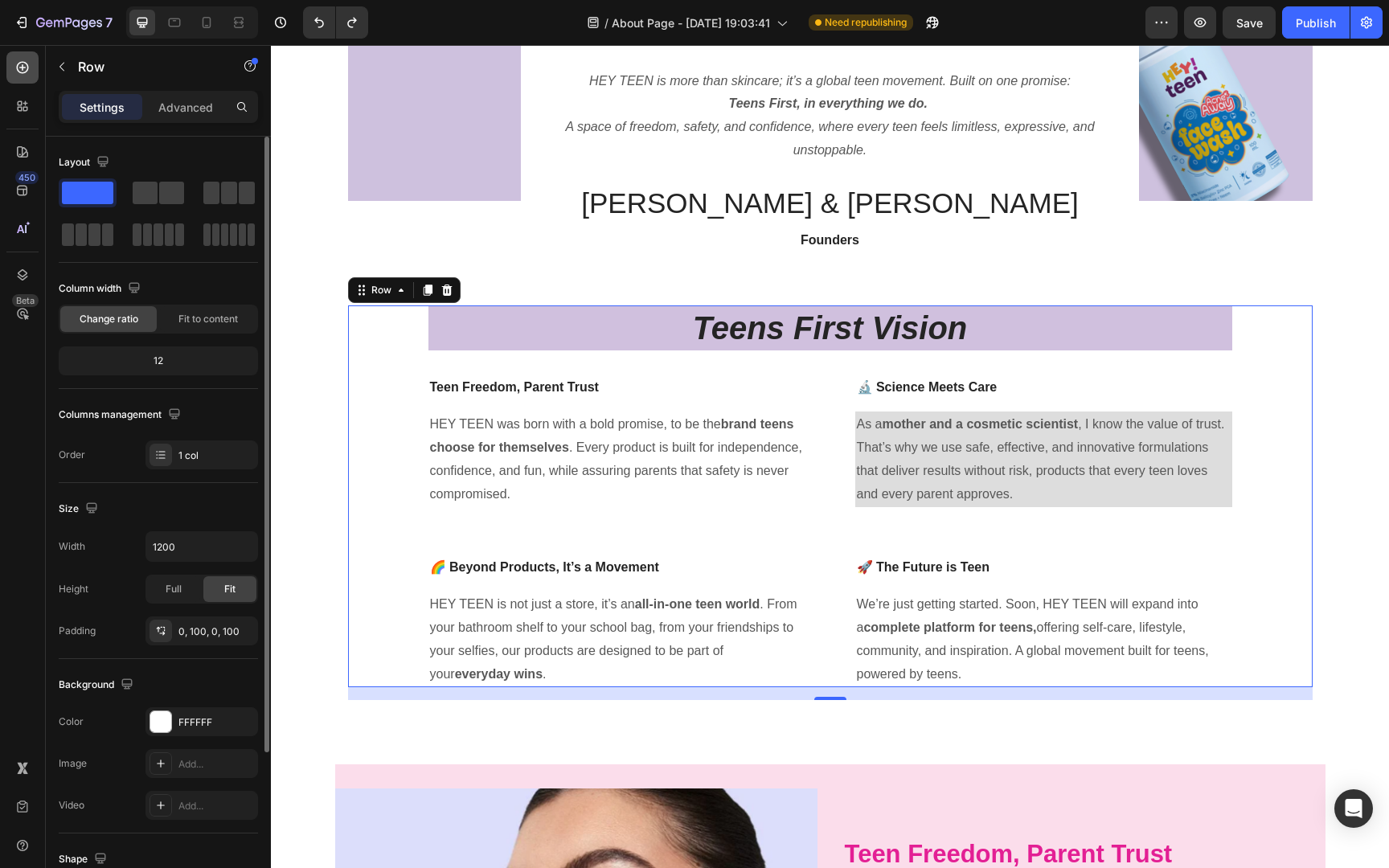
click at [20, 68] on icon at bounding box center [22, 67] width 16 height 16
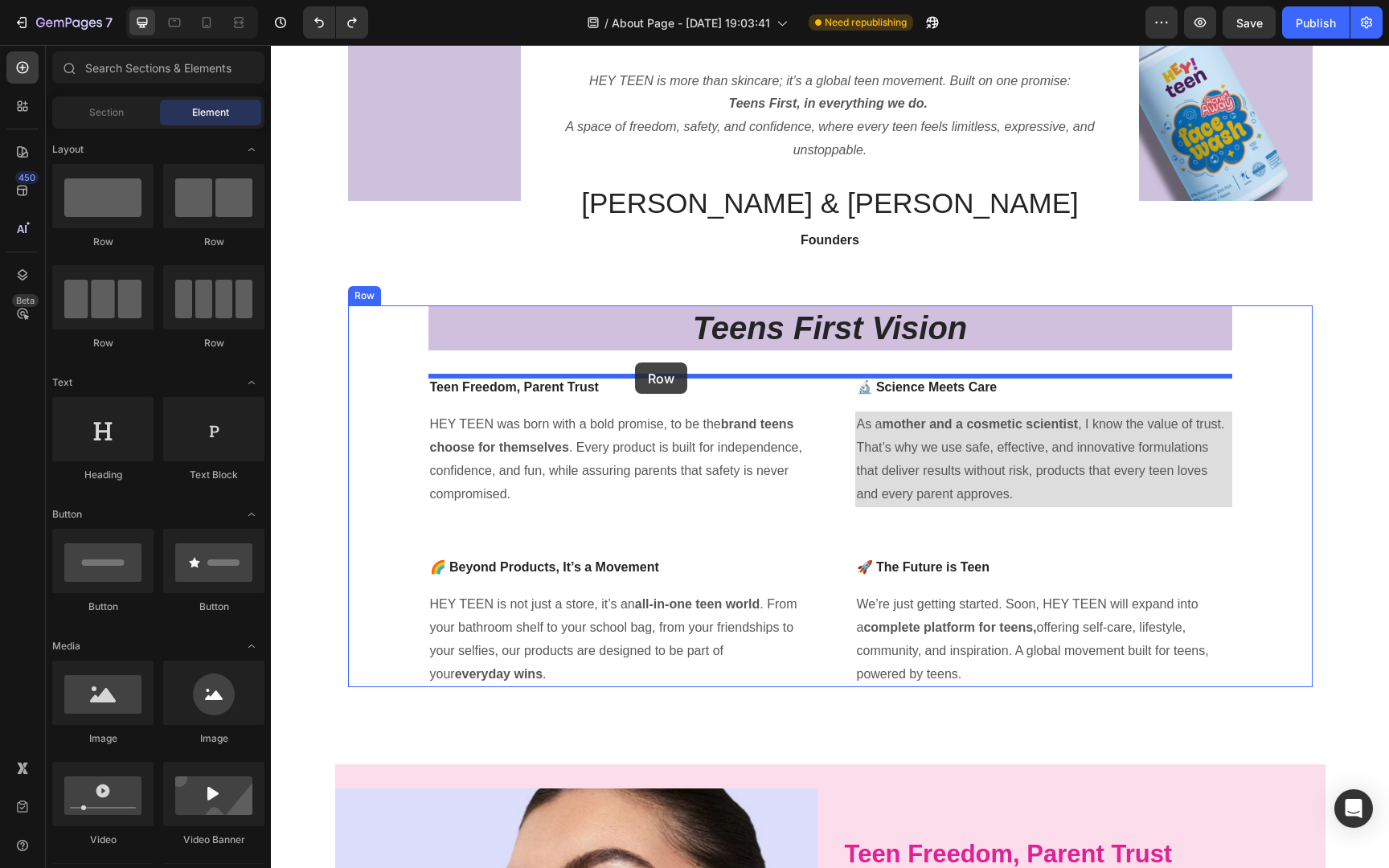
drag, startPoint x: 485, startPoint y: 235, endPoint x: 635, endPoint y: 363, distance: 197.2
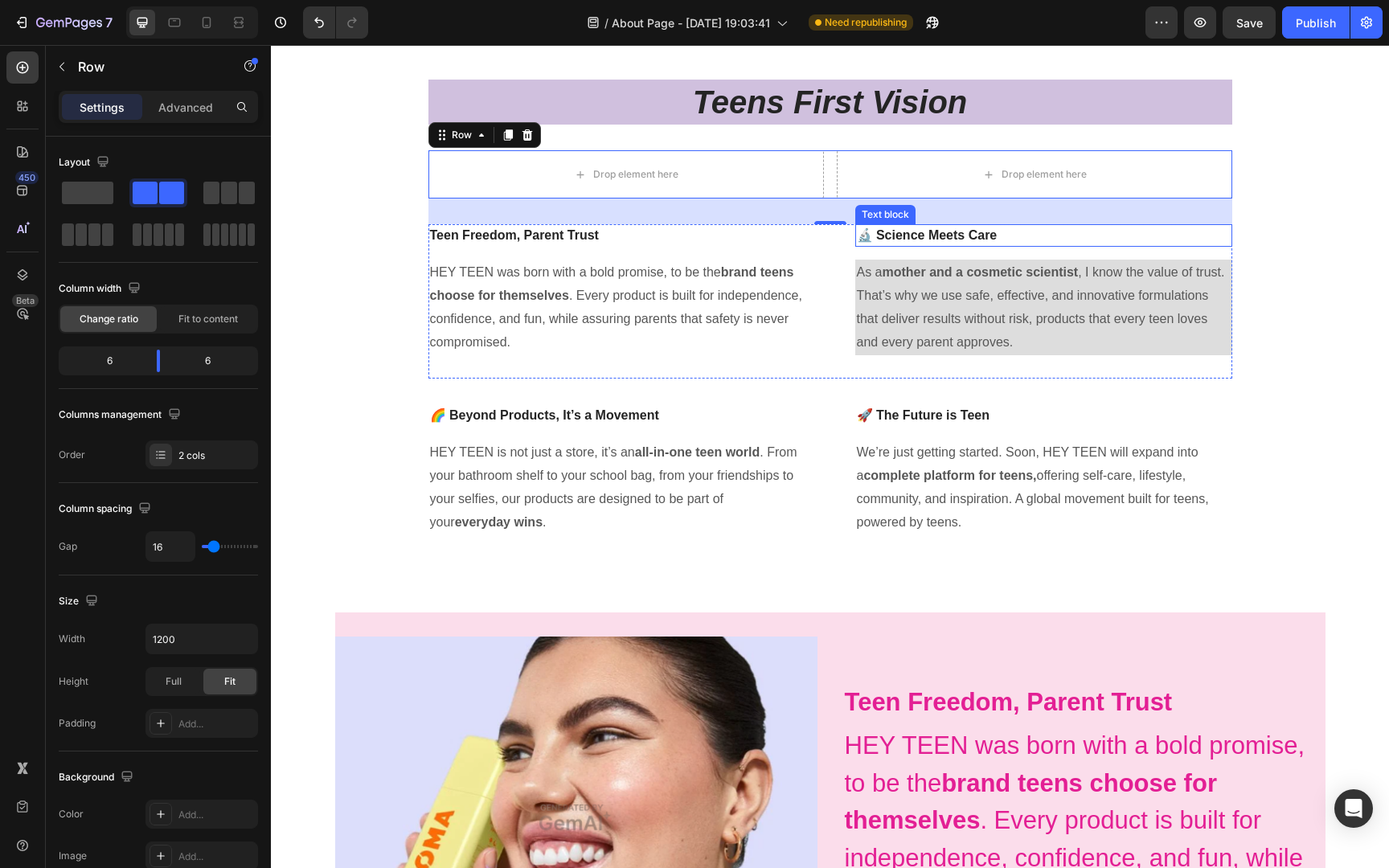
scroll to position [444, 0]
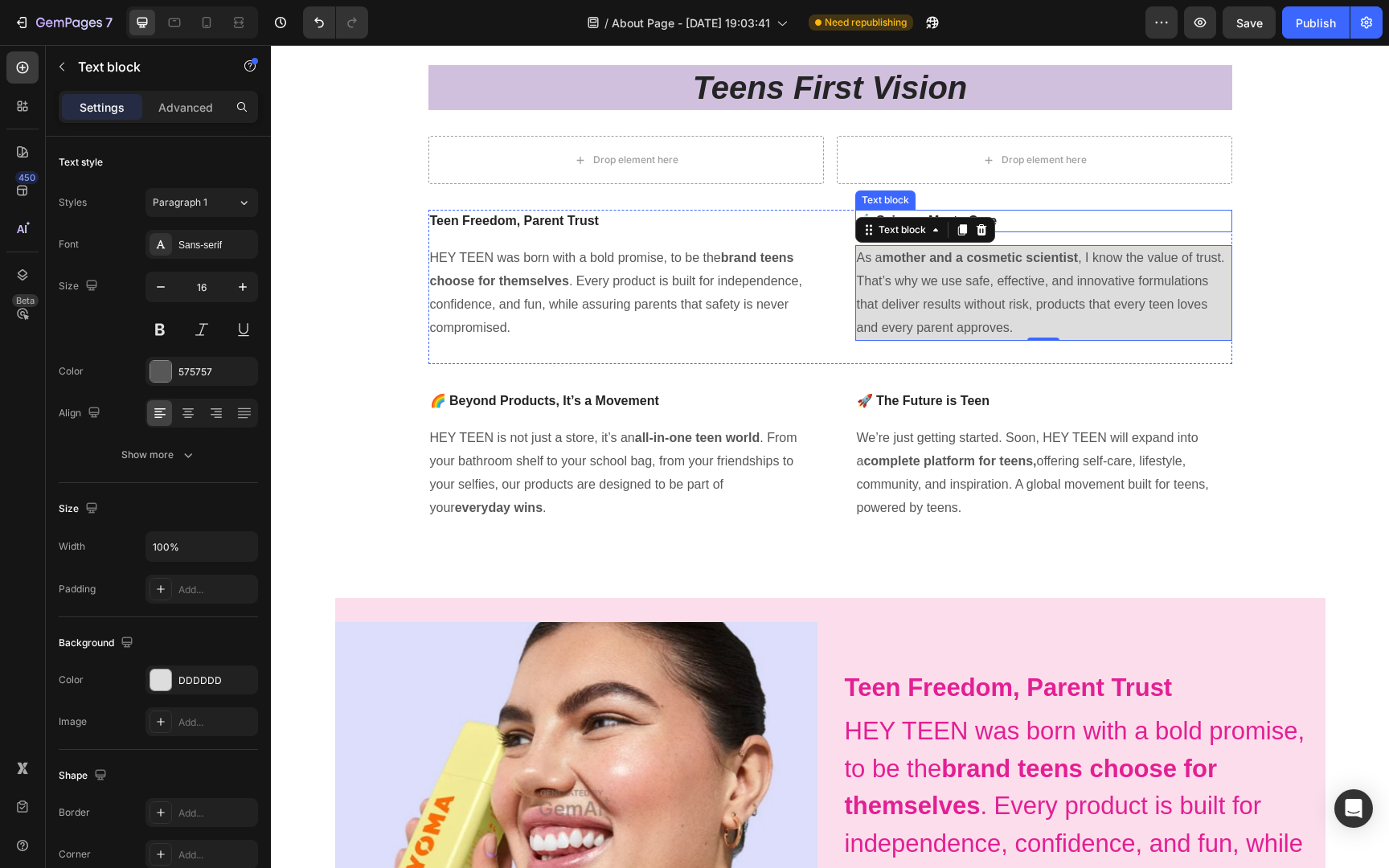
click at [1045, 213] on p "🔬 Science Meets Care" at bounding box center [1043, 221] width 374 height 19
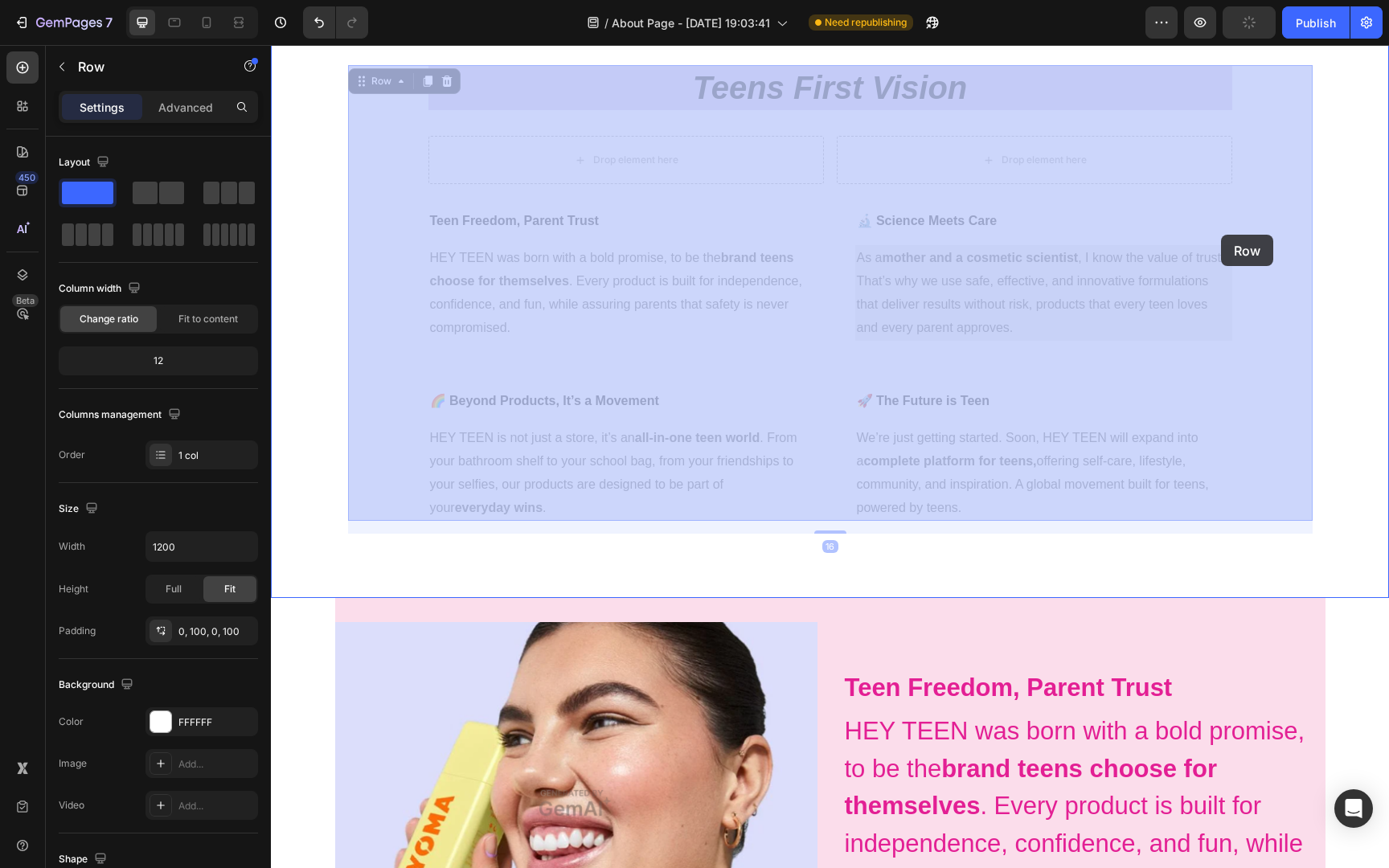
drag, startPoint x: 1259, startPoint y: 207, endPoint x: 1221, endPoint y: 234, distance: 46.6
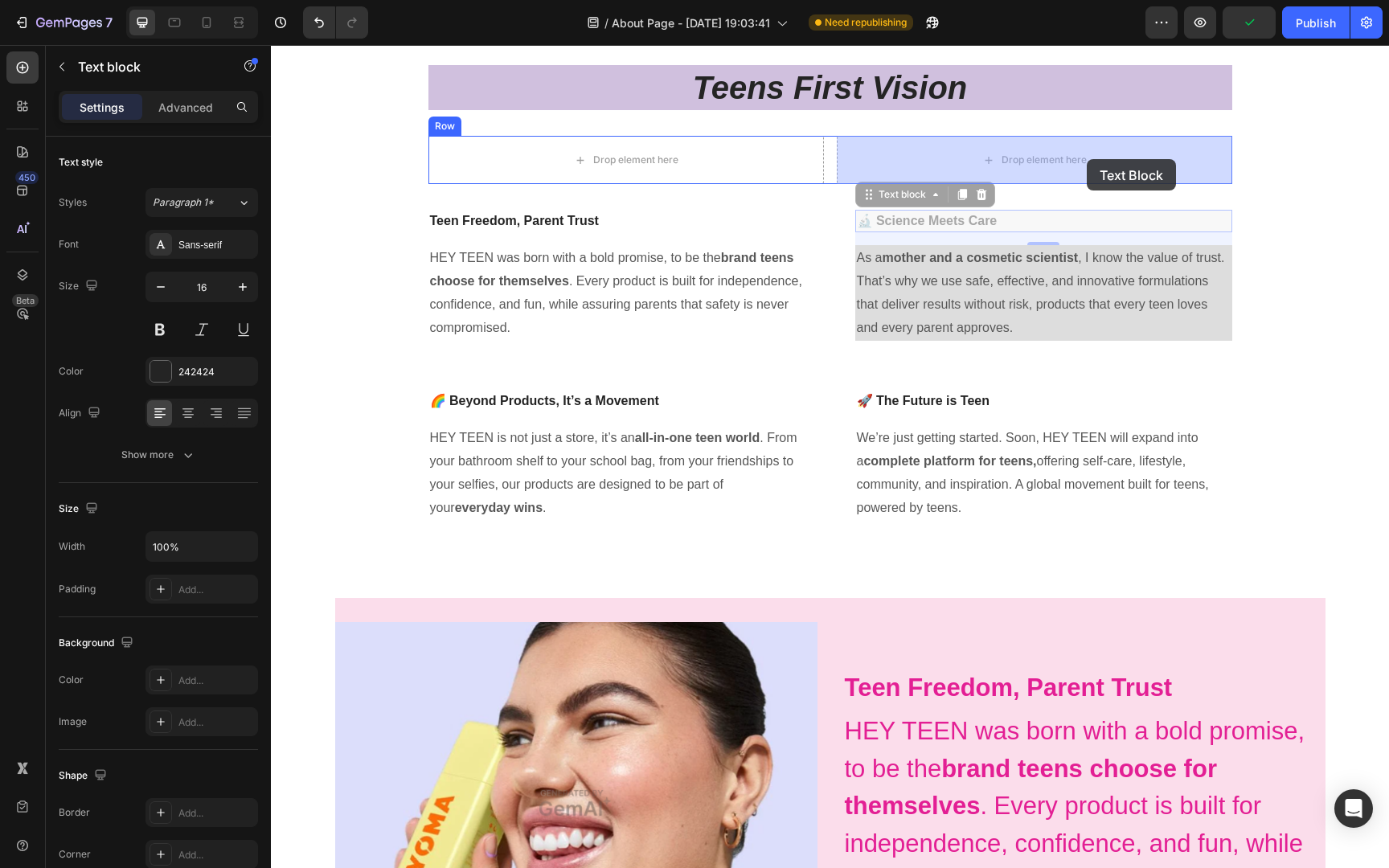
drag, startPoint x: 1092, startPoint y: 230, endPoint x: 1086, endPoint y: 159, distance: 71.3
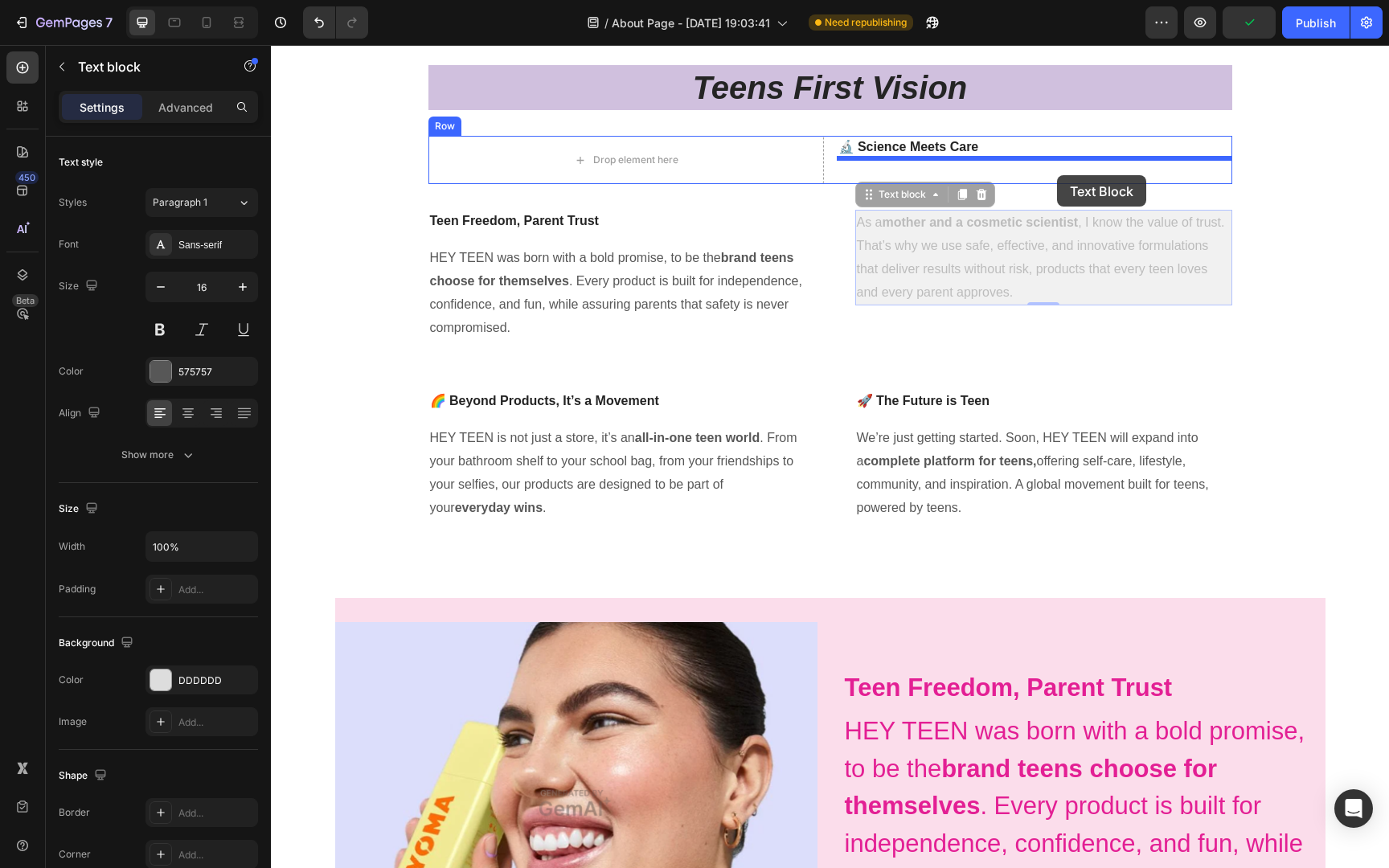
drag, startPoint x: 1065, startPoint y: 248, endPoint x: 1056, endPoint y: 175, distance: 73.6
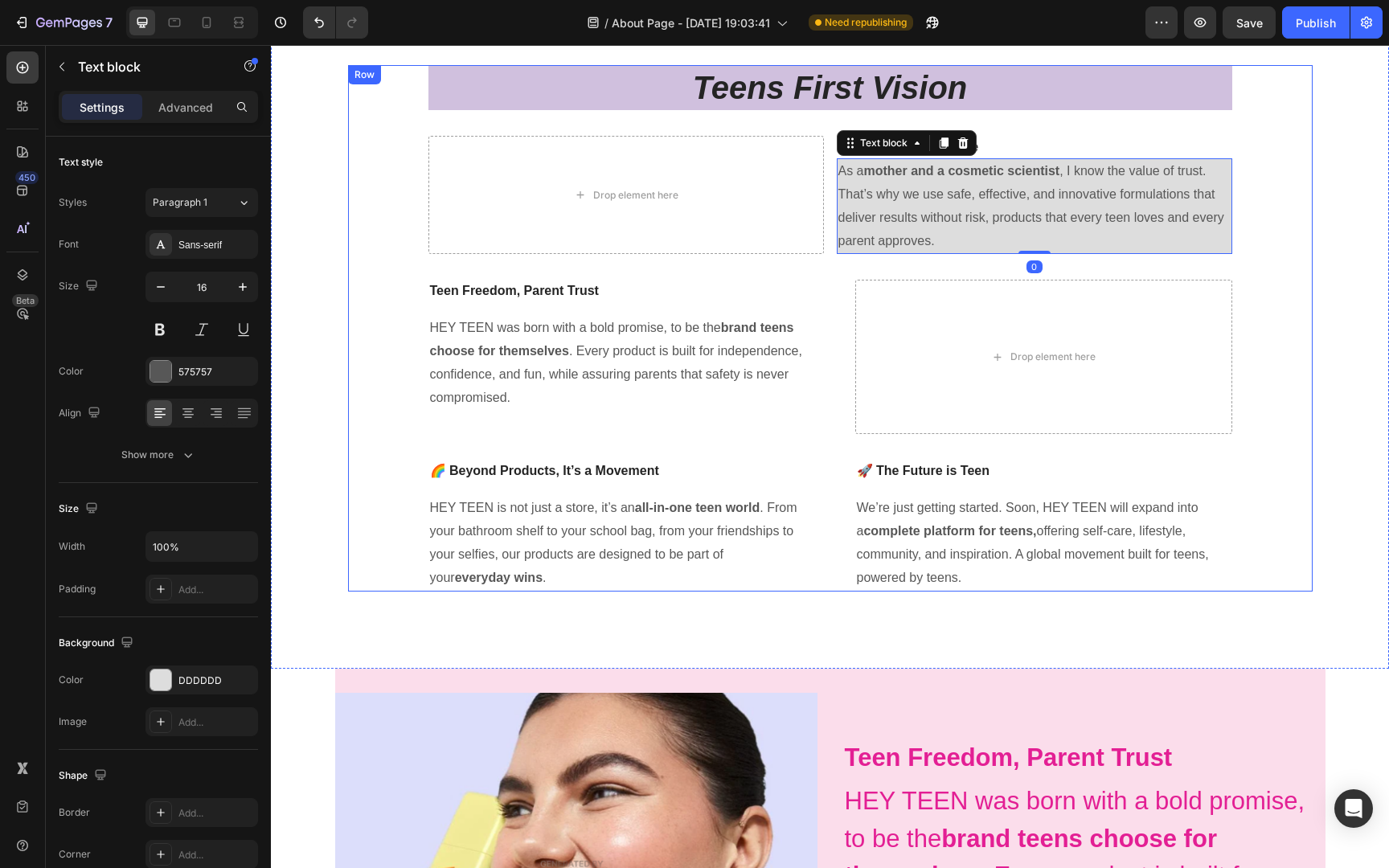
click at [1228, 275] on div "Teens First Vision Heading Drop element here 🔬 Science Meets Care Text block As…" at bounding box center [830, 328] width 804 height 526
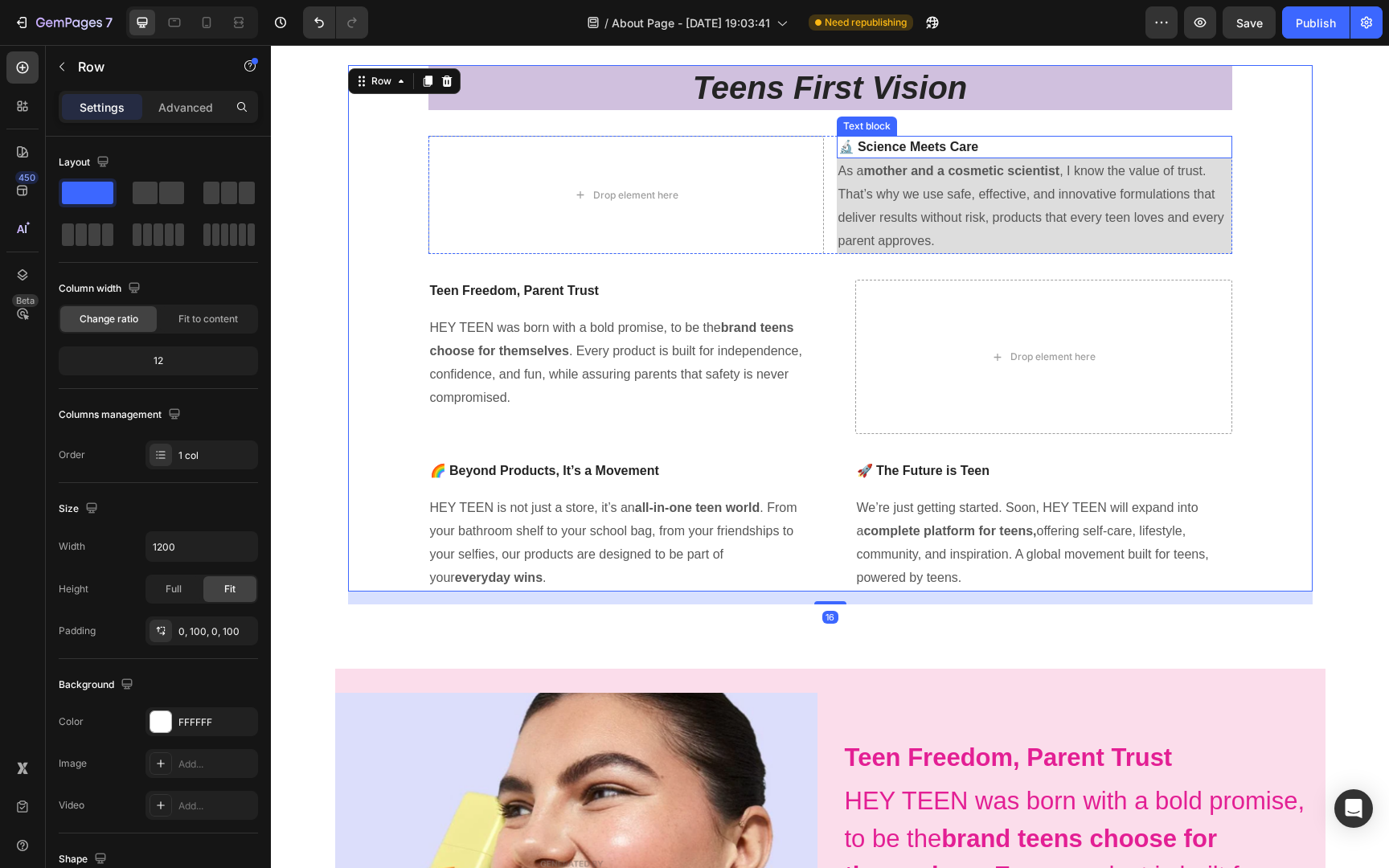
click at [1022, 149] on p "🔬 Science Meets Care" at bounding box center [1034, 147] width 392 height 19
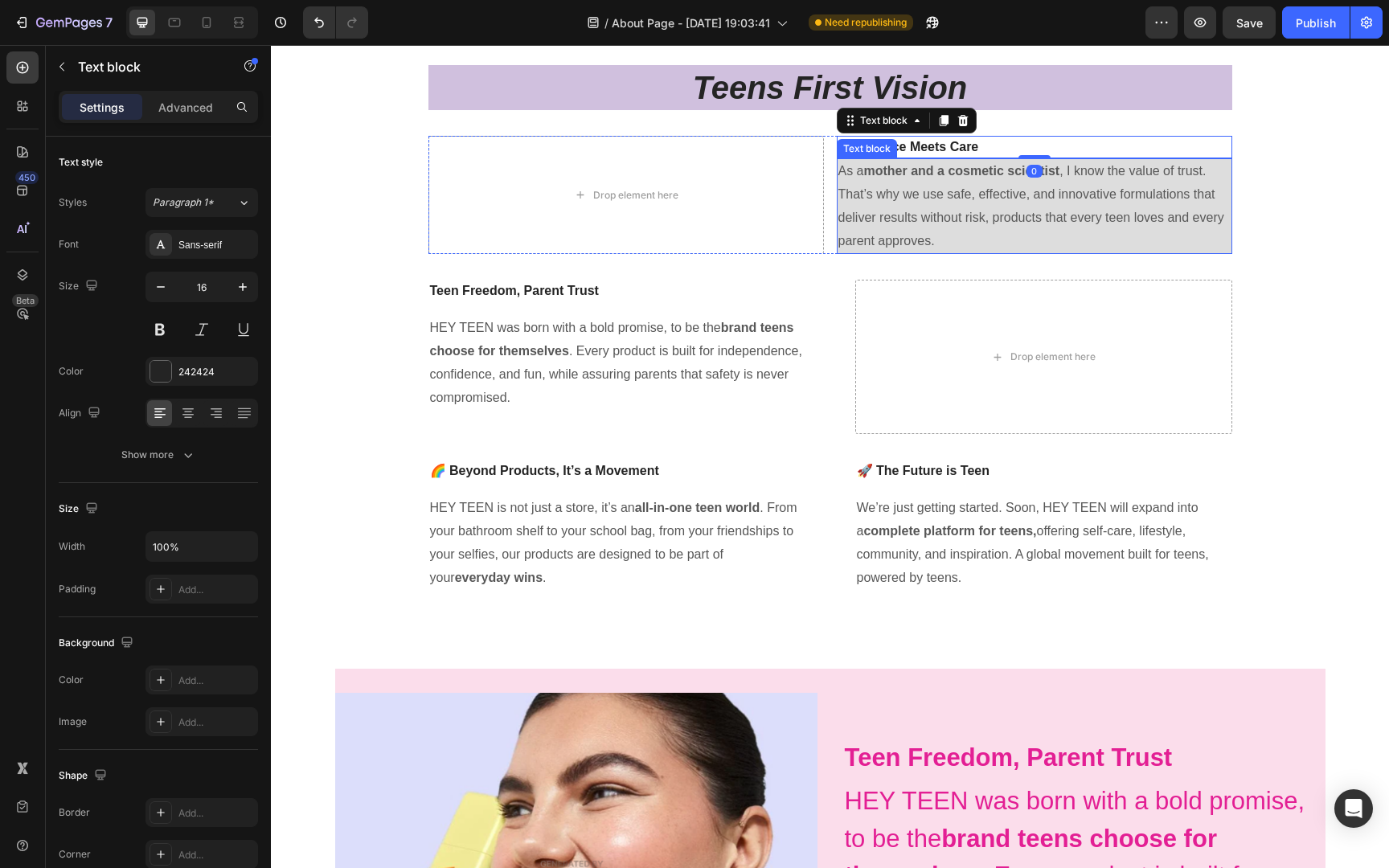
click at [1034, 188] on p "As a mother and a cosmetic scientist , I know the value of trust. That’s why we…" at bounding box center [1034, 206] width 392 height 92
click at [1040, 145] on p "🔬 Science Meets Care" at bounding box center [1034, 147] width 392 height 19
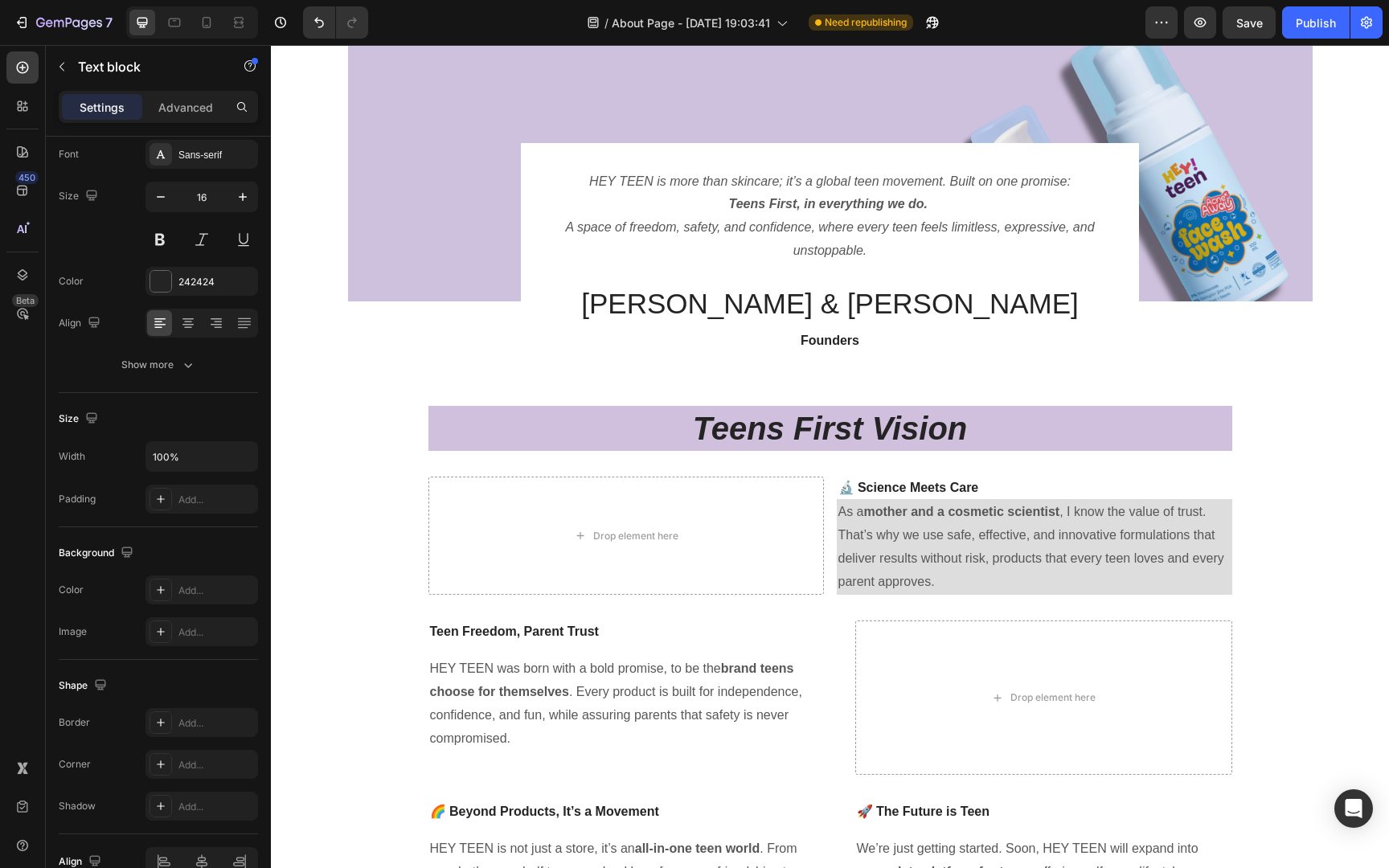
scroll to position [122, 0]
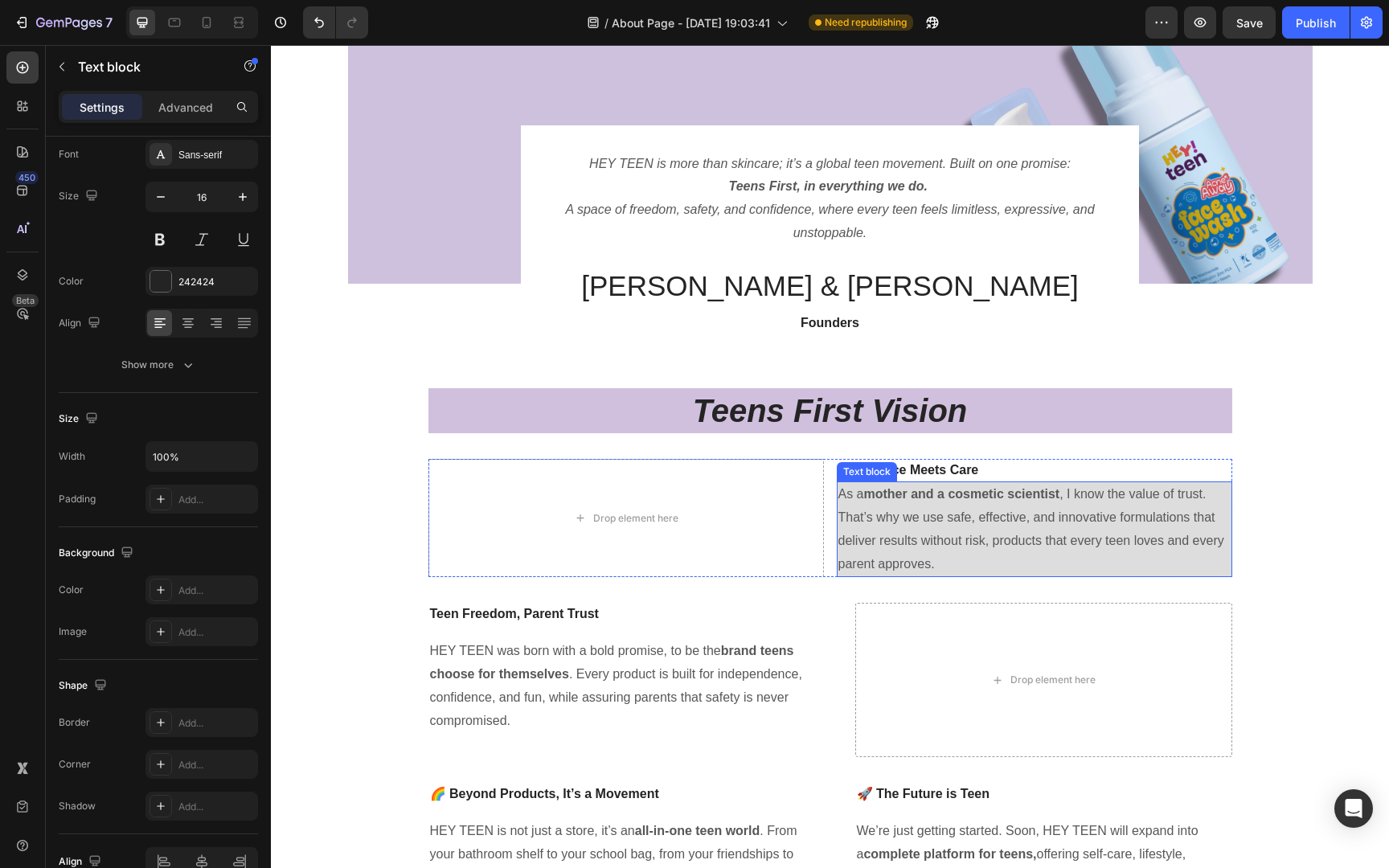
click at [999, 484] on p "As a mother and a cosmetic scientist , I know the value of trust. That’s why we…" at bounding box center [1034, 529] width 392 height 92
click at [1005, 467] on p "🔬 Science Meets Care" at bounding box center [1034, 469] width 392 height 19
click at [992, 541] on p "As a mother and a cosmetic scientist , I know the value of trust. That’s why we…" at bounding box center [1034, 529] width 392 height 92
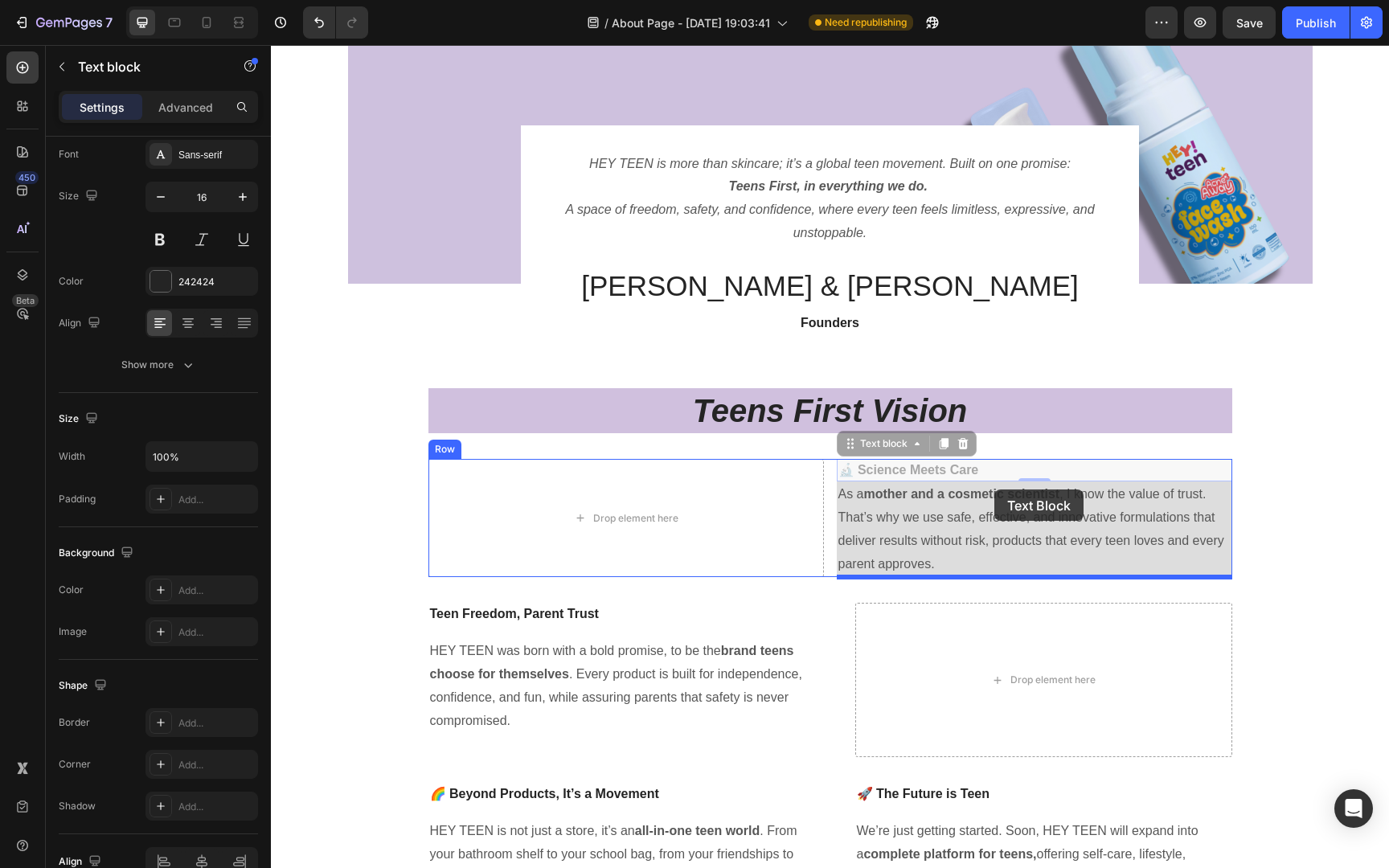
drag, startPoint x: 999, startPoint y: 463, endPoint x: 994, endPoint y: 489, distance: 26.5
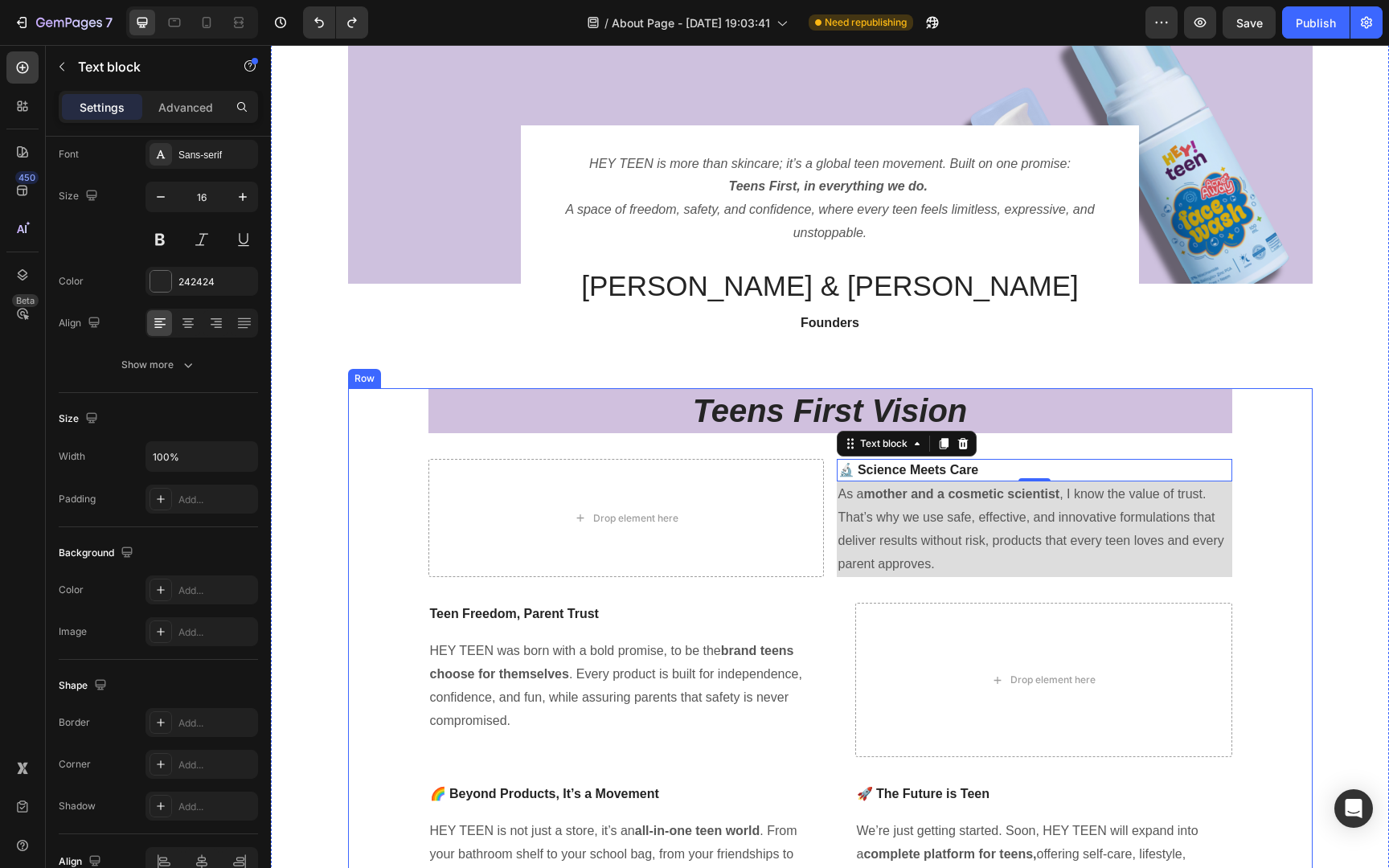
click at [1277, 474] on div "Teens First Vision Heading Drop element here 🔬 Science Meets Care Text block 0 …" at bounding box center [830, 651] width 964 height 526
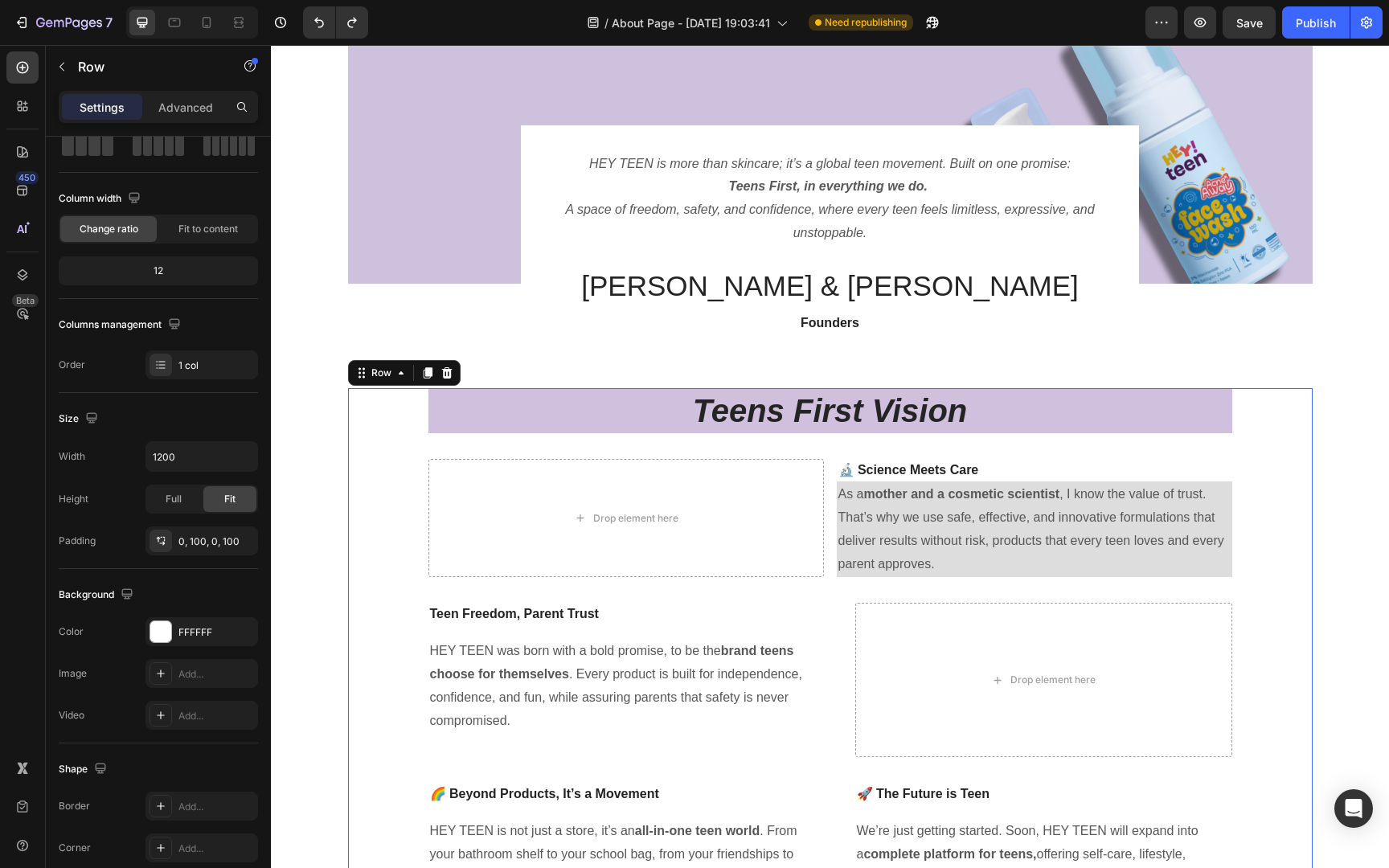
scroll to position [0, 0]
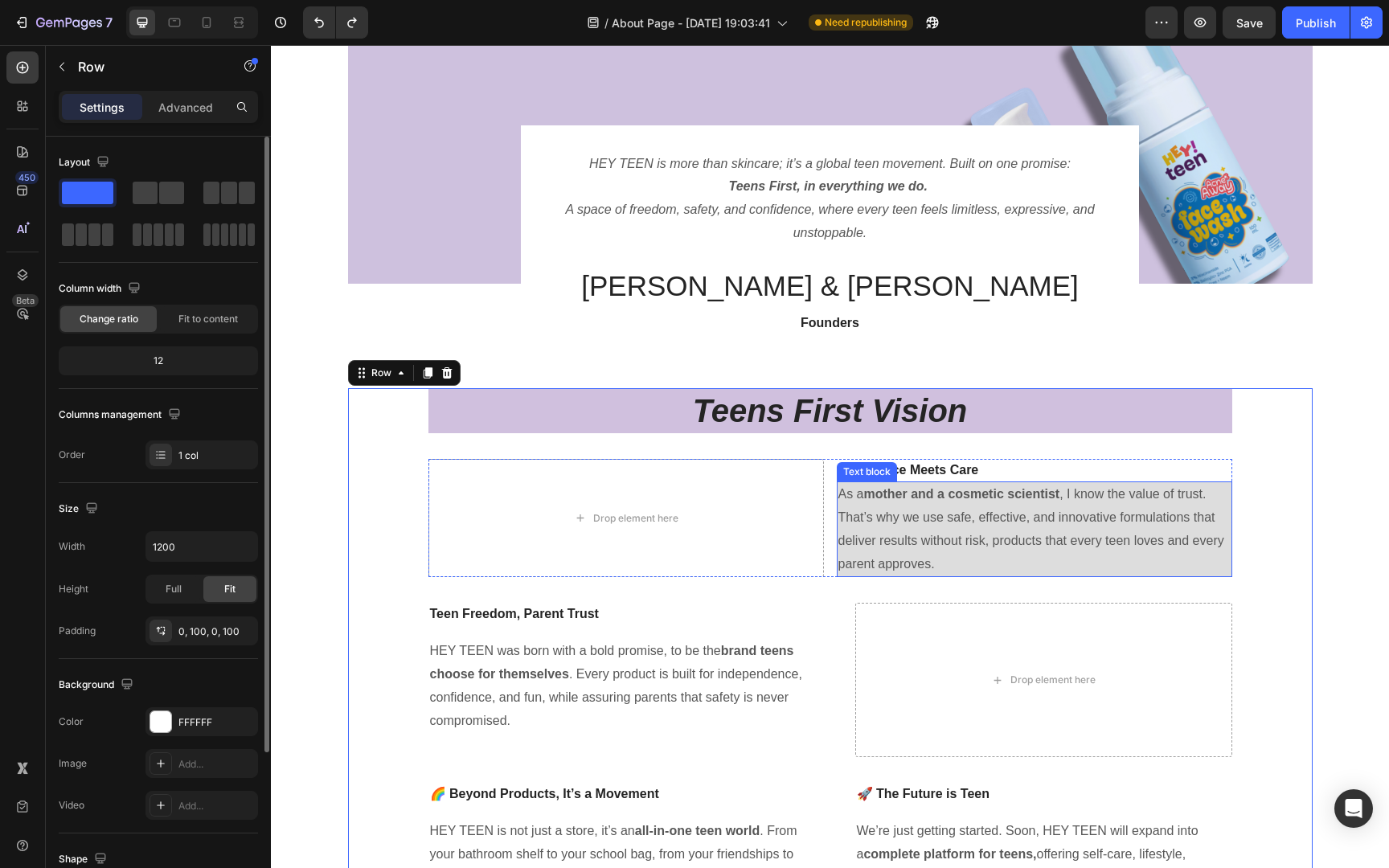
click at [1086, 559] on p "As a mother and a cosmetic scientist , I know the value of trust. That’s why we…" at bounding box center [1034, 529] width 392 height 92
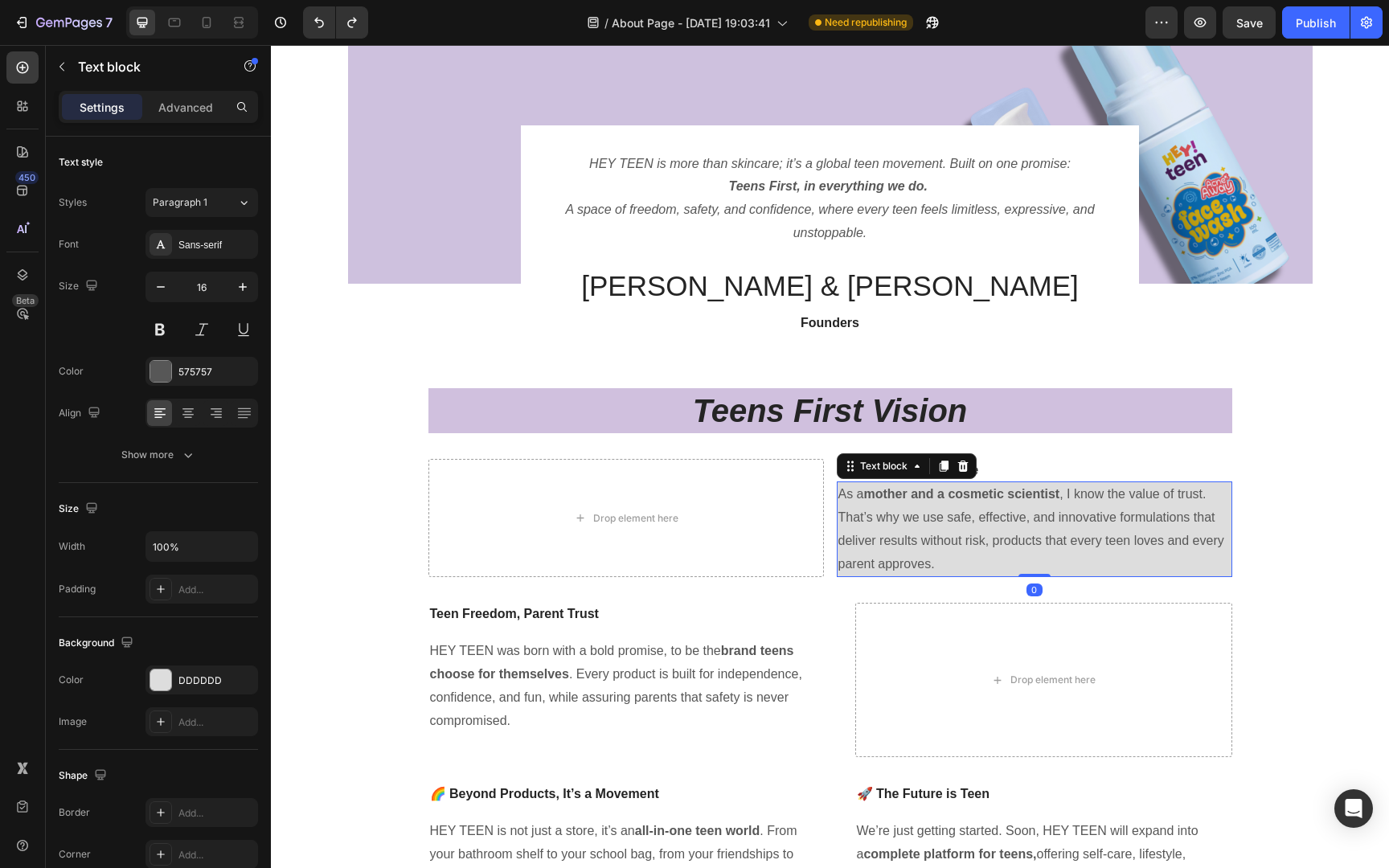
click at [1086, 487] on p "As a mother and a cosmetic scientist , I know the value of trust. That’s why we…" at bounding box center [1034, 529] width 392 height 92
click at [1082, 468] on p "🔬 Science Meets Care" at bounding box center [1034, 469] width 392 height 19
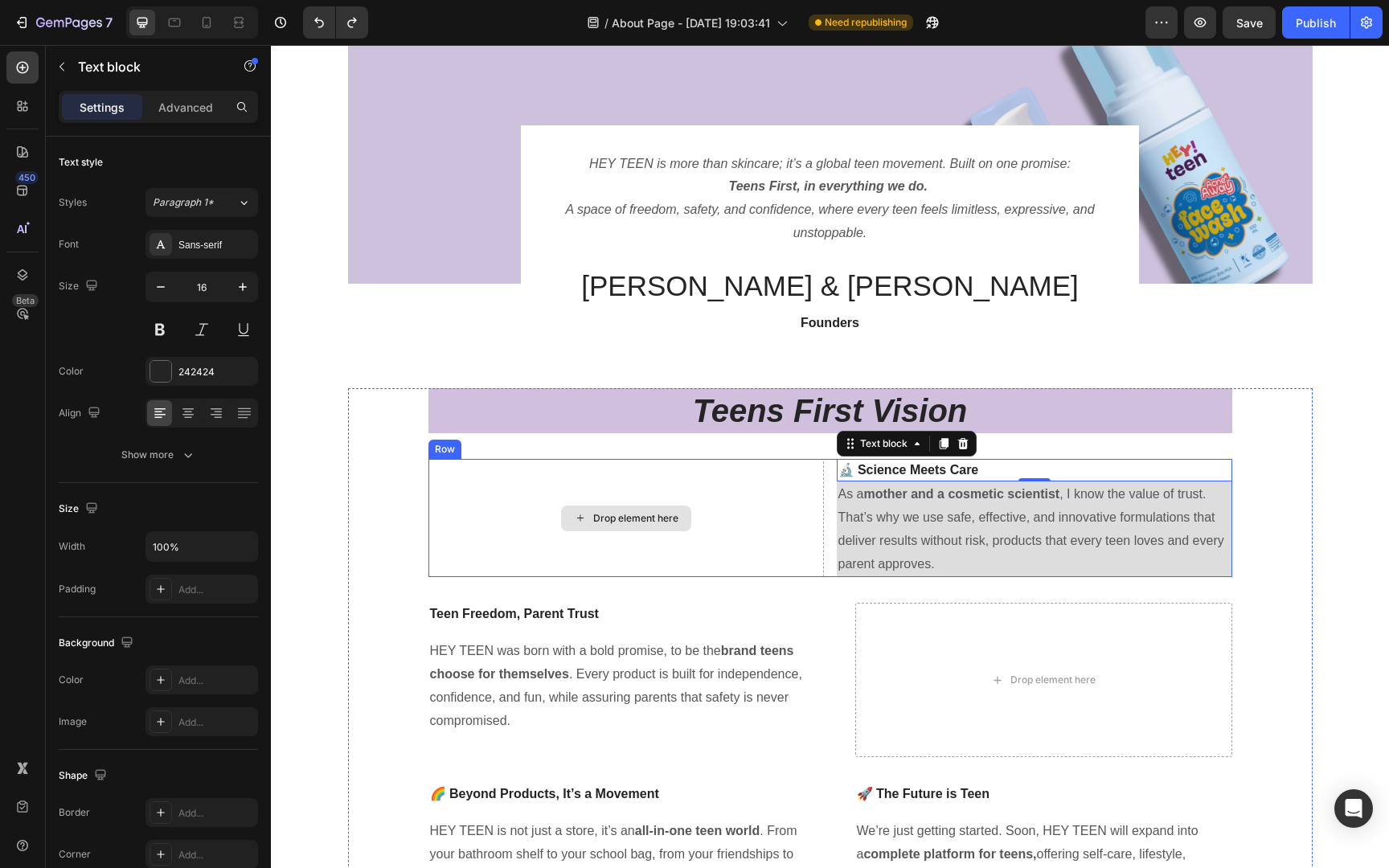
click at [764, 528] on div "Drop element here" at bounding box center [626, 517] width 396 height 118
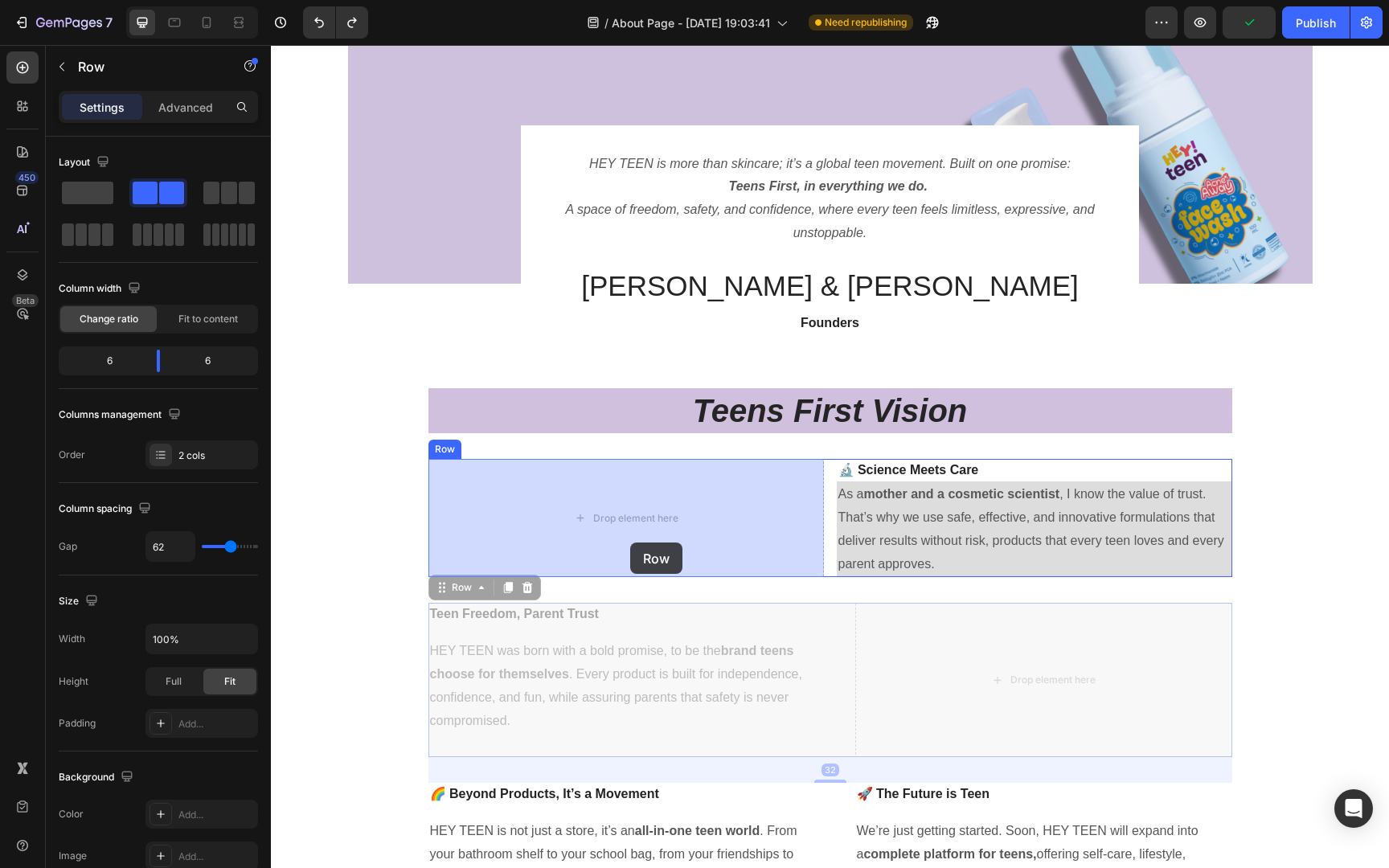
drag, startPoint x: 620, startPoint y: 626, endPoint x: 630, endPoint y: 539, distance: 87.6
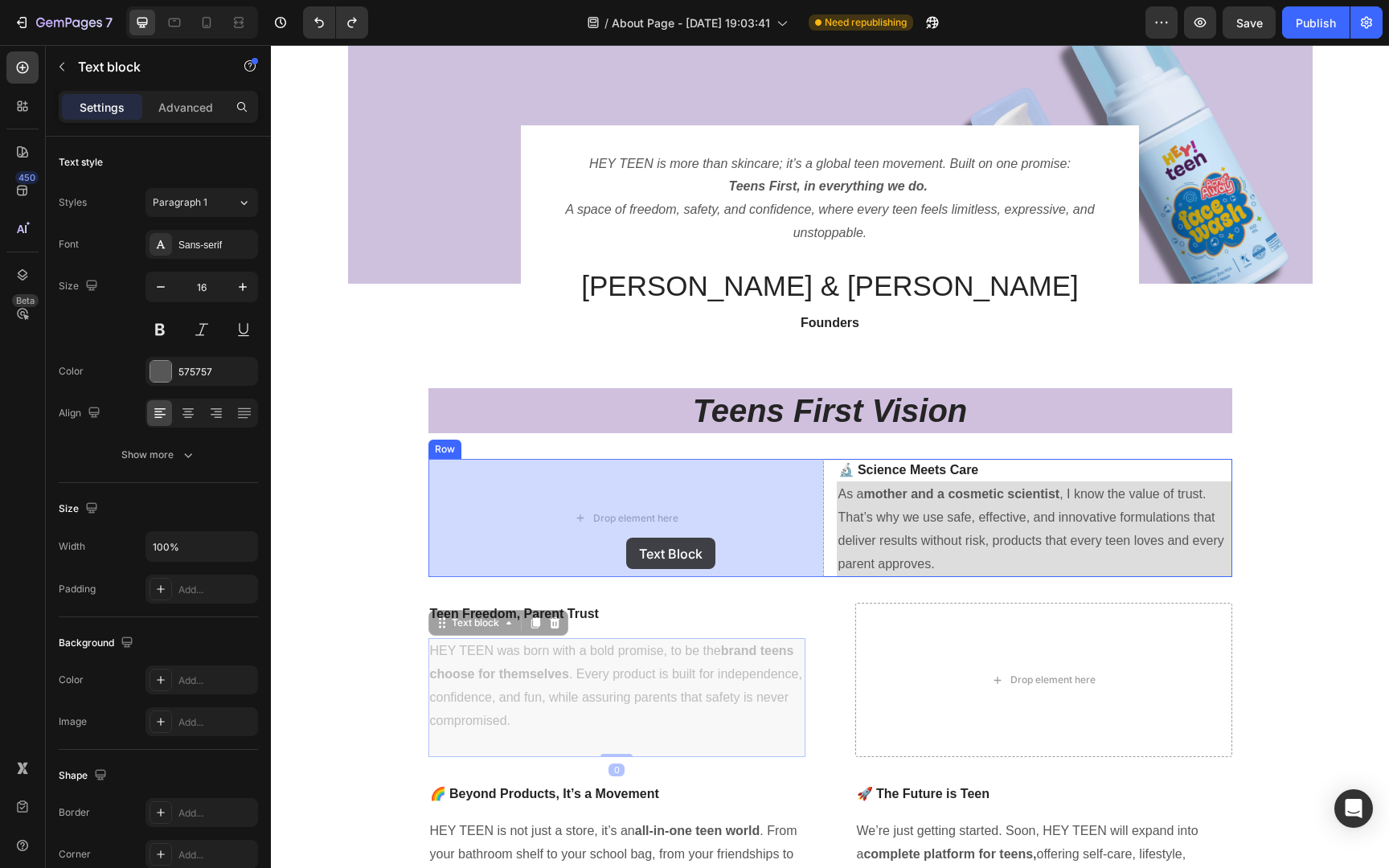
drag, startPoint x: 611, startPoint y: 672, endPoint x: 626, endPoint y: 537, distance: 135.8
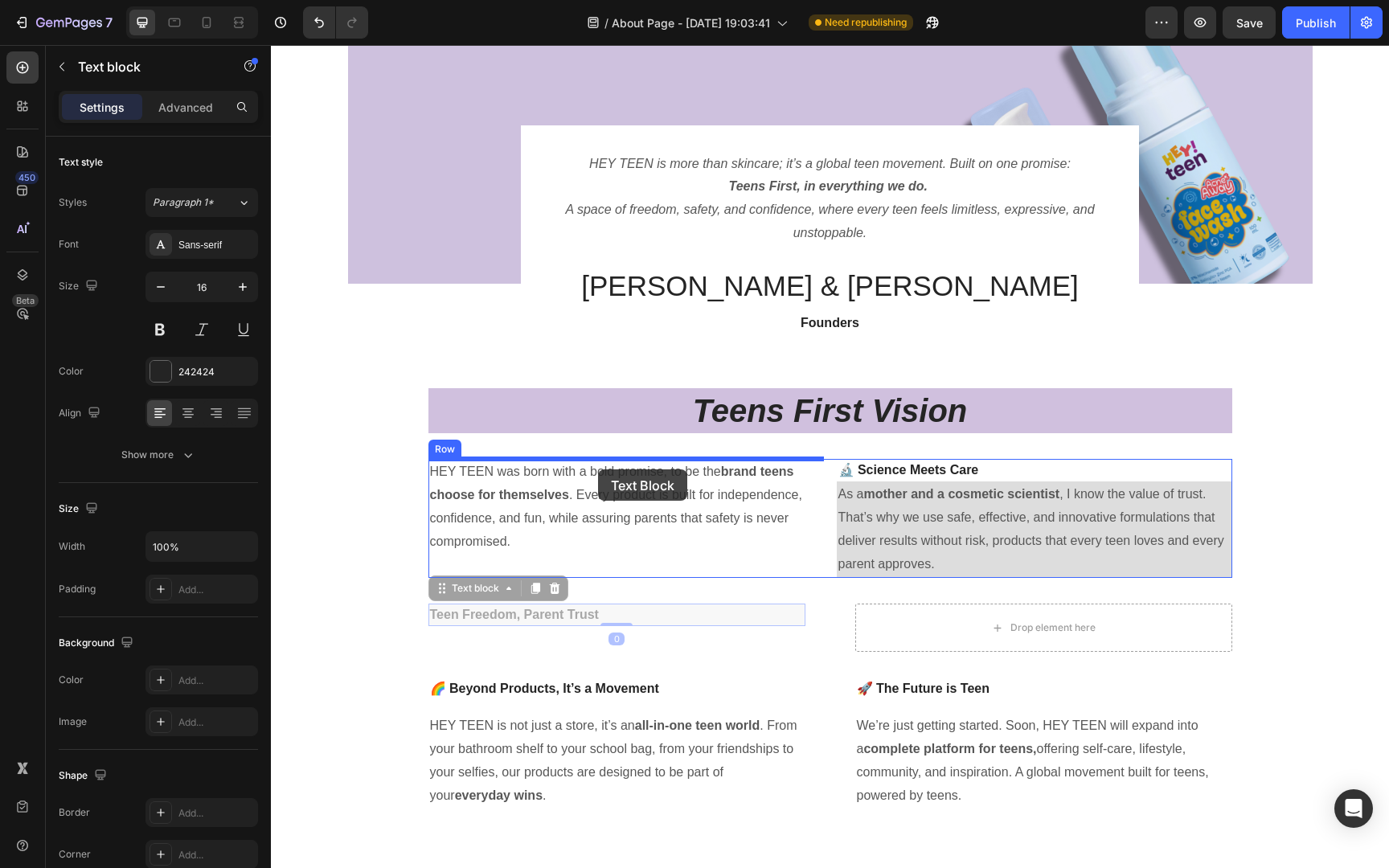
drag, startPoint x: 563, startPoint y: 612, endPoint x: 598, endPoint y: 469, distance: 147.2
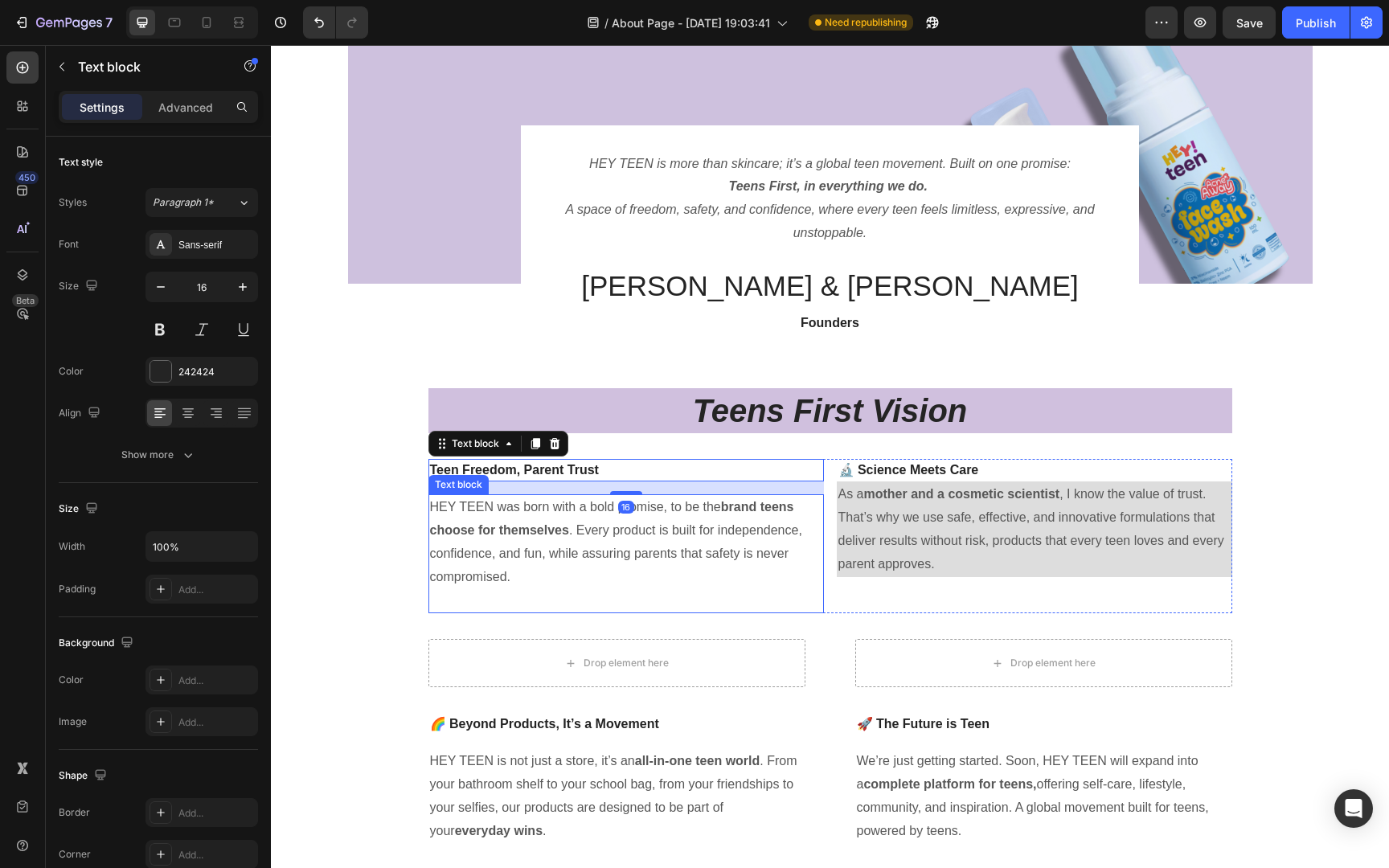
click at [621, 612] on div "HEY TEEN was born with a bold promise, to be the brand teens choose for themsel…" at bounding box center [626, 554] width 396 height 119
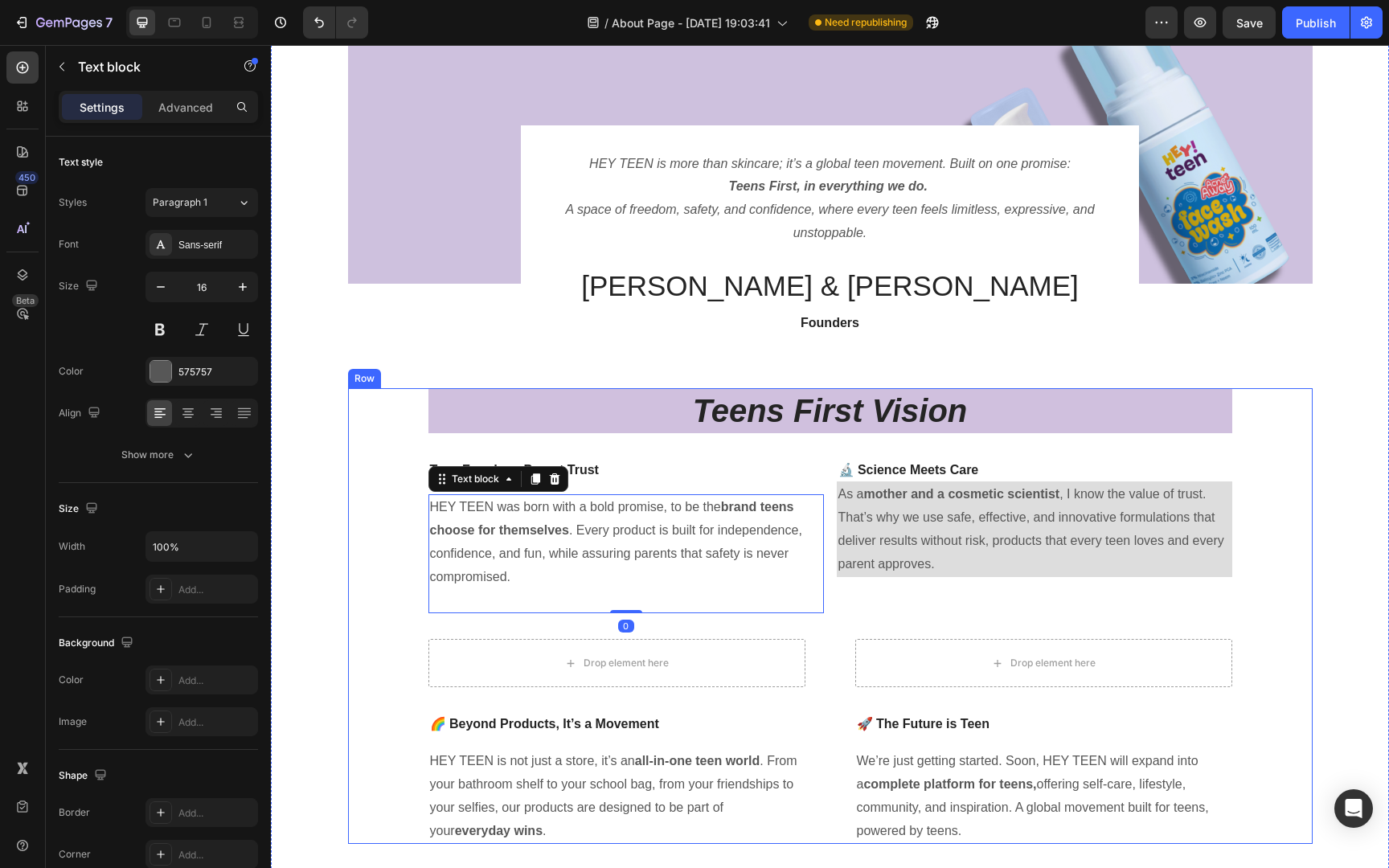
click at [985, 625] on div "Teens First Vision Heading Teen Freedom, Parent Trust Text block HEY TEEN was b…" at bounding box center [830, 615] width 804 height 456
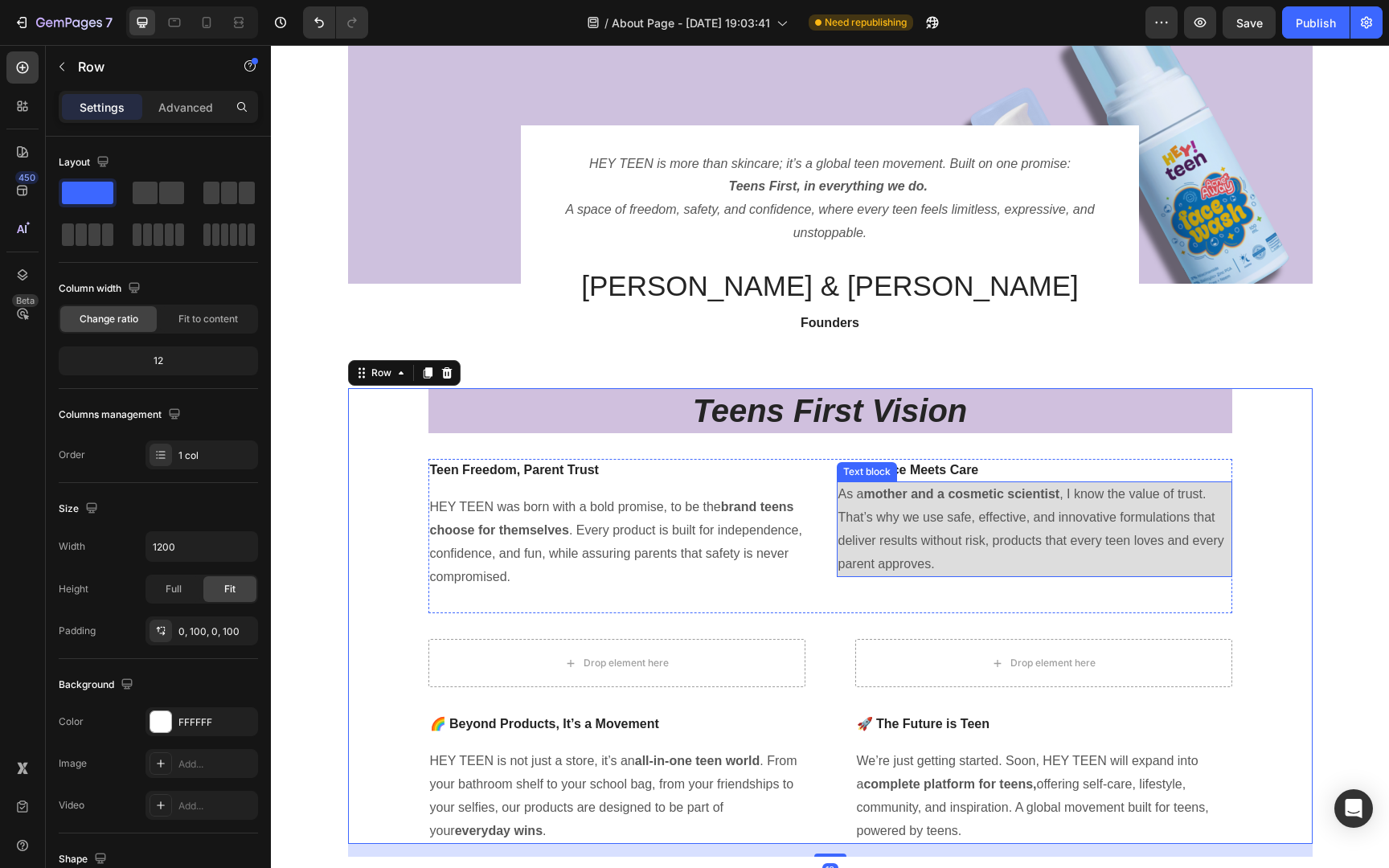
click at [946, 531] on p "As a mother and a cosmetic scientist , I know the value of trust. That’s why we…" at bounding box center [1034, 529] width 392 height 92
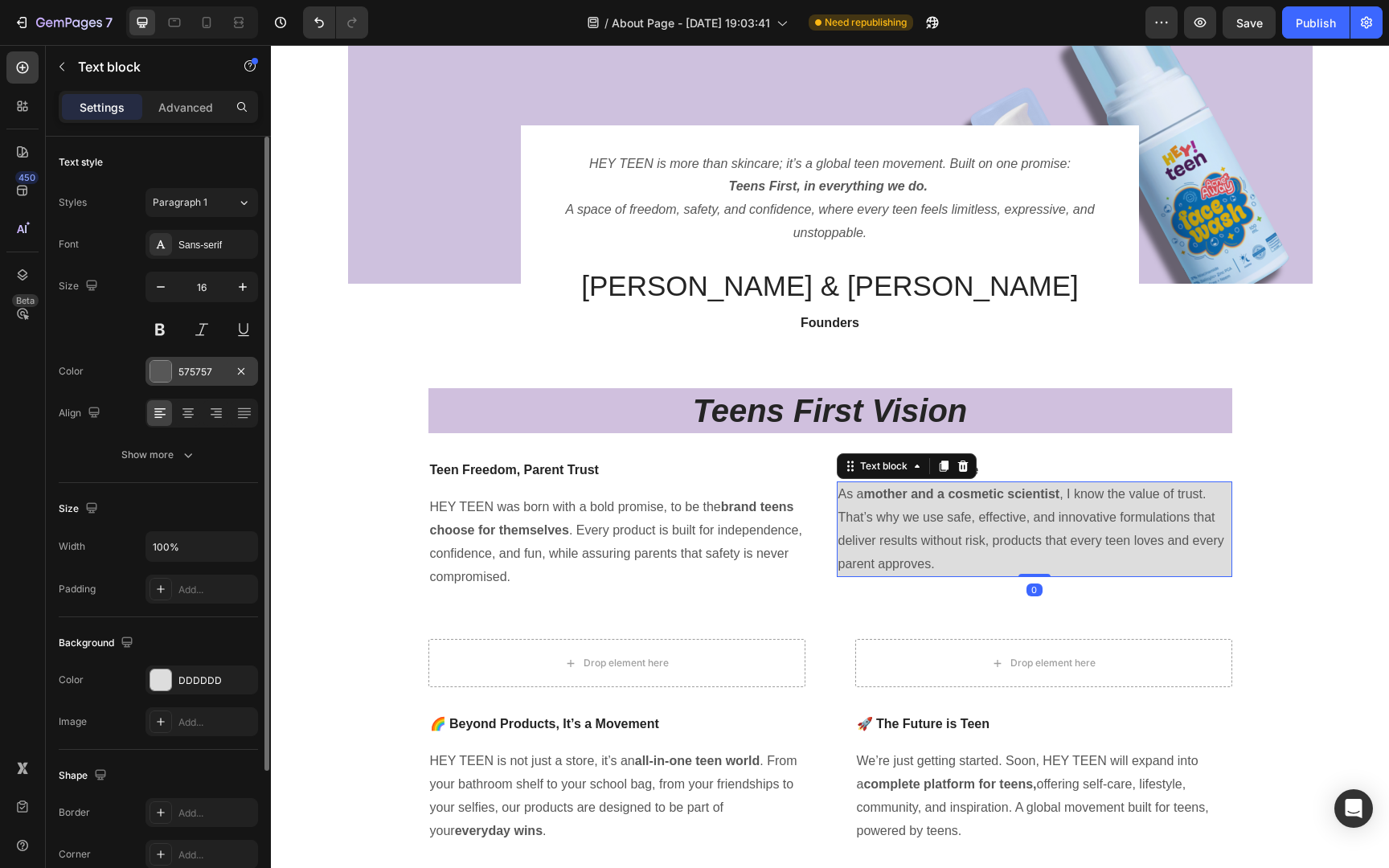
click at [169, 374] on div at bounding box center [160, 371] width 21 height 21
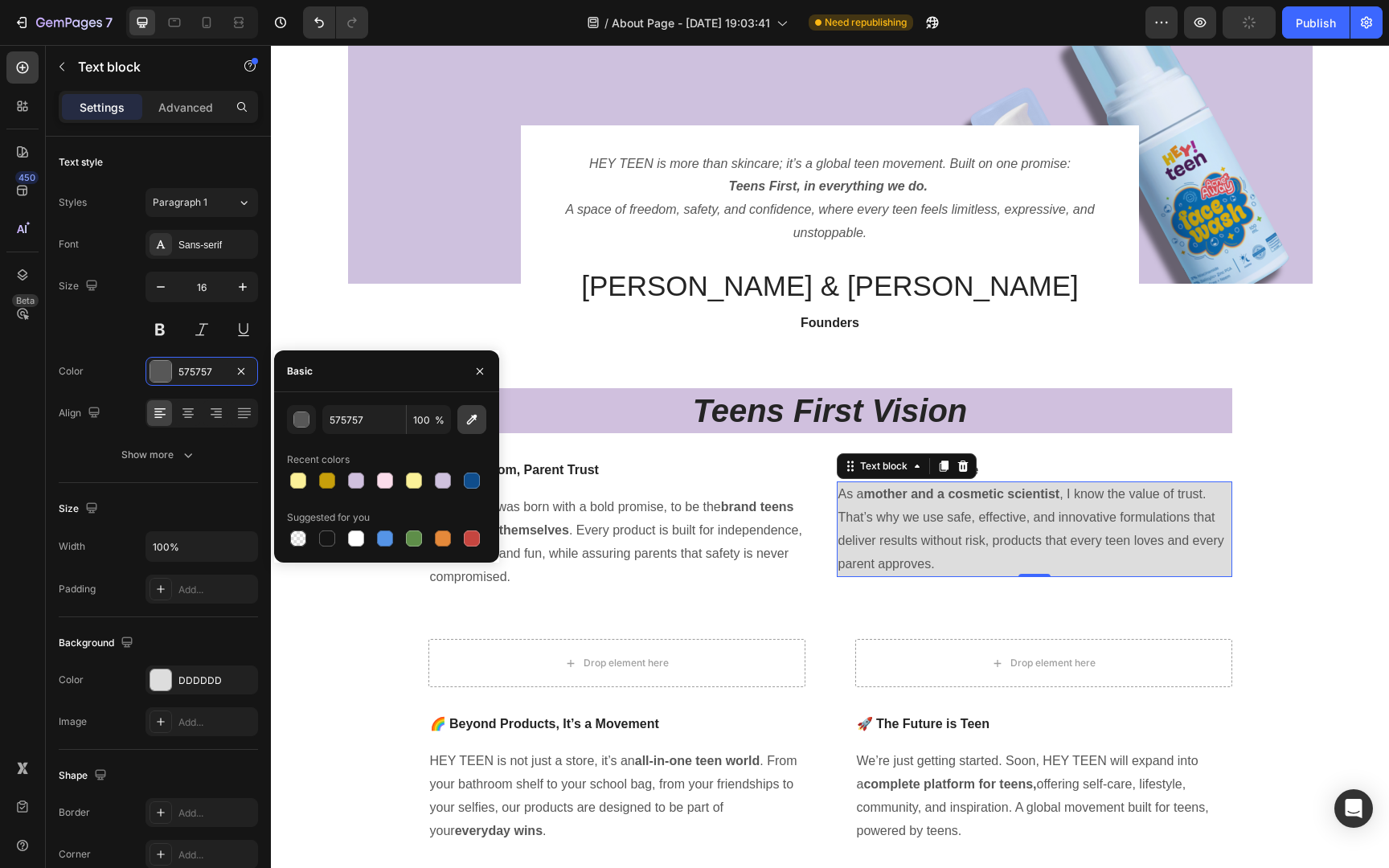
click at [464, 421] on icon "button" at bounding box center [471, 419] width 16 height 16
type input "D0BFDE"
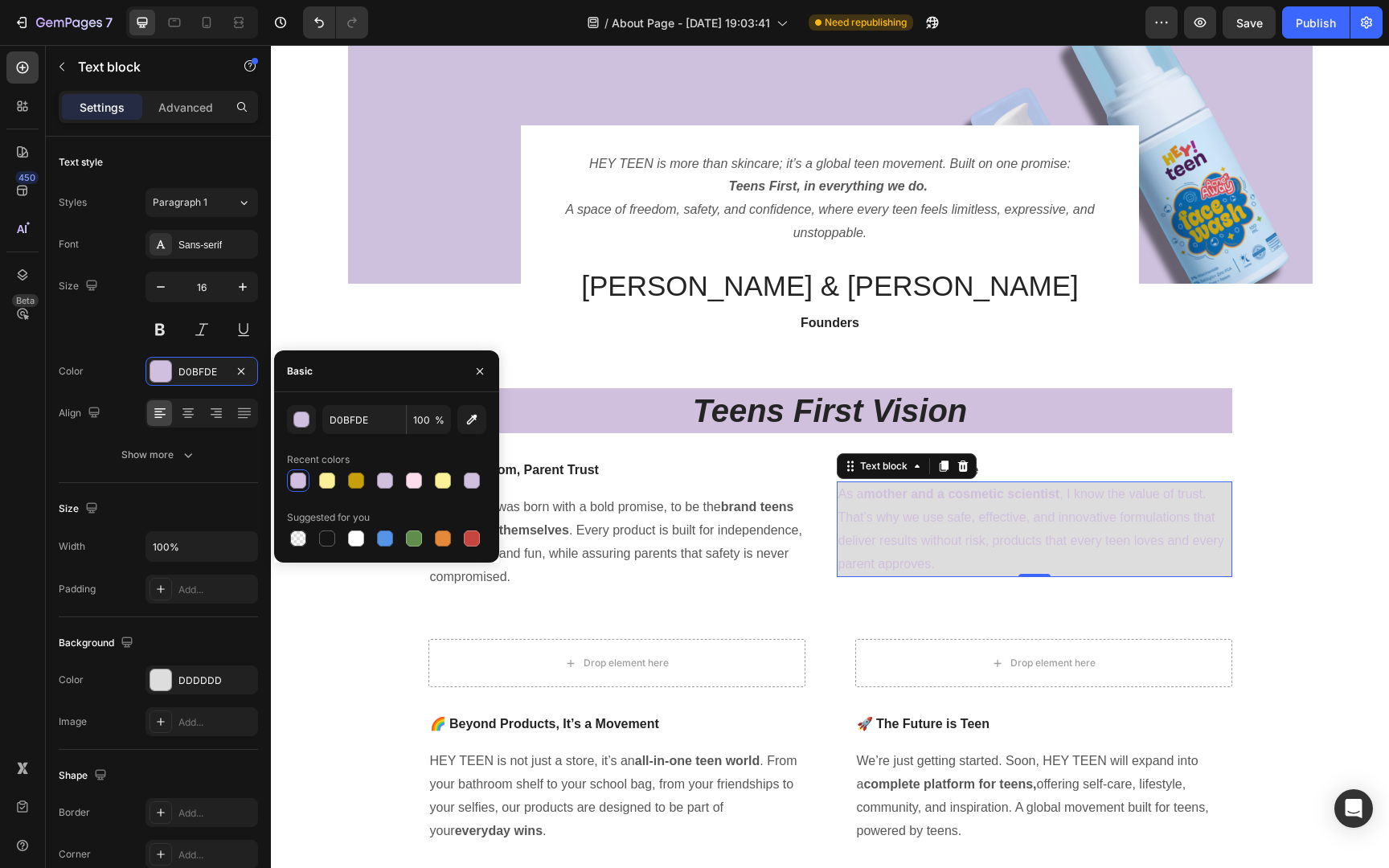
type input "575757"
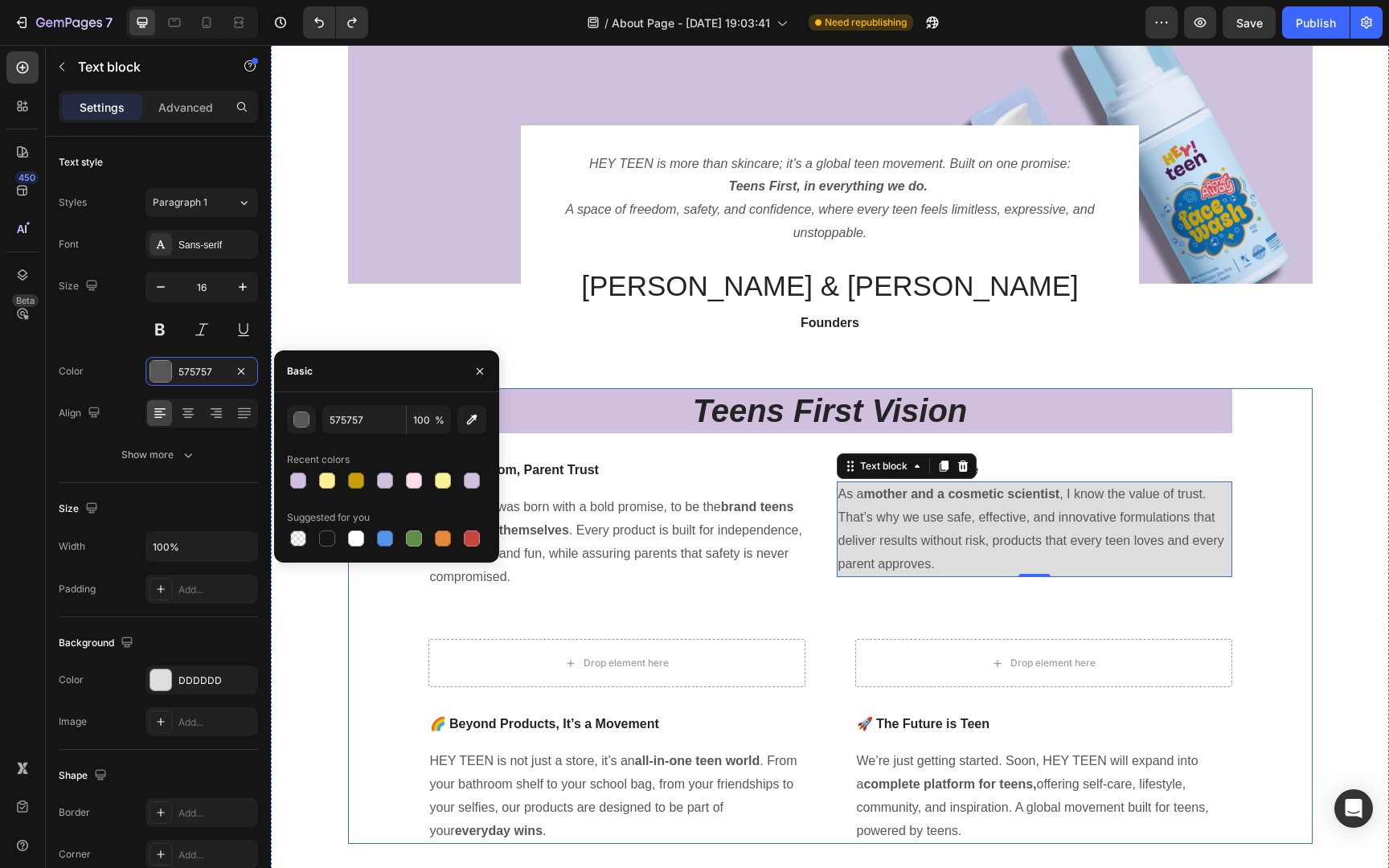
click at [1268, 560] on div "Teens First Vision Heading Teen Freedom, Parent Trust Text block HEY TEEN was b…" at bounding box center [830, 615] width 964 height 456
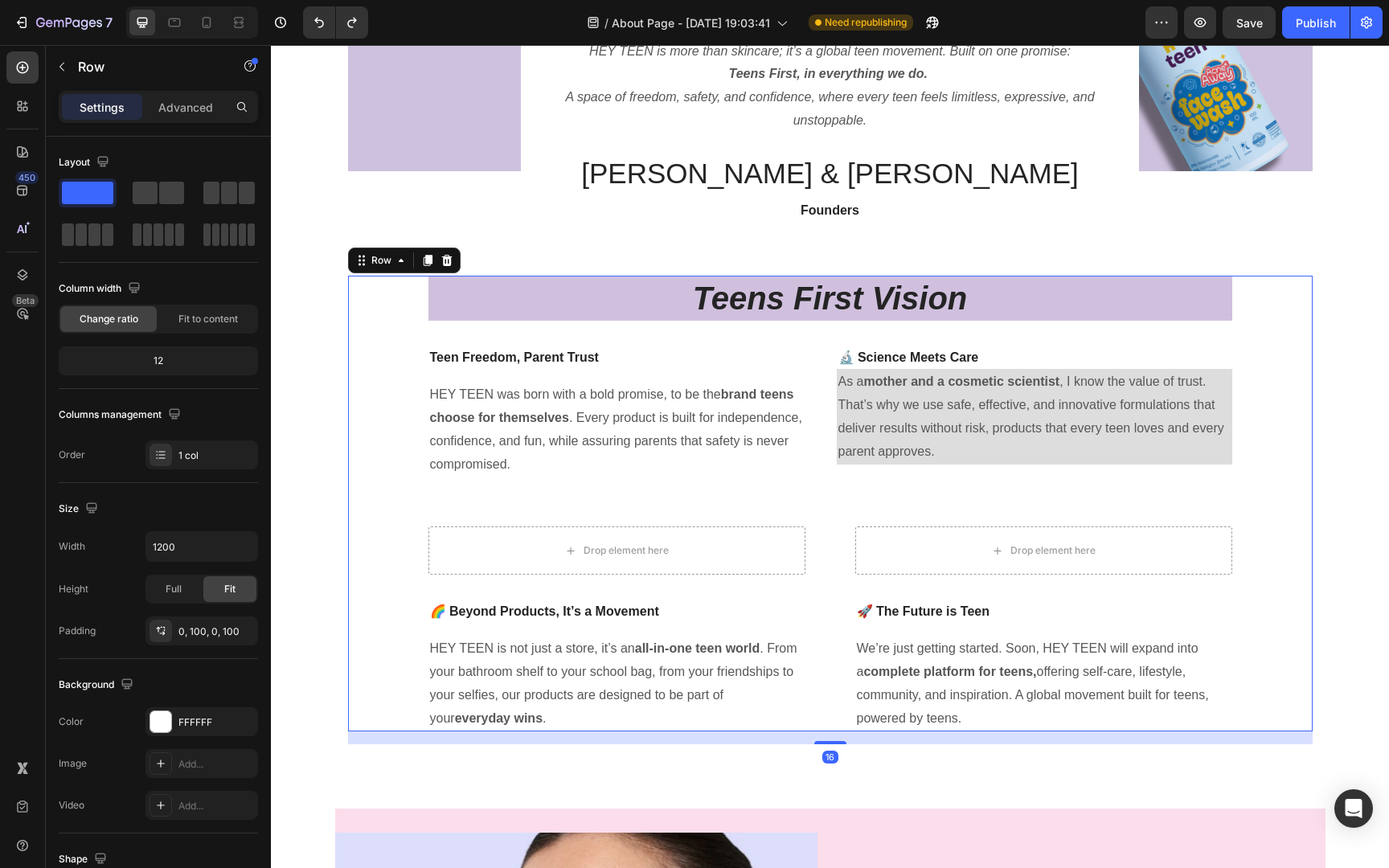
scroll to position [243, 0]
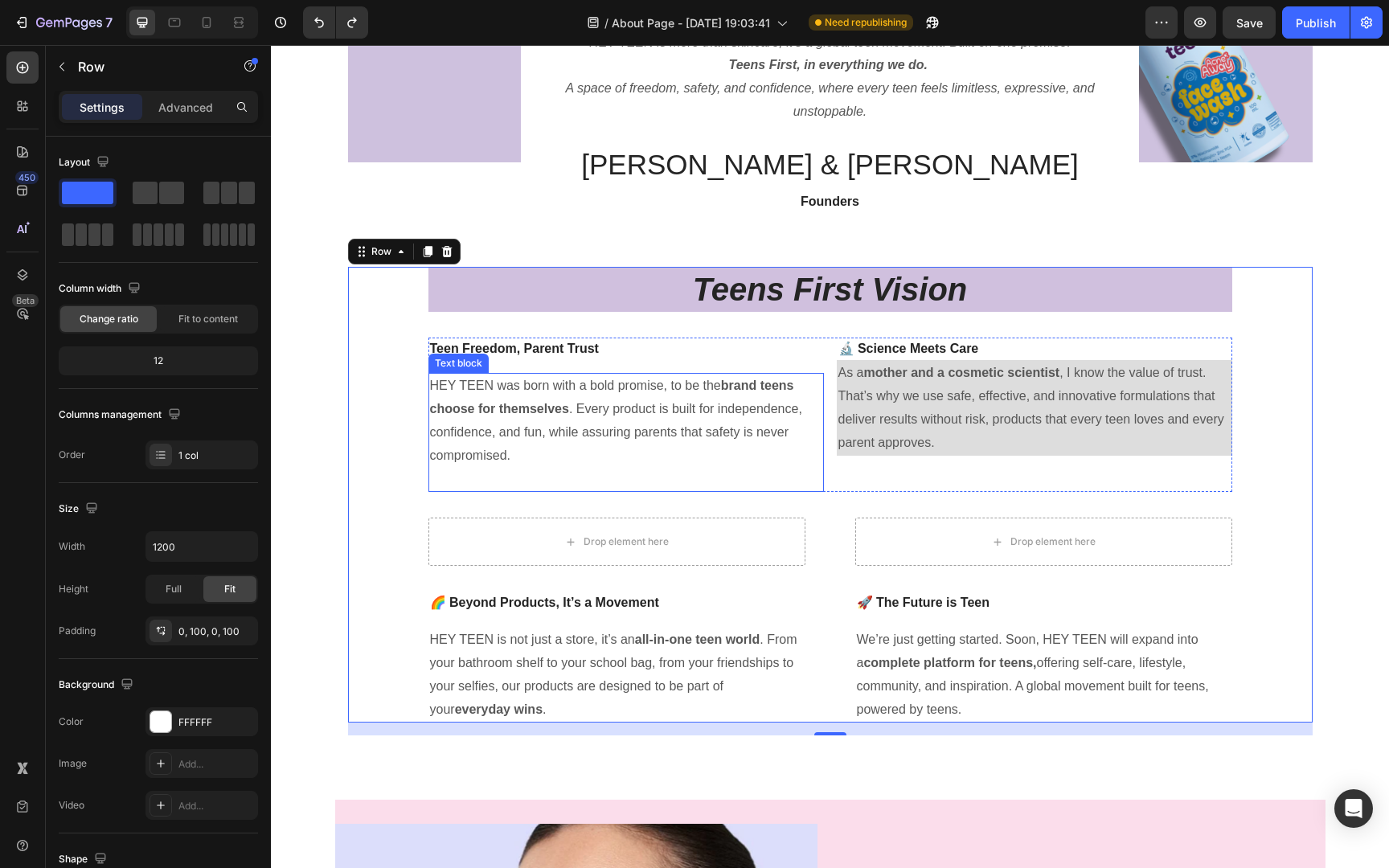
click at [666, 402] on p "HEY TEEN was born with a bold promise, to be the brand teens choose for themsel…" at bounding box center [626, 421] width 392 height 92
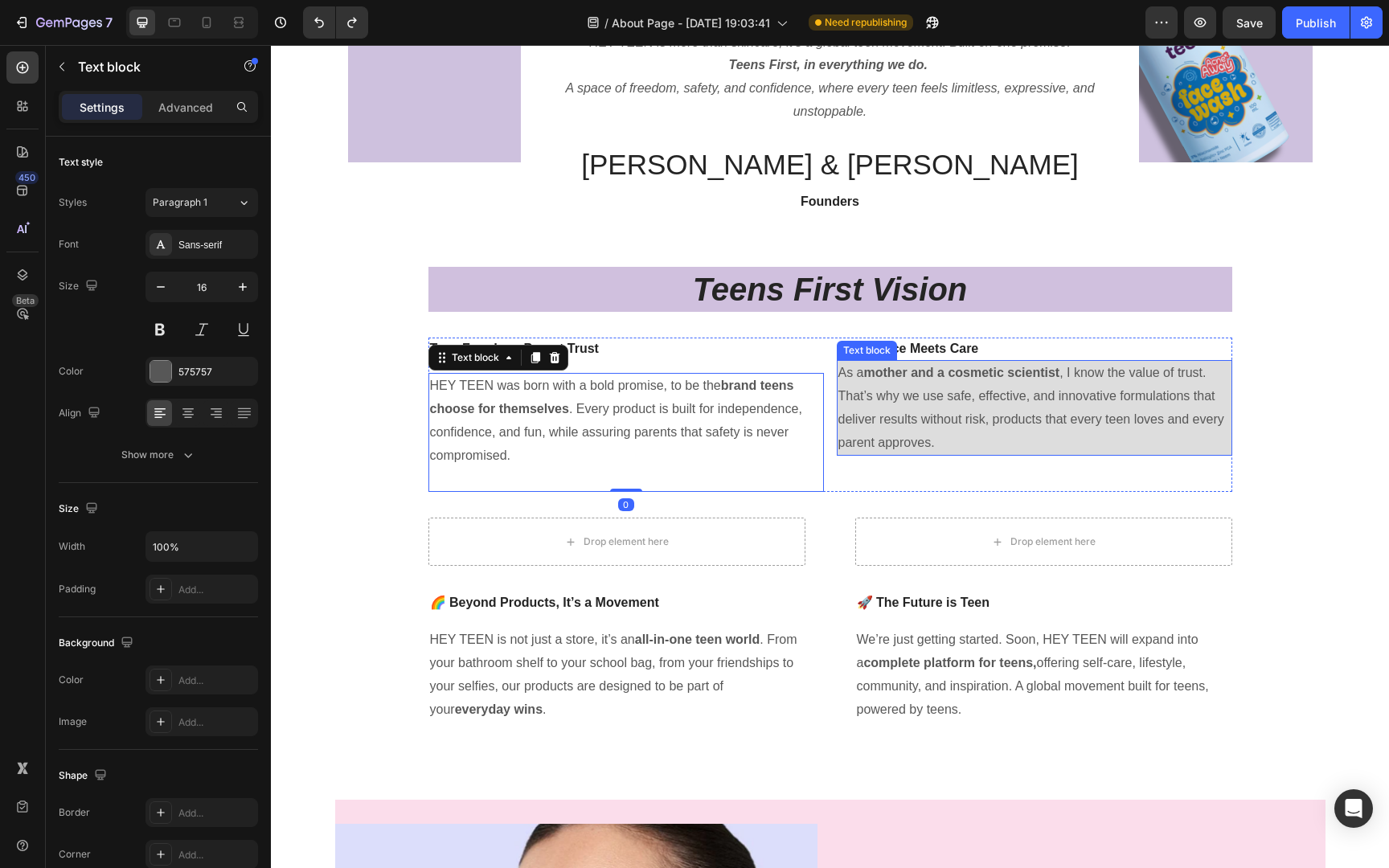
click at [861, 423] on p "As a mother and a cosmetic scientist , I know the value of trust. That’s why we…" at bounding box center [1034, 408] width 392 height 92
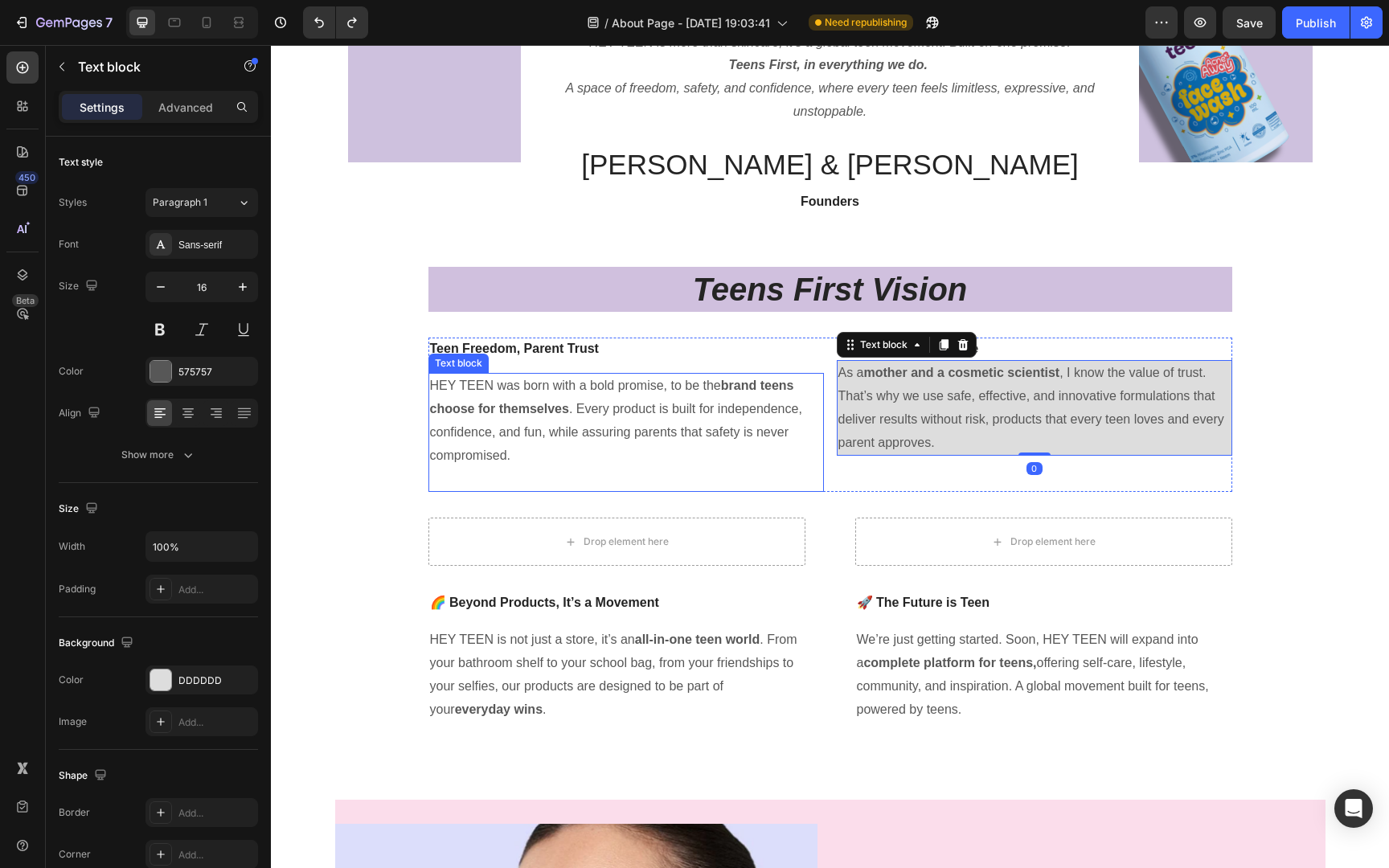
click at [669, 406] on p "HEY TEEN was born with a bold promise, to be the brand teens choose for themsel…" at bounding box center [626, 421] width 392 height 92
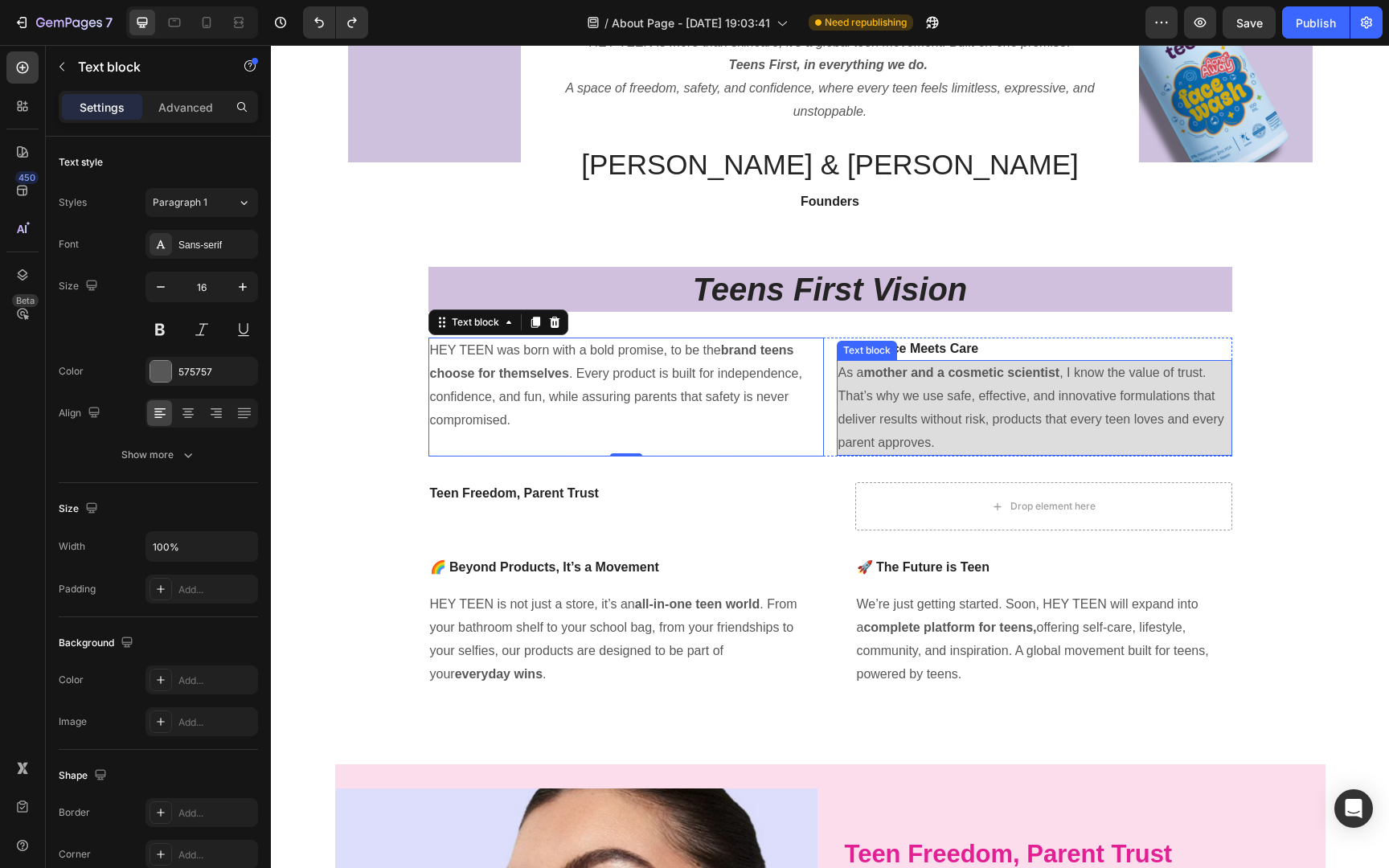
click at [904, 390] on p "As a mother and a cosmetic scientist , I know the value of trust. That’s why we…" at bounding box center [1034, 408] width 392 height 92
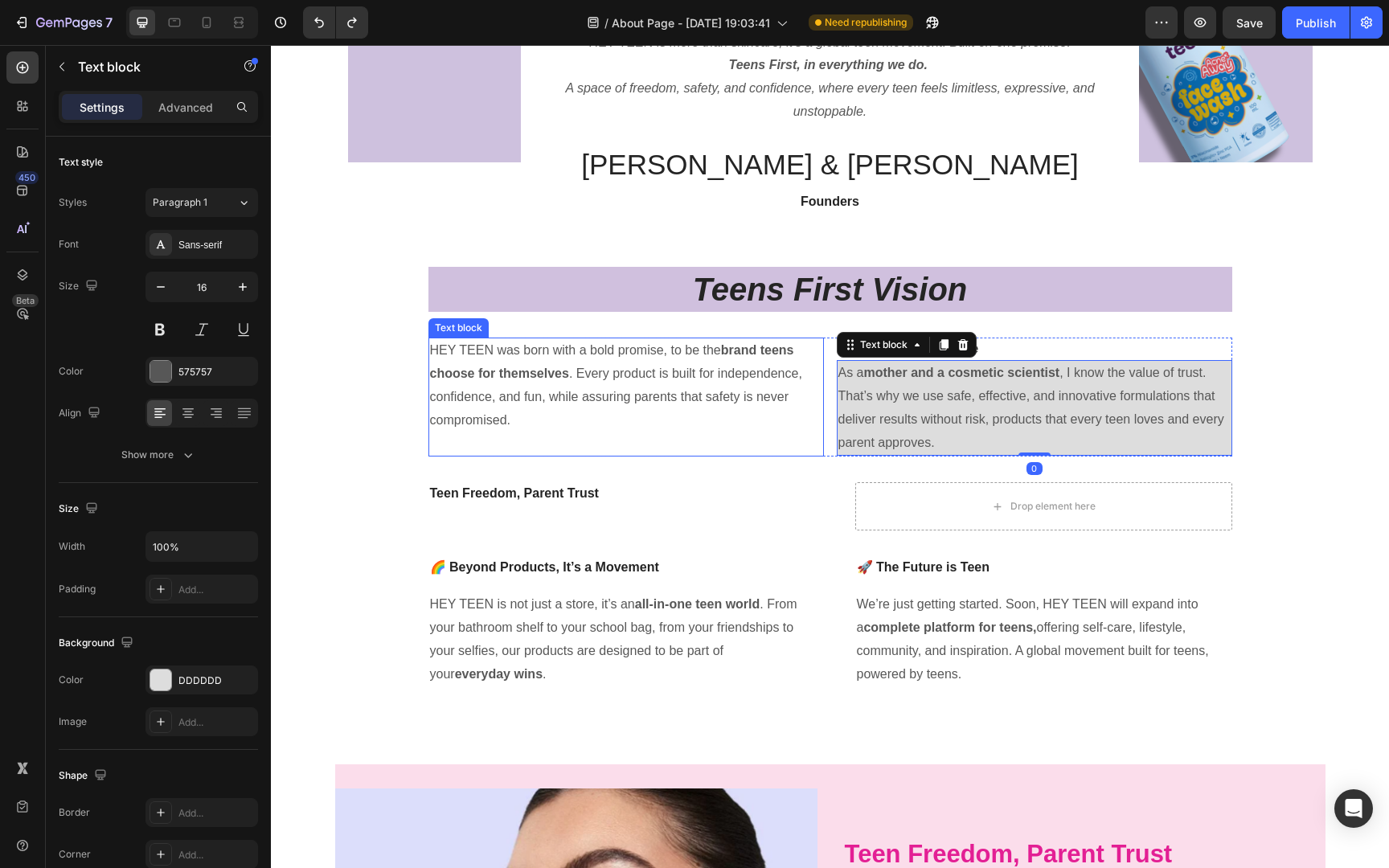
click at [701, 379] on p "HEY TEEN was born with a bold promise, to be the brand teens choose for themsel…" at bounding box center [626, 385] width 392 height 92
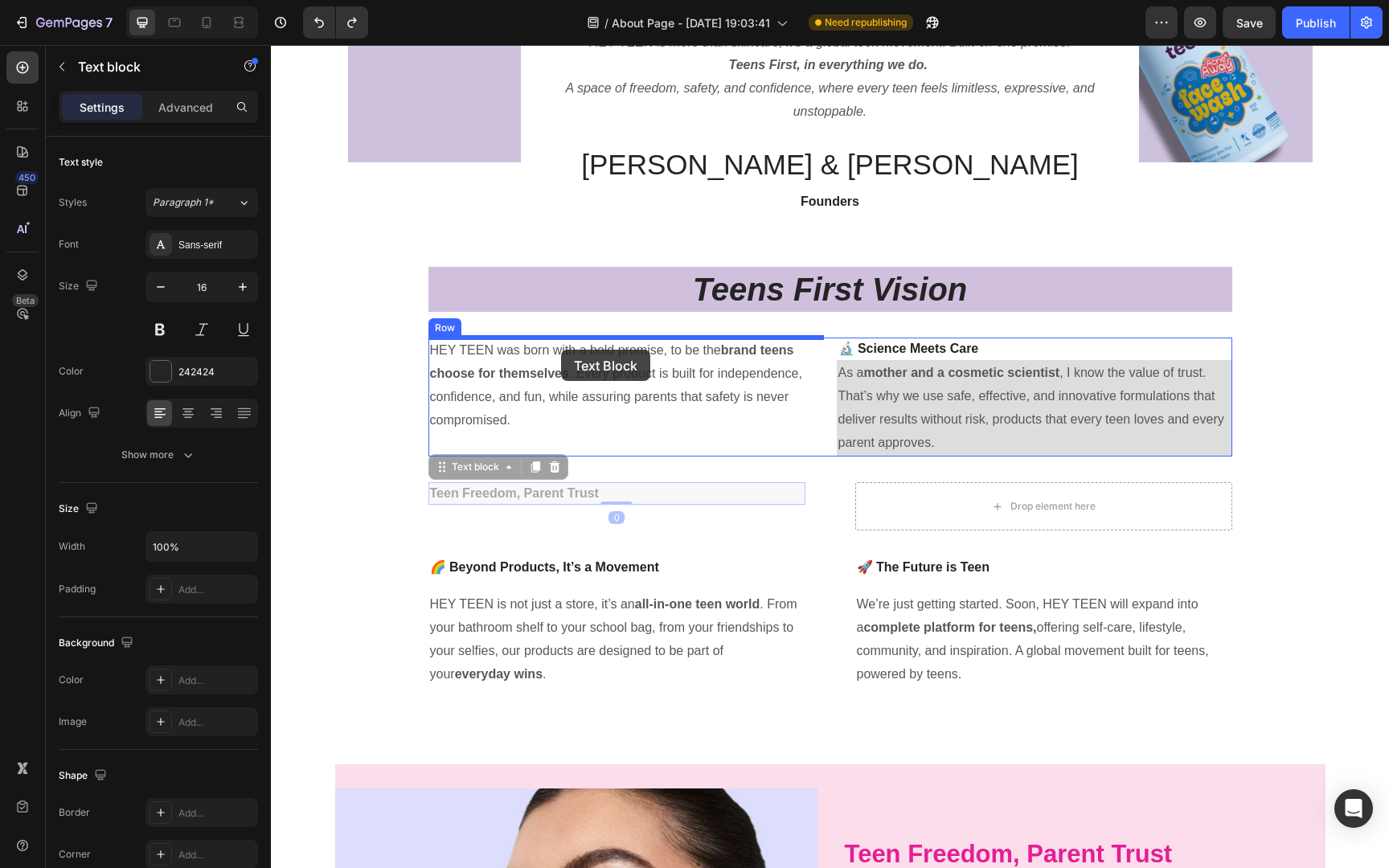
drag, startPoint x: 558, startPoint y: 495, endPoint x: 561, endPoint y: 349, distance: 146.0
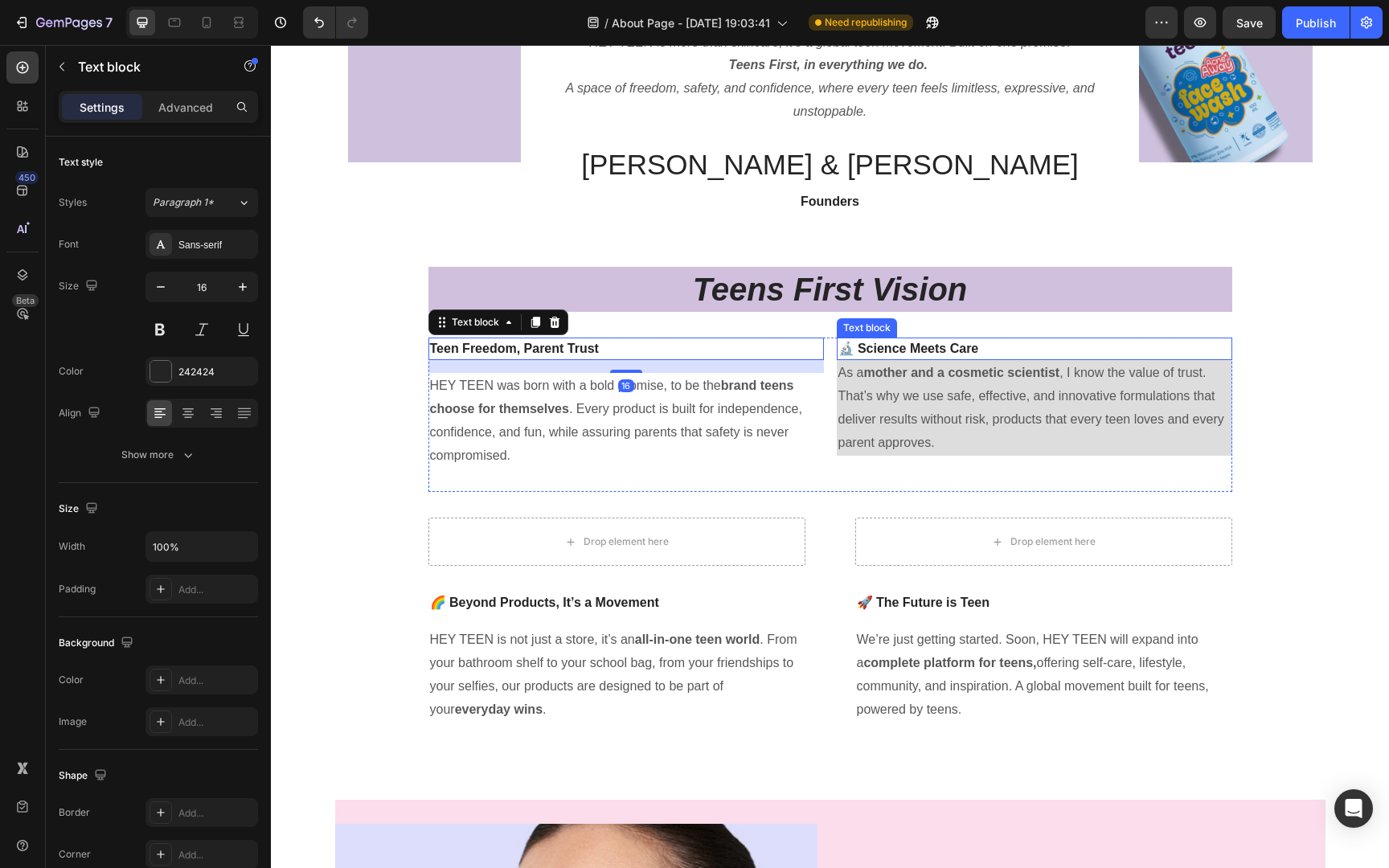
click at [892, 348] on strong "🔬 Science Meets Care" at bounding box center [908, 348] width 140 height 13
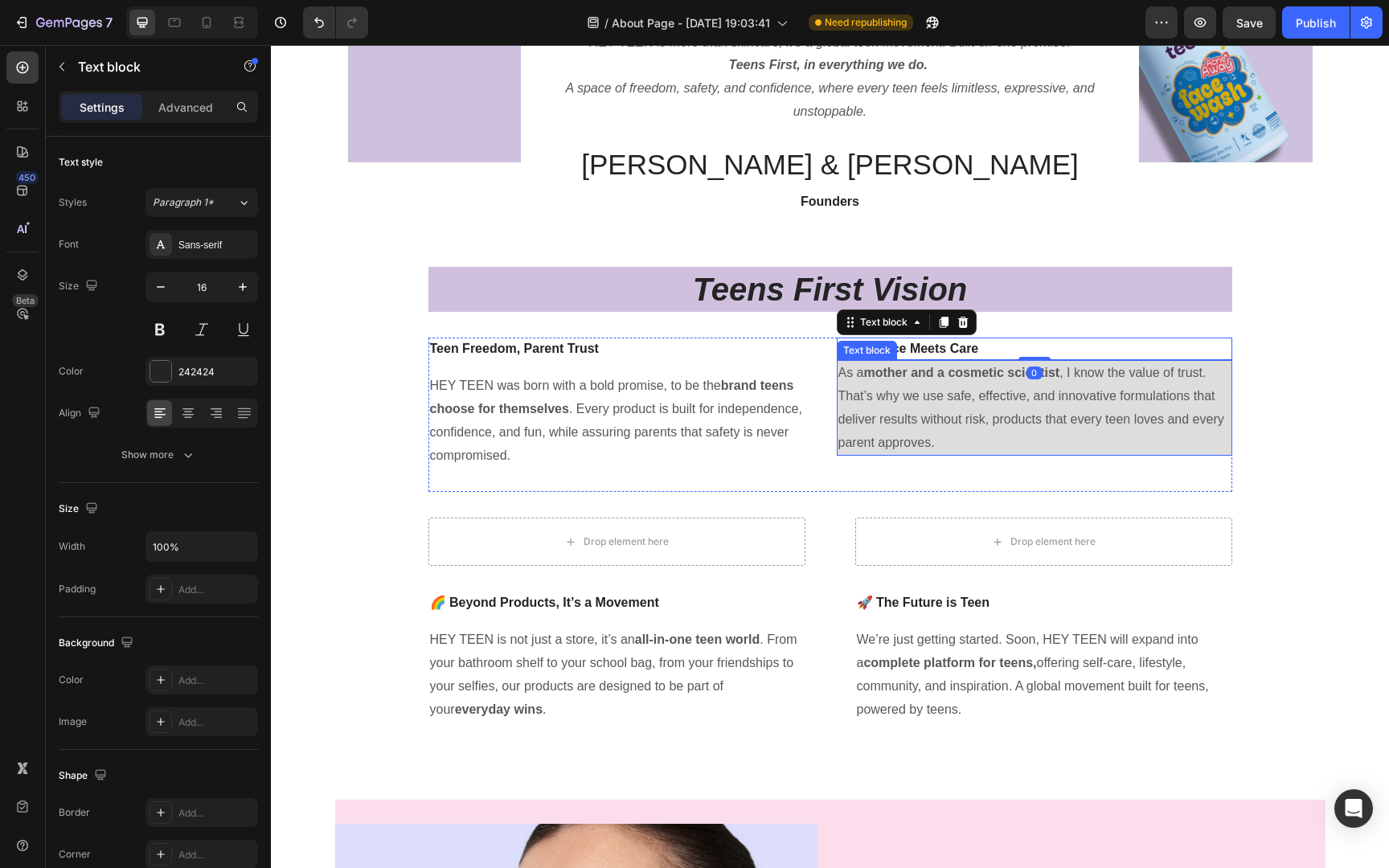
click at [892, 383] on p "As a mother and a cosmetic scientist , I know the value of trust. That’s why we…" at bounding box center [1034, 408] width 392 height 92
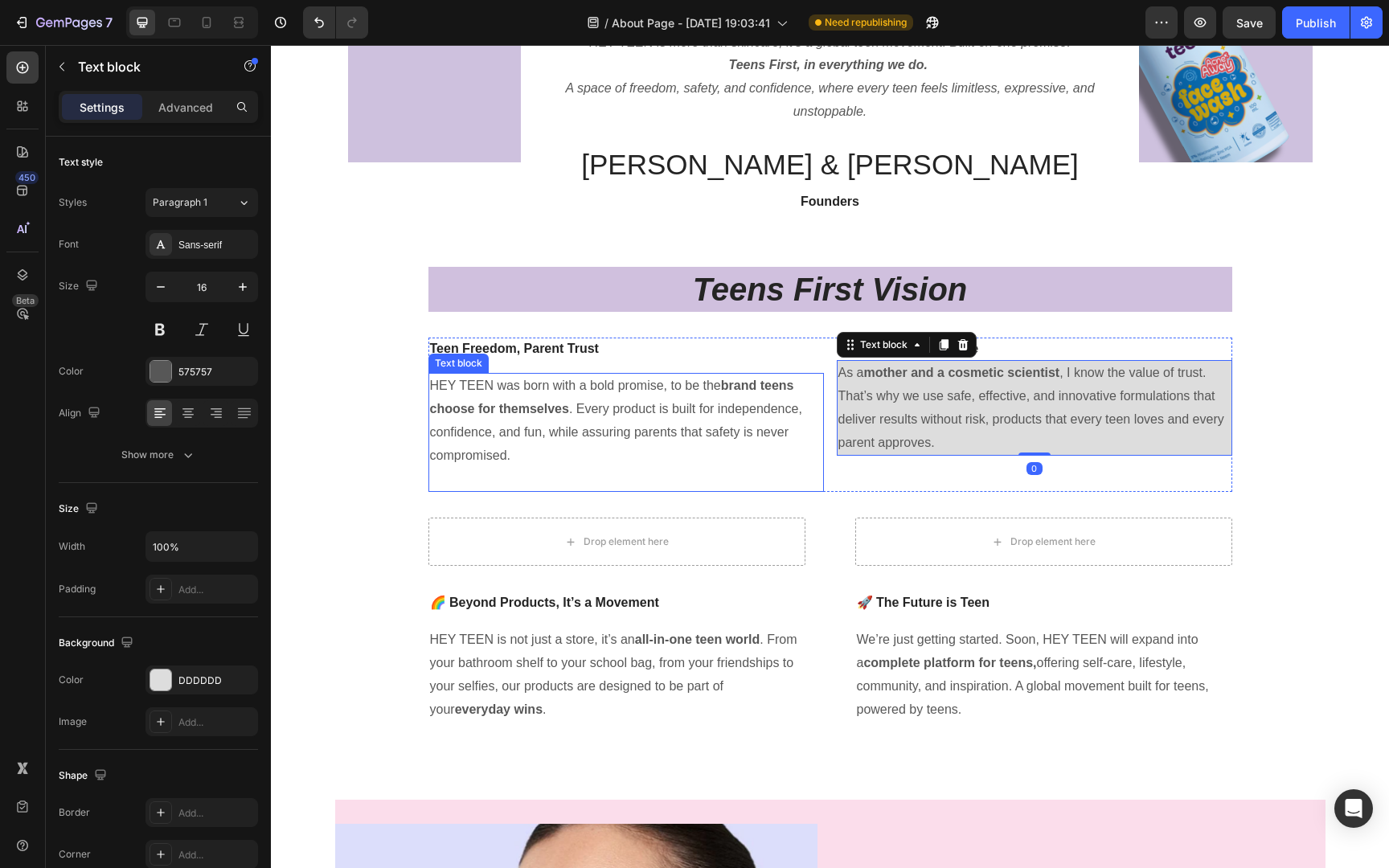
click at [746, 408] on p "HEY TEEN was born with a bold promise, to be the brand teens choose for themsel…" at bounding box center [626, 421] width 392 height 92
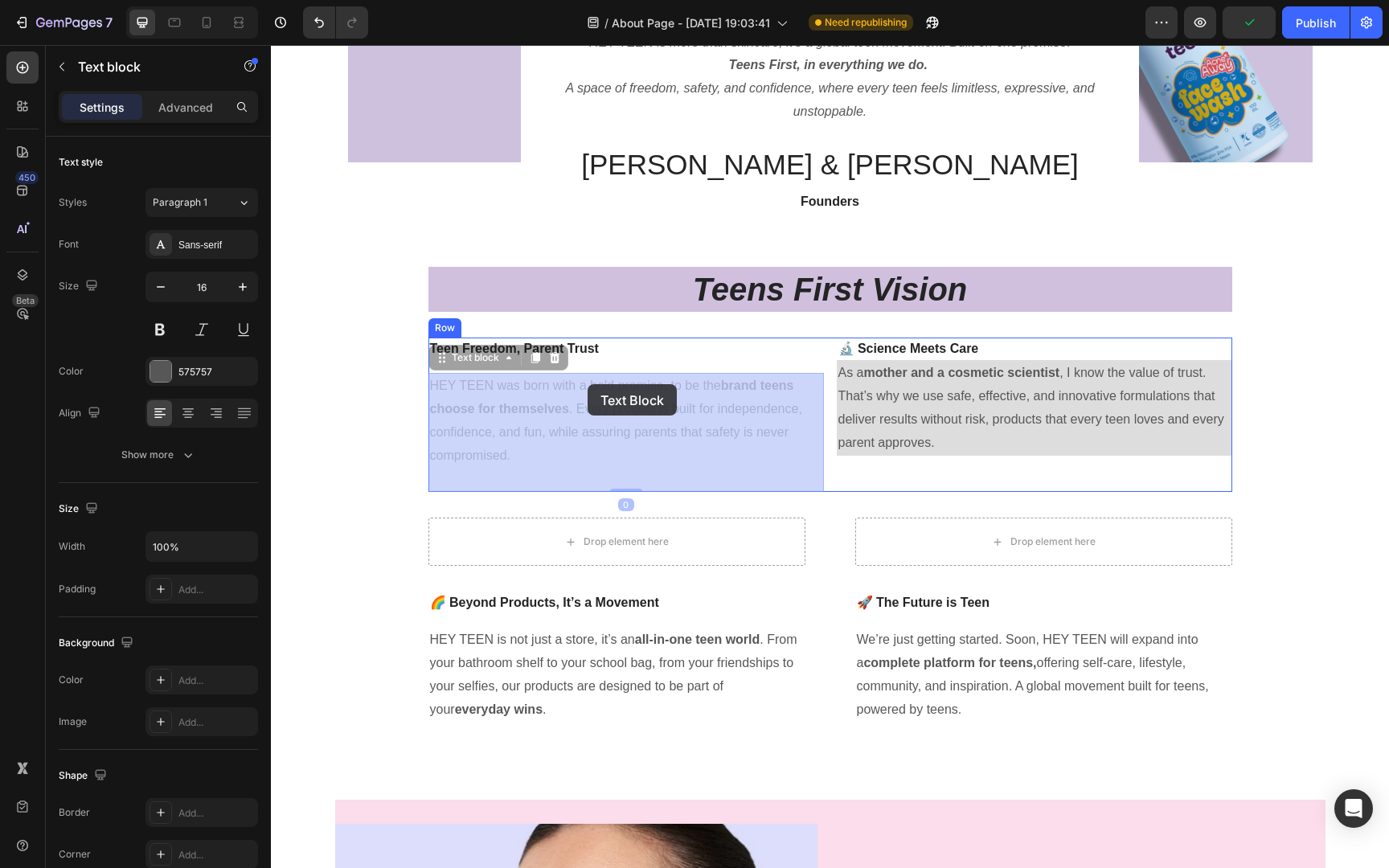
drag, startPoint x: 589, startPoint y: 403, endPoint x: 588, endPoint y: 384, distance: 19.0
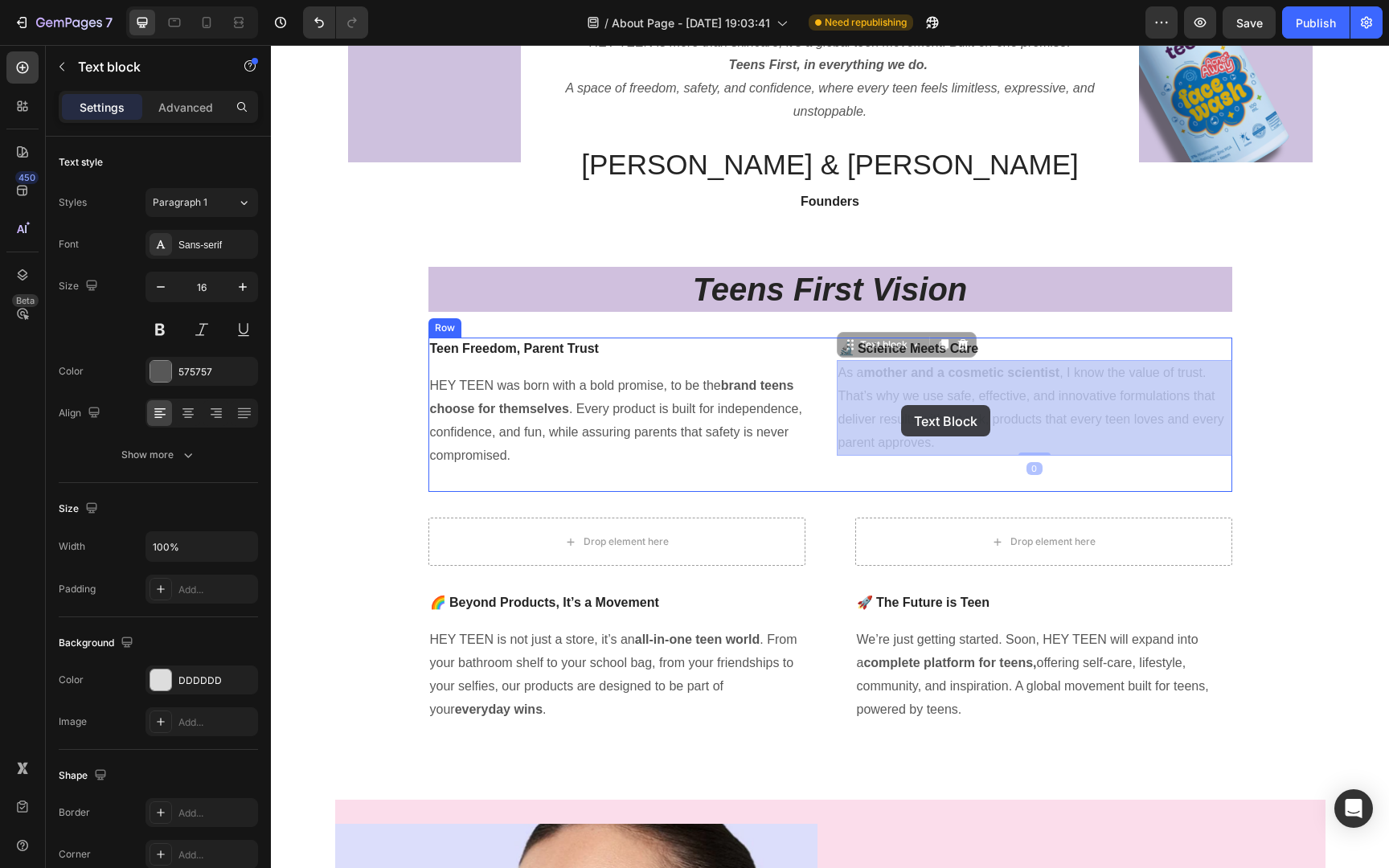
drag, startPoint x: 898, startPoint y: 379, endPoint x: 901, endPoint y: 412, distance: 33.1
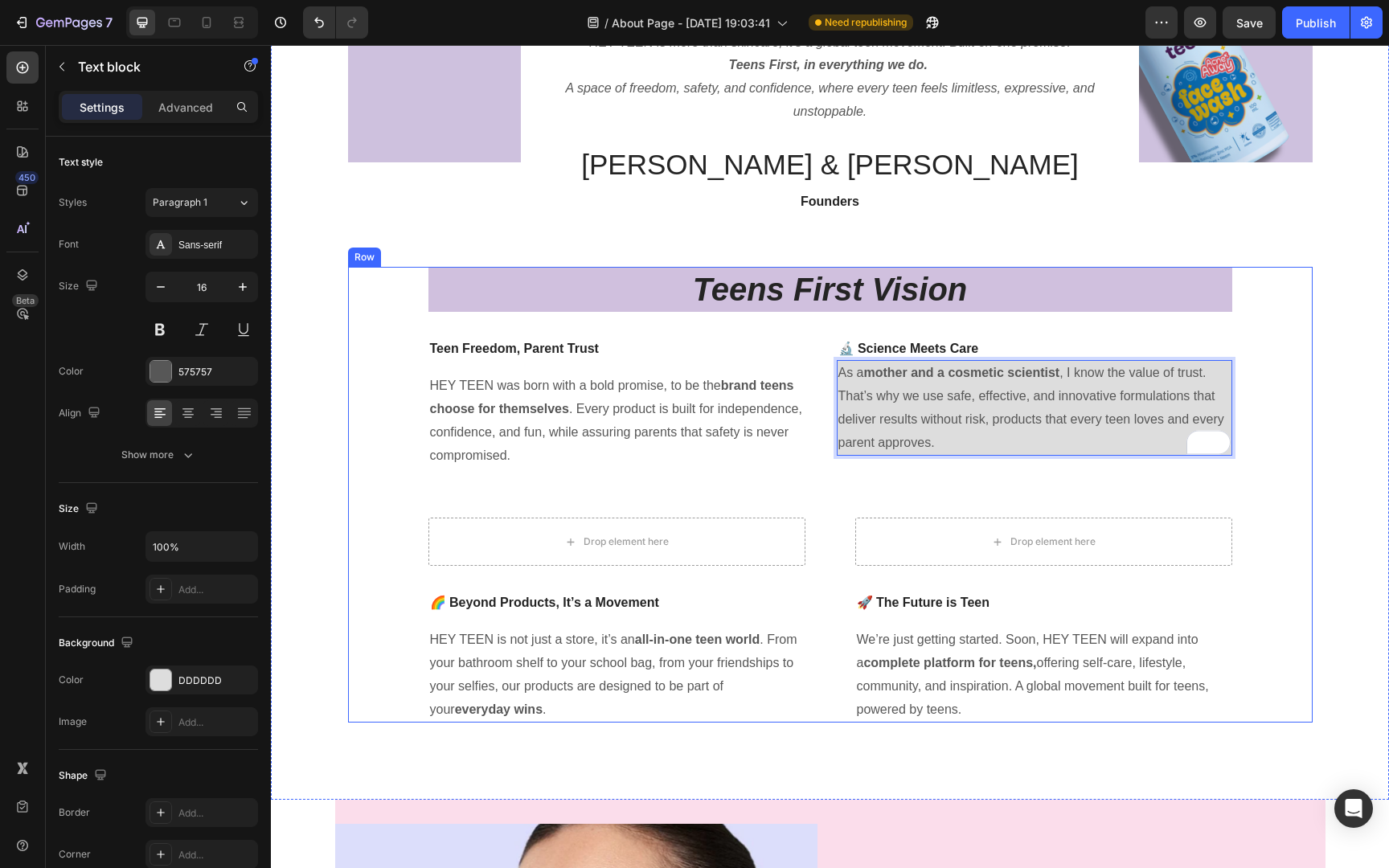
click at [1293, 536] on div "Teens First Vision Heading Teen Freedom, Parent Trust Text block HEY TEEN was b…" at bounding box center [830, 494] width 964 height 456
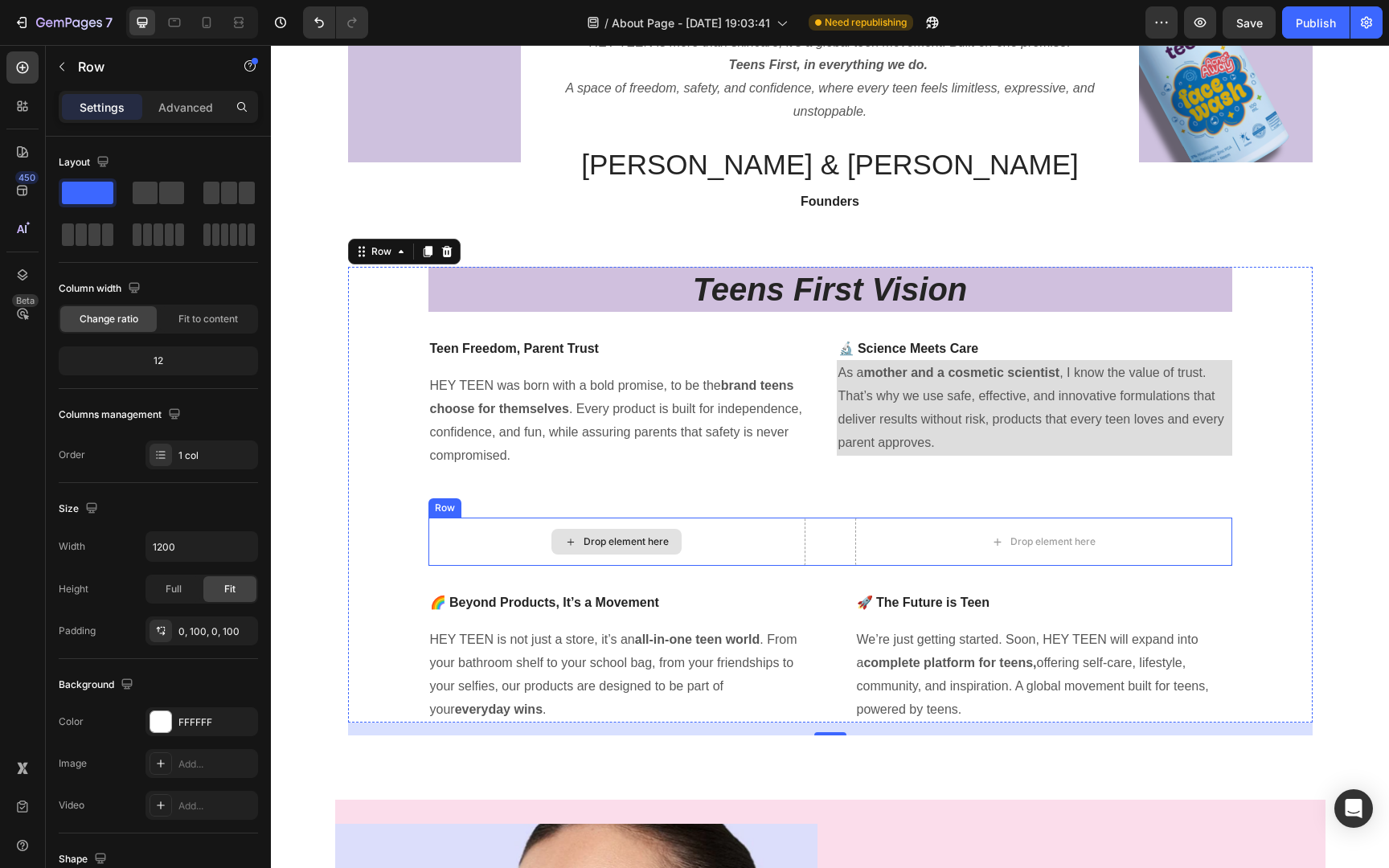
drag, startPoint x: 453, startPoint y: 240, endPoint x: 659, endPoint y: 546, distance: 368.9
click at [659, 546] on div "Drop element here" at bounding box center [626, 541] width 85 height 13
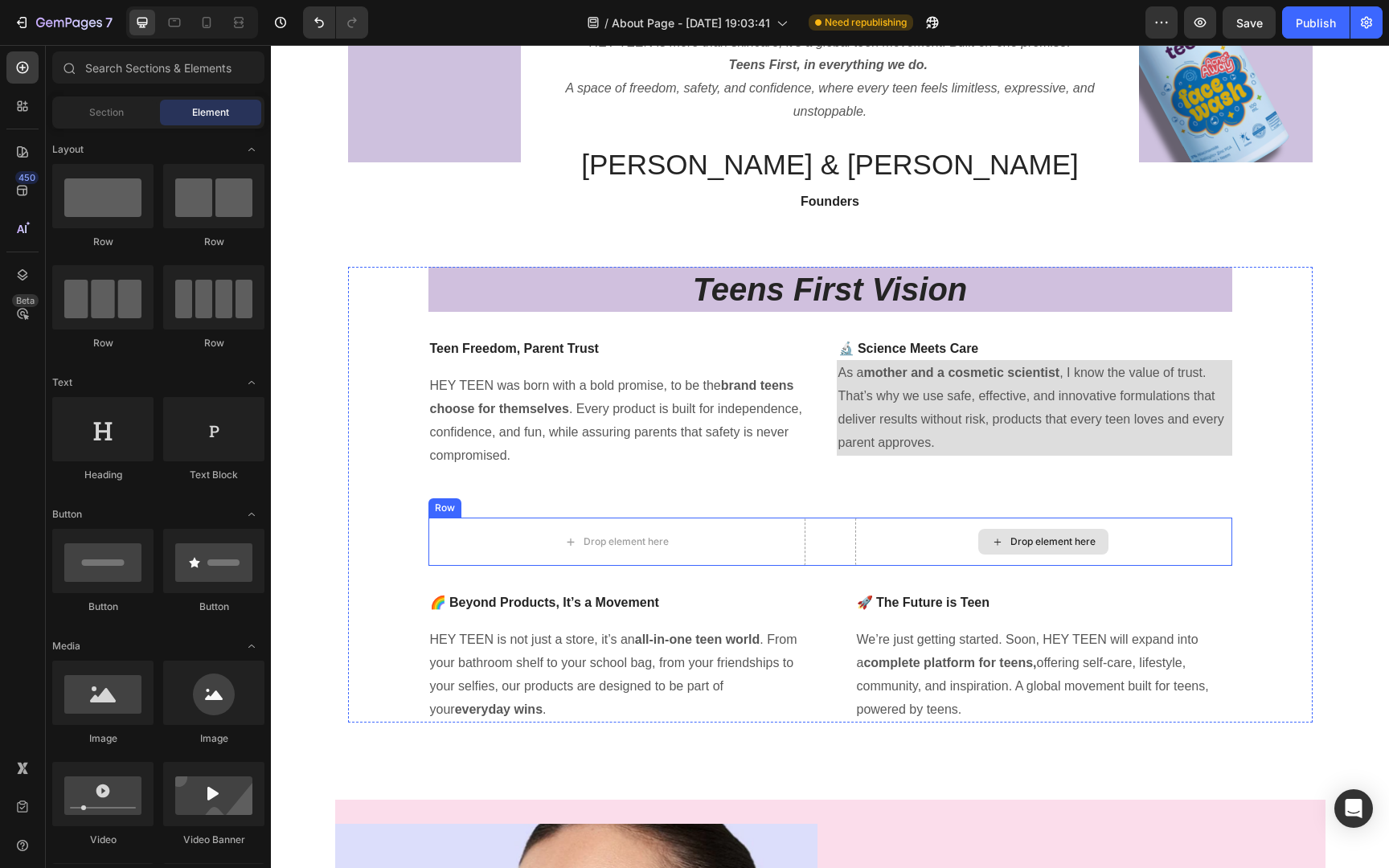
click at [1093, 553] on div "Drop element here" at bounding box center [1043, 541] width 130 height 26
click at [814, 548] on div "Drop element here Drop element here Row" at bounding box center [830, 541] width 804 height 48
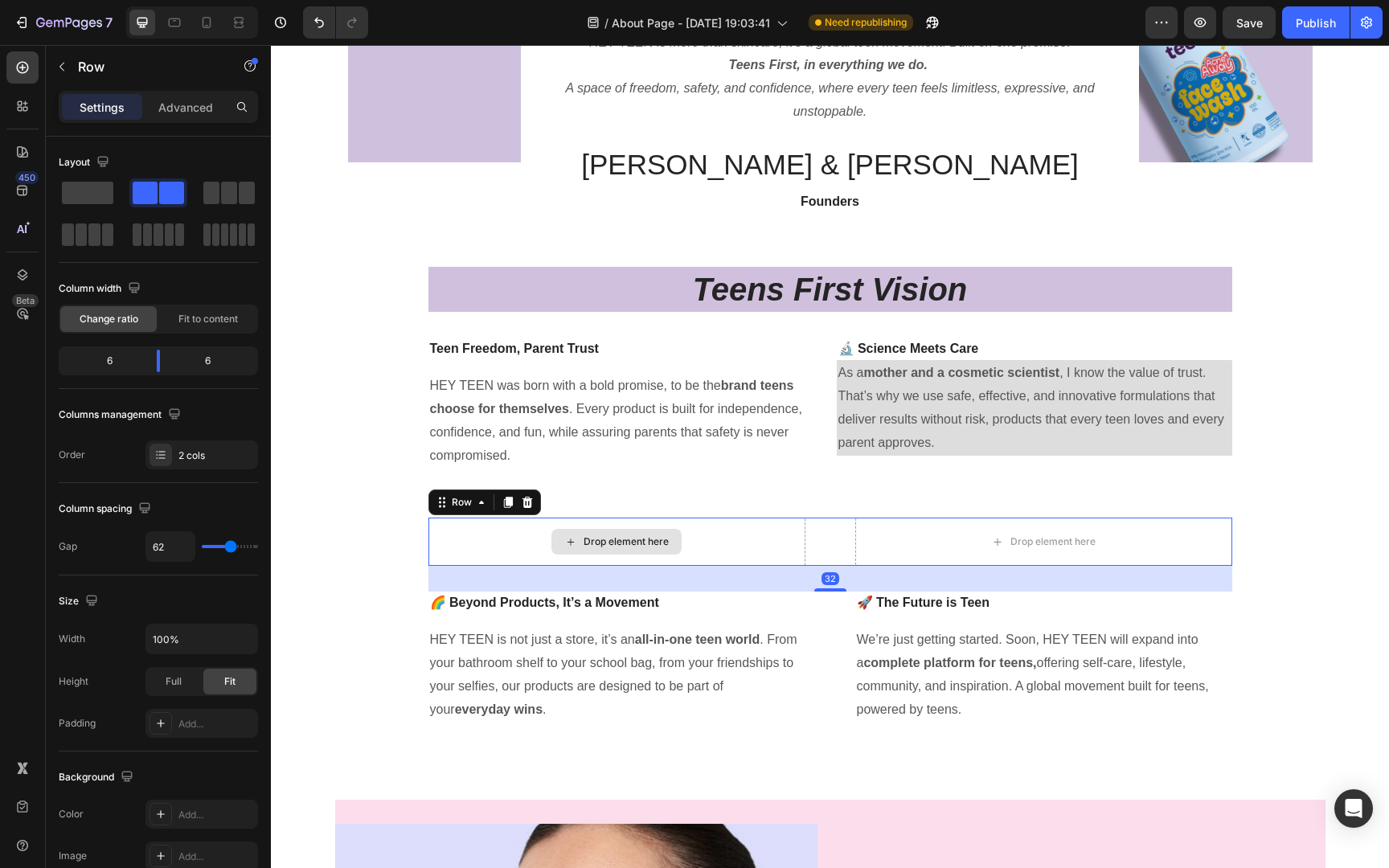
click at [669, 540] on div "Drop element here" at bounding box center [616, 541] width 130 height 26
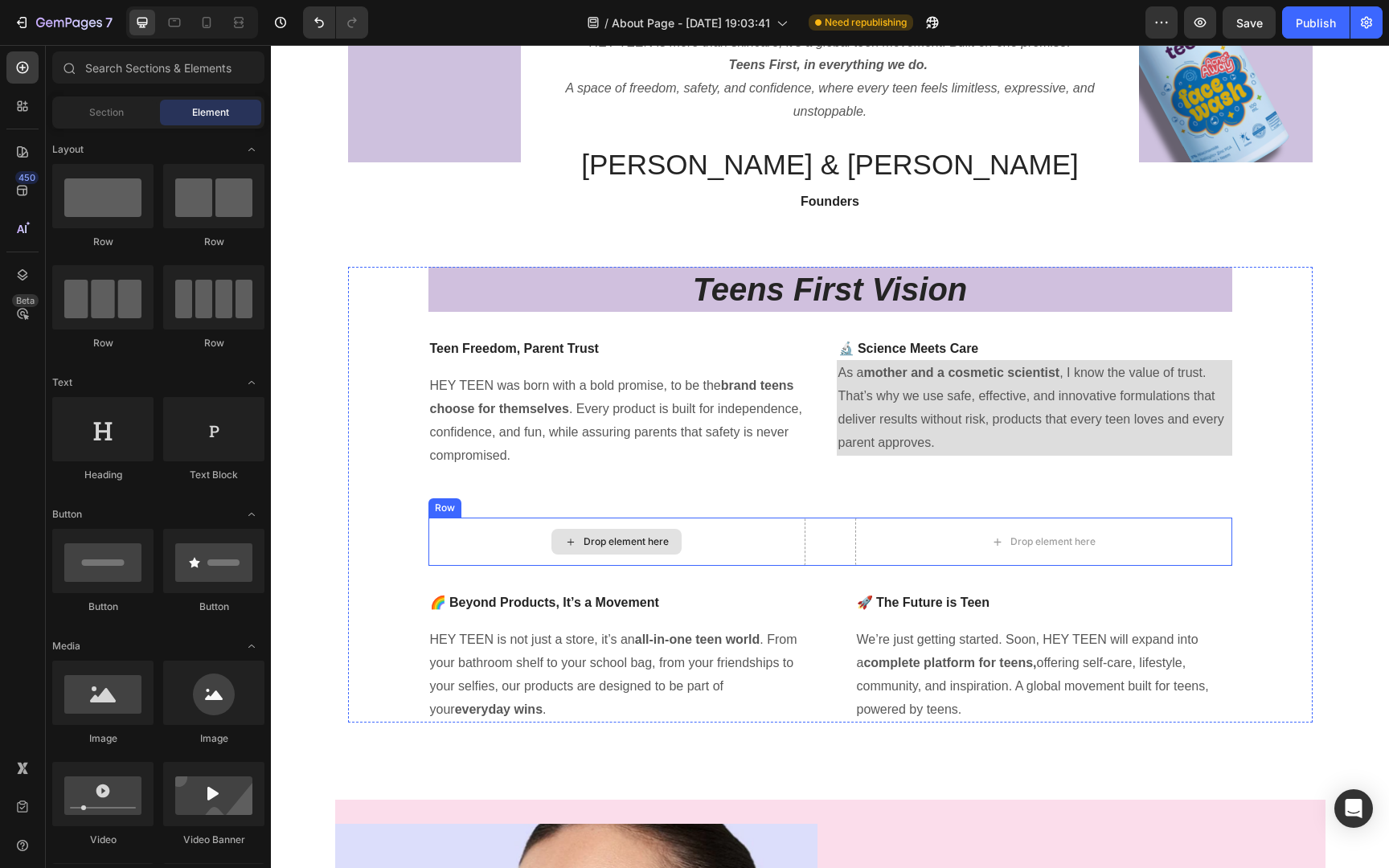
click at [801, 544] on div "Drop element here" at bounding box center [616, 541] width 377 height 48
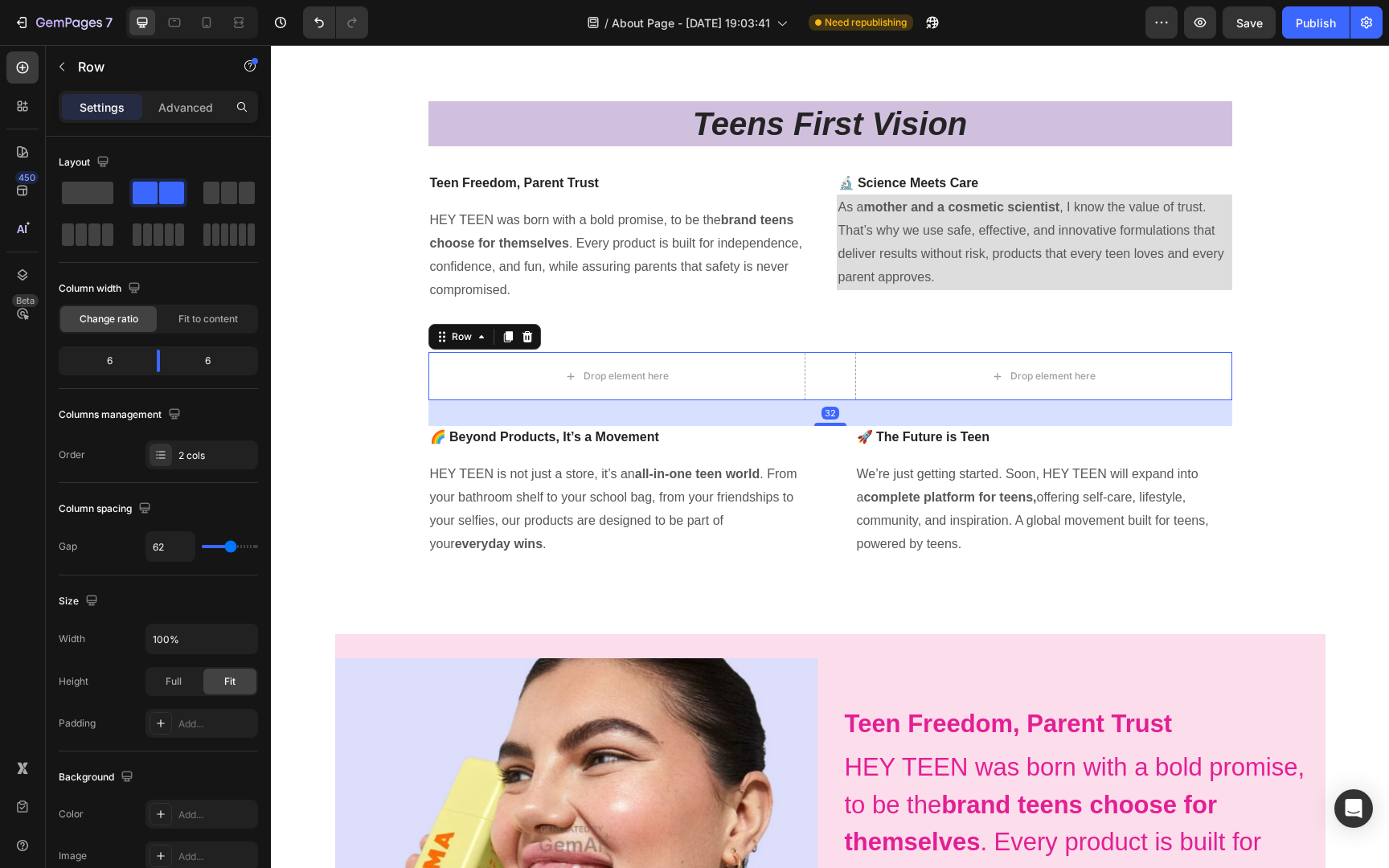
scroll to position [410, 0]
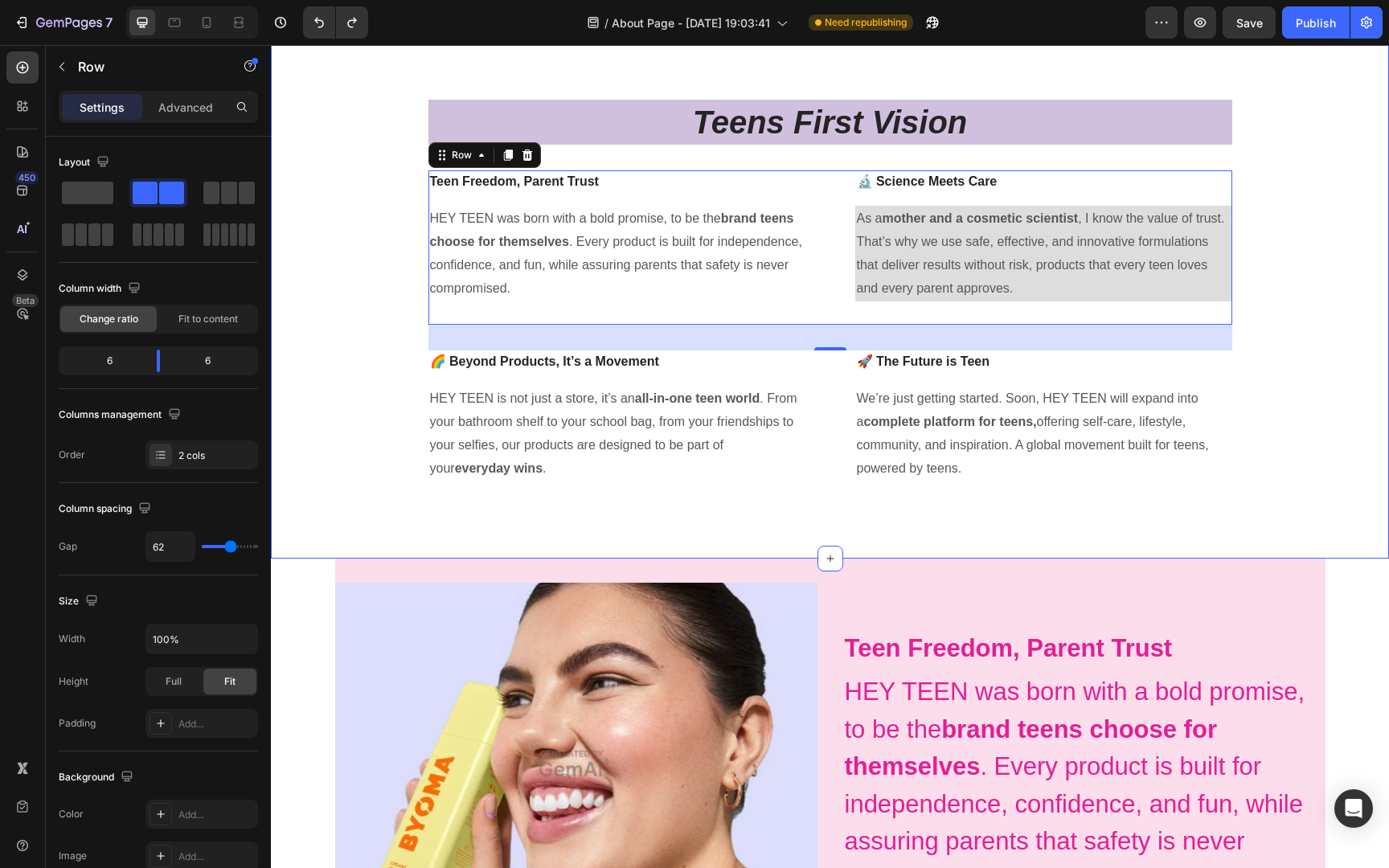
click at [1328, 420] on div "Image HEY TEEN is more than skincare; it’s a global teen movement. Built on one…" at bounding box center [830, 112] width 1093 height 761
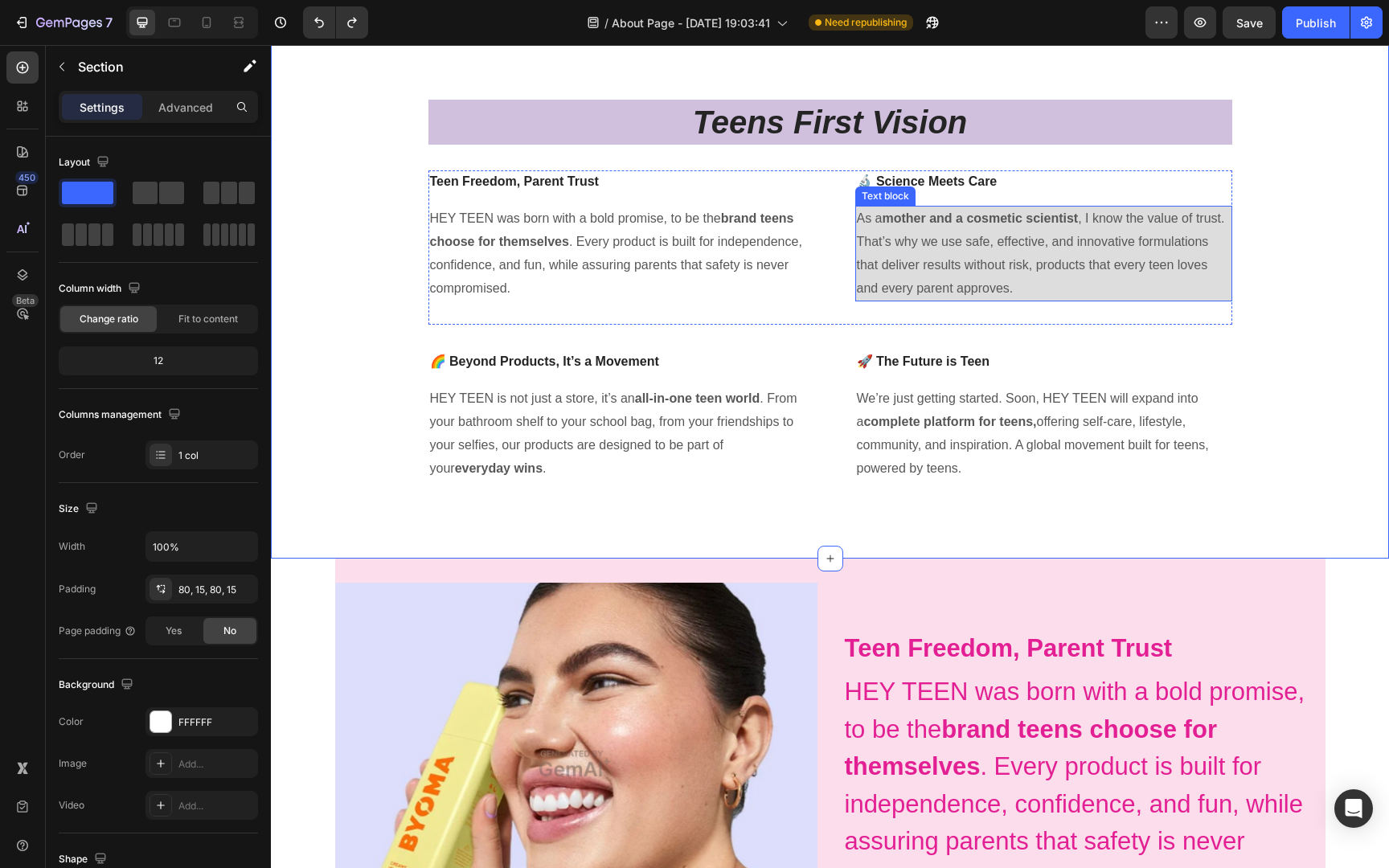
click at [1056, 232] on p "As a mother and a cosmetic scientist , I know the value of trust. That’s why we…" at bounding box center [1043, 254] width 374 height 92
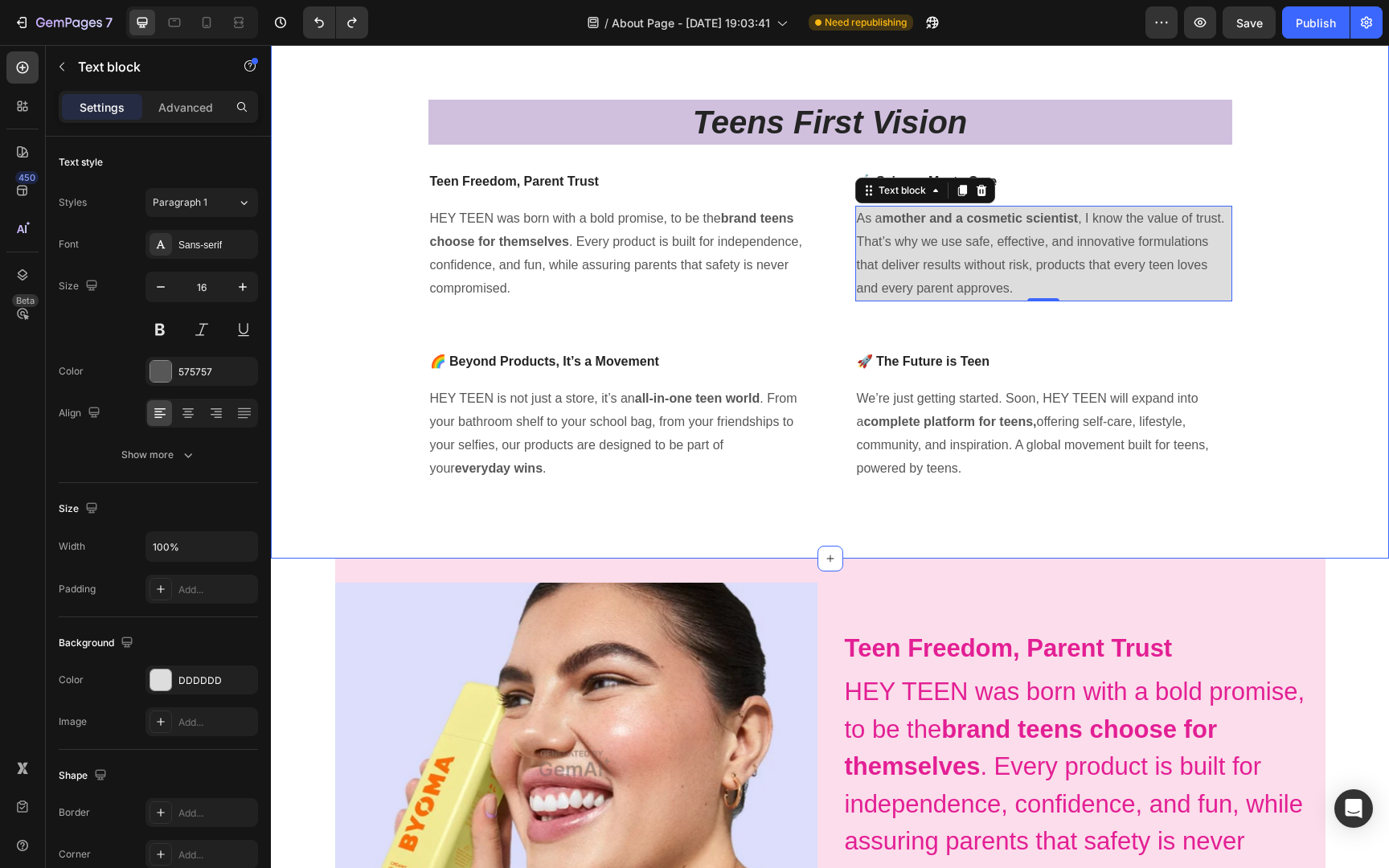
click at [1374, 363] on div "Image HEY TEEN is more than skincare; it’s a global teen movement. Built on one…" at bounding box center [830, 112] width 1093 height 761
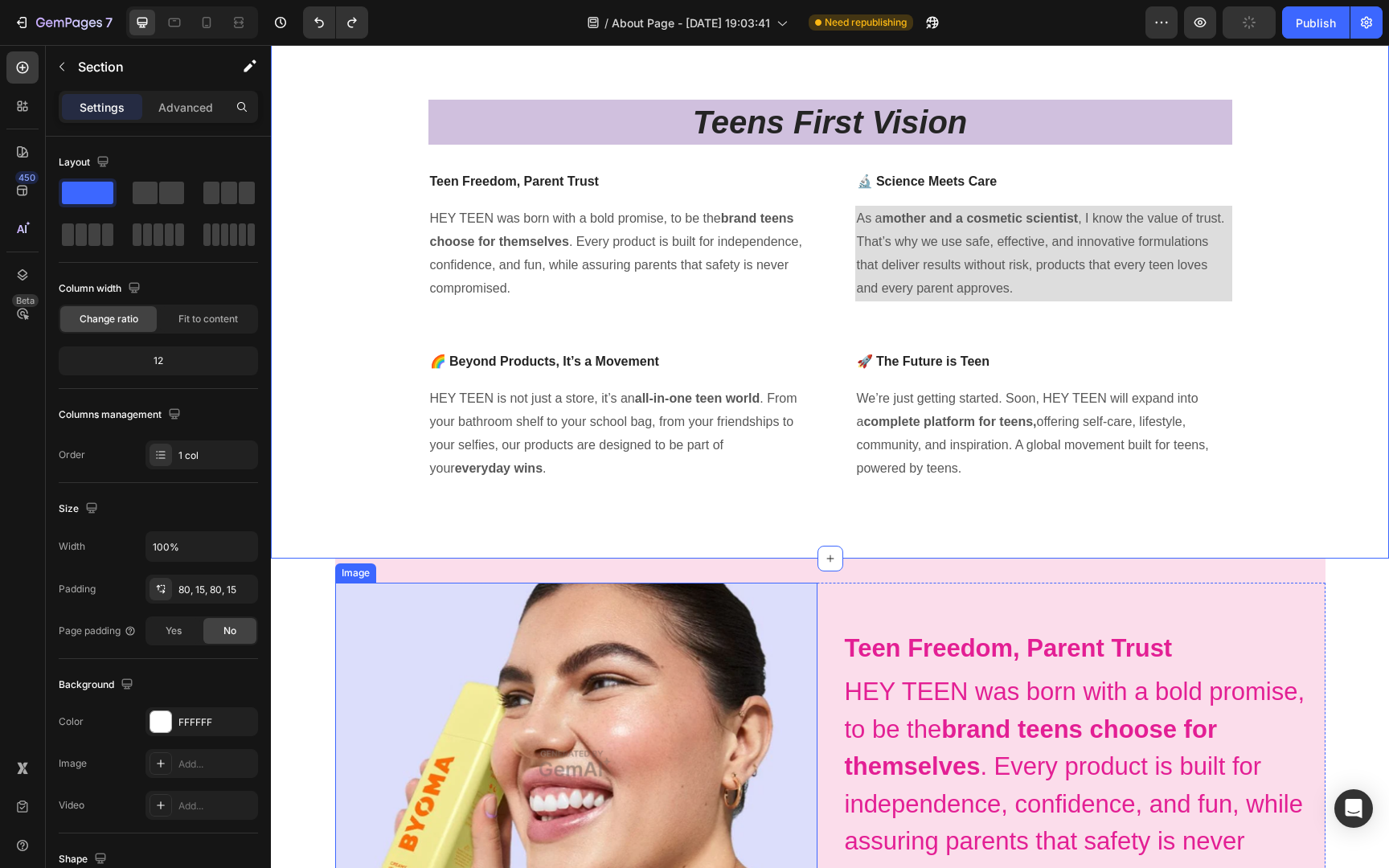
click at [519, 627] on img at bounding box center [576, 763] width 482 height 362
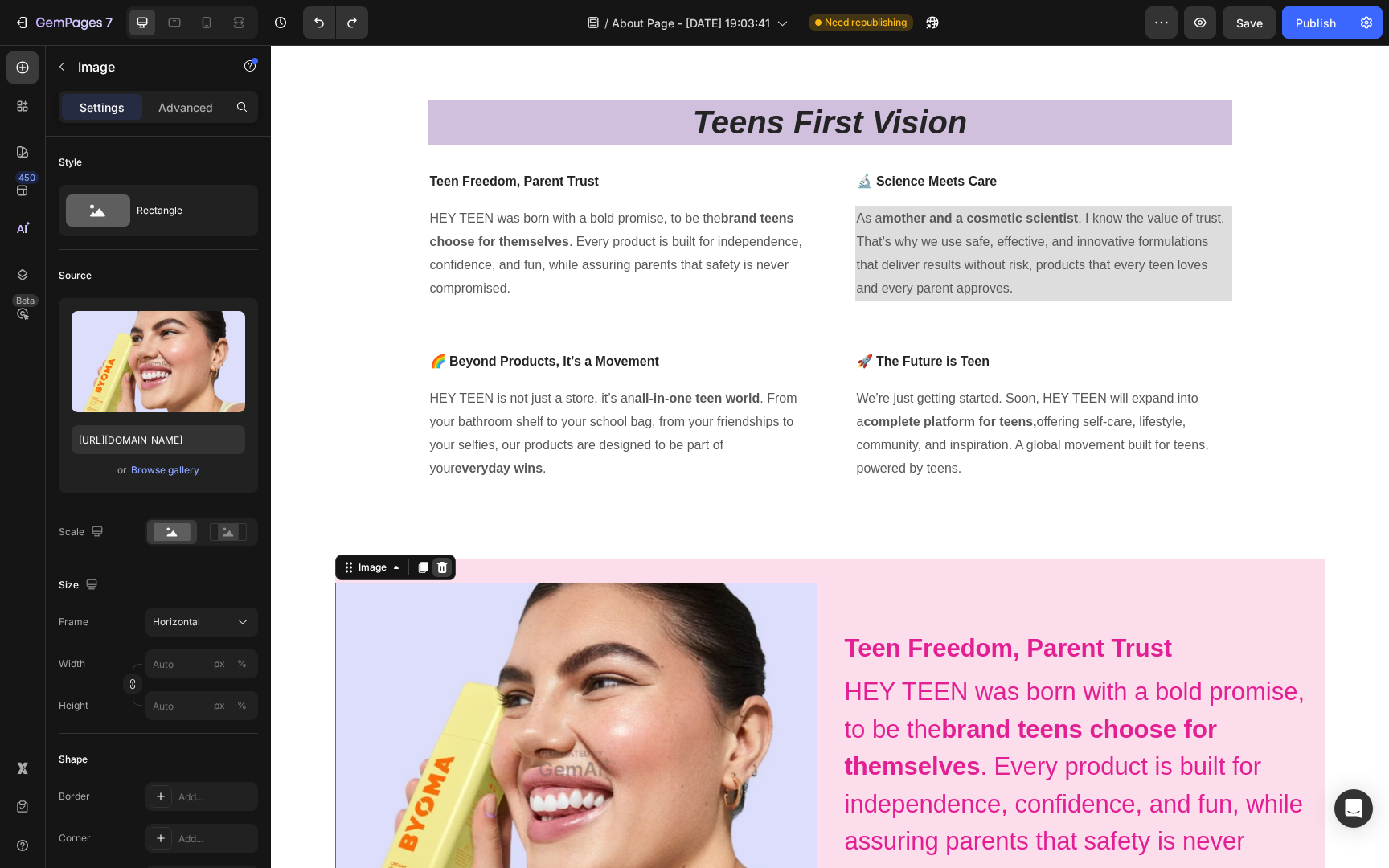
click at [442, 566] on icon at bounding box center [442, 567] width 10 height 11
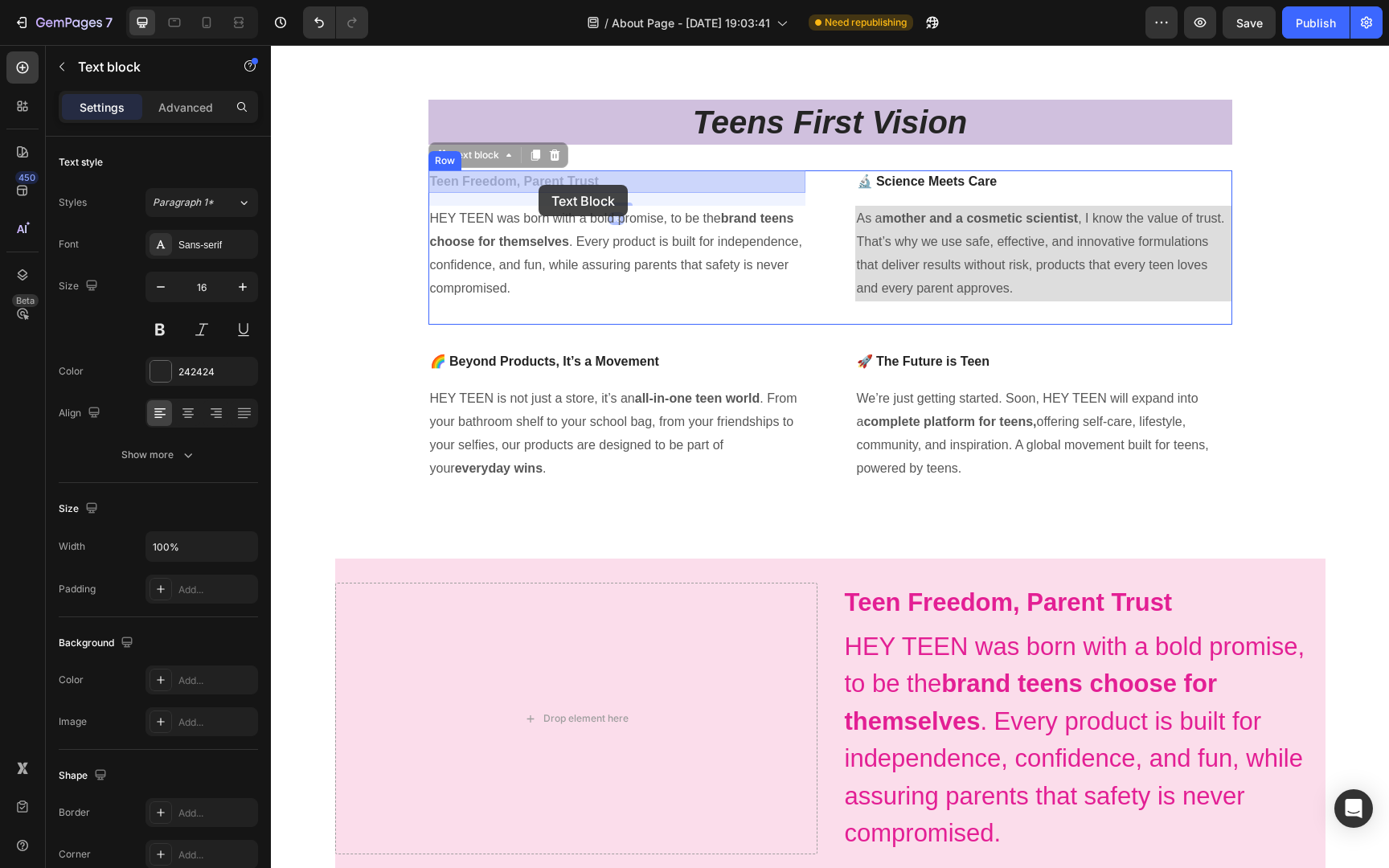
drag, startPoint x: 548, startPoint y: 185, endPoint x: 538, endPoint y: 185, distance: 10.0
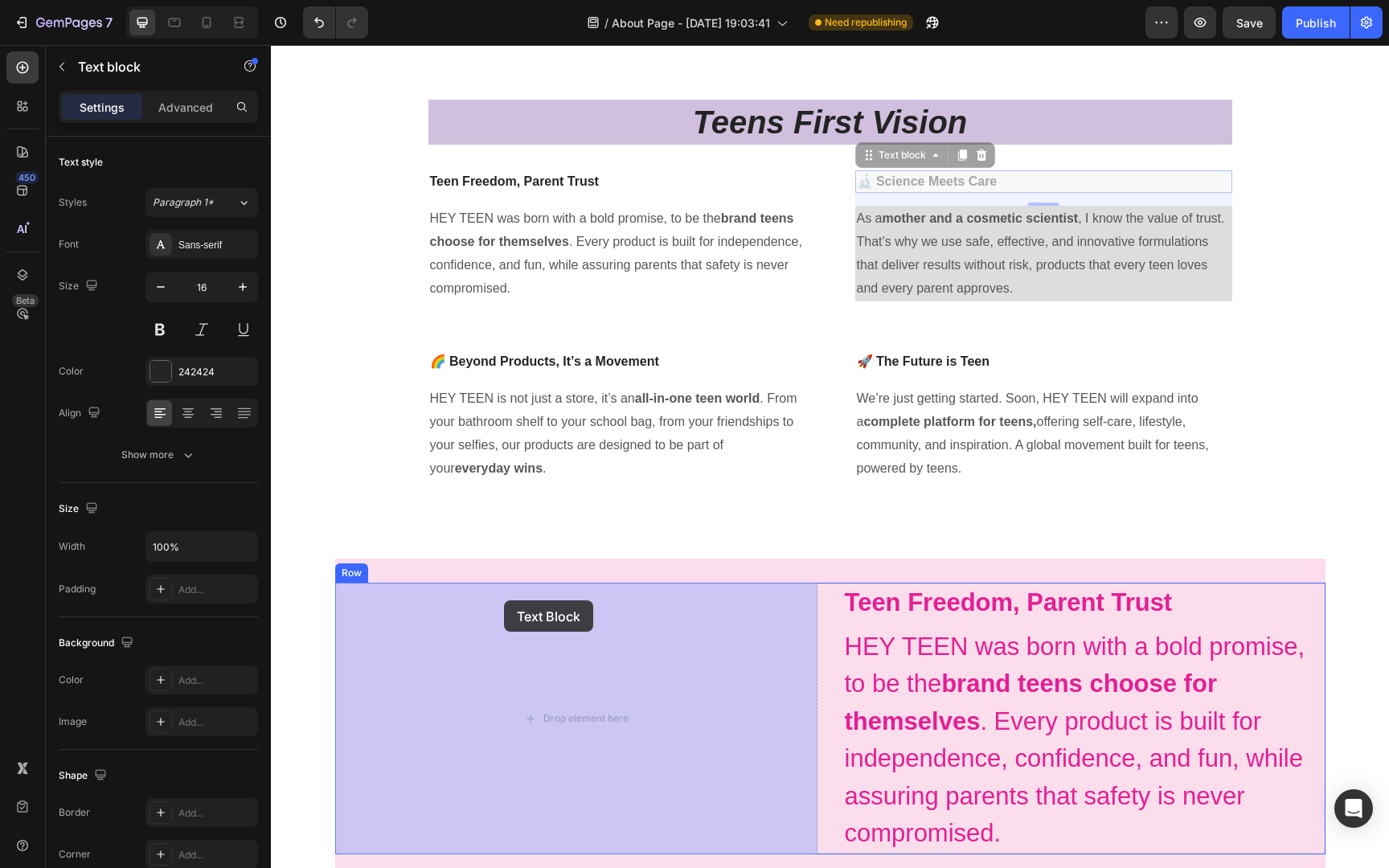
drag, startPoint x: 923, startPoint y: 179, endPoint x: 504, endPoint y: 600, distance: 594.0
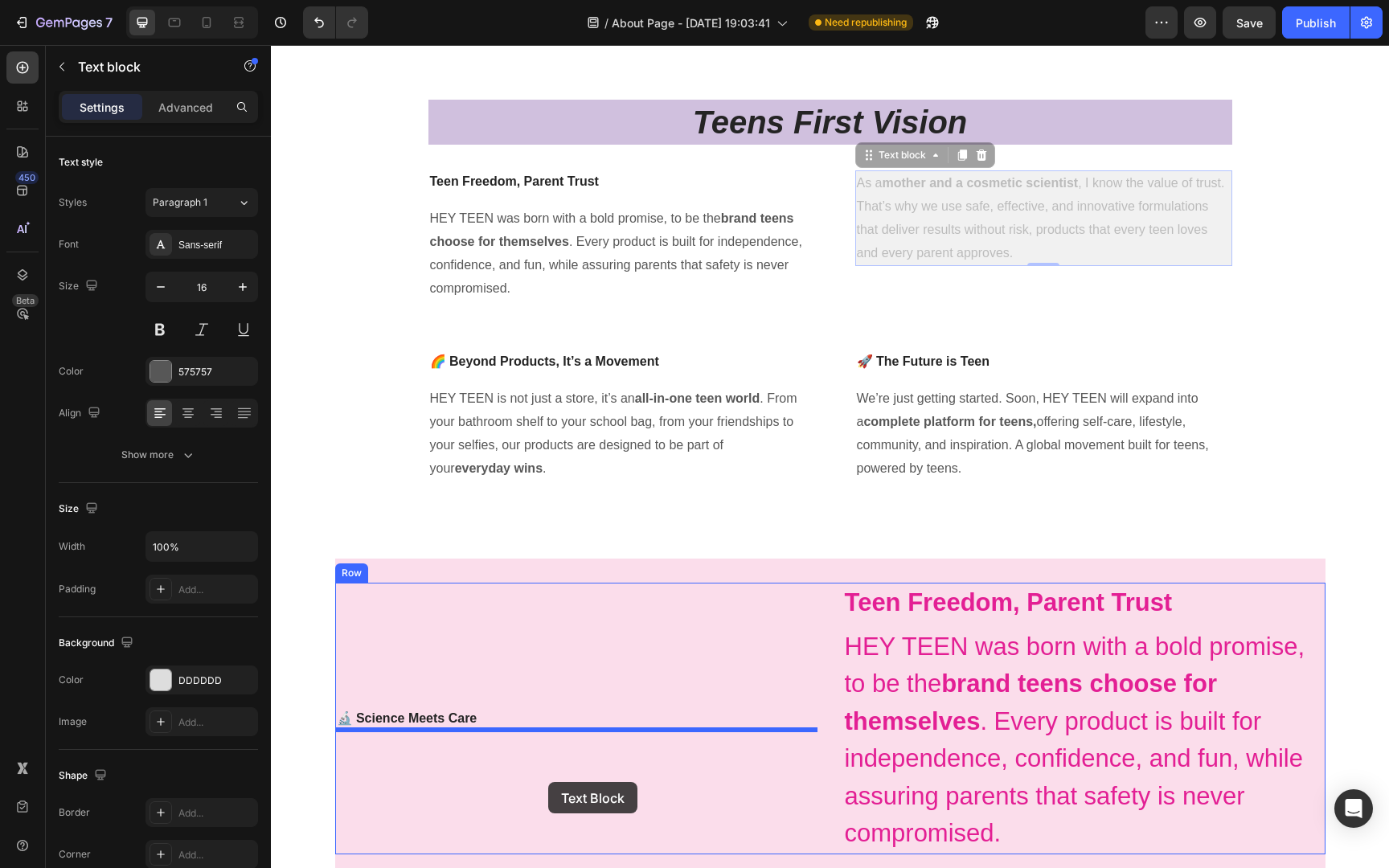
drag, startPoint x: 1109, startPoint y: 194, endPoint x: 548, endPoint y: 782, distance: 812.7
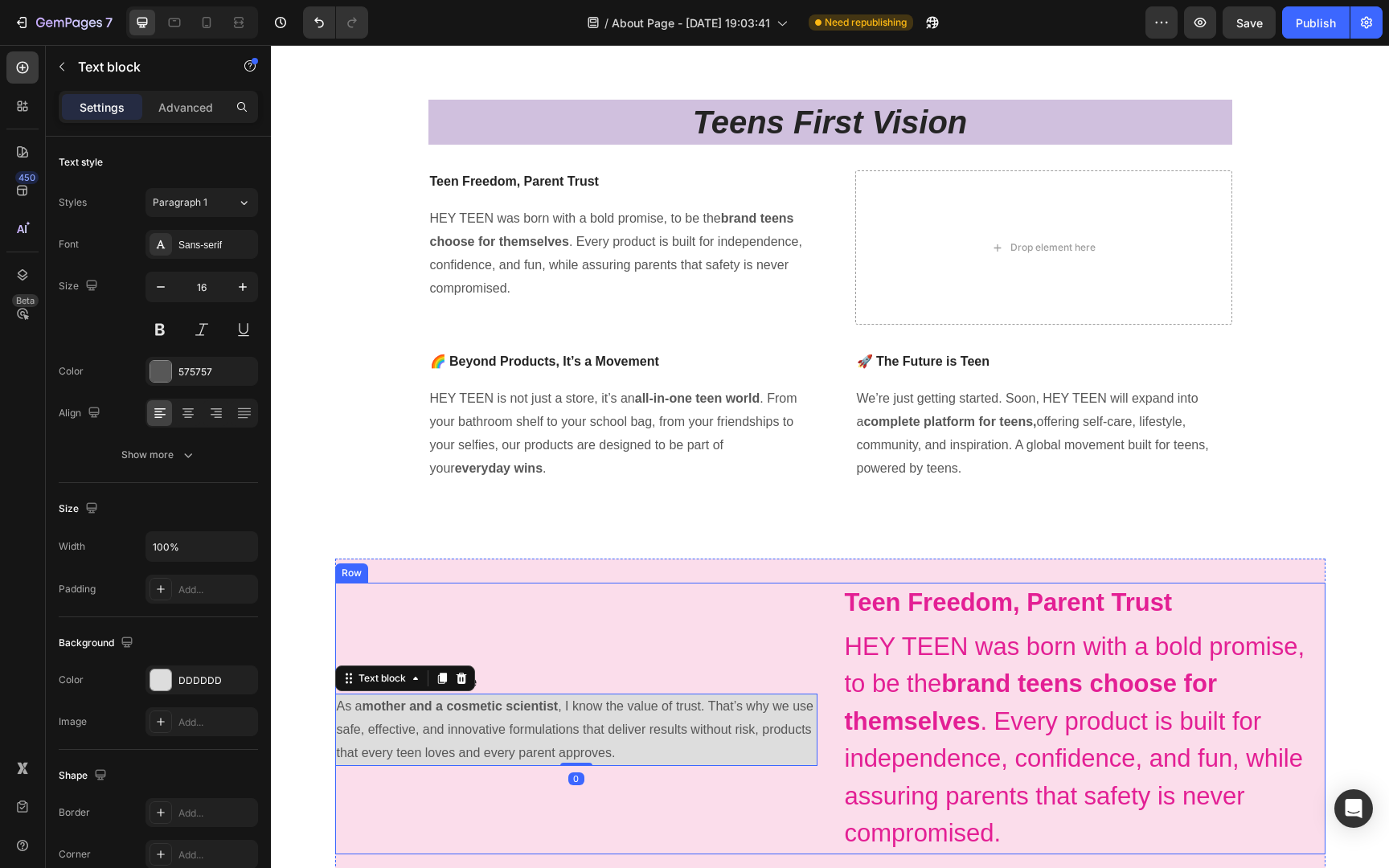
click at [561, 662] on div "🔬 Science Meets Care Text block As a mother and a cosmetic scientist , I know t…" at bounding box center [576, 718] width 482 height 271
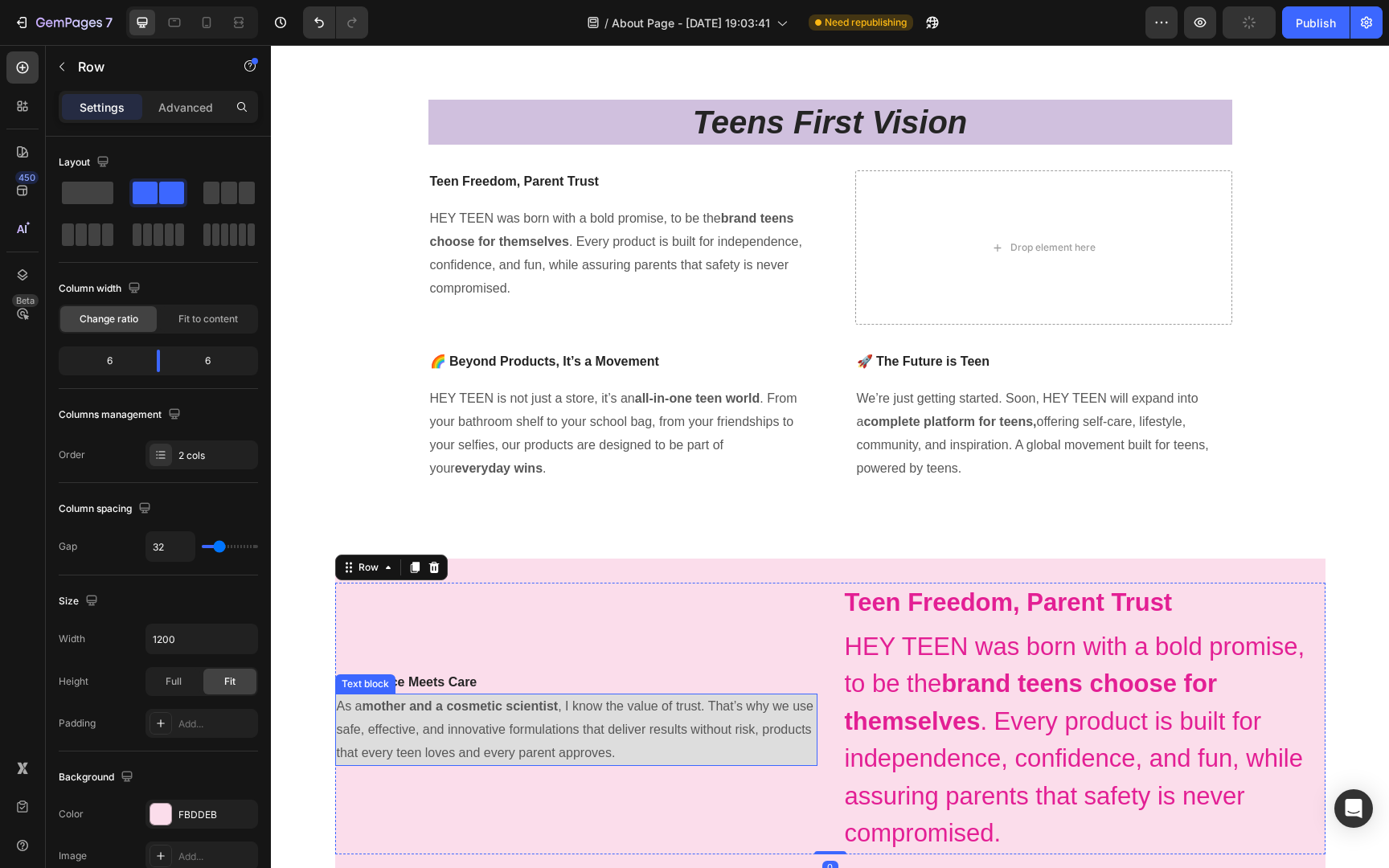
click at [742, 743] on p "As a mother and a cosmetic scientist , I know the value of trust. That’s why we…" at bounding box center [576, 729] width 479 height 69
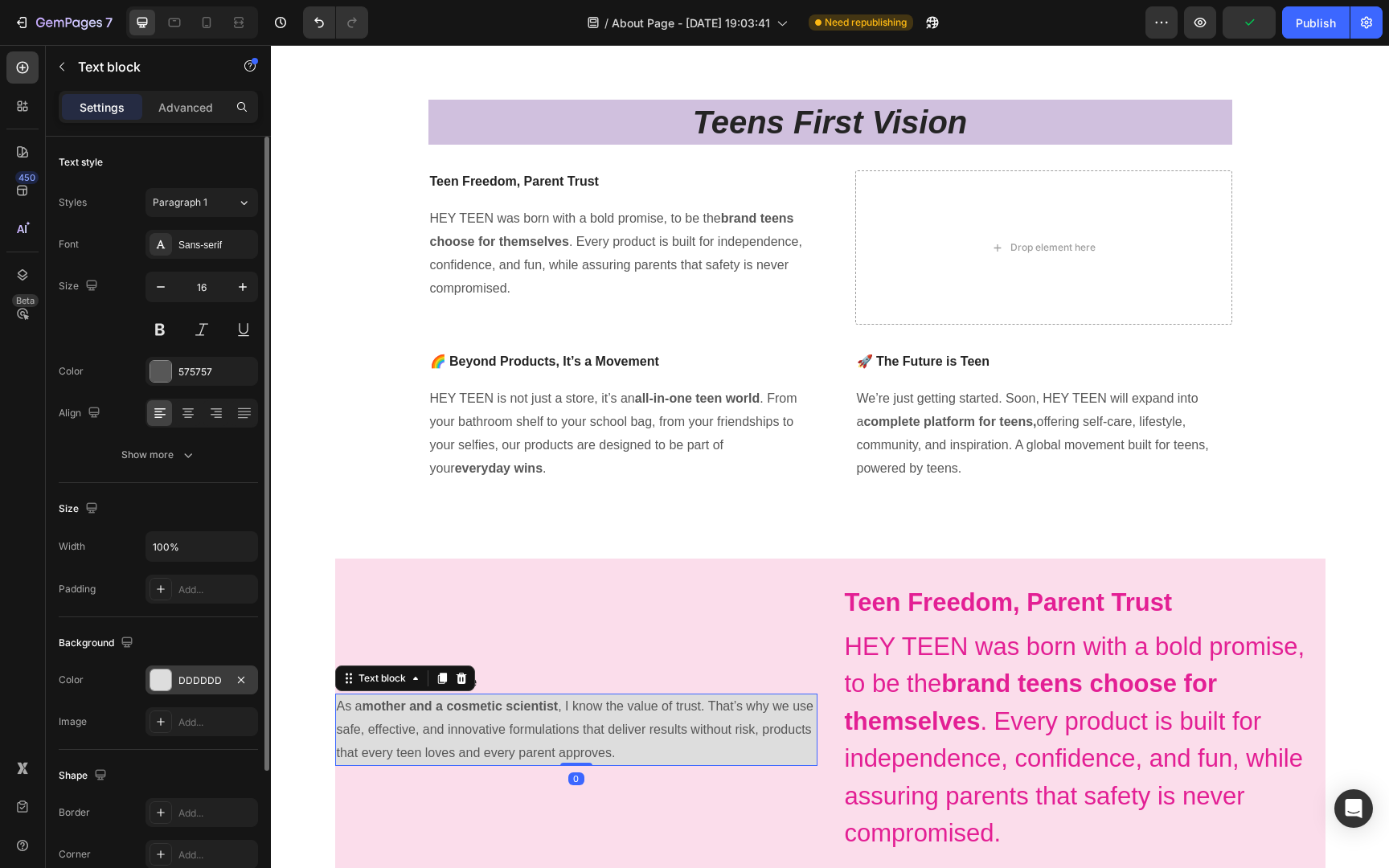
click at [197, 682] on div "DDDDDD" at bounding box center [202, 680] width 47 height 14
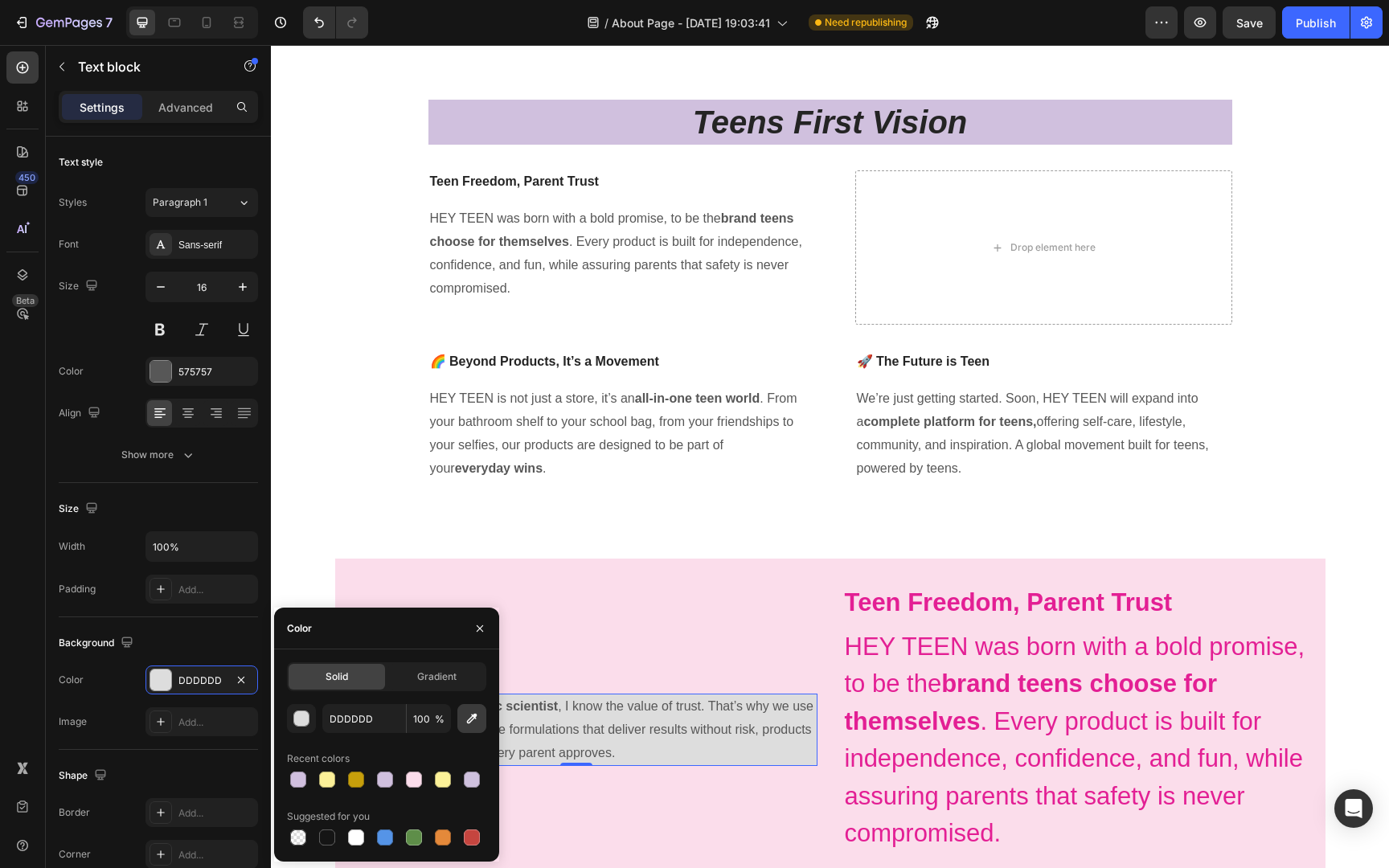
click at [472, 714] on icon "button" at bounding box center [472, 719] width 10 height 10
type input "FBDDEB"
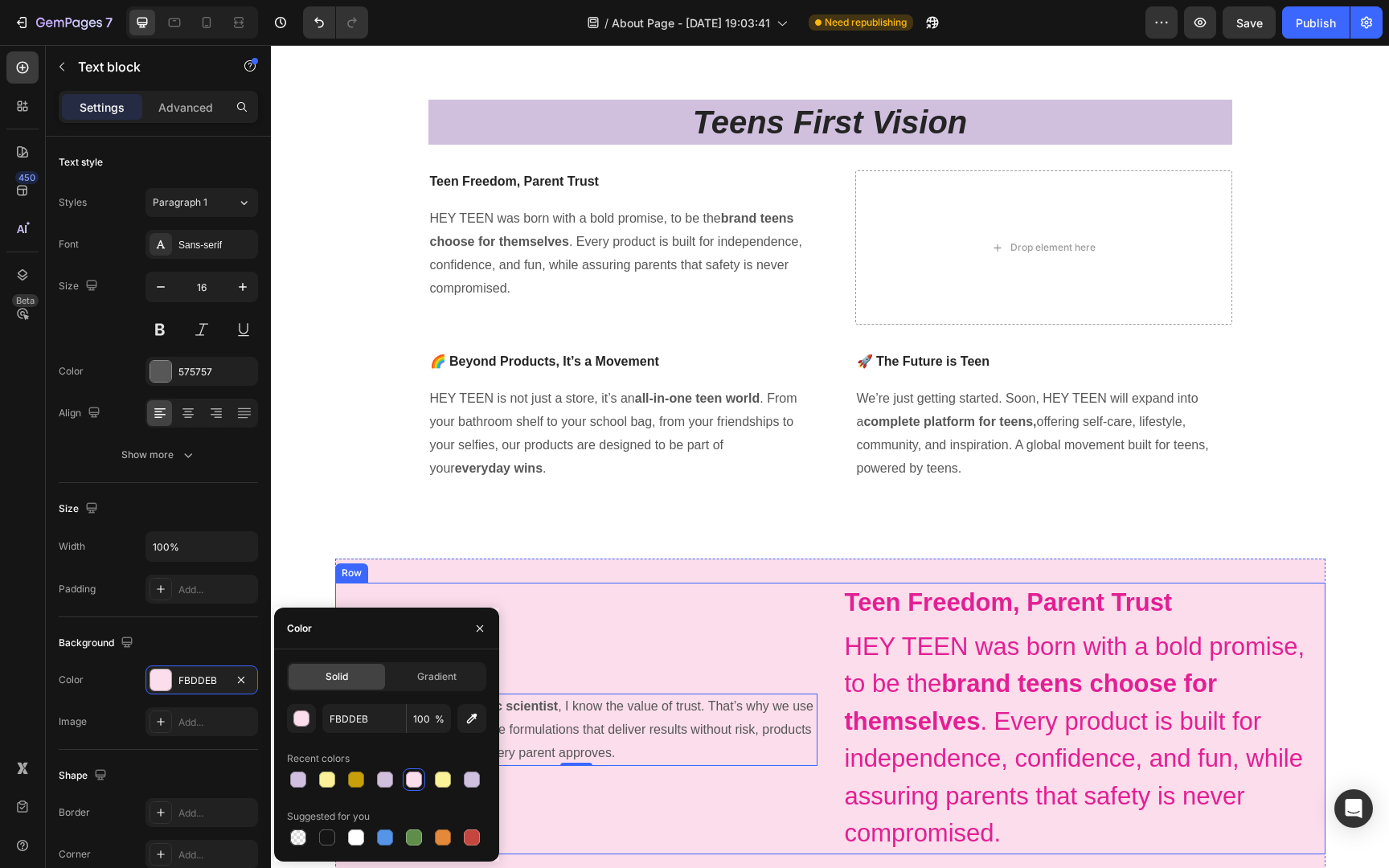
click at [691, 666] on div "🔬 Science Meets Care Text block As a mother and a cosmetic scientist , I know t…" at bounding box center [576, 718] width 482 height 271
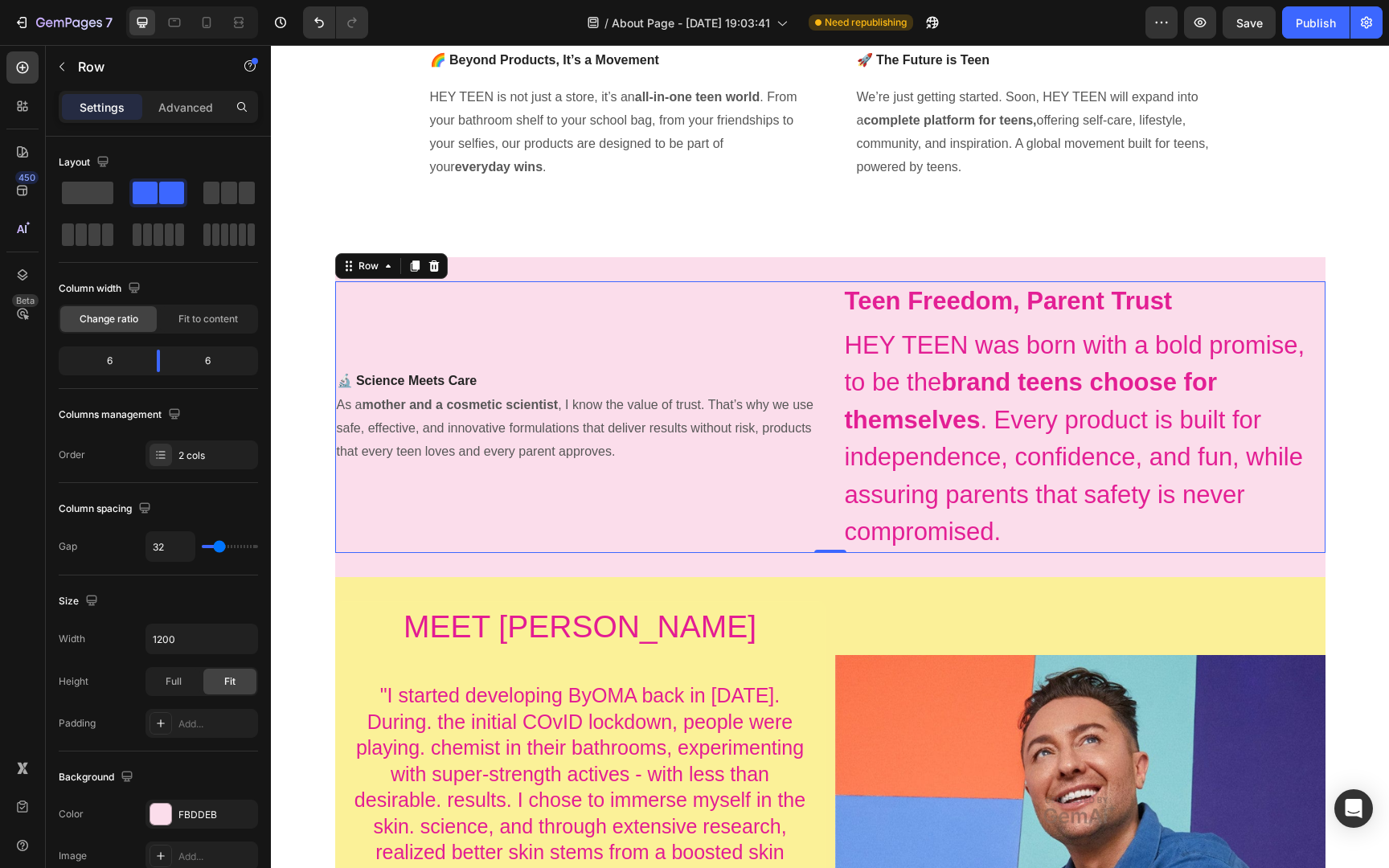
scroll to position [724, 0]
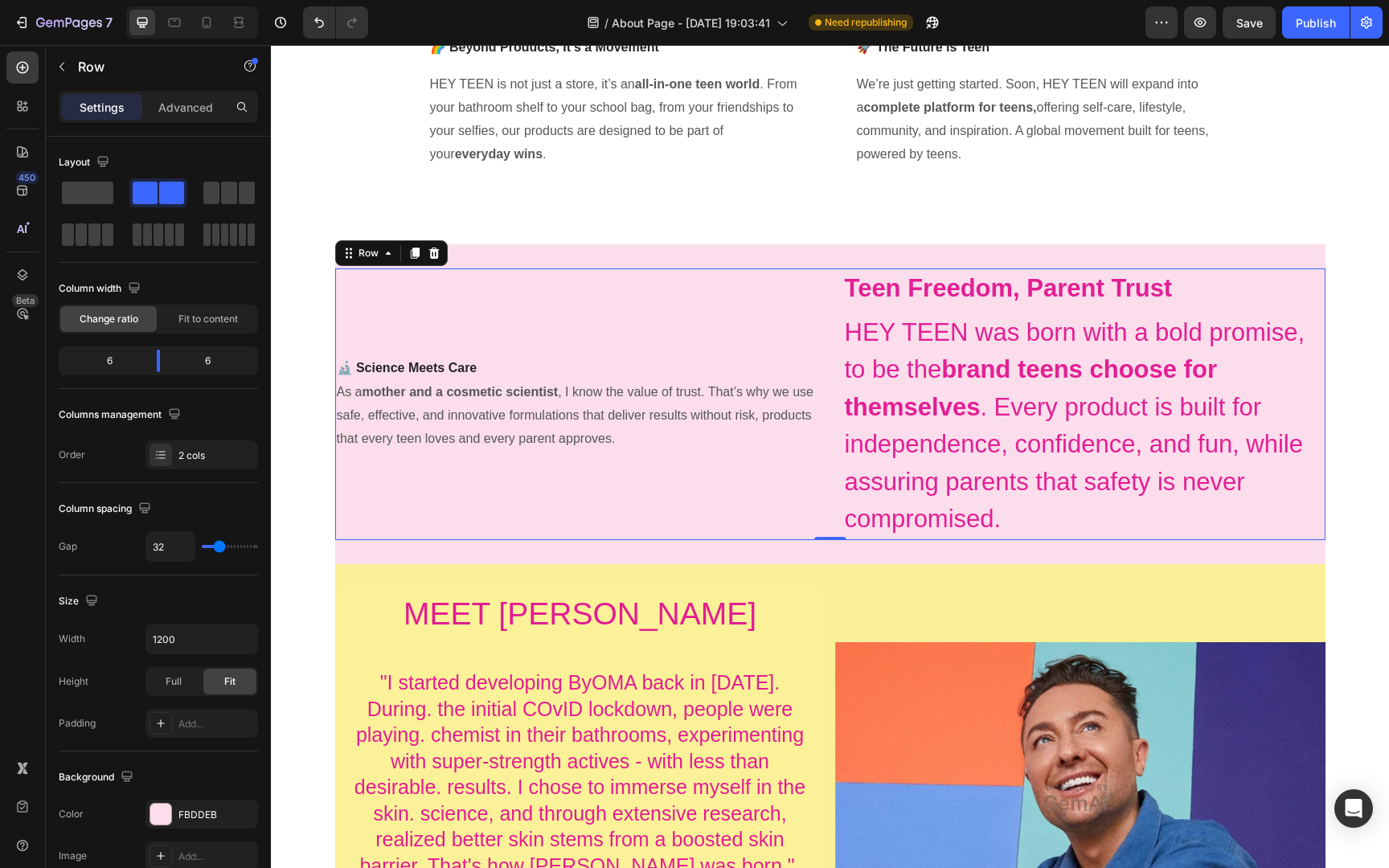
click at [710, 507] on div "🔬 Science Meets Care Text block As a mother and a cosmetic scientist , I know t…" at bounding box center [576, 404] width 482 height 271
click at [833, 260] on div "🔬 Science Meets Care Text block As a mother and a cosmetic scientist , I know t…" at bounding box center [830, 404] width 990 height 320
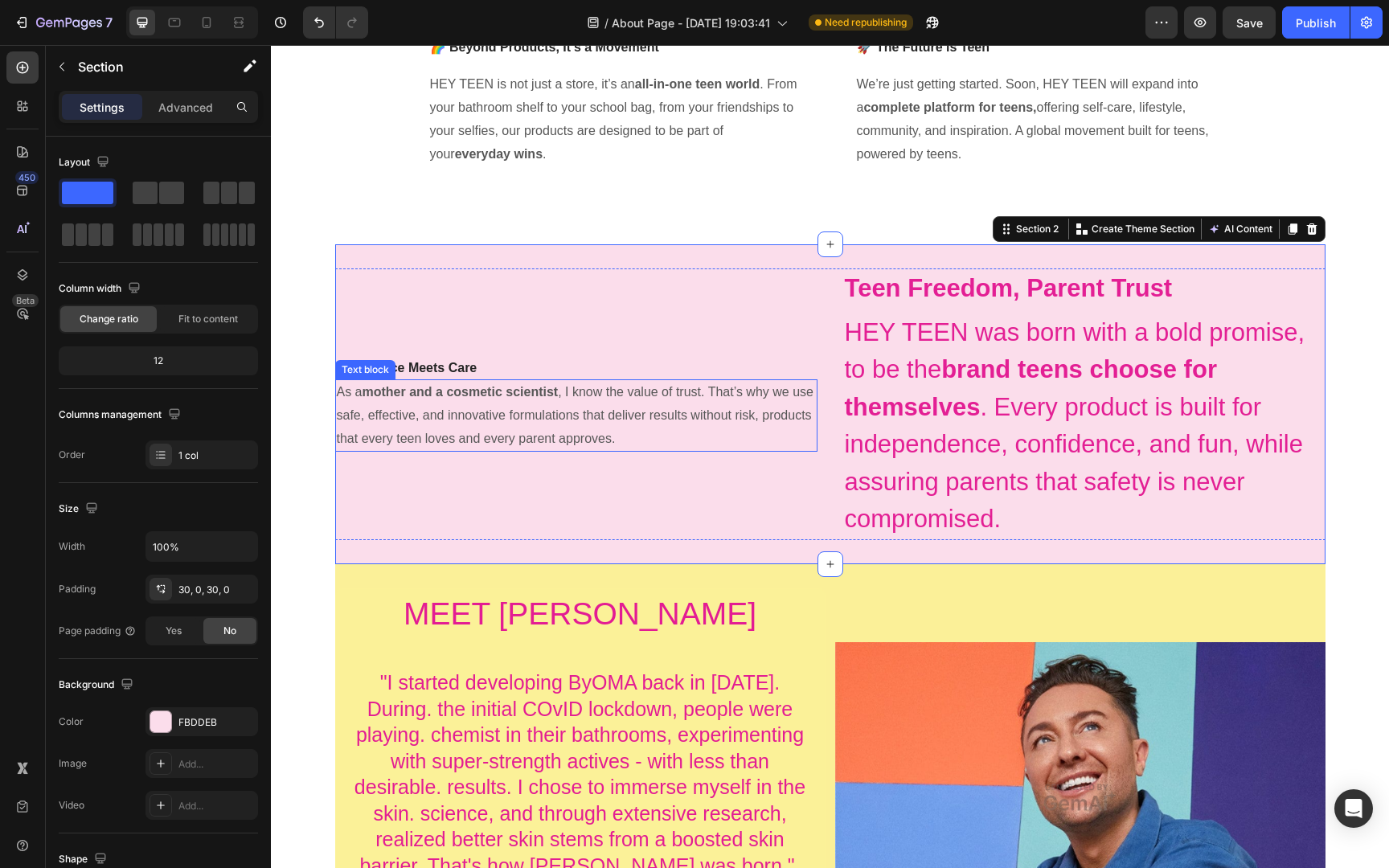
click at [666, 416] on p "As a mother and a cosmetic scientist , I know the value of trust. That’s why we…" at bounding box center [576, 416] width 479 height 69
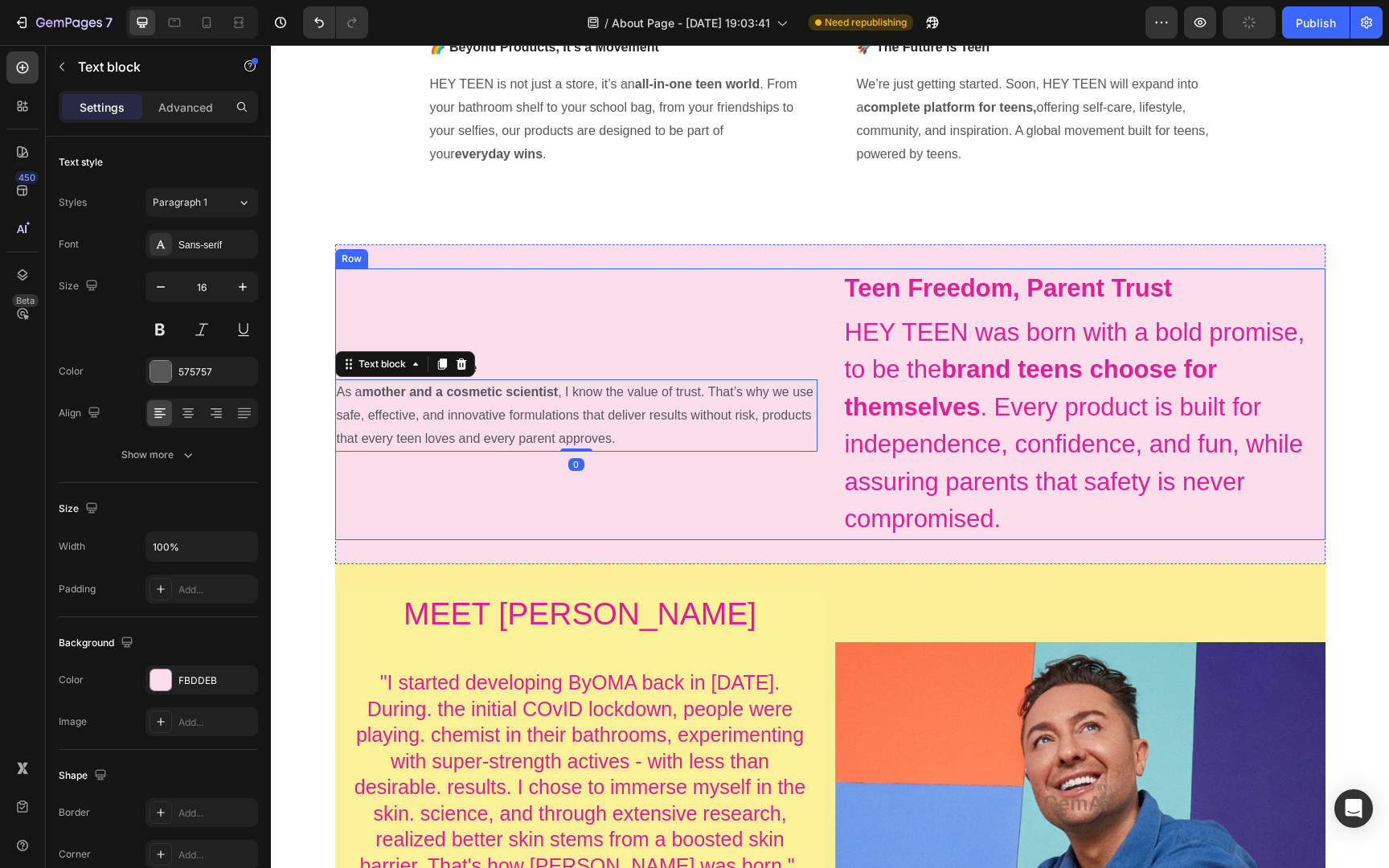
click at [595, 343] on div "🔬 Science Meets Care Text block As a mother and a cosmetic scientist , I know t…" at bounding box center [576, 404] width 482 height 271
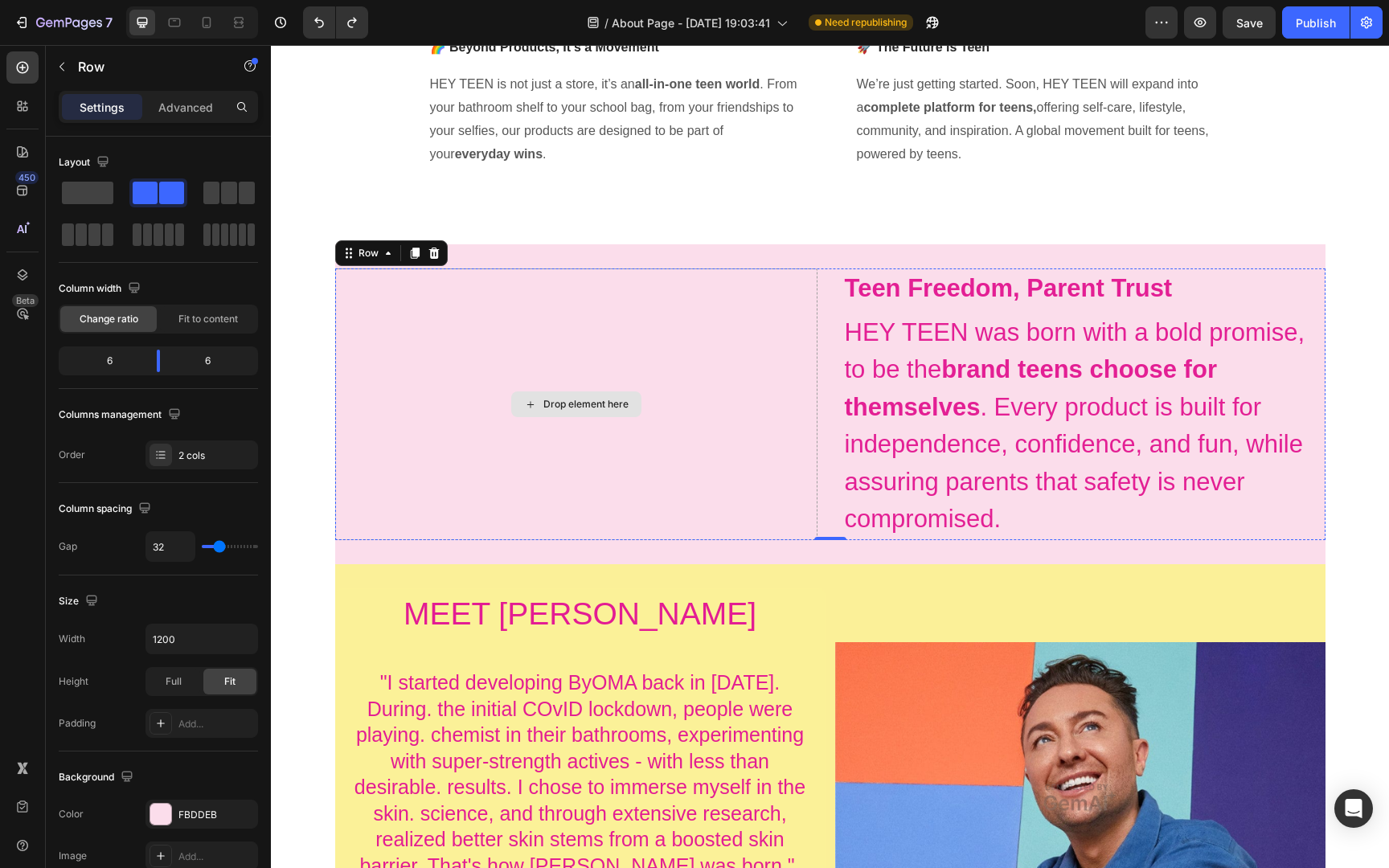
click at [719, 384] on div "Drop element here" at bounding box center [576, 404] width 482 height 271
click at [767, 264] on div "Drop element here Teen Freedom, Parent Trust Heading HEY TEEN was born with a b…" at bounding box center [830, 404] width 990 height 320
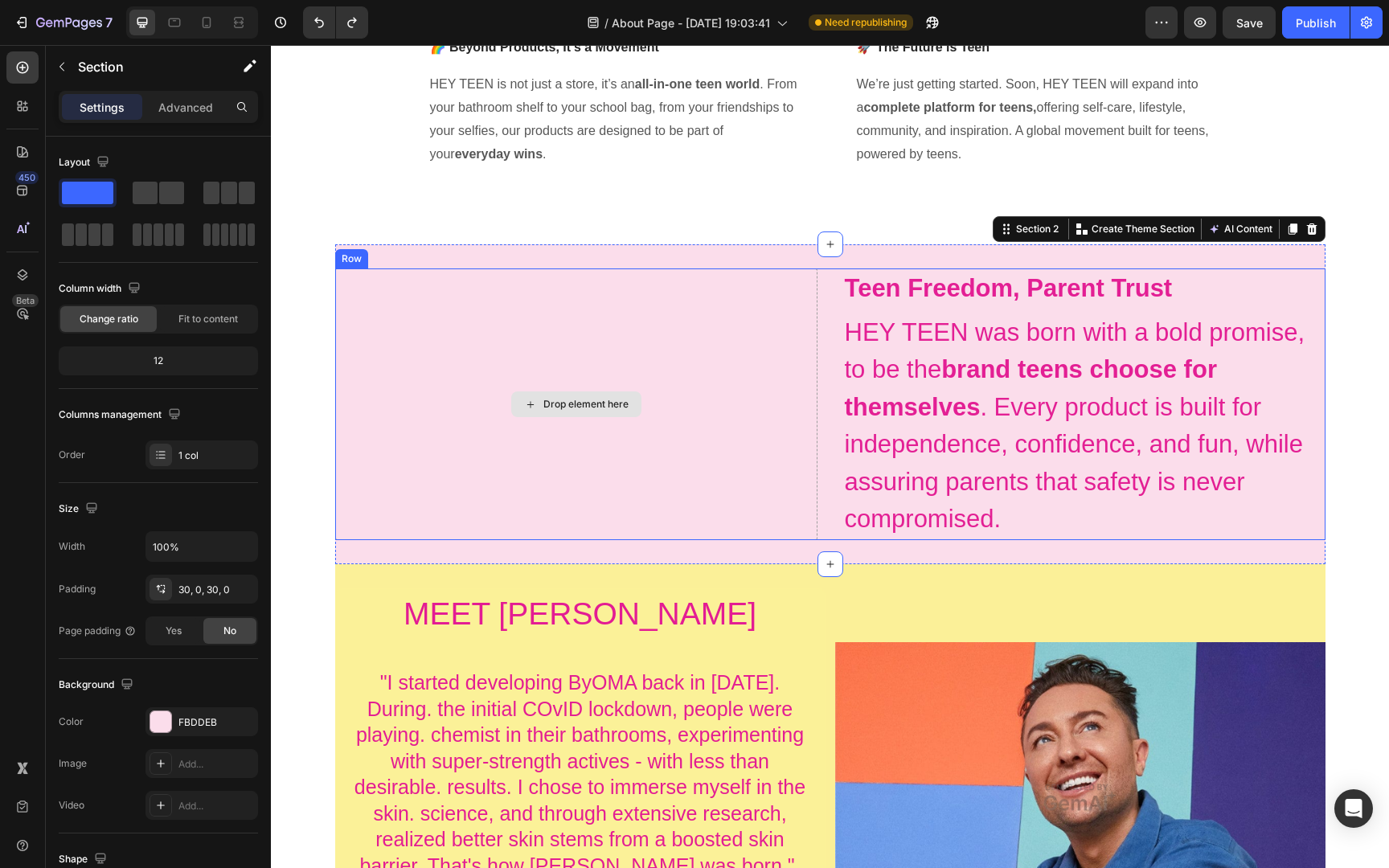
click at [749, 379] on div "Drop element here" at bounding box center [576, 404] width 482 height 271
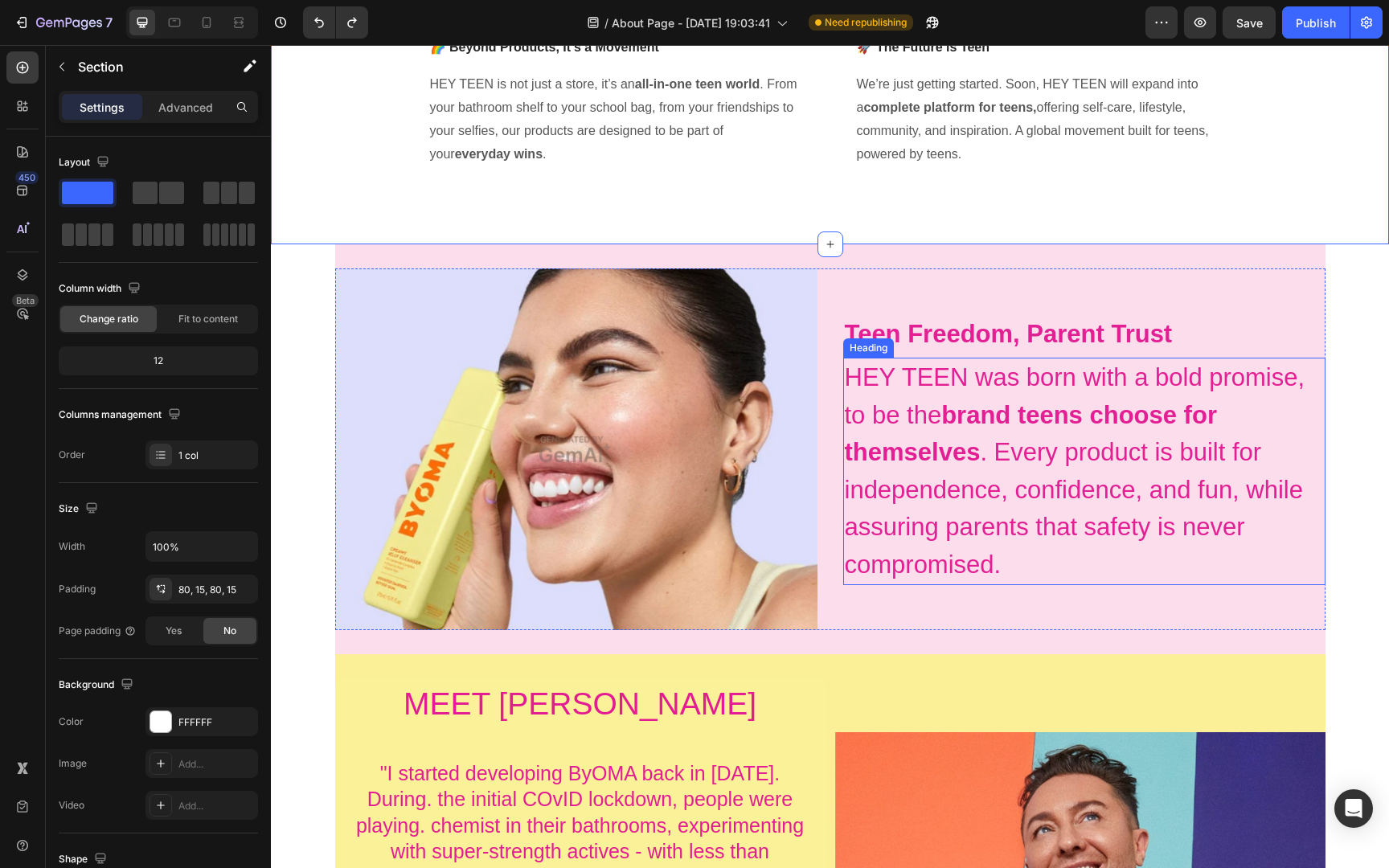
click at [968, 390] on h2 "HEY TEEN was born with a bold promise, to be the brand teens choose for themsel…" at bounding box center [1084, 471] width 482 height 227
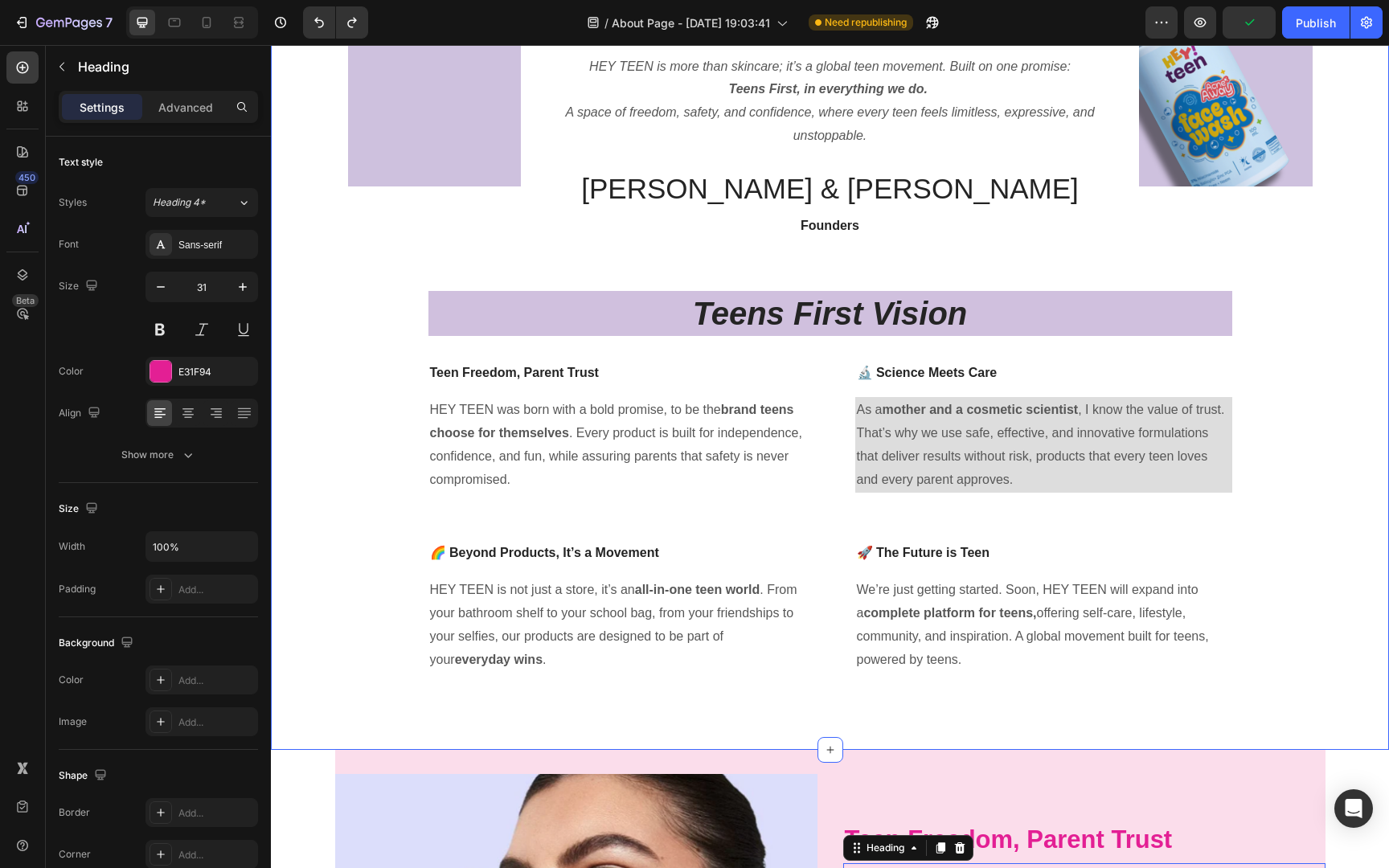
scroll to position [212, 0]
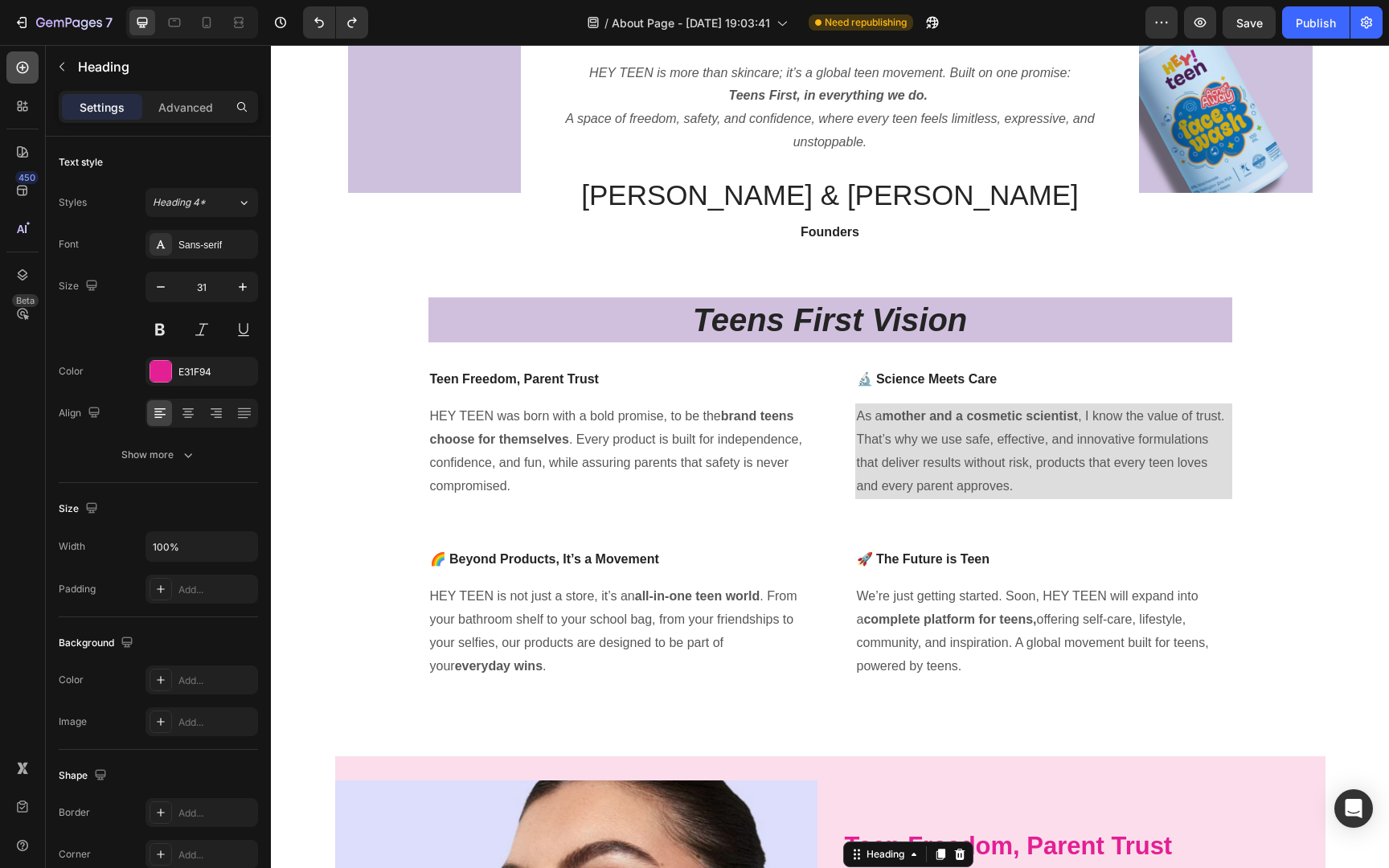
click at [30, 64] on div at bounding box center [23, 67] width 32 height 32
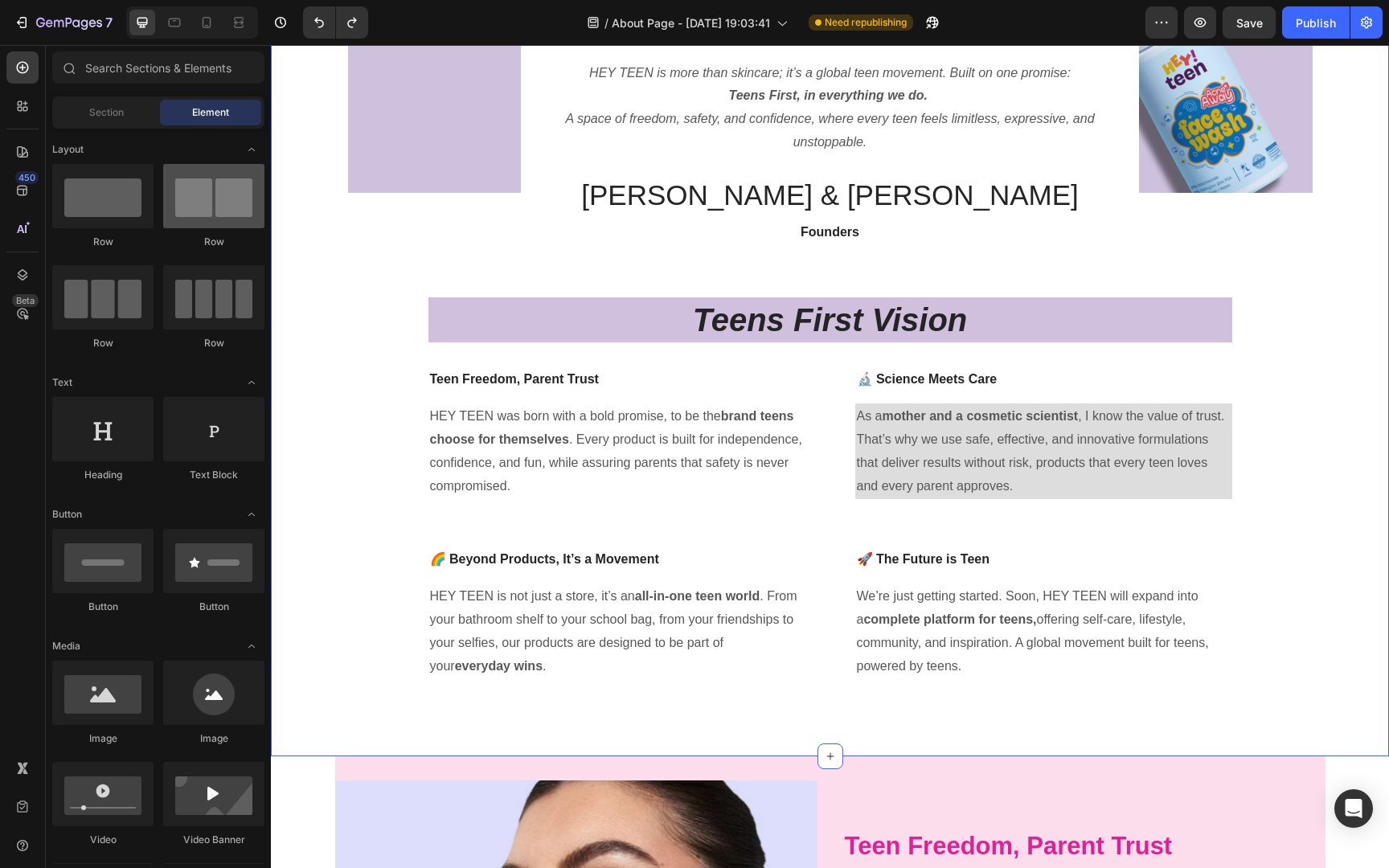
drag, startPoint x: 211, startPoint y: 113, endPoint x: 249, endPoint y: 202, distance: 96.8
click at [257, 201] on div "Sections(18) Elements(83) Section Element Hero Section Product Detail Brands Tr…" at bounding box center [159, 458] width 225 height 813
click at [202, 203] on div at bounding box center [213, 196] width 102 height 65
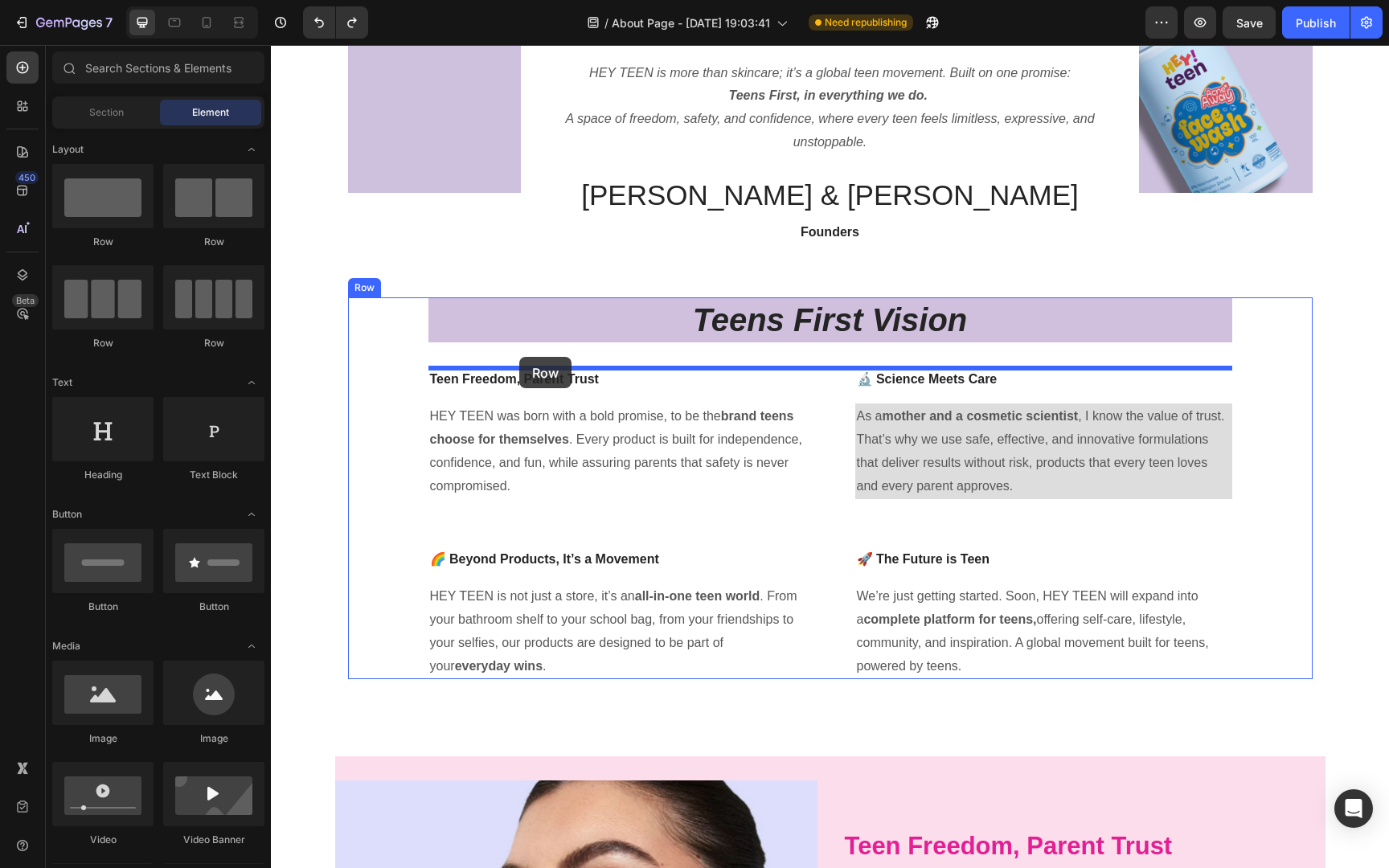
drag, startPoint x: 473, startPoint y: 248, endPoint x: 519, endPoint y: 357, distance: 118.3
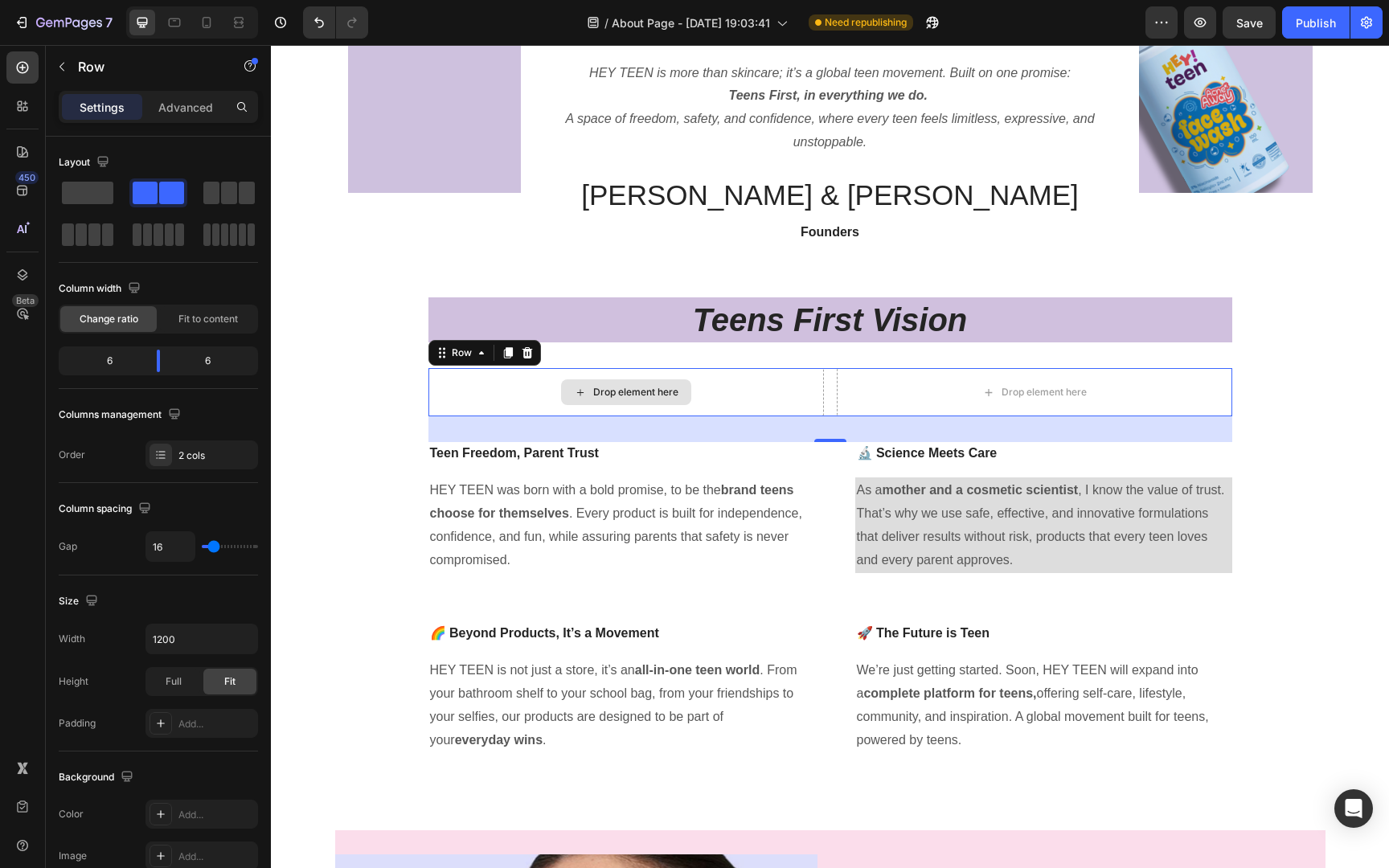
click at [775, 401] on div "Drop element here" at bounding box center [626, 391] width 396 height 48
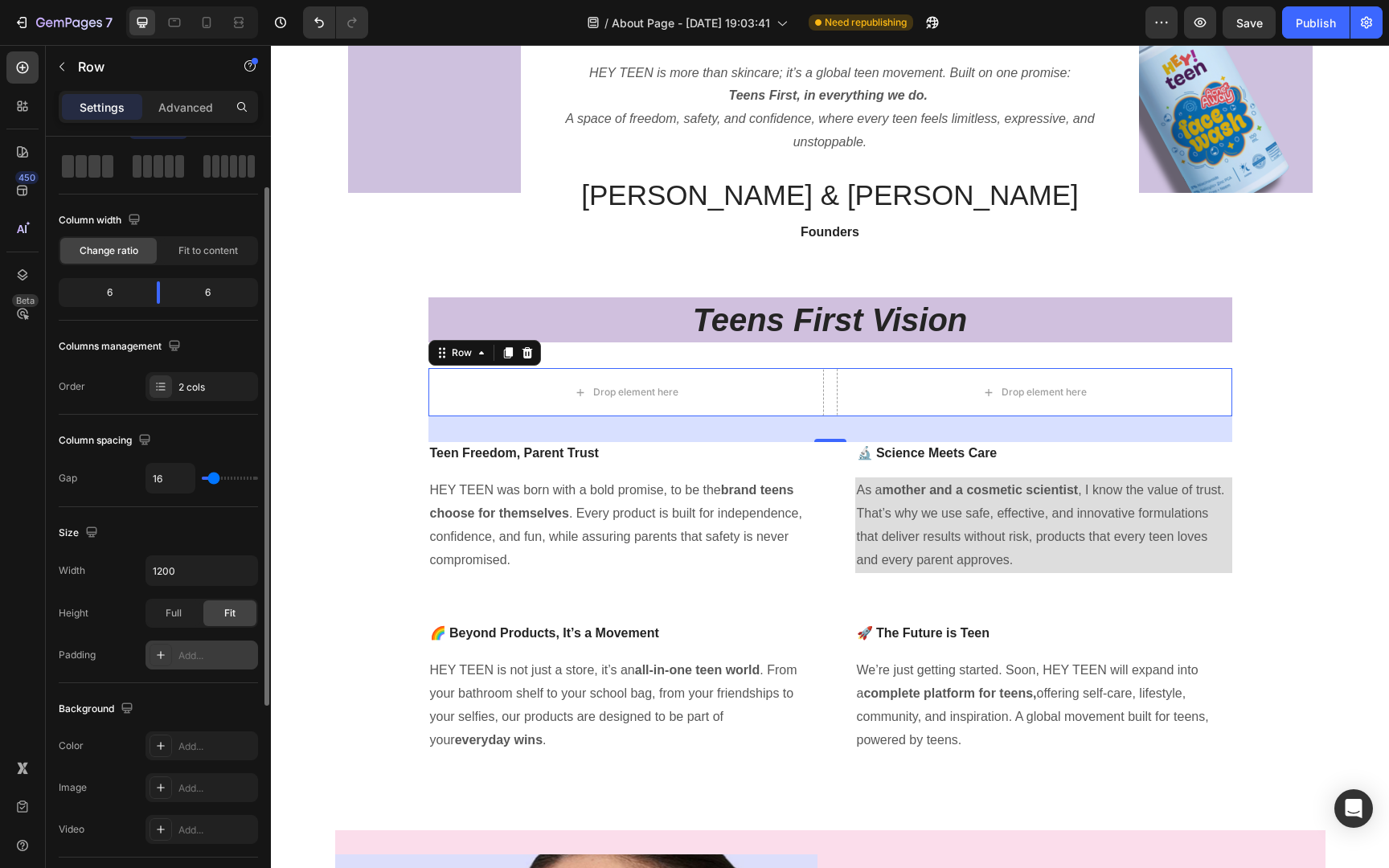
scroll to position [71, 0]
click at [197, 742] on div "Add..." at bounding box center [216, 743] width 76 height 14
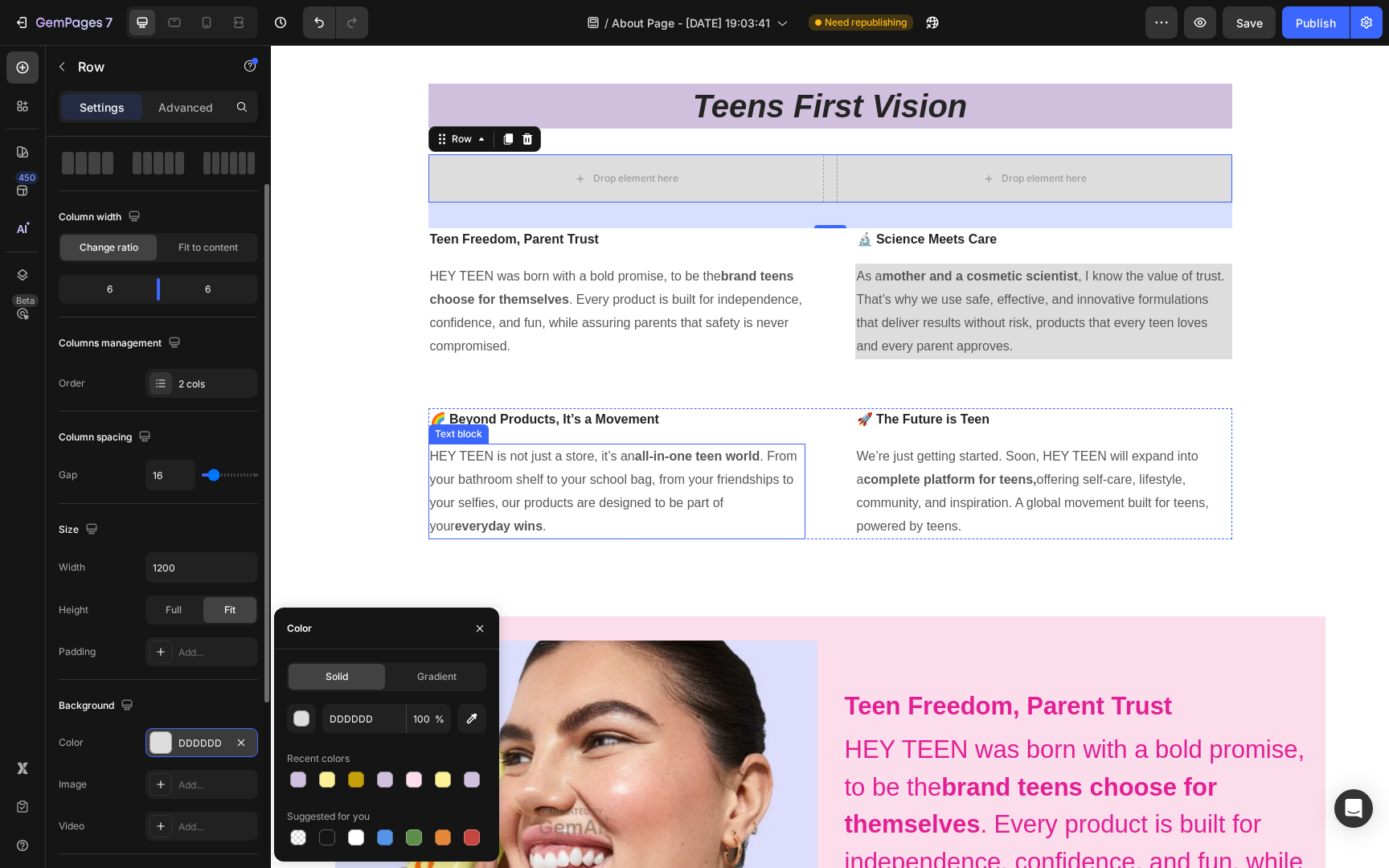
scroll to position [463, 0]
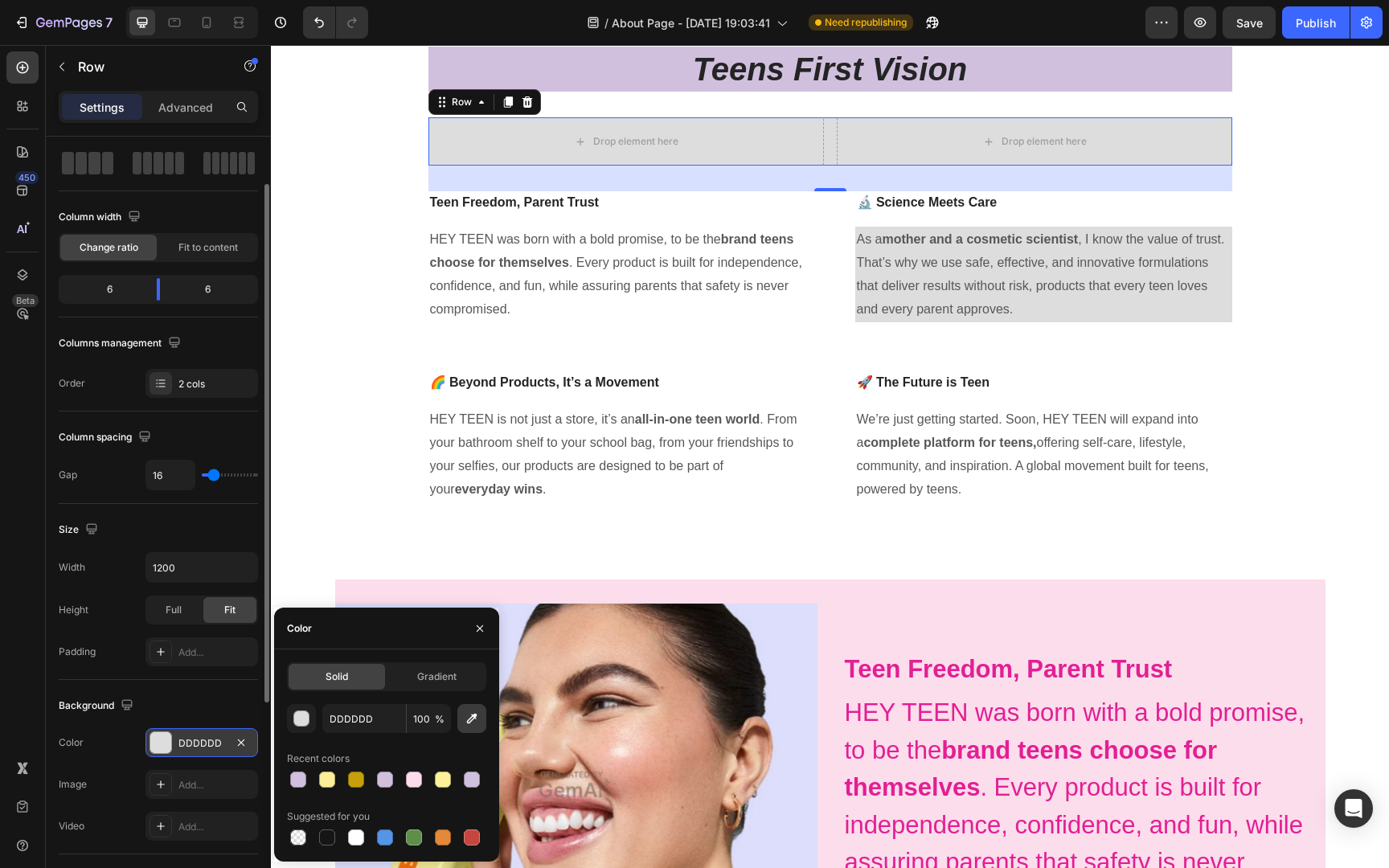
click at [472, 724] on icon "button" at bounding box center [471, 718] width 16 height 16
type input "FBDDEB"
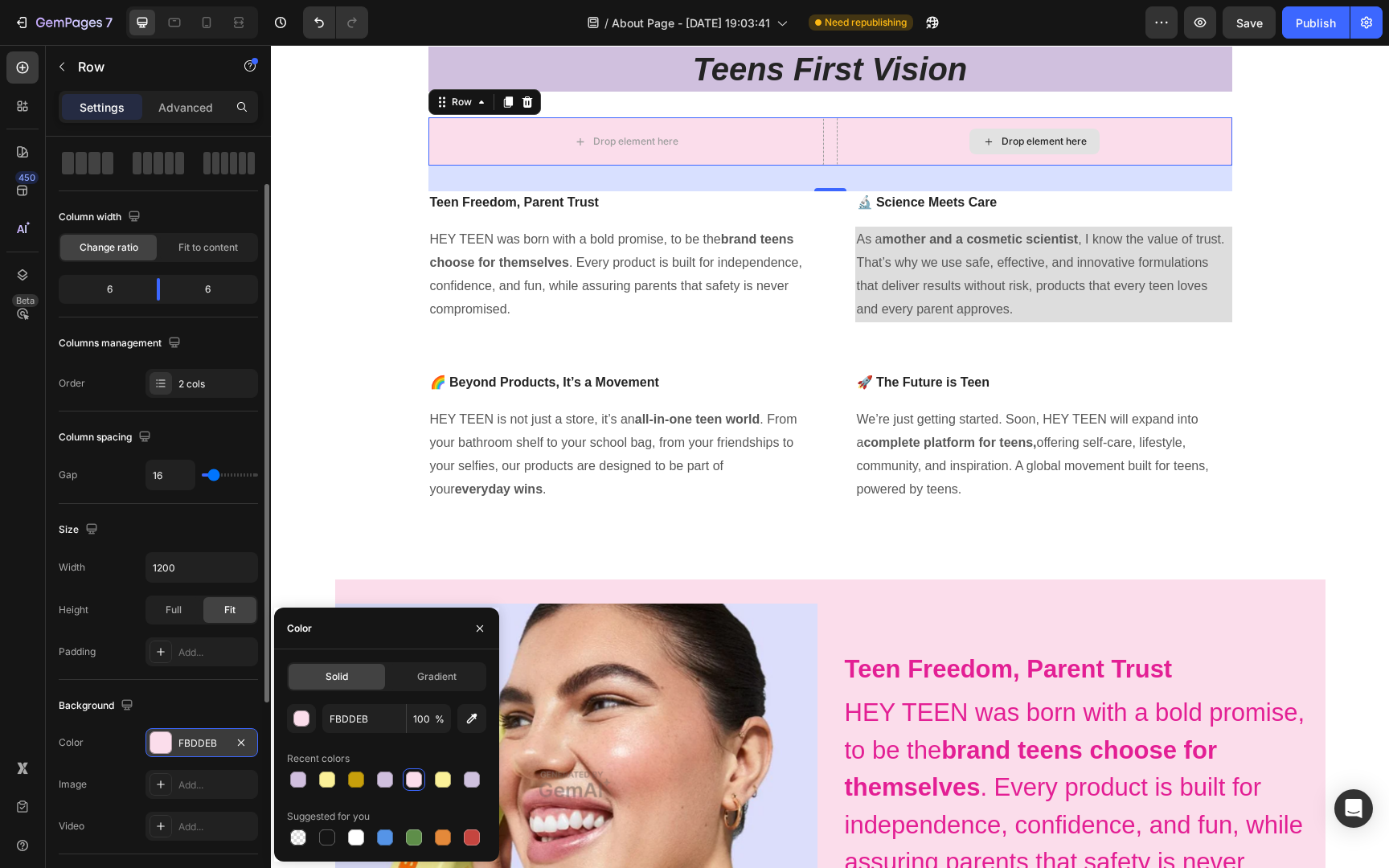
click at [861, 132] on div "Drop element here" at bounding box center [1034, 141] width 396 height 48
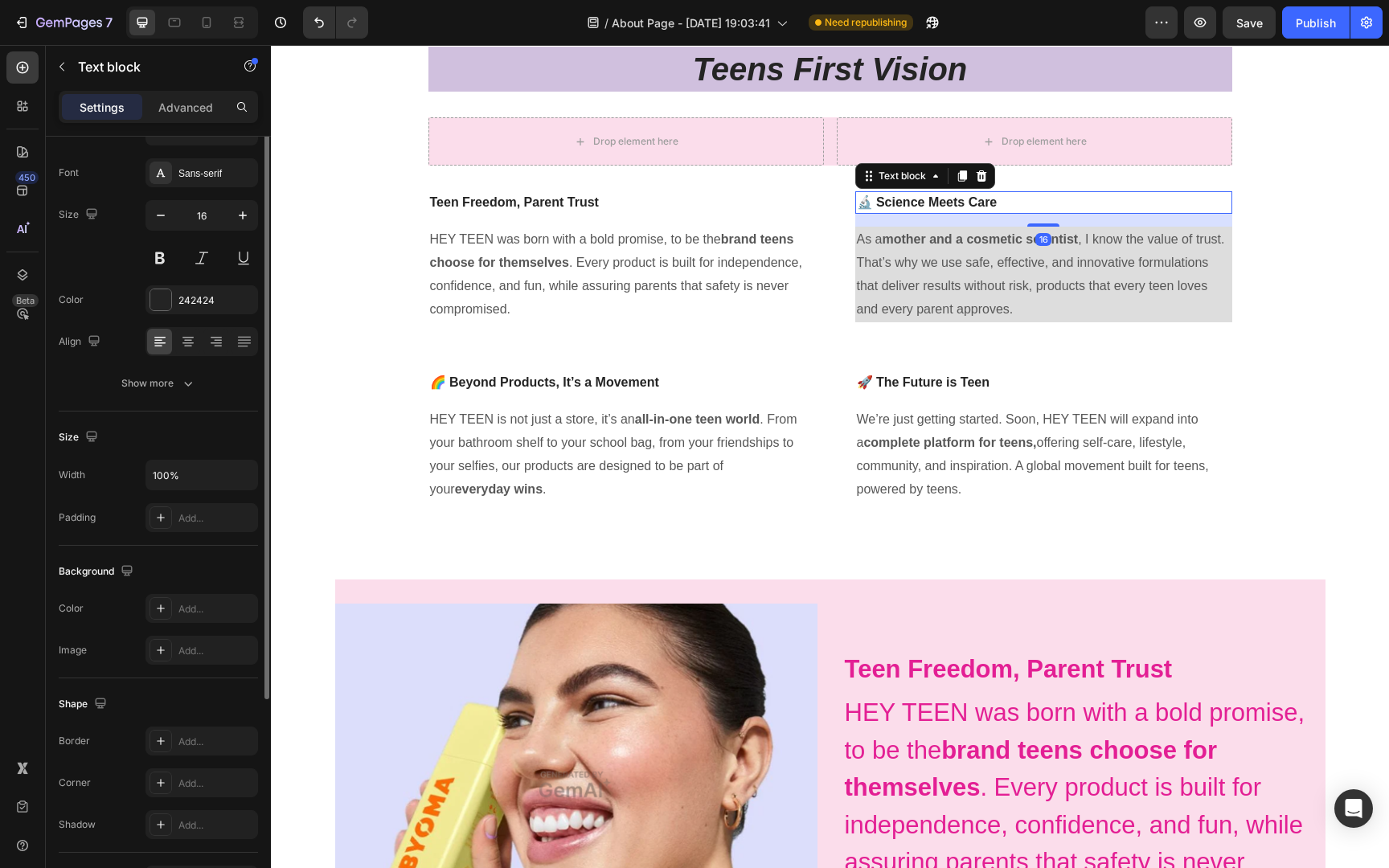
scroll to position [0, 0]
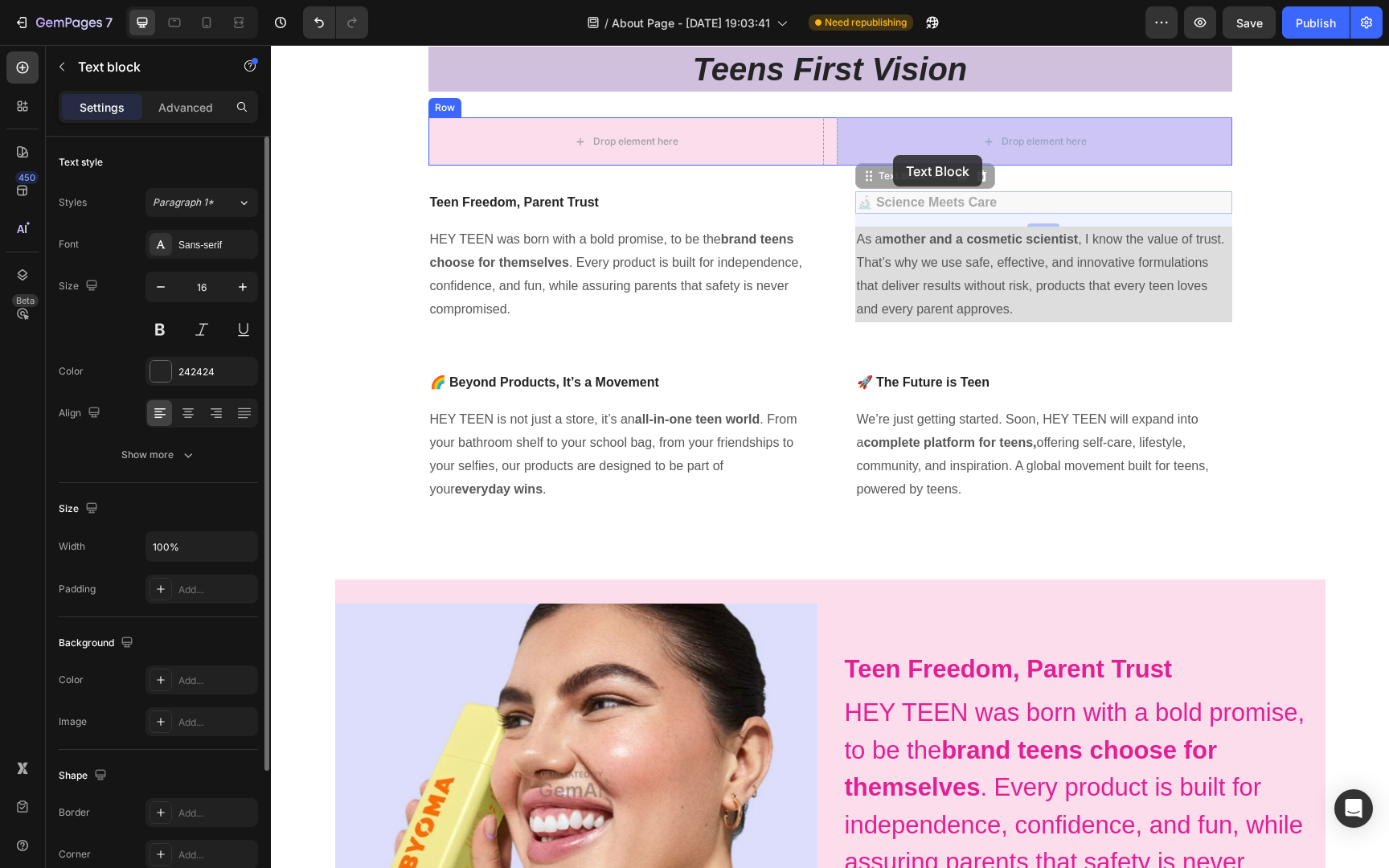
drag, startPoint x: 885, startPoint y: 203, endPoint x: 893, endPoint y: 156, distance: 47.7
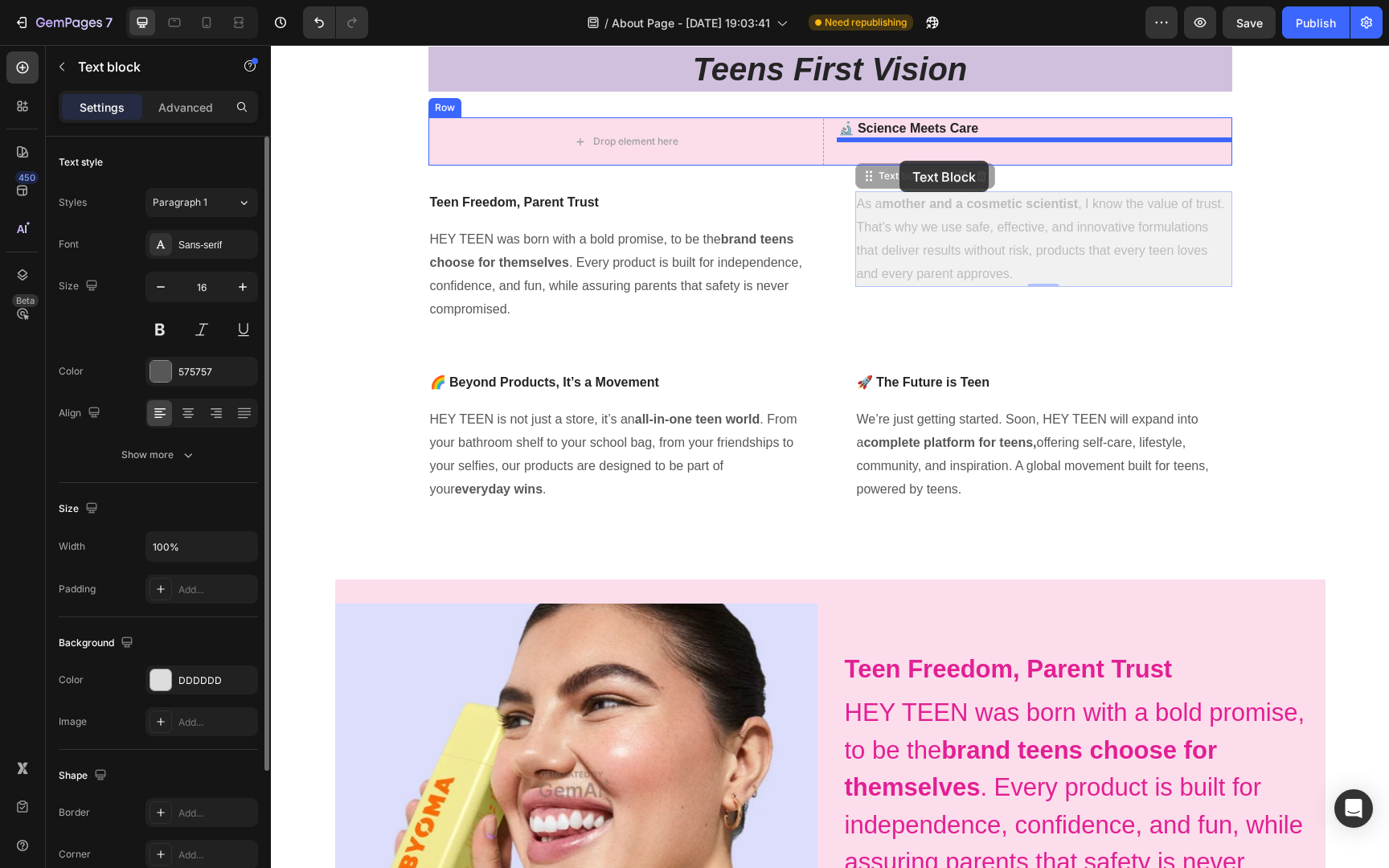
drag, startPoint x: 899, startPoint y: 200, endPoint x: 899, endPoint y: 160, distance: 40.0
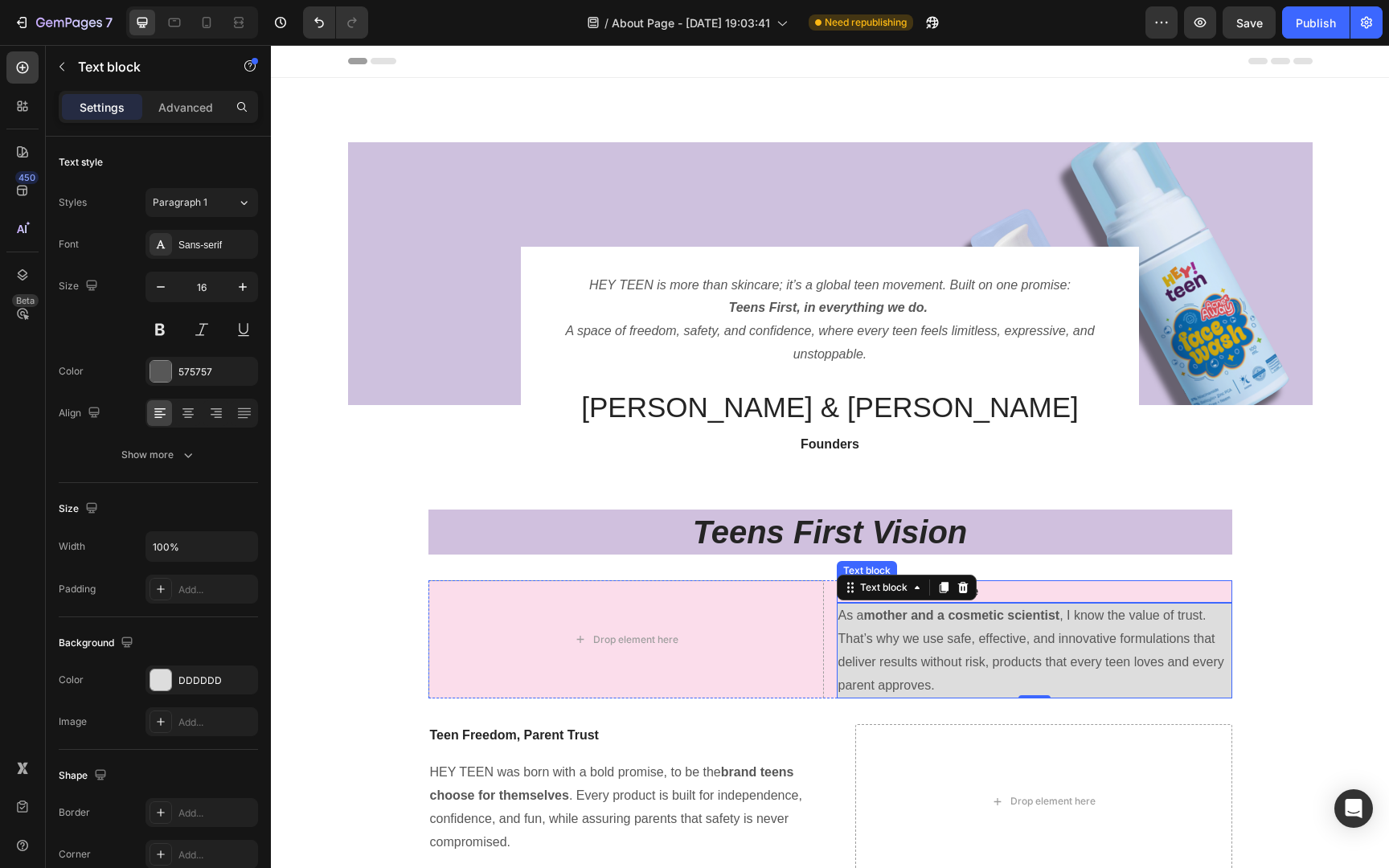
click at [1047, 582] on p "🔬 Science Meets Care" at bounding box center [1034, 591] width 392 height 19
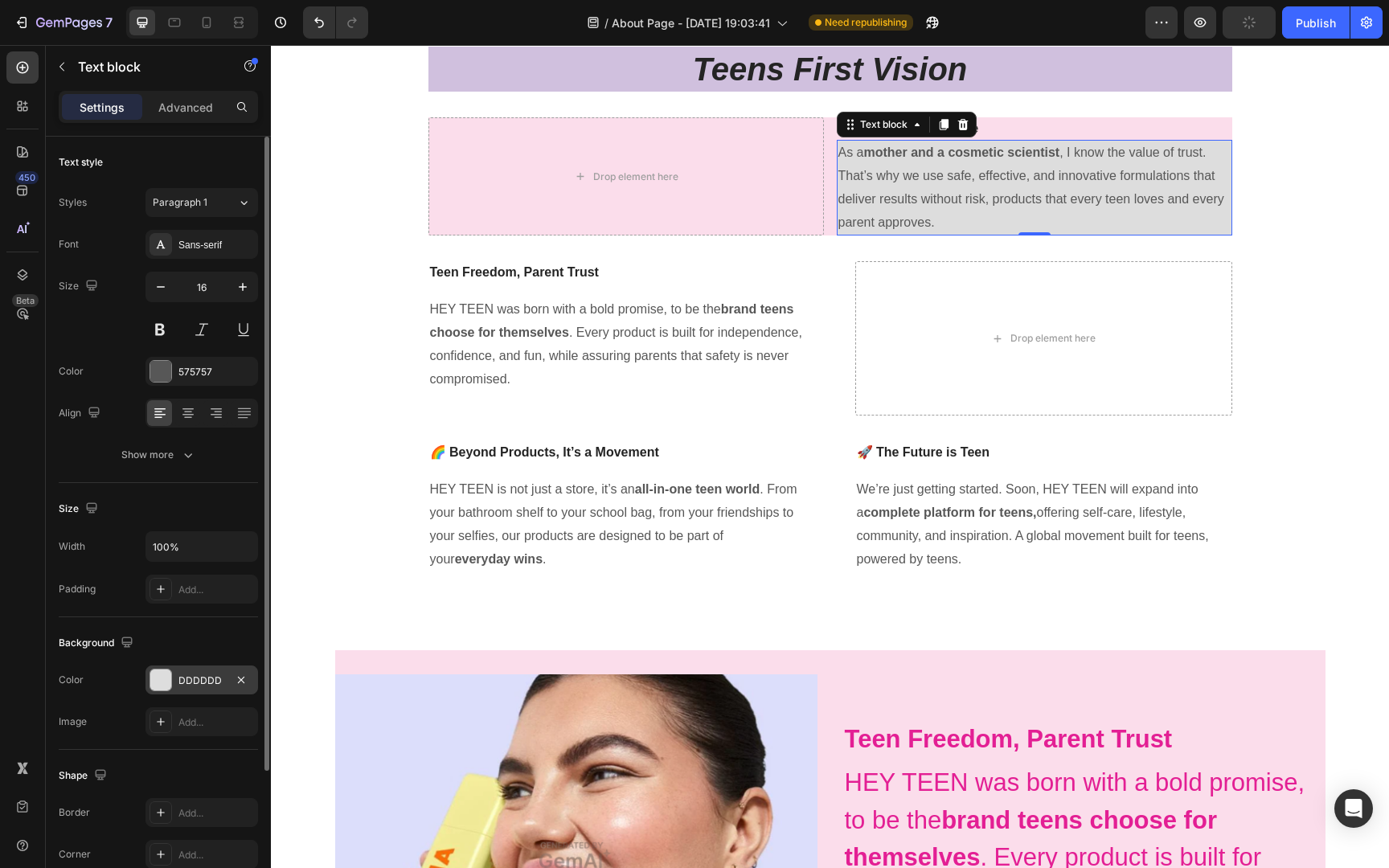
click at [209, 673] on div "DDDDDD" at bounding box center [202, 680] width 47 height 14
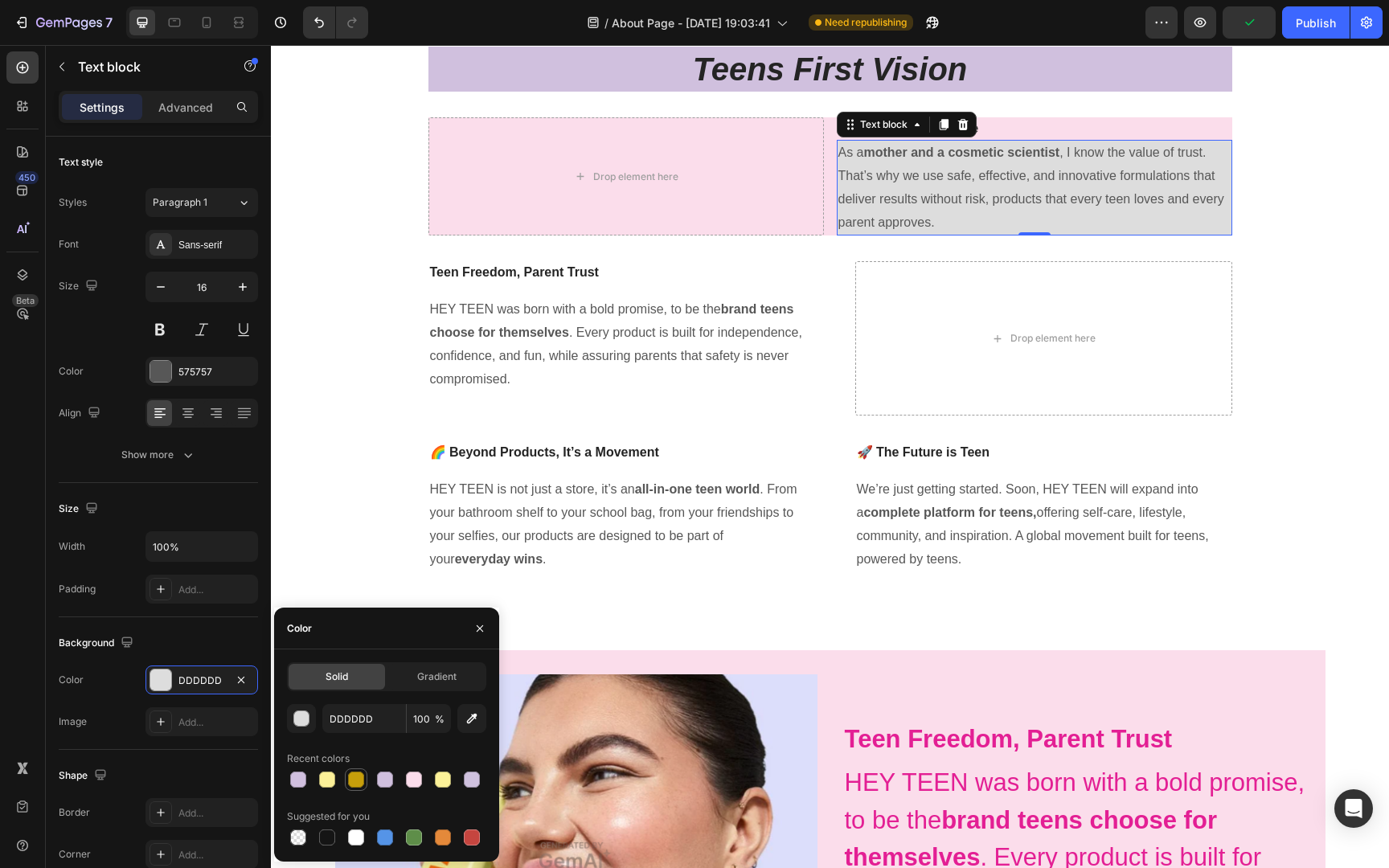
click at [359, 774] on div at bounding box center [355, 779] width 16 height 16
type input "C79F0B"
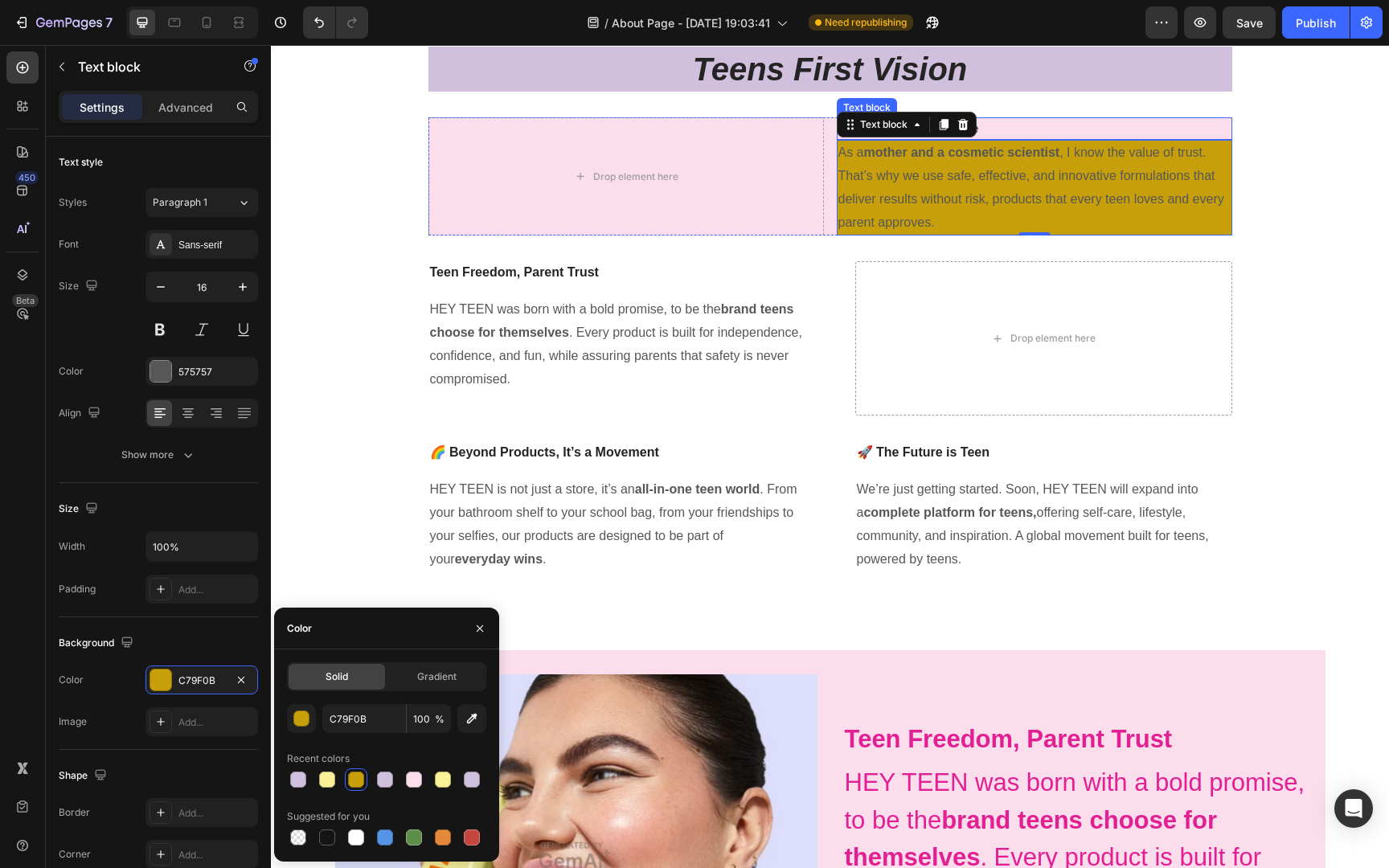
click at [985, 133] on p "🔬 Science Meets Care" at bounding box center [1034, 128] width 392 height 19
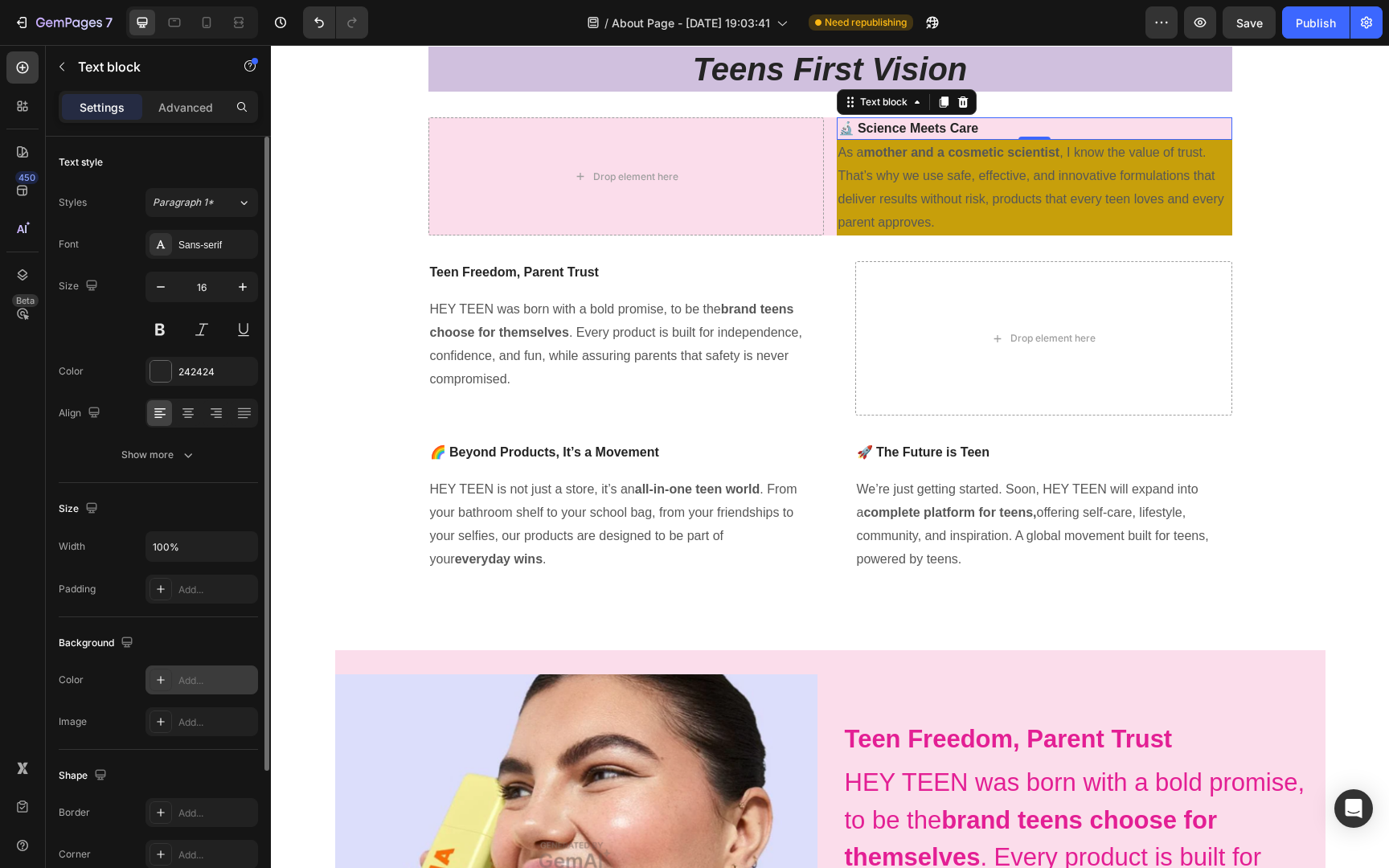
click at [215, 683] on div "Add..." at bounding box center [216, 680] width 76 height 14
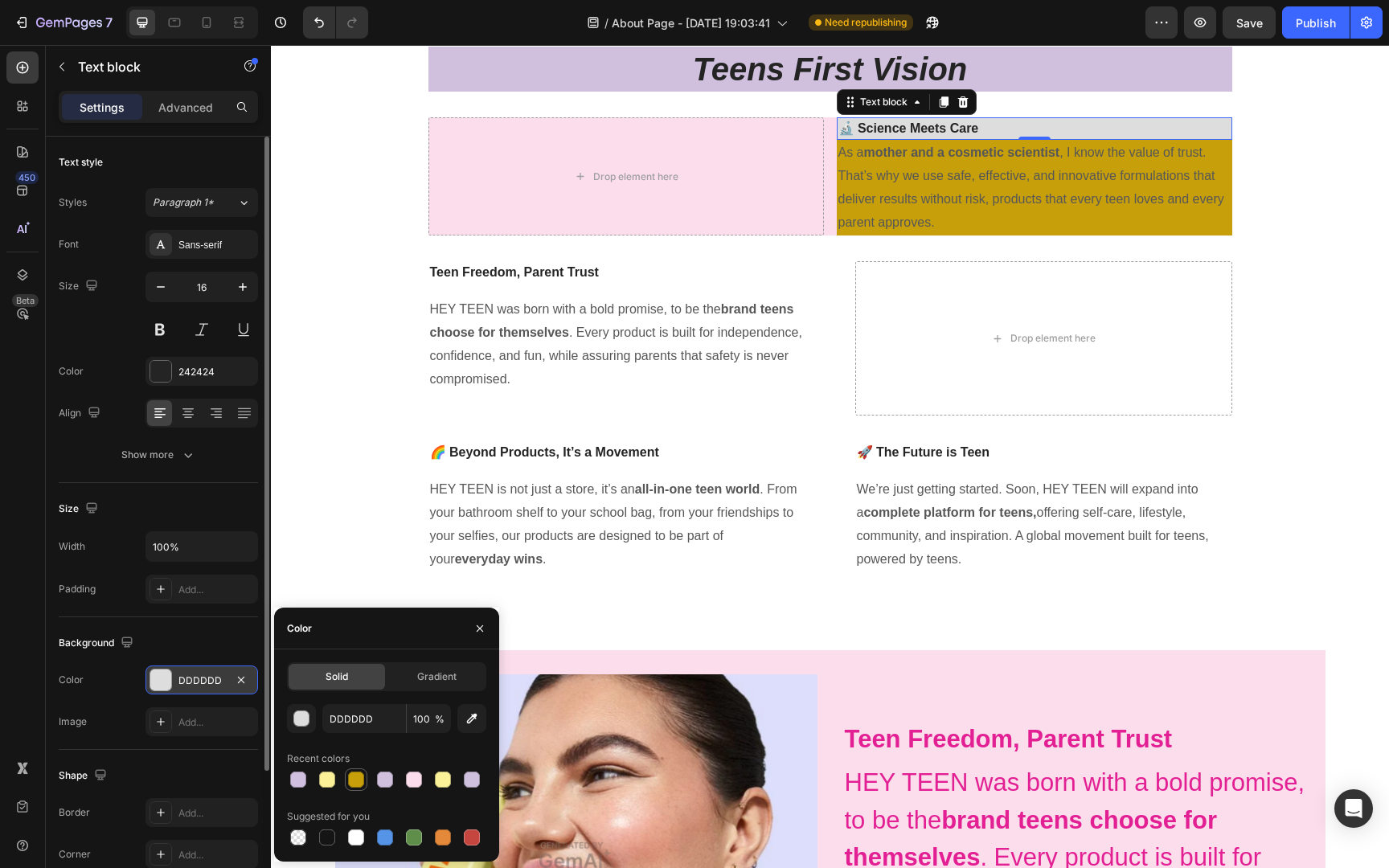
click at [350, 773] on div at bounding box center [355, 779] width 16 height 16
type input "C79F0B"
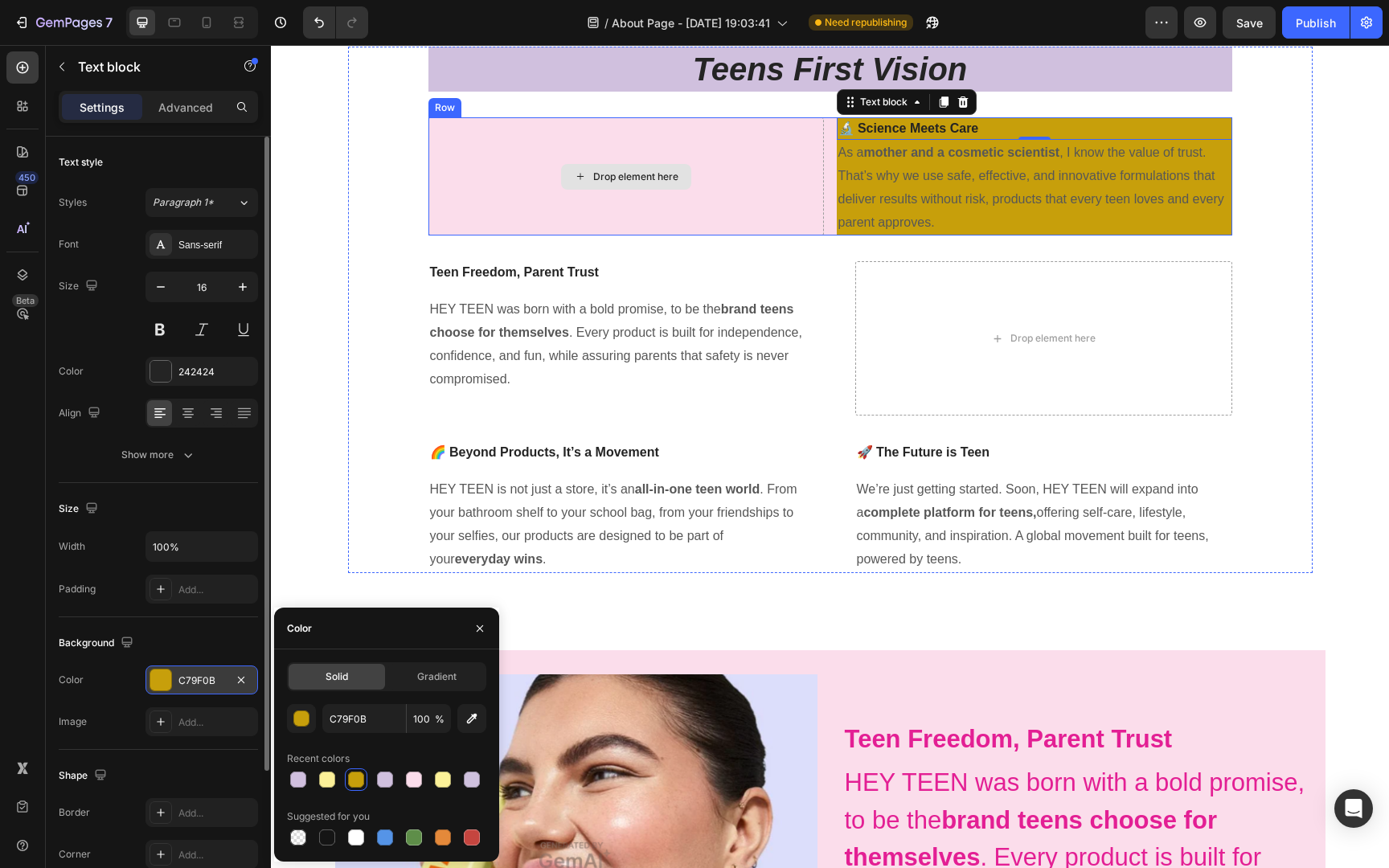
click at [745, 146] on div "Drop element here" at bounding box center [626, 176] width 396 height 118
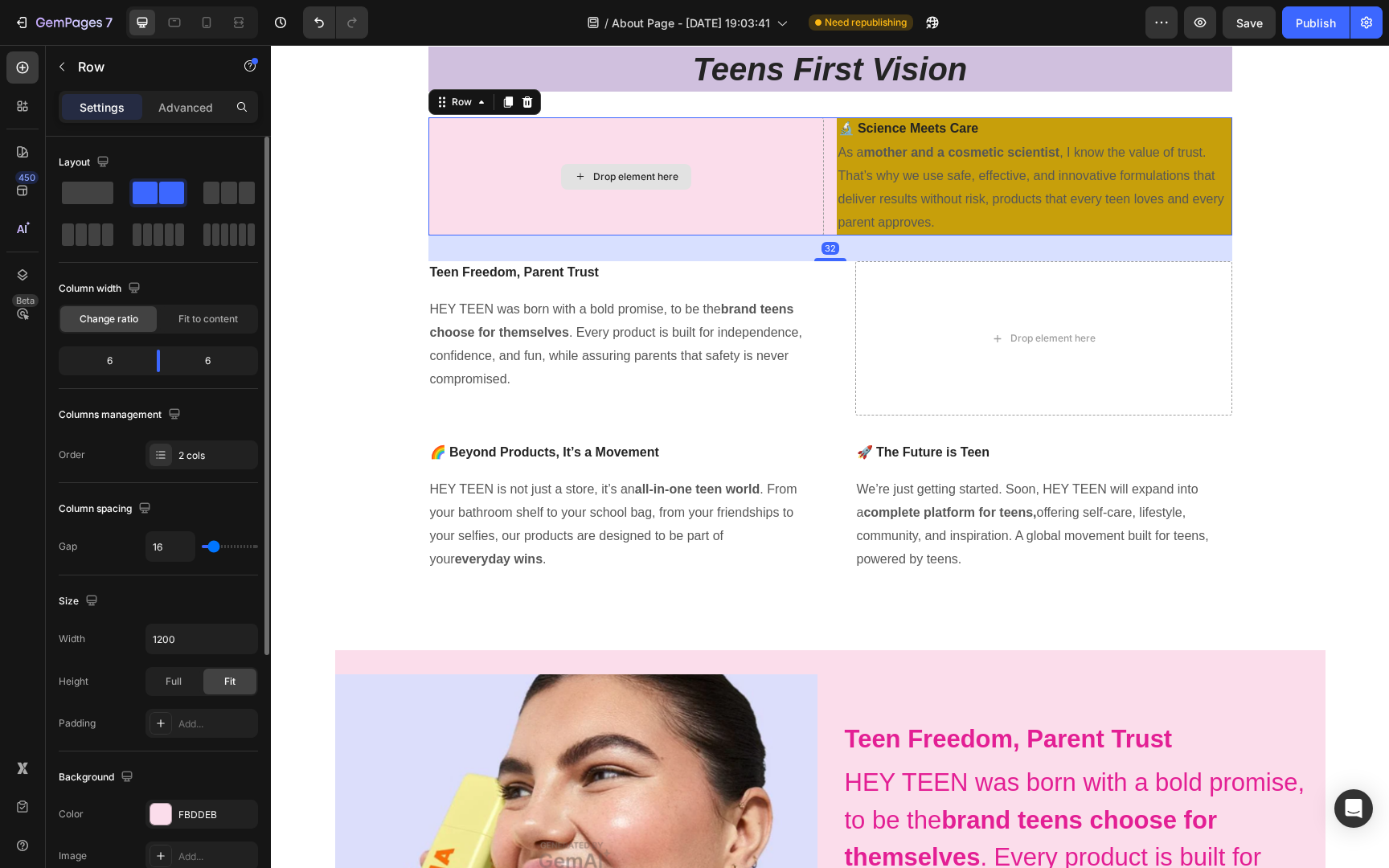
click at [795, 222] on div "Drop element here" at bounding box center [626, 176] width 396 height 118
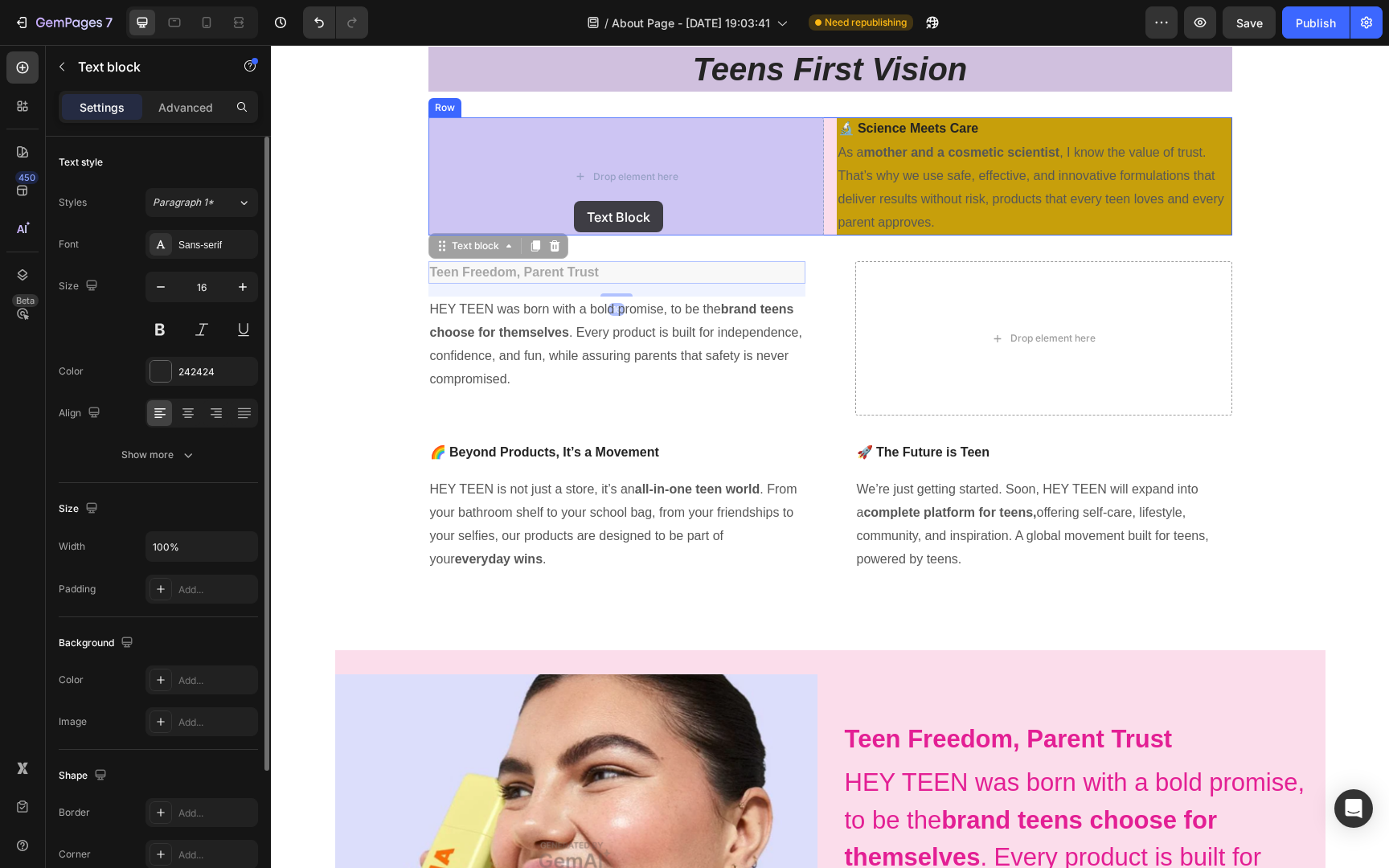
drag, startPoint x: 560, startPoint y: 280, endPoint x: 576, endPoint y: 198, distance: 83.5
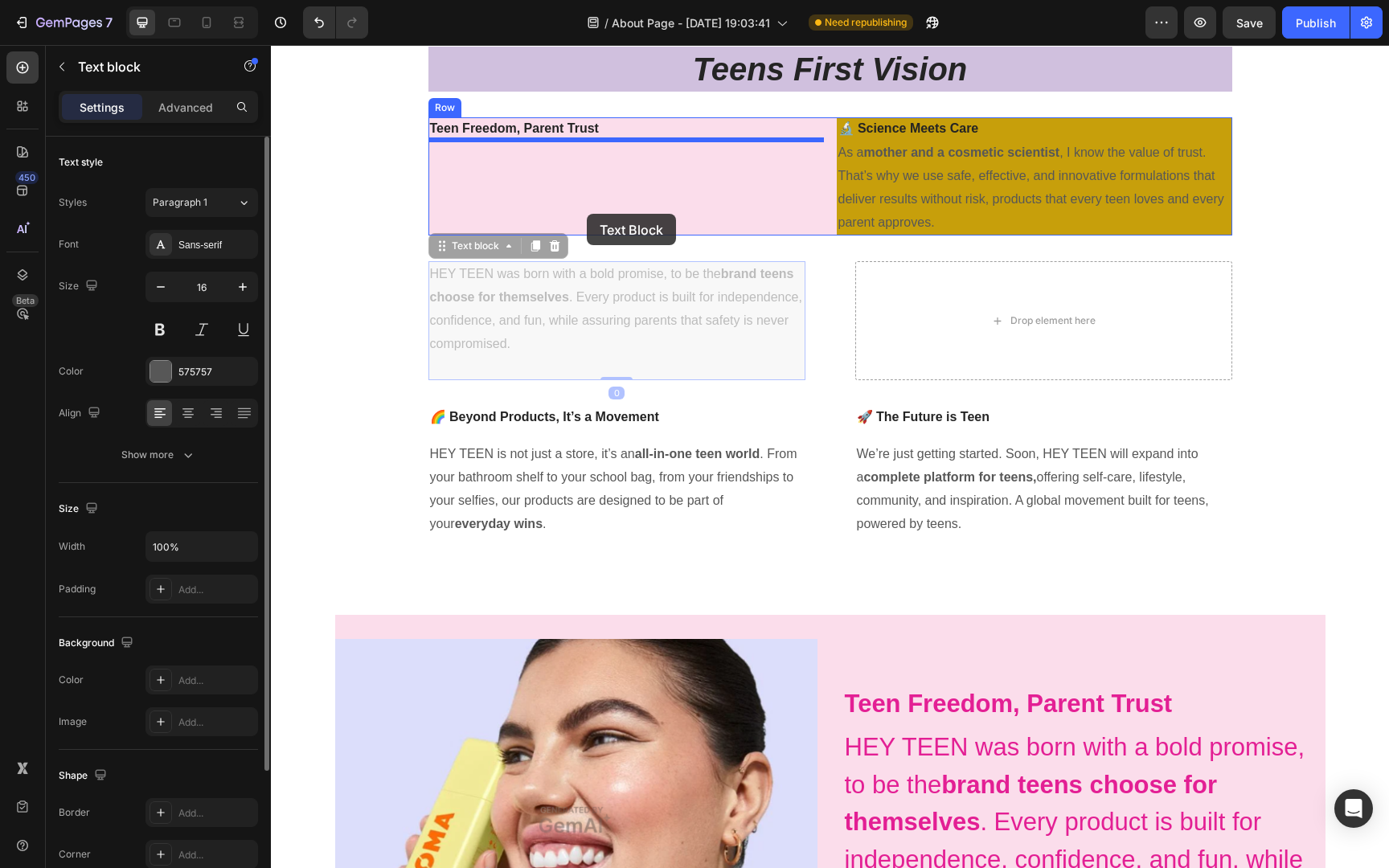
drag, startPoint x: 590, startPoint y: 294, endPoint x: 587, endPoint y: 215, distance: 79.1
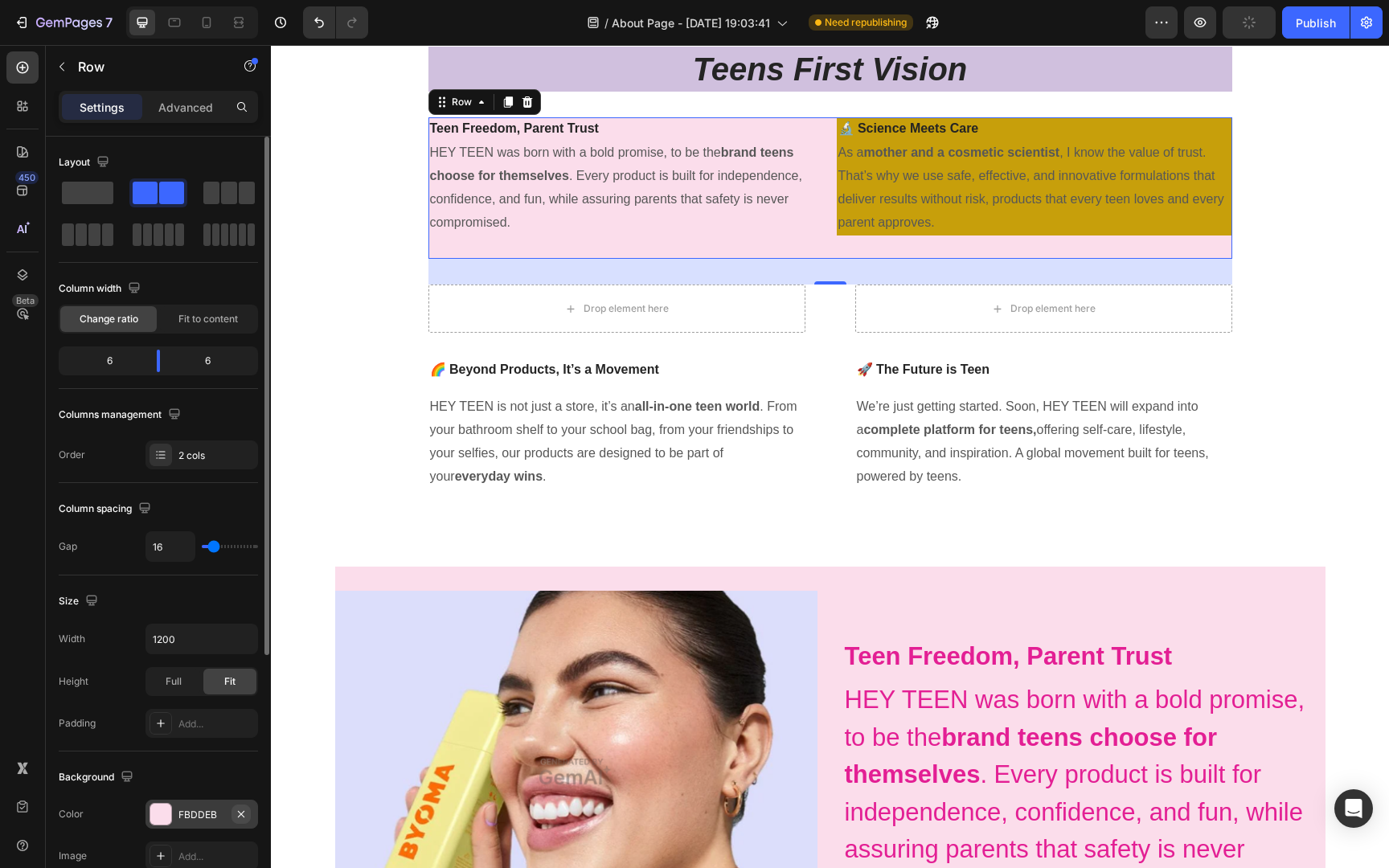
click at [249, 813] on button "button" at bounding box center [241, 813] width 19 height 19
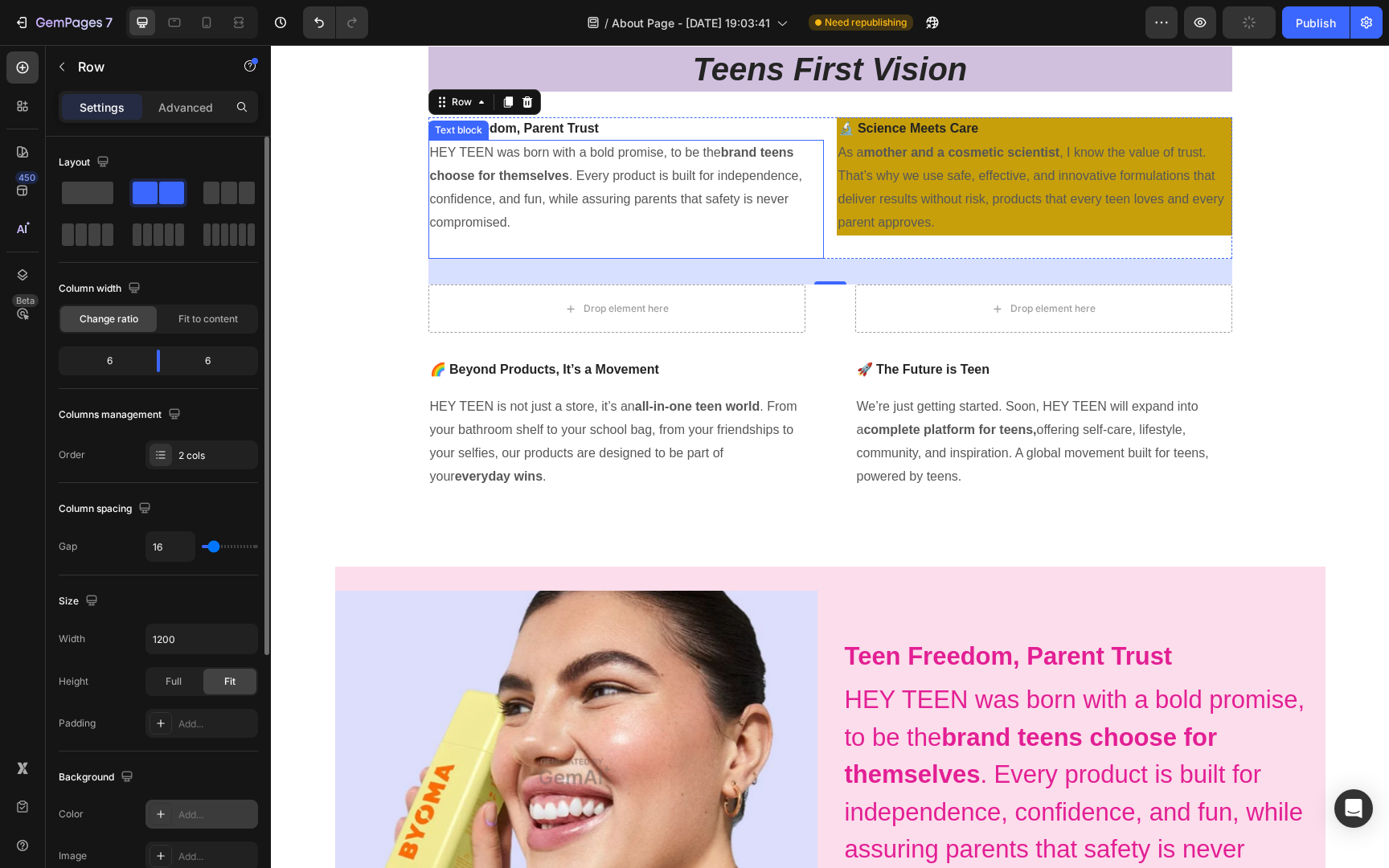
click at [534, 170] on strong "brand teens choose for themselves" at bounding box center [612, 164] width 364 height 37
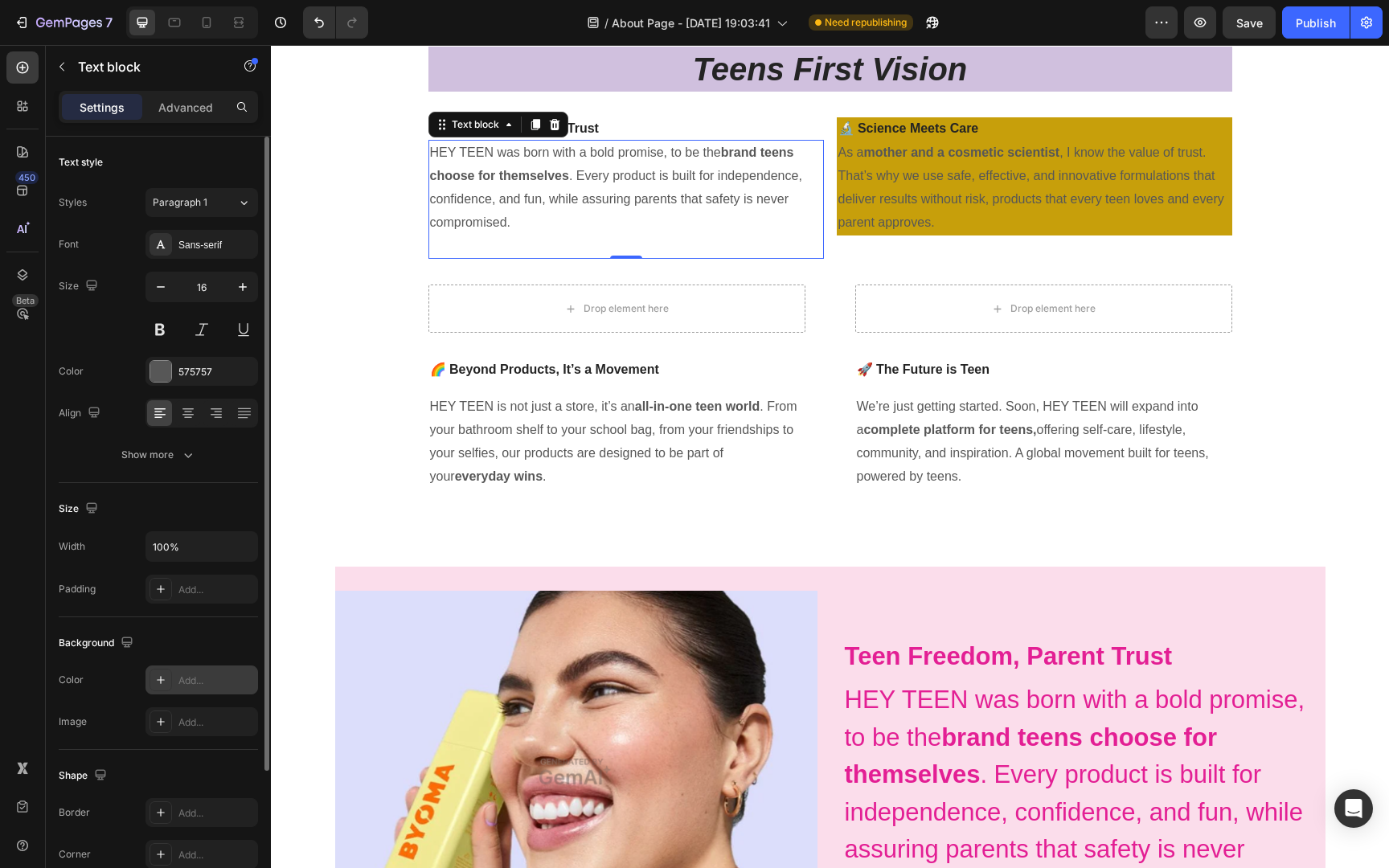
click at [198, 677] on div "Add..." at bounding box center [216, 680] width 76 height 14
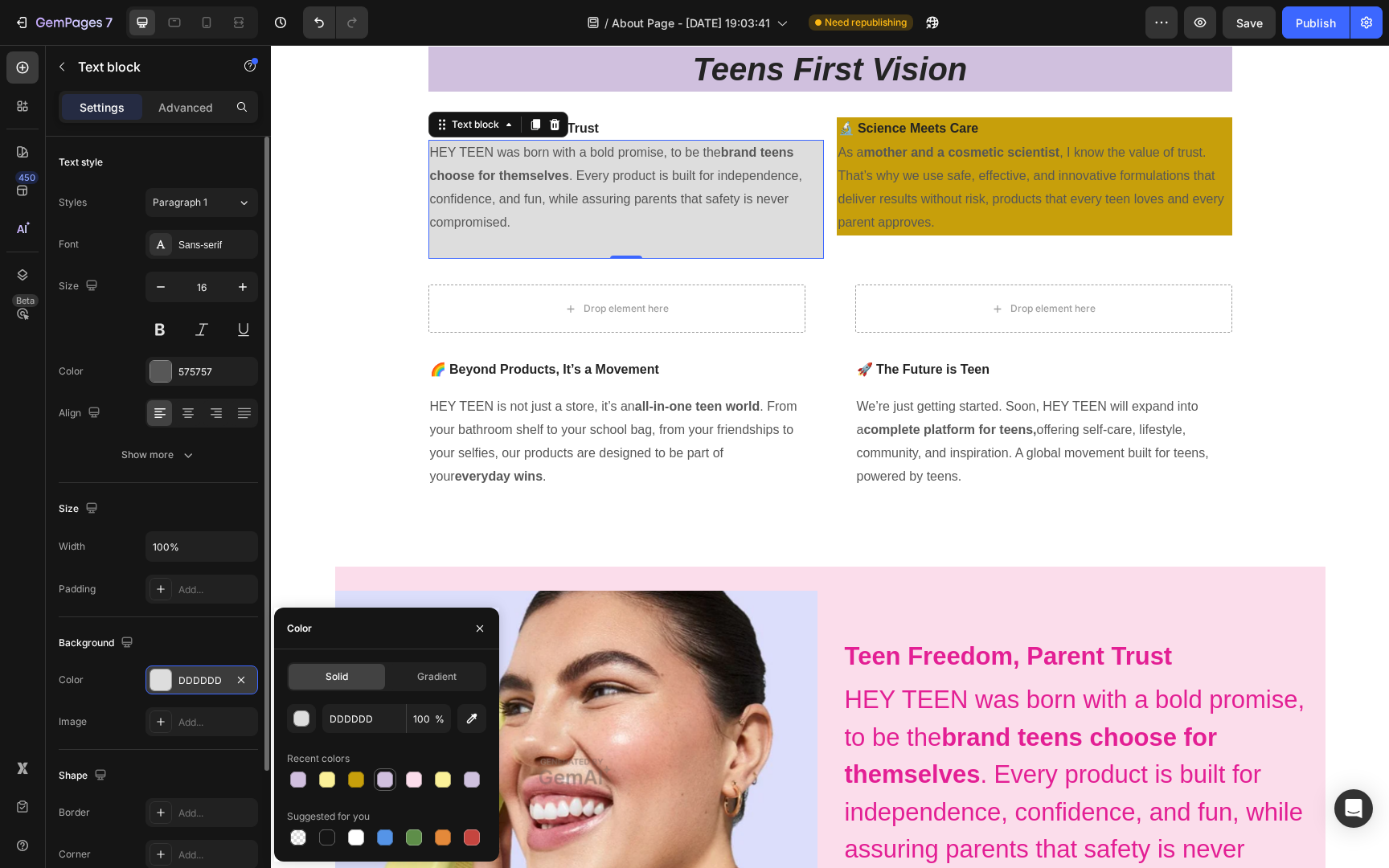
click at [380, 781] on div at bounding box center [385, 779] width 16 height 16
type input "D0C0DE"
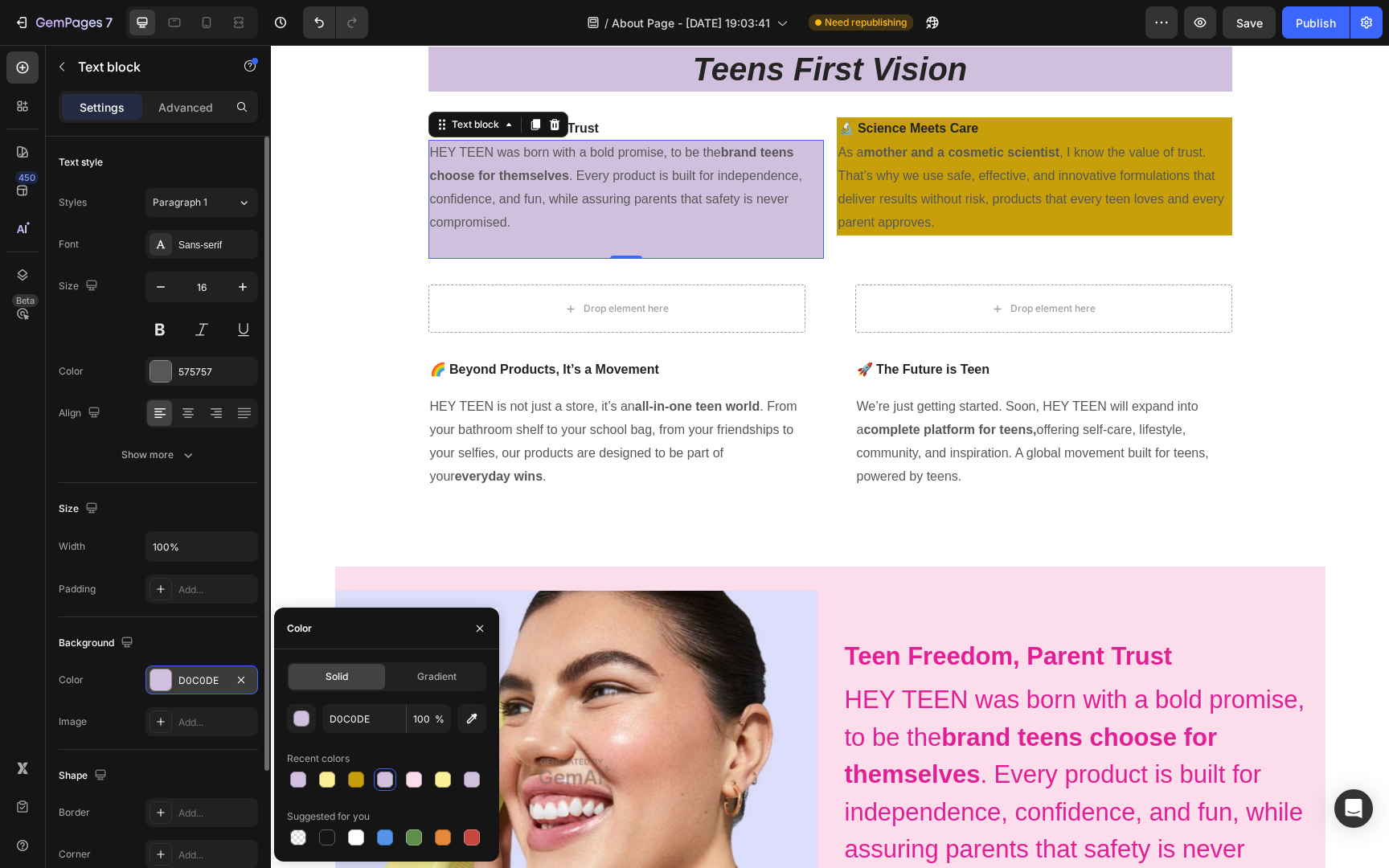
click at [380, 781] on div at bounding box center [385, 779] width 16 height 16
click at [664, 129] on p "Teen Freedom, Parent Trust" at bounding box center [626, 128] width 392 height 19
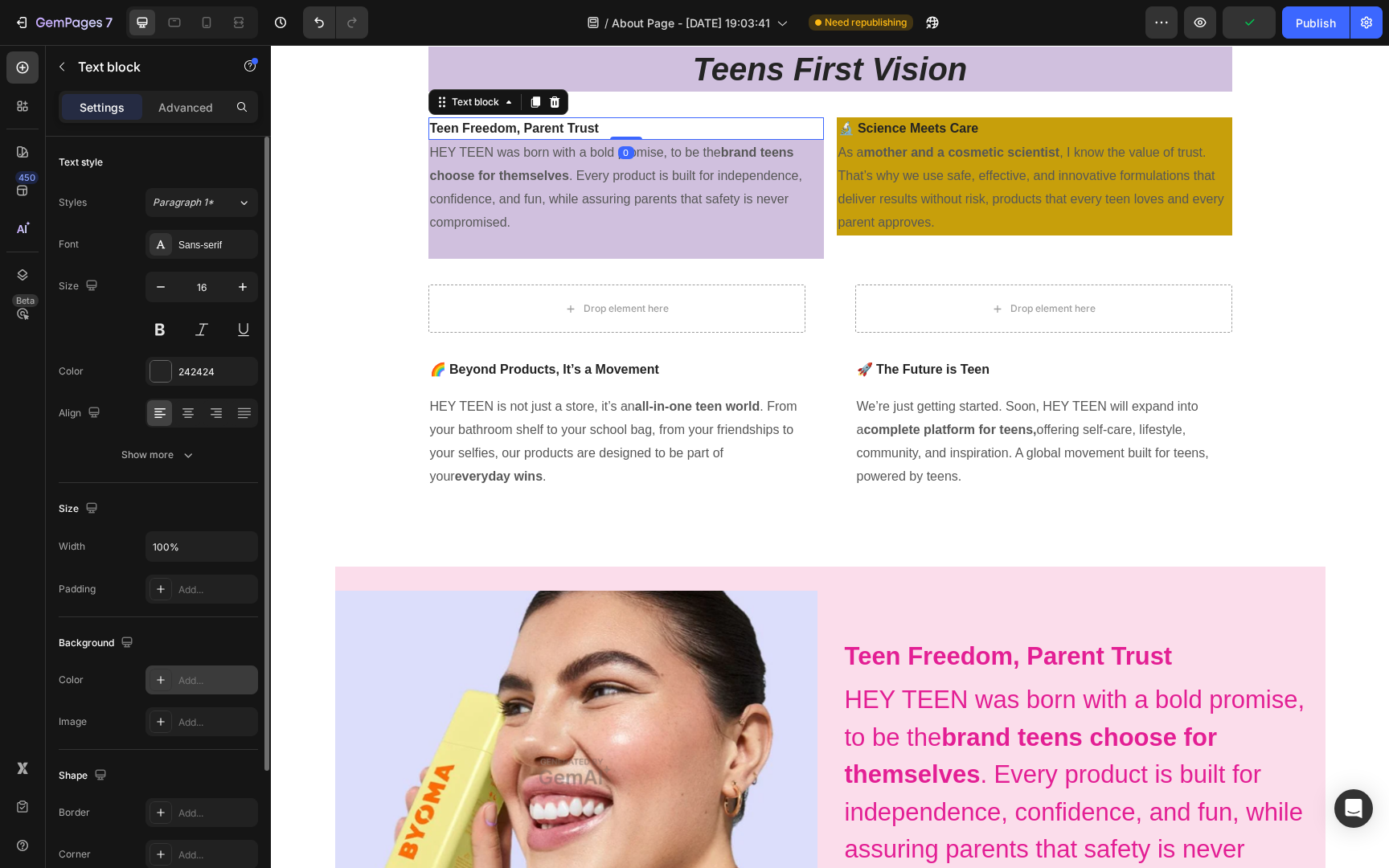
click at [223, 682] on div "Add..." at bounding box center [216, 680] width 76 height 14
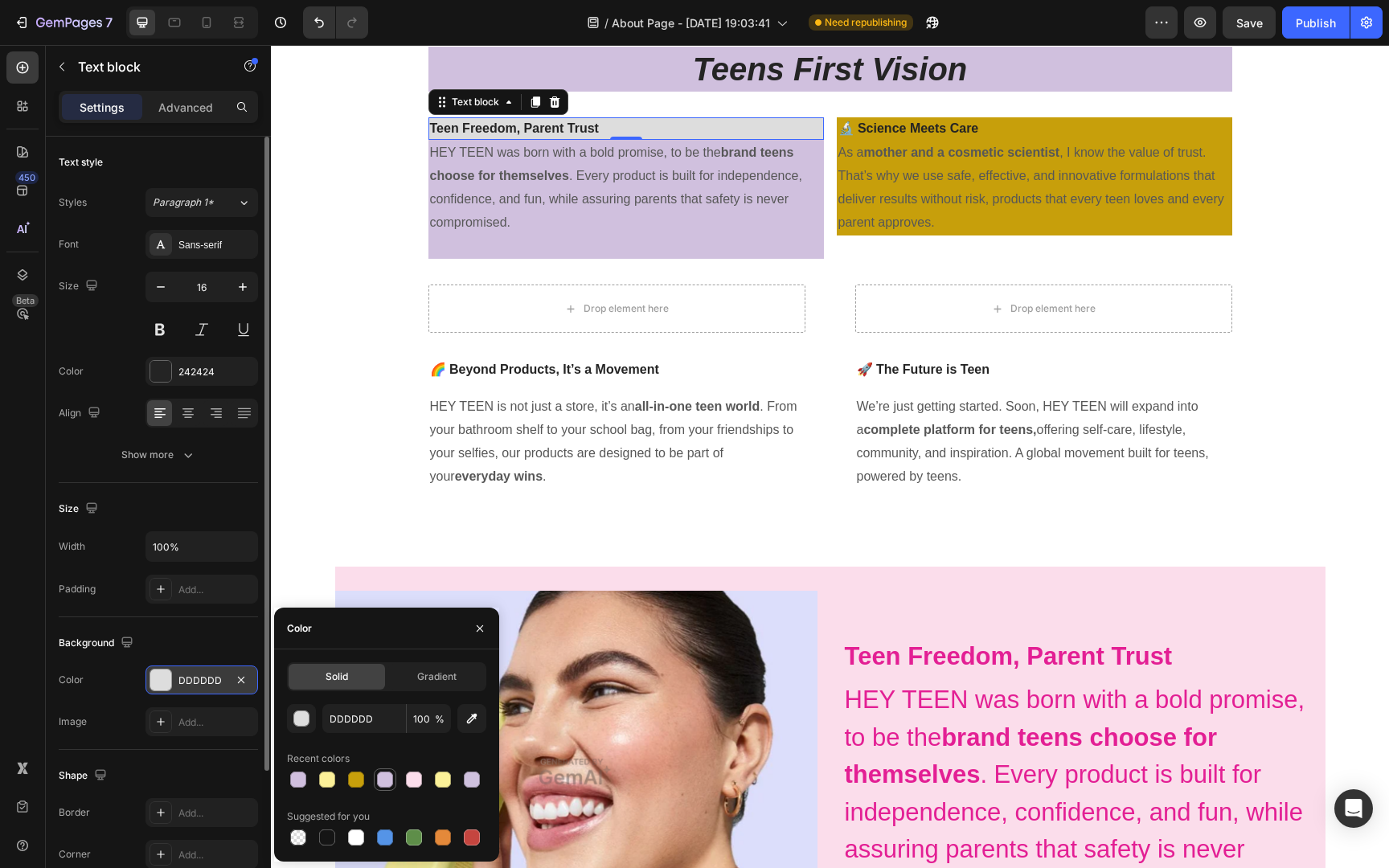
click at [390, 775] on div at bounding box center [385, 779] width 16 height 16
type input "D0C0DE"
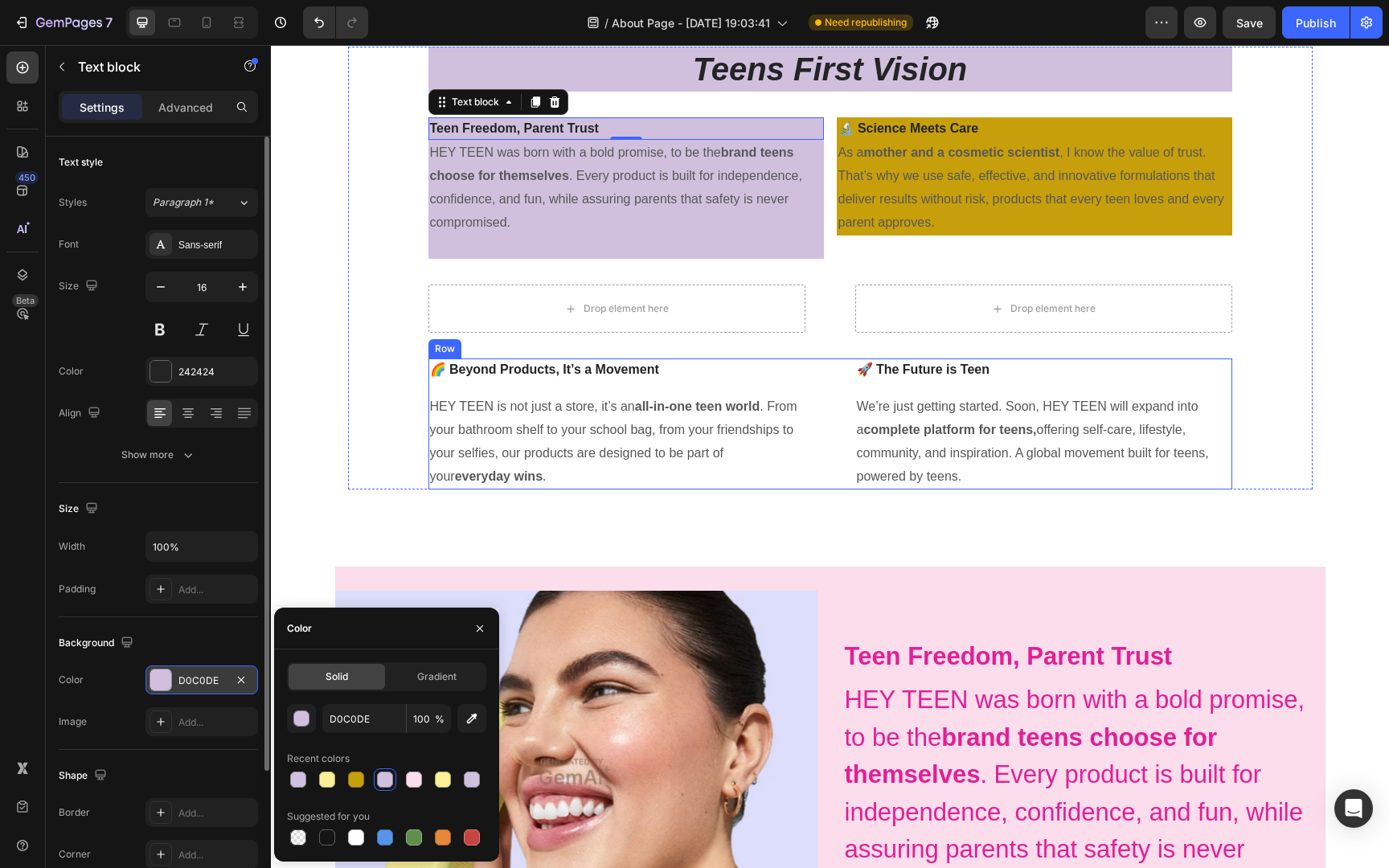
click at [806, 360] on div "🌈 Beyond Products, It’s a Movement Text block HEY TEEN is not just a store, it’…" at bounding box center [830, 424] width 804 height 131
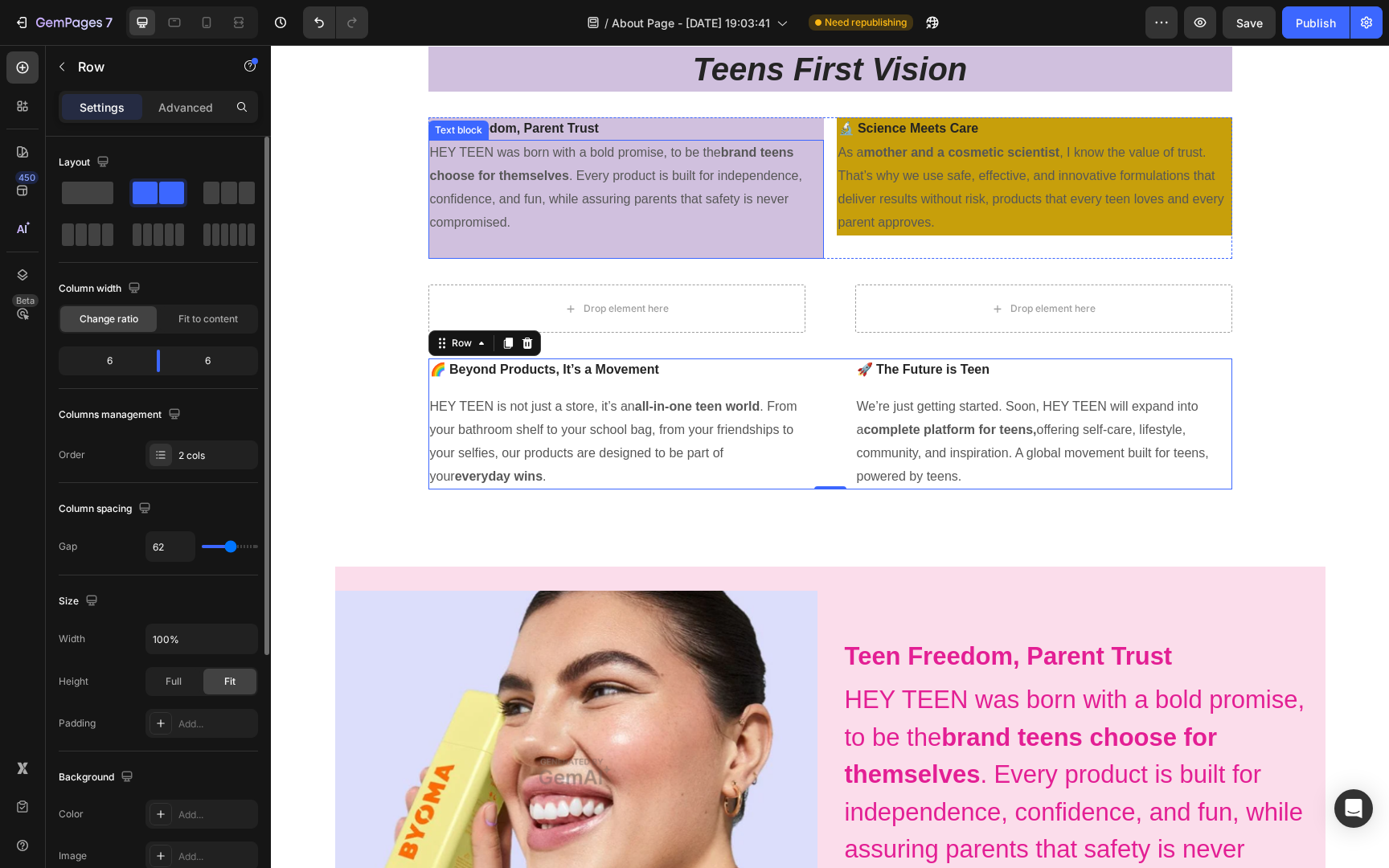
click at [794, 234] on p at bounding box center [626, 245] width 392 height 24
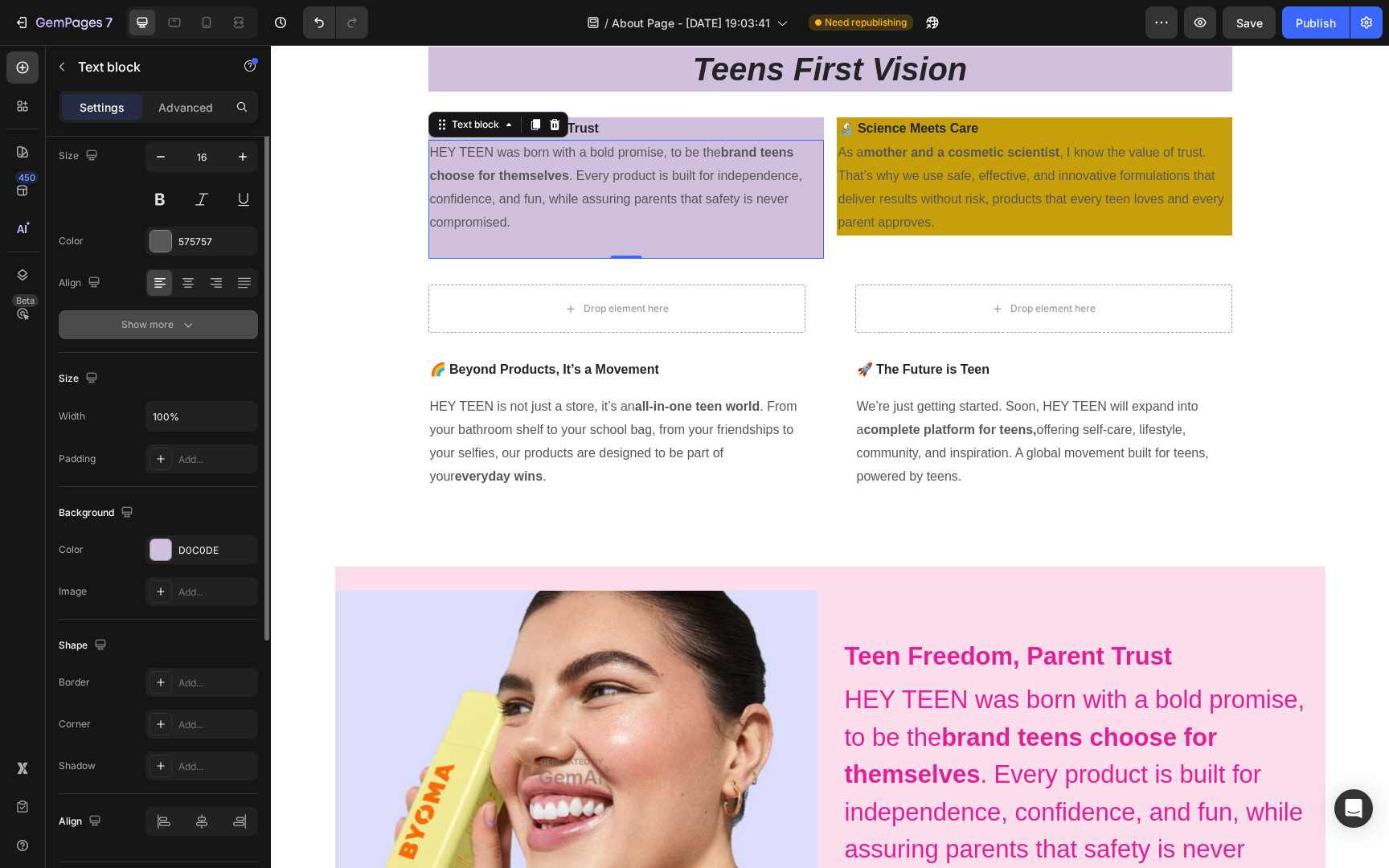
scroll to position [0, 0]
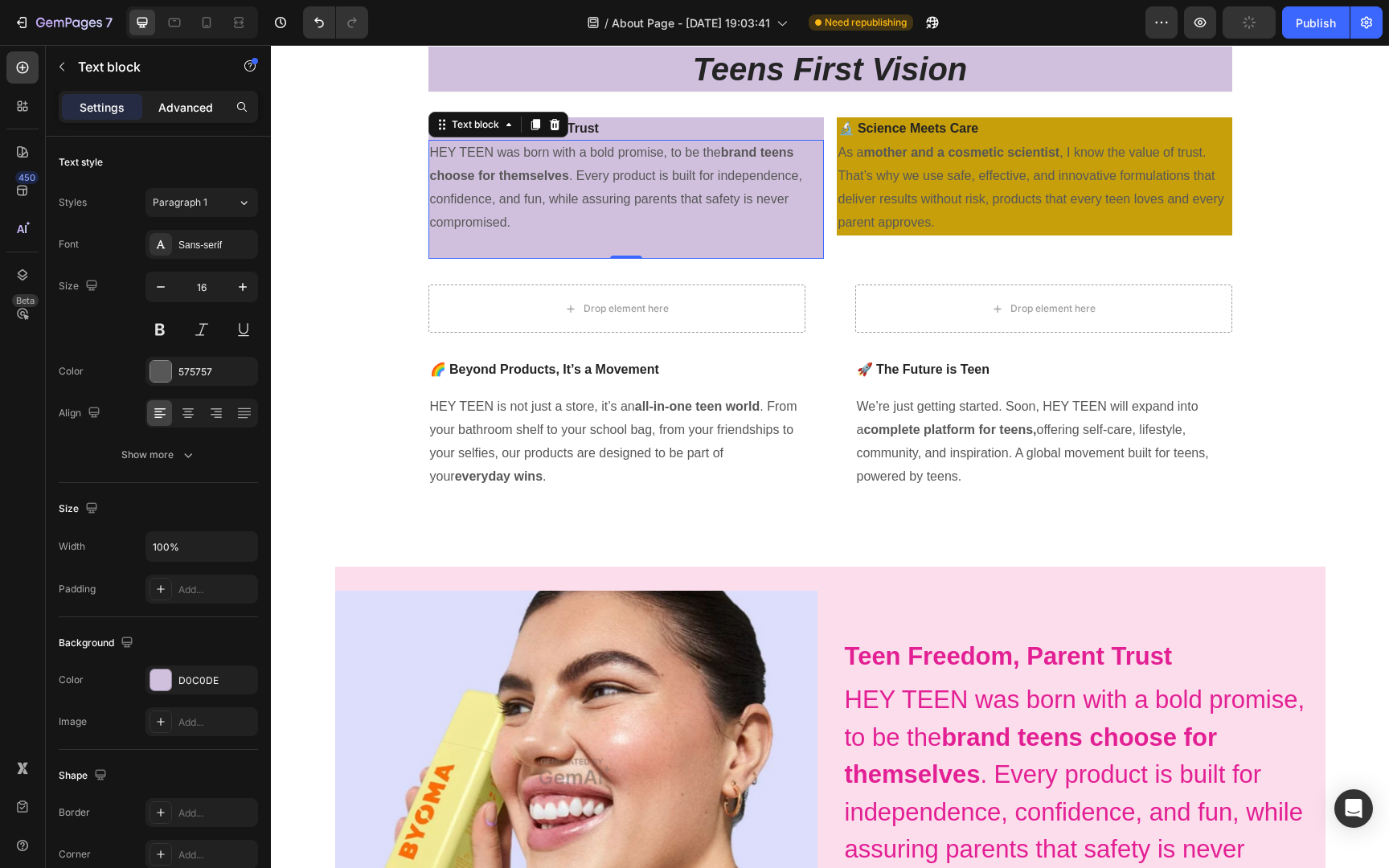
click at [192, 112] on p "Advanced" at bounding box center [186, 107] width 55 height 17
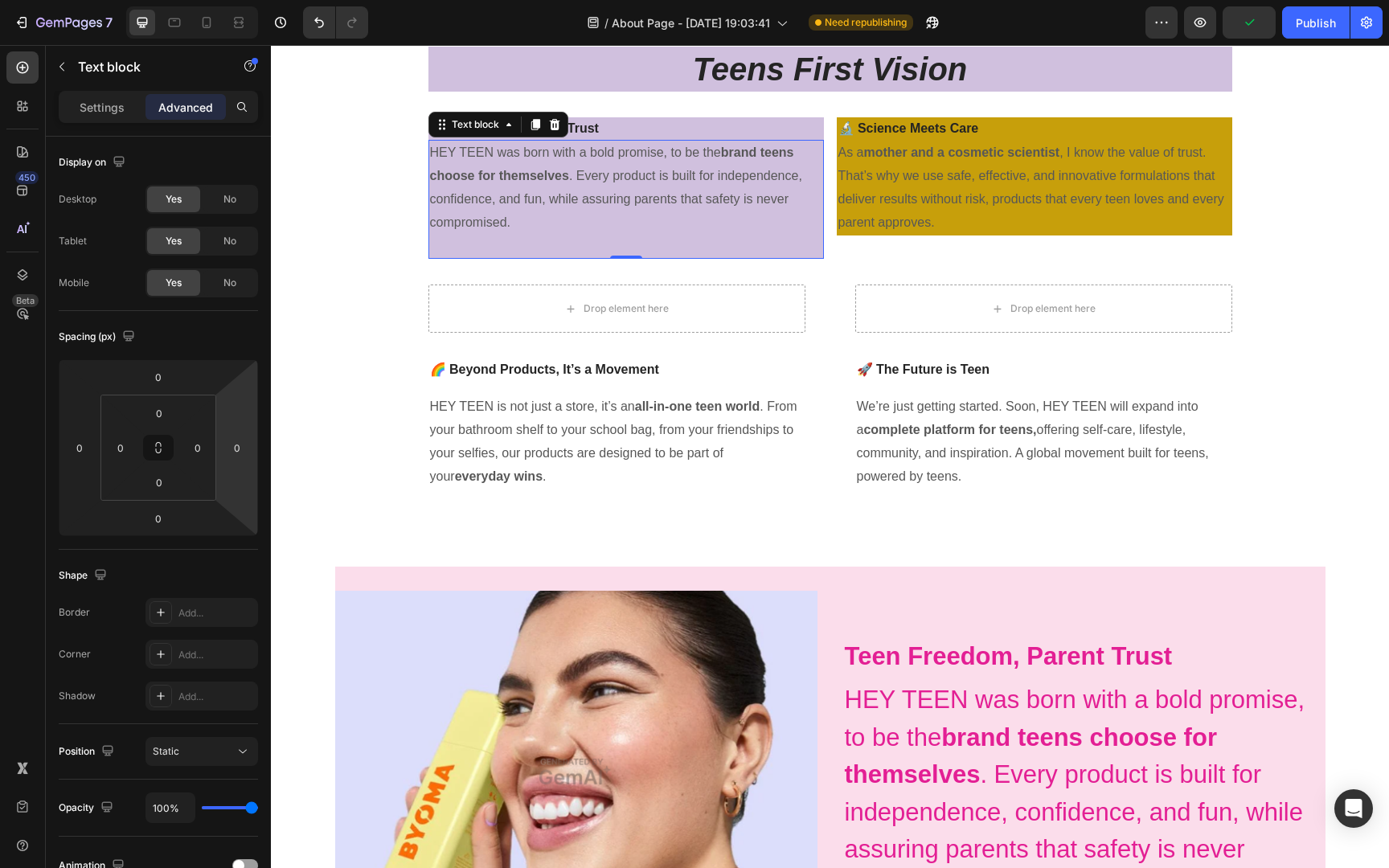
click at [464, 241] on p at bounding box center [626, 245] width 392 height 24
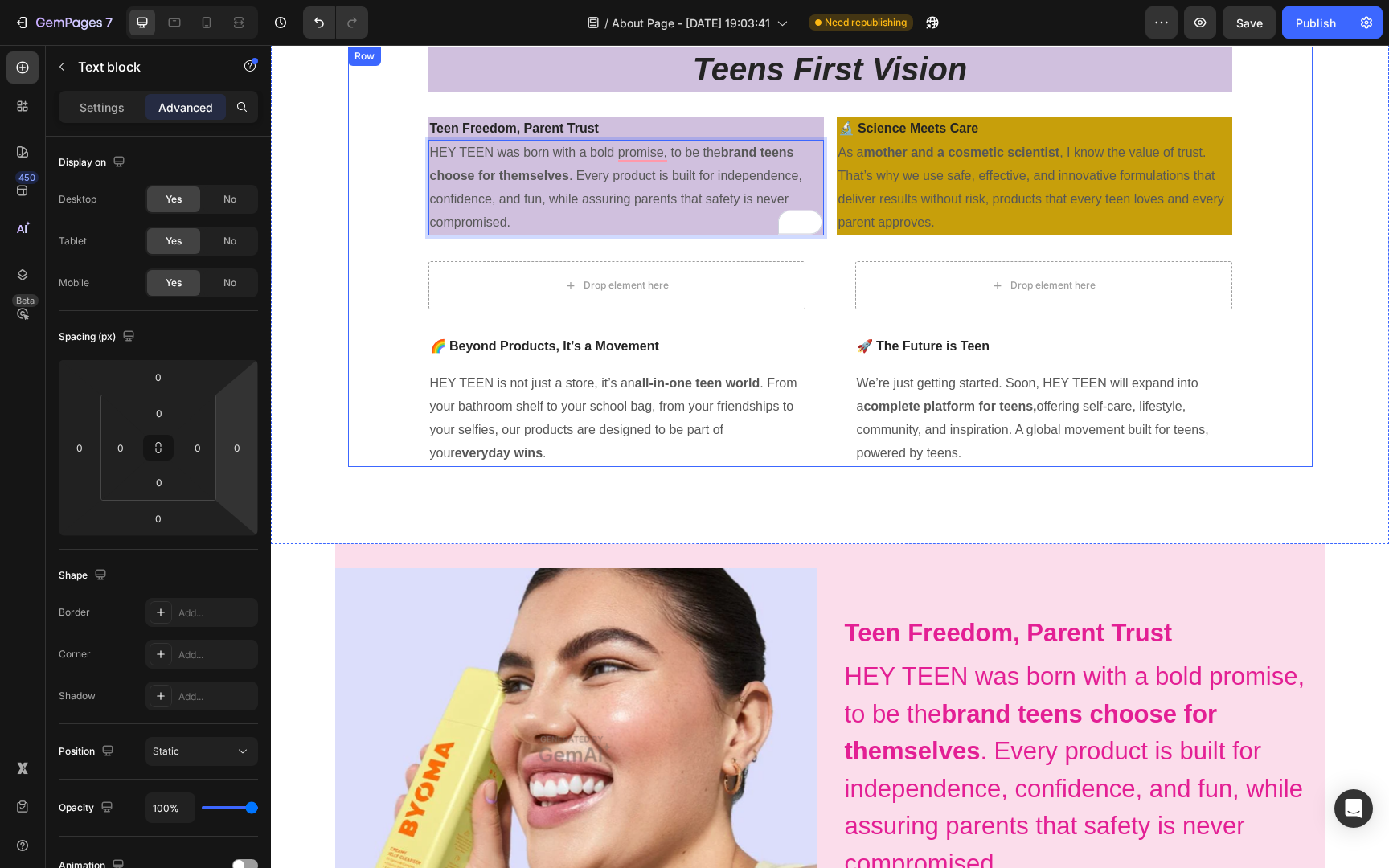
click at [365, 223] on div "Teens First Vision Heading Teen Freedom, Parent Trust Text block HEY TEEN was b…" at bounding box center [830, 257] width 964 height 420
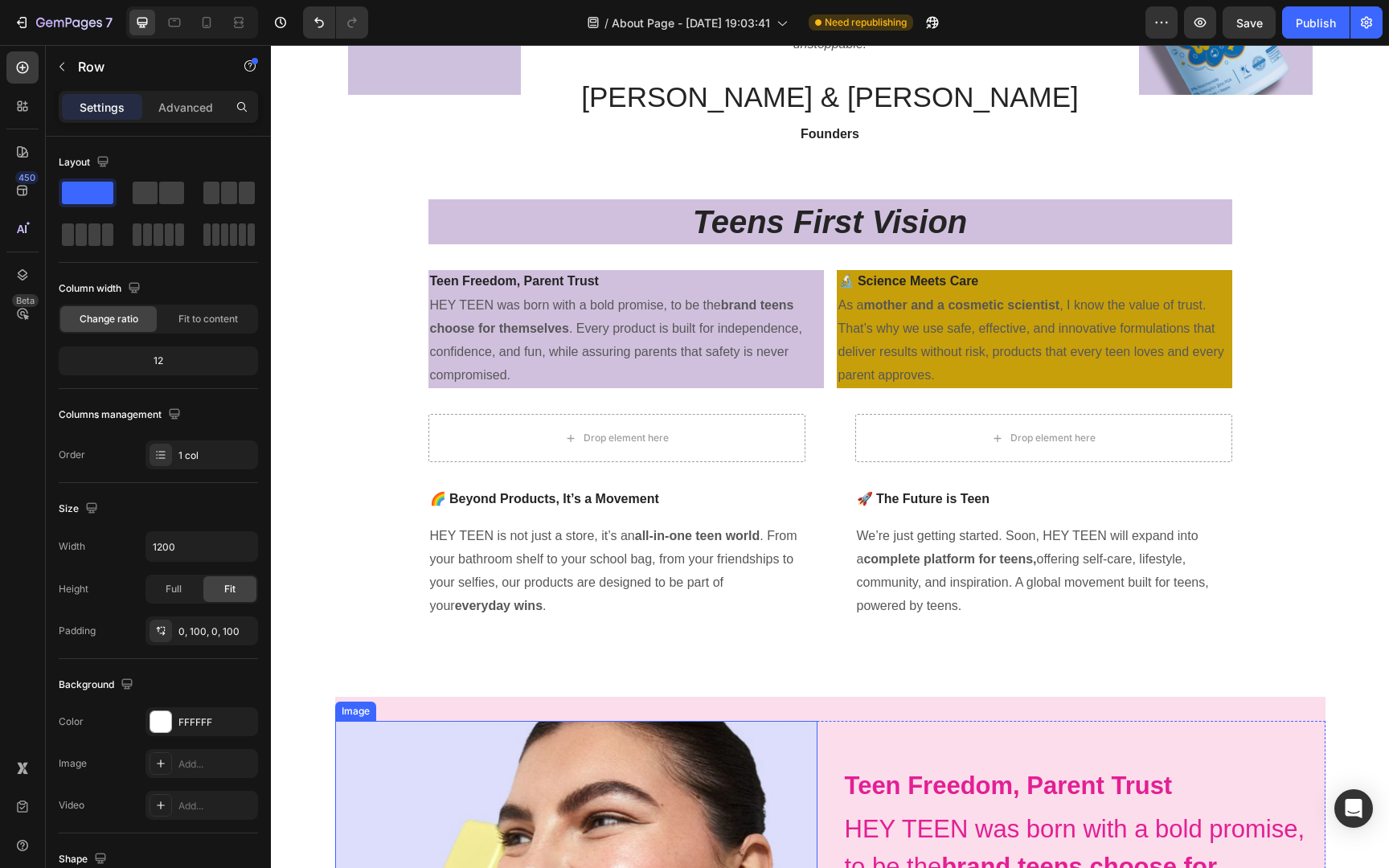
scroll to position [248, 0]
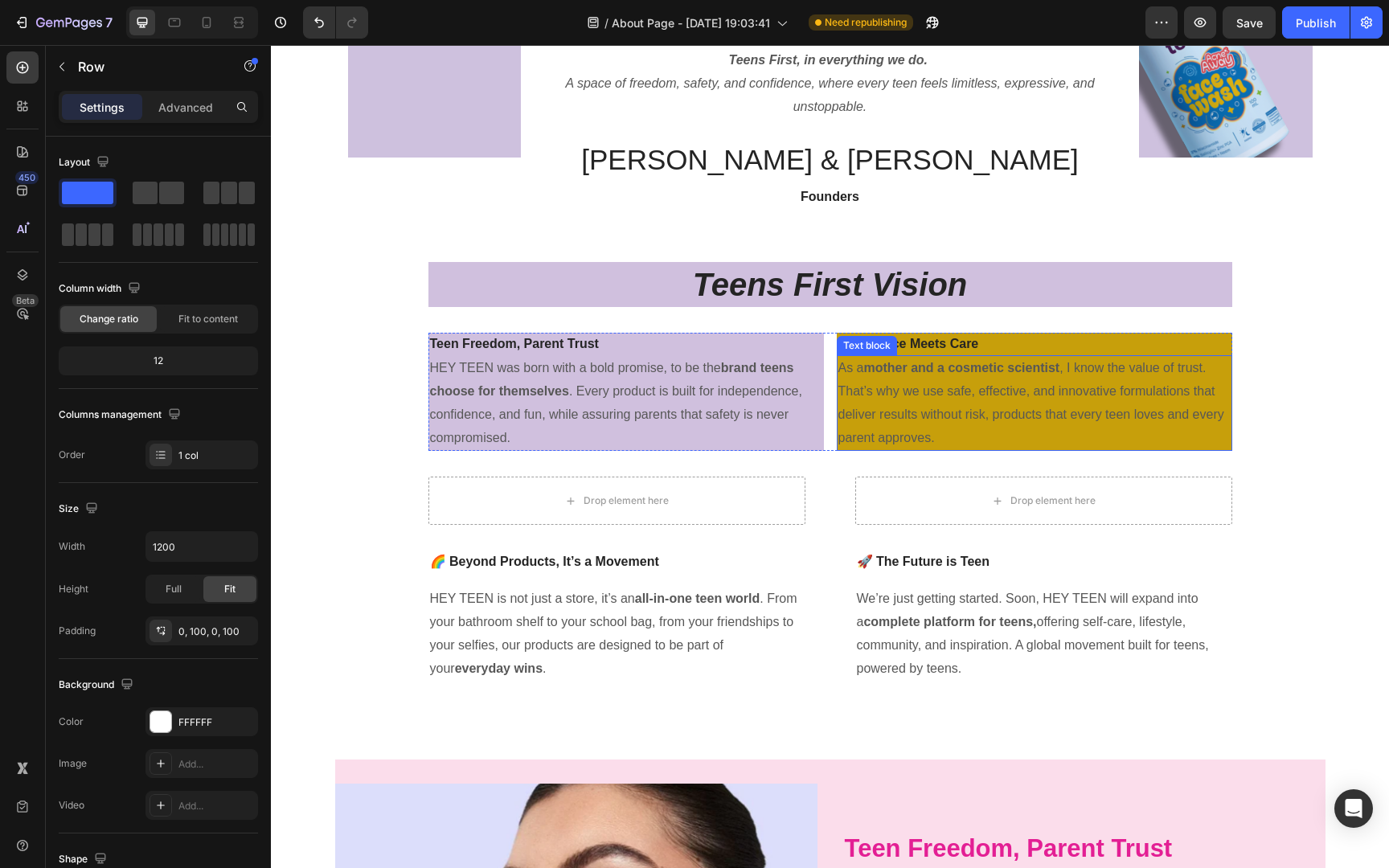
click at [836, 399] on div "As a mother and a cosmetic scientist , I know the value of trust. That’s why we…" at bounding box center [1034, 403] width 396 height 96
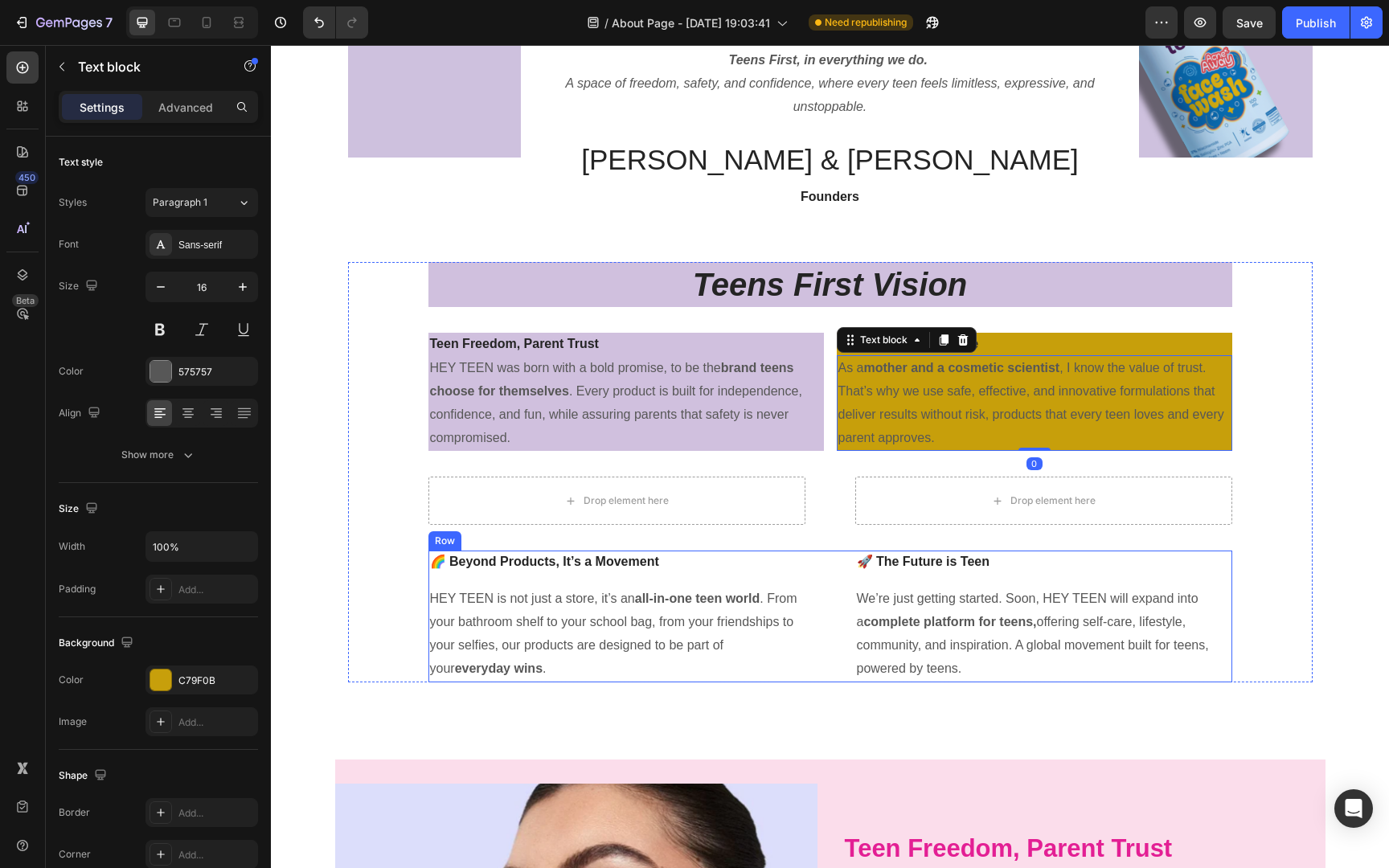
scroll to position [316, 0]
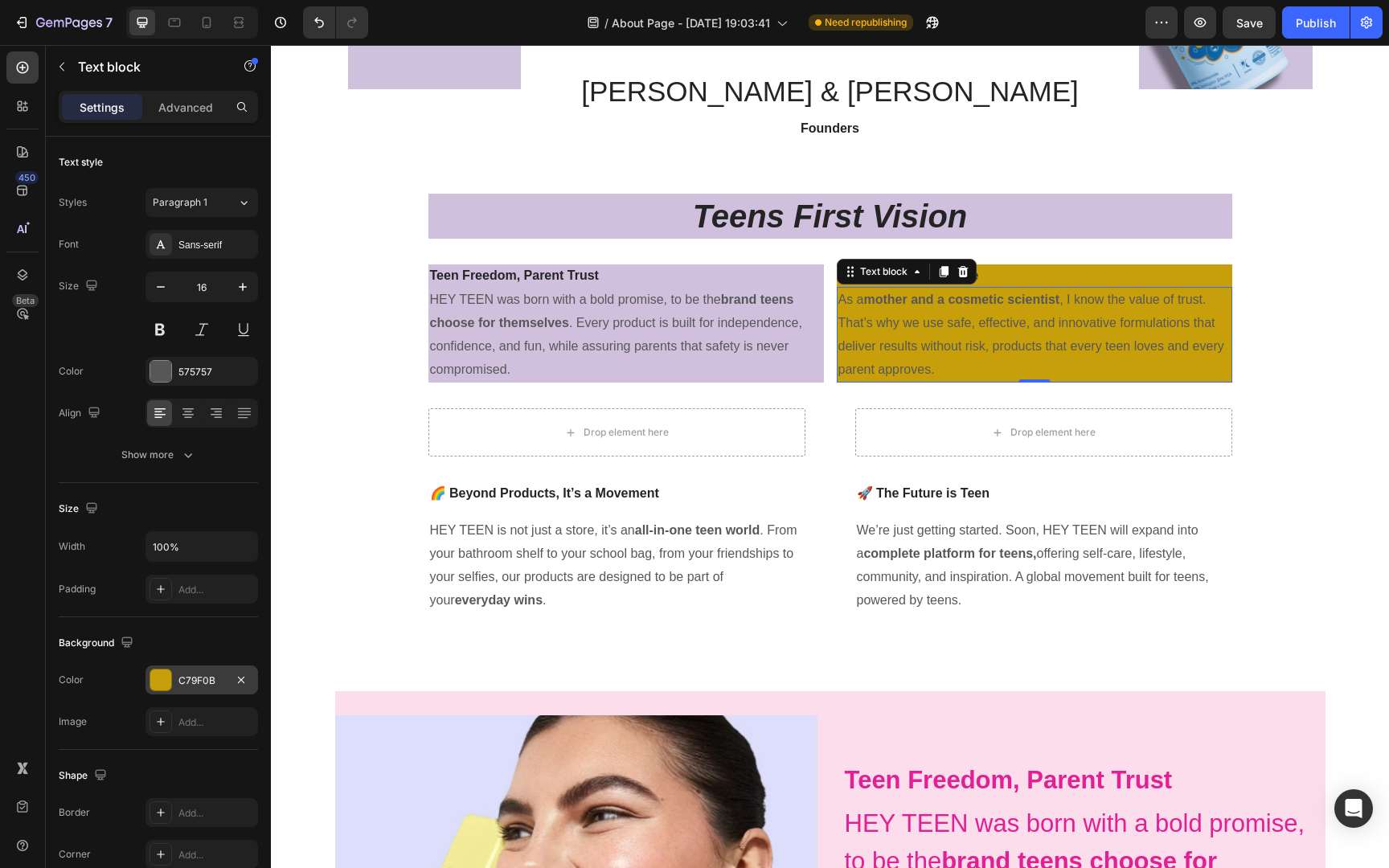
click at [209, 673] on div "C79F0B" at bounding box center [202, 680] width 47 height 14
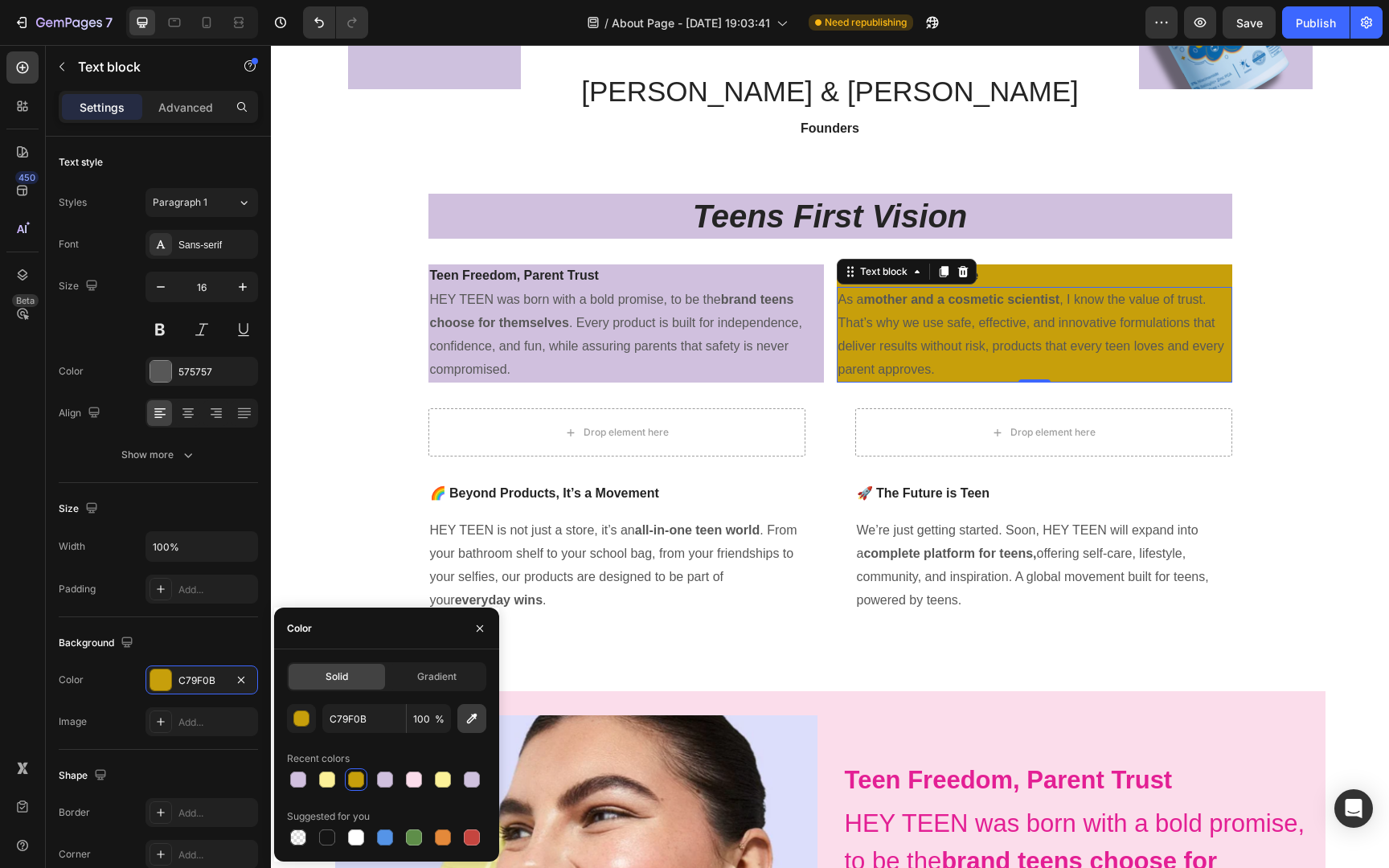
click at [471, 726] on button "button" at bounding box center [472, 718] width 29 height 29
type input "FBDDEB"
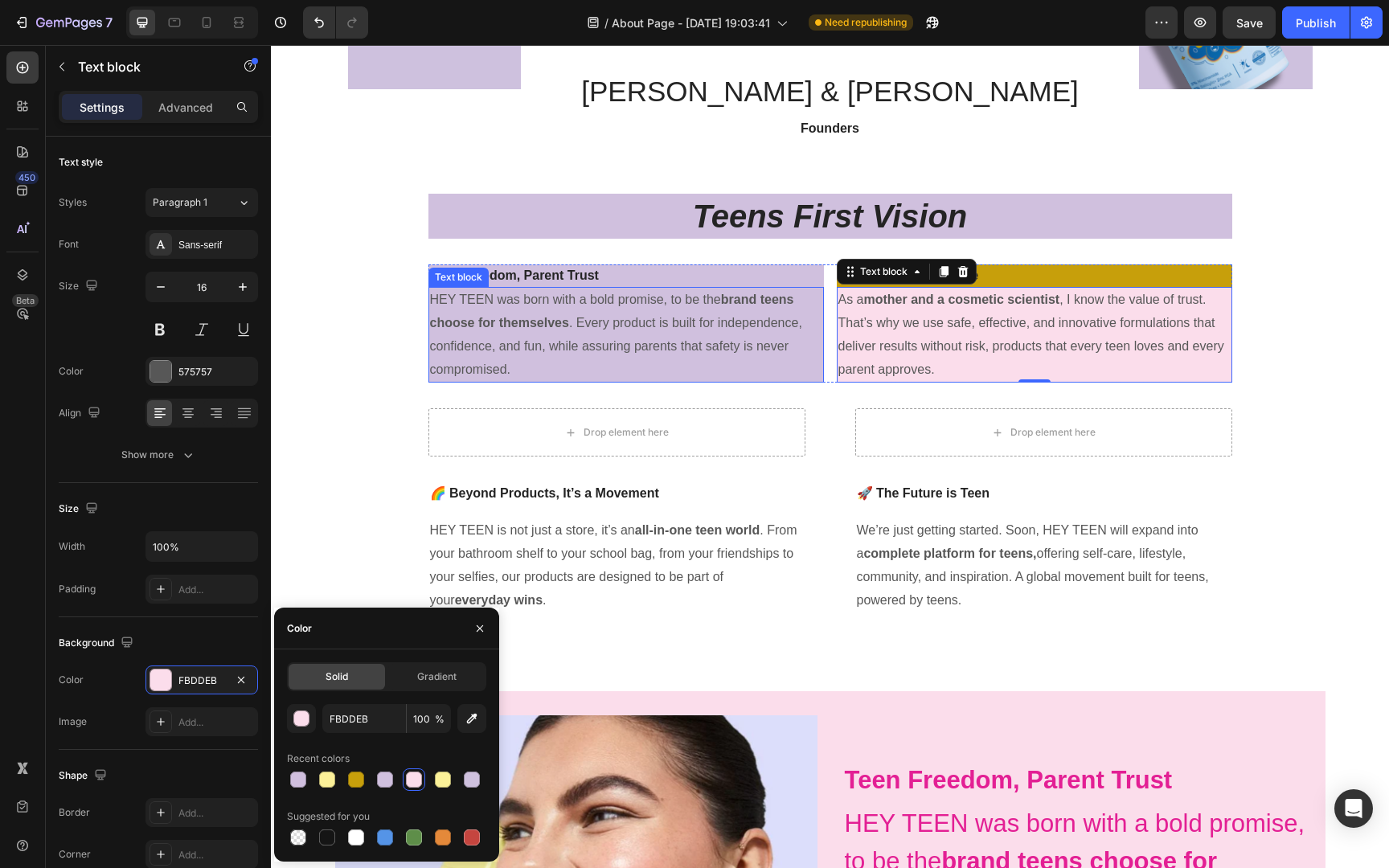
click at [658, 363] on p "HEY TEEN was born with a bold promise, to be the brand teens choose for themsel…" at bounding box center [626, 335] width 392 height 92
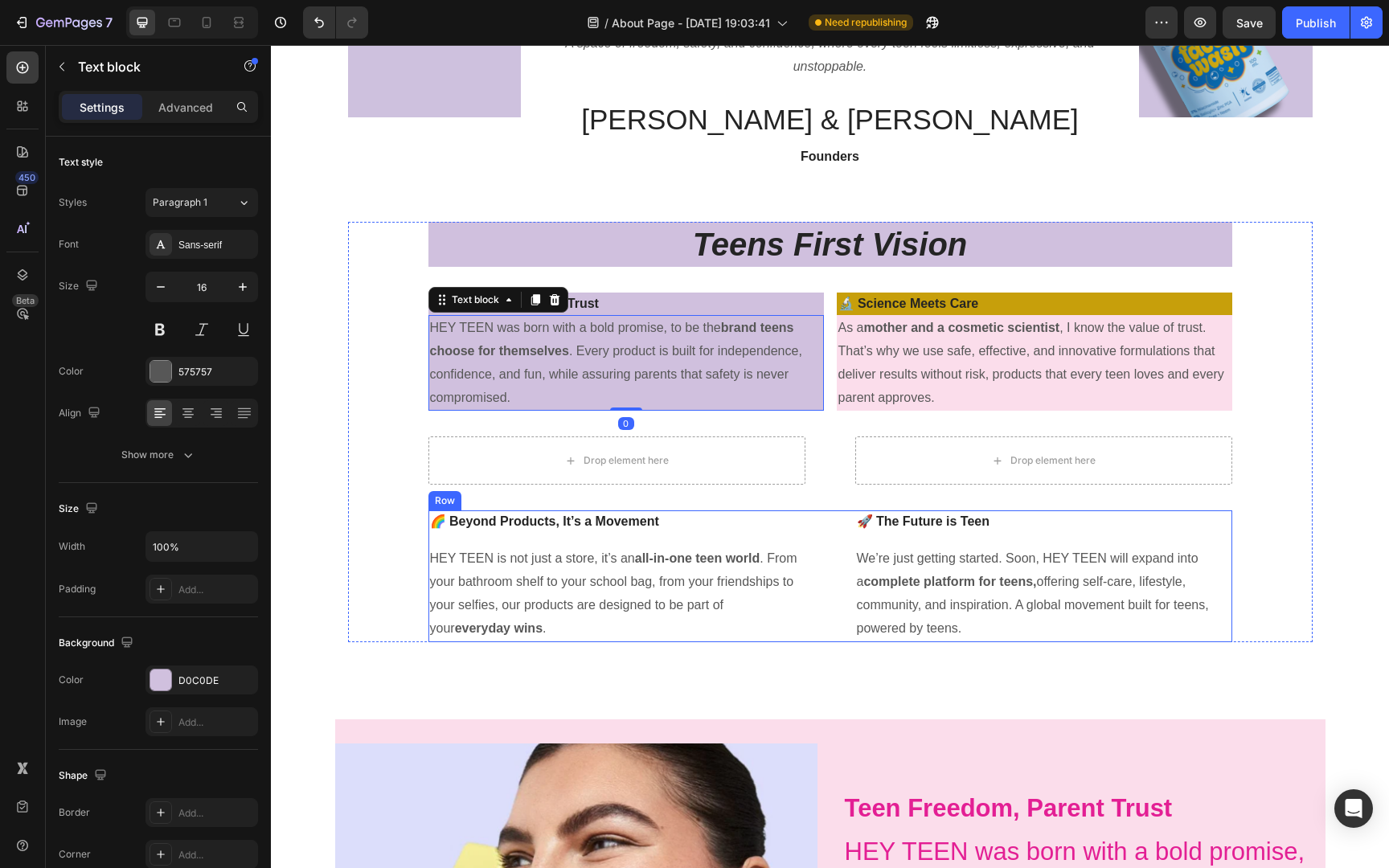
scroll to position [238, 0]
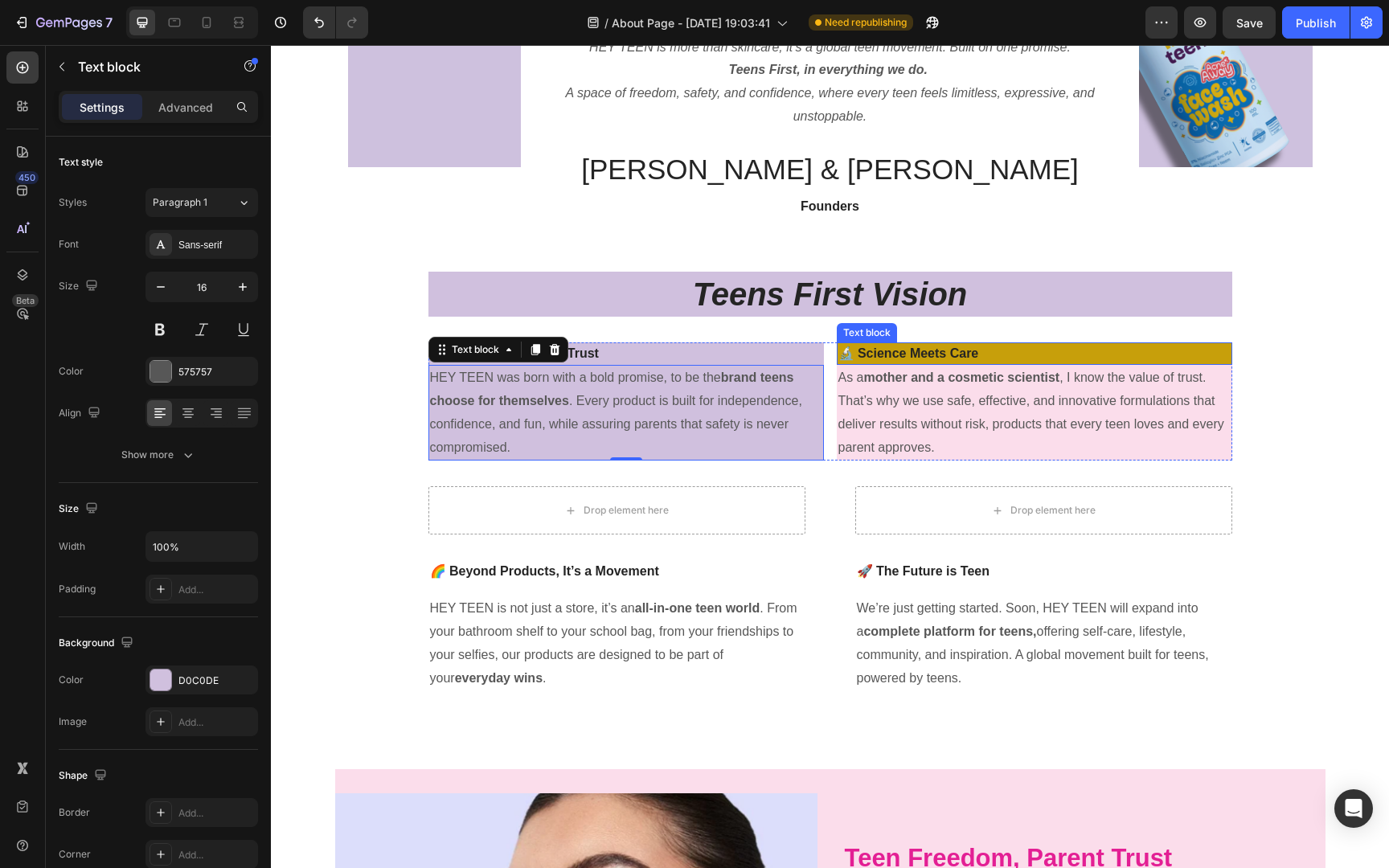
click at [904, 351] on strong "🔬 Science Meets Care" at bounding box center [908, 353] width 140 height 13
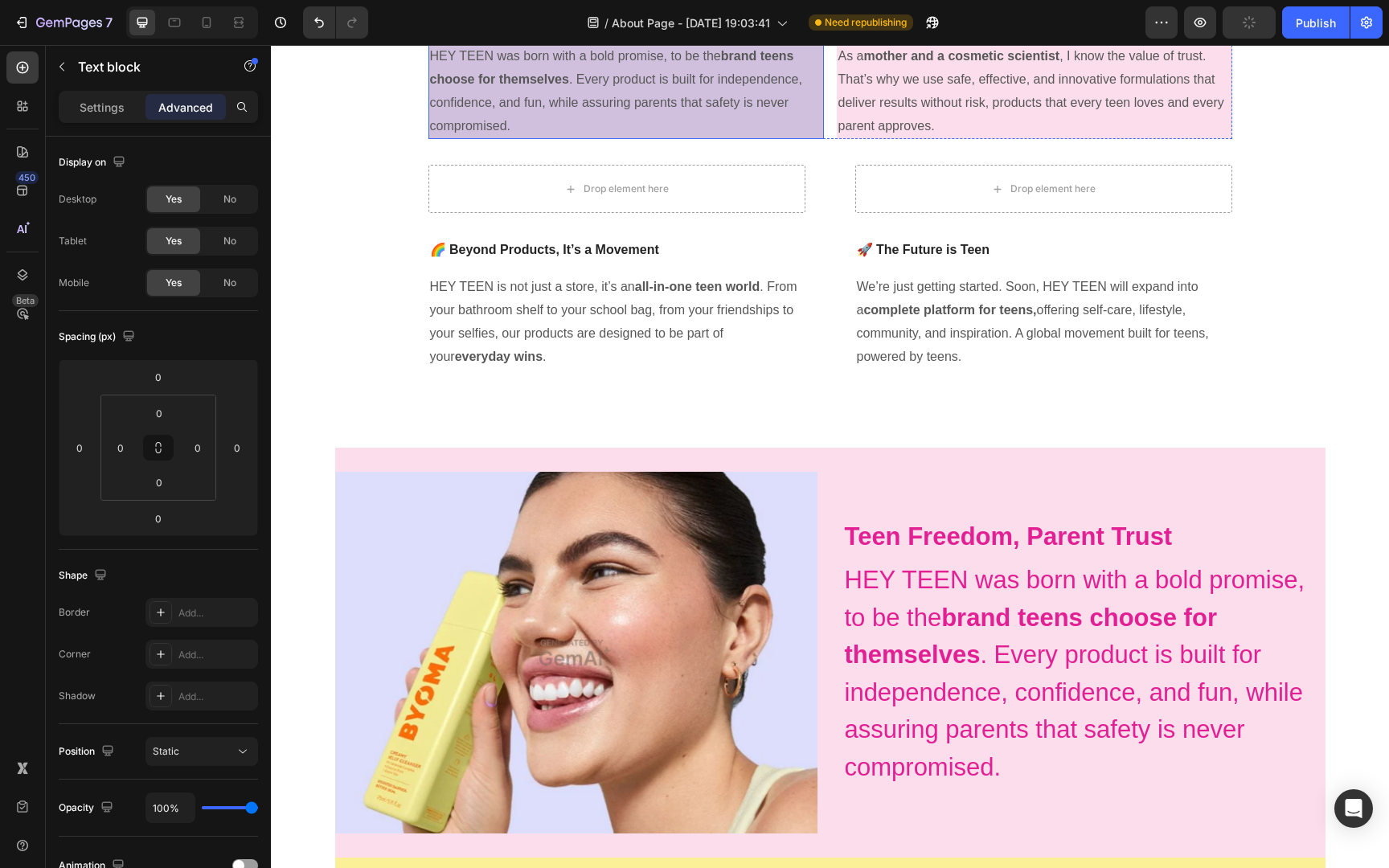
scroll to position [605, 0]
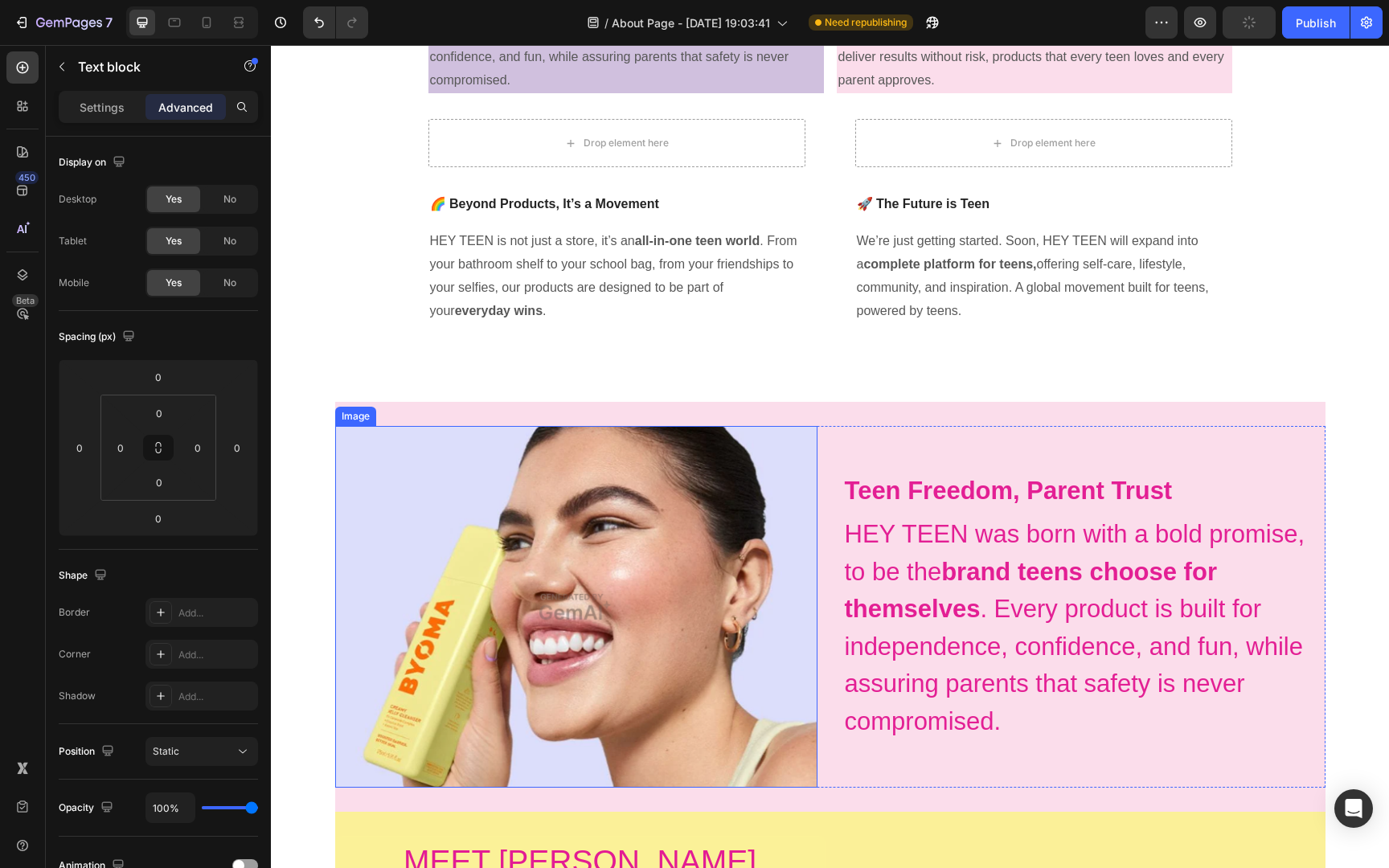
click at [697, 588] on img at bounding box center [576, 606] width 482 height 362
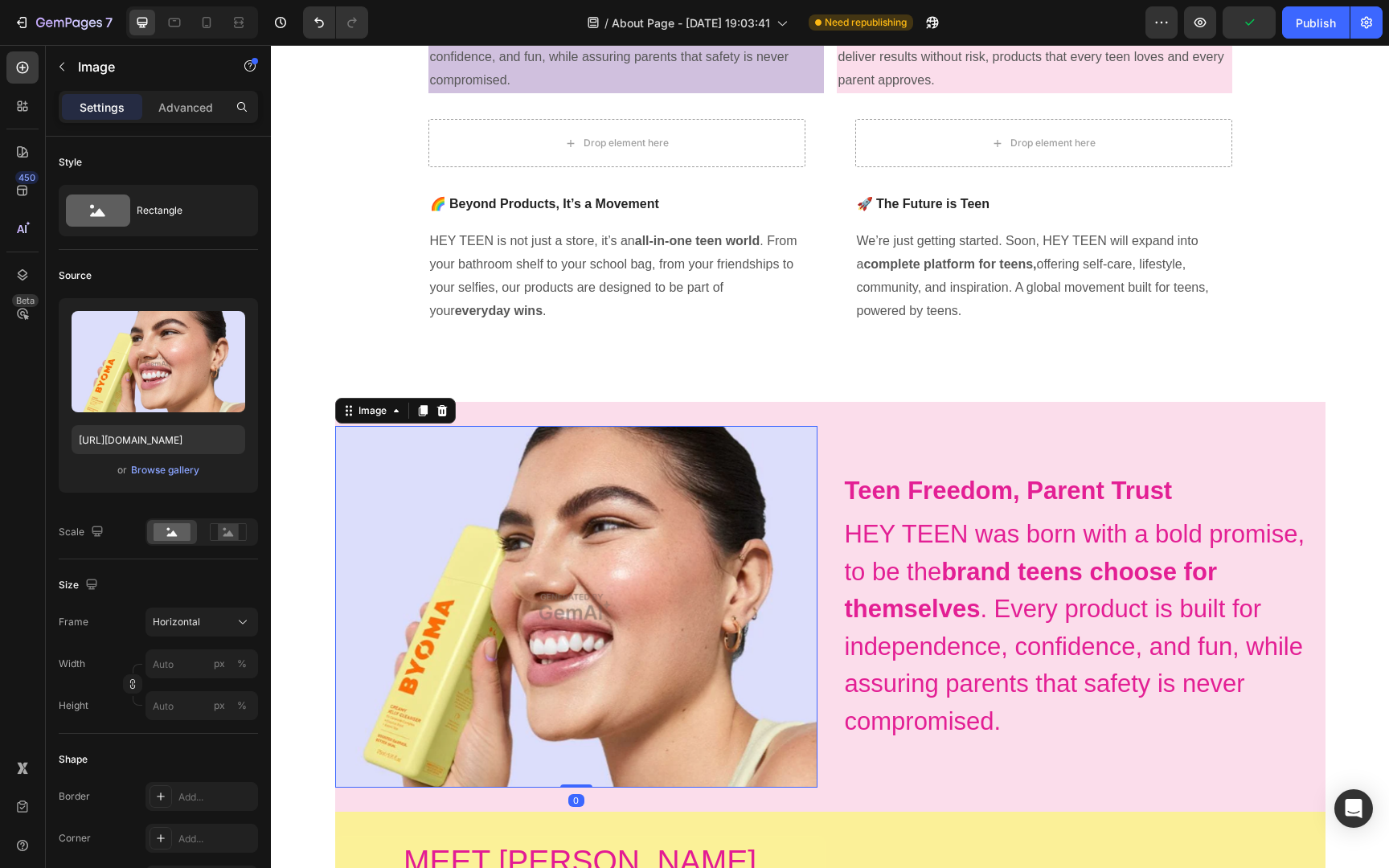
click at [697, 588] on img at bounding box center [576, 606] width 482 height 362
click at [448, 407] on icon at bounding box center [442, 410] width 13 height 13
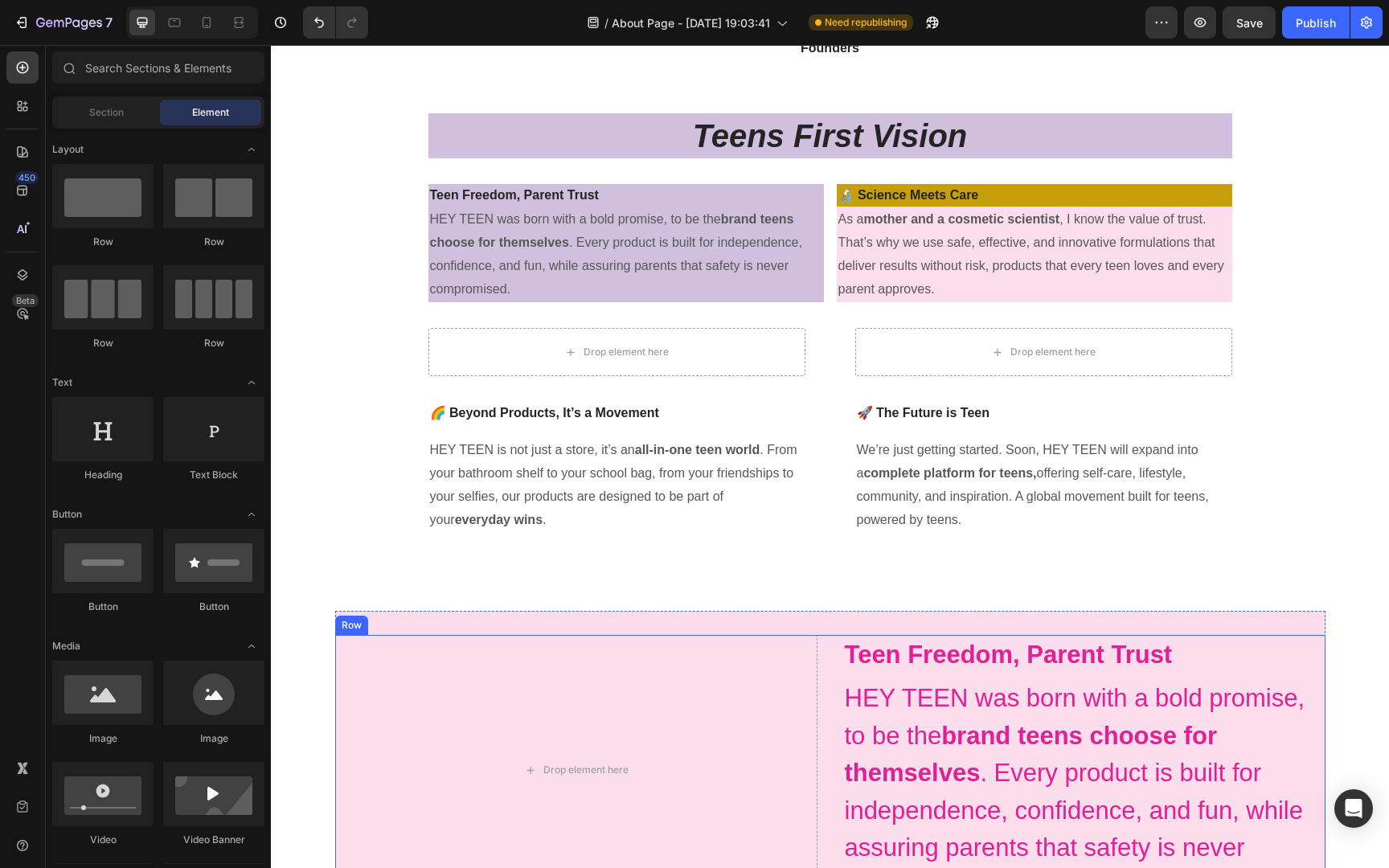
scroll to position [383, 0]
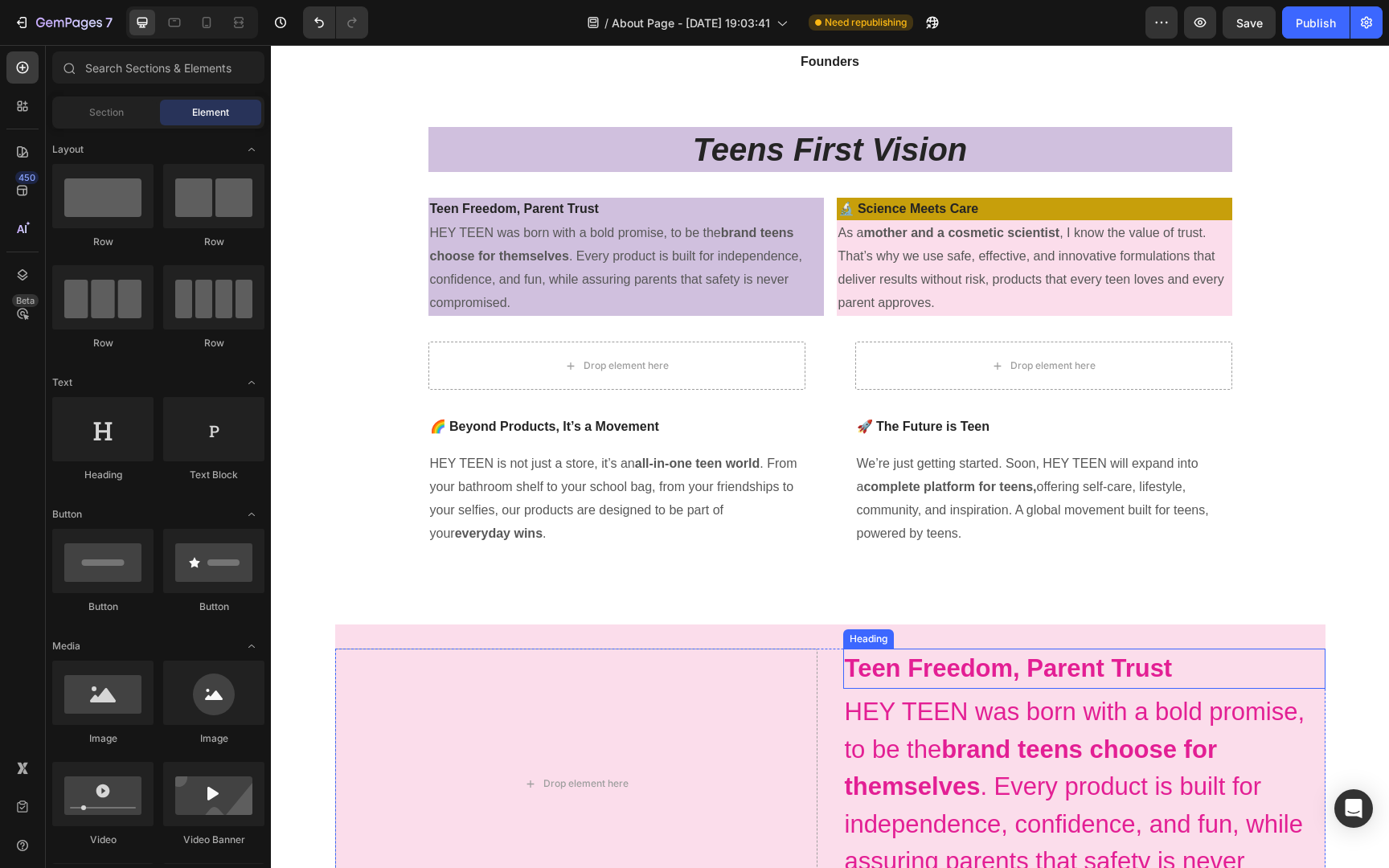
click at [961, 671] on strong "Teen Freedom, Parent Trust" at bounding box center [1009, 667] width 328 height 28
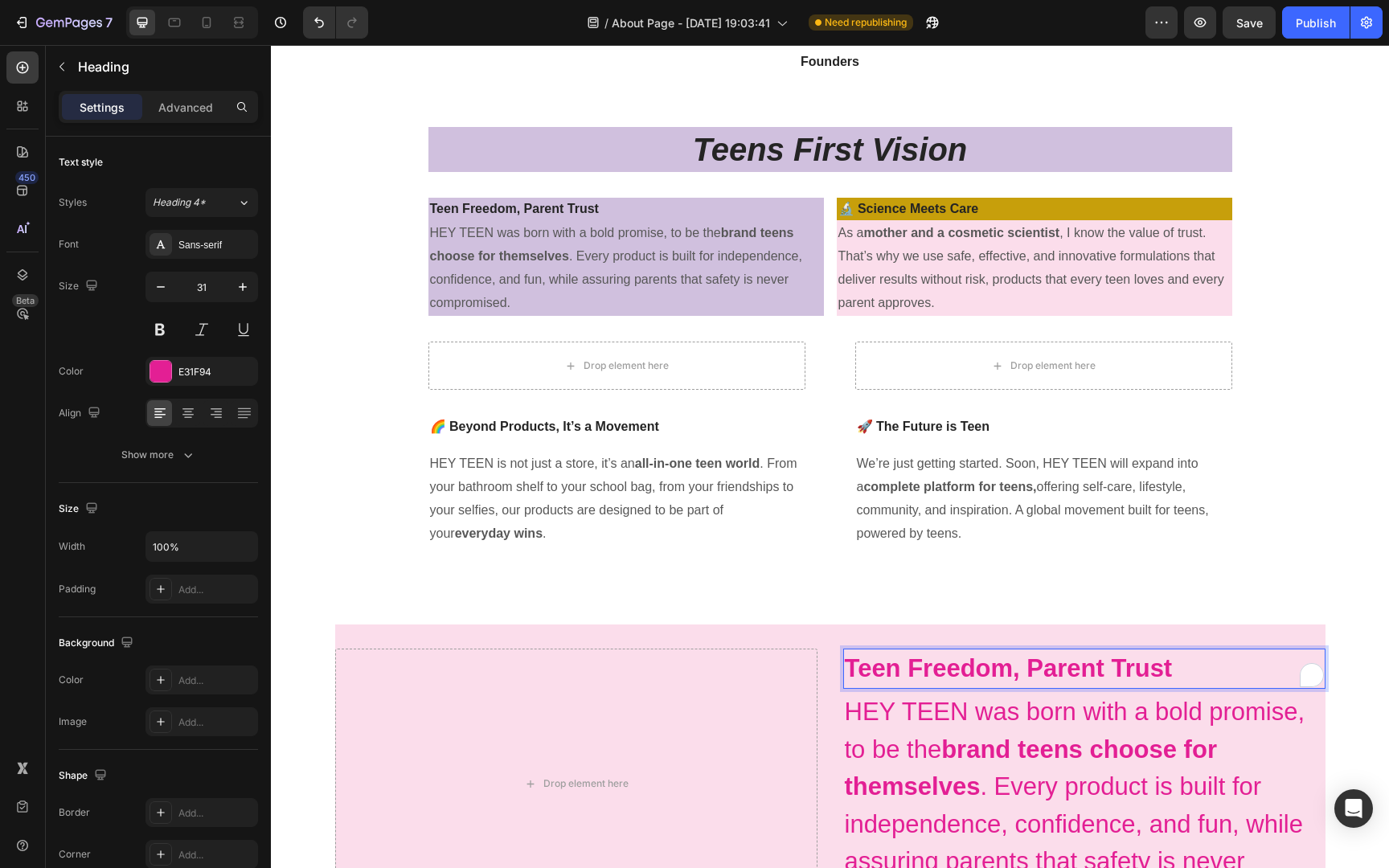
click at [961, 671] on strong "Teen Freedom, Parent Trust" at bounding box center [1009, 667] width 328 height 28
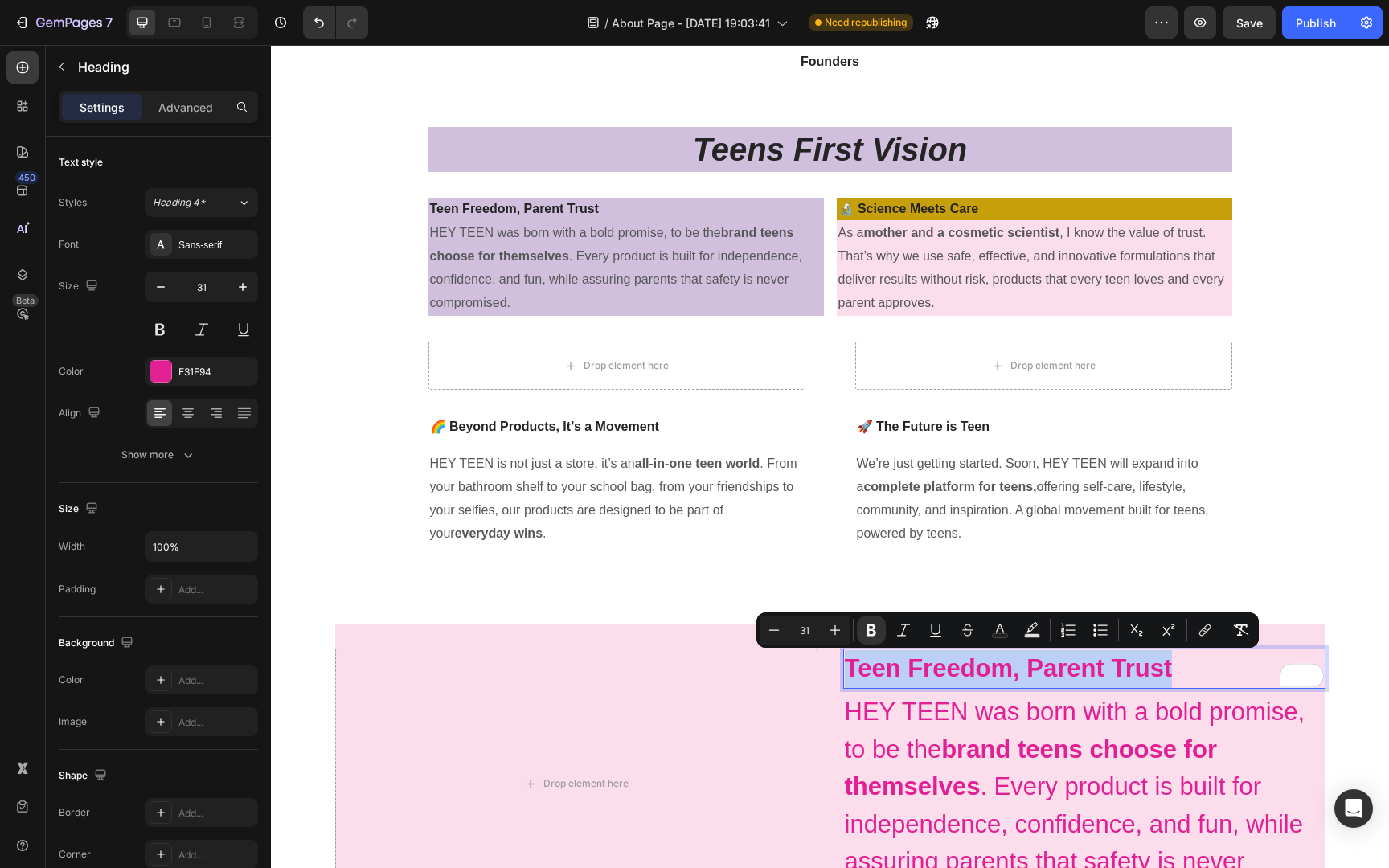
click at [1191, 661] on p "Teen Freedom, Parent Trust" at bounding box center [1084, 668] width 479 height 38
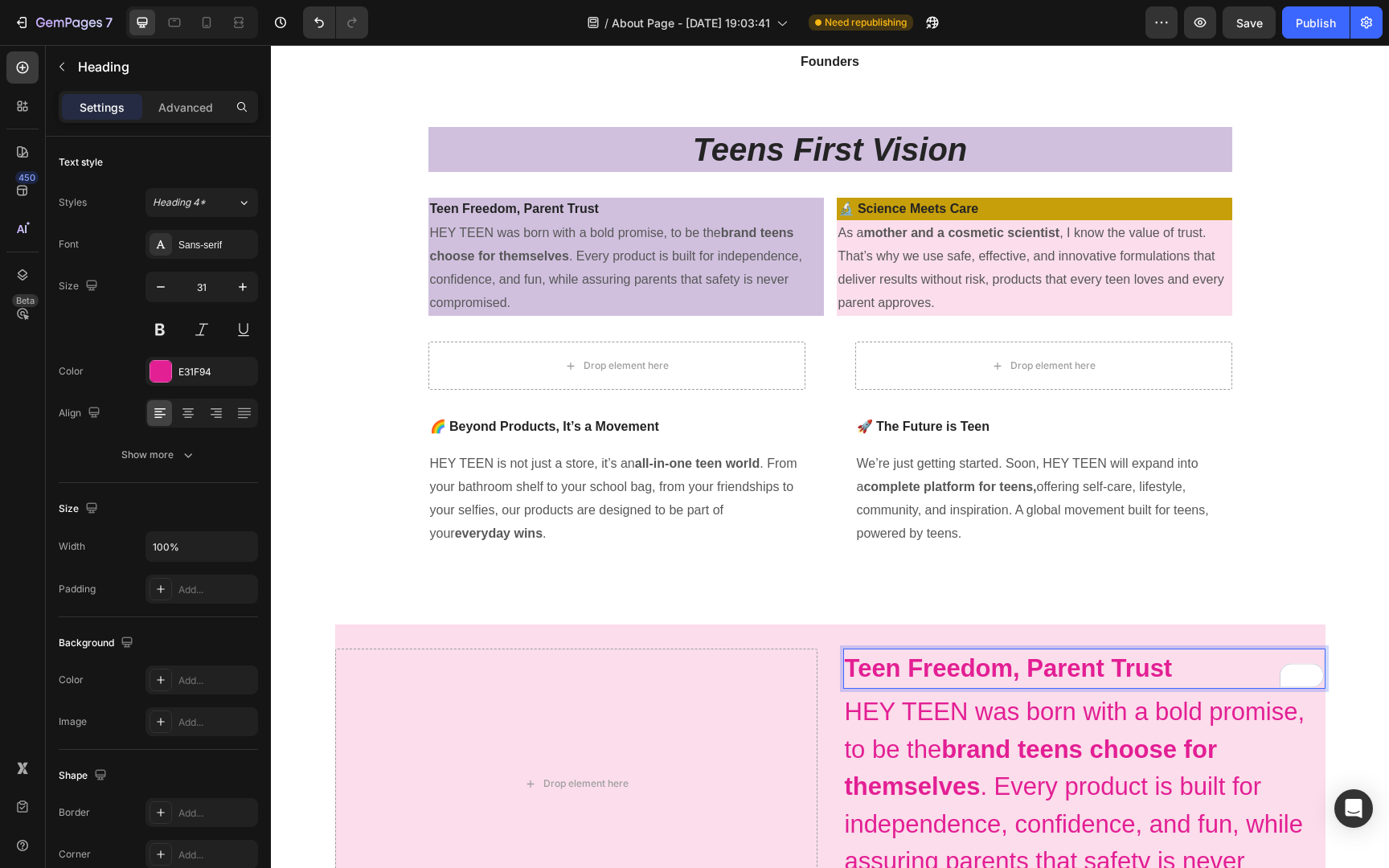
click at [1191, 661] on p "Teen Freedom, Parent Trust" at bounding box center [1084, 668] width 479 height 38
click at [1245, 734] on h2 "HEY TEEN was born with a bold promise, to be the brand teens choose for themsel…" at bounding box center [1084, 805] width 482 height 227
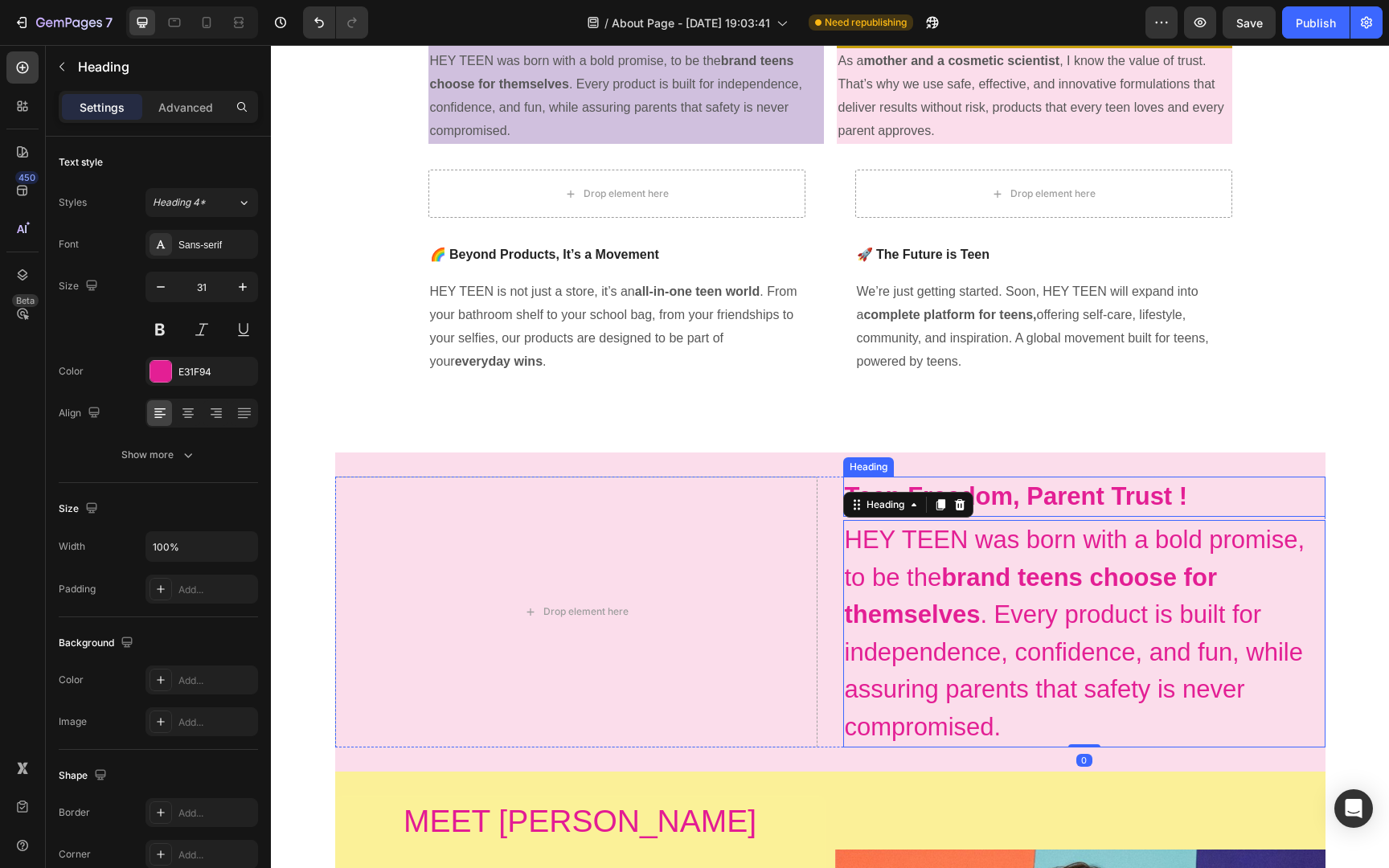
scroll to position [584, 0]
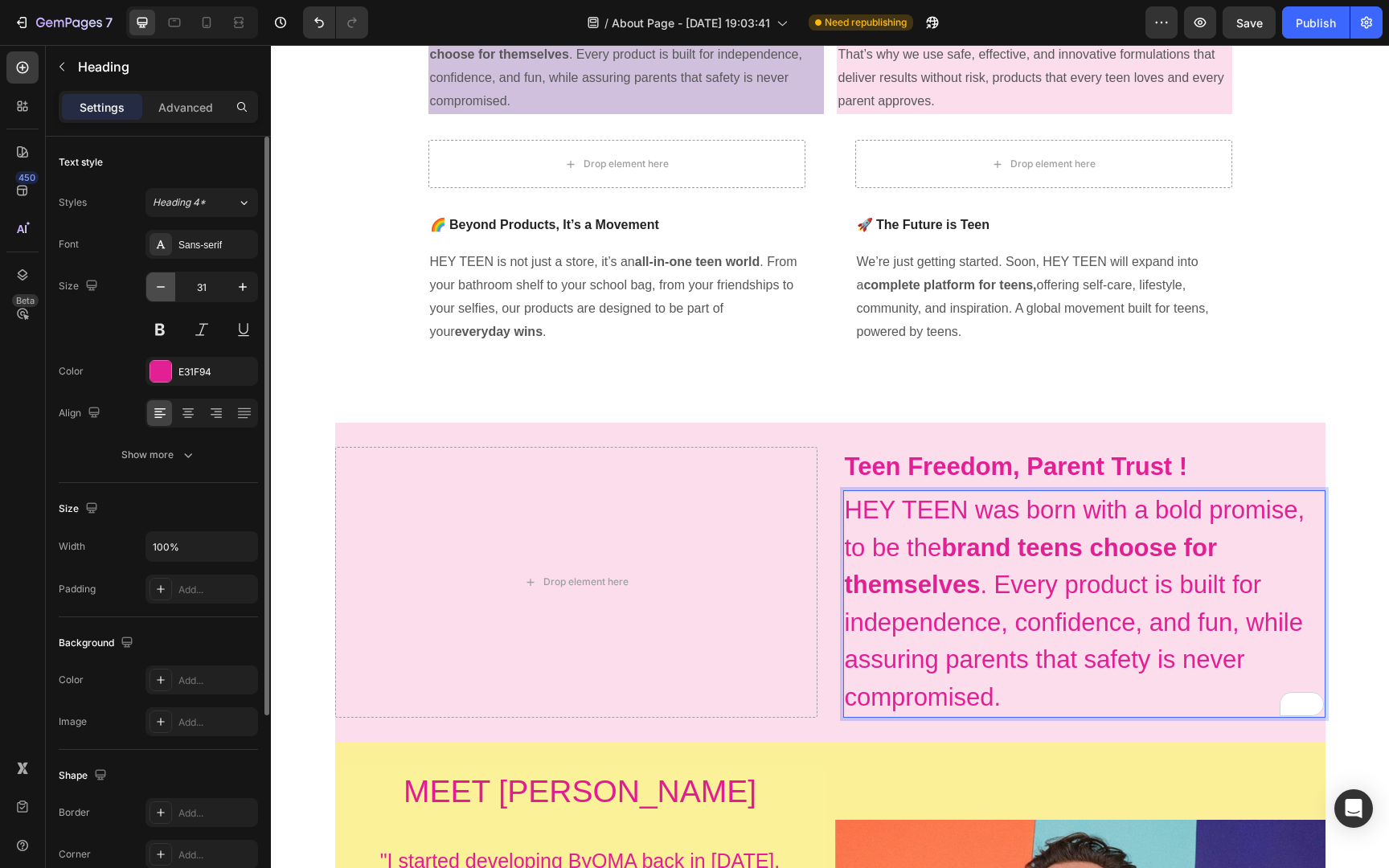
click at [161, 295] on button "button" at bounding box center [160, 286] width 29 height 29
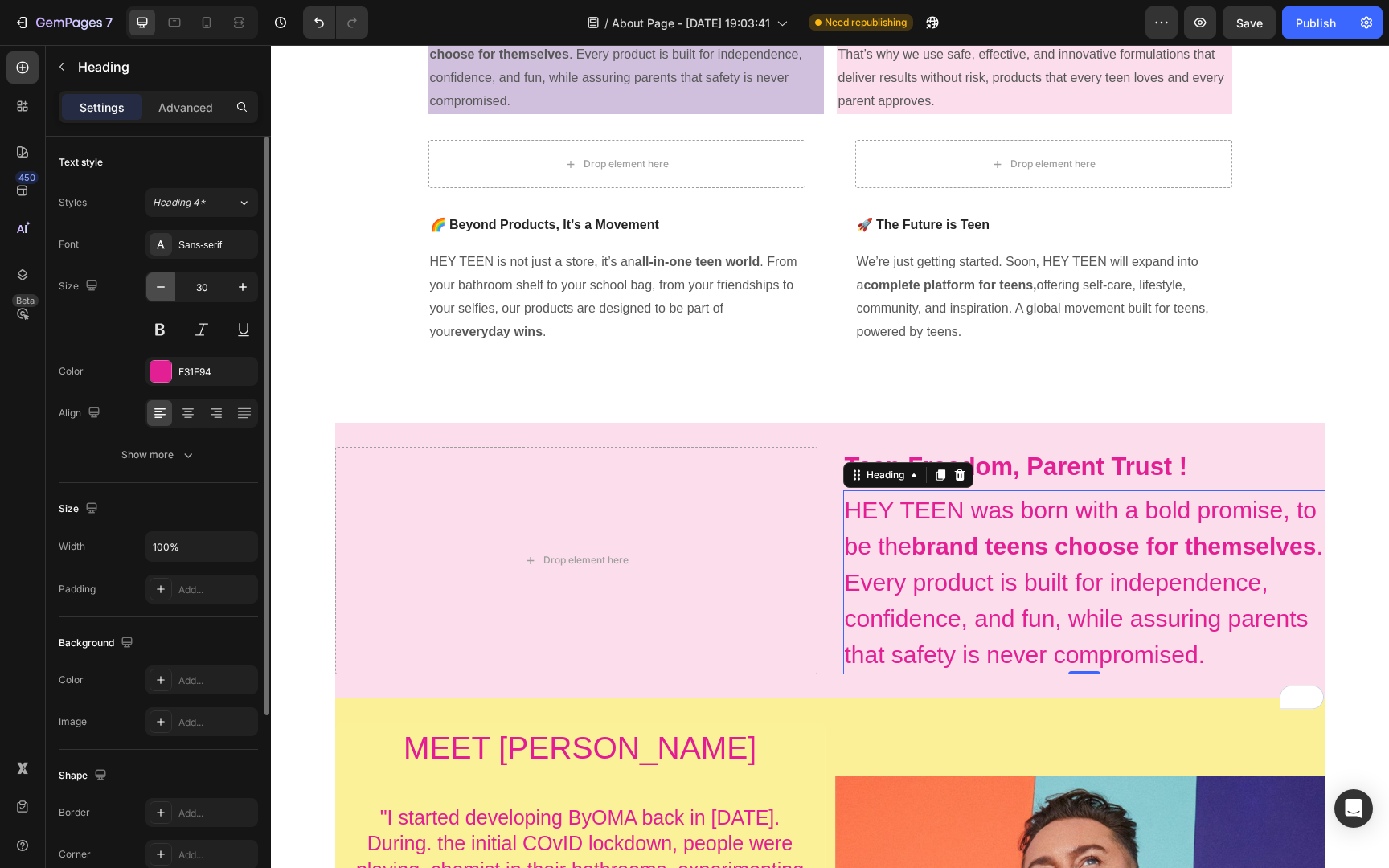
click at [161, 295] on button "button" at bounding box center [160, 286] width 29 height 29
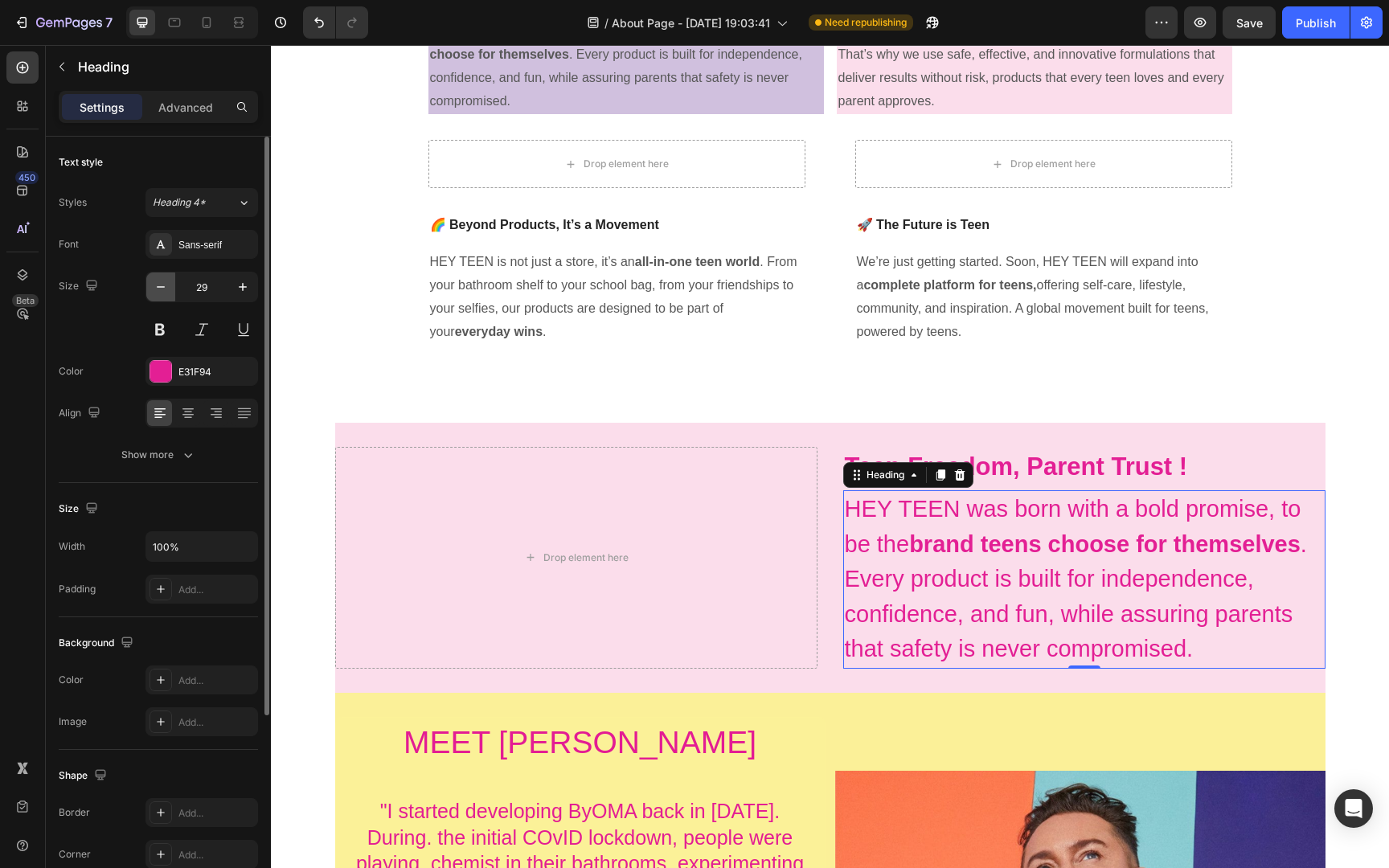
click at [161, 295] on button "button" at bounding box center [160, 286] width 29 height 29
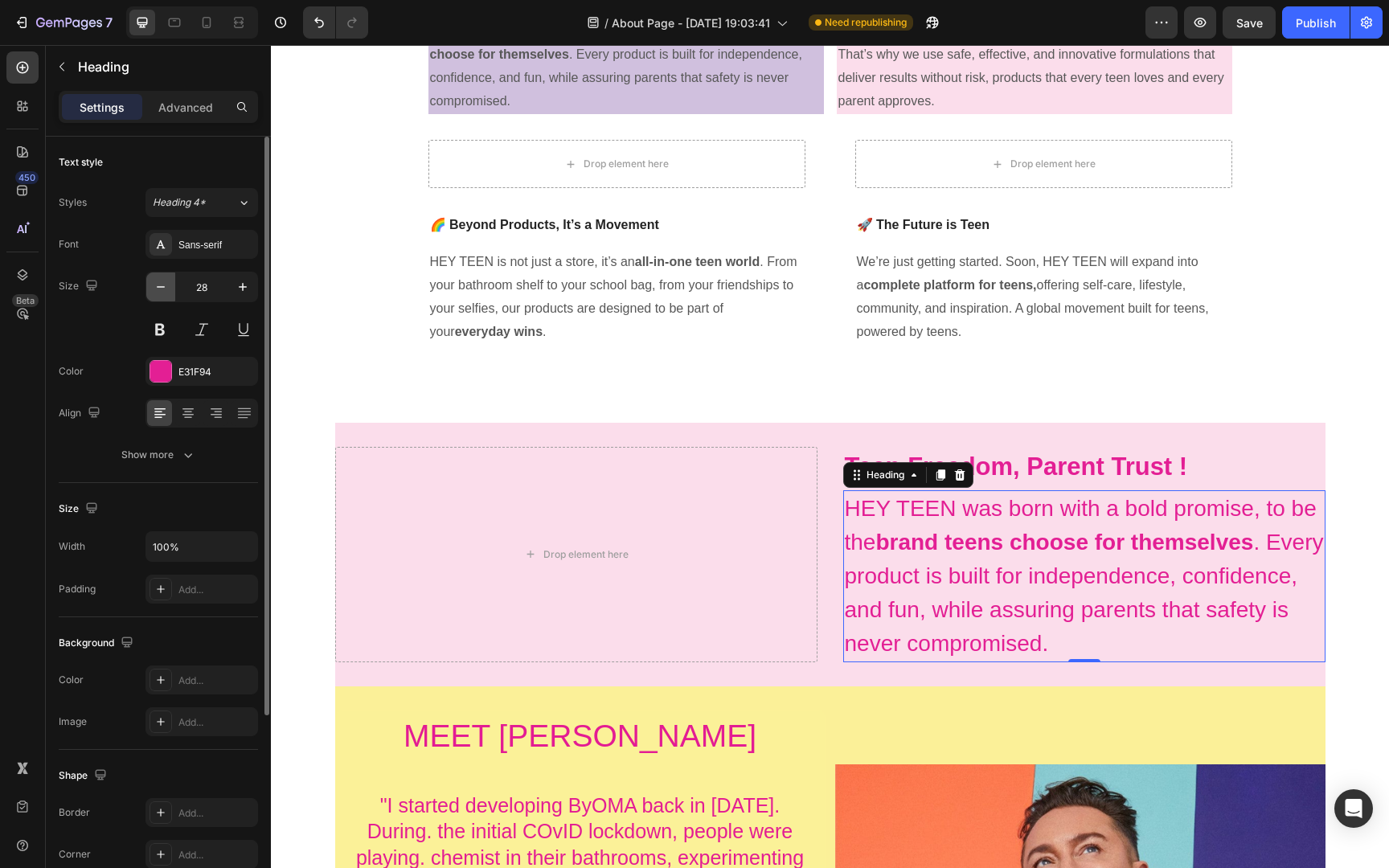
click at [161, 295] on button "button" at bounding box center [160, 286] width 29 height 29
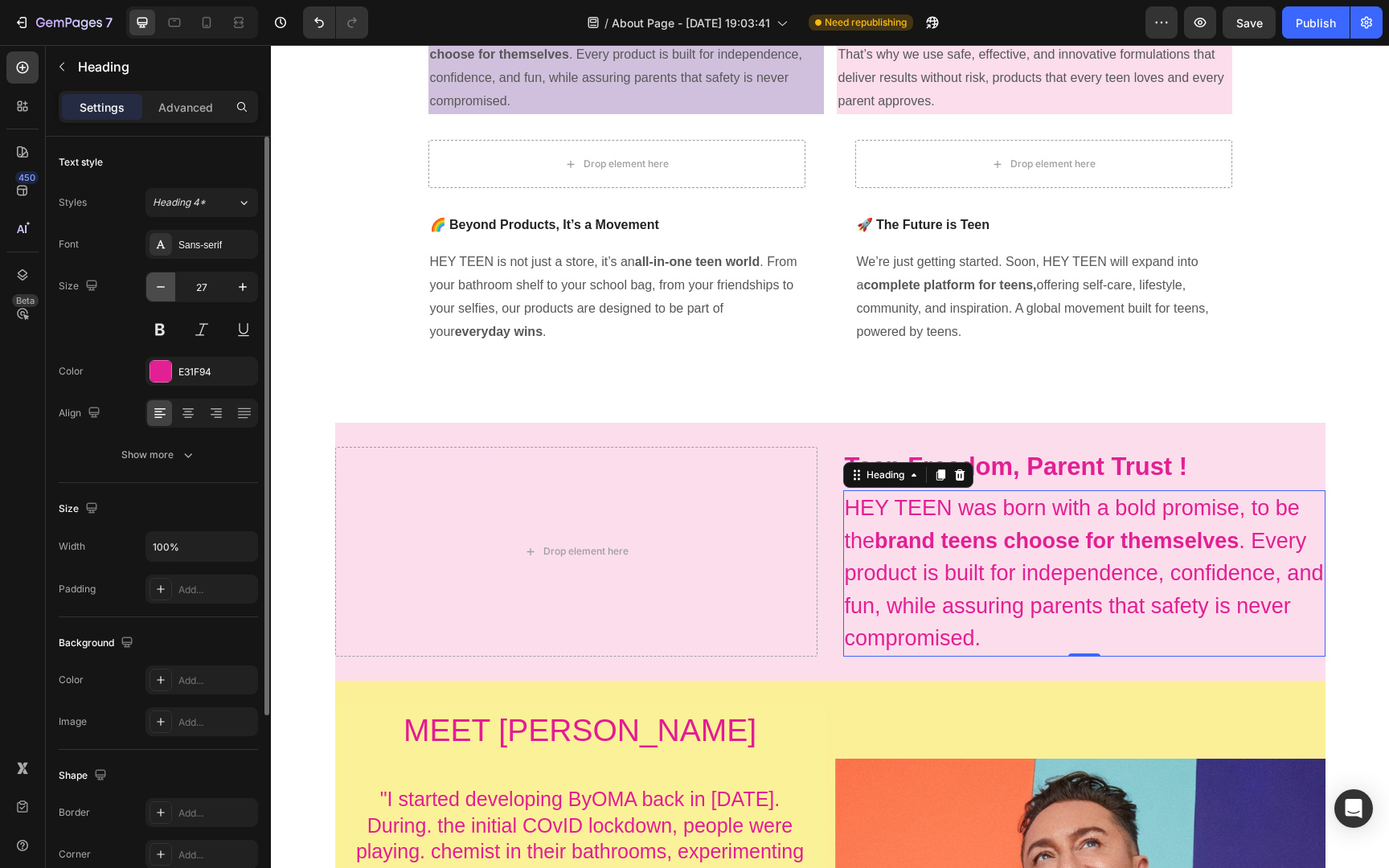
click at [161, 295] on button "button" at bounding box center [160, 286] width 29 height 29
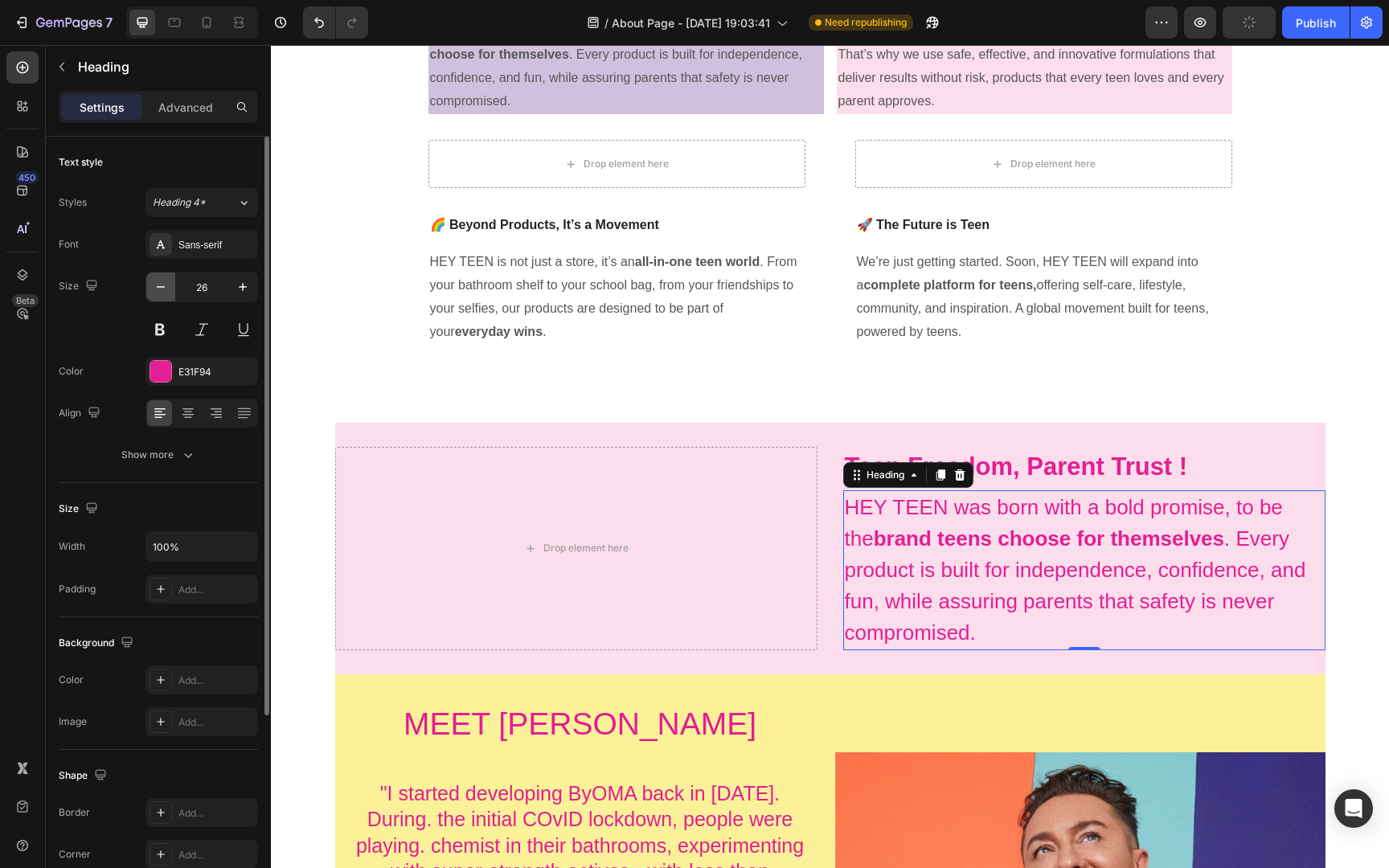
click at [161, 295] on button "button" at bounding box center [160, 286] width 29 height 29
type input "25"
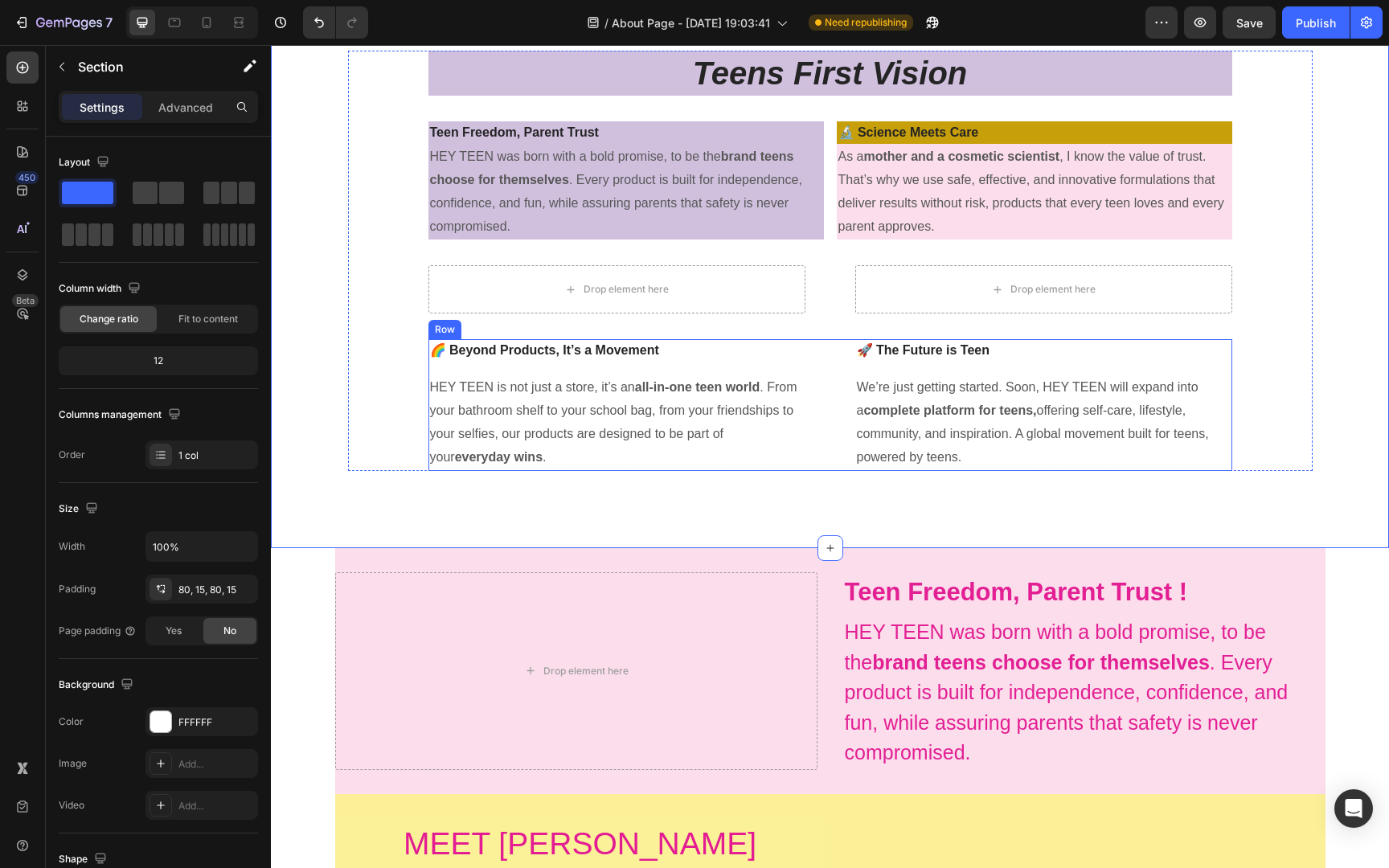
scroll to position [452, 0]
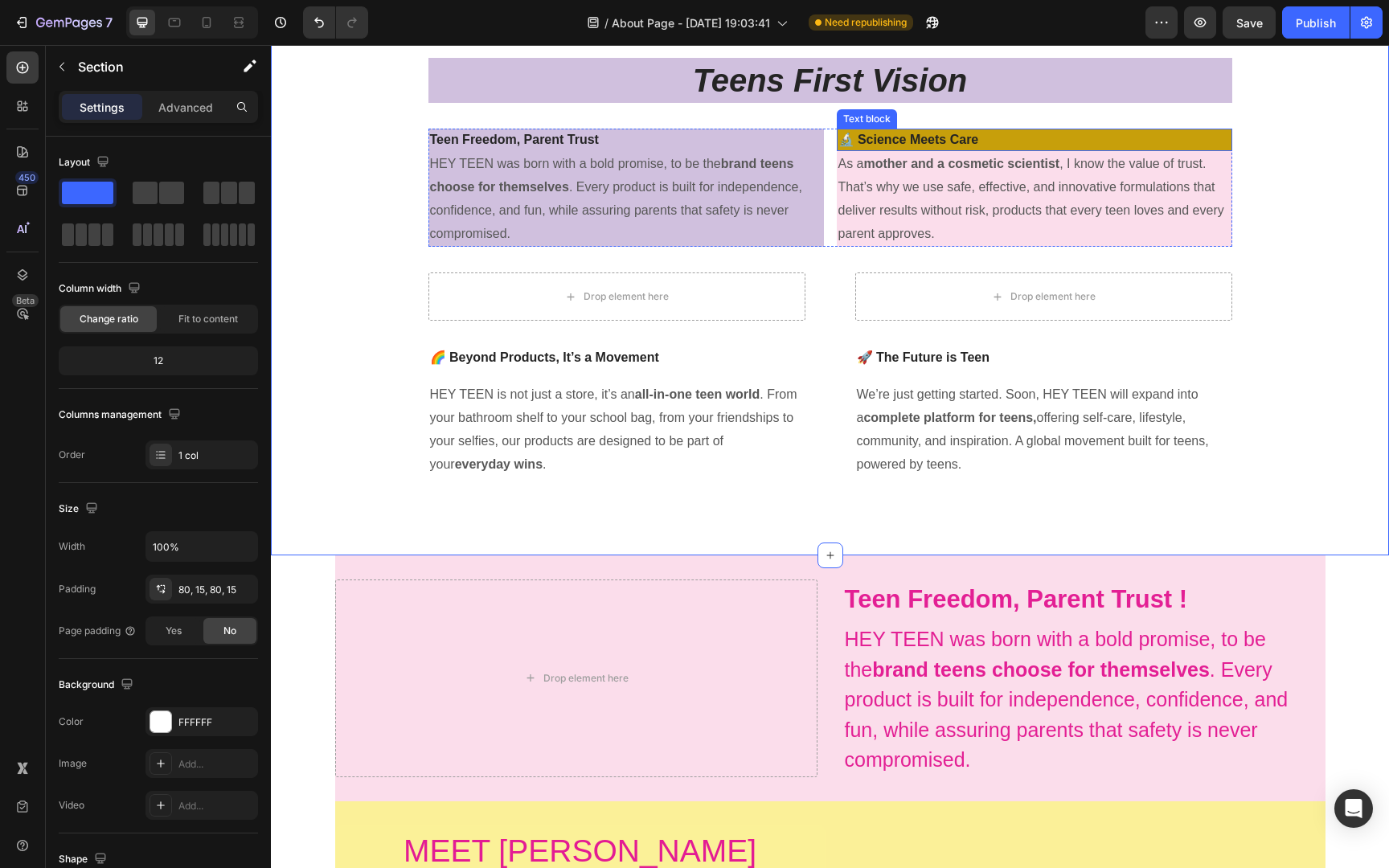
click at [927, 142] on strong "🔬 Science Meets Care" at bounding box center [908, 139] width 140 height 13
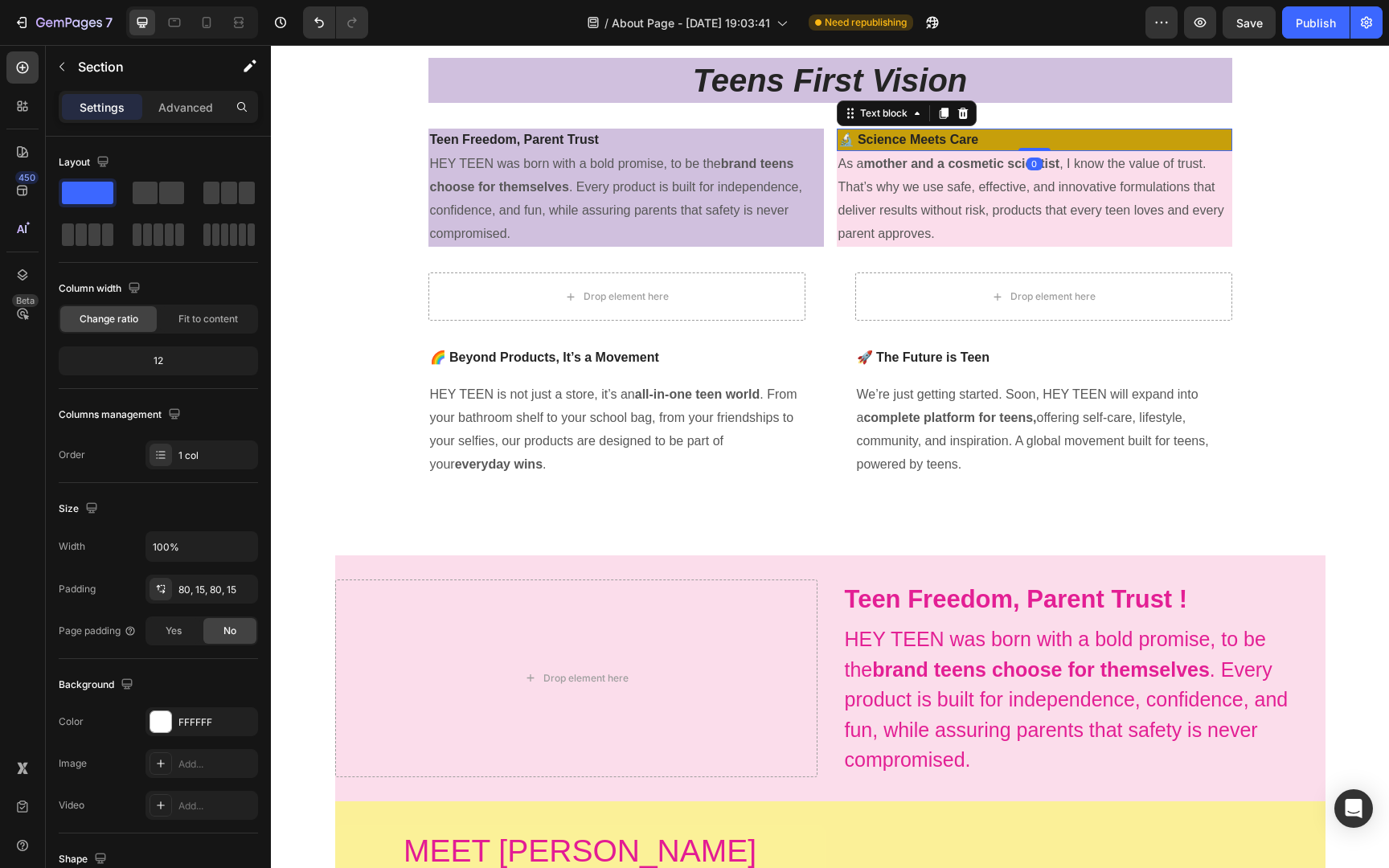
click at [927, 142] on strong "🔬 Science Meets Care" at bounding box center [908, 139] width 140 height 13
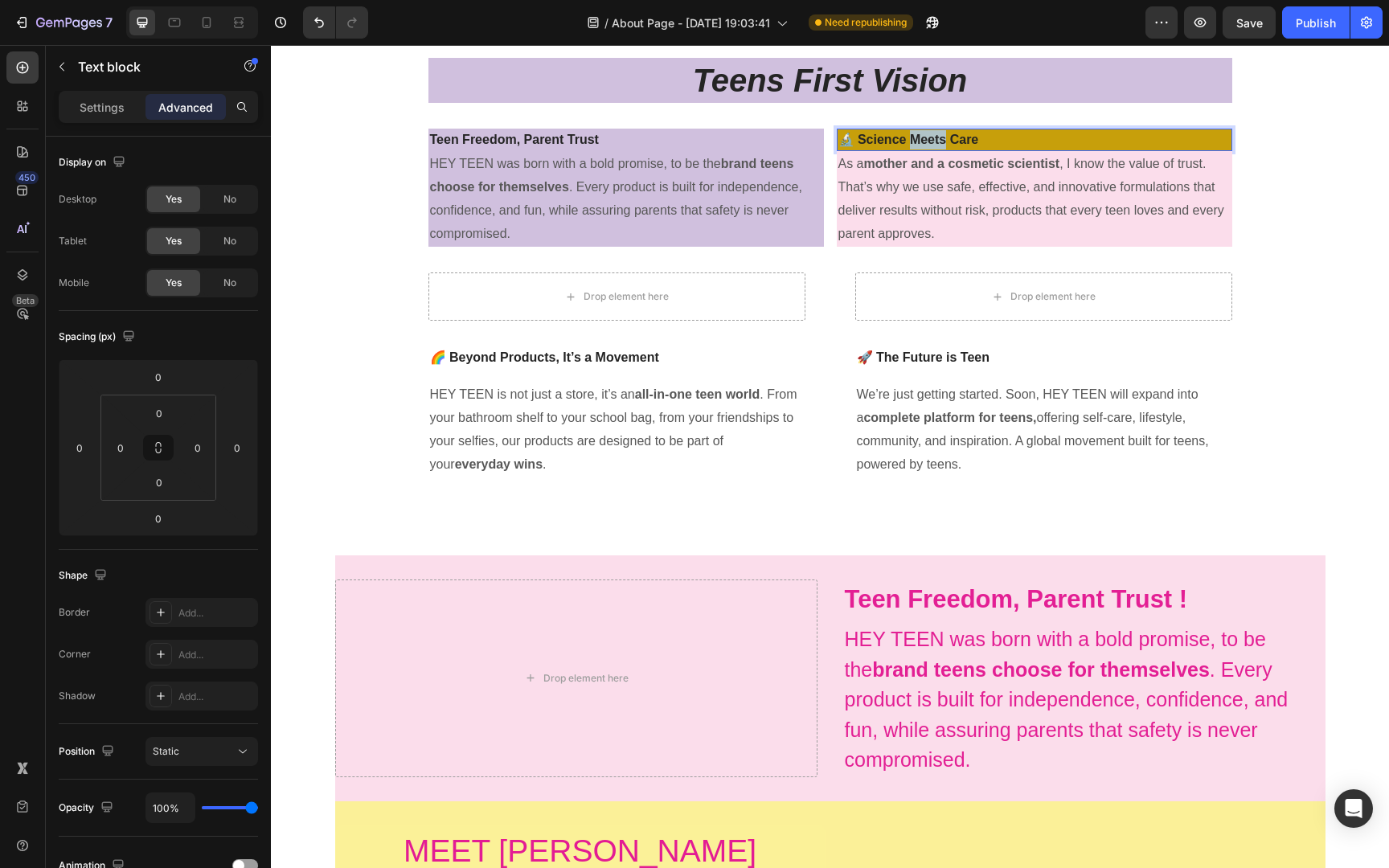
click at [927, 142] on strong "🔬 Science Meets Care" at bounding box center [908, 139] width 140 height 13
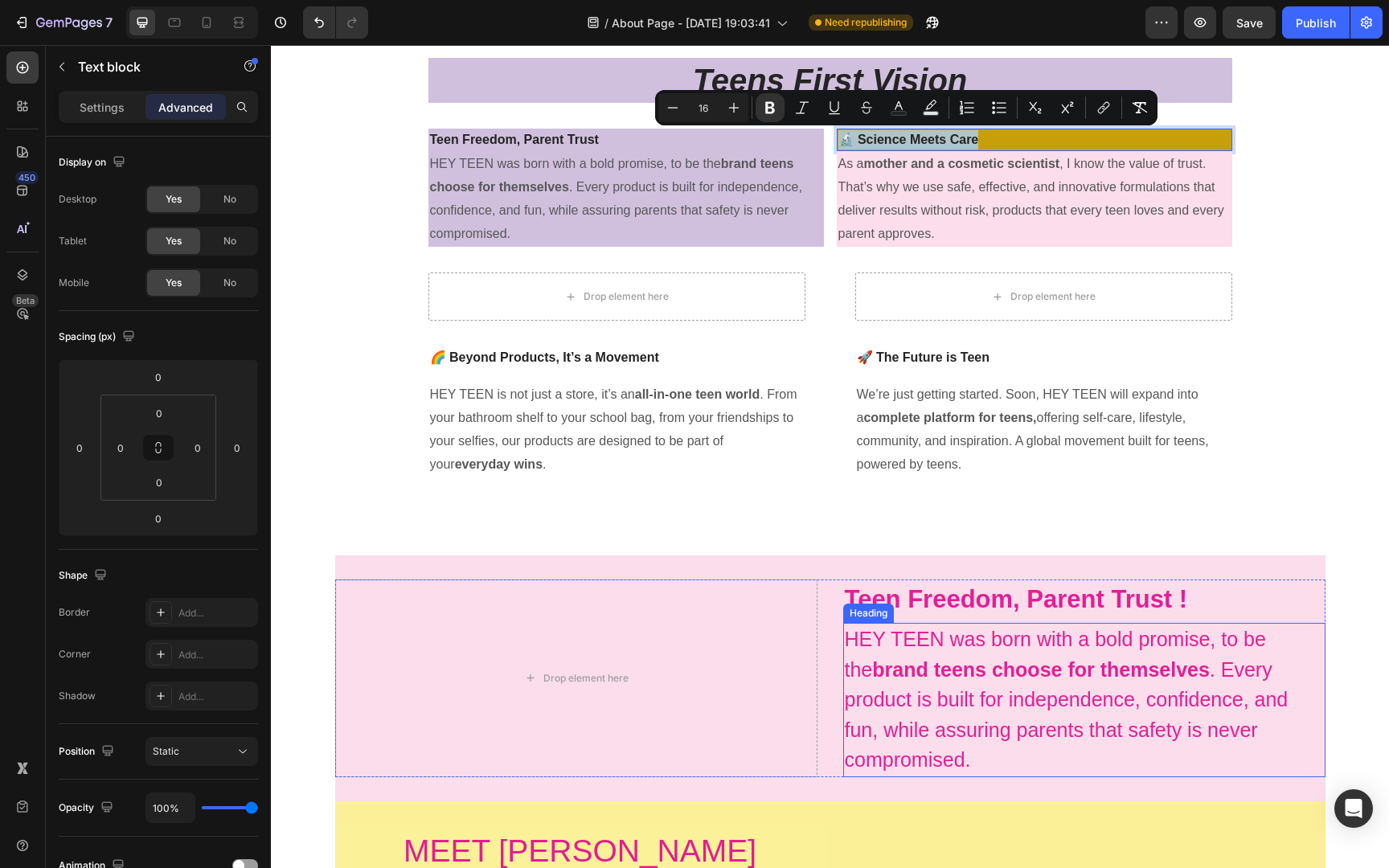
click at [993, 654] on p "HEY TEEN was born with a bold promise, to be the brand teens choose for themsel…" at bounding box center [1084, 700] width 479 height 151
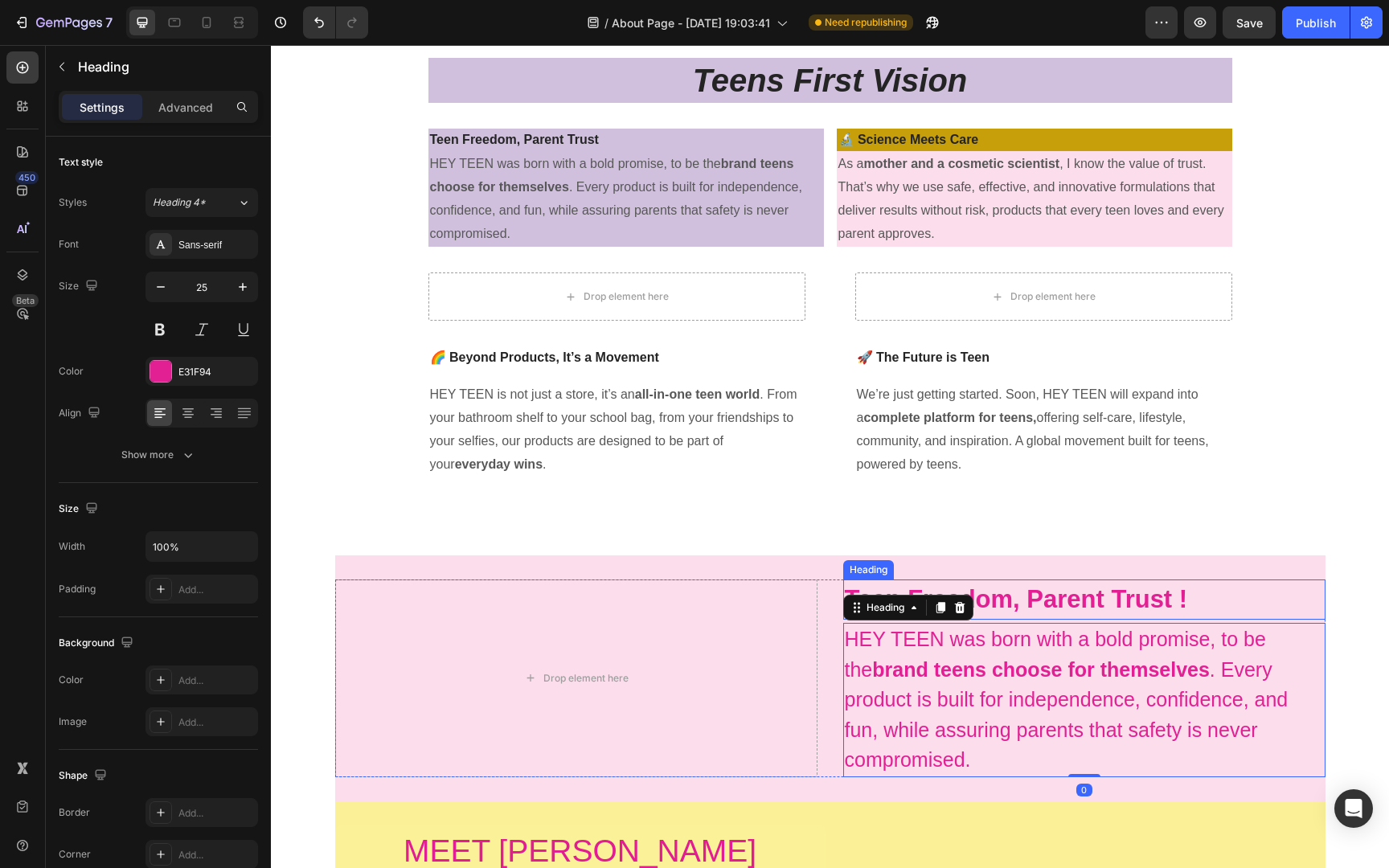
click at [1003, 603] on strong "Teen Freedom, Parent Trust !" at bounding box center [1016, 599] width 343 height 28
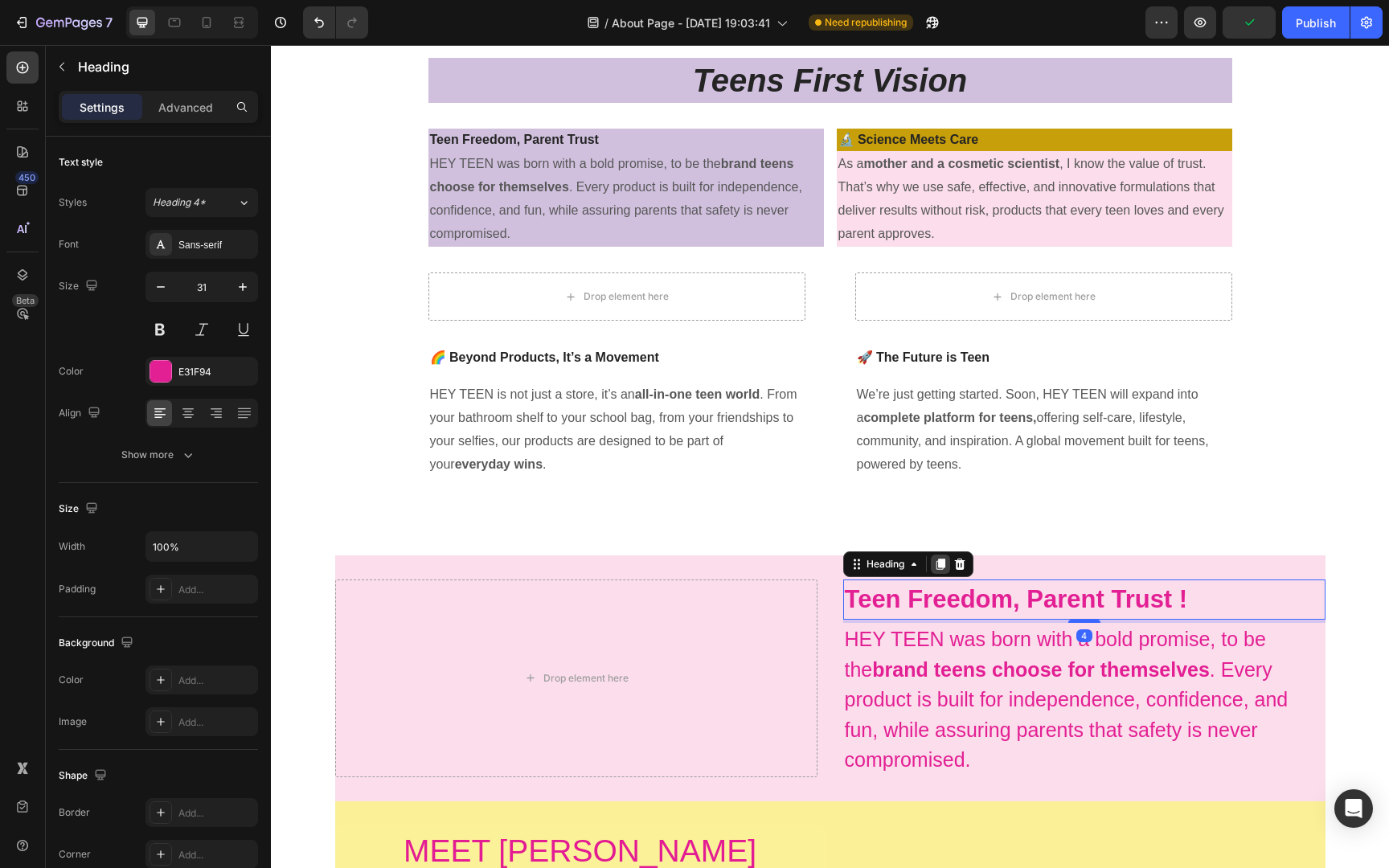
click at [946, 562] on icon at bounding box center [940, 563] width 13 height 13
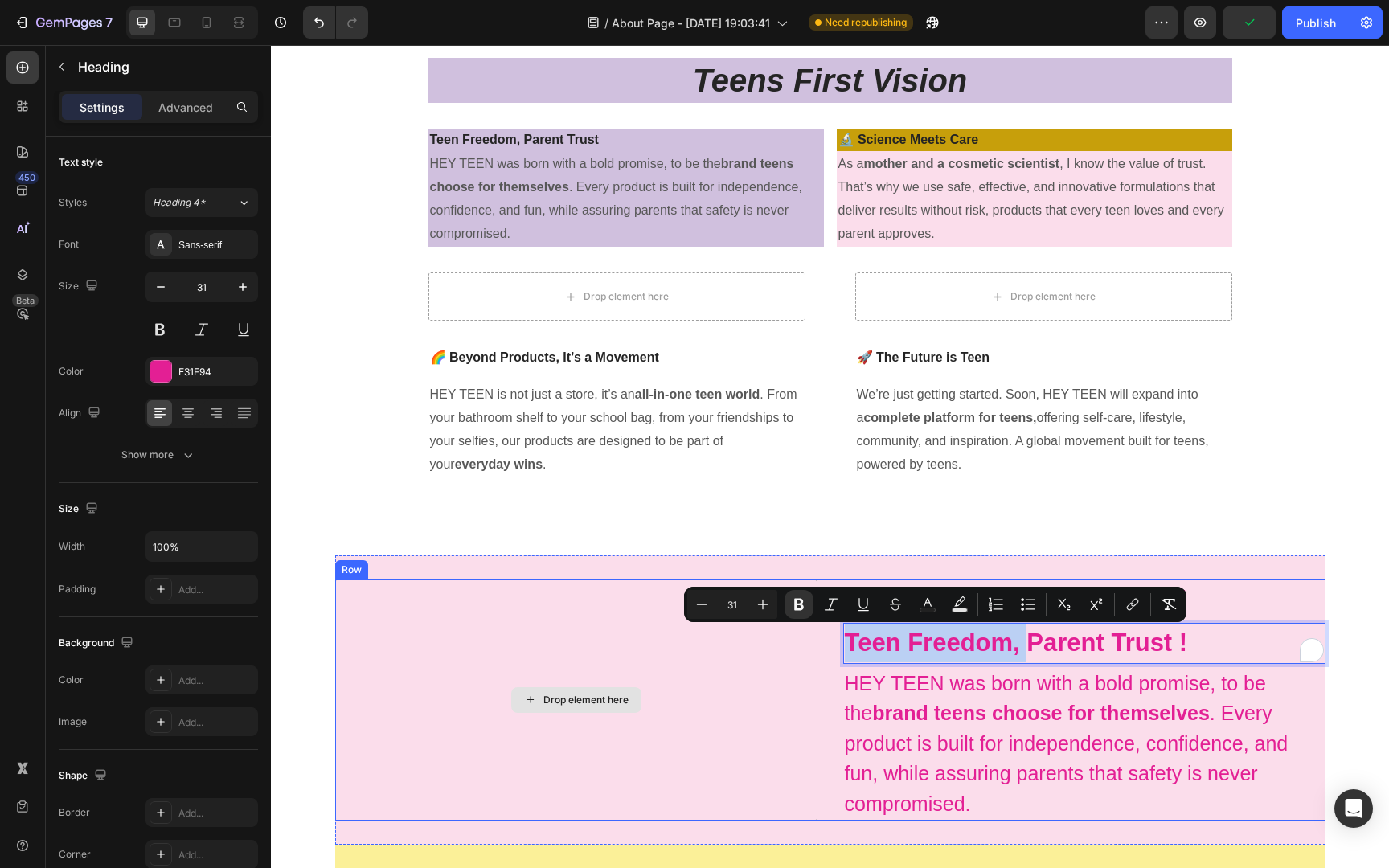
drag, startPoint x: 1028, startPoint y: 644, endPoint x: 742, endPoint y: 648, distance: 286.0
click at [1130, 658] on p "Teen Freedom, Parent Trust !" at bounding box center [1084, 643] width 479 height 38
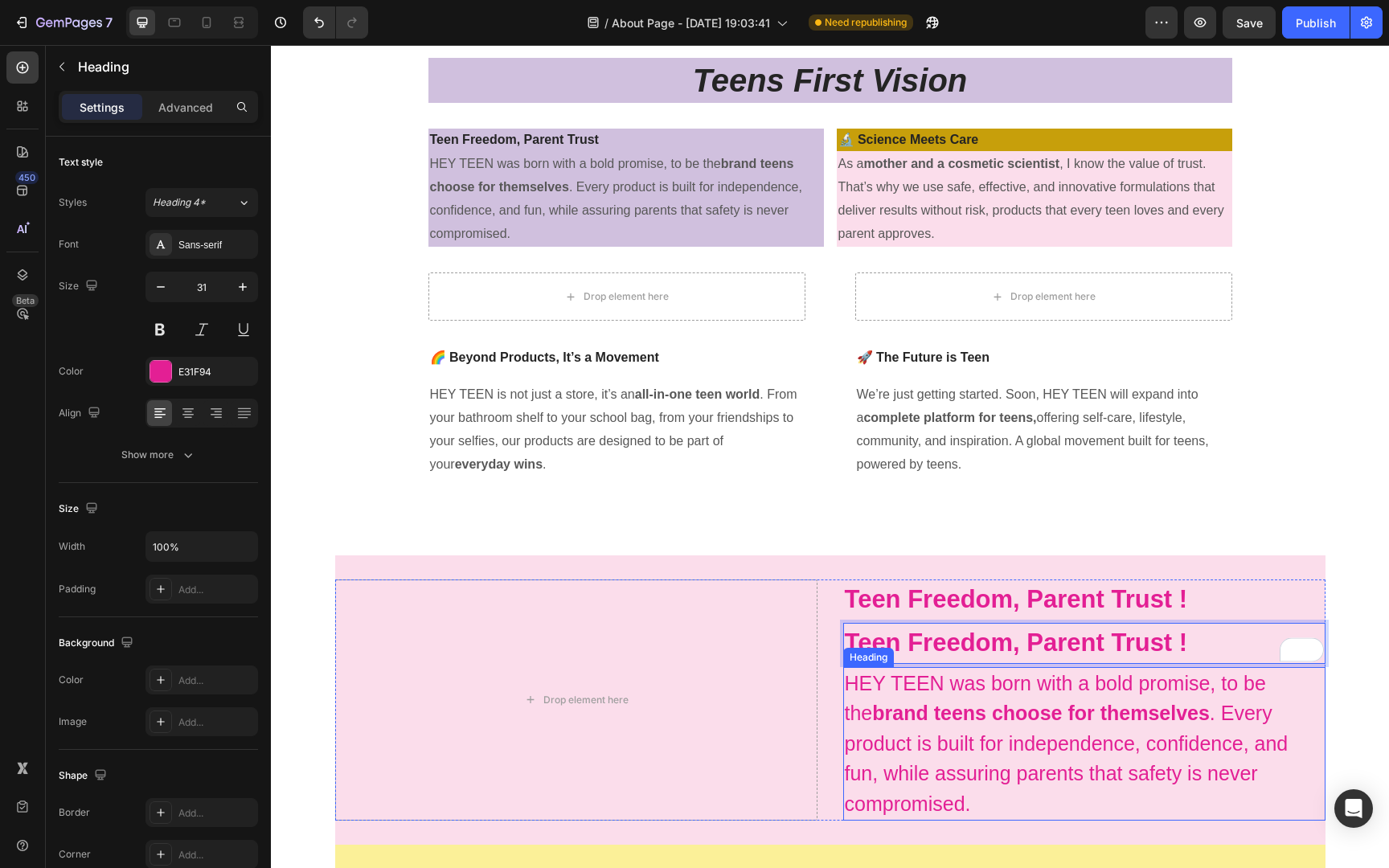
click at [1171, 703] on strong "brand teens choose for themselves" at bounding box center [1040, 712] width 338 height 23
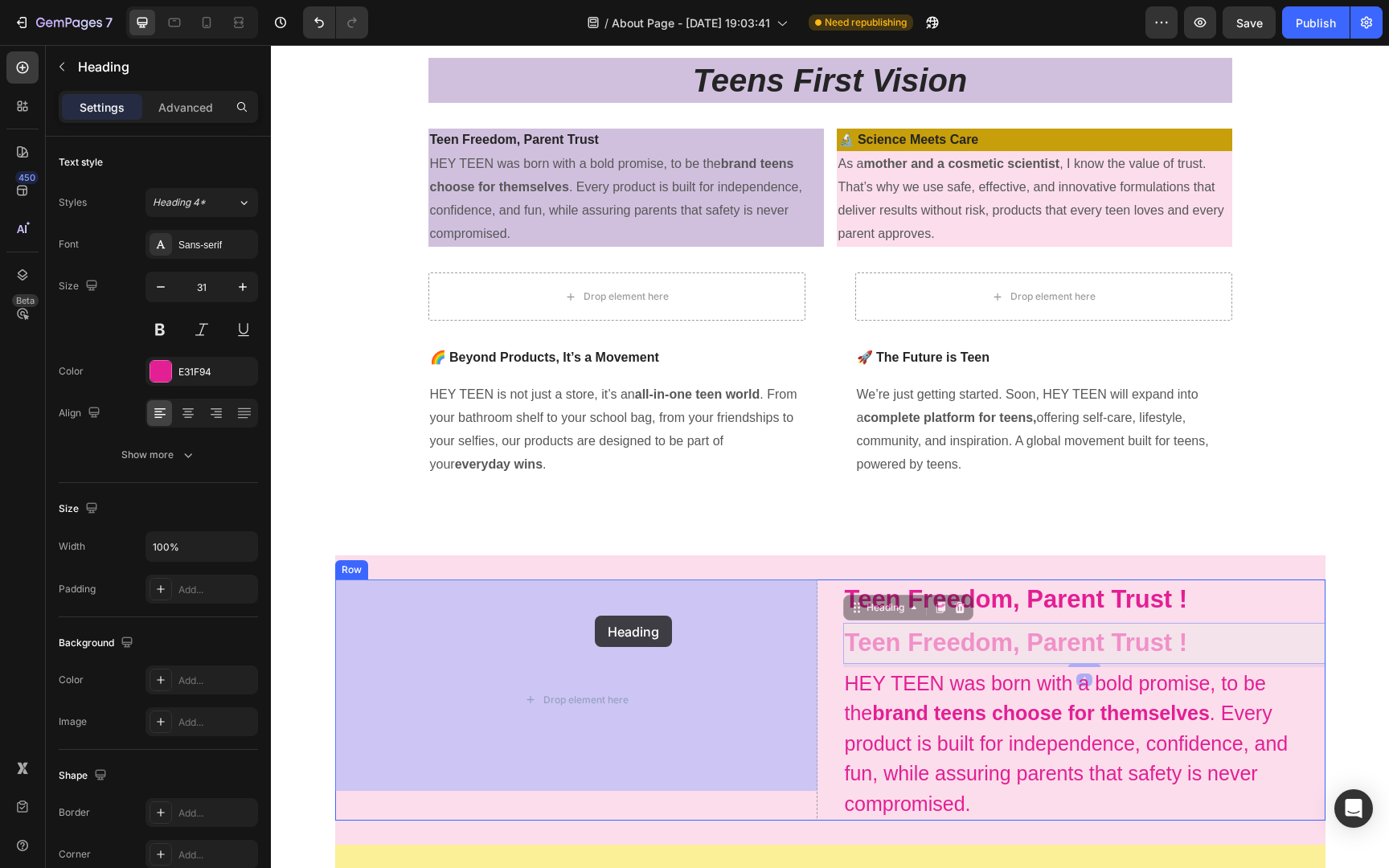
drag, startPoint x: 1188, startPoint y: 630, endPoint x: 595, endPoint y: 615, distance: 593.2
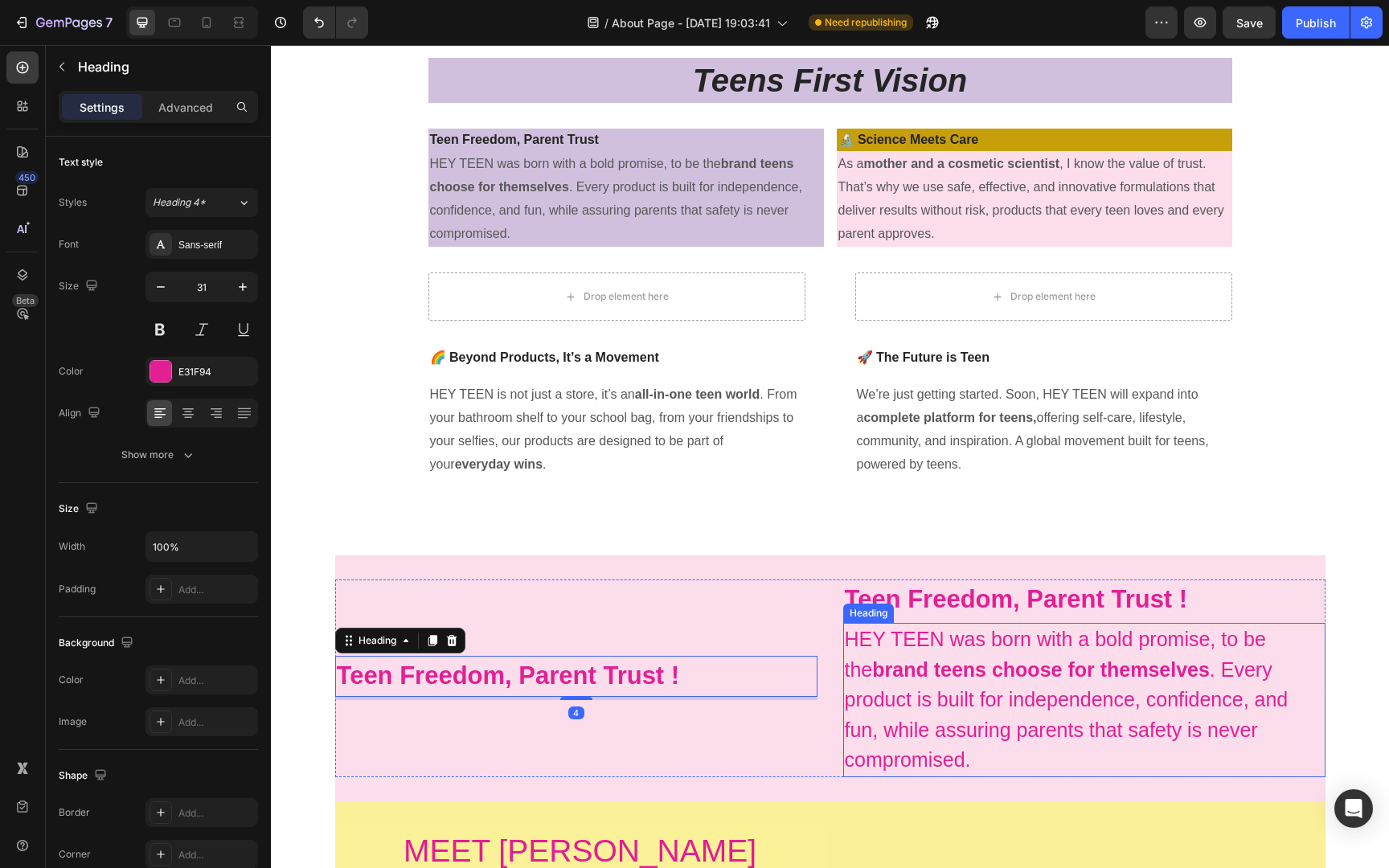
click at [1007, 673] on strong "brand teens choose for themselves" at bounding box center [1040, 669] width 338 height 23
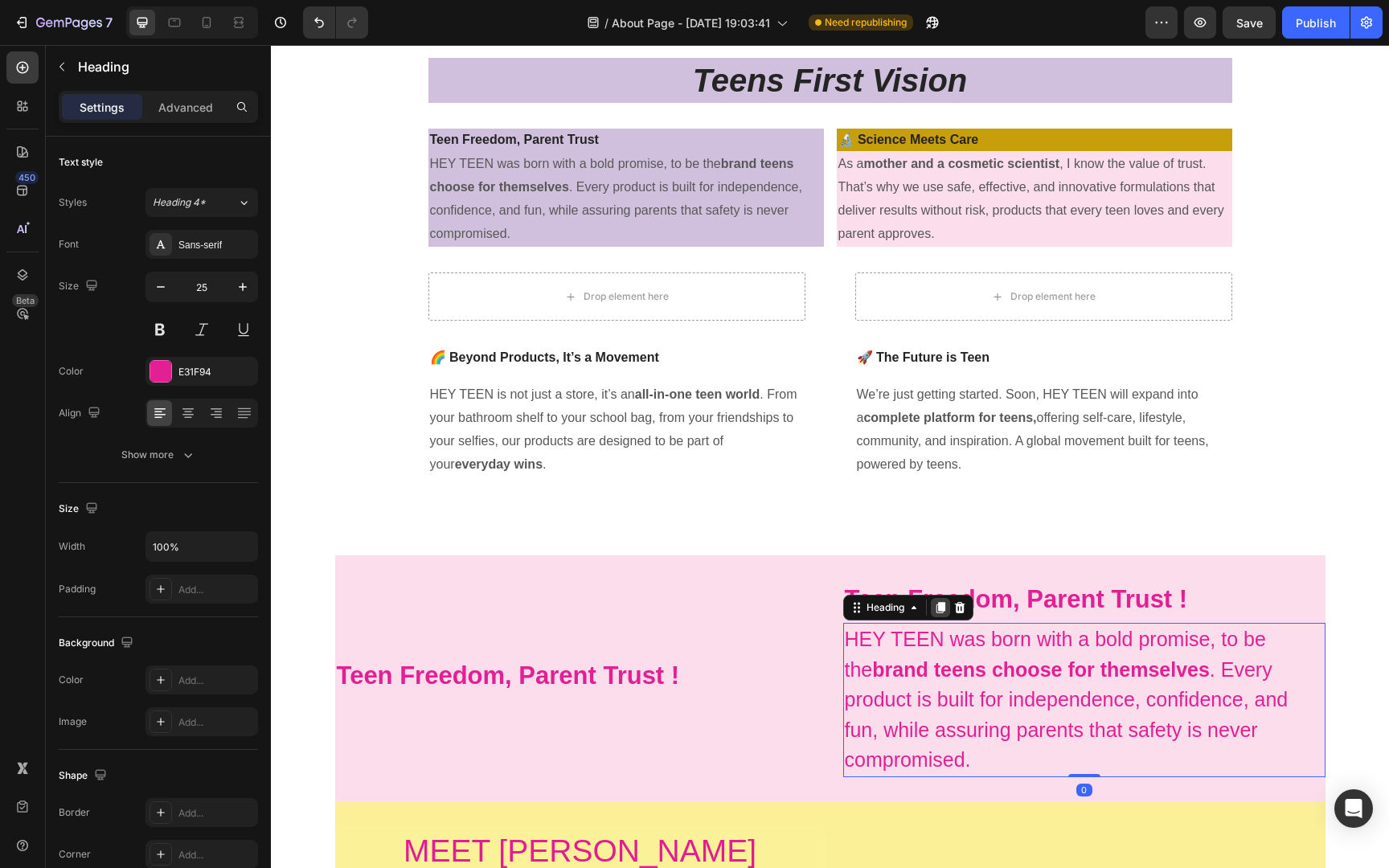
click at [941, 607] on icon at bounding box center [940, 607] width 9 height 11
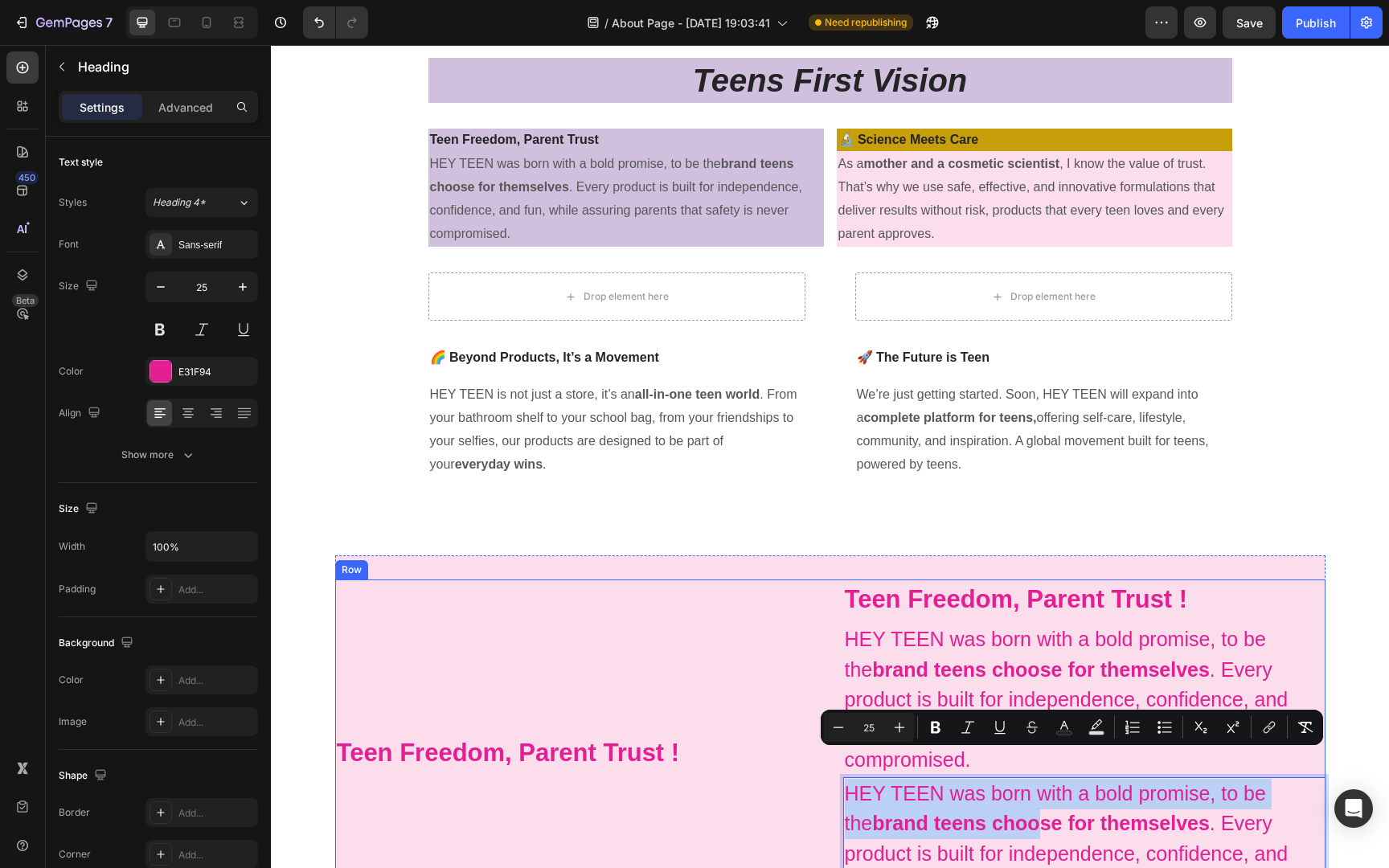
drag, startPoint x: 1008, startPoint y: 789, endPoint x: 563, endPoint y: 772, distance: 445.3
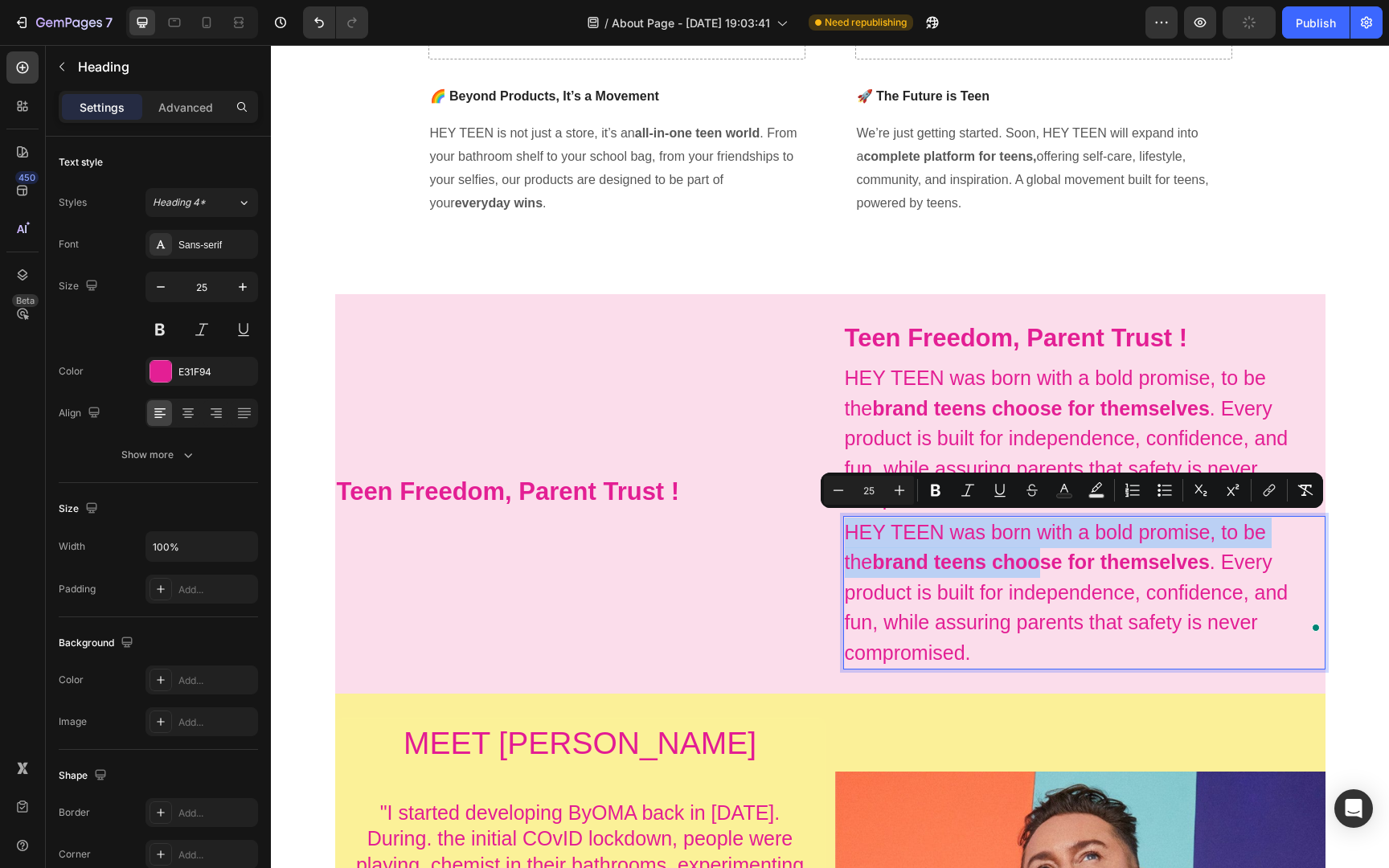
scroll to position [723, 0]
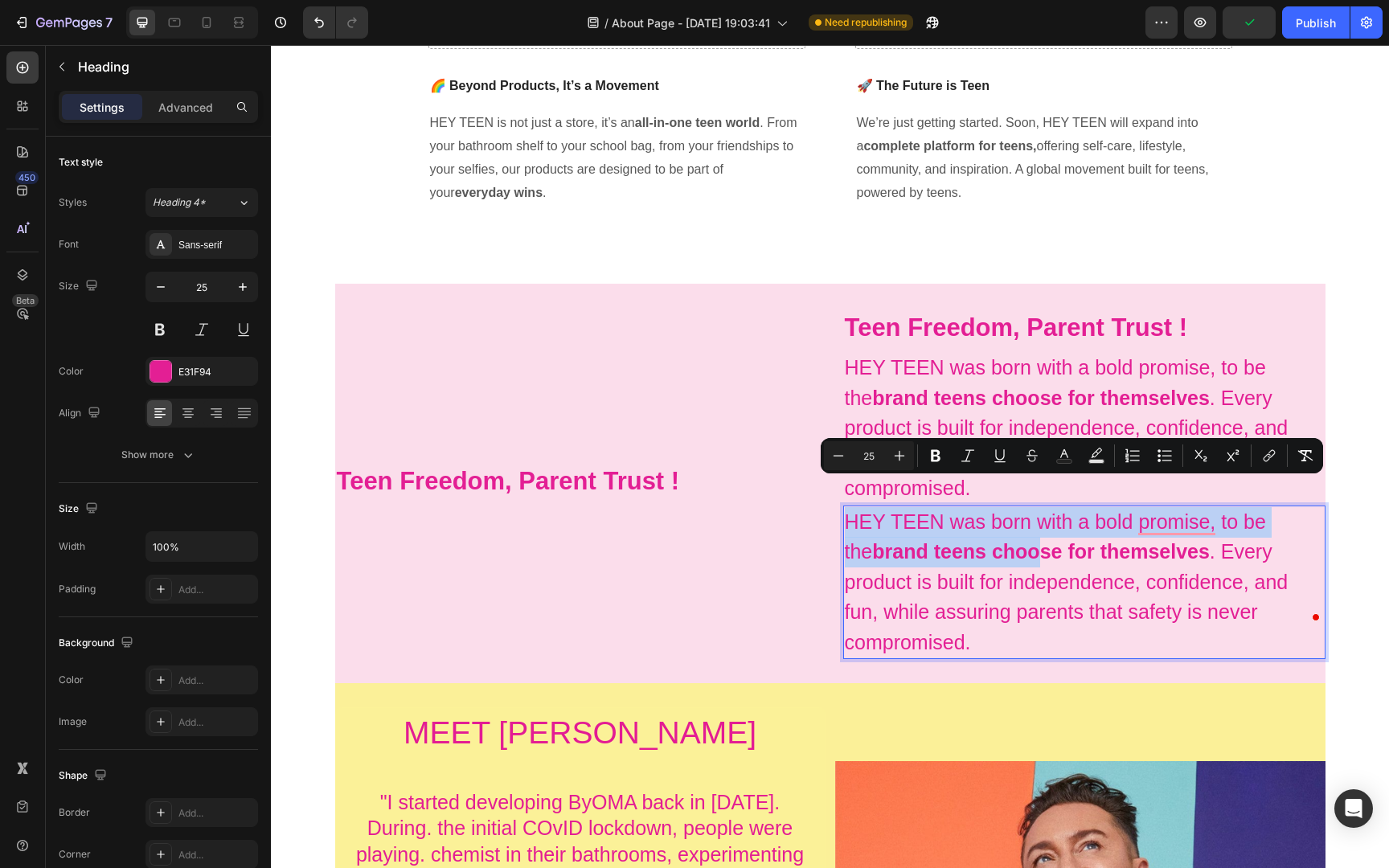
click at [1346, 593] on div "Image HEY TEEN is more than skincare; it’s a global teen movement. Built on one…" at bounding box center [830, 349] width 1118 height 1988
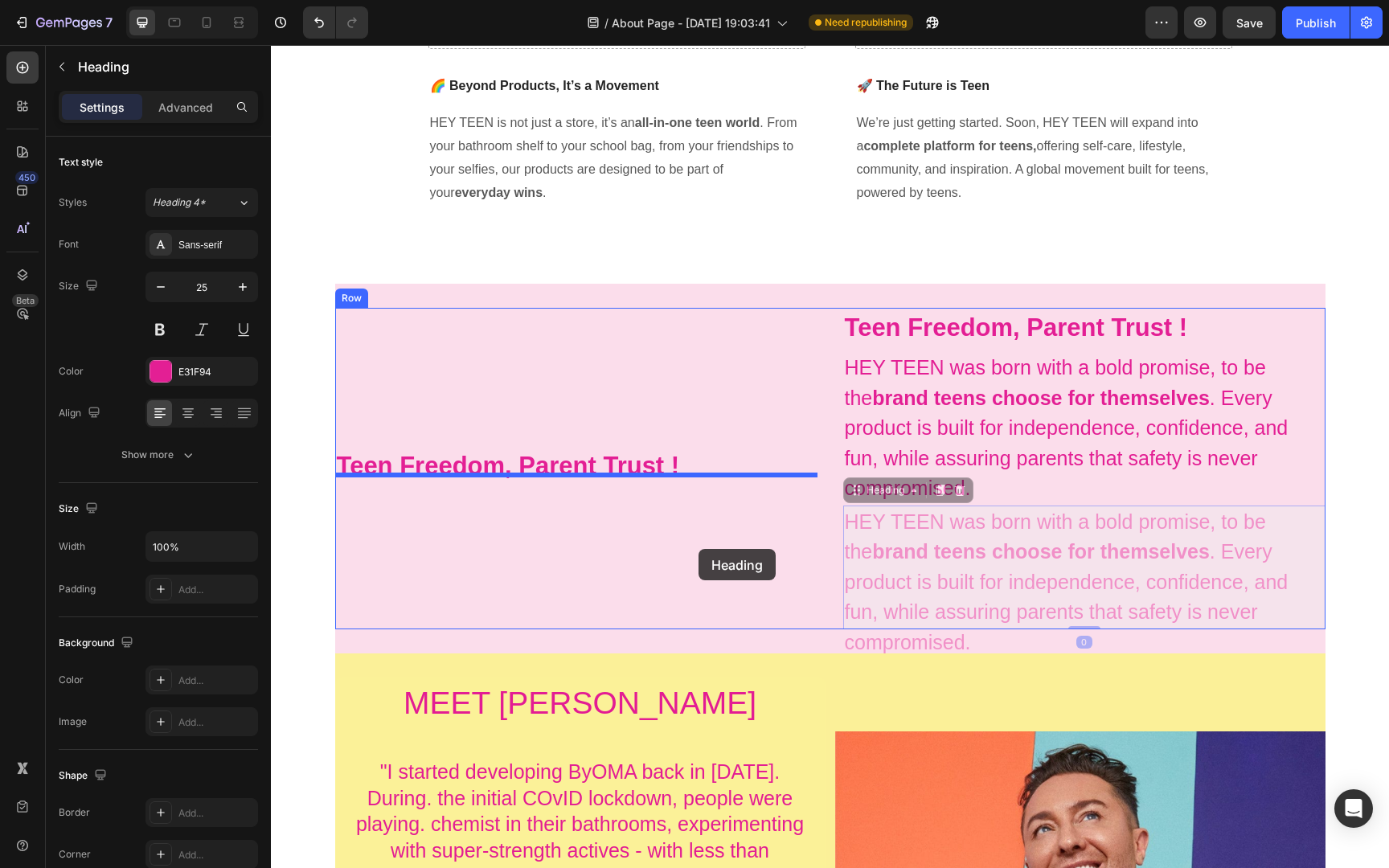
drag, startPoint x: 1193, startPoint y: 553, endPoint x: 699, endPoint y: 549, distance: 494.0
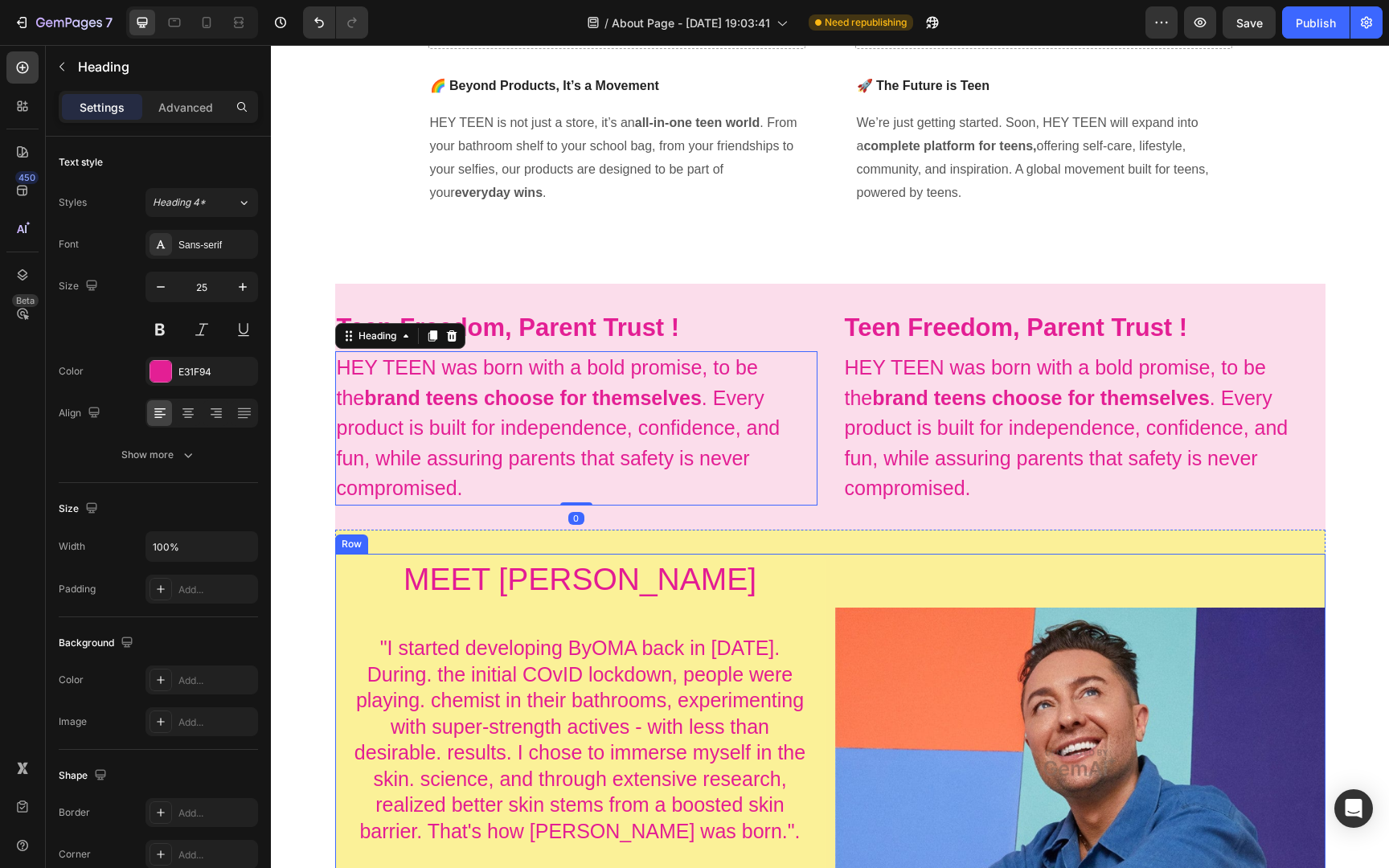
click at [1112, 565] on div "Image" at bounding box center [1080, 735] width 490 height 364
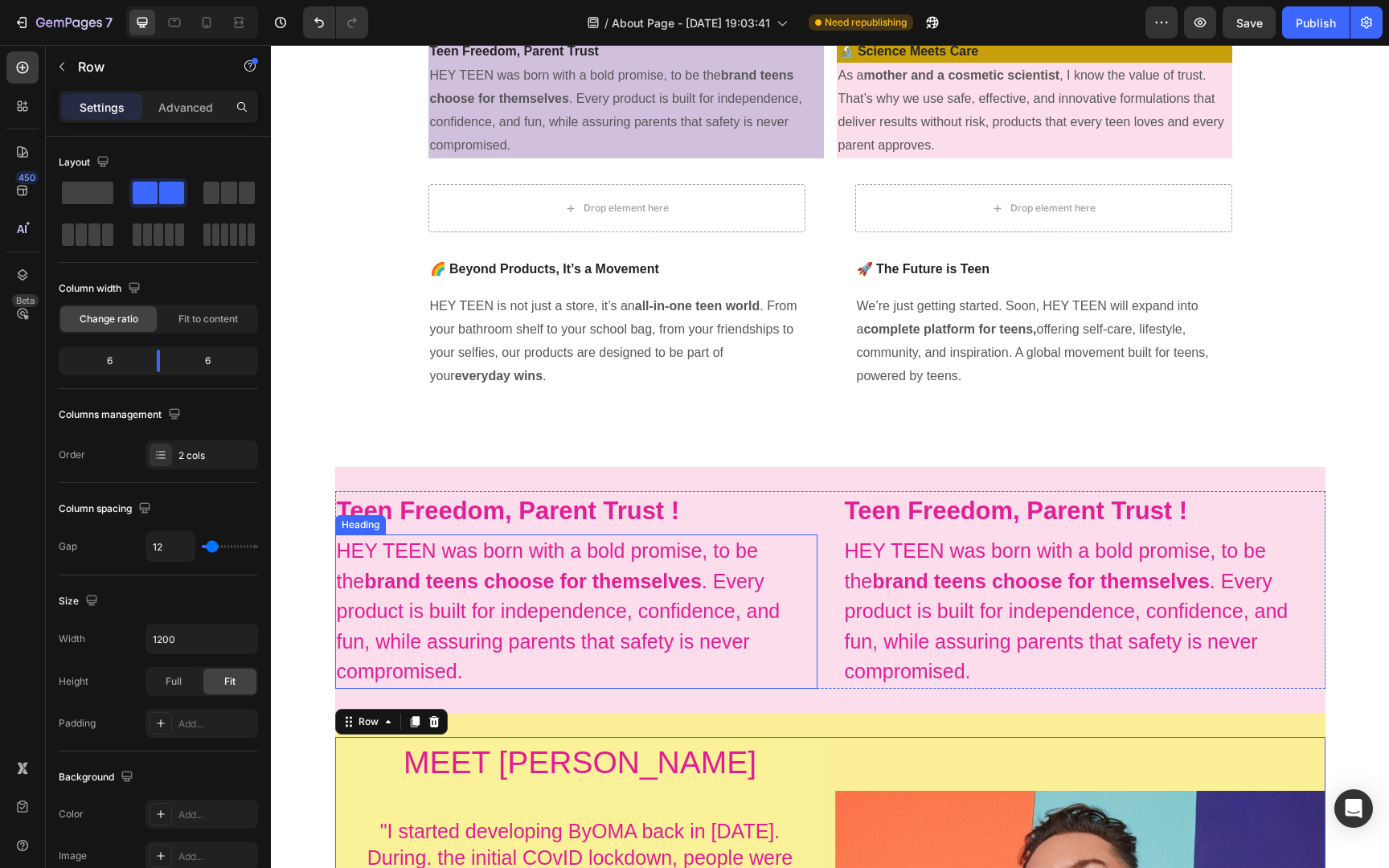
scroll to position [521, 0]
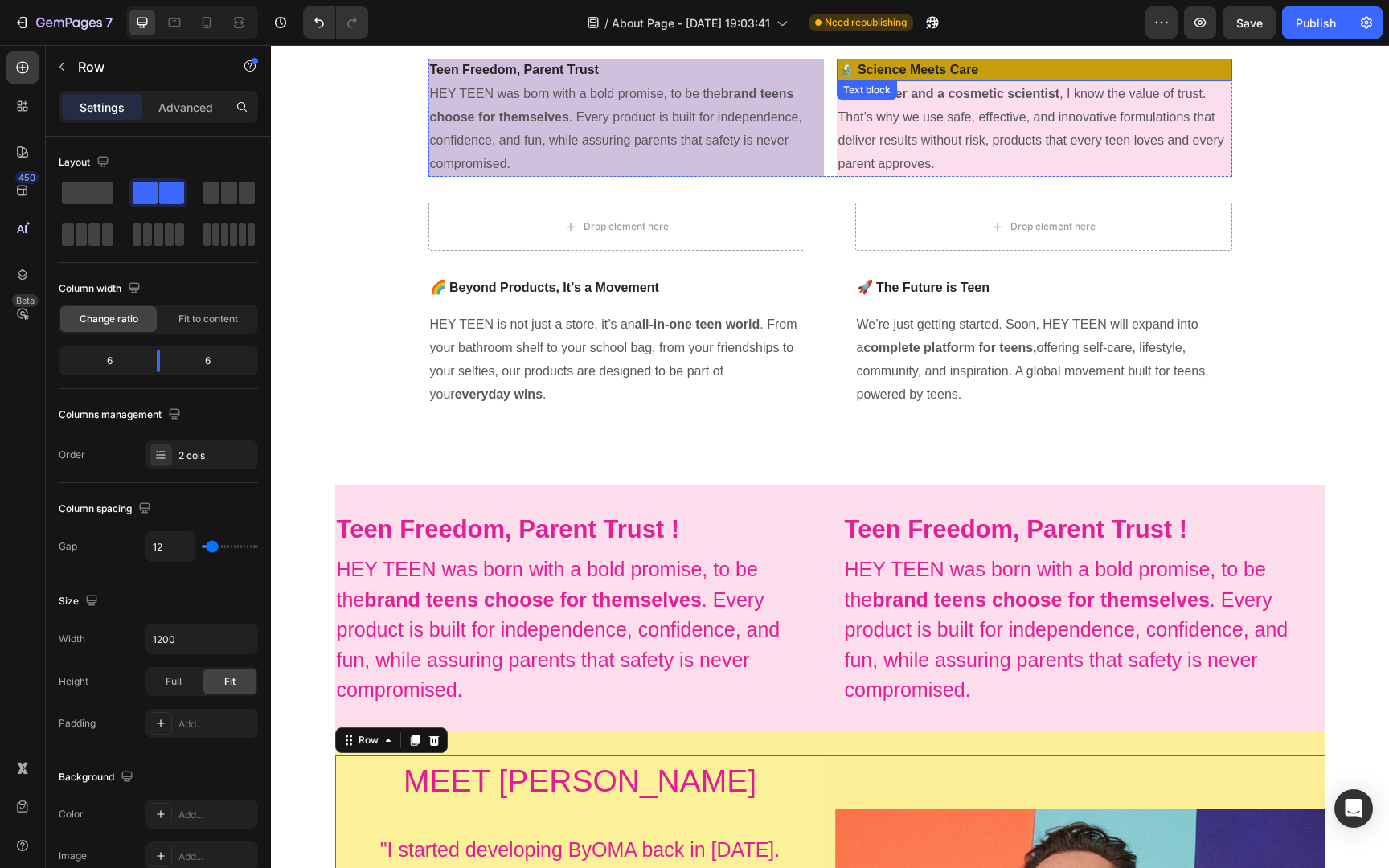
click at [927, 65] on strong "🔬 Science Meets Care" at bounding box center [908, 70] width 140 height 13
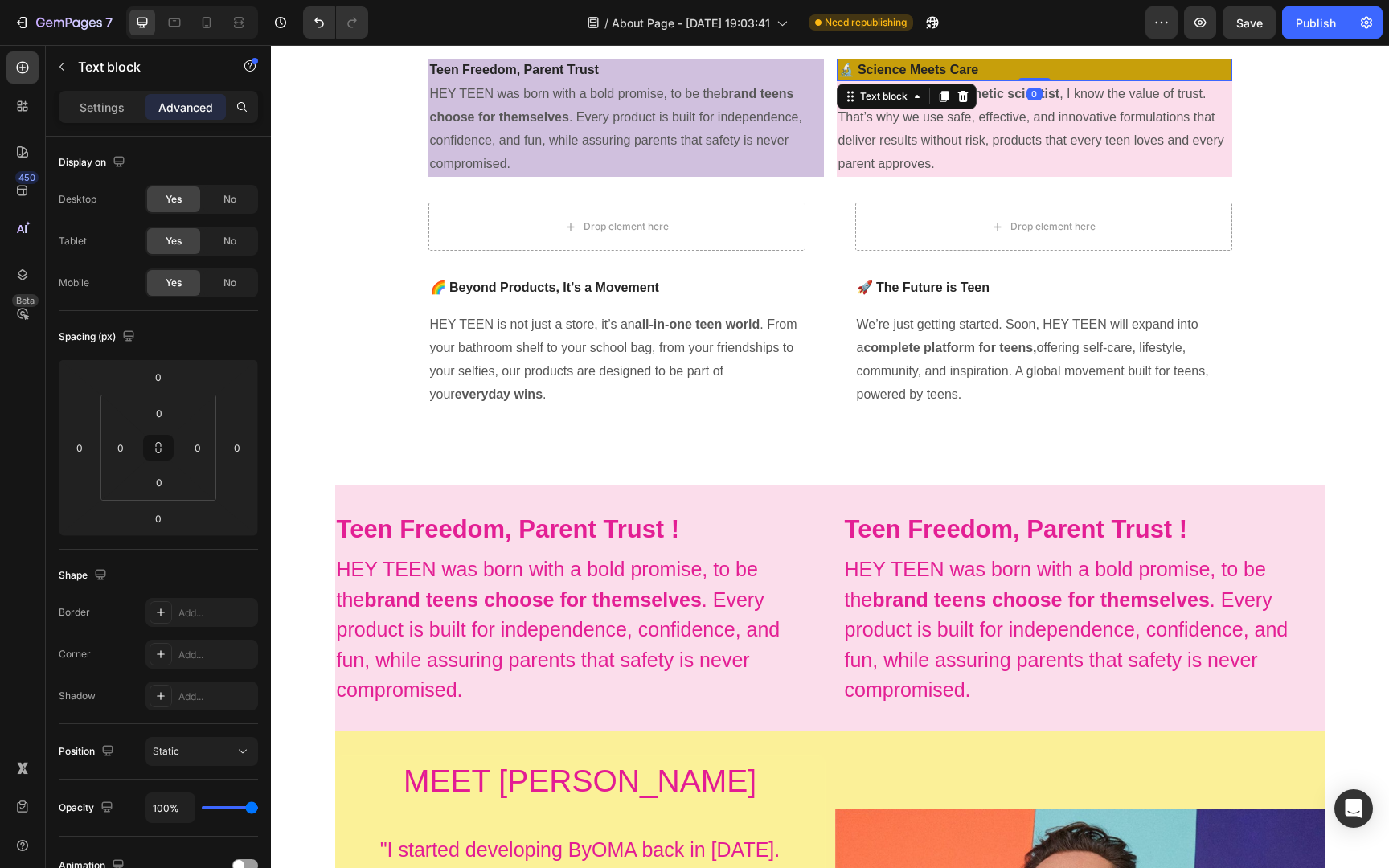
click at [927, 65] on strong "🔬 Science Meets Care" at bounding box center [908, 70] width 140 height 13
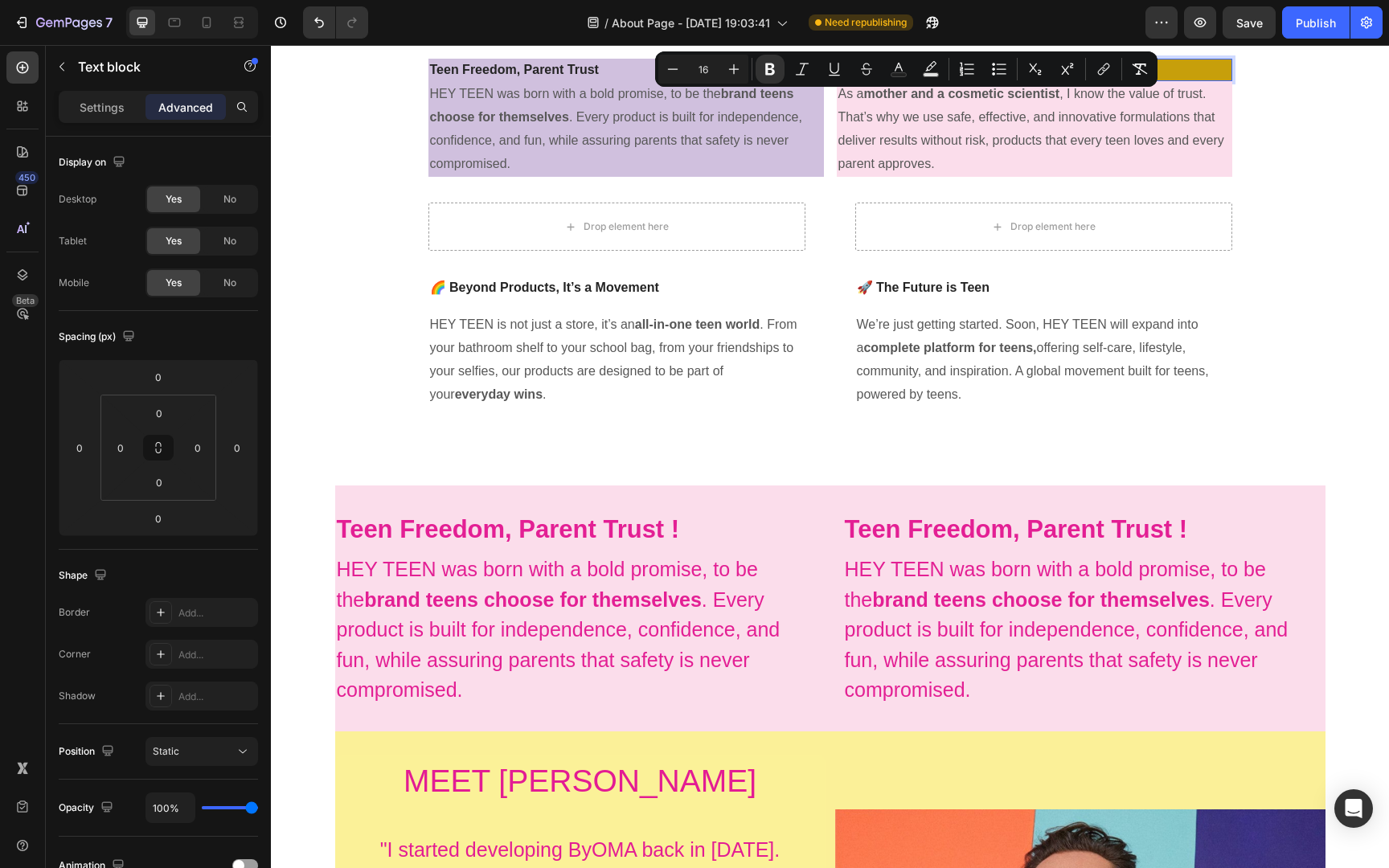
copy strong "🔬 Science Meets Care"
click at [555, 526] on strong "Teen Freedom, Parent Trust !" at bounding box center [508, 528] width 343 height 28
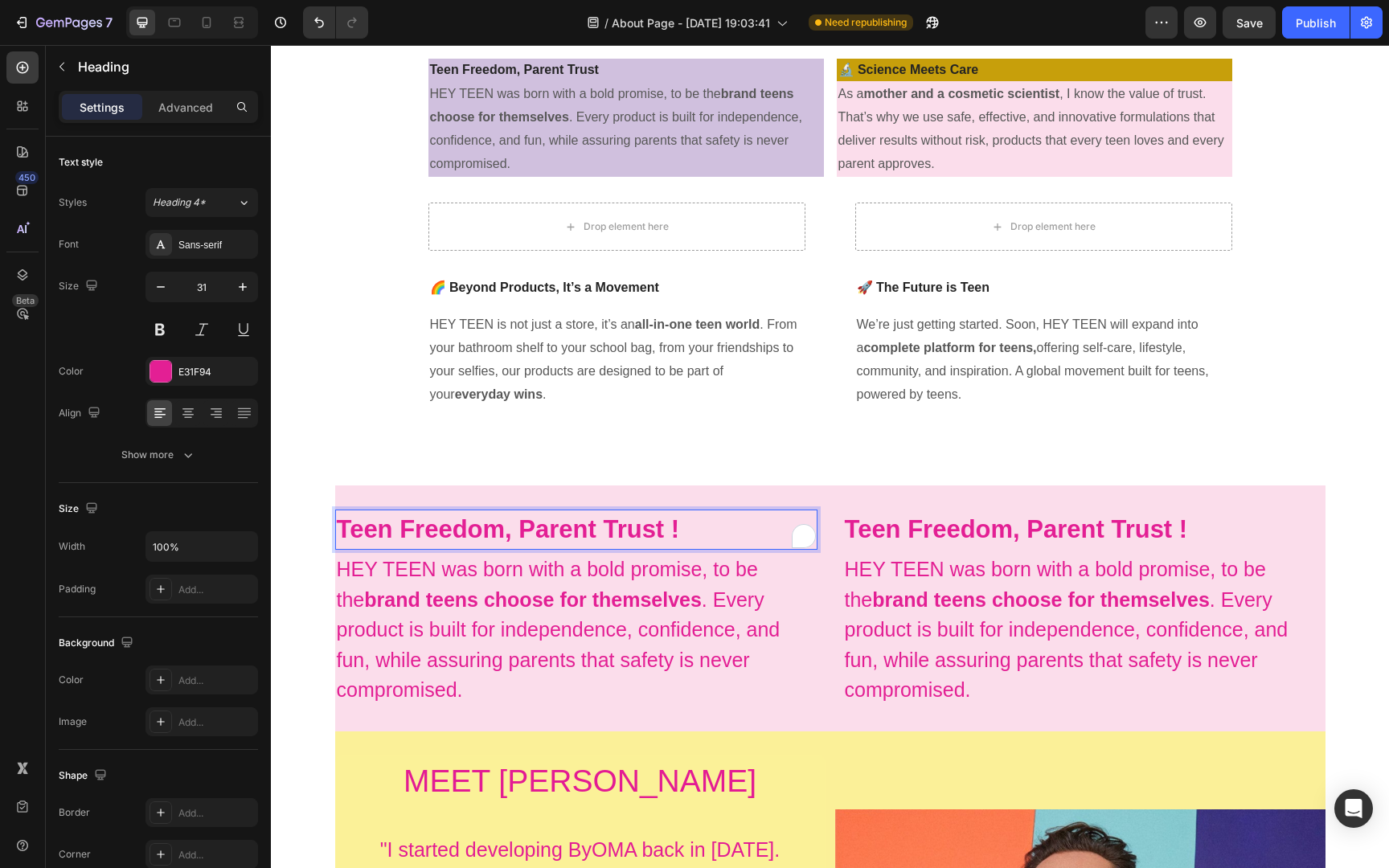
click at [555, 526] on strong "Teen Freedom, Parent Trust !" at bounding box center [508, 528] width 343 height 28
click at [591, 601] on strong "brand teens choose for themselves" at bounding box center [533, 599] width 338 height 23
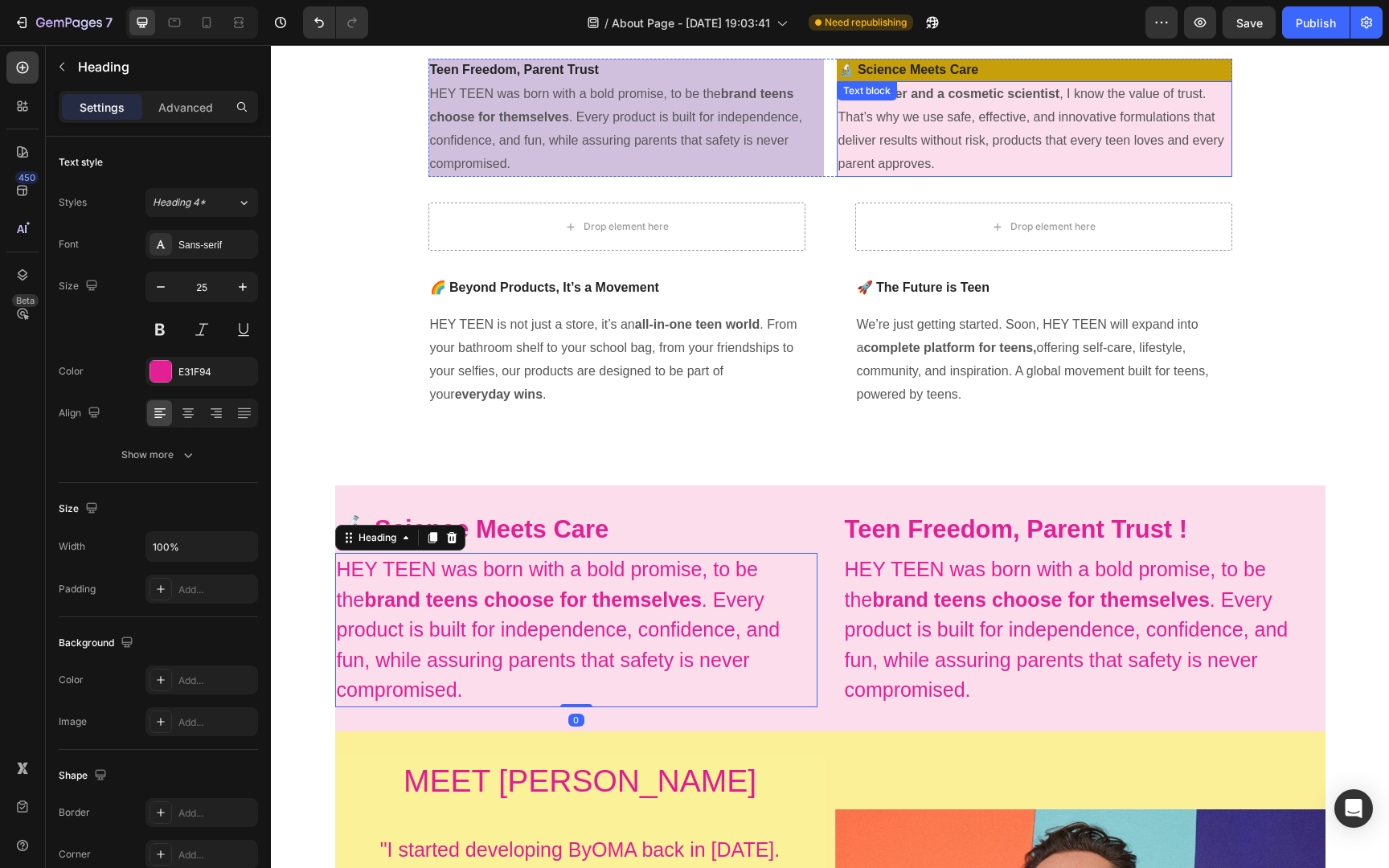
click at [1013, 139] on p "As a mother and a cosmetic scientist , I know the value of trust. That’s why we…" at bounding box center [1034, 129] width 392 height 92
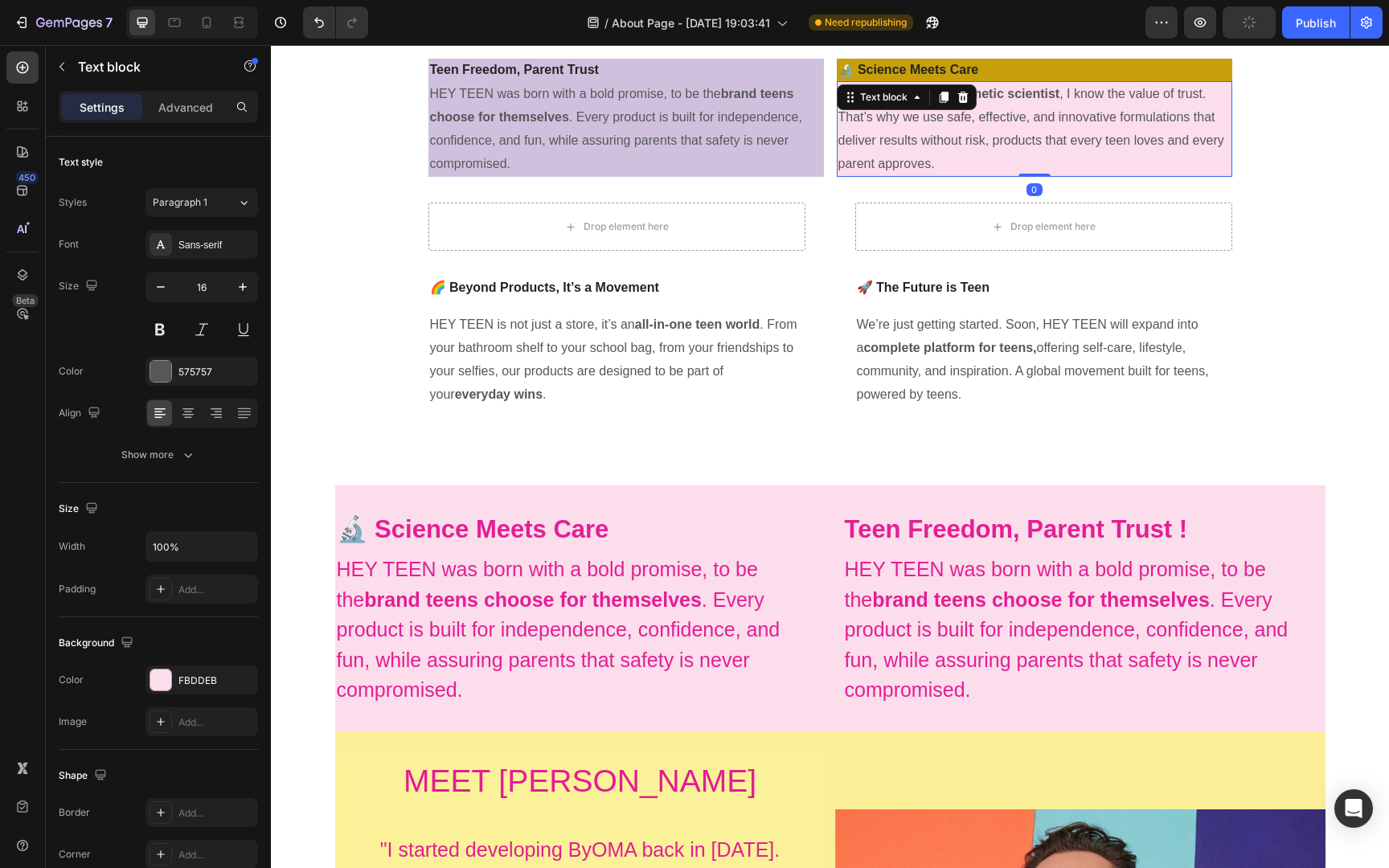
click at [1013, 139] on p "As a mother and a cosmetic scientist , I know the value of trust. That’s why we…" at bounding box center [1034, 129] width 392 height 92
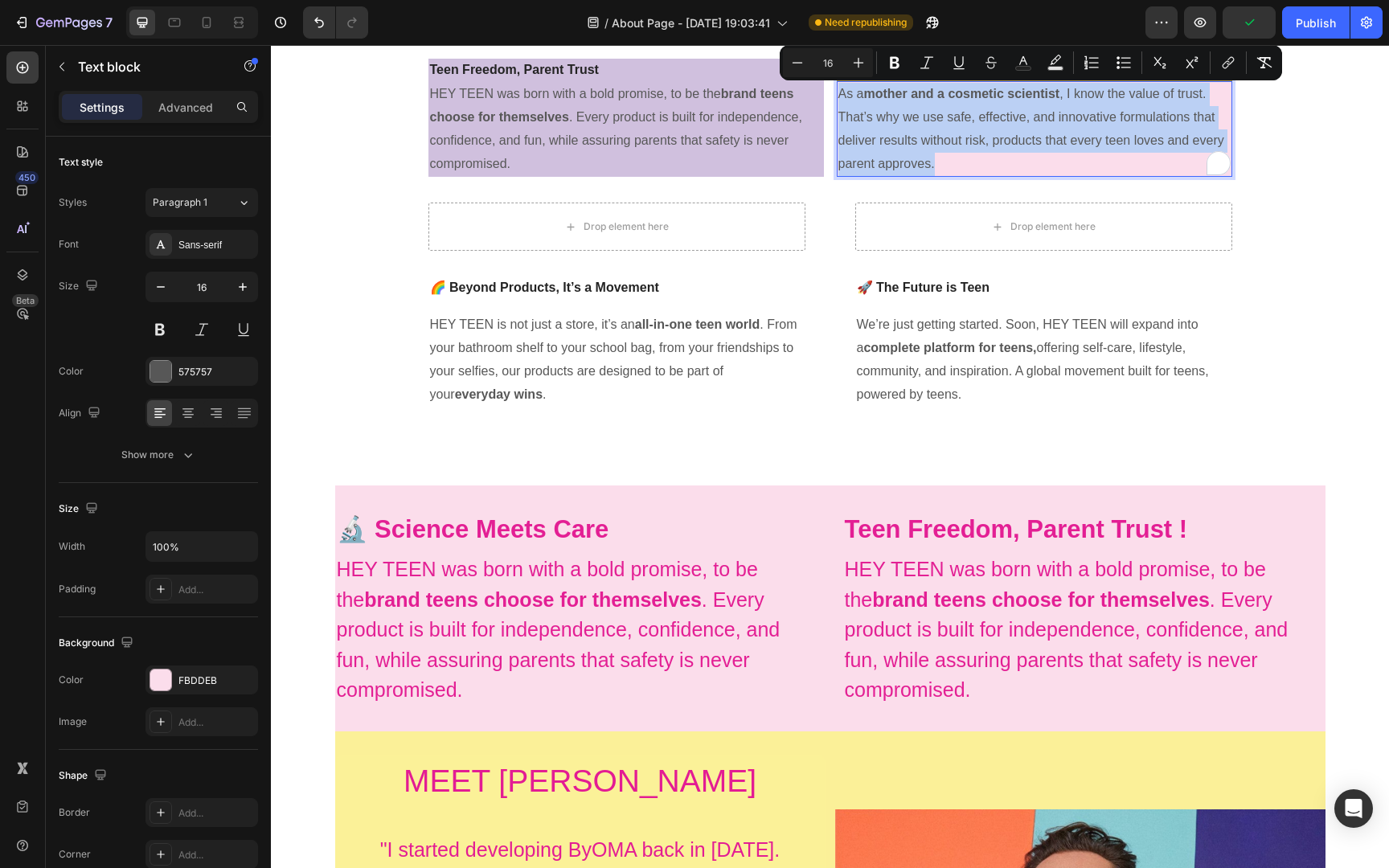
copy p "As a mother and a cosmetic scientist , I know the value of trust. That’s why we…"
click at [633, 599] on strong "brand teens choose for themselves" at bounding box center [533, 599] width 338 height 23
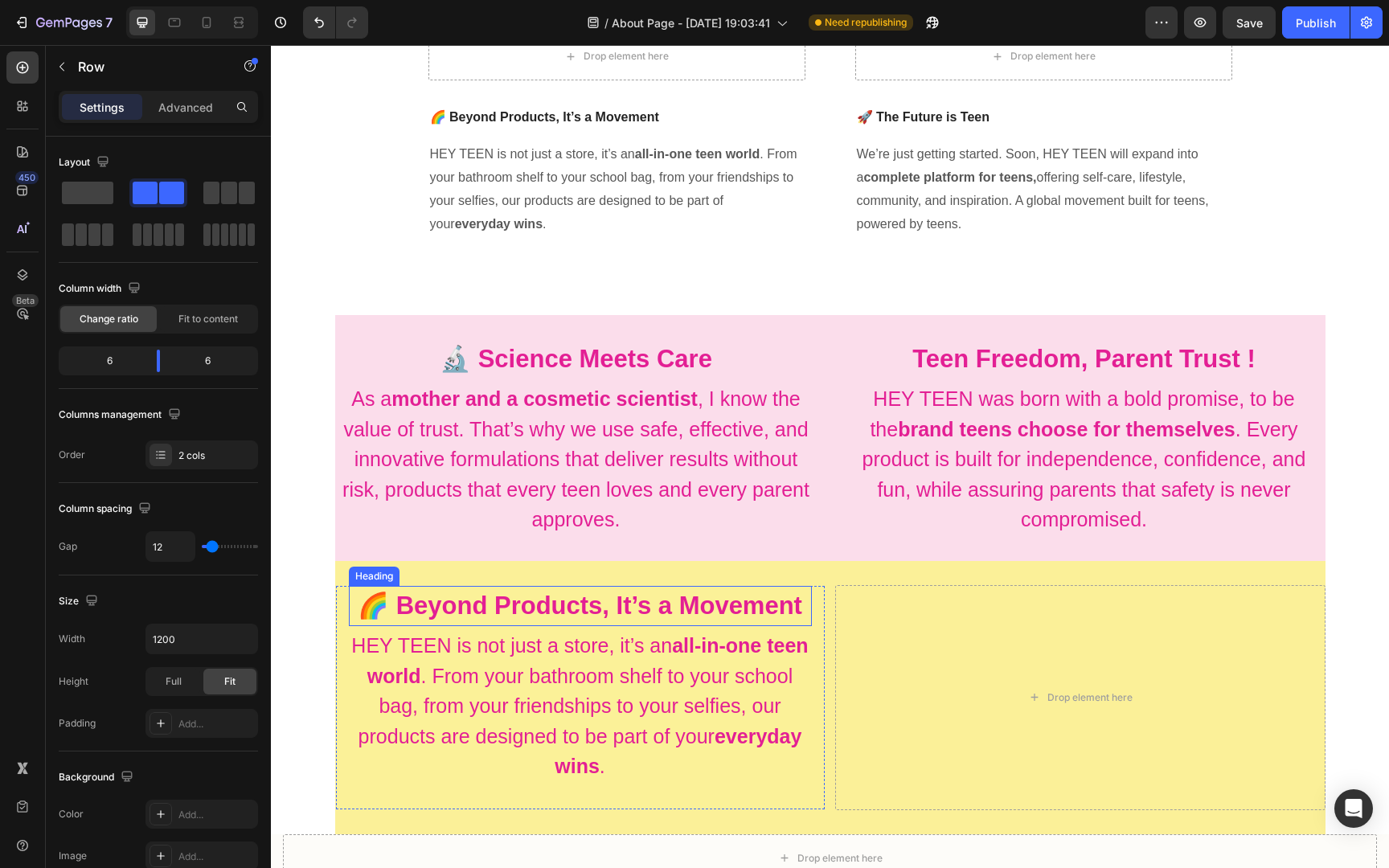
click at [622, 604] on strong "🌈 Beyond Products, It’s a Movement" at bounding box center [579, 604] width 444 height 28
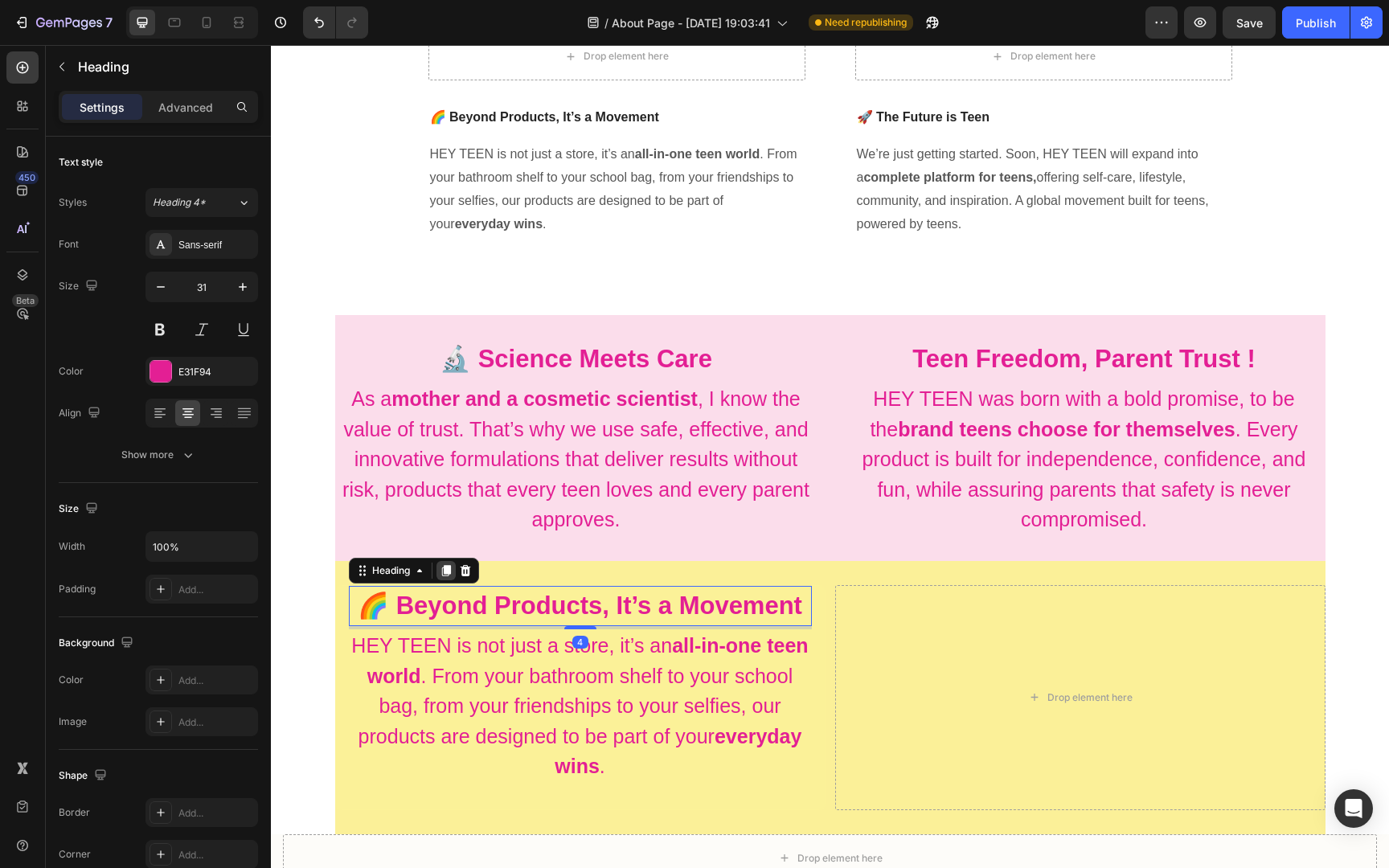
click at [447, 570] on icon at bounding box center [445, 570] width 9 height 11
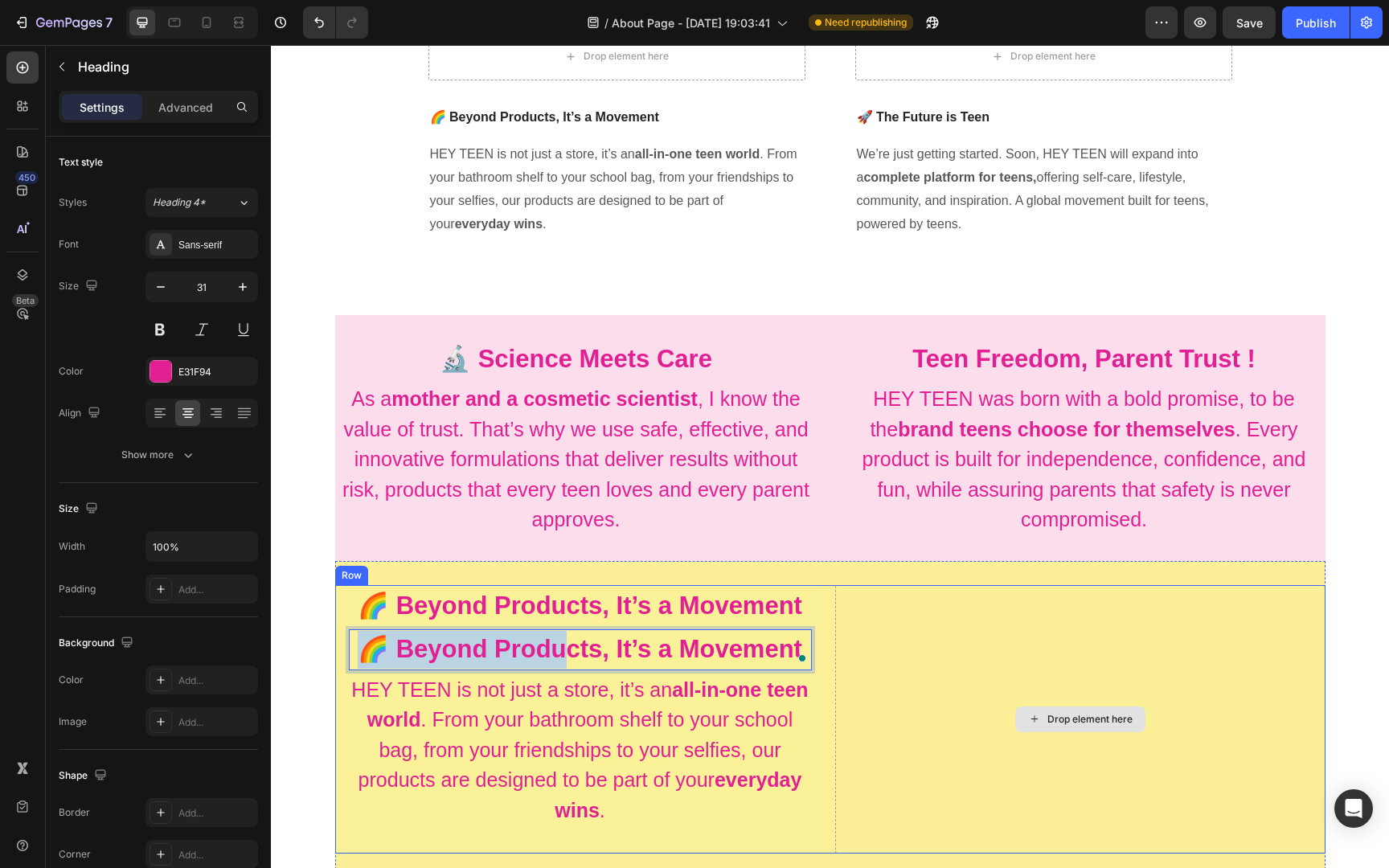
drag, startPoint x: 564, startPoint y: 642, endPoint x: 964, endPoint y: 626, distance: 400.3
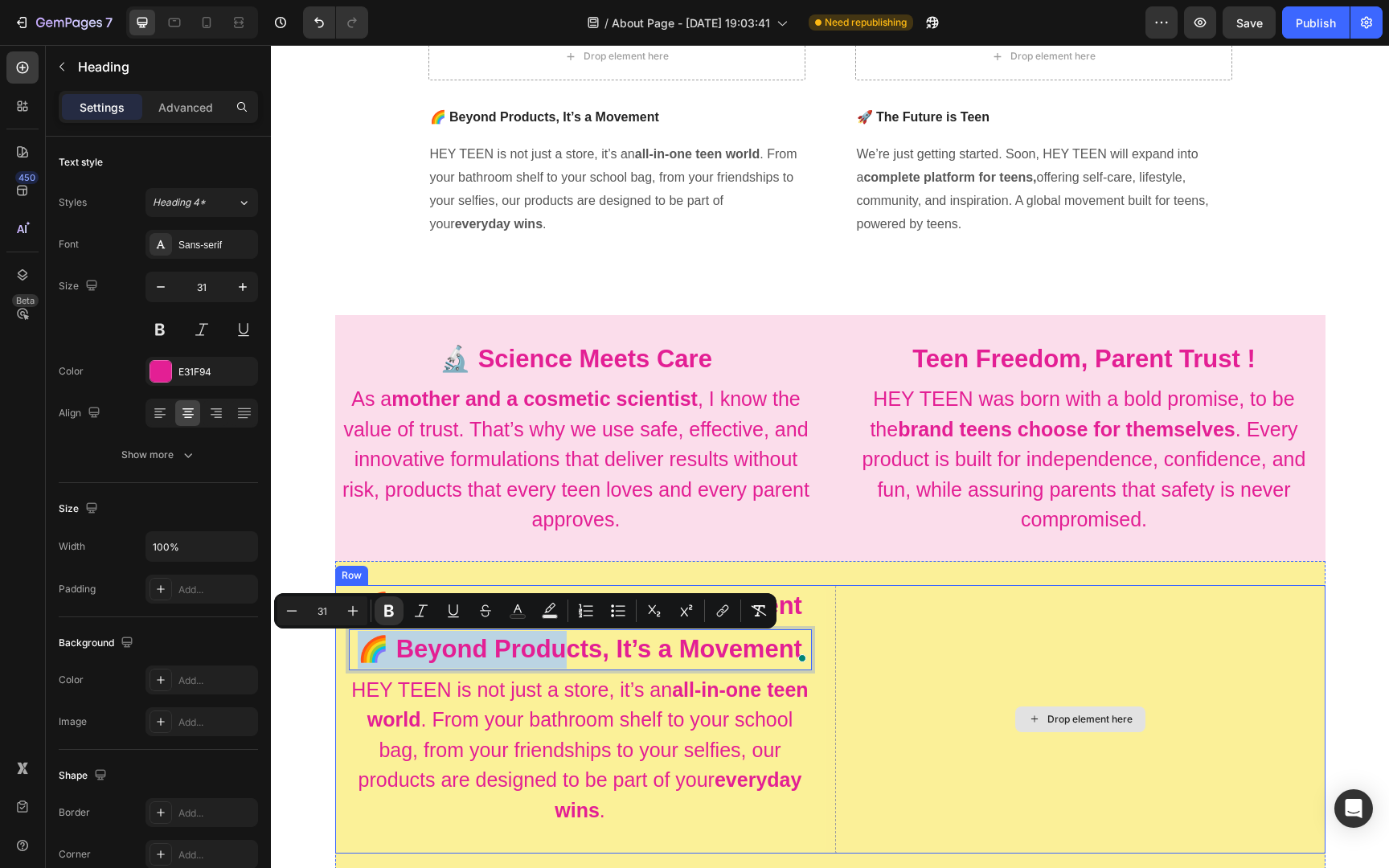
click at [920, 700] on div "Drop element here" at bounding box center [1080, 719] width 490 height 269
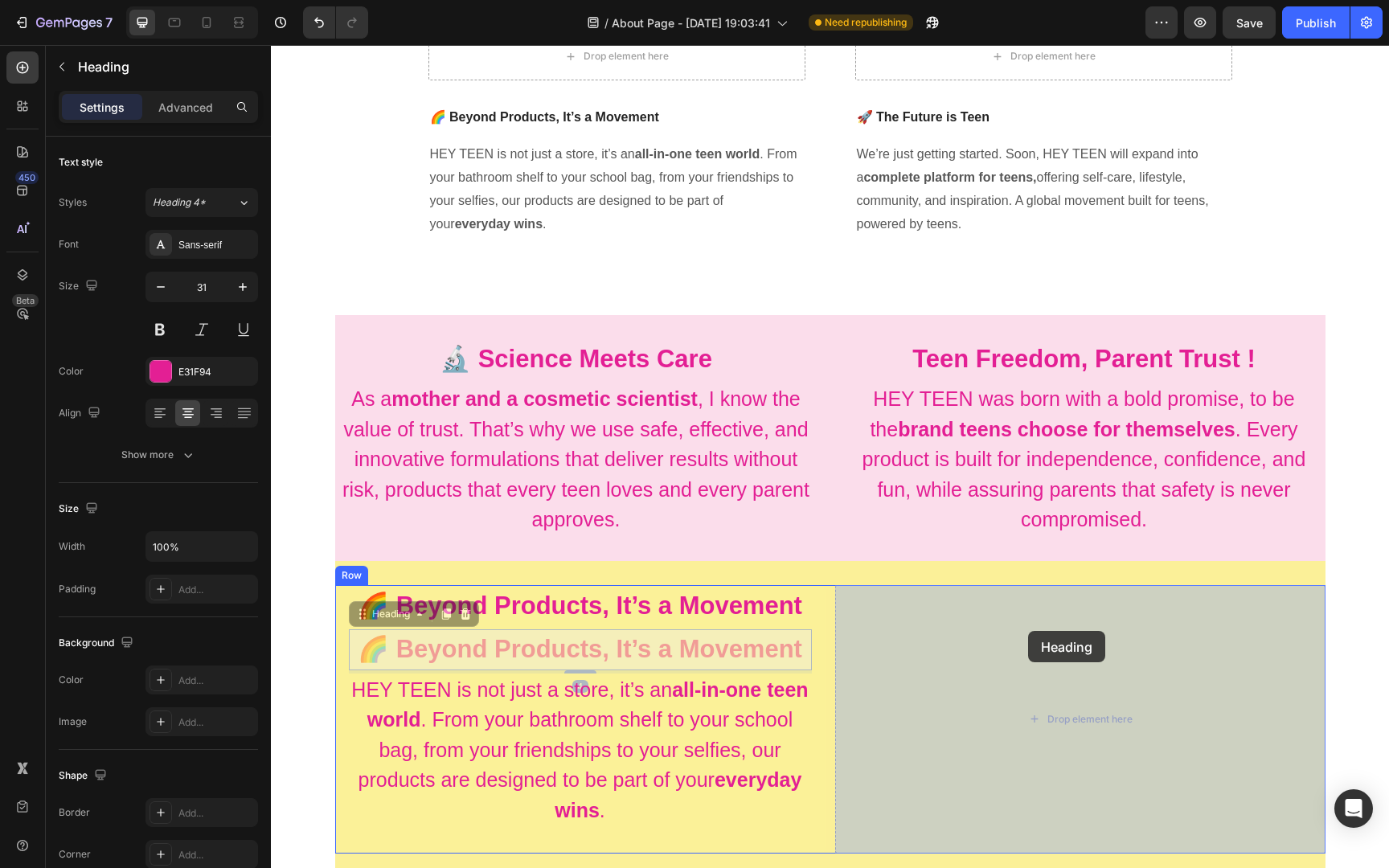
drag, startPoint x: 681, startPoint y: 650, endPoint x: 971, endPoint y: 635, distance: 290.4
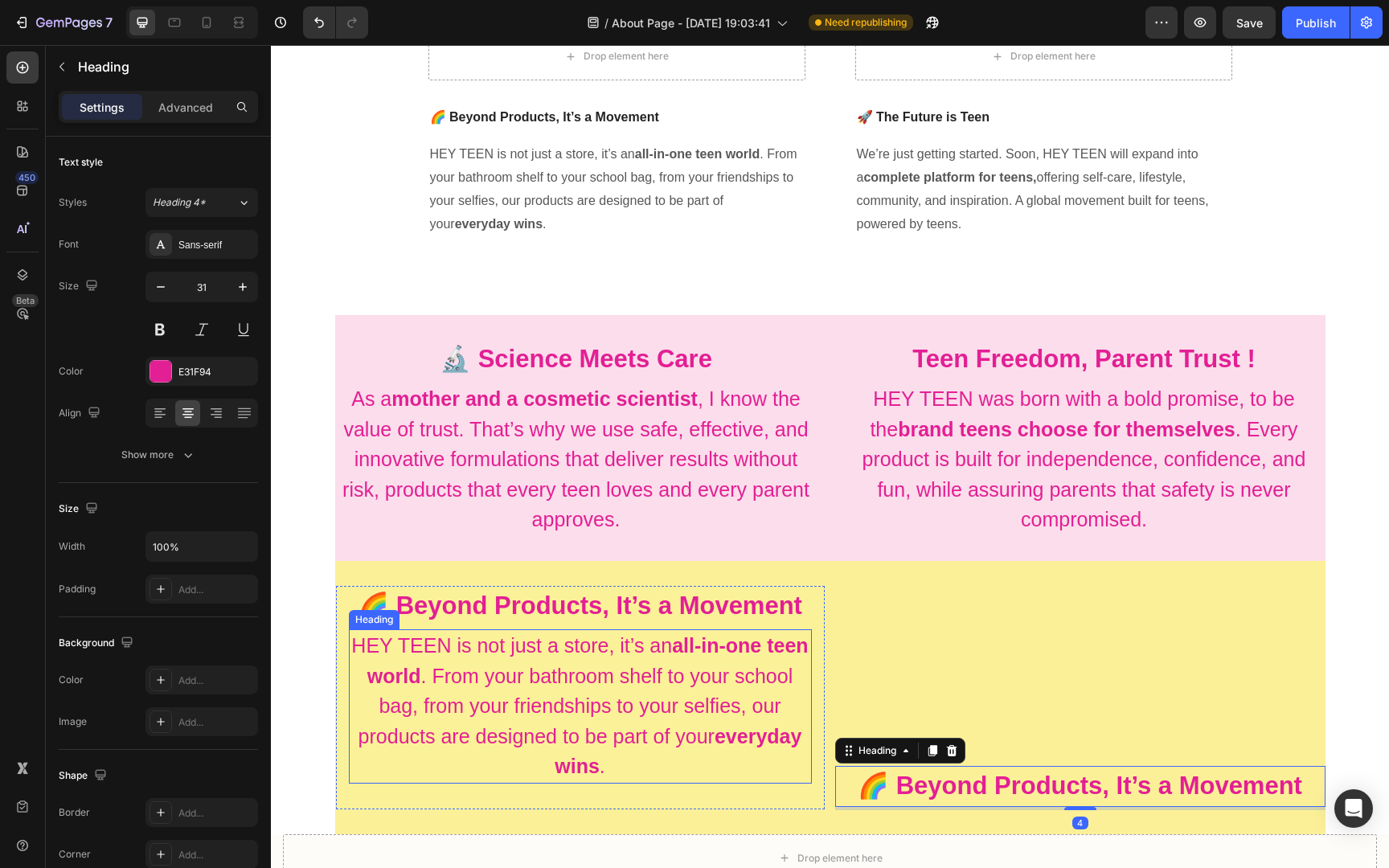
click at [666, 678] on h2 "HEY TEEN is not just a store, it’s an all-in-one teen world . From your bathroo…" at bounding box center [579, 706] width 463 height 154
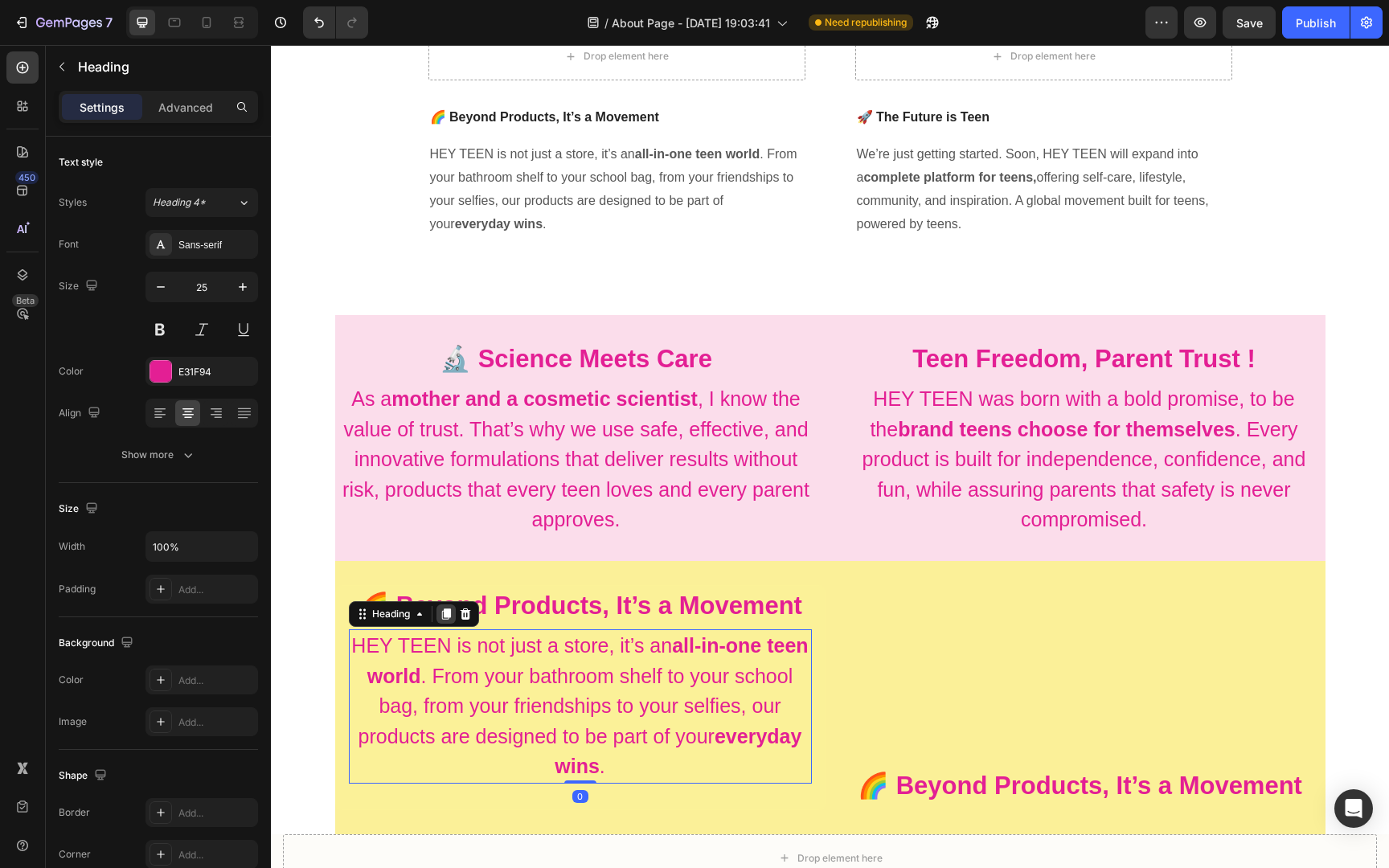
click at [447, 613] on icon at bounding box center [445, 613] width 9 height 11
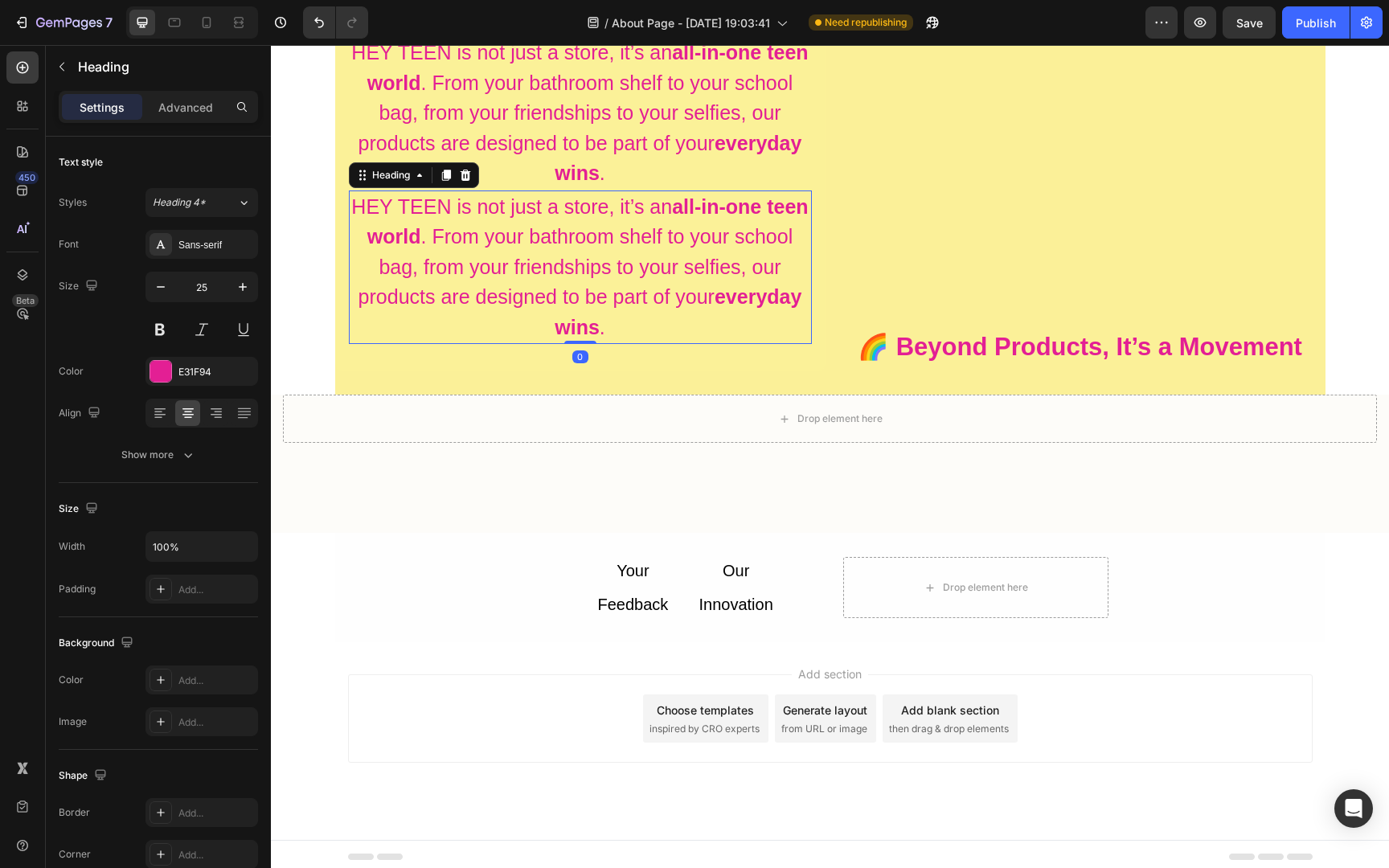
scroll to position [1290, 0]
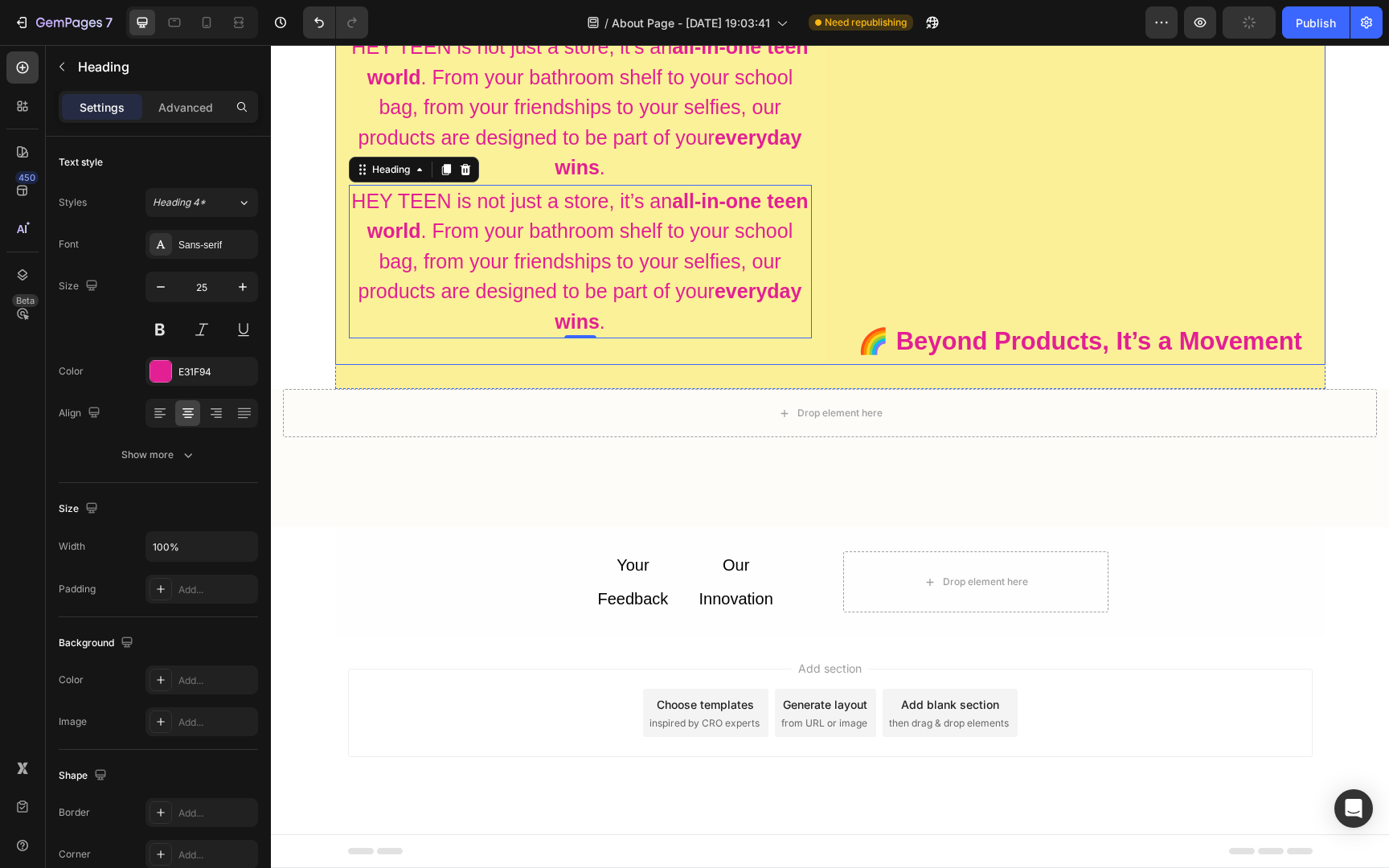
click at [939, 182] on div "🌈 Beyond Products, It’s a Movement Heading" at bounding box center [1080, 176] width 490 height 379
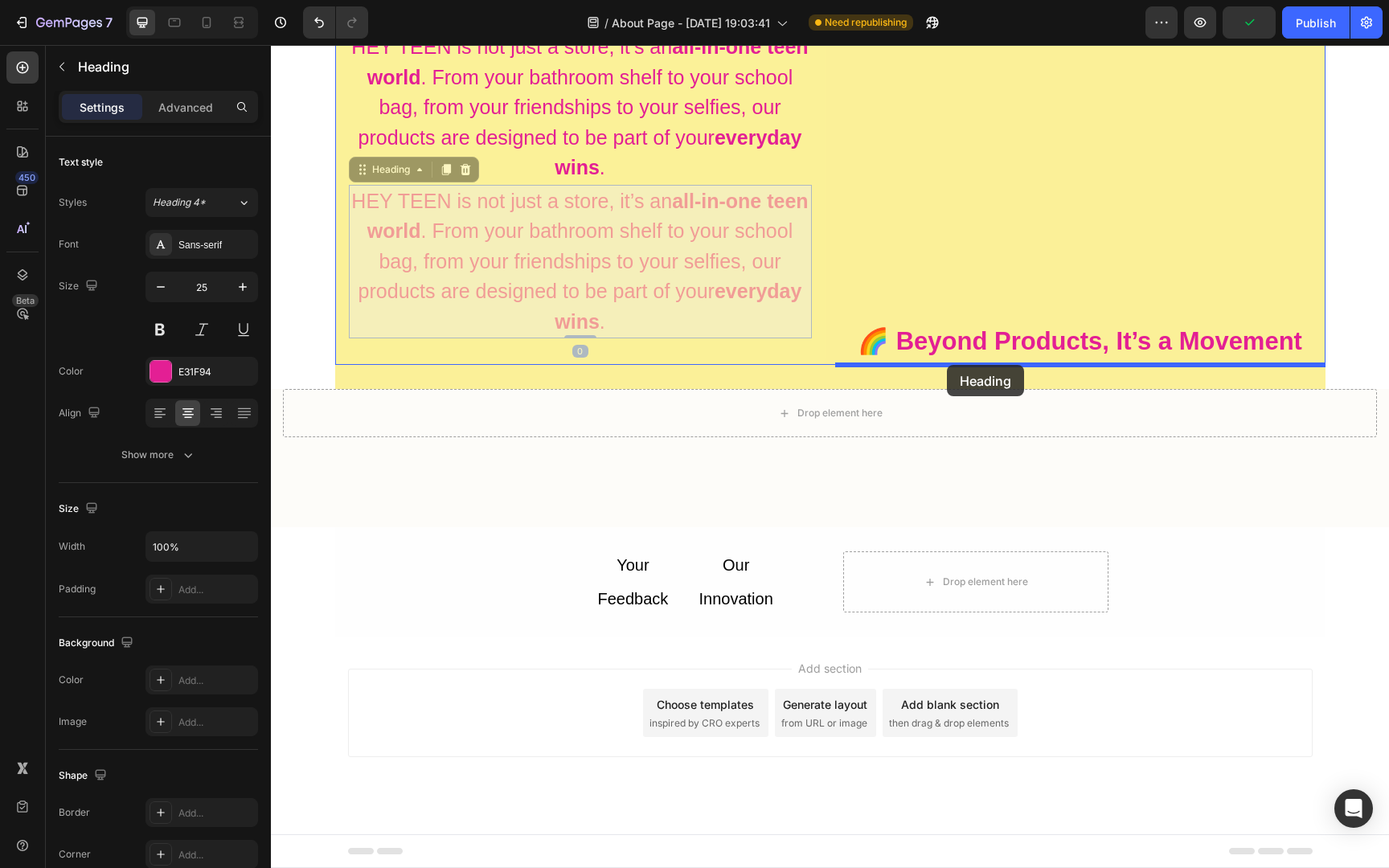
drag, startPoint x: 653, startPoint y: 252, endPoint x: 946, endPoint y: 364, distance: 313.7
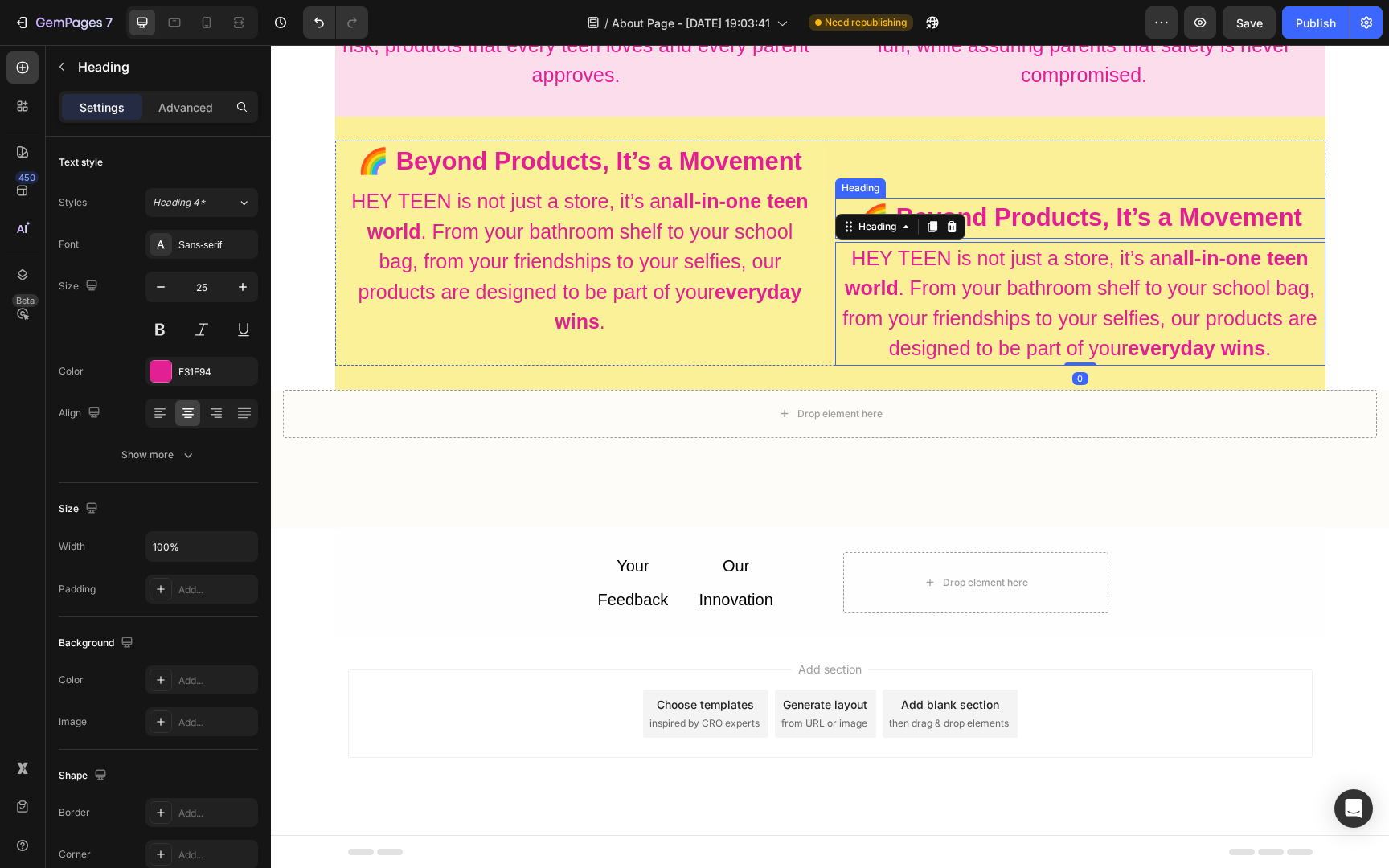
scroll to position [1014, 0]
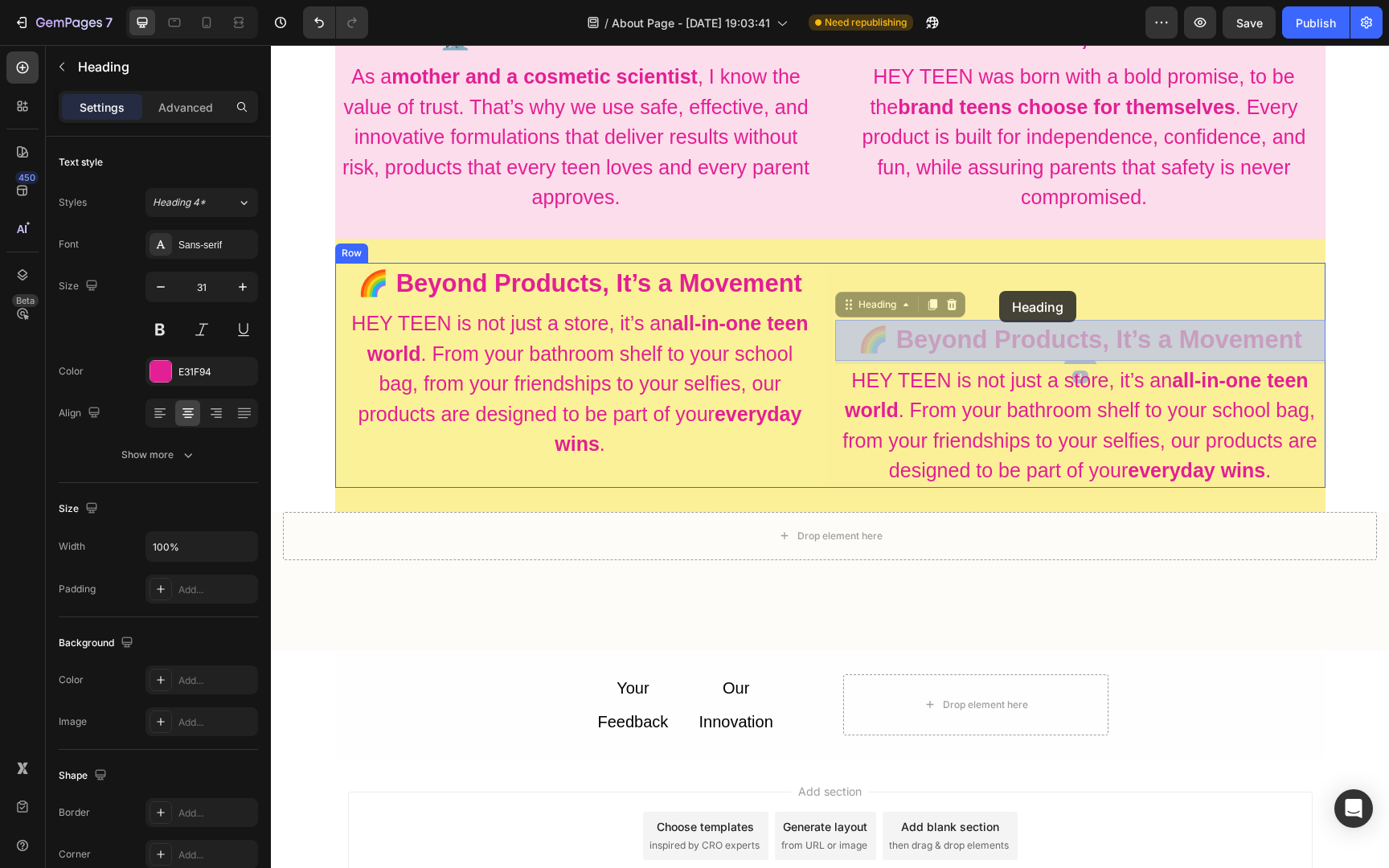
drag, startPoint x: 999, startPoint y: 337, endPoint x: 999, endPoint y: 289, distance: 48.0
click at [999, 289] on div "Header 🔬 Science Meets Care Heading As a mother and a cosmetic scientist , I kn…" at bounding box center [830, 11] width 1118 height 1959
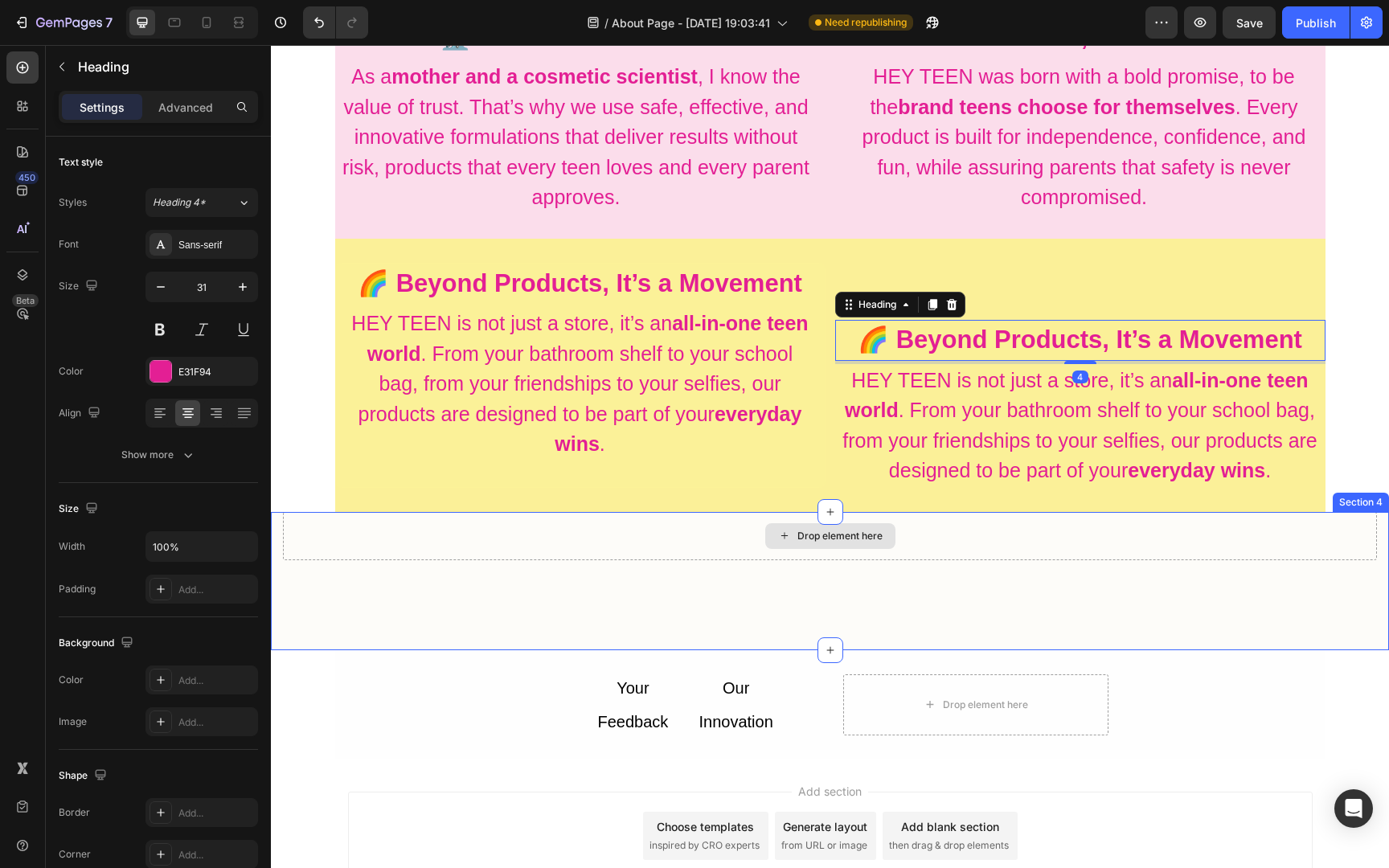
click at [1019, 524] on div "Drop element here" at bounding box center [830, 536] width 1093 height 48
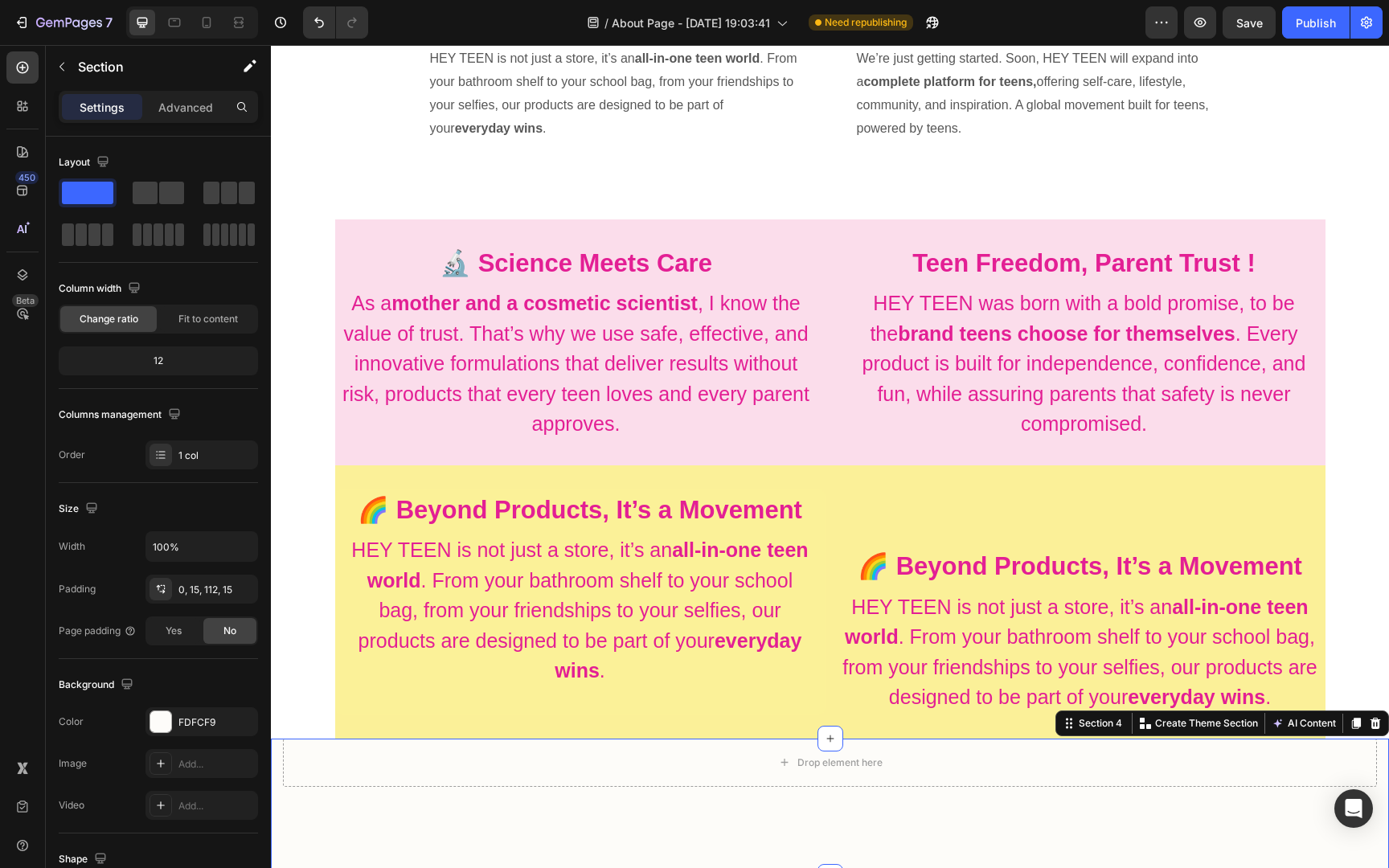
scroll to position [771, 0]
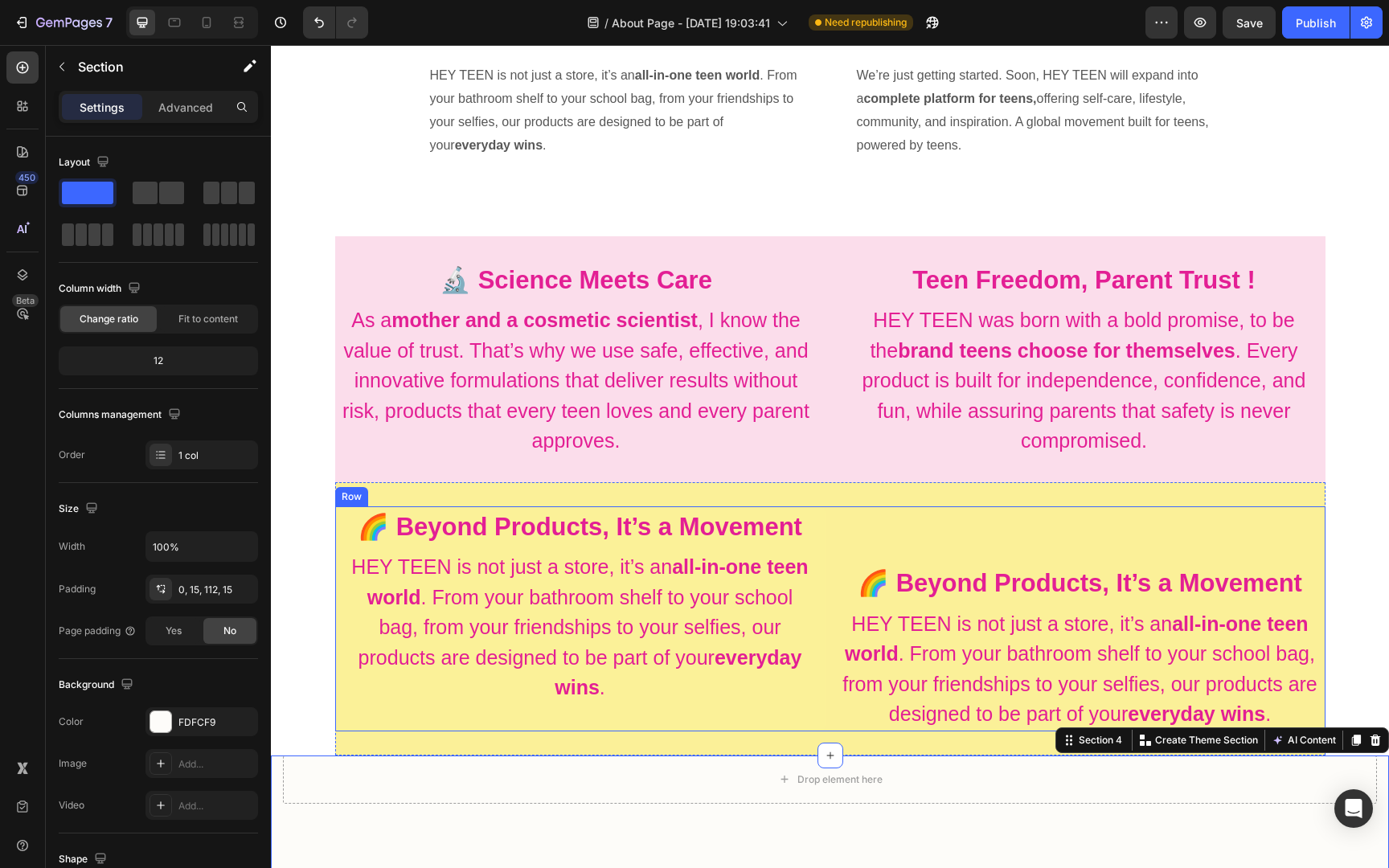
click at [836, 536] on div "🌈 Beyond Products, It’s a Movement Heading HEY TEEN is not just a store, it’s a…" at bounding box center [1080, 619] width 490 height 225
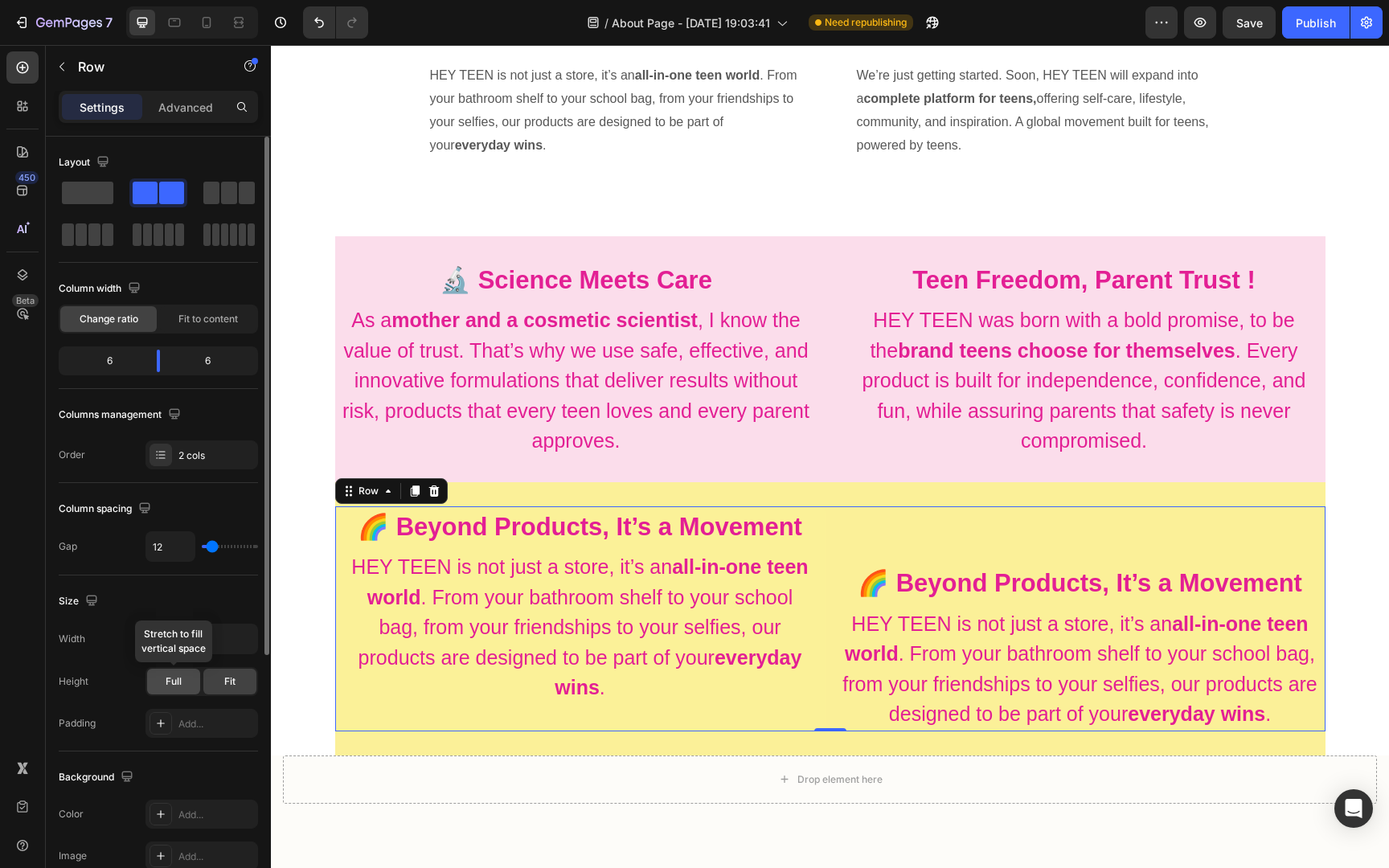
click at [172, 677] on span "Full" at bounding box center [173, 681] width 16 height 14
click at [924, 643] on h2 "HEY TEEN is not just a store, it’s an all-in-one teen world . From your bathroo…" at bounding box center [1080, 668] width 490 height 123
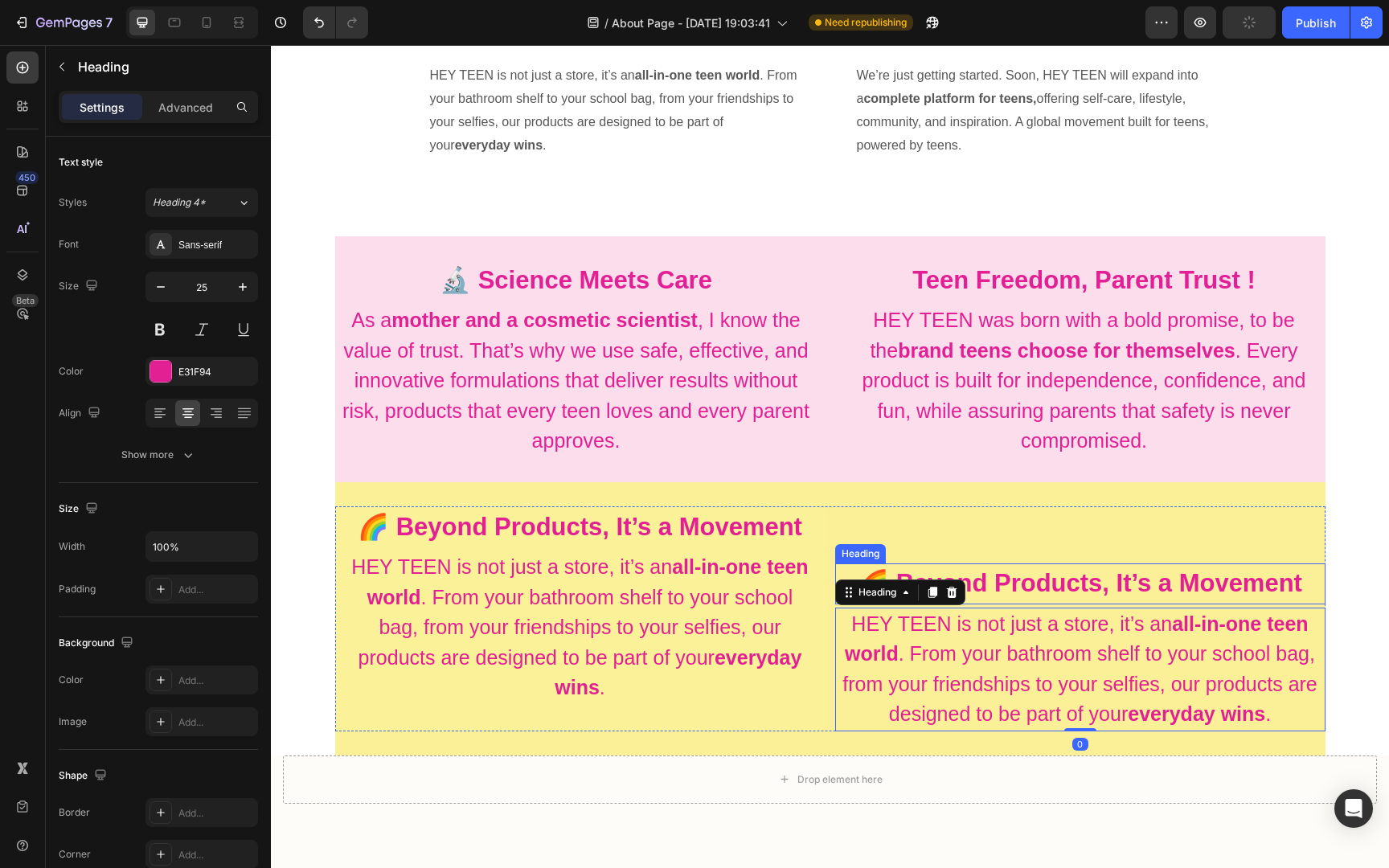
click at [1037, 566] on h2 "🌈 Beyond Products, It’s a Movement" at bounding box center [1080, 583] width 490 height 41
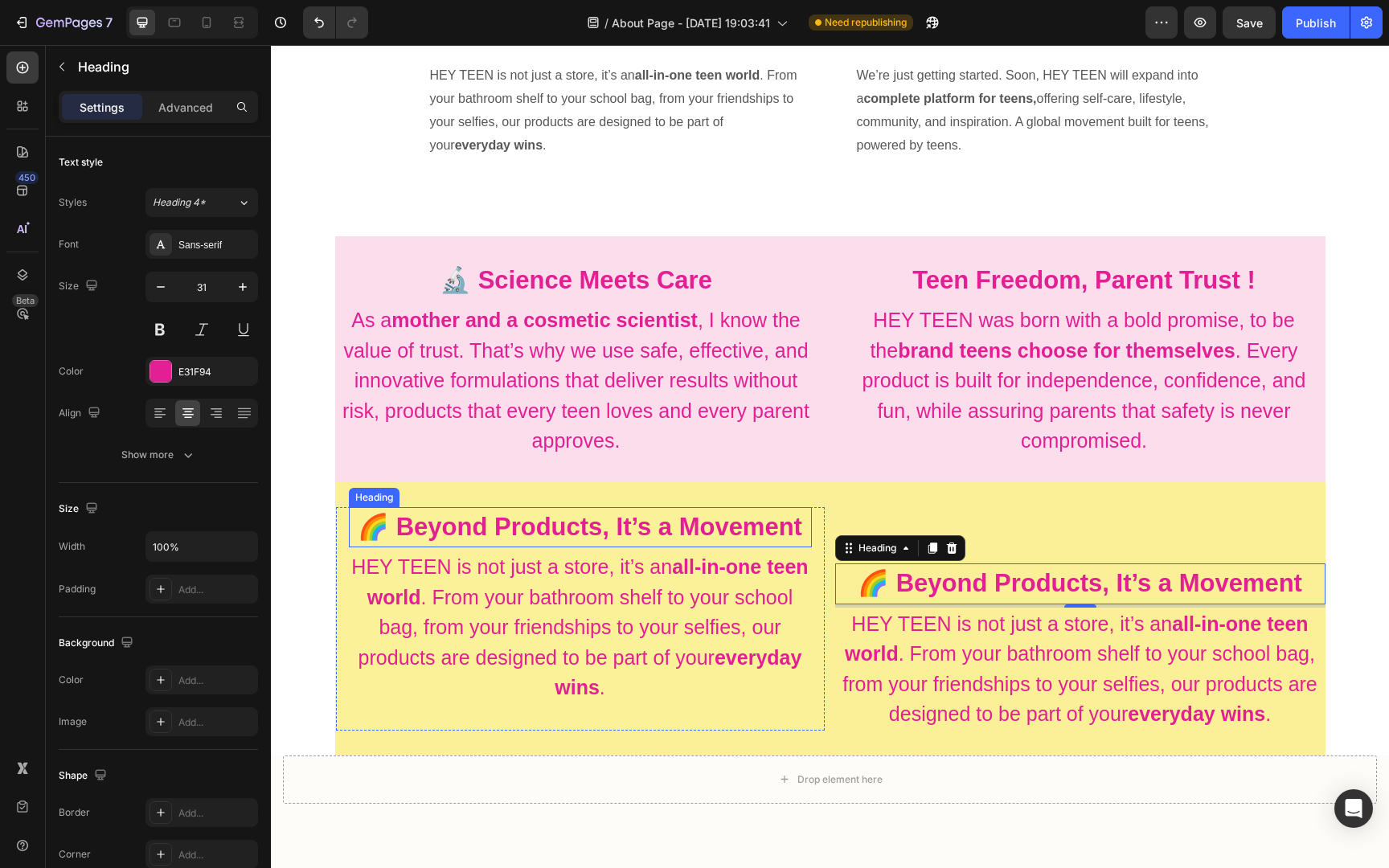
click at [681, 531] on strong "🌈 Beyond Products, It’s a Movement" at bounding box center [579, 526] width 444 height 28
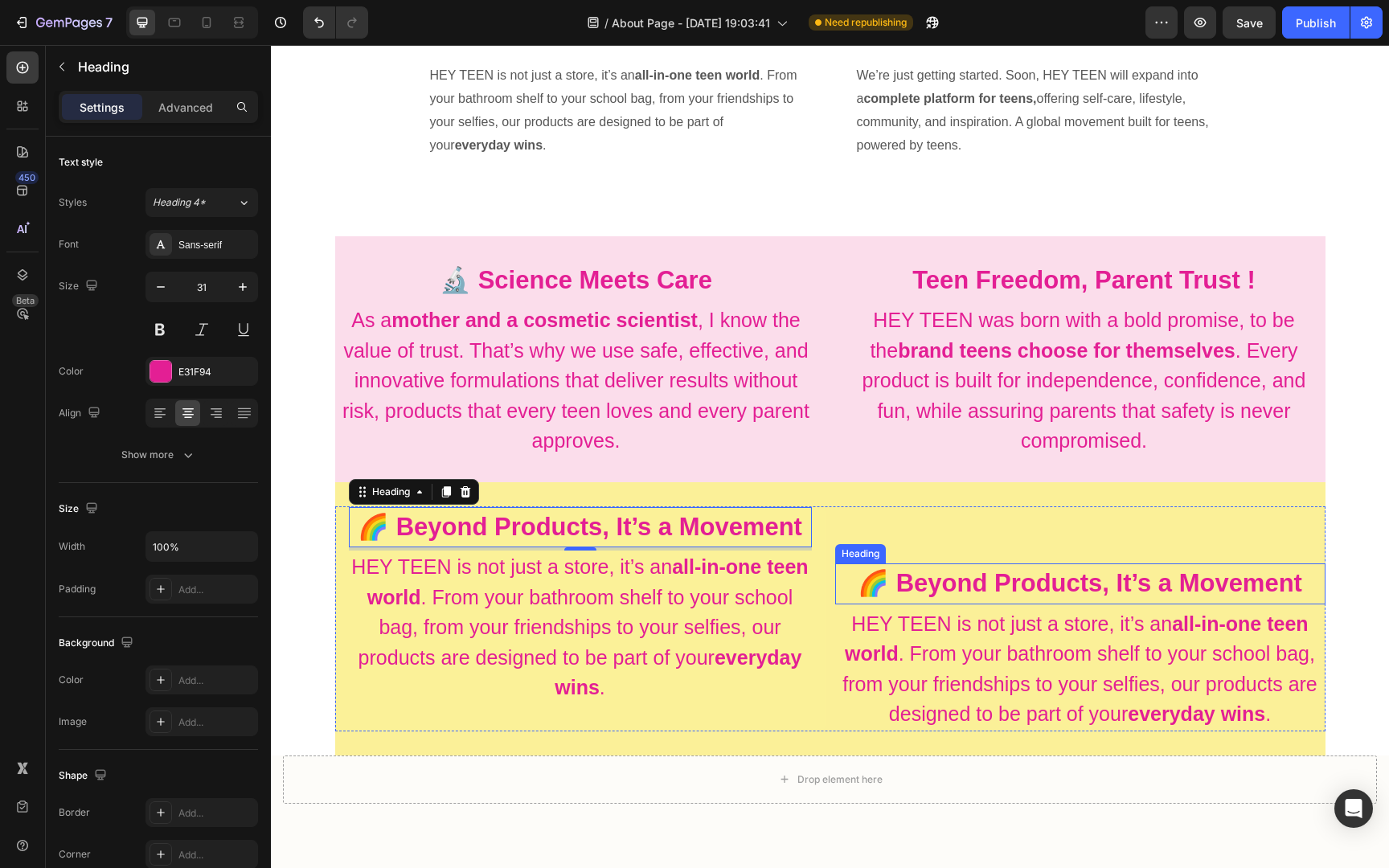
click at [941, 573] on strong "🌈 Beyond Products, It’s a Movement" at bounding box center [1079, 583] width 444 height 28
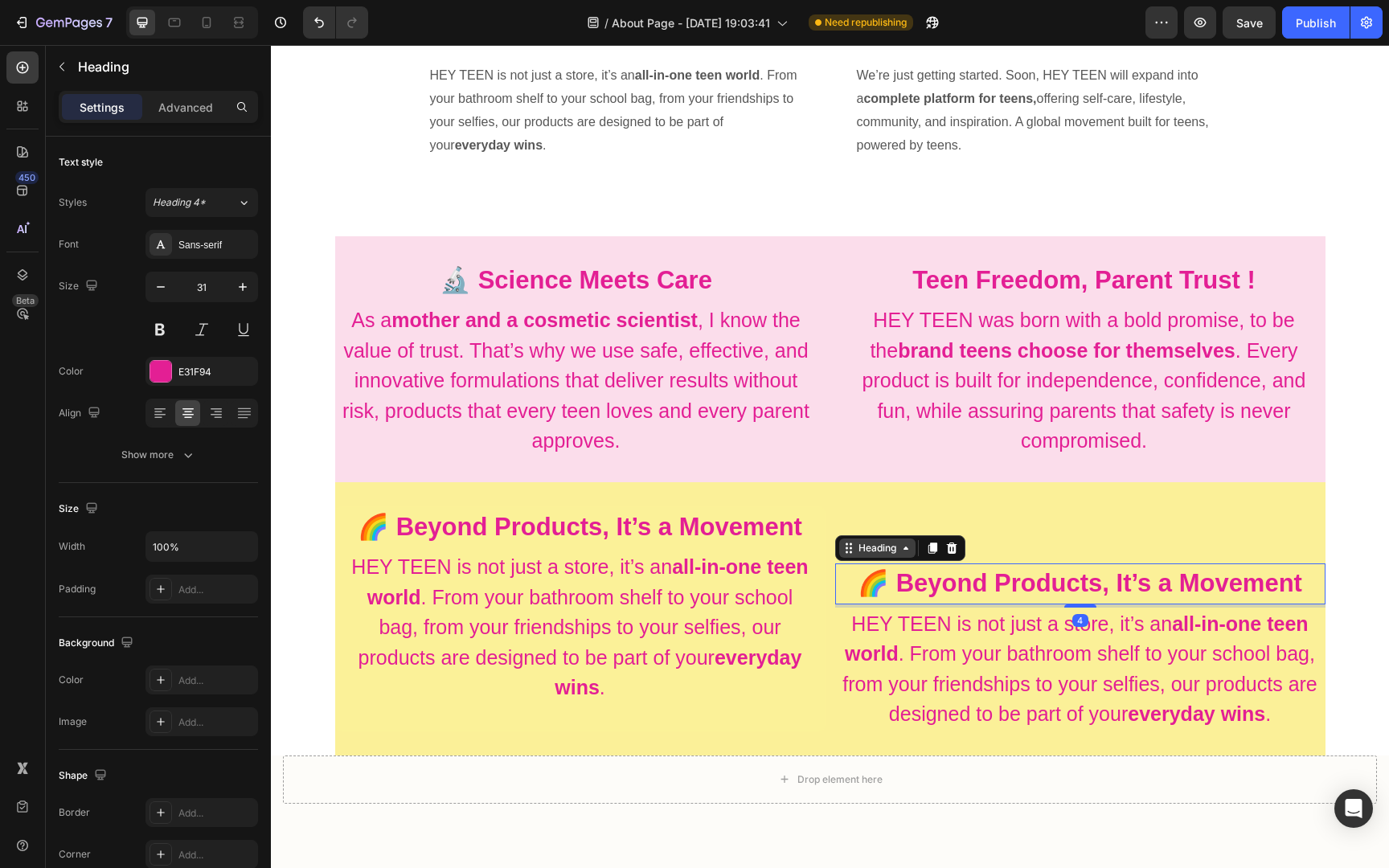
click at [907, 546] on icon at bounding box center [905, 547] width 13 height 13
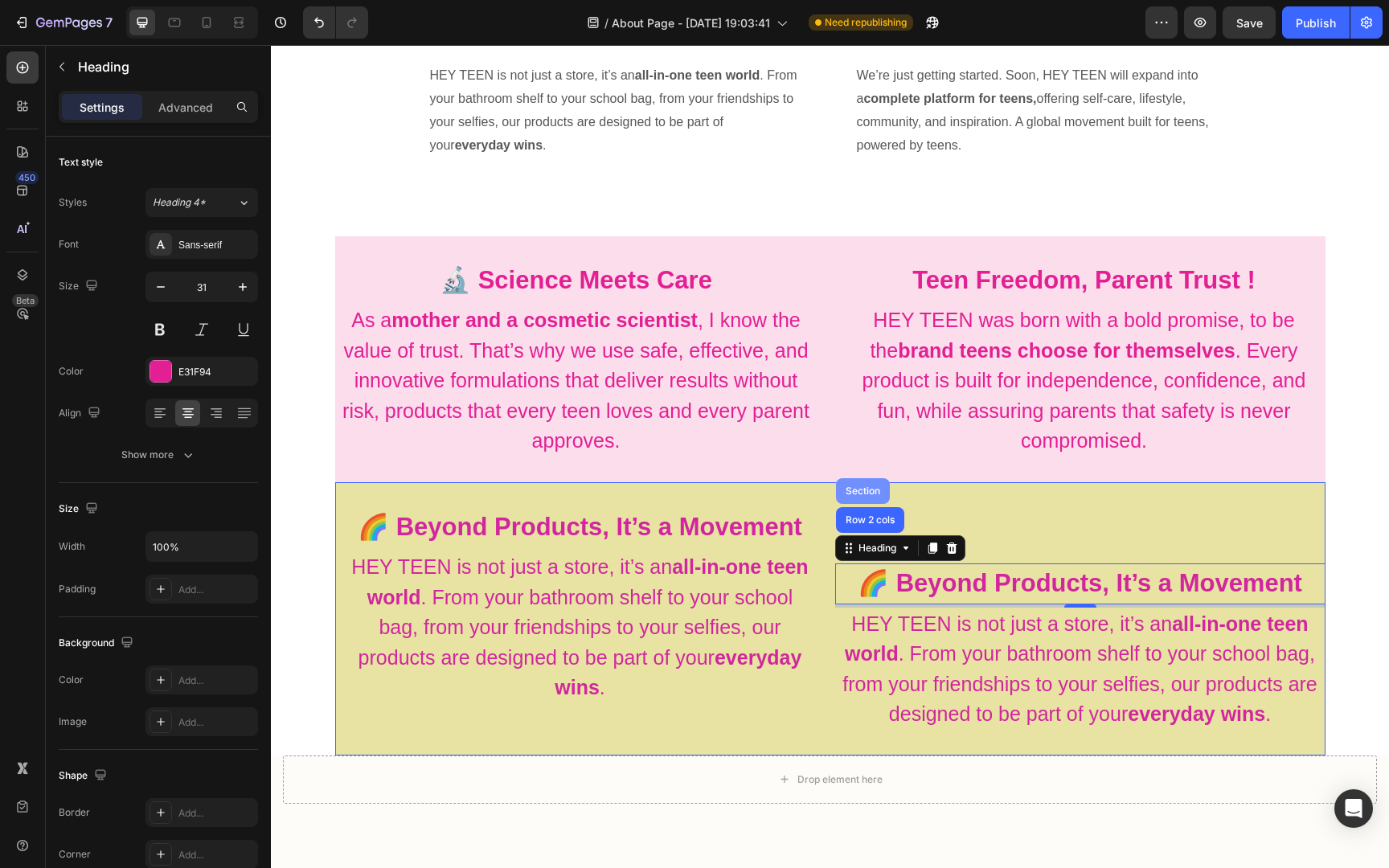
click at [866, 494] on div "Section" at bounding box center [862, 490] width 41 height 9
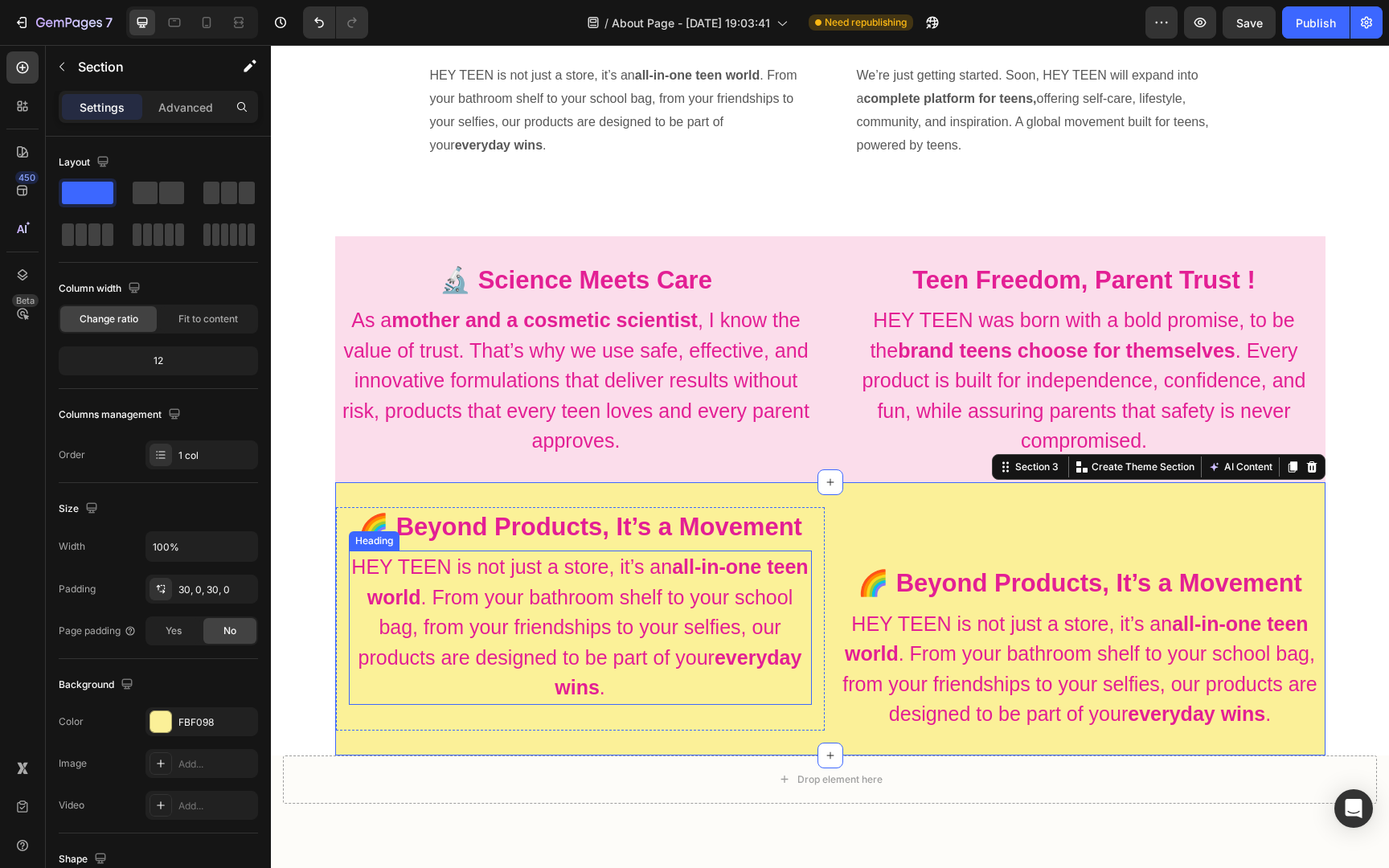
click at [641, 557] on h2 "HEY TEEN is not just a store, it’s an all-in-one teen world . From your bathroo…" at bounding box center [579, 628] width 463 height 154
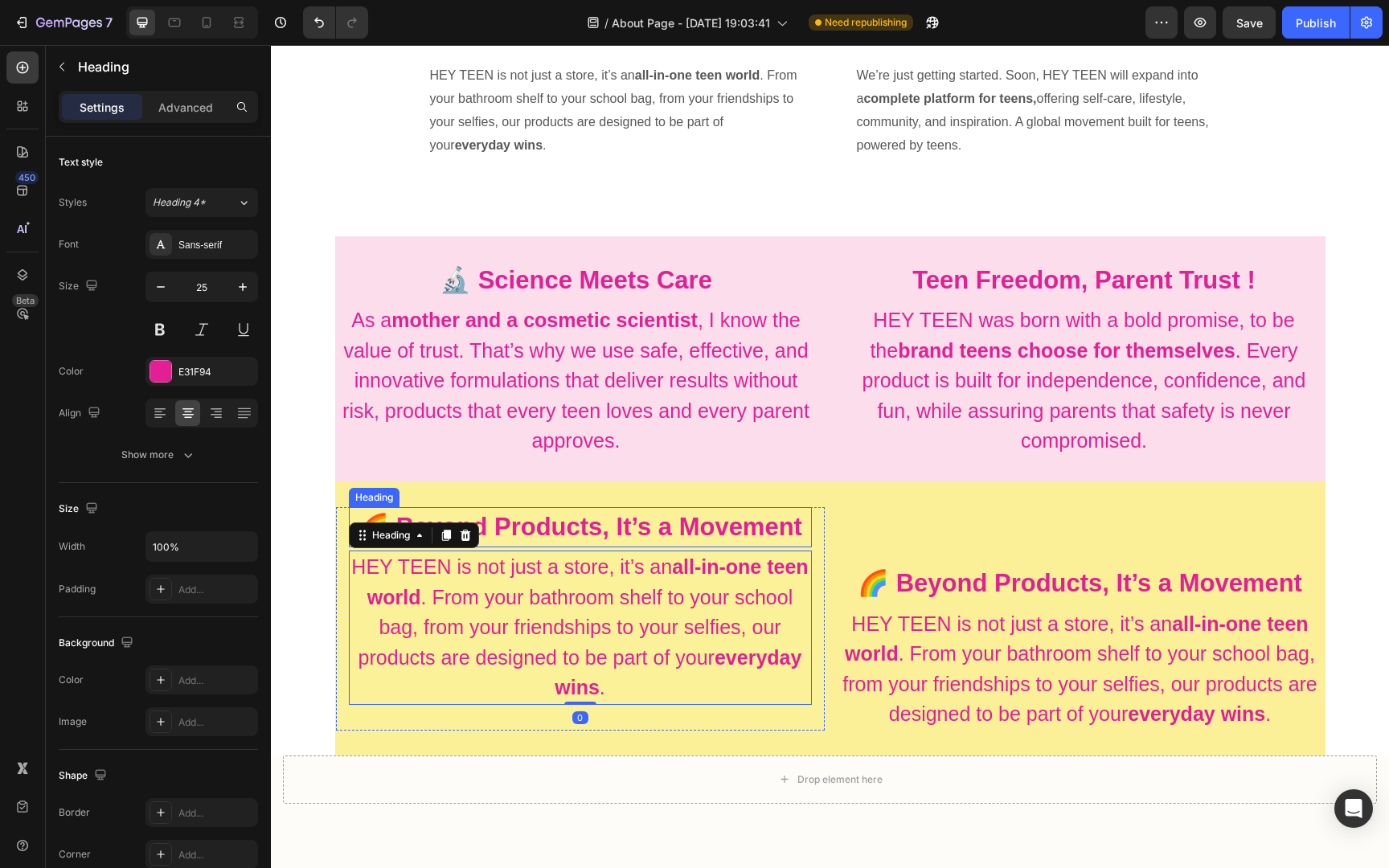
click at [638, 519] on strong "🌈 Beyond Products, It’s a Movement" at bounding box center [579, 526] width 444 height 28
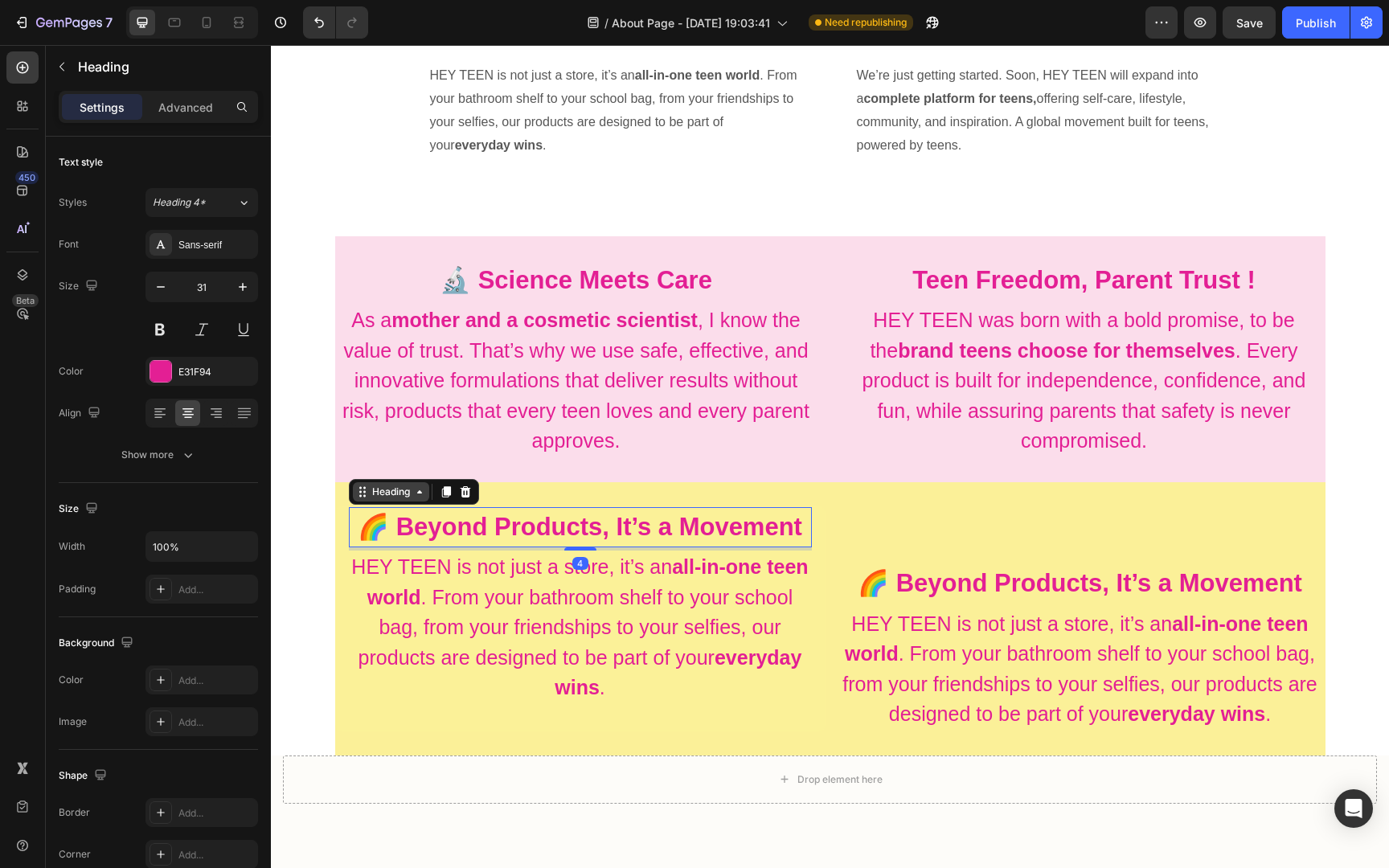
click at [425, 494] on icon at bounding box center [419, 491] width 13 height 13
click at [999, 571] on strong "🌈 Beyond Products, It’s a Movement" at bounding box center [1079, 583] width 444 height 28
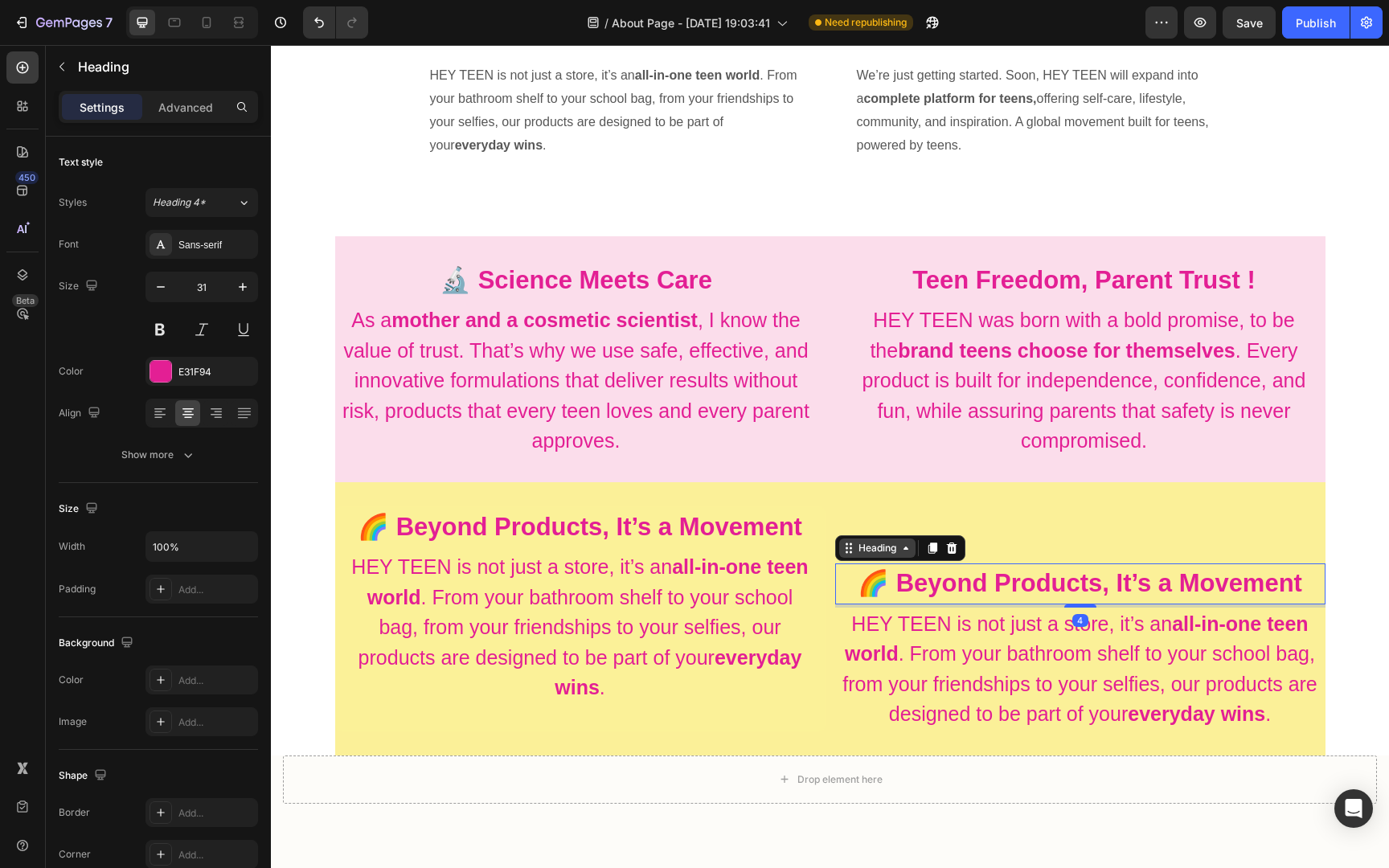
click at [908, 545] on icon at bounding box center [905, 547] width 13 height 13
click at [848, 545] on icon at bounding box center [848, 547] width 13 height 13
click at [1093, 650] on h2 "HEY TEEN is not just a store, it’s an all-in-one teen world . From your bathroo…" at bounding box center [1080, 668] width 490 height 123
click at [1025, 573] on strong "🌈 Beyond Products, It’s a Movement" at bounding box center [1079, 583] width 444 height 28
click at [936, 546] on icon at bounding box center [931, 547] width 9 height 11
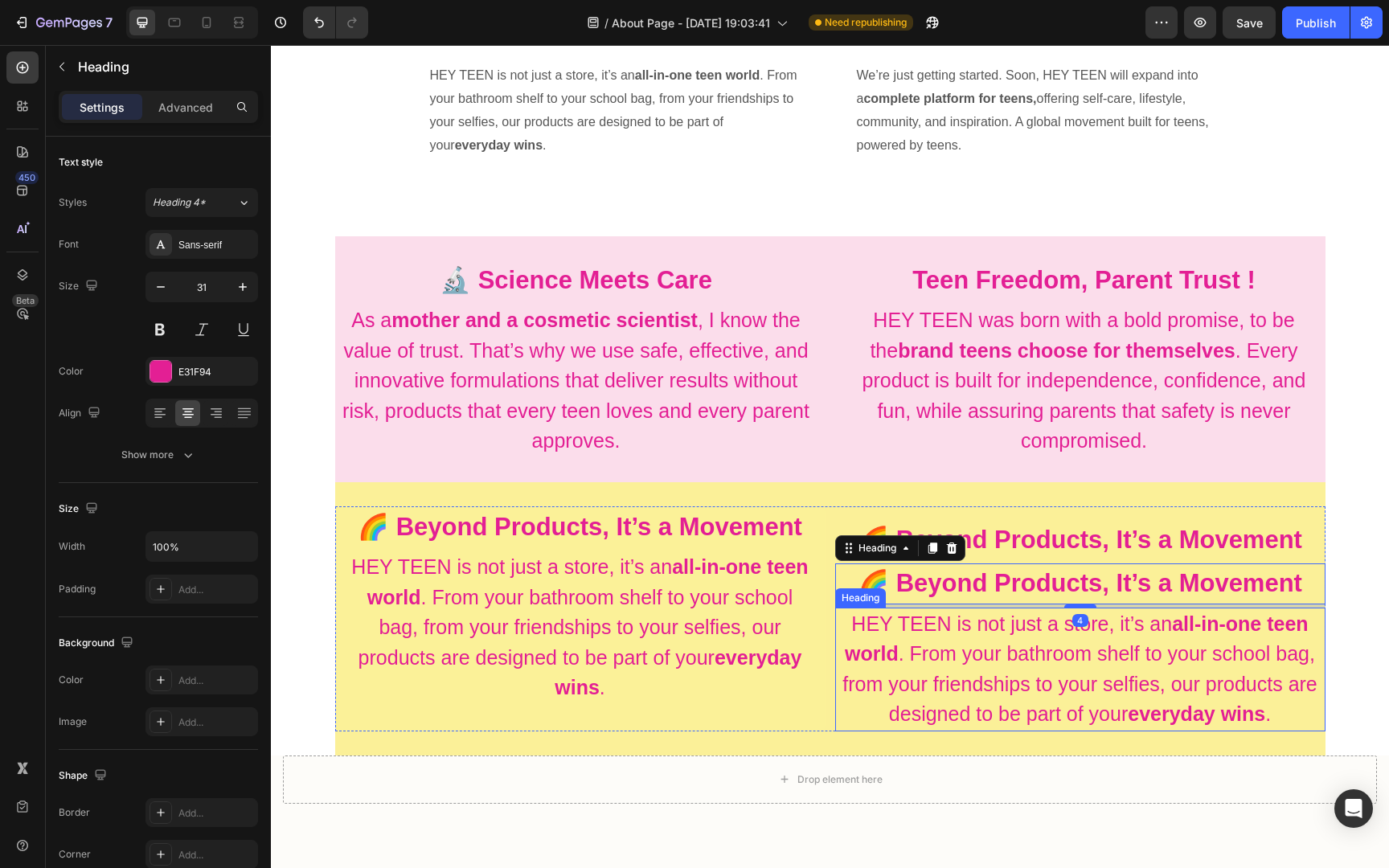
click at [972, 661] on h2 "HEY TEEN is not just a store, it’s an all-in-one teen world . From your bathroo…" at bounding box center [1080, 668] width 490 height 123
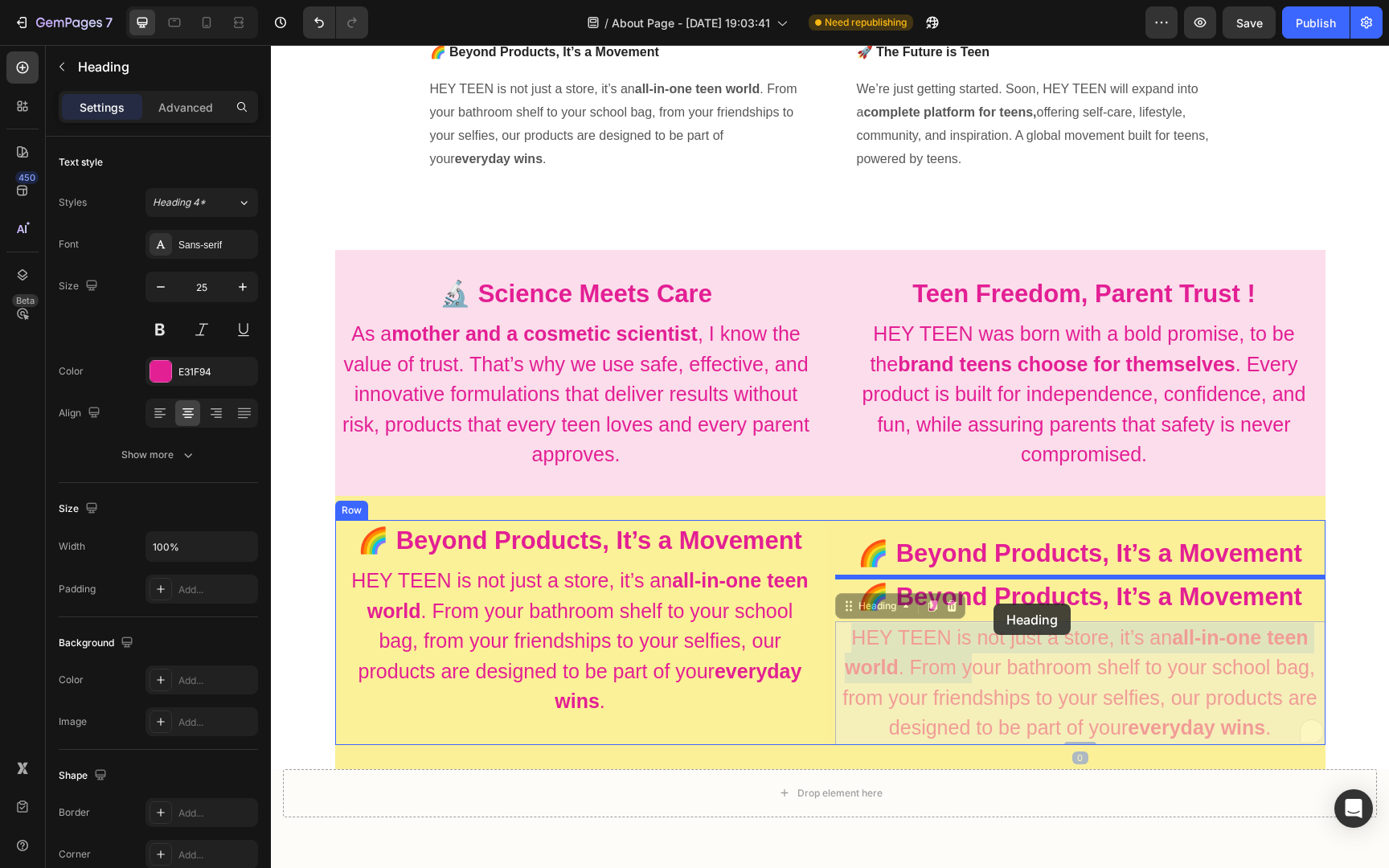
drag, startPoint x: 972, startPoint y: 661, endPoint x: 993, endPoint y: 604, distance: 60.7
click at [993, 604] on div "Header Image HEY TEEN is more than skincare; it’s a global teen movement. Built…" at bounding box center [830, 268] width 1118 height 1959
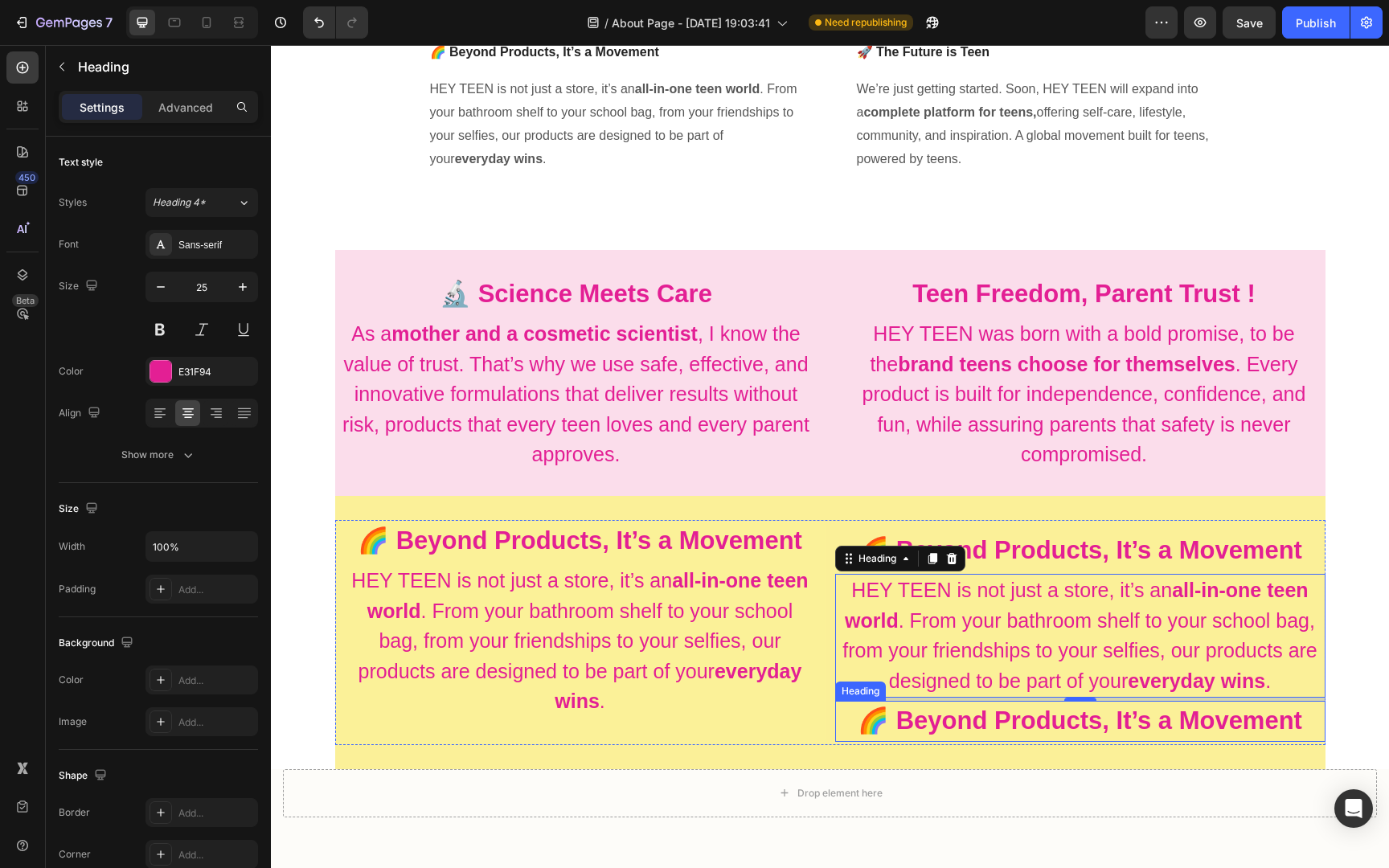
click at [999, 729] on strong "🌈 Beyond Products, It’s a Movement" at bounding box center [1079, 719] width 444 height 28
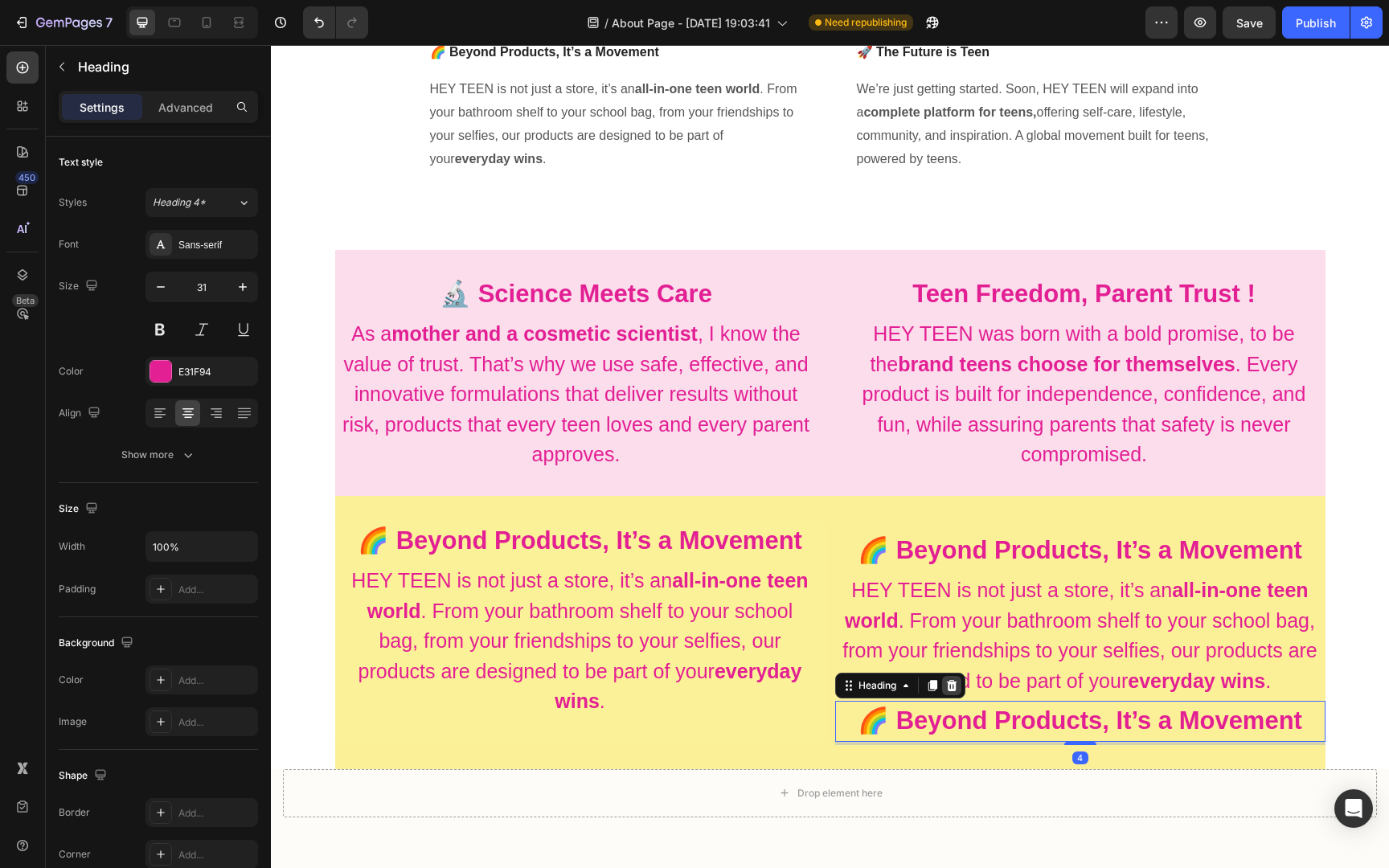
click at [948, 682] on icon at bounding box center [951, 685] width 10 height 11
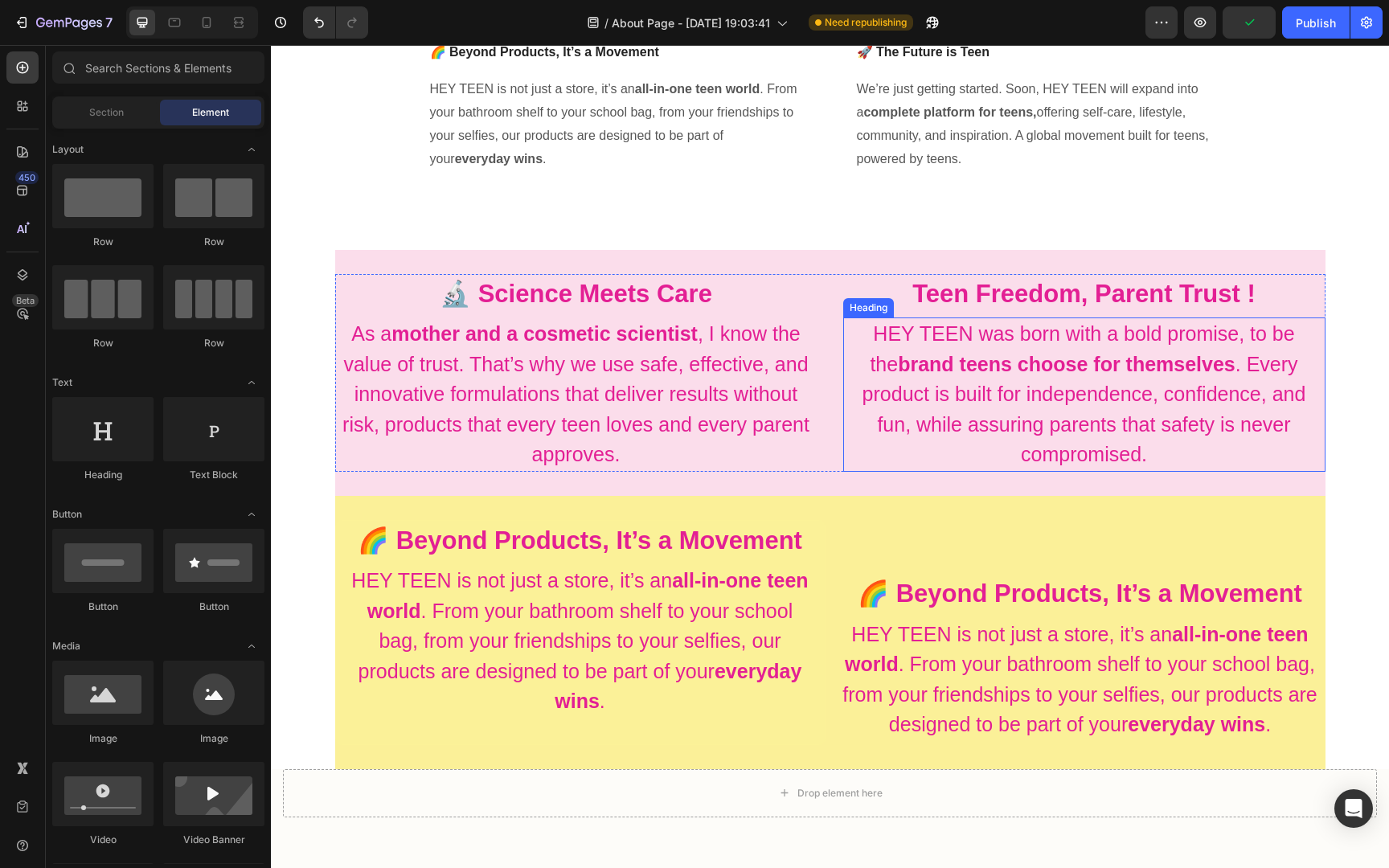
click at [1063, 399] on h2 "HEY TEEN was born with a bold promise, to be the brand teens choose for themsel…" at bounding box center [1084, 395] width 482 height 154
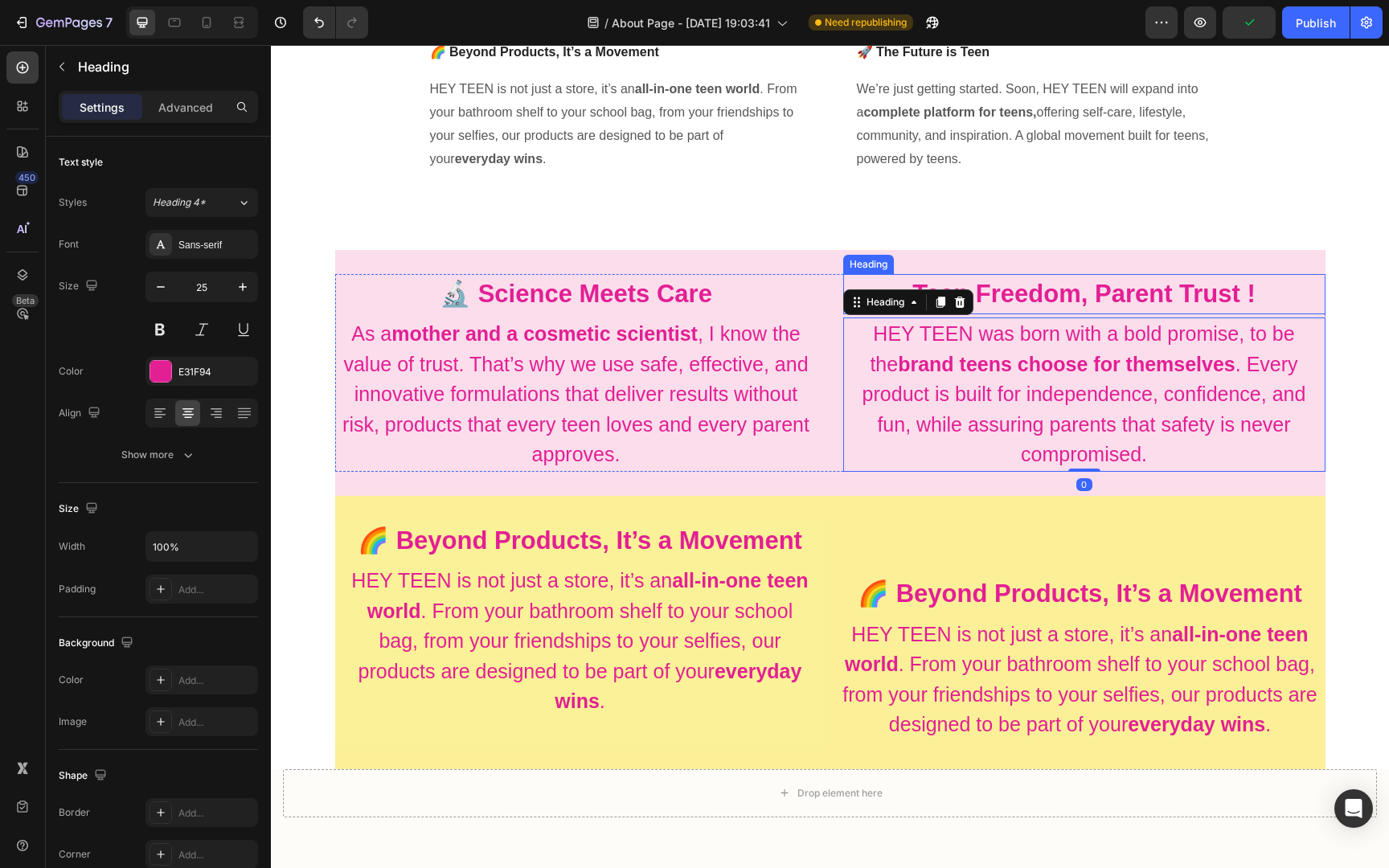
click at [1059, 303] on strong "Teen Freedom, Parent Trust !" at bounding box center [1083, 293] width 343 height 28
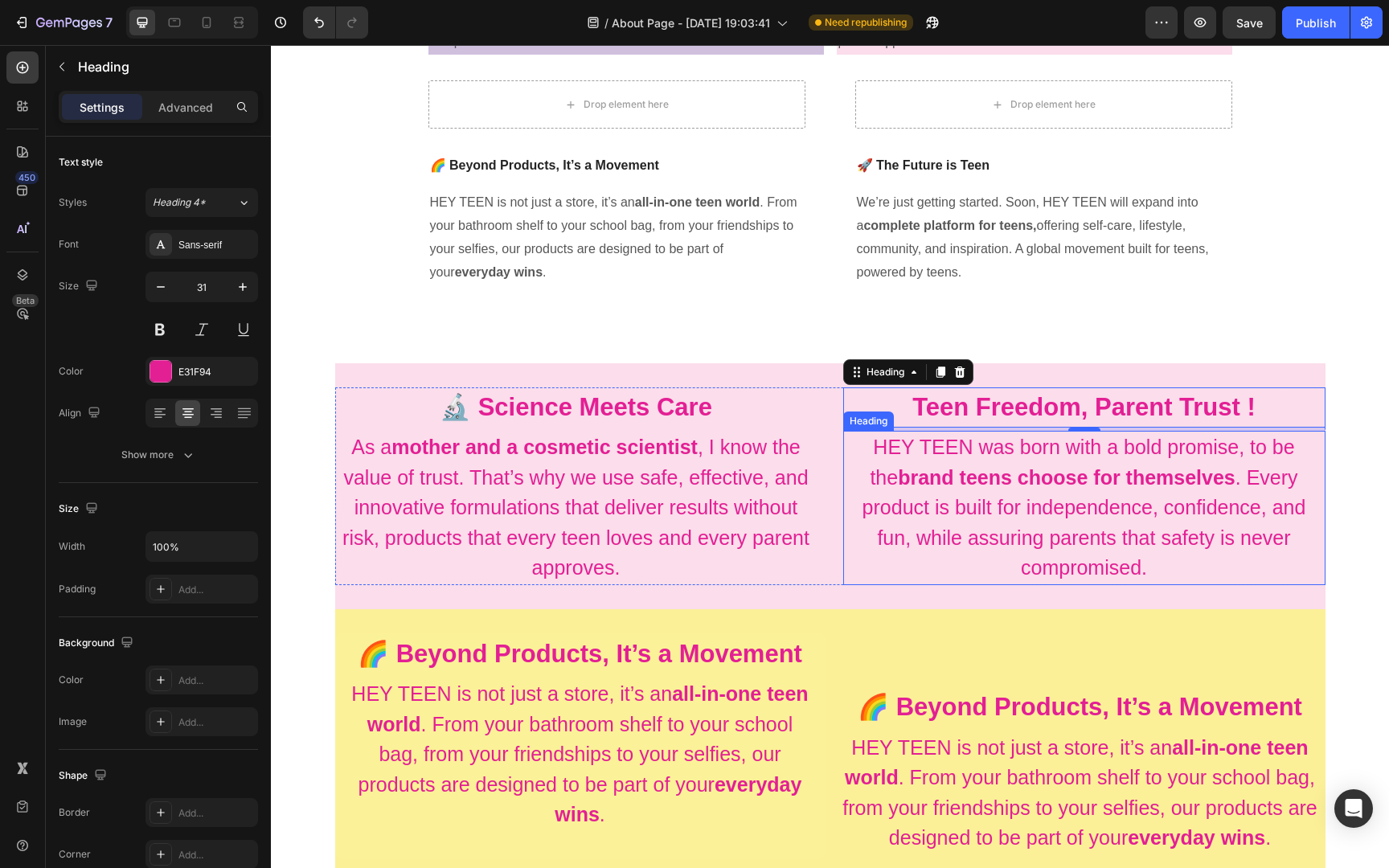
scroll to position [640, 0]
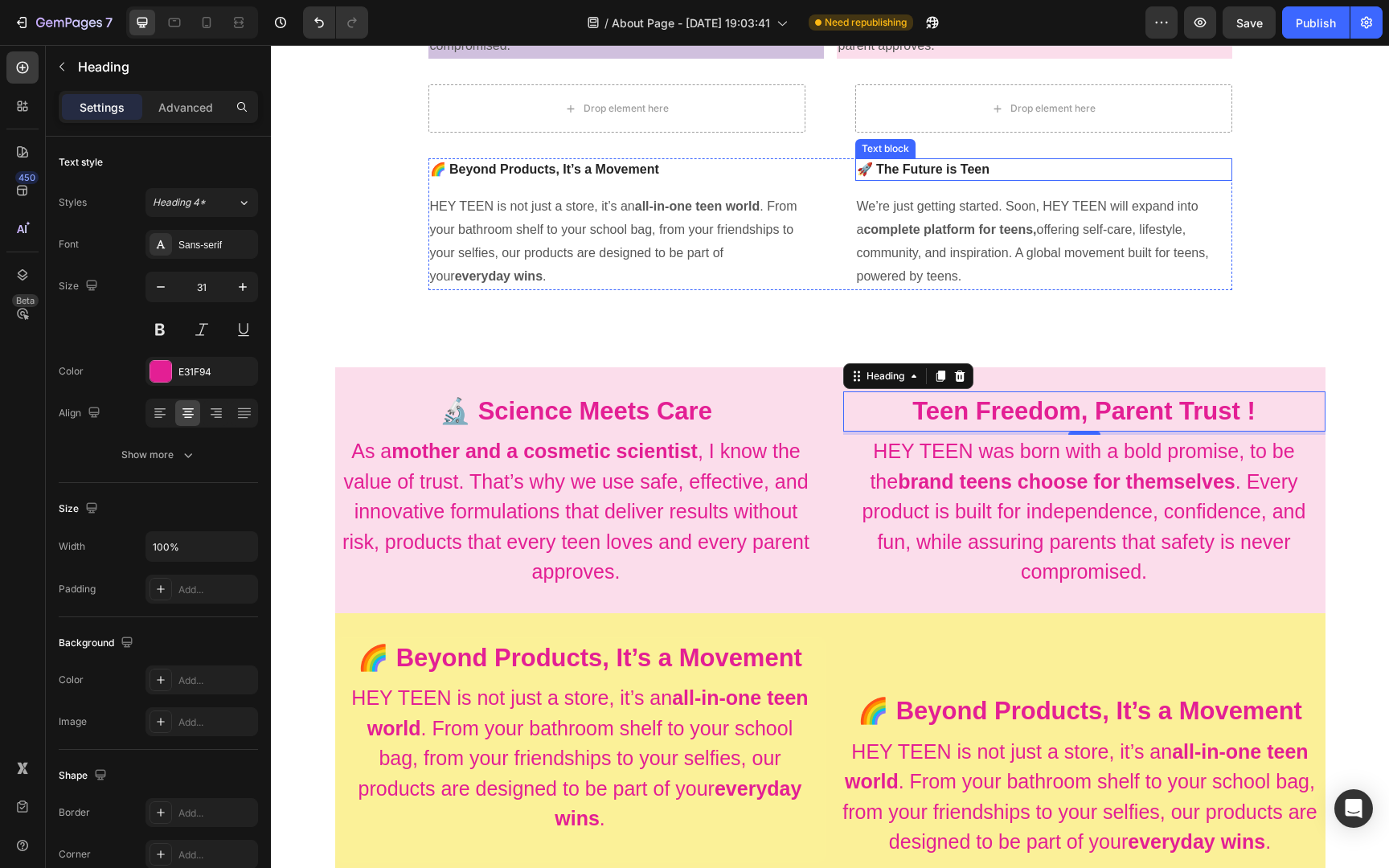
click at [949, 174] on strong "🚀 The Future is Teen" at bounding box center [923, 169] width 134 height 13
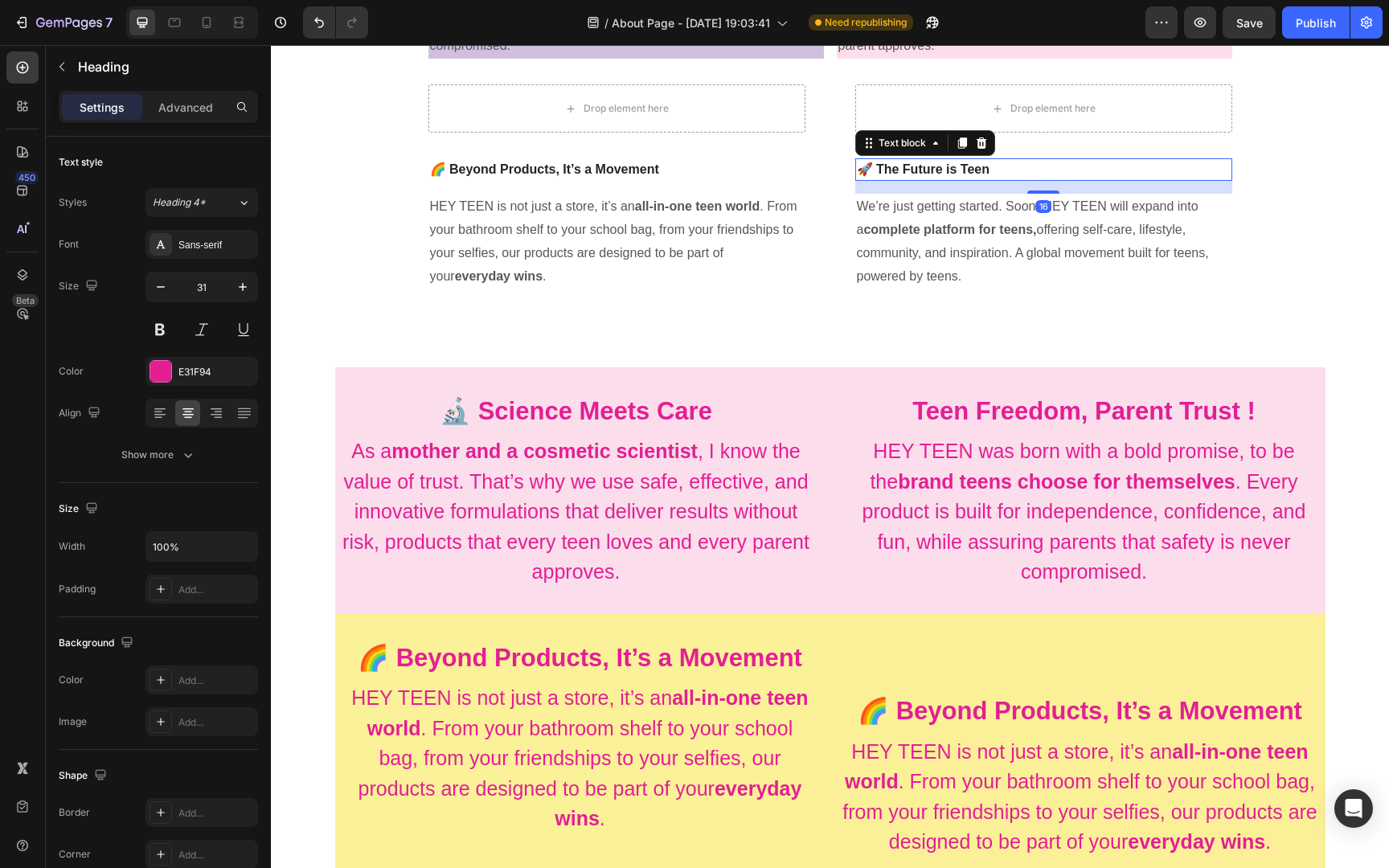
click at [949, 174] on strong "🚀 The Future is Teen" at bounding box center [923, 169] width 134 height 13
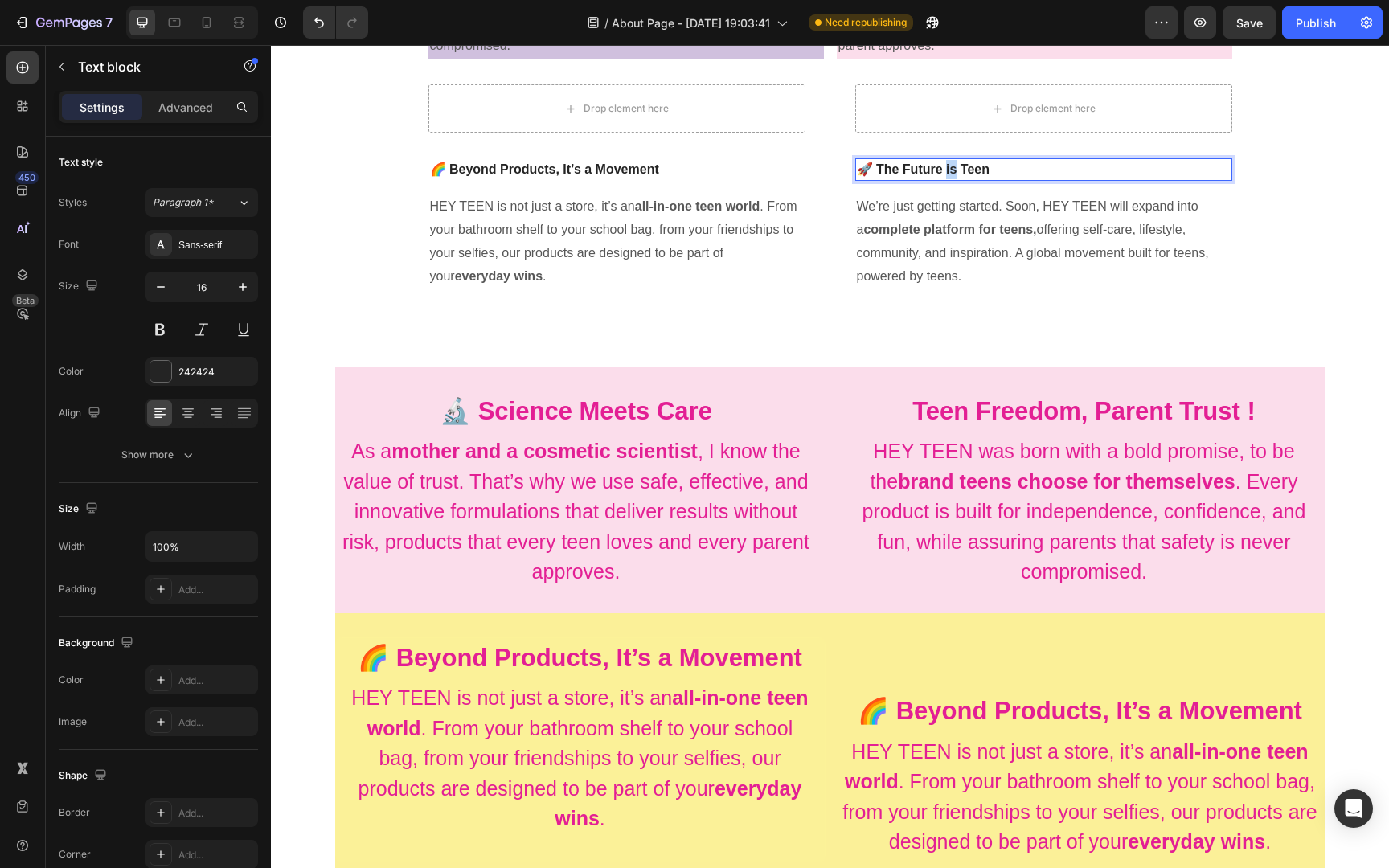
click at [949, 174] on strong "🚀 The Future is Teen" at bounding box center [923, 169] width 134 height 13
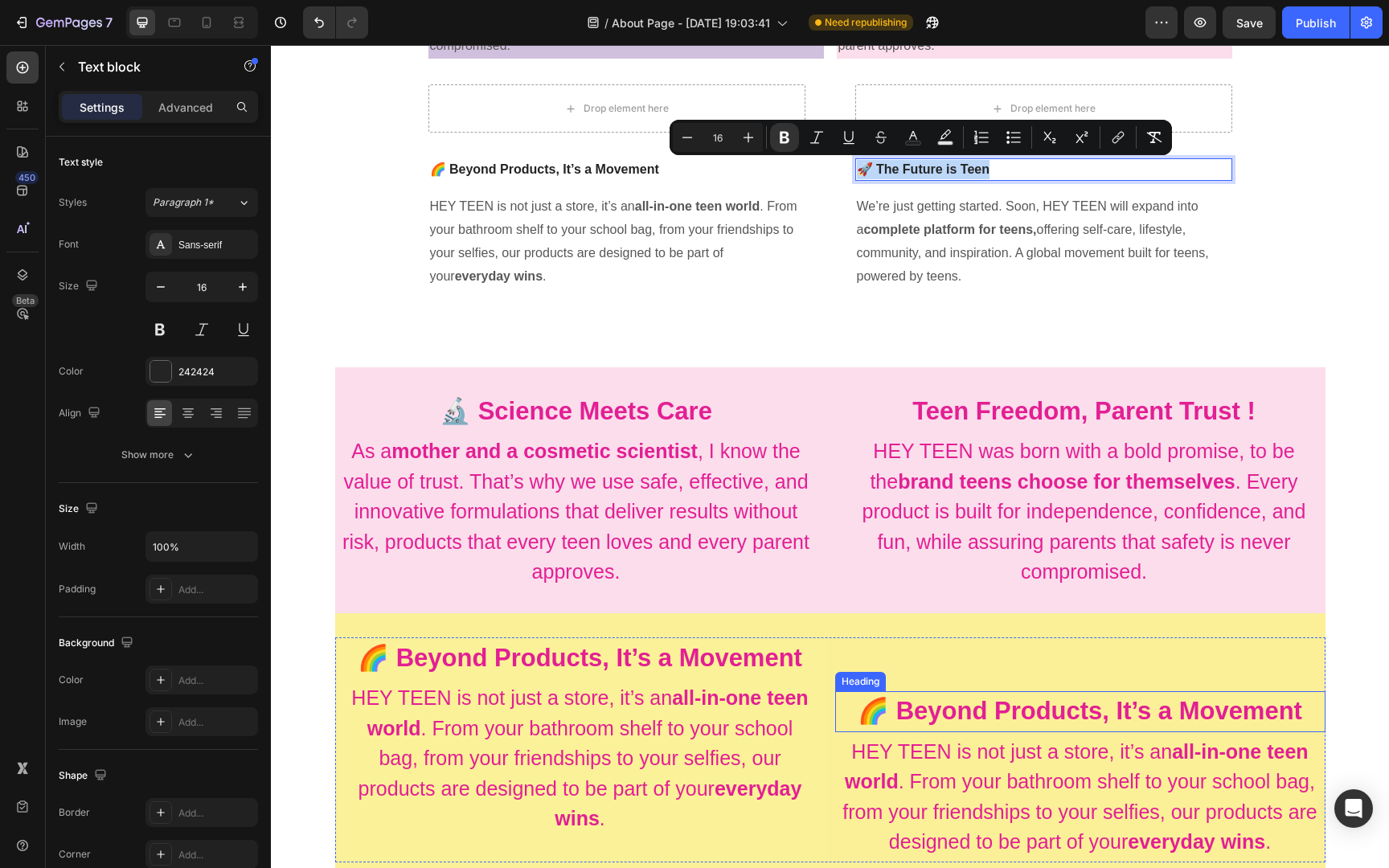
click at [997, 709] on strong "🌈 Beyond Products, It’s a Movement" at bounding box center [1079, 710] width 444 height 28
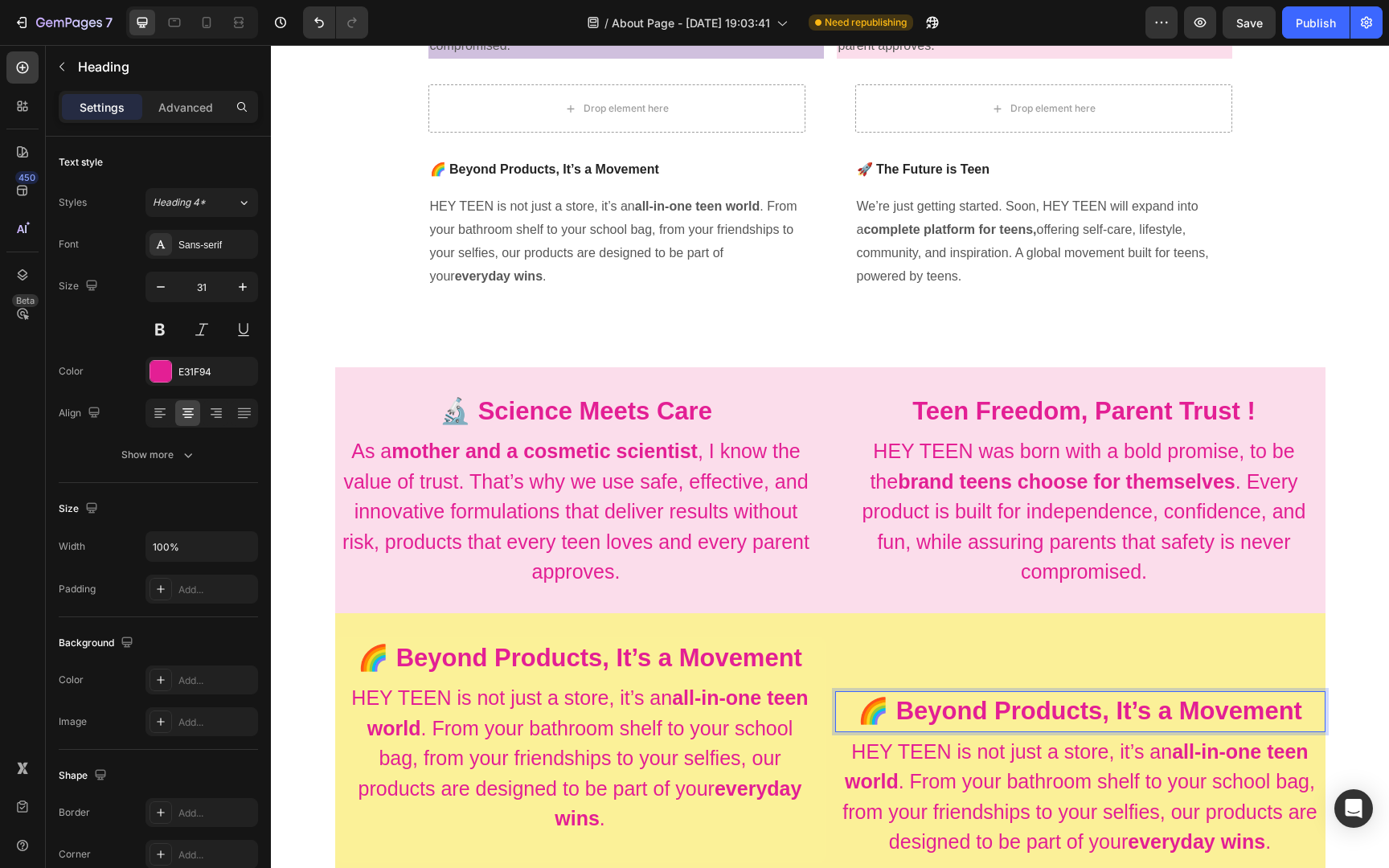
click at [997, 709] on strong "🌈 Beyond Products, It’s a Movement" at bounding box center [1079, 710] width 444 height 28
click at [980, 254] on p "We’re just getting started. Soon, HEY TEEN will expand into a complete platform…" at bounding box center [1043, 242] width 374 height 92
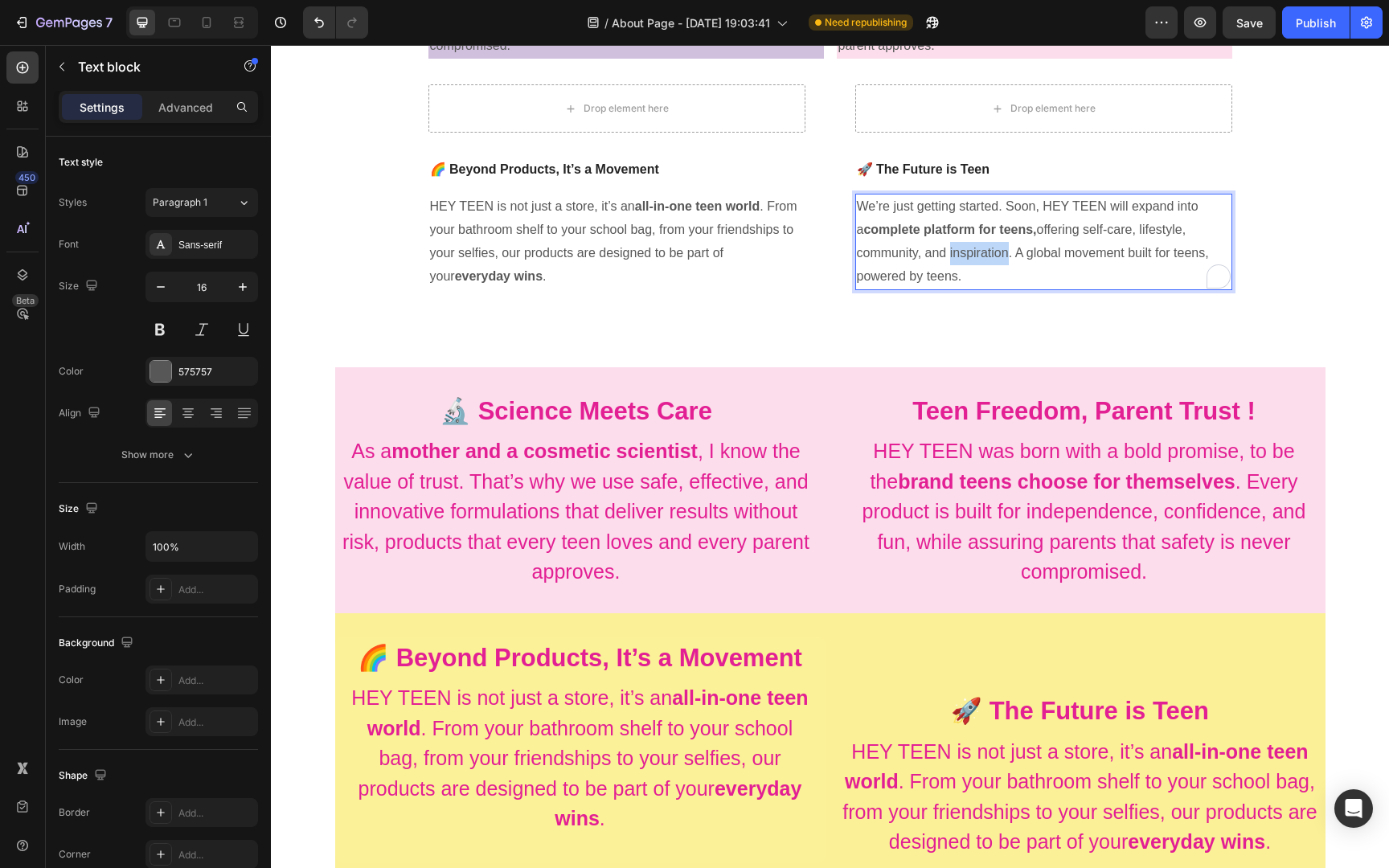
click at [980, 254] on p "We’re just getting started. Soon, HEY TEEN will expand into a complete platform…" at bounding box center [1043, 242] width 374 height 92
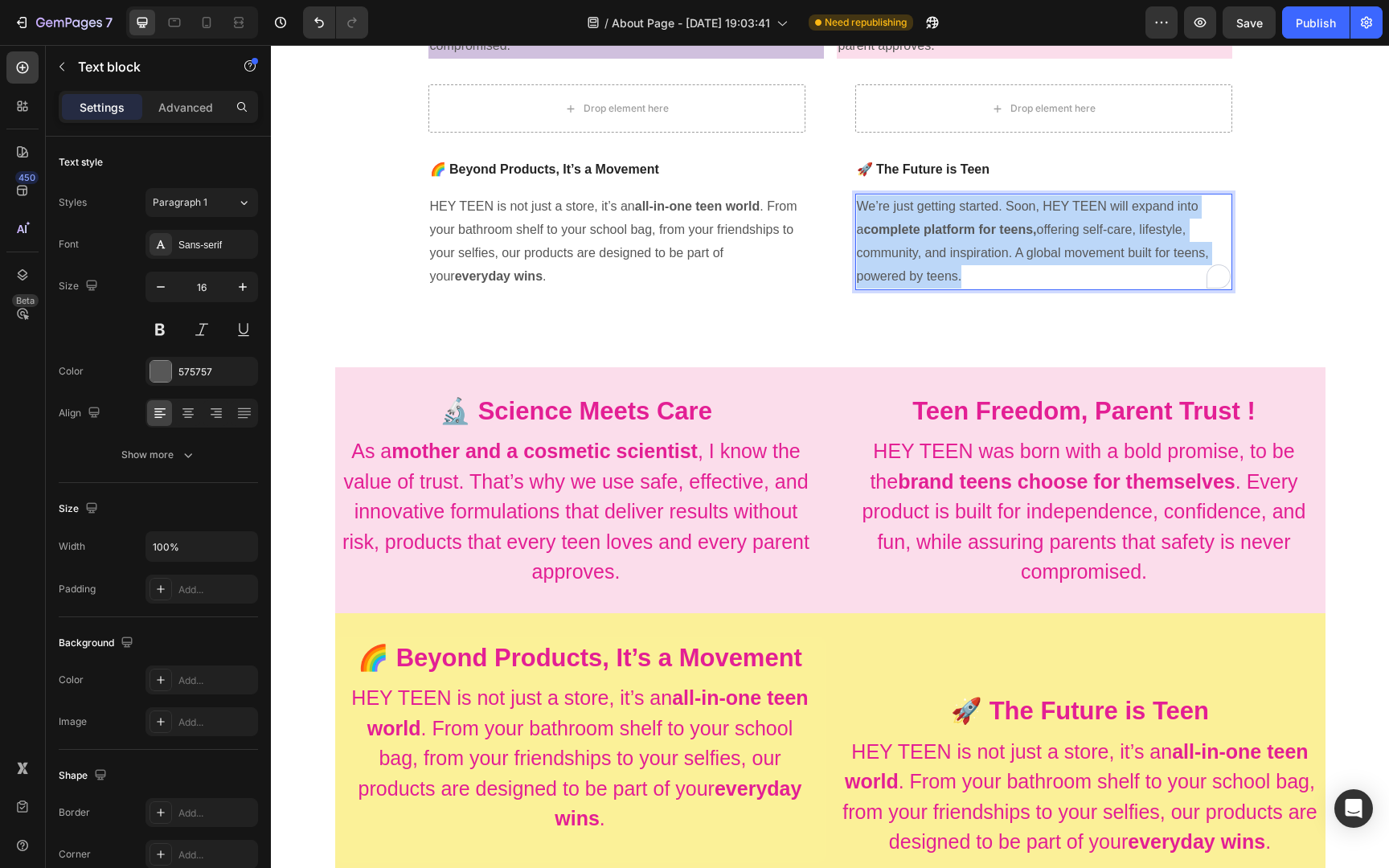
click at [980, 254] on p "We’re just getting started. Soon, HEY TEEN will expand into a complete platform…" at bounding box center [1043, 242] width 374 height 92
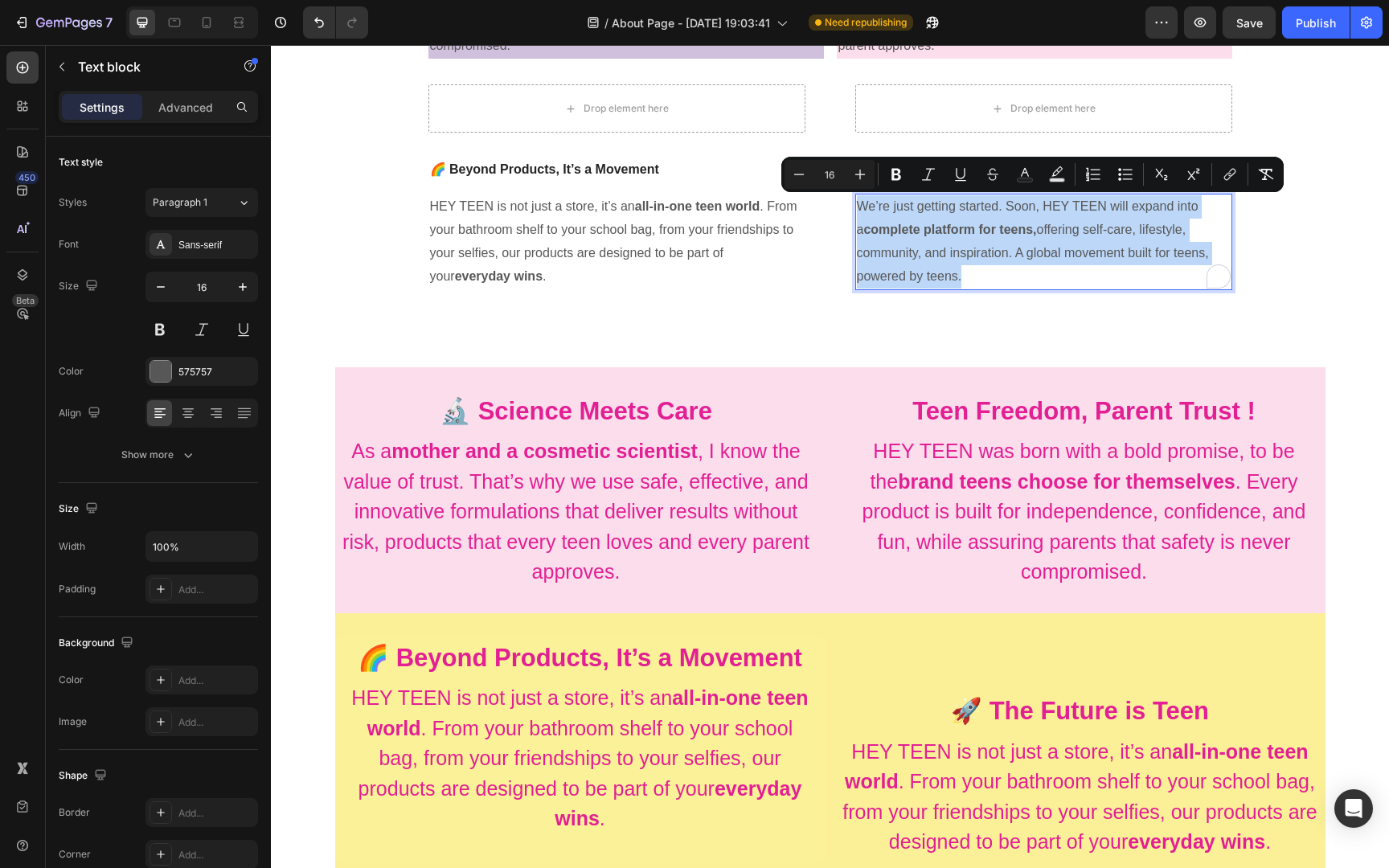
copy p "We’re just getting started. Soon, HEY TEEN will expand into a complete platform…"
click at [1015, 777] on p "HEY TEEN is not just a store, it’s an all-in-one teen world . From your bathroo…" at bounding box center [1080, 797] width 487 height 121
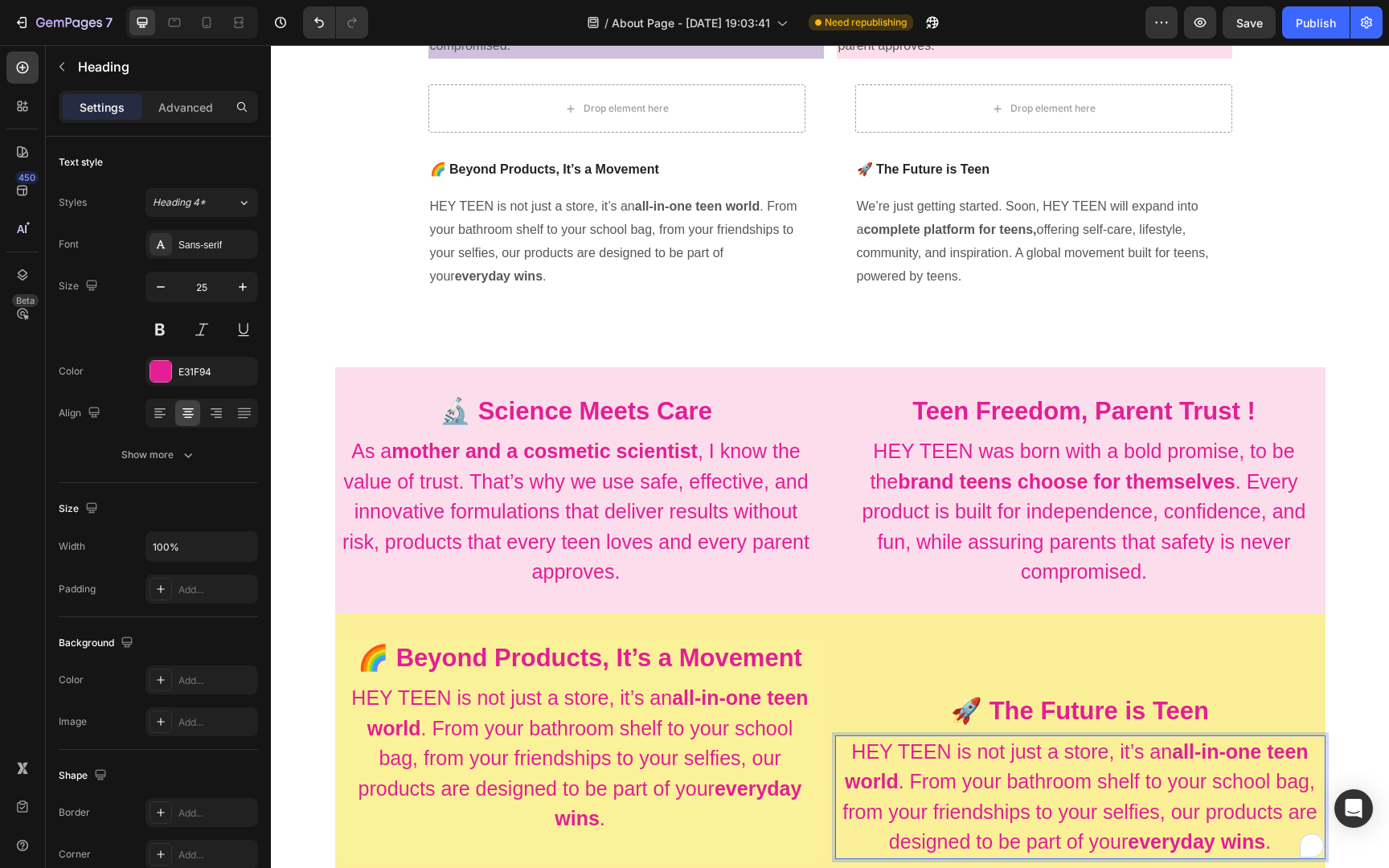
click at [1015, 777] on p "HEY TEEN is not just a store, it’s an all-in-one teen world . From your bathroo…" at bounding box center [1080, 797] width 487 height 121
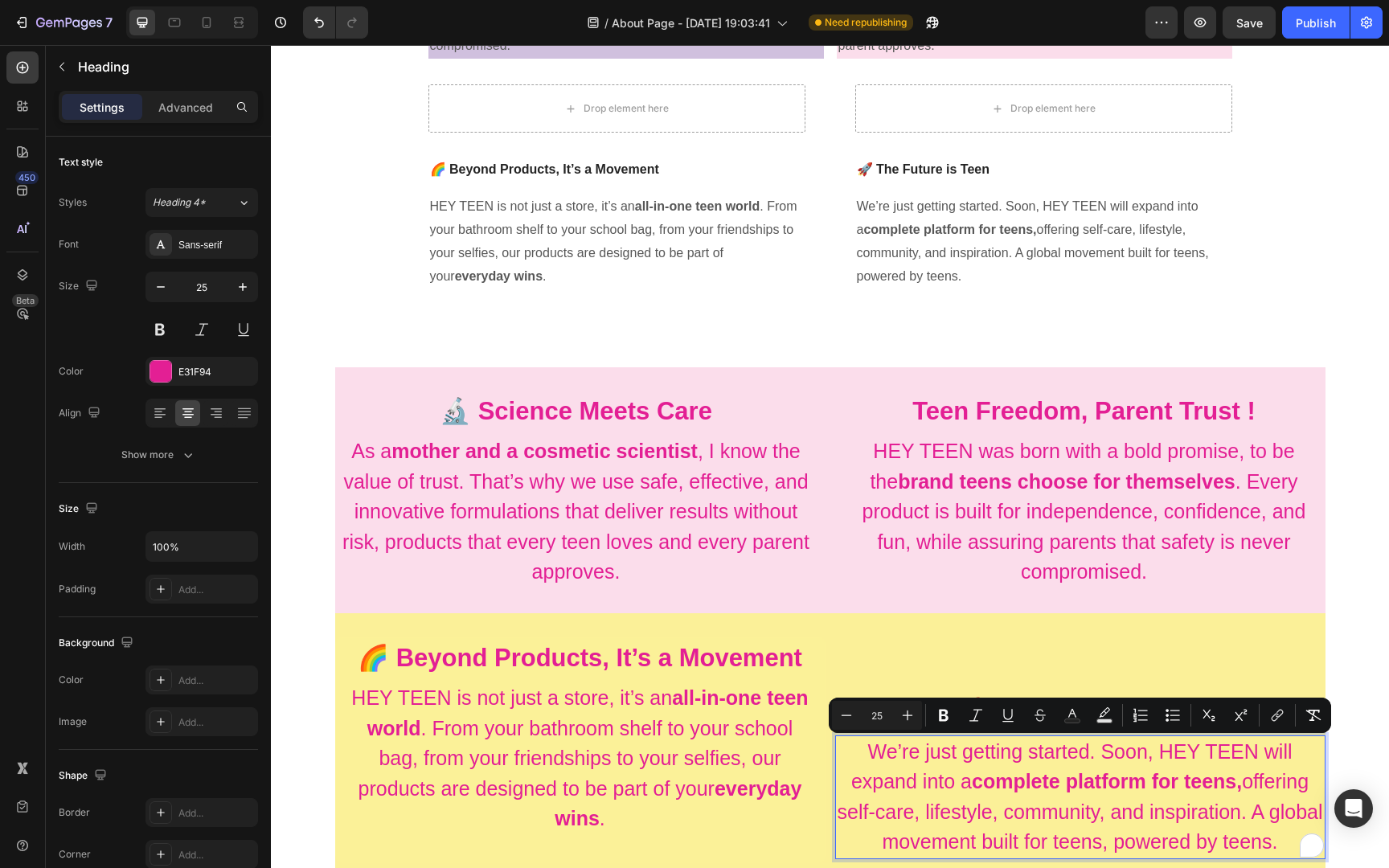
scroll to position [641, 0]
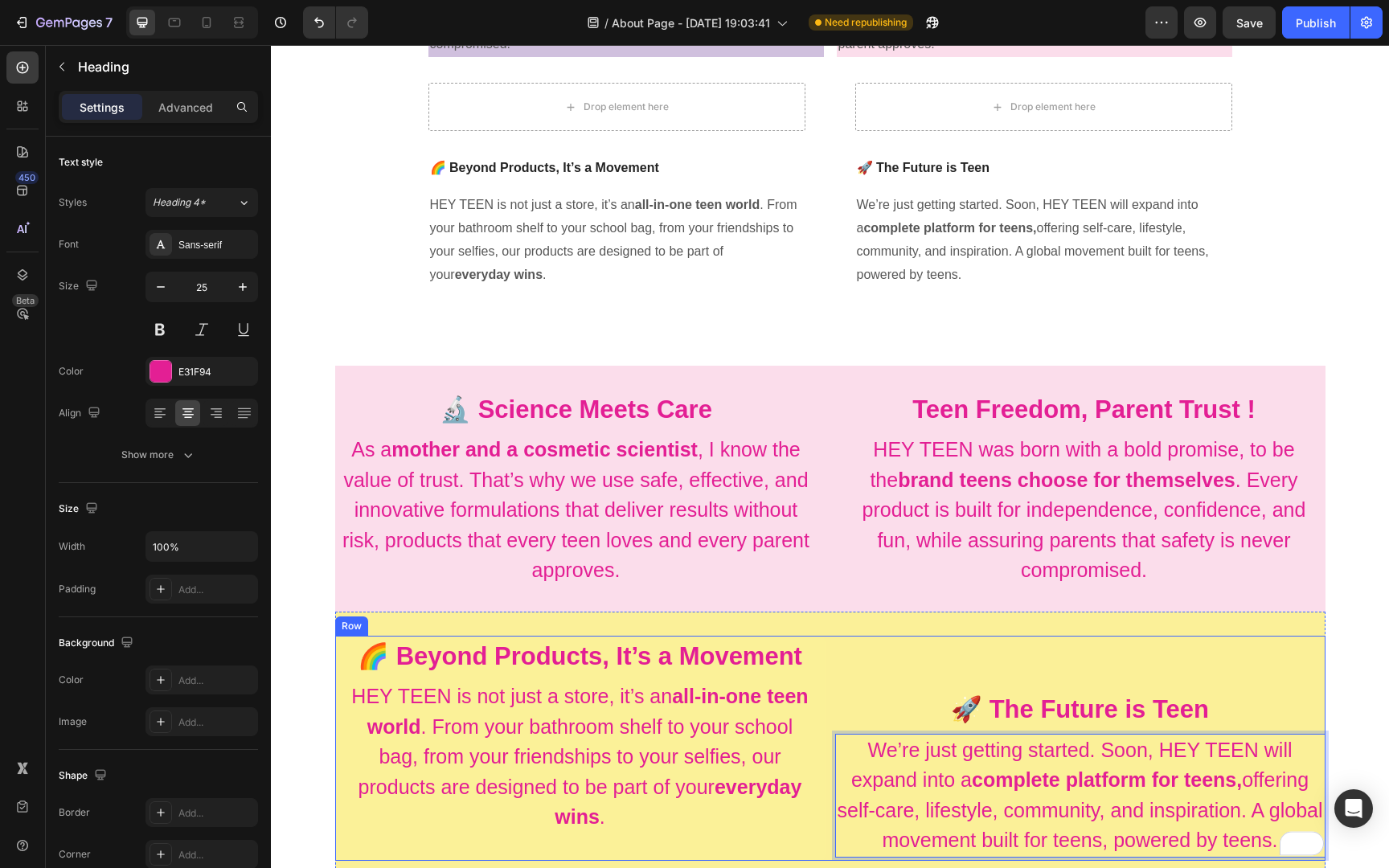
click at [1128, 639] on div "⁠⁠⁠⁠⁠⁠⁠ 🚀 The Future is Teen Heading We’re just getting started. Soon, HEY TEEN…" at bounding box center [1080, 748] width 490 height 225
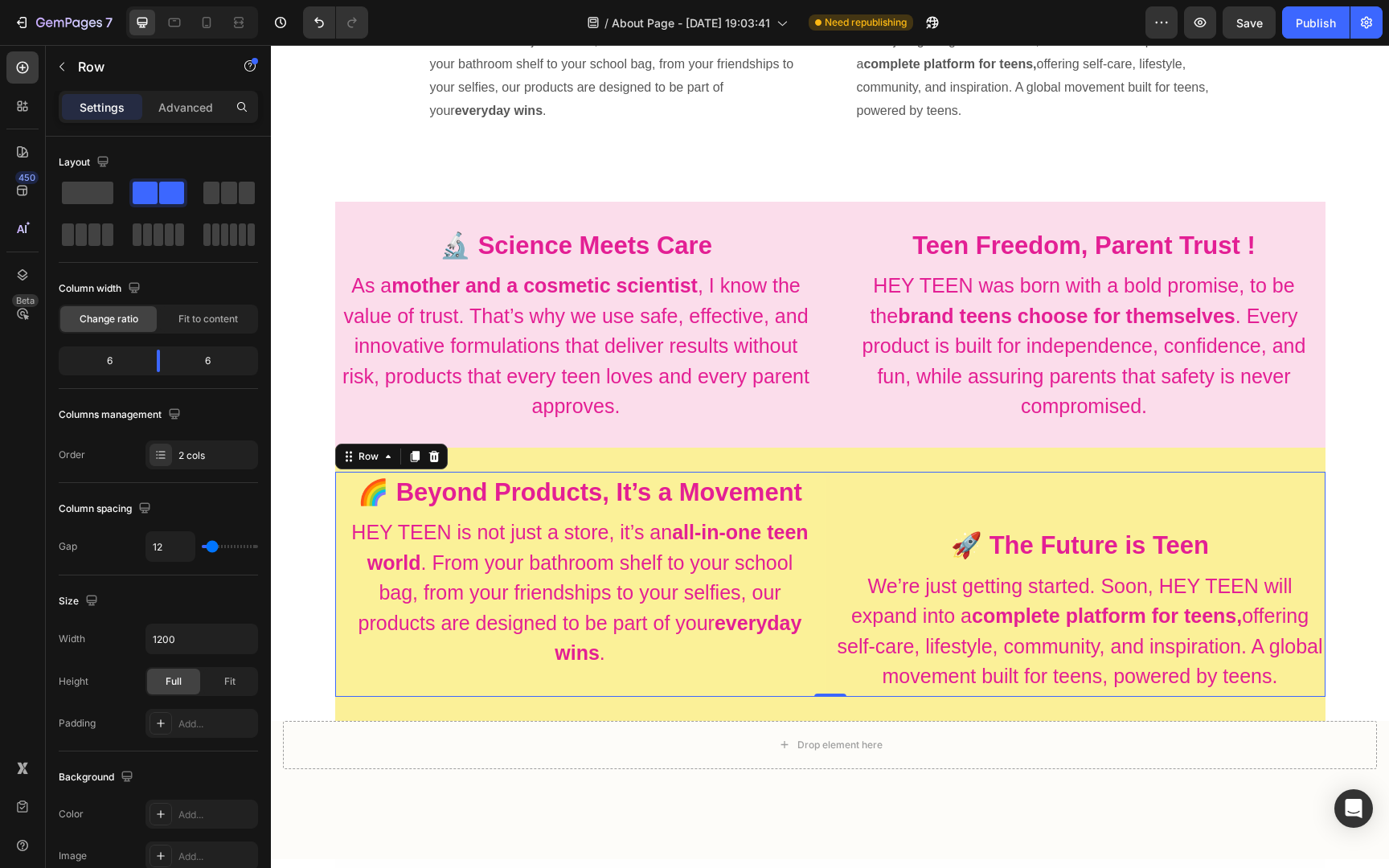
scroll to position [803, 0]
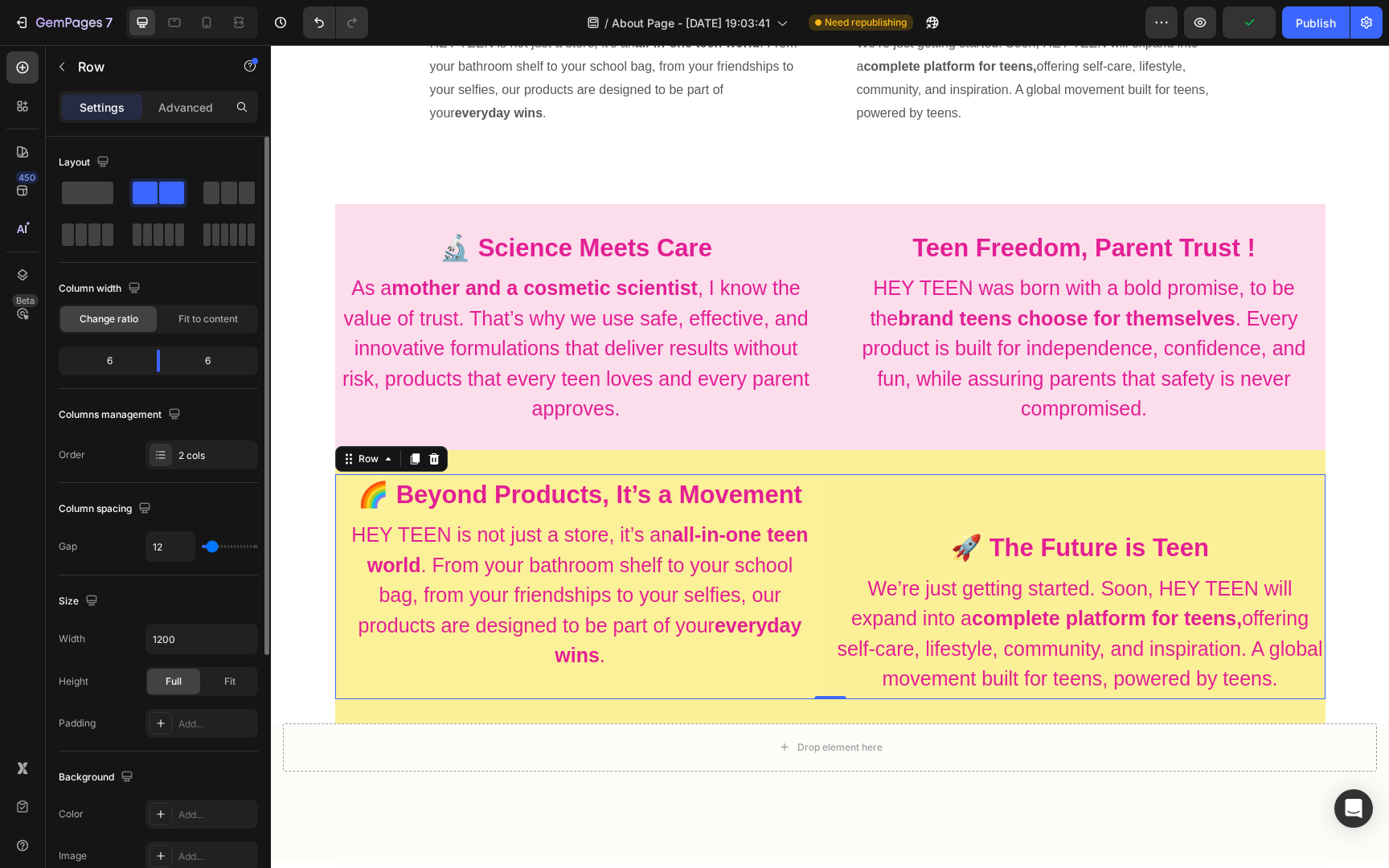
type input "0"
drag, startPoint x: 215, startPoint y: 545, endPoint x: 185, endPoint y: 541, distance: 30.3
type input "0"
click at [202, 545] on input "range" at bounding box center [229, 546] width 56 height 3
type input "18"
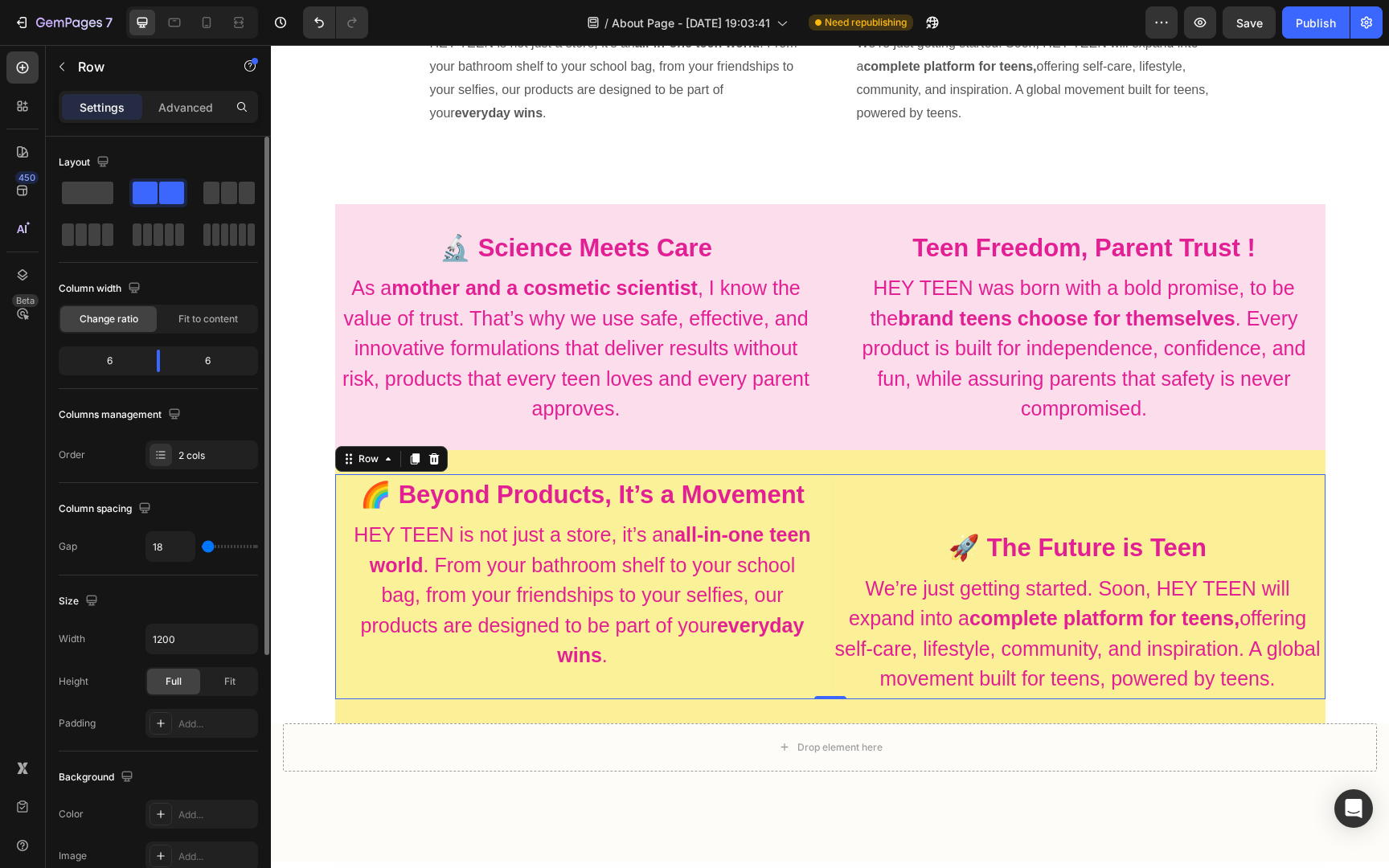
type input "18"
type input "31"
type input "40"
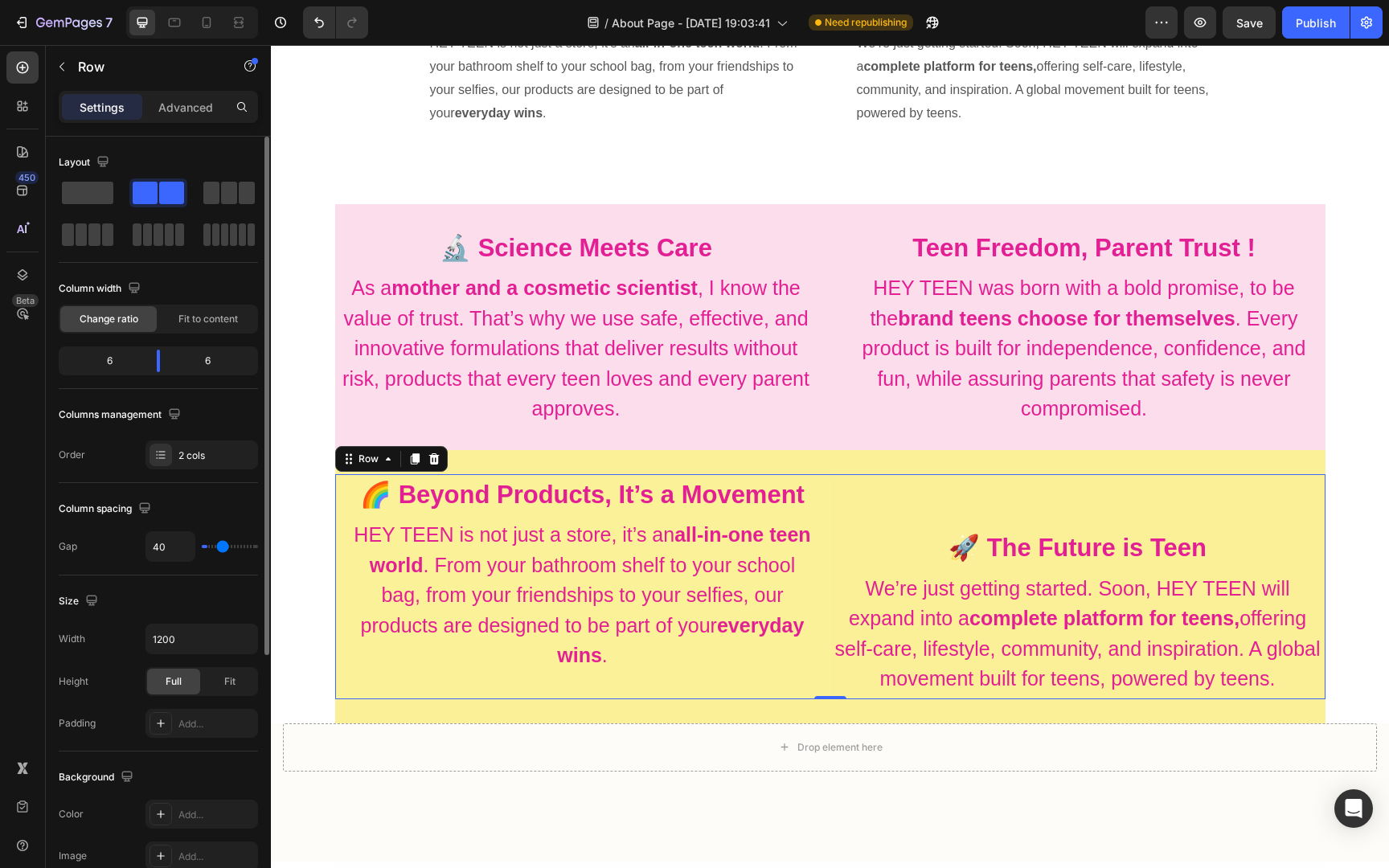
type input "46"
type input "54"
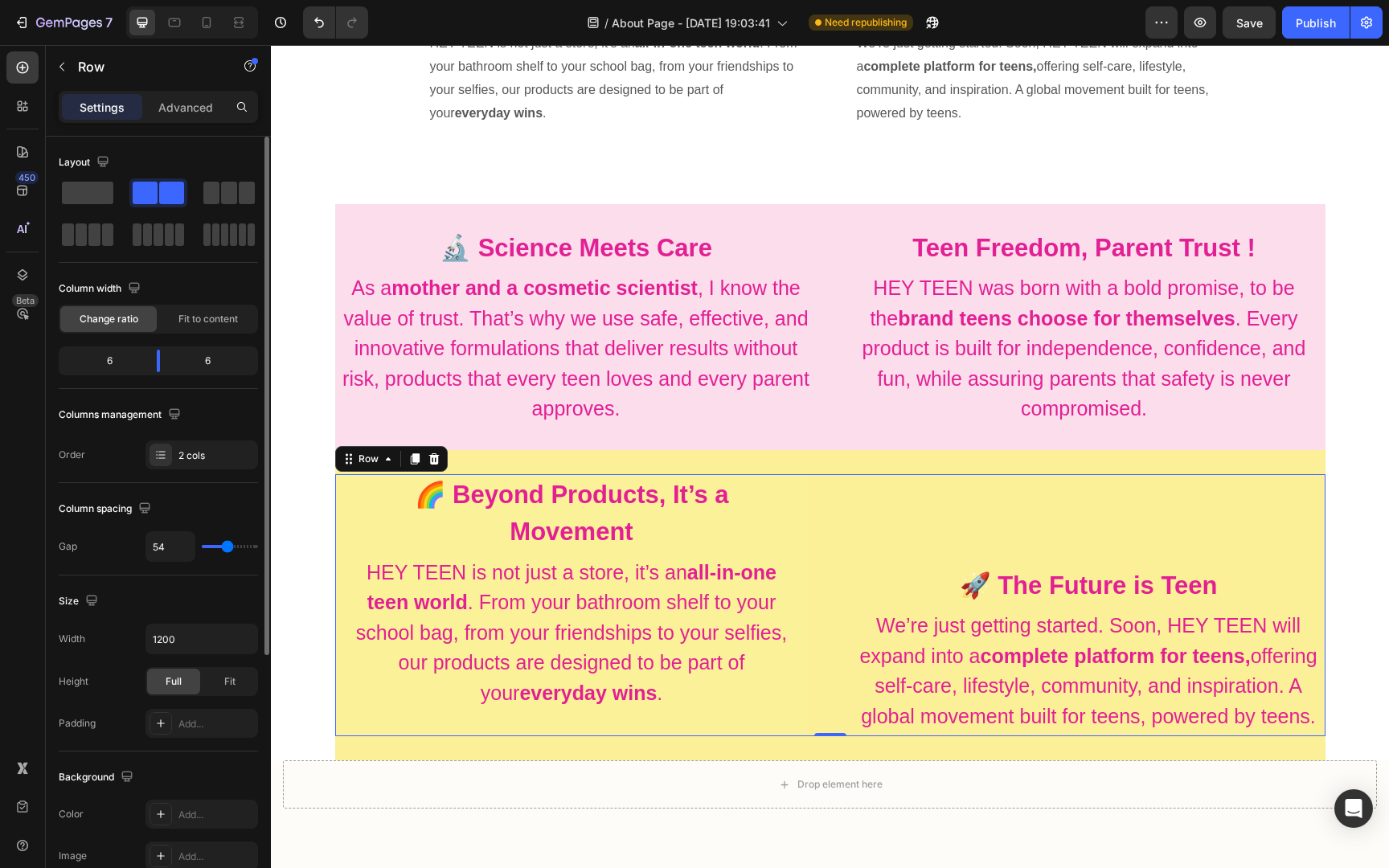
type input "62"
type input "71"
type input "79"
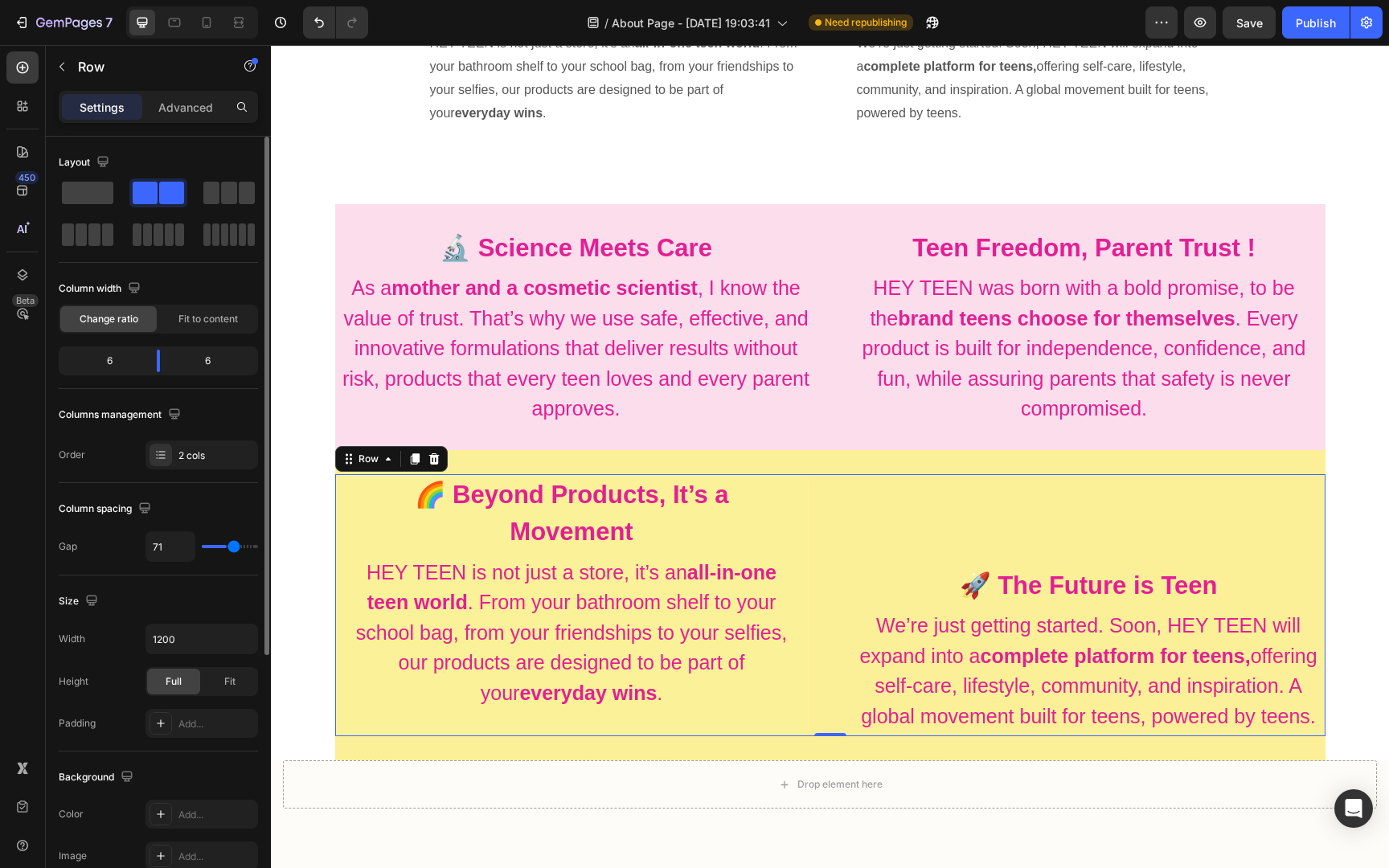
type input "79"
type input "88"
type input "92"
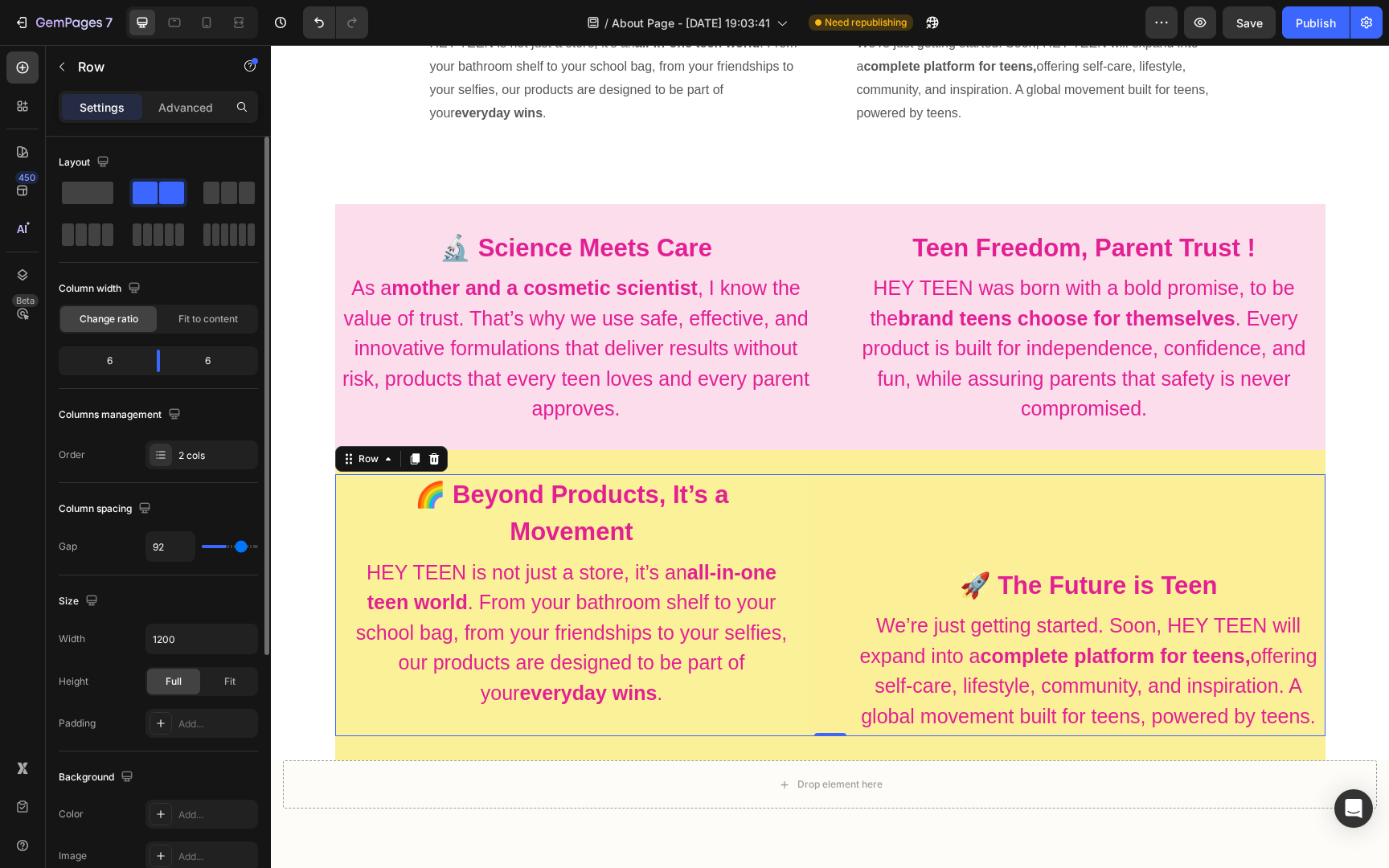
type input "95"
type input "97"
type input "98"
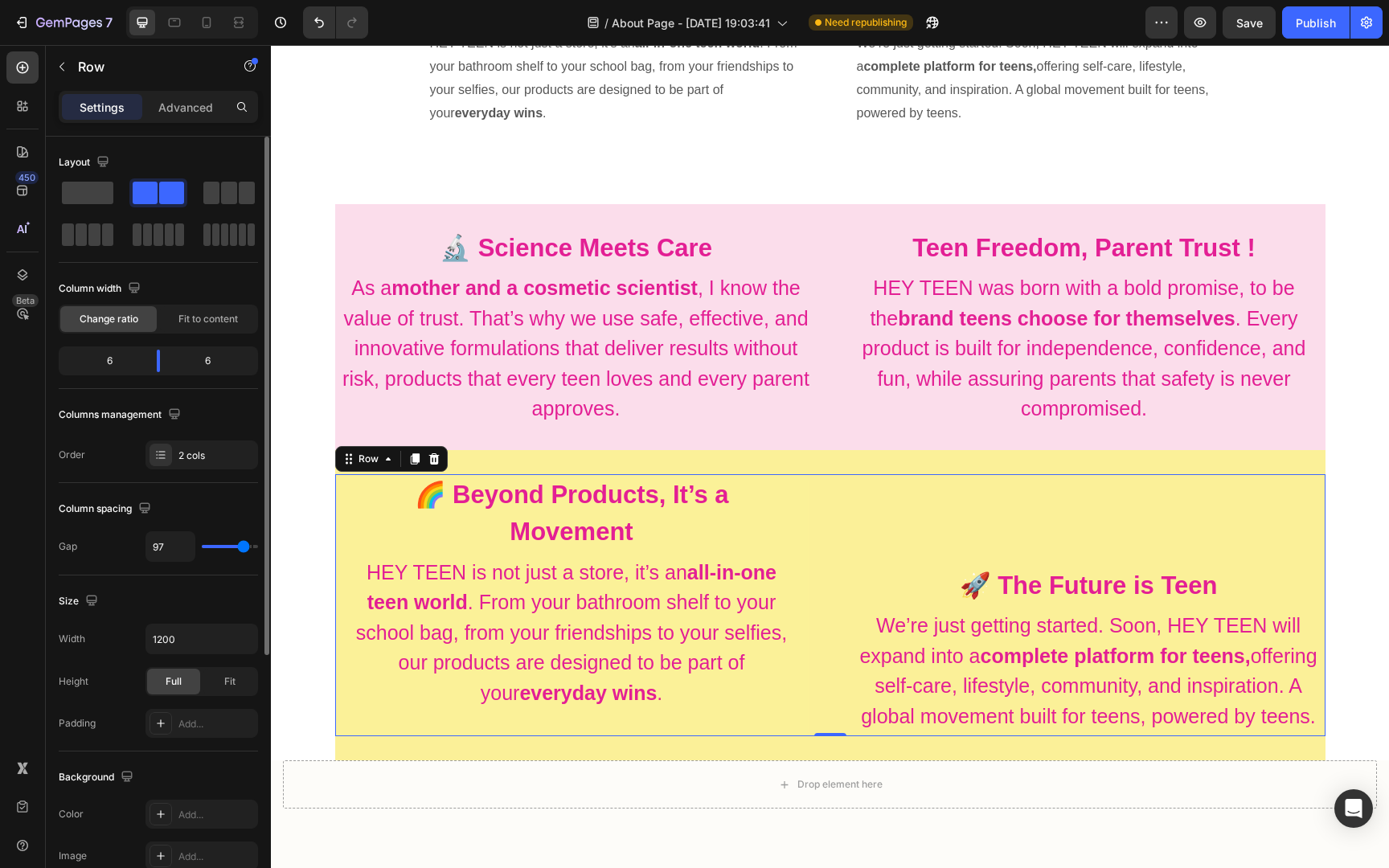
type input "98"
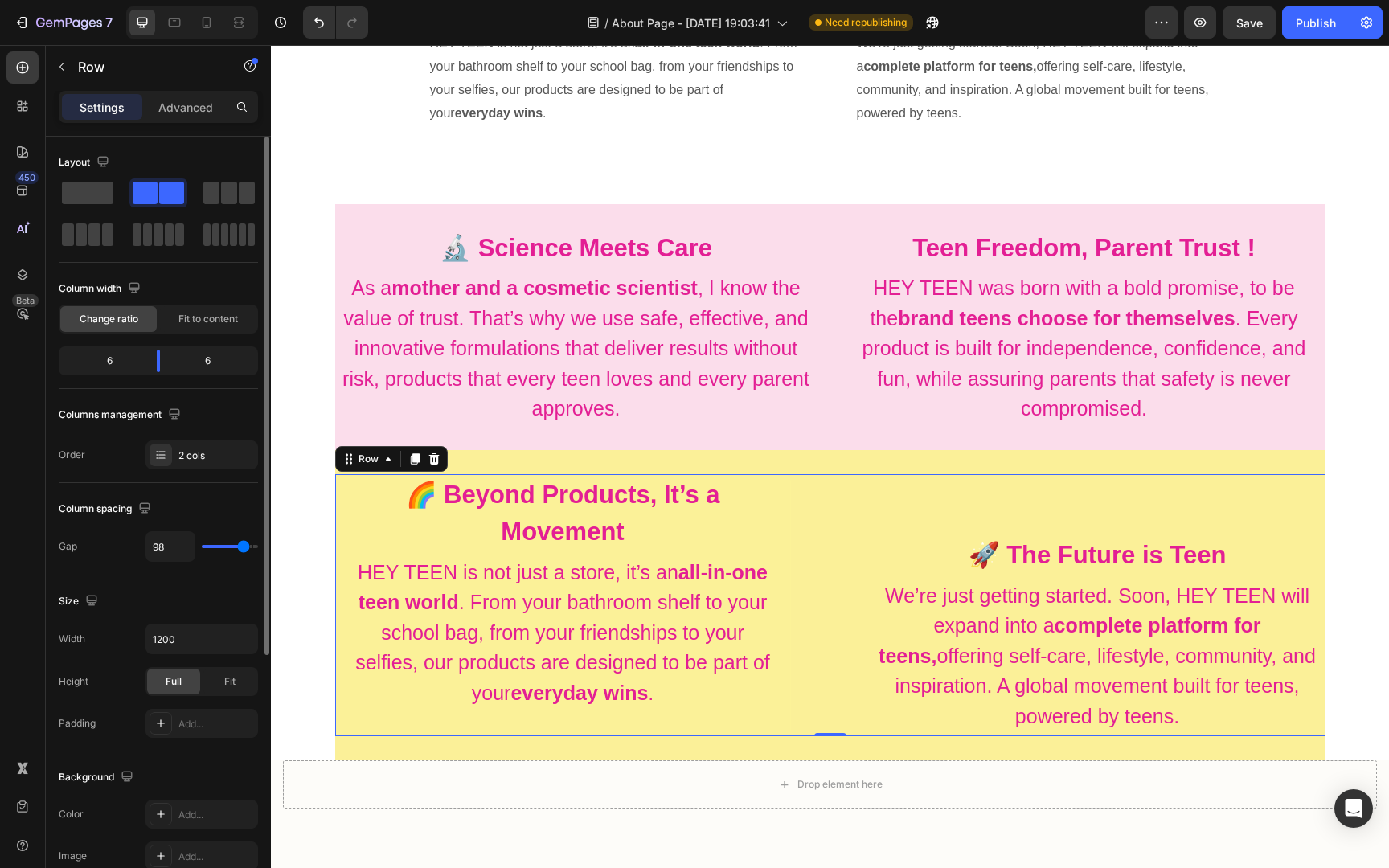
type input "99"
type input "100"
type input "101"
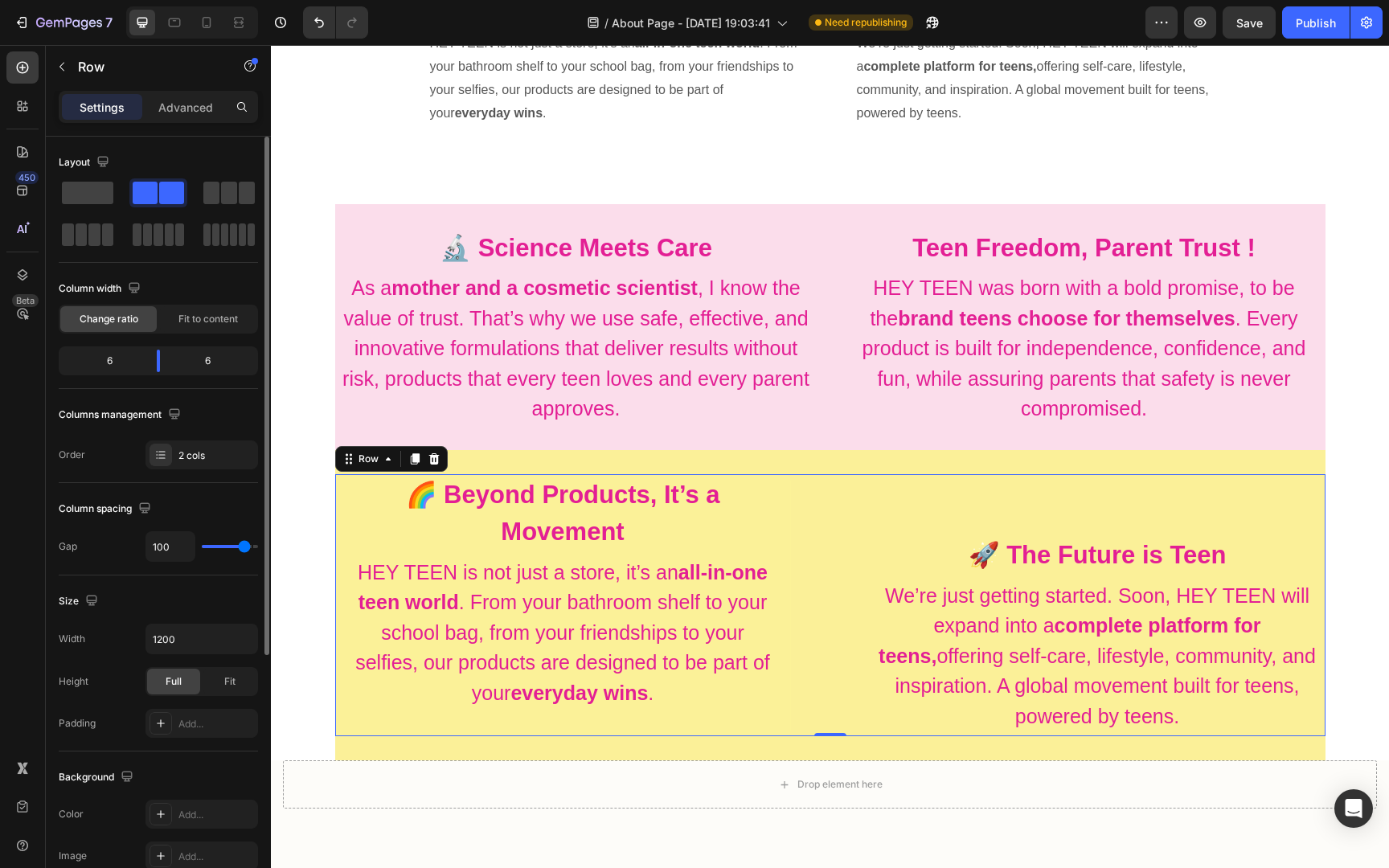
type input "101"
type input "103"
type input "107"
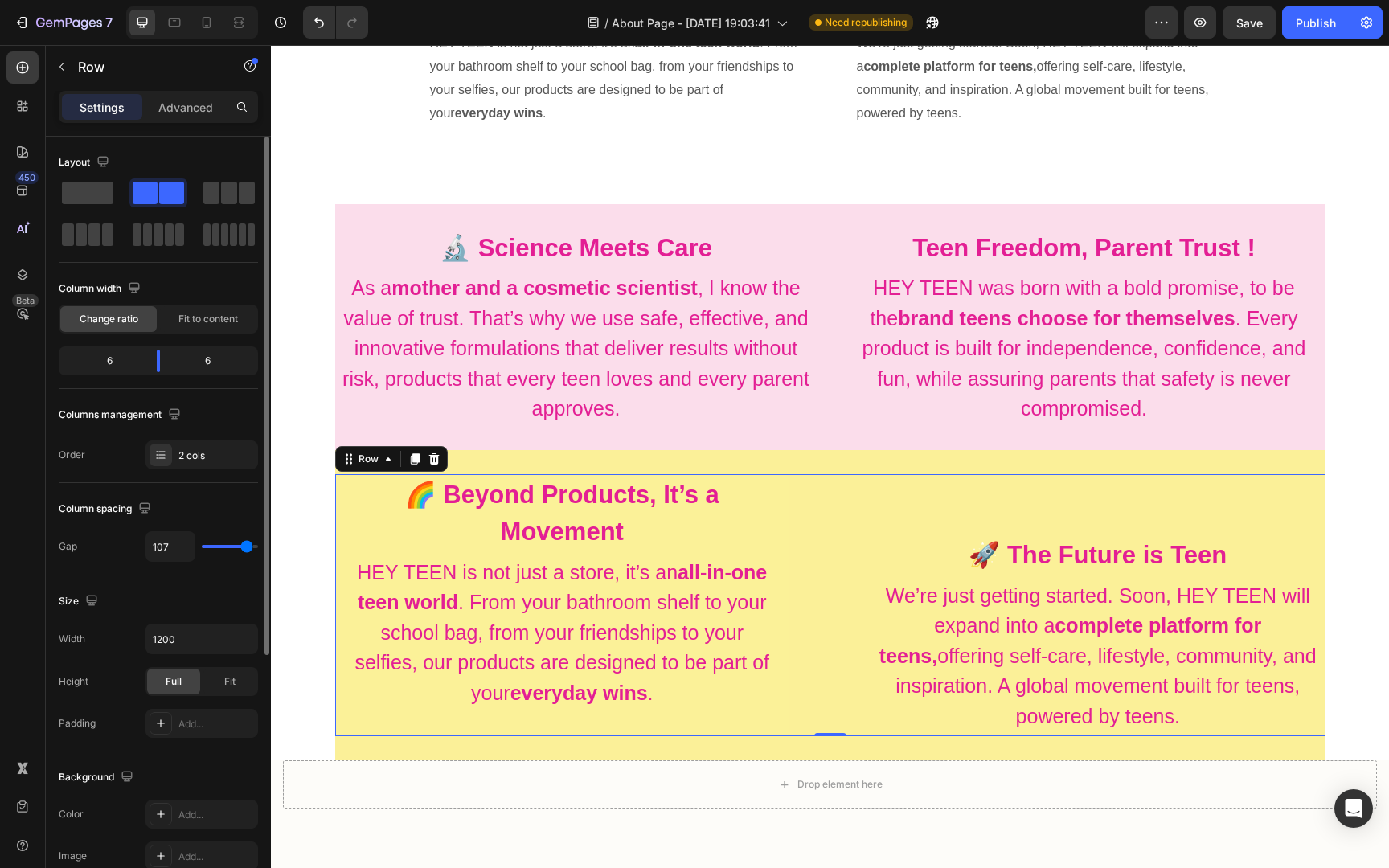
type input "111"
type input "114"
type input "118"
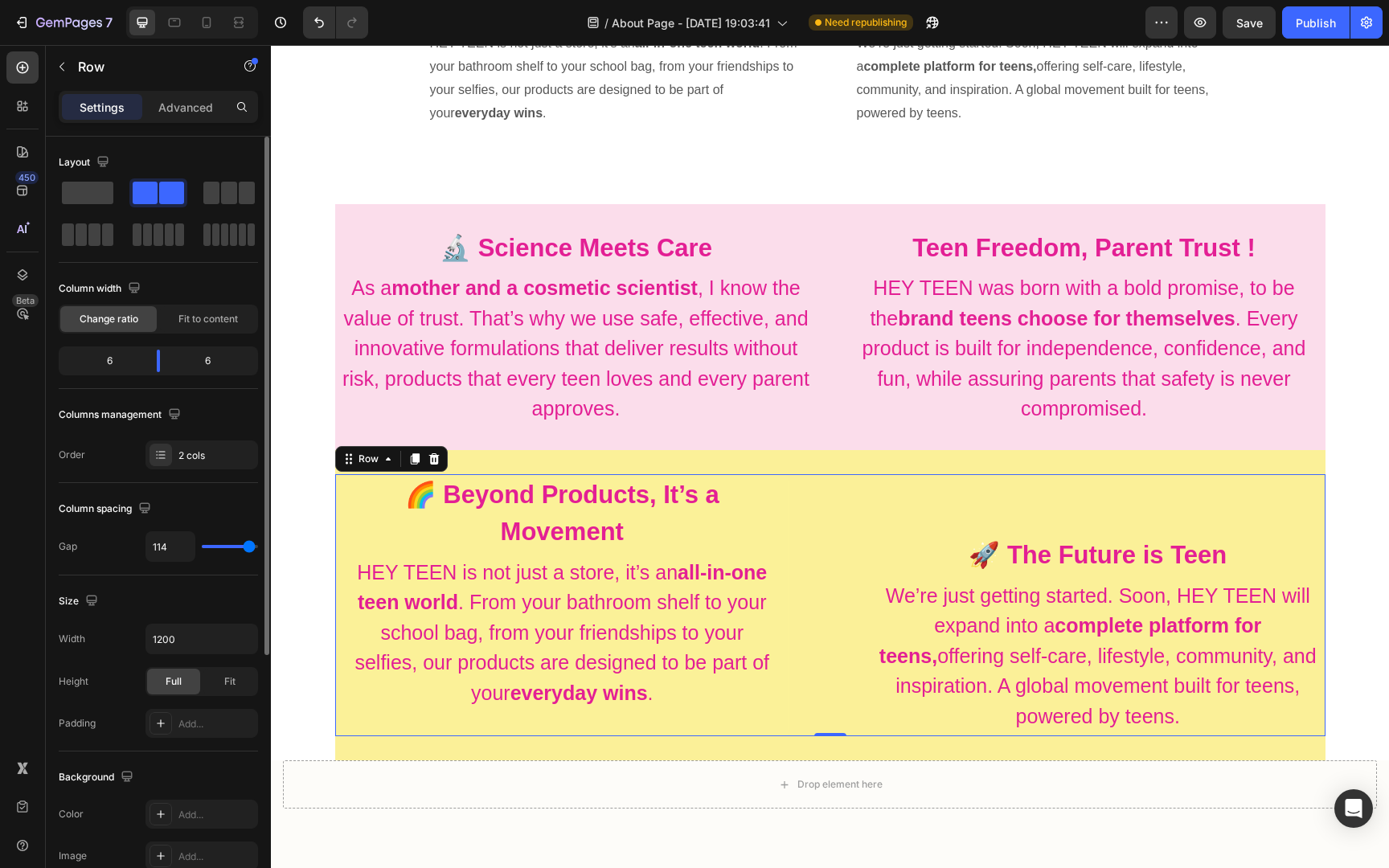
type input "118"
type input "120"
drag, startPoint x: 212, startPoint y: 545, endPoint x: 254, endPoint y: 542, distance: 42.1
type input "120"
click at [254, 545] on input "range" at bounding box center [229, 546] width 56 height 3
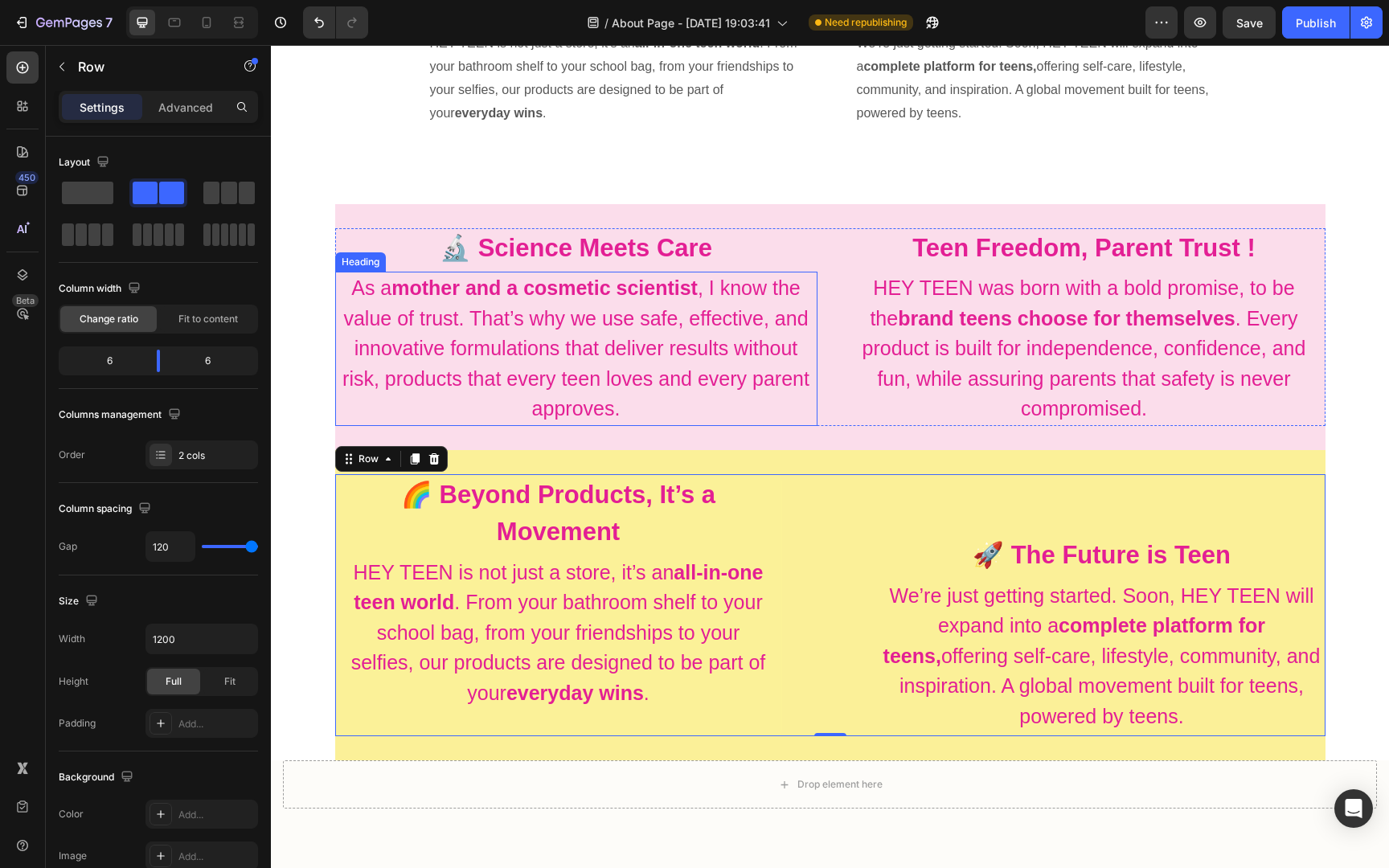
click at [719, 301] on h2 "As a mother and a cosmetic scientist , I know the value of trust. That’s why we…" at bounding box center [576, 348] width 482 height 154
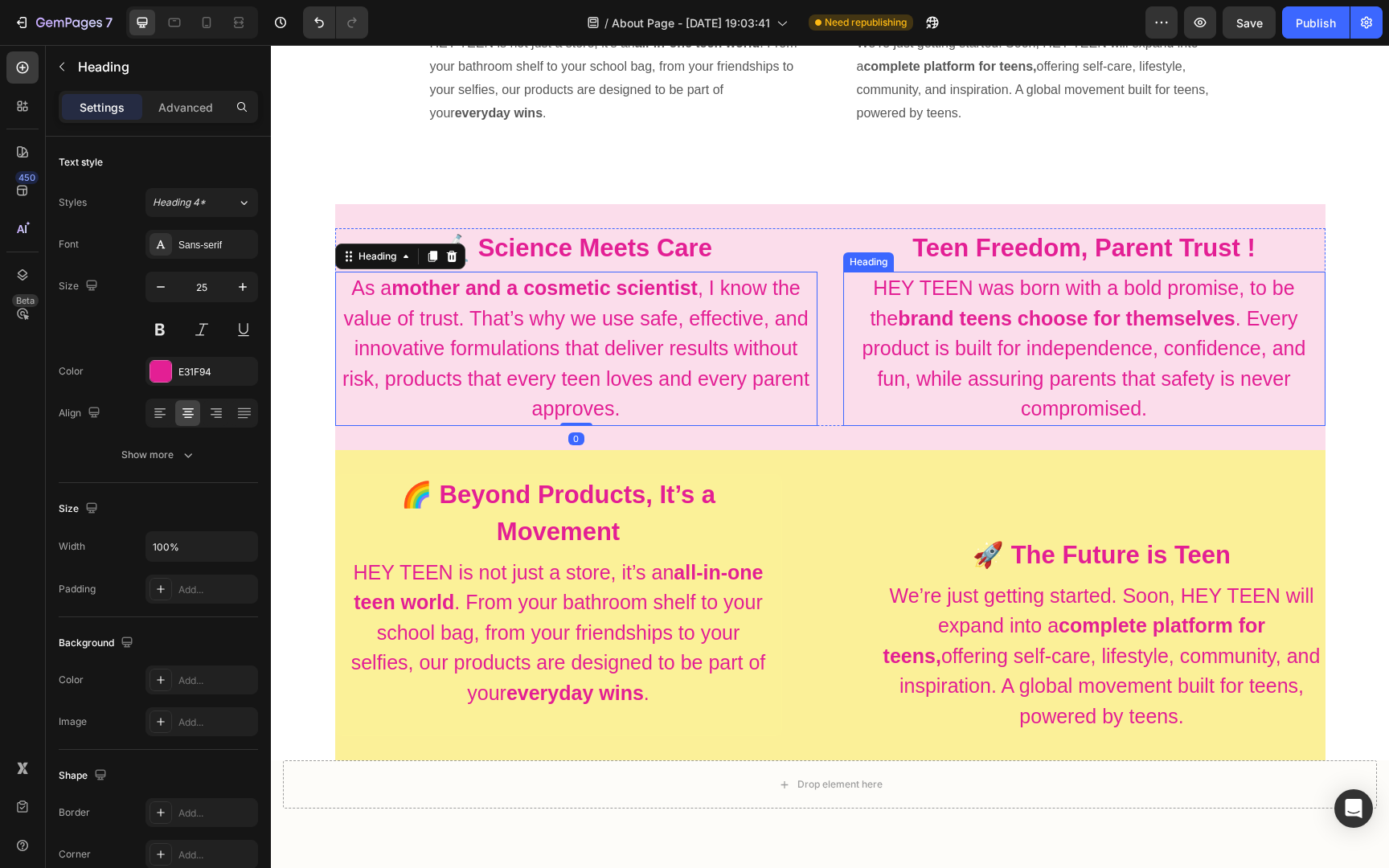
click at [929, 301] on h2 "HEY TEEN was born with a bold promise, to be the brand teens choose for themsel…" at bounding box center [1084, 348] width 482 height 154
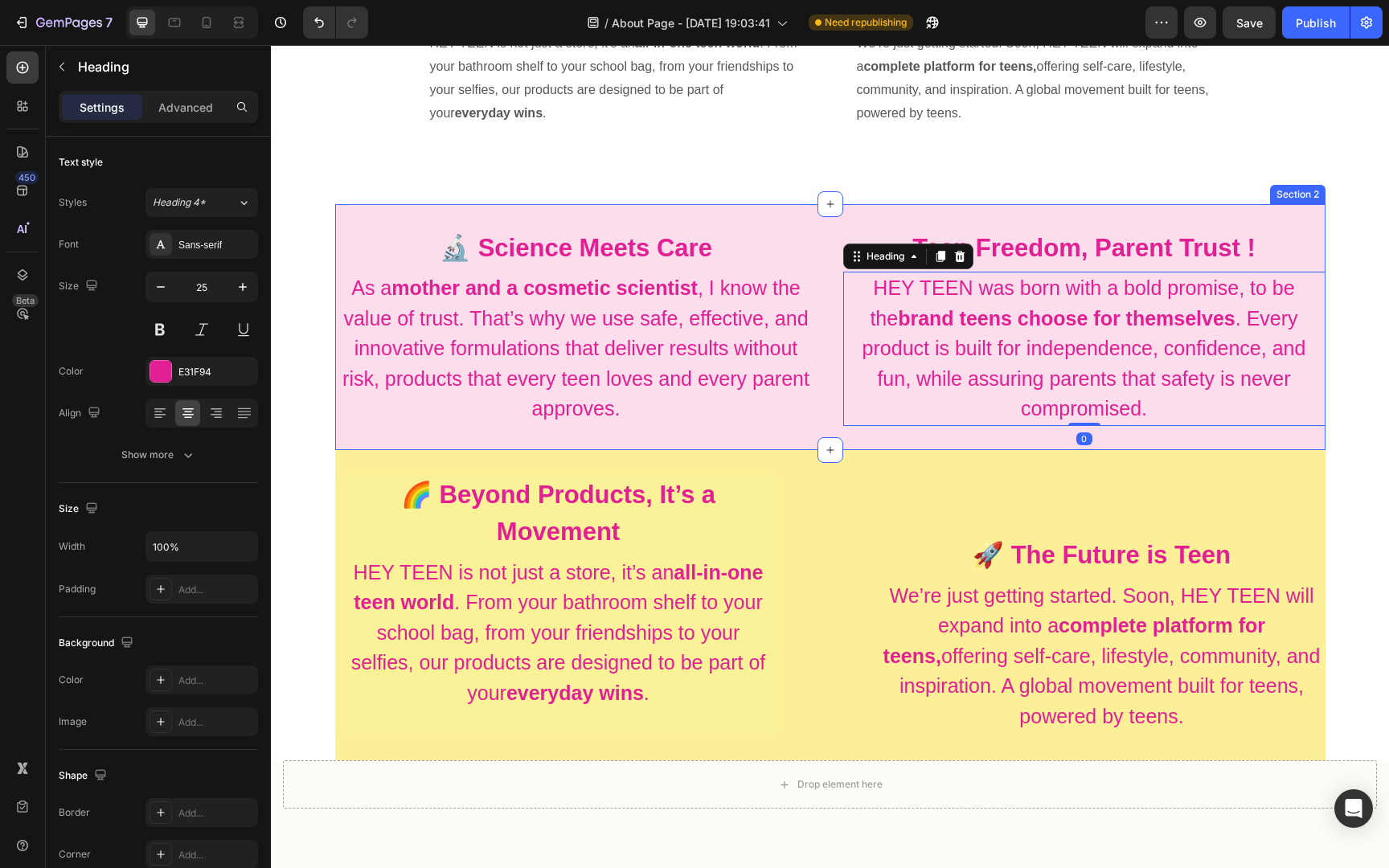
click at [826, 217] on div "🔬 Science Meets Care Heading As a mother and a cosmetic scientist , I know the …" at bounding box center [830, 327] width 990 height 246
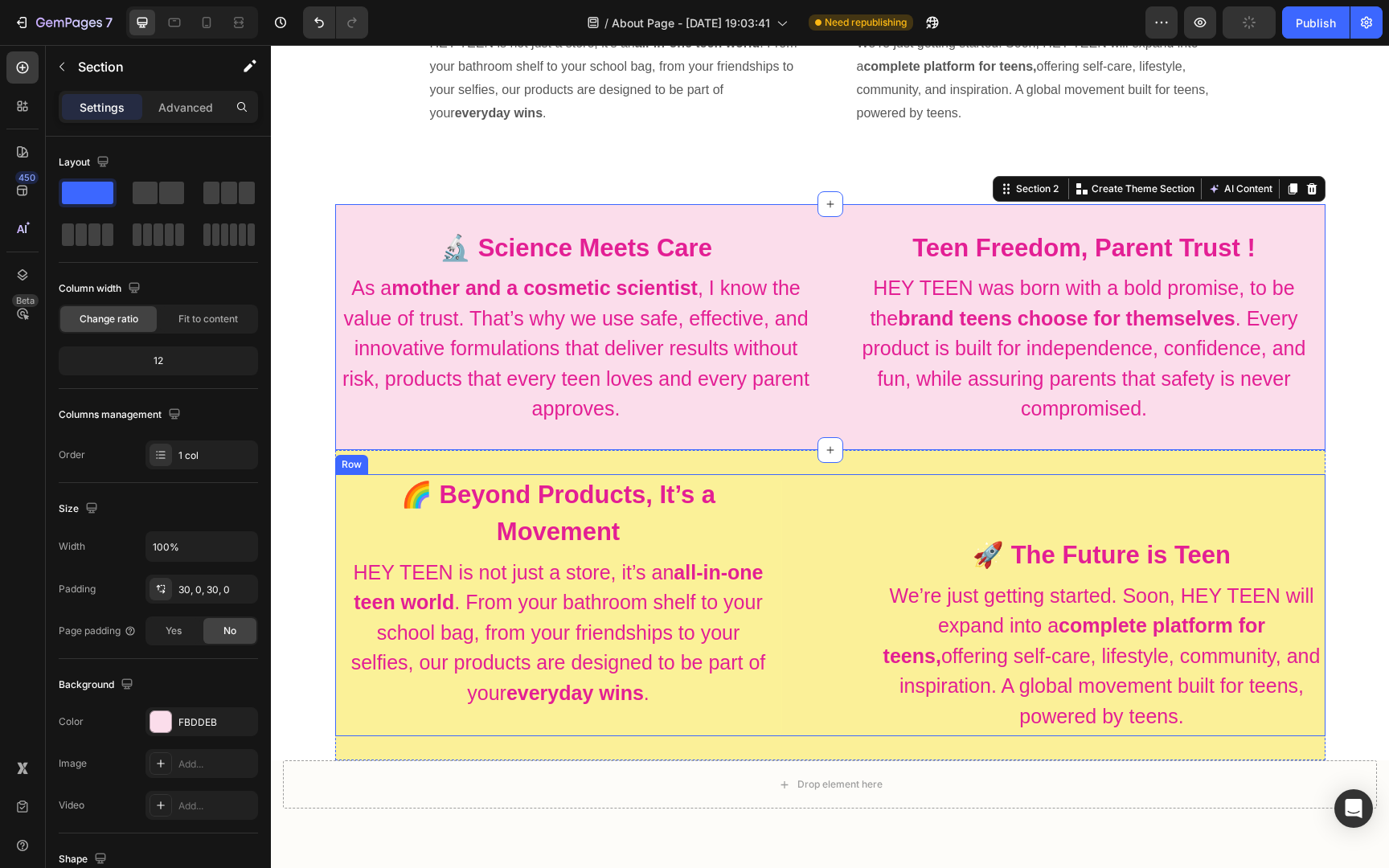
click at [844, 601] on div "🌈 Beyond Products, It’s a Movement Heading HEY TEEN is not just a store, it’s a…" at bounding box center [830, 605] width 990 height 263
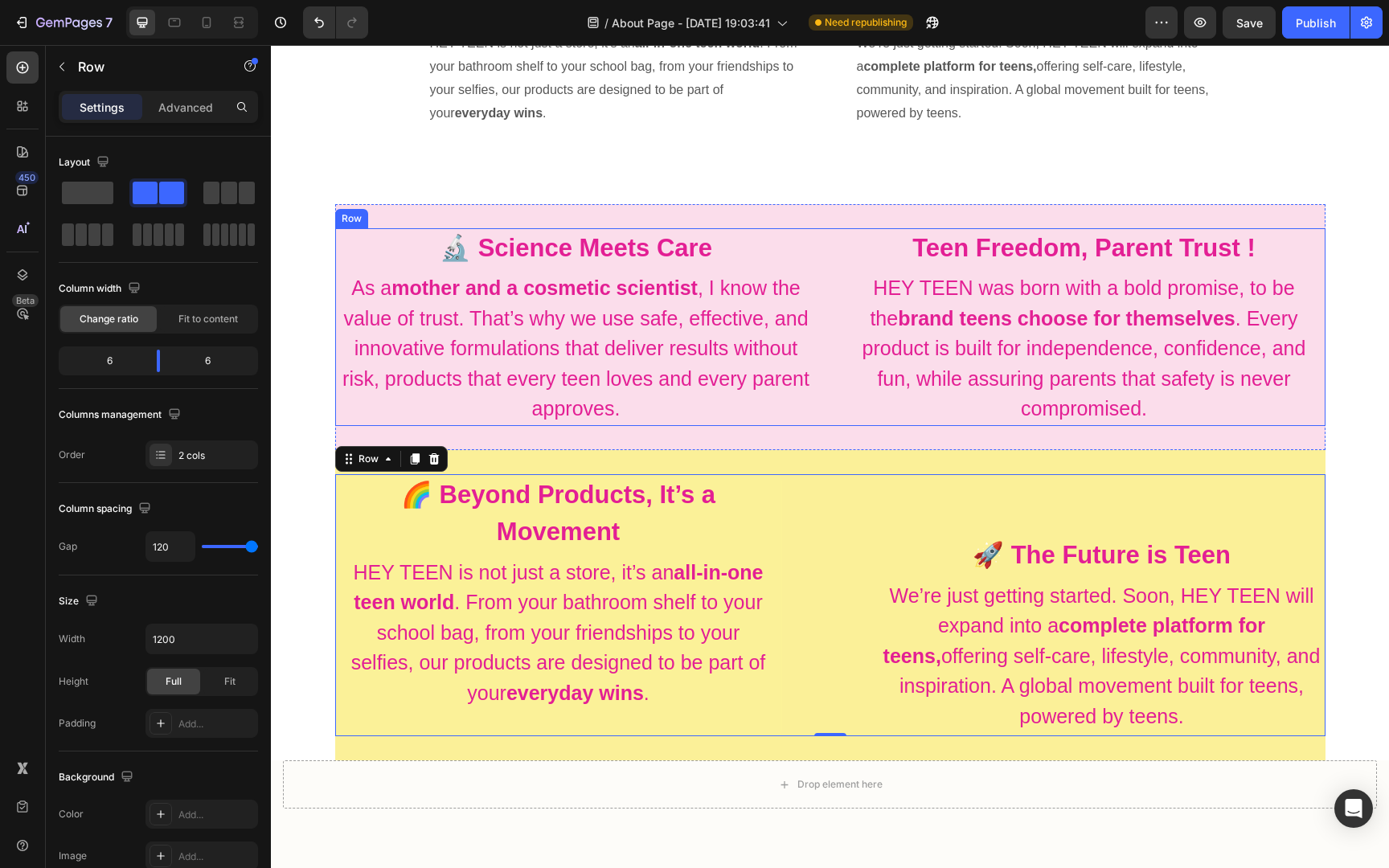
click at [833, 241] on div "🔬 Science Meets Care Heading As a mother and a cosmetic scientist , I know the …" at bounding box center [830, 327] width 990 height 197
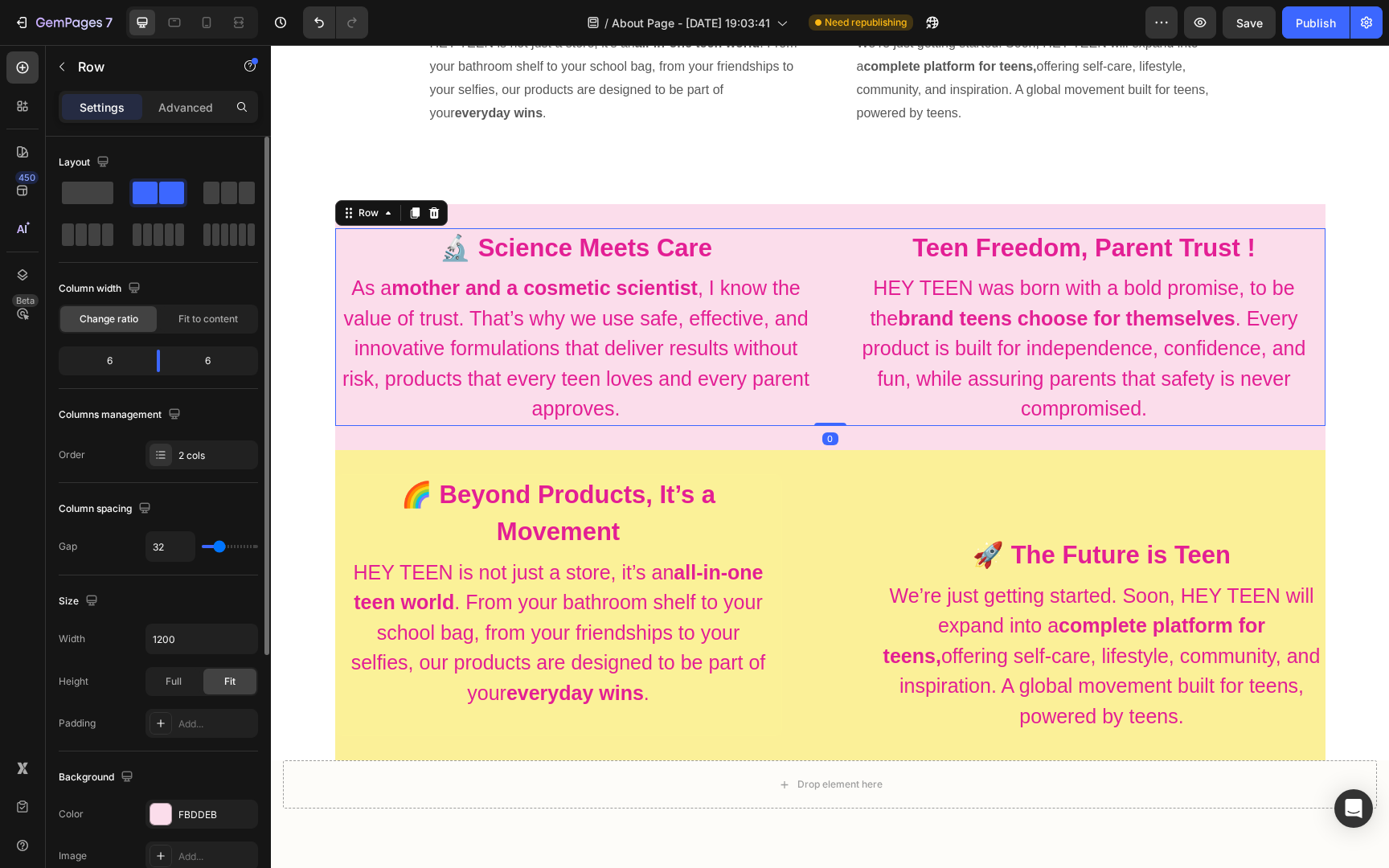
type input "36"
type input "52"
type input "83"
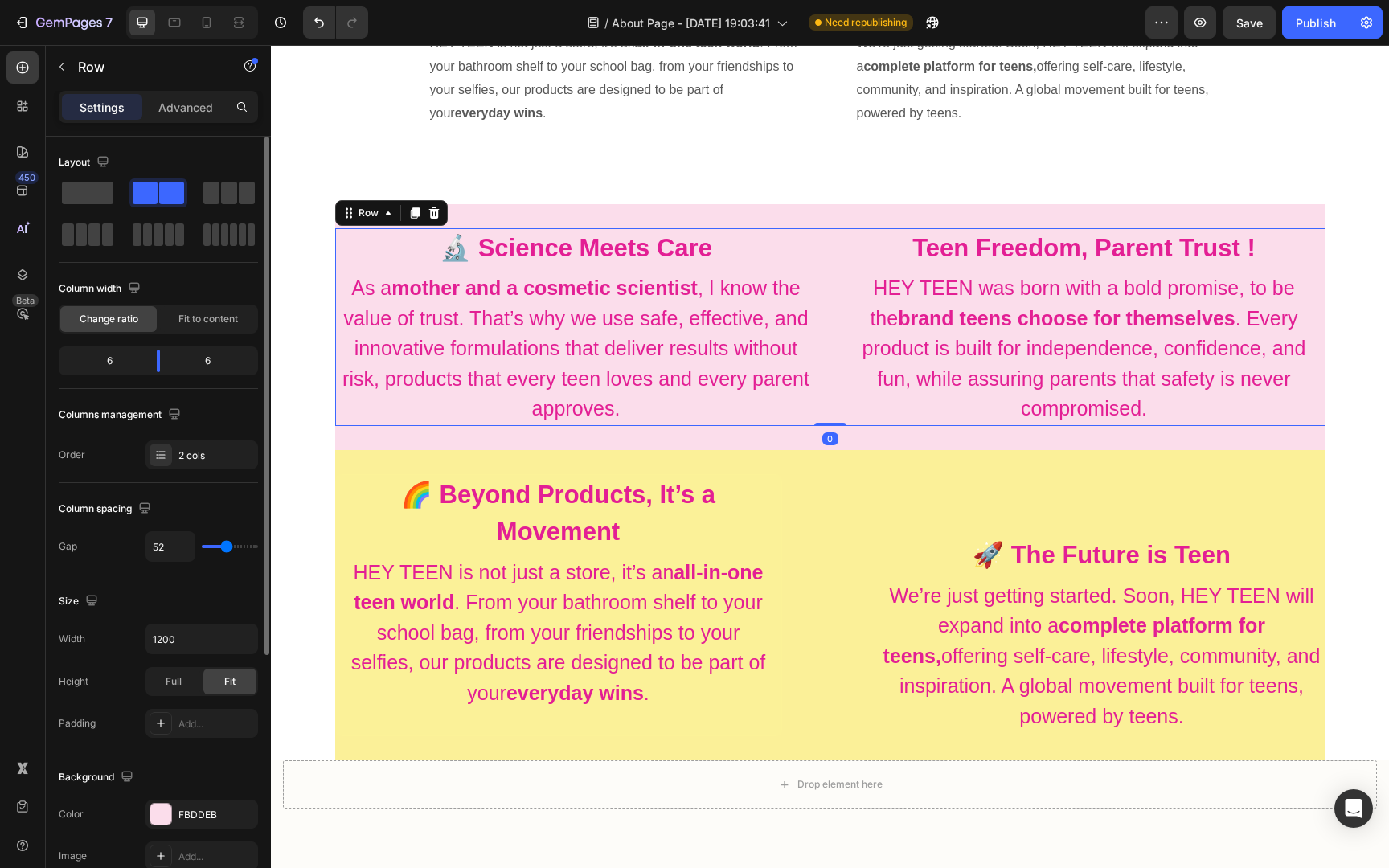
type input "83"
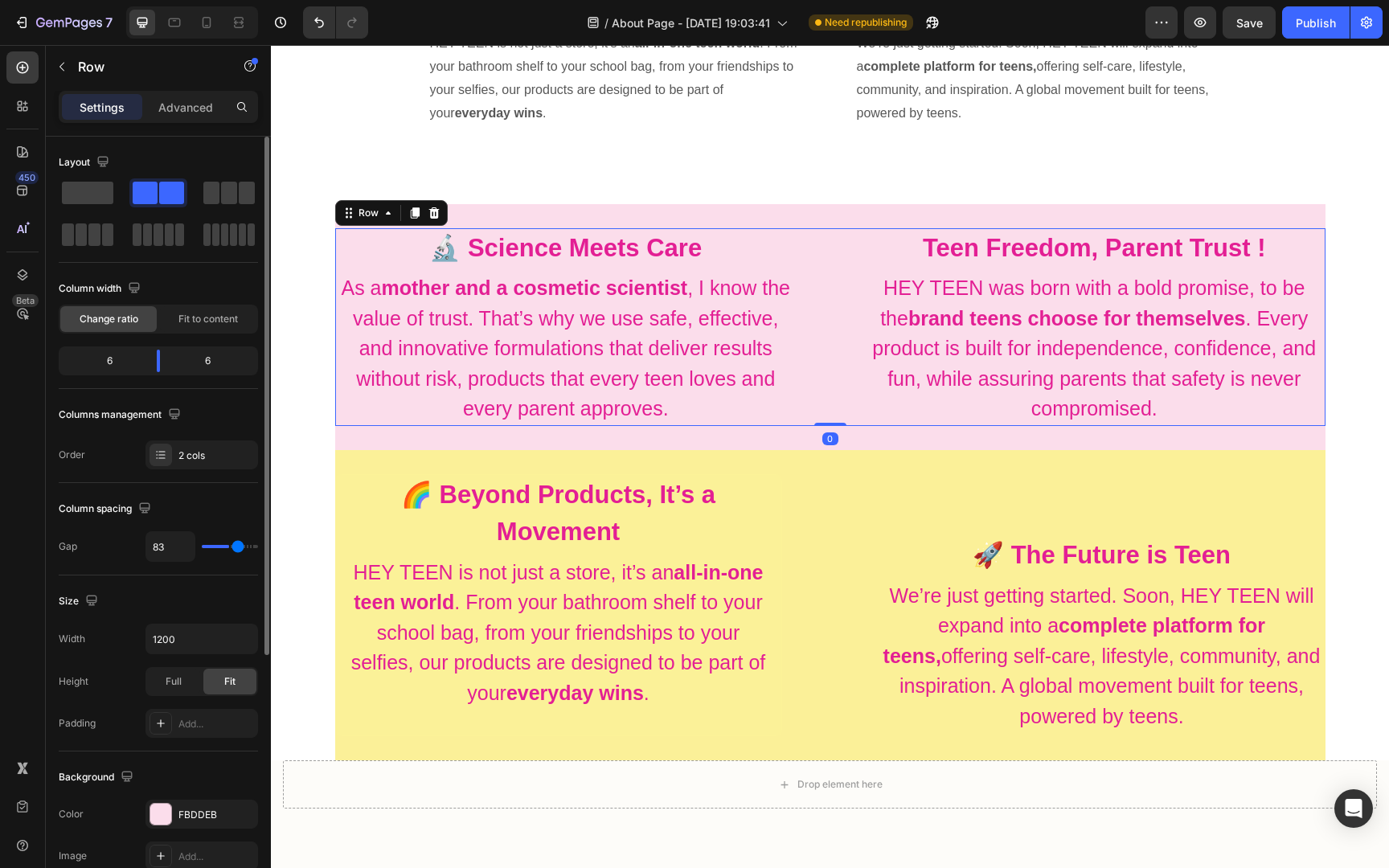
type input "112"
type input "120"
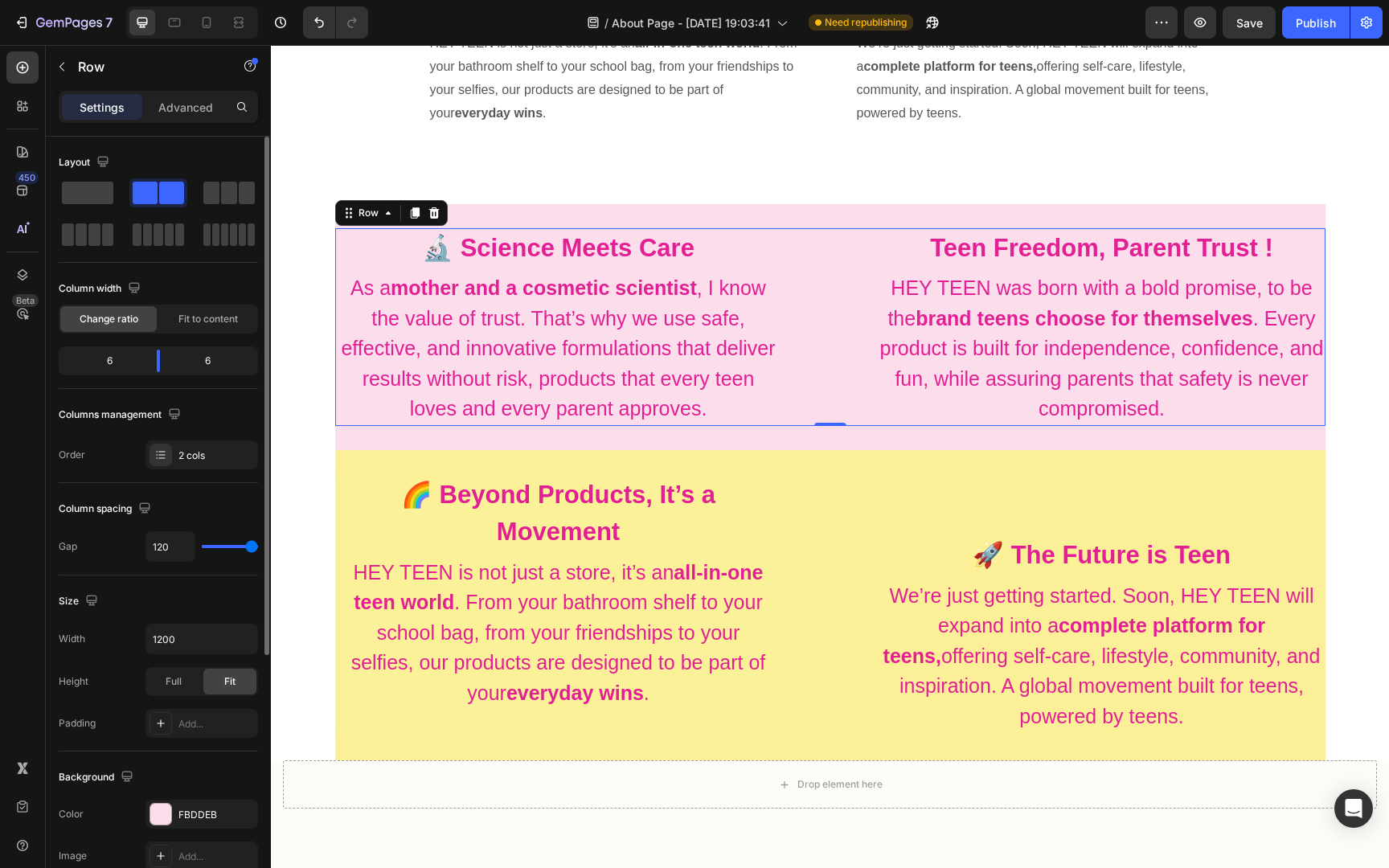
drag, startPoint x: 220, startPoint y: 546, endPoint x: 290, endPoint y: 546, distance: 70.0
type input "120"
click at [258, 546] on input "range" at bounding box center [229, 546] width 56 height 3
click at [954, 590] on p "We’re just getting started. Soon, HEY TEEN will expand into a complete platform…" at bounding box center [1102, 656] width 443 height 151
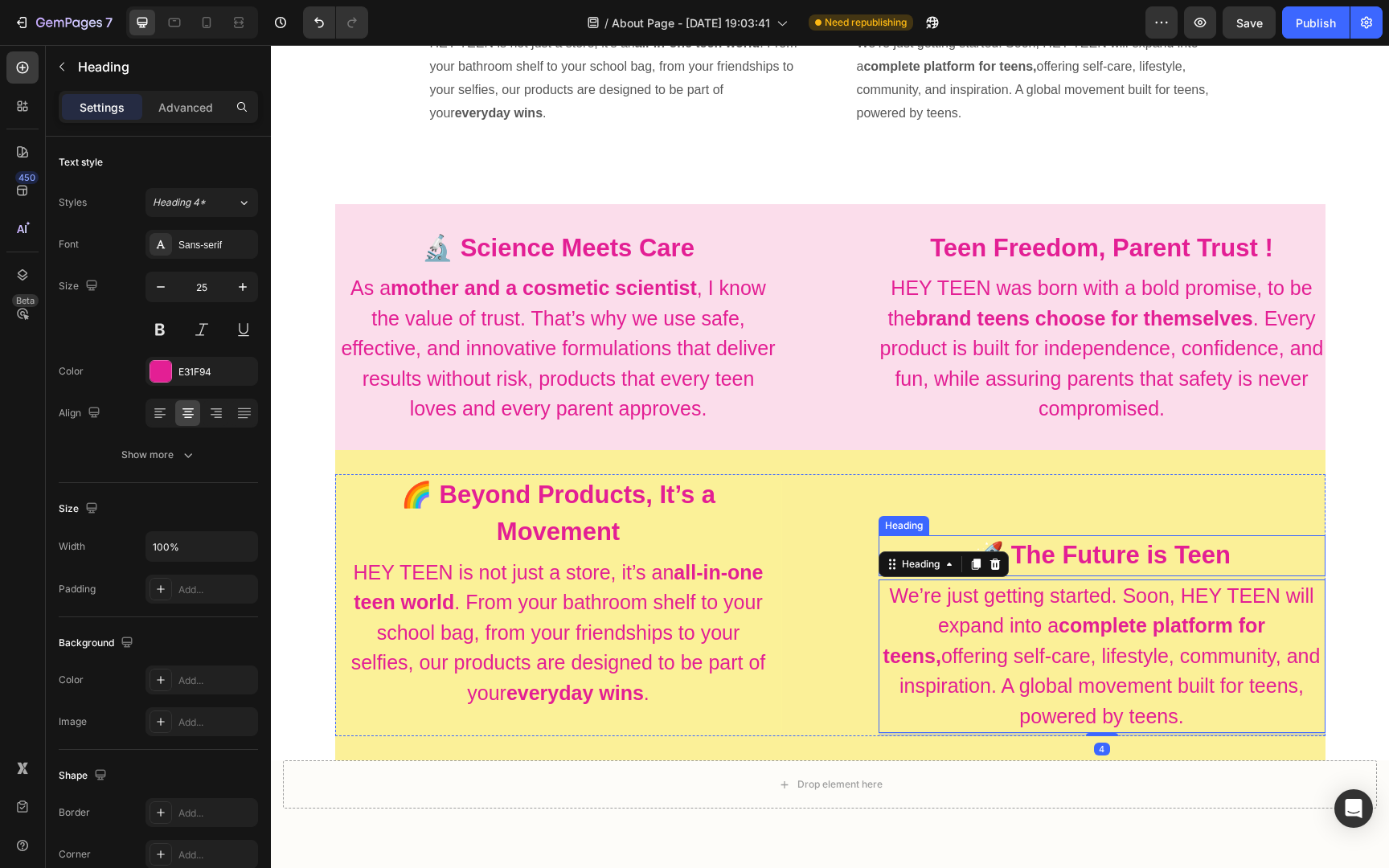
click at [1018, 536] on p "⁠⁠⁠⁠⁠⁠⁠ 🚀 The Future is Teen" at bounding box center [1102, 555] width 443 height 38
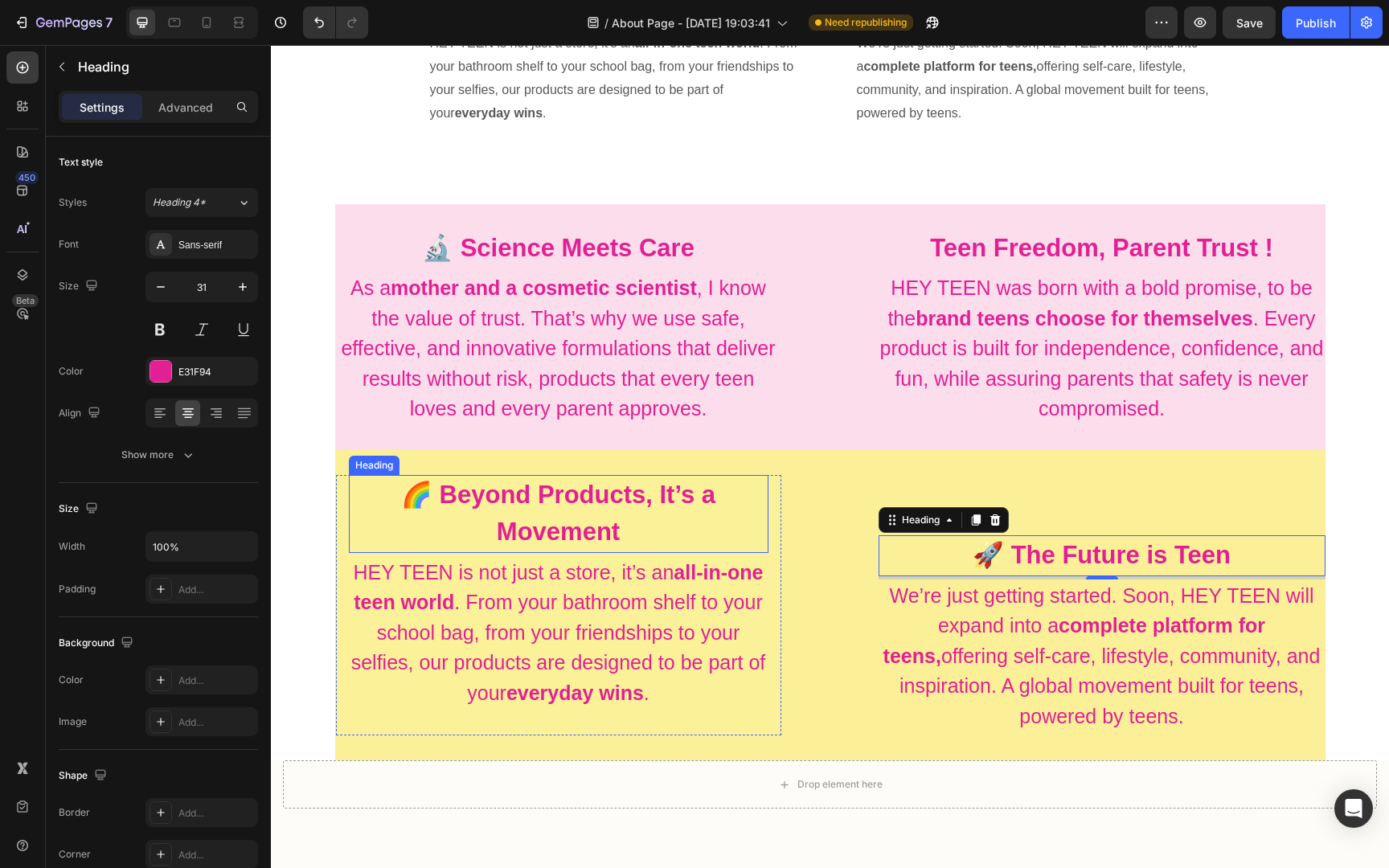
click at [596, 488] on strong "🌈 Beyond Products, It’s a Movement" at bounding box center [558, 513] width 314 height 65
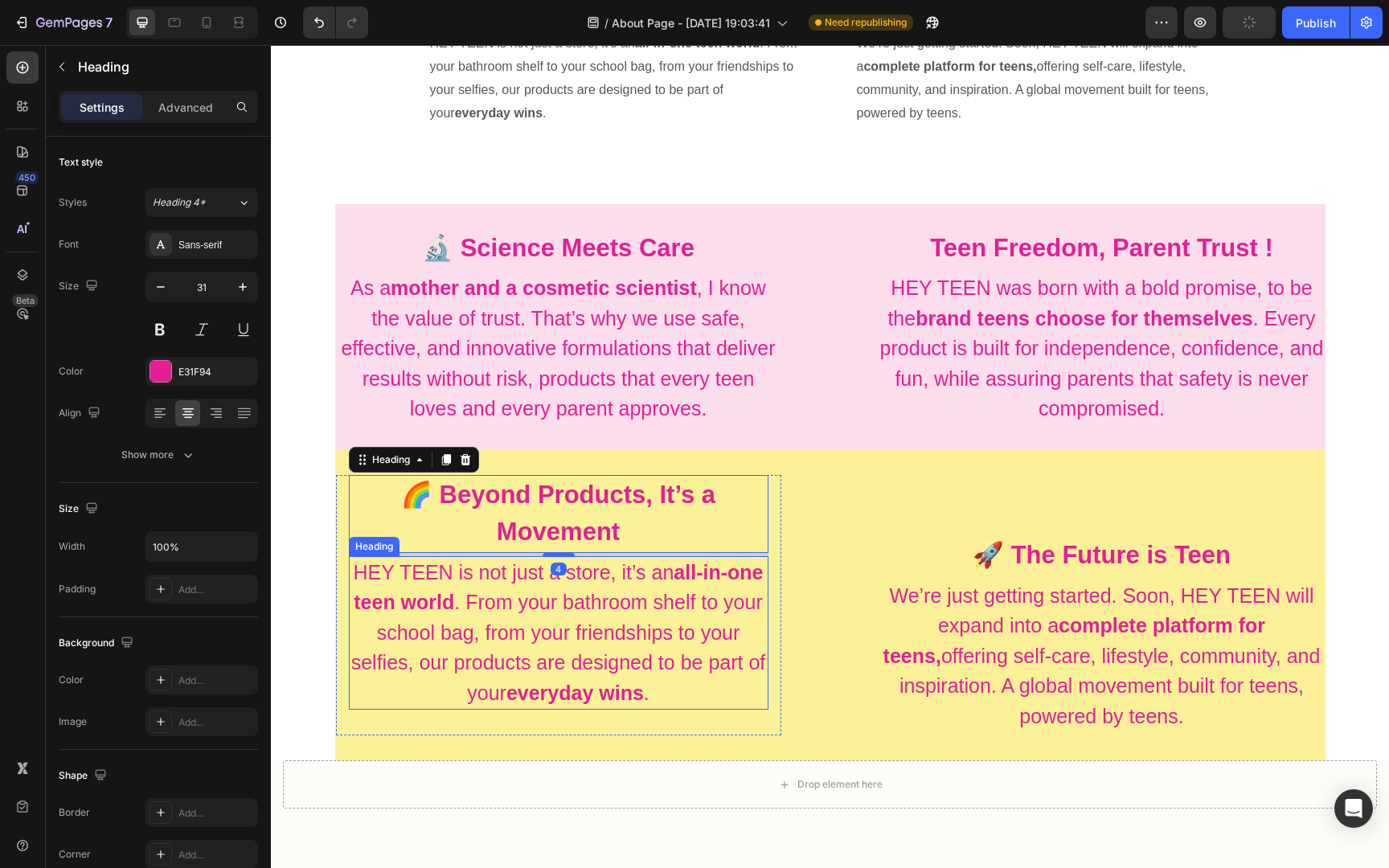
click at [581, 569] on h2 "HEY TEEN is not just a store, it’s an all-in-one teen world . From your bathroo…" at bounding box center [558, 633] width 420 height 154
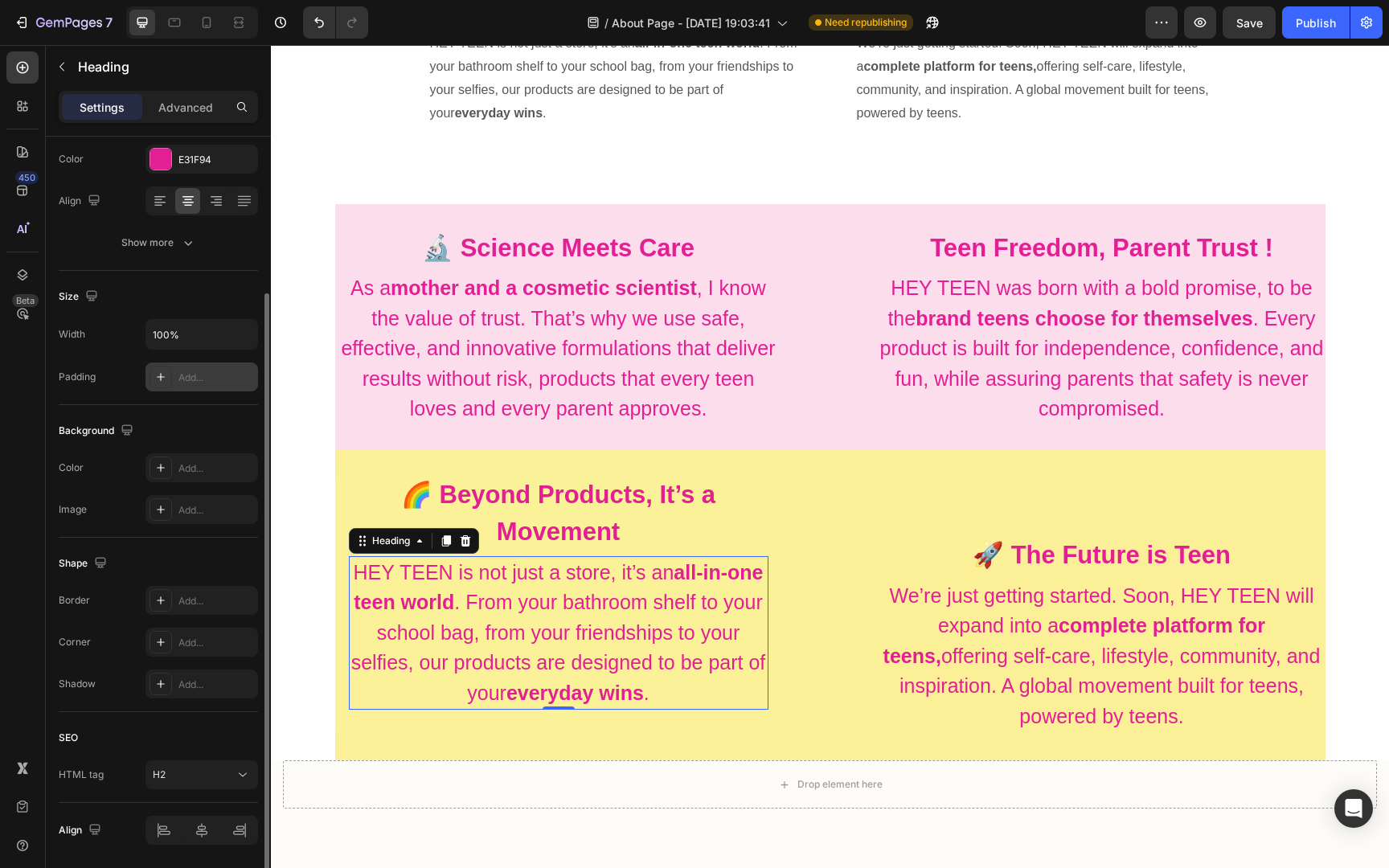
scroll to position [266, 0]
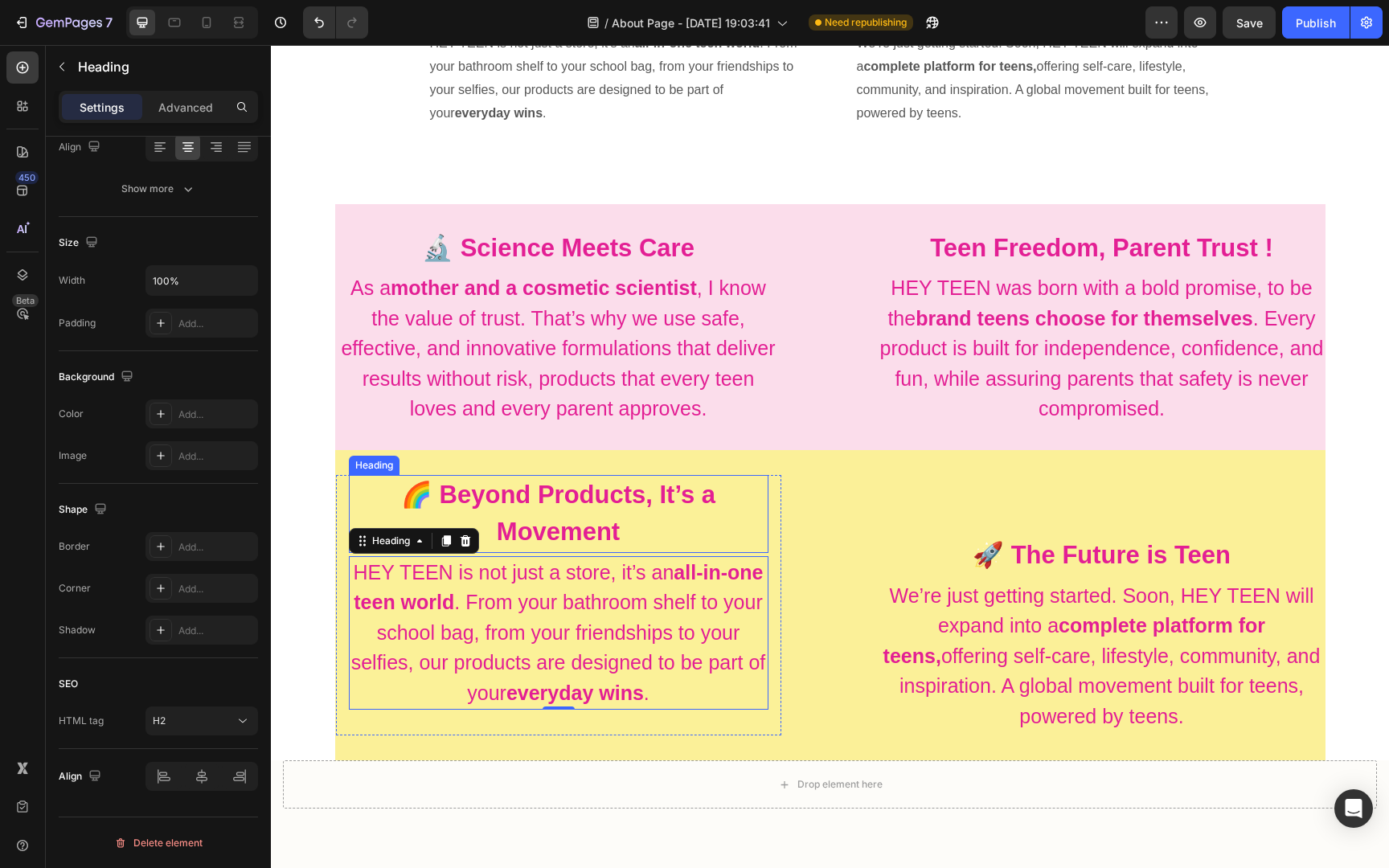
click at [573, 527] on strong "🌈 Beyond Products, It’s a Movement" at bounding box center [558, 513] width 314 height 65
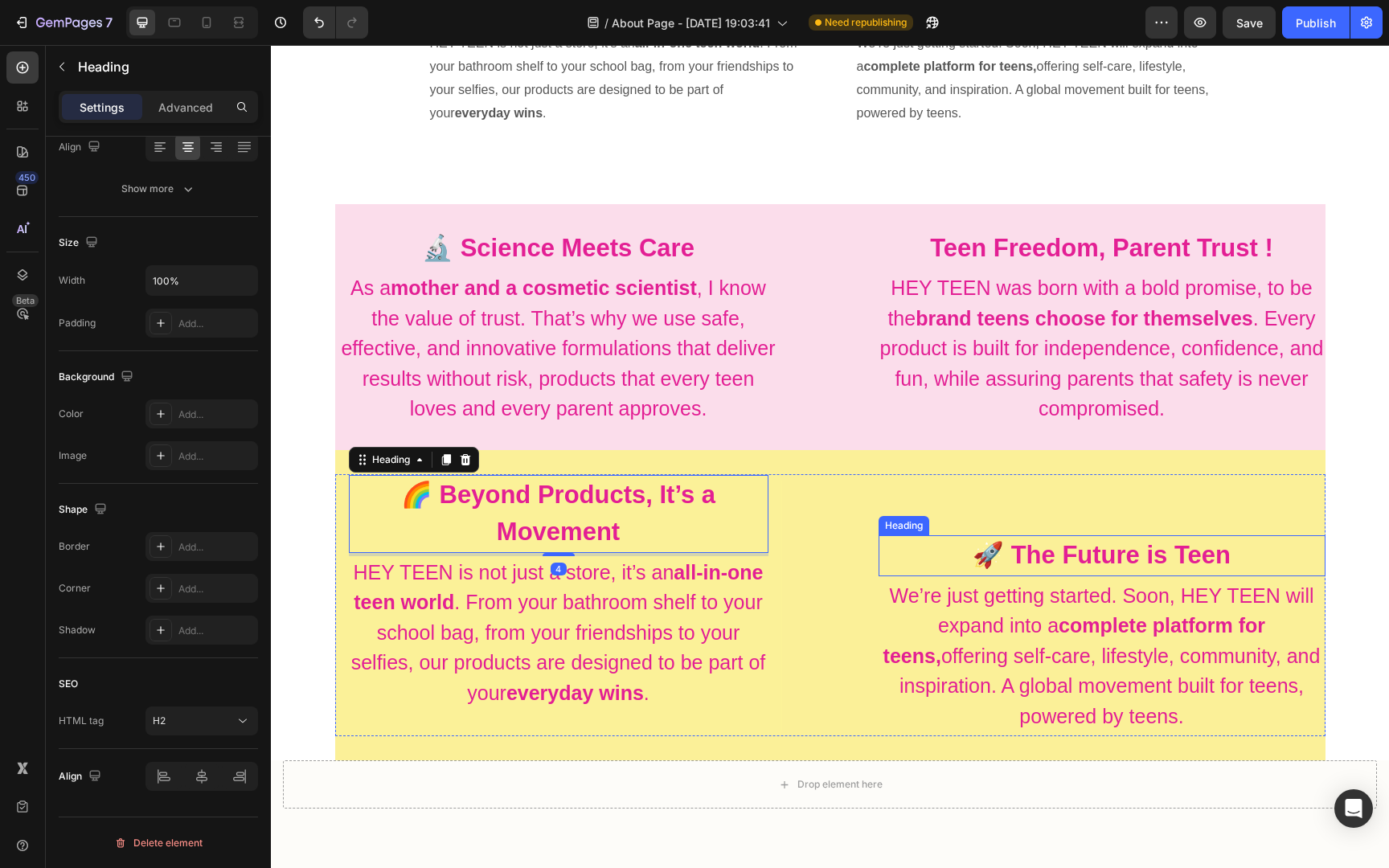
click at [1083, 546] on strong "🚀 The Future is Teen" at bounding box center [1101, 554] width 258 height 28
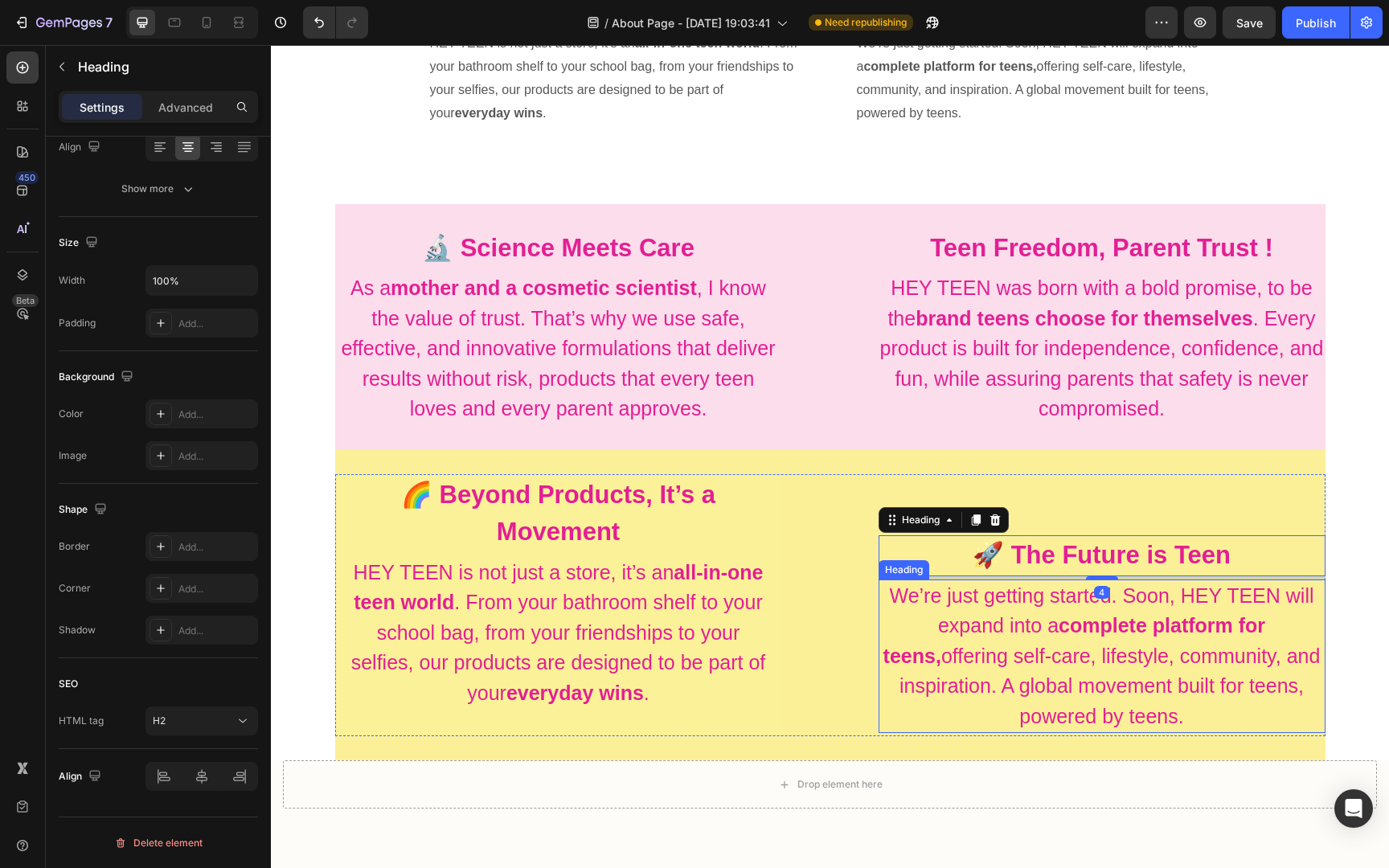
click at [1061, 653] on p "We’re just getting started. Soon, HEY TEEN will expand into a complete platform…" at bounding box center [1102, 656] width 443 height 151
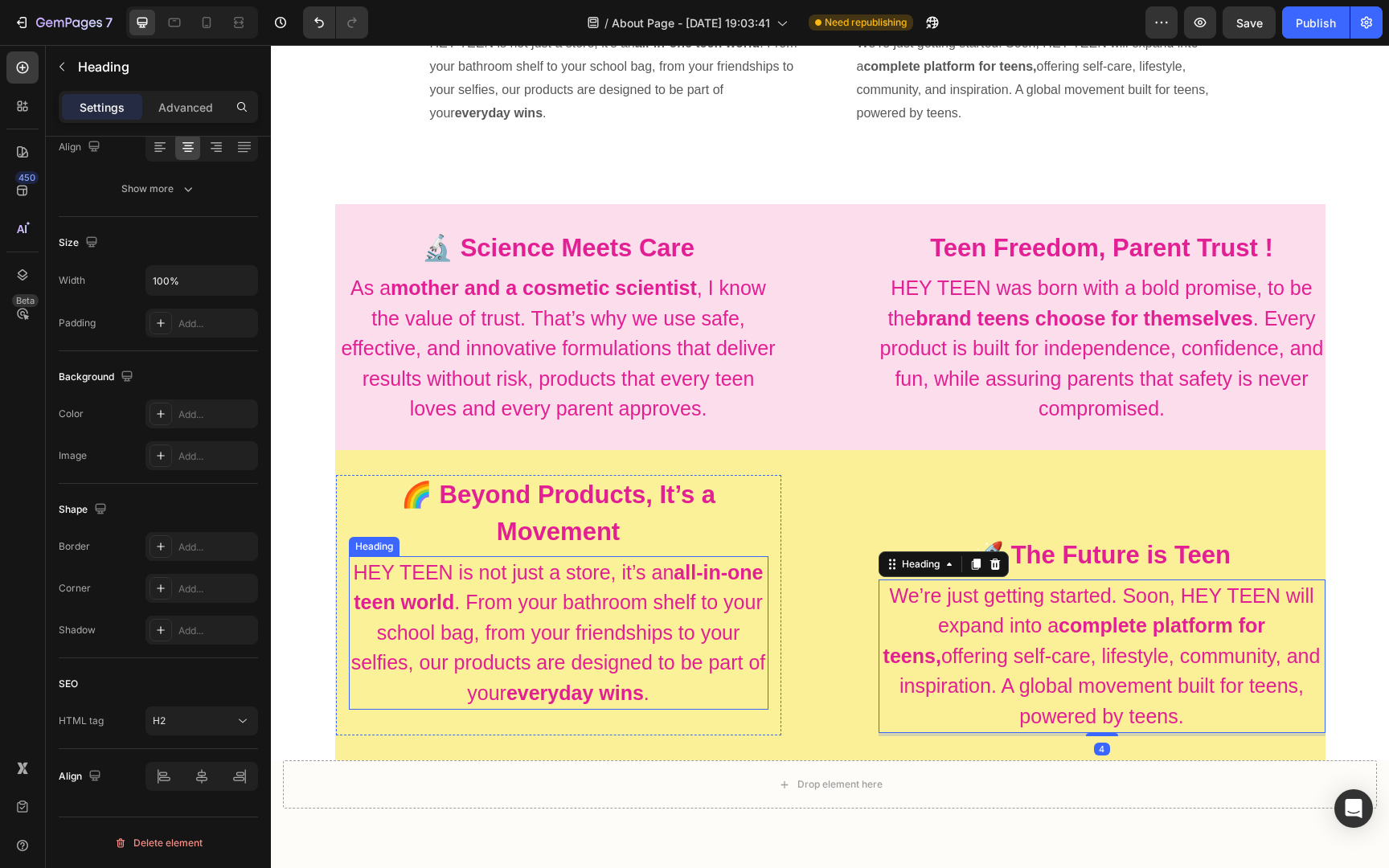
click at [469, 605] on h2 "HEY TEEN is not just a store, it’s an all-in-one teen world . From your bathroo…" at bounding box center [558, 633] width 420 height 154
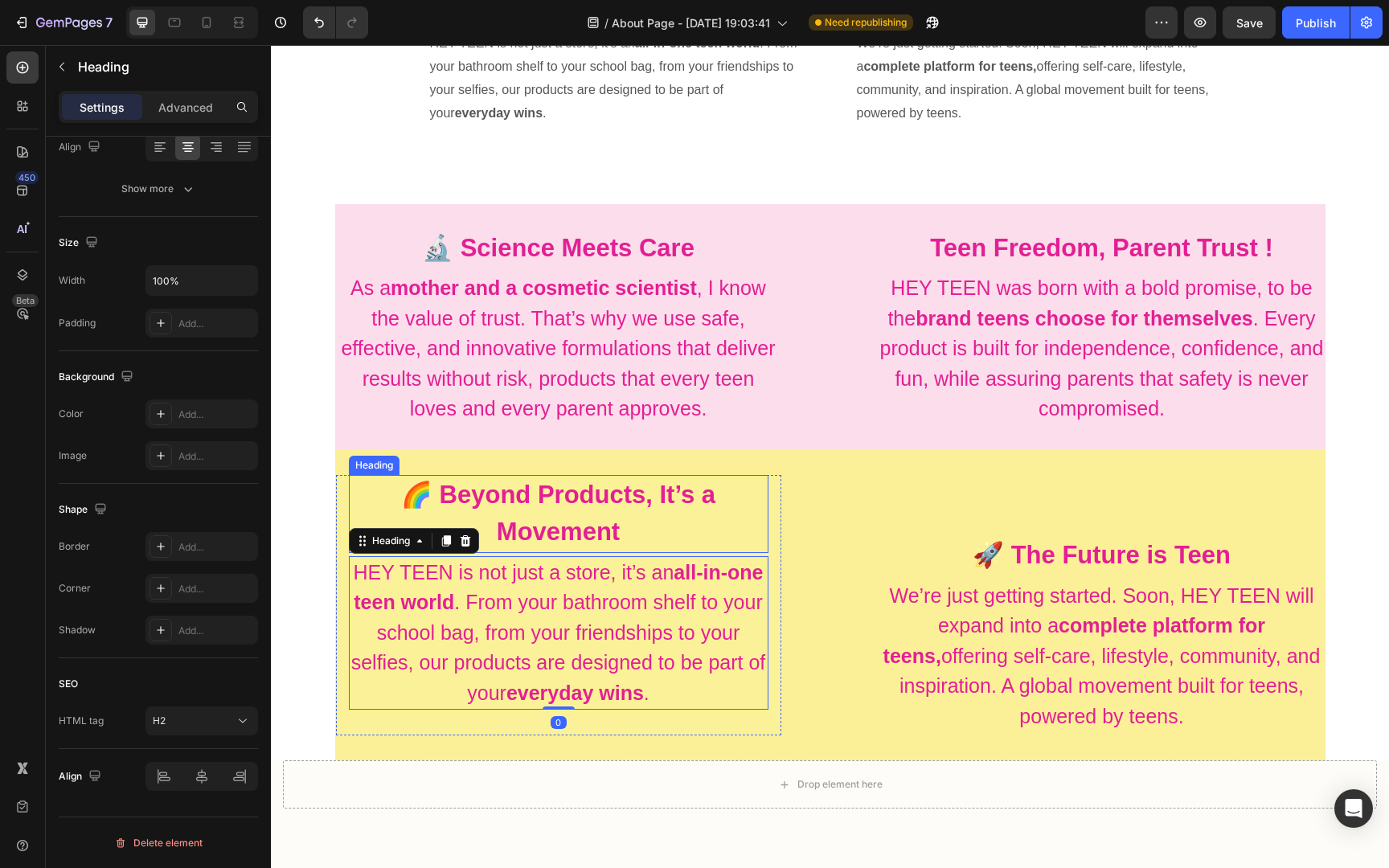
click at [521, 510] on h2 "🌈 Beyond Products, It’s a Movement" at bounding box center [558, 514] width 420 height 78
click at [529, 597] on h2 "HEY TEEN is not just a store, it’s an all-in-one teen world . From your bathroo…" at bounding box center [558, 633] width 420 height 154
click at [538, 510] on h2 "🌈 Beyond Products, It’s a Movement" at bounding box center [558, 514] width 420 height 78
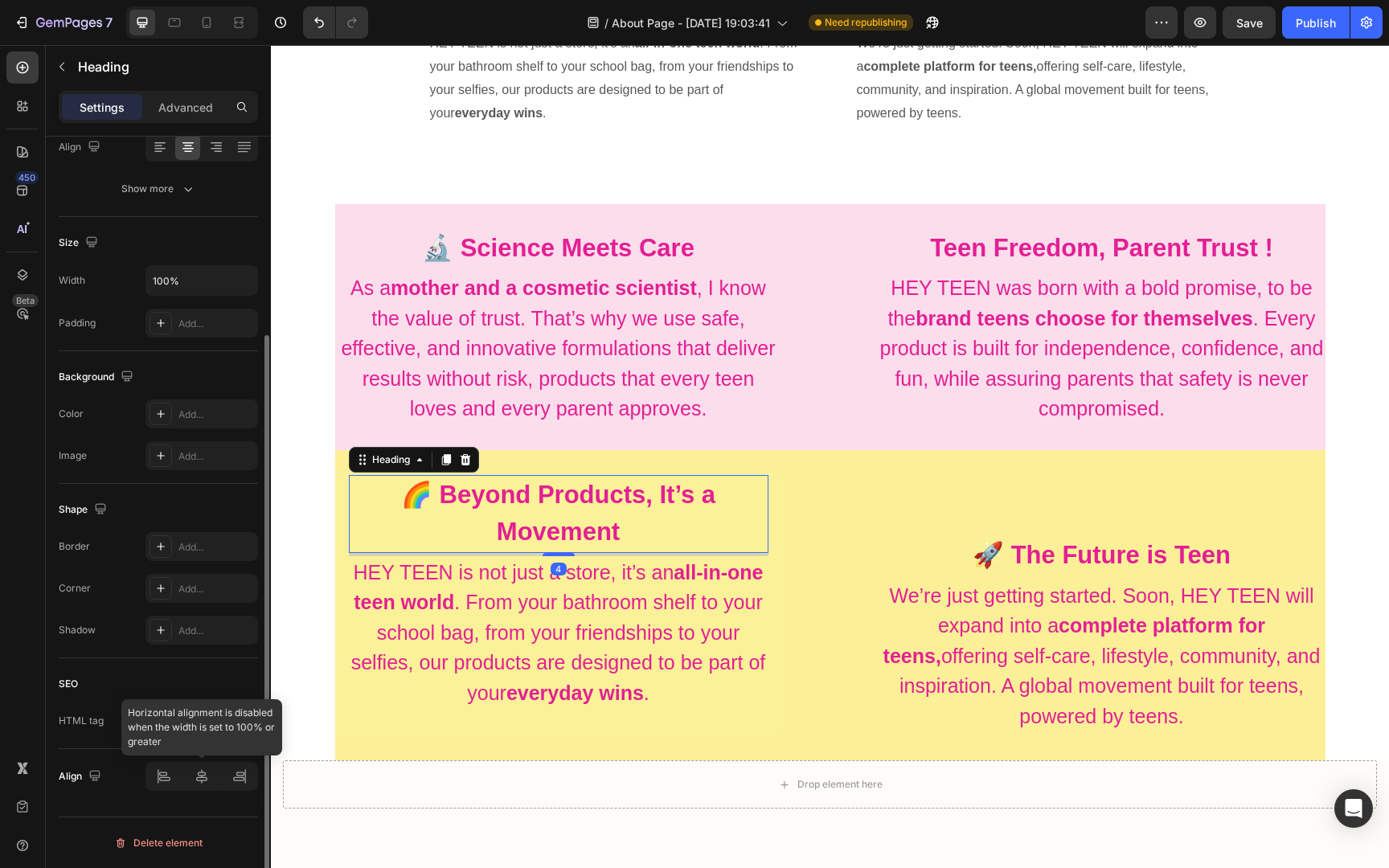
click at [197, 775] on div at bounding box center [202, 776] width 113 height 29
click at [183, 285] on input "100%" at bounding box center [202, 280] width 111 height 29
click at [237, 280] on icon "button" at bounding box center [242, 280] width 16 height 16
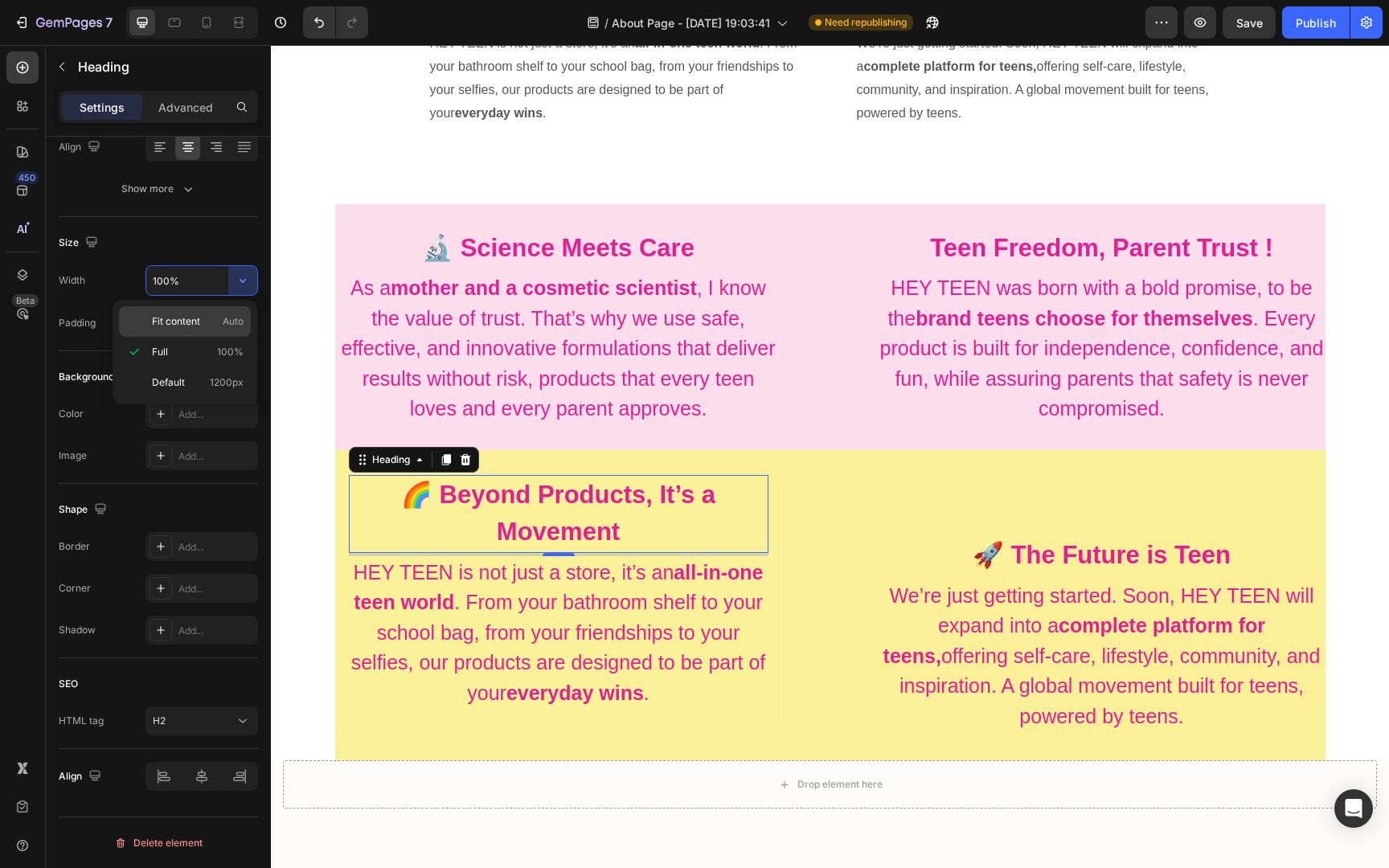
click at [203, 324] on p "Fit content Auto" at bounding box center [197, 321] width 92 height 14
type input "Auto"
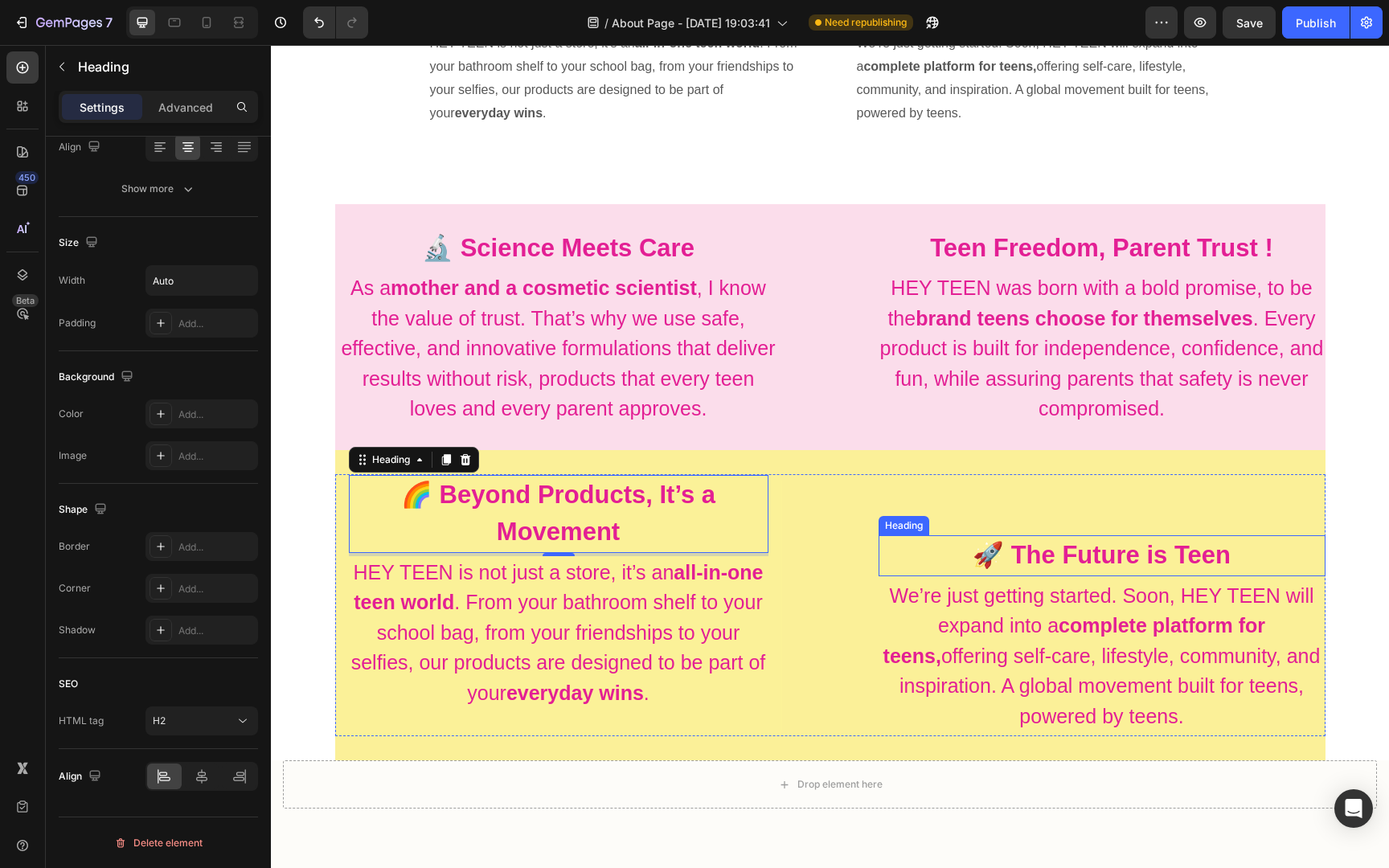
click at [1109, 569] on strong "🚀 The Future is Teen" at bounding box center [1101, 554] width 258 height 28
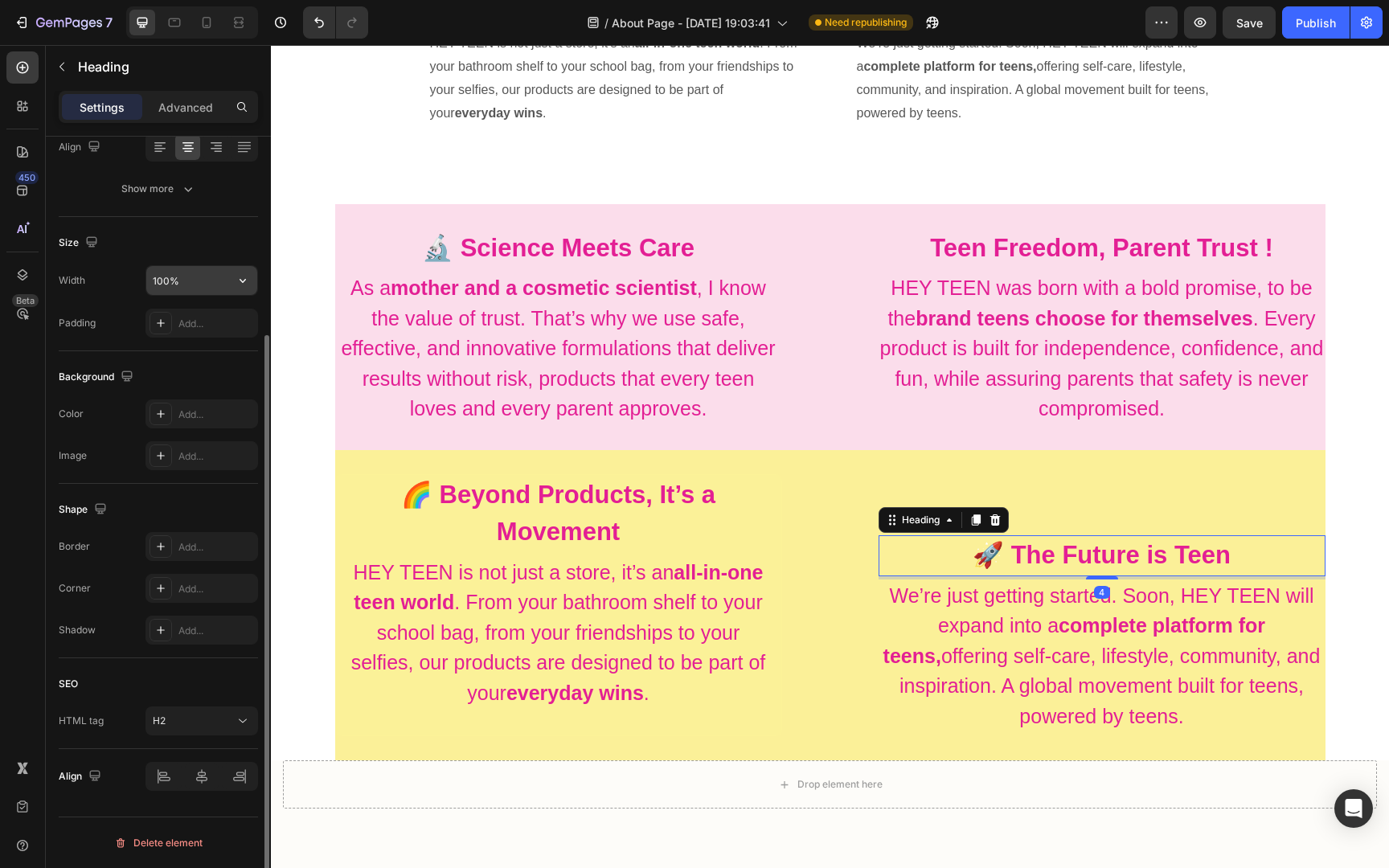
click at [204, 290] on input "100%" at bounding box center [202, 280] width 111 height 29
click at [237, 280] on icon "button" at bounding box center [242, 280] width 16 height 16
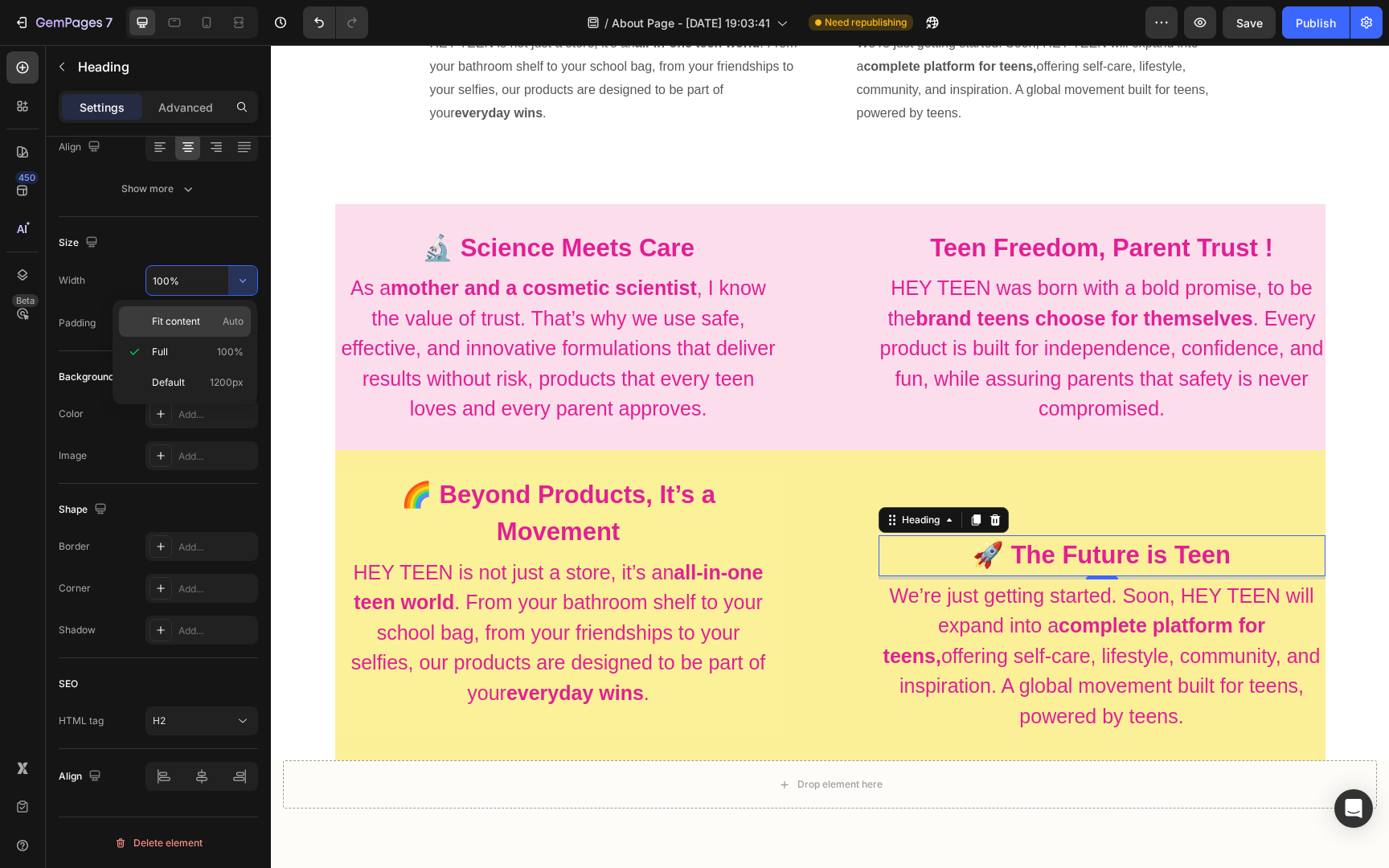
click at [205, 319] on p "Fit content Auto" at bounding box center [197, 321] width 92 height 14
type input "Auto"
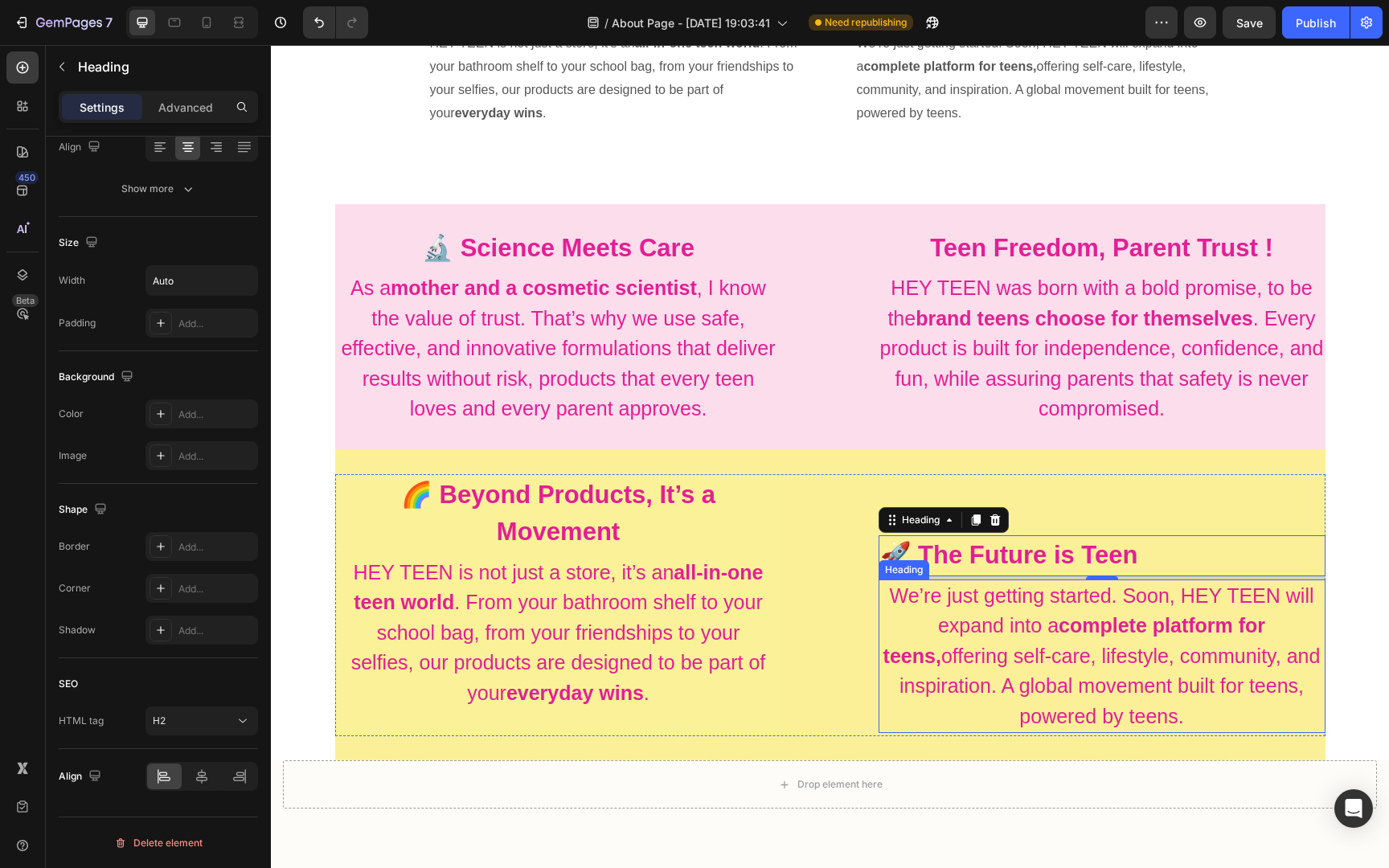
click at [1074, 667] on p "We’re just getting started. Soon, HEY TEEN will expand into a complete platform…" at bounding box center [1102, 656] width 443 height 151
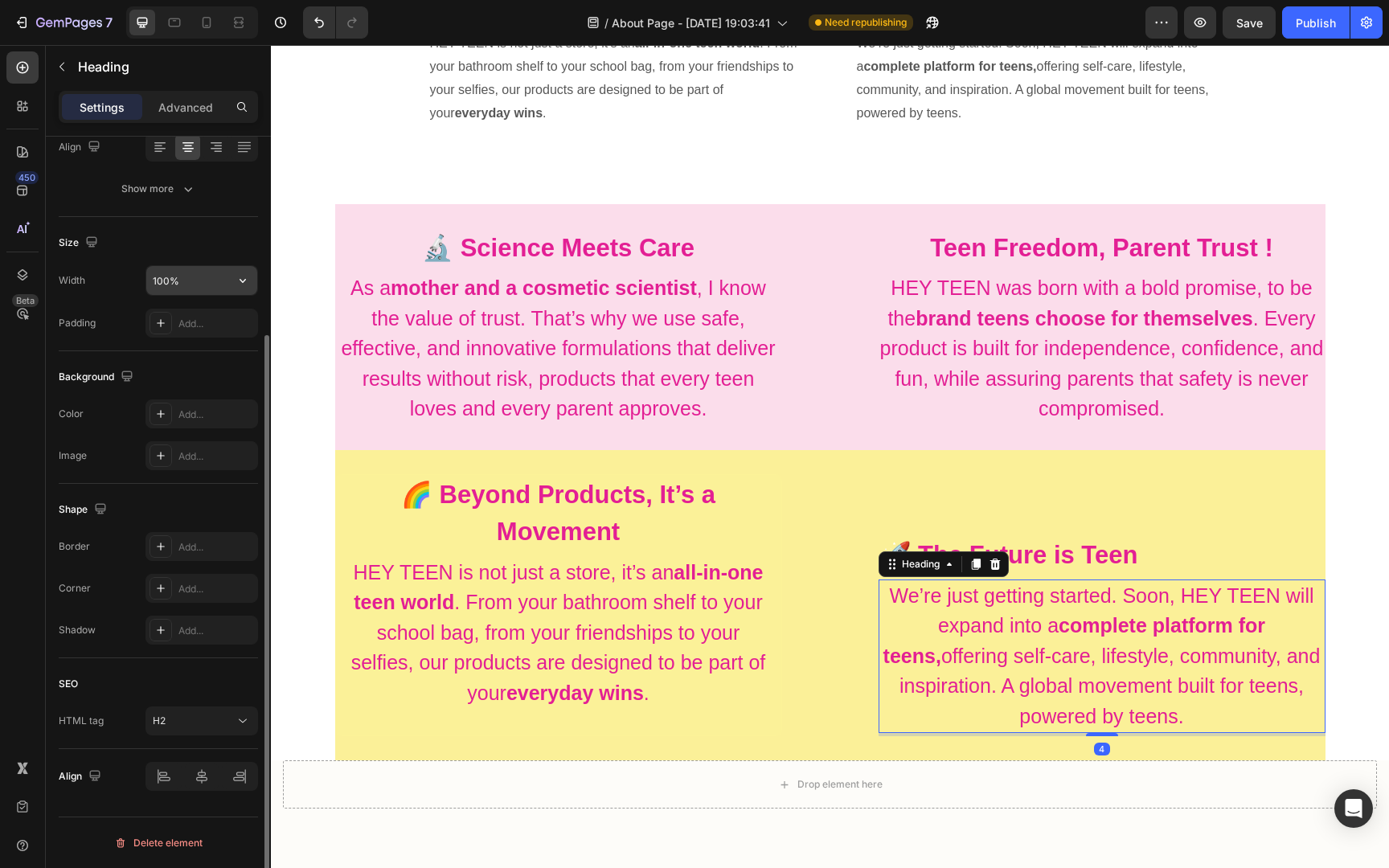
click at [212, 283] on input "100%" at bounding box center [202, 280] width 111 height 29
click at [236, 283] on icon "button" at bounding box center [242, 280] width 16 height 16
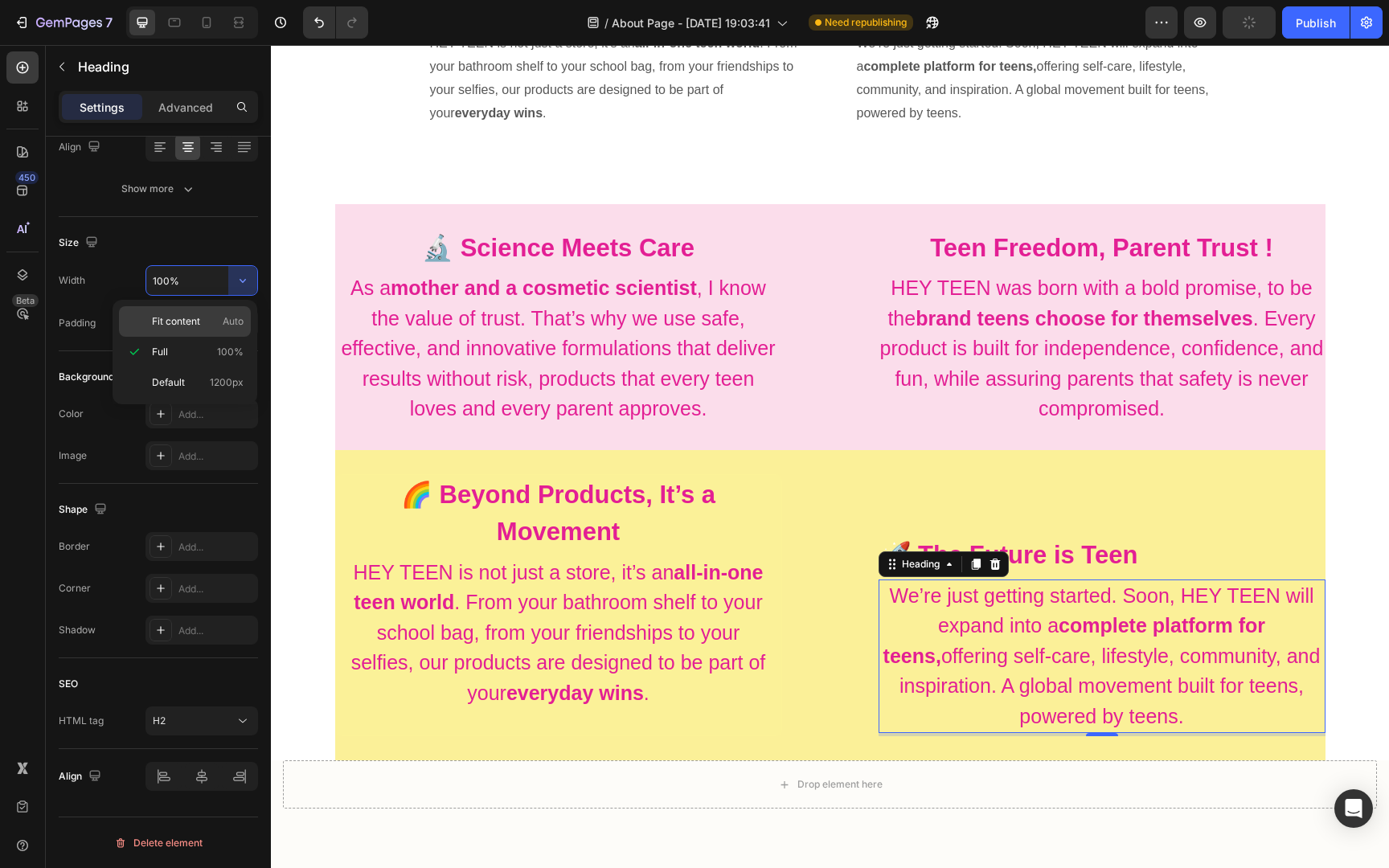
click at [205, 322] on p "Fit content Auto" at bounding box center [197, 321] width 92 height 14
type input "Auto"
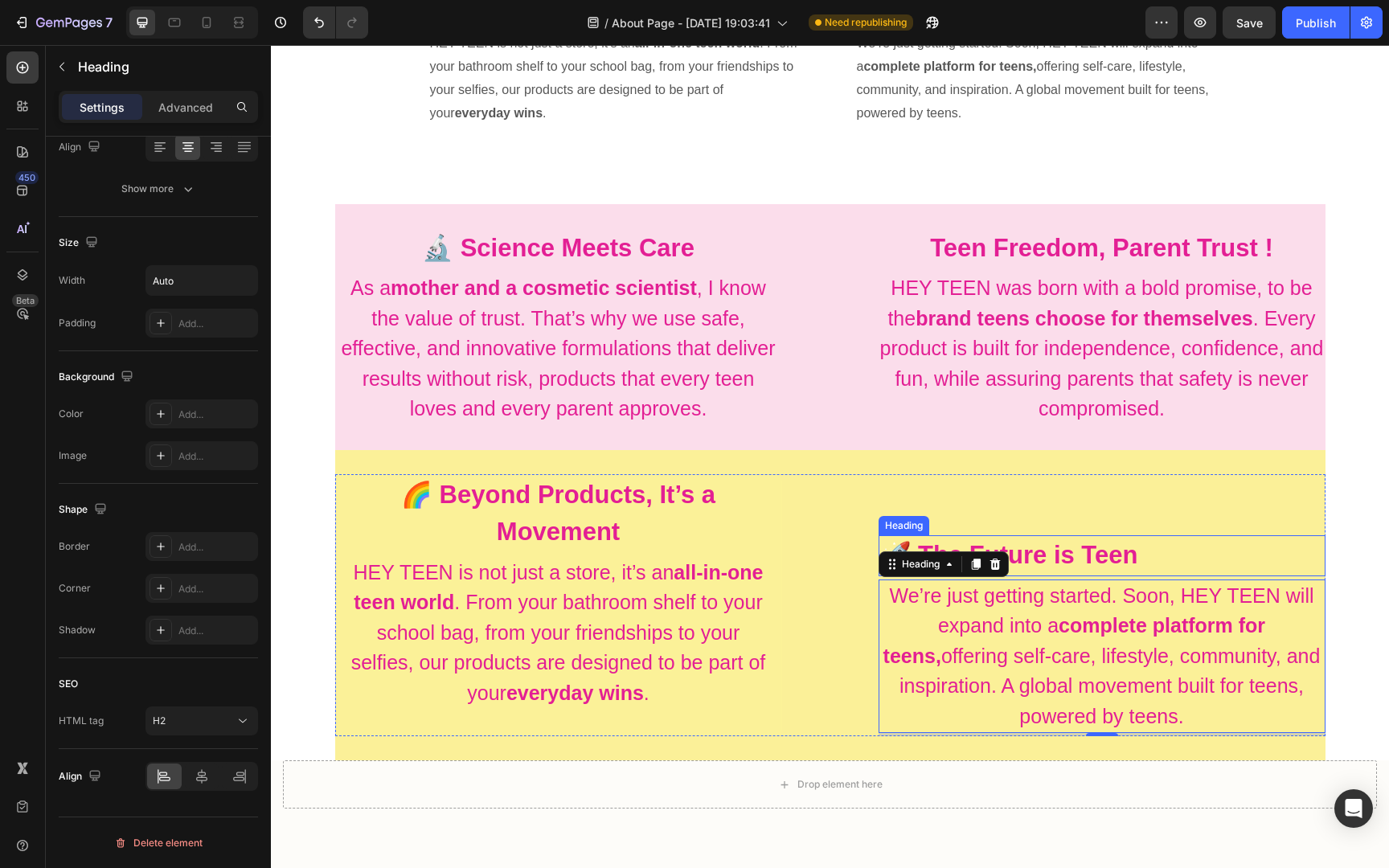
click at [1098, 551] on strong "🚀 The Future is Teen" at bounding box center [1009, 554] width 258 height 28
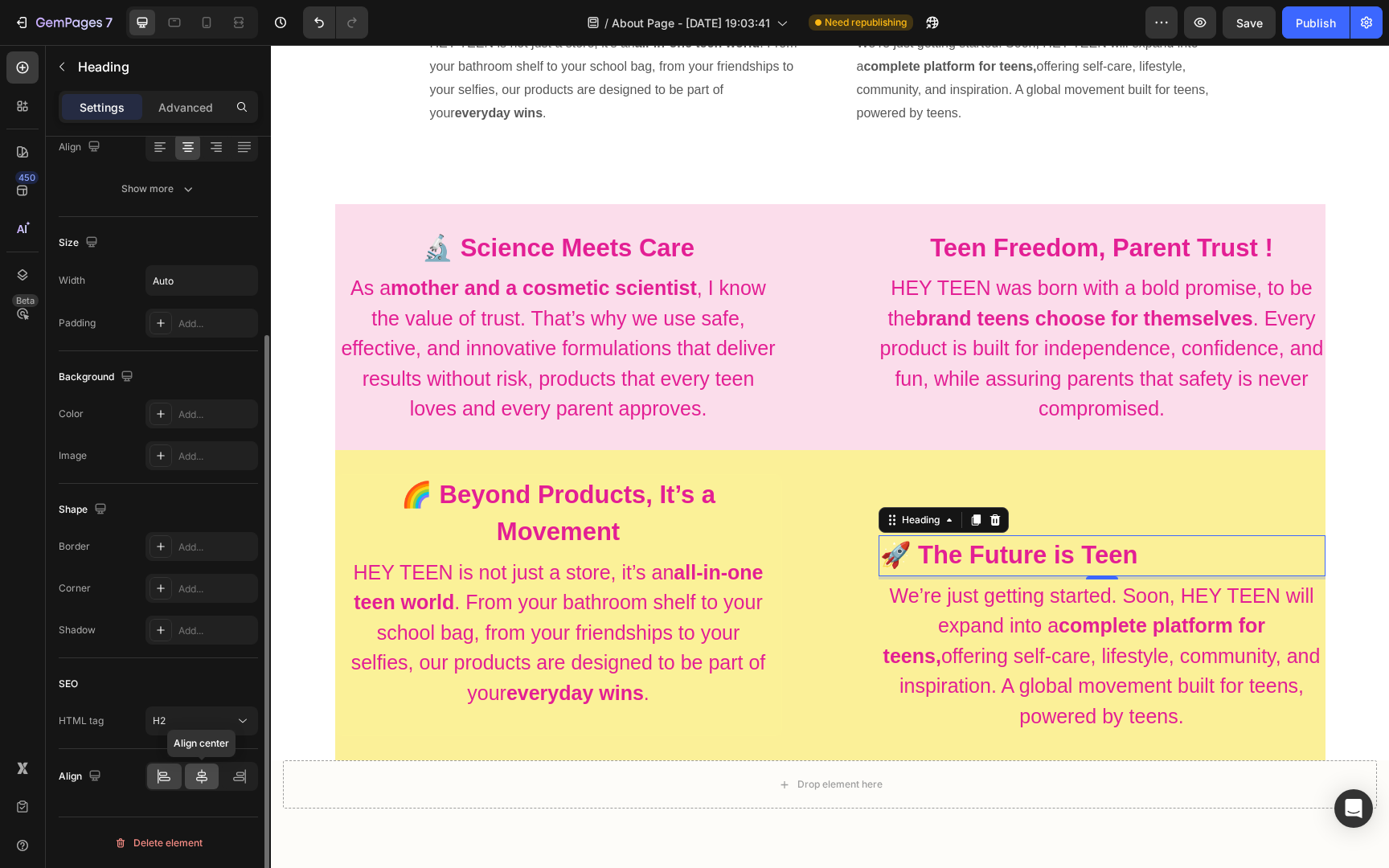
click at [207, 775] on icon at bounding box center [202, 776] width 16 height 16
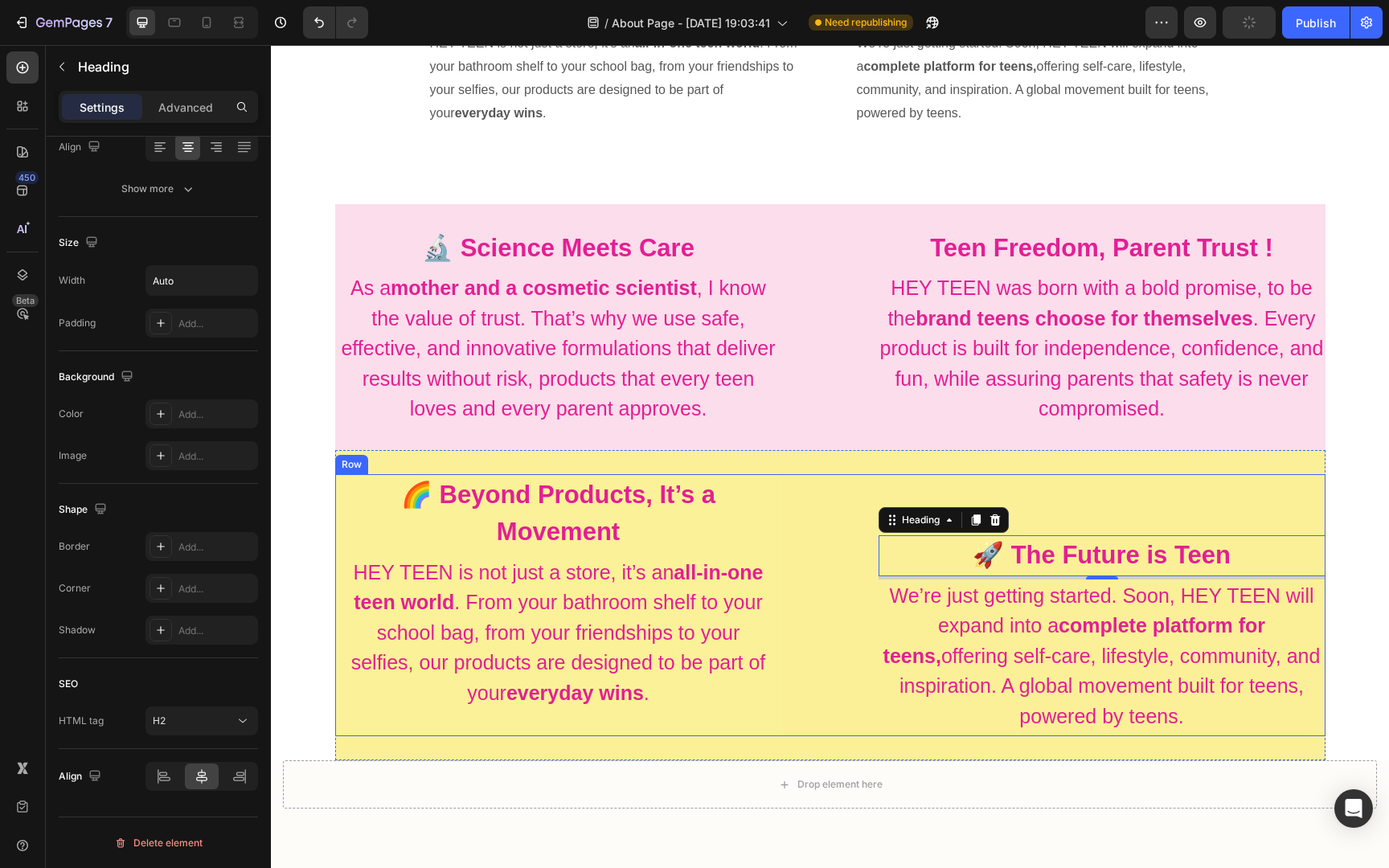
click at [849, 478] on div "🌈 Beyond Products, It’s a Movement Heading HEY TEEN is not just a store, it’s a…" at bounding box center [830, 605] width 990 height 263
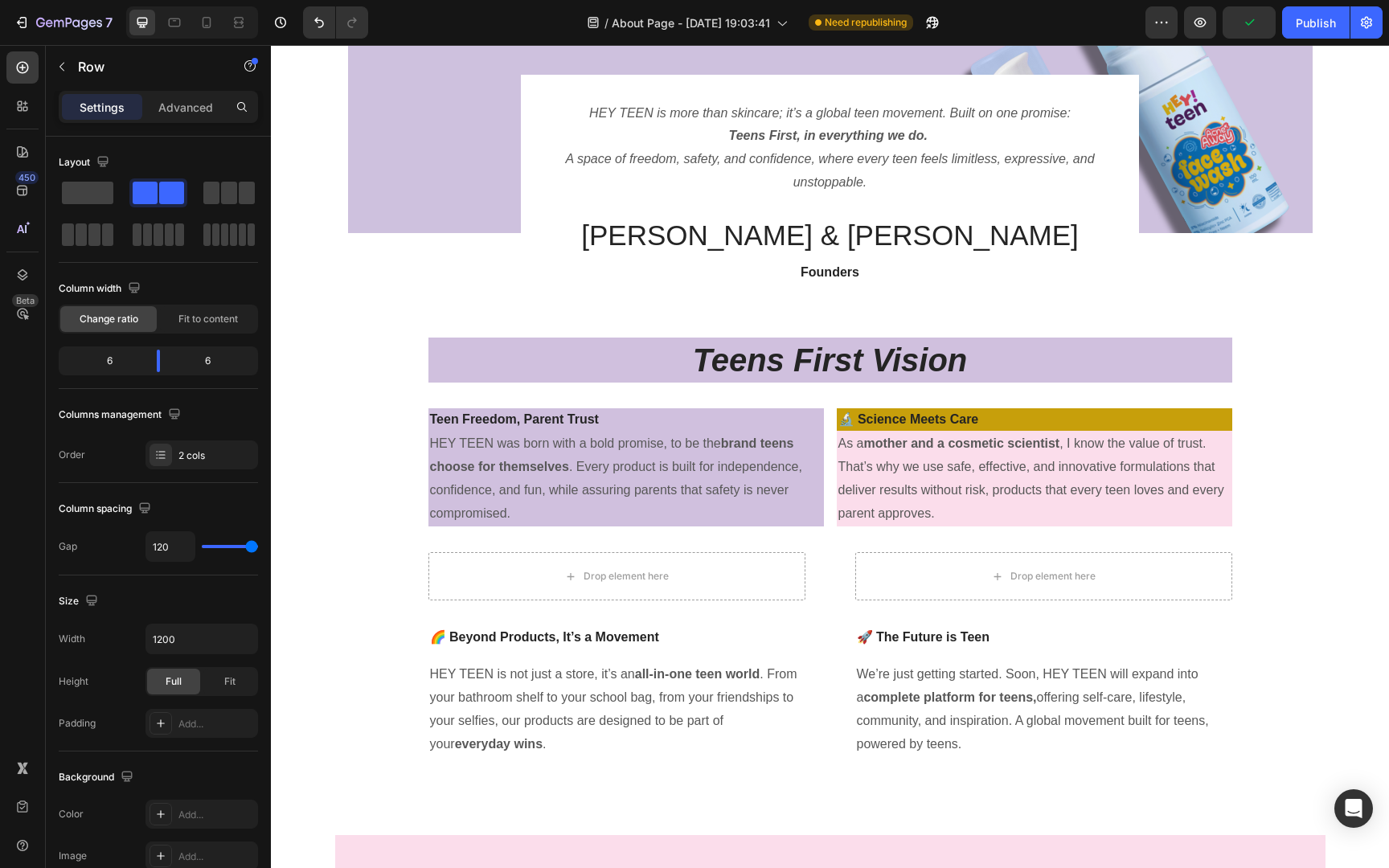
scroll to position [59, 0]
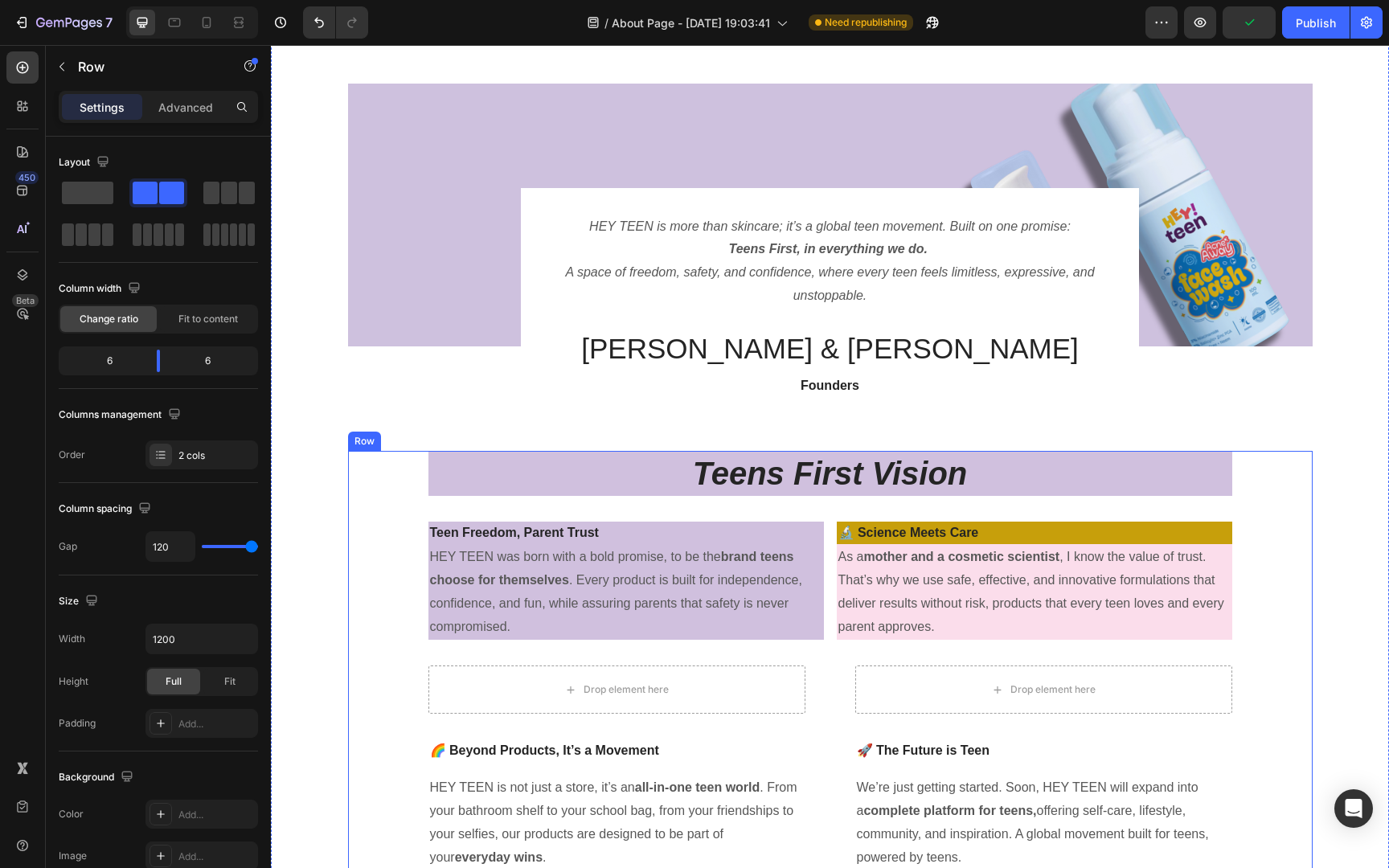
click at [1046, 497] on div "Teens First Vision Heading Teen Freedom, Parent Trust Text block HEY TEEN was b…" at bounding box center [830, 661] width 804 height 420
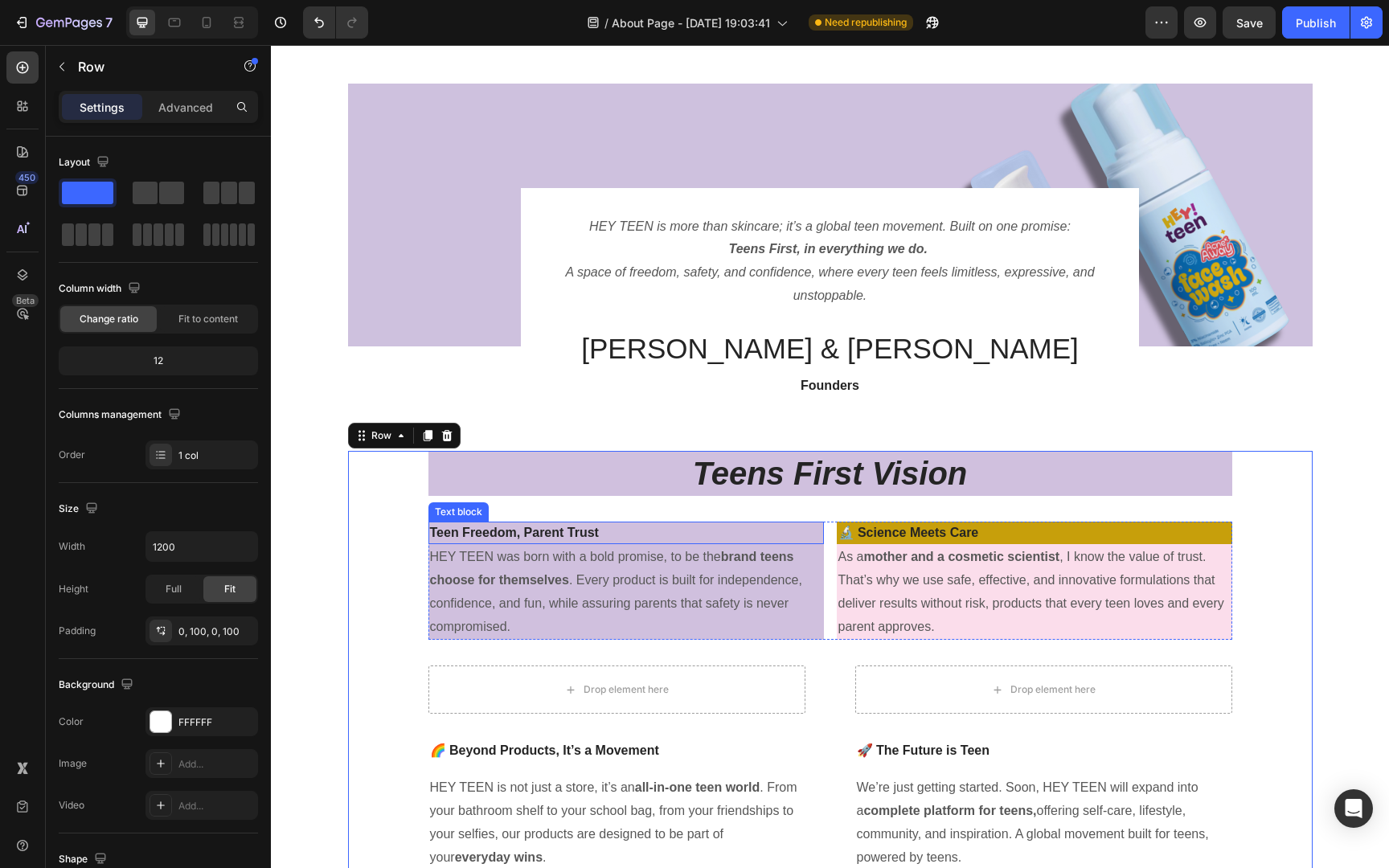
click at [810, 533] on p "Teen Freedom, Parent Trust" at bounding box center [626, 532] width 392 height 19
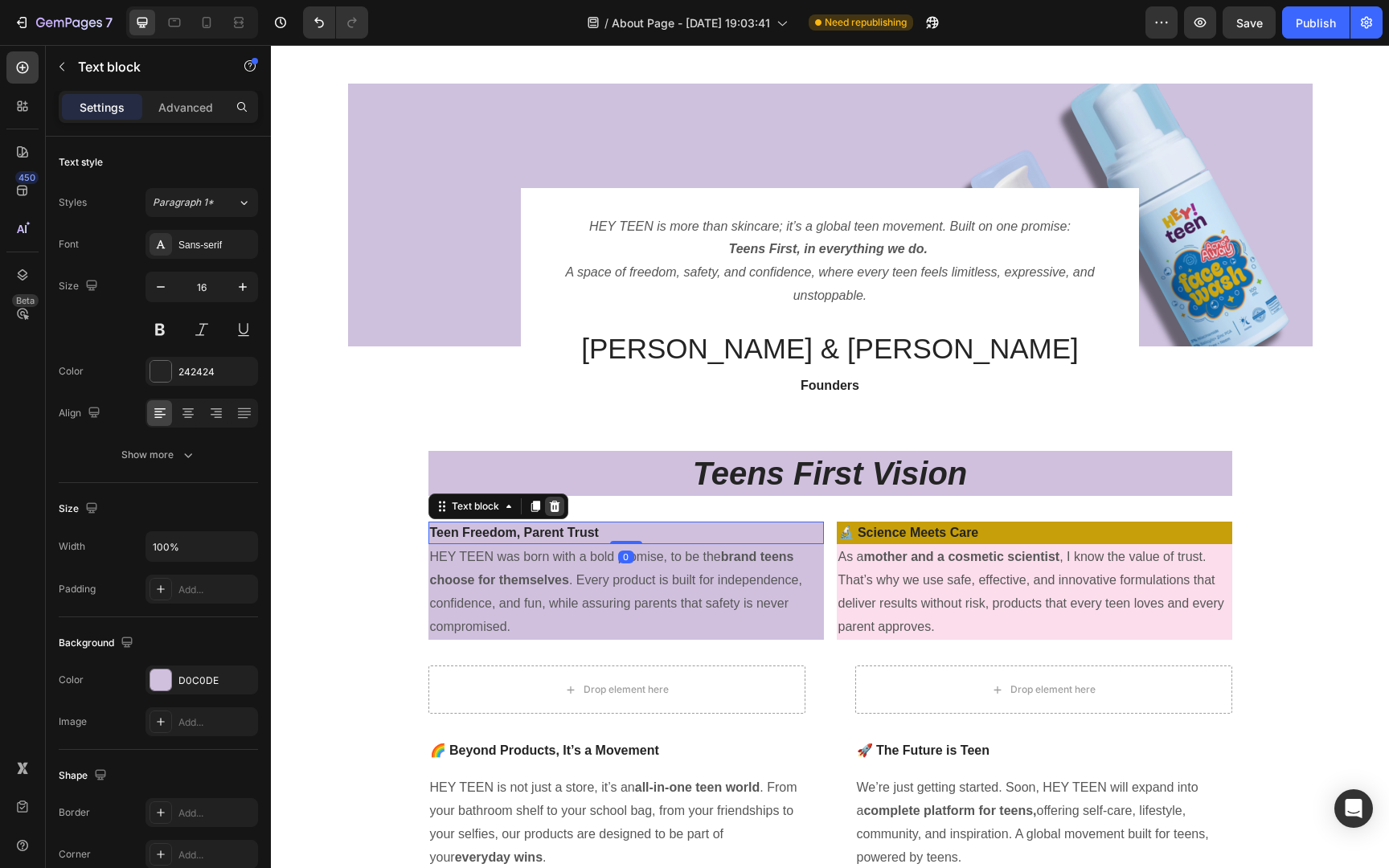
click at [557, 502] on icon at bounding box center [554, 505] width 10 height 11
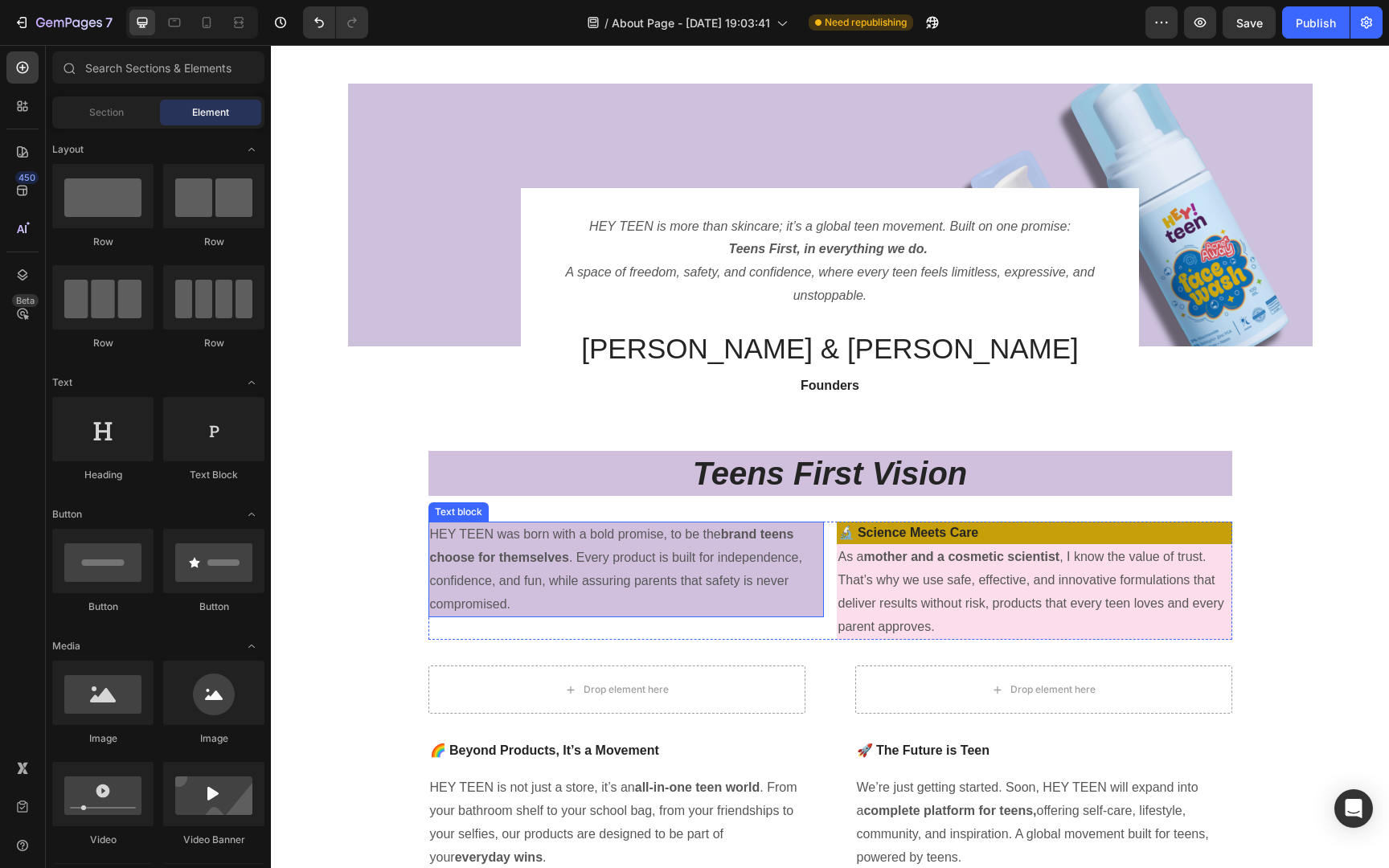
click at [716, 531] on p "HEY TEEN was born with a bold promise, to be the brand teens choose for themsel…" at bounding box center [626, 569] width 392 height 92
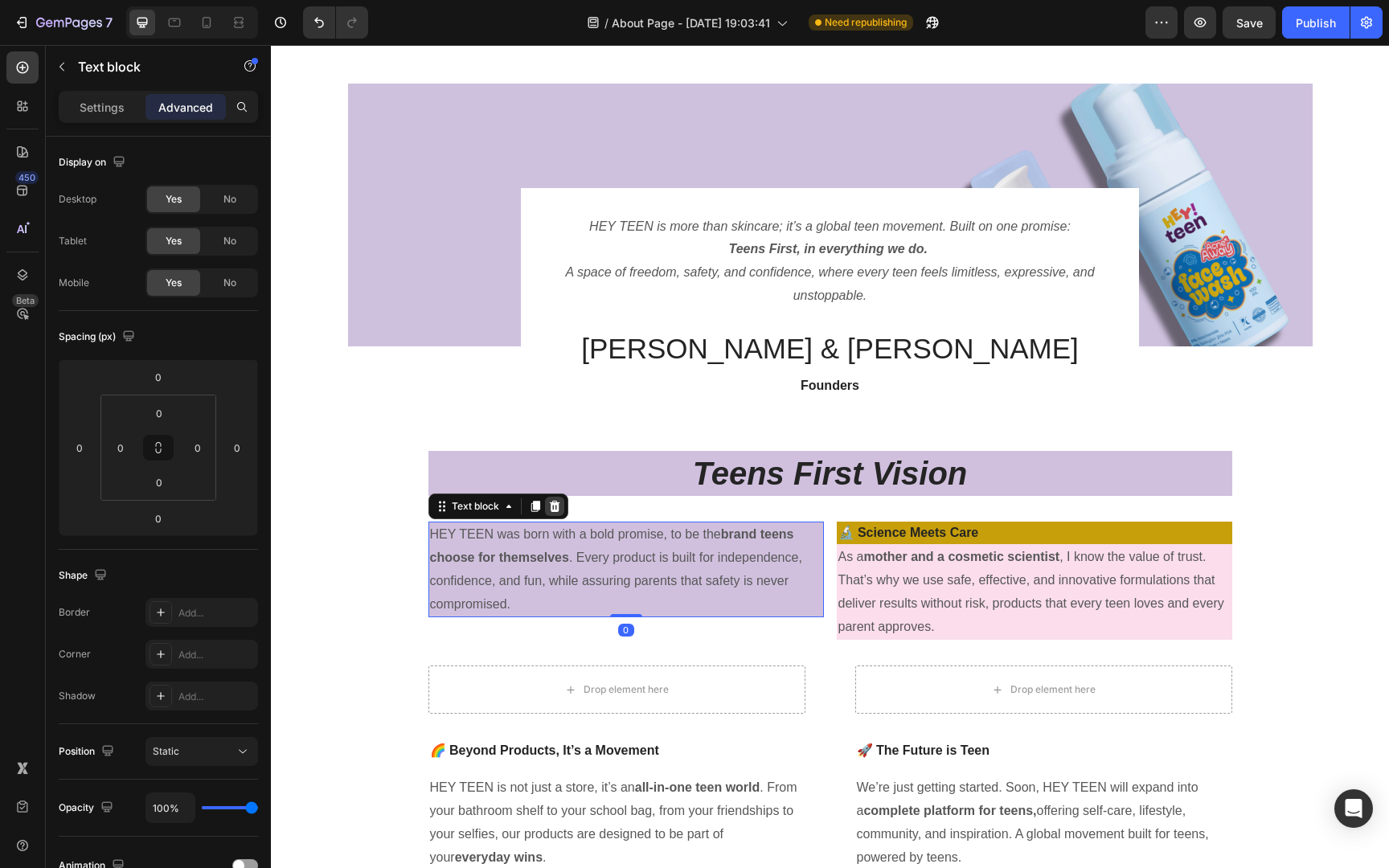
click at [549, 505] on icon at bounding box center [554, 505] width 13 height 13
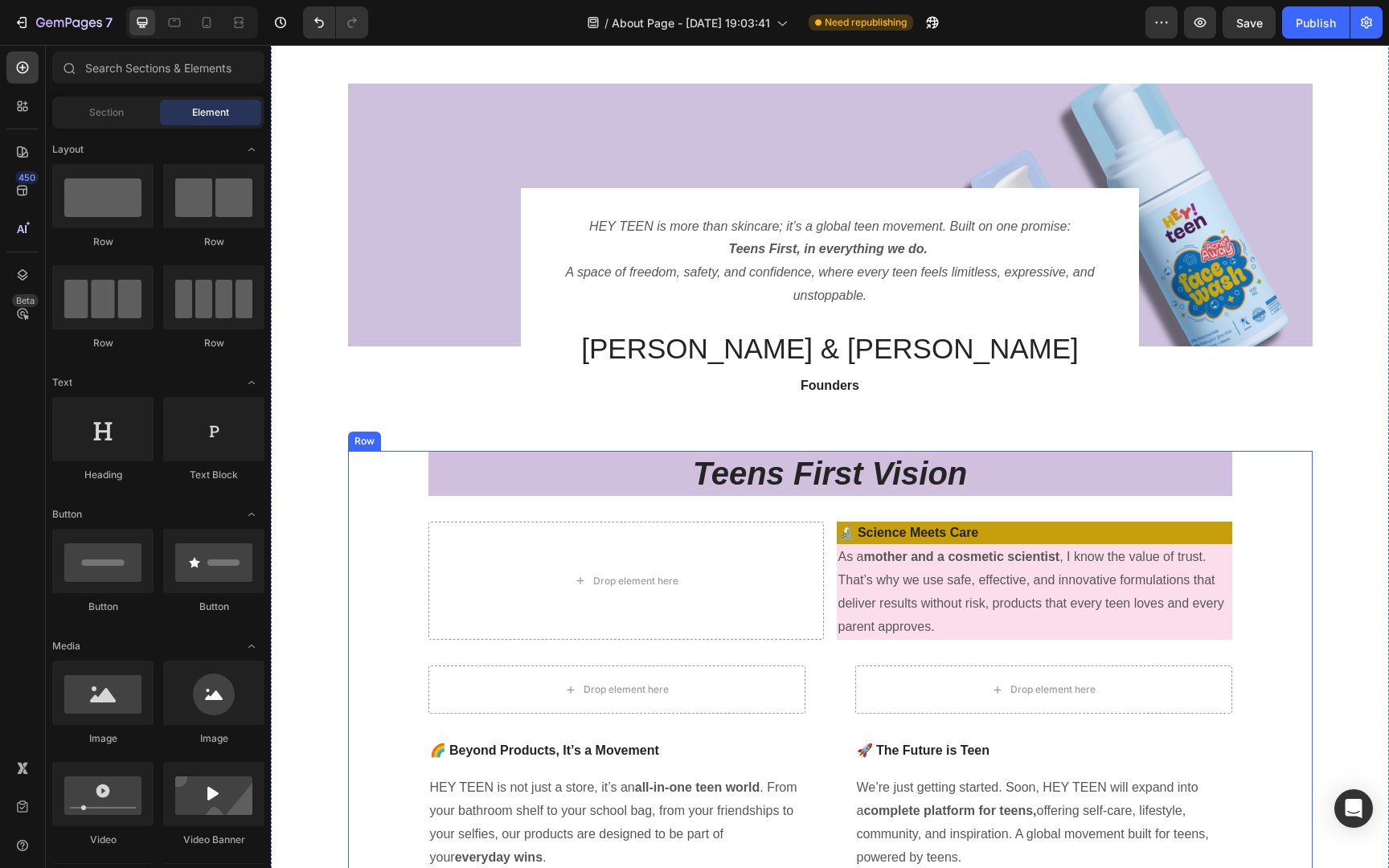
click at [1274, 541] on div "Teens First Vision Heading Drop element here 🔬 Science Meets Care Text block As…" at bounding box center [830, 661] width 964 height 420
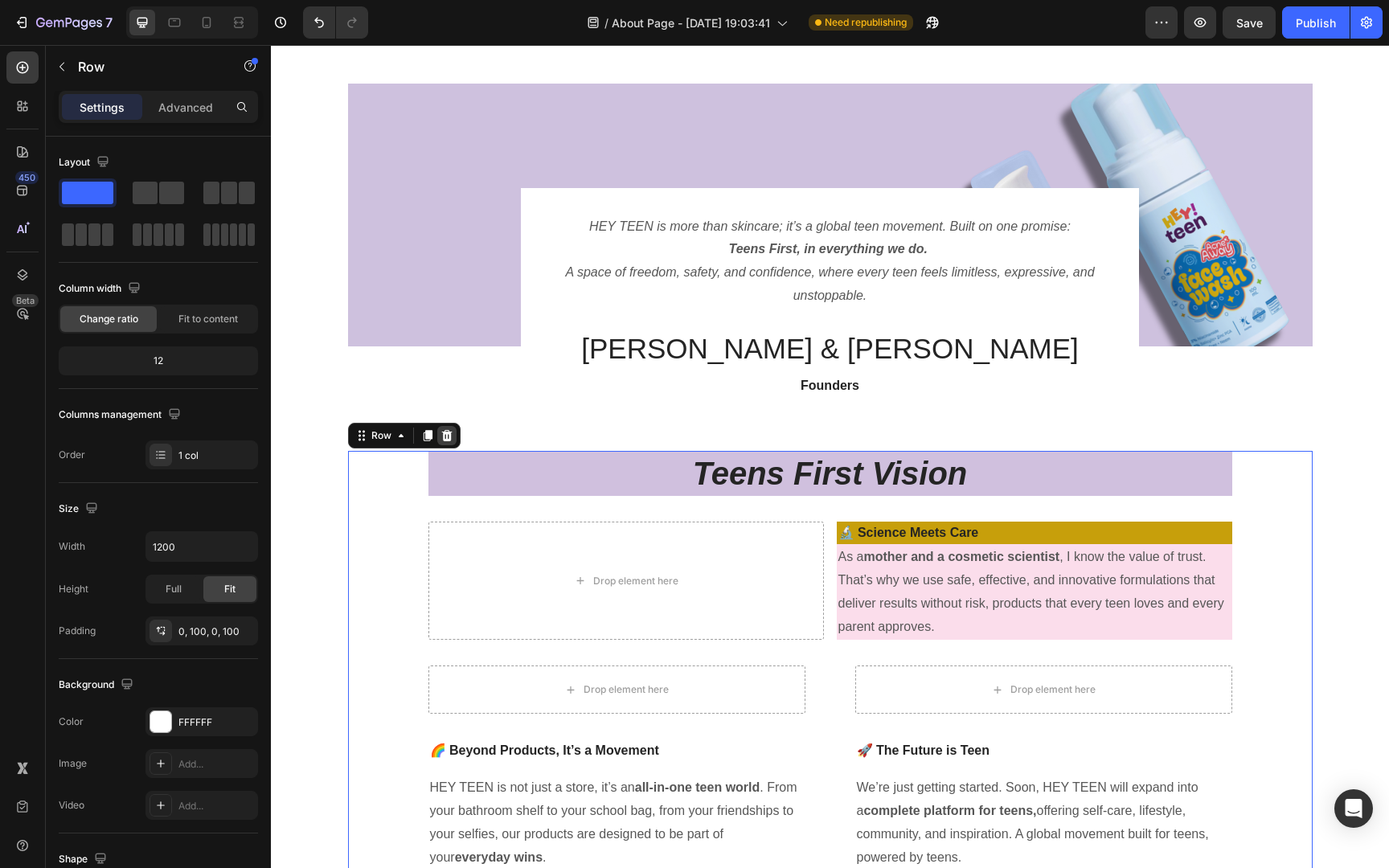
click at [442, 433] on icon at bounding box center [446, 435] width 10 height 11
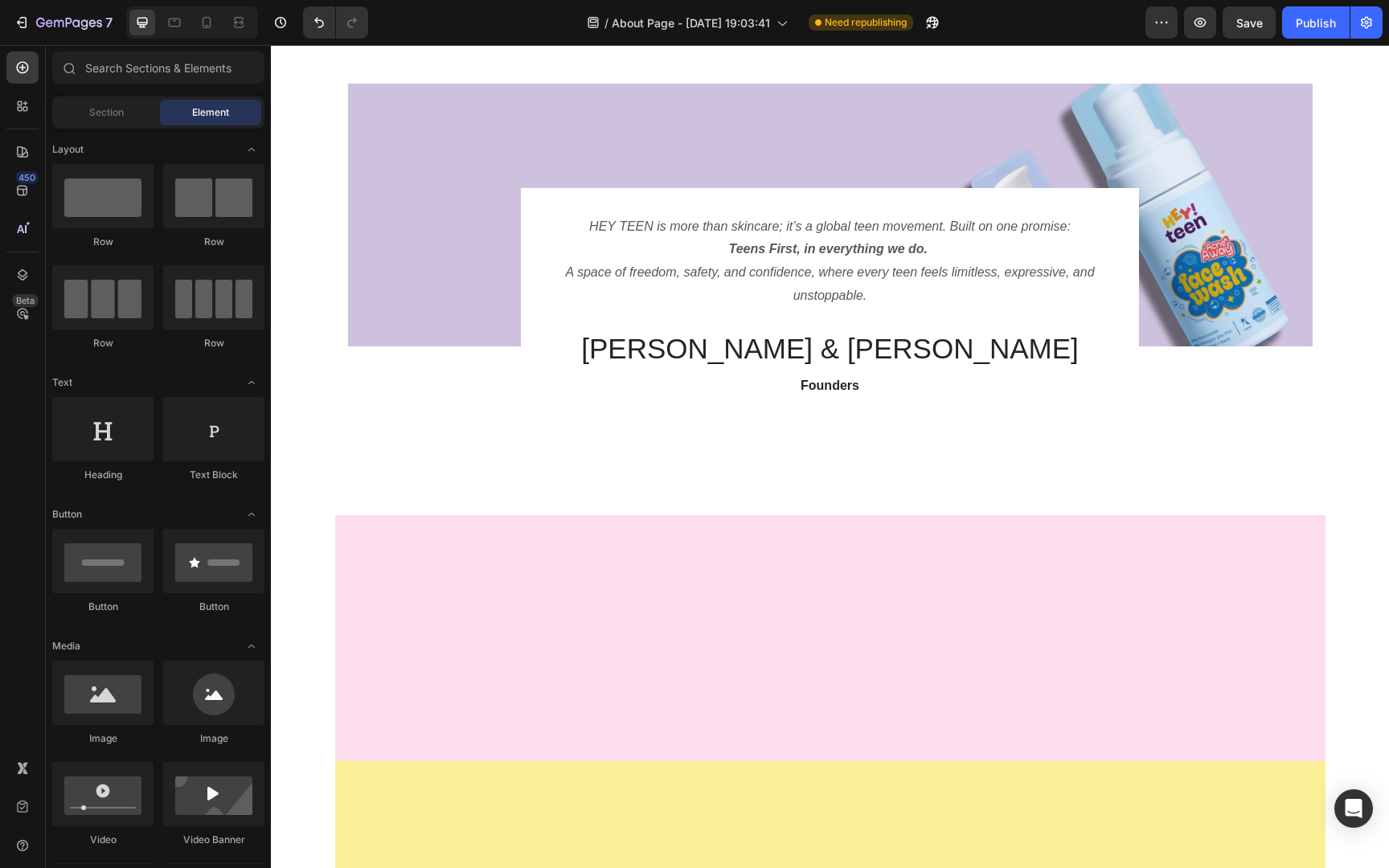
click at [647, 531] on div at bounding box center [830, 637] width 990 height 246
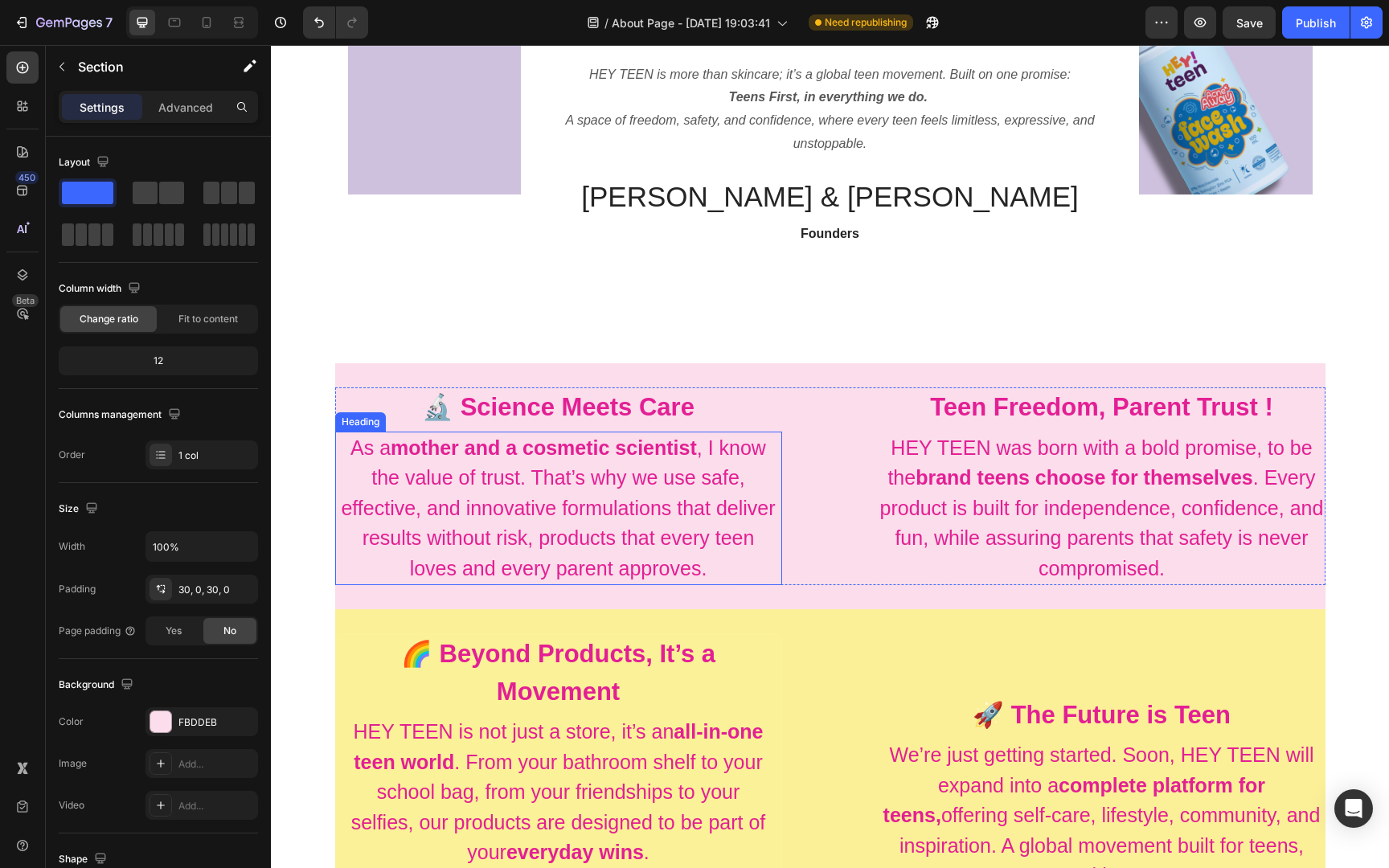
scroll to position [203, 0]
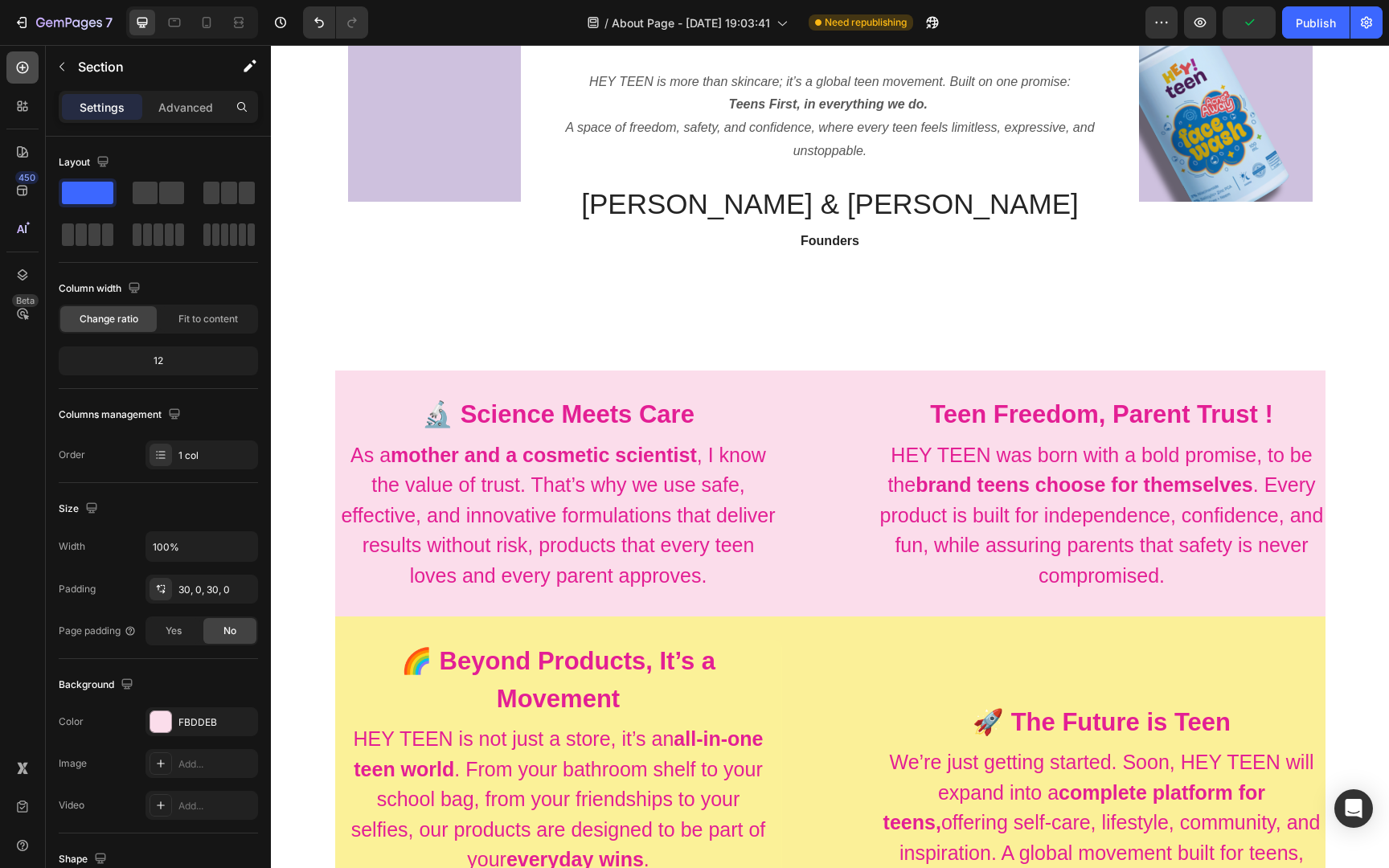
click at [18, 65] on icon at bounding box center [22, 67] width 16 height 16
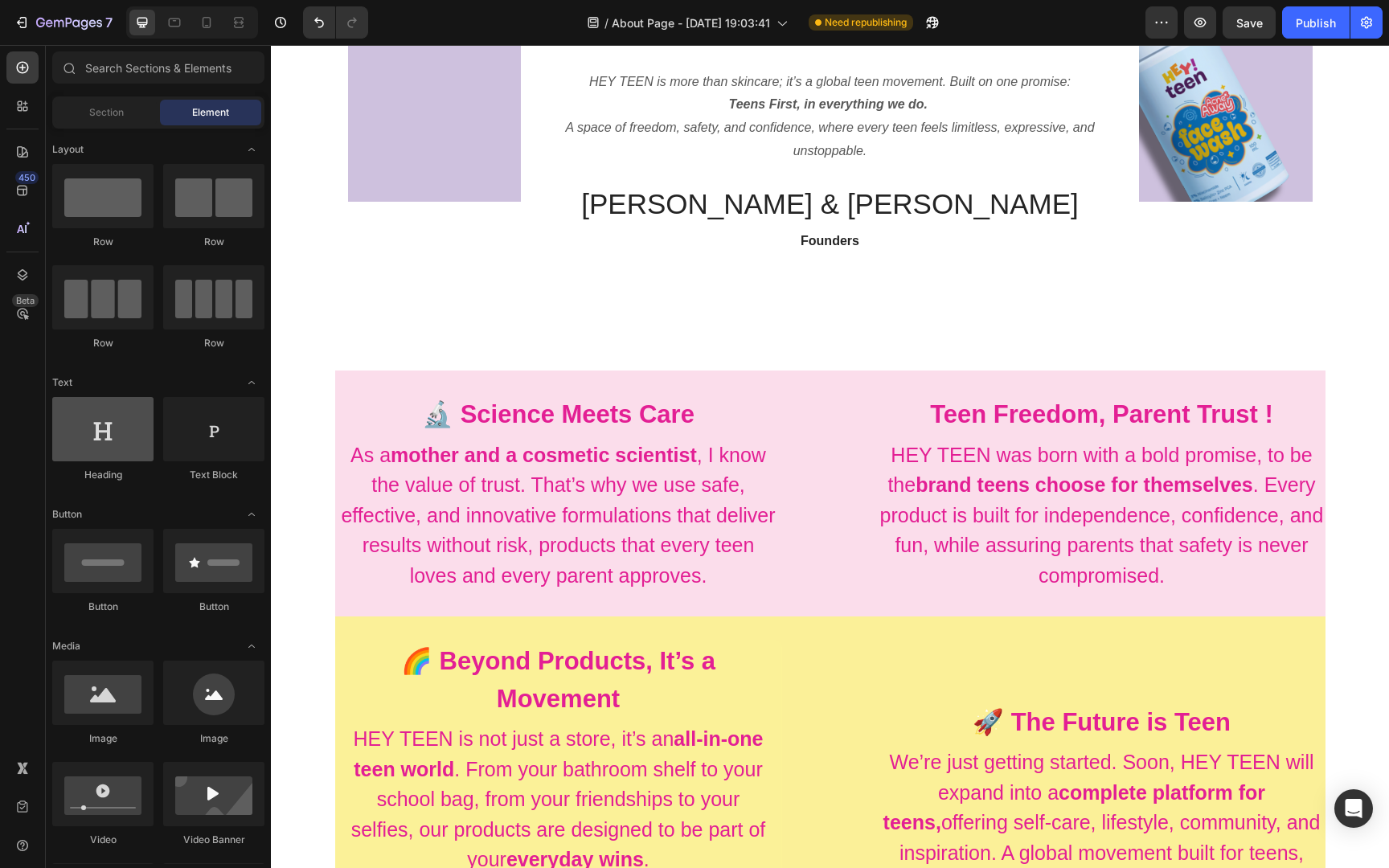
click at [119, 411] on div at bounding box center [102, 429] width 102 height 65
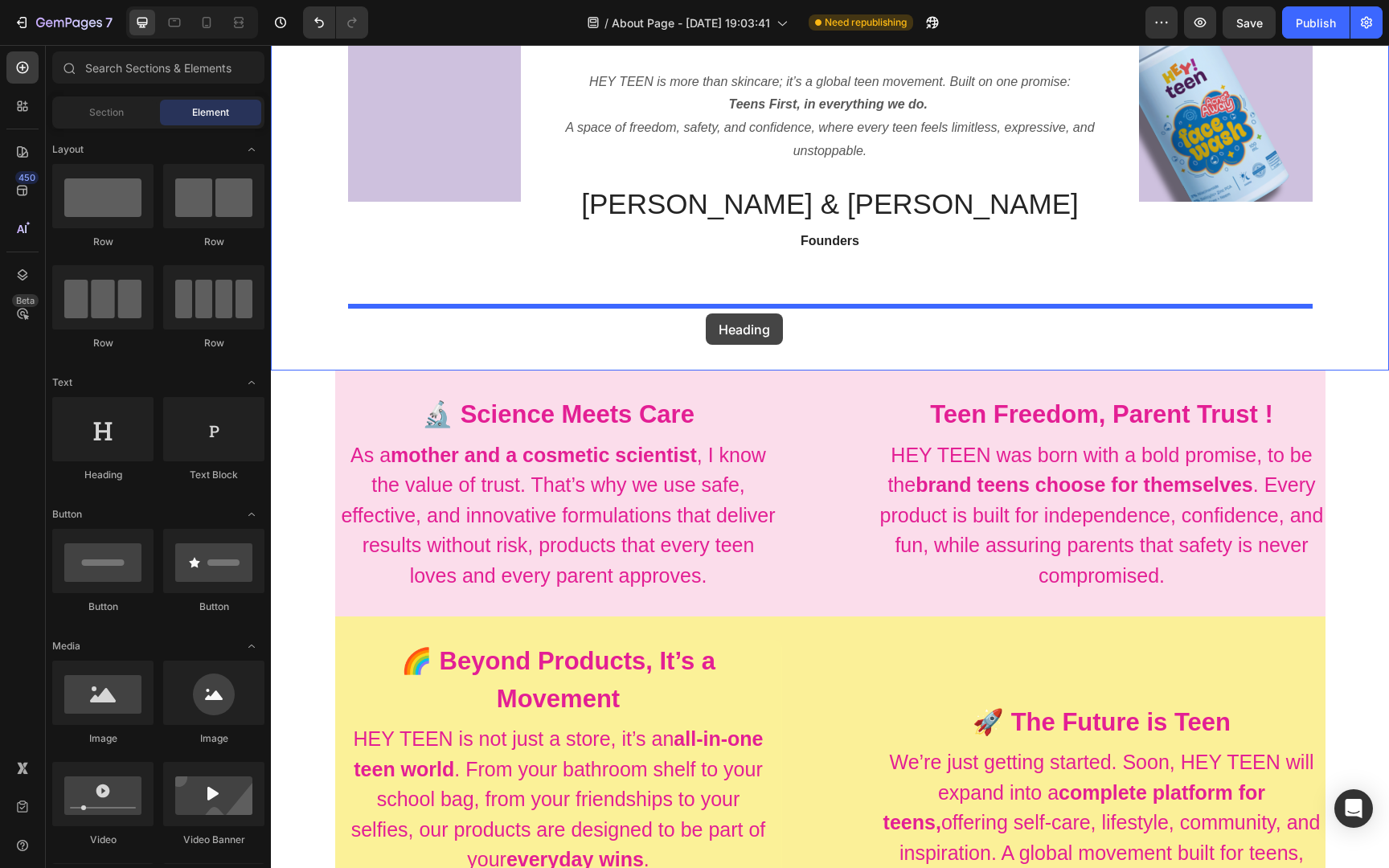
drag, startPoint x: 371, startPoint y: 473, endPoint x: 705, endPoint y: 313, distance: 370.3
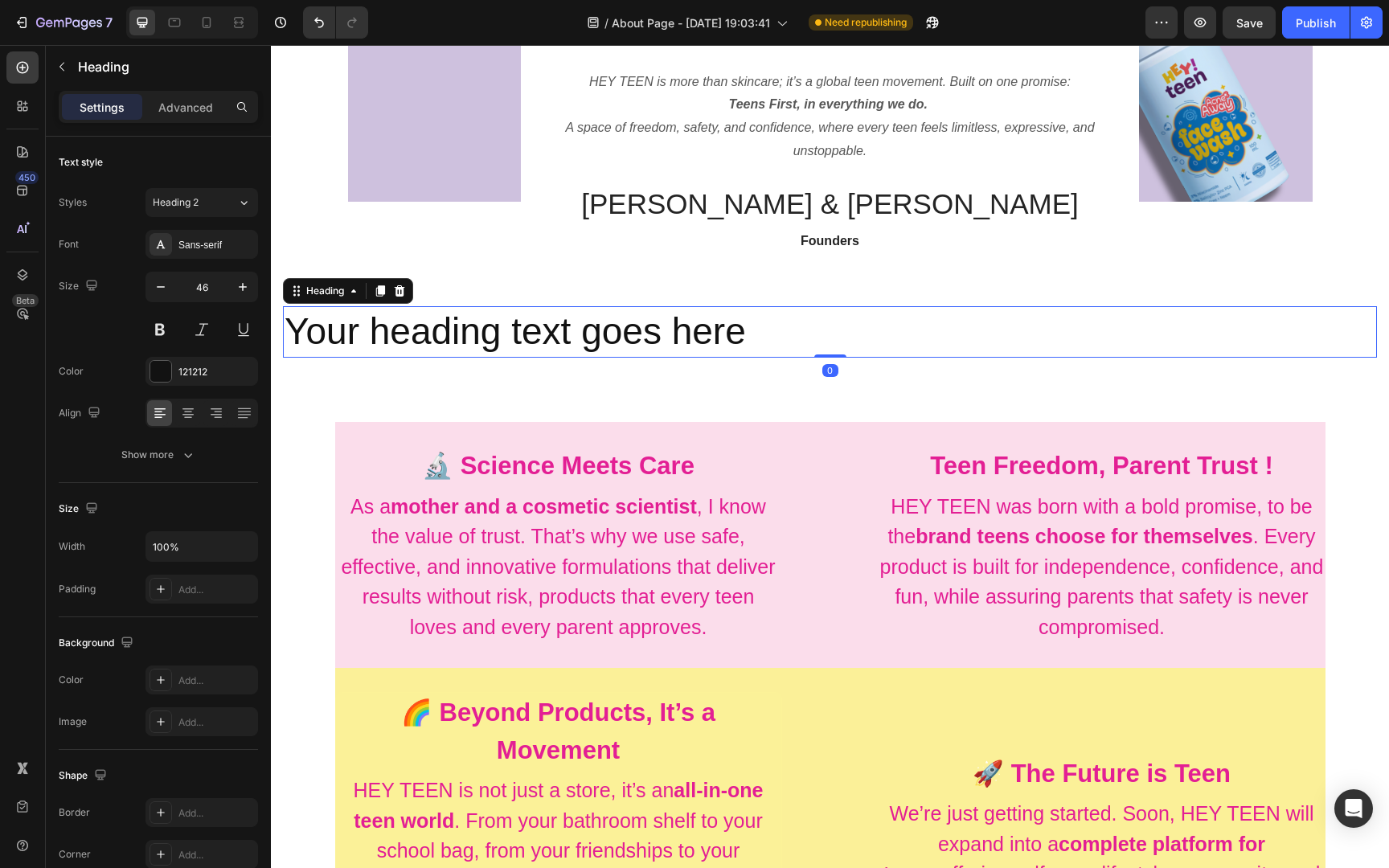
click at [696, 323] on h2 "Your heading text goes here" at bounding box center [830, 332] width 1093 height 51
click at [696, 323] on p "Your heading text goes here" at bounding box center [830, 332] width 1091 height 48
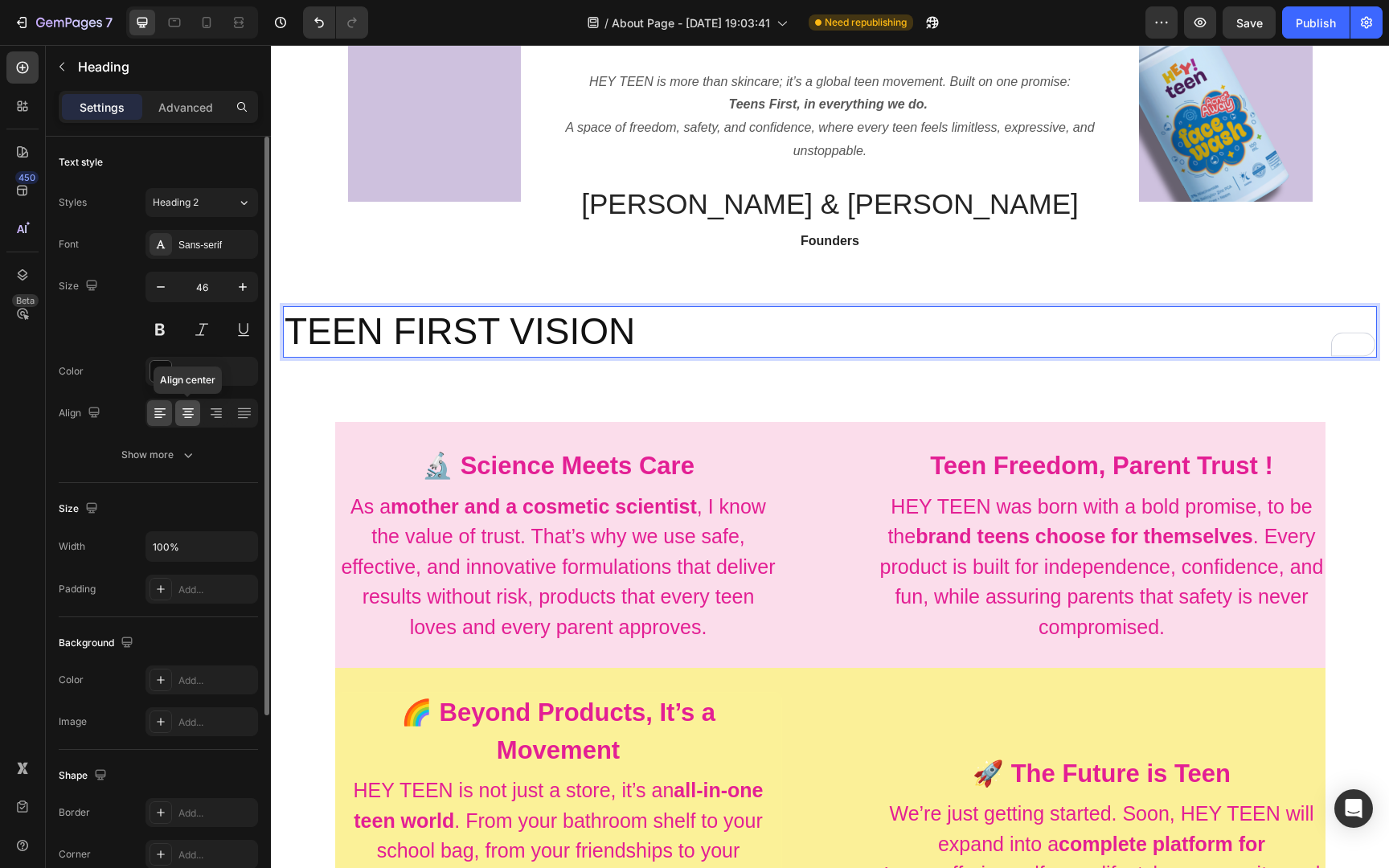
click at [190, 417] on icon at bounding box center [188, 418] width 8 height 2
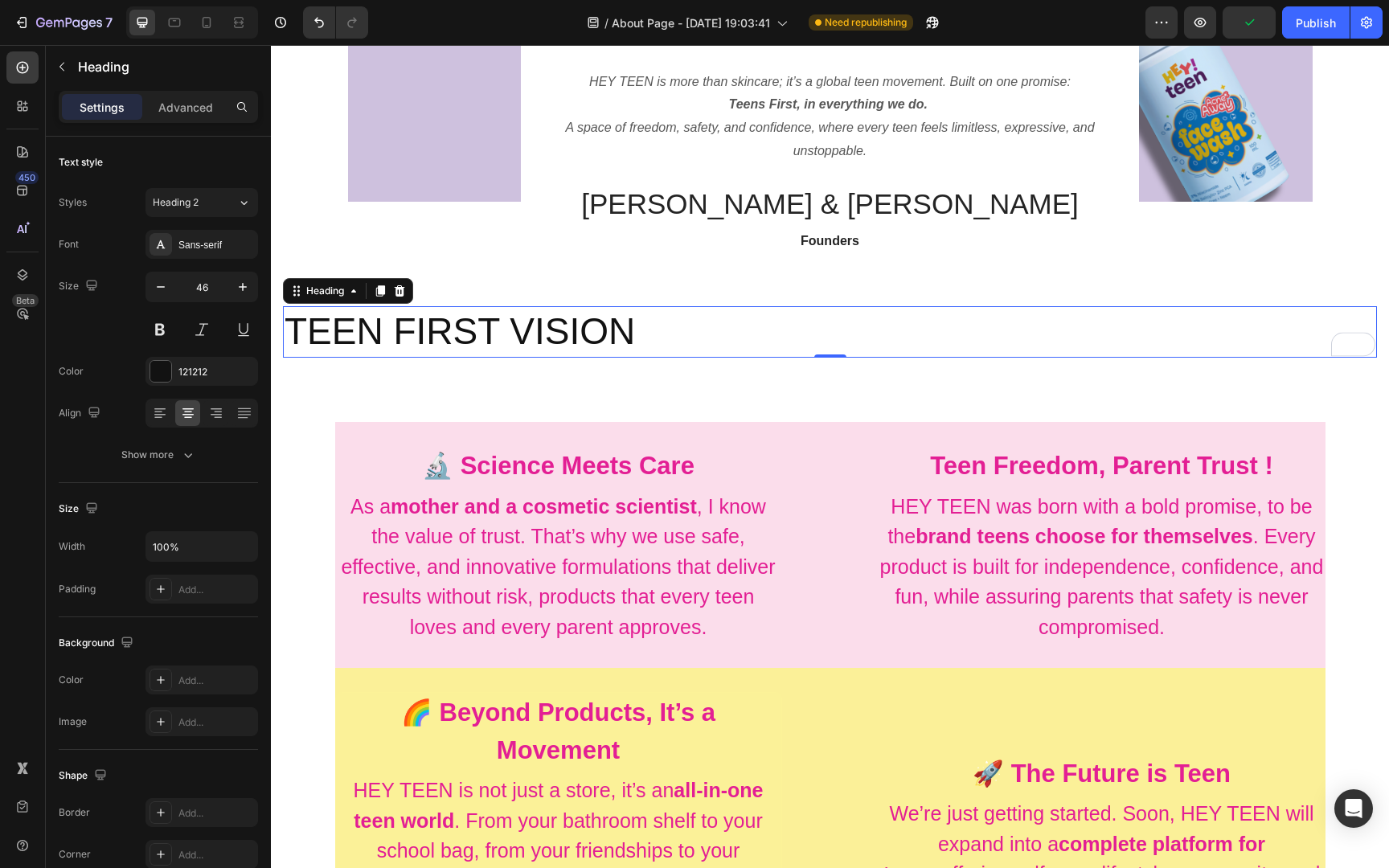
click at [459, 330] on p "TEEN FIRST VISION" at bounding box center [830, 332] width 1091 height 48
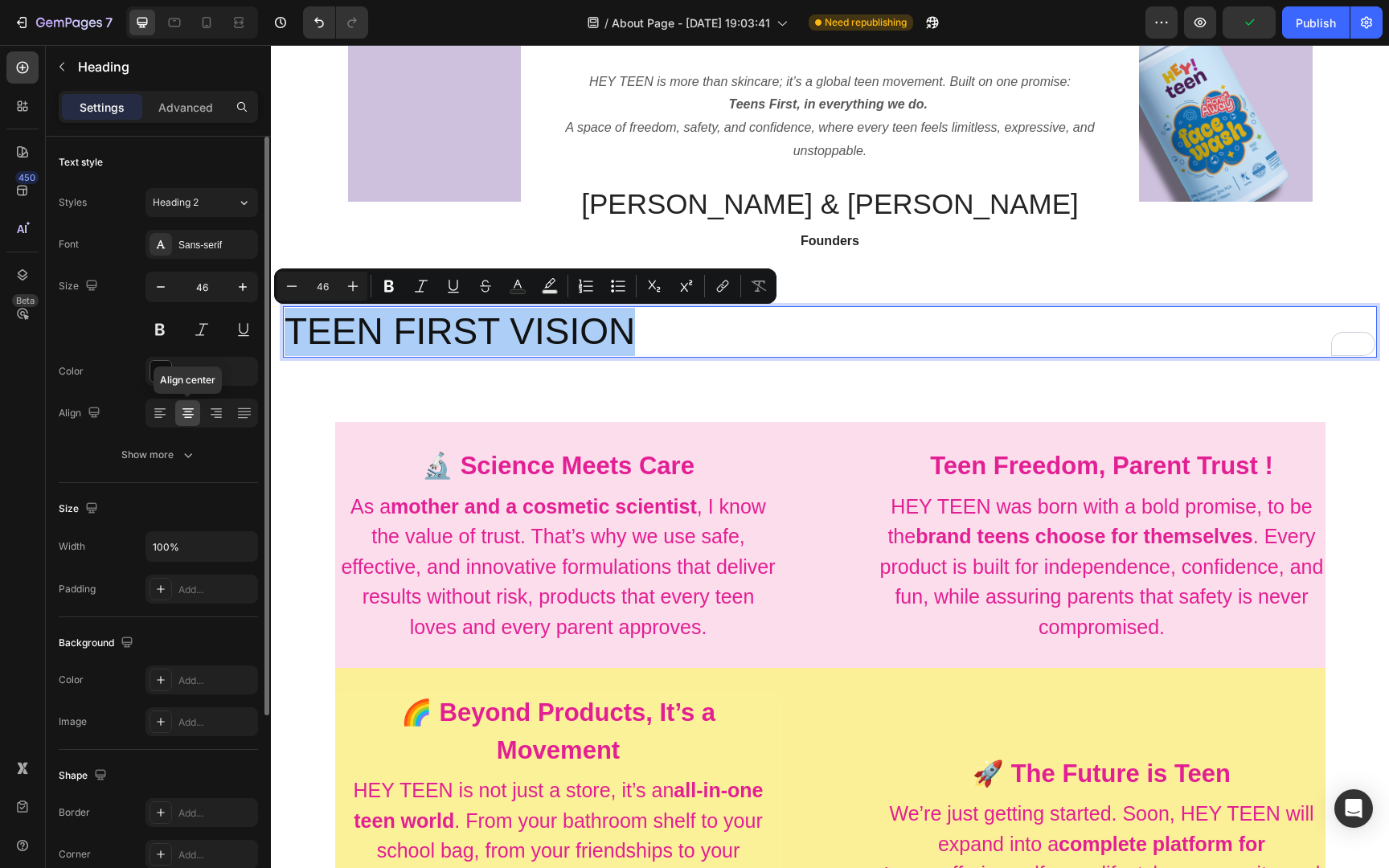
click at [182, 416] on icon at bounding box center [187, 412] width 16 height 16
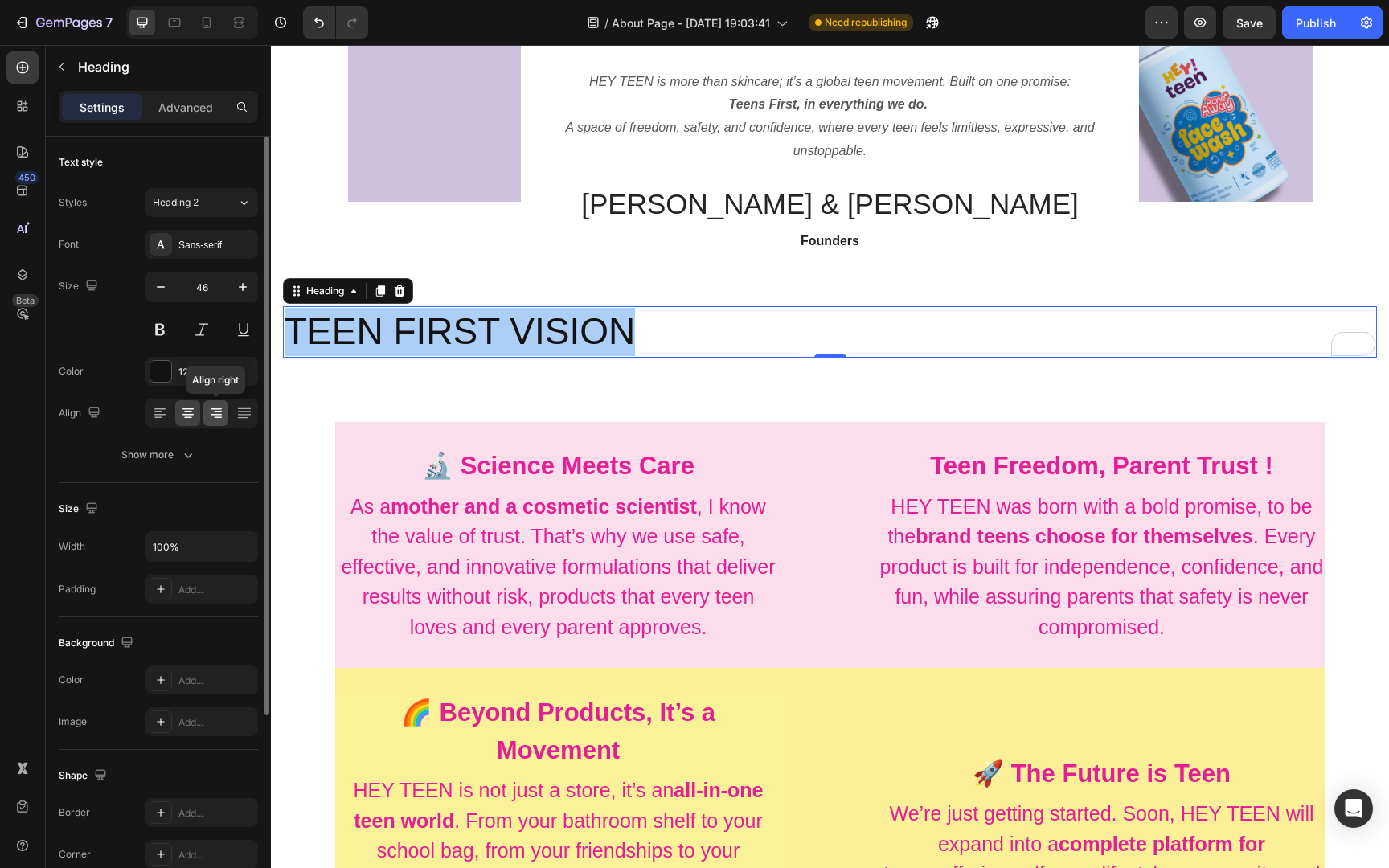
click at [214, 410] on icon at bounding box center [216, 412] width 16 height 16
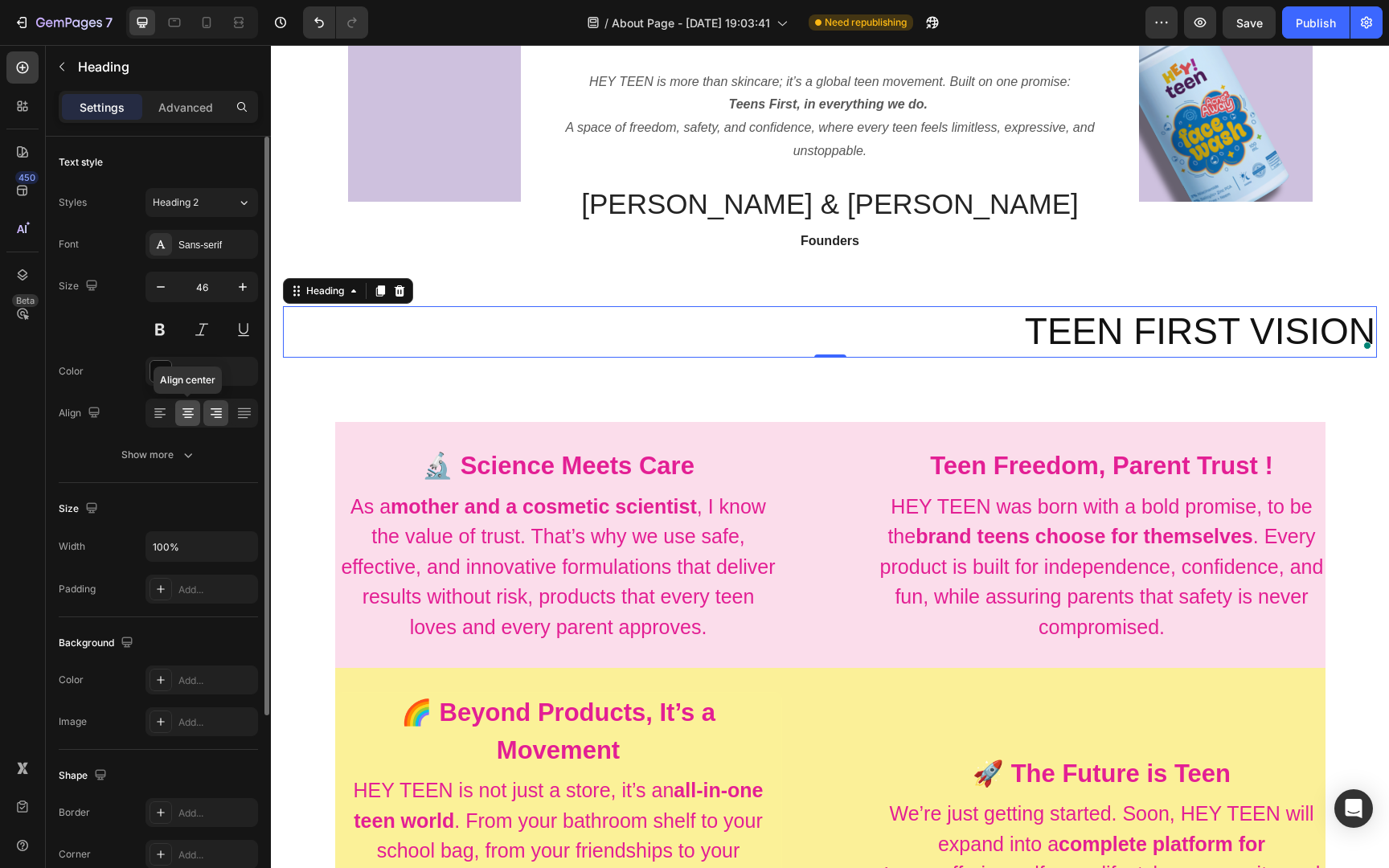
click at [183, 412] on icon at bounding box center [187, 412] width 16 height 16
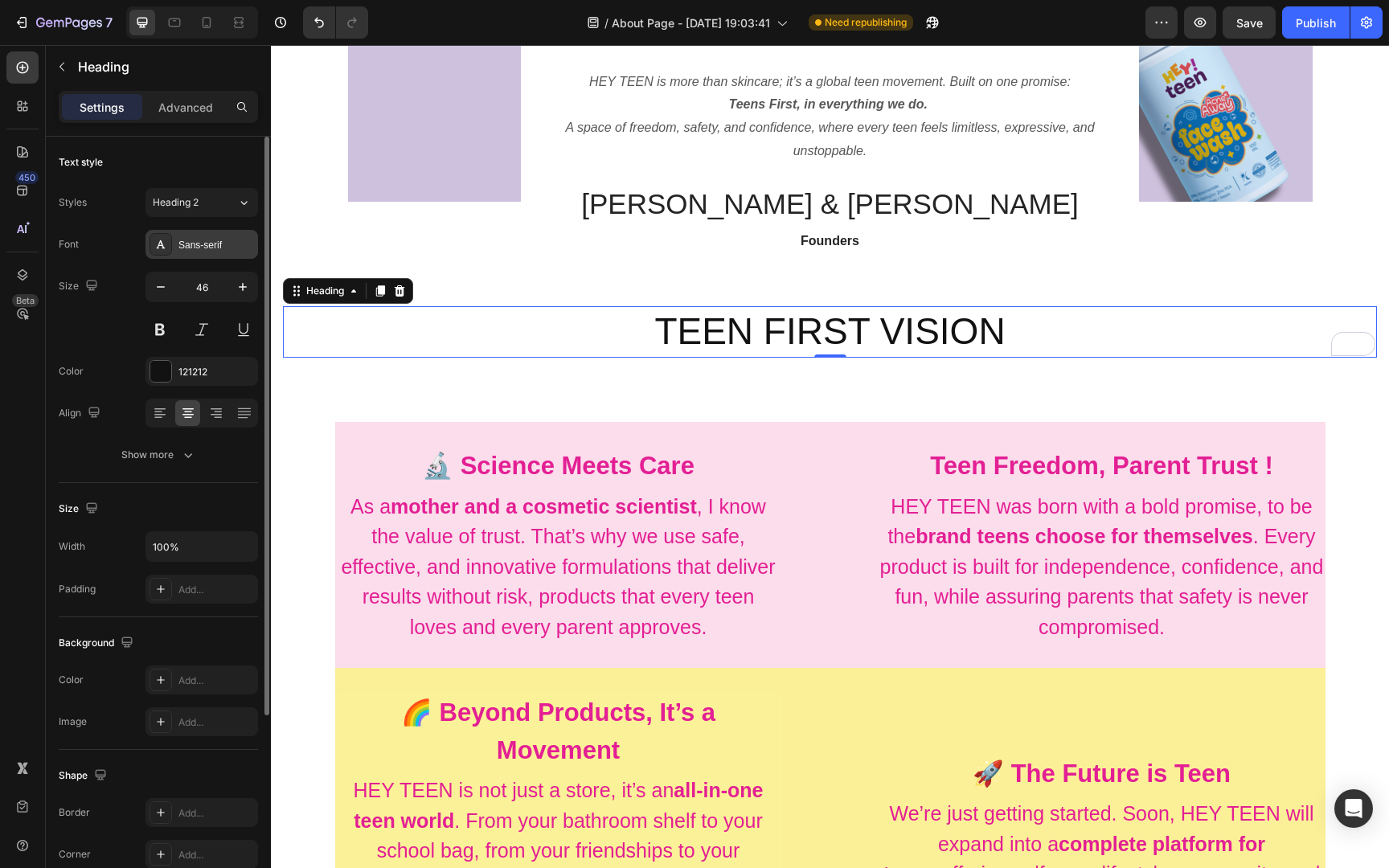
click at [193, 247] on div "Sans-serif" at bounding box center [216, 244] width 76 height 14
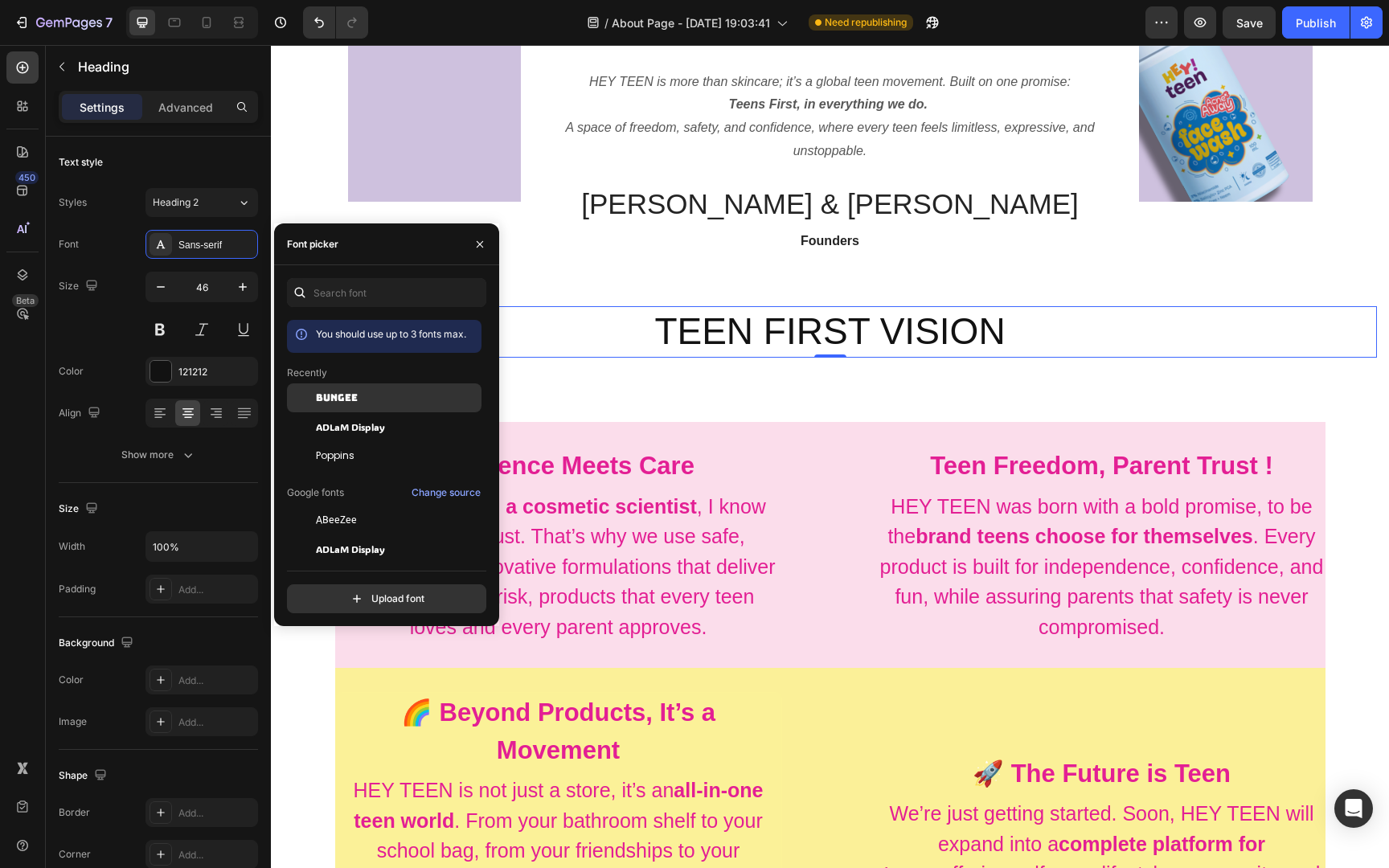
click at [372, 402] on div "Bungee" at bounding box center [396, 397] width 162 height 14
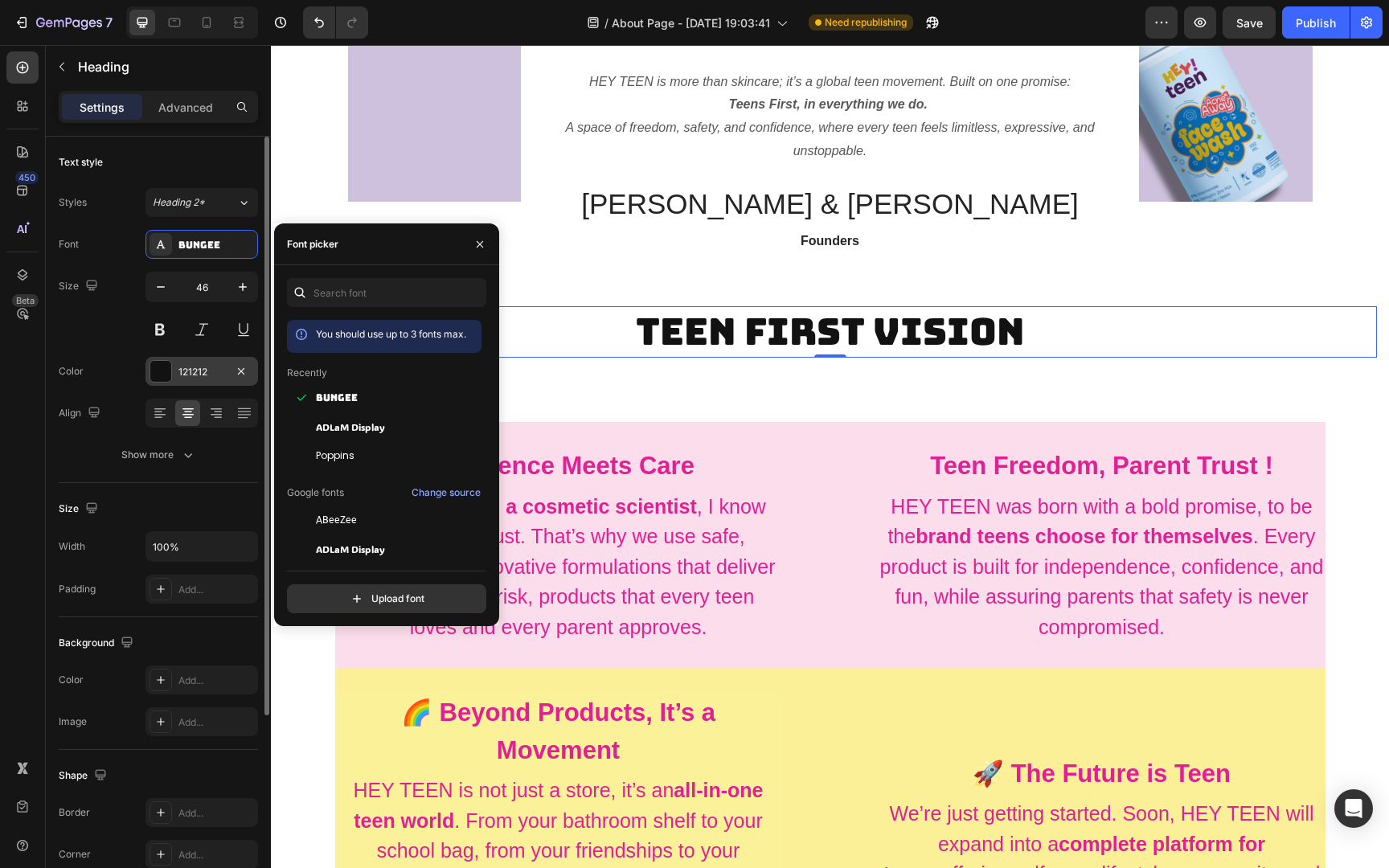
click at [213, 368] on div "121212" at bounding box center [202, 371] width 47 height 14
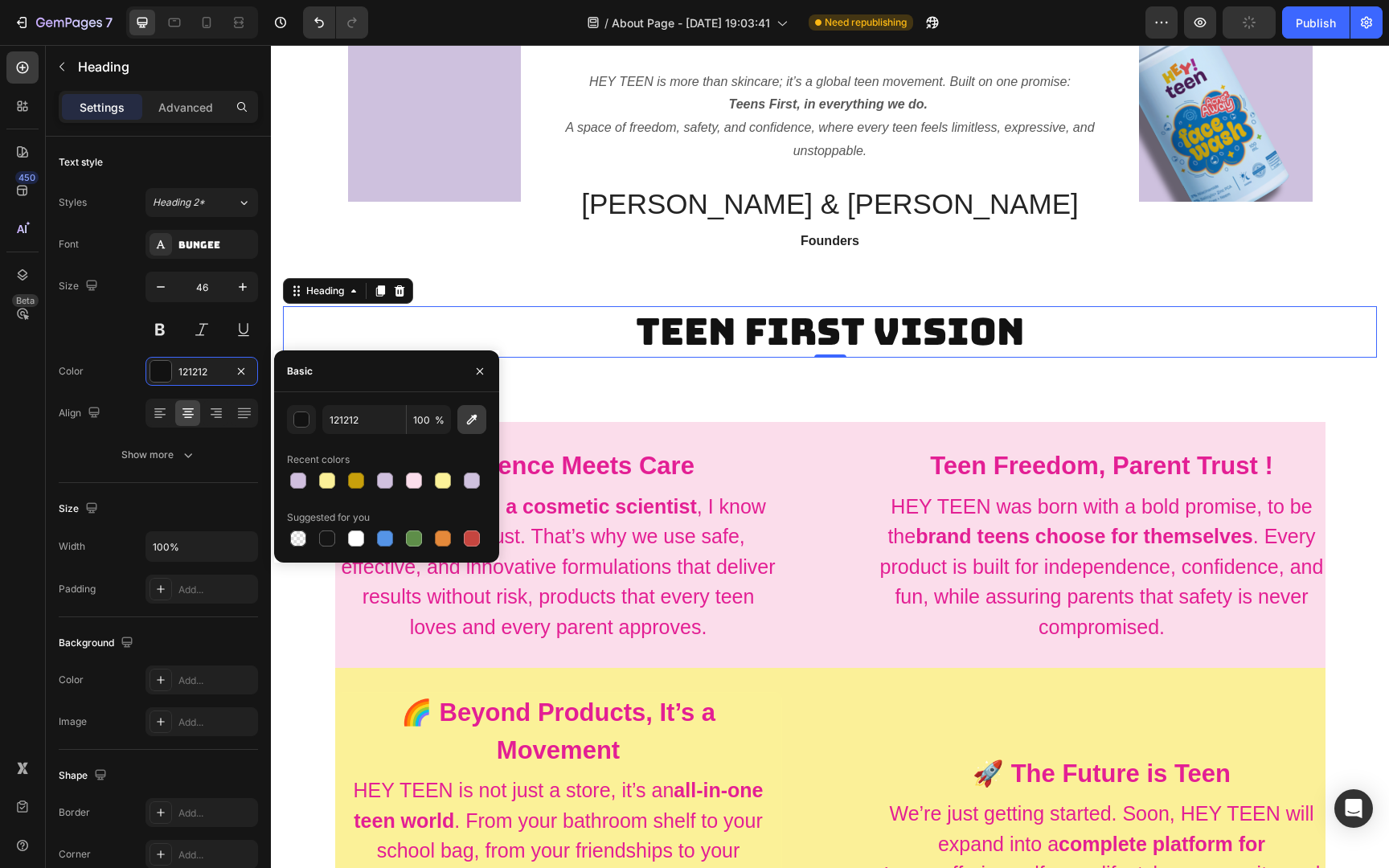
click at [476, 421] on icon "button" at bounding box center [471, 419] width 16 height 16
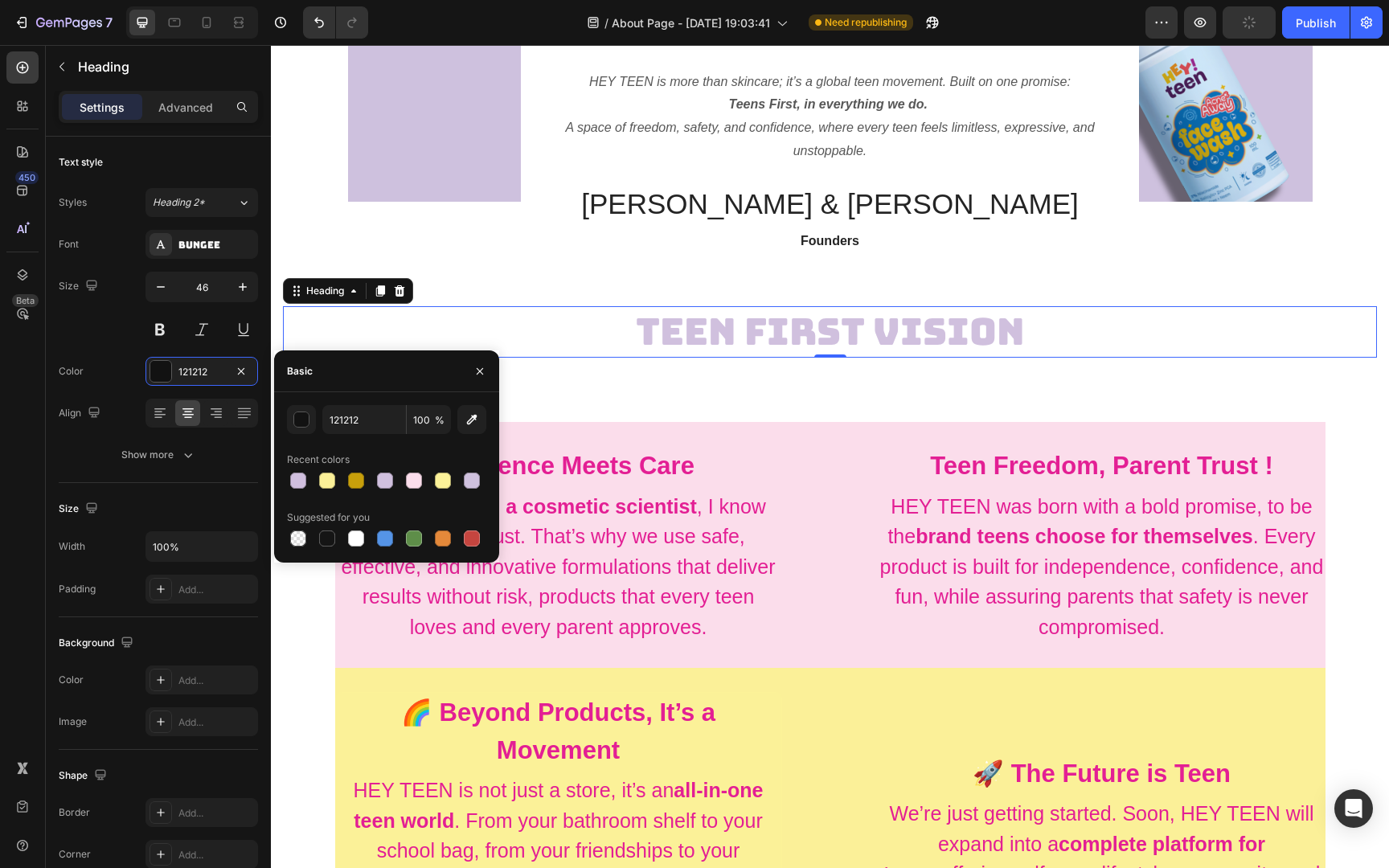
type input "D0C0DE"
click at [601, 506] on strong "mother and a cosmetic scientist" at bounding box center [543, 506] width 307 height 23
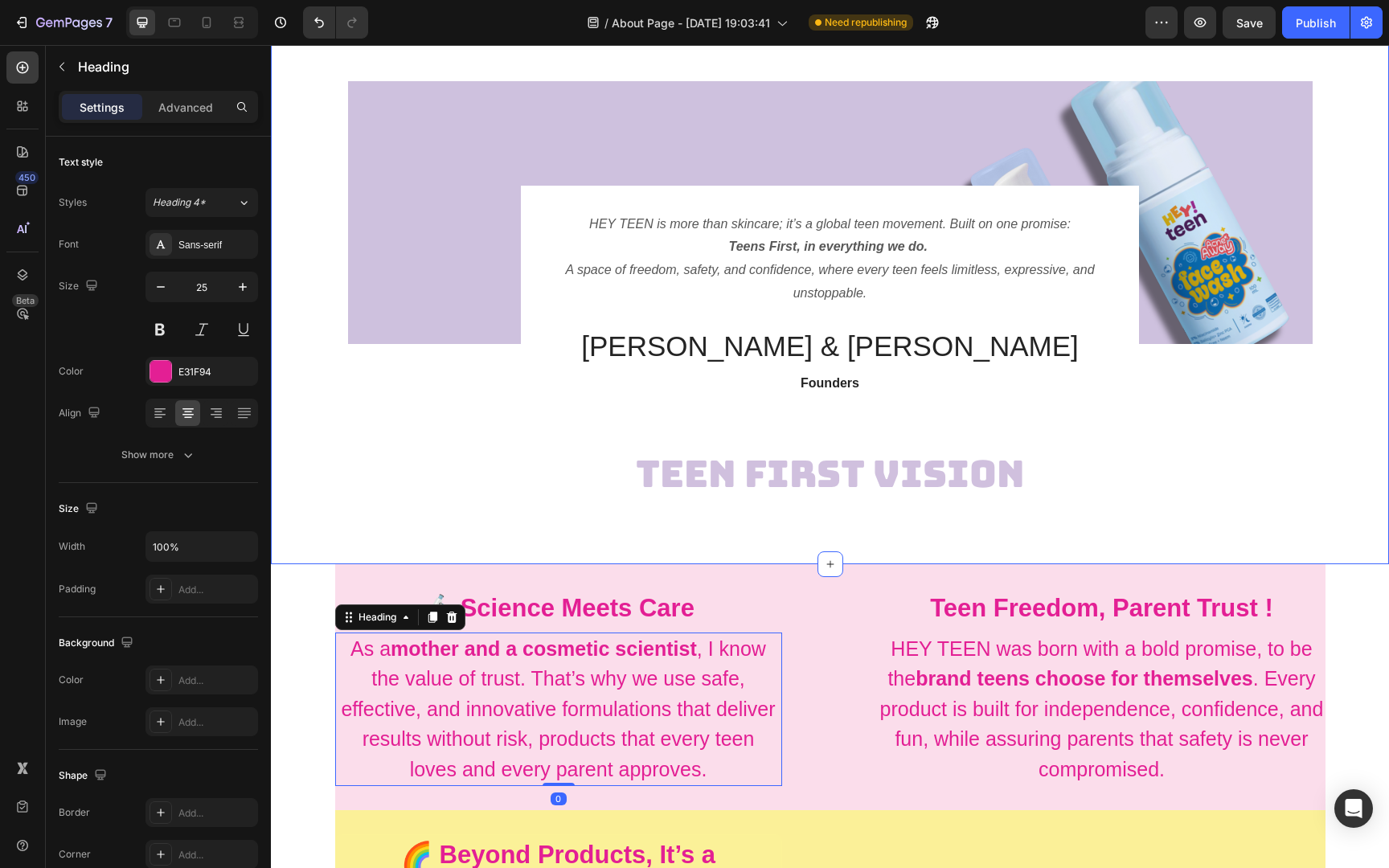
scroll to position [95, 0]
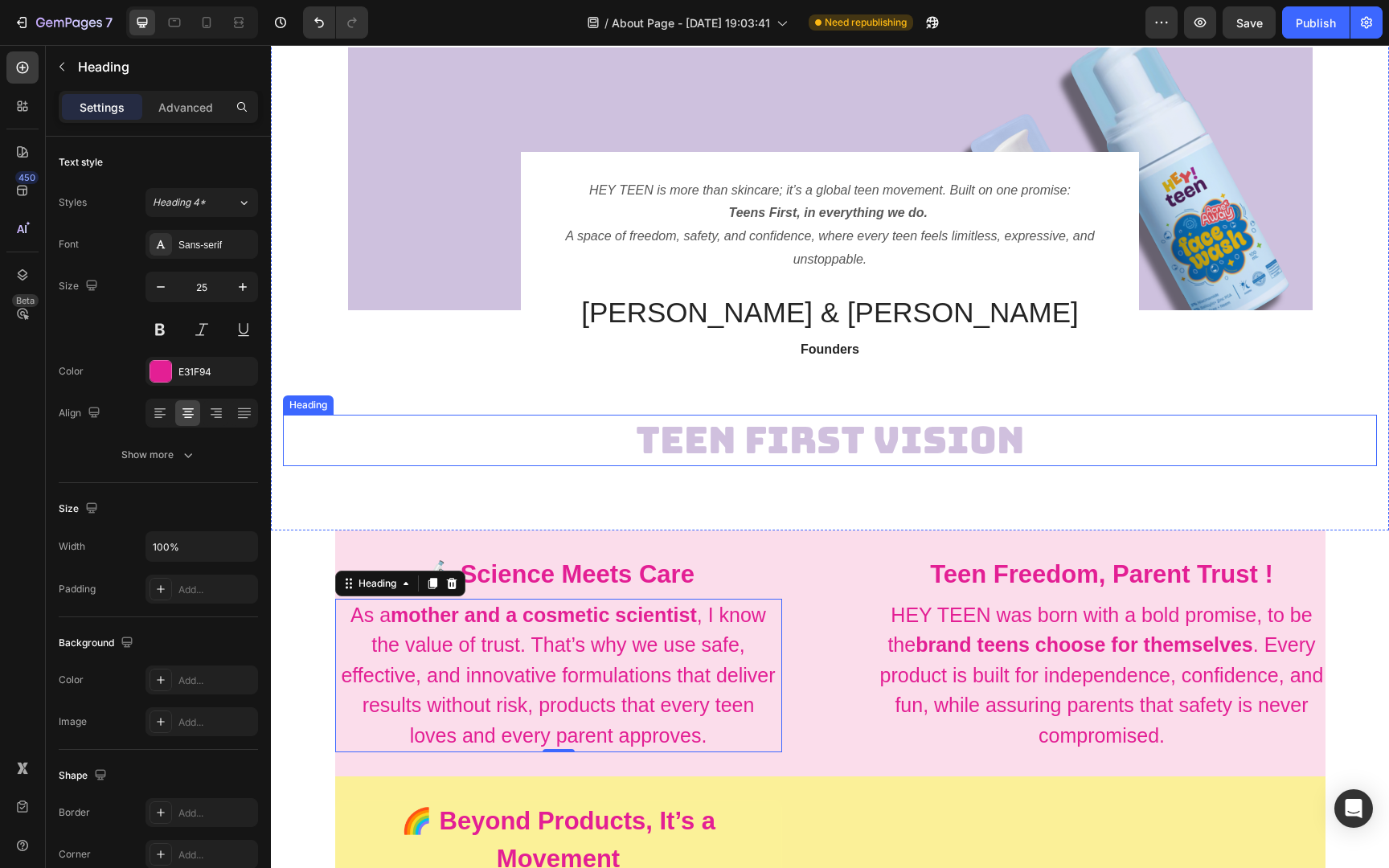
click at [875, 433] on p "TEEN FIRST VISION" at bounding box center [830, 440] width 1091 height 48
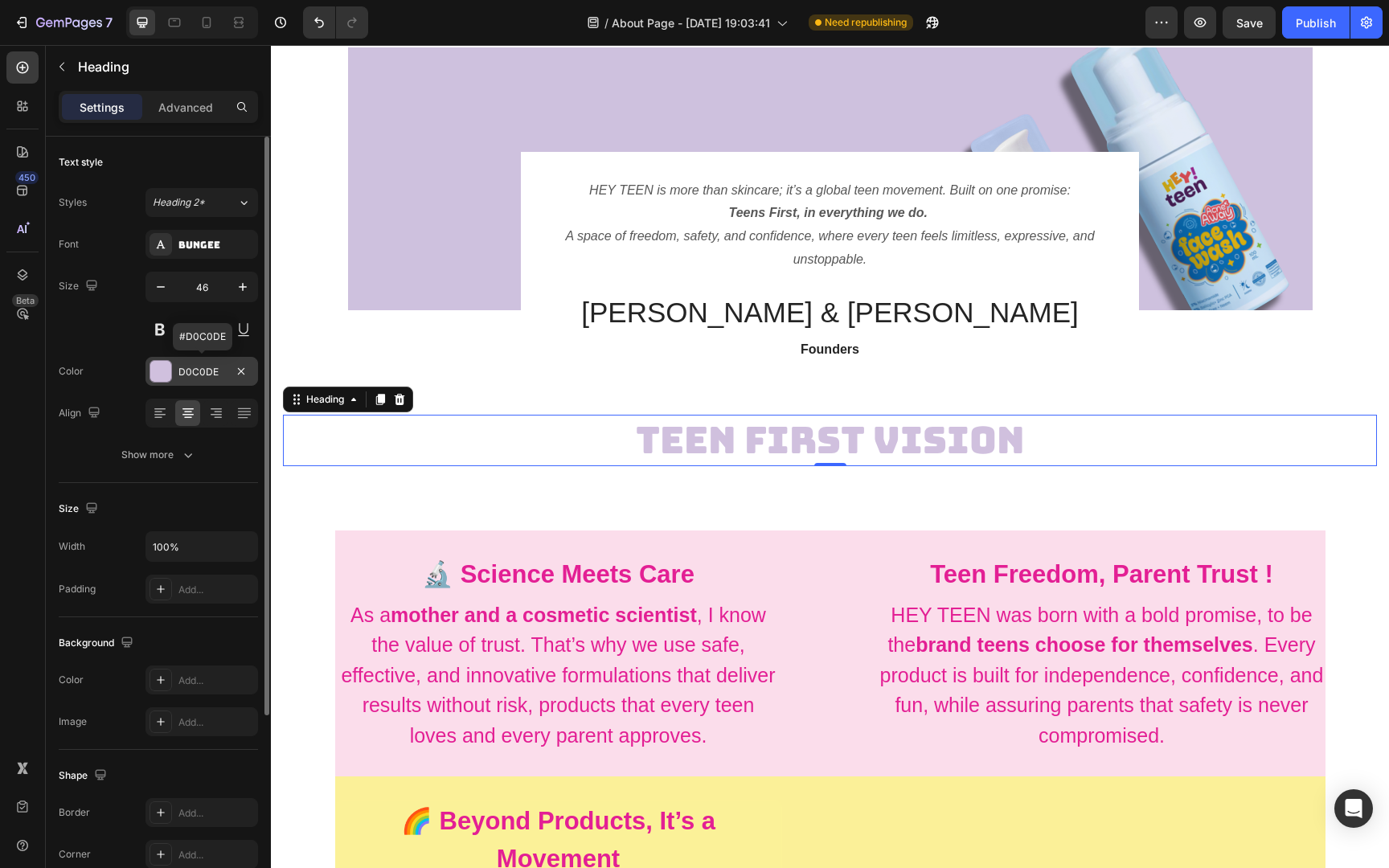
click at [165, 364] on div at bounding box center [160, 371] width 21 height 21
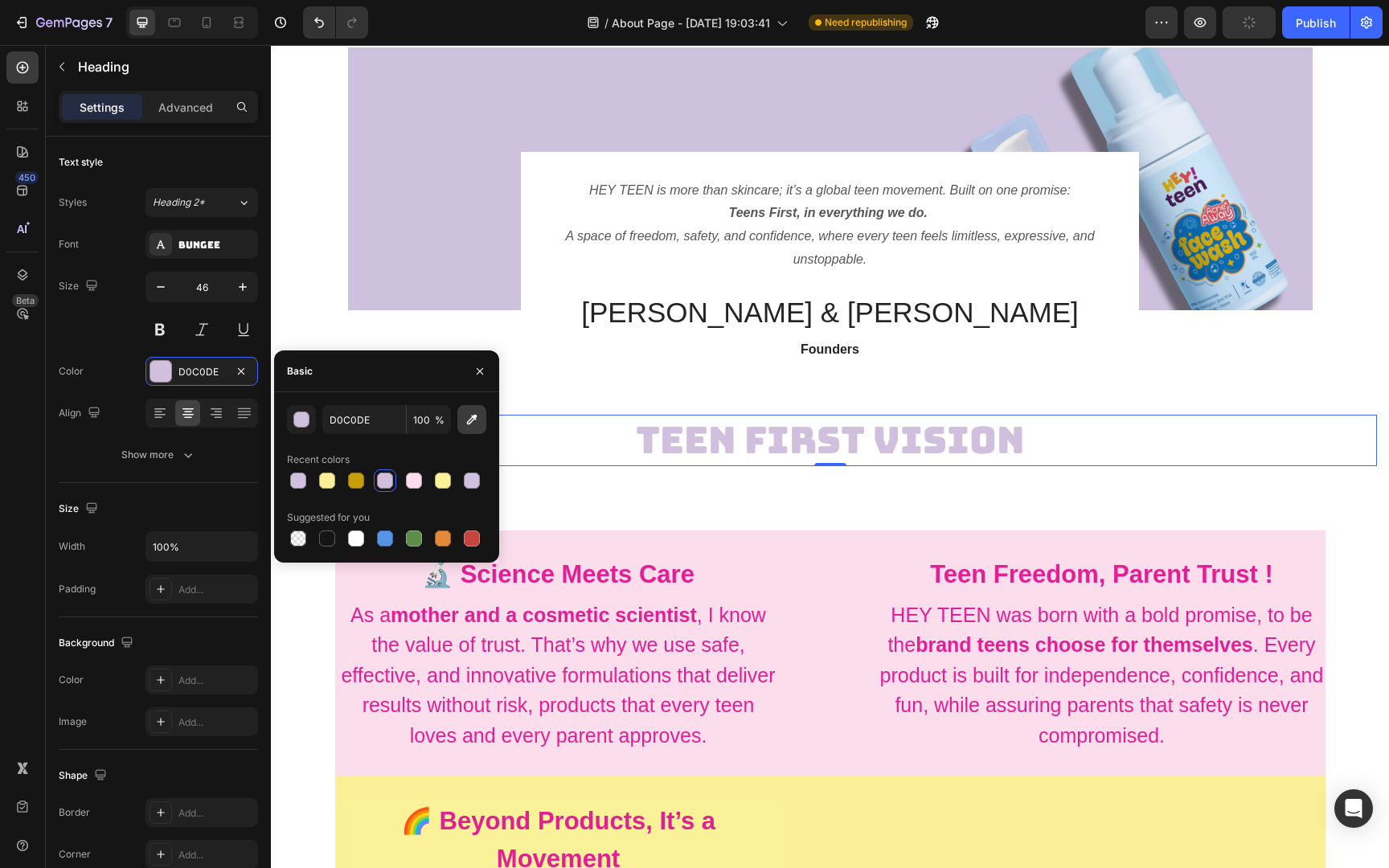
click at [474, 426] on icon "button" at bounding box center [471, 419] width 16 height 16
type input "481E50"
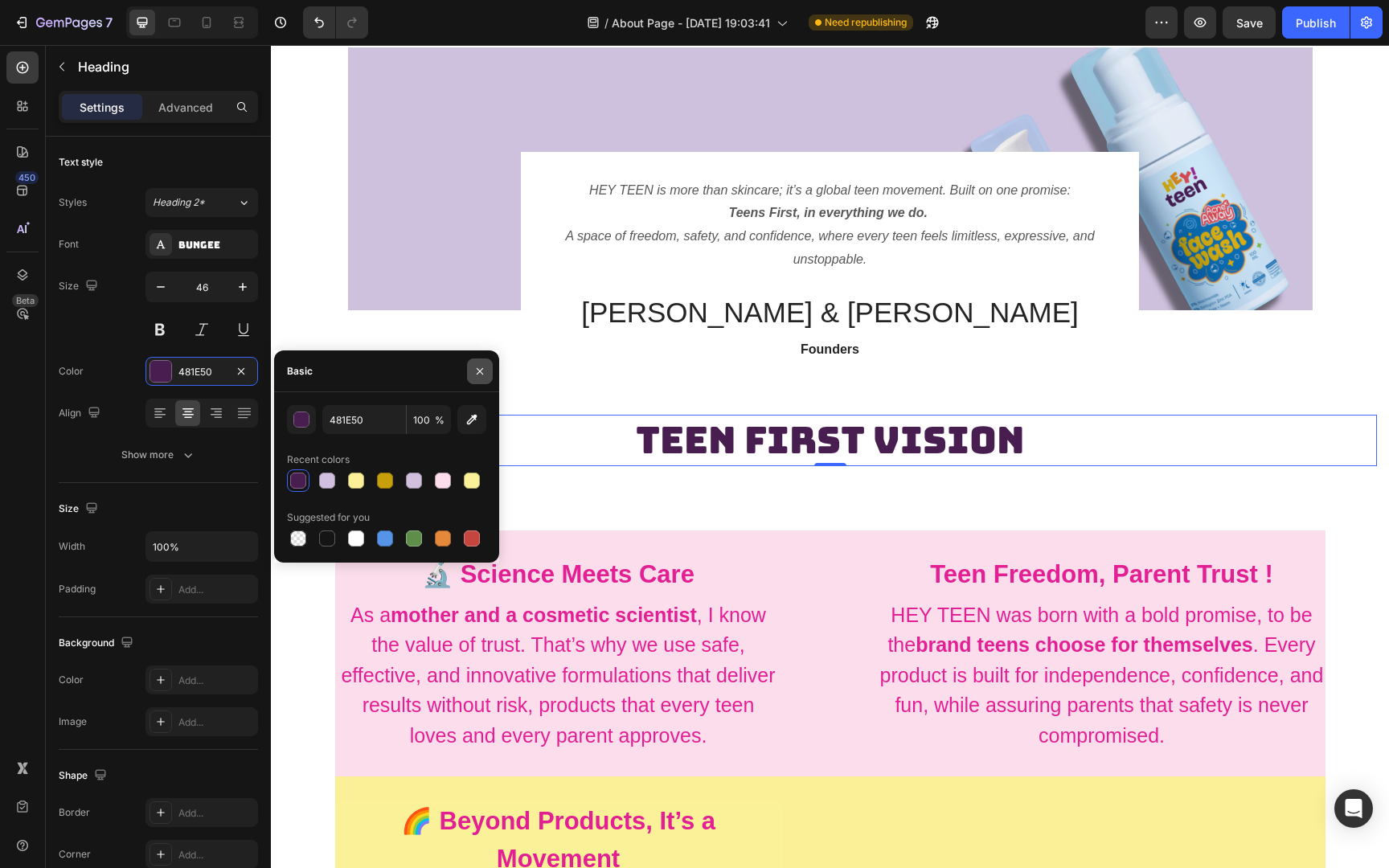
click at [476, 373] on icon "button" at bounding box center [480, 370] width 13 height 13
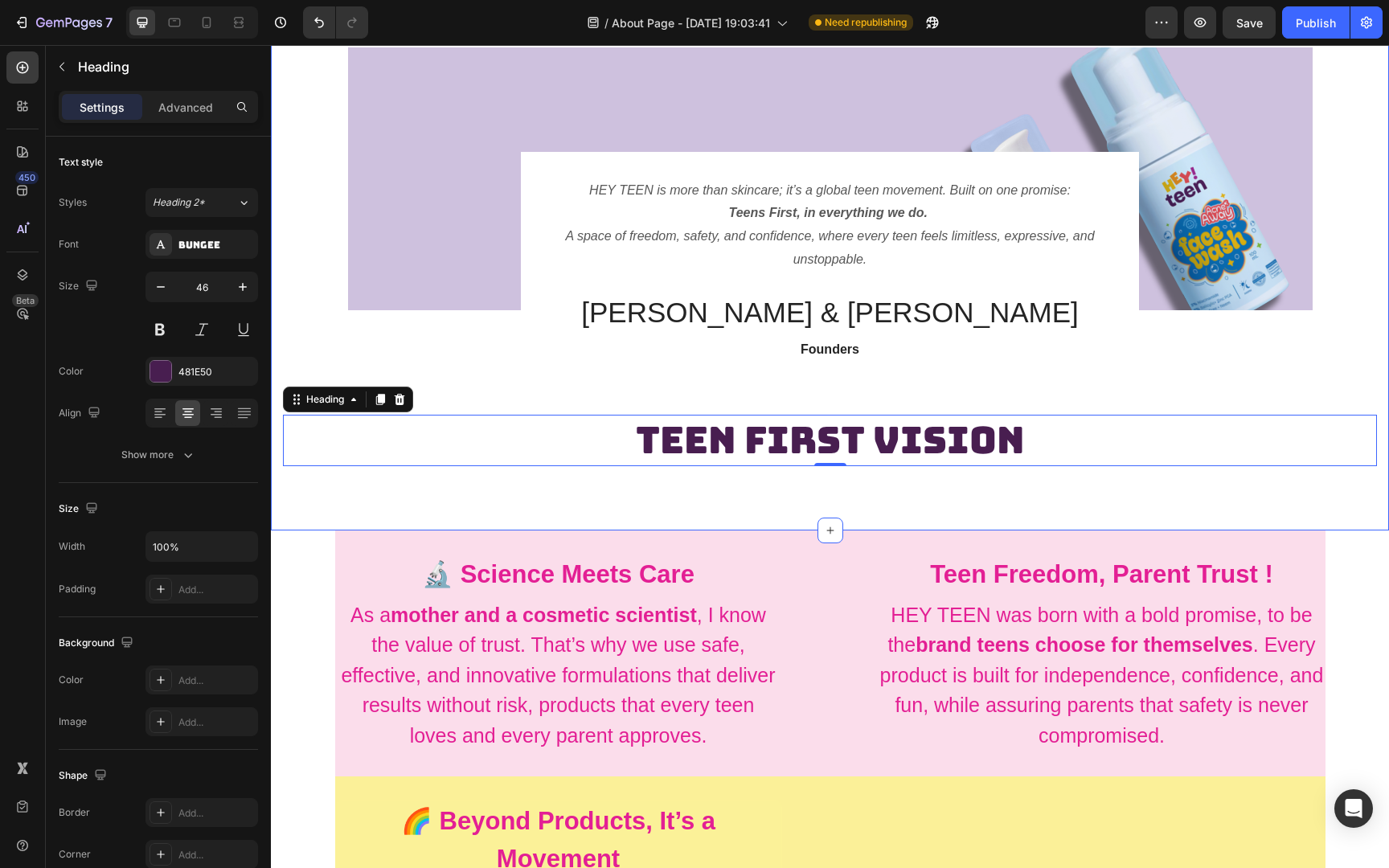
click at [548, 526] on div "Image HEY TEEN is more than skincare; it’s a global teen movement. Built on one…" at bounding box center [830, 257] width 1118 height 547
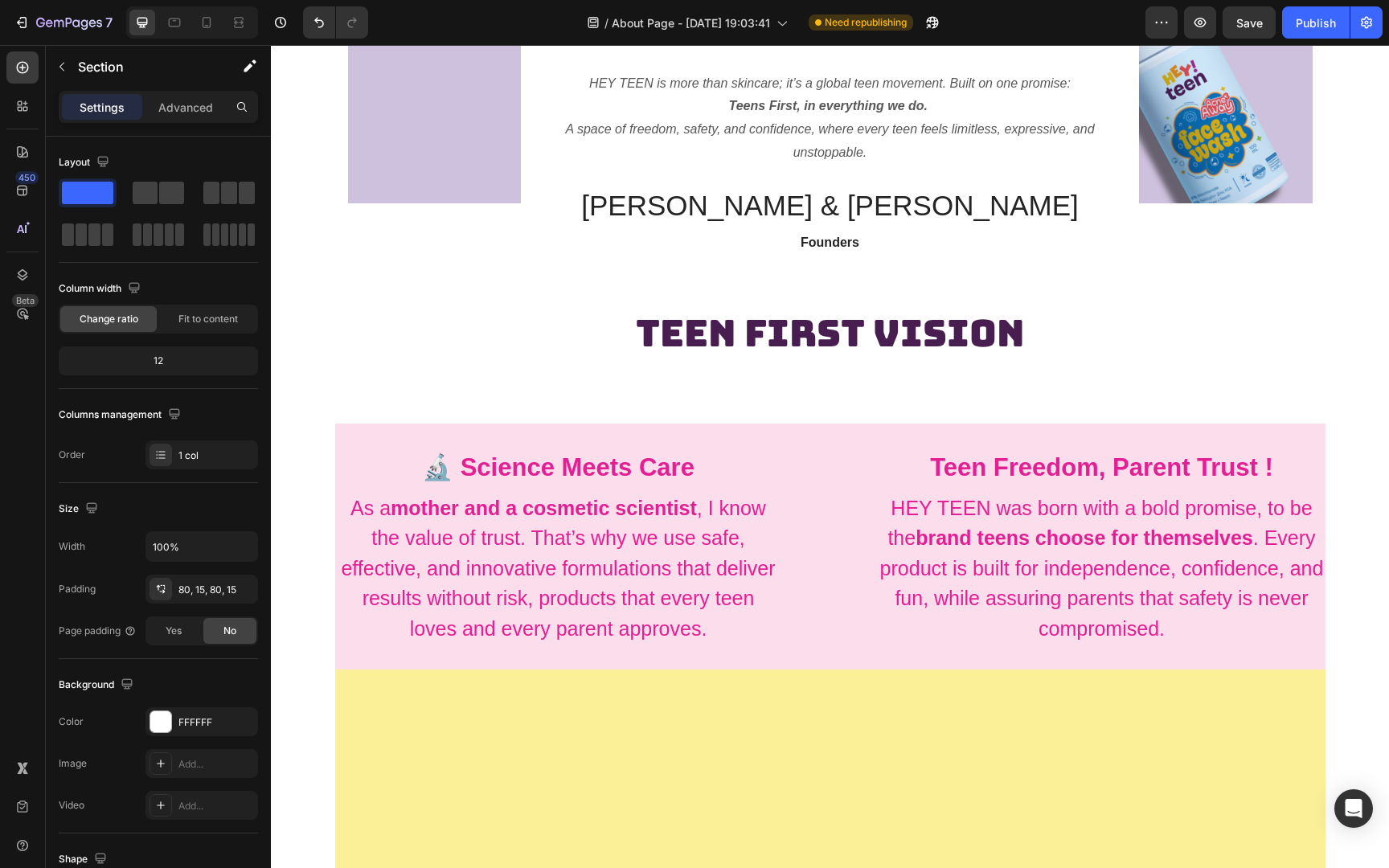
scroll to position [0, 0]
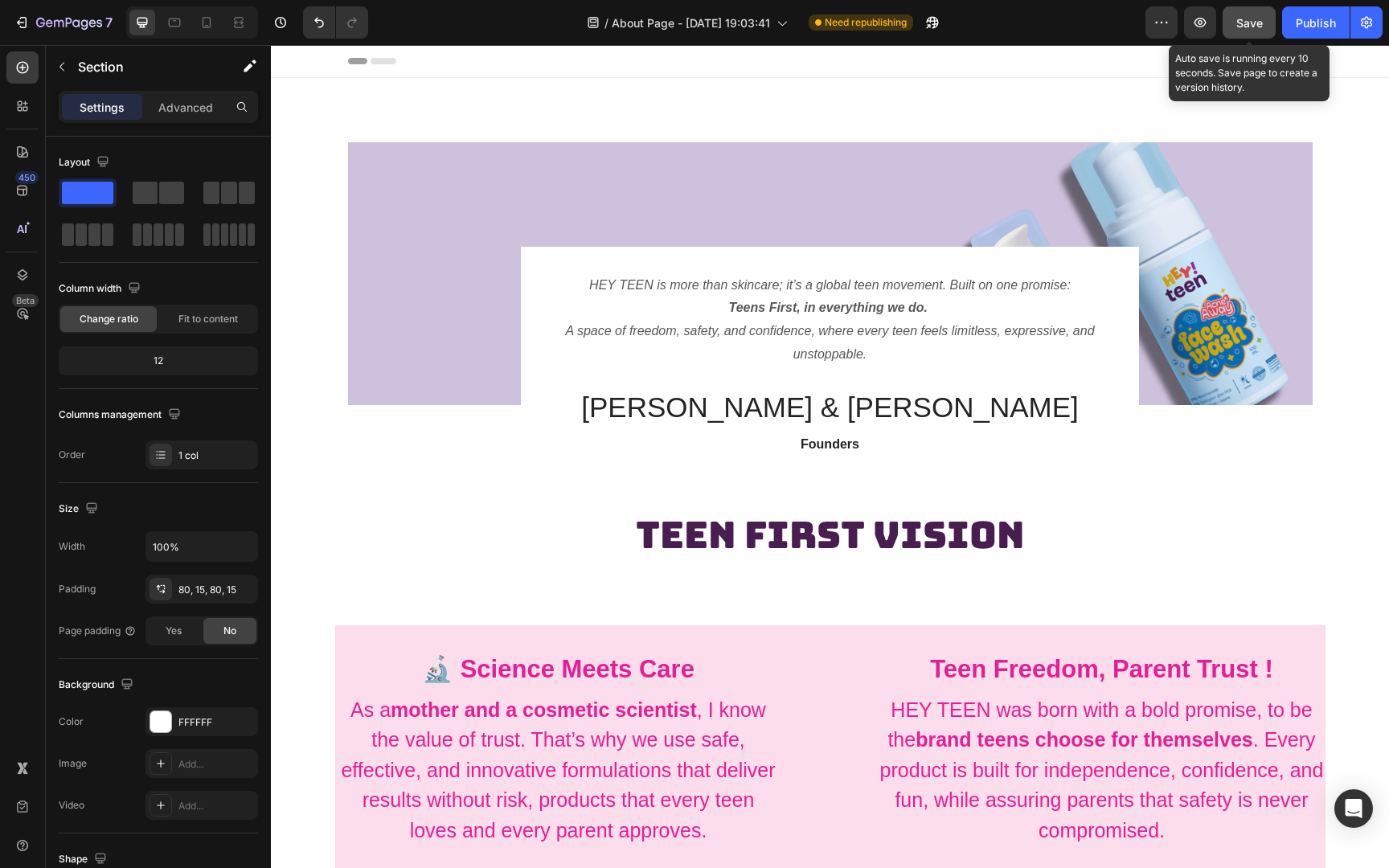
click at [1258, 23] on span "Save" at bounding box center [1250, 23] width 27 height 13
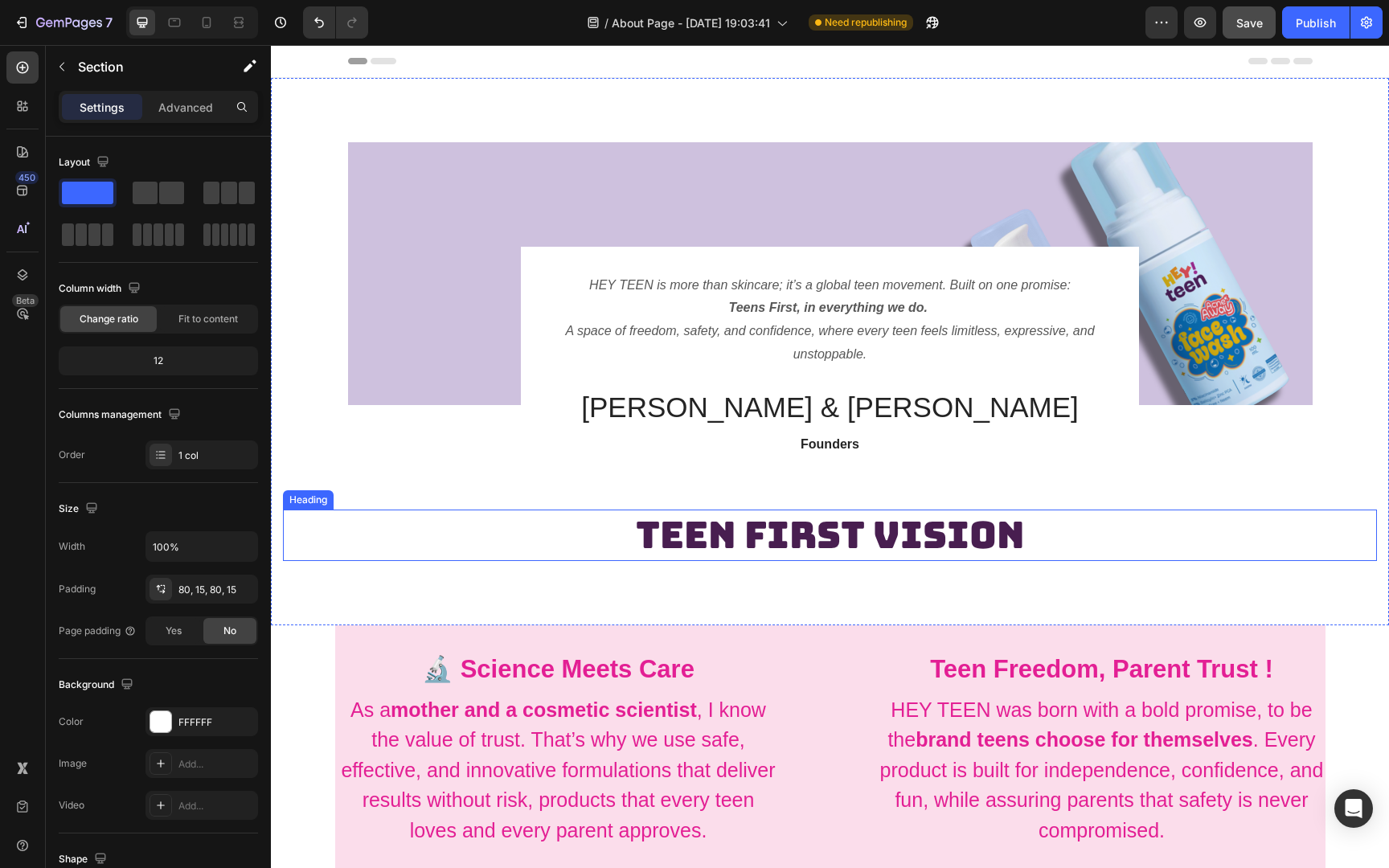
click at [911, 536] on h2 "TEEN FIRST VISION" at bounding box center [830, 535] width 1093 height 51
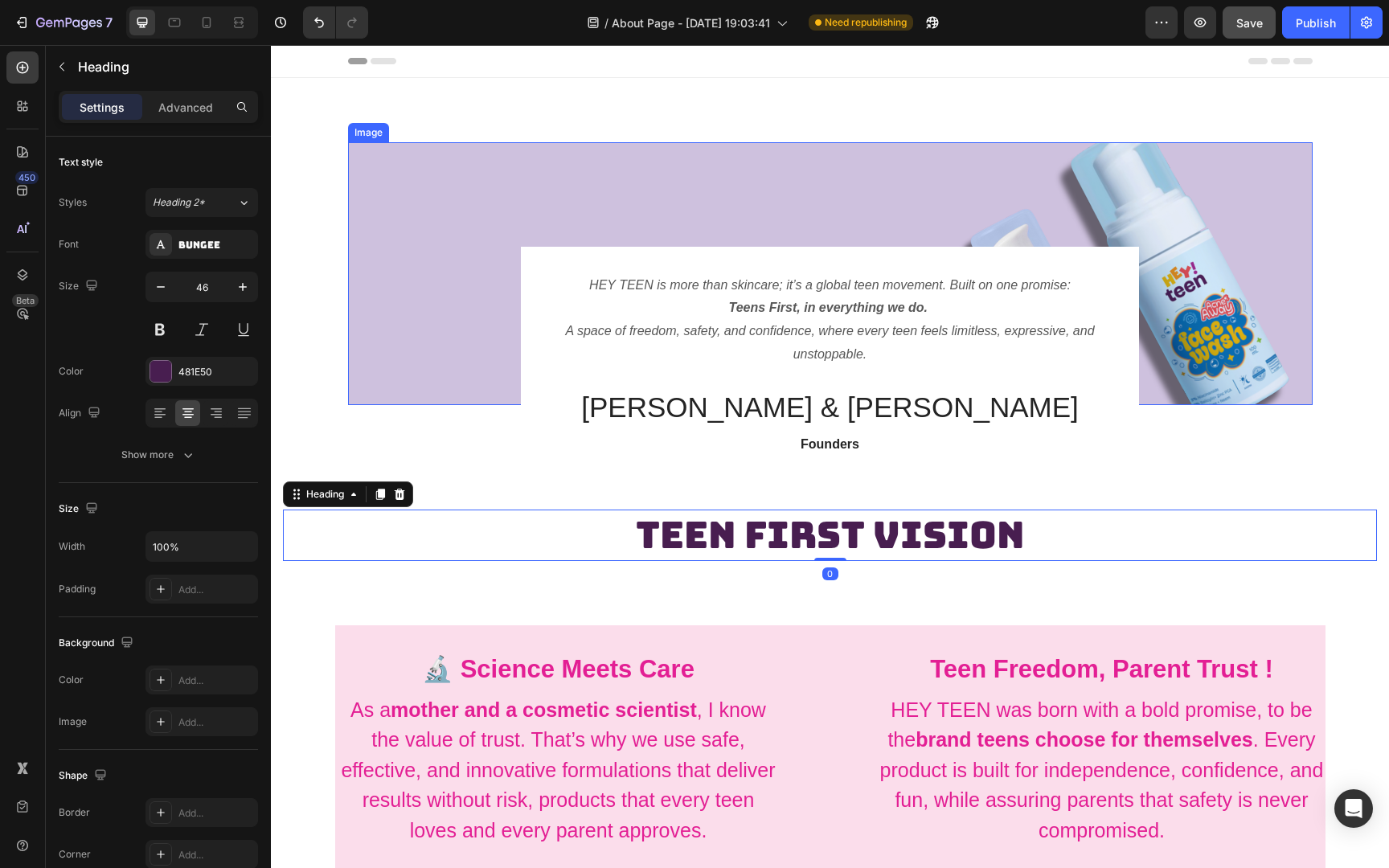
click at [1194, 217] on img at bounding box center [830, 273] width 964 height 263
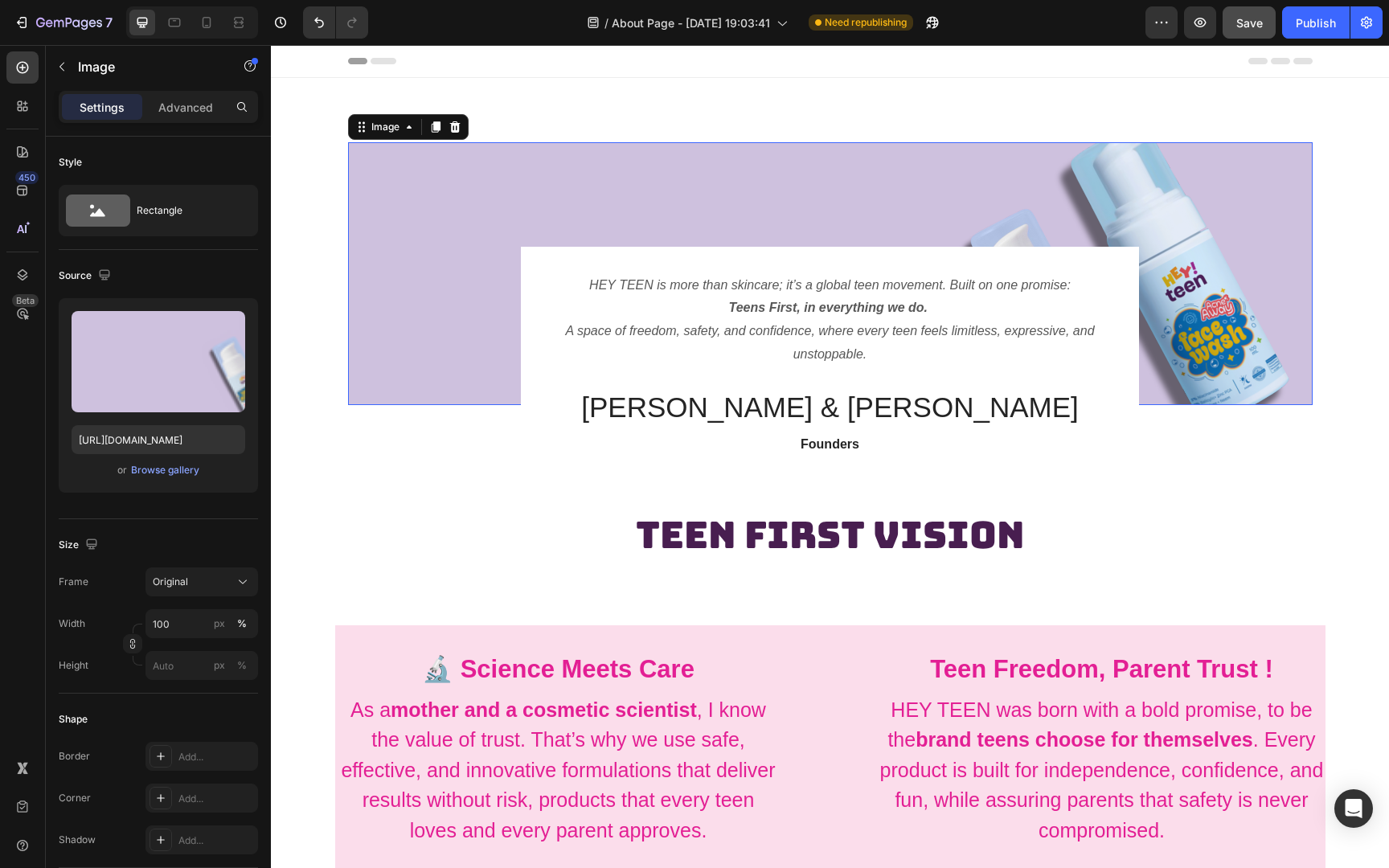
click at [1186, 213] on img at bounding box center [830, 273] width 964 height 263
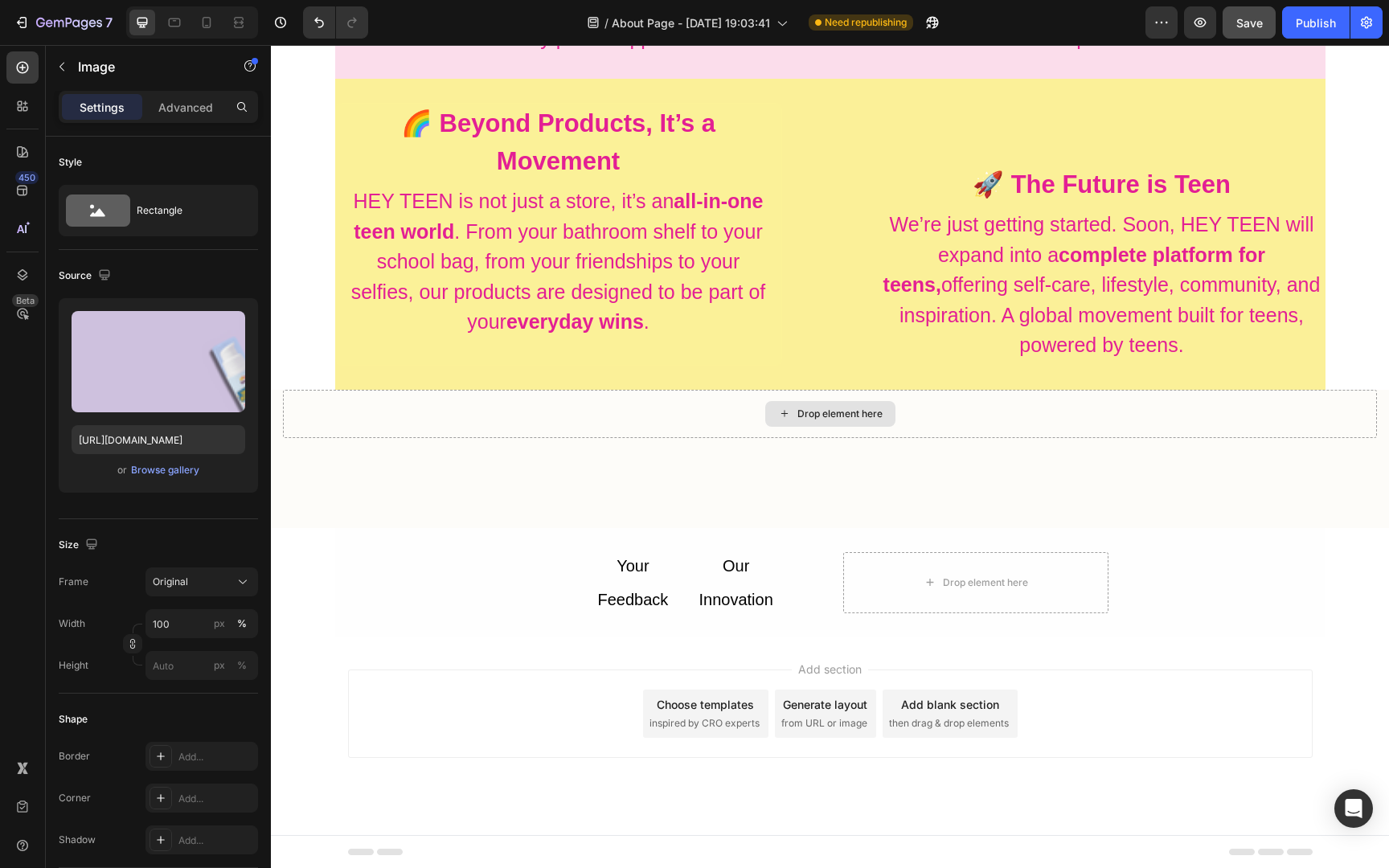
scroll to position [631, 0]
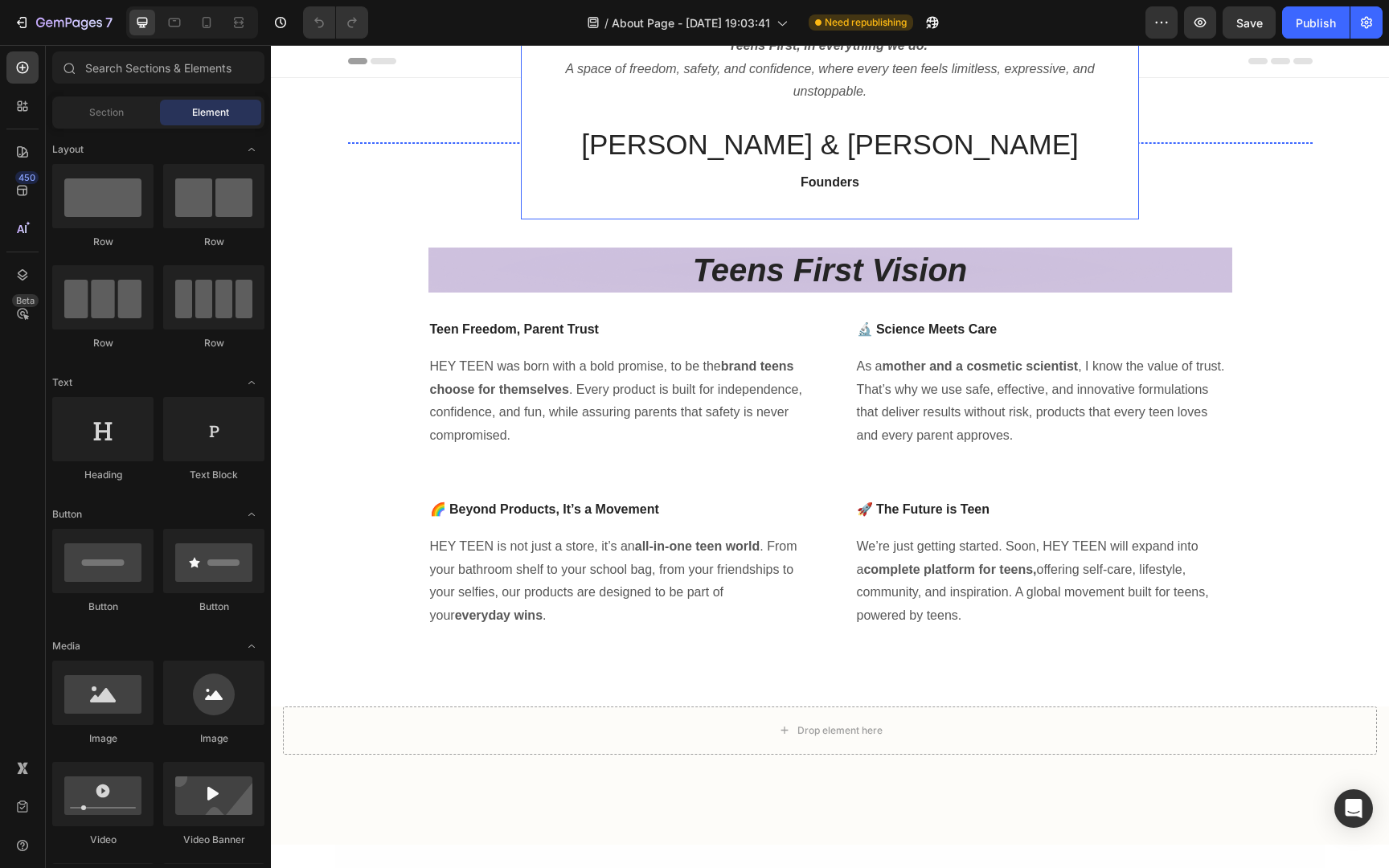
click at [535, 140] on div "HEY TEEN is more than skincare; it’s a global teen movement. Built on one promi…" at bounding box center [830, 102] width 618 height 235
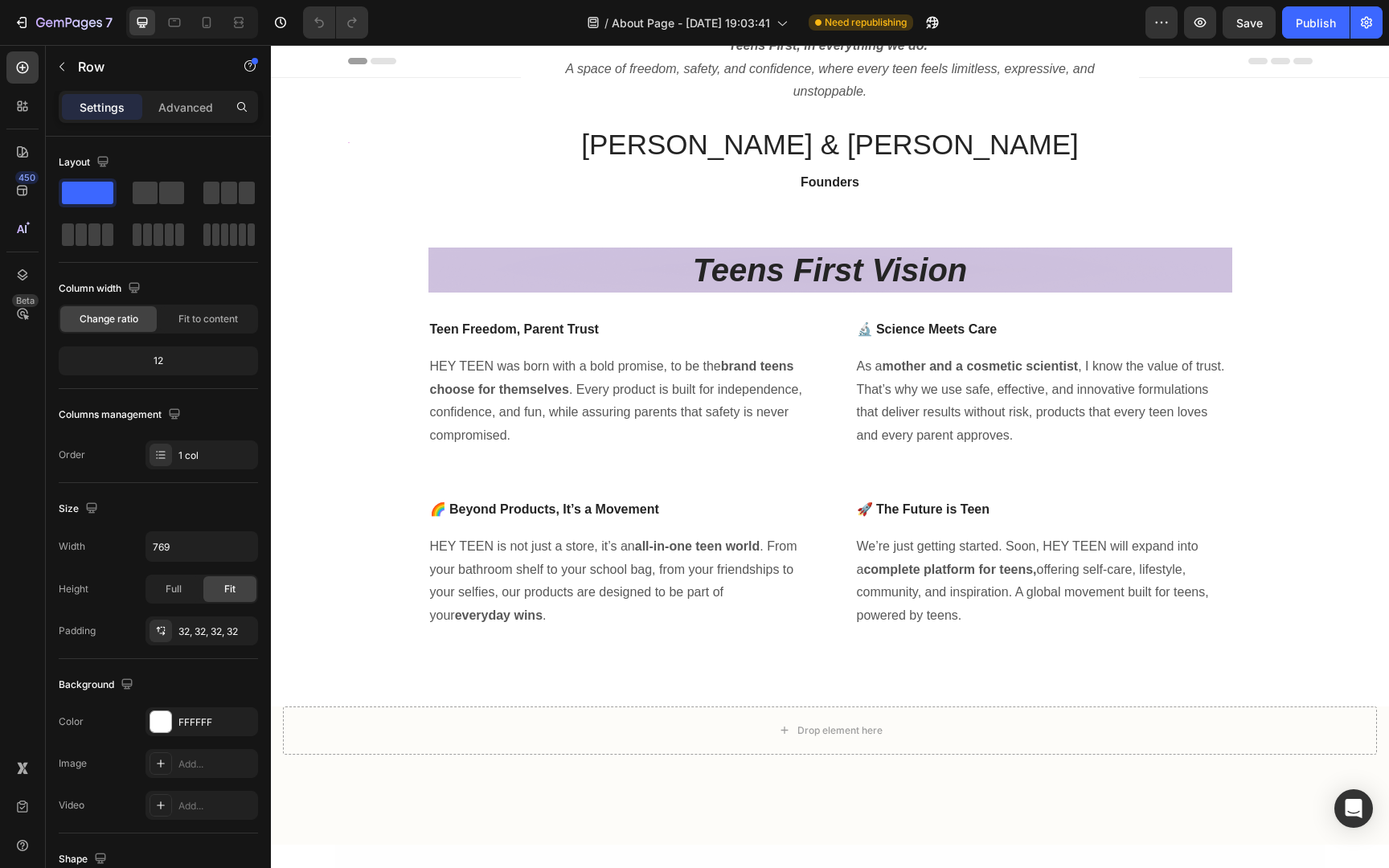
click at [721, 114] on div "HEY TEEN is more than skincare; it’s a global teen movement. Built on one promi…" at bounding box center [830, 101] width 567 height 184
click at [690, 152] on p "[PERSON_NAME] & [PERSON_NAME]" at bounding box center [830, 144] width 563 height 37
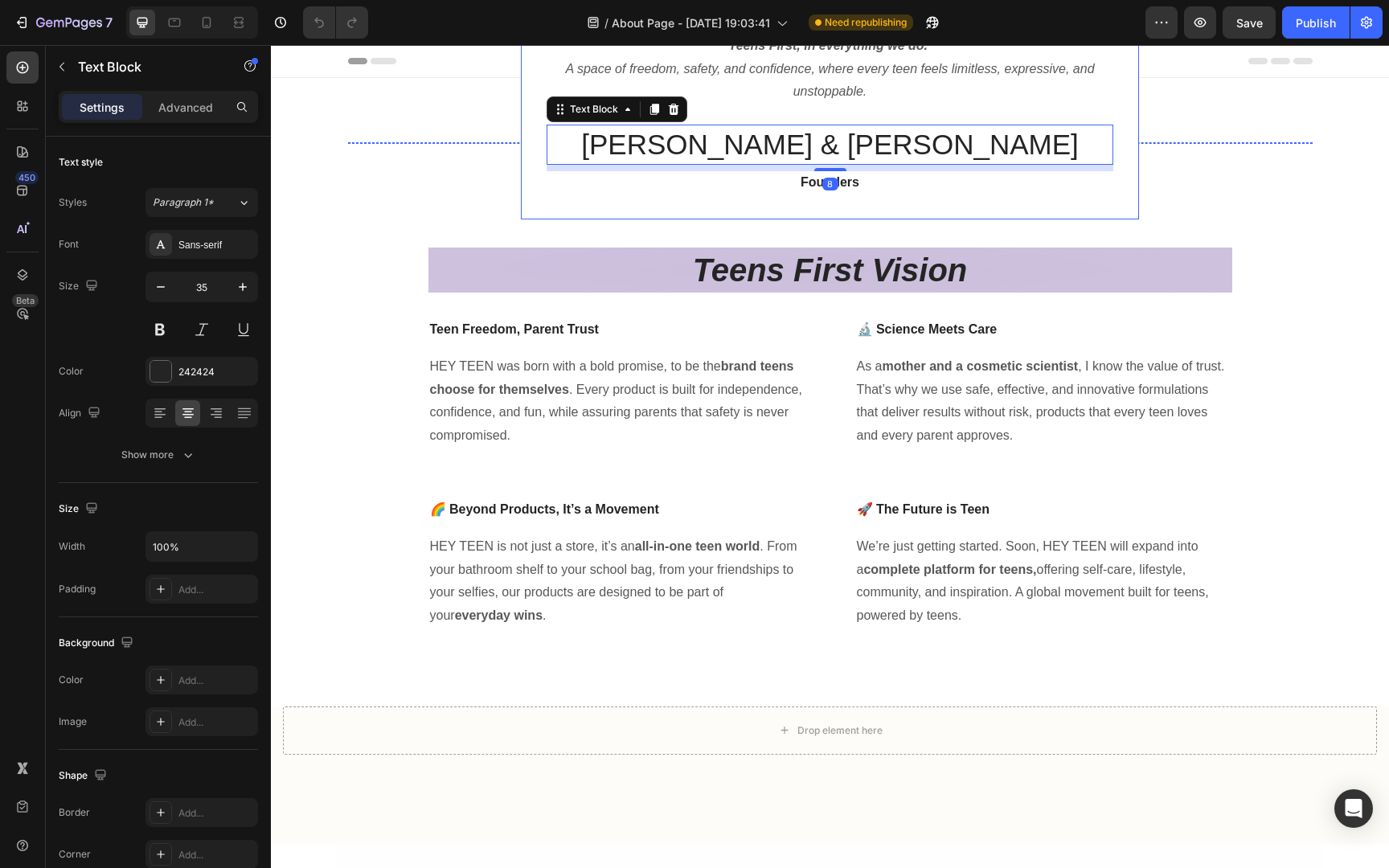
click at [529, 119] on div "HEY TEEN is more than skincare; it’s a global teen movement. Built on one promi…" at bounding box center [830, 102] width 618 height 235
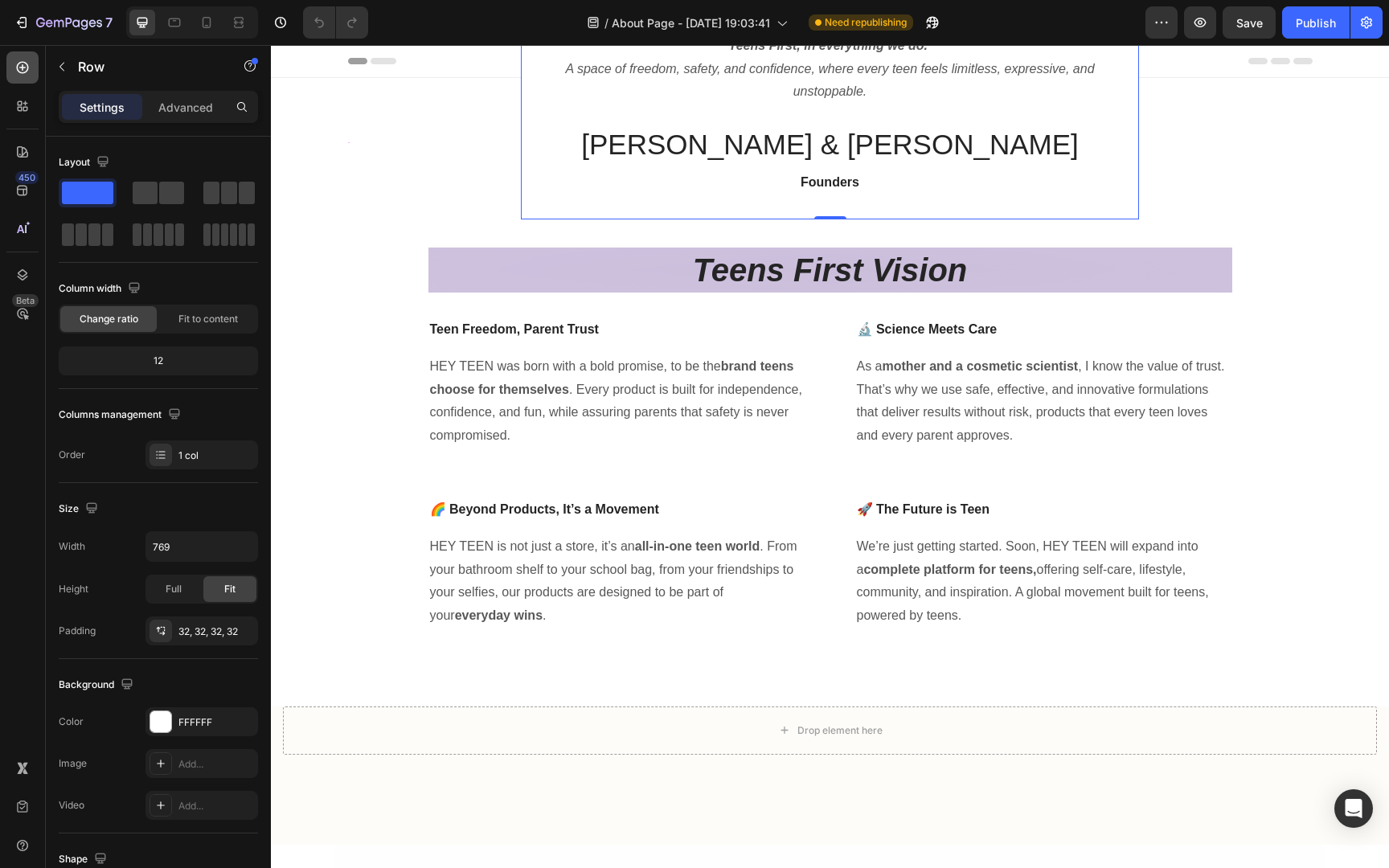
click at [25, 68] on icon at bounding box center [22, 67] width 16 height 16
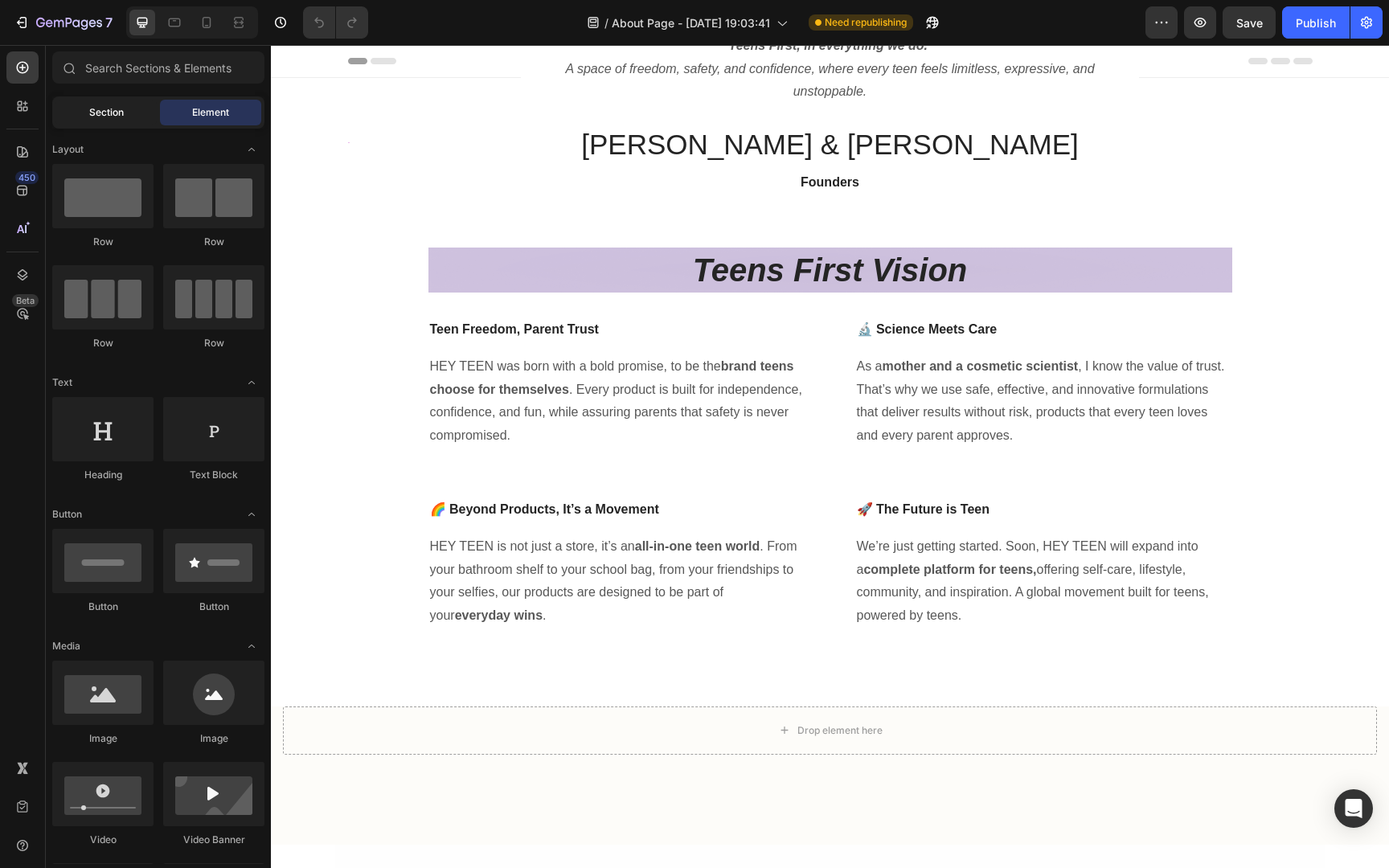
click at [128, 111] on div "Section" at bounding box center [106, 112] width 102 height 26
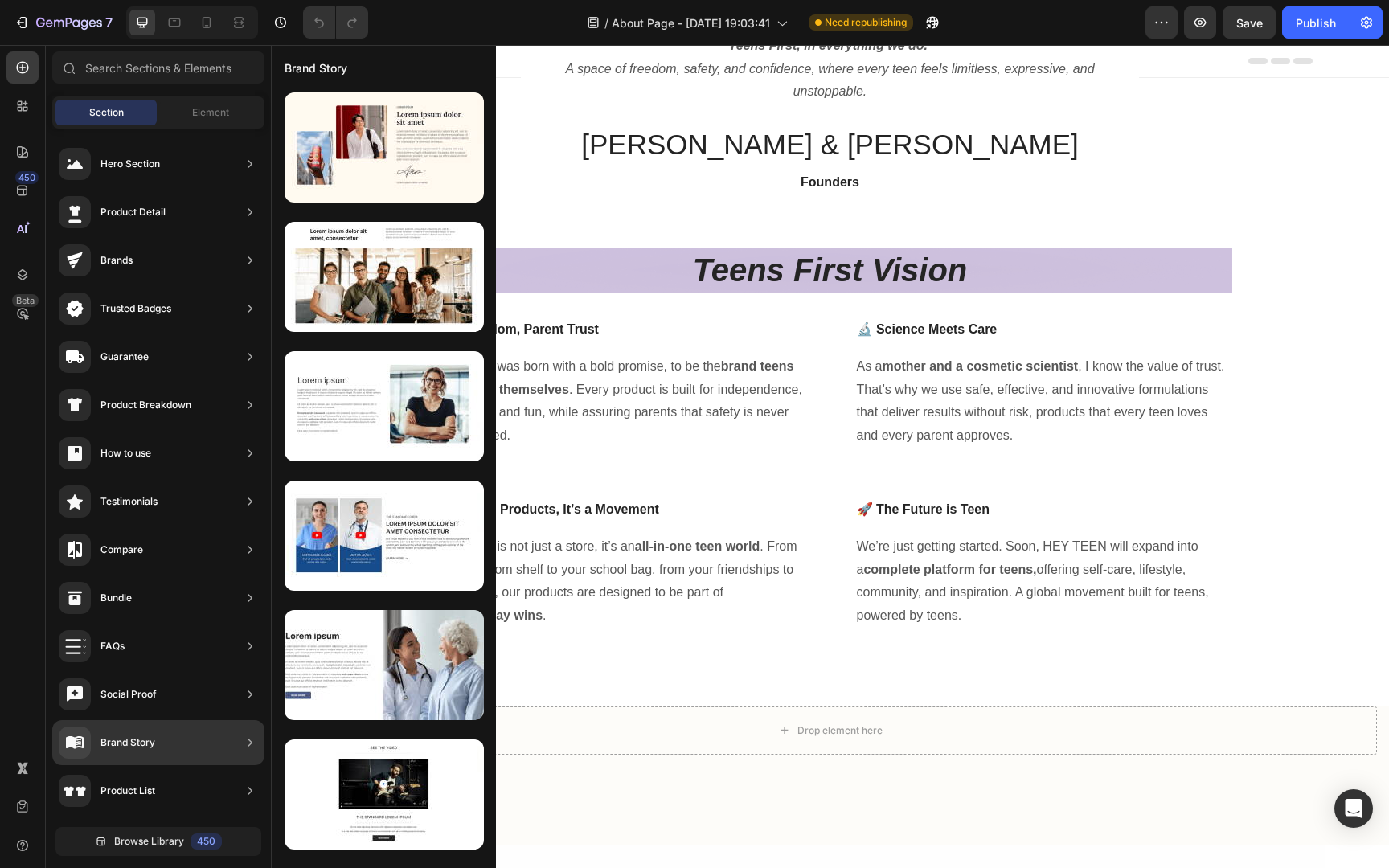
click at [160, 739] on div "Brand Story" at bounding box center [158, 742] width 212 height 45
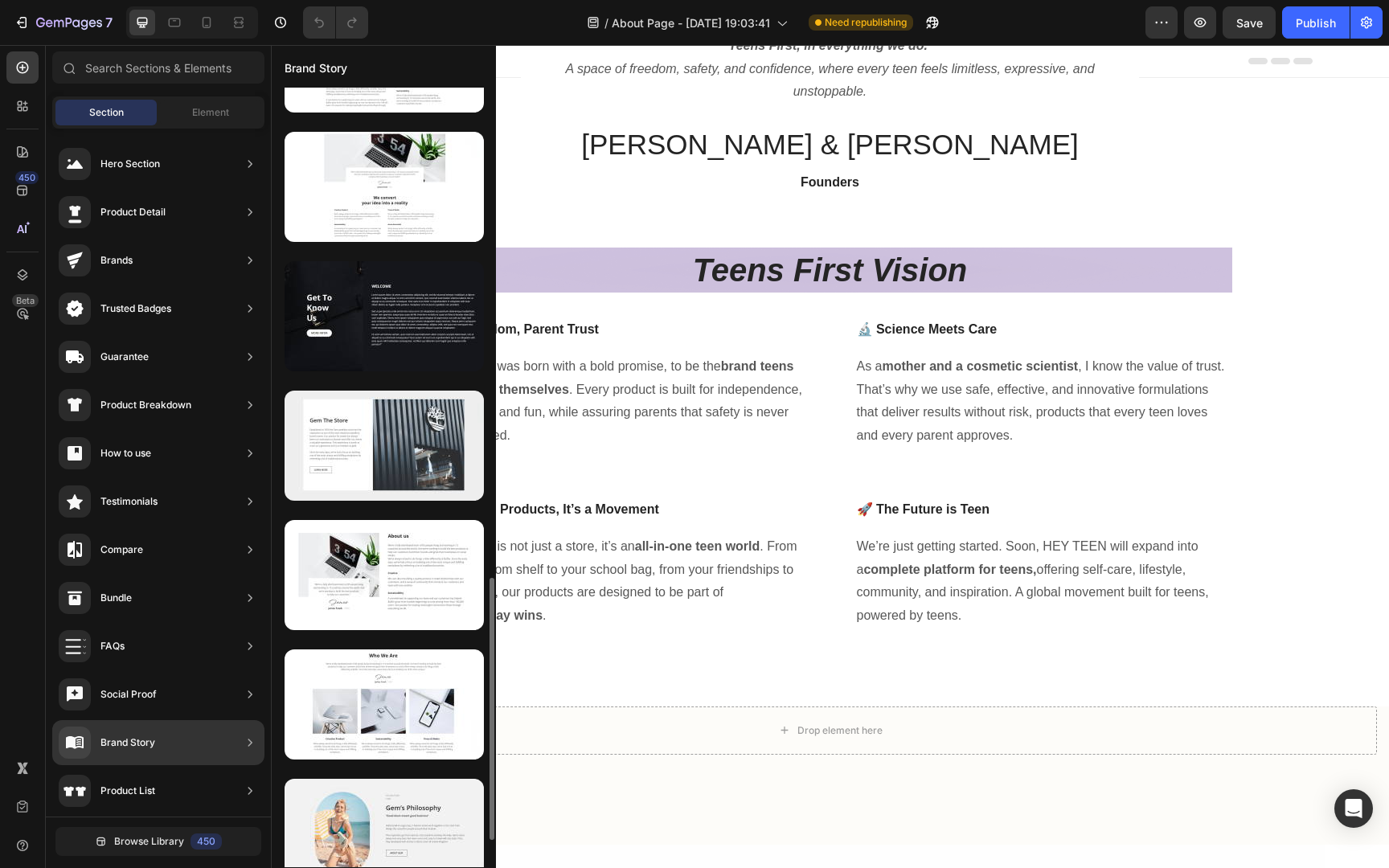
scroll to position [1499, 0]
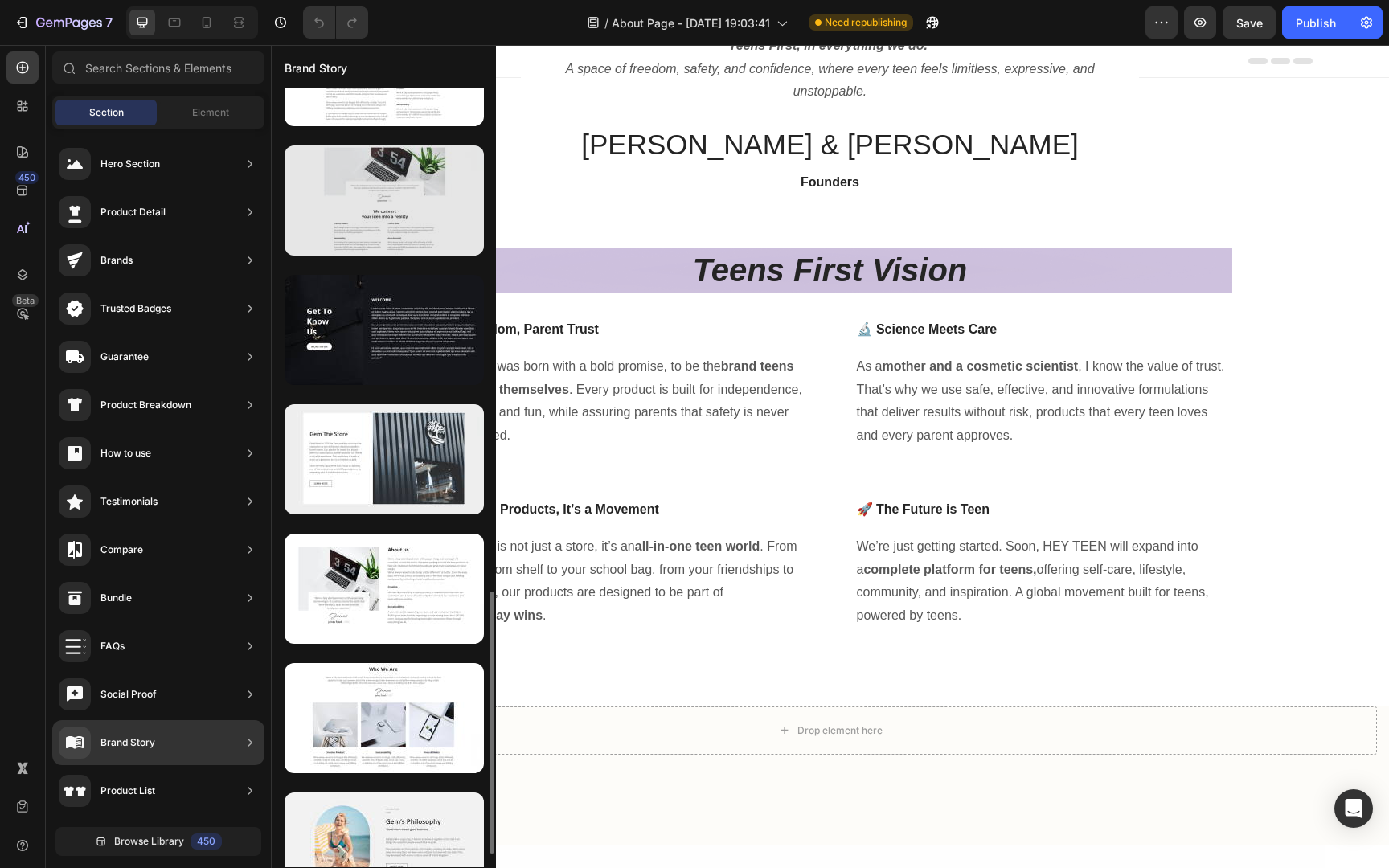
click at [411, 212] on div at bounding box center [384, 200] width 199 height 110
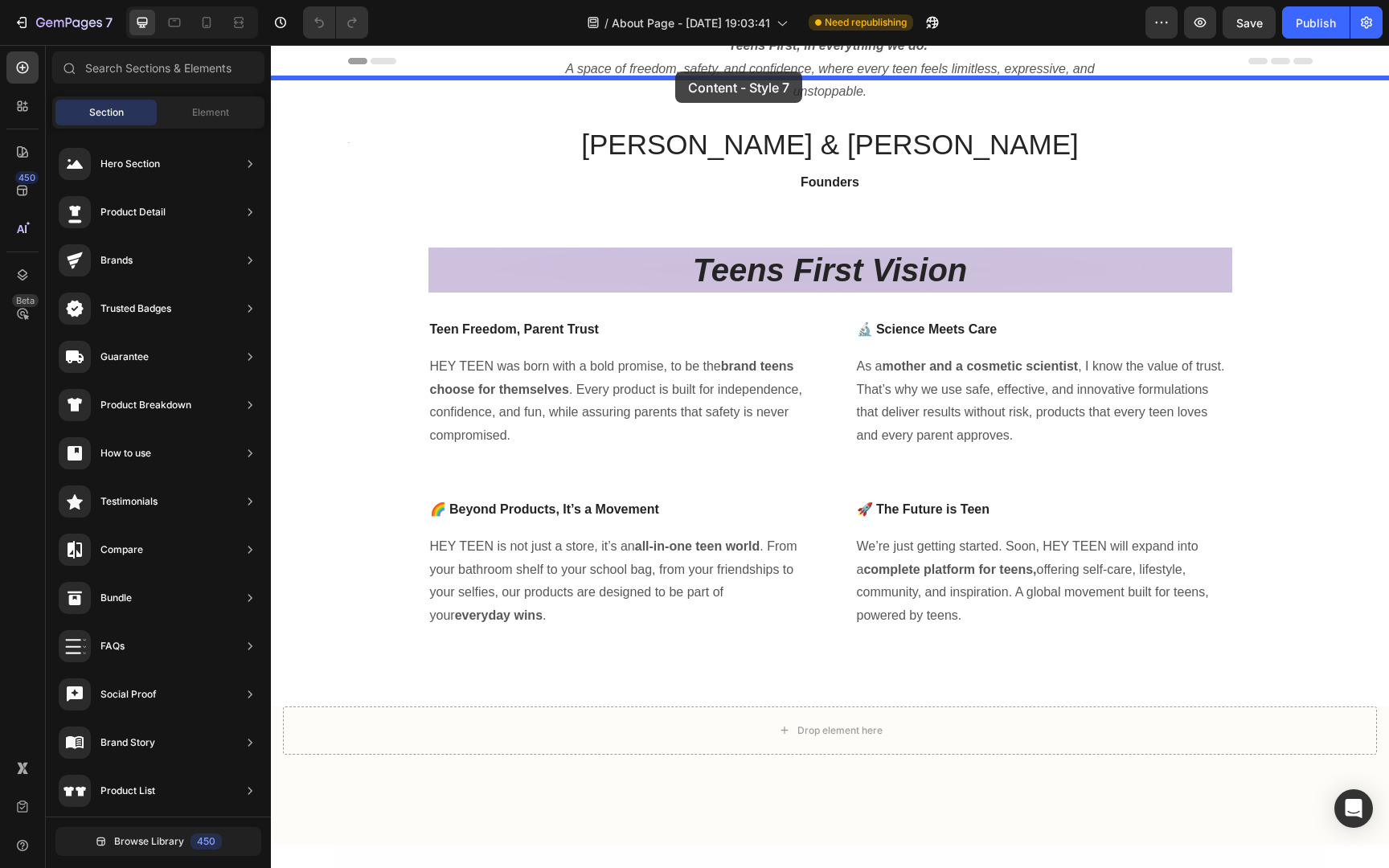
drag, startPoint x: 682, startPoint y: 256, endPoint x: 675, endPoint y: 71, distance: 185.1
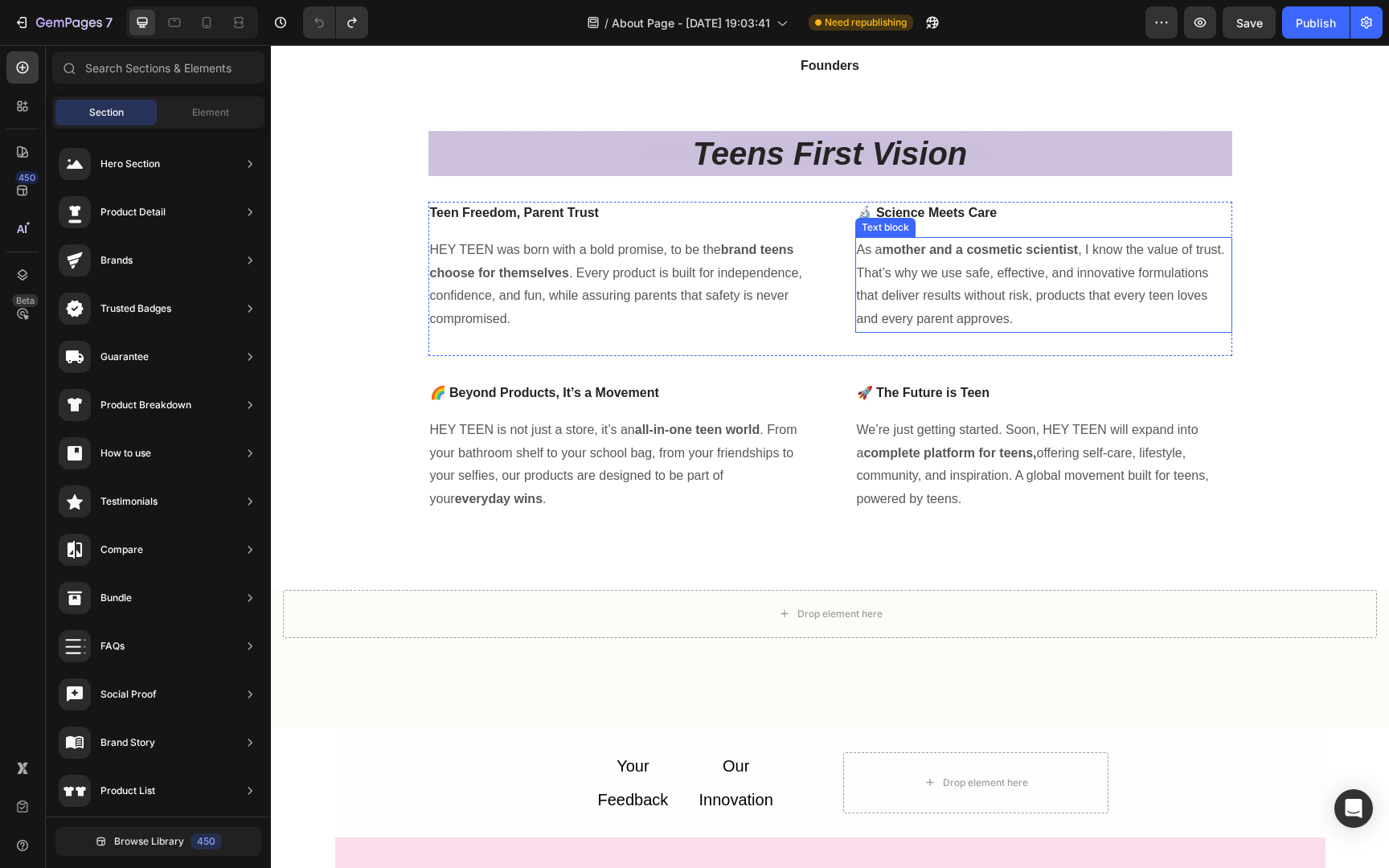
scroll to position [0, 0]
